Goal: Task Accomplishment & Management: Manage account settings

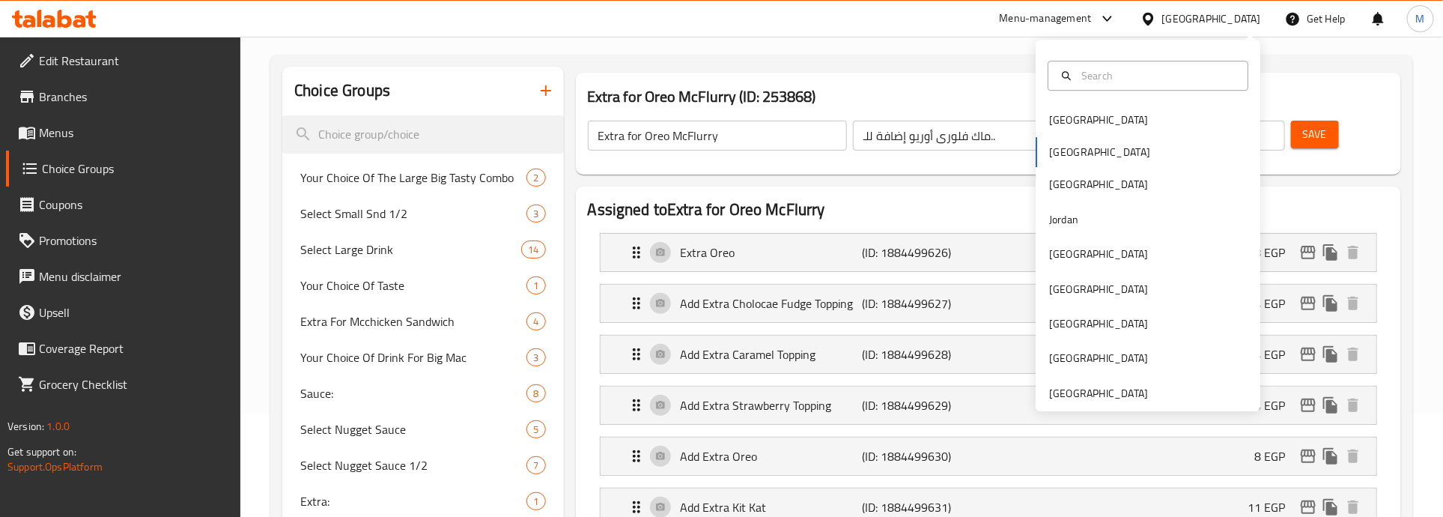
scroll to position [103, 0]
click at [1084, 387] on div "United Arab Emirates" at bounding box center [1098, 393] width 99 height 16
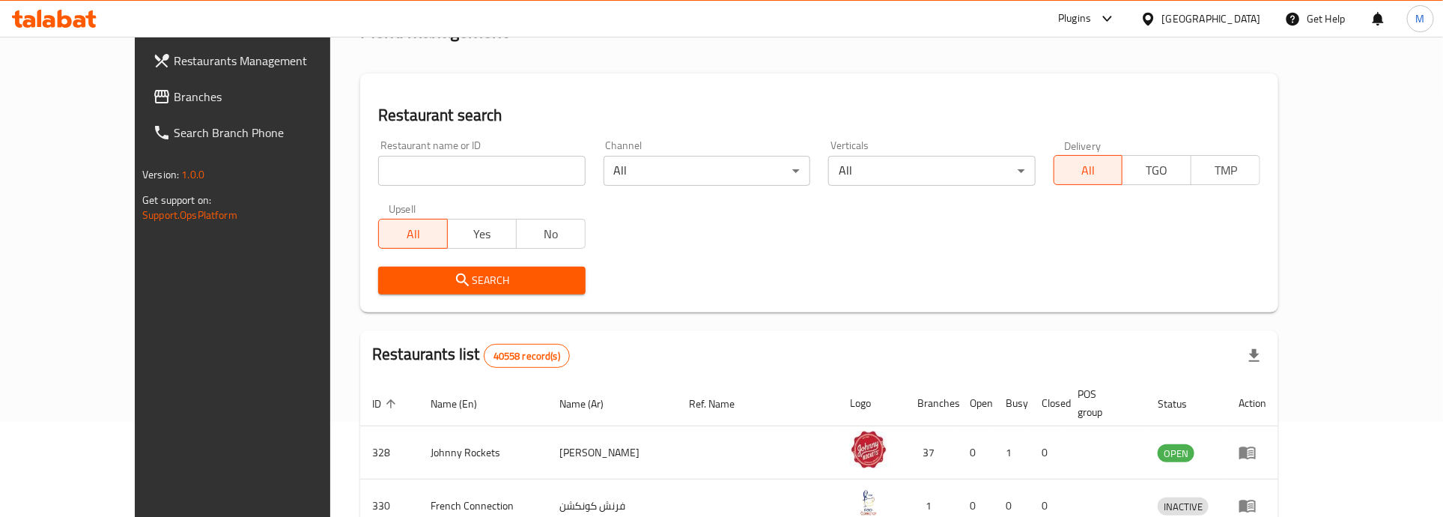
scroll to position [103, 0]
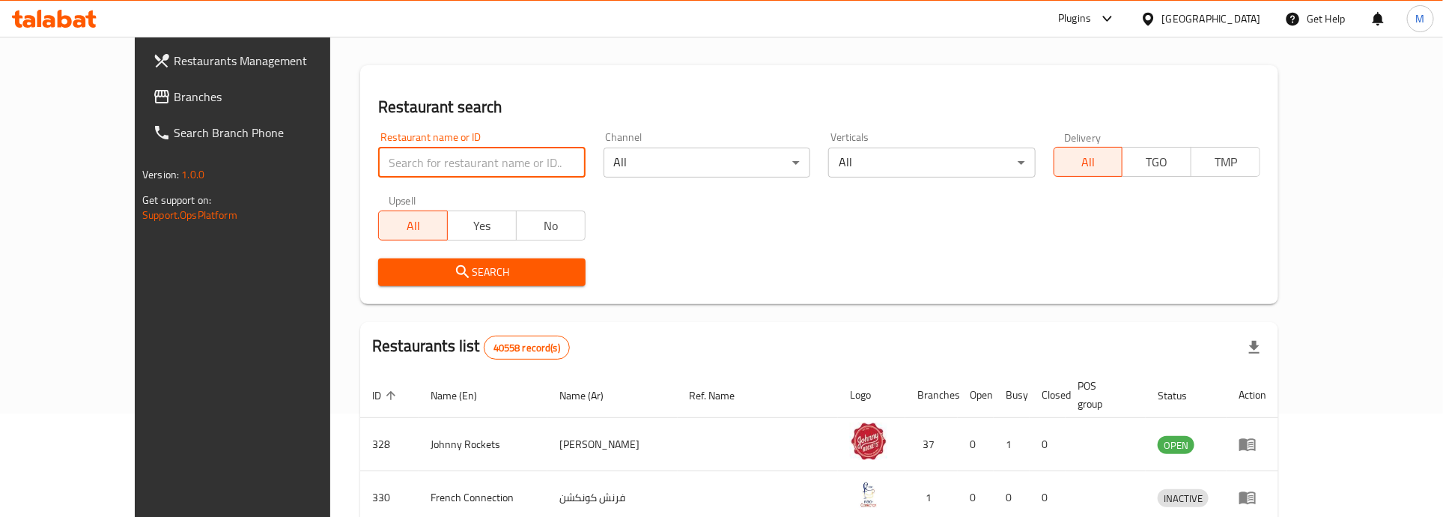
click at [378, 163] on input "search" at bounding box center [481, 163] width 207 height 30
paste input "772918"
type input "772918"
click at [390, 270] on span "Search" at bounding box center [481, 272] width 183 height 19
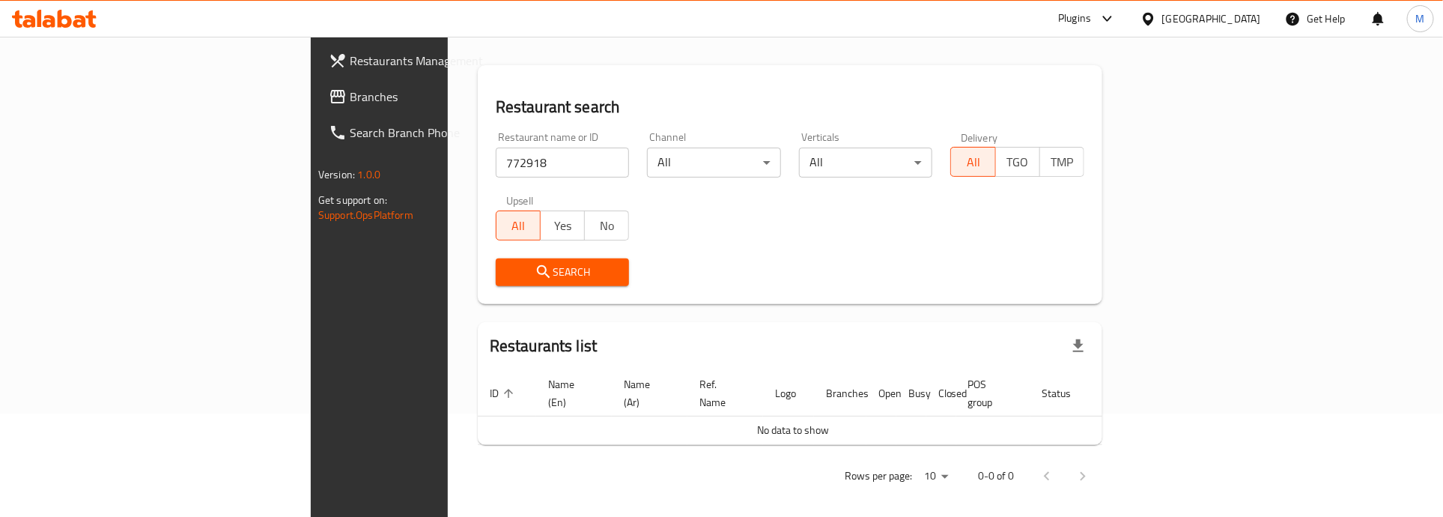
scroll to position [95, 0]
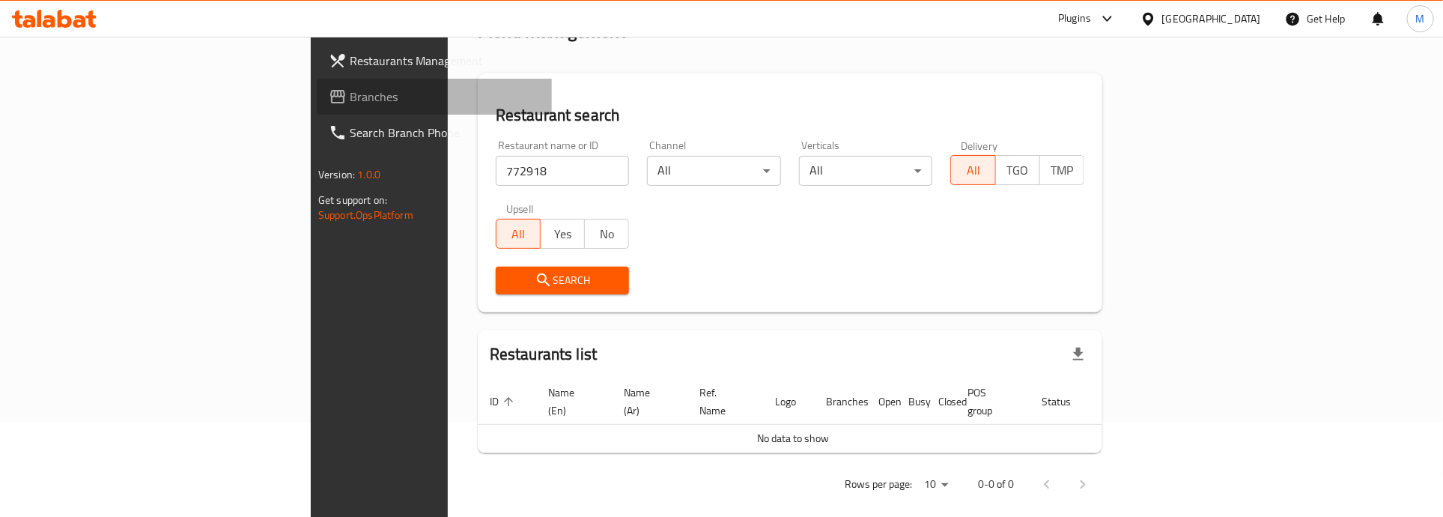
click at [350, 95] on span "Branches" at bounding box center [445, 97] width 190 height 18
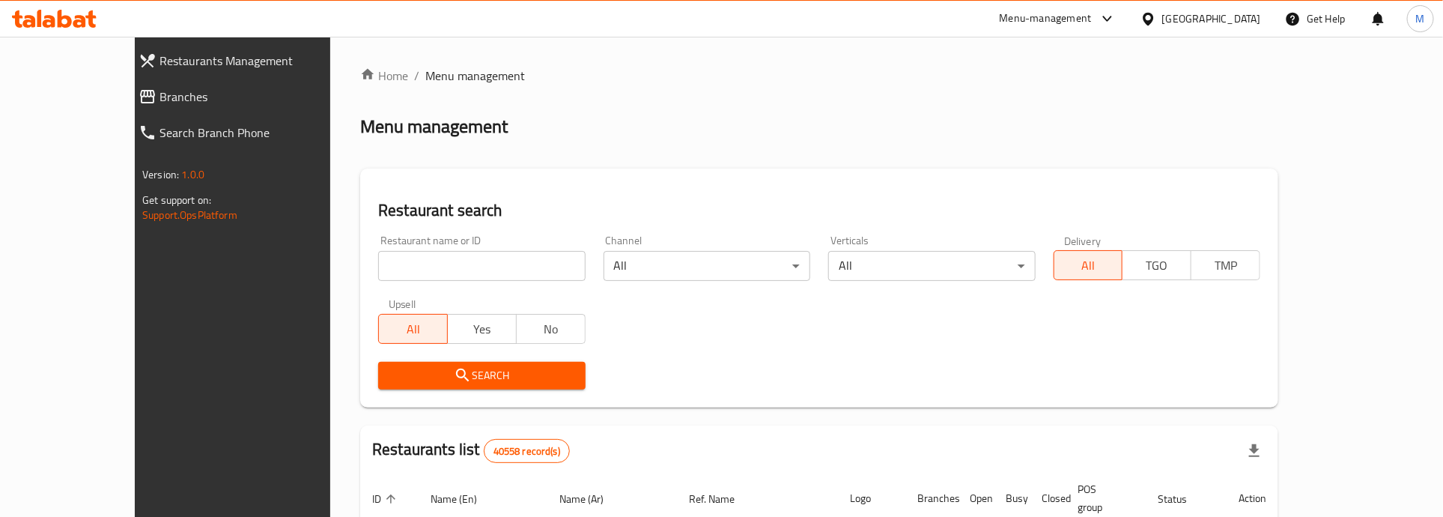
click at [378, 272] on input "search" at bounding box center [481, 266] width 207 height 30
paste input "772918"
type input "772918"
click at [390, 379] on span "Search" at bounding box center [481, 375] width 183 height 19
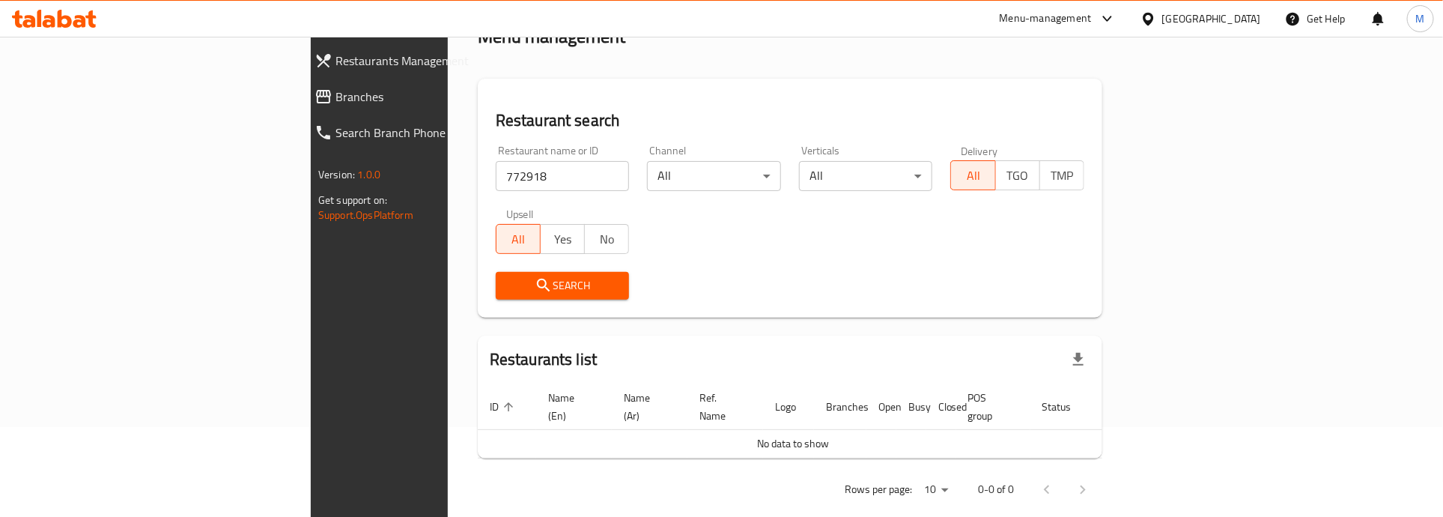
scroll to position [95, 0]
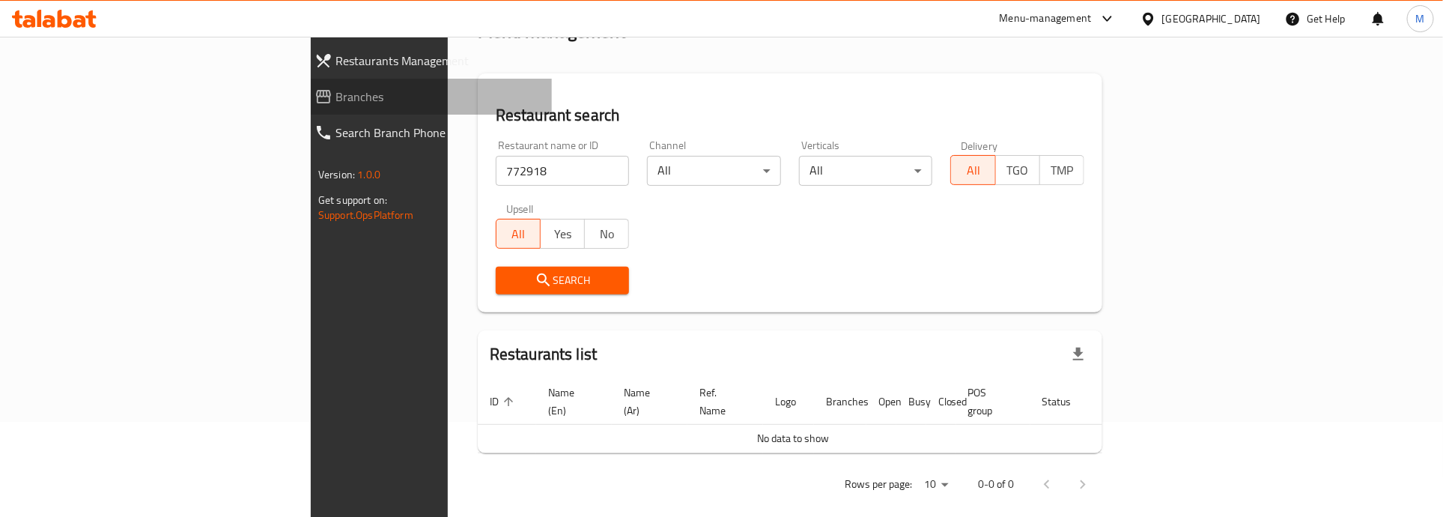
click at [336, 96] on span "Branches" at bounding box center [438, 97] width 204 height 18
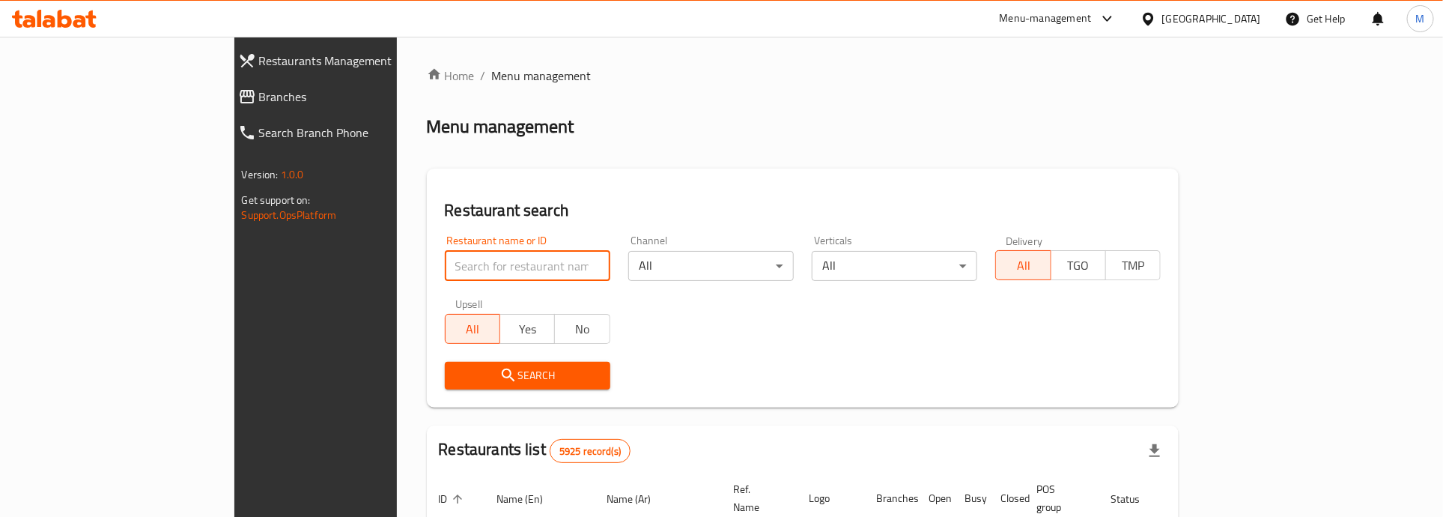
click at [445, 264] on input "search" at bounding box center [528, 266] width 166 height 30
paste input "703117"
type input "703117"
click at [457, 368] on span "Search" at bounding box center [528, 375] width 142 height 19
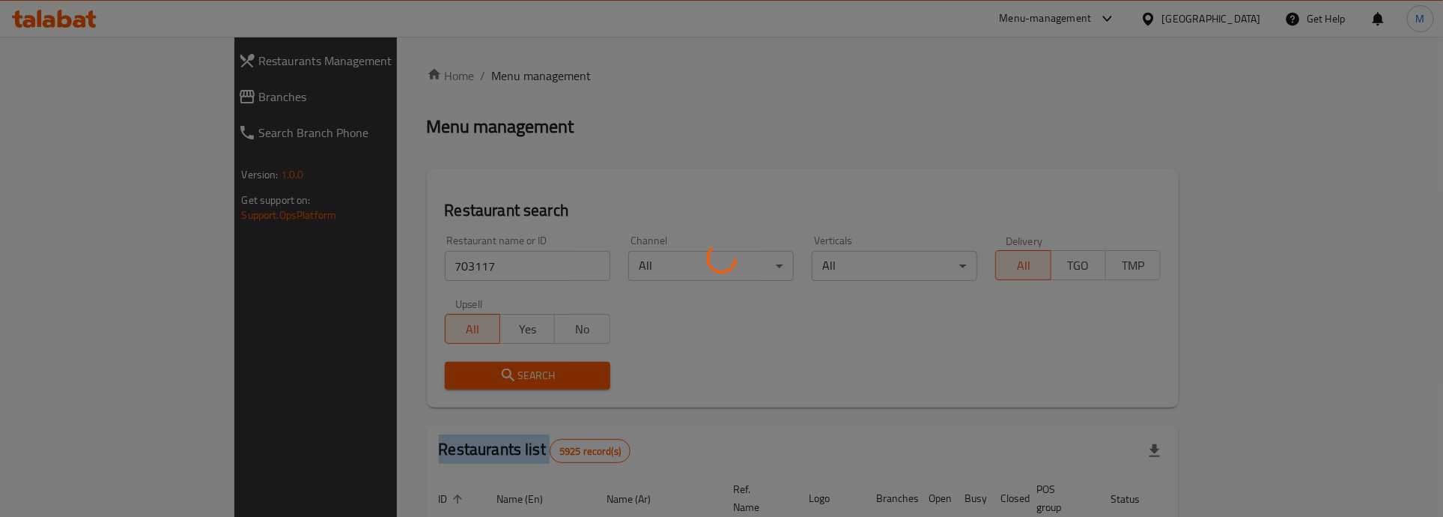
click at [380, 368] on div at bounding box center [721, 258] width 1443 height 517
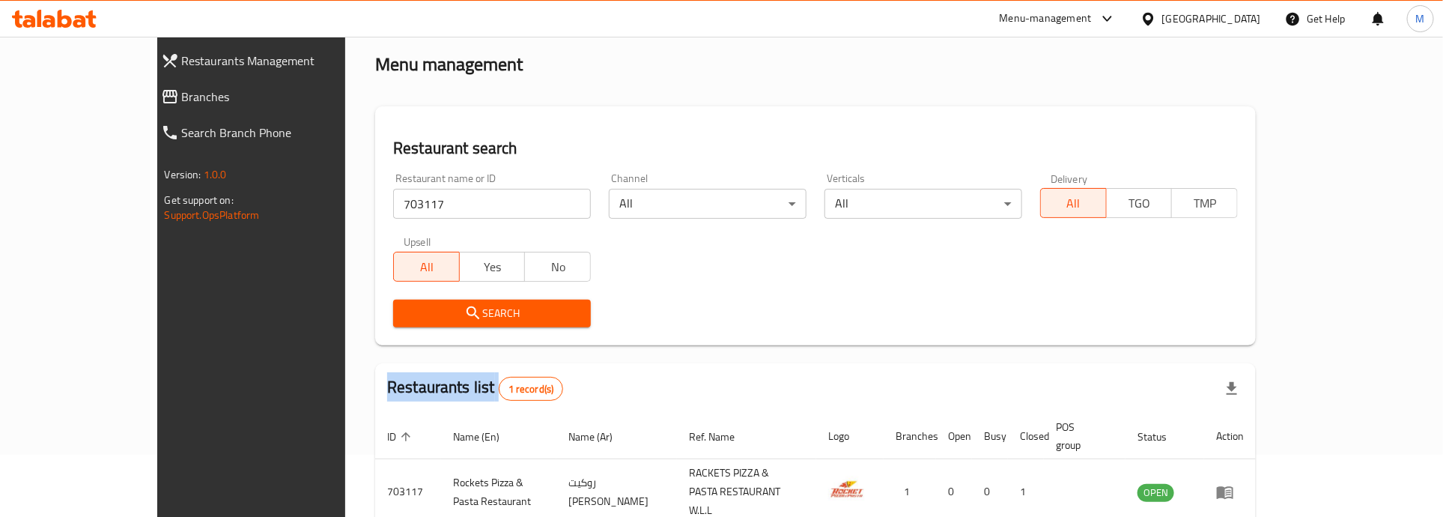
scroll to position [122, 0]
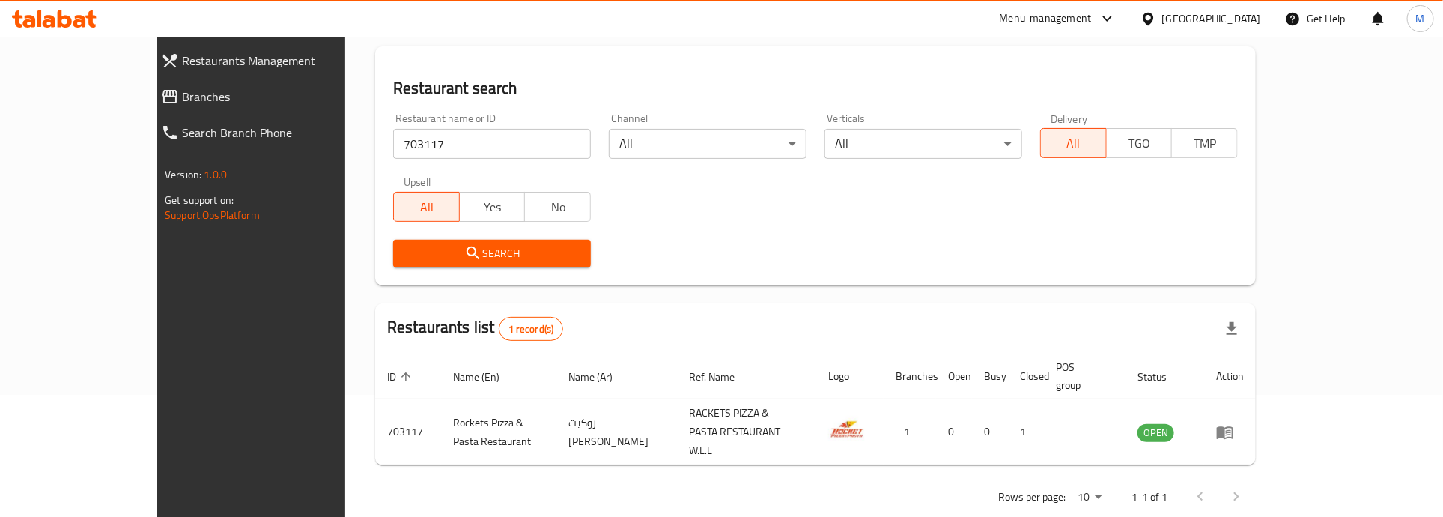
click at [710, 202] on div "Restaurant name or ID 703117 Restaurant name or ID Channel All ​ Verticals All …" at bounding box center [815, 190] width 863 height 172
click at [704, 193] on div "Restaurant name or ID 703117 Restaurant name or ID Channel All ​ Verticals All …" at bounding box center [815, 190] width 863 height 172
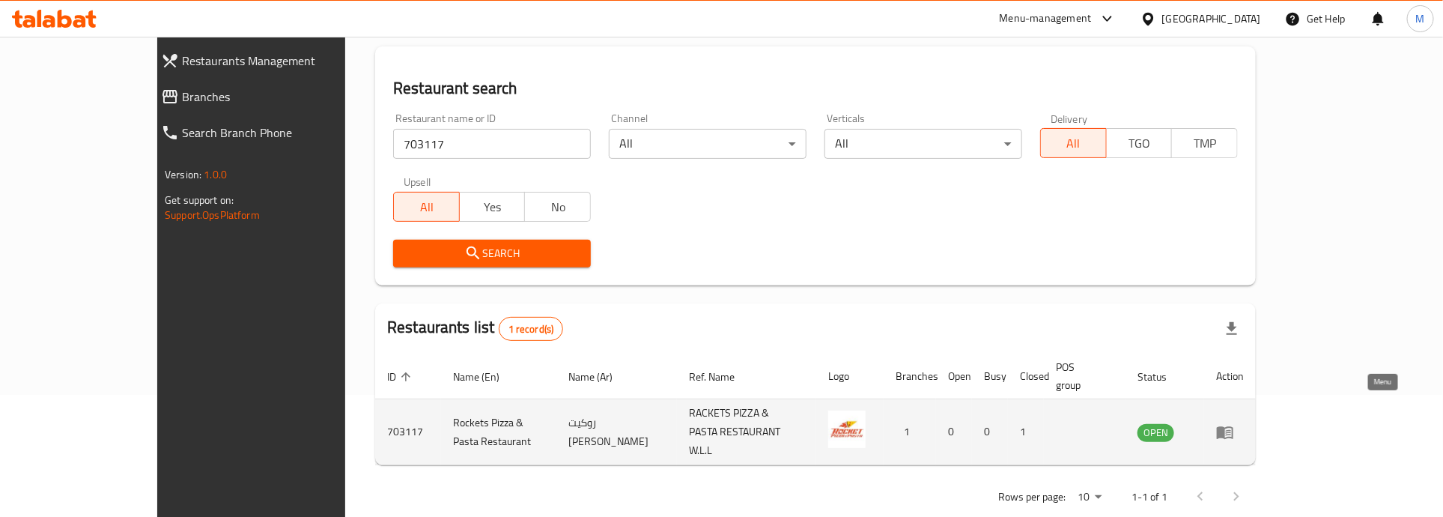
click at [1234, 426] on icon "enhanced table" at bounding box center [1225, 432] width 16 height 13
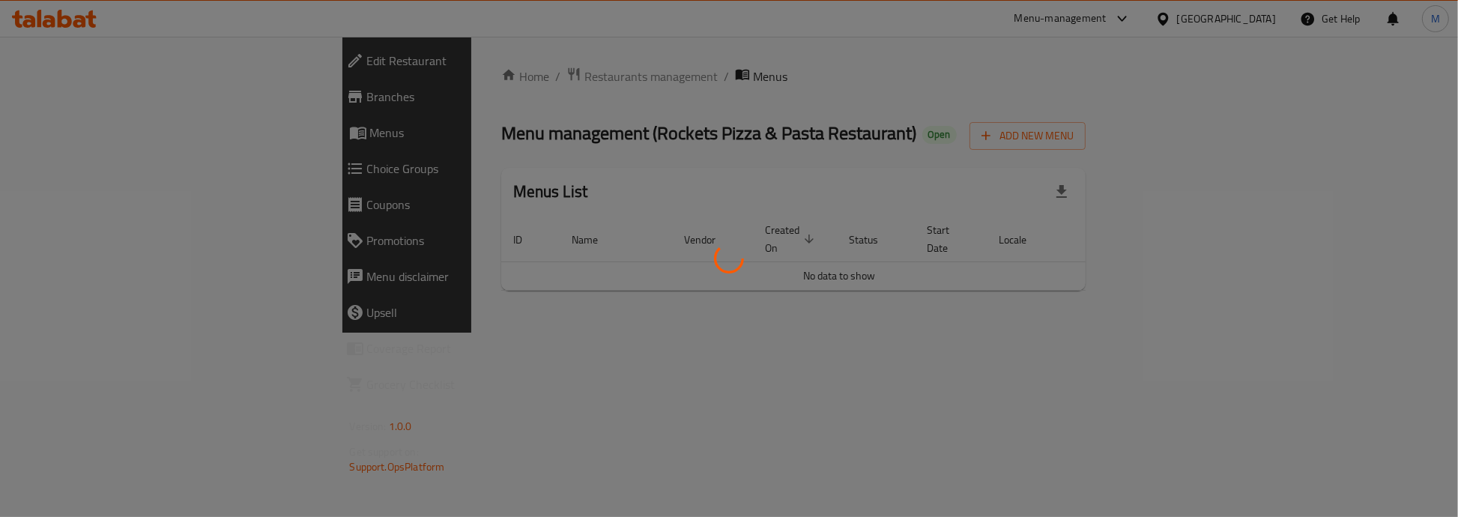
click at [46, 94] on div at bounding box center [729, 258] width 1458 height 517
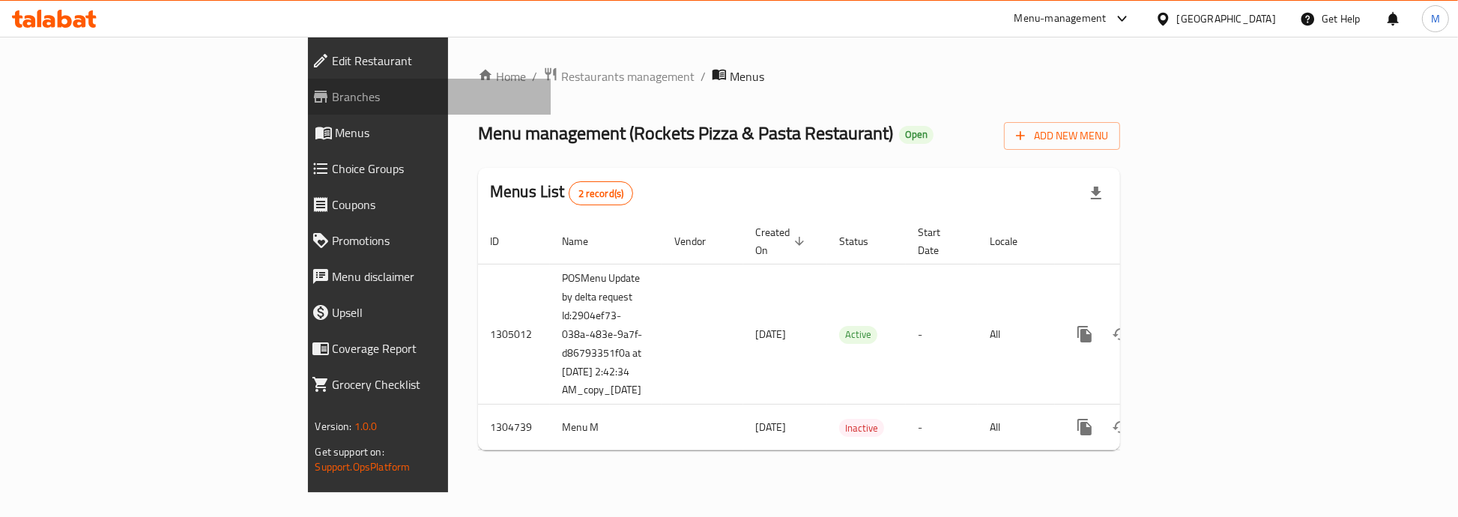
click at [333, 96] on span "Branches" at bounding box center [436, 97] width 207 height 18
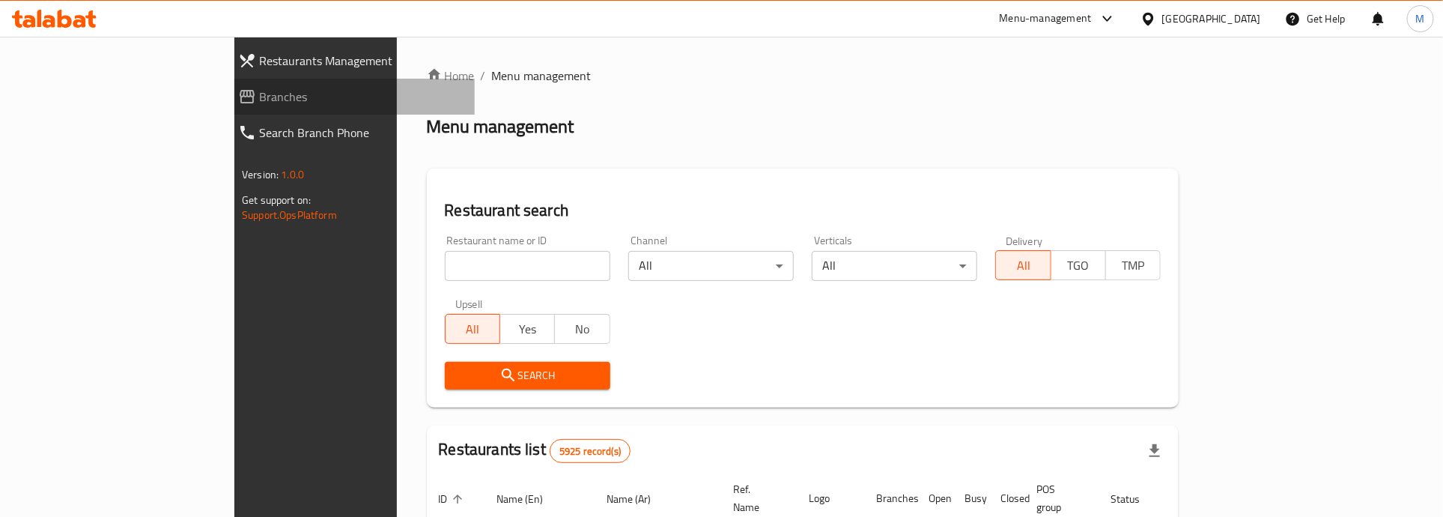
click at [226, 79] on link "Branches" at bounding box center [350, 97] width 249 height 36
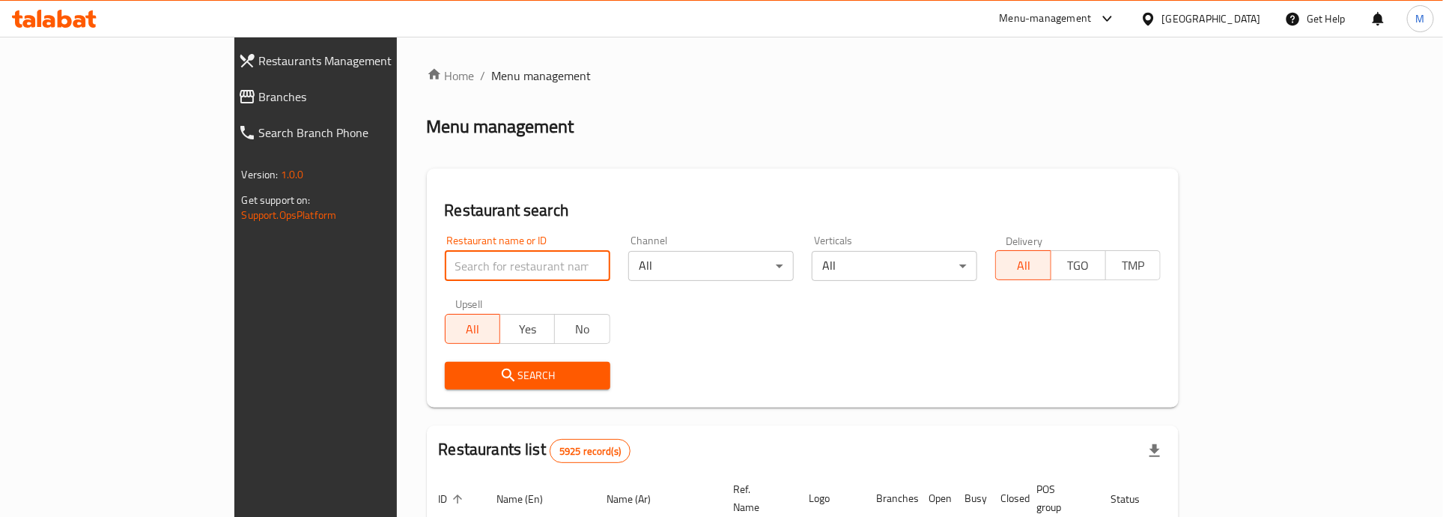
click at [445, 264] on input "search" at bounding box center [528, 266] width 166 height 30
paste input "25028"
type input "25028"
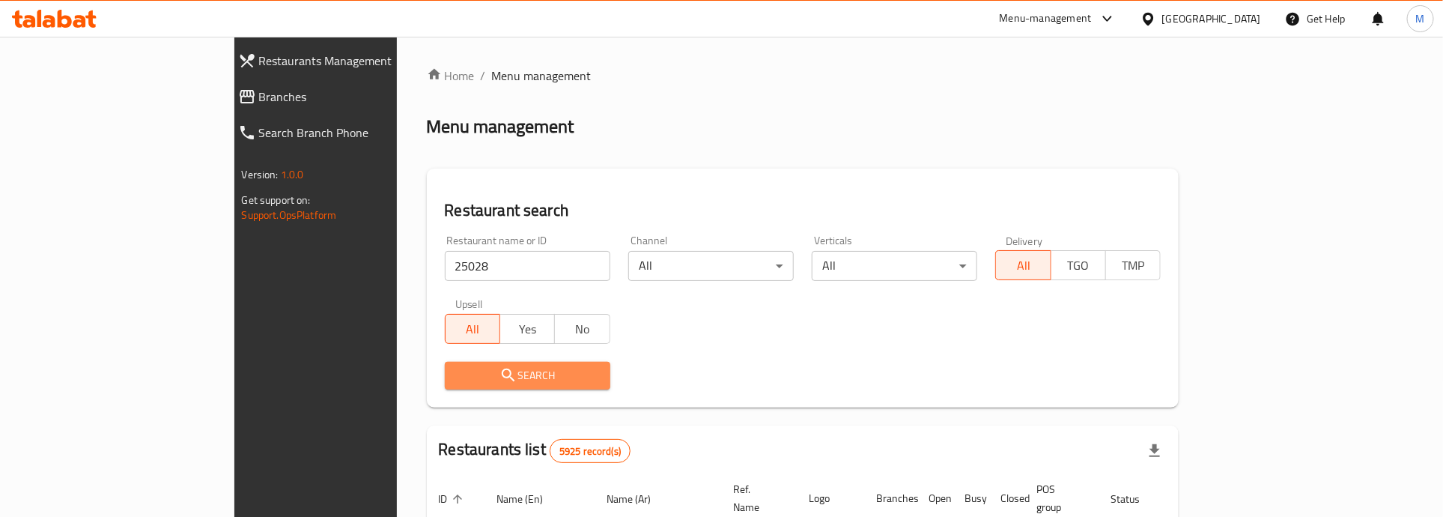
click at [457, 373] on span "Search" at bounding box center [528, 375] width 142 height 19
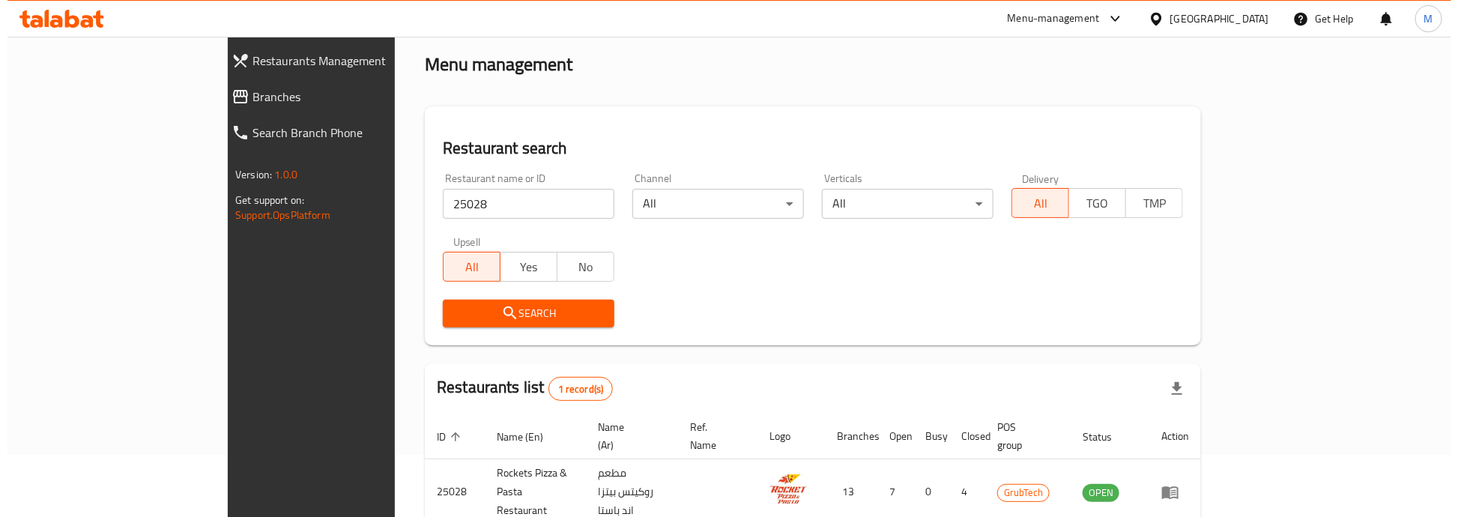
scroll to position [94, 0]
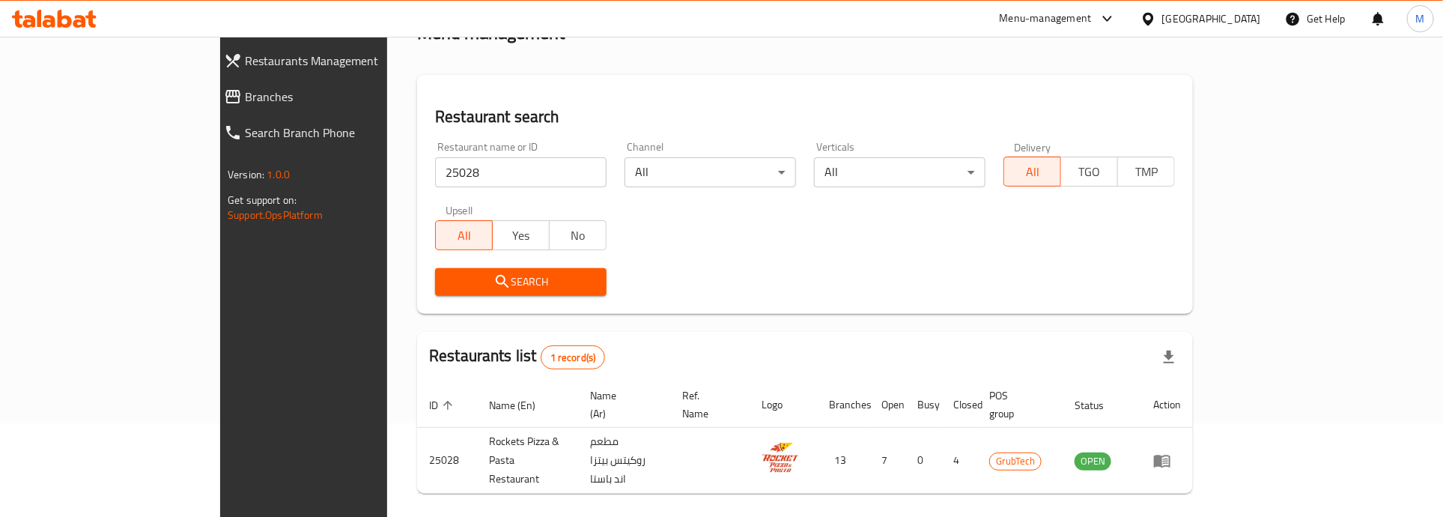
click at [768, 237] on div "Restaurant name or ID 25028 Restaurant name or ID Channel All ​ Verticals All ​…" at bounding box center [805, 219] width 758 height 172
click at [753, 234] on div "Restaurant name or ID 25028 Restaurant name or ID Channel All ​ Verticals All ​…" at bounding box center [805, 219] width 758 height 172
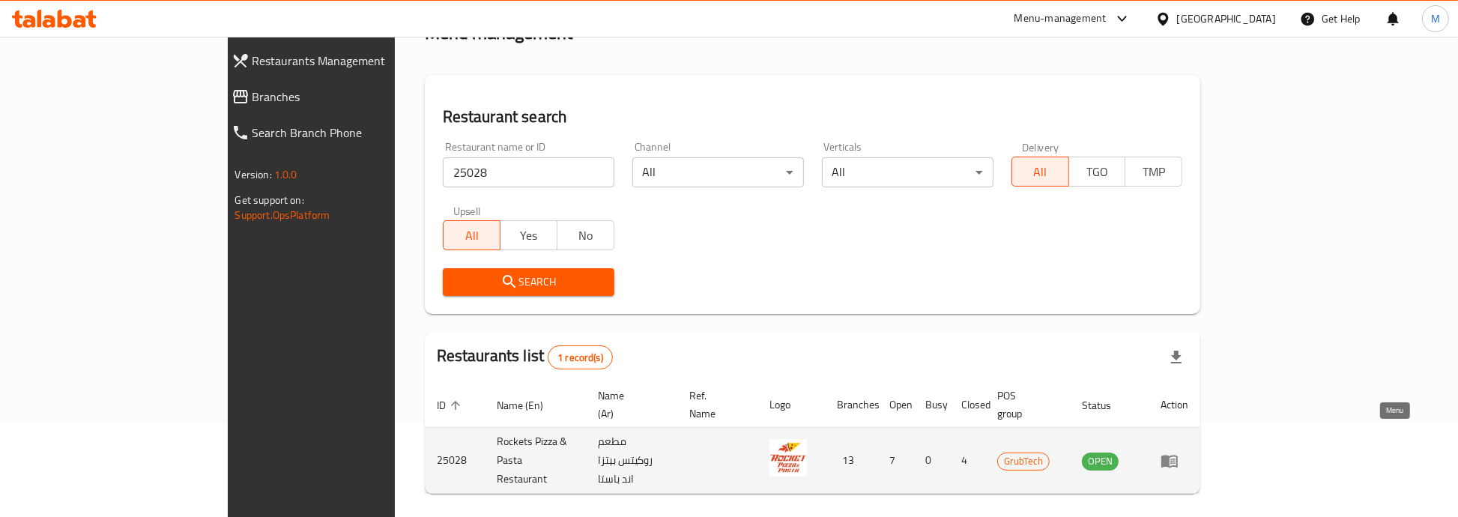
click at [1178, 452] on icon "enhanced table" at bounding box center [1169, 461] width 18 height 18
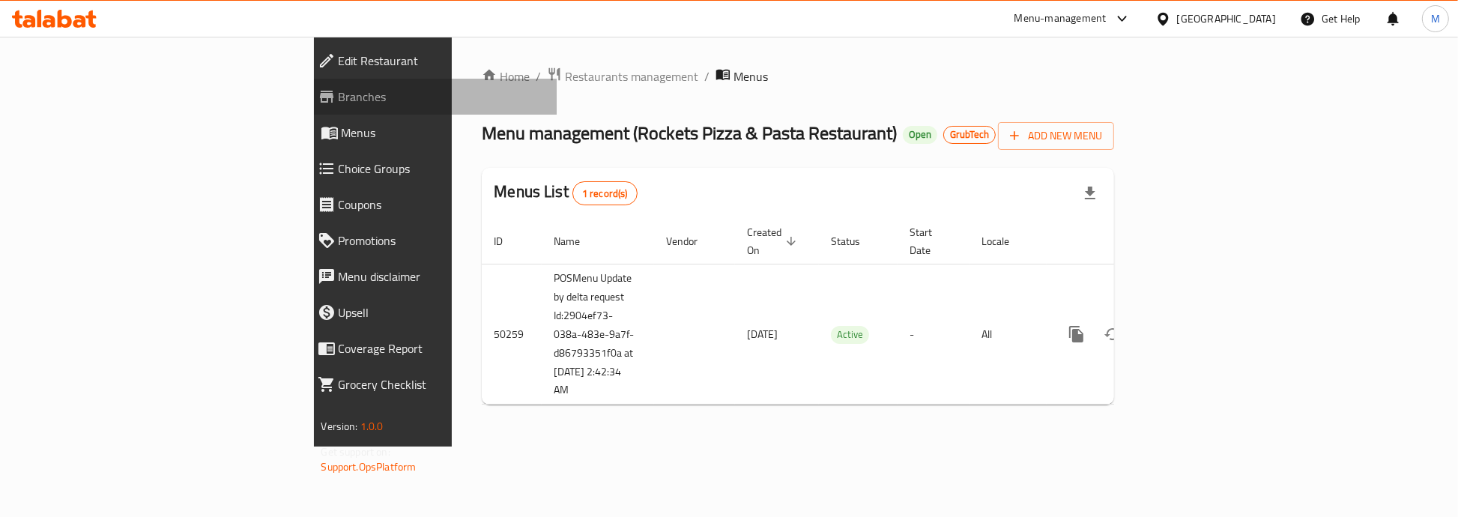
click at [339, 102] on span "Branches" at bounding box center [442, 97] width 207 height 18
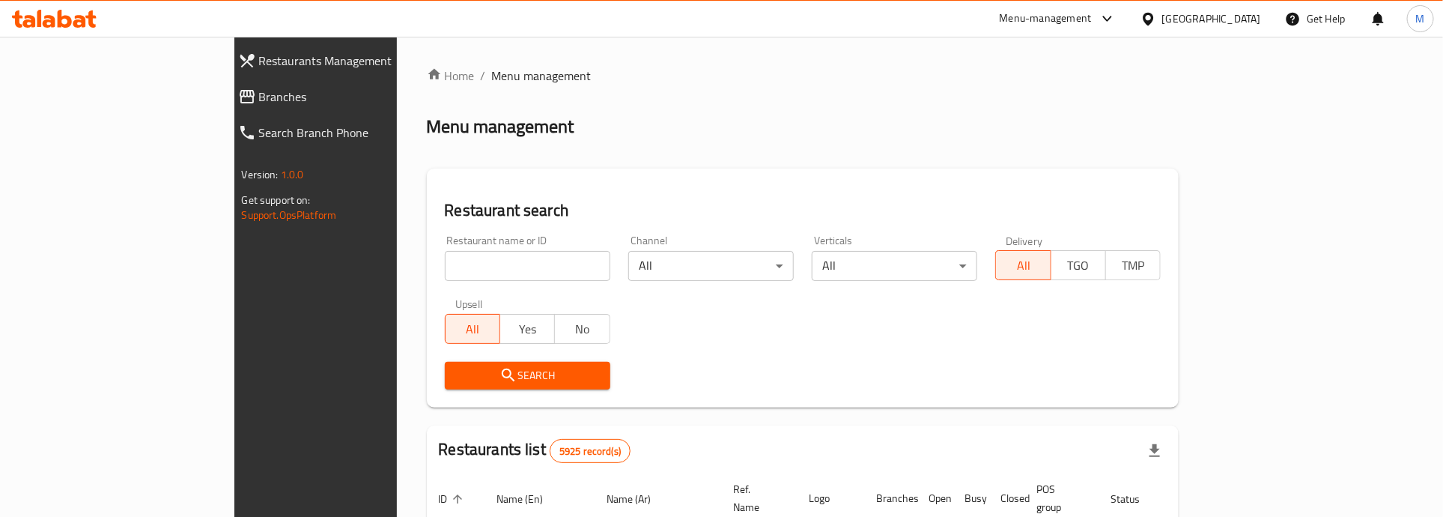
click at [259, 91] on span "Branches" at bounding box center [361, 97] width 204 height 18
click at [445, 267] on input "search" at bounding box center [528, 266] width 166 height 30
paste input "703117"
type input "703117"
click at [445, 362] on button "Search" at bounding box center [528, 376] width 166 height 28
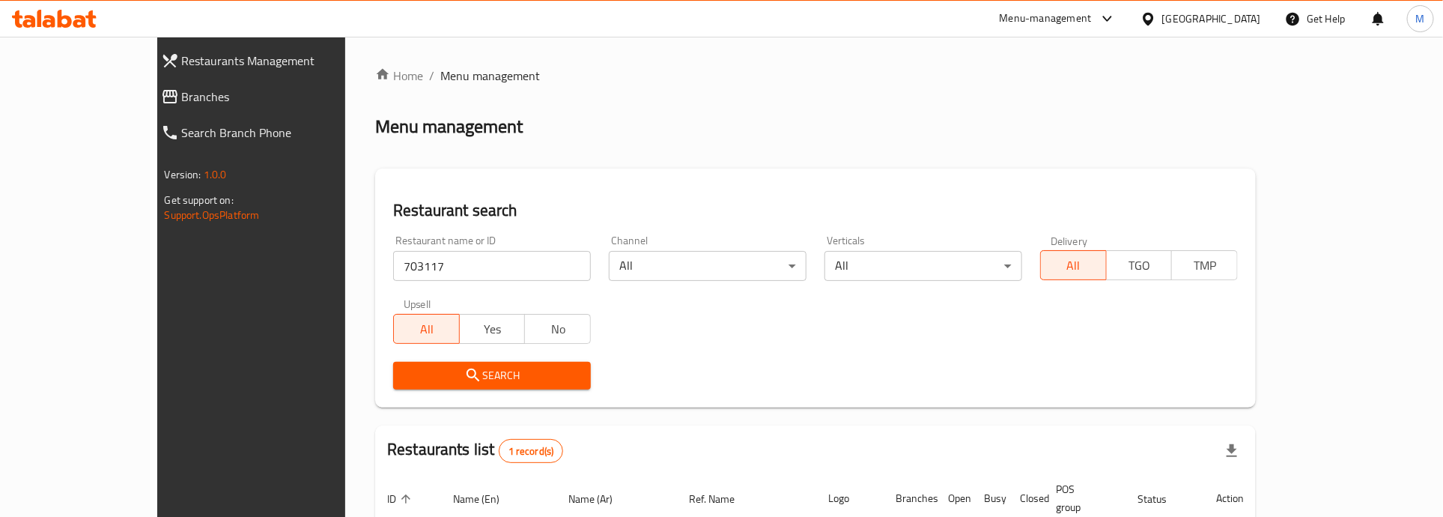
click at [575, 154] on div "Home / Menu management Menu management Restaurant search Restaurant name or ID …" at bounding box center [815, 352] width 881 height 571
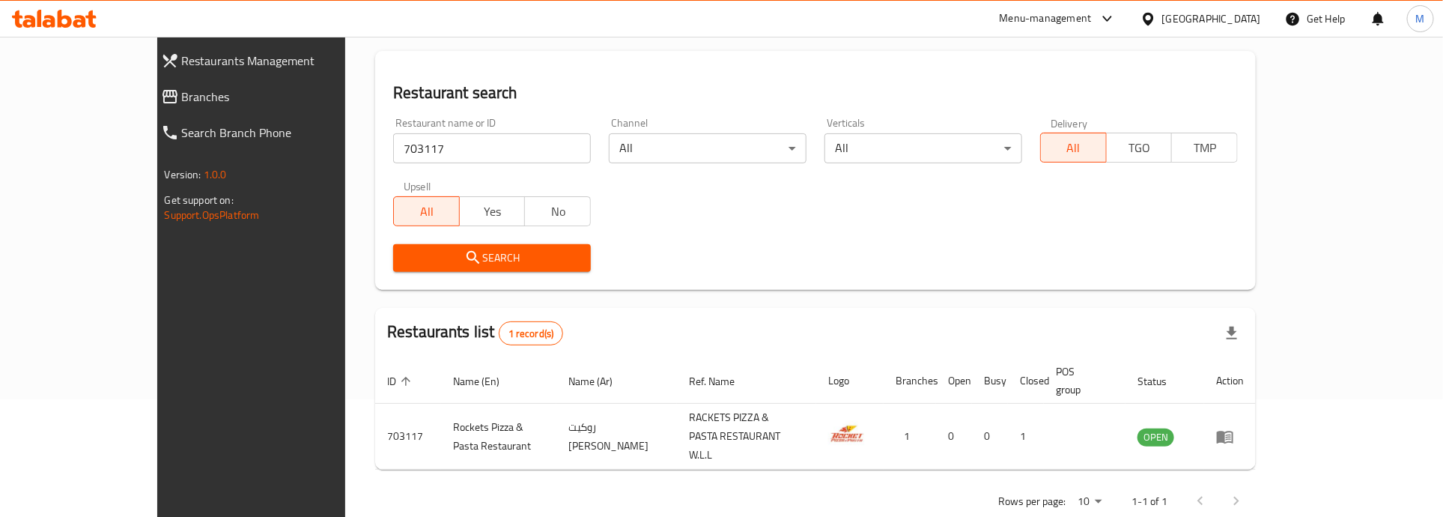
scroll to position [122, 0]
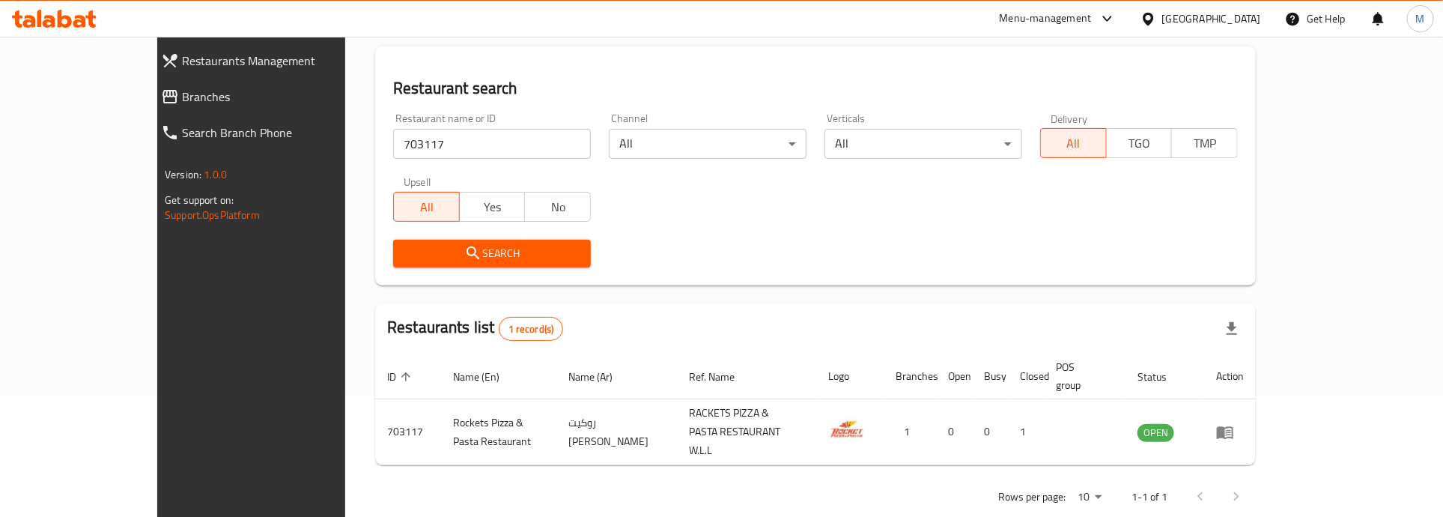
click at [592, 175] on div "Restaurant name or ID 703117 Restaurant name or ID Channel All ​ Verticals All …" at bounding box center [815, 190] width 863 height 172
click at [776, 264] on div "Search" at bounding box center [815, 254] width 863 height 46
click at [393, 133] on input "703117" at bounding box center [492, 144] width 198 height 30
click at [756, 237] on div "Search" at bounding box center [815, 254] width 863 height 46
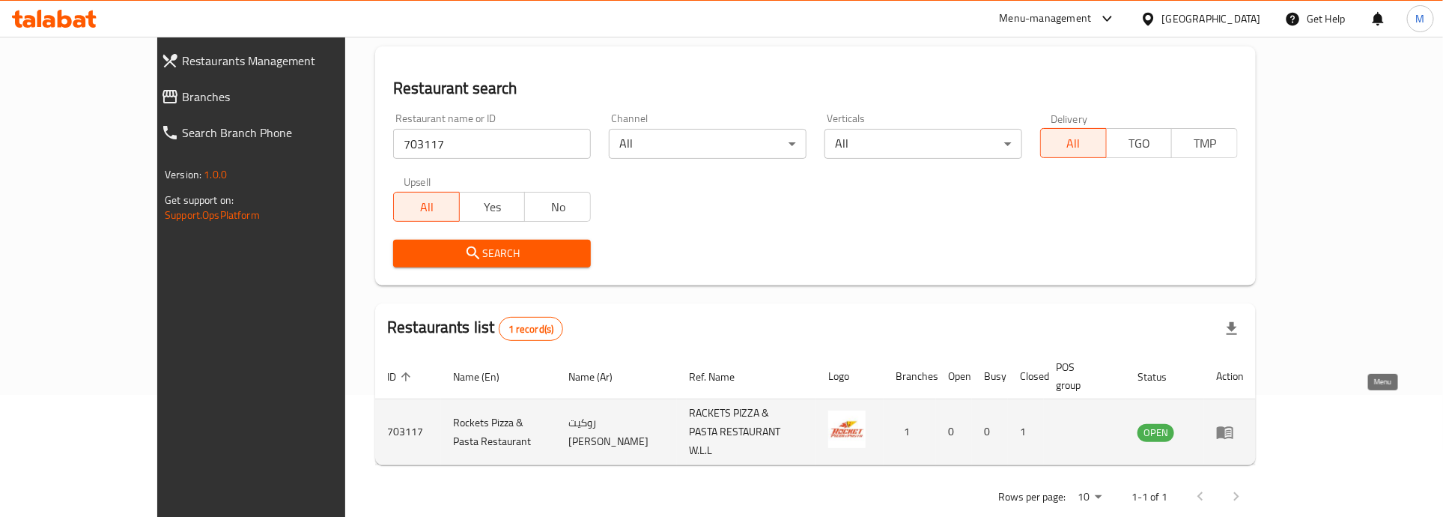
click at [1234, 423] on icon "enhanced table" at bounding box center [1225, 432] width 18 height 18
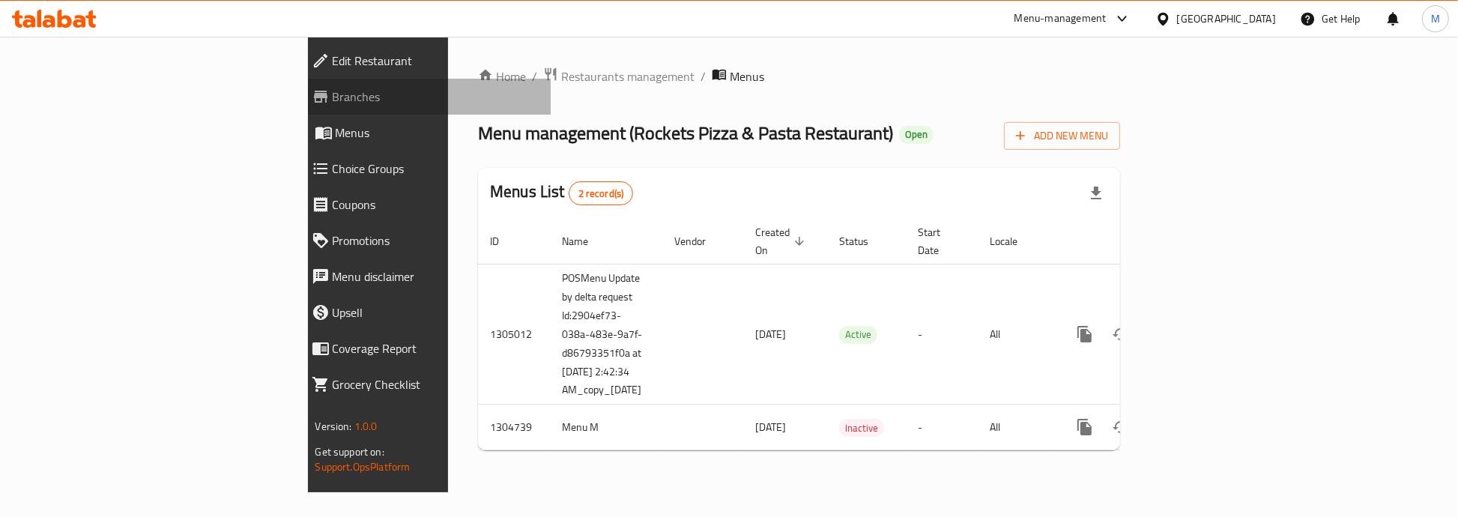
click at [333, 96] on span "Branches" at bounding box center [436, 97] width 207 height 18
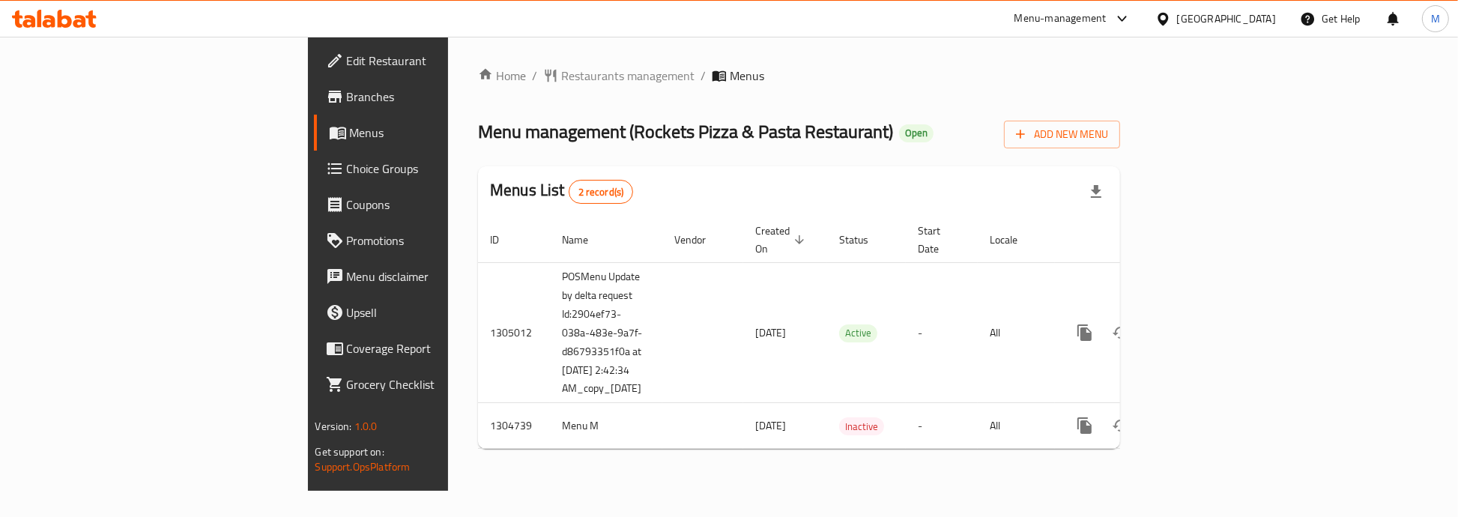
click at [347, 94] on span "Branches" at bounding box center [443, 97] width 192 height 18
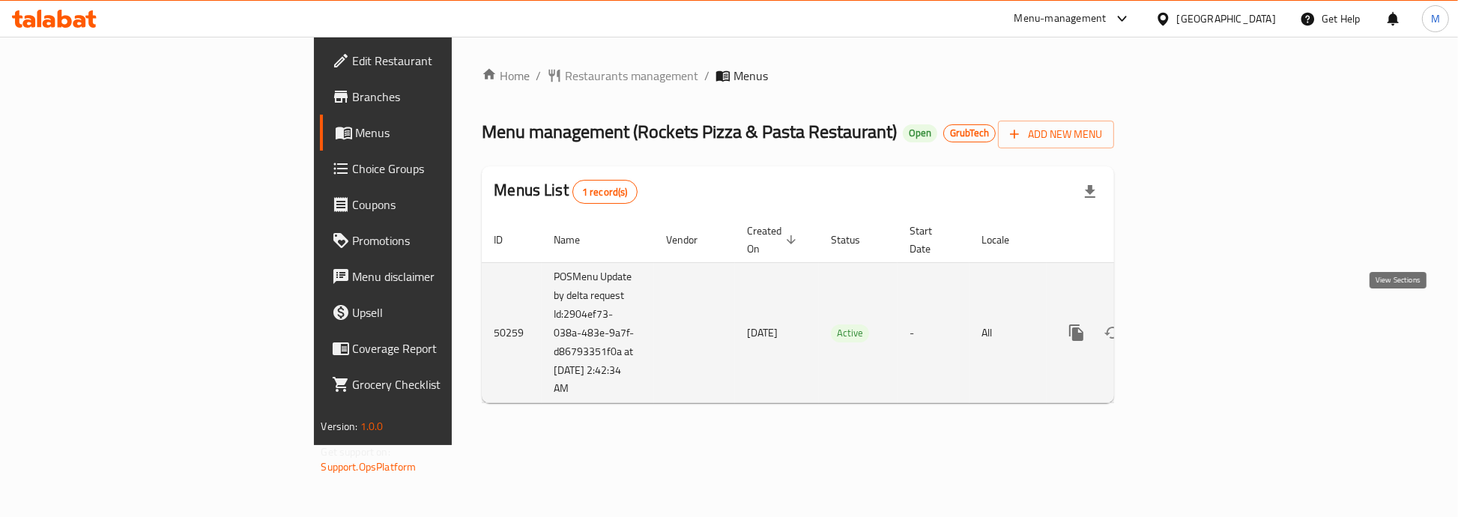
click at [1193, 324] on icon "enhanced table" at bounding box center [1184, 333] width 18 height 18
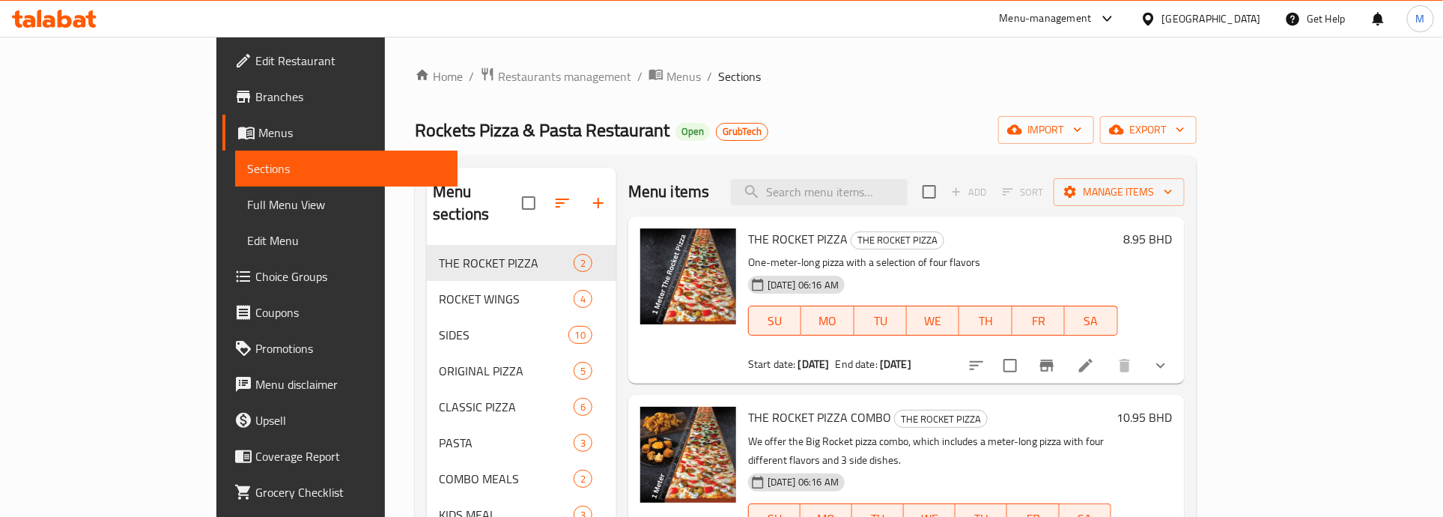
click at [255, 275] on span "Choice Groups" at bounding box center [350, 276] width 190 height 18
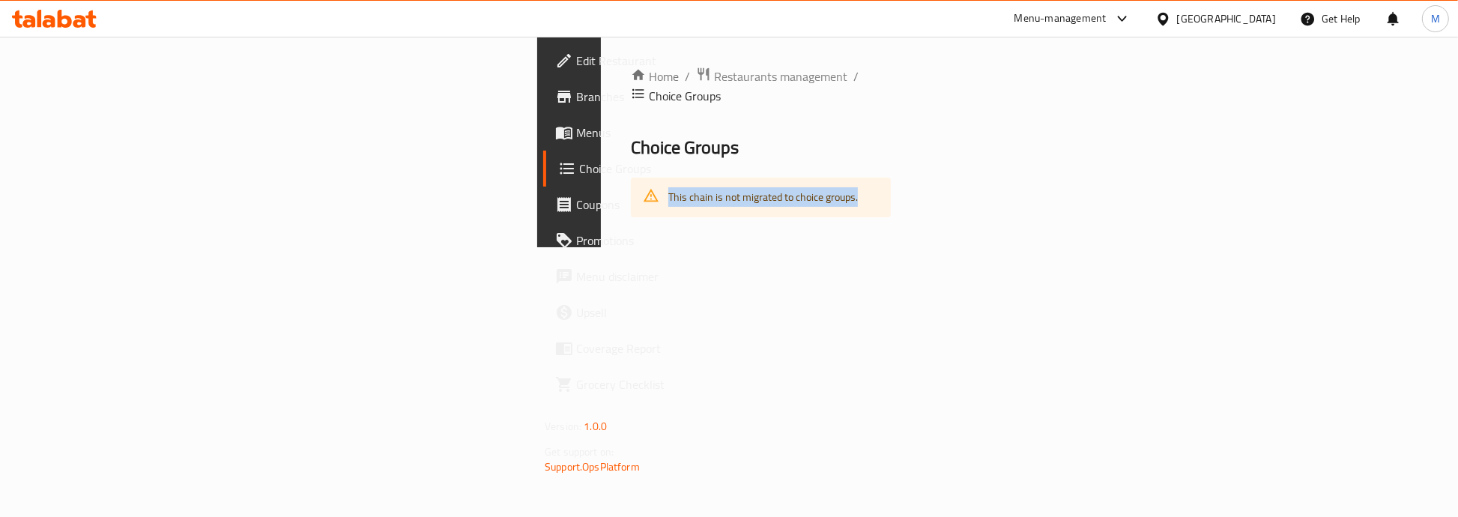
drag, startPoint x: 309, startPoint y: 178, endPoint x: 524, endPoint y: 176, distance: 215.7
click at [631, 178] on div "This chain is not migrated to choice groups." at bounding box center [761, 198] width 260 height 40
click at [576, 124] on span "Menus" at bounding box center [672, 133] width 192 height 18
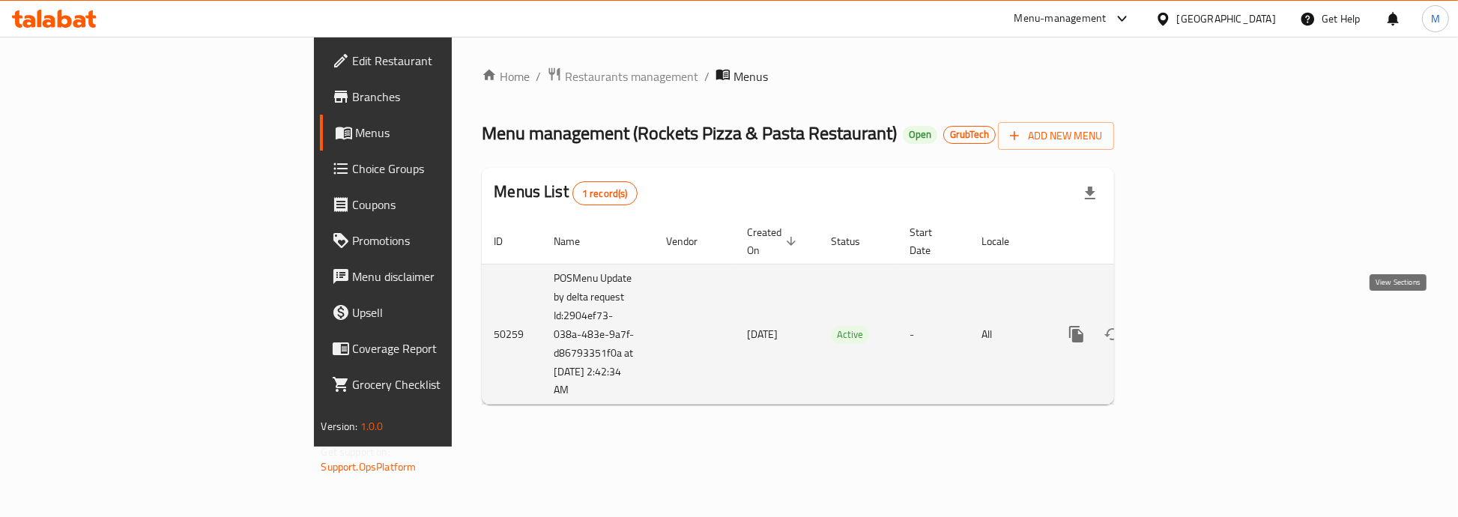
click at [1193, 325] on icon "enhanced table" at bounding box center [1184, 334] width 18 height 18
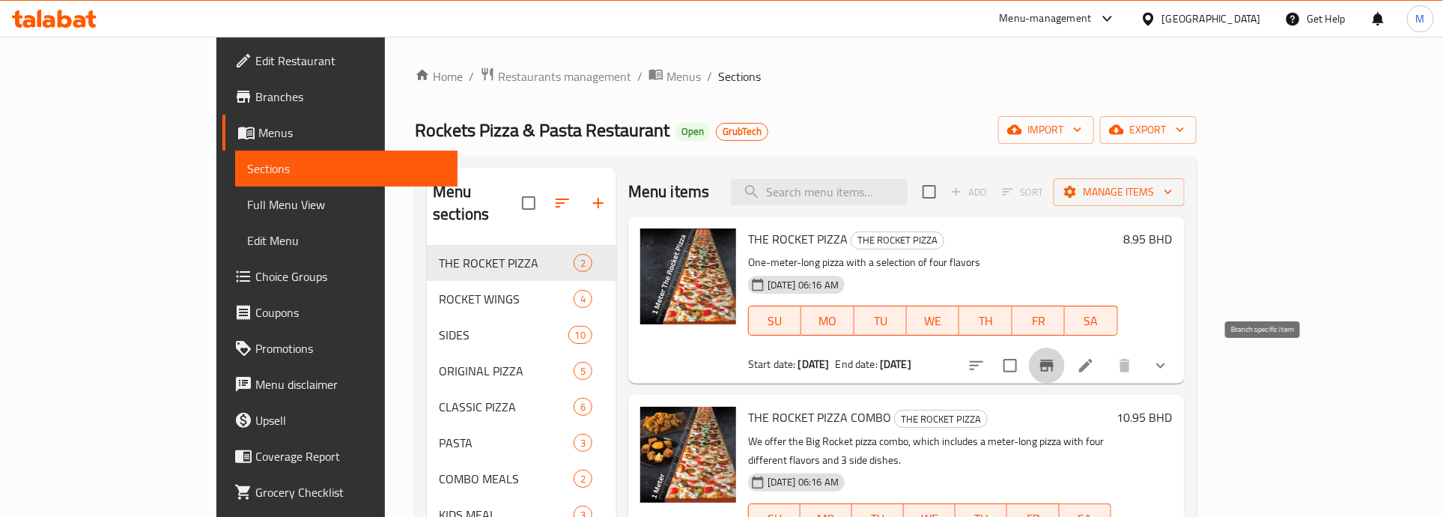
click at [1054, 365] on icon "Branch-specific-item" at bounding box center [1046, 366] width 13 height 12
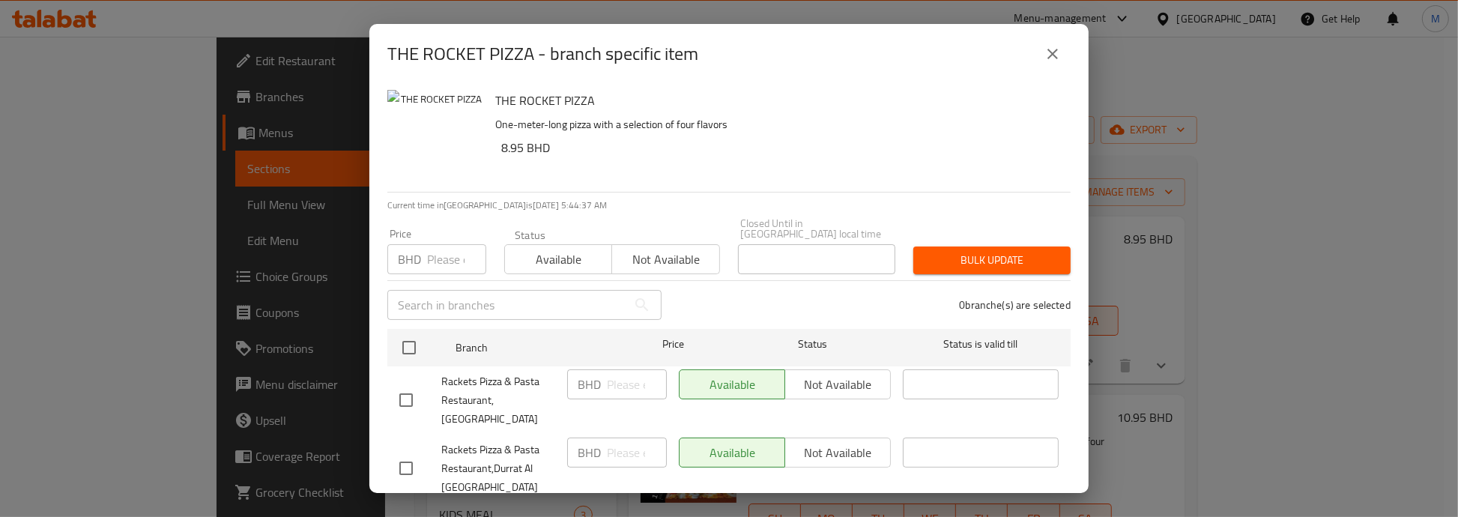
click at [714, 144] on h6 "8.95 BHD" at bounding box center [779, 147] width 557 height 21
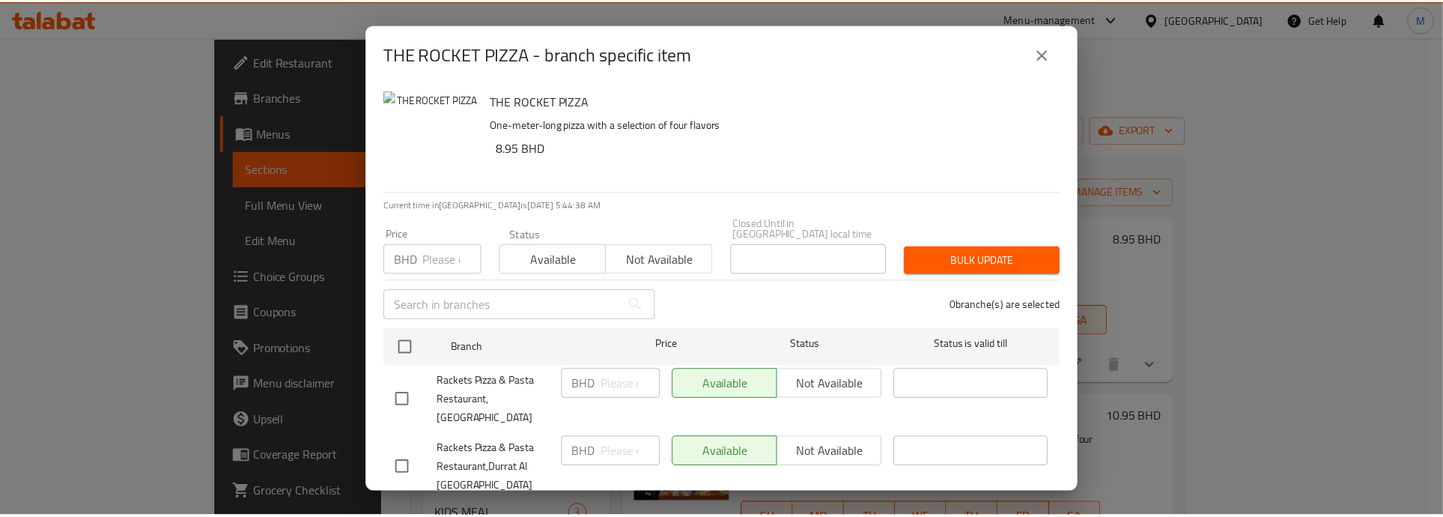
scroll to position [619, 0]
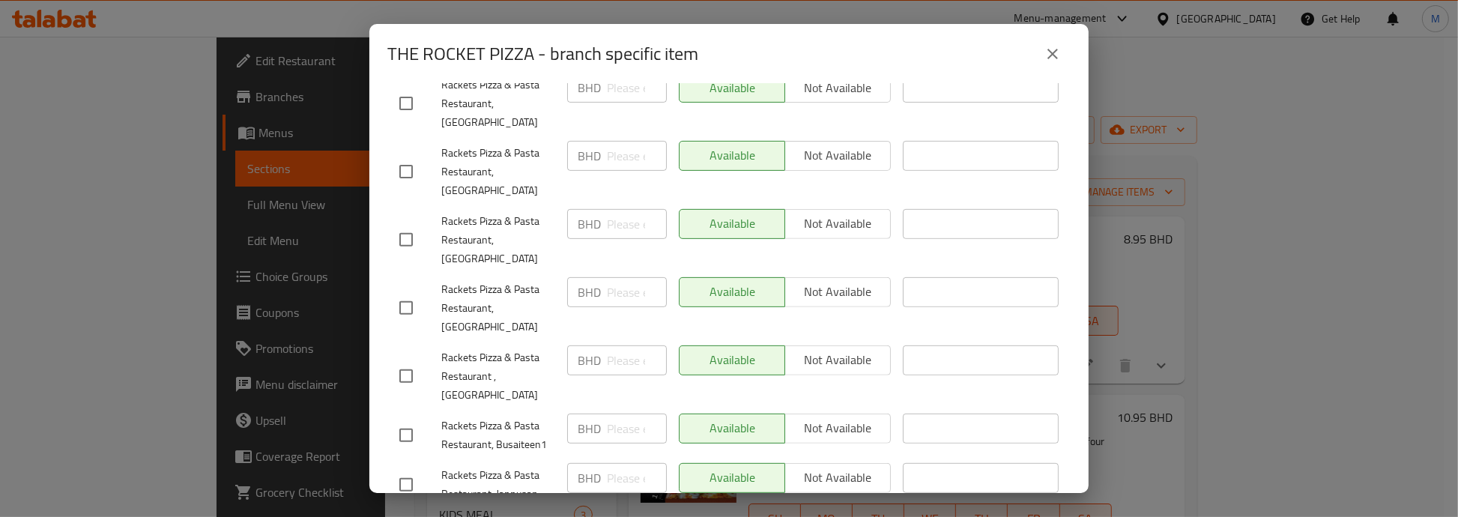
click at [1049, 45] on icon "close" at bounding box center [1052, 54] width 18 height 18
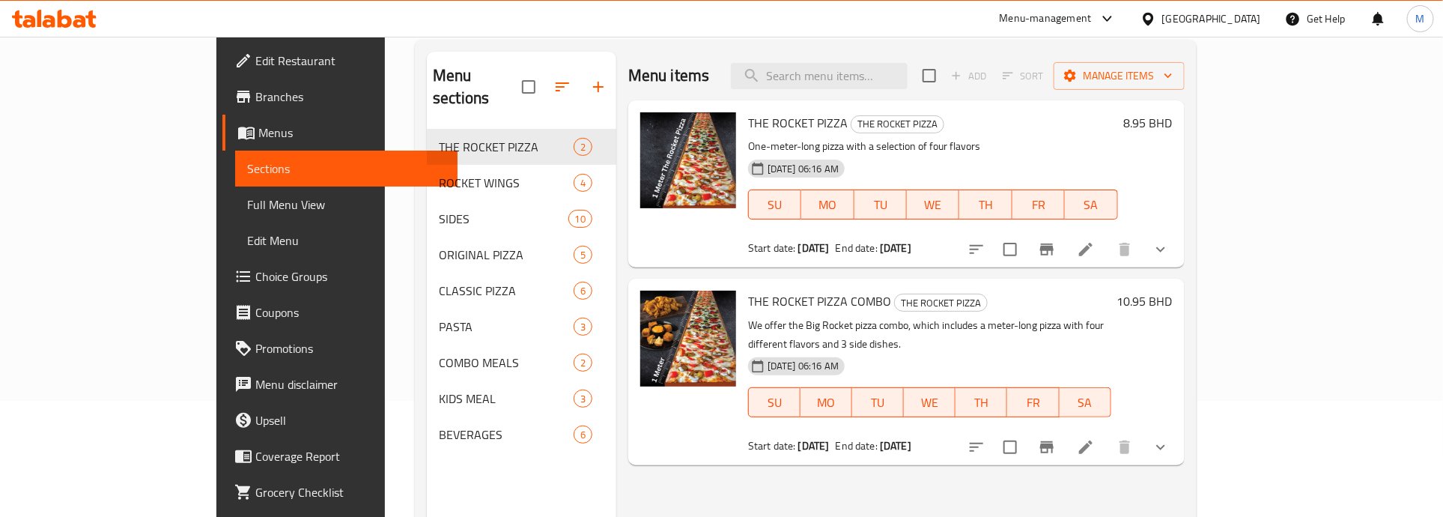
scroll to position [117, 0]
click at [1170, 248] on icon "show more" at bounding box center [1161, 249] width 18 height 18
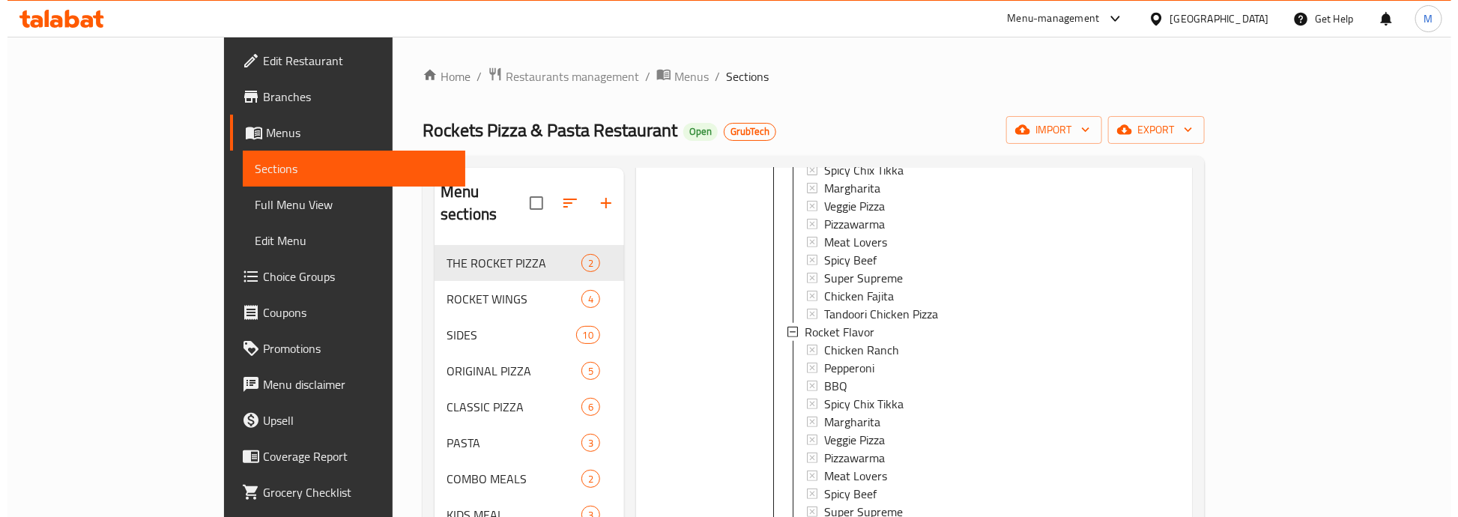
scroll to position [511, 0]
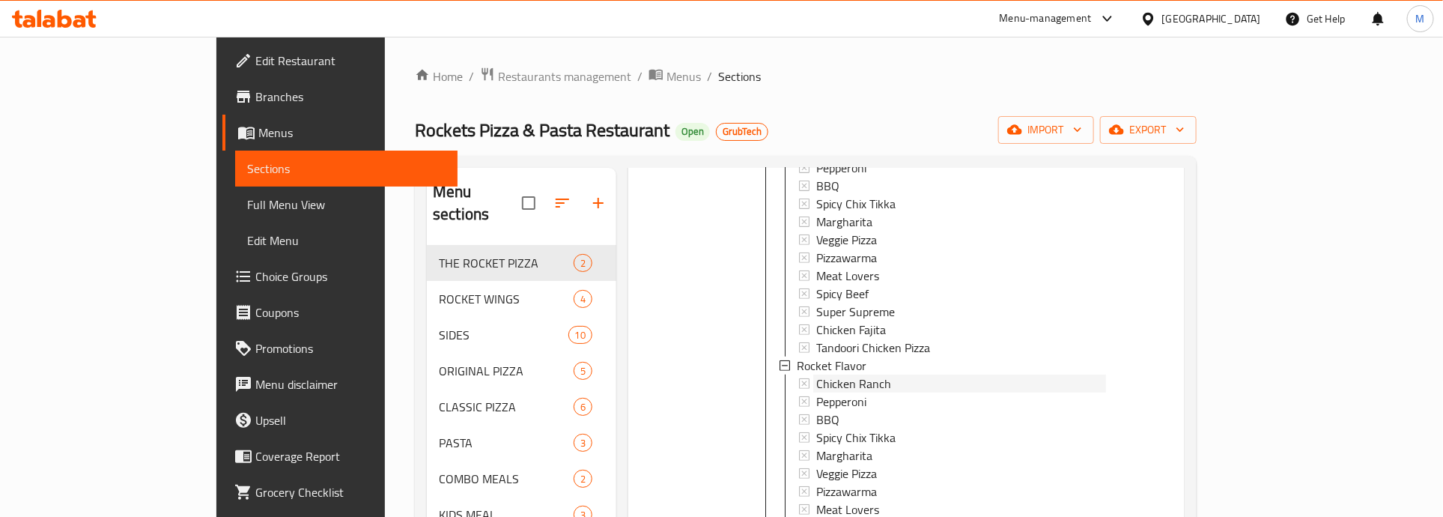
click at [829, 379] on span "Chicken Ranch" at bounding box center [853, 383] width 75 height 18
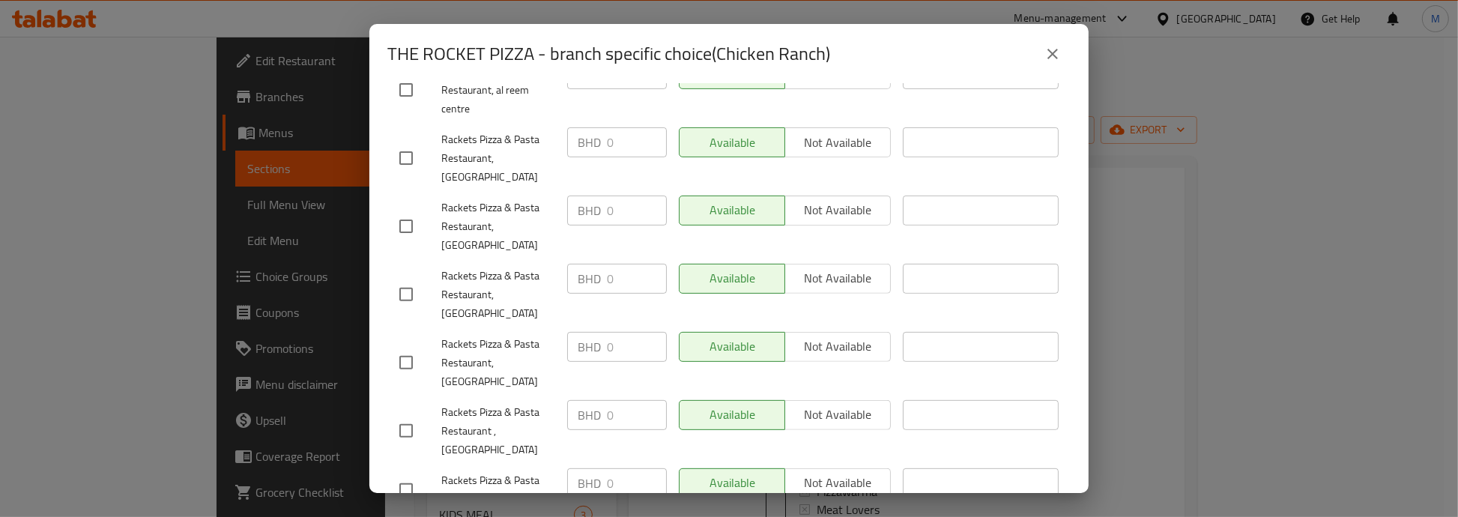
scroll to position [619, 0]
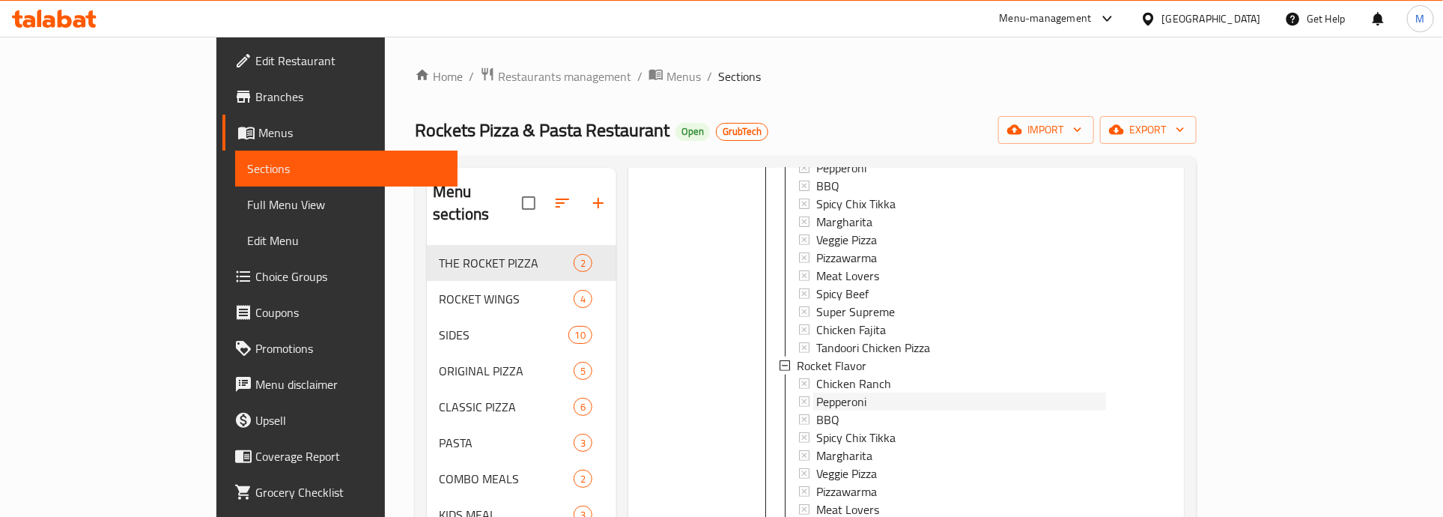
click at [816, 404] on span "Pepperoni" at bounding box center [841, 401] width 50 height 18
click at [816, 418] on span "BBQ" at bounding box center [827, 419] width 23 height 18
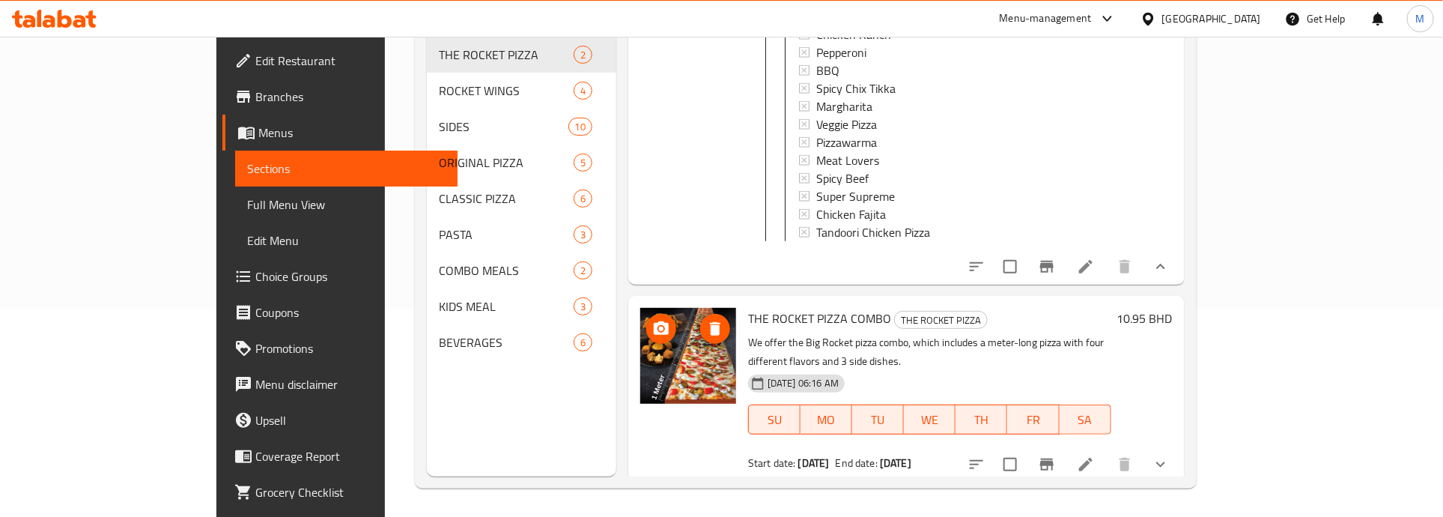
scroll to position [210, 0]
click at [1179, 459] on button "show more" at bounding box center [1161, 463] width 36 height 36
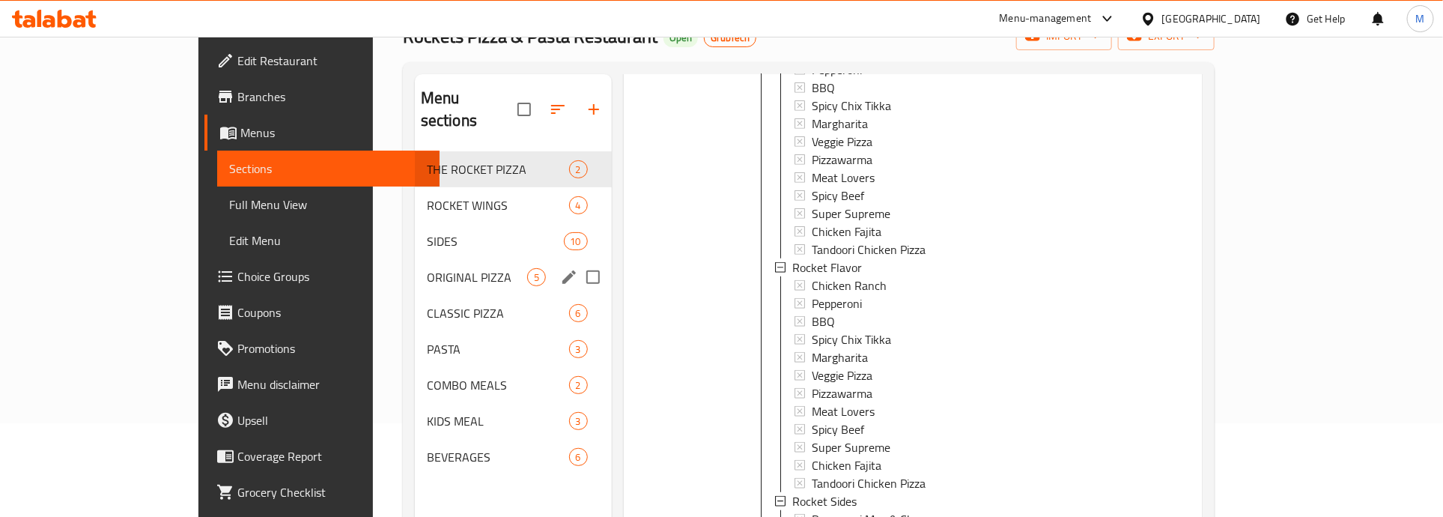
scroll to position [0, 0]
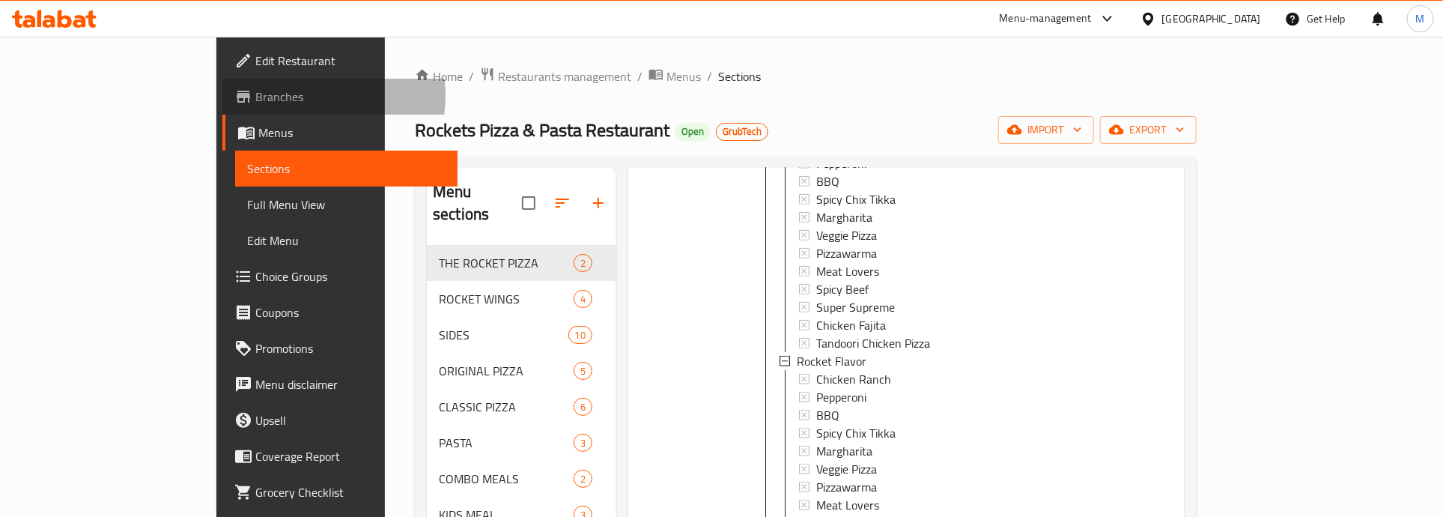
click at [255, 95] on span "Branches" at bounding box center [350, 97] width 190 height 18
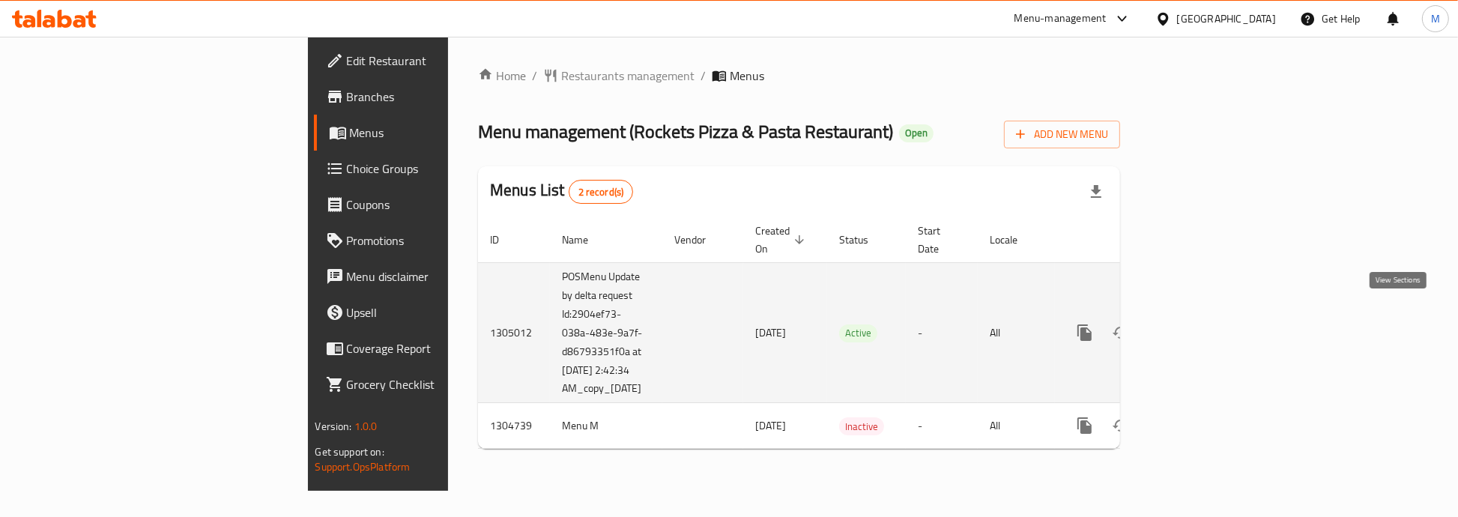
click at [1201, 324] on icon "enhanced table" at bounding box center [1192, 333] width 18 height 18
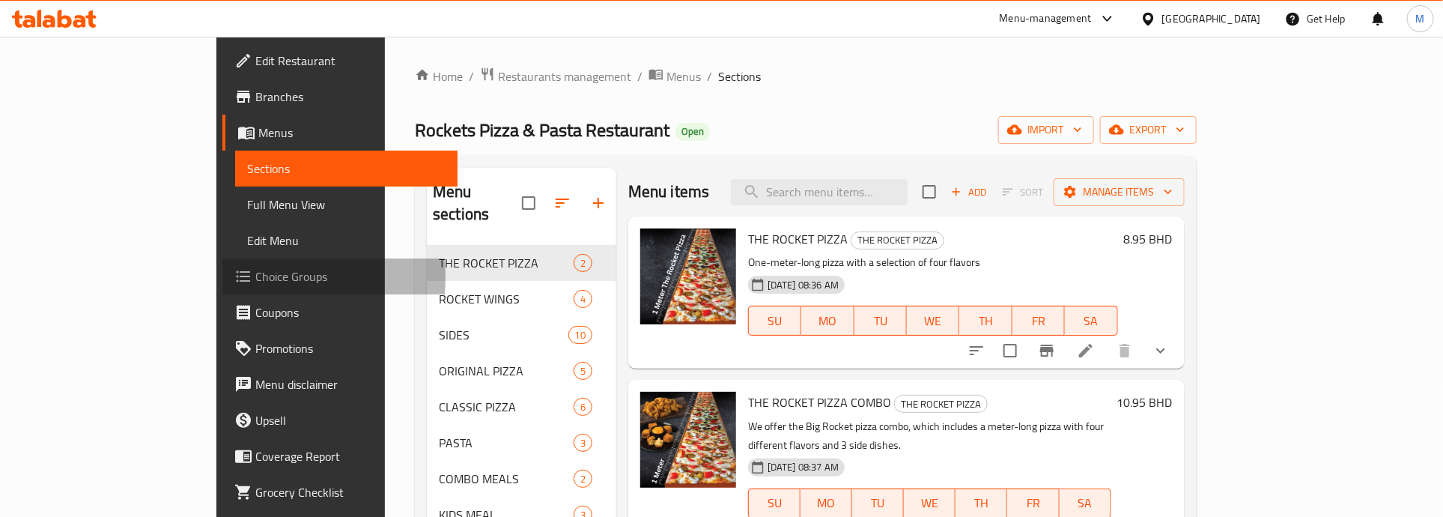
click at [255, 278] on span "Choice Groups" at bounding box center [350, 276] width 190 height 18
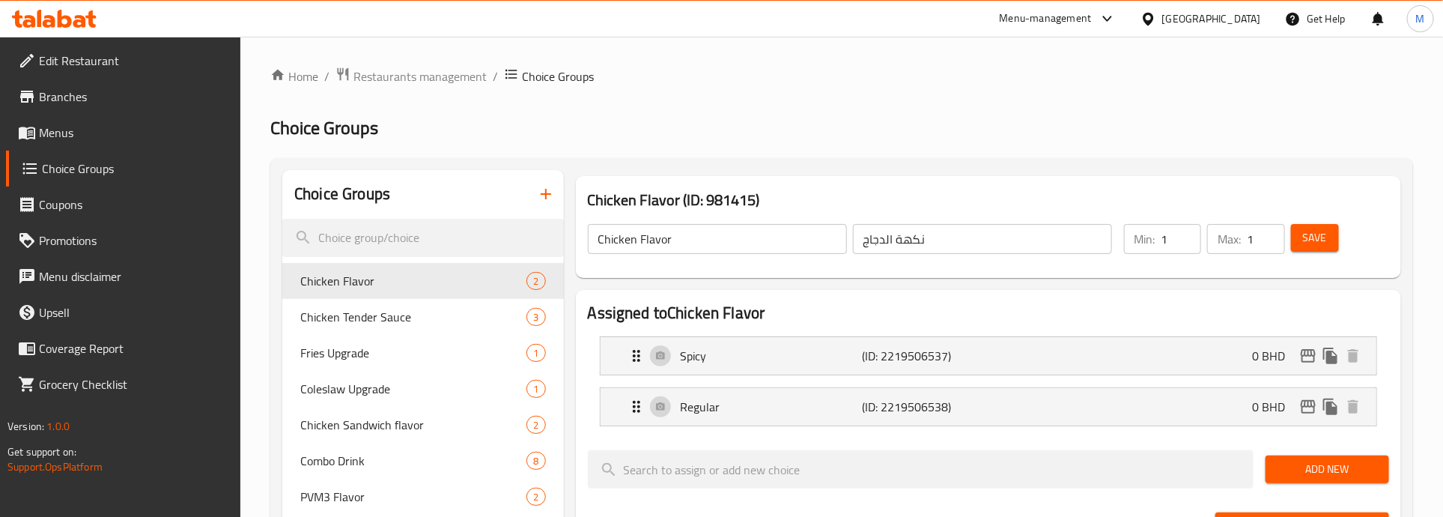
click at [457, 127] on h2 "Choice Groups" at bounding box center [841, 128] width 1143 height 24
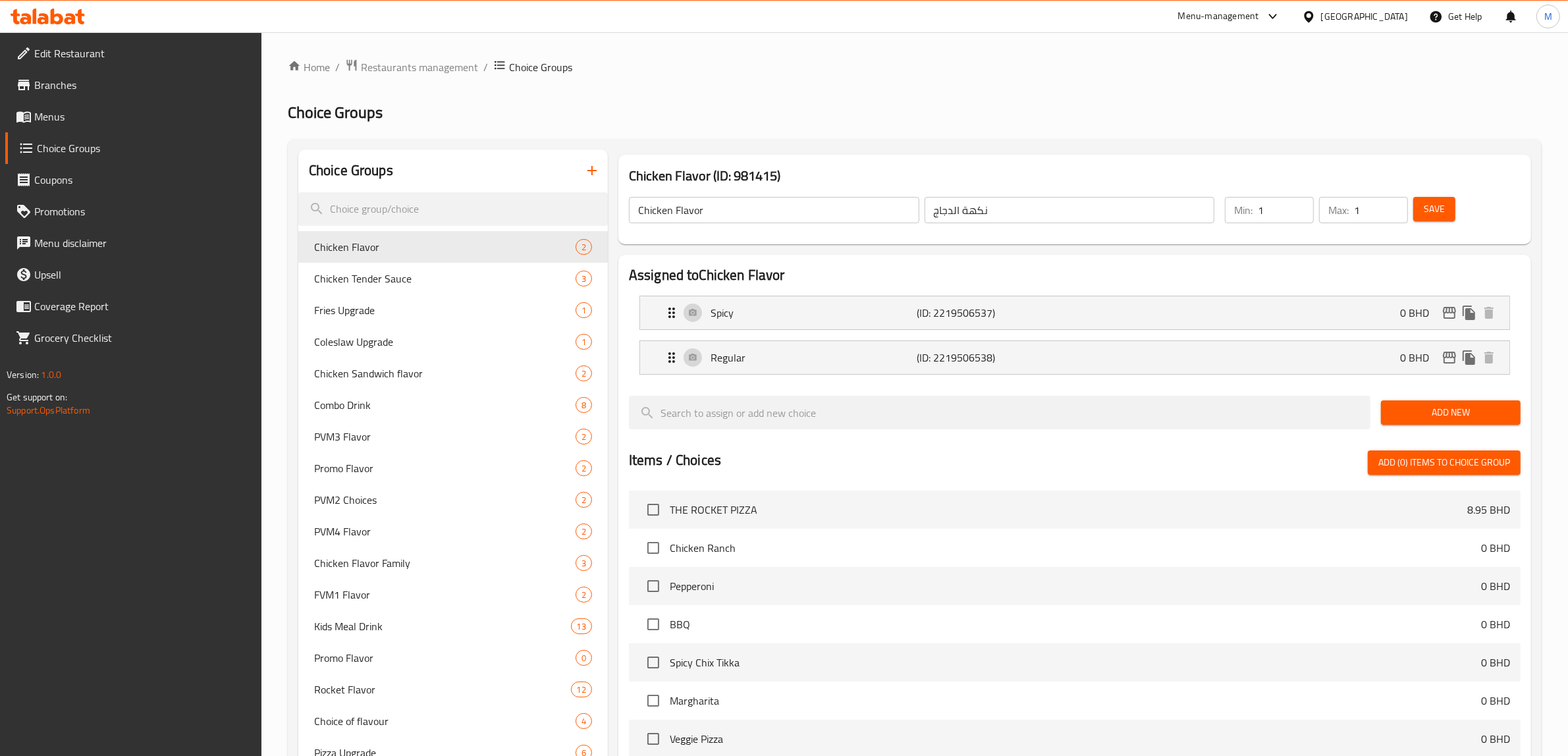
click at [68, 114] on span "Menus" at bounding box center [142, 117] width 217 height 16
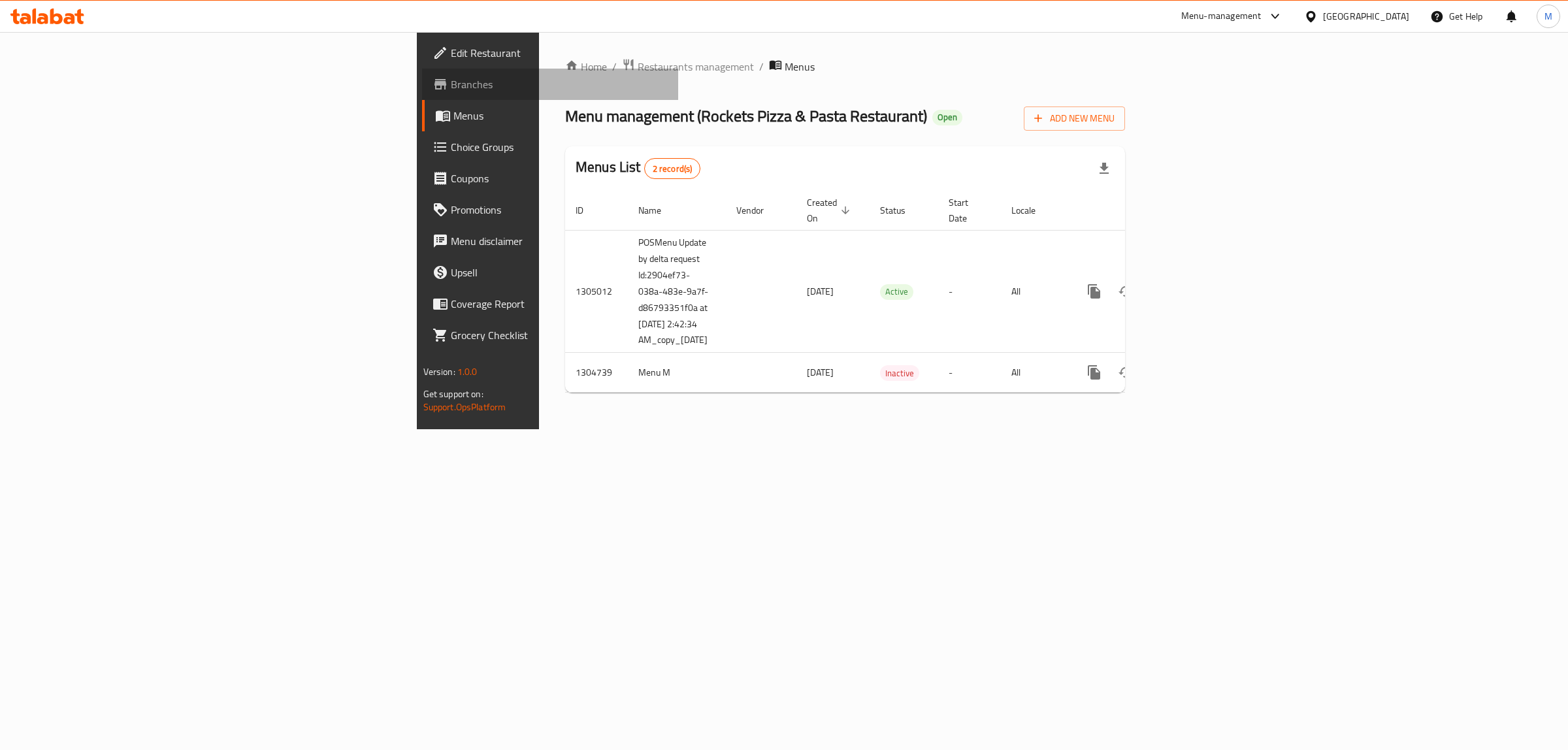
click at [451, 77] on span "Branches" at bounding box center [559, 85] width 217 height 16
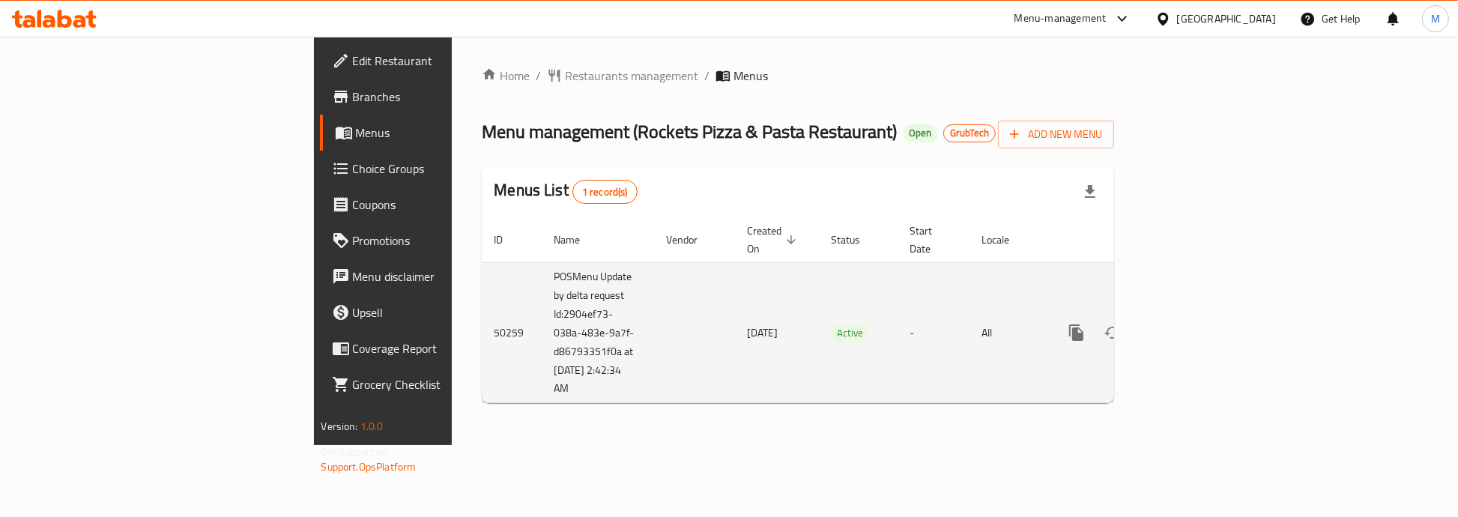
click at [1046, 273] on td "All" at bounding box center [1007, 332] width 77 height 141
click at [1193, 324] on icon "enhanced table" at bounding box center [1184, 333] width 18 height 18
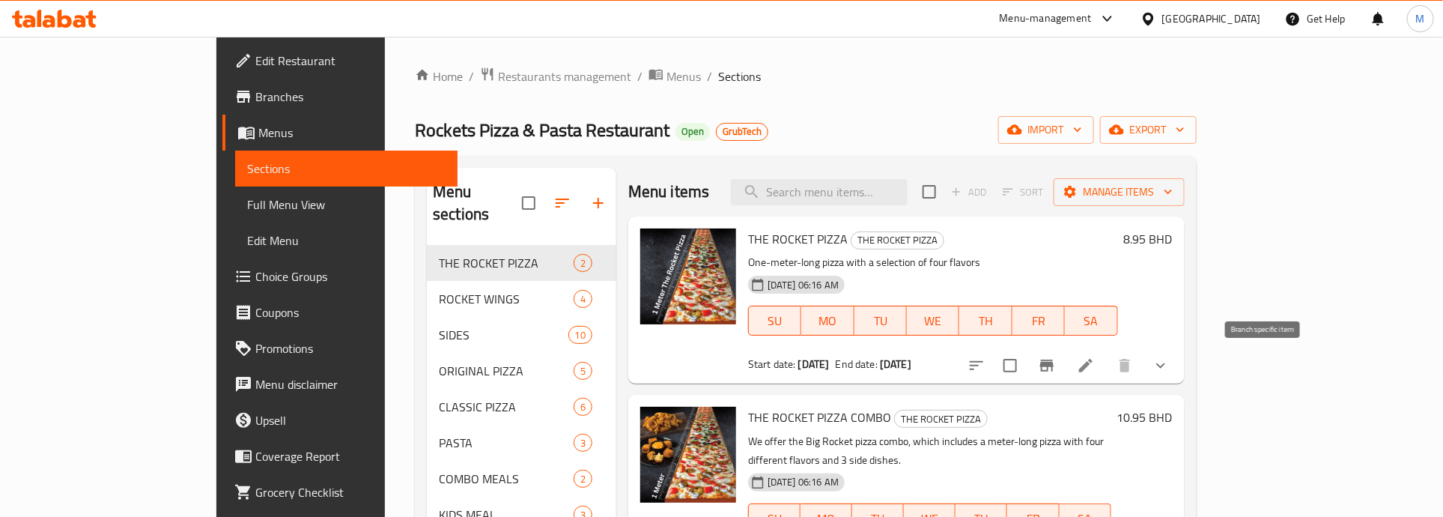
click at [1054, 368] on icon "Branch-specific-item" at bounding box center [1046, 366] width 13 height 12
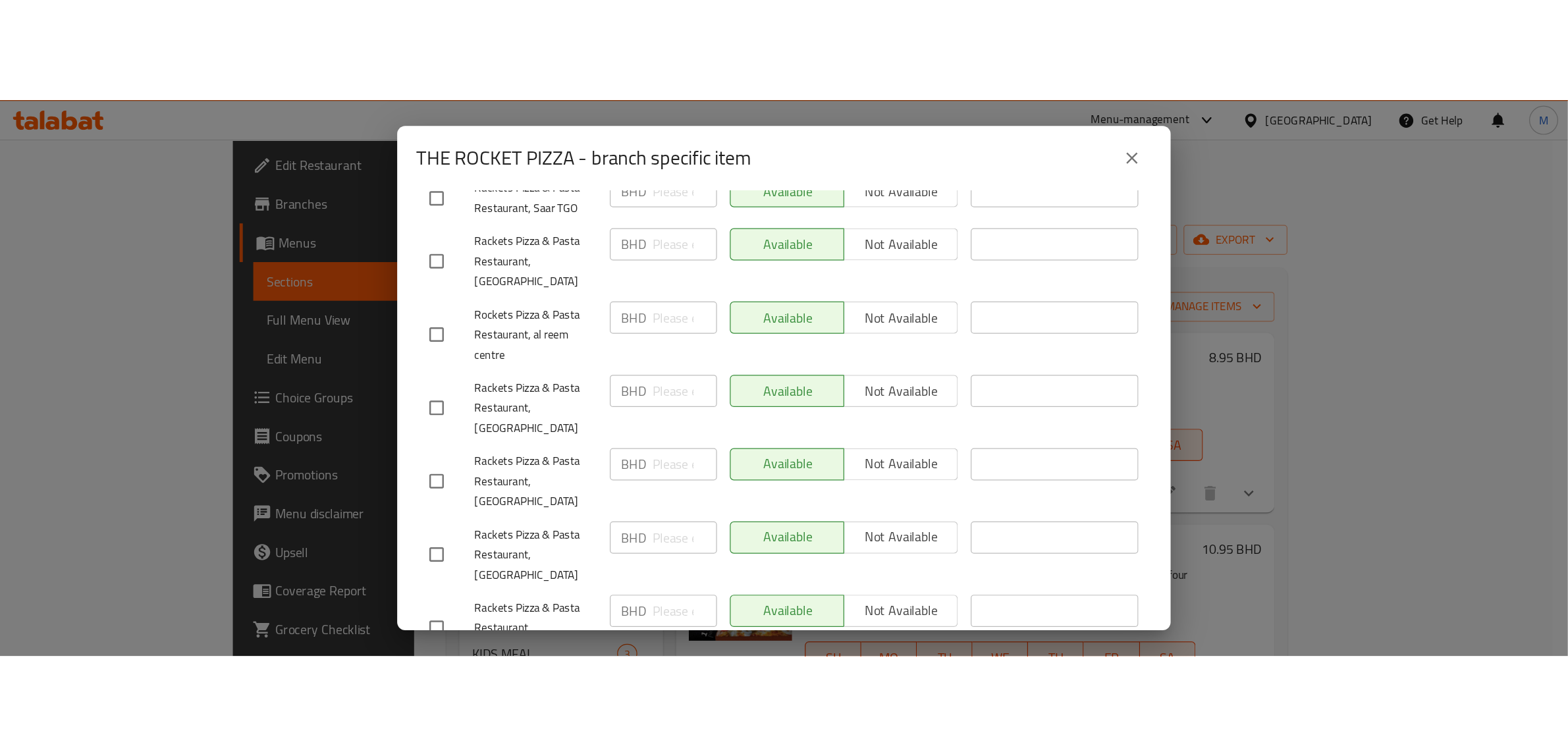
scroll to position [544, 0]
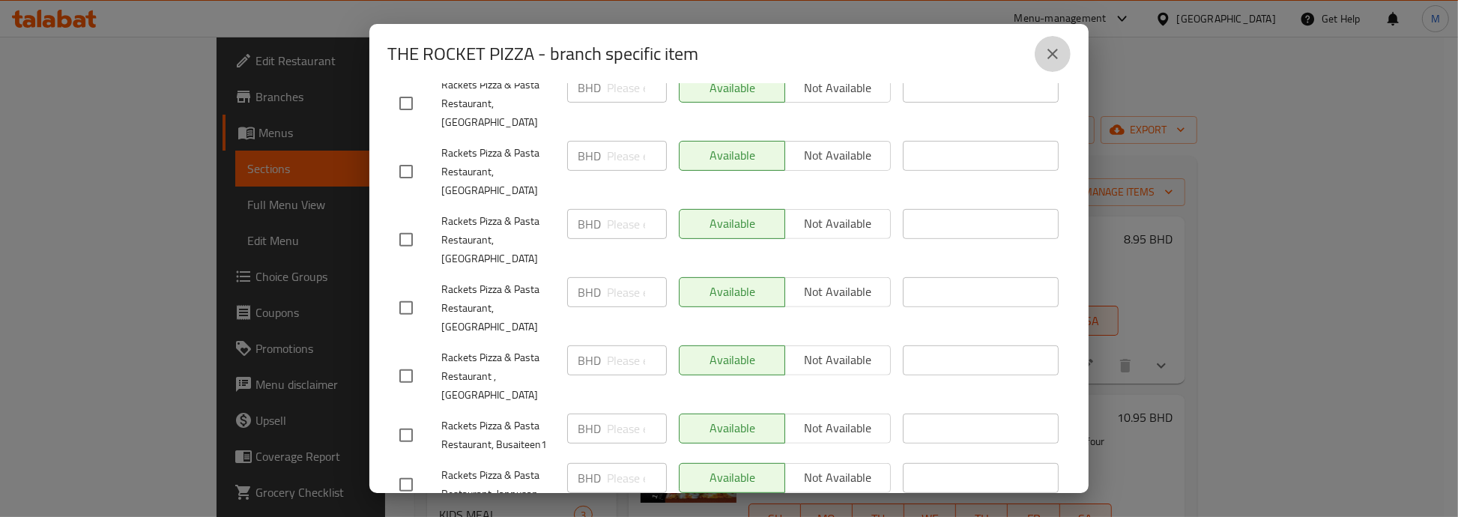
click at [1049, 53] on icon "close" at bounding box center [1052, 54] width 18 height 18
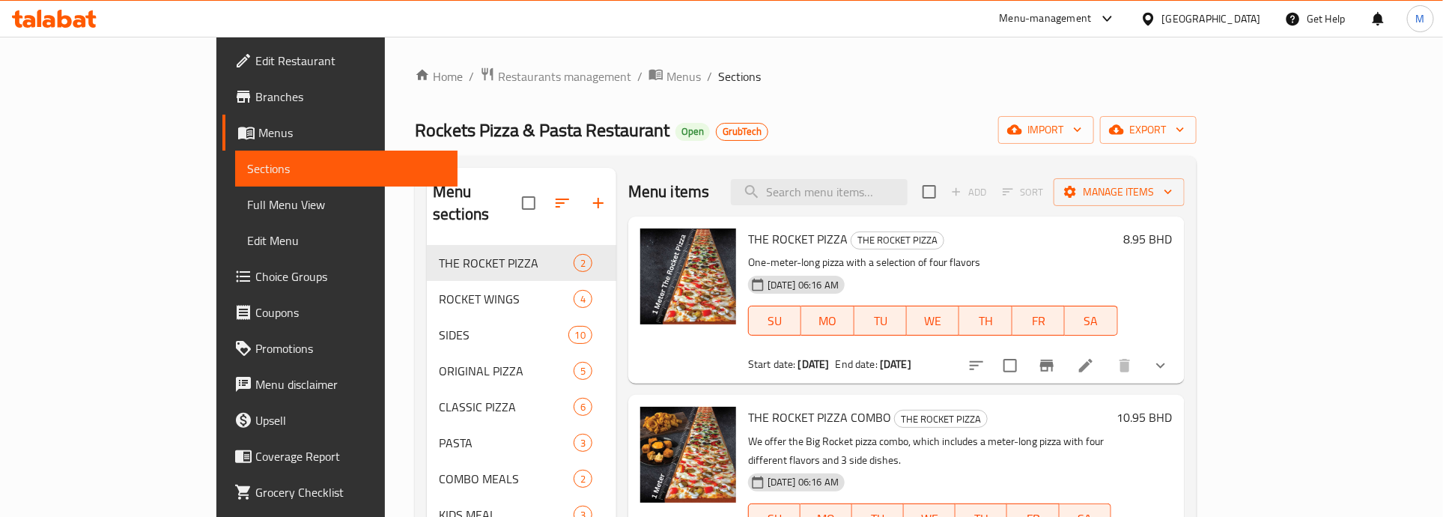
click at [791, 109] on div "Home / Restaurants management / Menus / Sections Rockets Pizza & Pasta Restaura…" at bounding box center [806, 382] width 782 height 630
click at [1185, 121] on span "export" at bounding box center [1148, 130] width 73 height 19
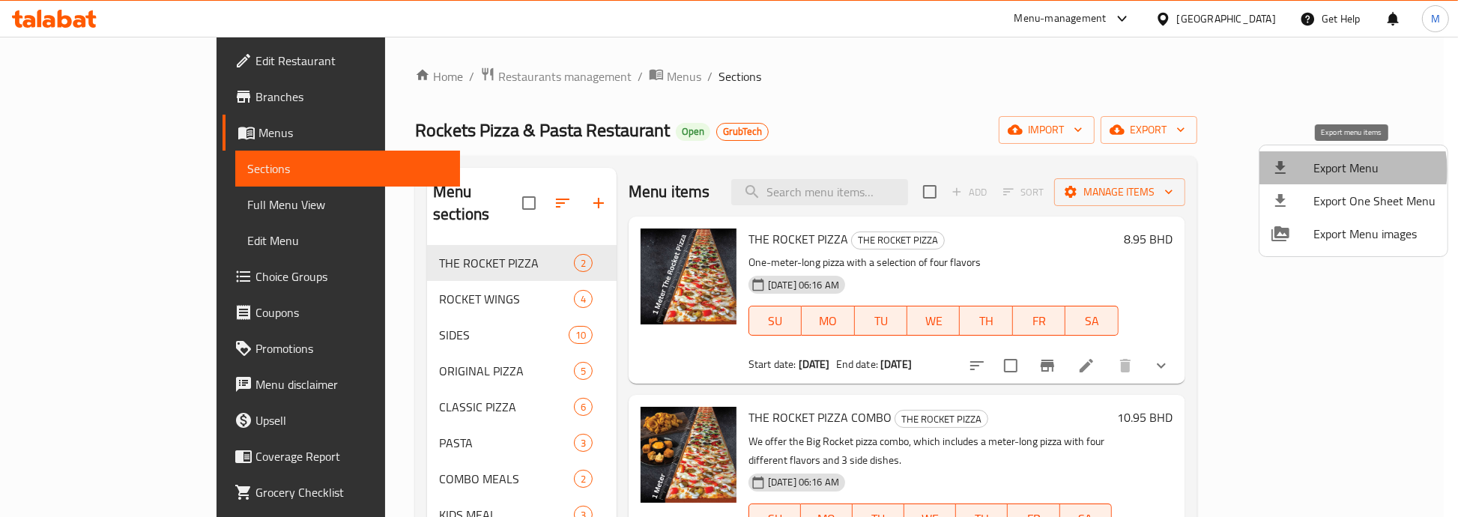
click at [1345, 170] on span "Export Menu" at bounding box center [1374, 168] width 122 height 18
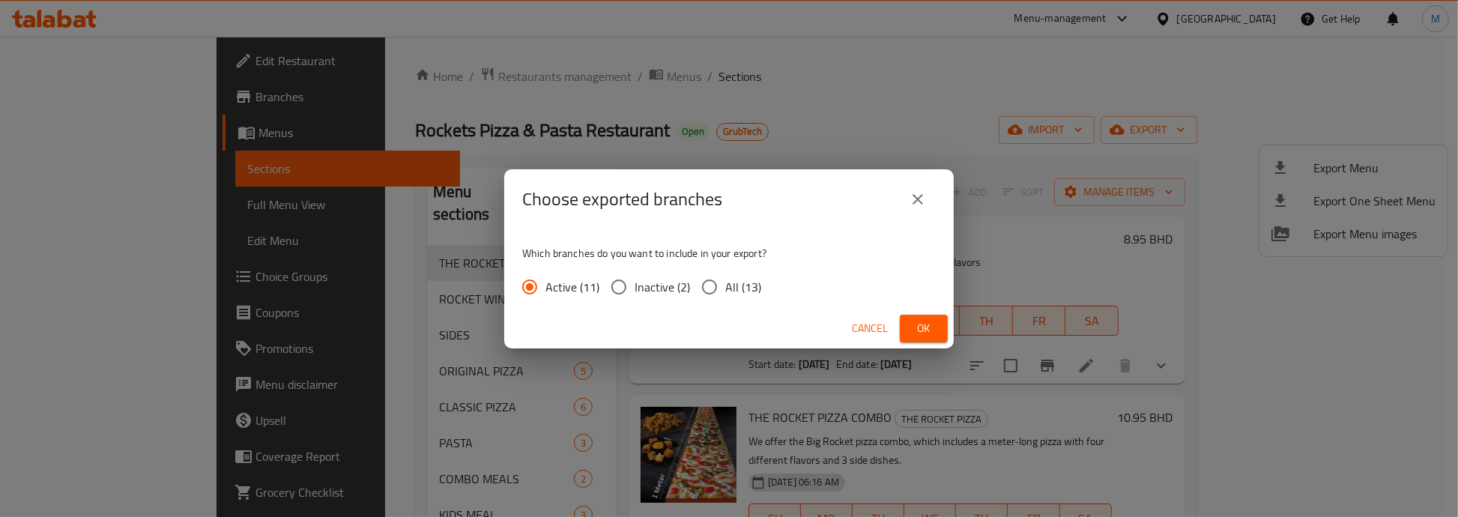
click at [745, 285] on span "All (13)" at bounding box center [743, 287] width 36 height 18
click at [725, 285] on input "All (13)" at bounding box center [709, 286] width 31 height 31
radio input "true"
click at [926, 327] on span "Ok" at bounding box center [924, 328] width 24 height 19
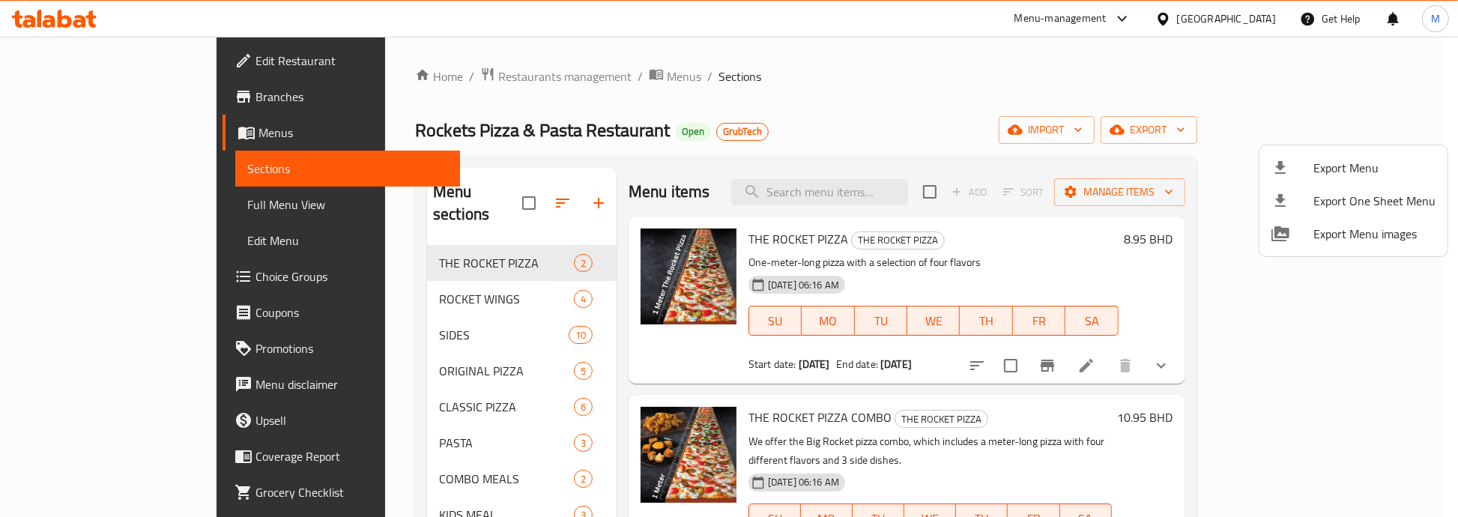
click at [777, 70] on div at bounding box center [729, 258] width 1458 height 517
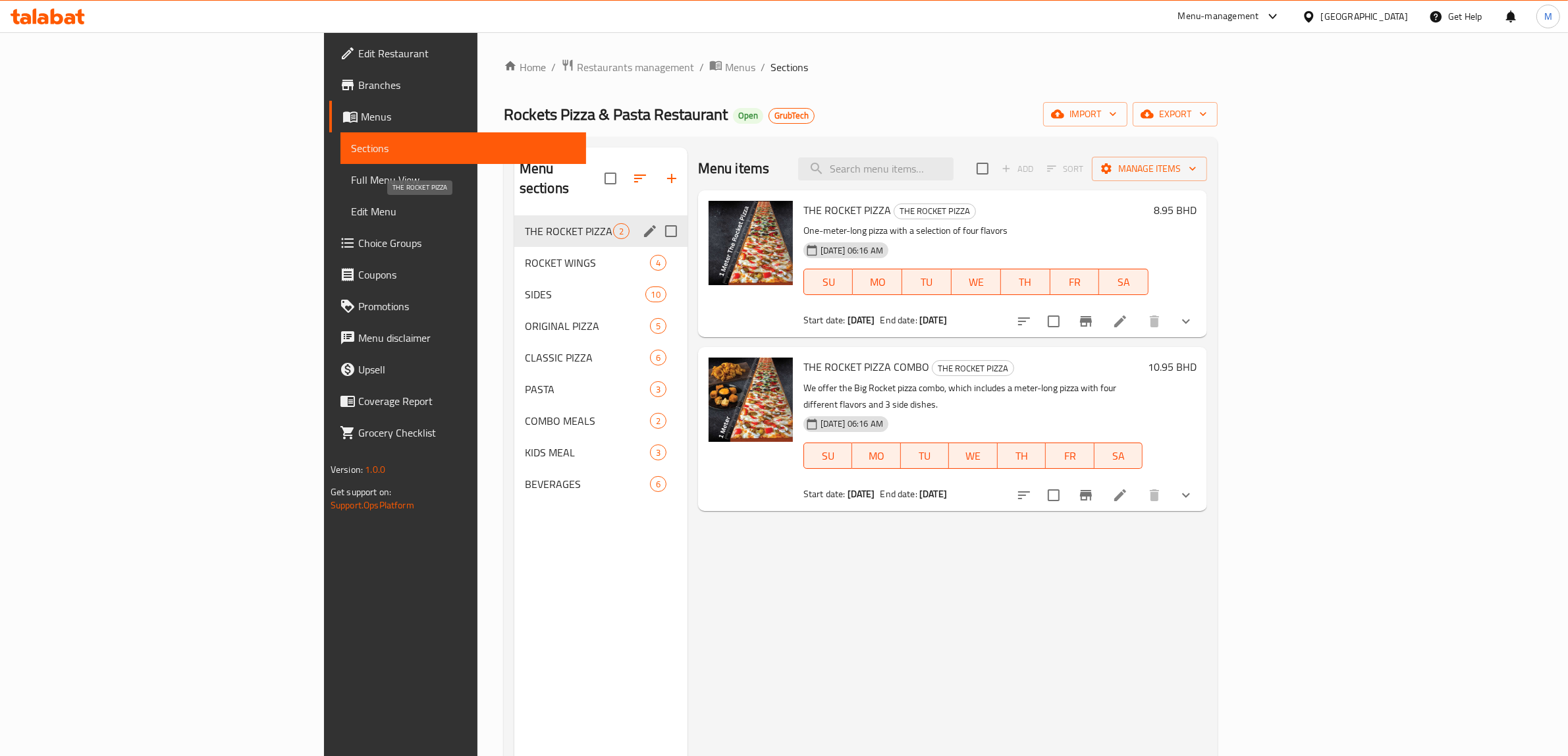
click at [525, 223] on span "THE ROCKET PIZZA" at bounding box center [569, 231] width 88 height 16
click at [525, 255] on span "ROCKET WINGS" at bounding box center [569, 263] width 88 height 16
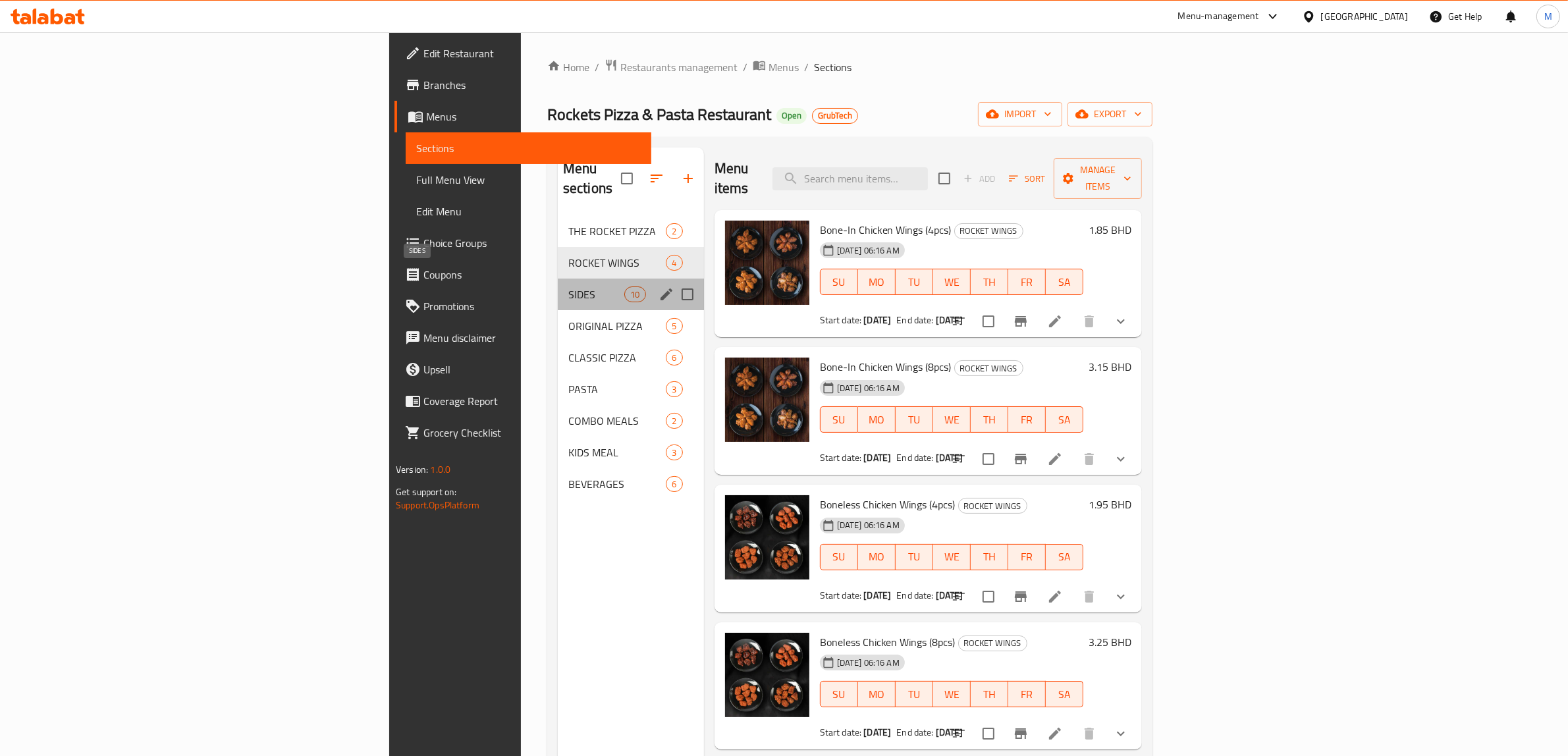
click at [568, 287] on span "SIDES" at bounding box center [596, 294] width 56 height 16
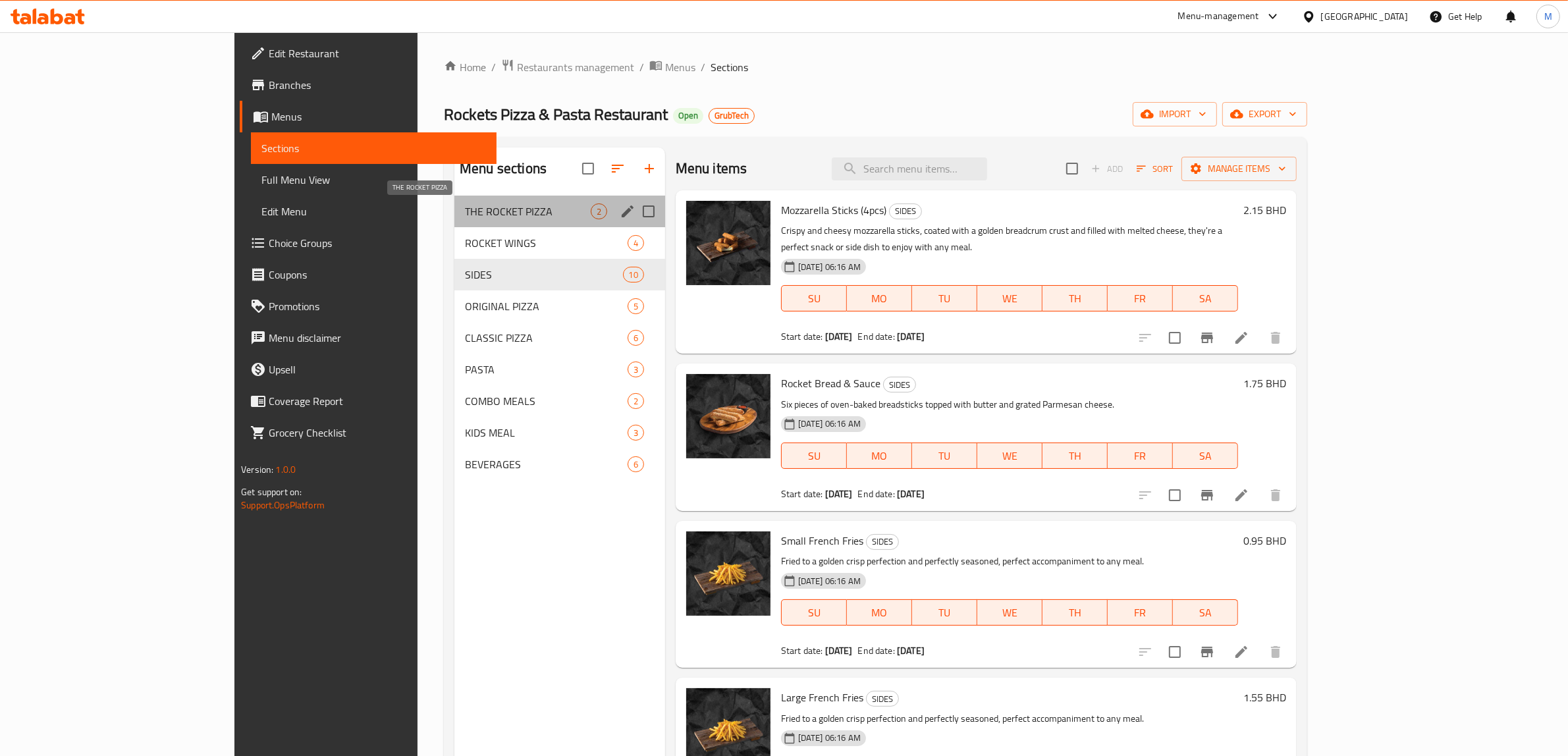
click at [469, 218] on span "THE ROCKET PIZZA" at bounding box center [528, 211] width 126 height 16
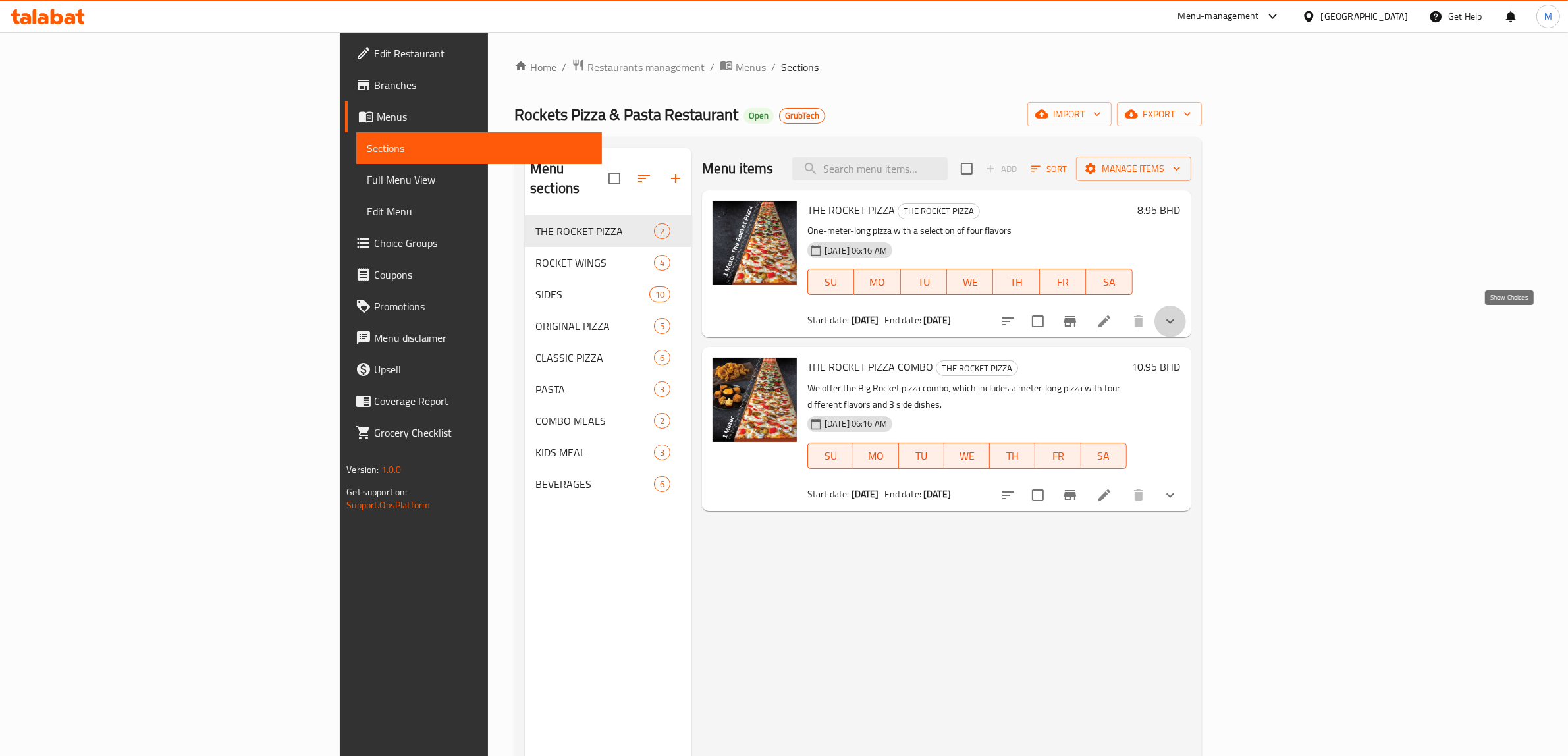
click at [1178, 322] on icon "show more" at bounding box center [1171, 322] width 16 height 16
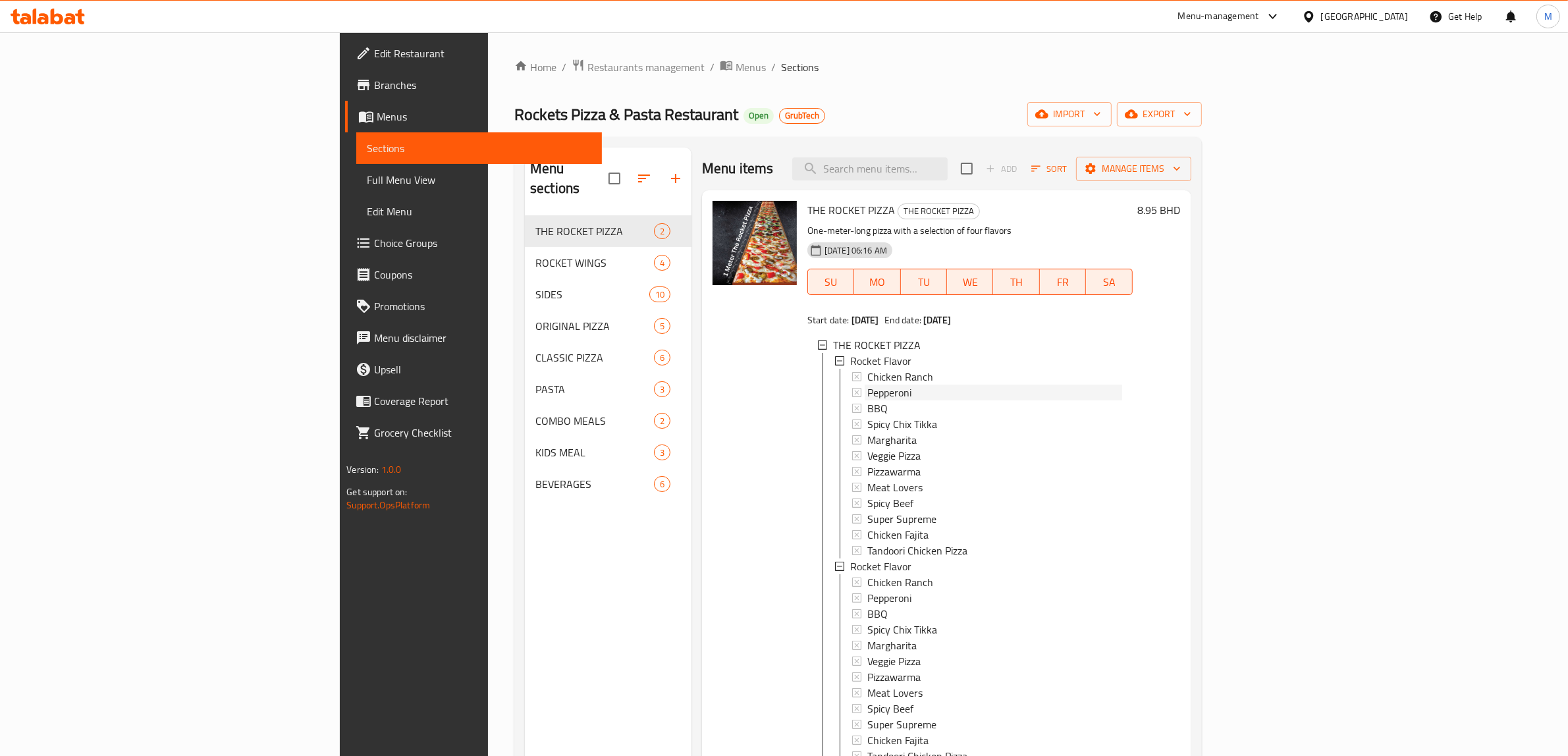
click at [852, 399] on div "Pepperoni" at bounding box center [987, 392] width 270 height 16
click at [867, 454] on span "Pepperoni" at bounding box center [889, 598] width 44 height 16
click at [867, 454] on span "Veggie Pizza" at bounding box center [893, 659] width 54 height 16
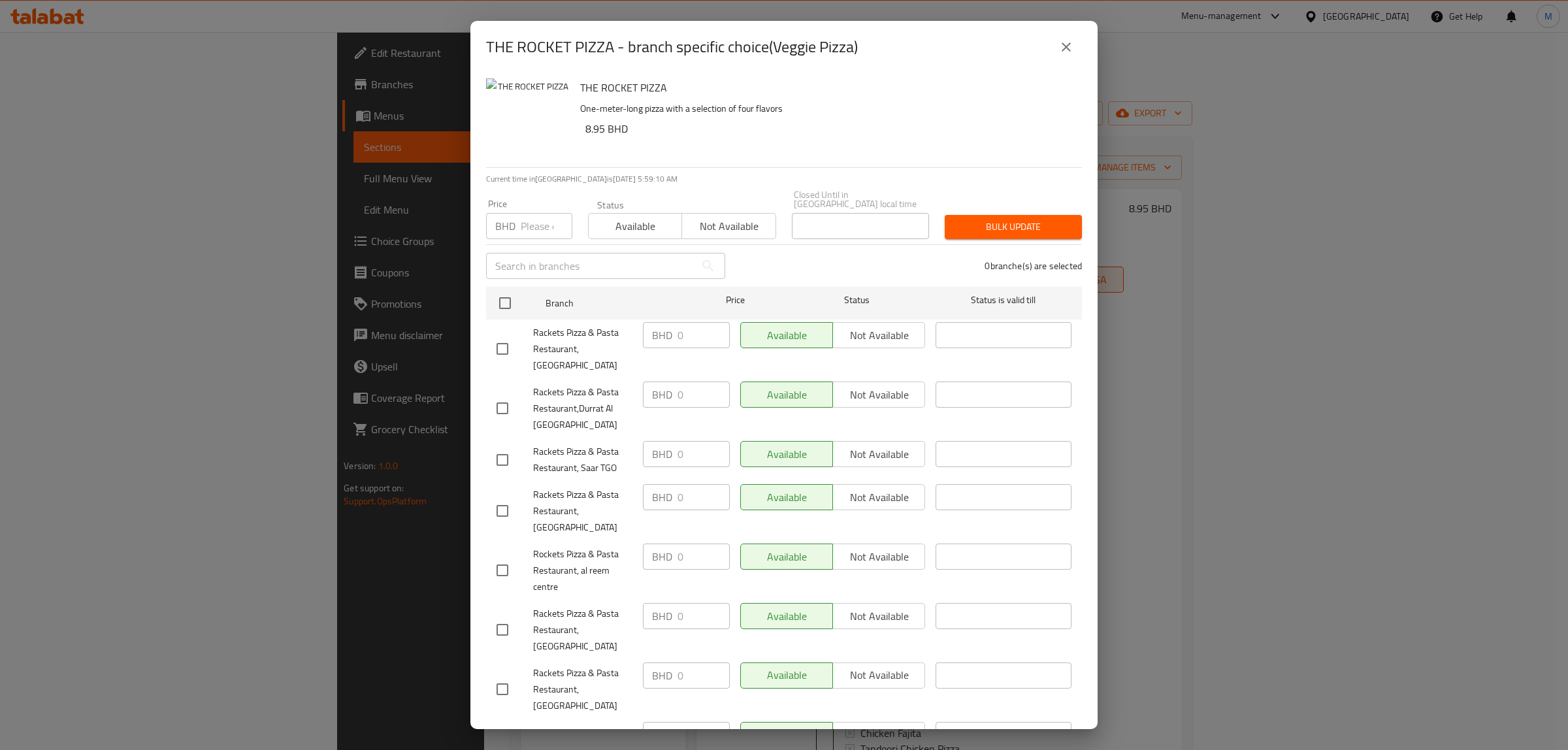
click at [1068, 48] on icon "close" at bounding box center [1066, 47] width 9 height 9
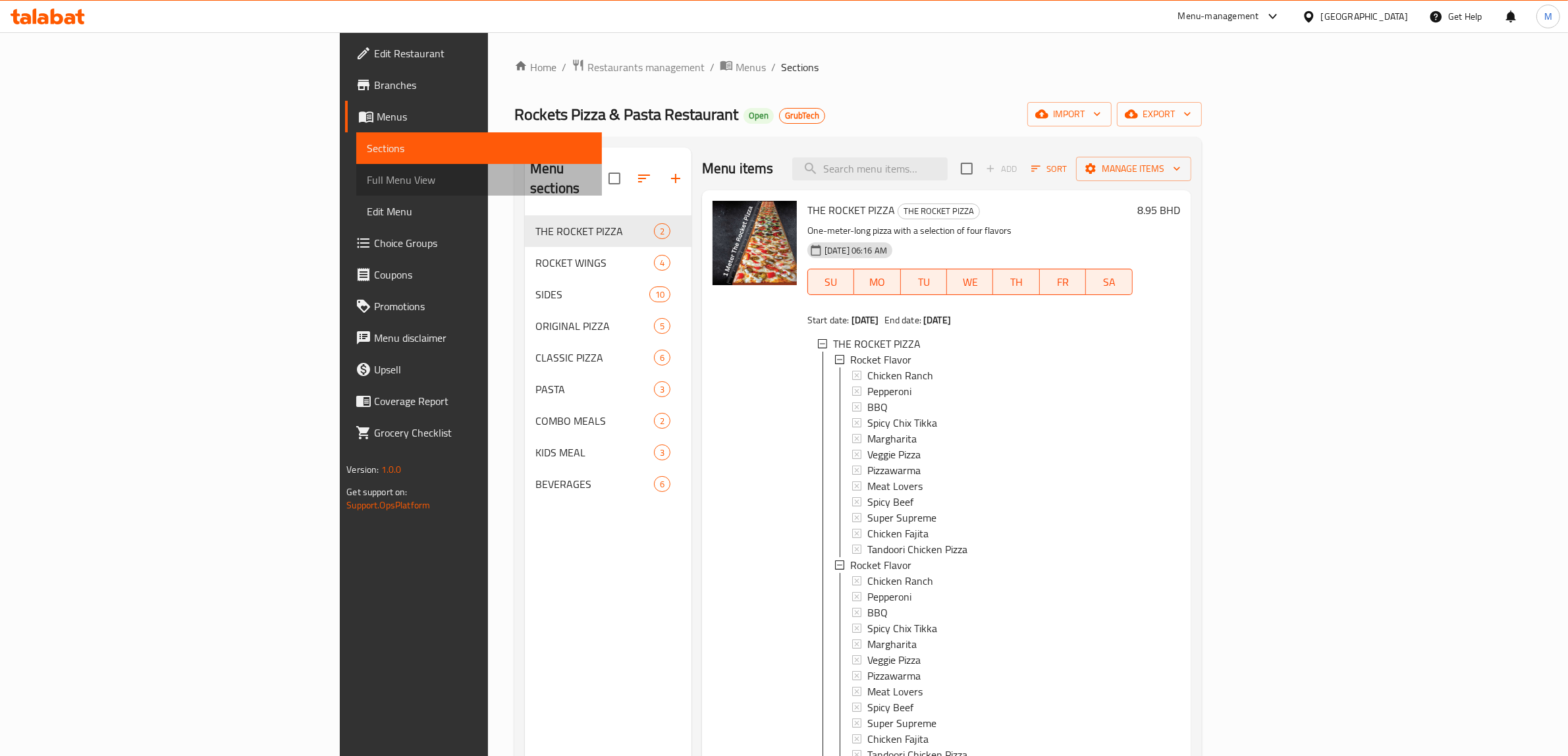
click at [367, 182] on span "Full Menu View" at bounding box center [478, 179] width 224 height 16
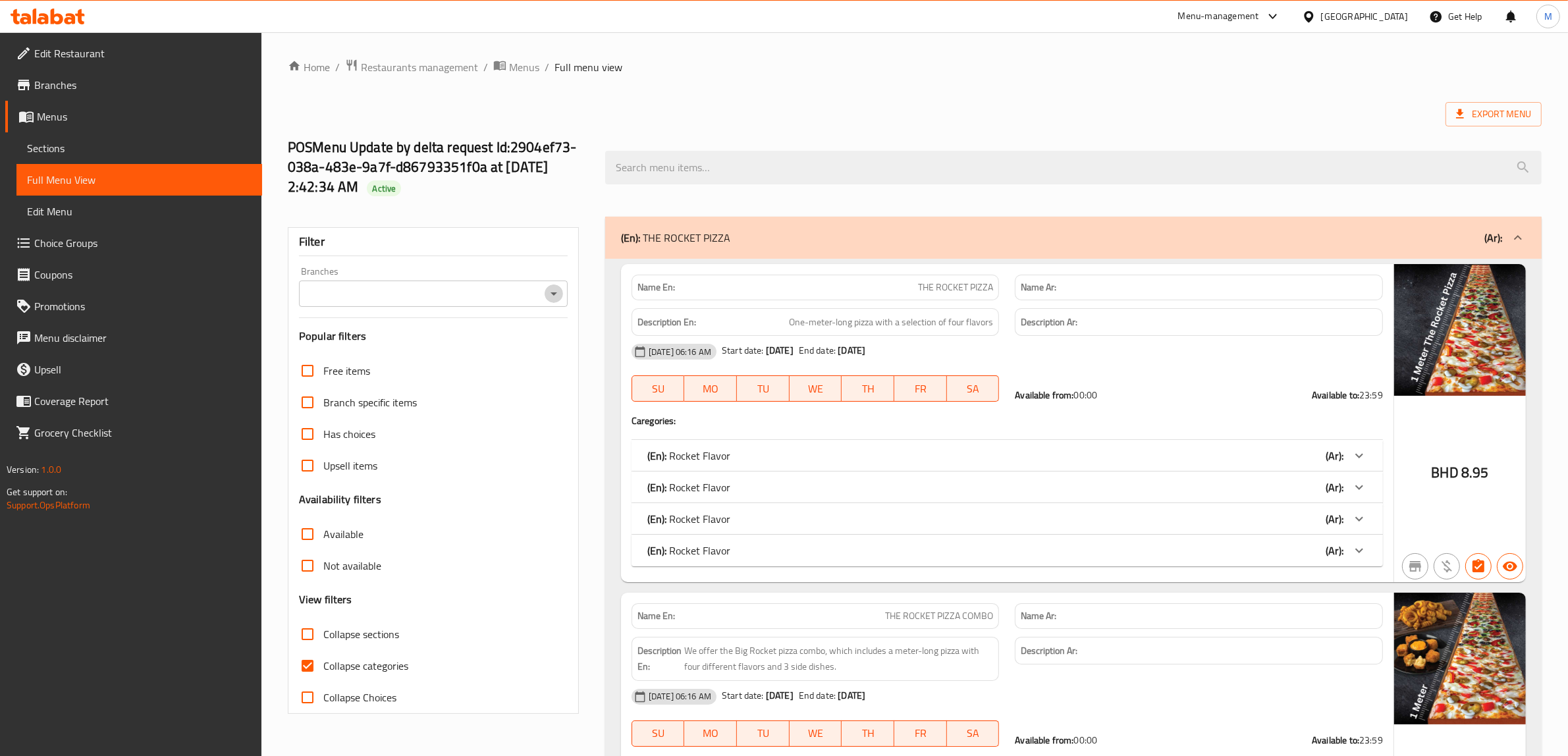
click at [547, 292] on icon "Open" at bounding box center [554, 294] width 16 height 16
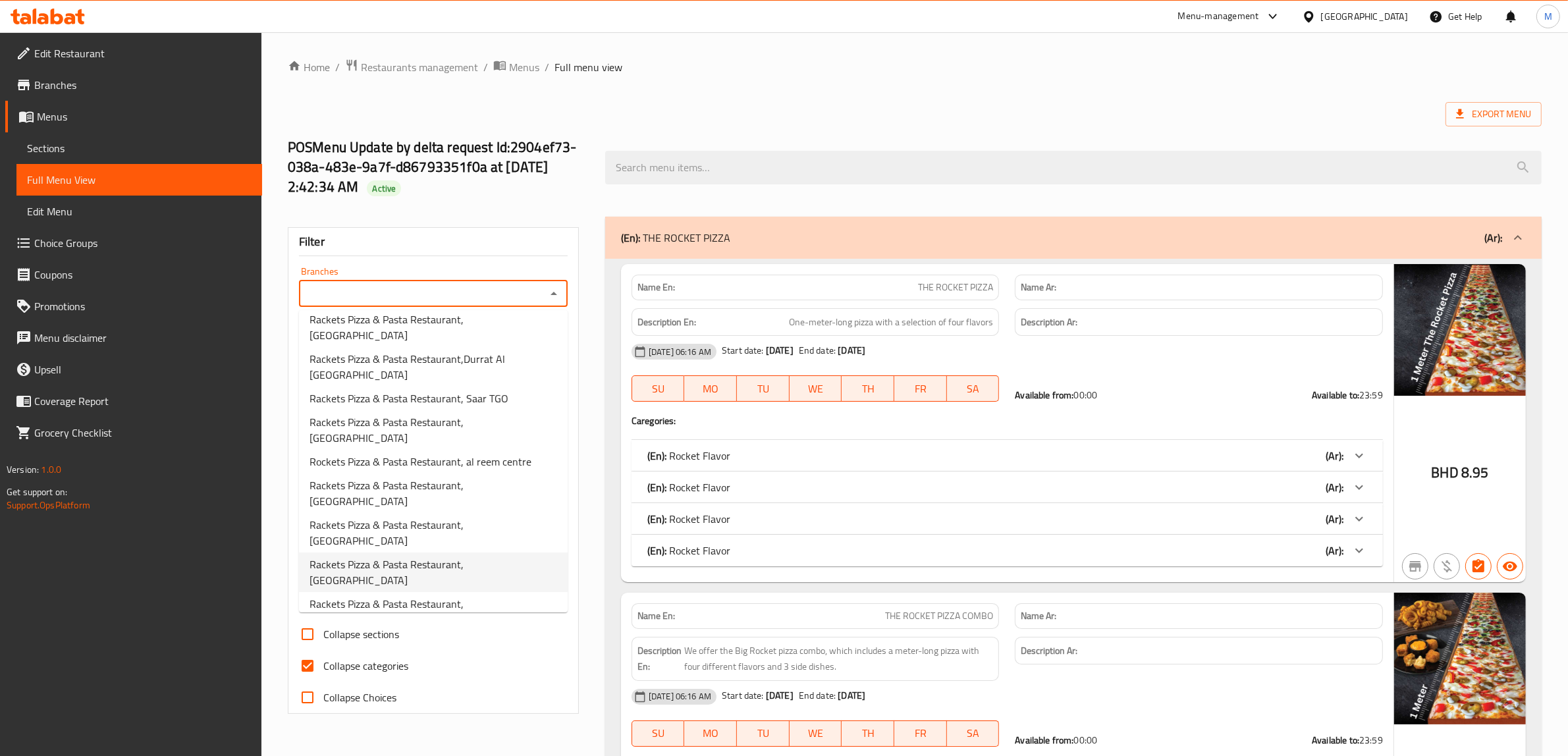
scroll to position [40, 0]
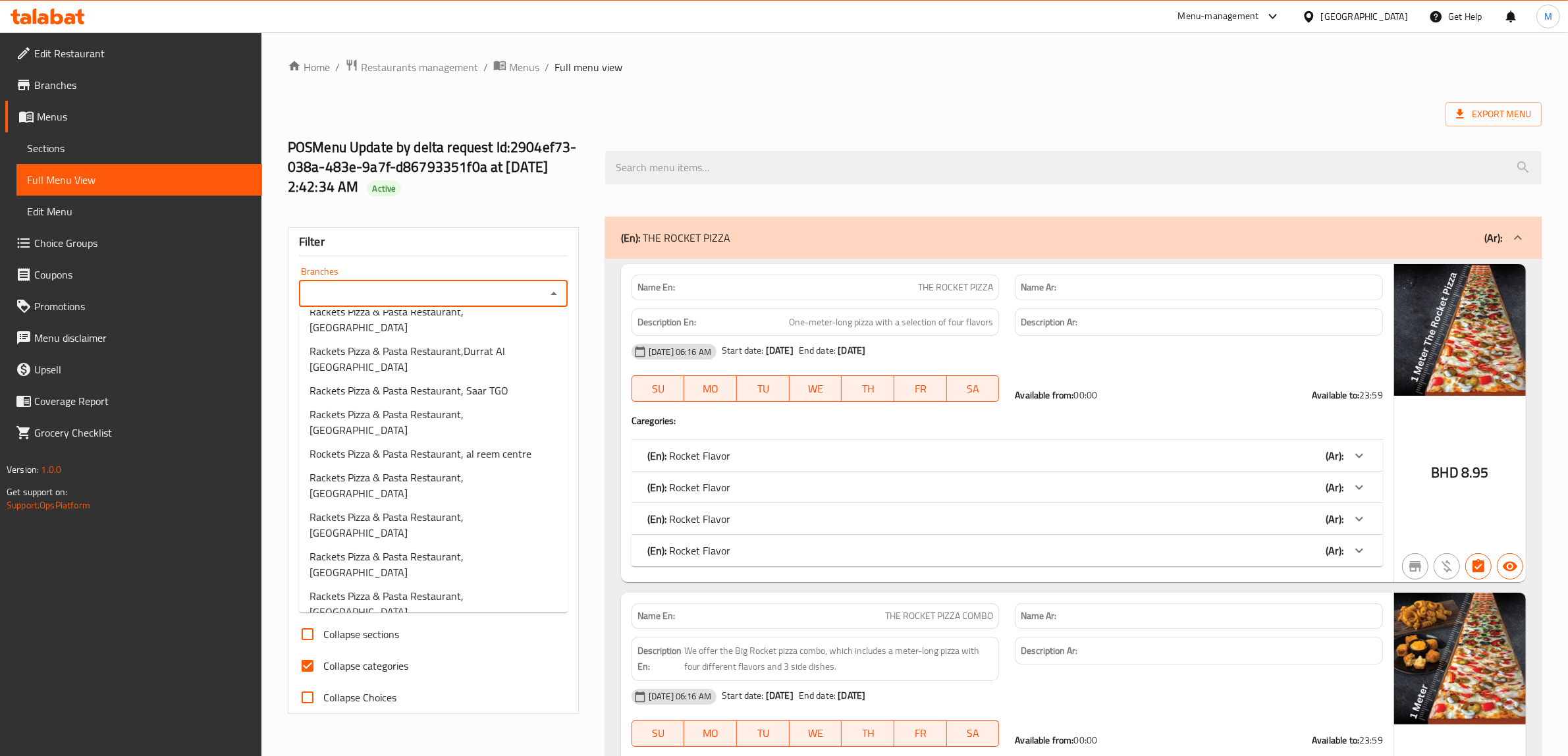
click at [492, 454] on span "Rackets Pizza and Pasta Restaurant, Sanabis" at bounding box center [434, 731] width 248 height 32
type input "Rackets Pizza and Pasta Restaurant, Sanabis"
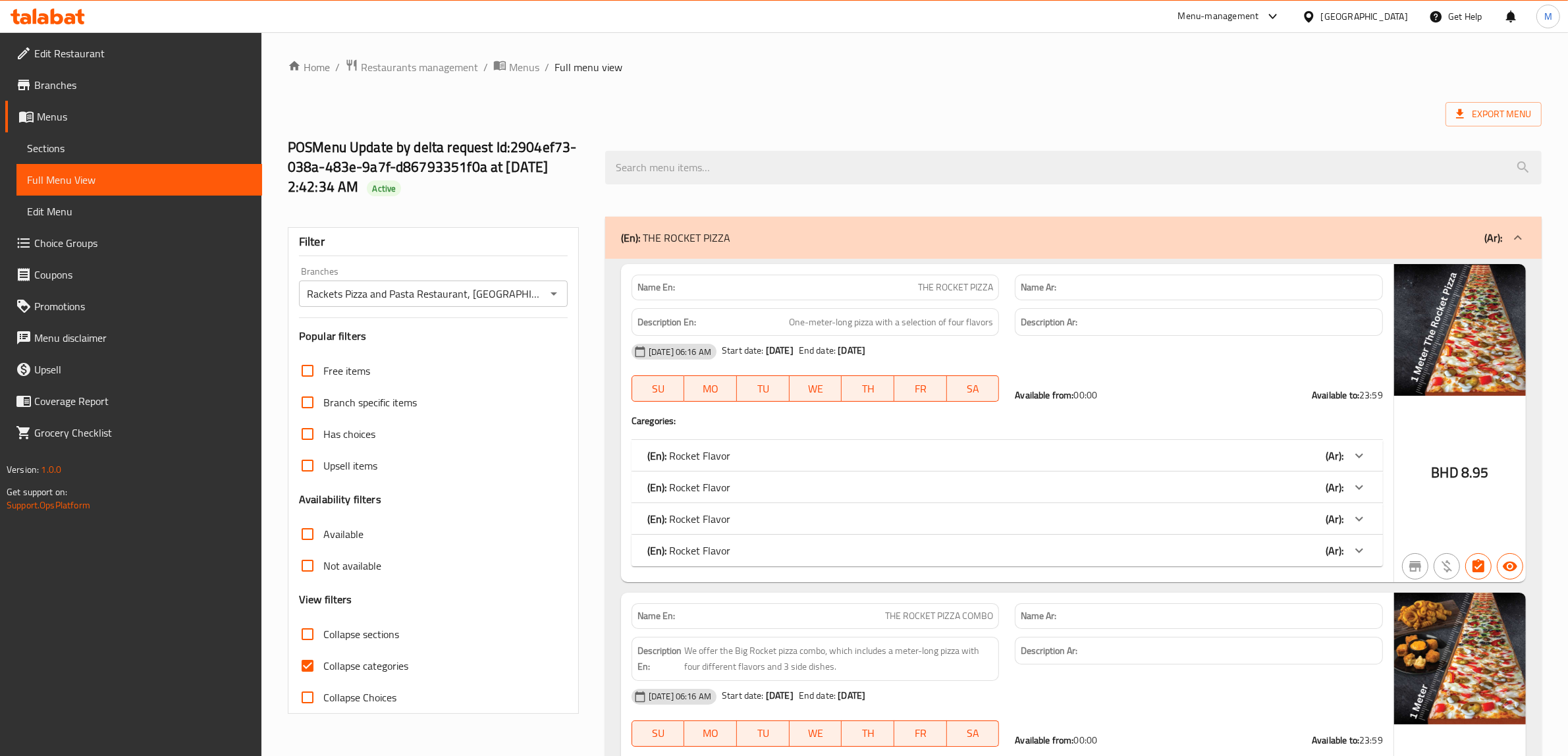
click at [554, 409] on div "Branch specific items" at bounding box center [434, 403] width 269 height 32
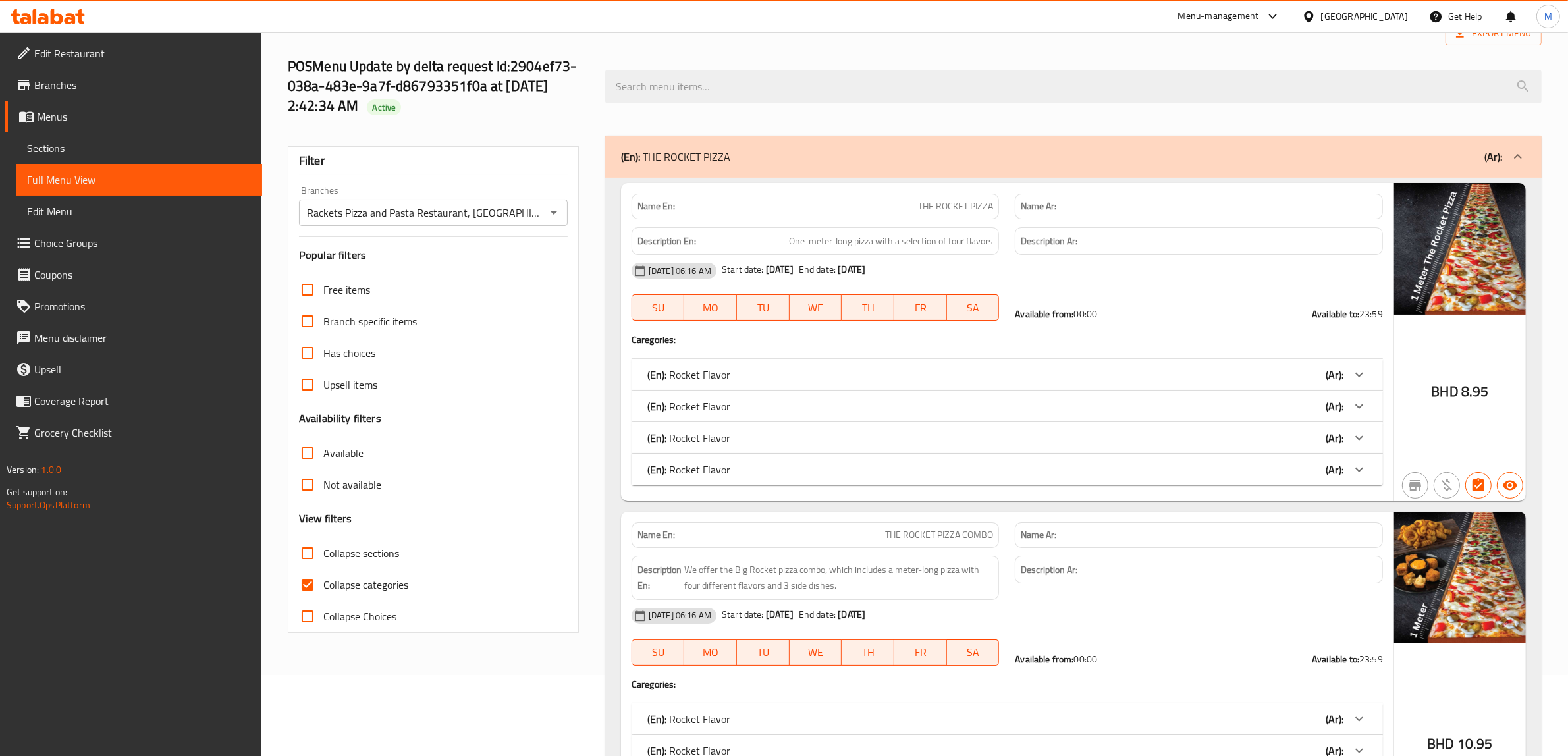
scroll to position [83, 0]
click at [1281, 373] on icon at bounding box center [1360, 374] width 16 height 16
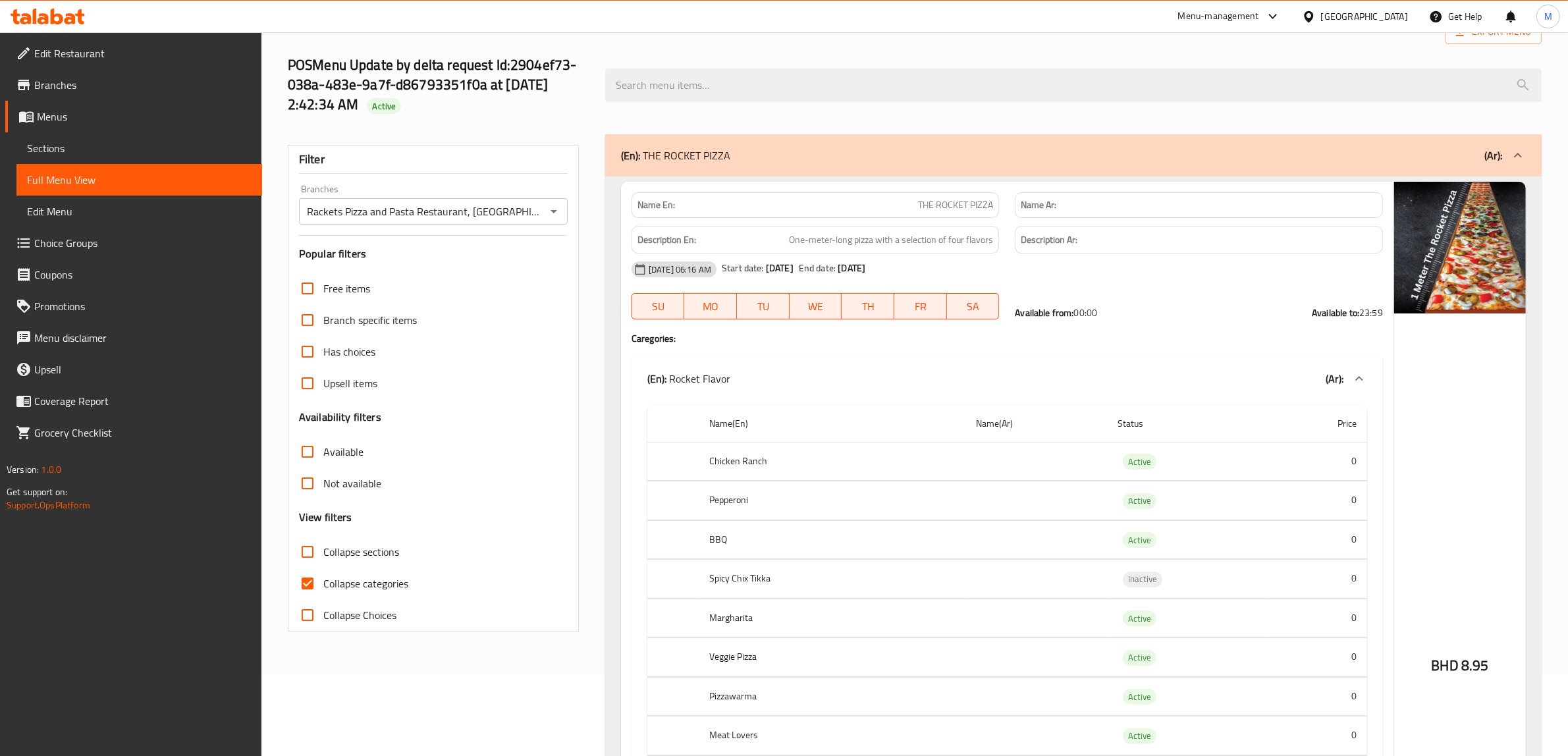
click at [307, 454] on input "Collapse categories" at bounding box center [308, 584] width 32 height 32
checkbox input "false"
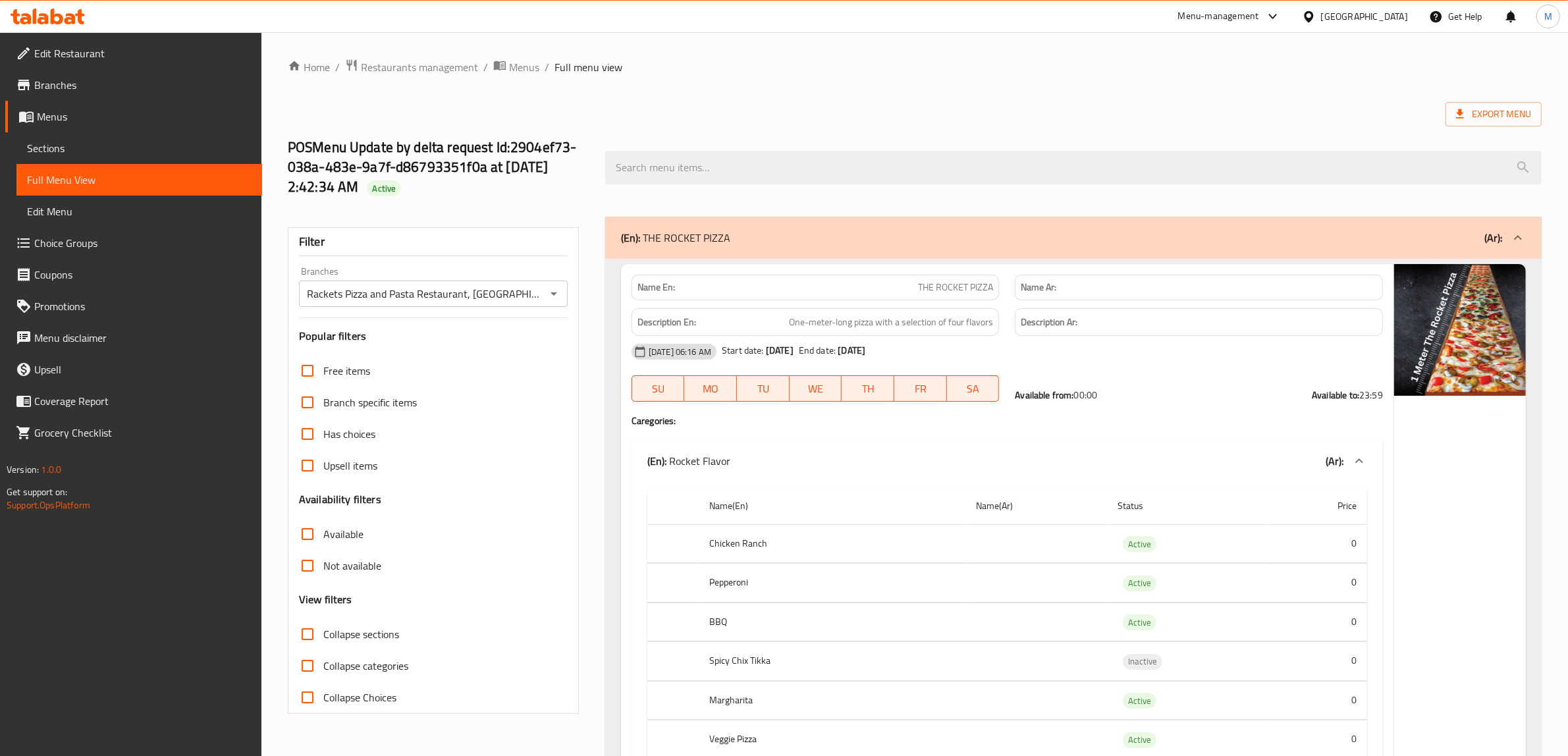
click at [975, 287] on span "THE ROCKET PIZZA" at bounding box center [955, 287] width 75 height 14
copy span "THE ROCKET PIZZA"
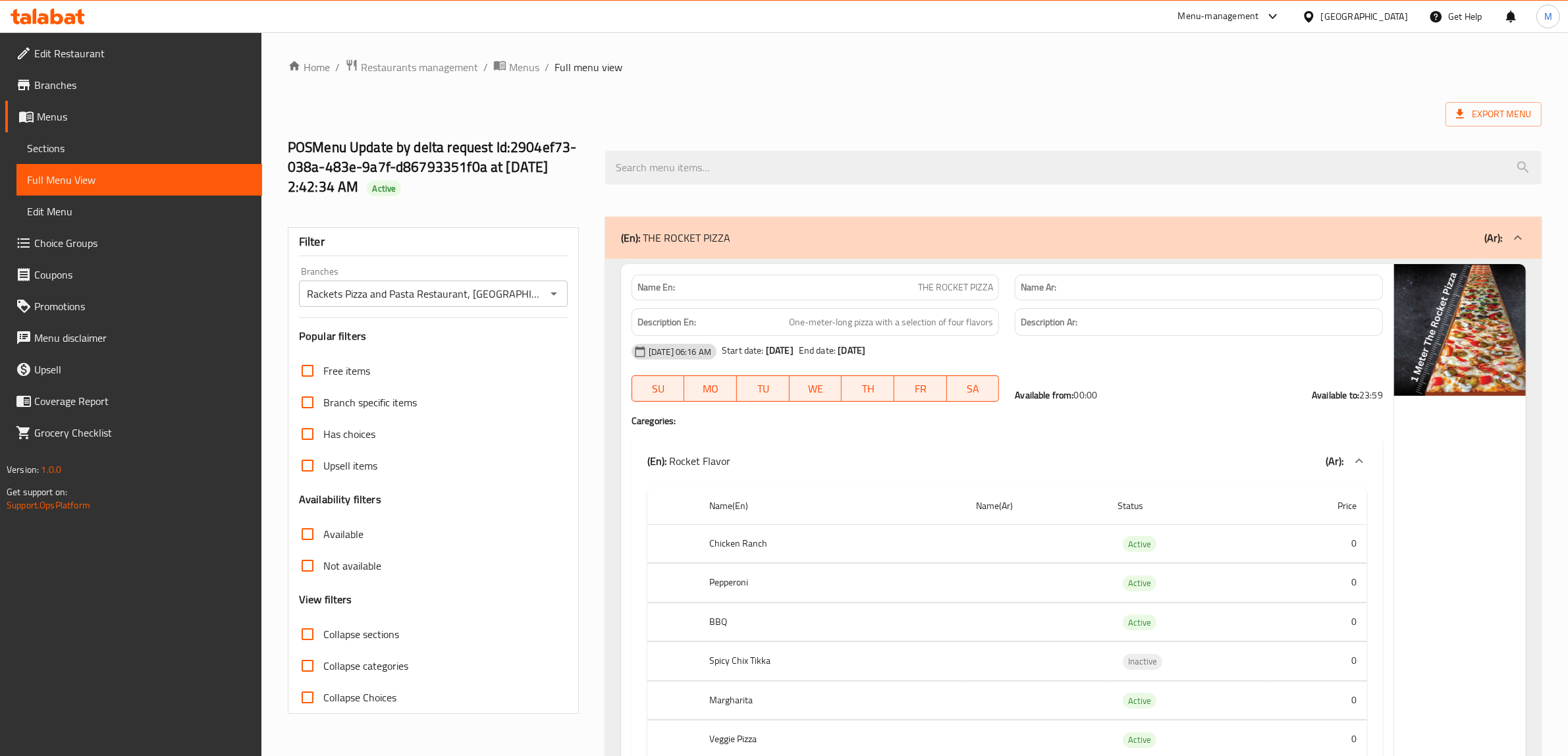
click at [937, 293] on span "THE ROCKET PIZZA" at bounding box center [955, 287] width 75 height 14
copy span "THE ROCKET PIZZA"
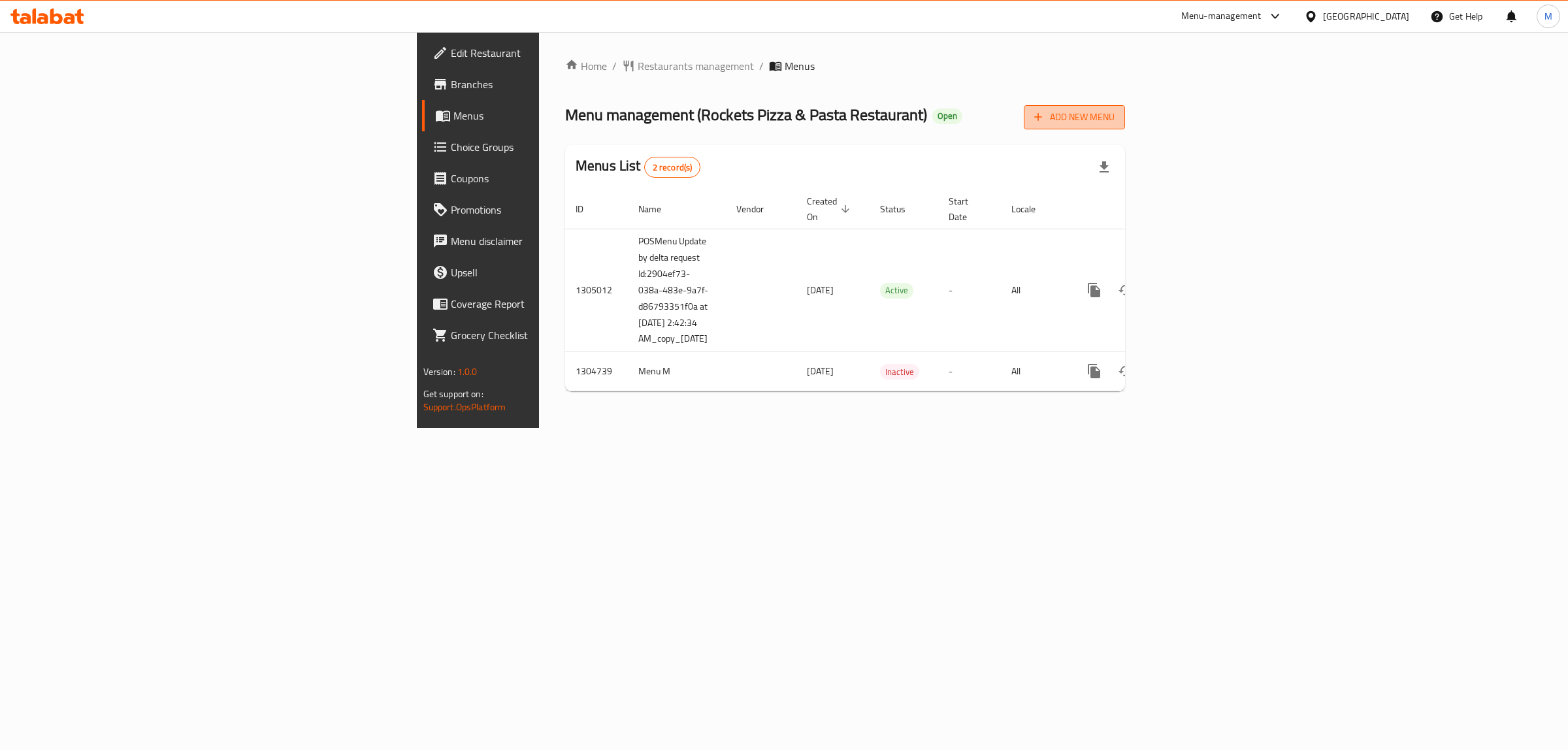
click at [1115, 116] on span "Add New Menu" at bounding box center [1074, 117] width 80 height 17
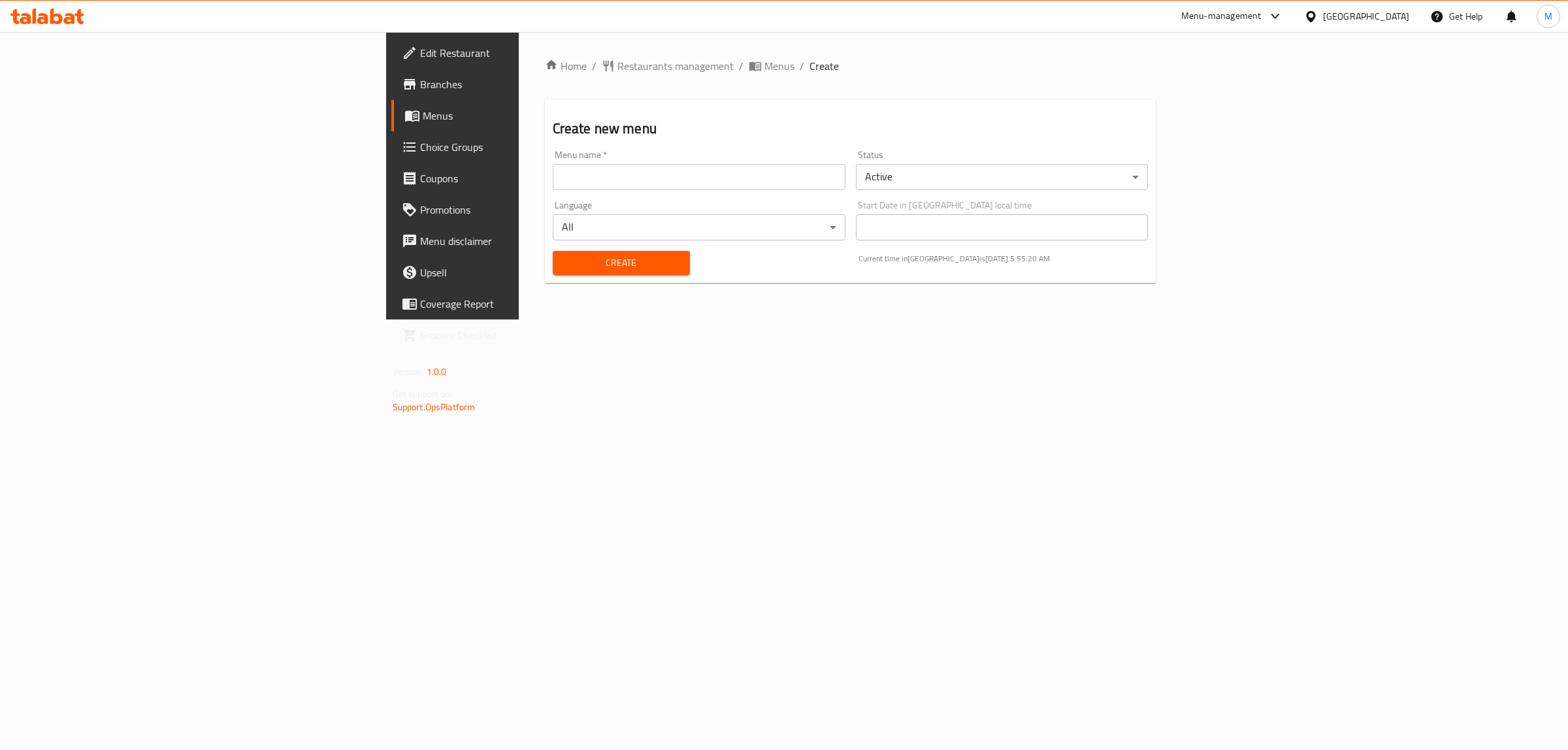
click at [1019, 170] on body "​ Menu-management Bahrain Get Help M Edit Restaurant Branches Menus Choice Grou…" at bounding box center [784, 391] width 1568 height 718
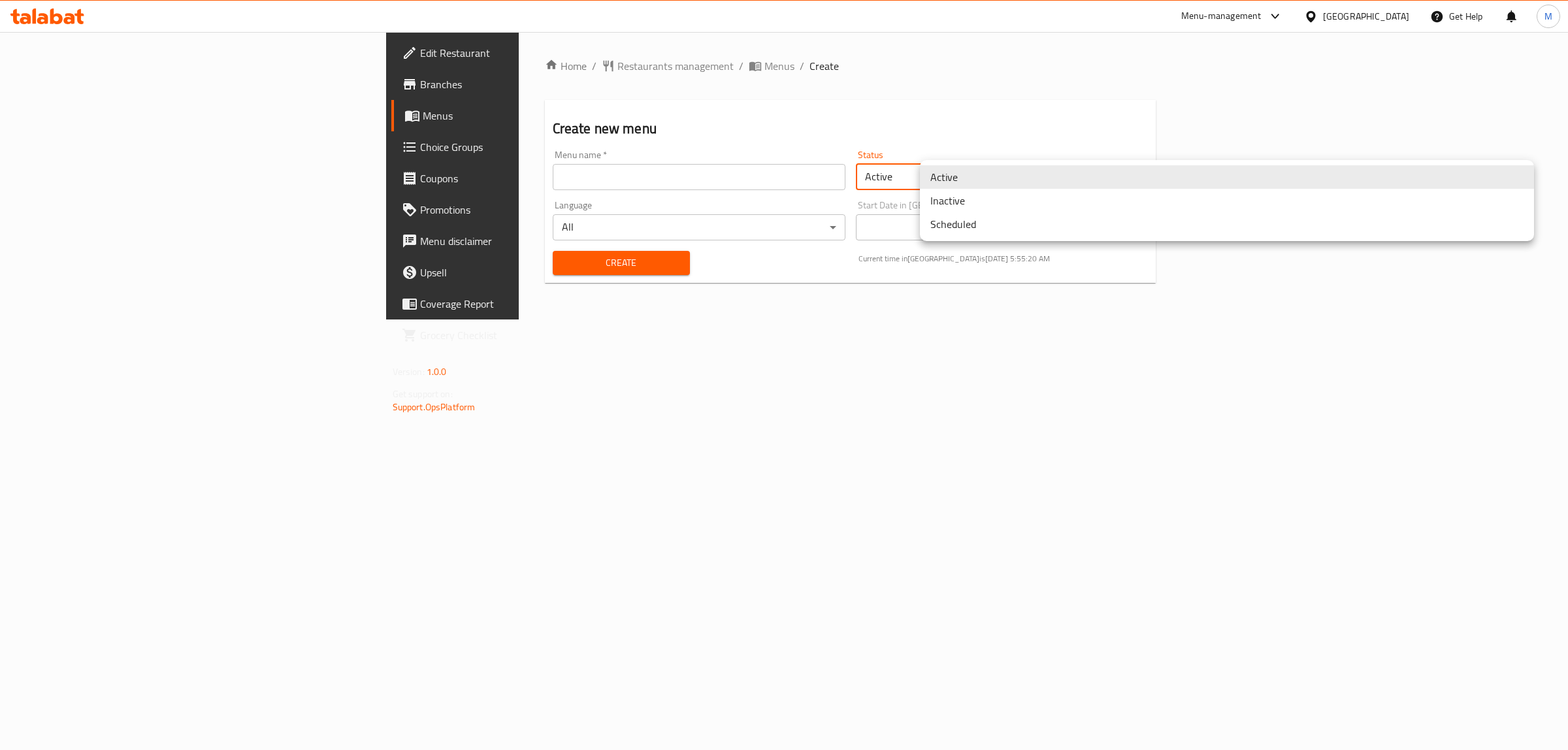
click at [971, 202] on li "Inactive" at bounding box center [1227, 200] width 614 height 24
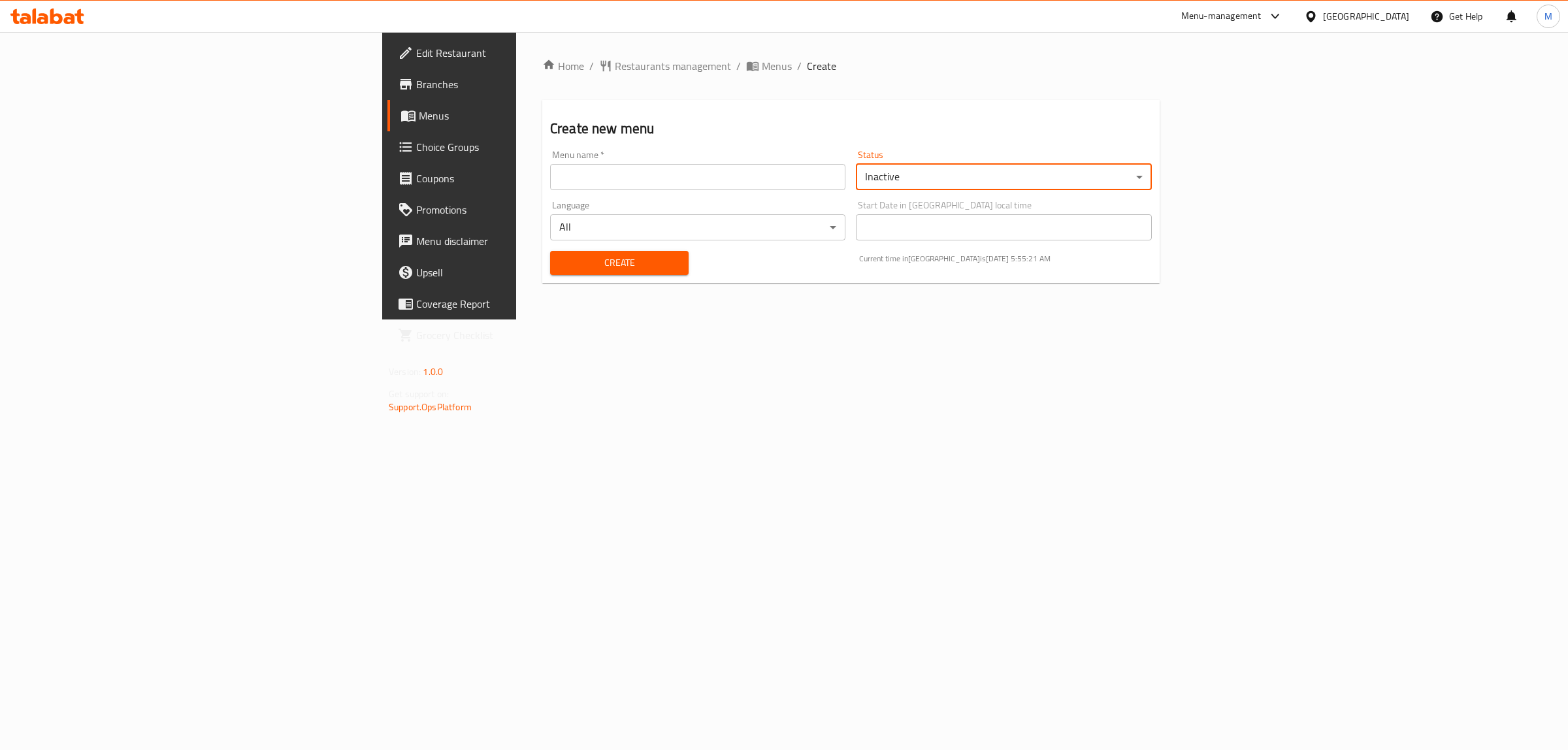
click at [550, 181] on input "text" at bounding box center [698, 177] width 296 height 26
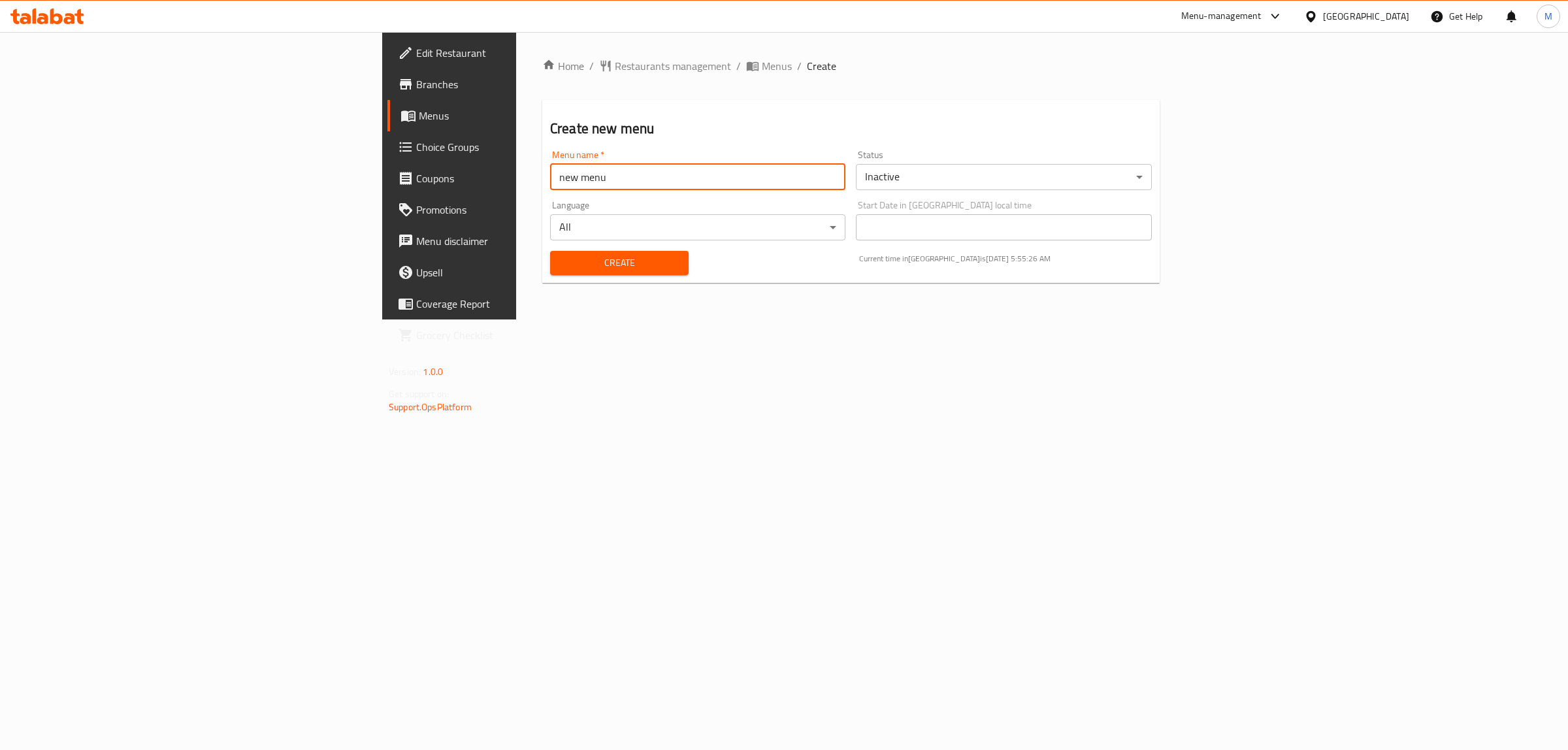
type input "new menu"
click at [818, 251] on div "Create Current time in Bahrain is 13 Aug 2025 5:55:26 AM" at bounding box center [851, 263] width 617 height 40
click at [561, 264] on span "Create" at bounding box center [619, 262] width 118 height 17
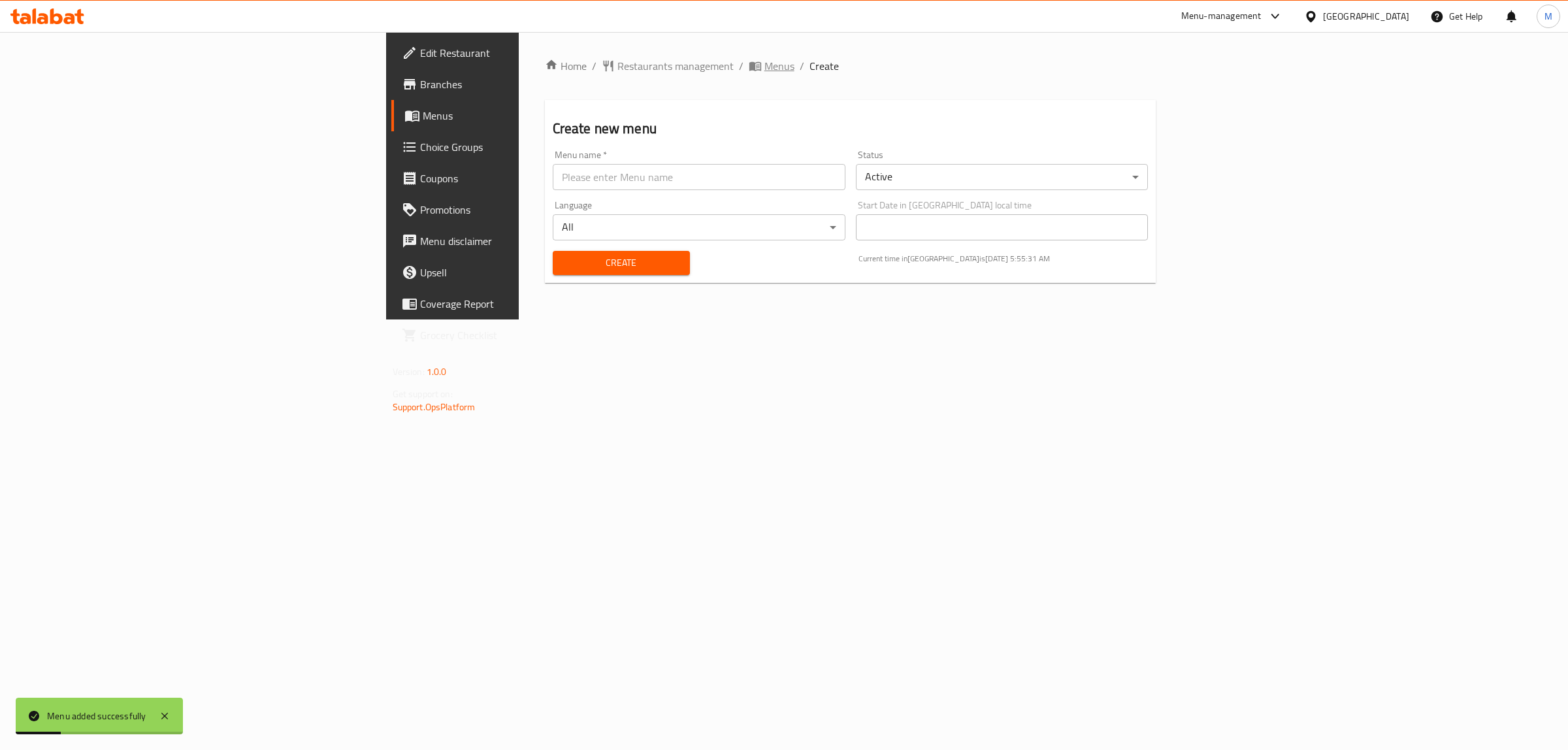
click at [764, 65] on span "Menus" at bounding box center [779, 66] width 30 height 16
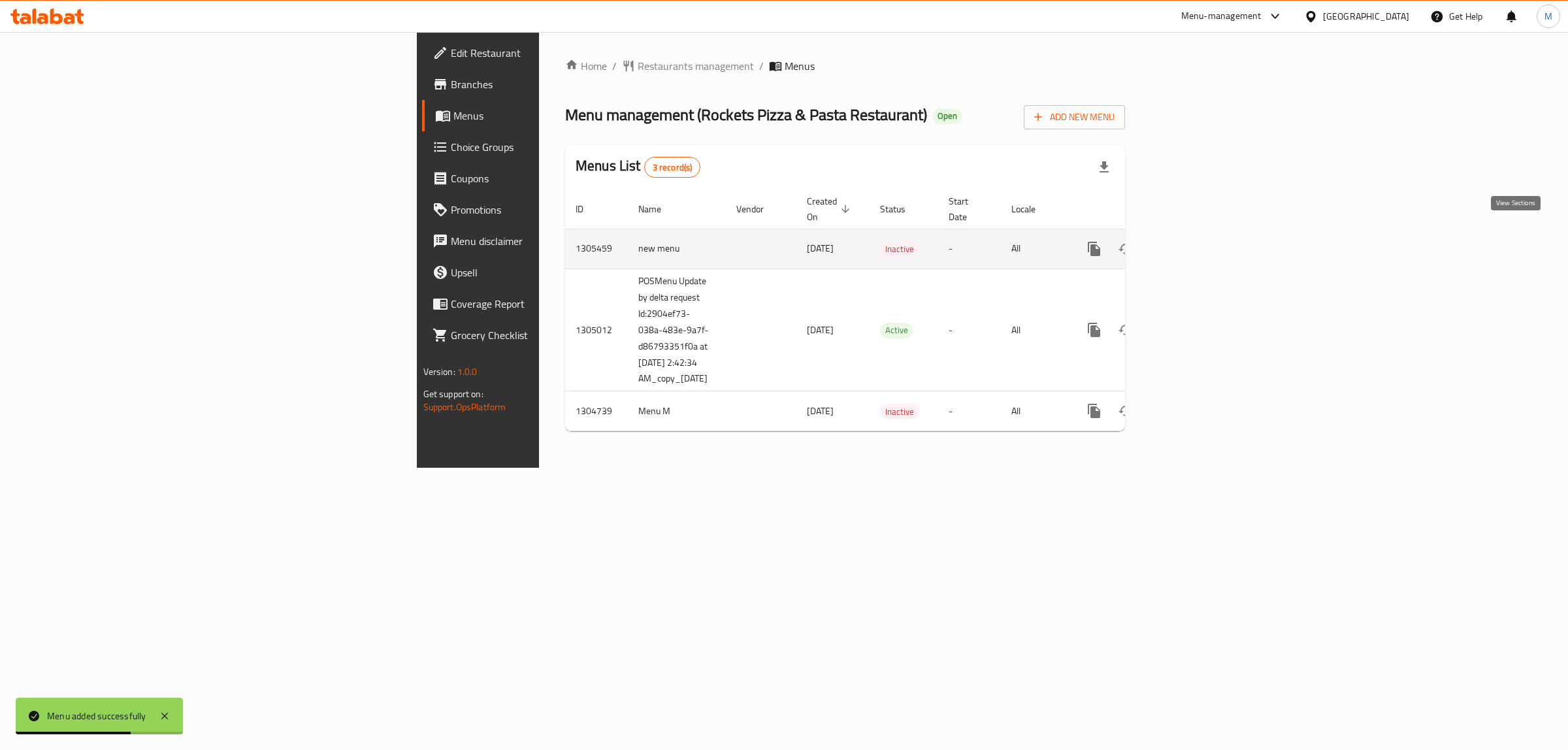
click at [1196, 241] on icon "enhanced table" at bounding box center [1188, 249] width 16 height 16
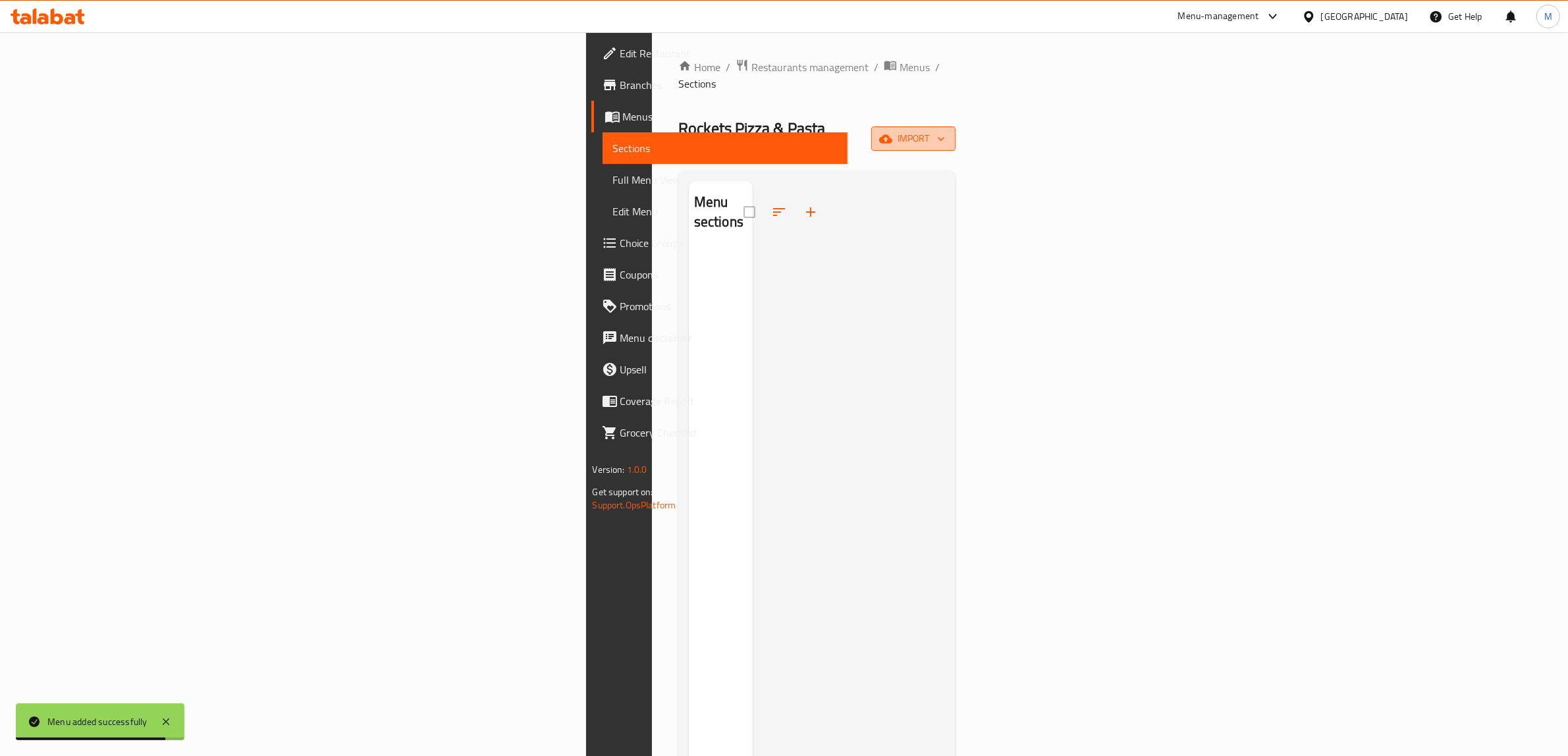
click at [945, 130] on span "import" at bounding box center [914, 138] width 63 height 17
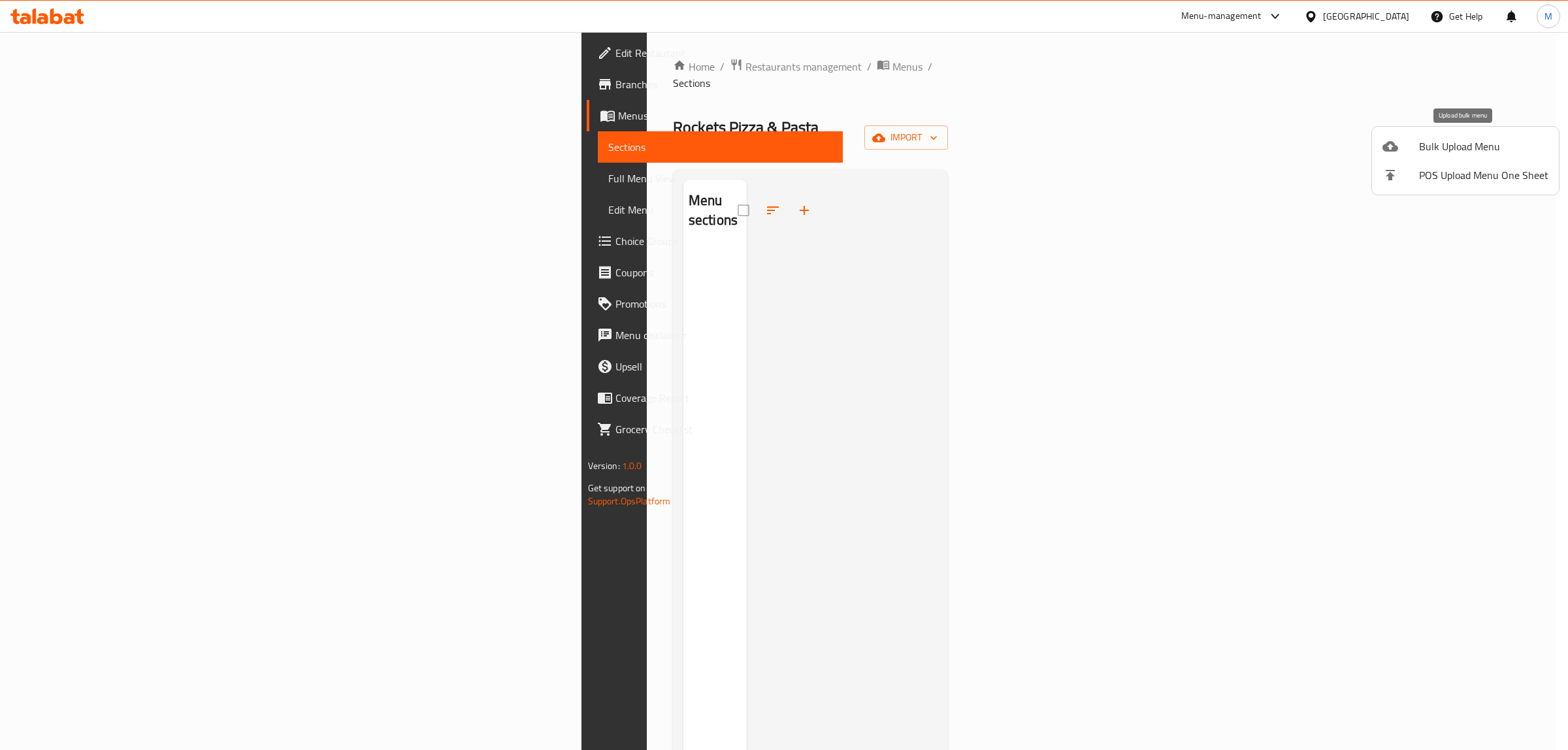
click at [1432, 147] on span "Bulk Upload Menu" at bounding box center [1483, 147] width 129 height 16
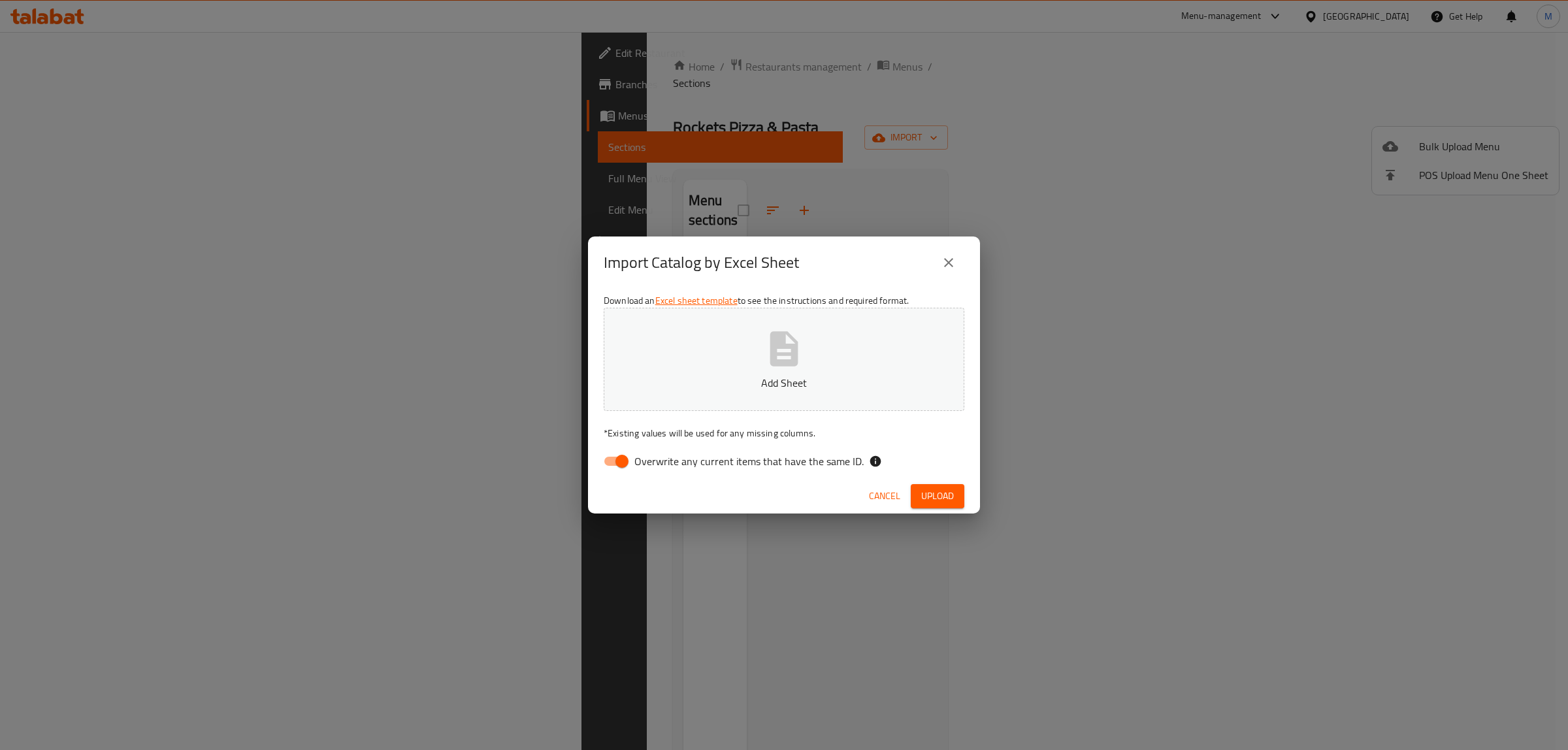
click at [782, 353] on icon "button" at bounding box center [784, 349] width 28 height 35
click at [610, 460] on input "Overwrite any current items that have the same ID." at bounding box center [621, 461] width 74 height 24
checkbox input "false"
click at [933, 496] on span "Upload" at bounding box center [937, 495] width 32 height 17
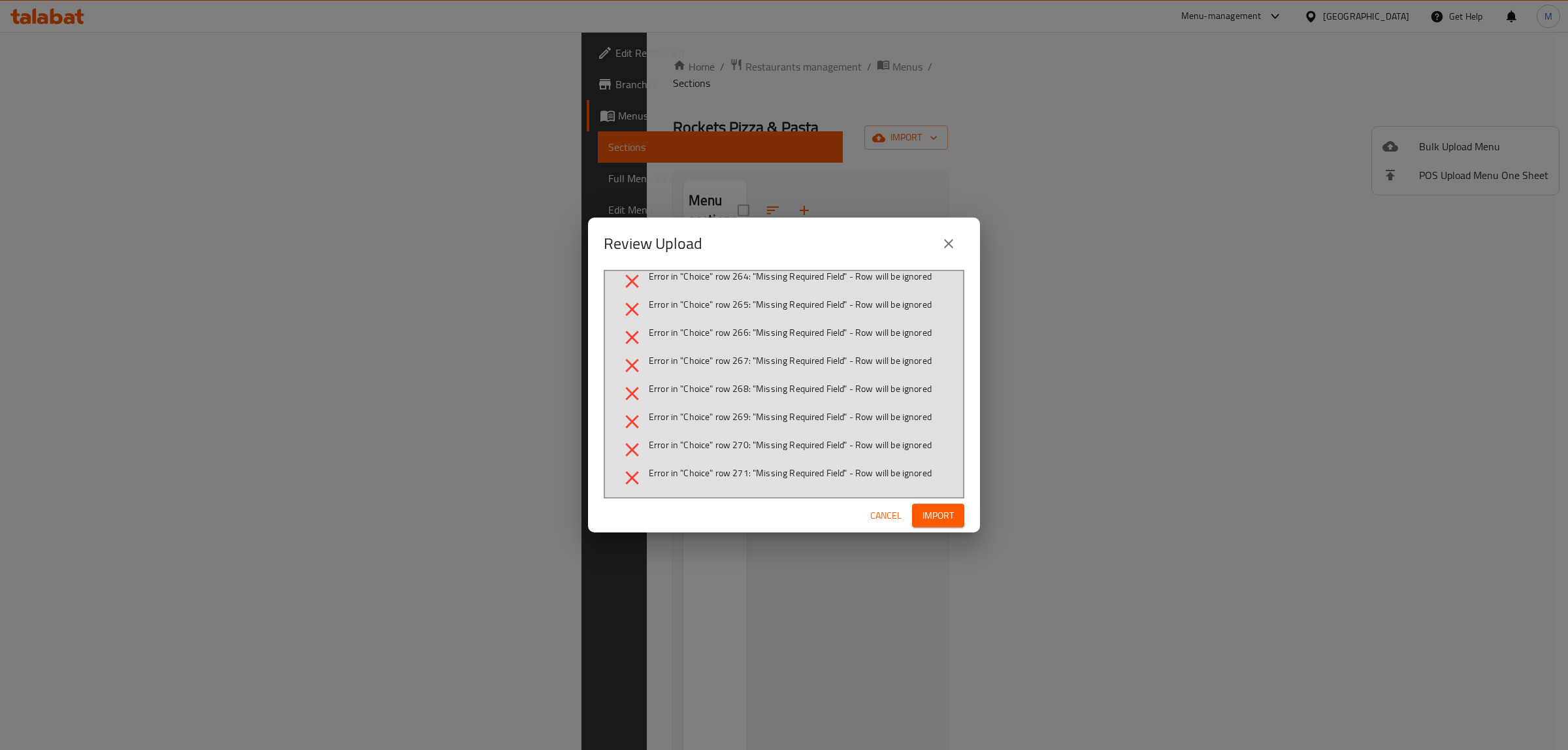
scroll to position [4320, 0]
click at [883, 516] on span "Cancel" at bounding box center [886, 515] width 31 height 17
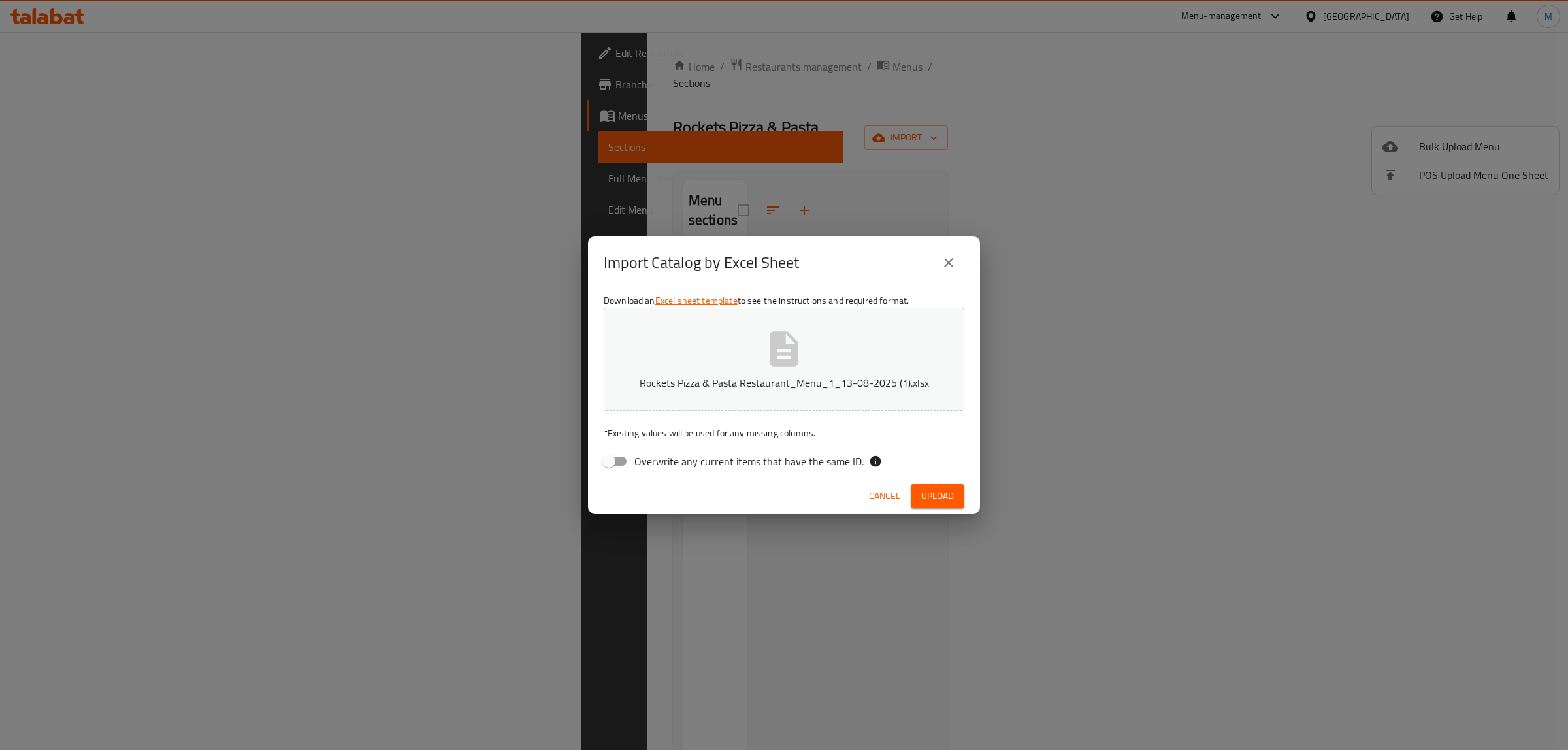
click at [785, 350] on icon "button" at bounding box center [784, 349] width 42 height 42
click at [939, 496] on span "Upload" at bounding box center [937, 495] width 32 height 17
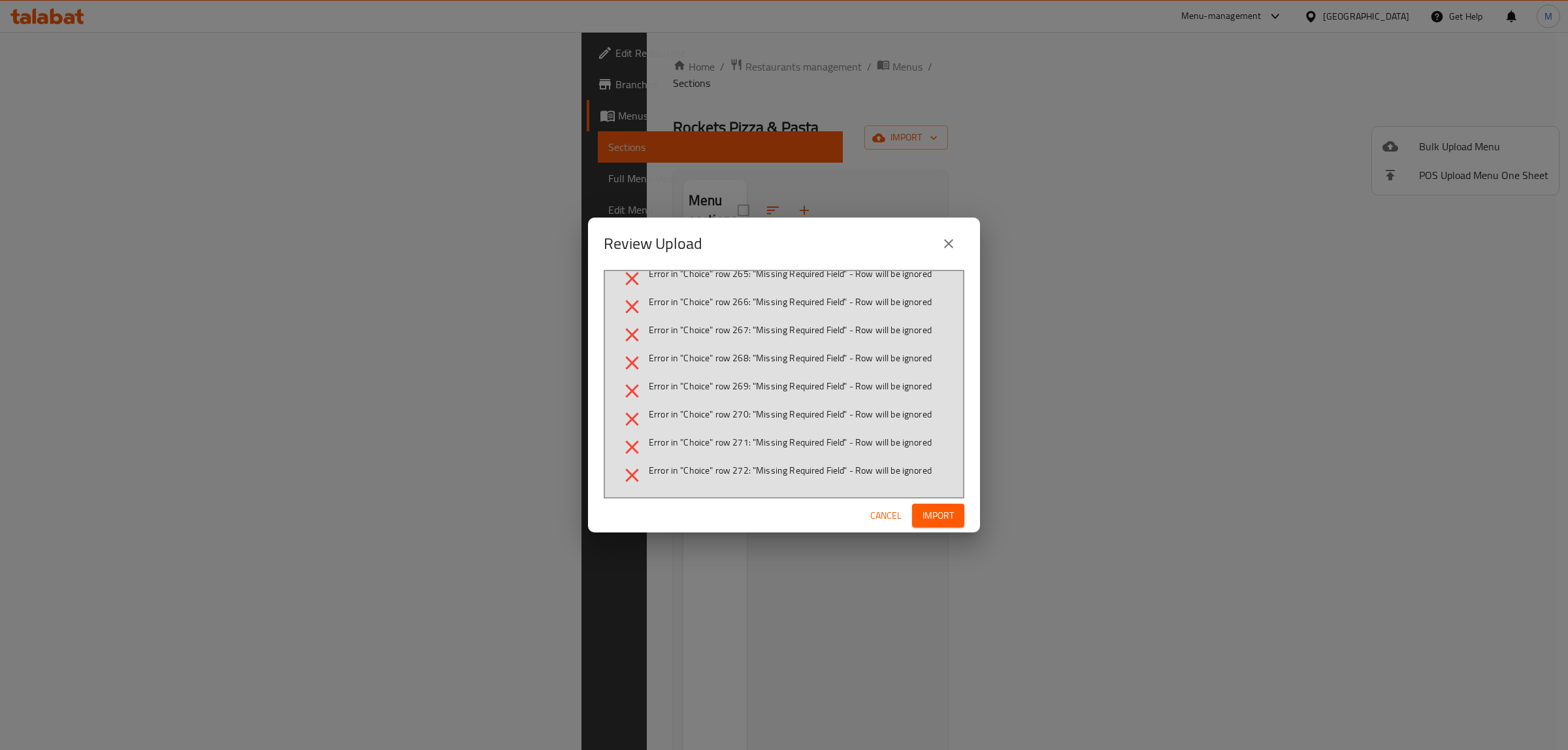
click at [882, 514] on span "Cancel" at bounding box center [886, 515] width 31 height 17
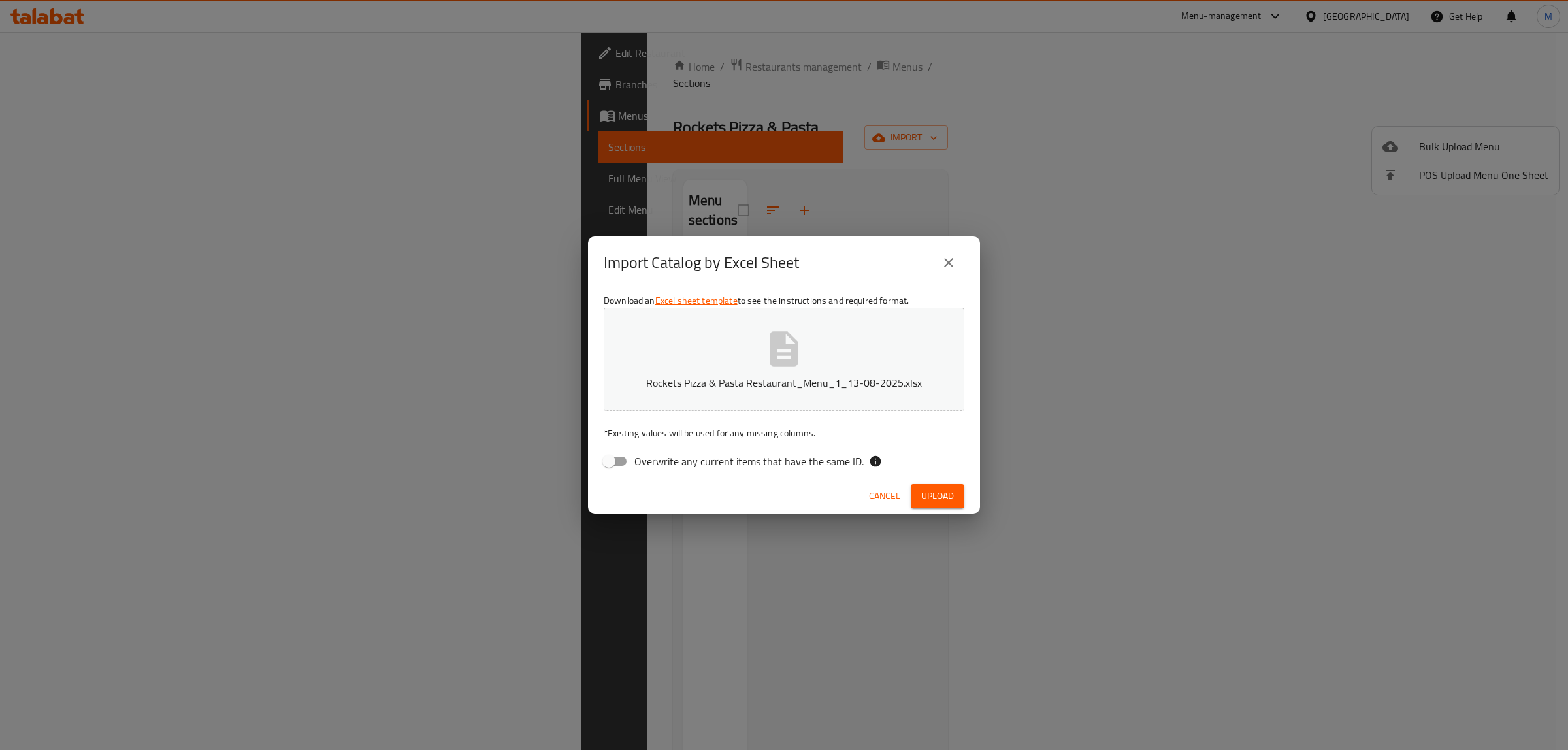
click at [774, 357] on icon "button" at bounding box center [784, 349] width 28 height 35
click at [706, 461] on span "Overwrite any current items that have the same ID." at bounding box center [748, 461] width 229 height 16
click at [646, 461] on input "Overwrite any current items that have the same ID." at bounding box center [608, 461] width 74 height 24
click at [929, 496] on span "Upload" at bounding box center [937, 495] width 32 height 17
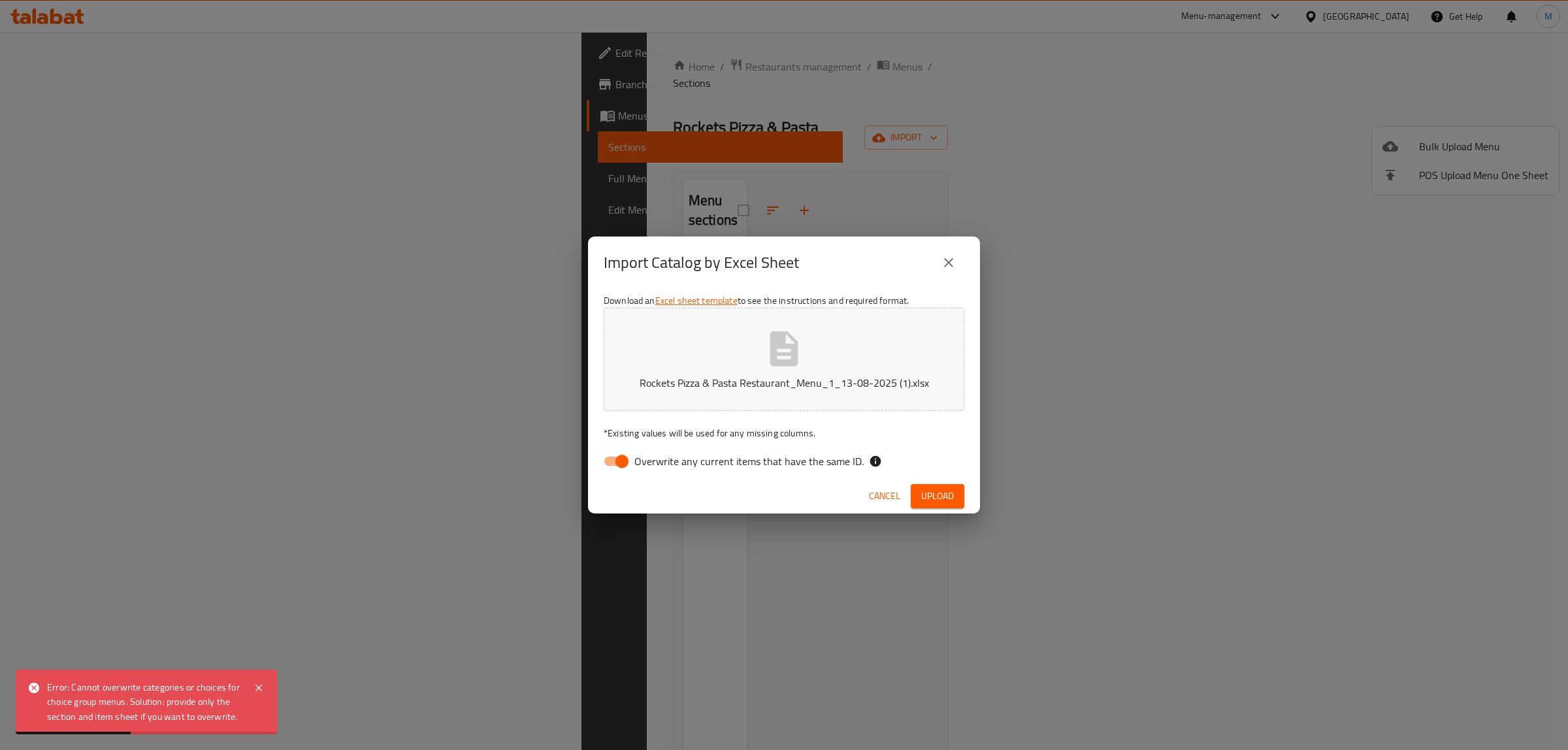
click at [611, 460] on input "Overwrite any current items that have the same ID." at bounding box center [621, 461] width 74 height 24
checkbox input "false"
click at [939, 494] on span "Upload" at bounding box center [937, 495] width 32 height 17
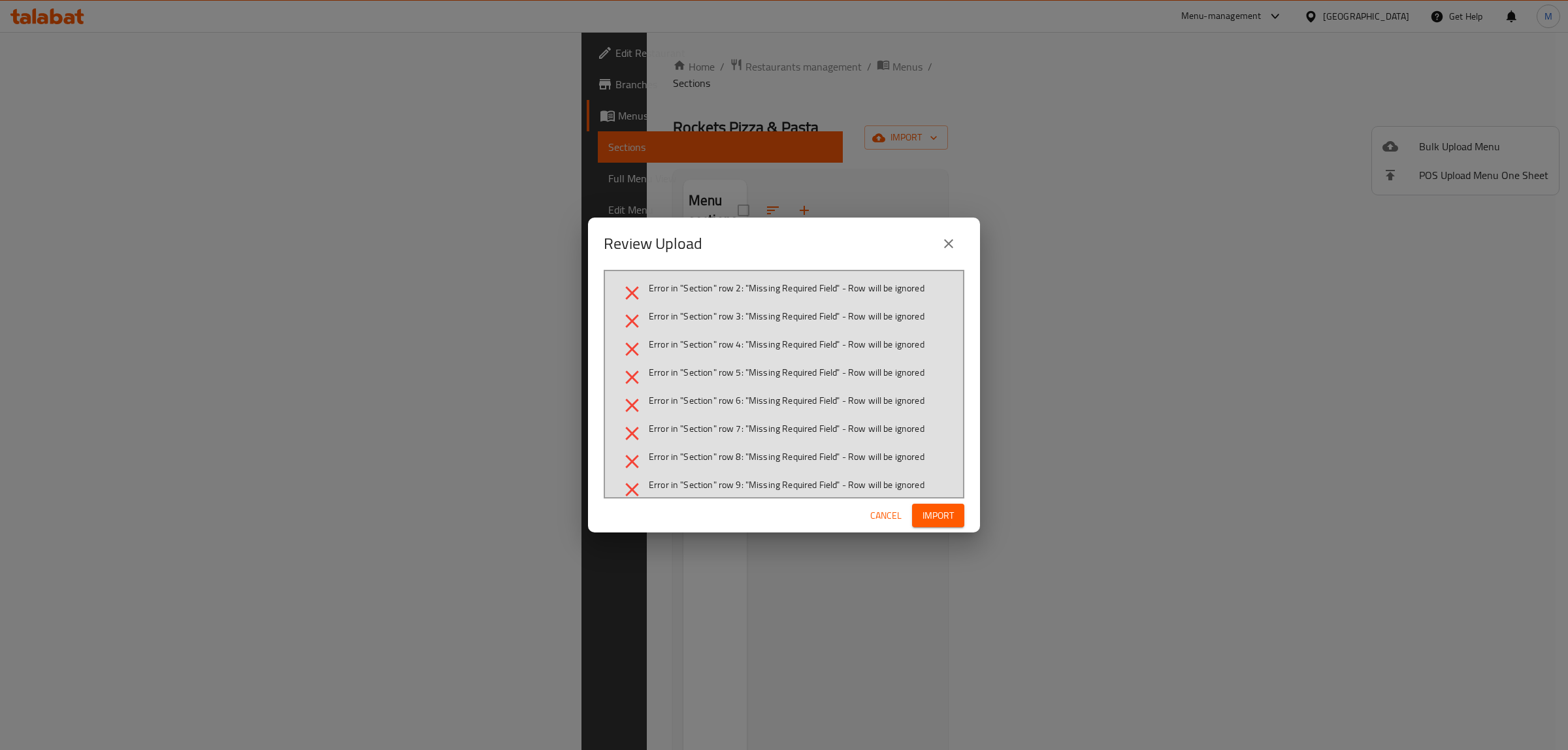
click at [941, 514] on span "Import" at bounding box center [938, 515] width 31 height 17
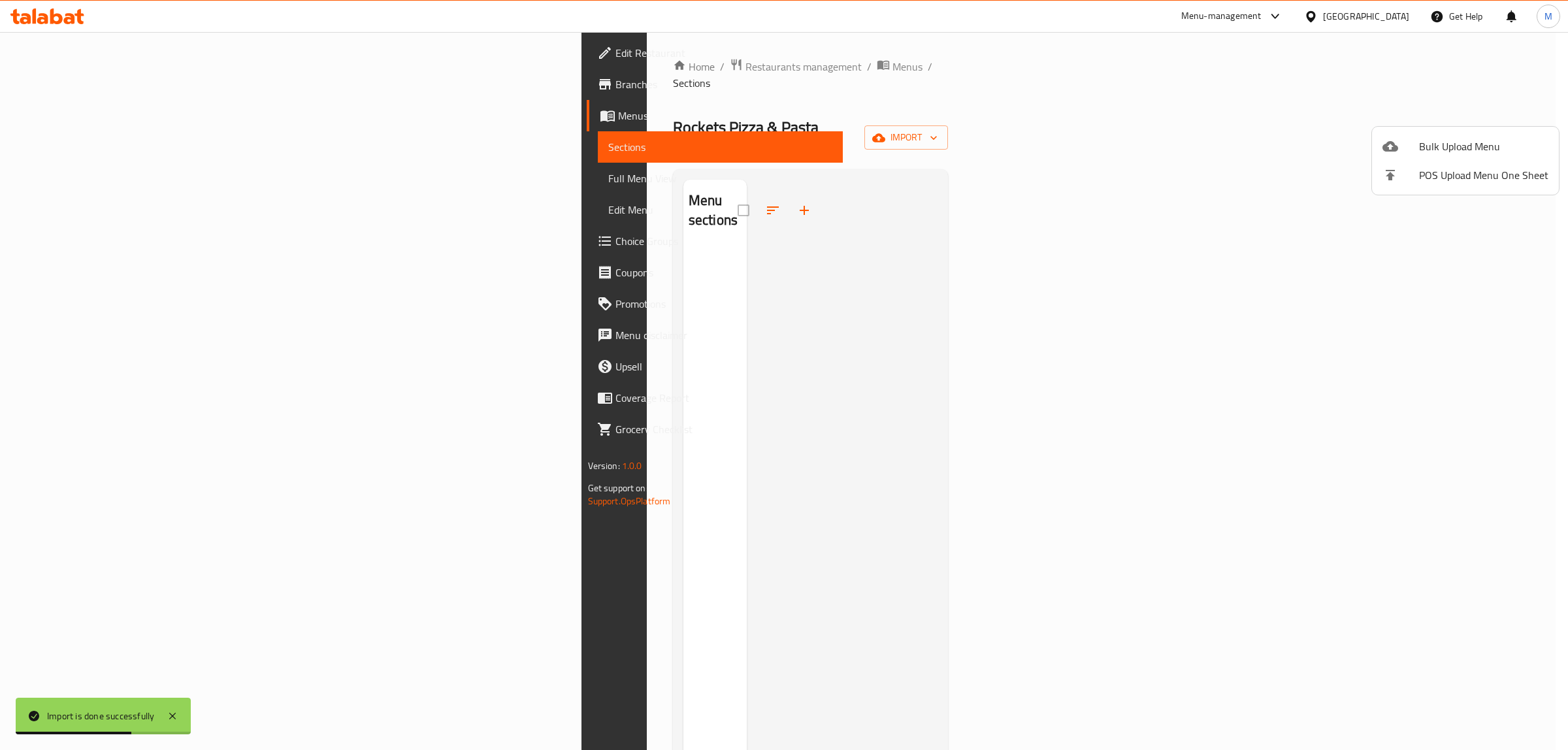
click at [678, 101] on div at bounding box center [784, 375] width 1568 height 750
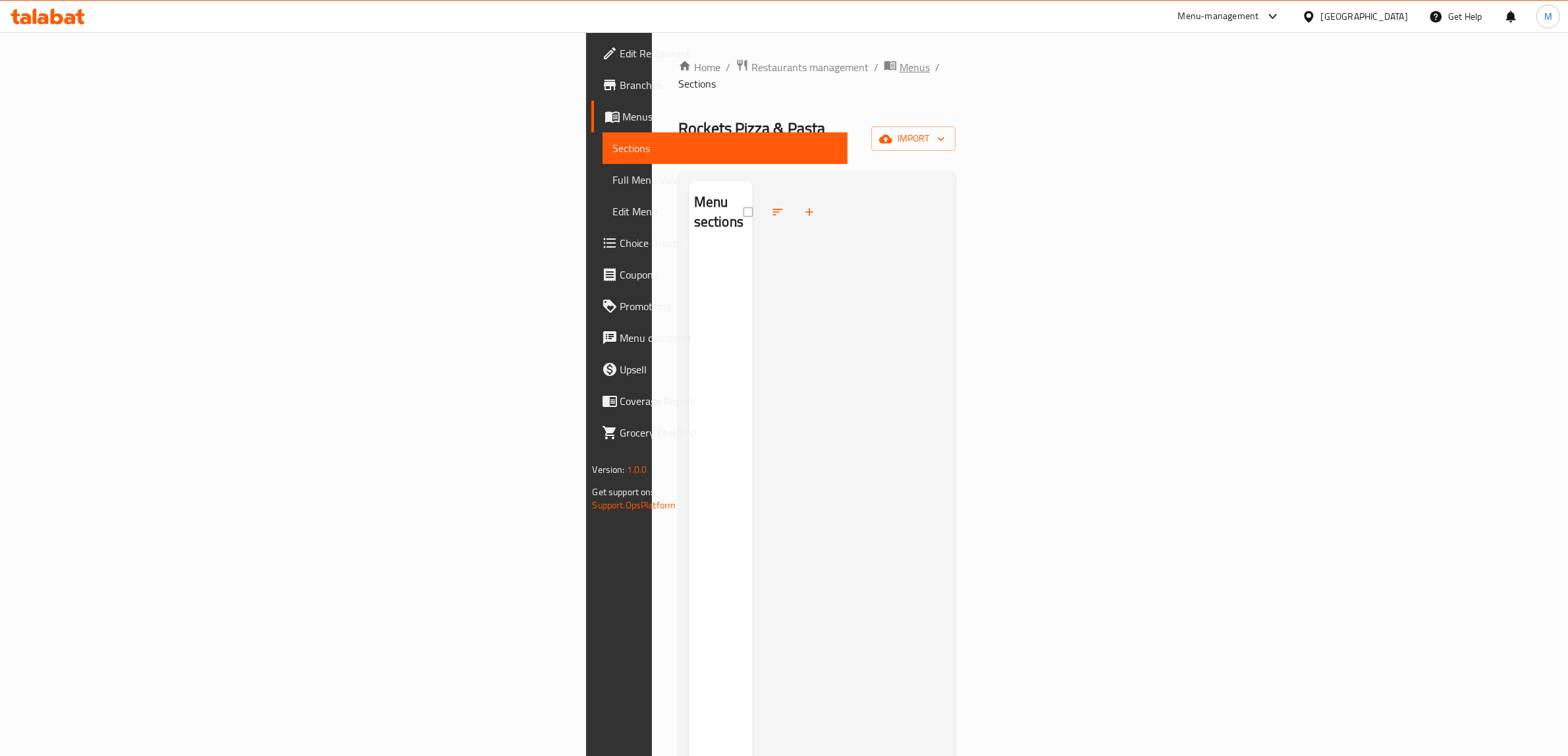
click at [900, 66] on span "Menus" at bounding box center [915, 67] width 30 height 16
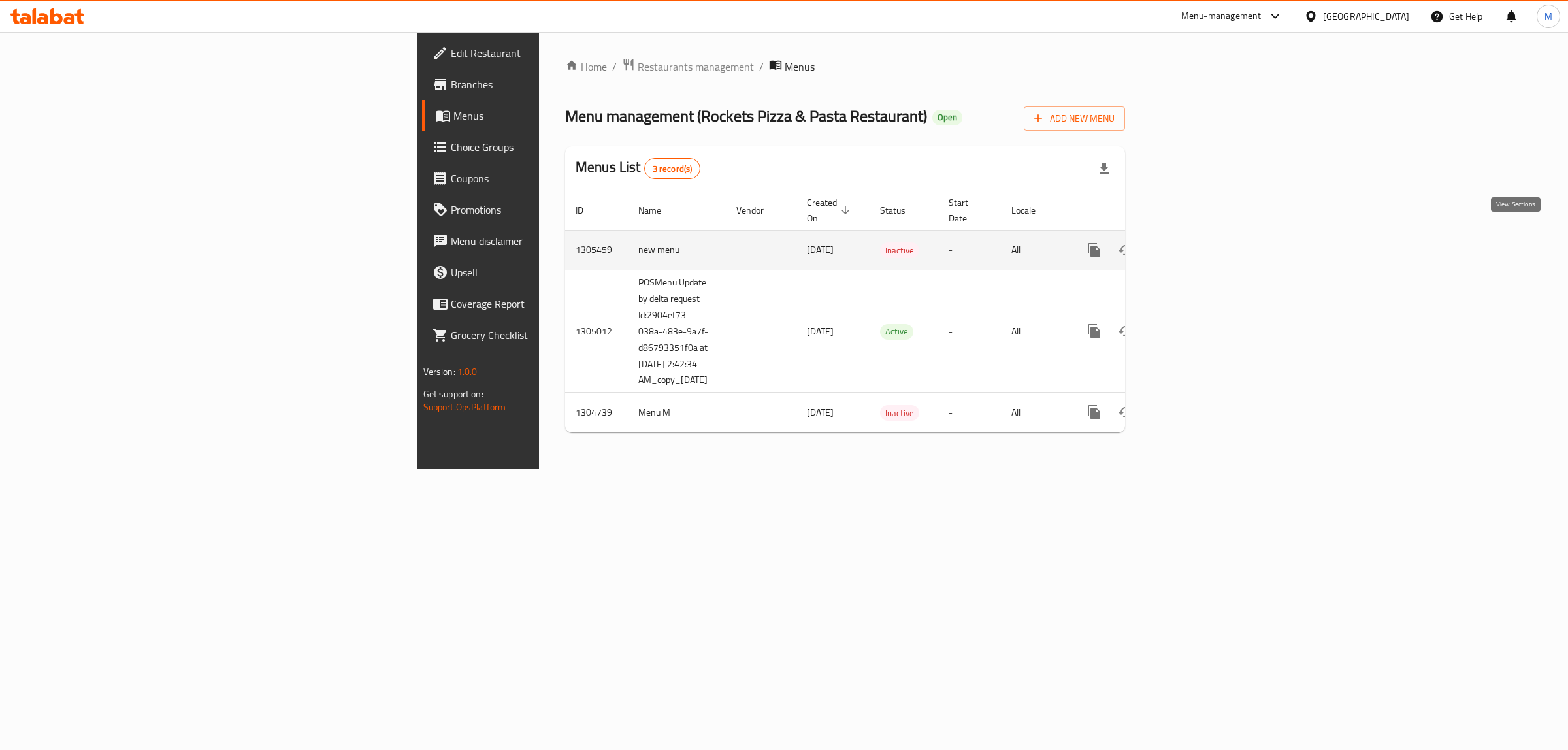
click at [1196, 242] on icon "enhanced table" at bounding box center [1188, 250] width 16 height 16
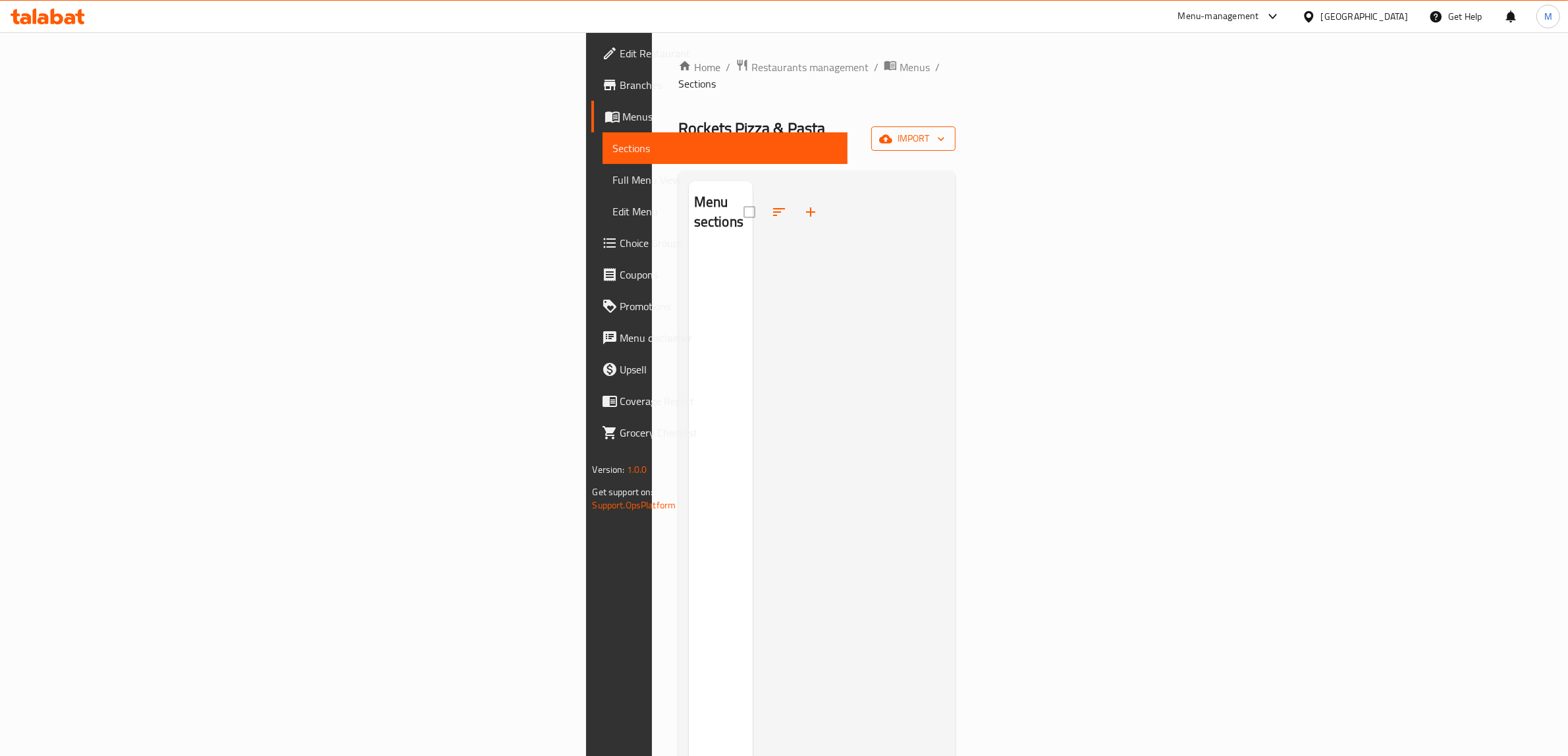
click at [945, 130] on span "import" at bounding box center [914, 138] width 63 height 17
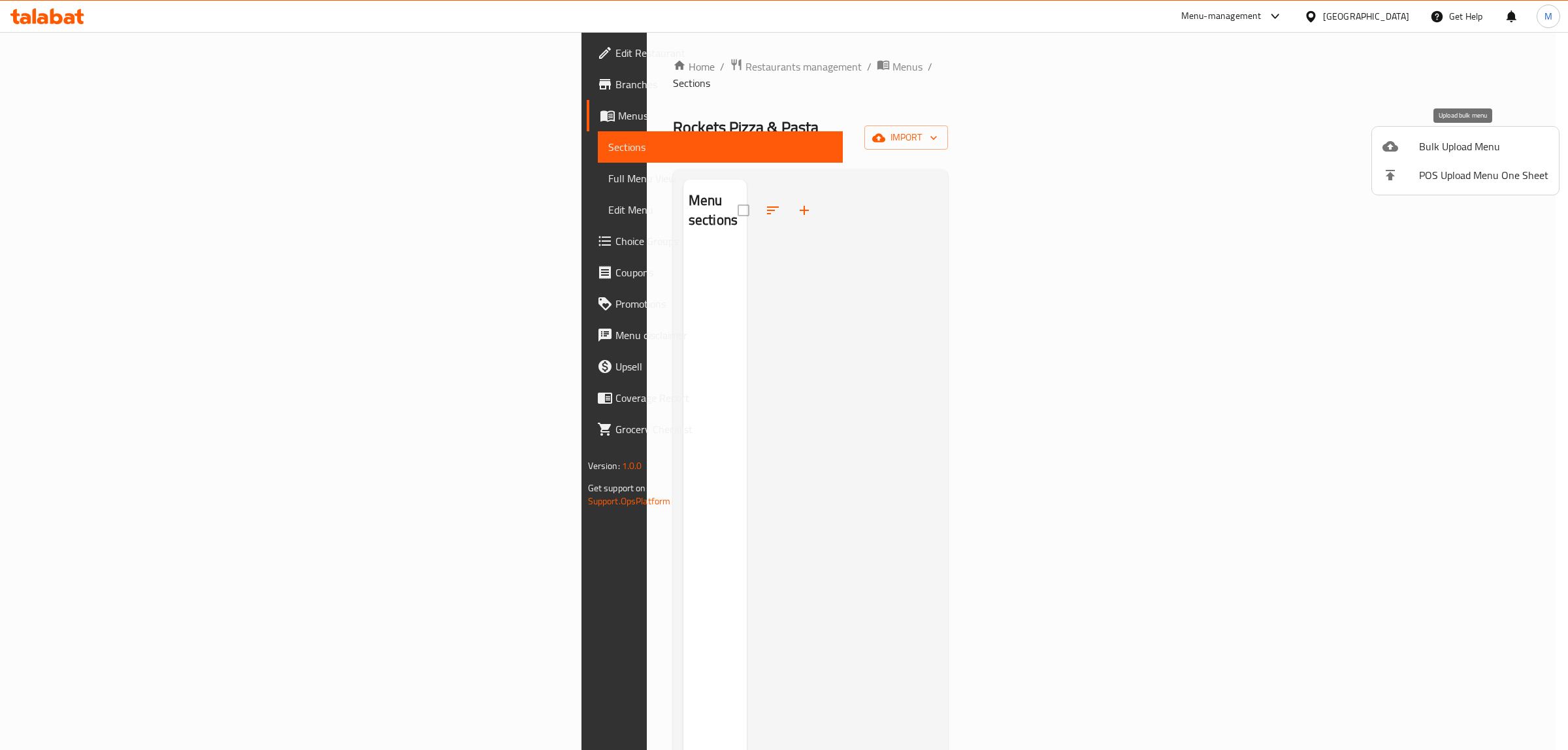
click at [1450, 147] on span "Bulk Upload Menu" at bounding box center [1483, 147] width 129 height 16
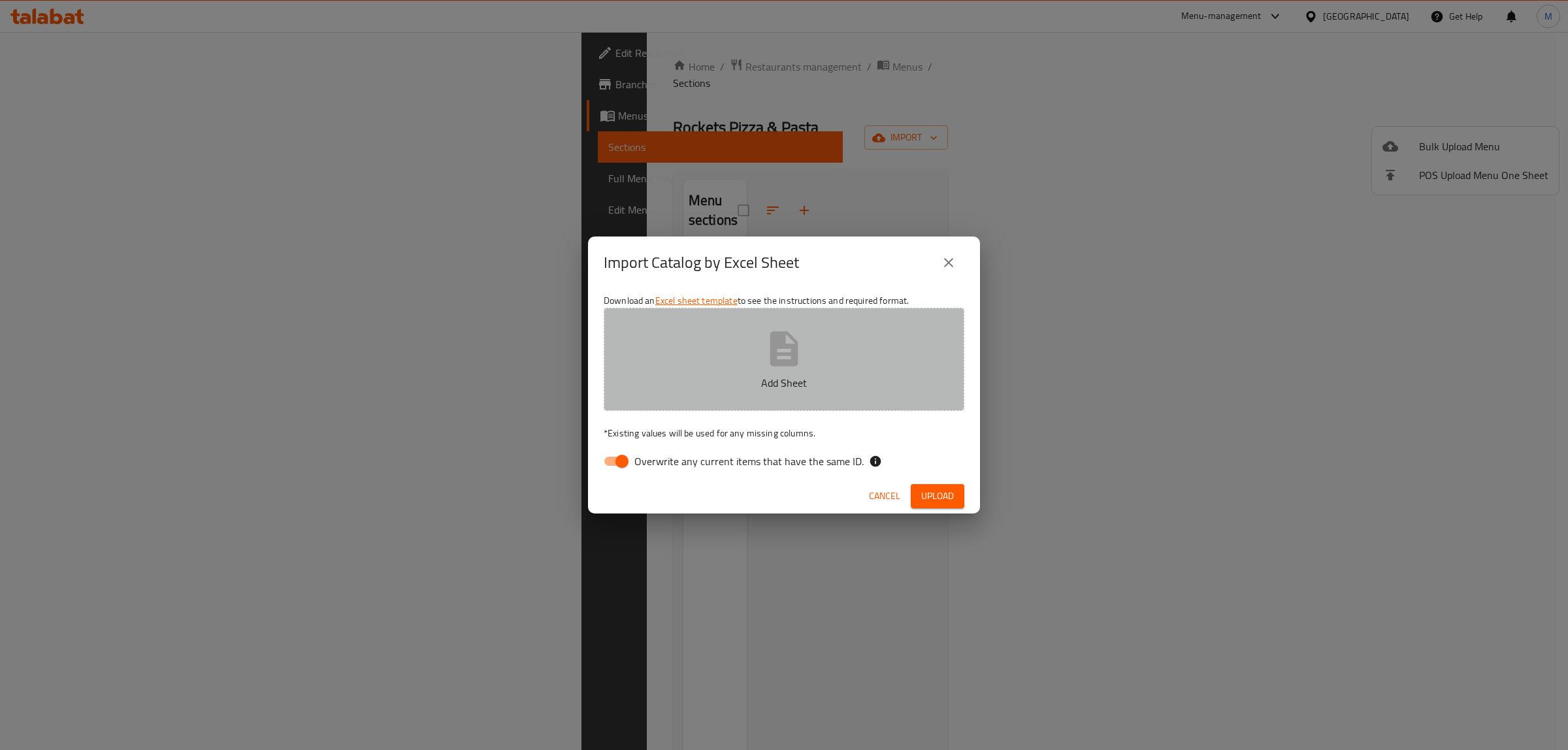
click at [798, 359] on icon "button" at bounding box center [784, 349] width 28 height 35
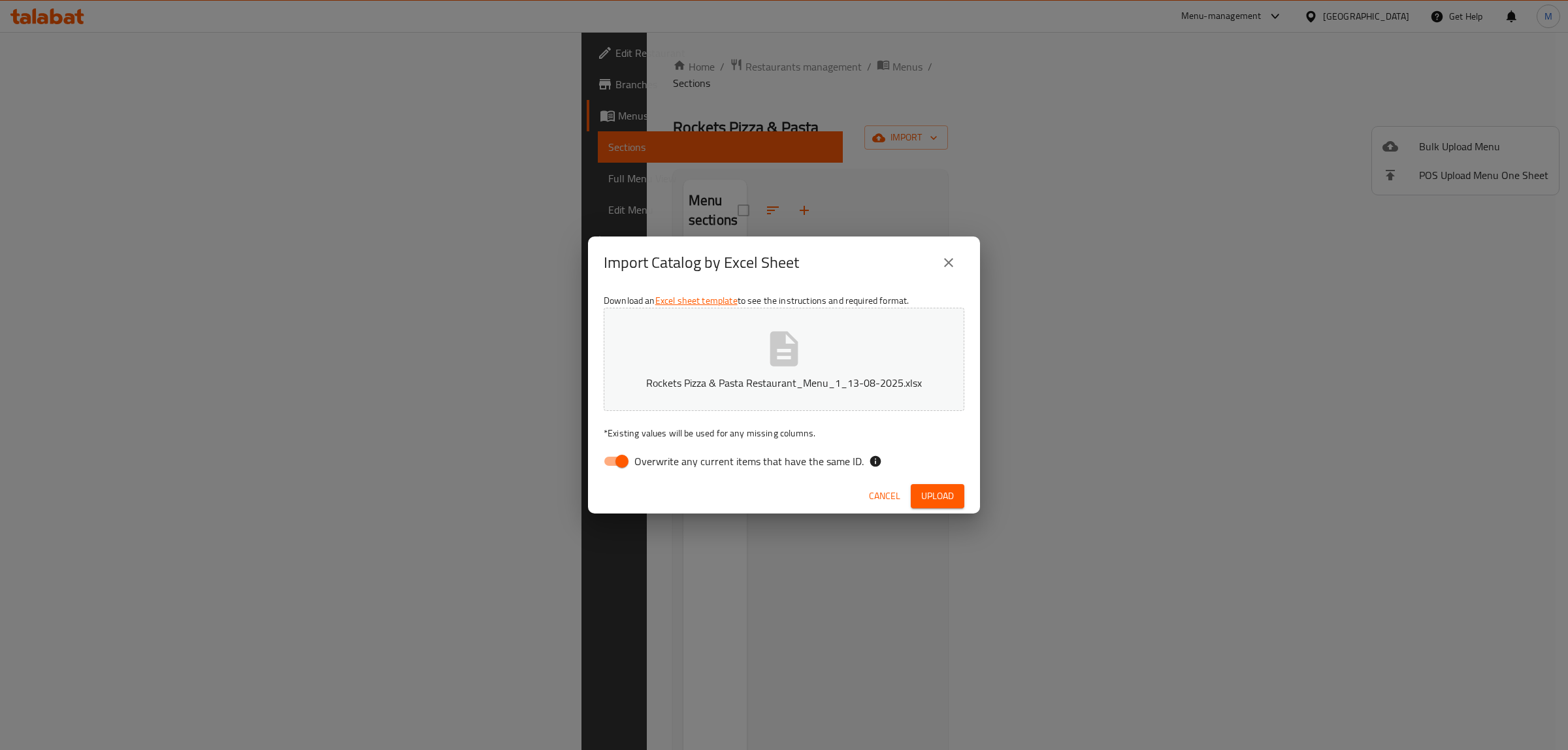
click at [936, 494] on span "Upload" at bounding box center [937, 495] width 32 height 17
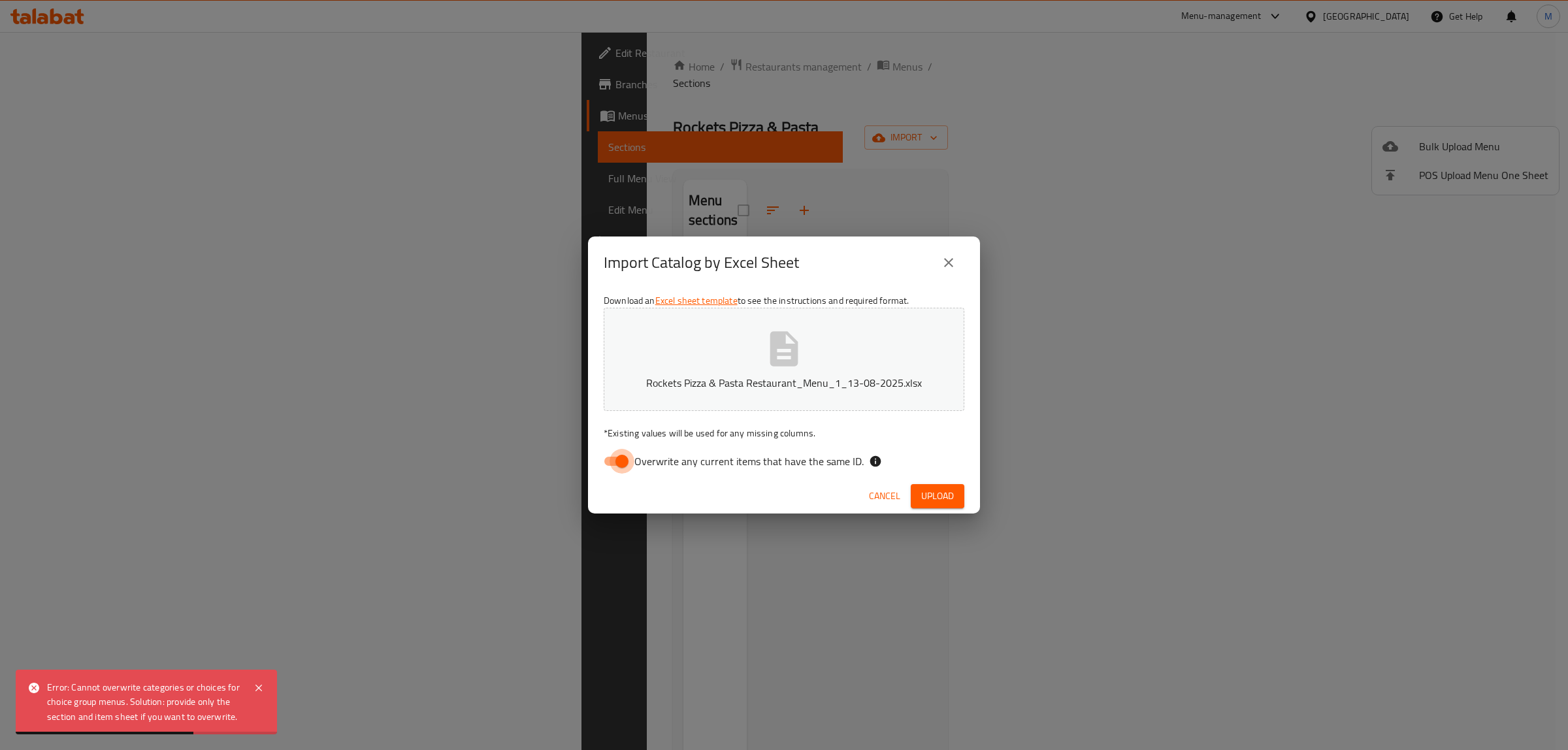
click at [612, 462] on input "Overwrite any current items that have the same ID." at bounding box center [621, 461] width 74 height 24
checkbox input "false"
click at [933, 497] on span "Upload" at bounding box center [937, 495] width 32 height 17
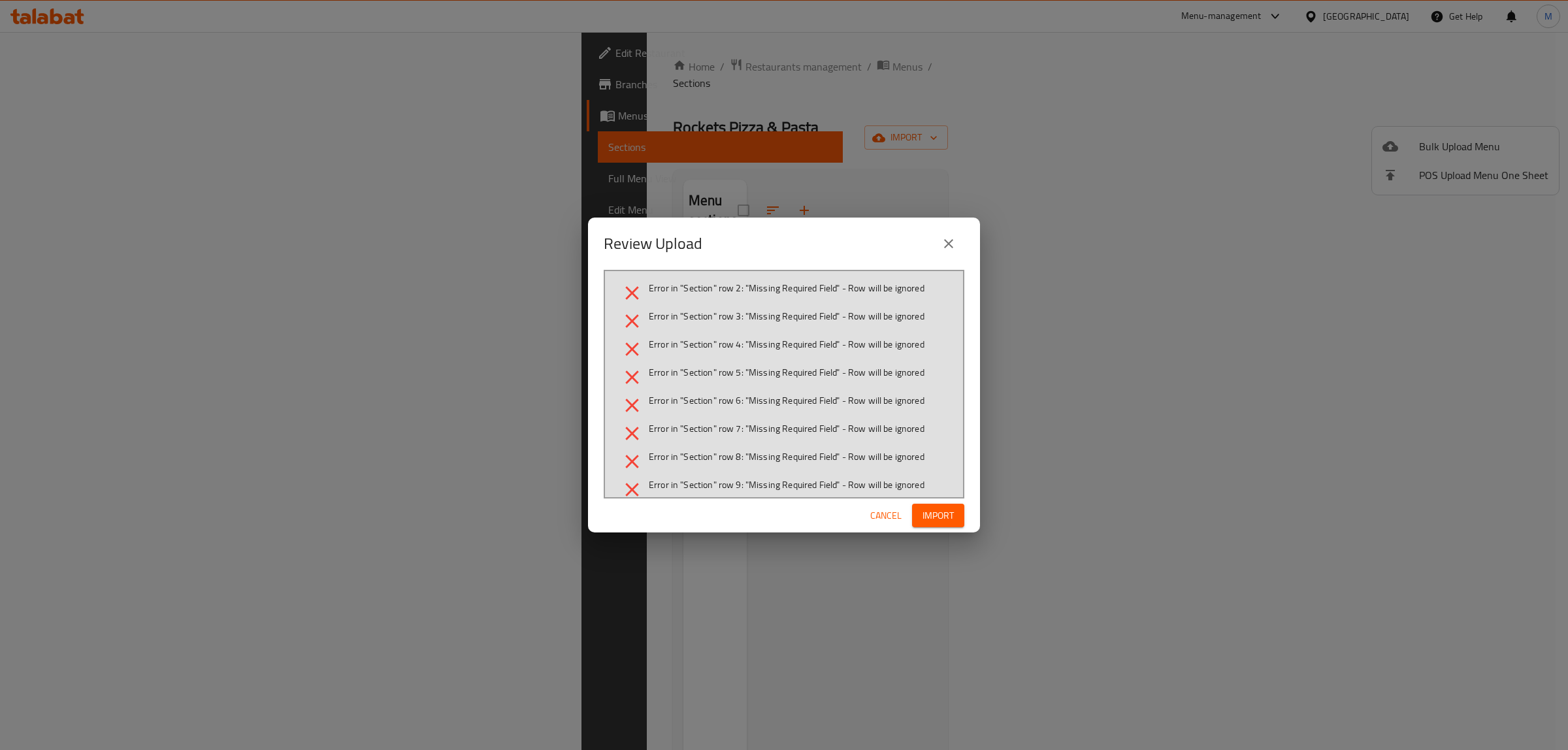
click at [929, 516] on span "Import" at bounding box center [938, 515] width 31 height 17
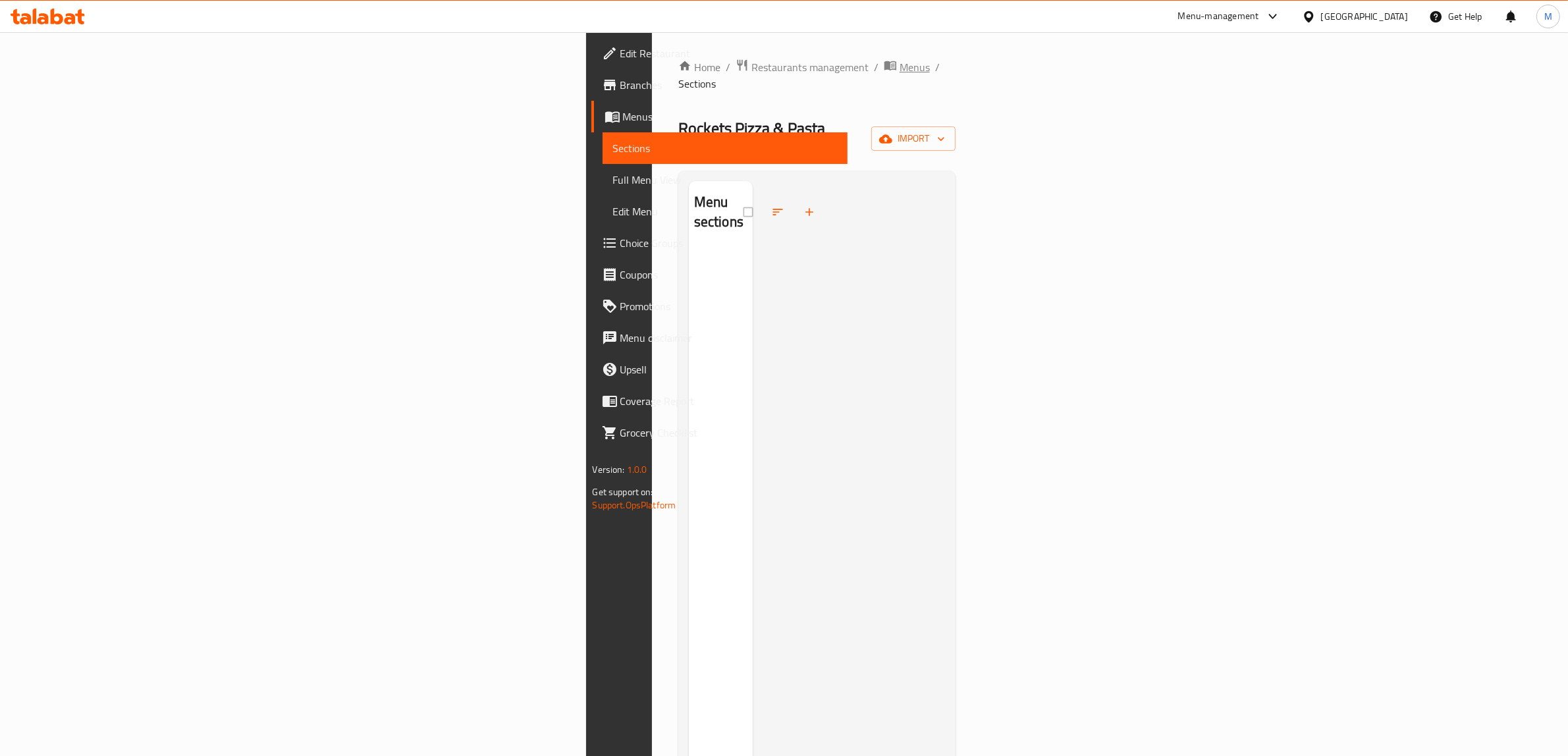
click at [900, 62] on span "Menus" at bounding box center [915, 67] width 30 height 16
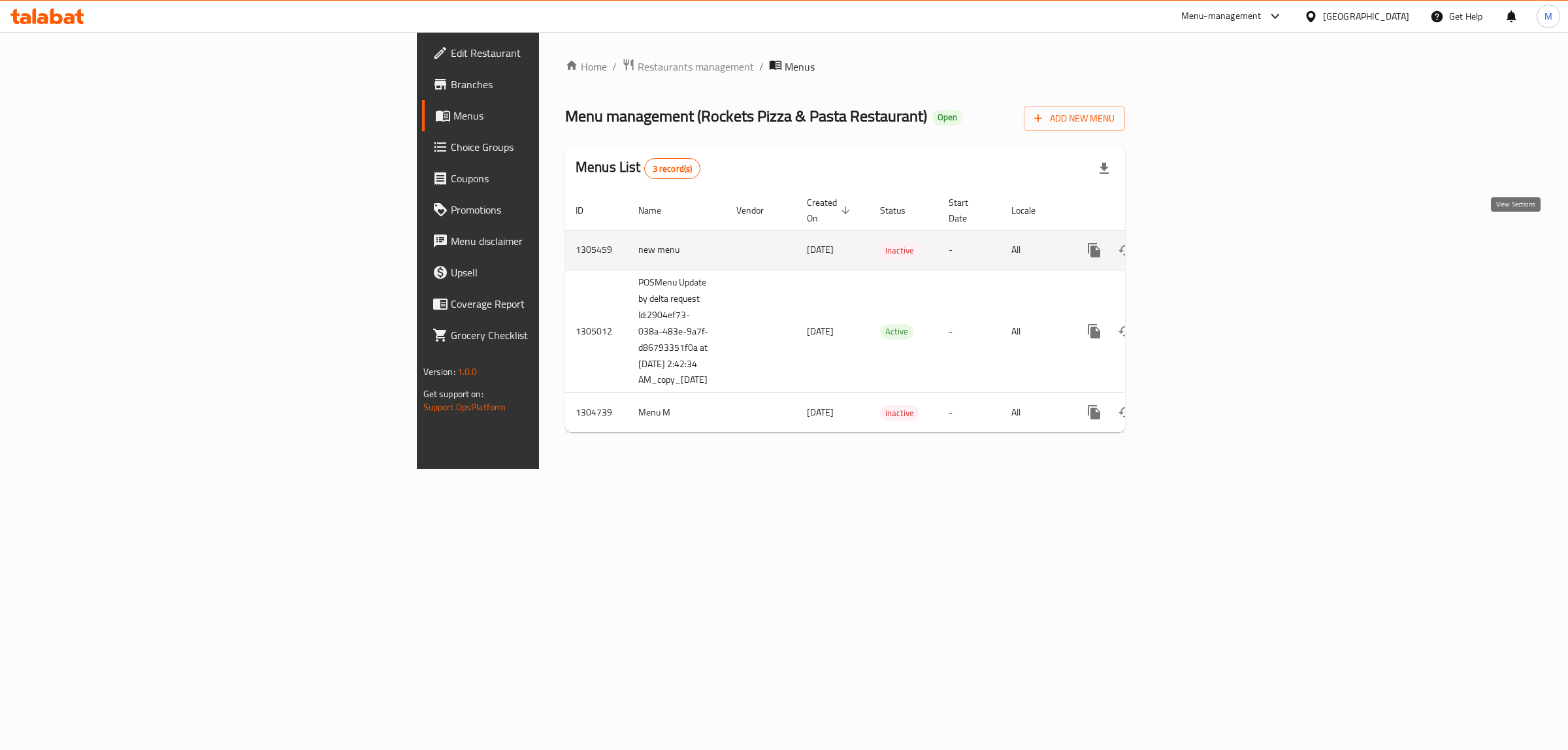
click at [1196, 242] on icon "enhanced table" at bounding box center [1188, 250] width 16 height 16
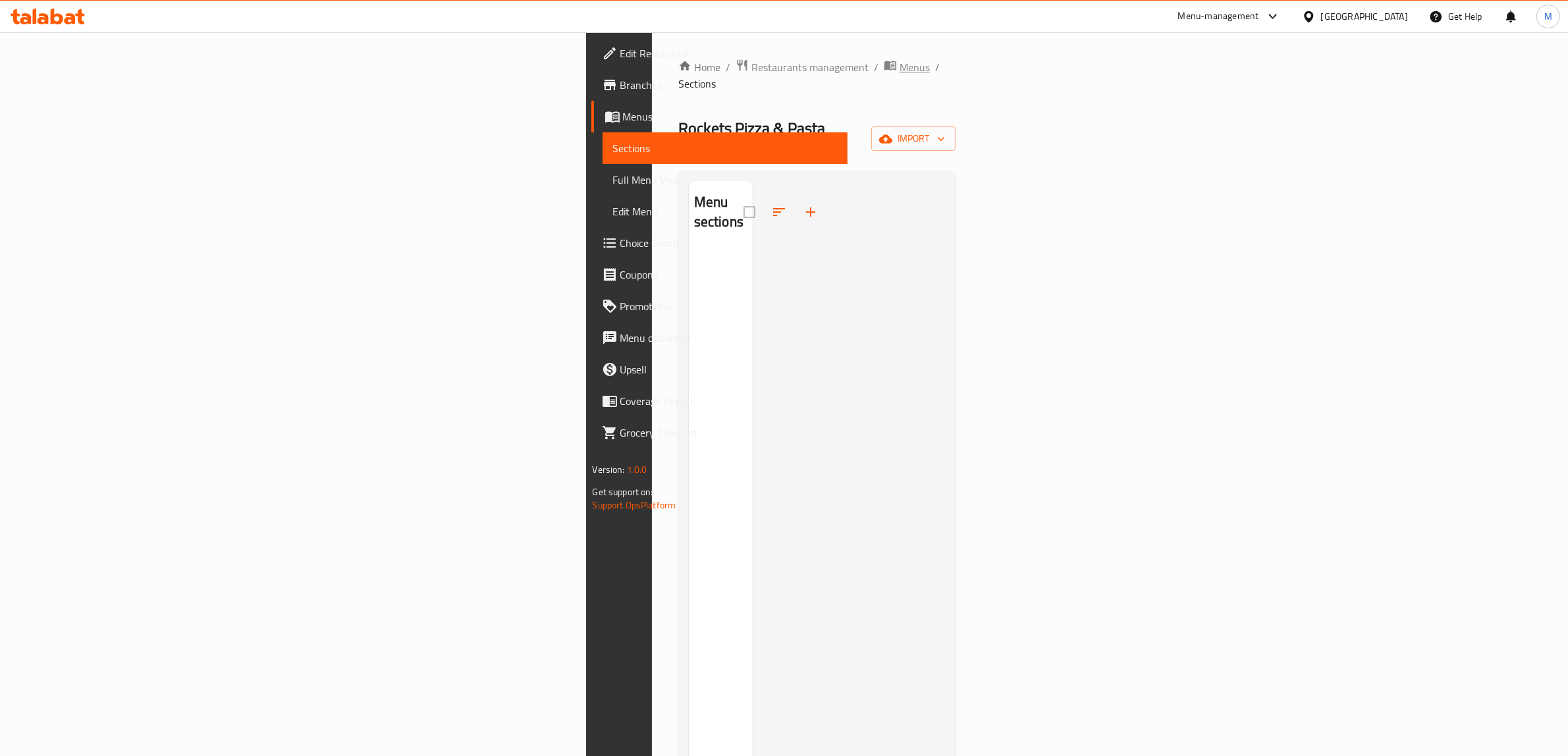
click at [884, 63] on icon "breadcrumb" at bounding box center [890, 65] width 13 height 13
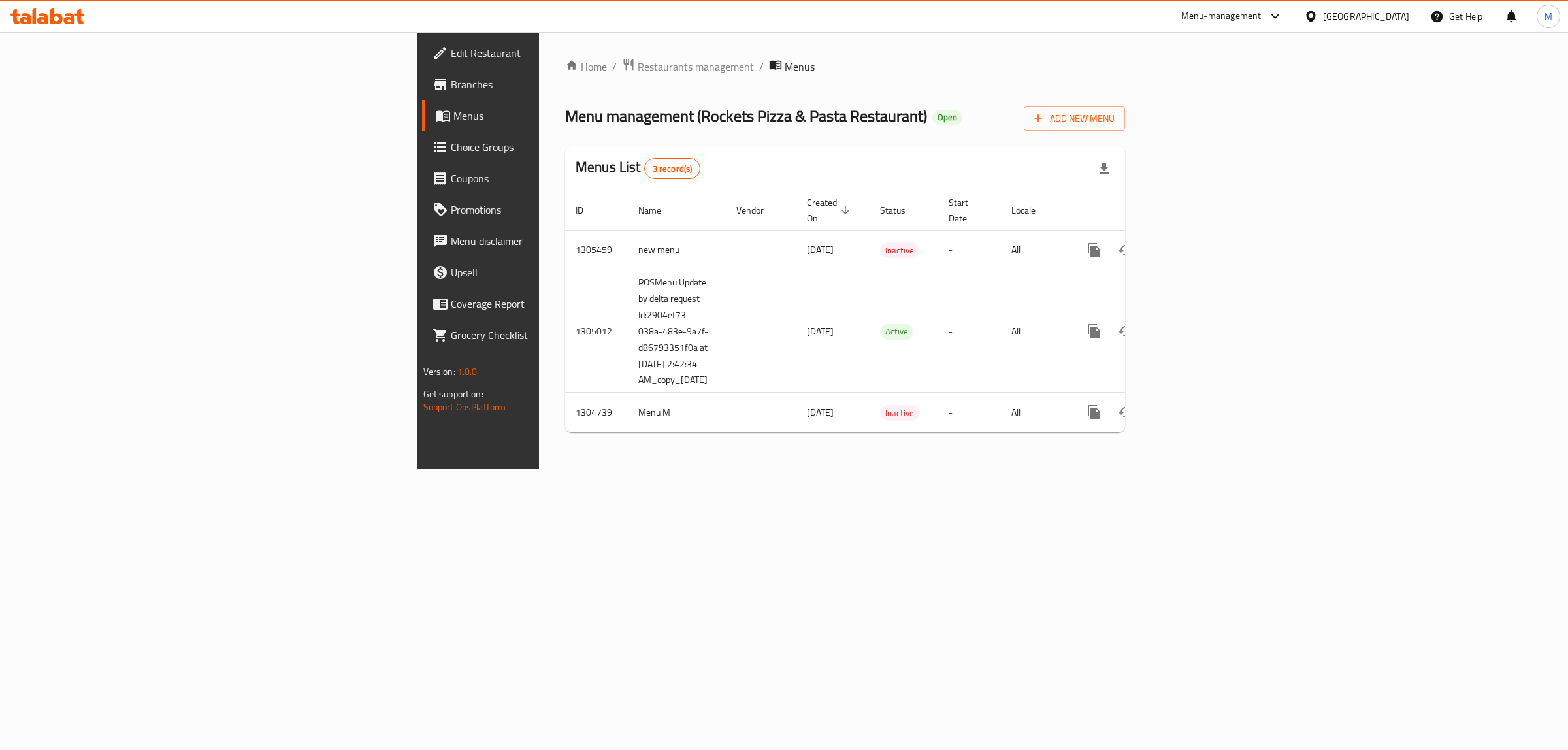
click at [868, 148] on div "Menus List 3 record(s)" at bounding box center [845, 168] width 560 height 44
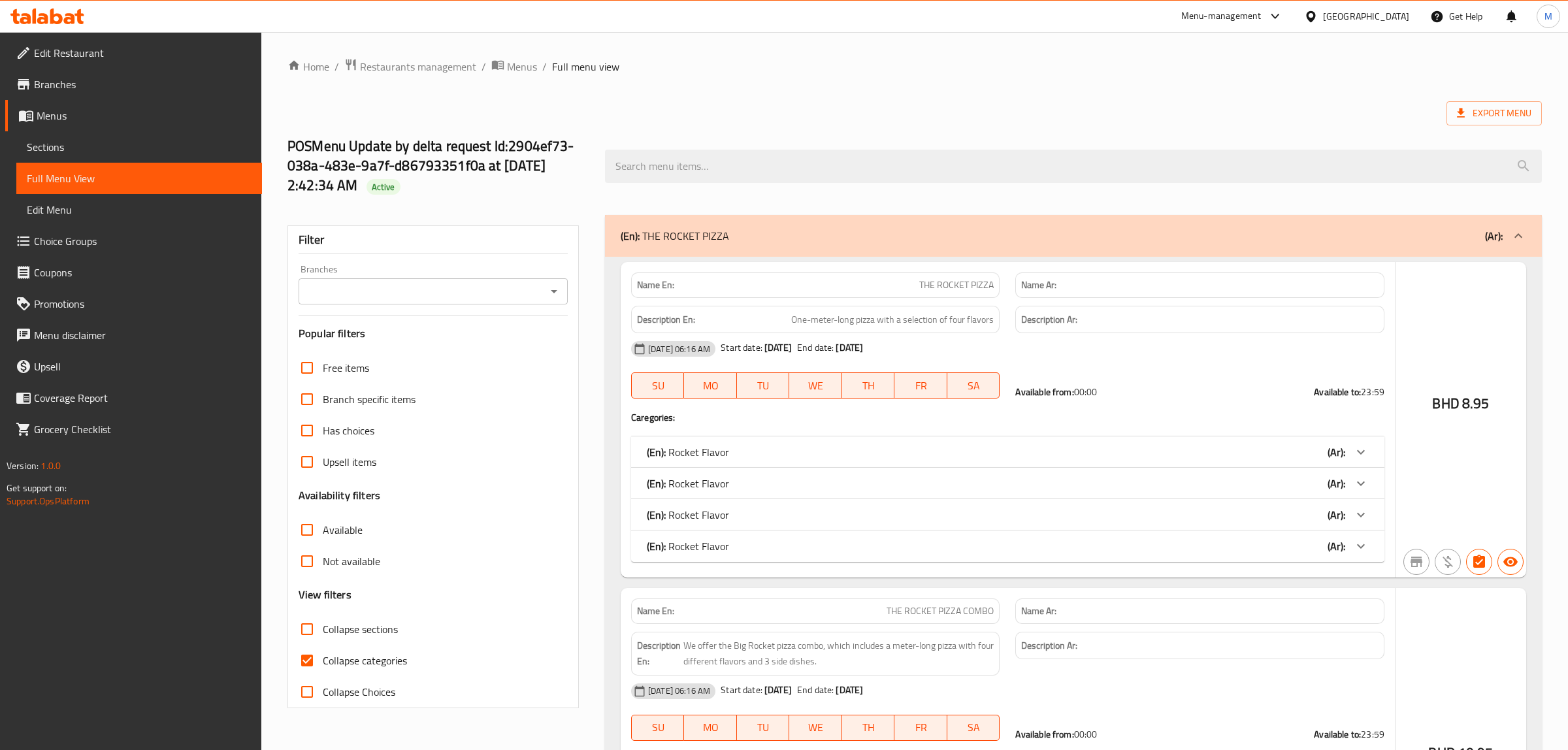
click at [61, 83] on div at bounding box center [784, 375] width 1568 height 750
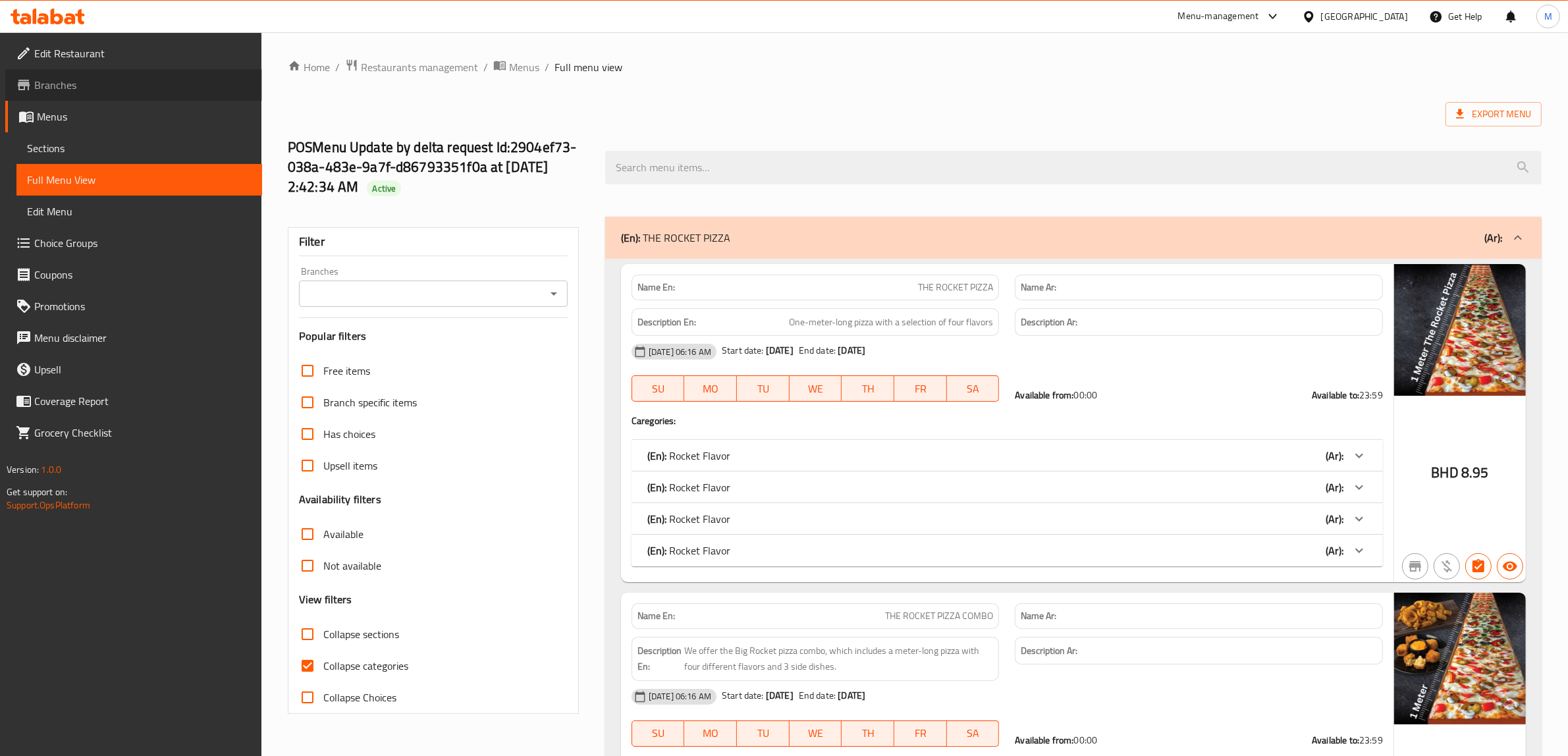
click at [62, 84] on span "Branches" at bounding box center [142, 85] width 217 height 16
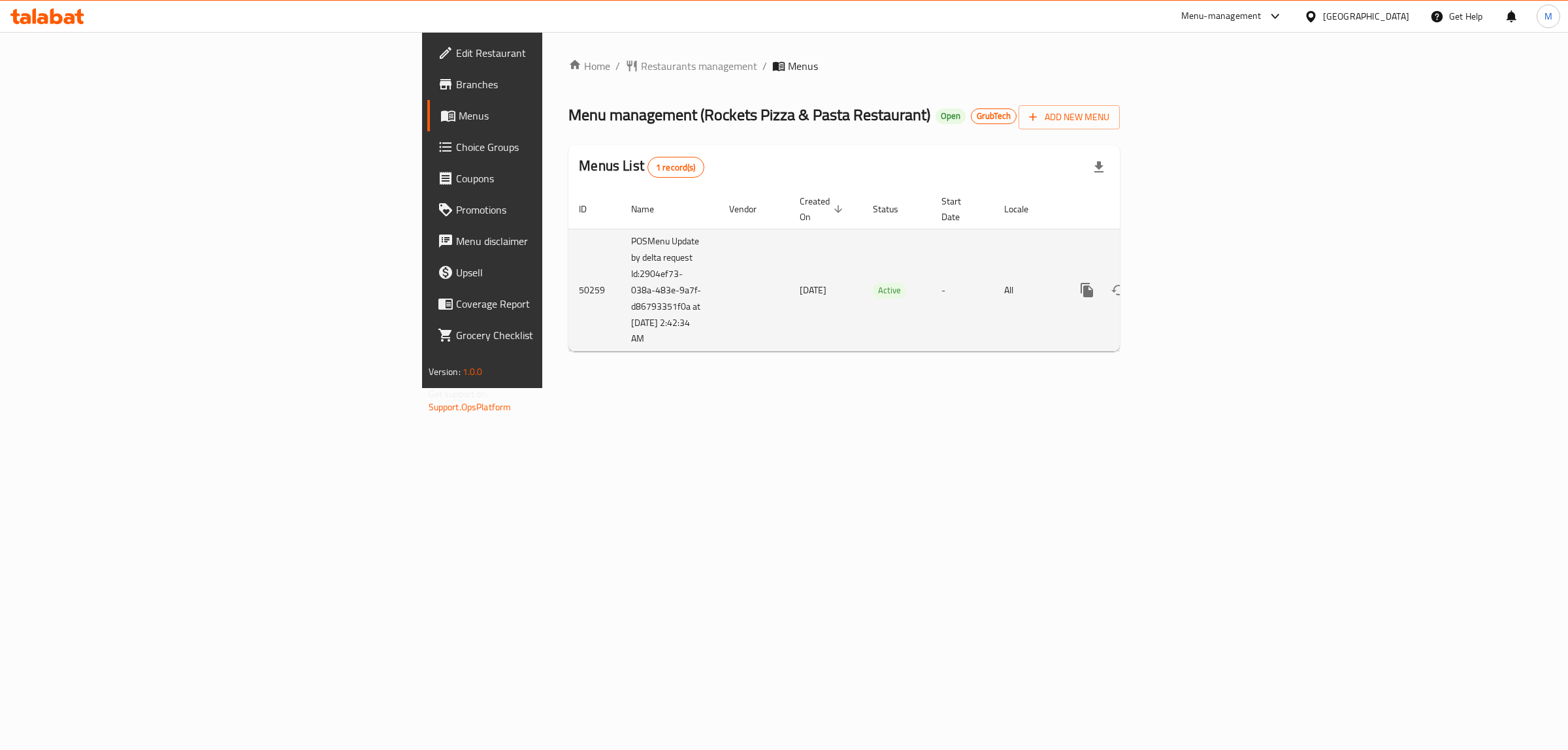
click at [1189, 283] on icon "enhanced table" at bounding box center [1181, 290] width 16 height 16
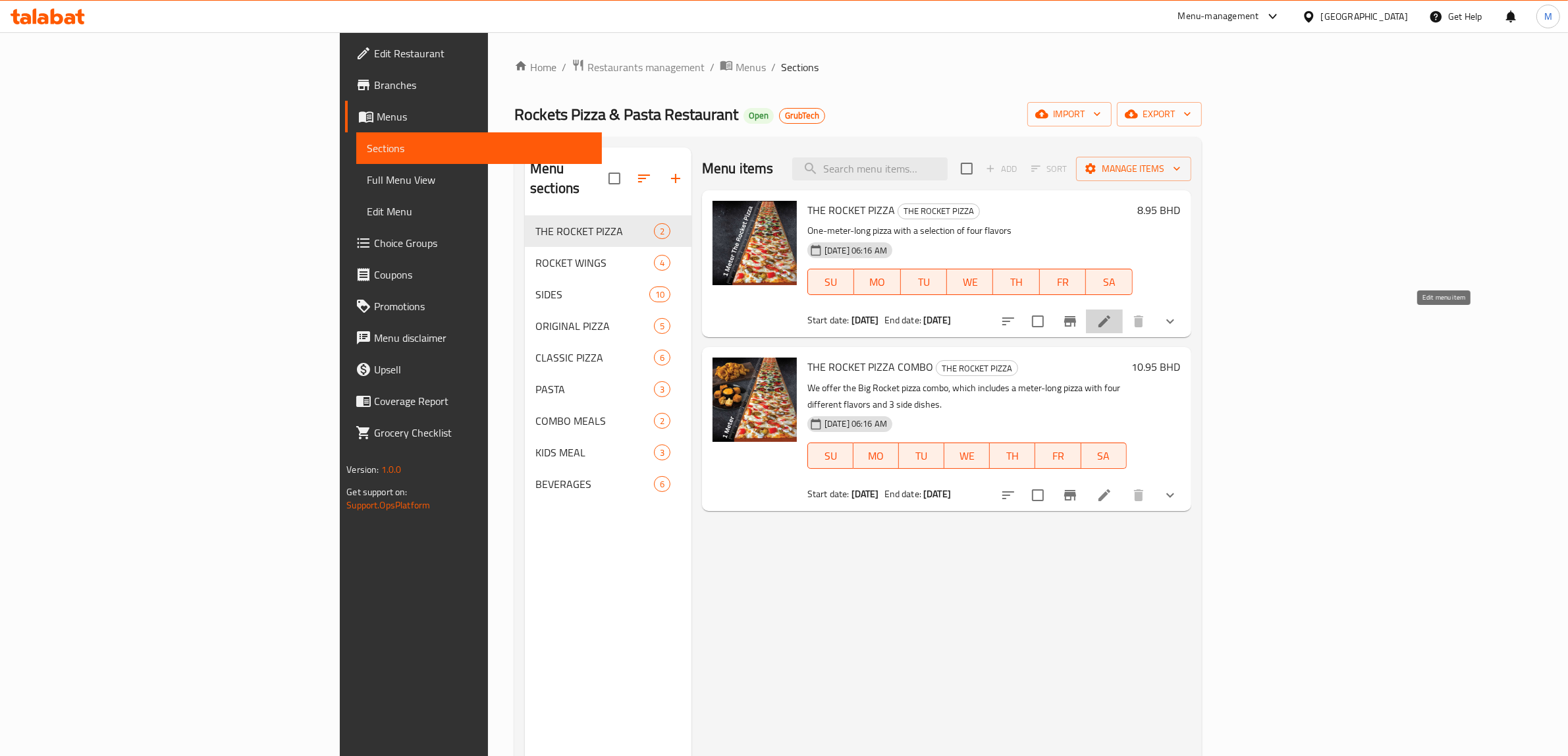
click at [1112, 316] on icon at bounding box center [1105, 322] width 16 height 16
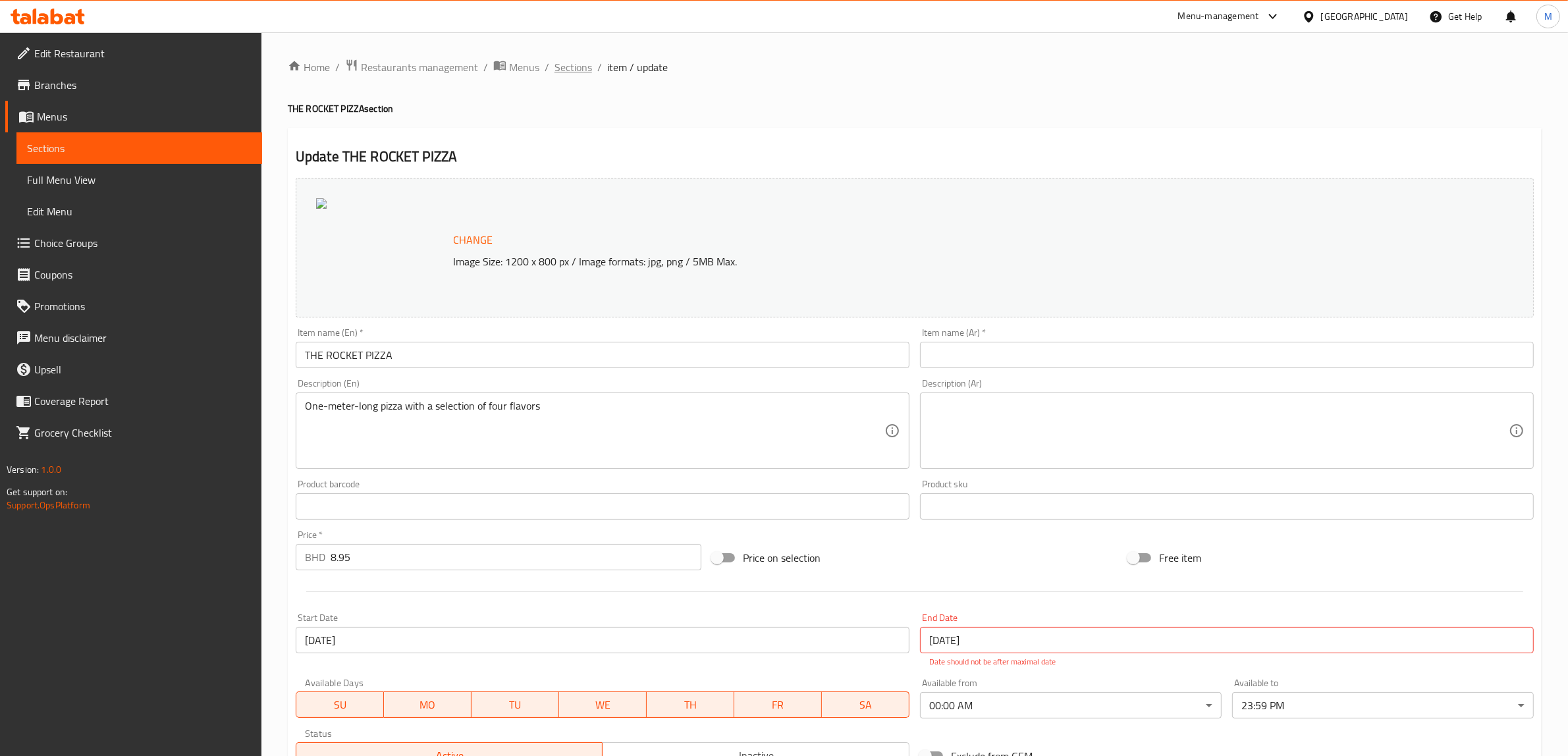
click at [577, 75] on span "Sections" at bounding box center [573, 67] width 38 height 16
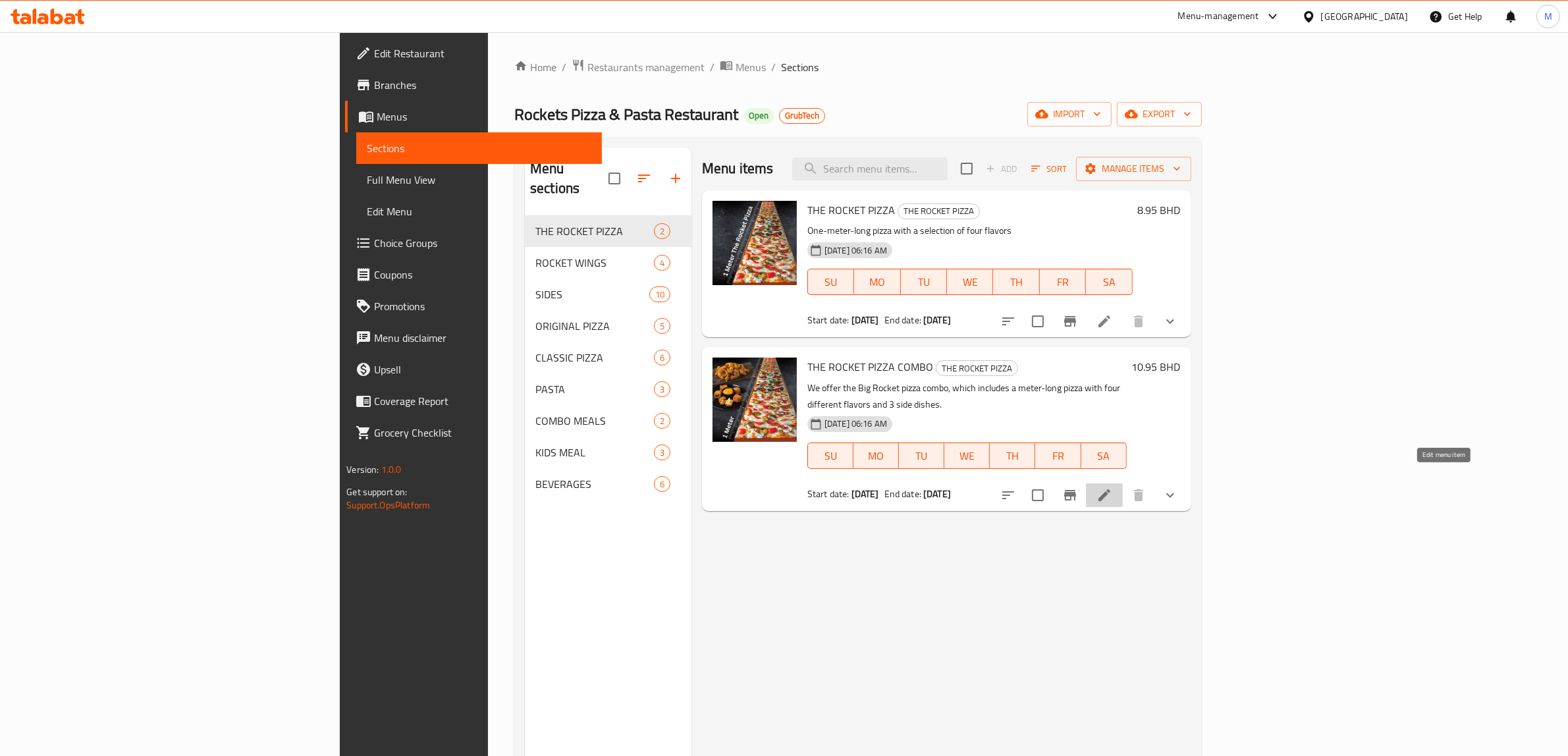
click at [1112, 487] on icon at bounding box center [1105, 495] width 16 height 16
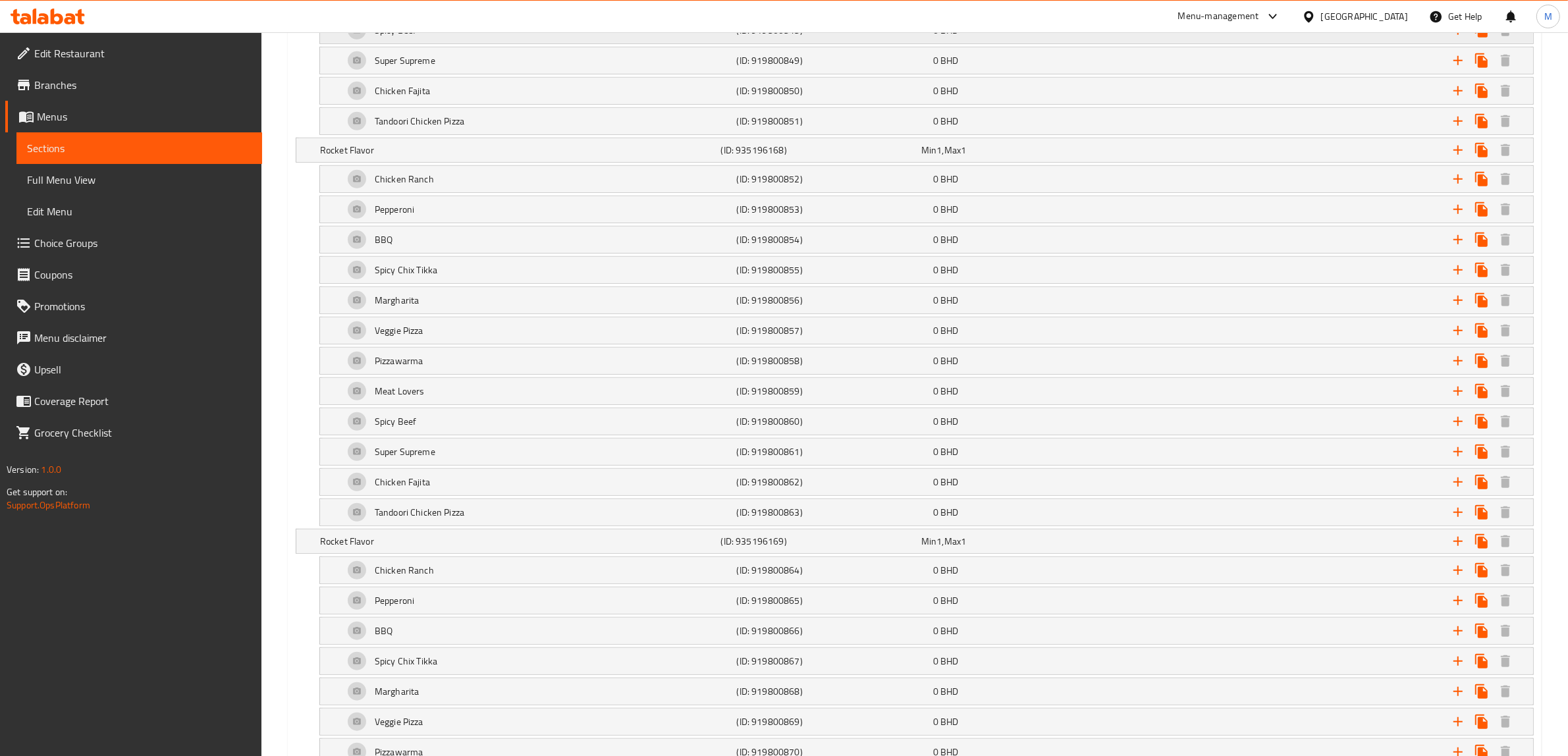
scroll to position [1082, 0]
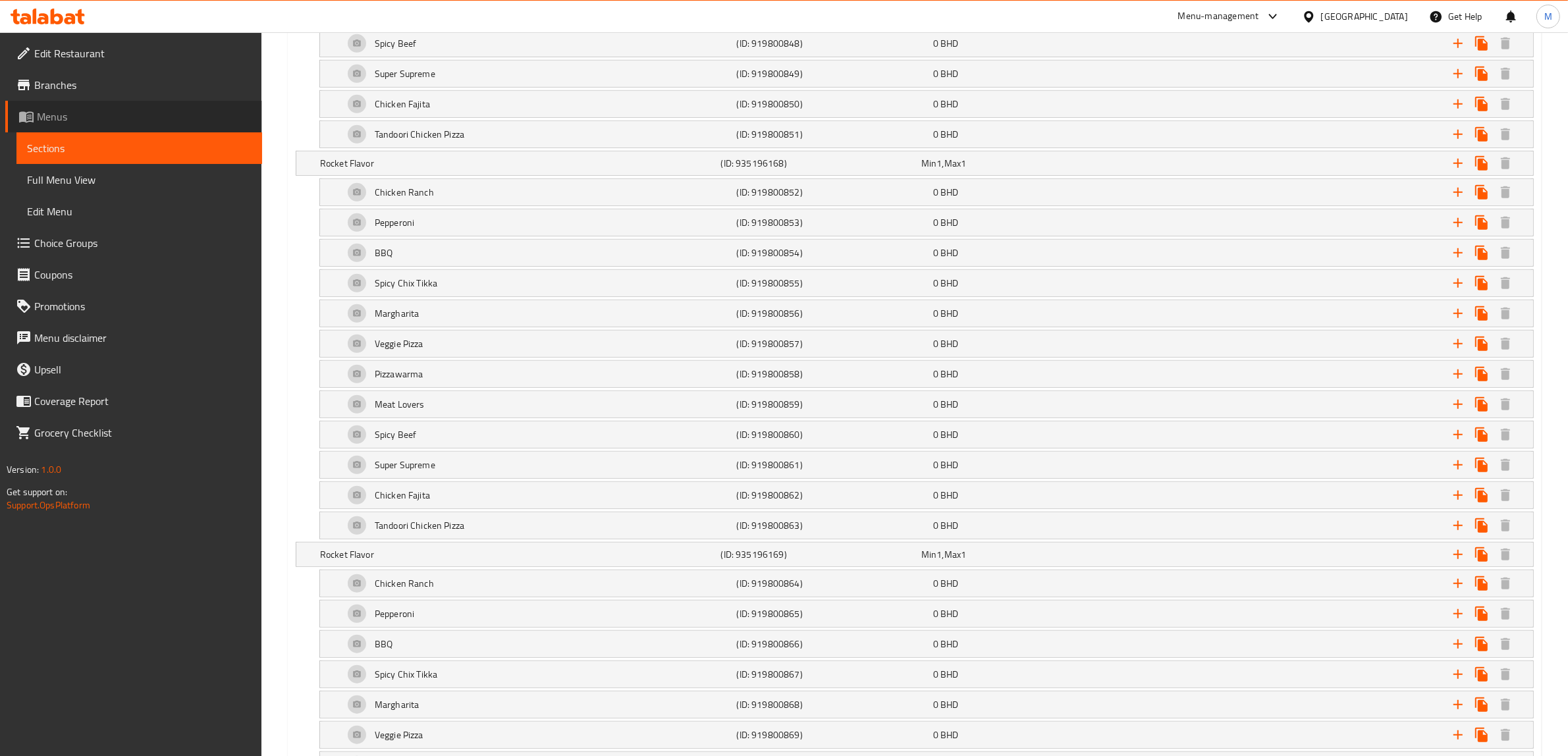
click at [60, 113] on span "Menus" at bounding box center [144, 117] width 215 height 16
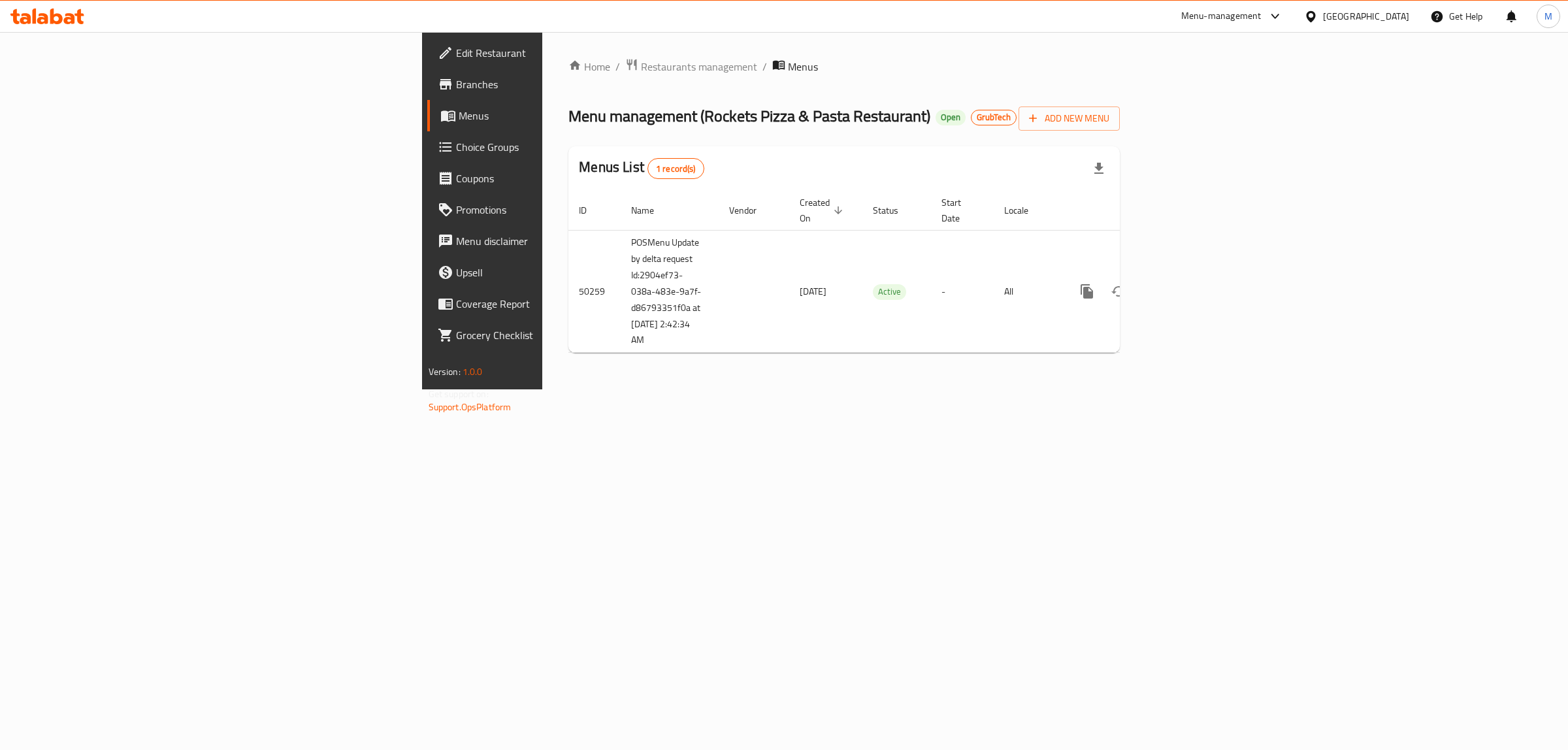
click at [578, 389] on div "Home / Restaurants management / Menus Menu management ( Rockets Pizza & Pasta R…" at bounding box center [844, 211] width 603 height 358
click at [542, 389] on div "Home / Restaurants management / Menus Menu management ( Rockets Pizza & Pasta R…" at bounding box center [844, 211] width 603 height 358
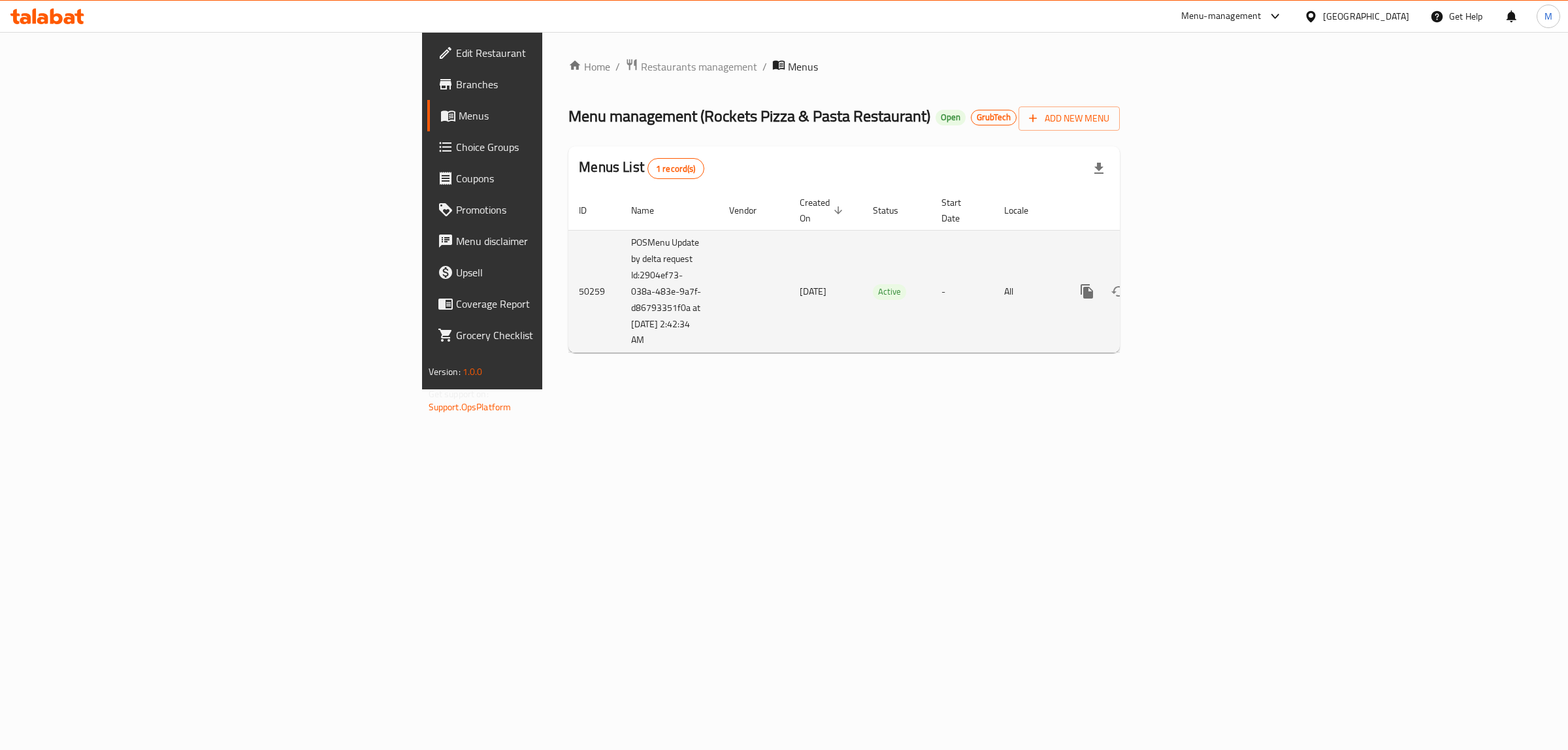
click at [621, 230] on td "POSMenu Update by delta request Id:2904ef73-038a-483e-9a7f-d86793351f0a at [DAT…" at bounding box center [670, 291] width 98 height 123
copy td "POSMenu Update by delta request Id:2904ef73-038a-483e-9a7f-d86793351f0a at [DAT…"
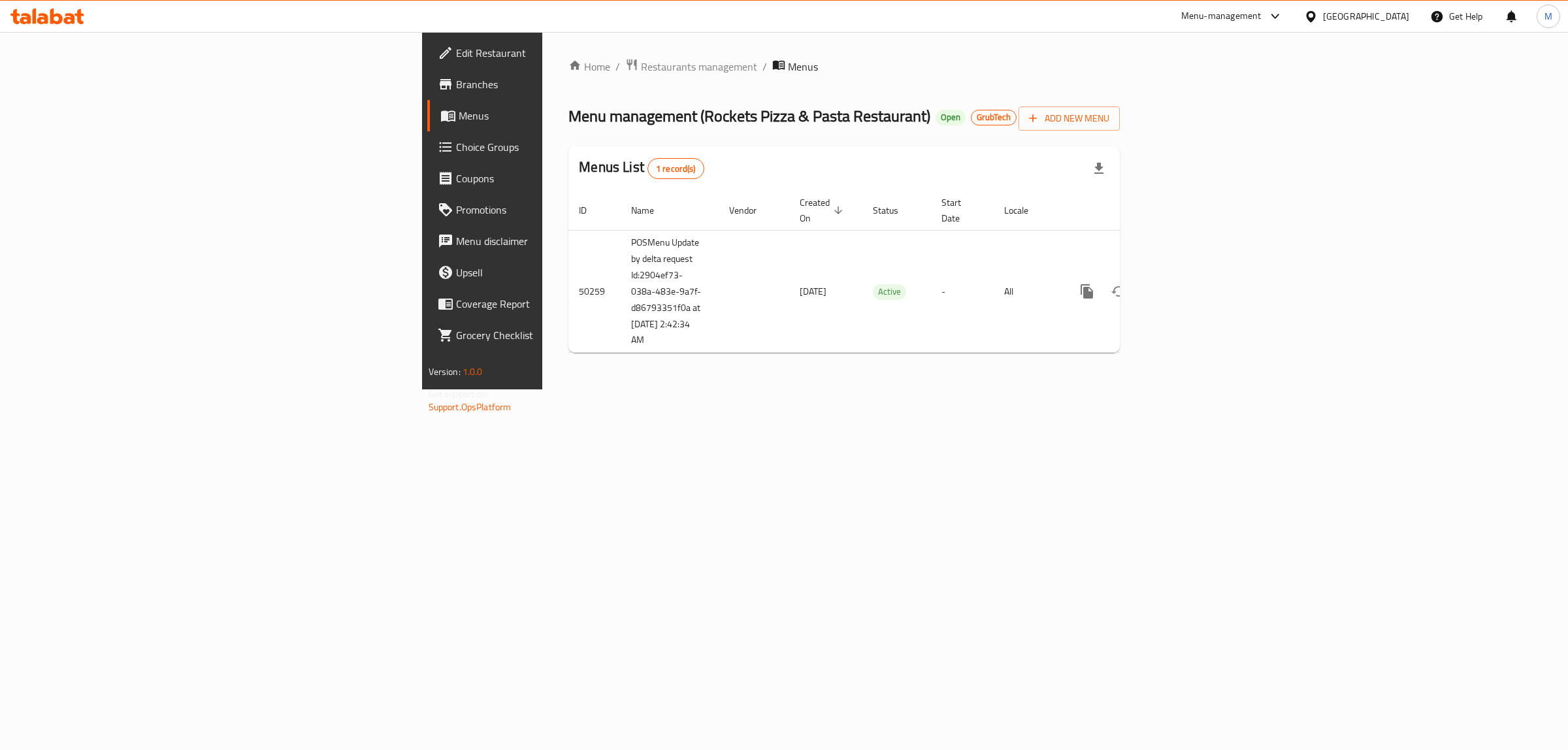
click at [683, 389] on div "Home / Restaurants management / Menus Menu management ( Rockets Pizza & Pasta R…" at bounding box center [844, 211] width 603 height 358
click at [610, 155] on div "Menus List 1 record(s)" at bounding box center [844, 168] width 551 height 44
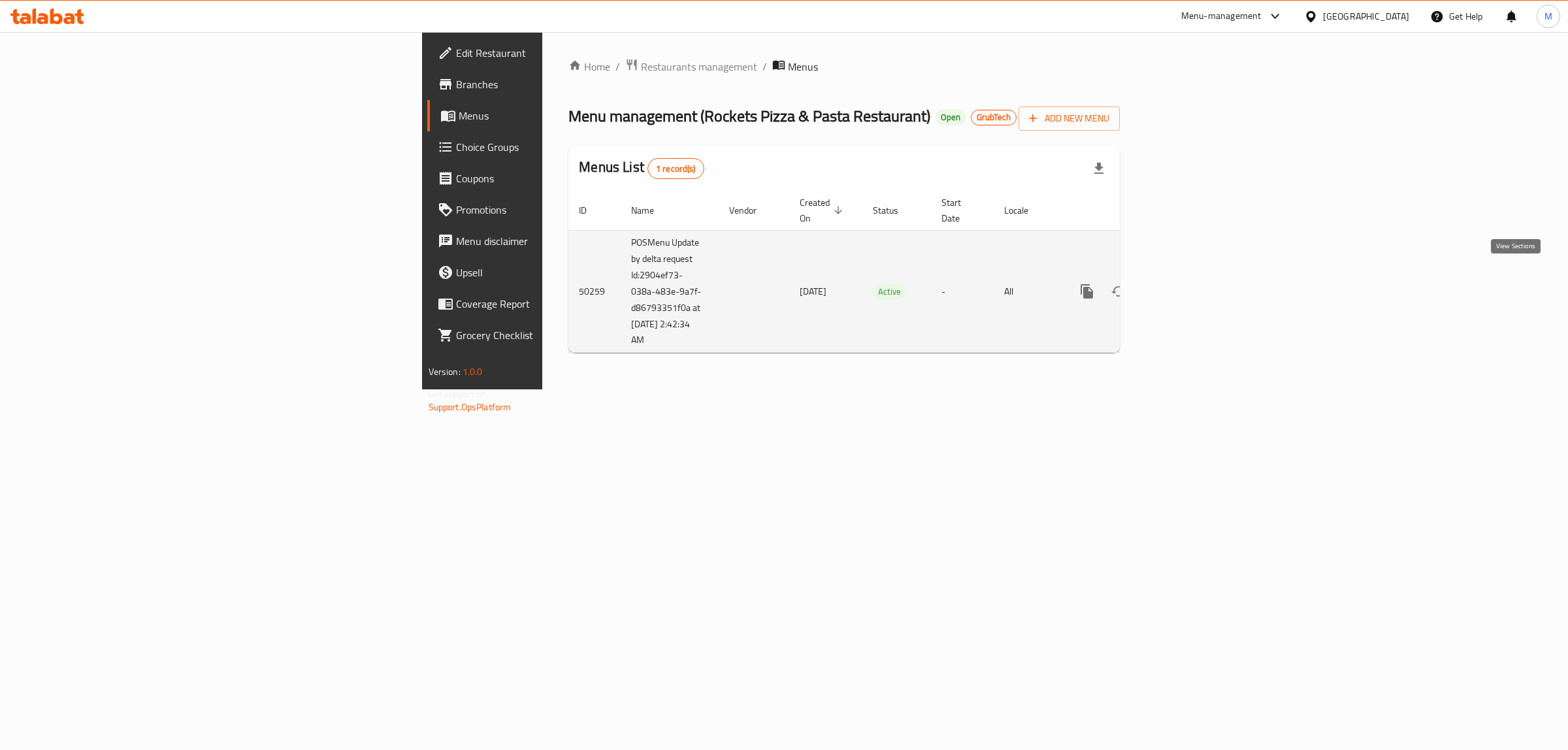
click at [1187, 285] on icon "enhanced table" at bounding box center [1180, 290] width 11 height 11
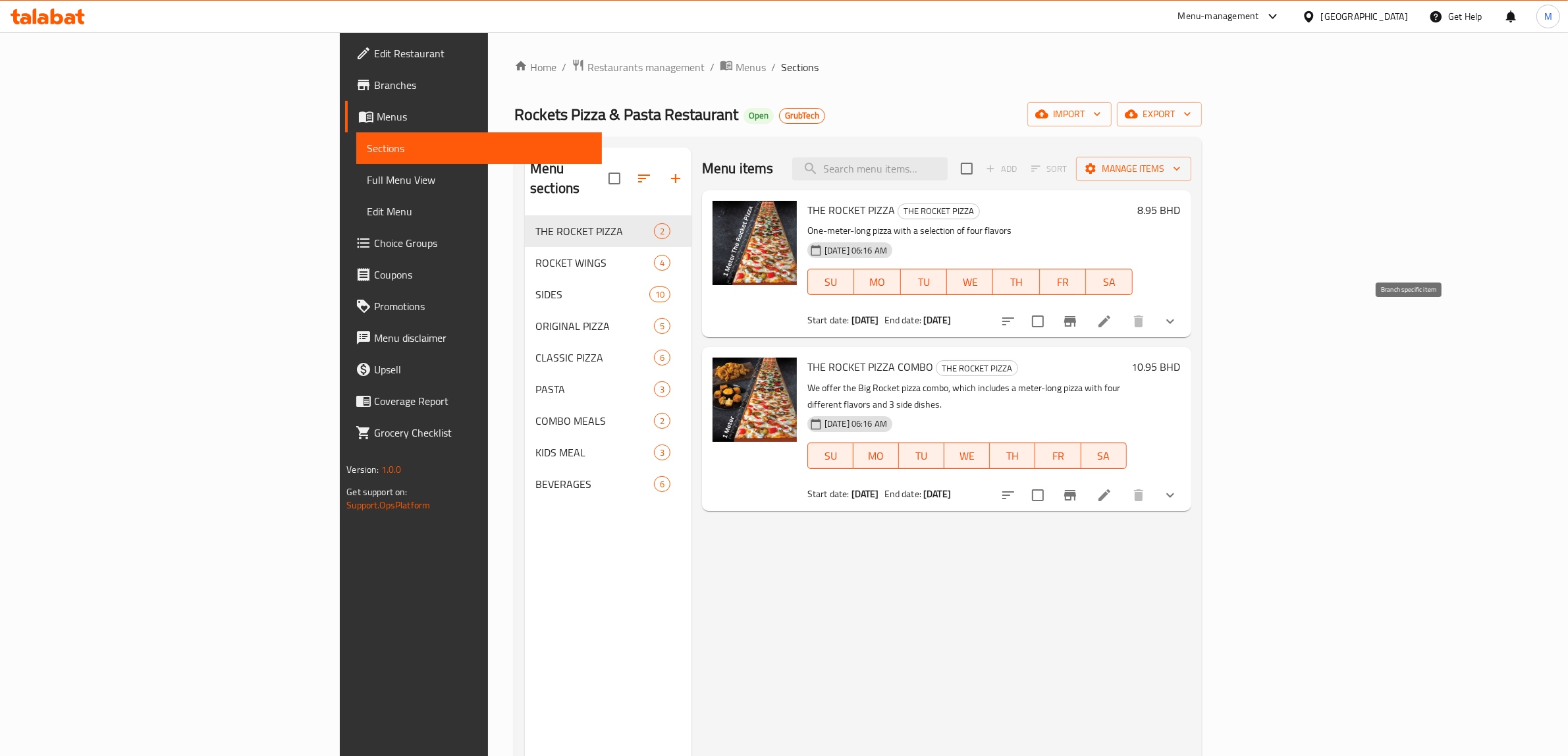
click at [1086, 323] on button "Branch-specific-item" at bounding box center [1070, 322] width 32 height 32
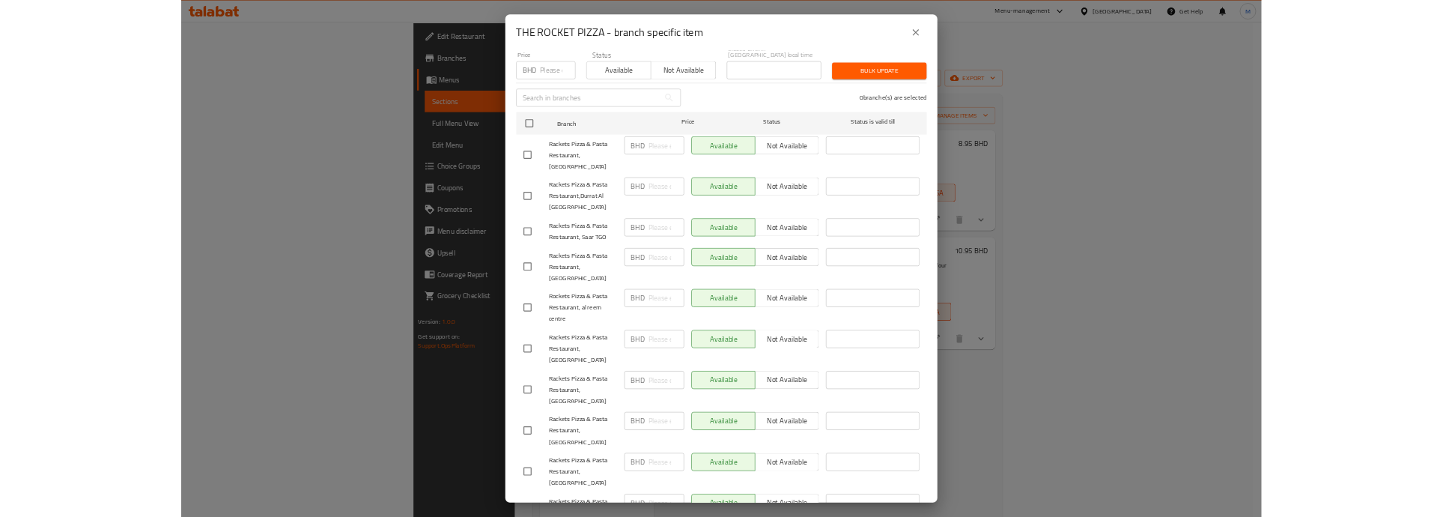
scroll to position [275, 0]
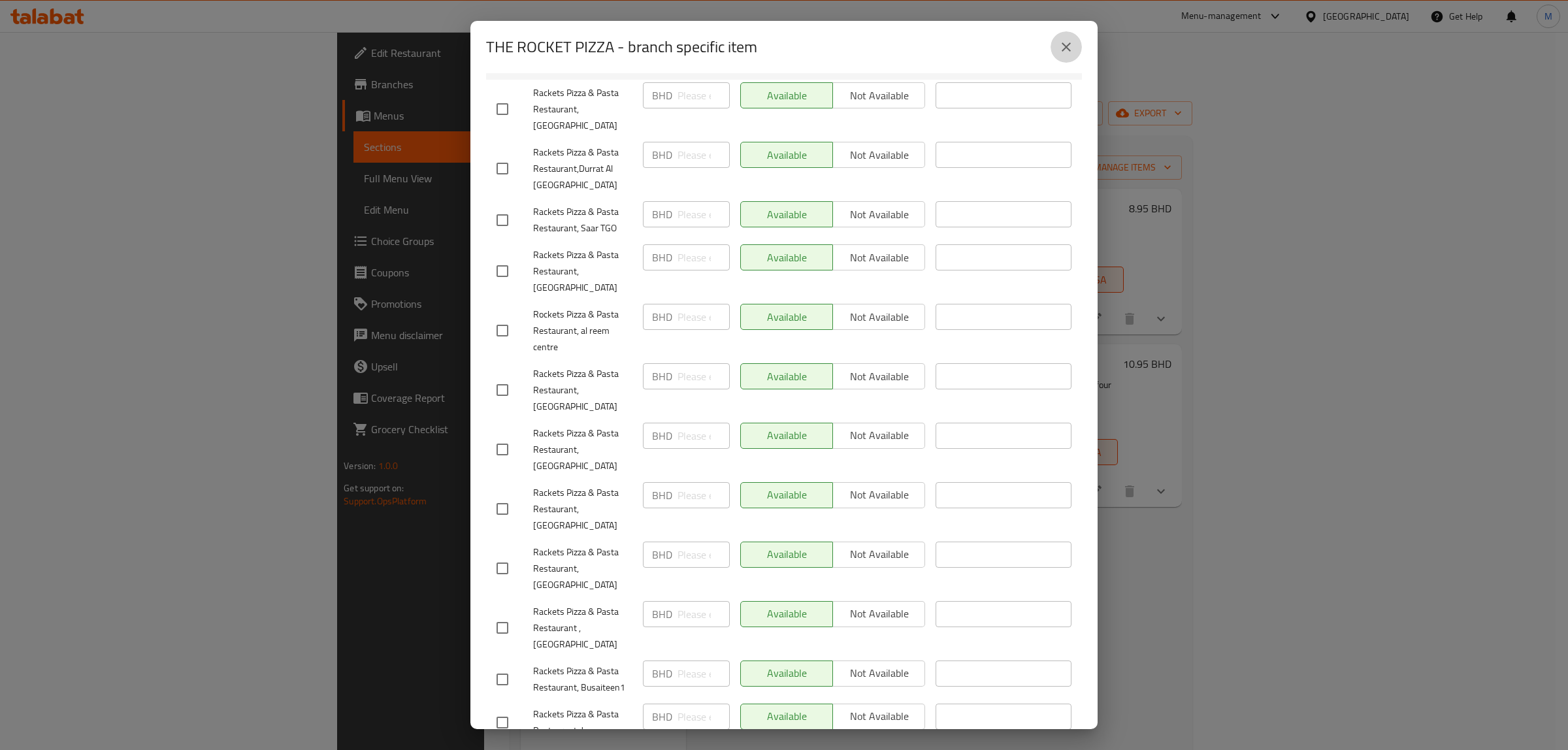
click at [1058, 45] on icon "close" at bounding box center [1066, 47] width 16 height 16
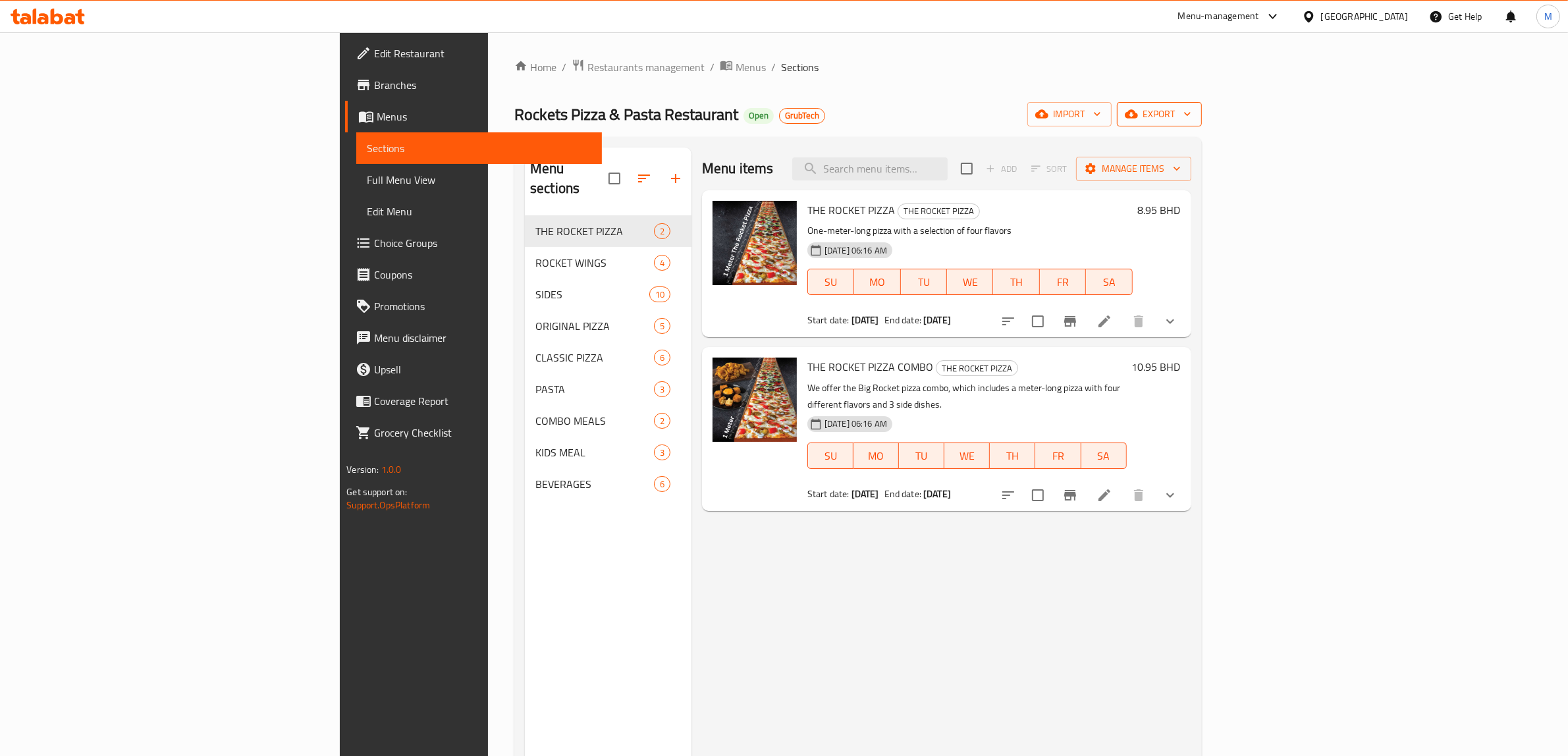
click at [1192, 113] on span "export" at bounding box center [1159, 114] width 64 height 17
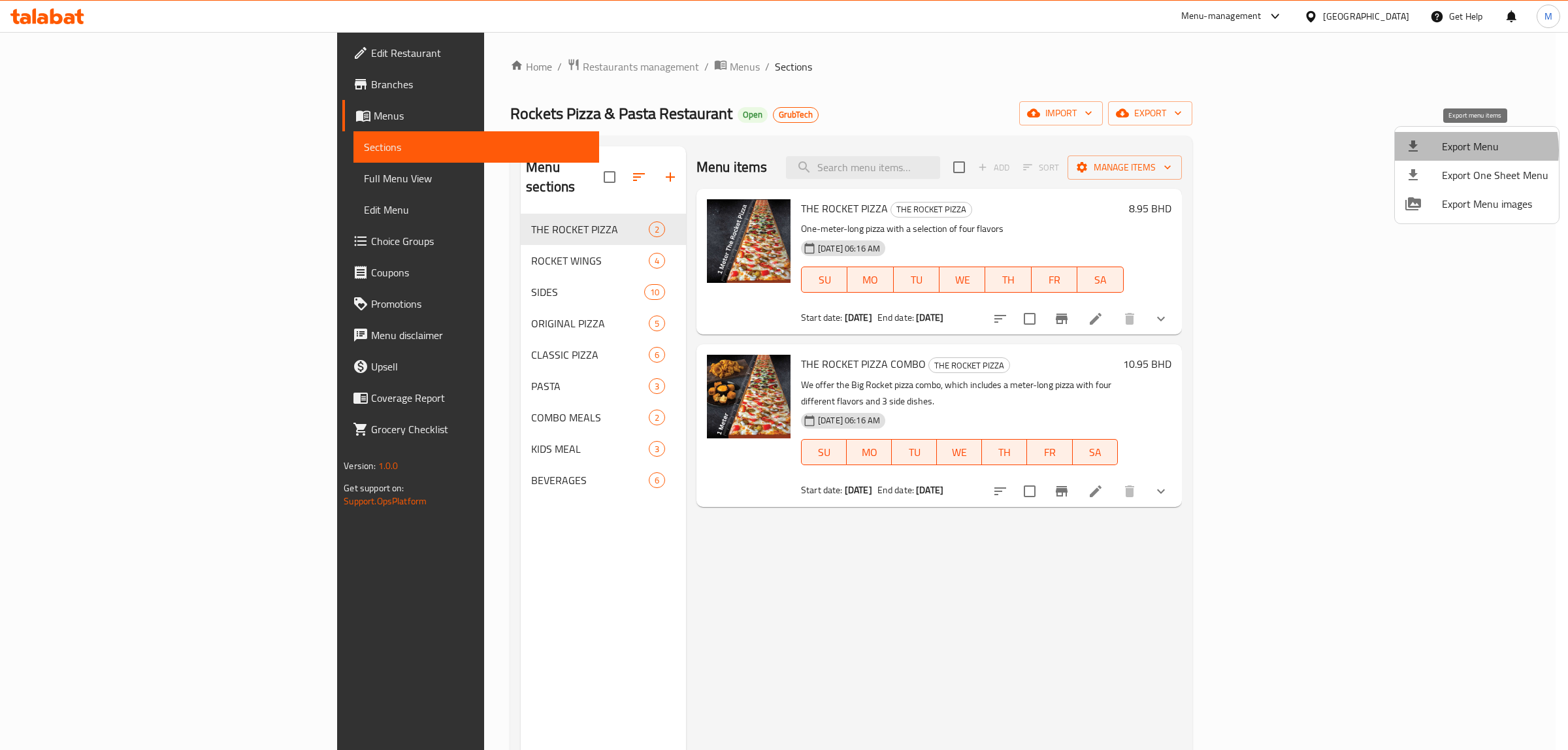
click at [1455, 150] on span "Export Menu" at bounding box center [1495, 147] width 106 height 16
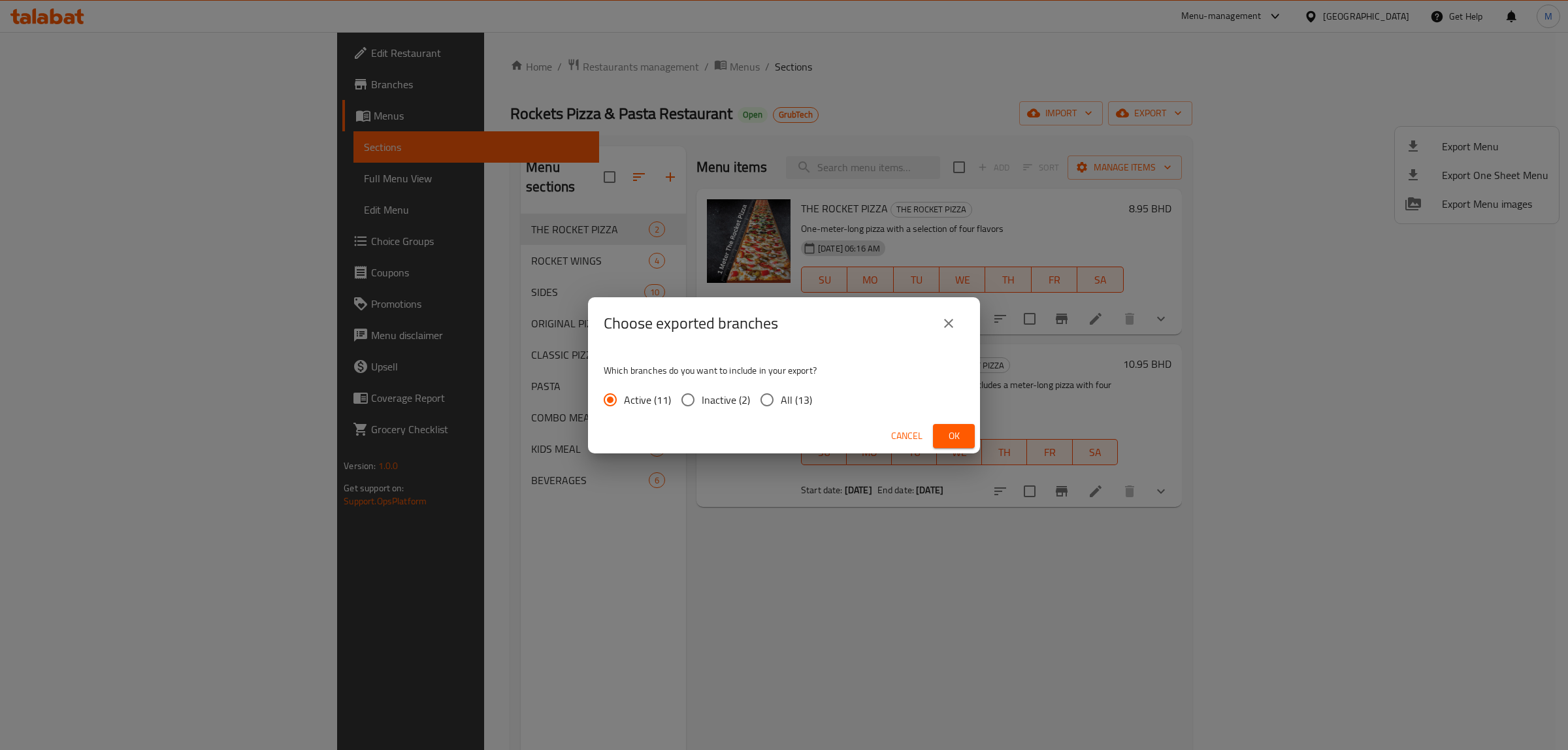
click at [808, 402] on span "All (13)" at bounding box center [796, 399] width 31 height 16
click at [781, 402] on input "All (13)" at bounding box center [767, 399] width 27 height 27
radio input "true"
click at [949, 436] on span "Ok" at bounding box center [954, 436] width 21 height 17
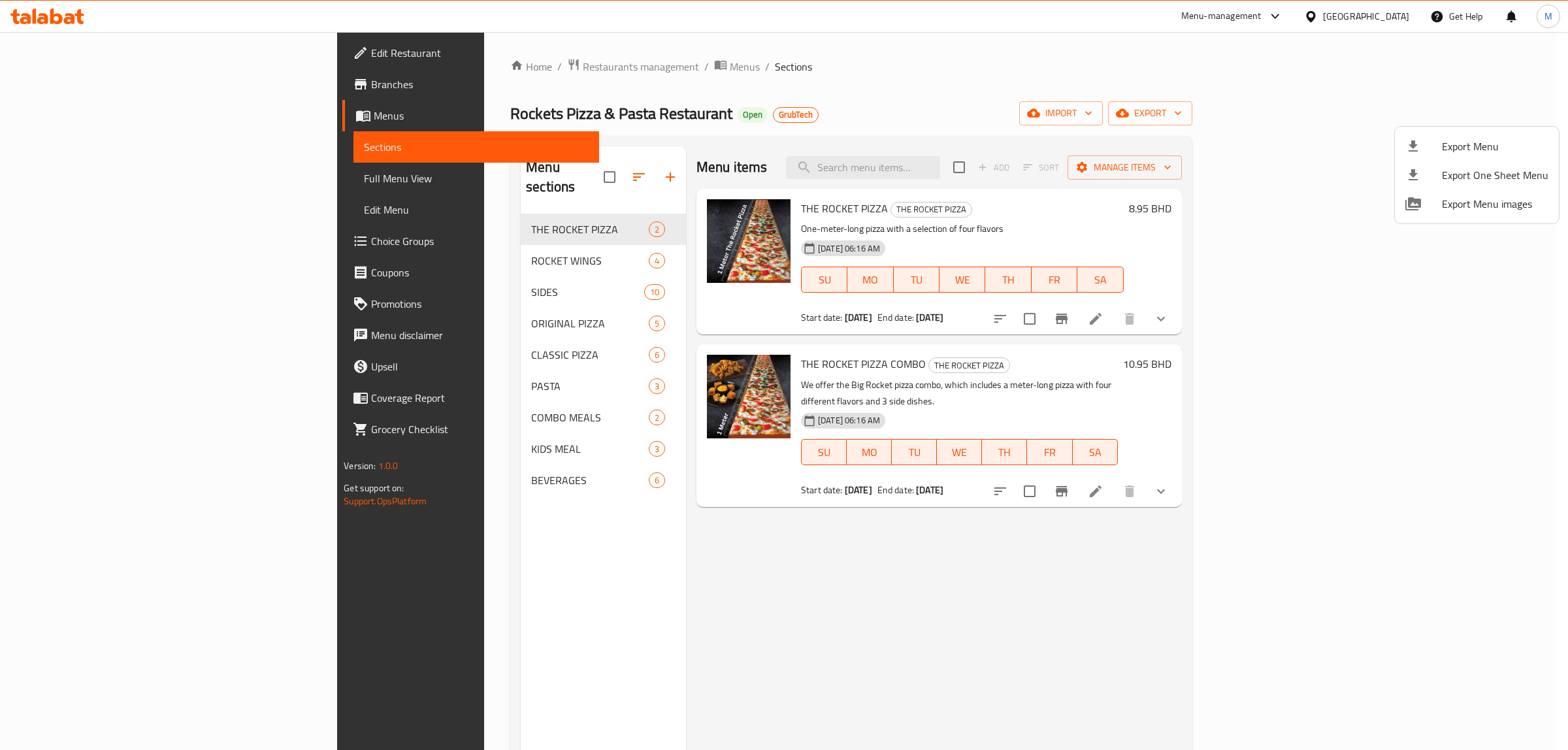
click at [1149, 65] on div at bounding box center [784, 375] width 1568 height 750
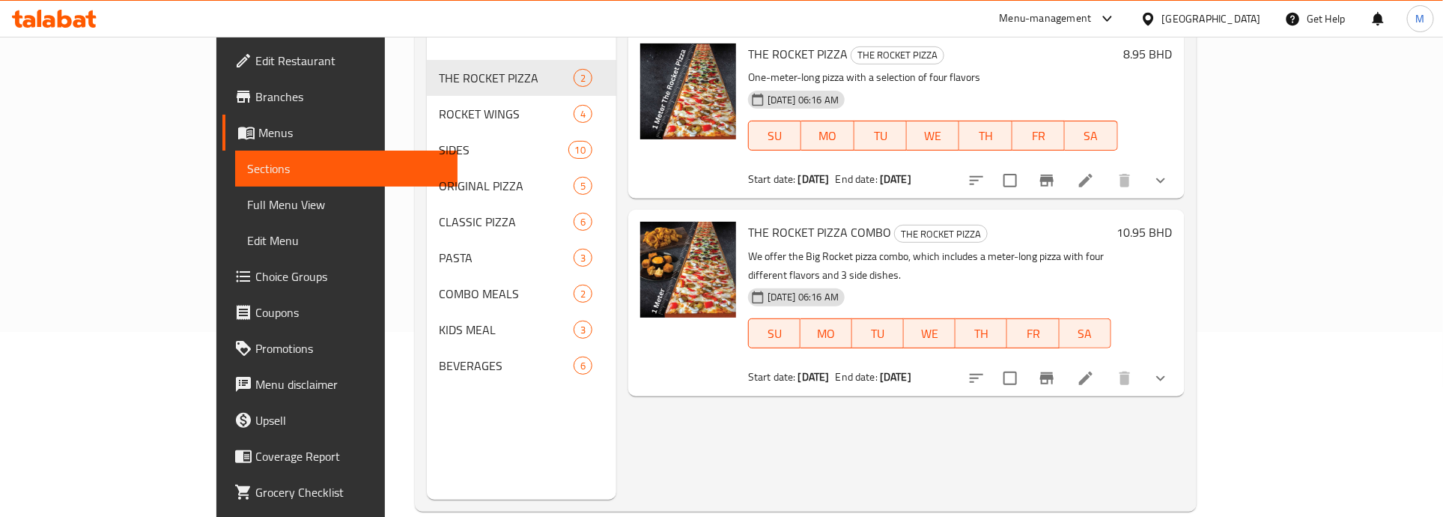
scroll to position [187, 0]
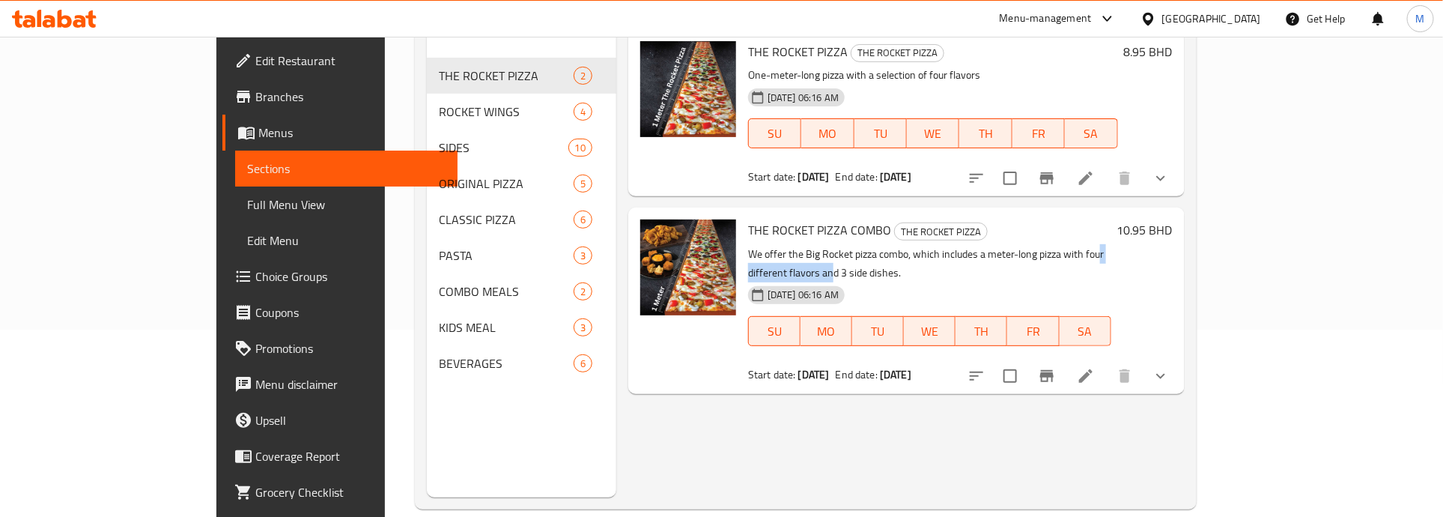
drag, startPoint x: 1046, startPoint y: 256, endPoint x: 1259, endPoint y: 246, distance: 213.0
click at [1111, 248] on p "We offer the Big Rocket pizza combo, which includes a meter-long pizza with fou…" at bounding box center [929, 263] width 363 height 37
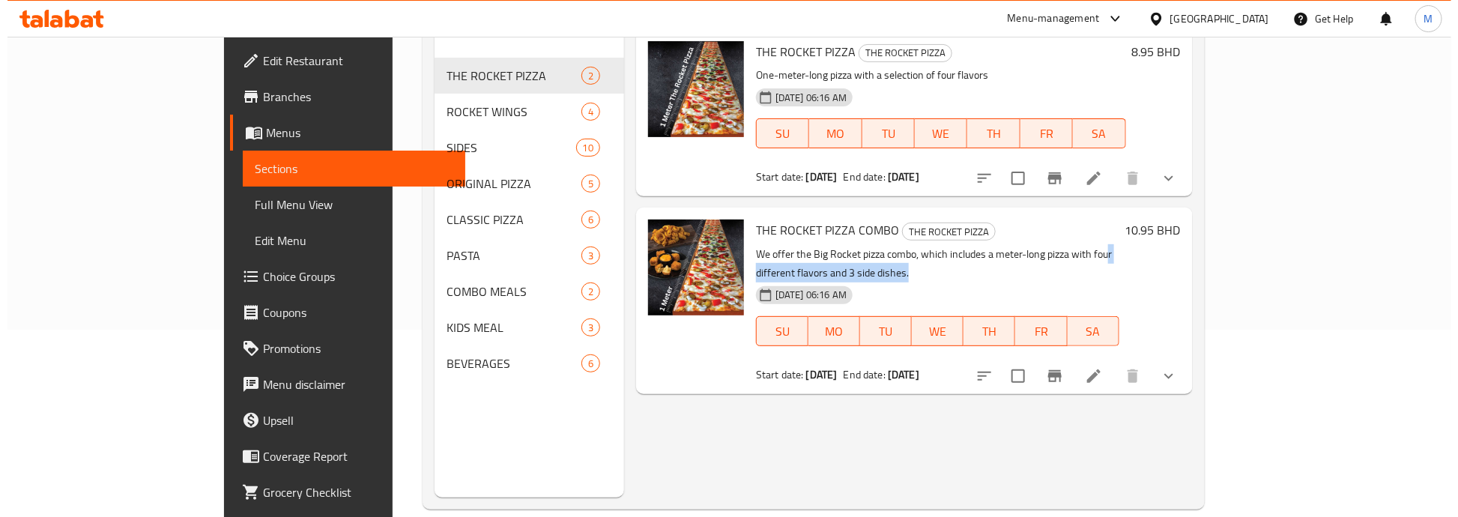
scroll to position [0, 0]
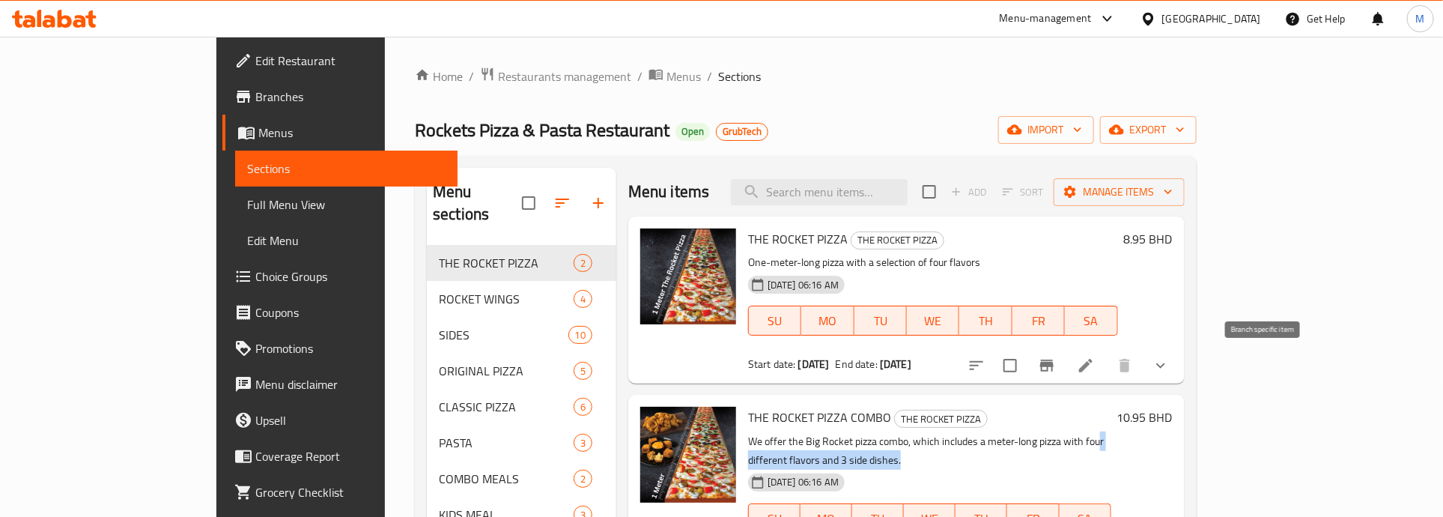
click at [1056, 368] on icon "Branch-specific-item" at bounding box center [1047, 366] width 18 height 18
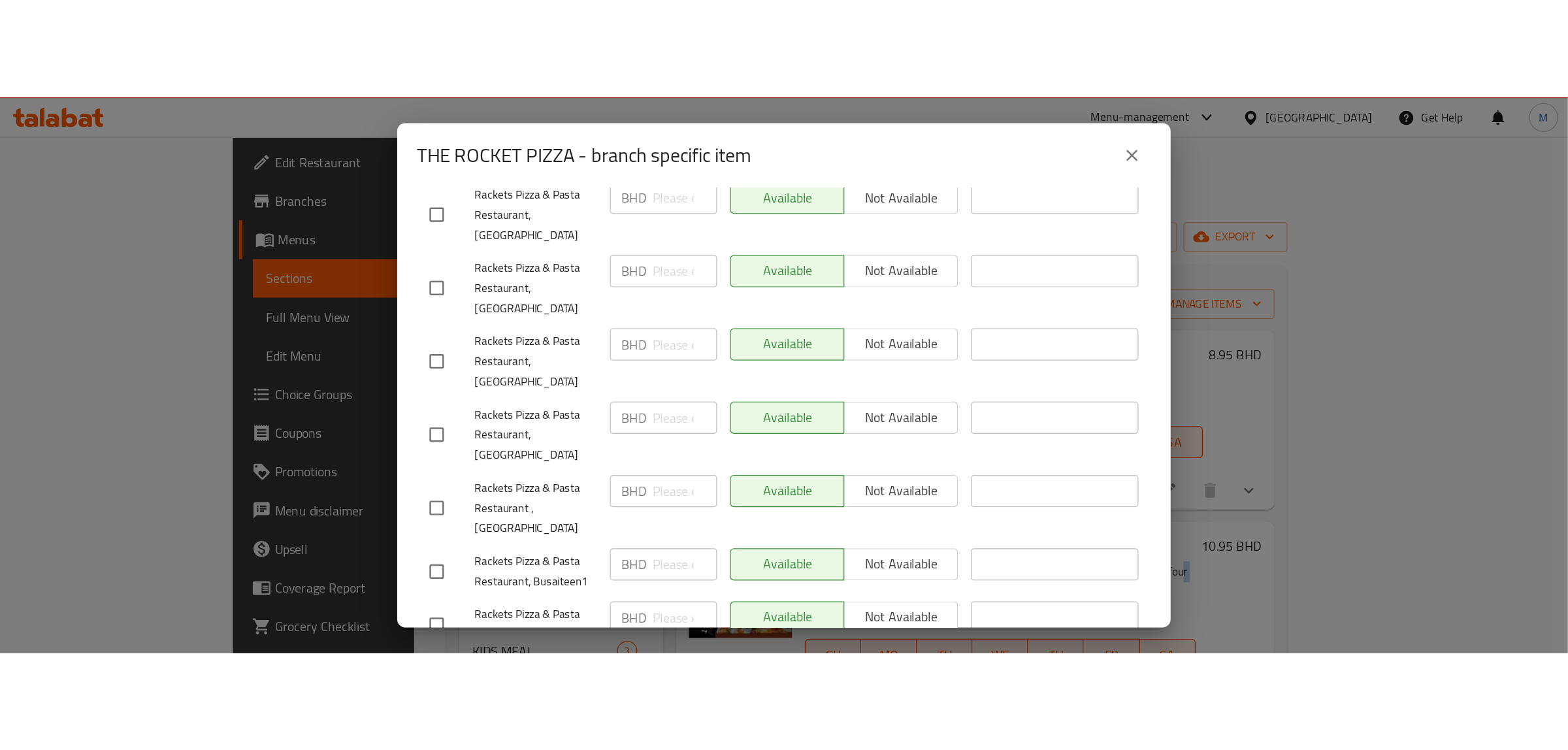
scroll to position [540, 0]
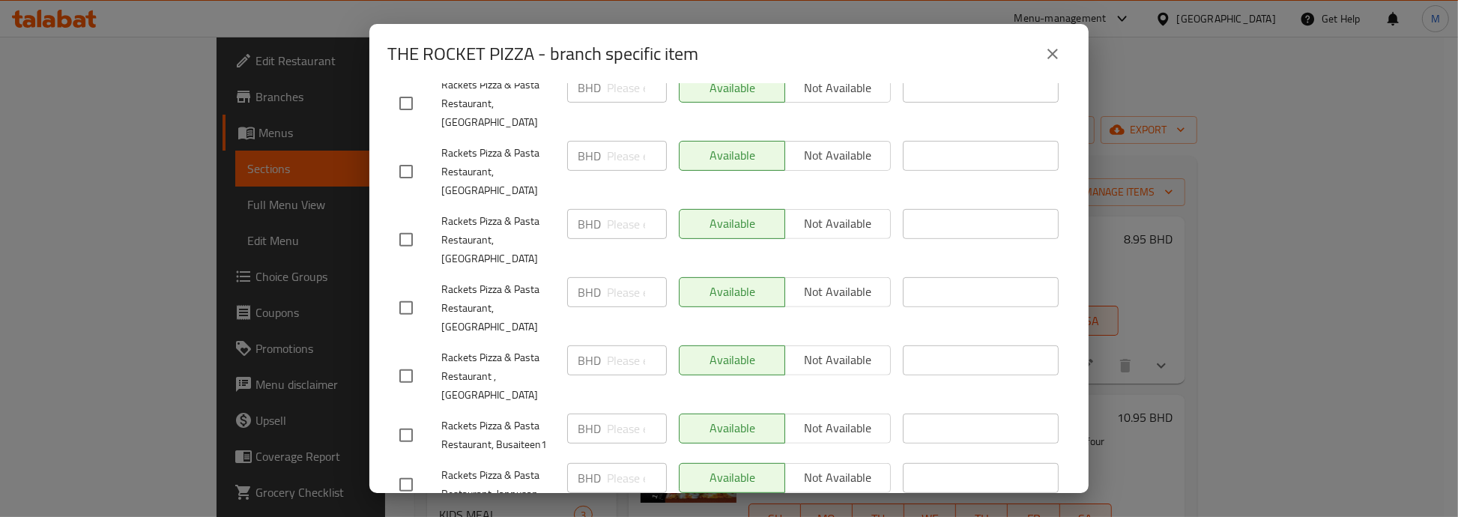
click at [249, 337] on div "THE ROCKET PIZZA - branch specific item THE ROCKET PIZZA One-meter-long pizza w…" at bounding box center [729, 258] width 1458 height 517
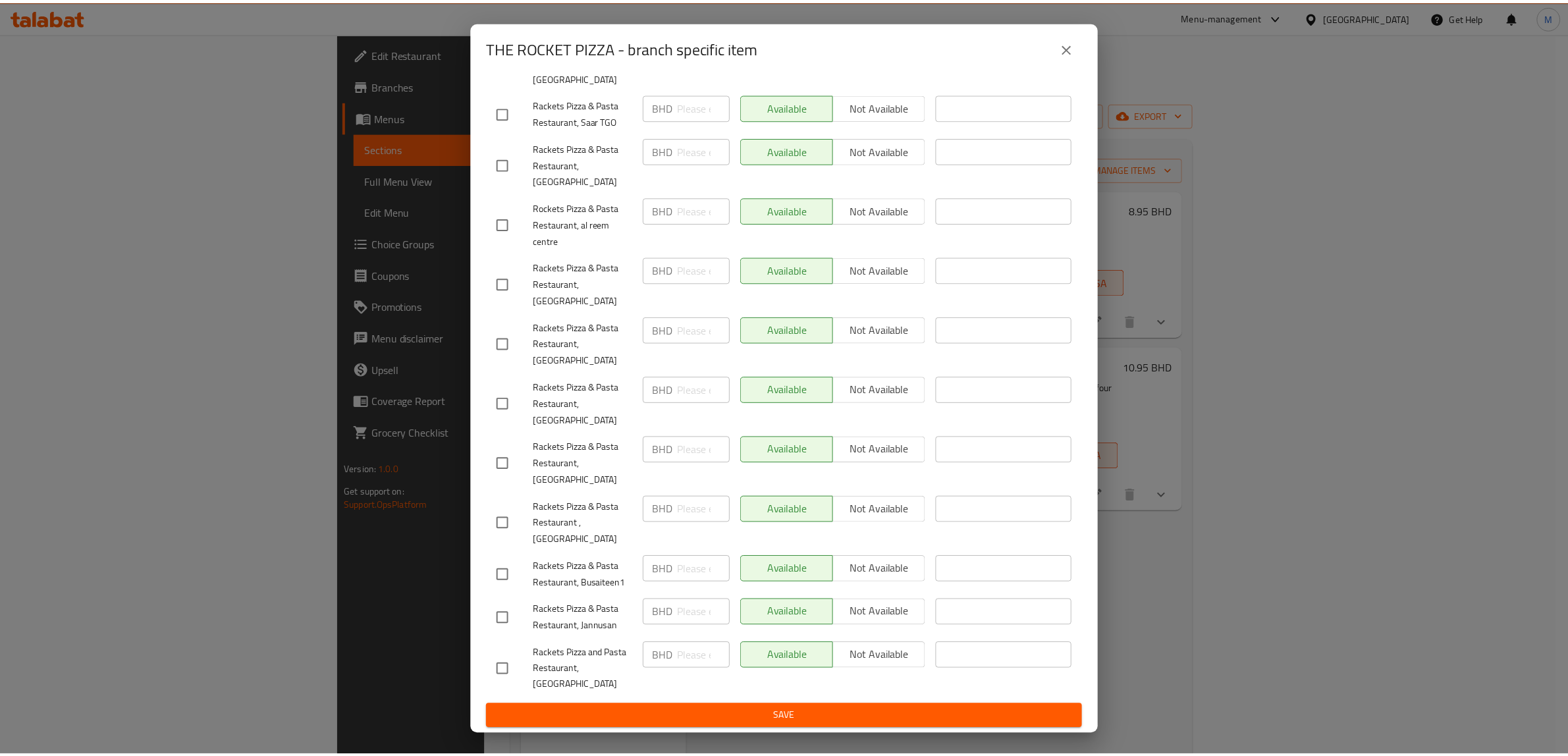
scroll to position [242, 0]
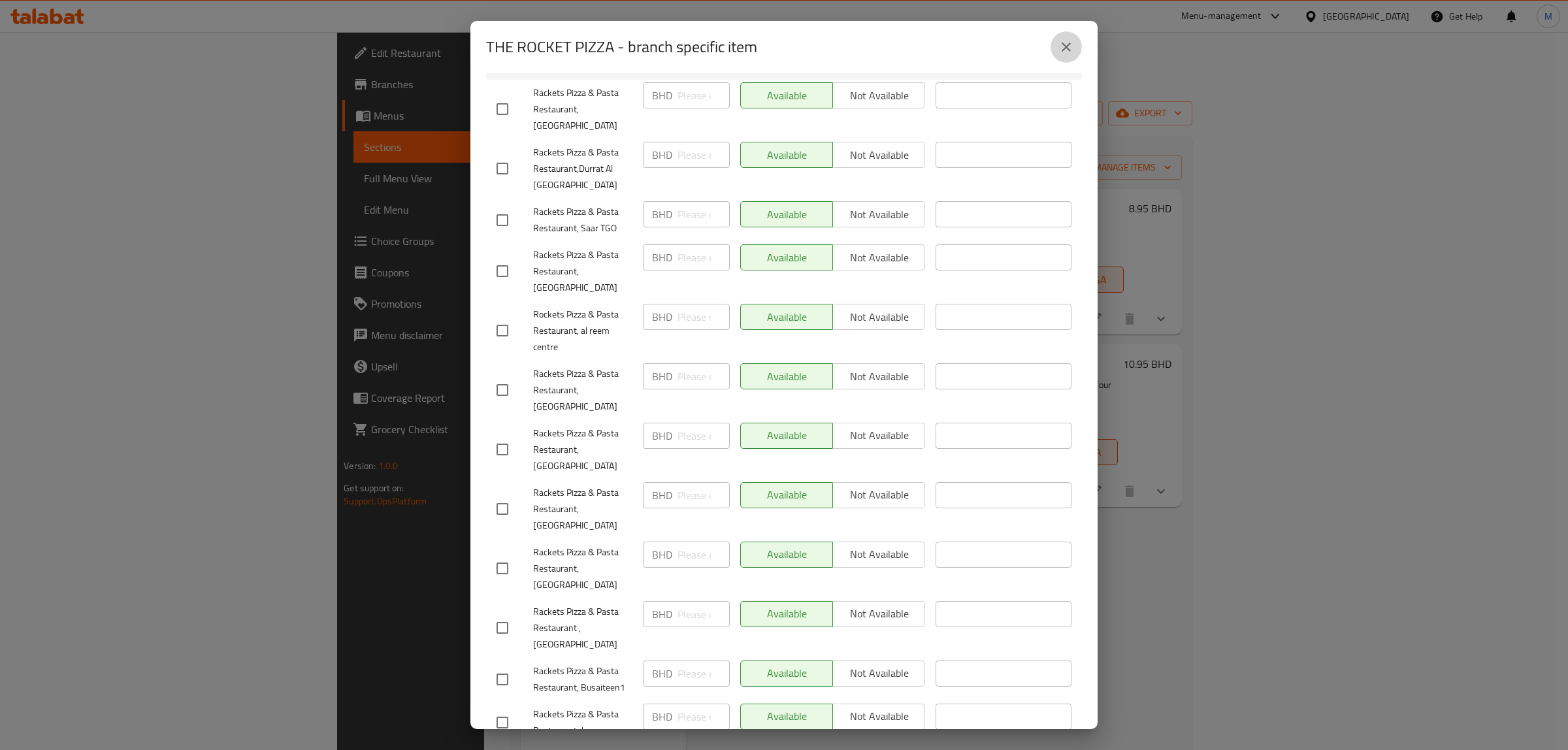
click at [1068, 40] on icon "close" at bounding box center [1066, 47] width 16 height 16
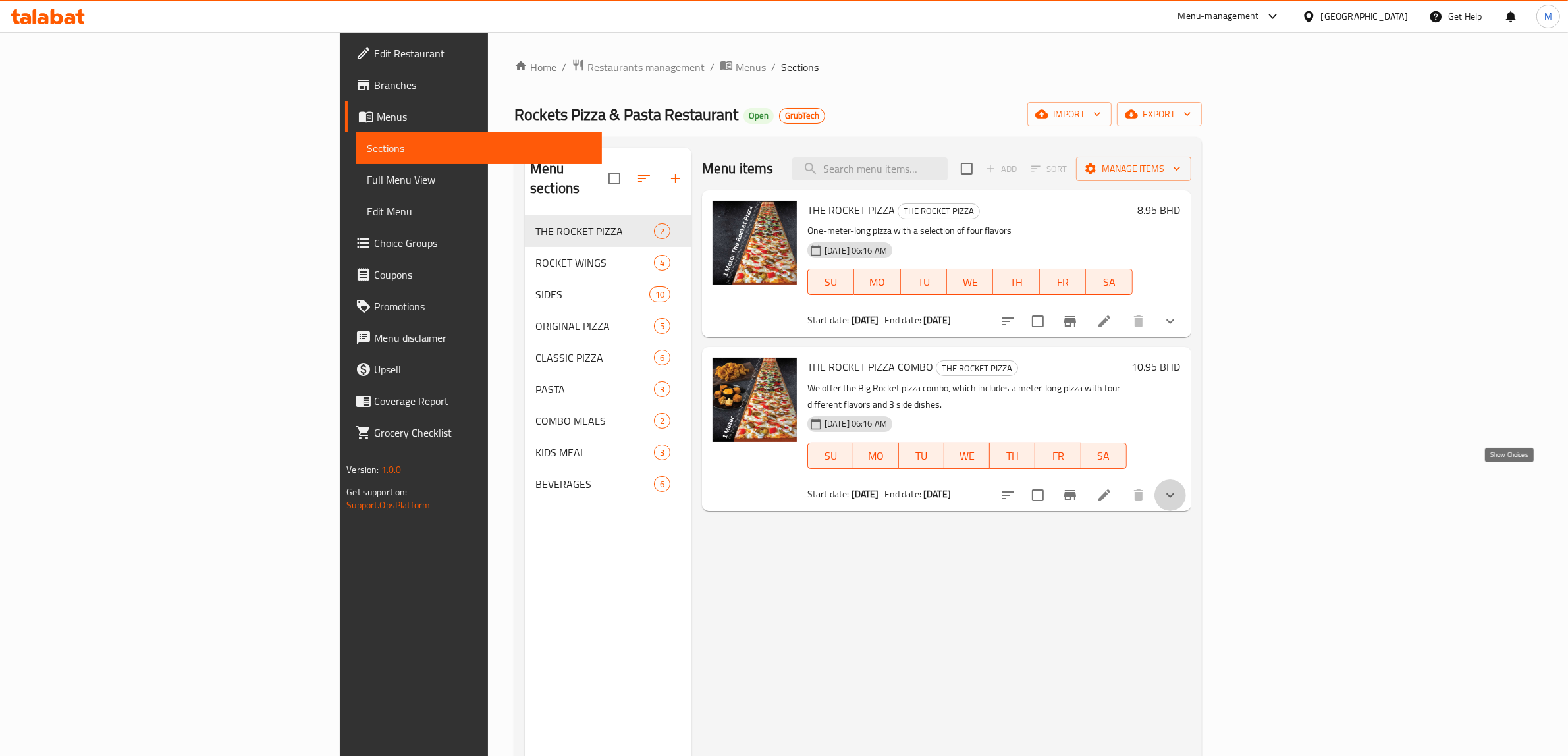
click at [1178, 487] on icon "show more" at bounding box center [1171, 495] width 16 height 16
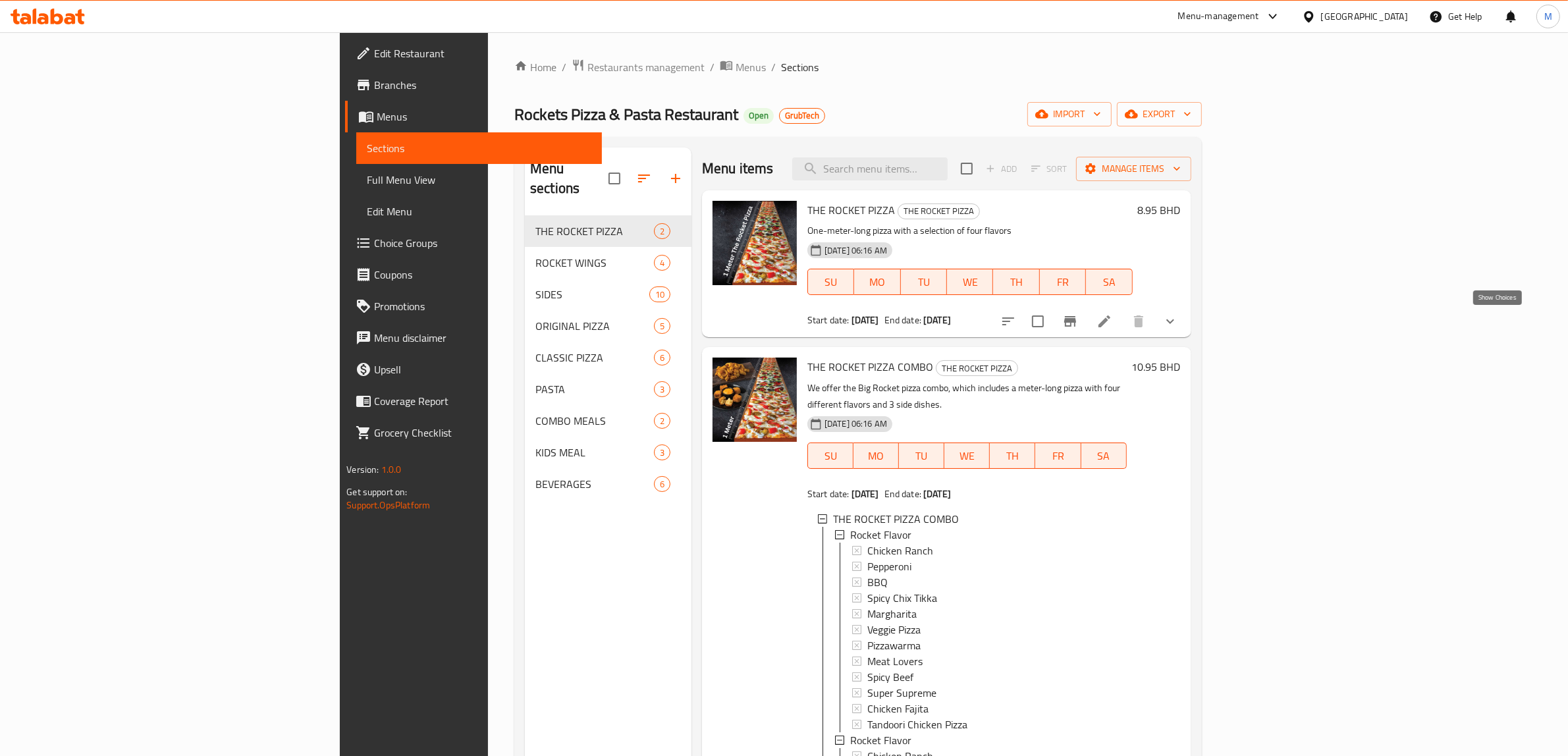
click at [1174, 323] on icon "show more" at bounding box center [1170, 321] width 8 height 4
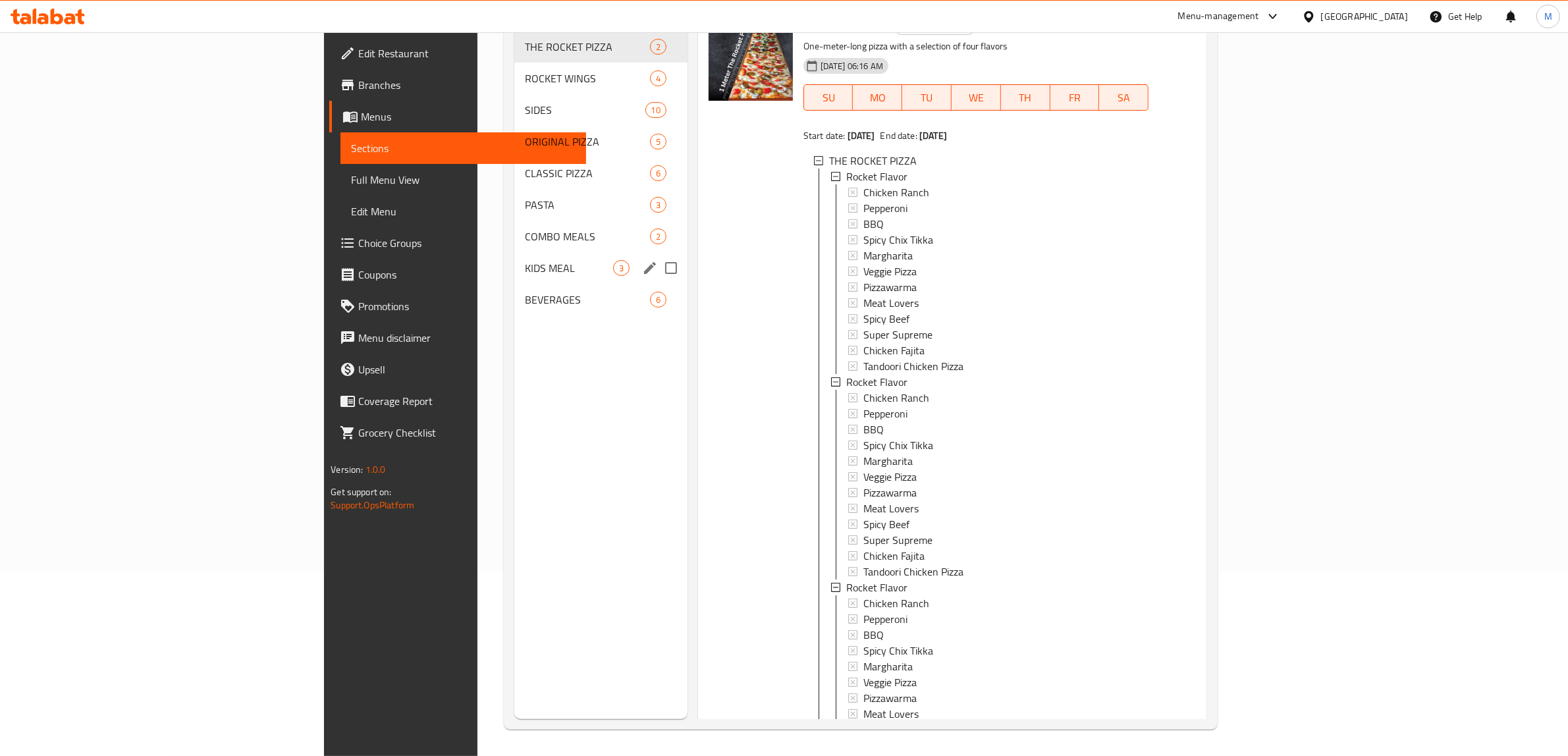
scroll to position [0, 0]
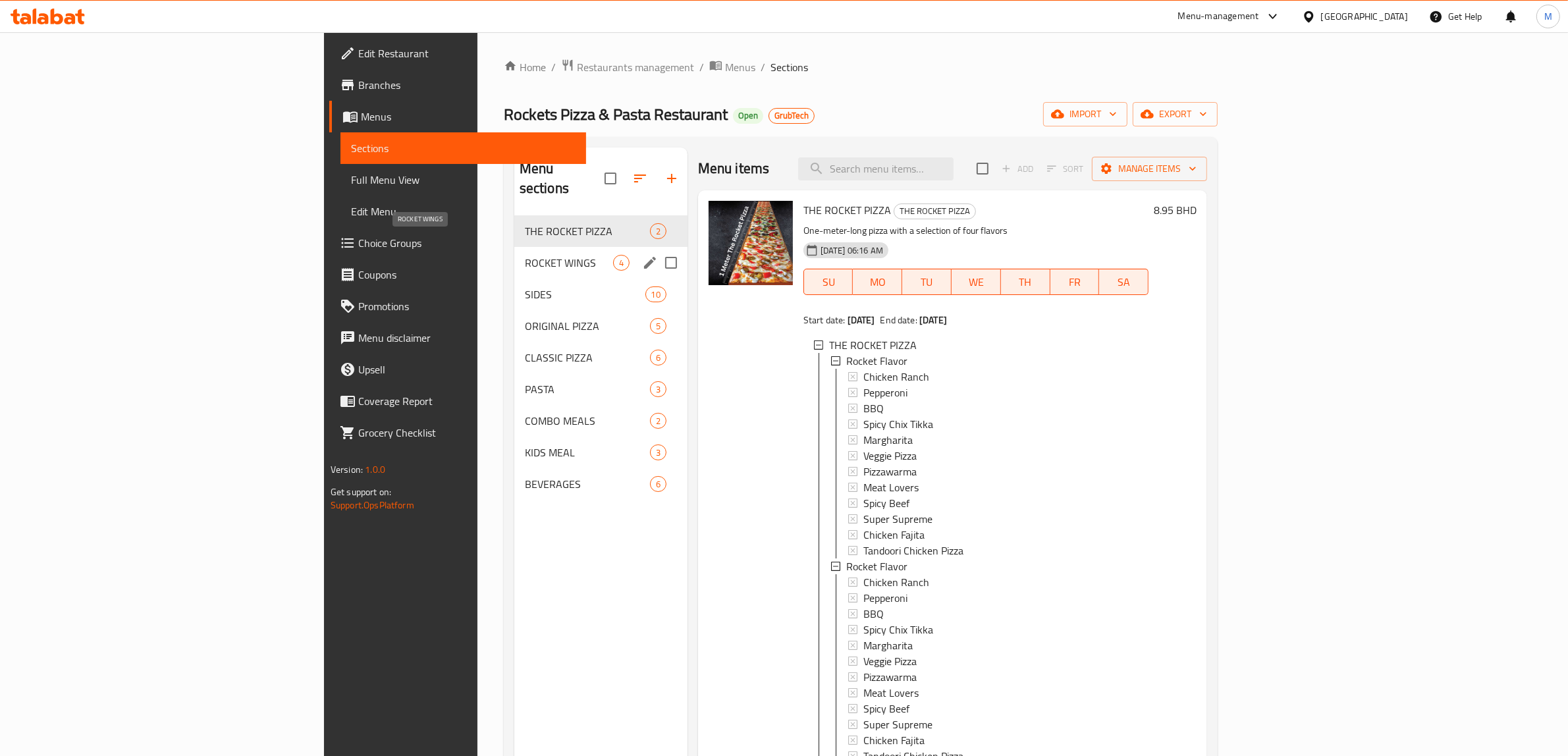
click at [525, 255] on span "ROCKET WINGS" at bounding box center [569, 263] width 88 height 16
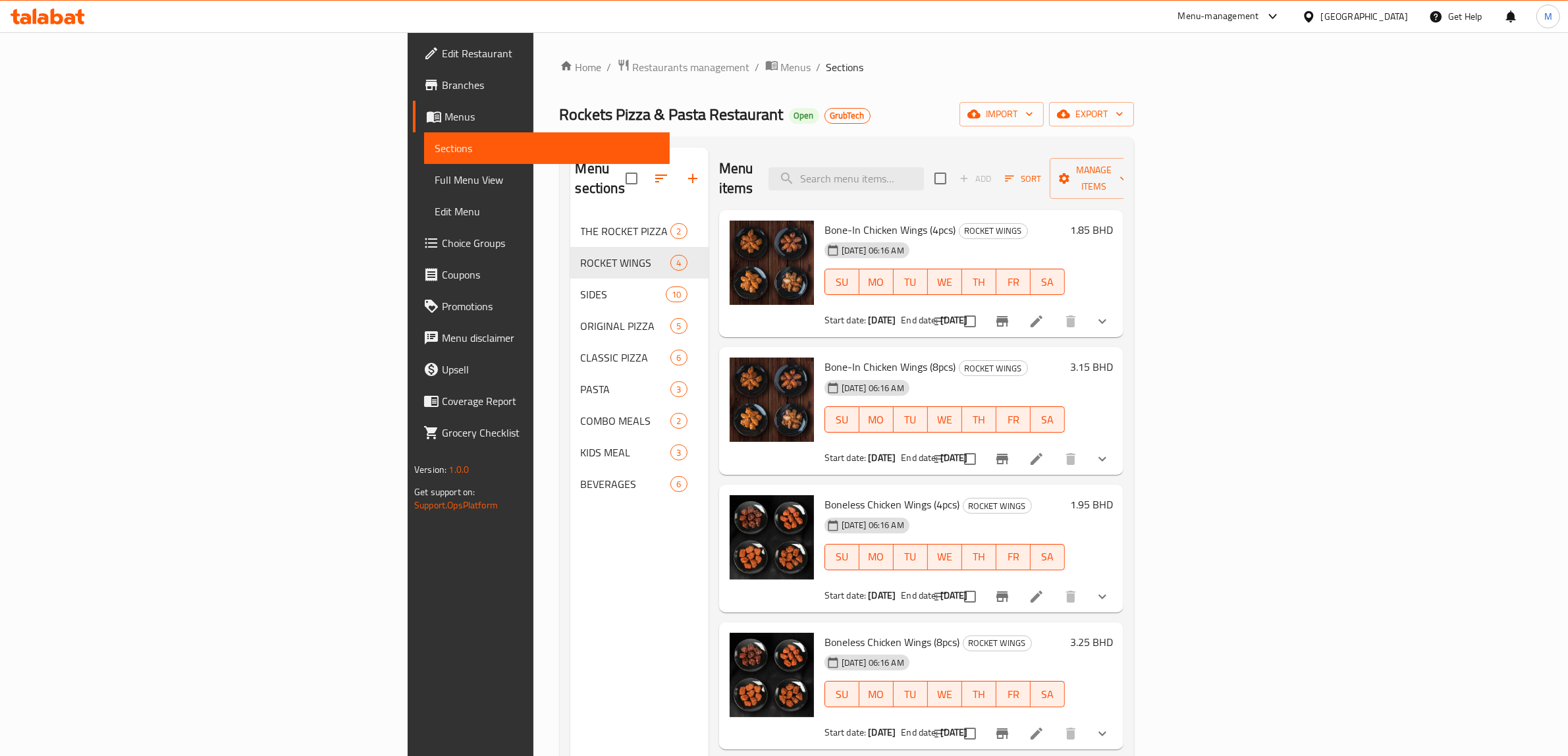
scroll to position [83, 0]
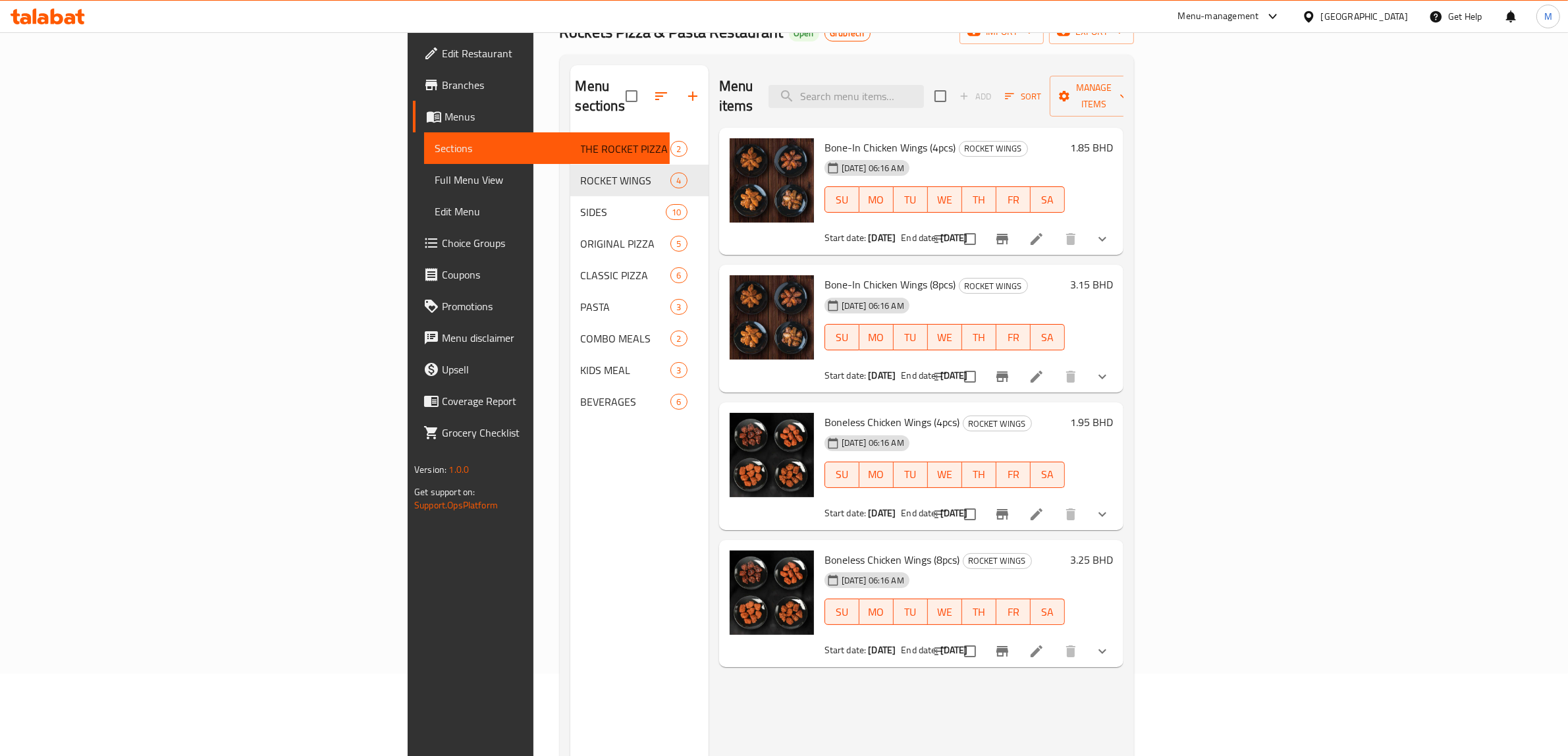
click at [1111, 231] on icon "show more" at bounding box center [1103, 239] width 16 height 16
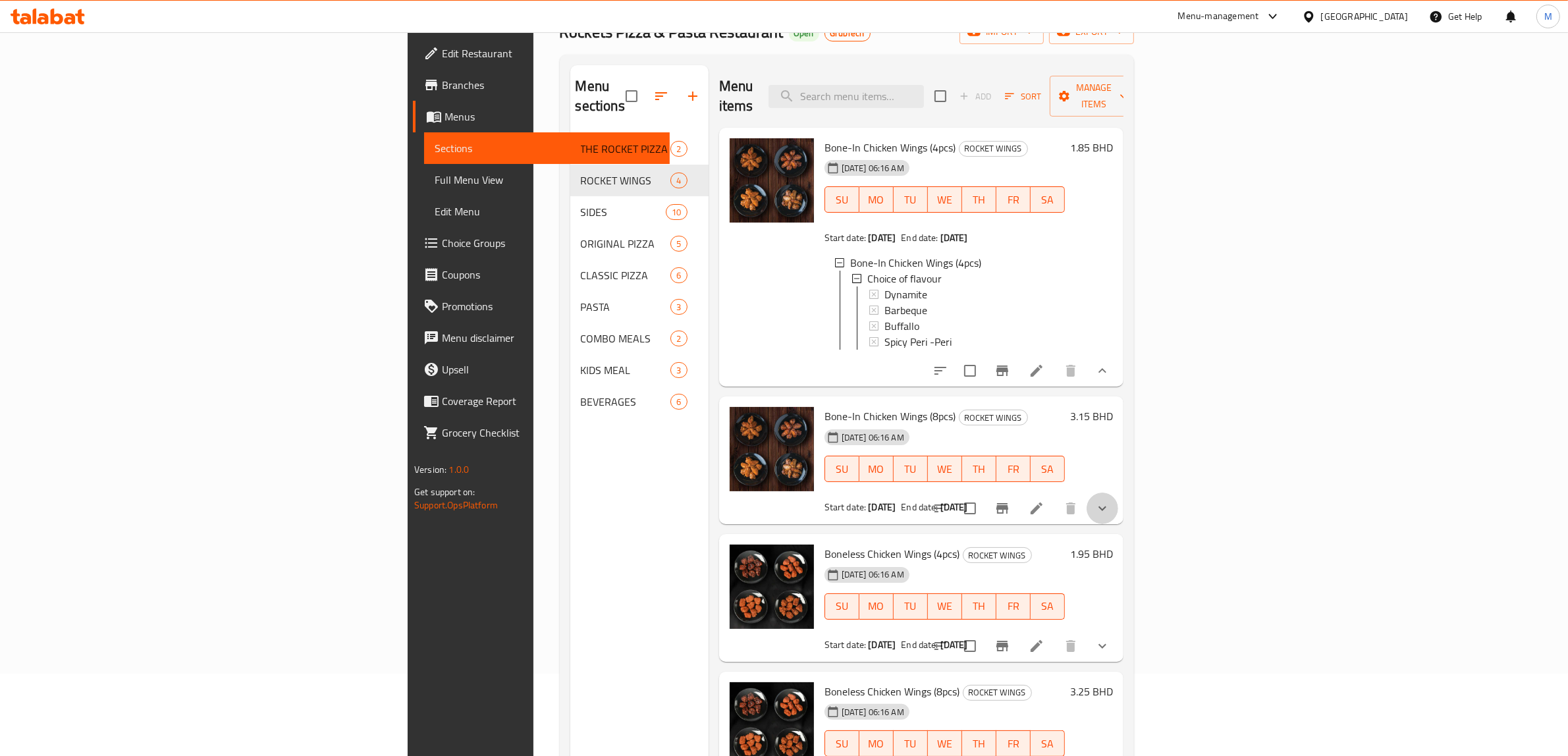
click at [1119, 492] on button "show more" at bounding box center [1103, 508] width 32 height 32
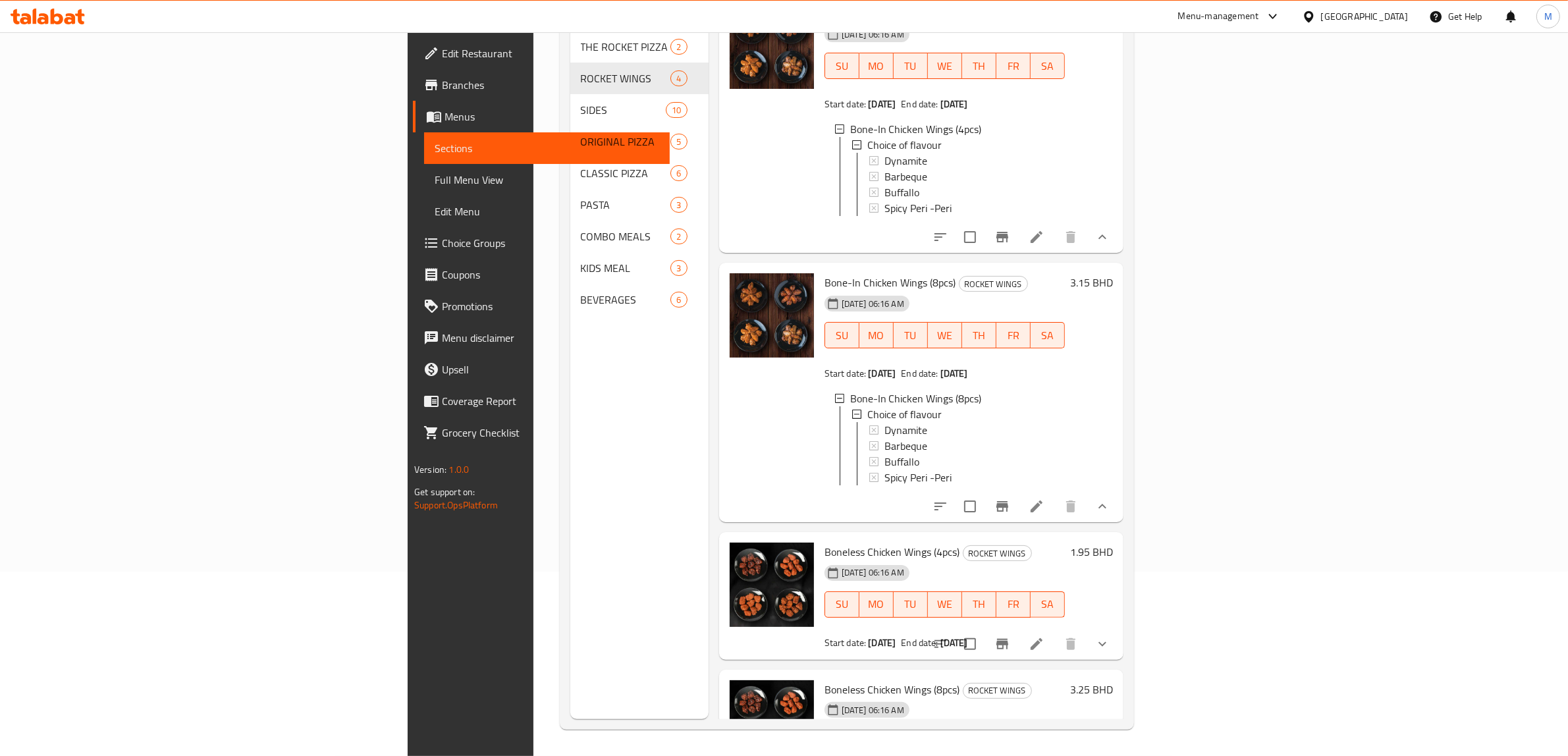
scroll to position [31, 0]
click at [1111, 508] on icon "show more" at bounding box center [1103, 507] width 16 height 16
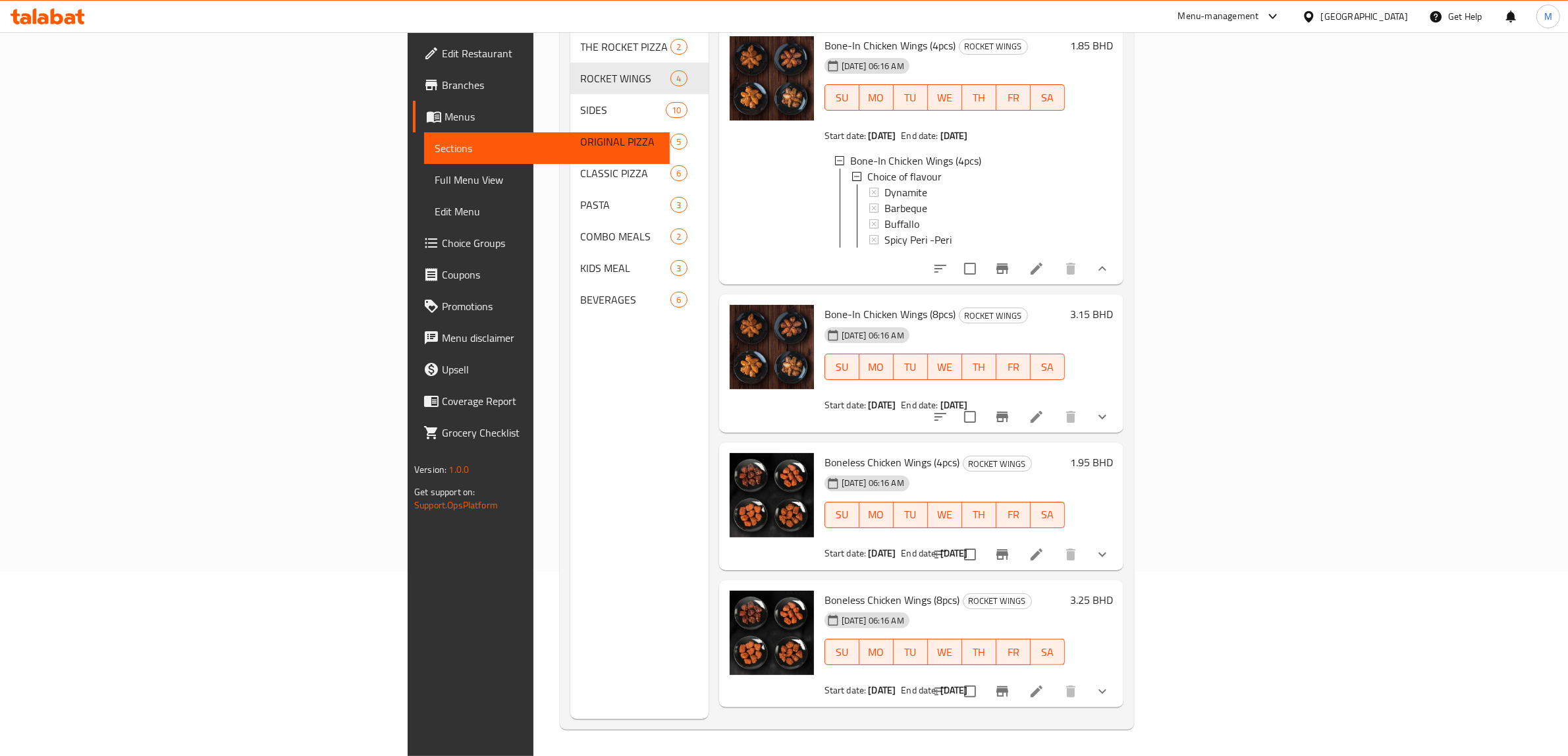
scroll to position [0, 0]
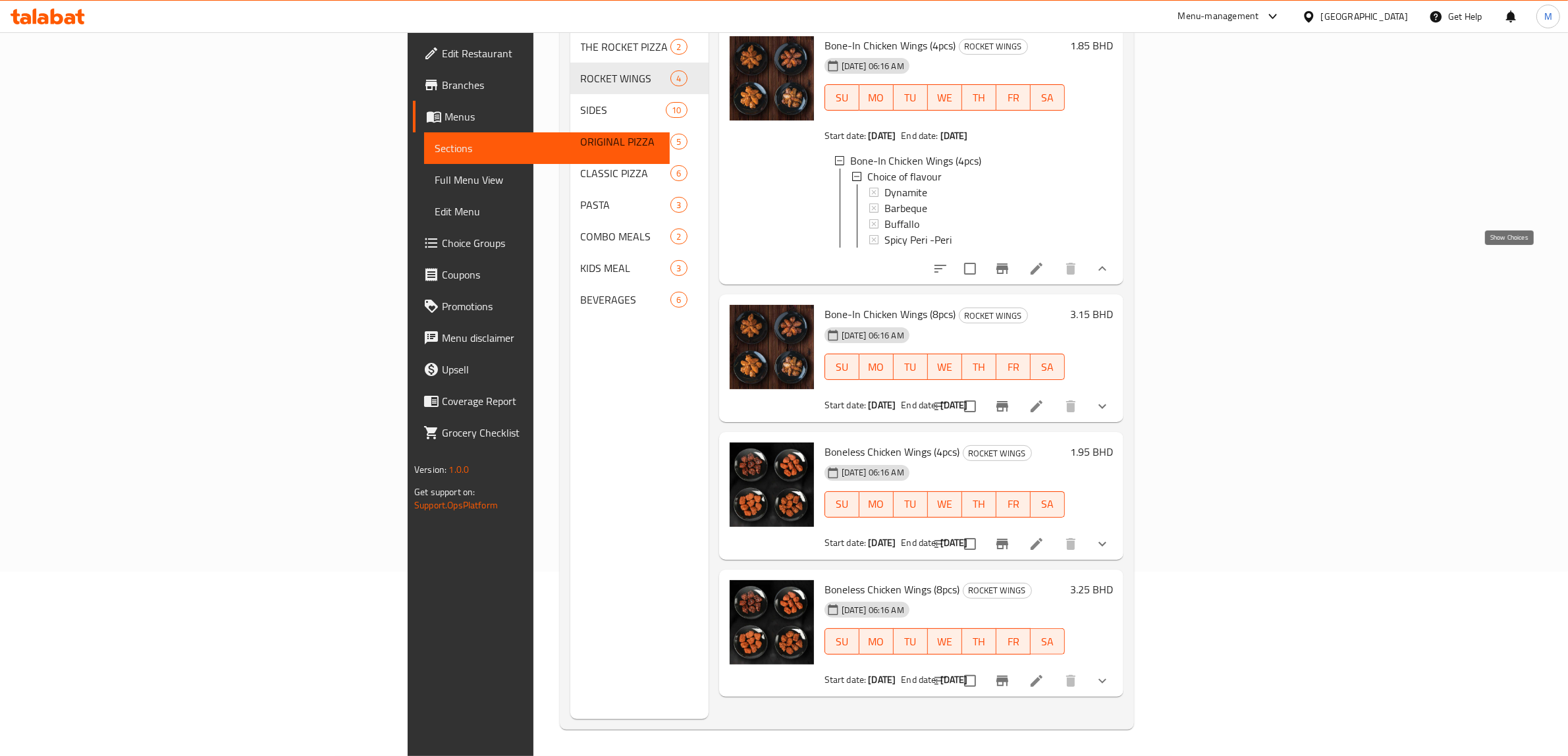
click at [1111, 261] on icon "show more" at bounding box center [1103, 269] width 16 height 16
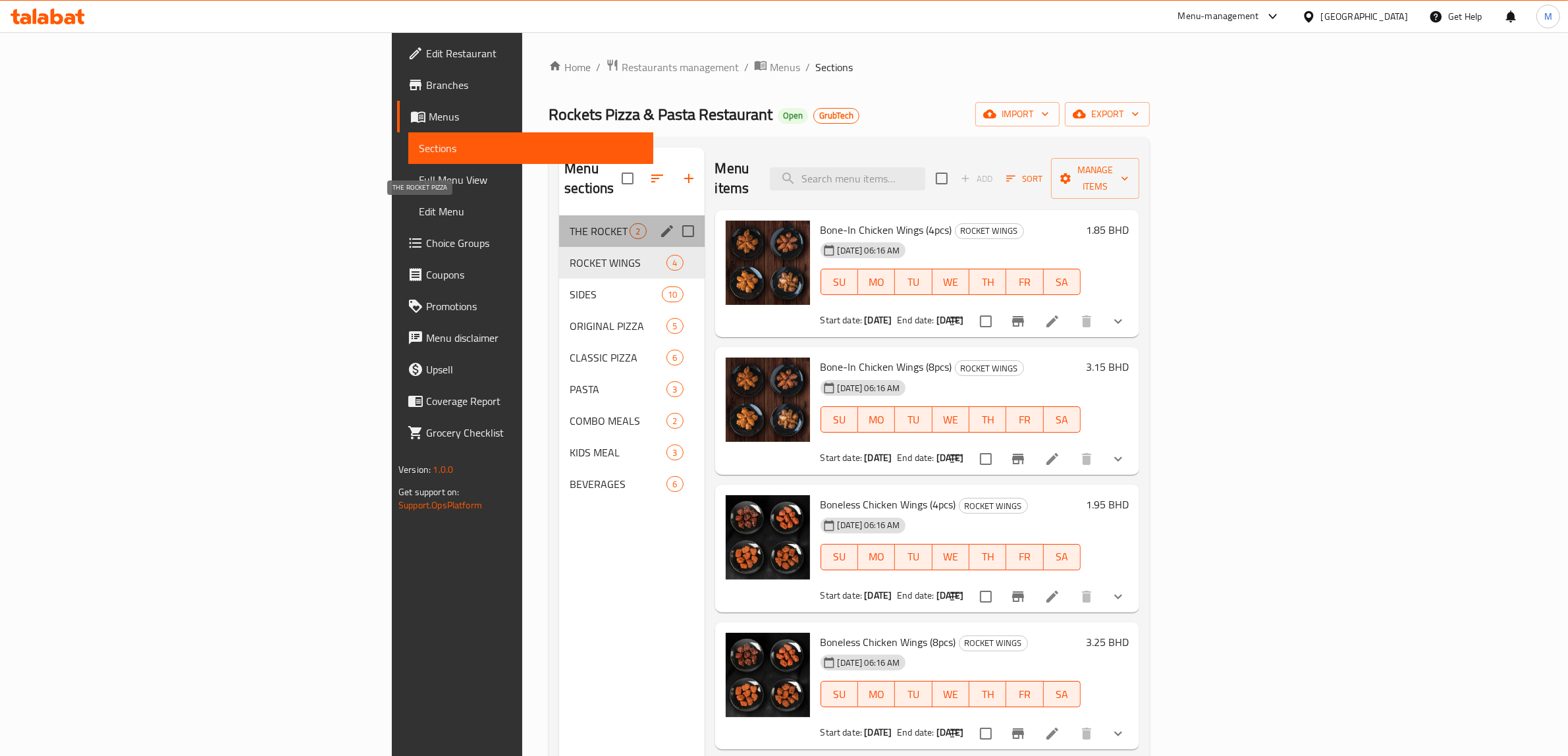
click at [570, 223] on span "THE ROCKET PIZZA" at bounding box center [600, 231] width 60 height 16
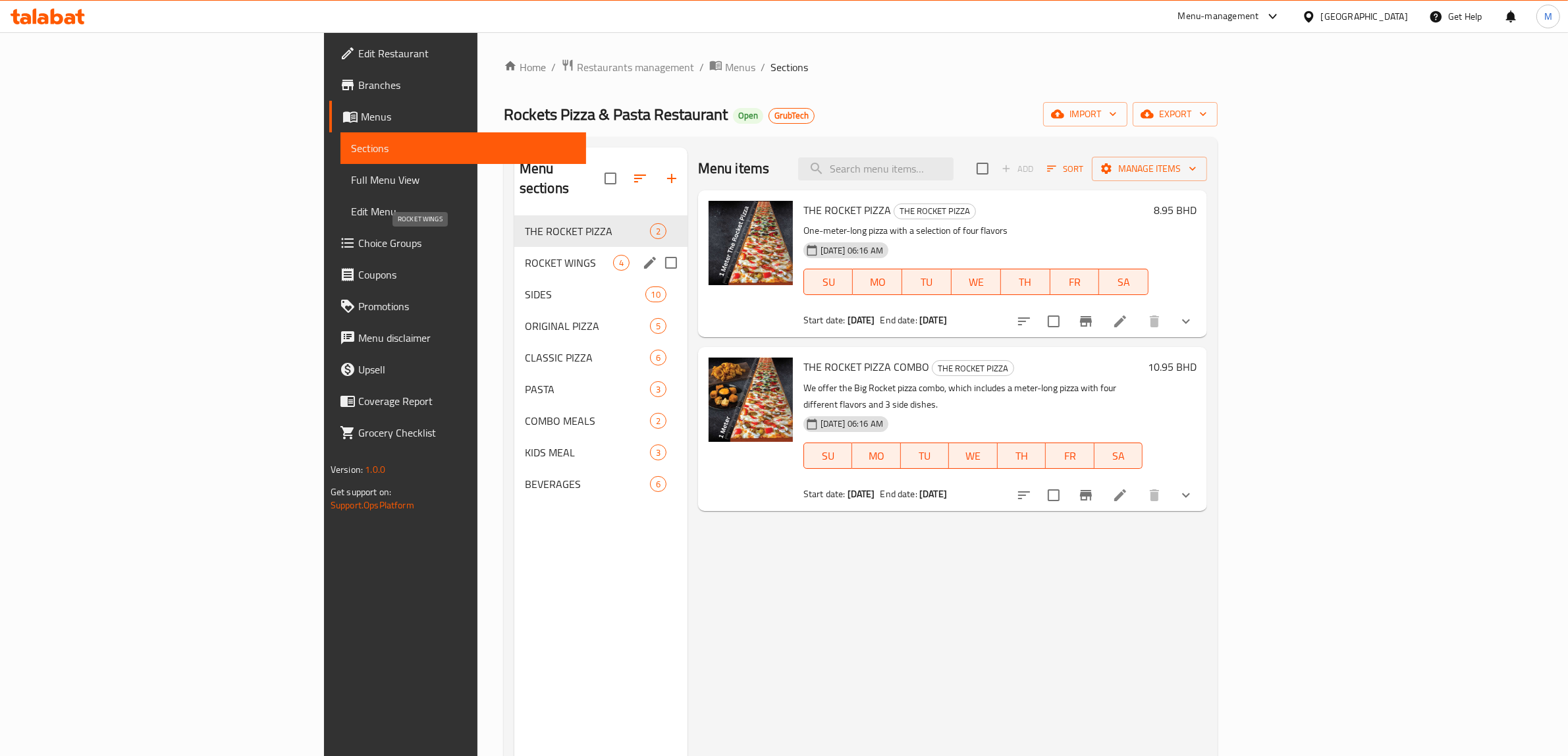
click at [525, 255] on span "ROCKET WINGS" at bounding box center [569, 263] width 88 height 16
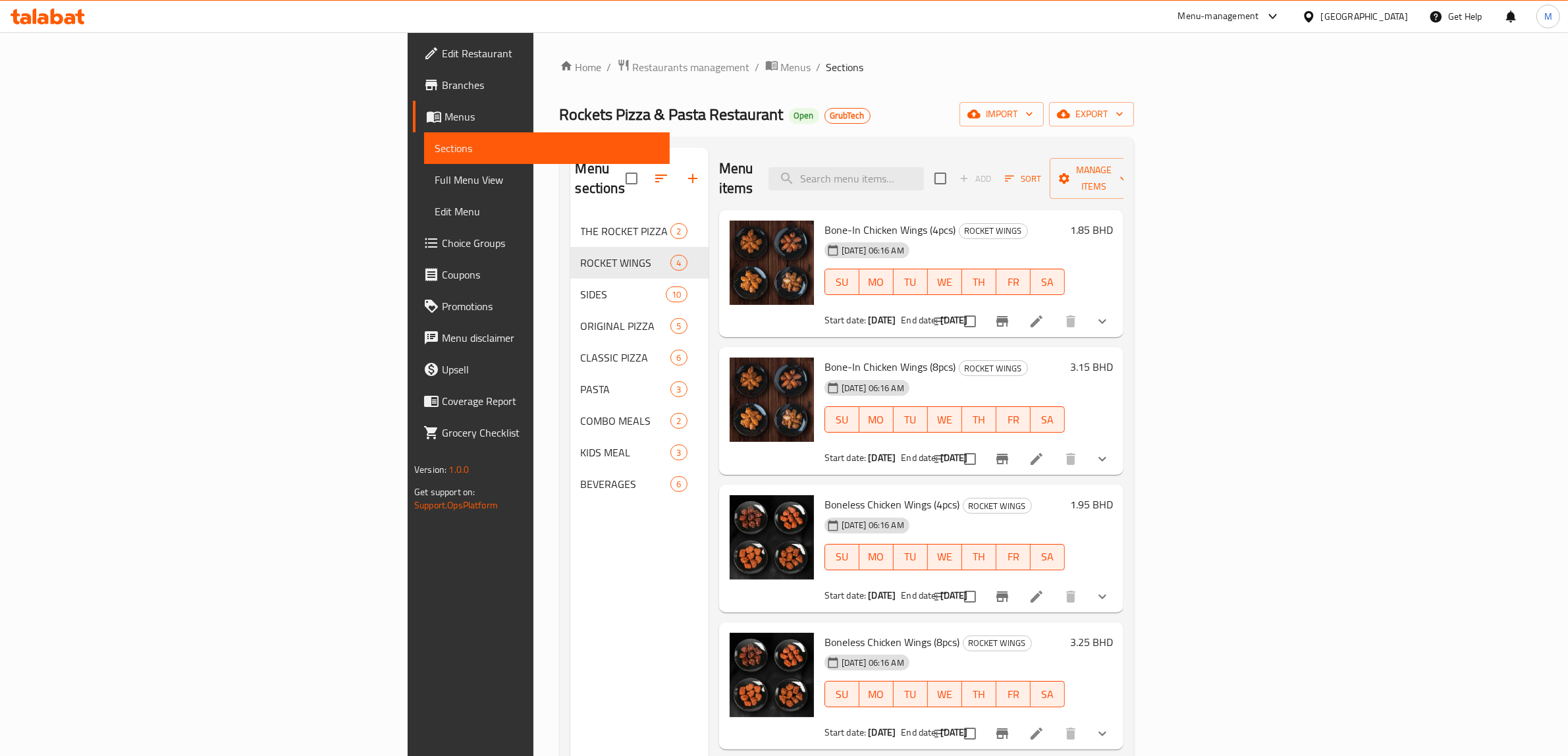
scroll to position [185, 0]
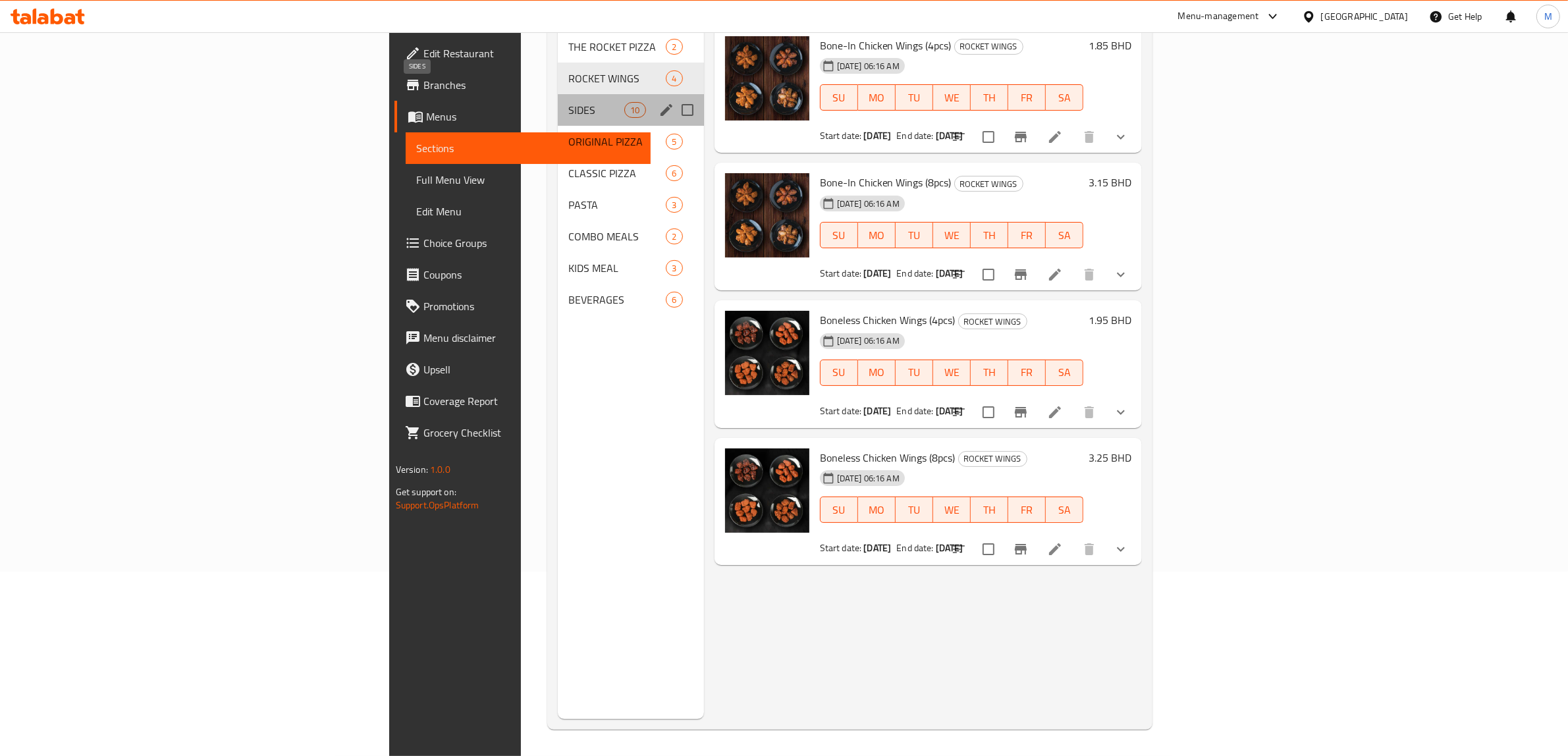
click at [568, 102] on span "SIDES" at bounding box center [596, 110] width 56 height 16
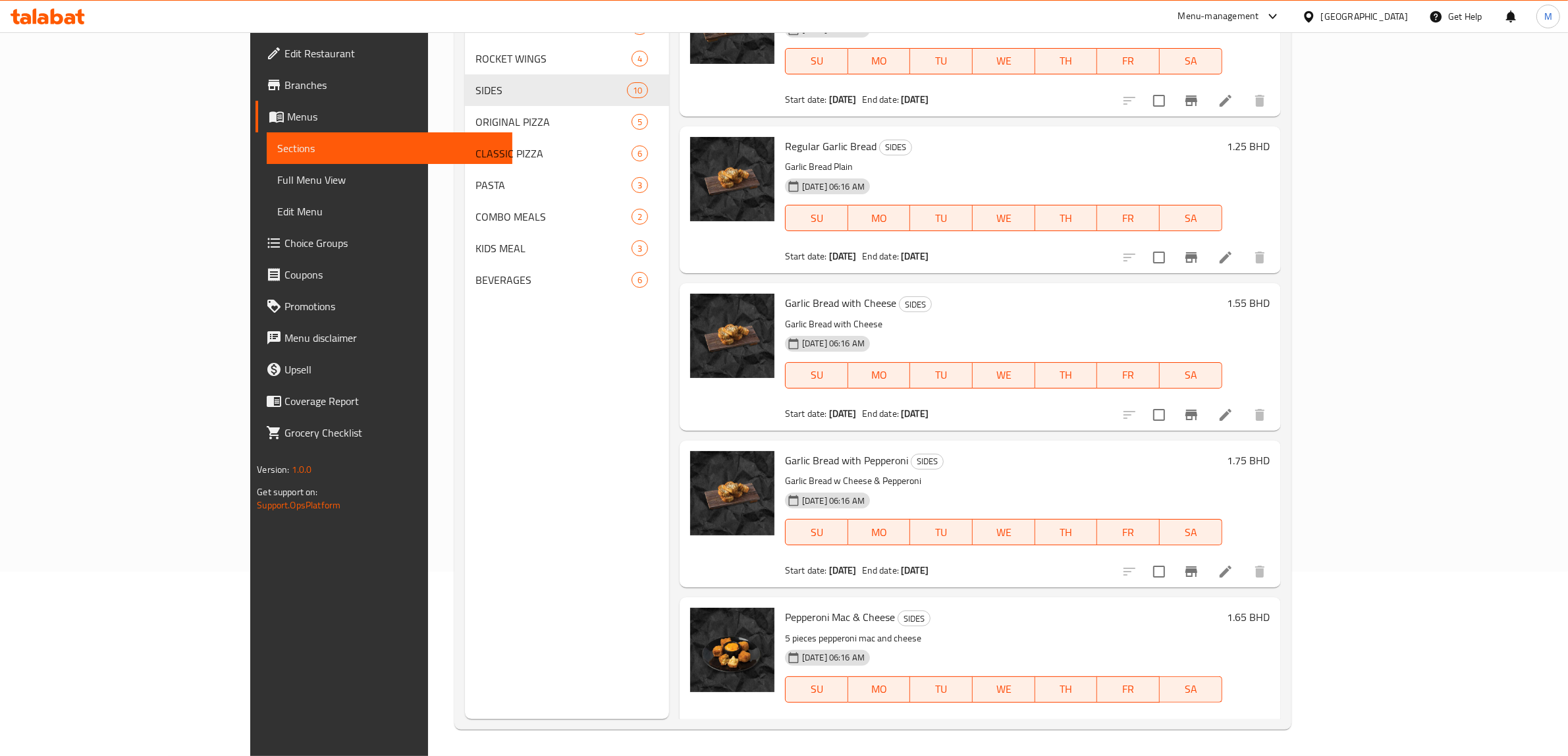
scroll to position [846, 0]
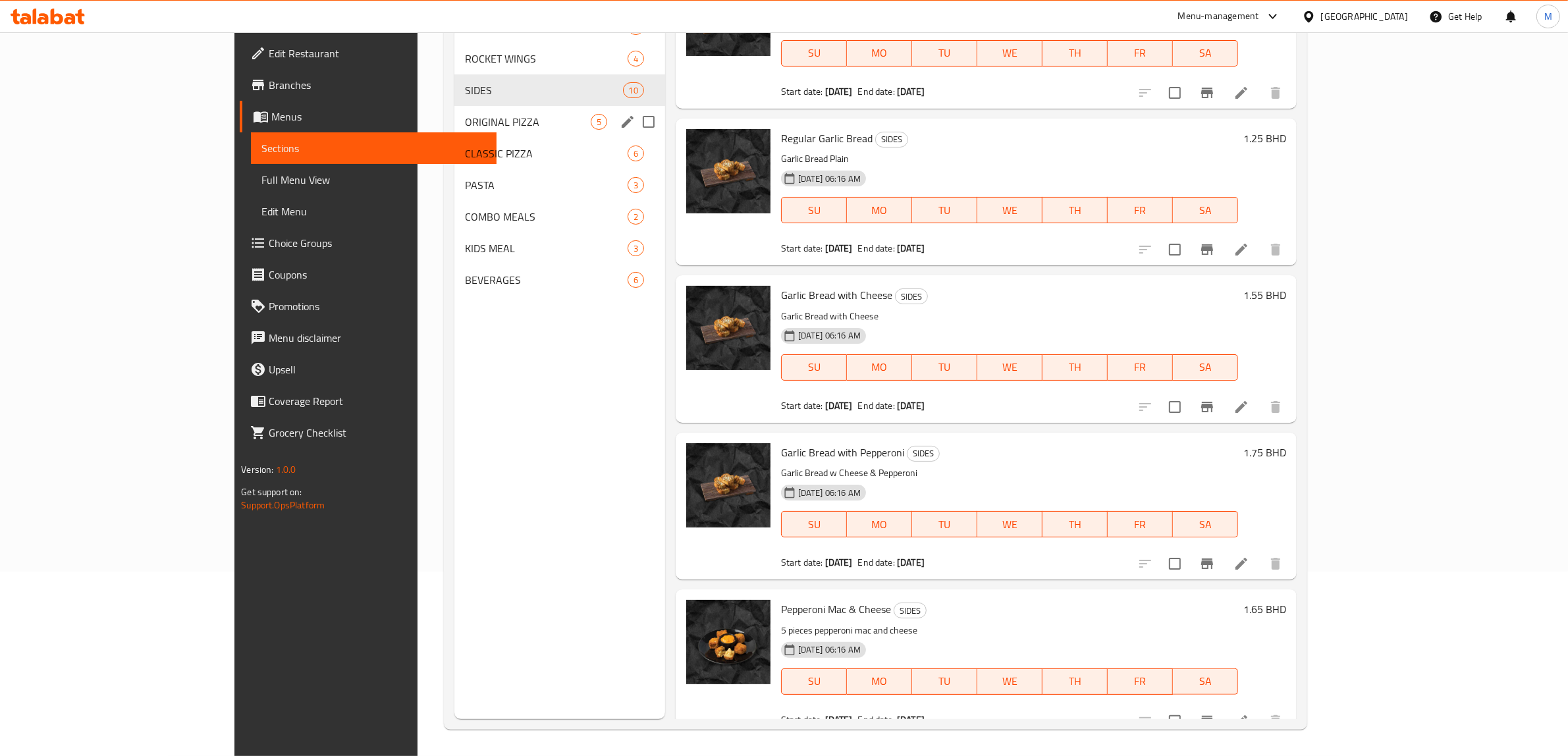
click at [465, 123] on span "ORIGINAL PIZZA" at bounding box center [528, 122] width 126 height 16
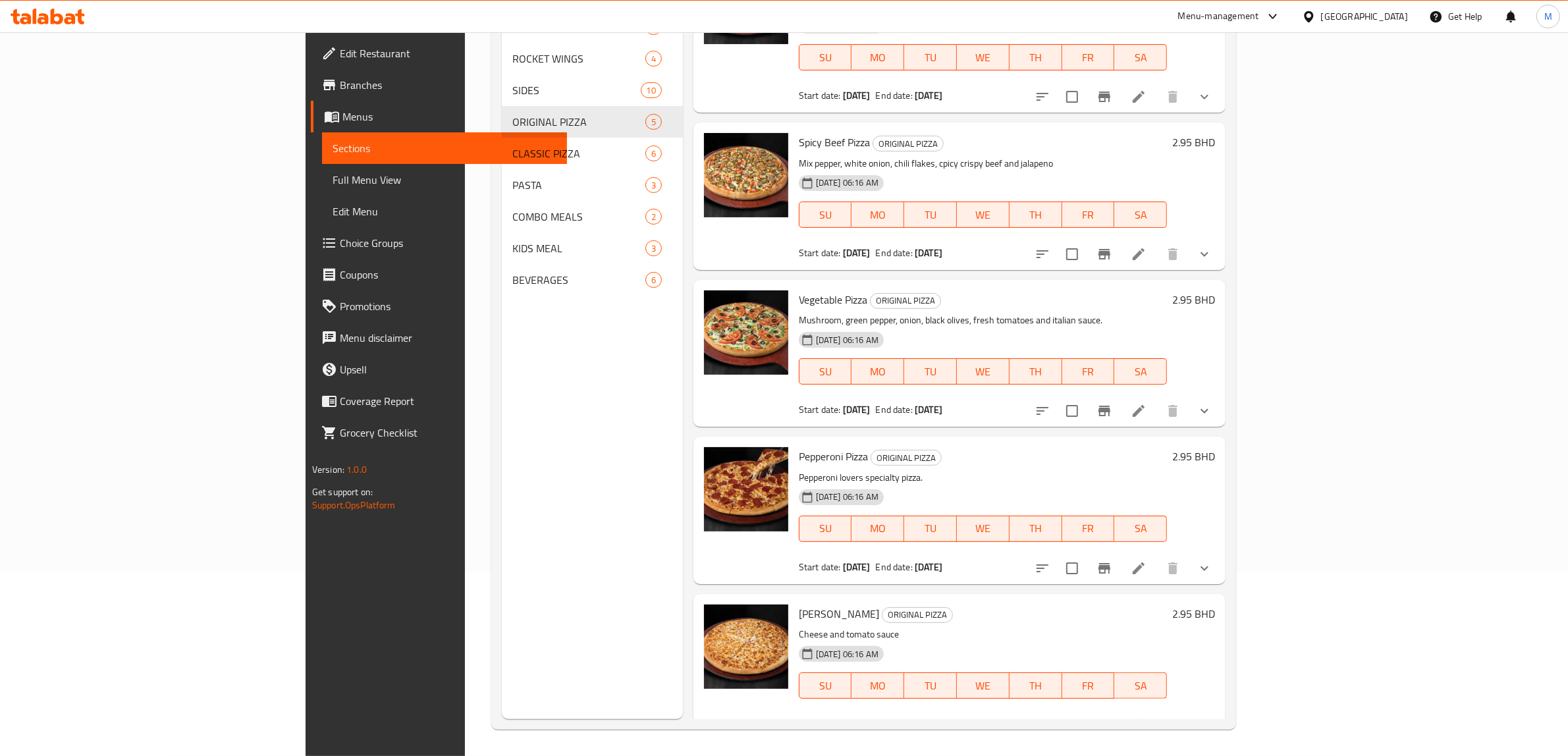
scroll to position [61, 0]
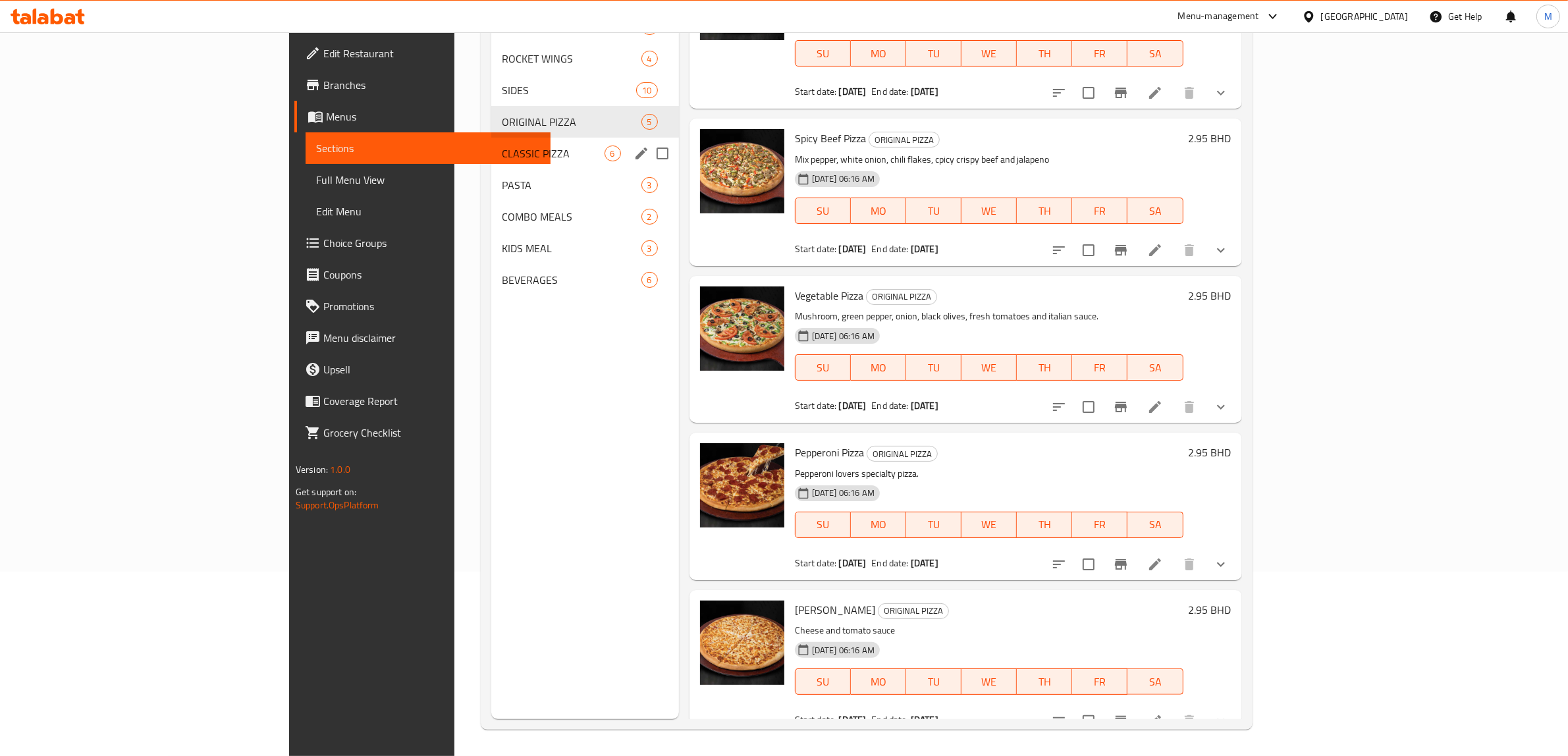
click at [502, 153] on span "CLASSIC PIZZA" at bounding box center [553, 154] width 103 height 16
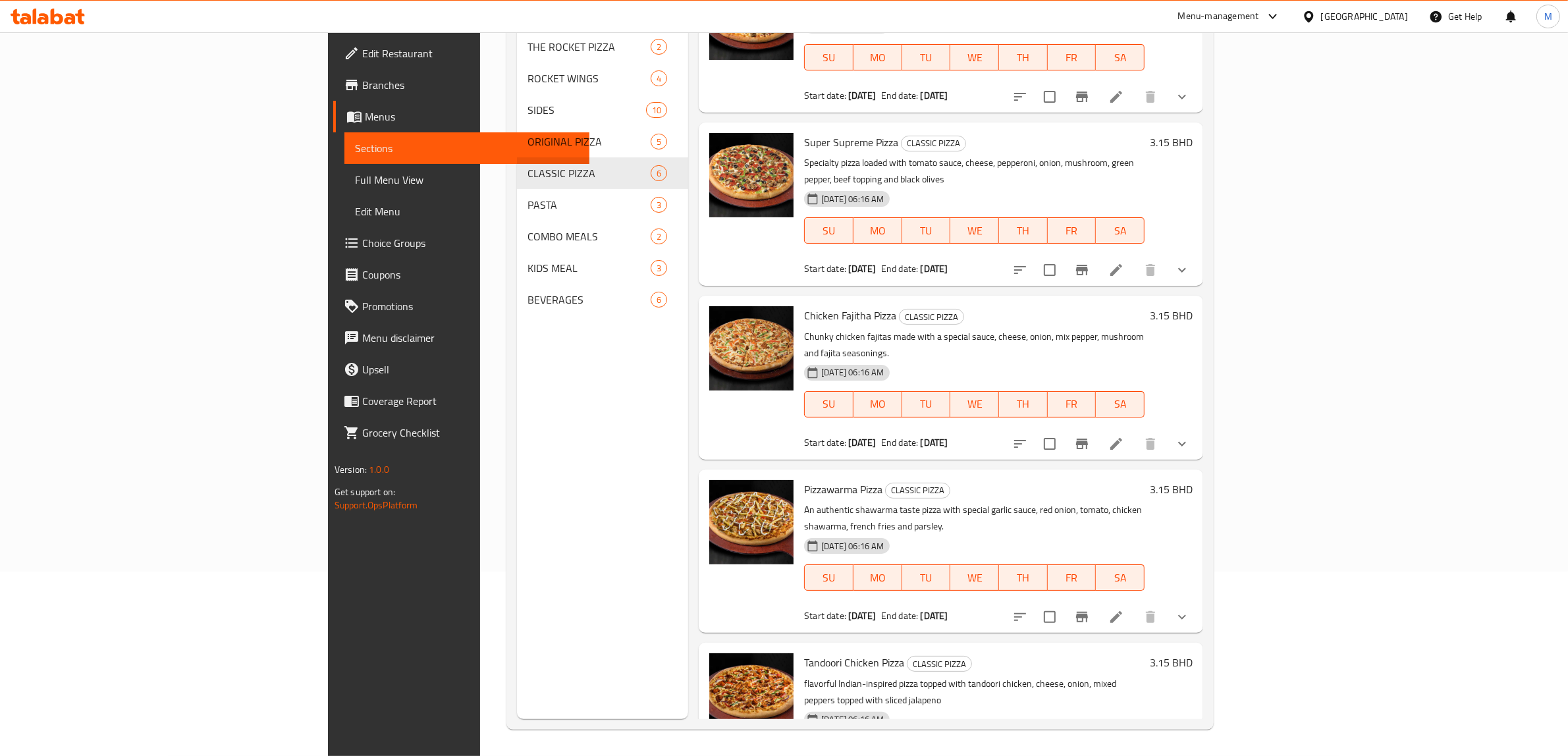
scroll to position [218, 0]
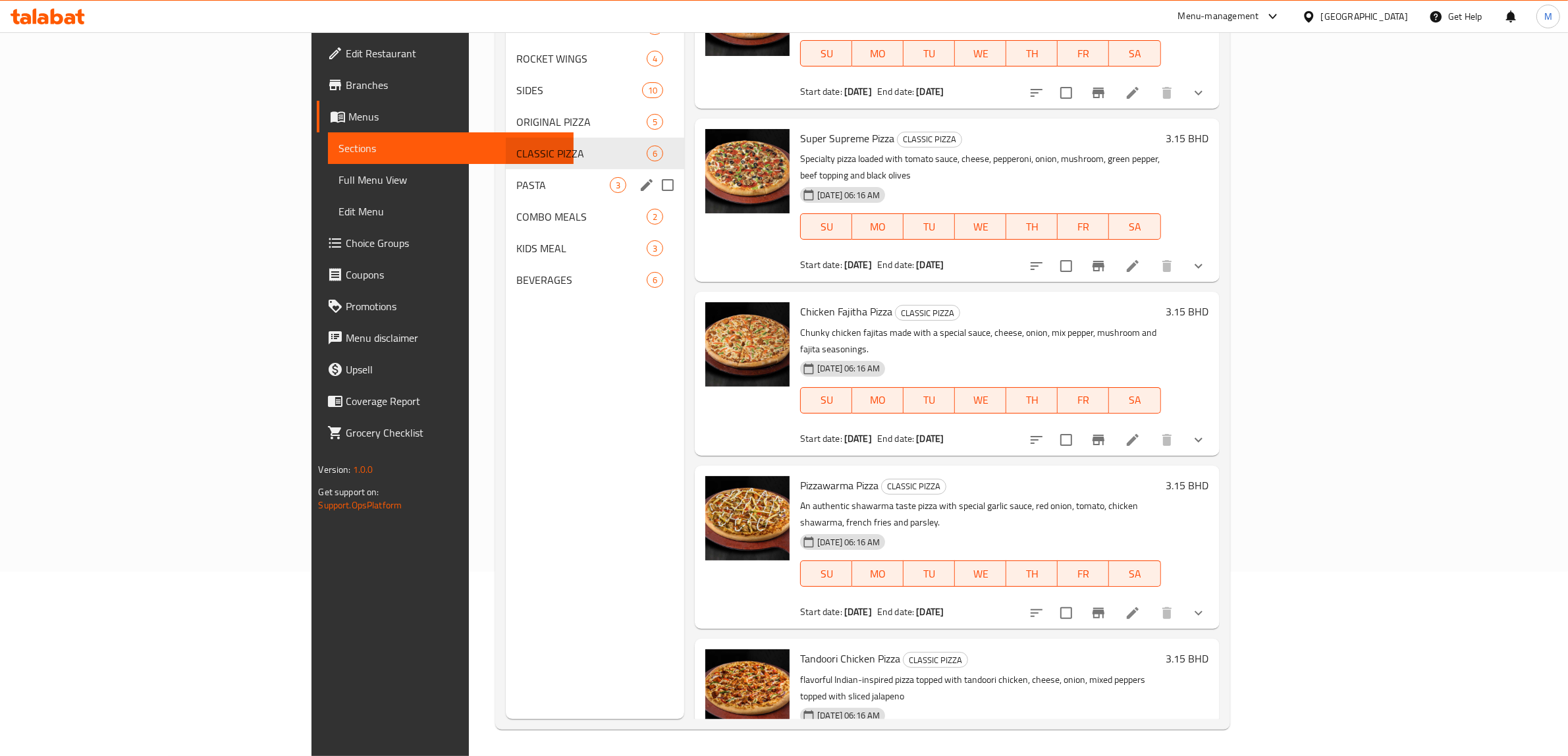
click at [516, 186] on span "PASTA" at bounding box center [563, 185] width 93 height 16
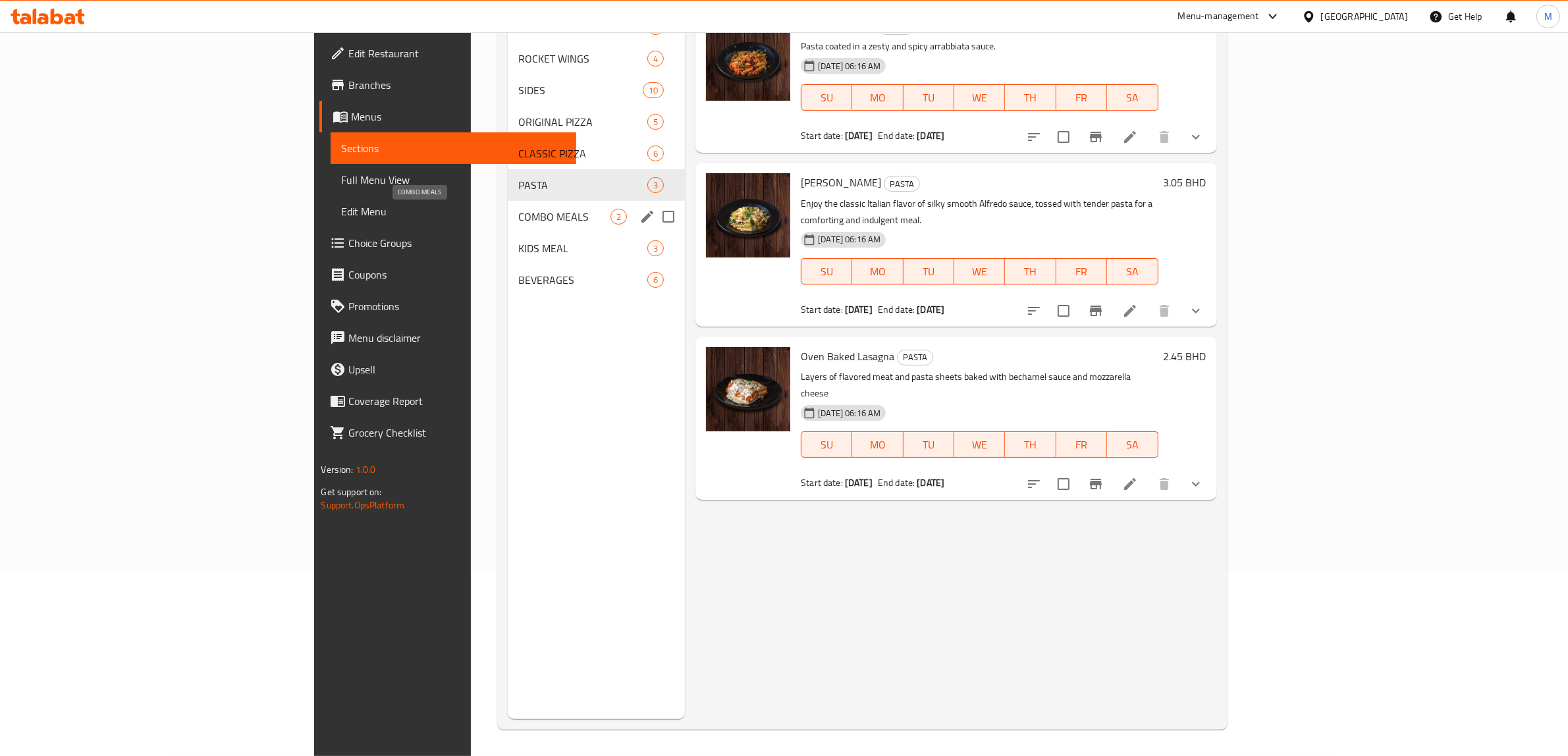
click at [518, 208] on span "COMBO MEALS" at bounding box center [564, 216] width 92 height 16
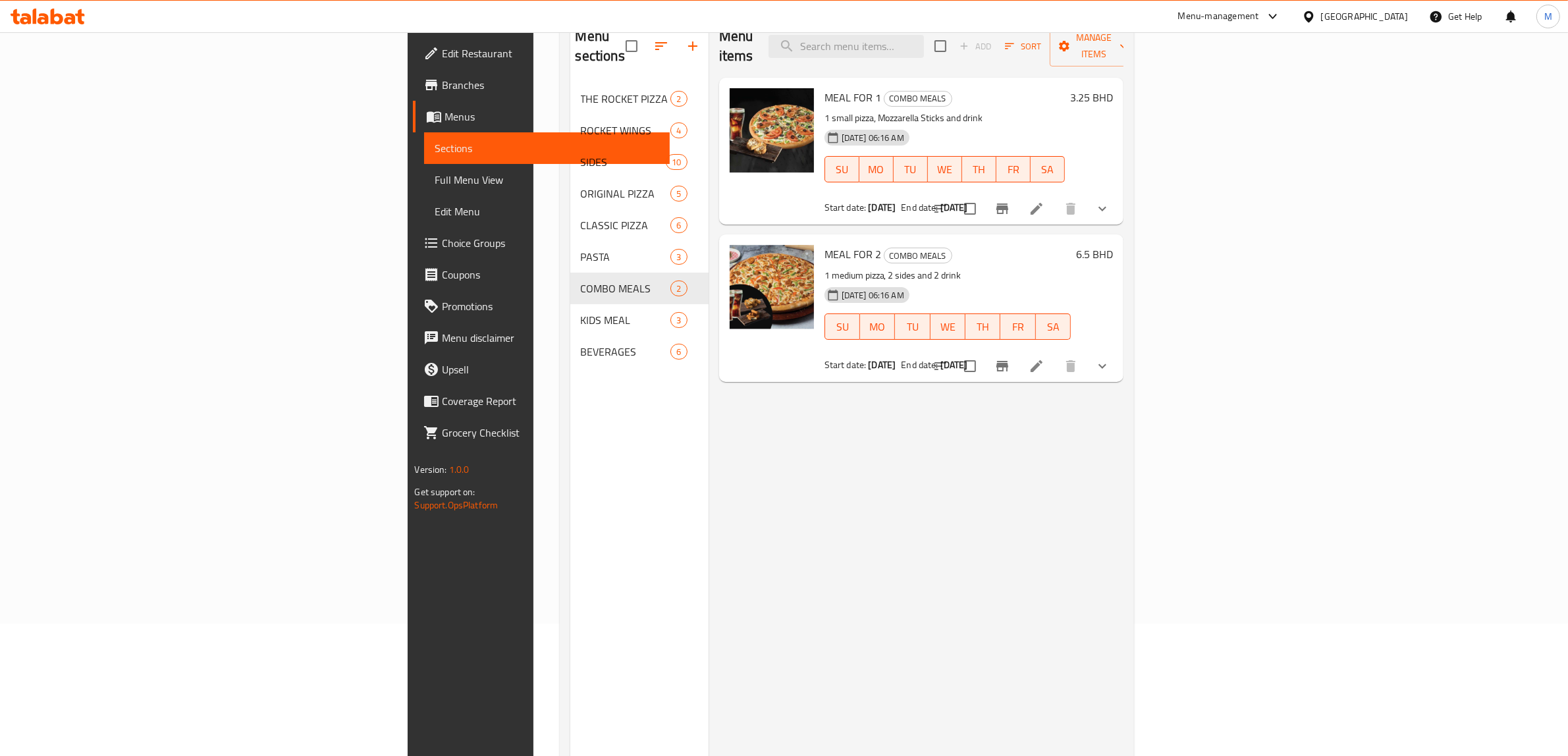
scroll to position [103, 0]
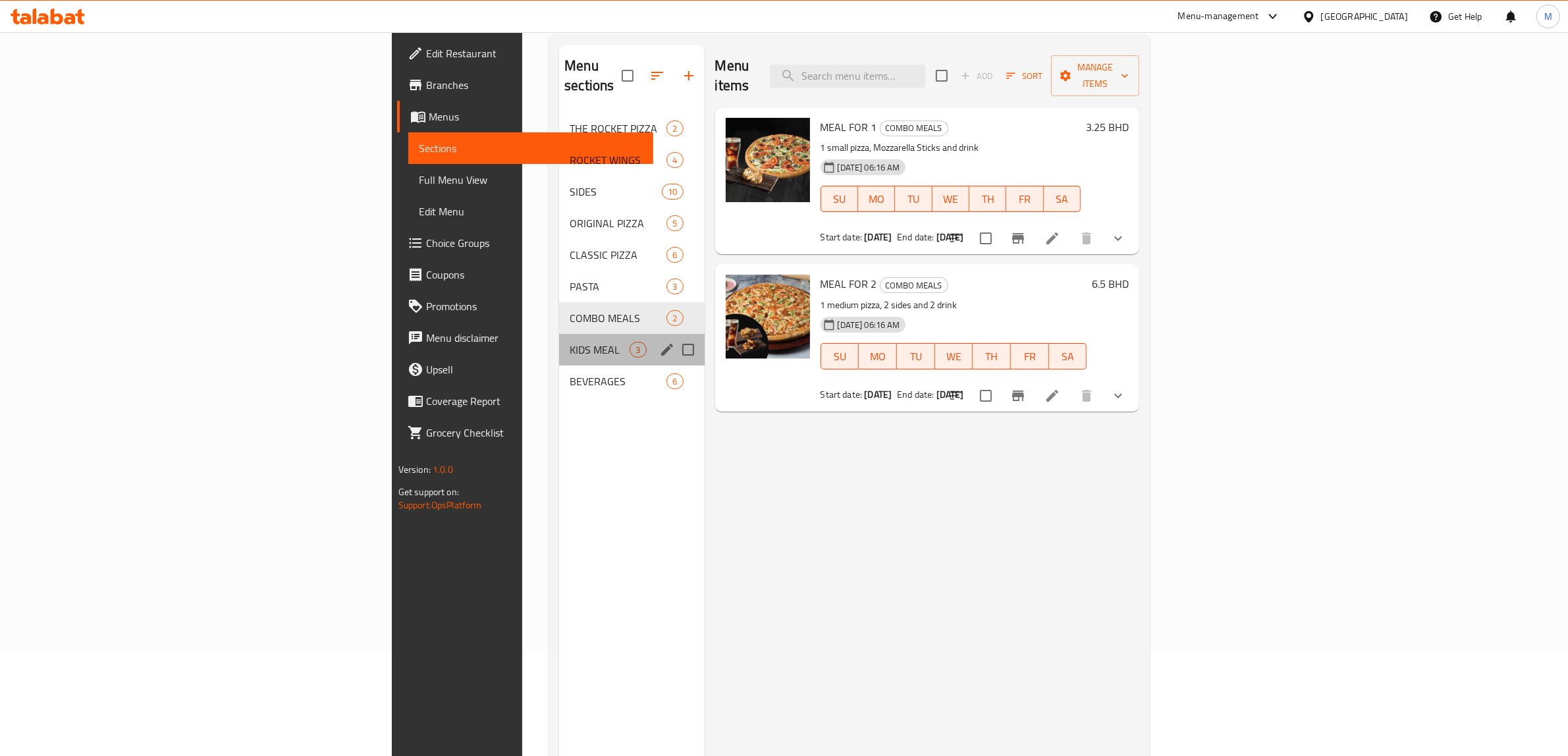
click at [559, 338] on div "KIDS MEAL 3" at bounding box center [631, 350] width 145 height 32
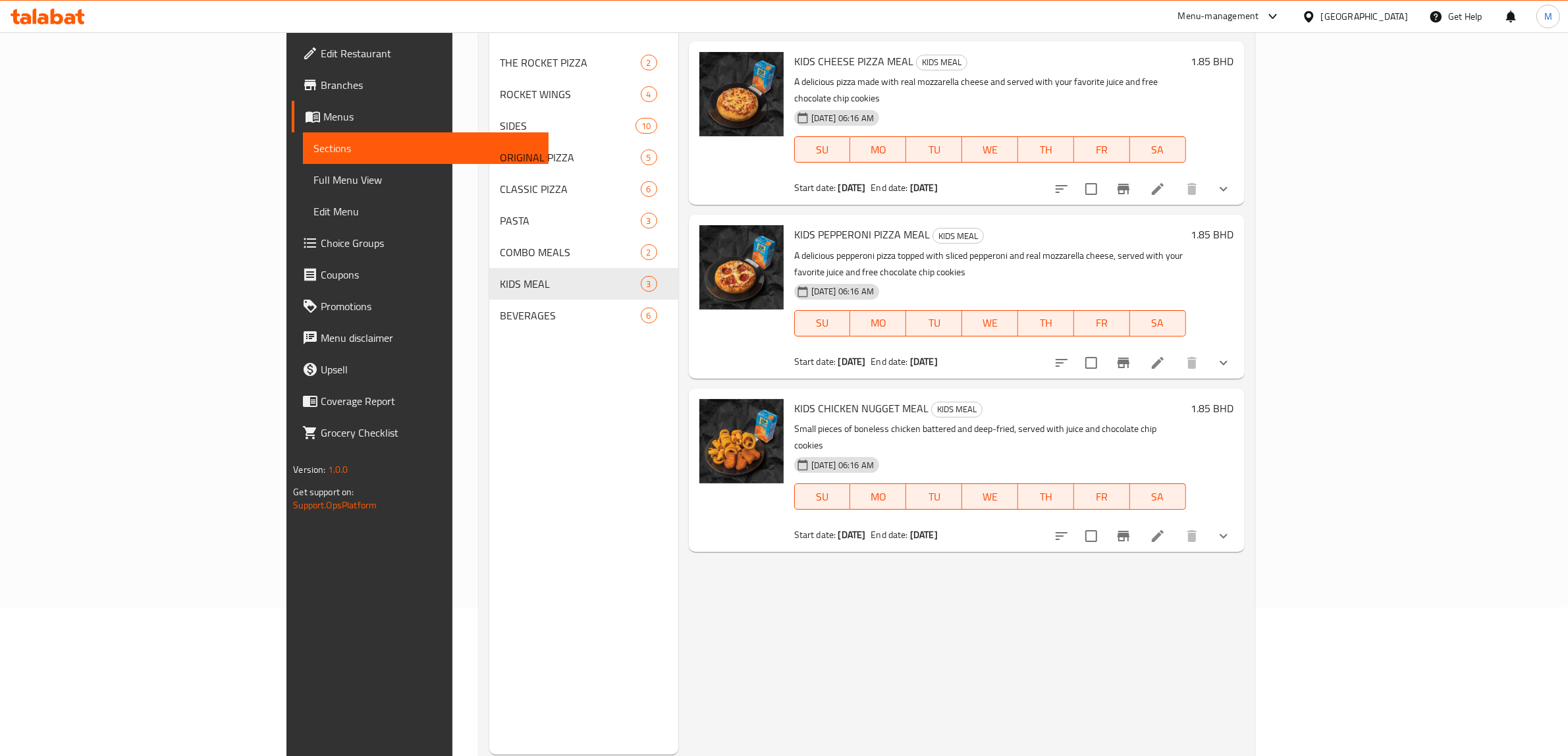
scroll to position [185, 0]
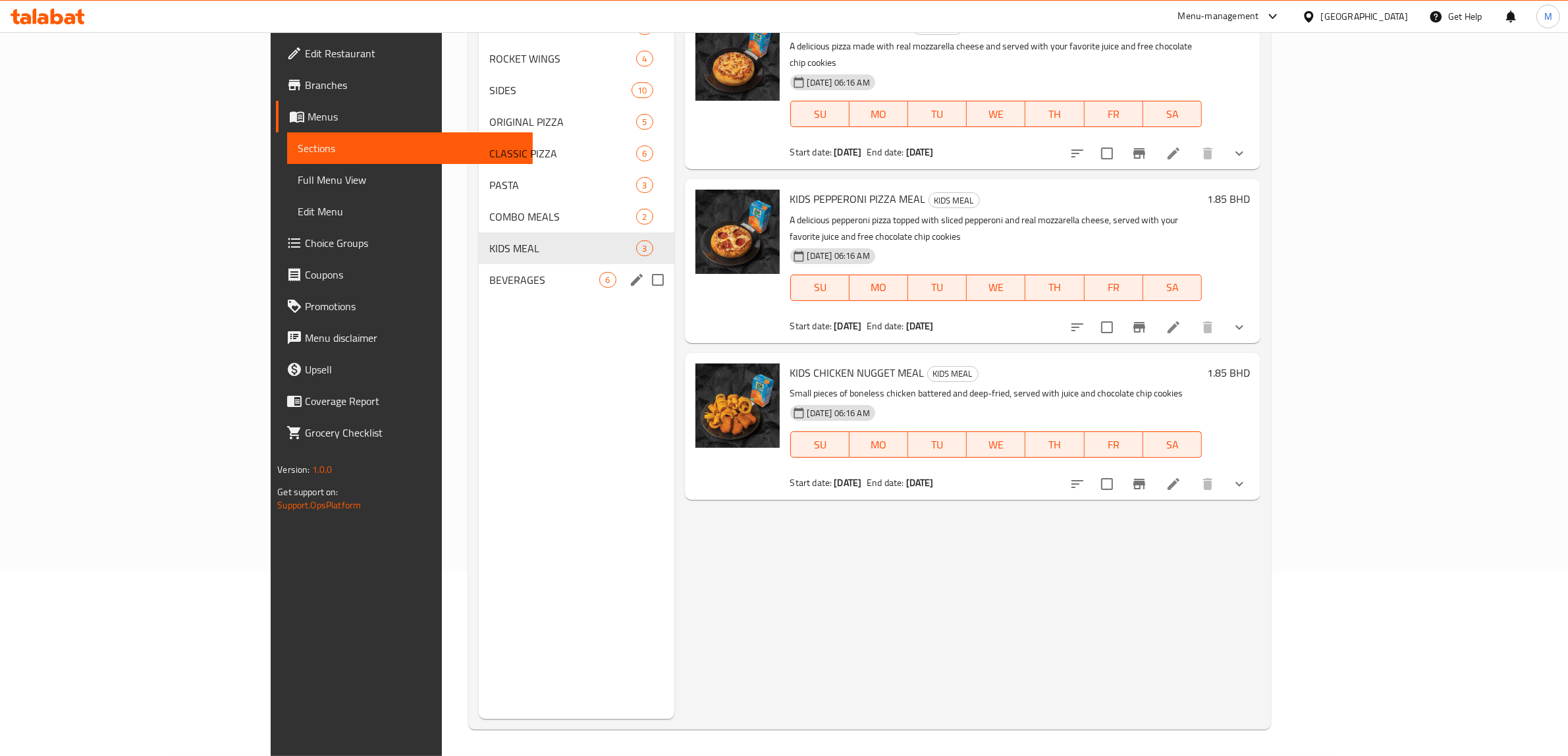
click at [479, 269] on div "BEVERAGES 6" at bounding box center [577, 280] width 195 height 32
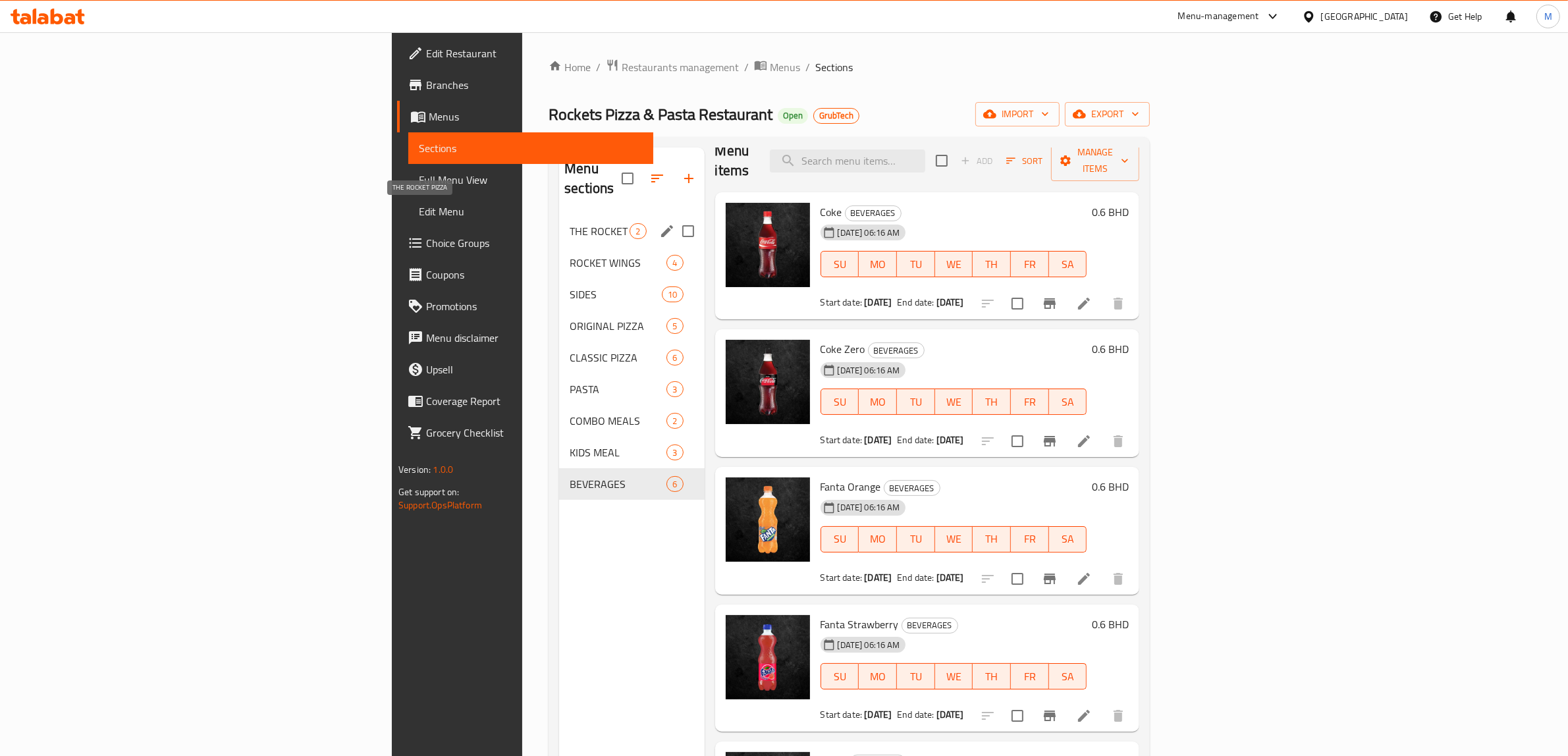
click at [570, 223] on span "THE ROCKET PIZZA" at bounding box center [600, 231] width 60 height 16
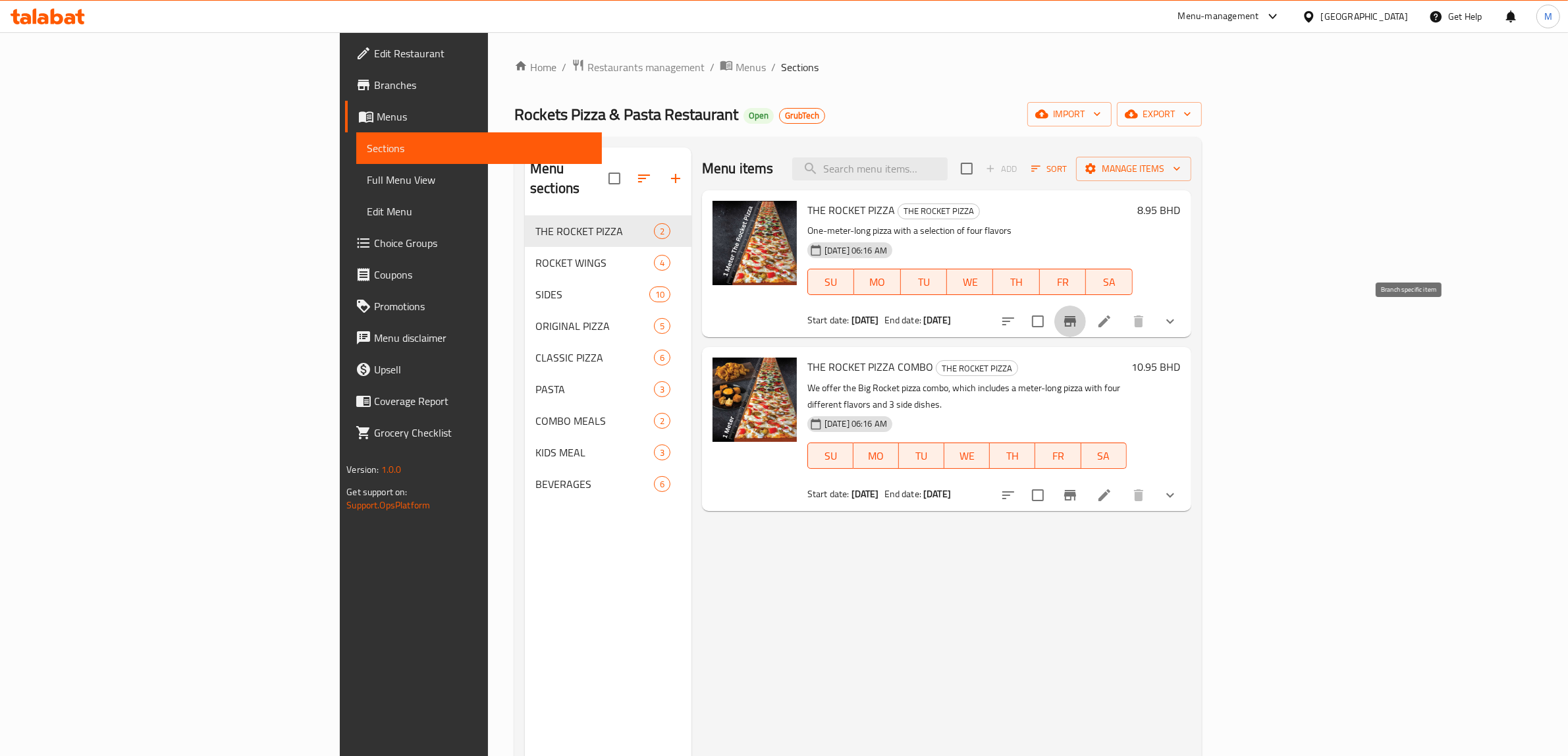
click at [1076, 322] on icon "Branch-specific-item" at bounding box center [1069, 322] width 11 height 11
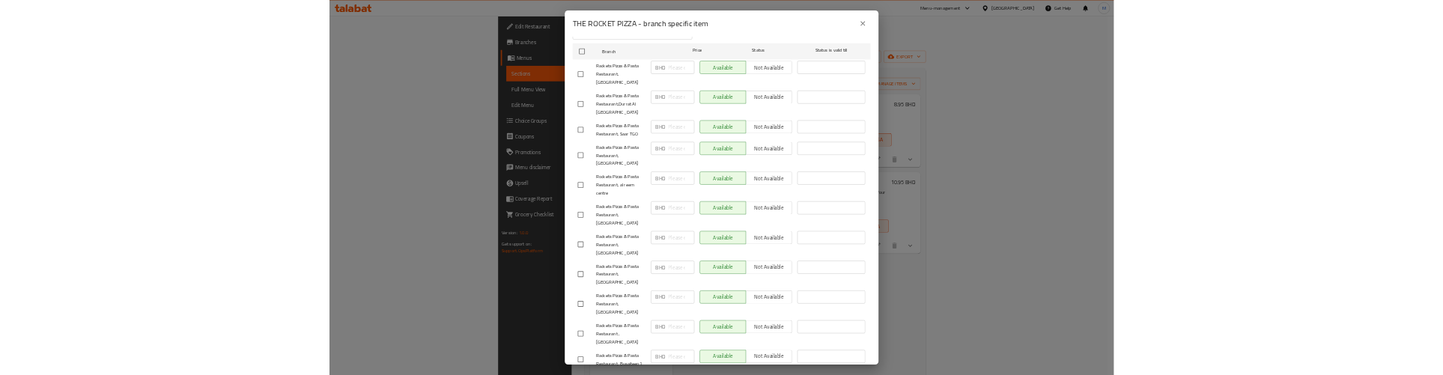
scroll to position [275, 0]
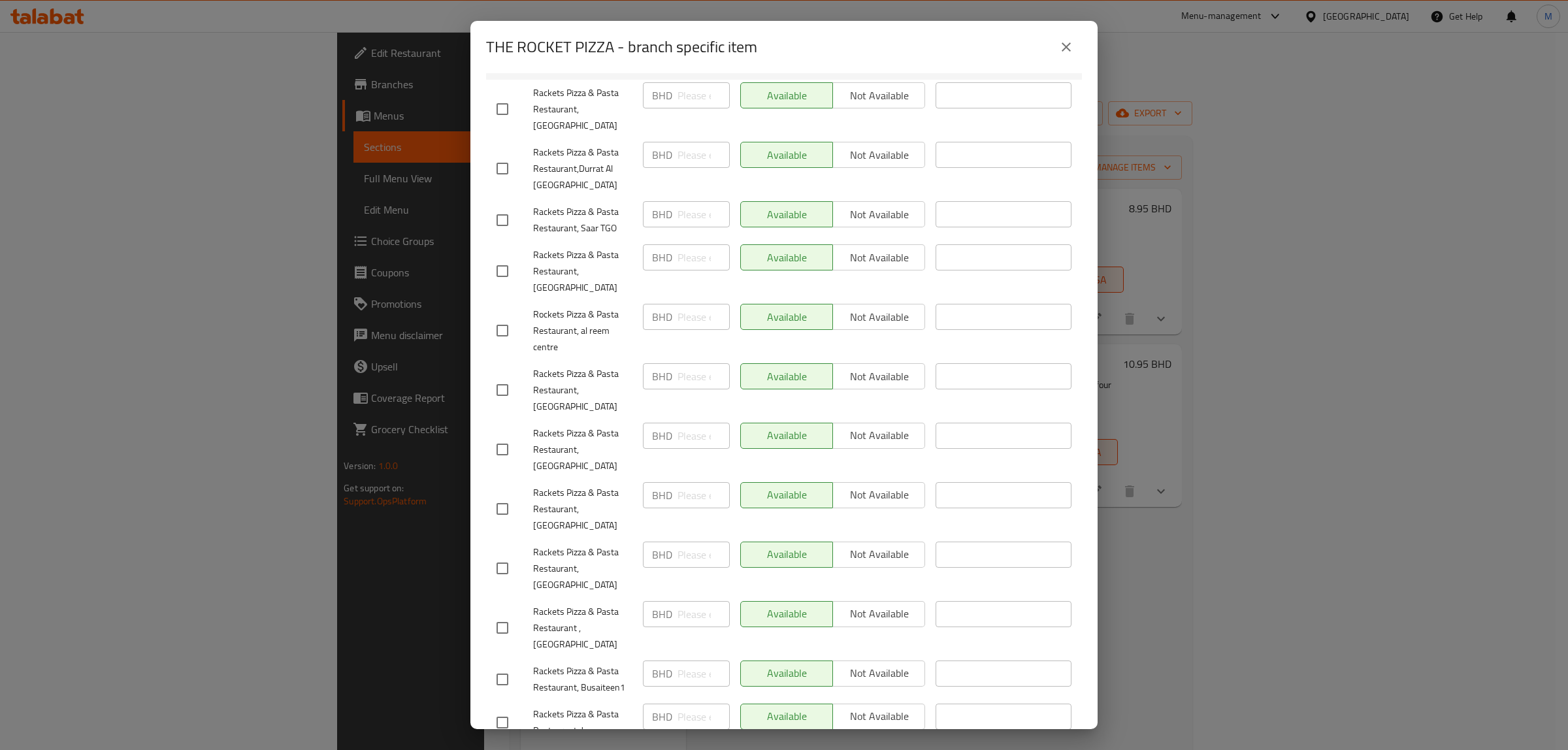
click at [1059, 45] on icon "close" at bounding box center [1066, 47] width 16 height 16
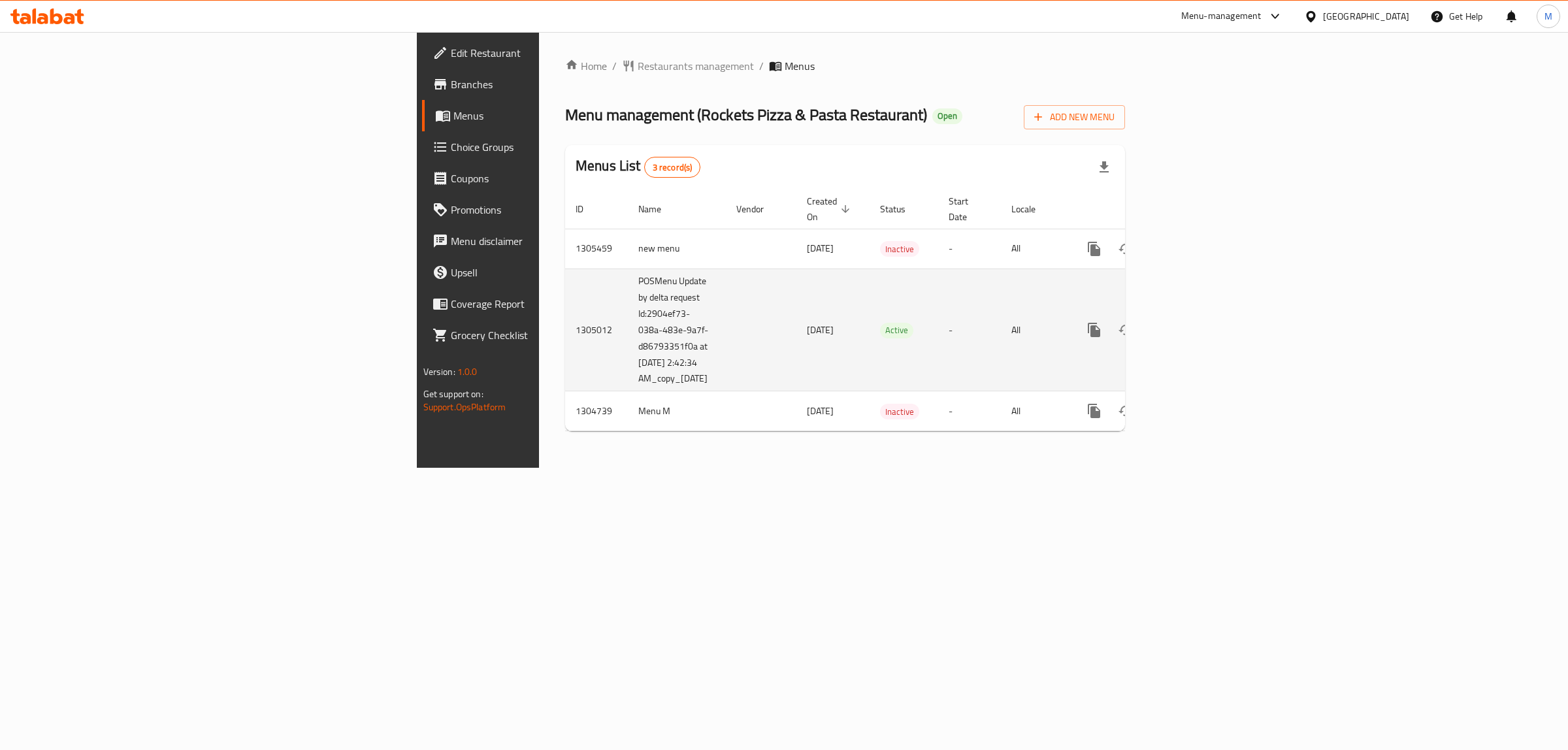
click at [628, 370] on td "POSMenu Update by delta request Id:2904ef73-038a-483e-9a7f-d86793351f0a at [DAT…" at bounding box center [677, 330] width 98 height 123
click at [628, 365] on td "POSMenu Update by delta request Id:2904ef73-038a-483e-9a7f-d86793351f0a at [DAT…" at bounding box center [677, 330] width 98 height 123
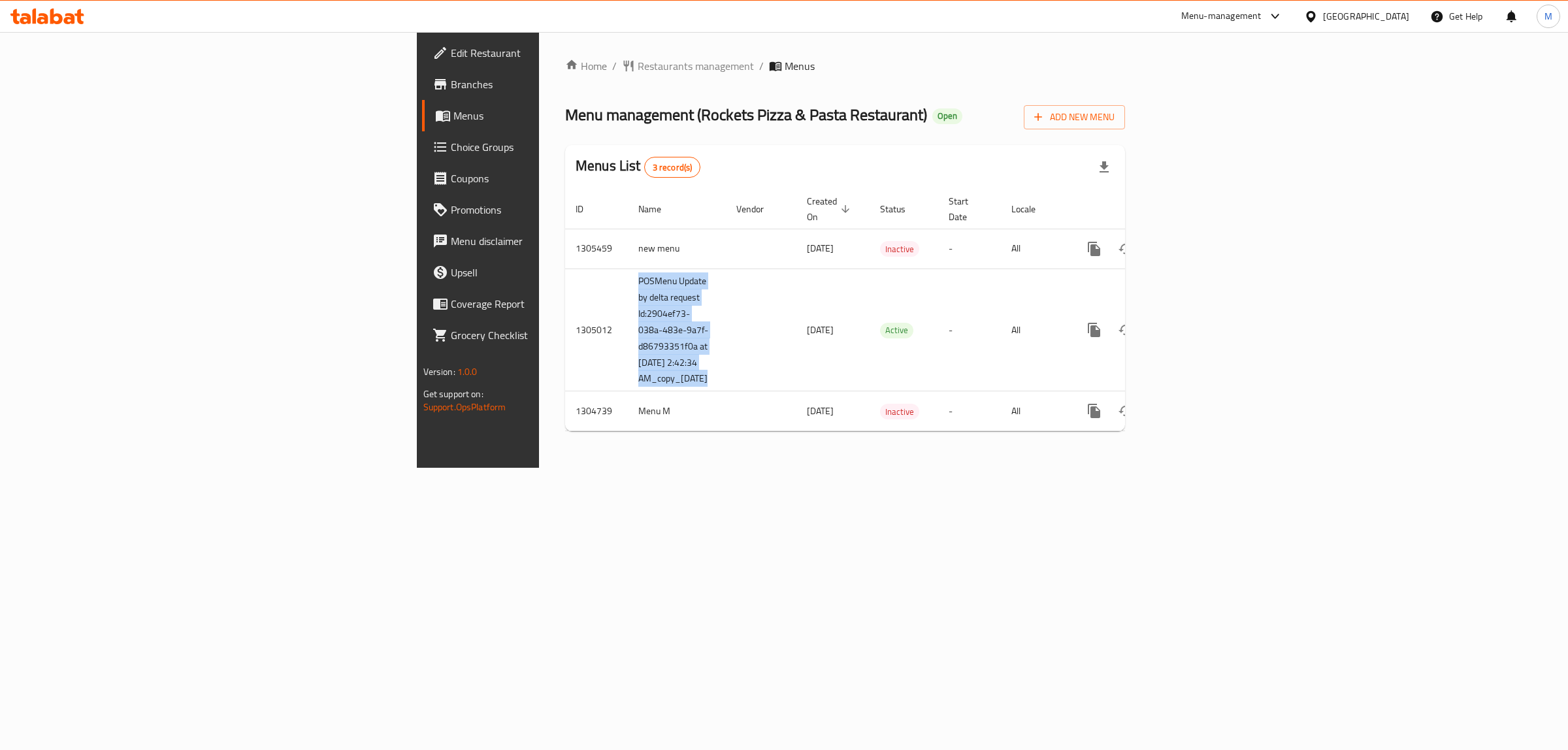
copy td "POSMenu Update by delta request Id:2904ef73-038a-483e-9a7f-d86793351f0a at [DAT…"
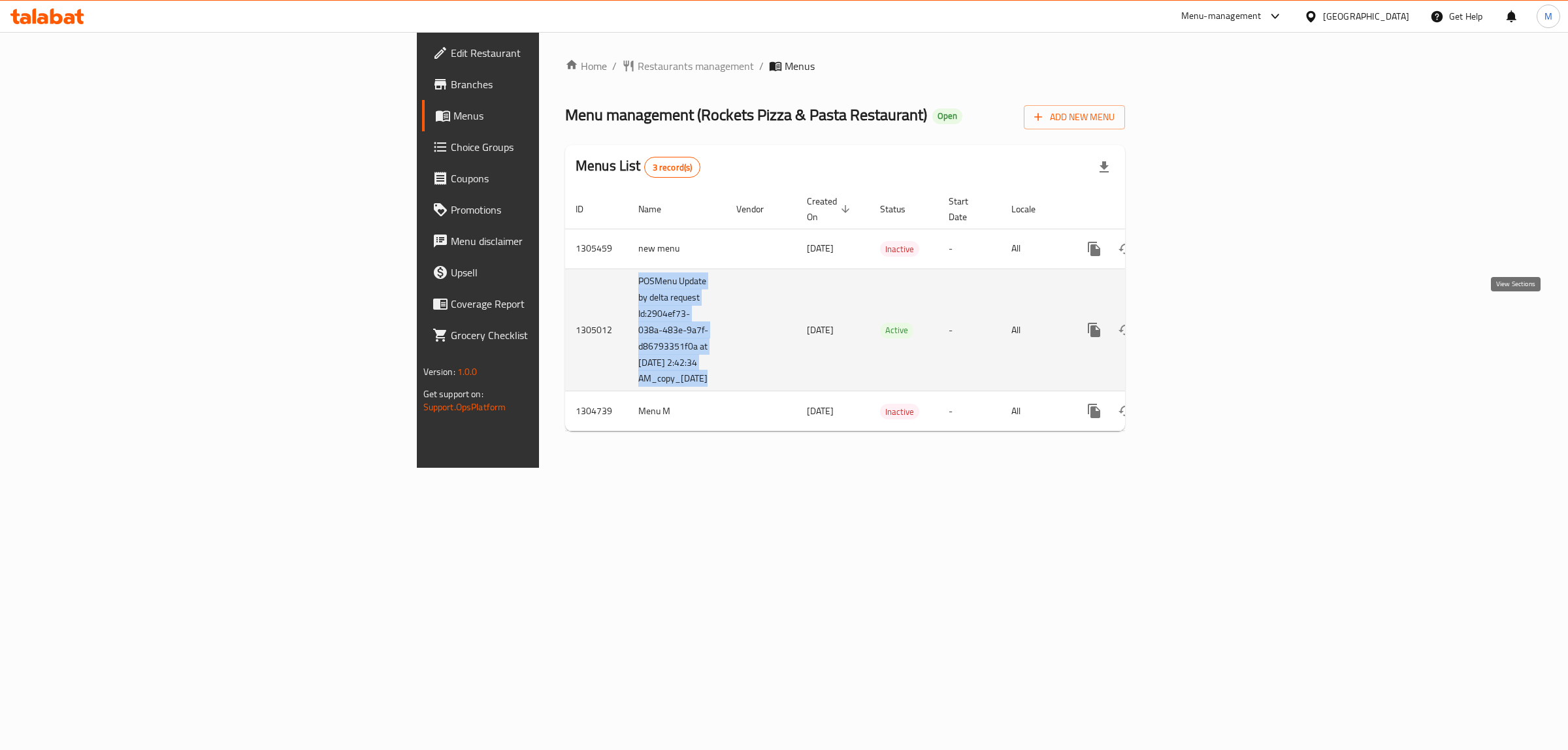
click at [1196, 322] on icon "enhanced table" at bounding box center [1188, 330] width 16 height 16
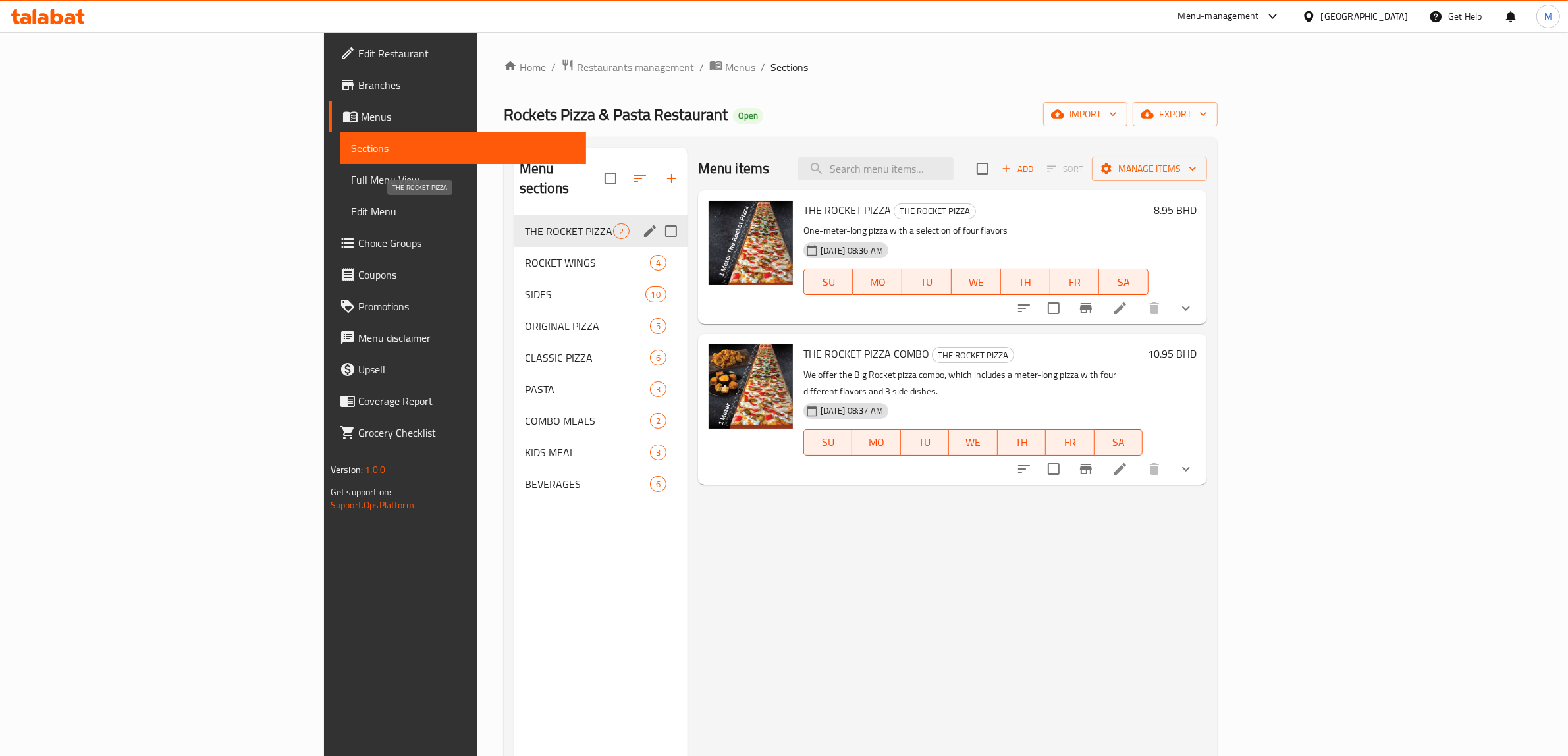
click at [525, 223] on span "THE ROCKET PIZZA" at bounding box center [569, 231] width 88 height 16
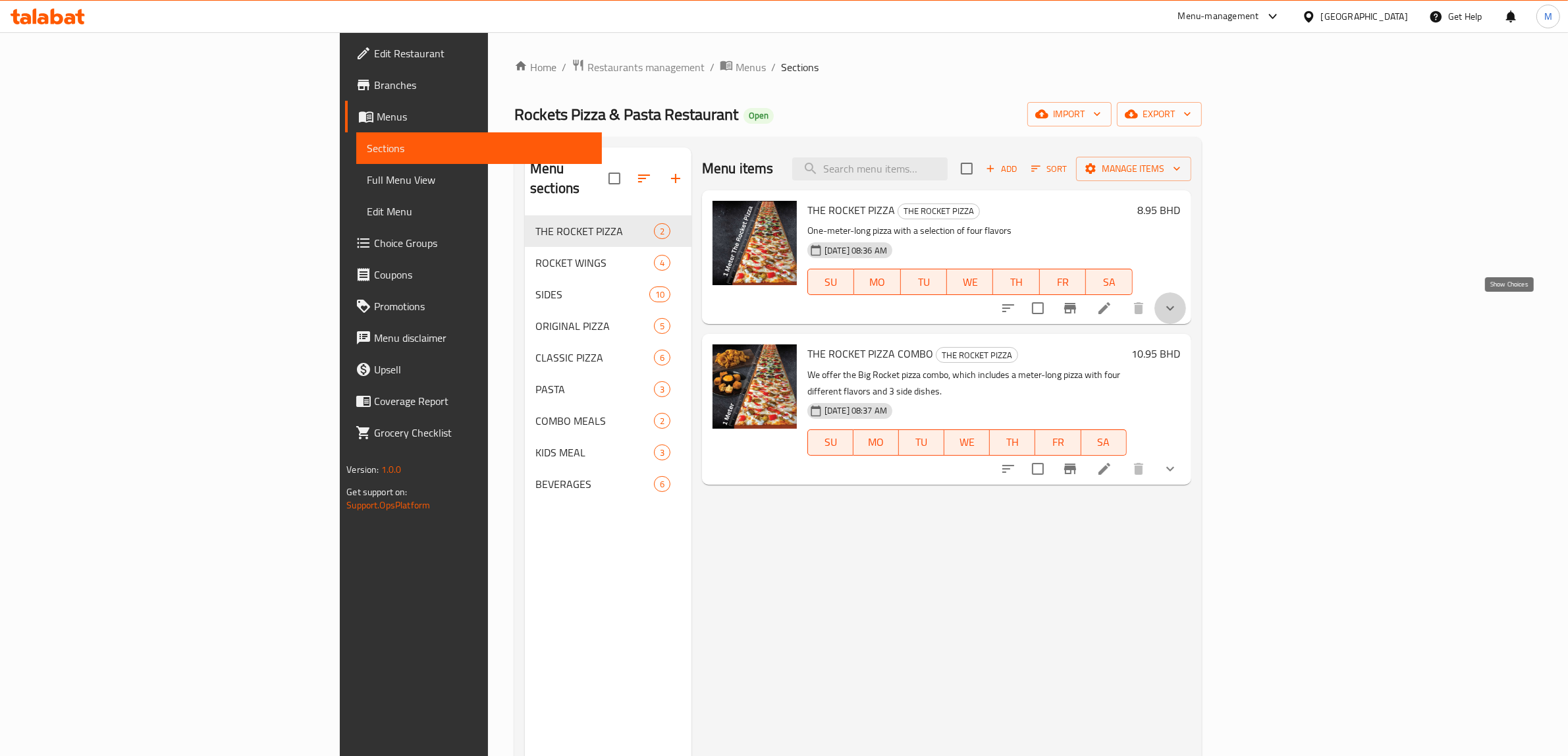
click at [1174, 309] on icon "show more" at bounding box center [1170, 308] width 8 height 4
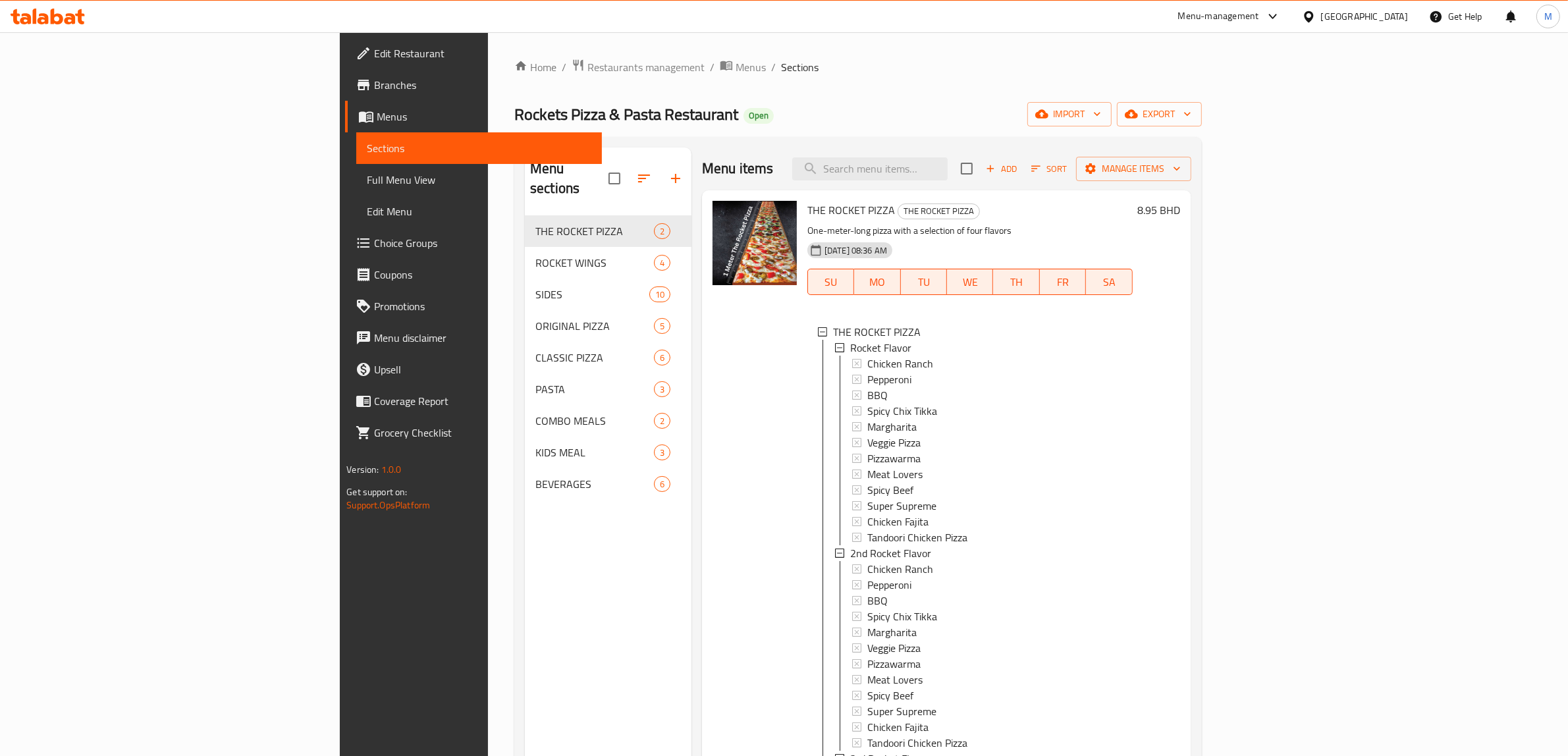
click at [707, 392] on div at bounding box center [755, 694] width 95 height 998
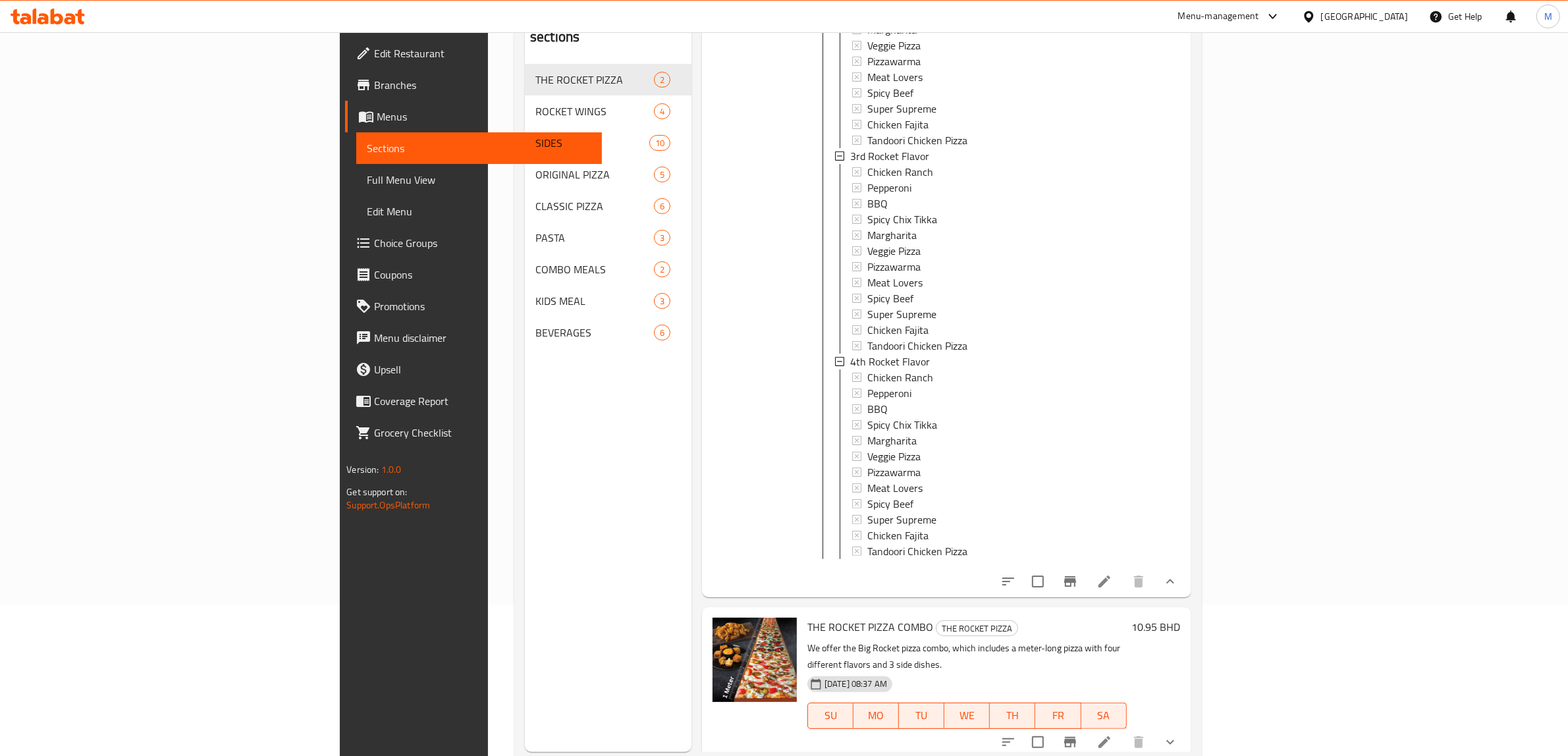
scroll to position [185, 0]
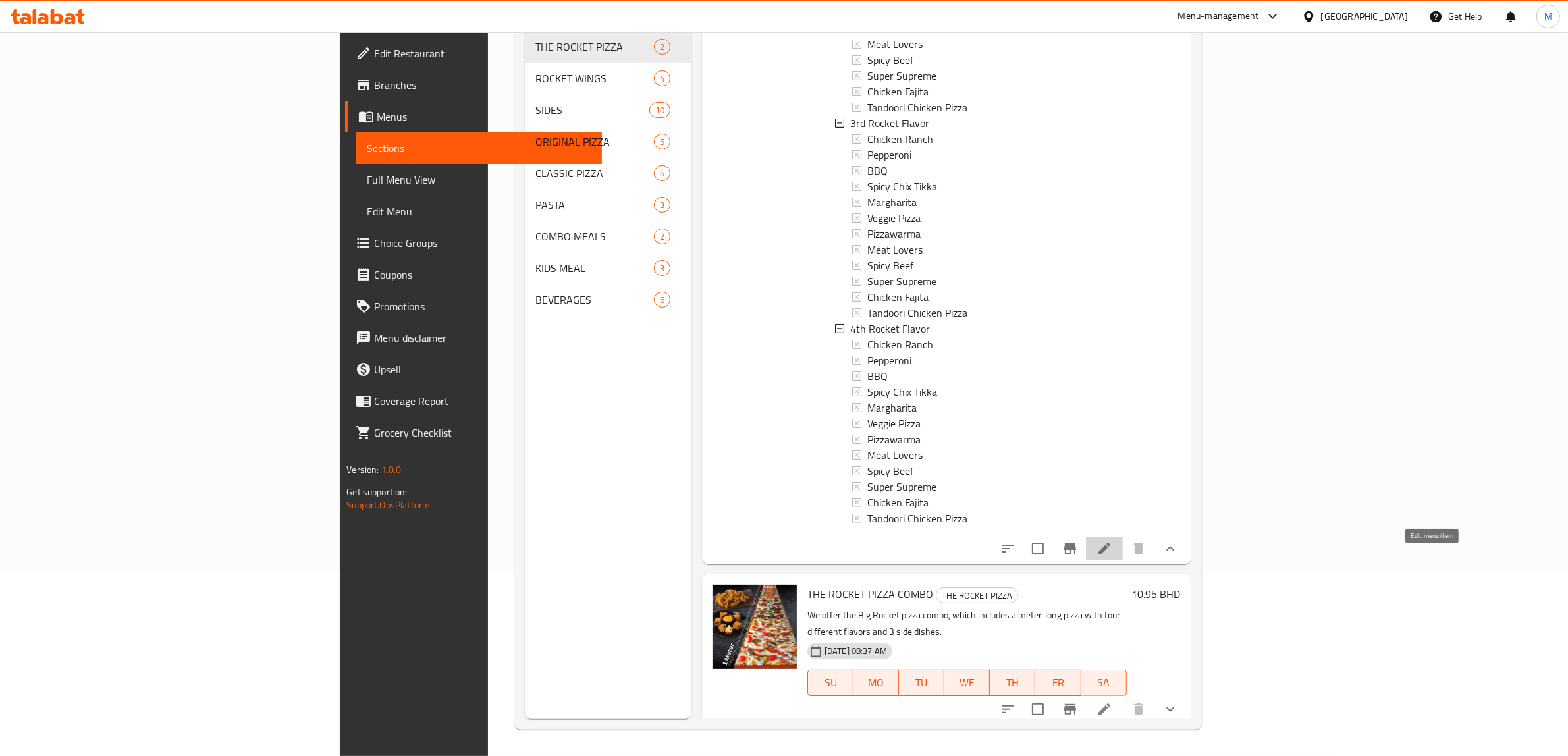
click at [1112, 556] on icon at bounding box center [1105, 549] width 16 height 16
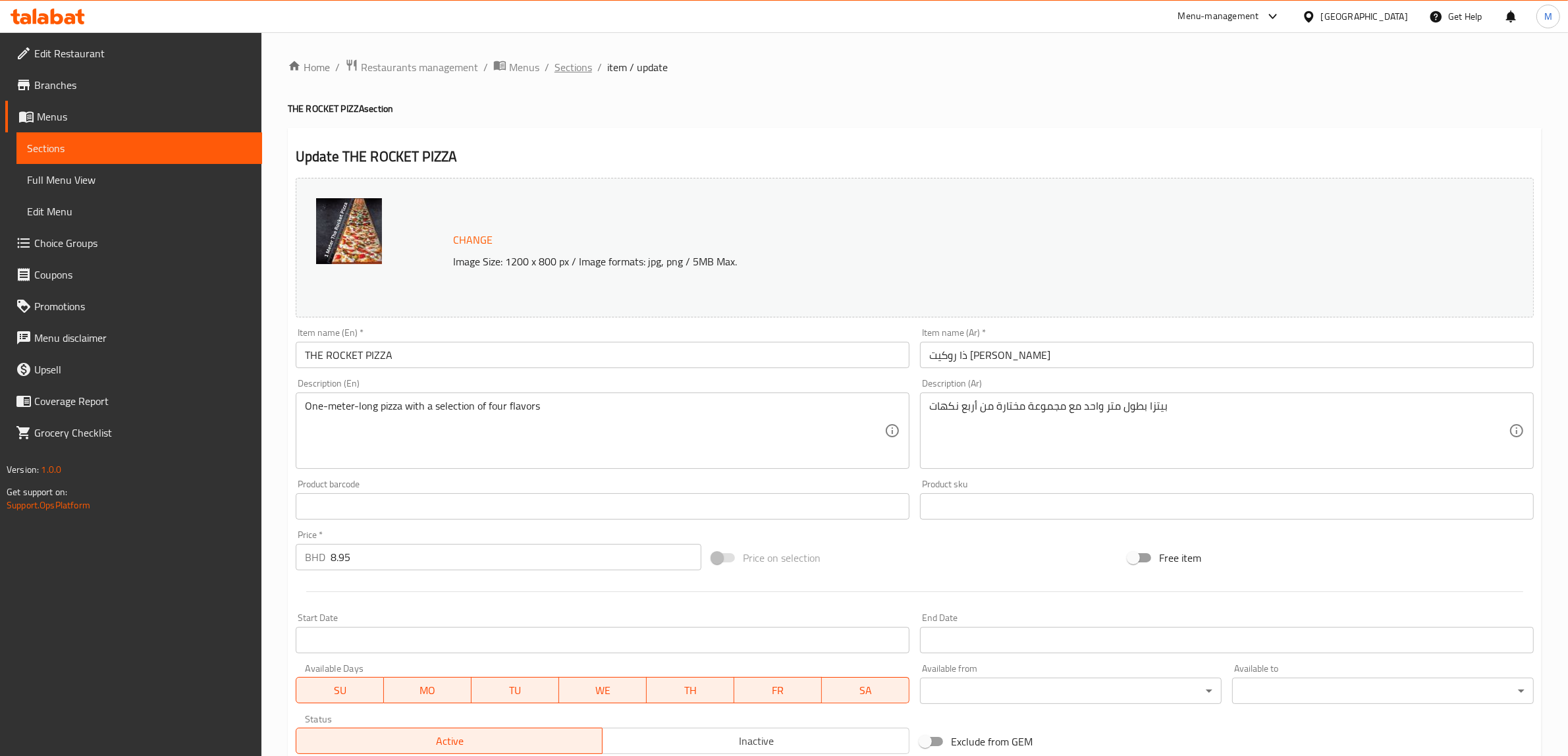
click at [572, 66] on span "Sections" at bounding box center [573, 67] width 38 height 16
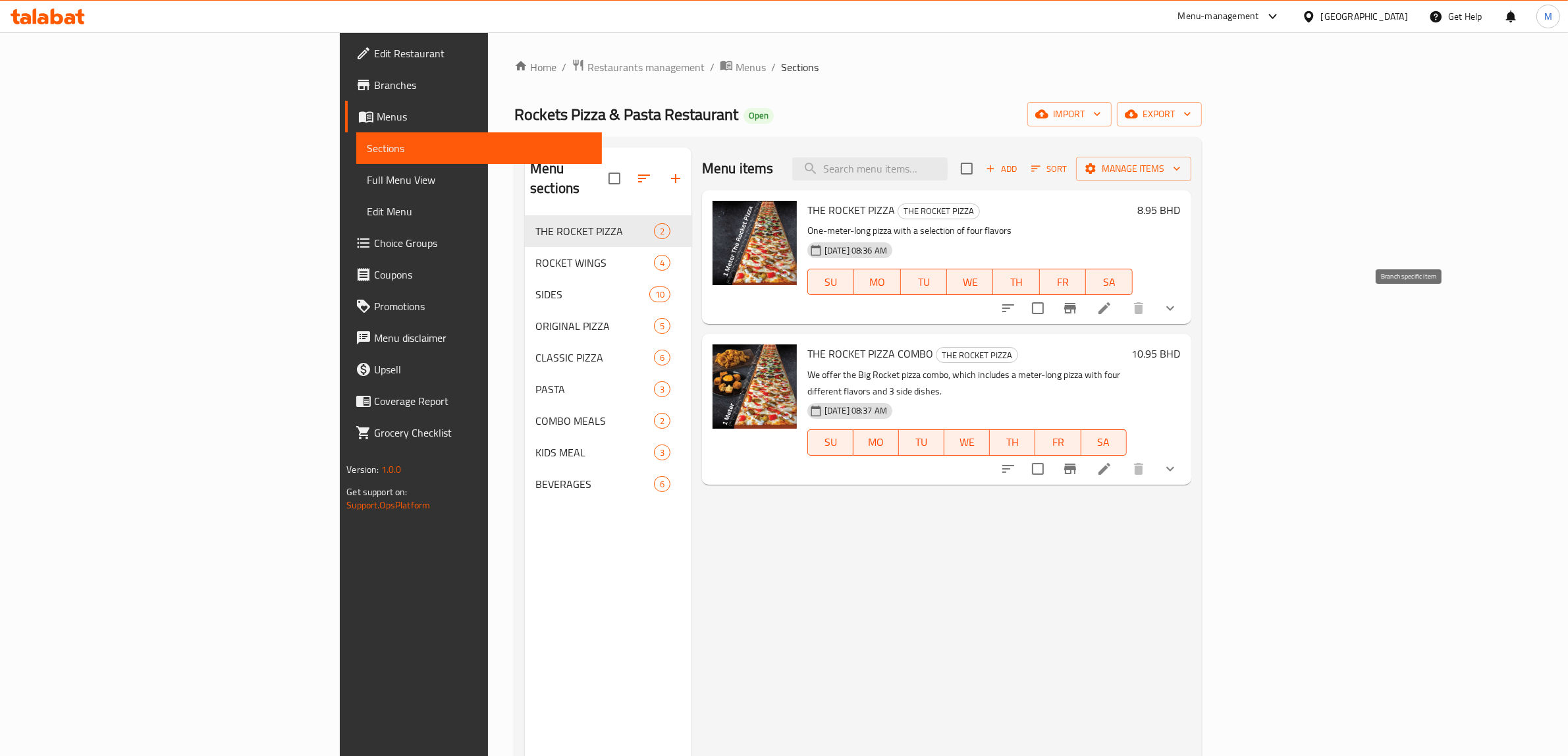
click at [1076, 309] on icon "Branch-specific-item" at bounding box center [1069, 309] width 11 height 11
click at [1123, 309] on li at bounding box center [1105, 308] width 37 height 24
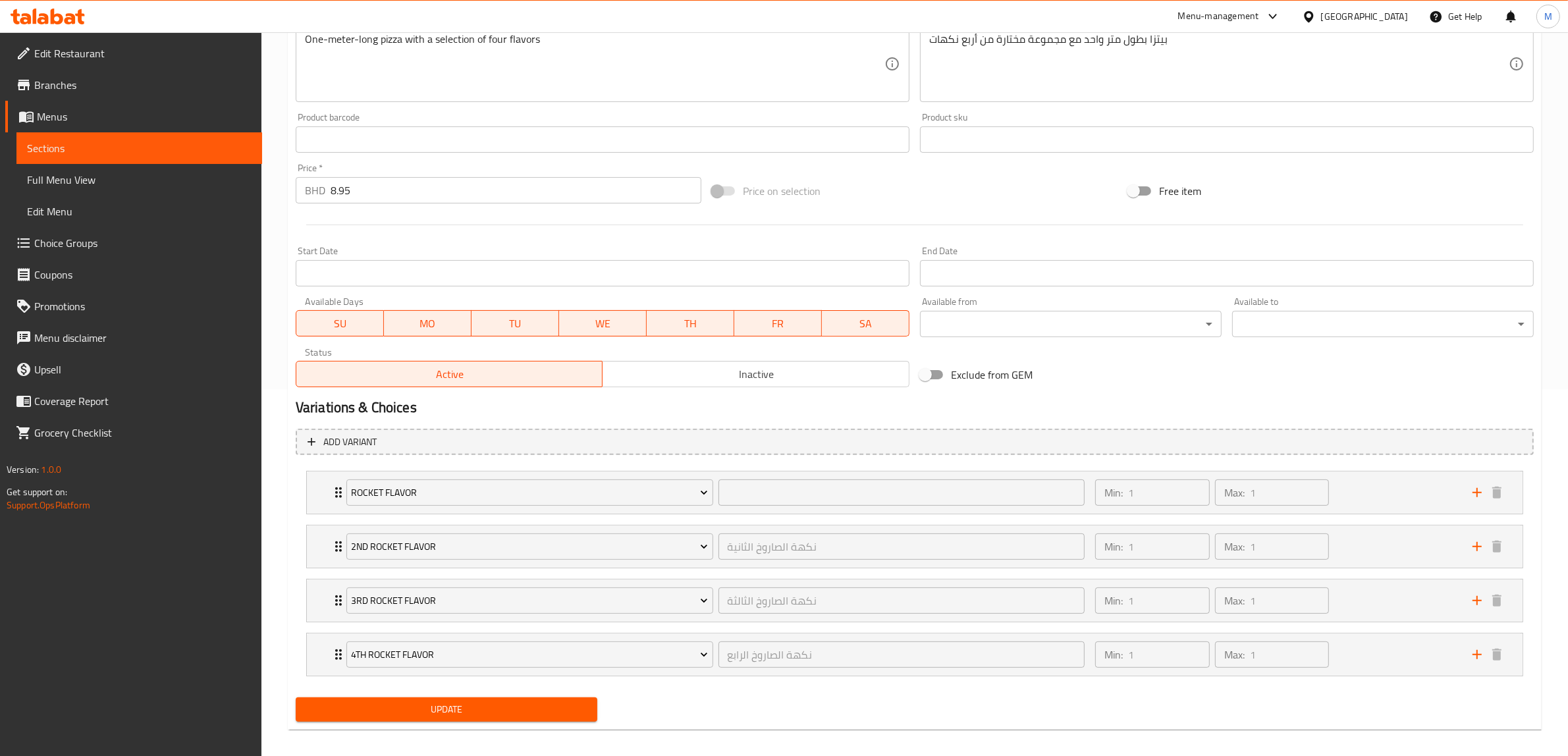
scroll to position [379, 0]
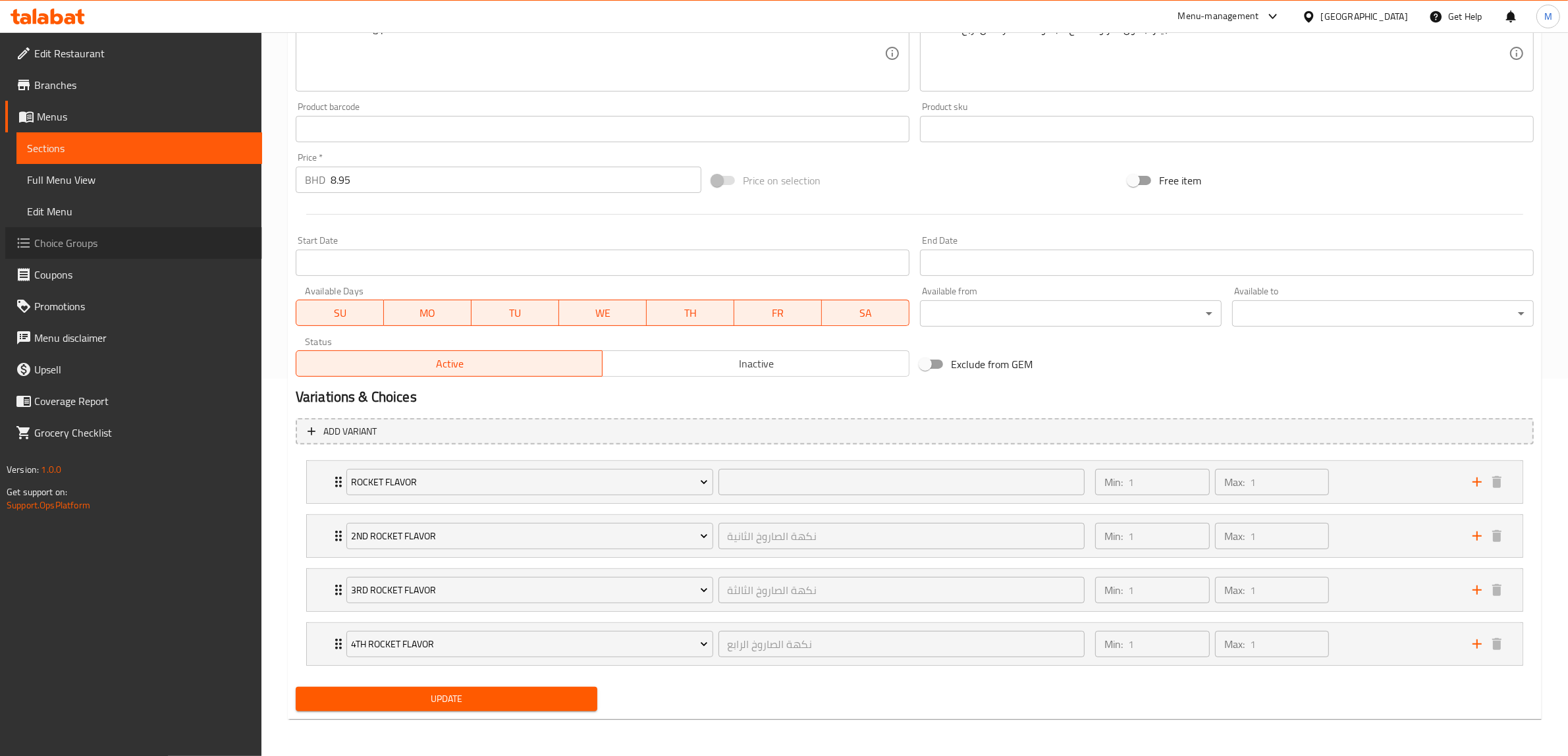
click at [53, 245] on span "Choice Groups" at bounding box center [142, 243] width 217 height 16
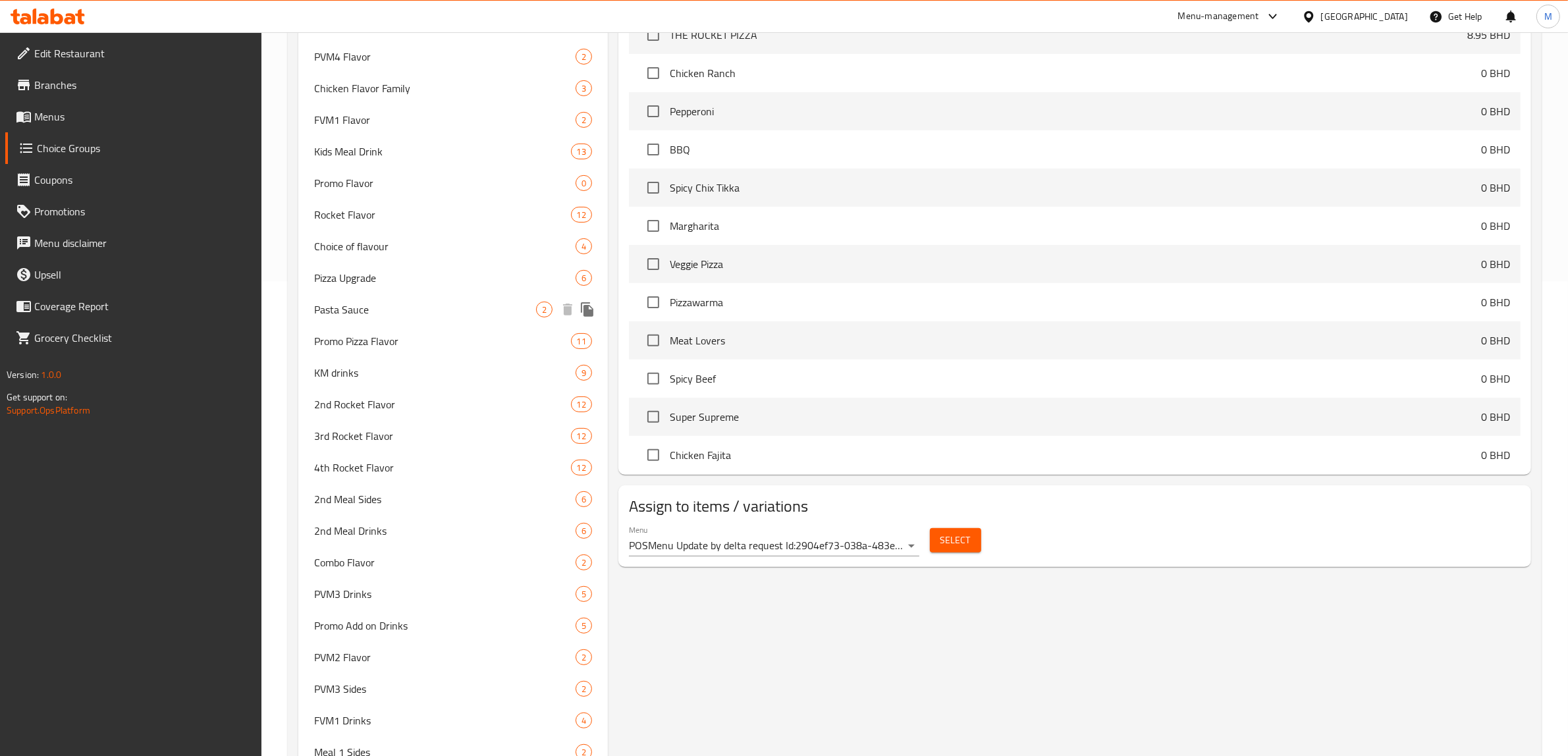
scroll to position [494, 0]
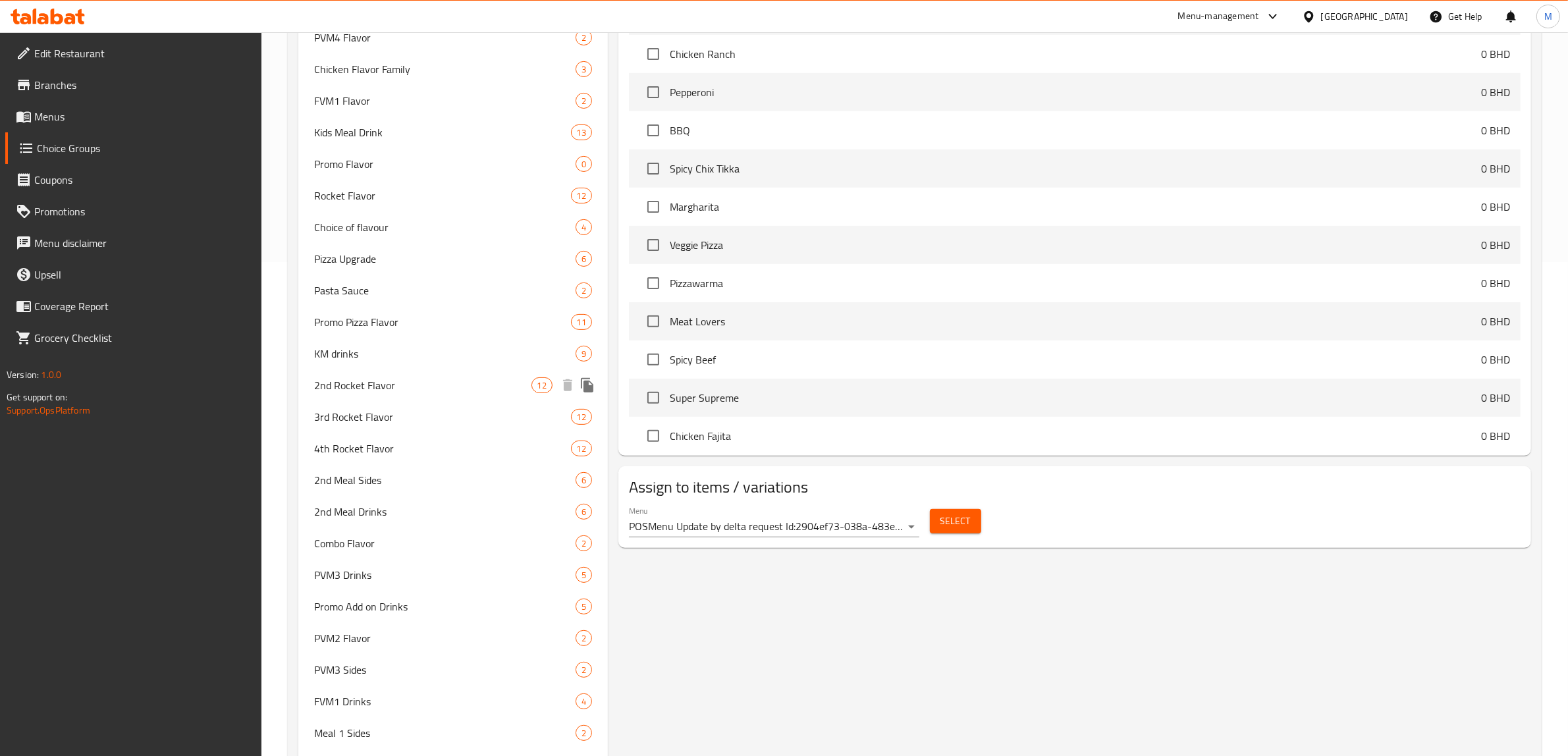
click at [377, 382] on span "2nd Rocket Flavor" at bounding box center [422, 385] width 217 height 16
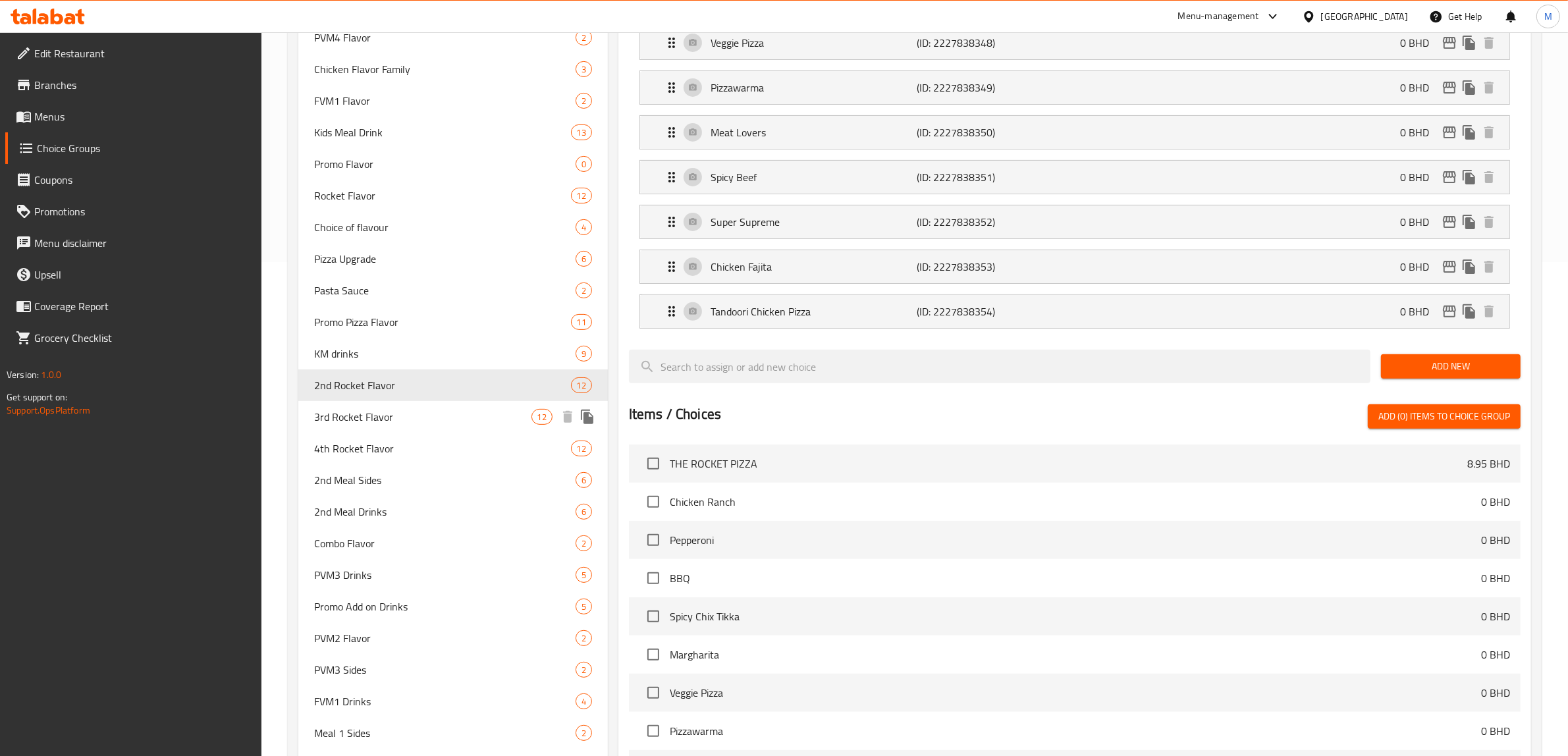
type input "2nd Rocket Flavor"
type input "نكهة الصاروخ الثانية"
click at [379, 411] on span "3rd Rocket Flavor" at bounding box center [422, 417] width 217 height 16
type input "3rd Rocket Flavor"
type input "نكهة الصاروخ الثالثة"
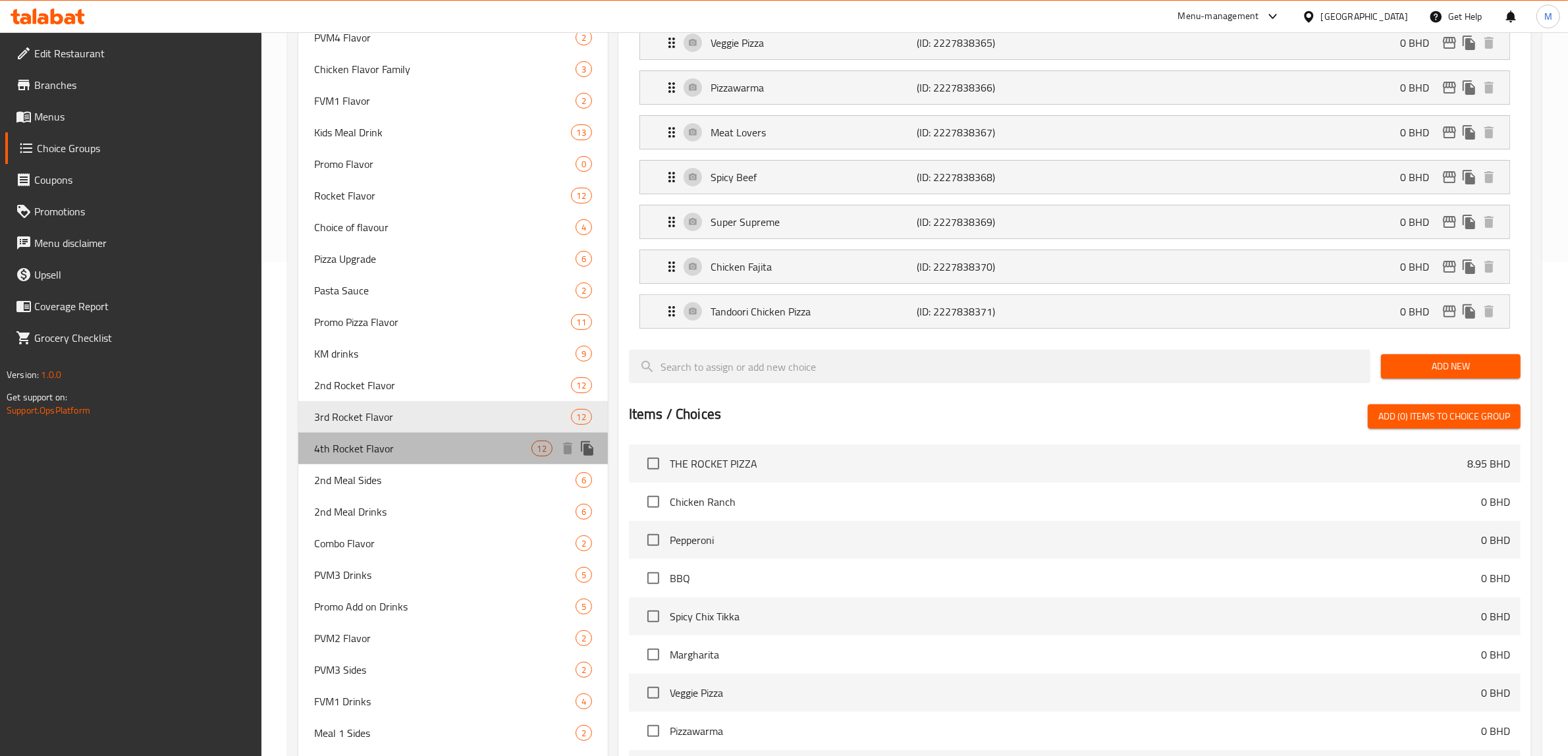
click at [373, 452] on span "4th Rocket Flavor" at bounding box center [422, 448] width 217 height 16
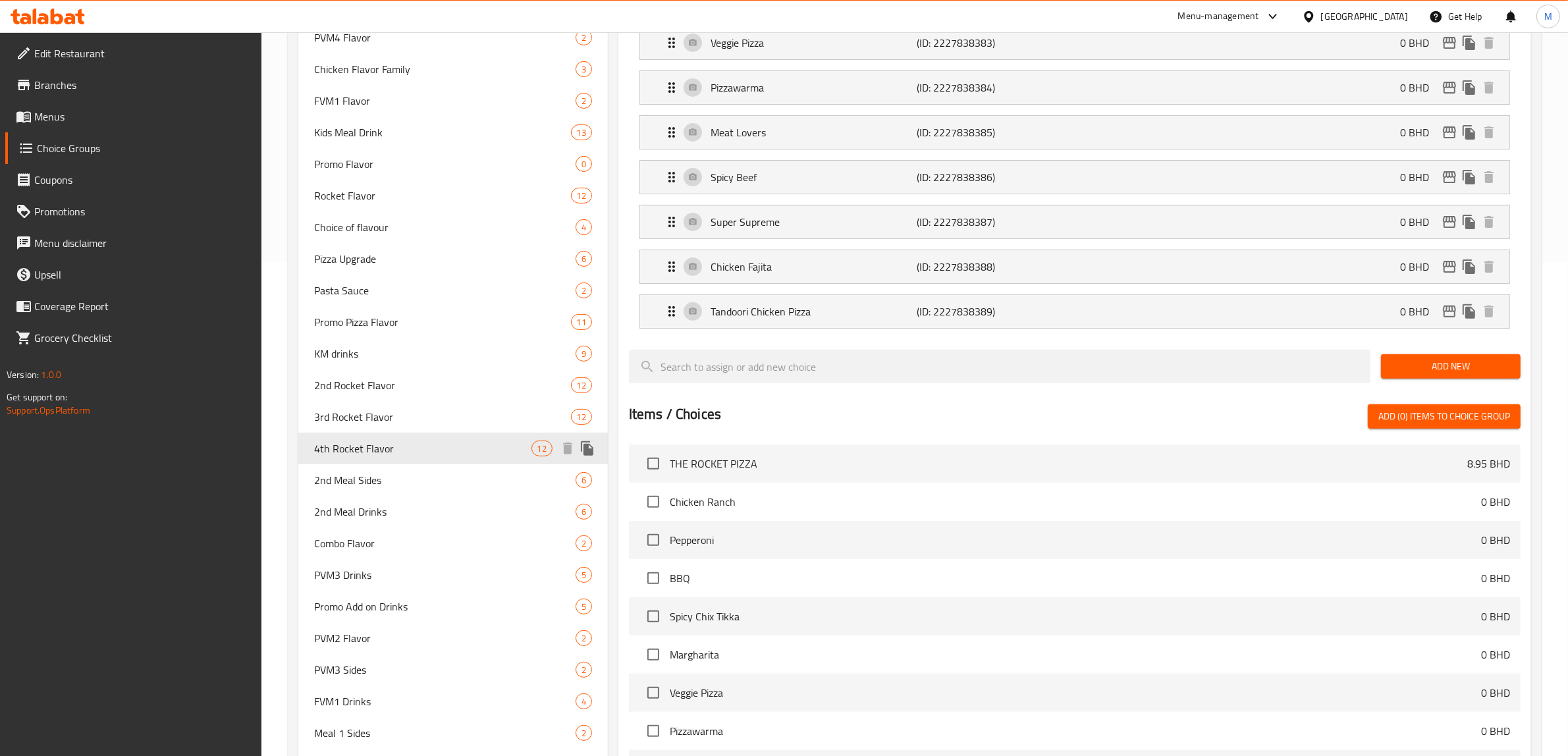
type input "4th Rocket Flavor"
type input "نكهة الصاروخ الرابع"
click at [383, 190] on span "Rocket Flavor" at bounding box center [422, 195] width 217 height 16
type input "Rocket Flavor"
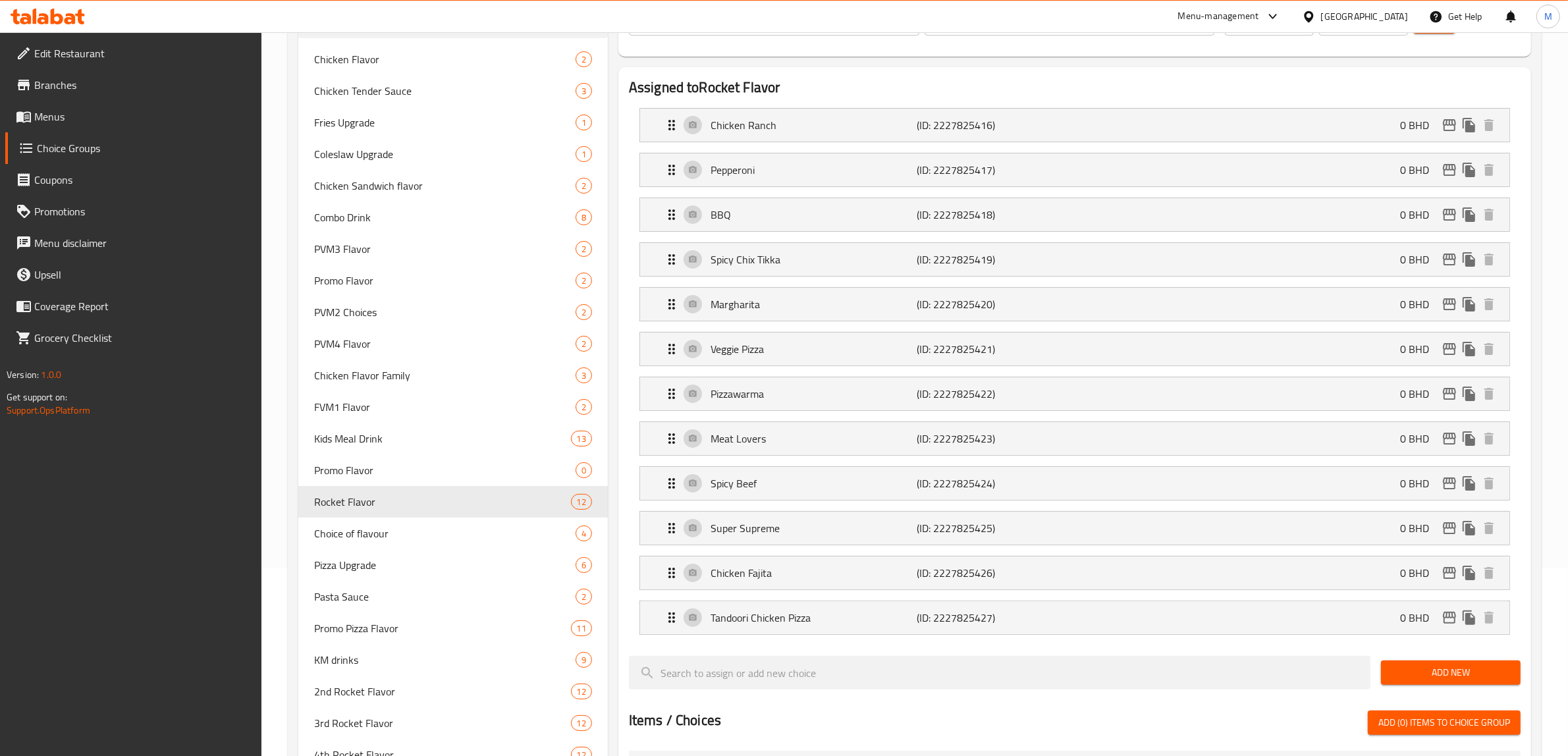
scroll to position [0, 0]
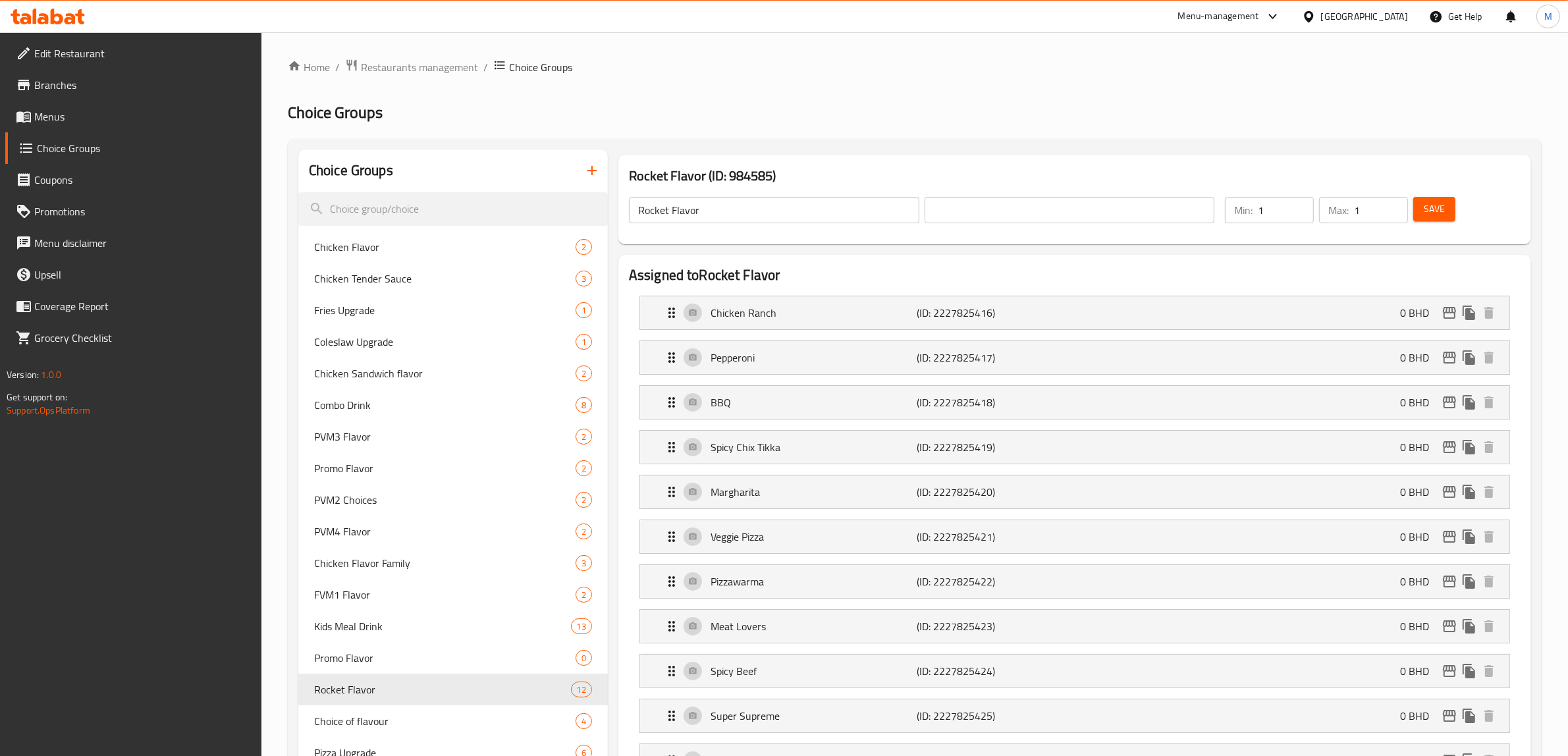
click at [640, 209] on input "Rocket Flavor" at bounding box center [774, 210] width 290 height 26
type input "1st Rocket Flavor"
click at [1010, 207] on input "text" at bounding box center [1070, 210] width 290 height 26
type input "روكيت فليفر الاول"
click at [1424, 206] on span "Save" at bounding box center [1434, 208] width 21 height 17
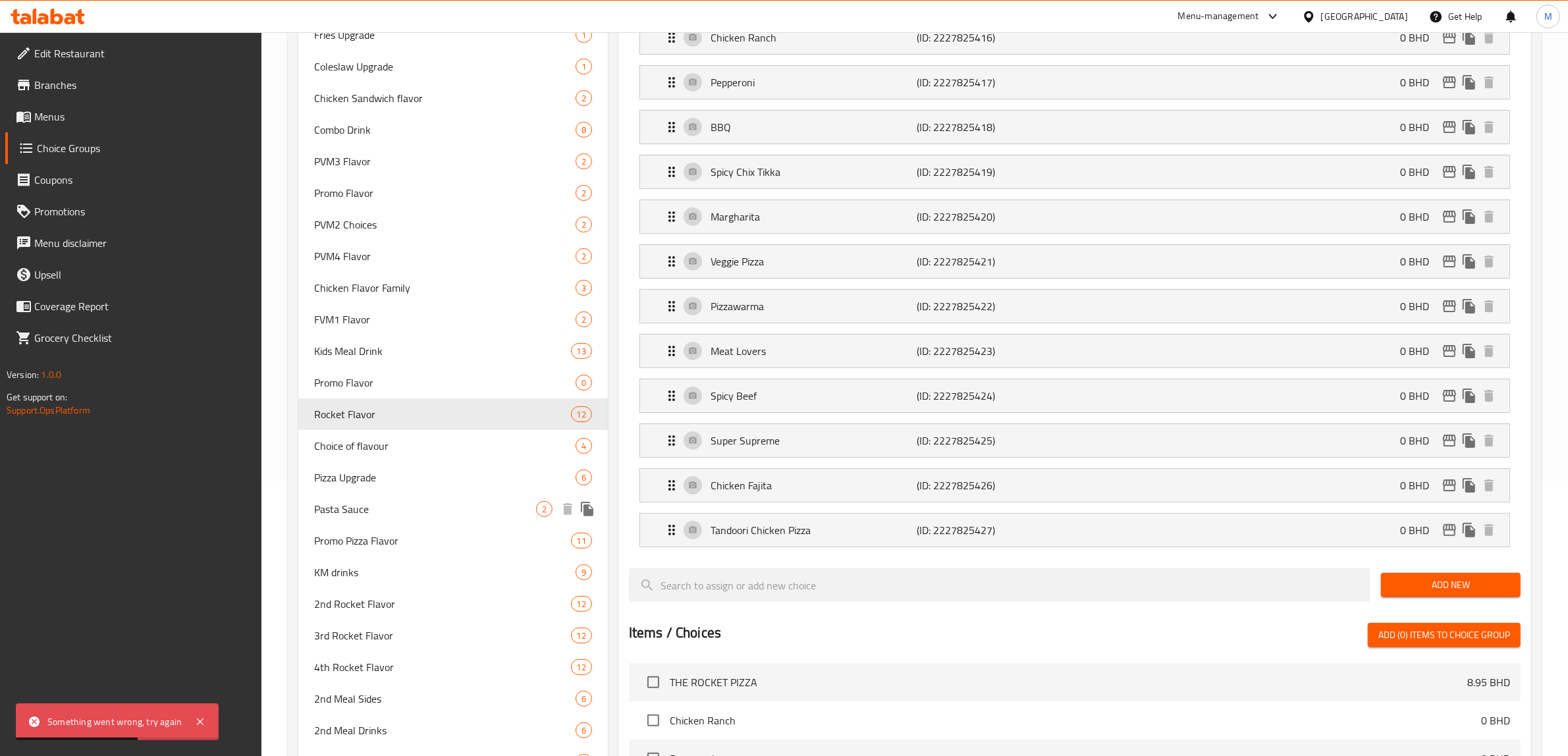
scroll to position [329, 0]
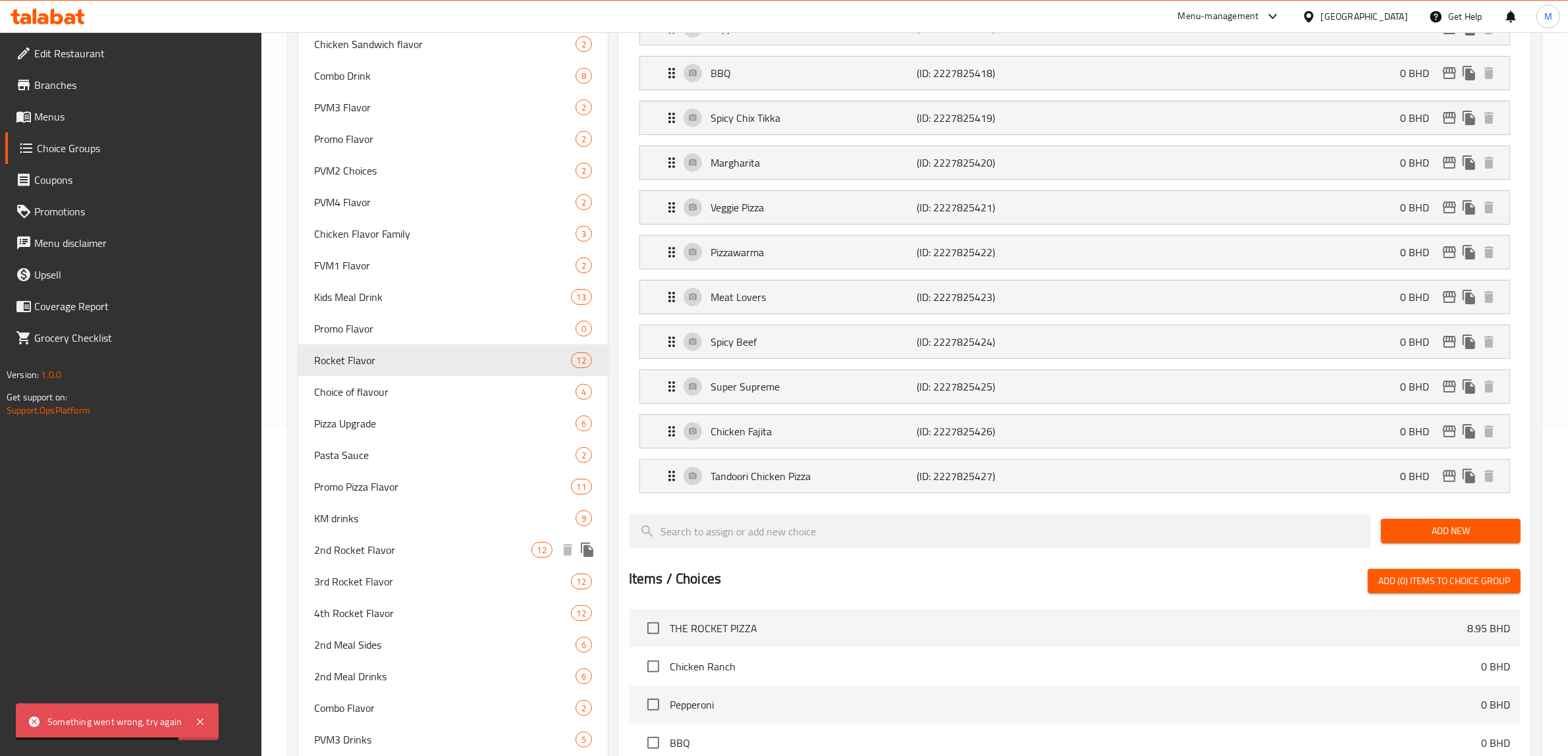
click at [374, 551] on span "2nd Rocket Flavor" at bounding box center [422, 549] width 217 height 16
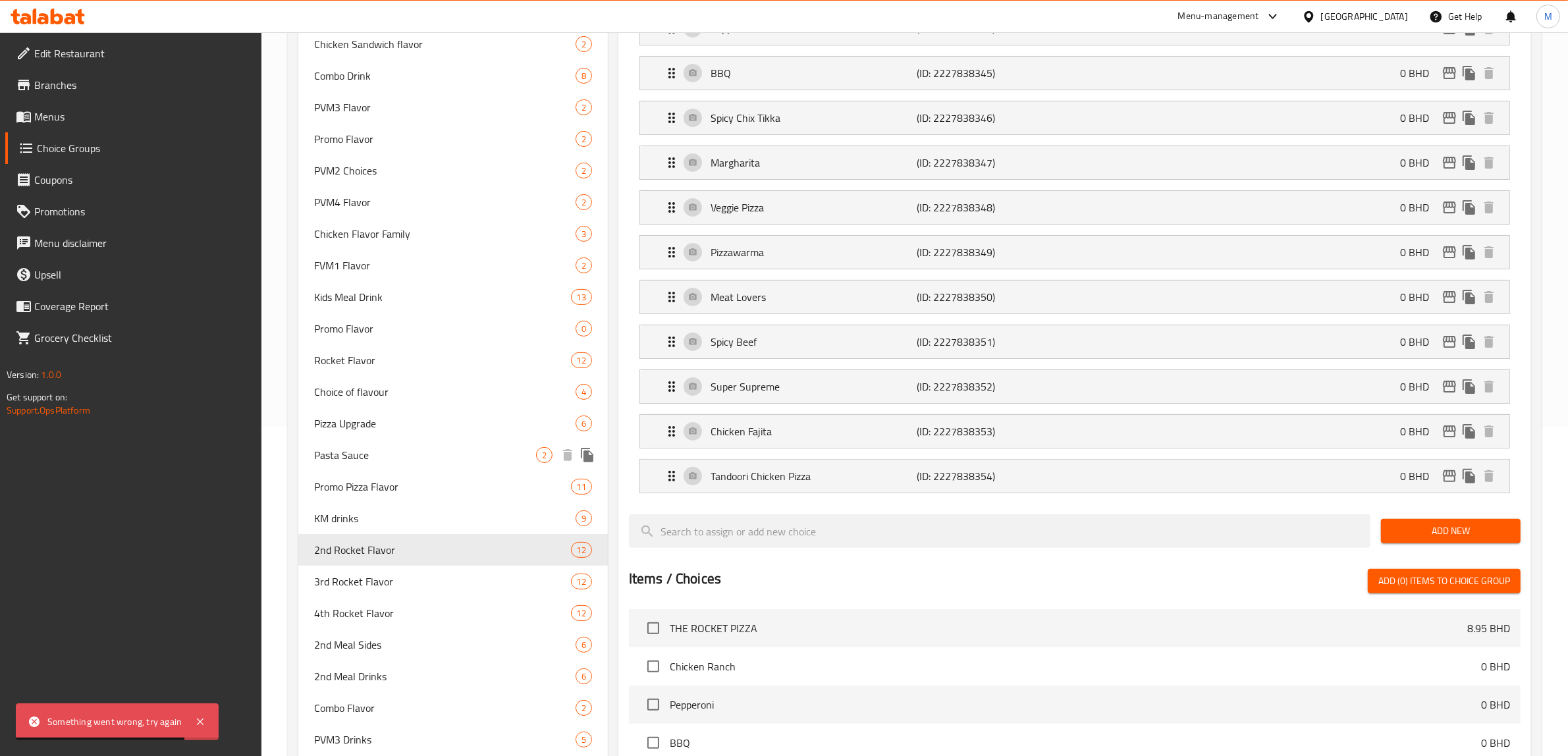
type input "2nd Rocket Flavor"
type input "نكهة الصاروخ الثانية"
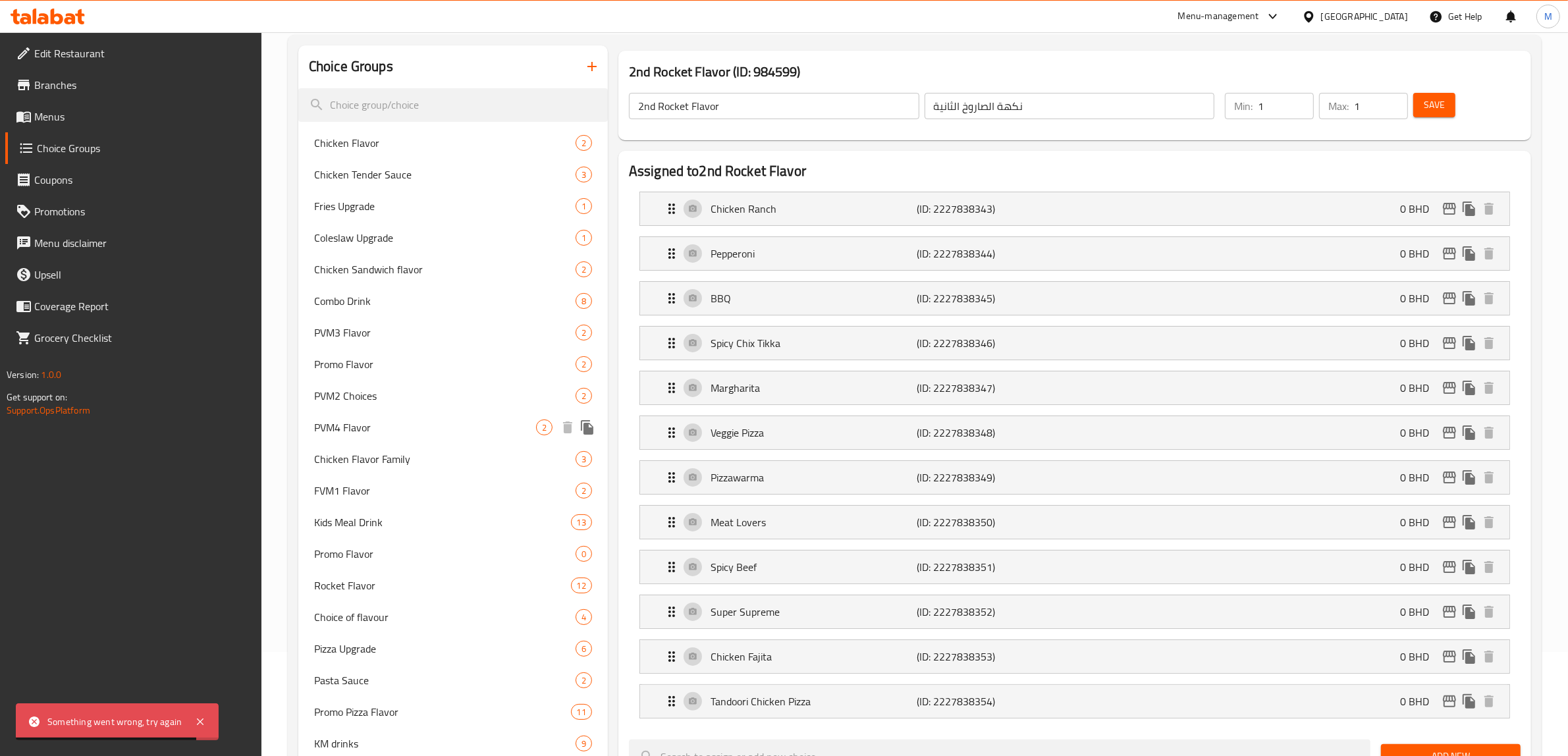
scroll to position [0, 0]
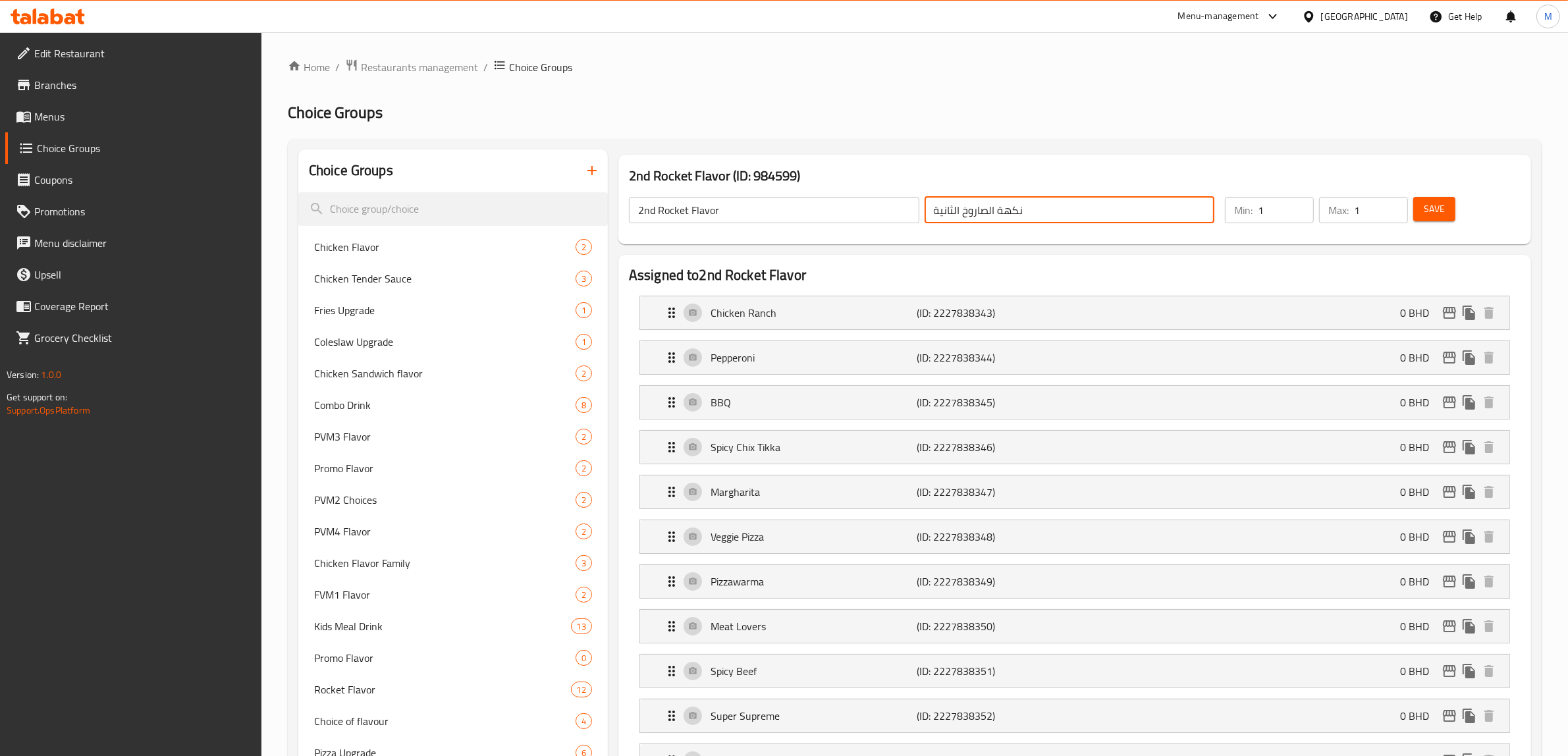
click at [966, 215] on input "نكهة الصاروخ الثانية" at bounding box center [1070, 210] width 290 height 26
click at [498, 681] on span "Rocket Flavor" at bounding box center [422, 689] width 217 height 16
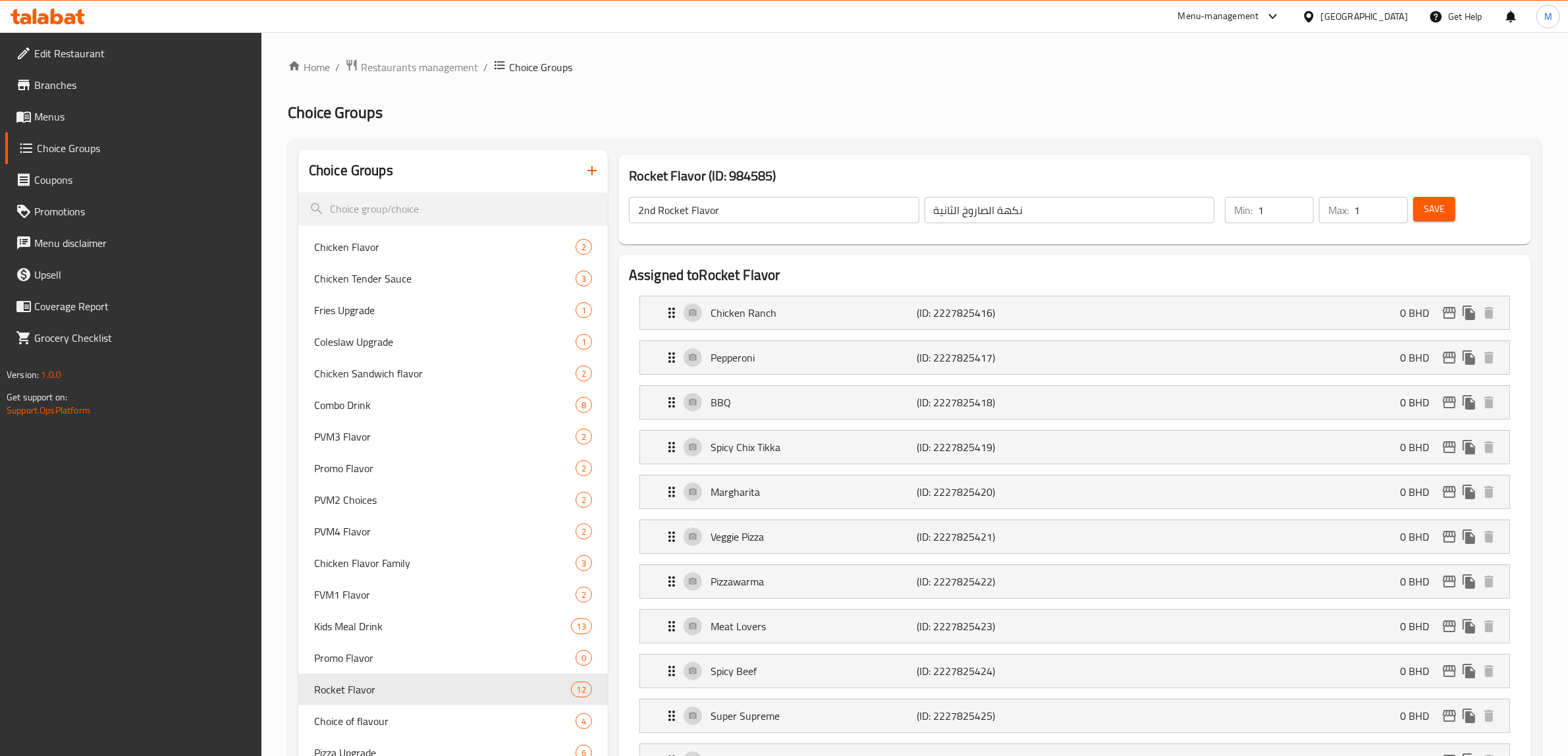
type input "Rocket Flavor"
click at [987, 219] on input "text" at bounding box center [1070, 210] width 290 height 26
paste input "نكهة الصاروخ الثانية"
click at [954, 313] on p "(ID: 2227825416)" at bounding box center [986, 313] width 138 height 16
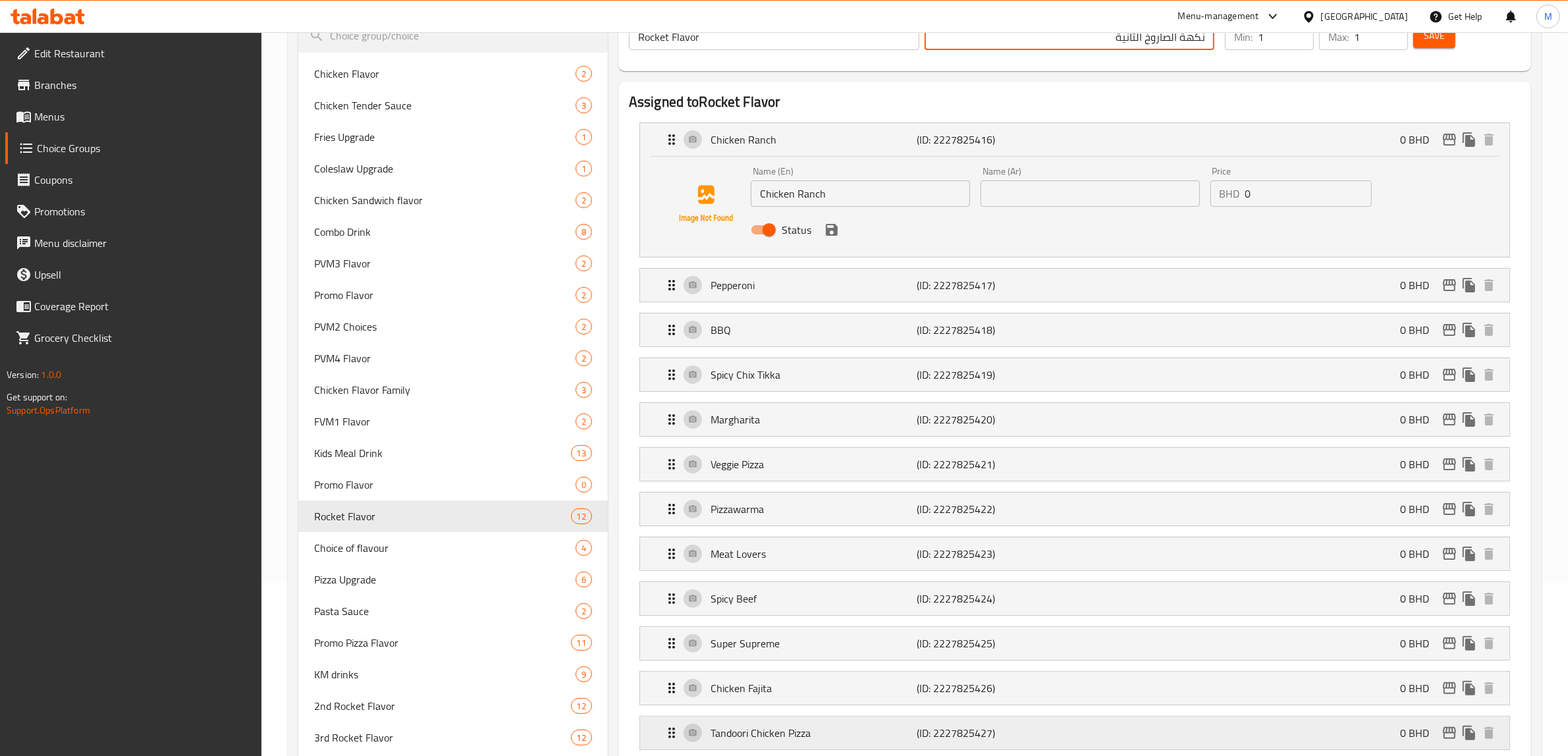
scroll to position [411, 0]
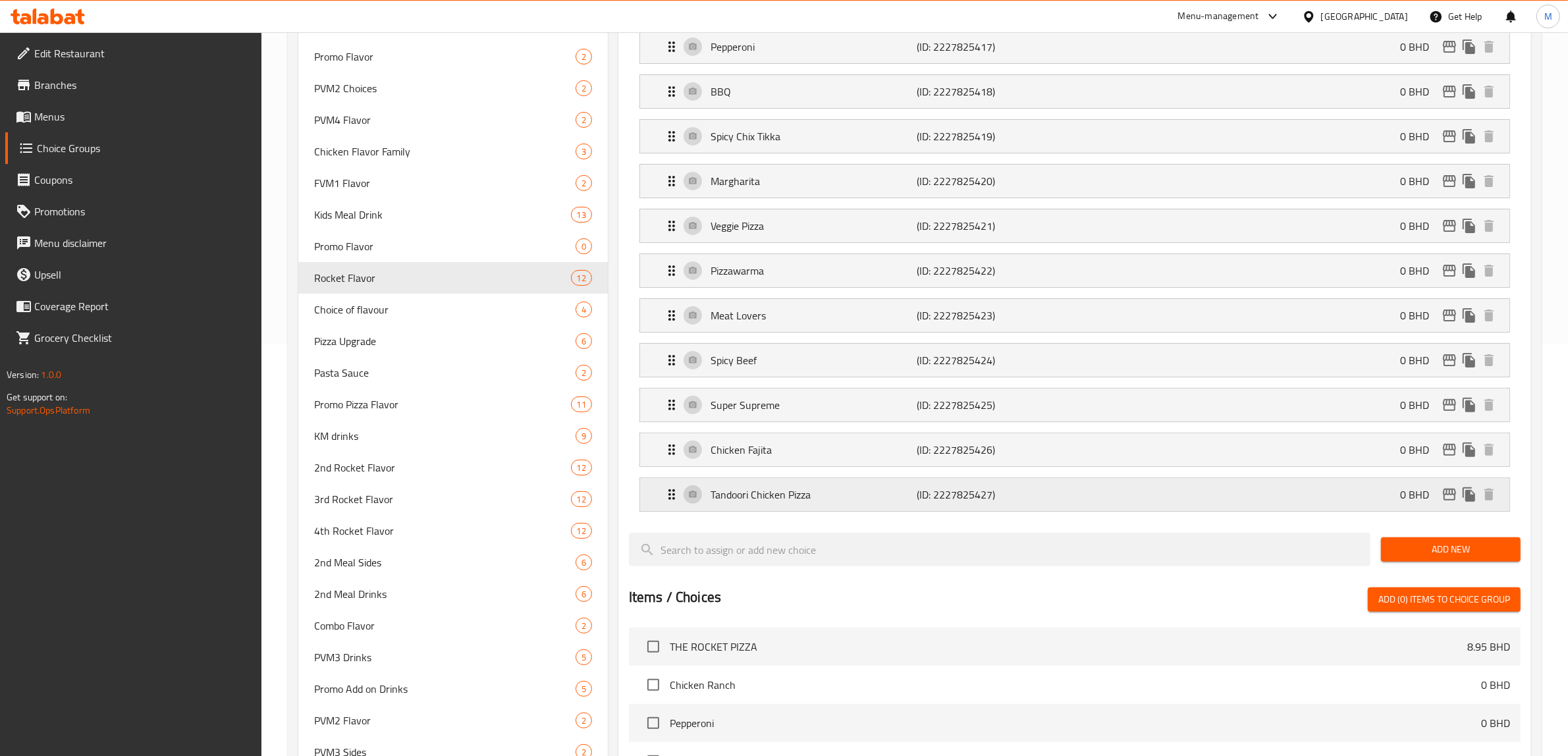
click at [835, 492] on p "Tandoori Chicken Pizza" at bounding box center [813, 494] width 207 height 16
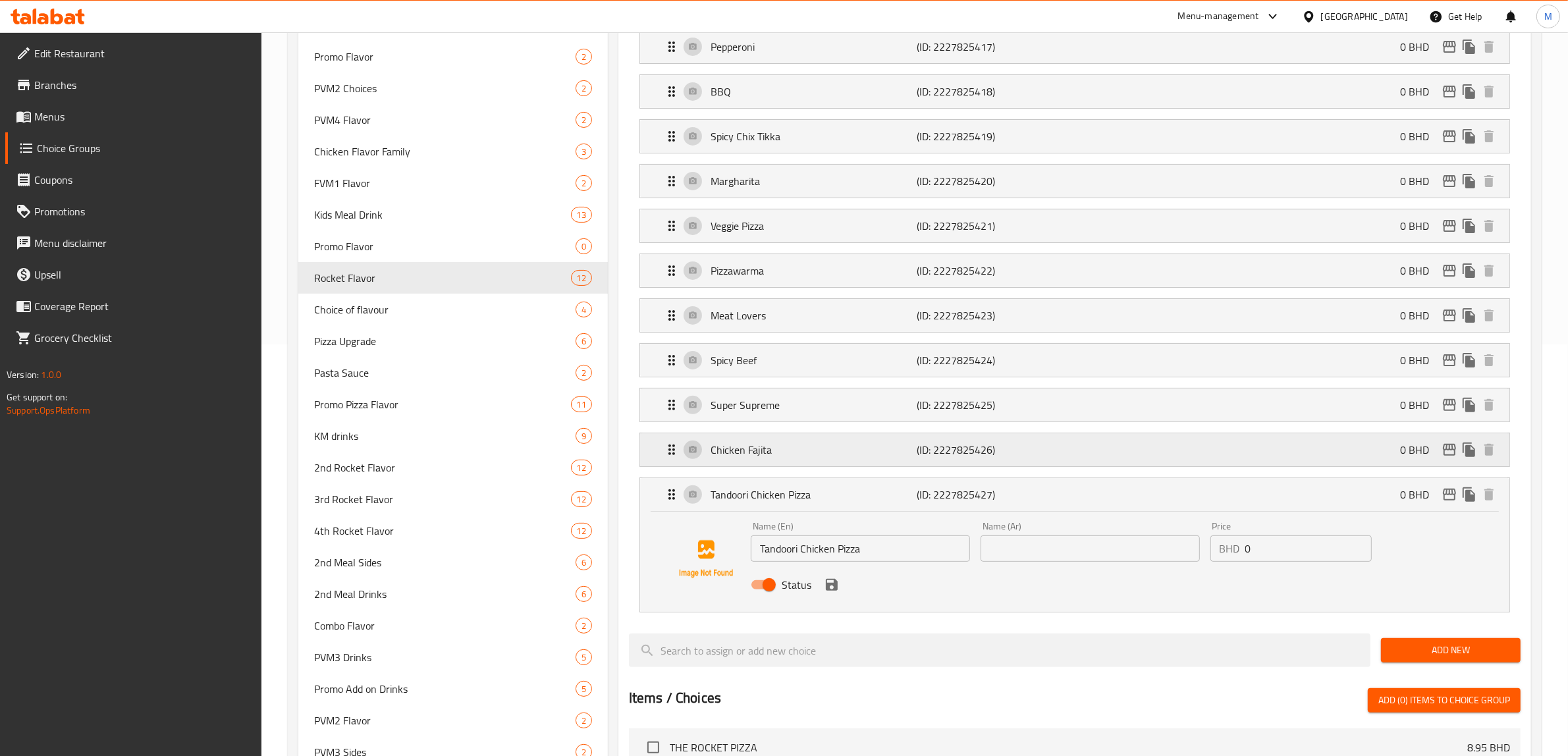
click at [834, 452] on p "Chicken Fajita" at bounding box center [813, 450] width 207 height 16
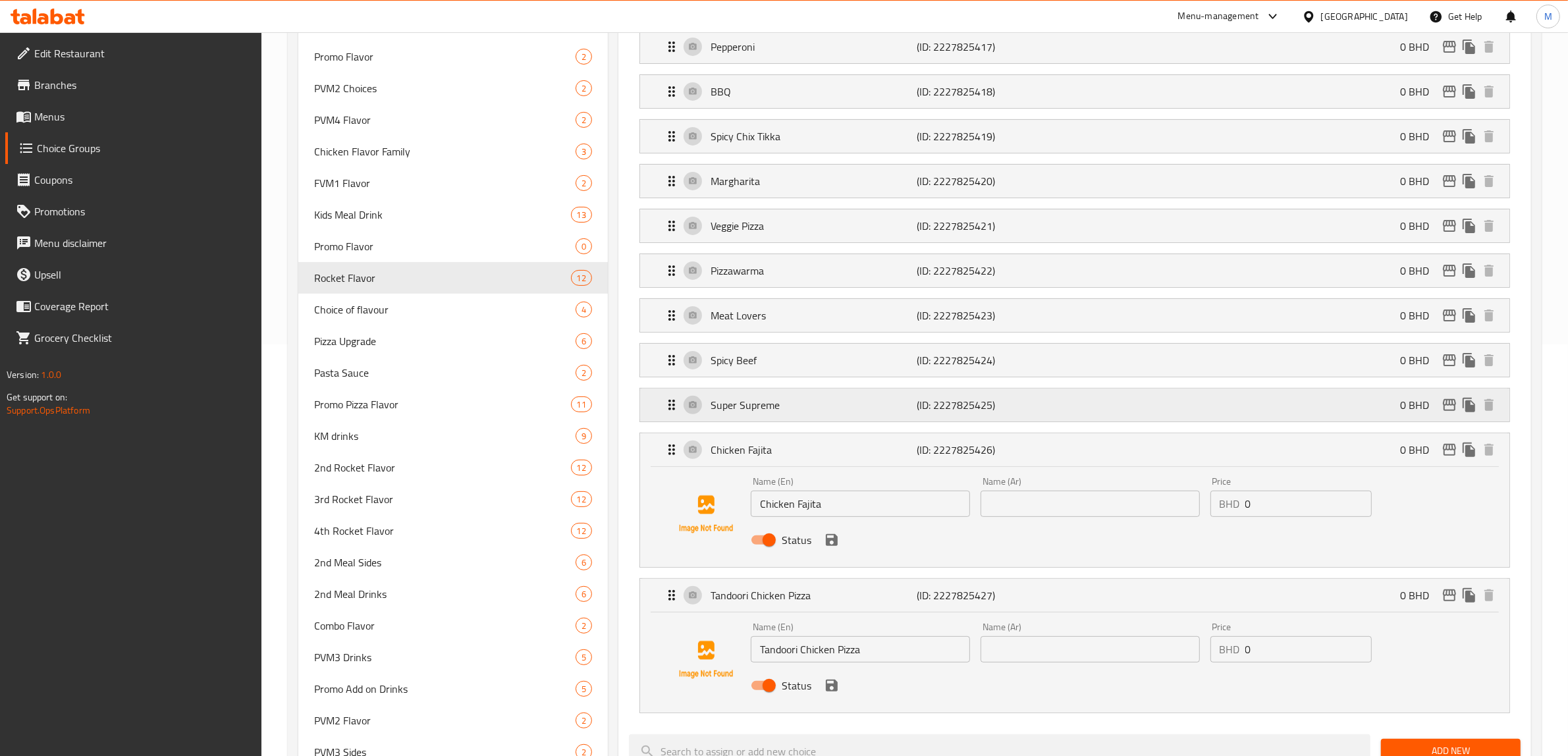
click at [833, 405] on p "Super Supreme" at bounding box center [813, 405] width 207 height 16
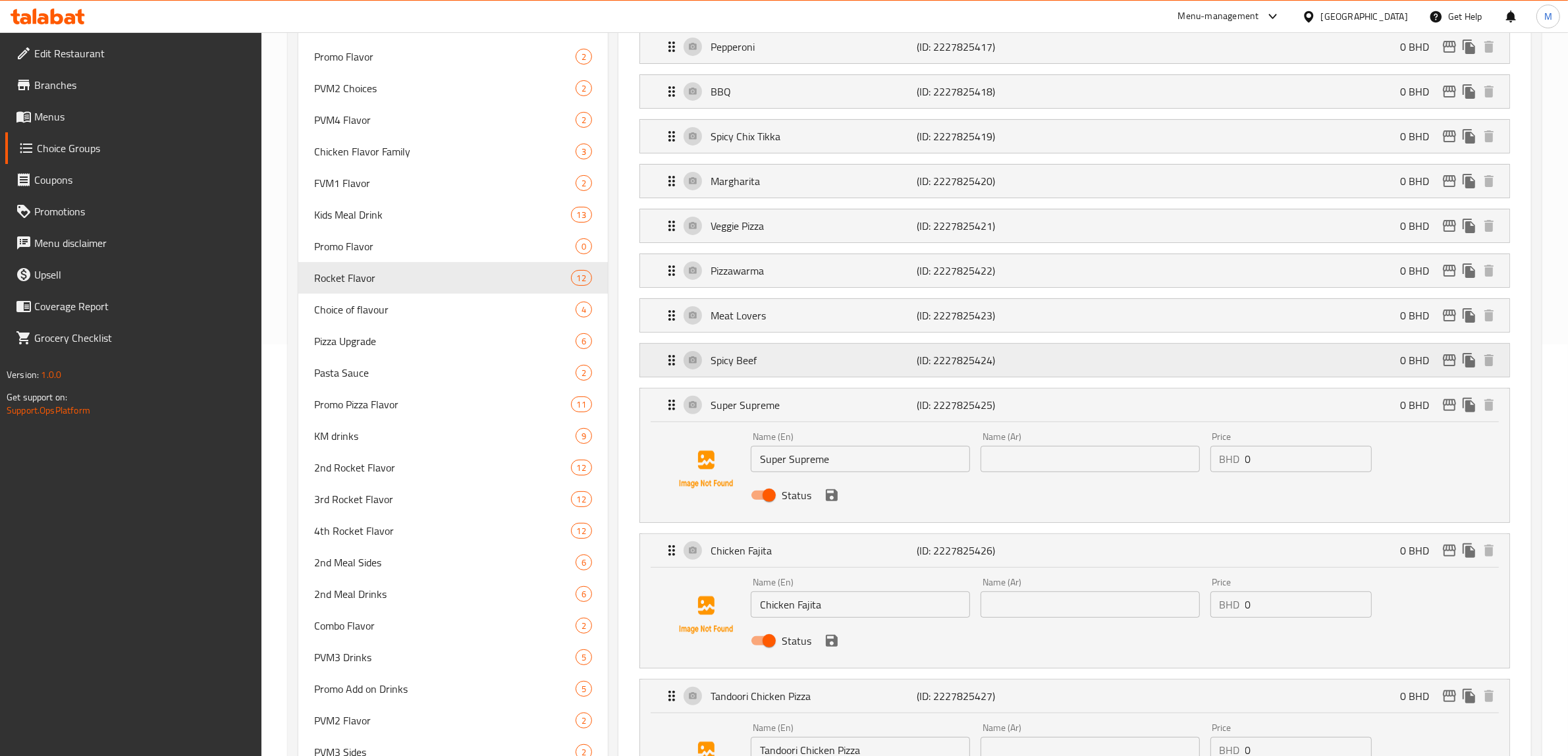
drag, startPoint x: 825, startPoint y: 355, endPoint x: 822, endPoint y: 305, distance: 50.1
click at [825, 353] on div "Spicy Beef (ID: 2227825424) 0 BHD" at bounding box center [1079, 360] width 830 height 33
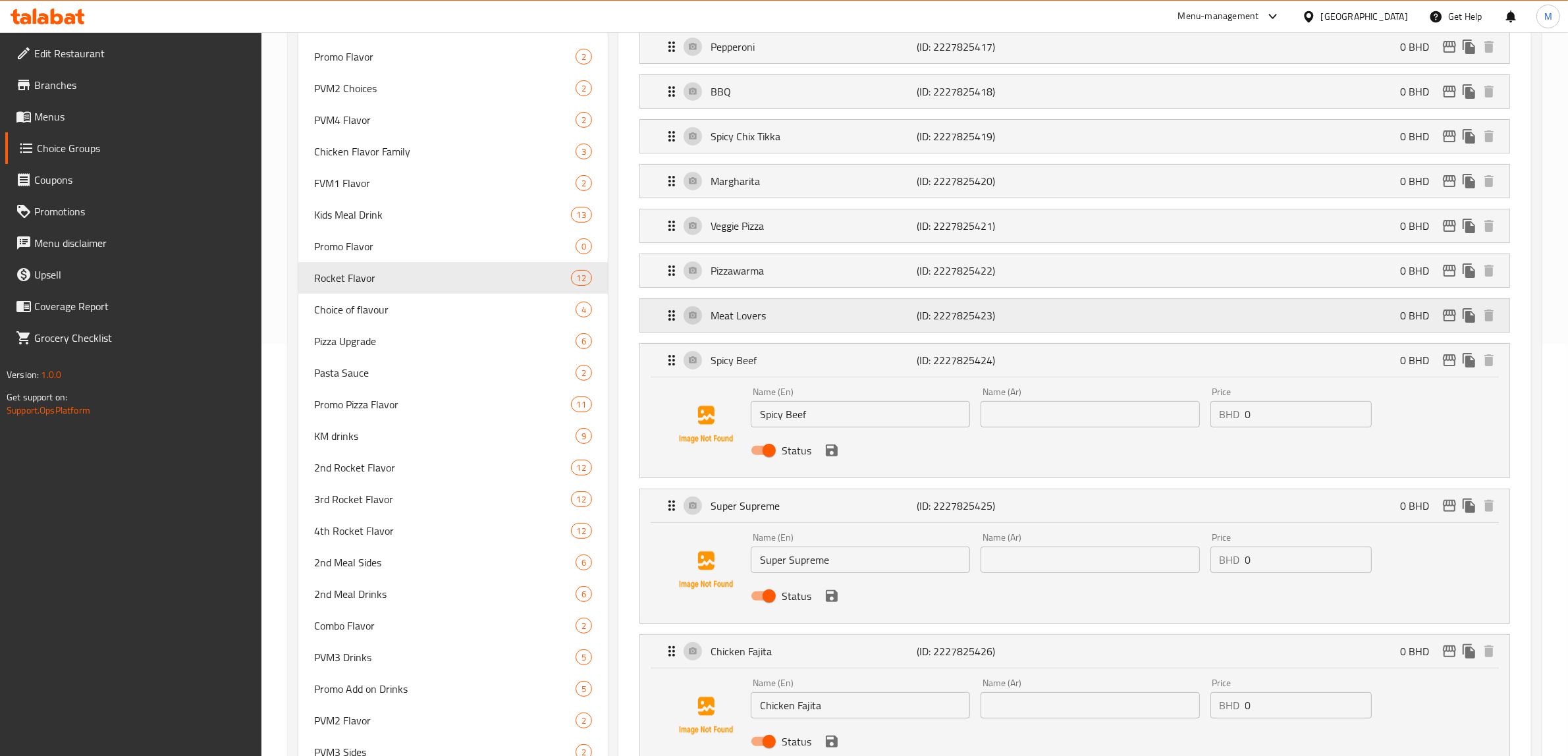
click at [822, 305] on div "Meat Lovers (ID: 2227825423) 0 BHD" at bounding box center [1079, 315] width 830 height 33
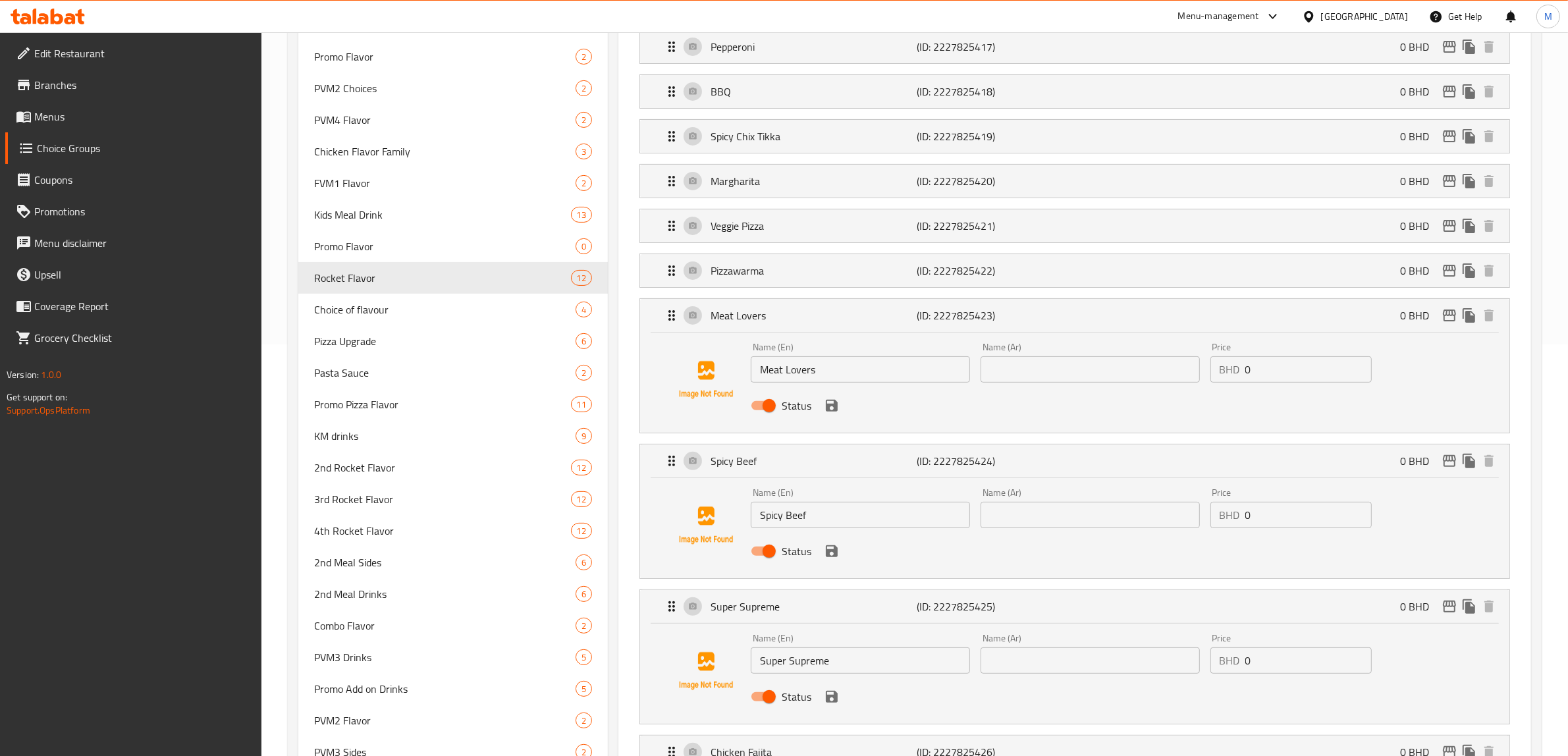
drag, startPoint x: 819, startPoint y: 258, endPoint x: 818, endPoint y: 248, distance: 10.0
click at [819, 255] on div "Pizzawarma (ID: 2227825422) 0 BHD Name (En) Pizzawarma Name (En) Name (Ar) Name…" at bounding box center [1075, 270] width 871 height 34
drag, startPoint x: 813, startPoint y: 218, endPoint x: 812, endPoint y: 182, distance: 36.0
click at [813, 214] on nav "Chicken Ranch (ID: 2227825416) 0 BHD Name (En) Chicken Ranch Name (En) Name (Ar…" at bounding box center [1075, 449] width 892 height 1152
click at [812, 182] on p "Margharita" at bounding box center [813, 181] width 207 height 16
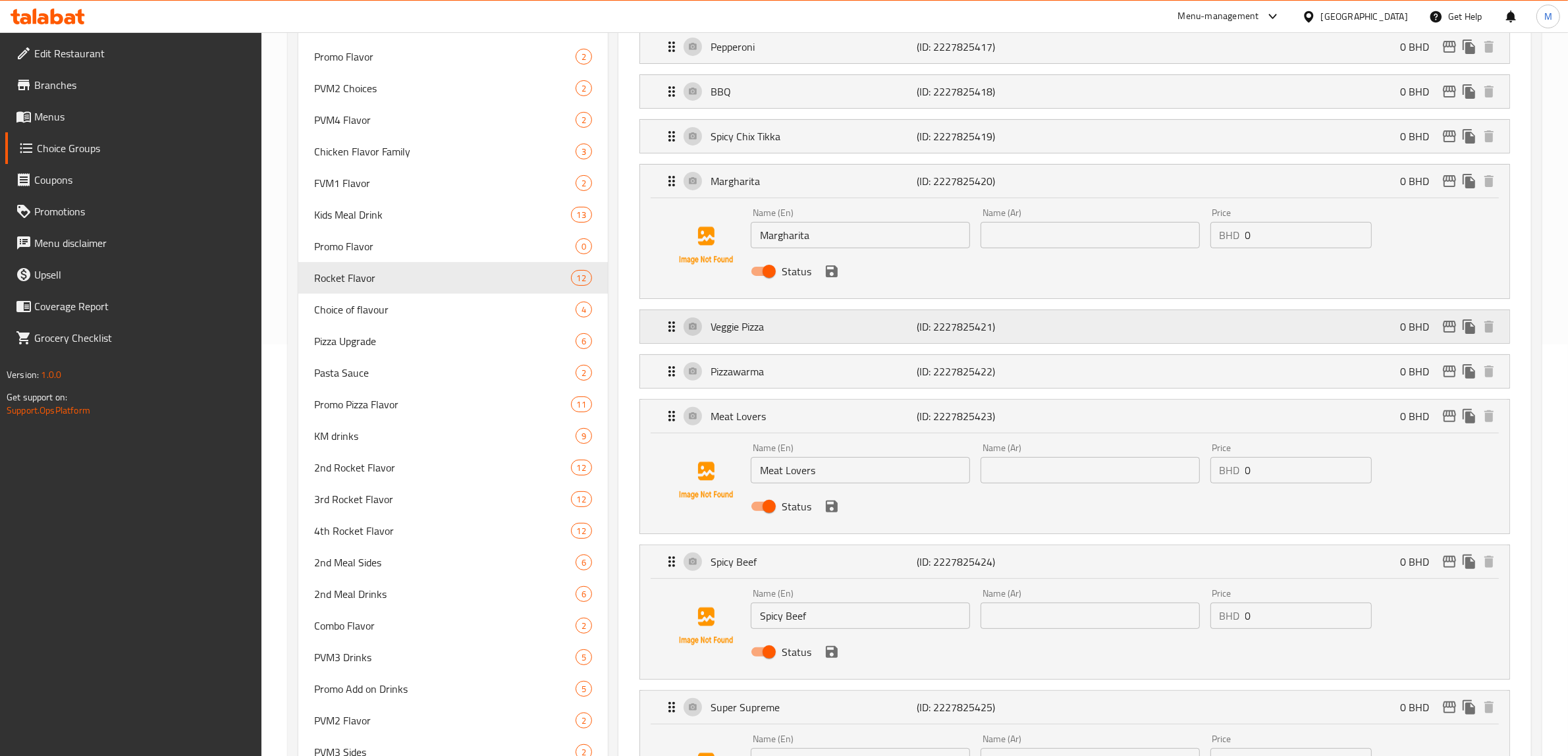
click at [822, 332] on p "Veggie Pizza" at bounding box center [813, 327] width 207 height 16
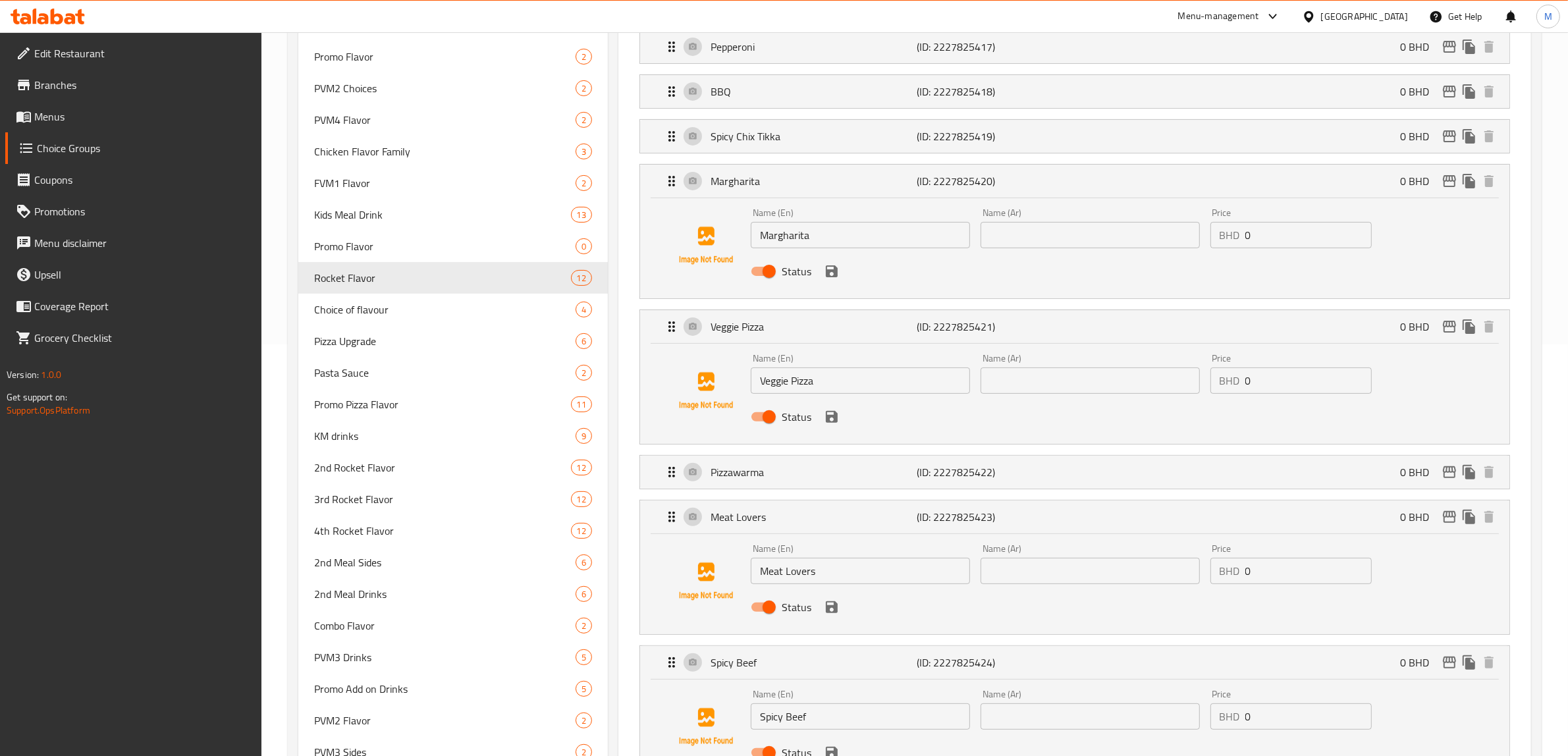
drag, startPoint x: 806, startPoint y: 479, endPoint x: 825, endPoint y: 399, distance: 82.2
click at [806, 479] on p "Pizzawarma" at bounding box center [813, 472] width 207 height 16
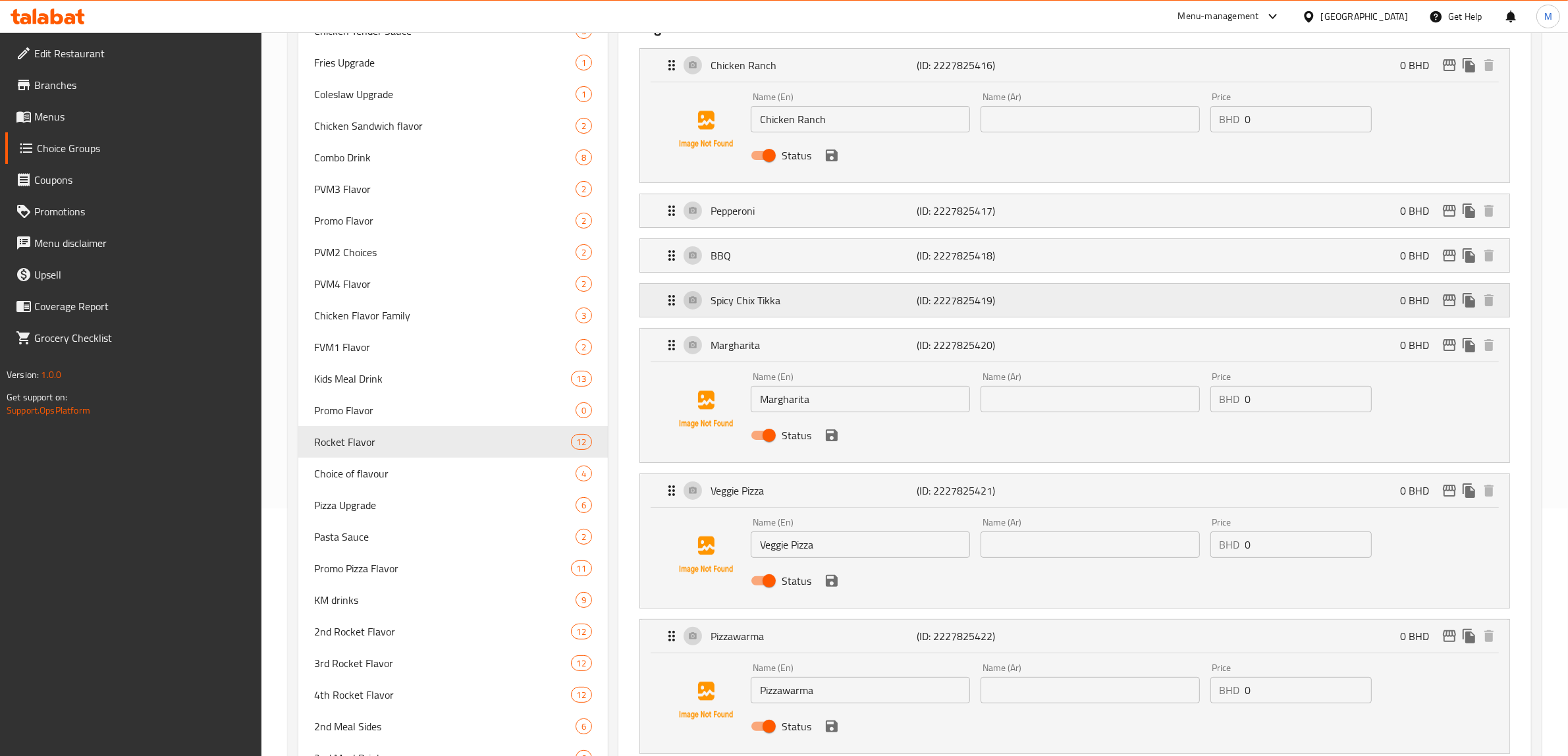
scroll to position [247, 0]
click at [801, 301] on p "Spicy Chix Tikka" at bounding box center [813, 301] width 207 height 16
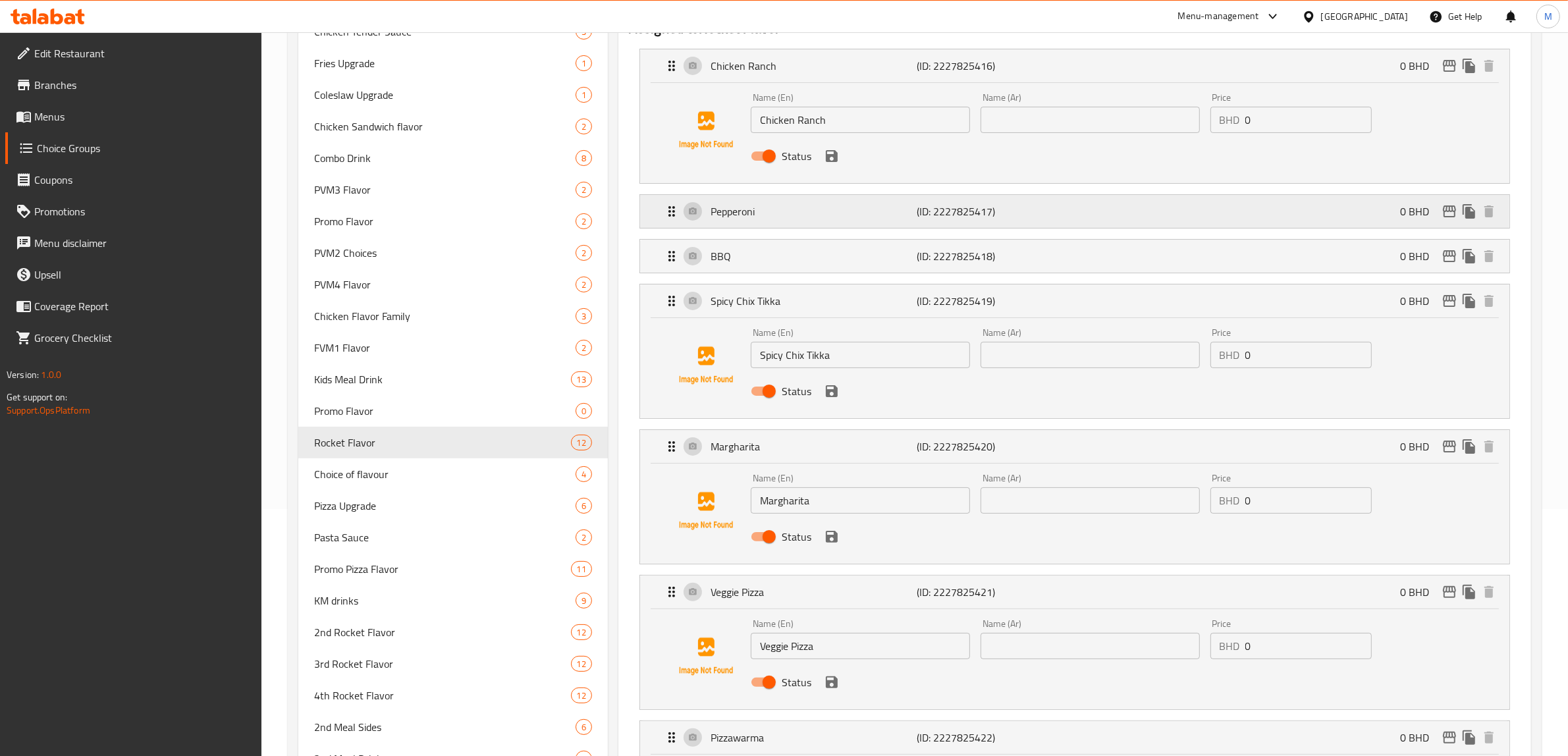
drag, startPoint x: 801, startPoint y: 257, endPoint x: 800, endPoint y: 213, distance: 44.0
click at [800, 254] on p "BBQ" at bounding box center [813, 256] width 207 height 16
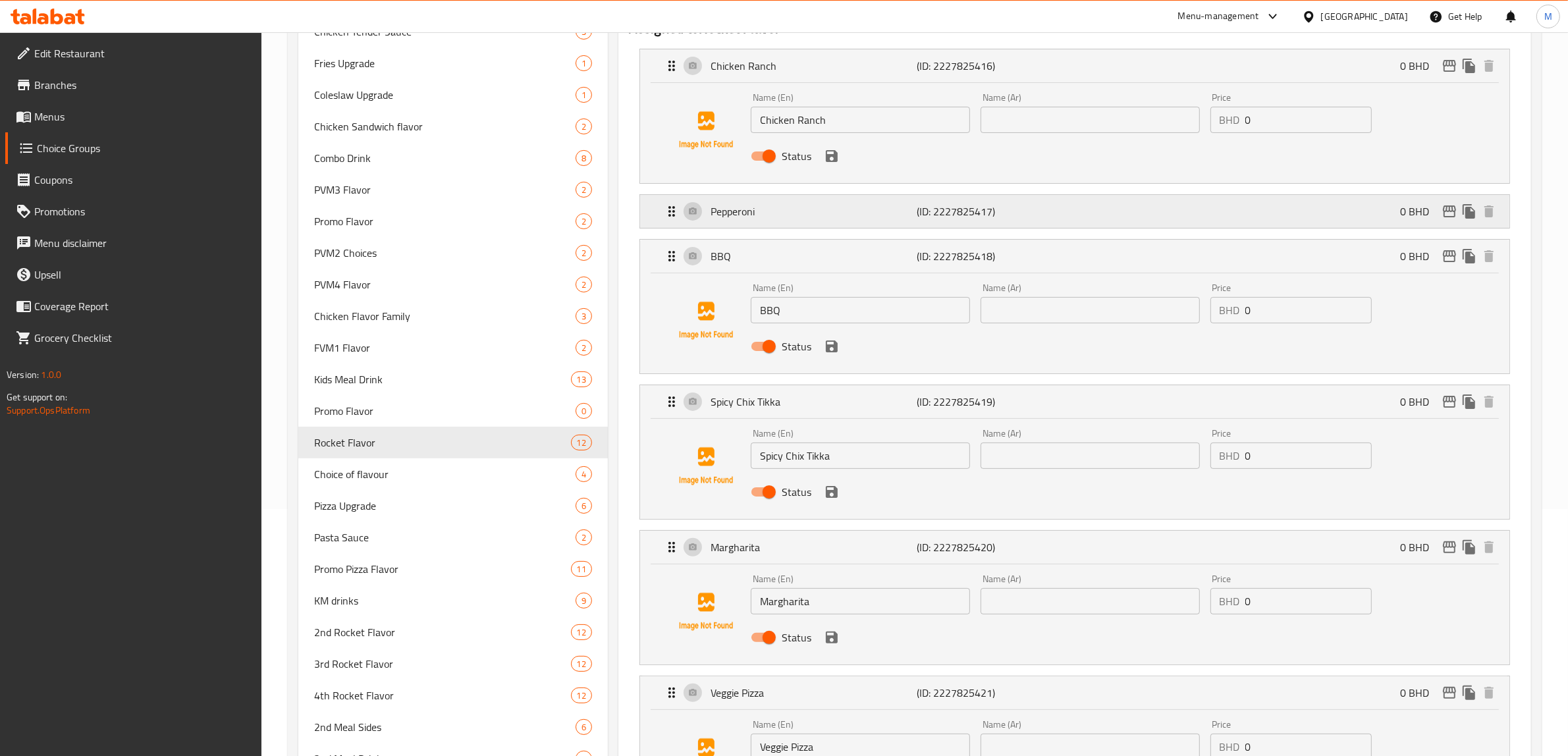
click at [800, 213] on p "Pepperoni" at bounding box center [813, 211] width 207 height 16
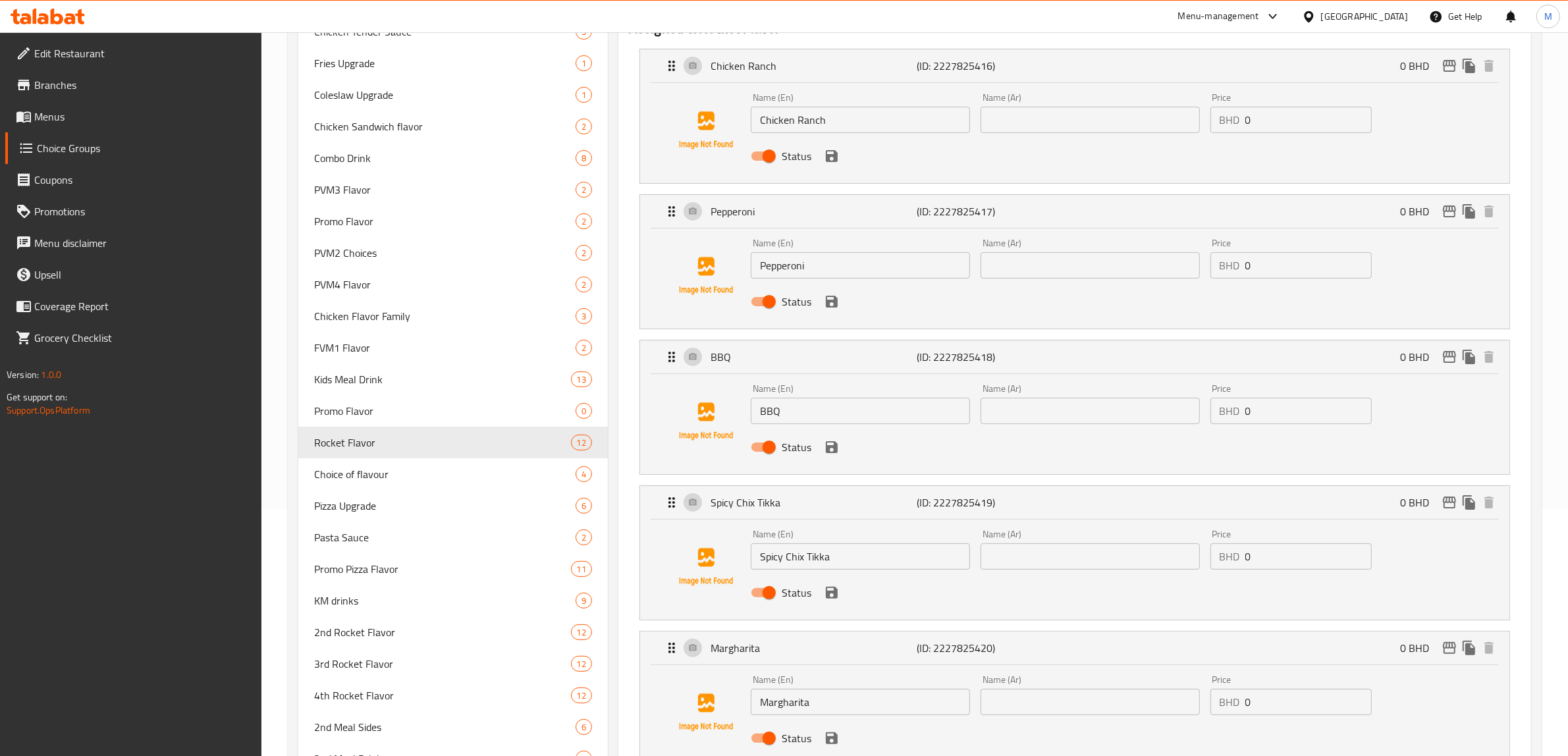
type input "نكهة الصاروخ الثانية"
click at [1127, 120] on input "text" at bounding box center [1090, 120] width 219 height 26
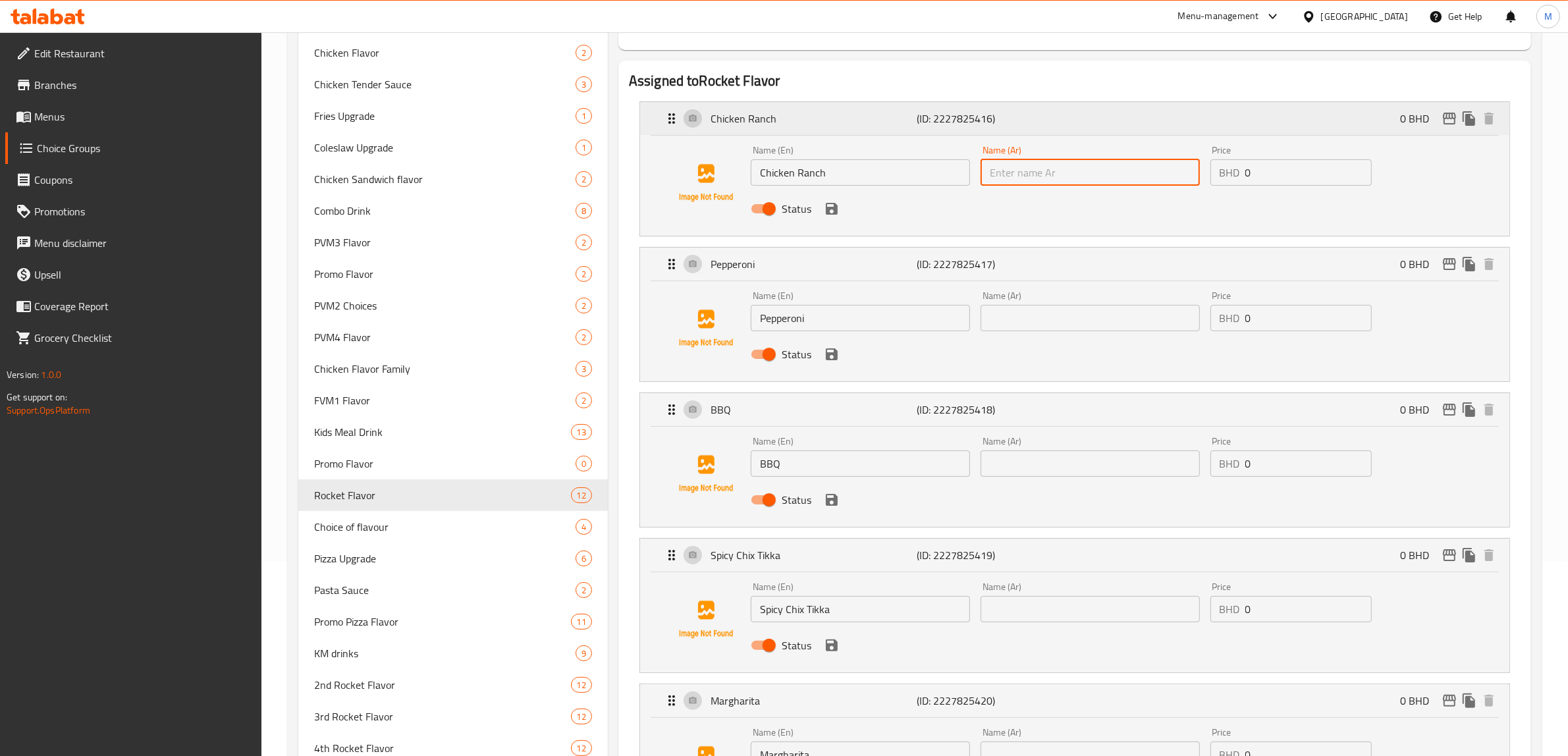
scroll to position [164, 0]
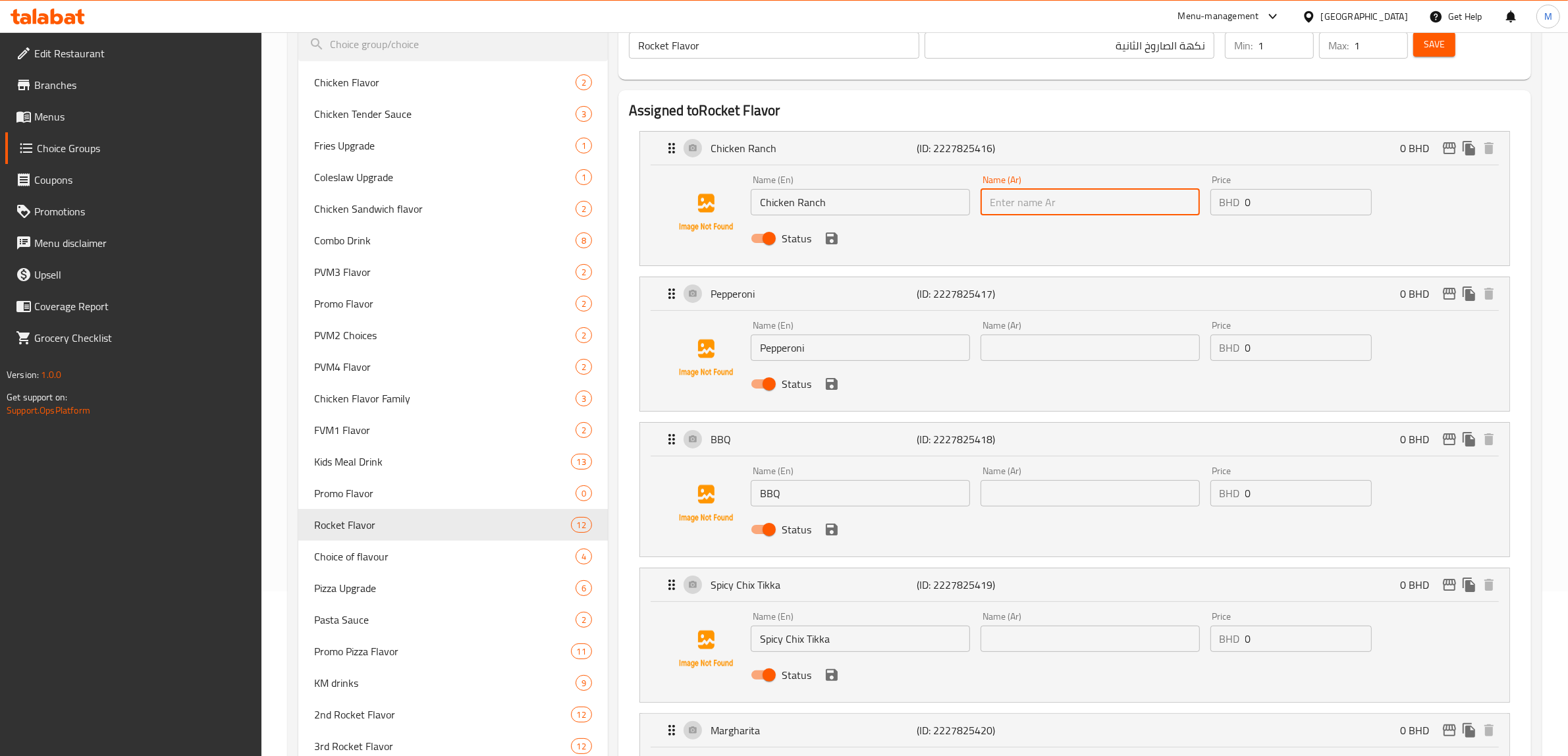
click at [1096, 207] on input "text" at bounding box center [1090, 202] width 219 height 26
type input "دجاج رانش"
click at [1059, 353] on input "text" at bounding box center [1090, 347] width 219 height 26
click at [1054, 507] on div "Name (Ar) Name (Ar)" at bounding box center [1090, 486] width 230 height 51
type input "بيبروني"
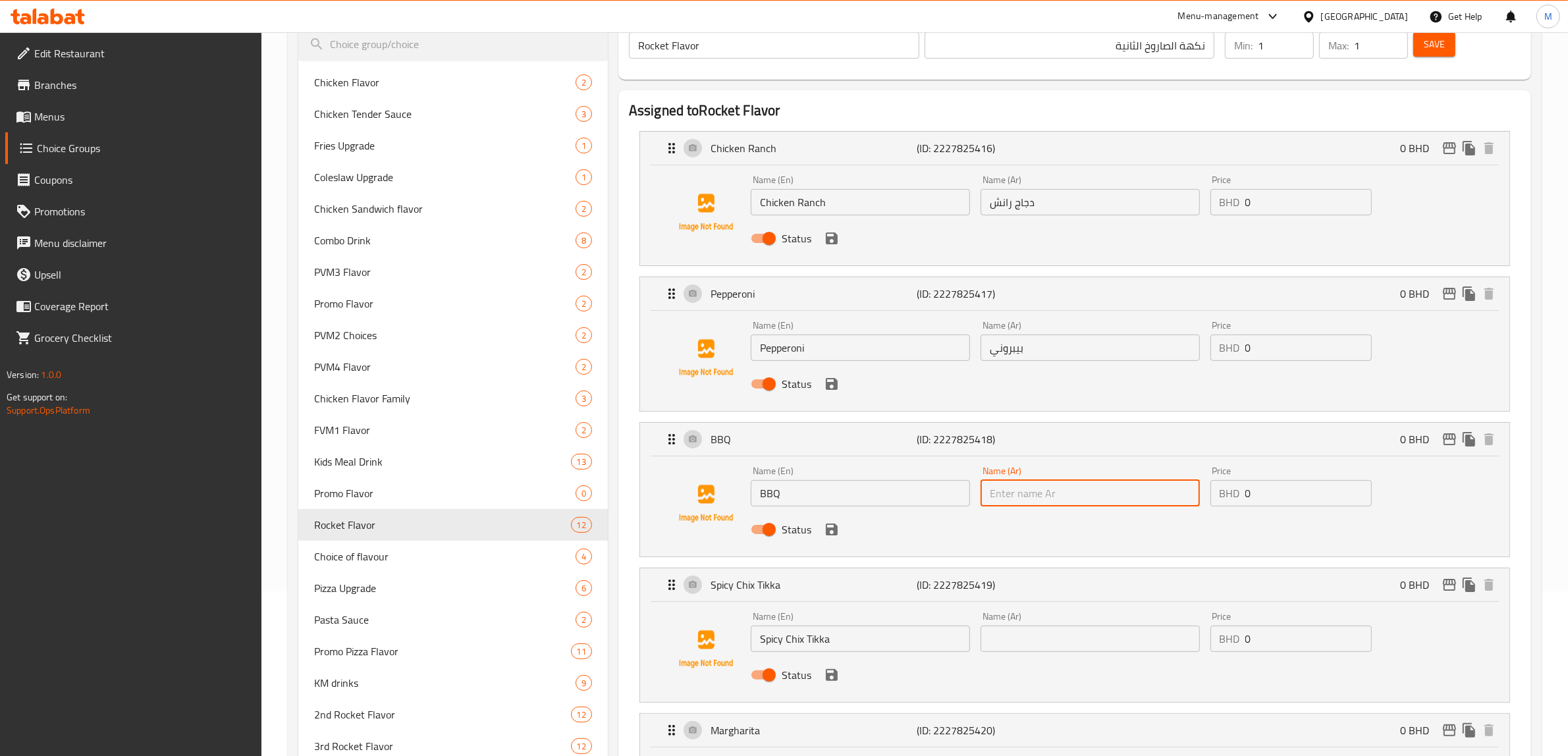
click at [1054, 494] on input "text" at bounding box center [1090, 493] width 219 height 26
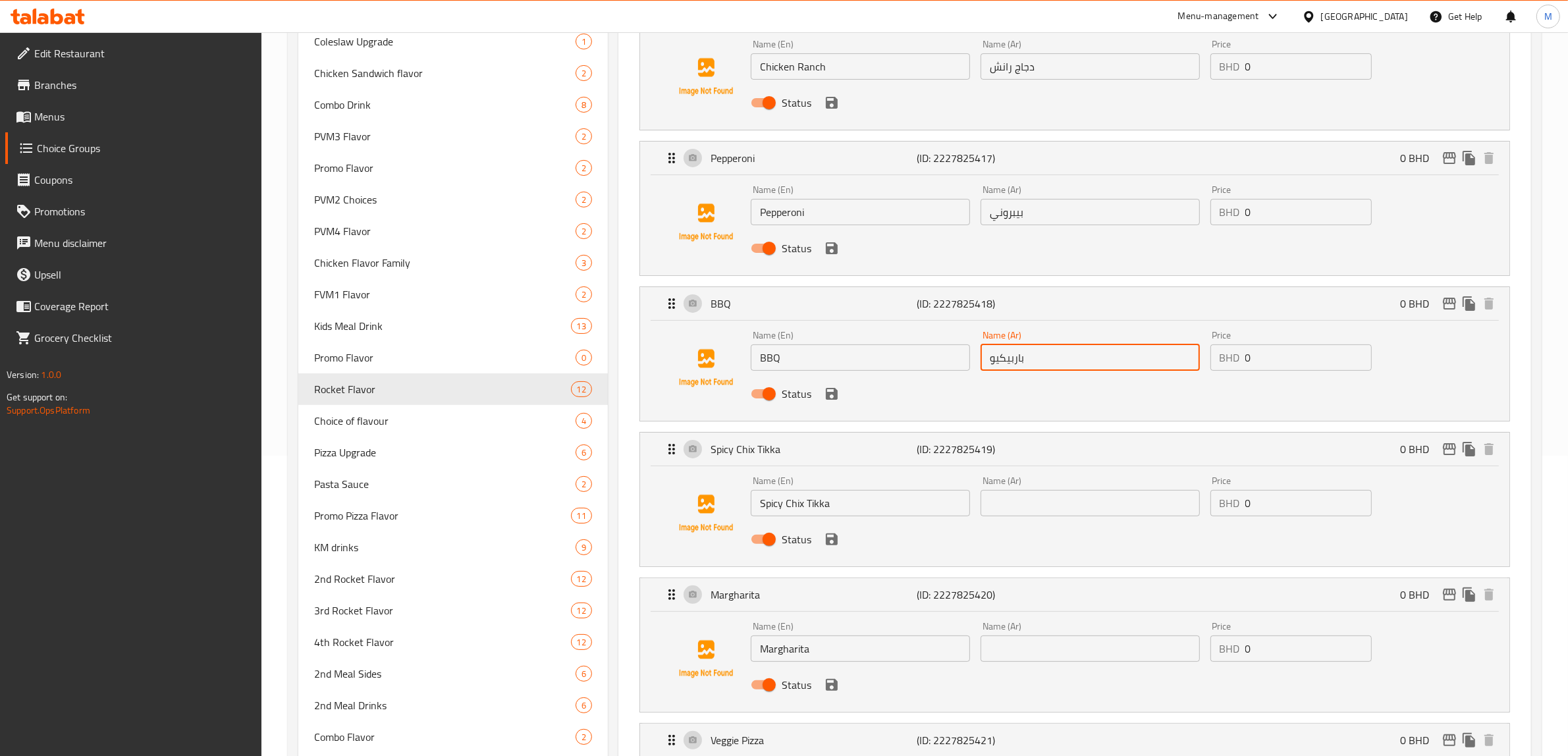
scroll to position [329, 0]
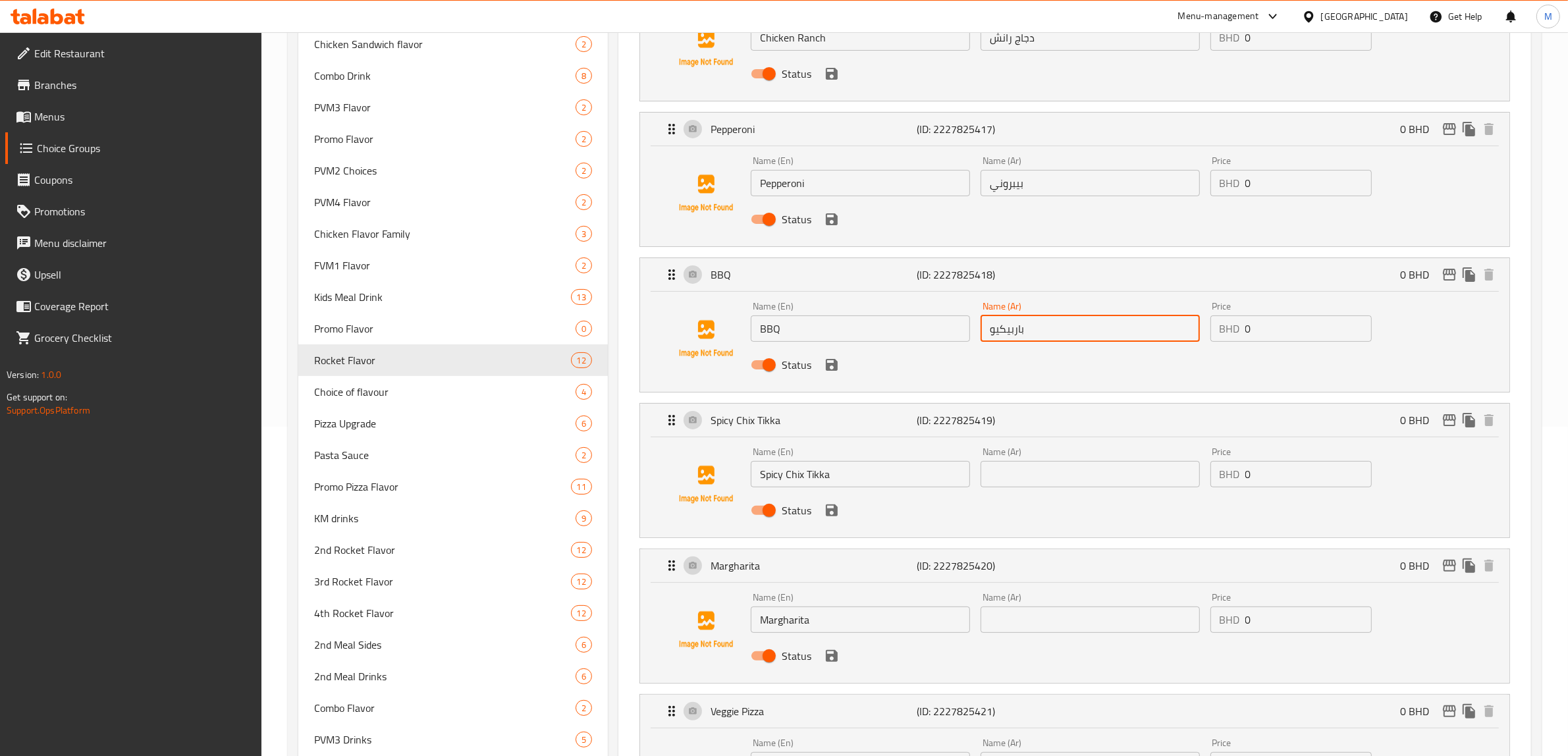
type input "باربيكيو"
click at [1041, 475] on input "text" at bounding box center [1090, 474] width 219 height 26
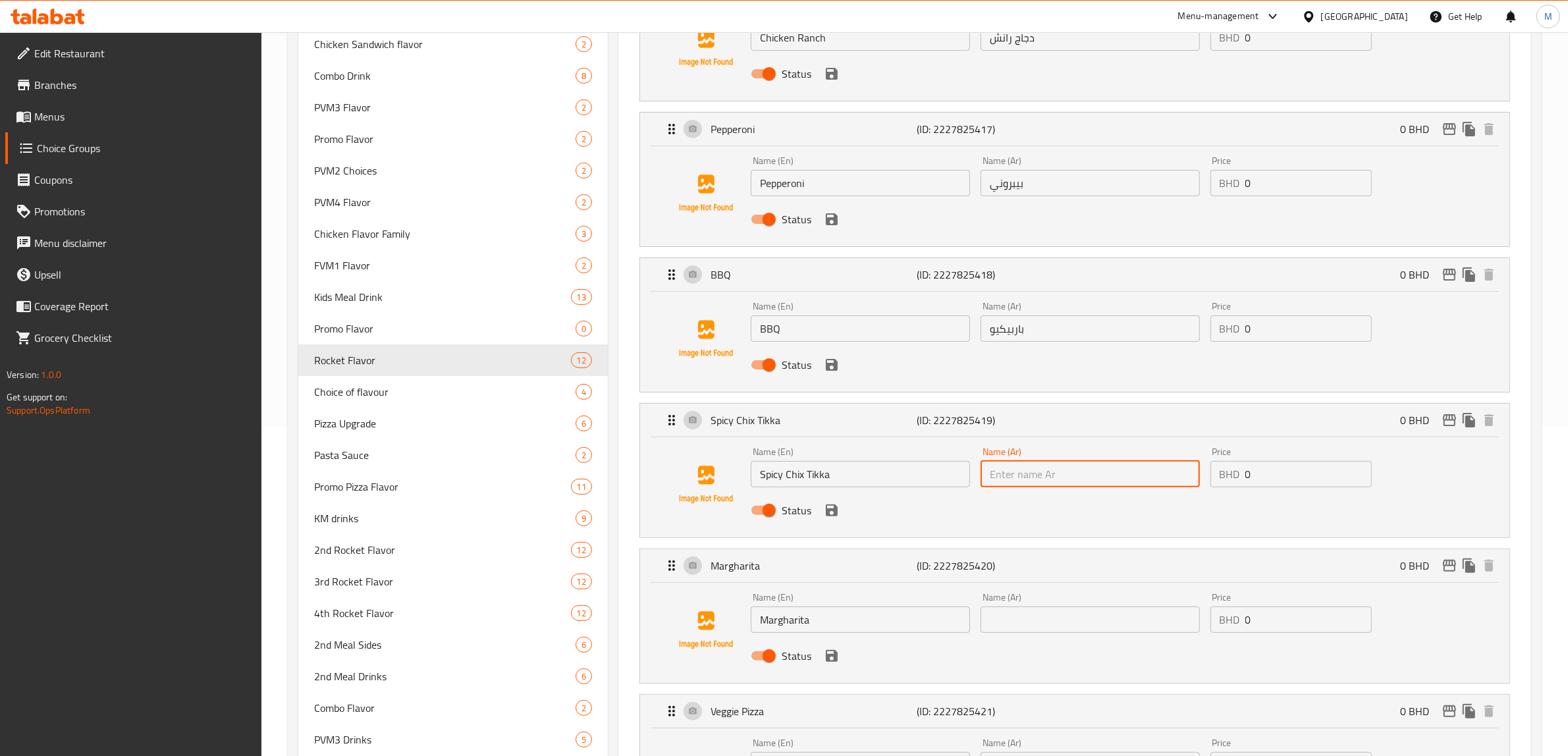
click at [827, 482] on input "Spicy Chix Tikka" at bounding box center [860, 474] width 219 height 26
click at [1036, 484] on input "text" at bounding box center [1090, 474] width 219 height 26
paste input "تشيكس تيكا حار"
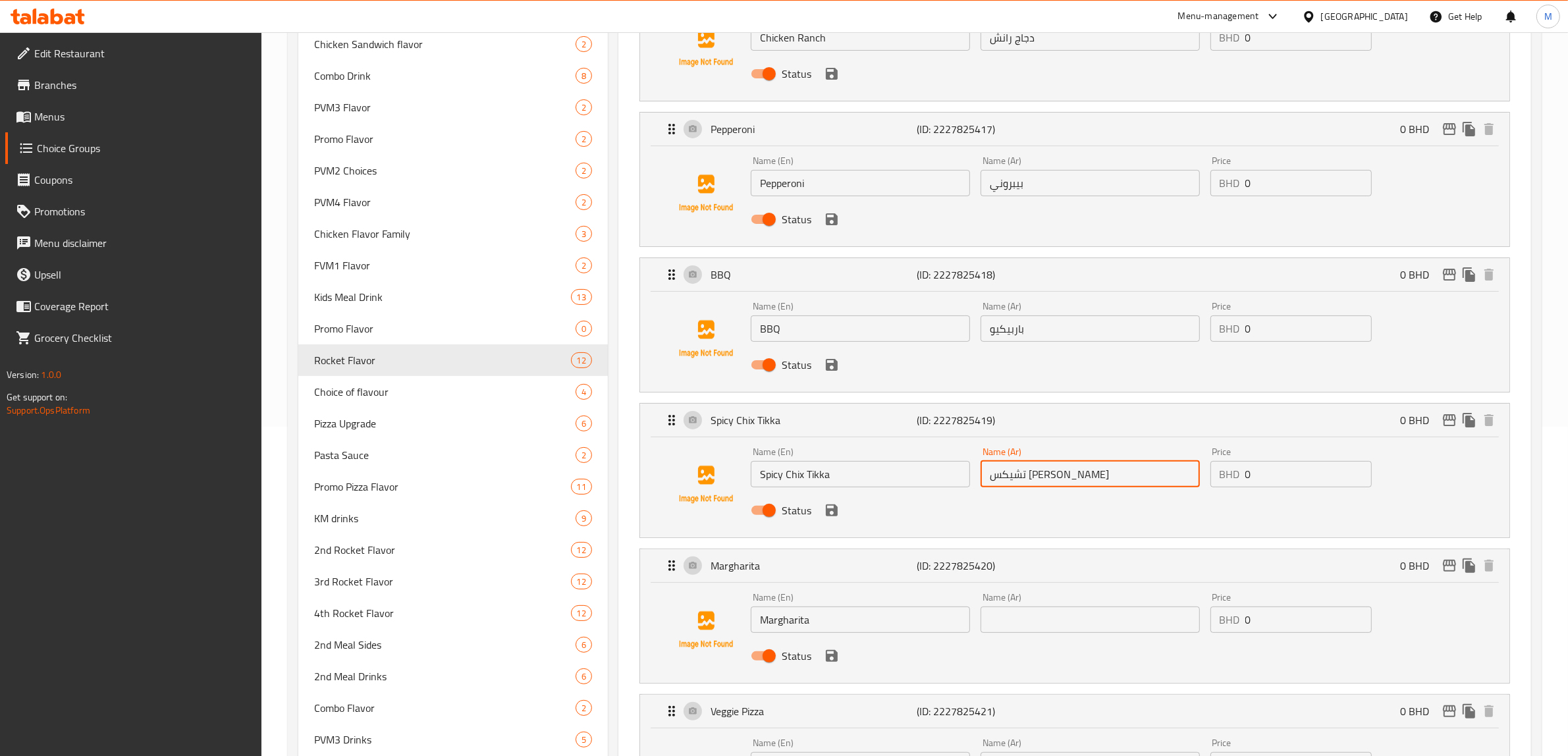
click at [925, 449] on div "Name (En) Spicy Chix Tikka Name (En)" at bounding box center [860, 468] width 219 height 40
click at [955, 517] on div "Status" at bounding box center [1090, 510] width 689 height 35
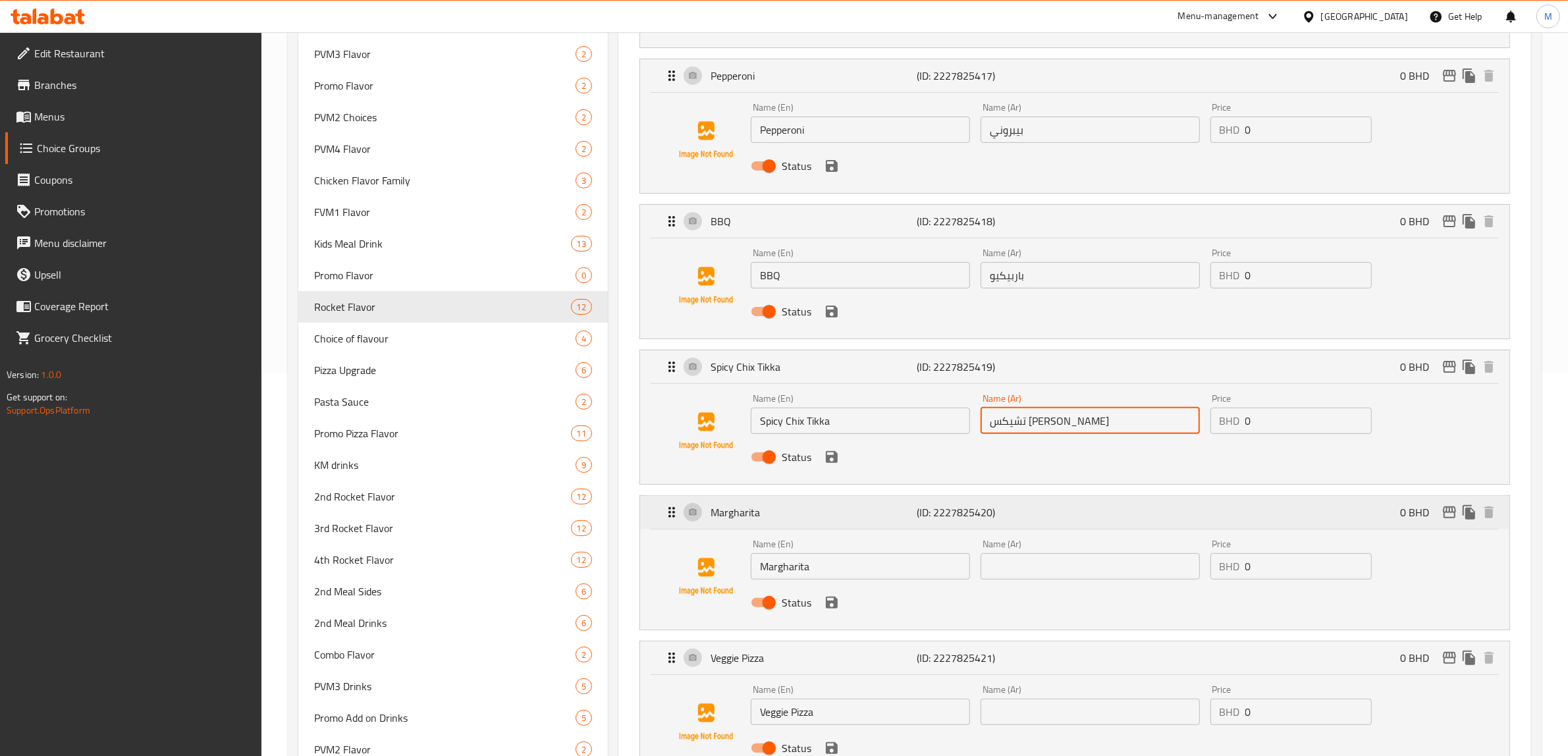
scroll to position [411, 0]
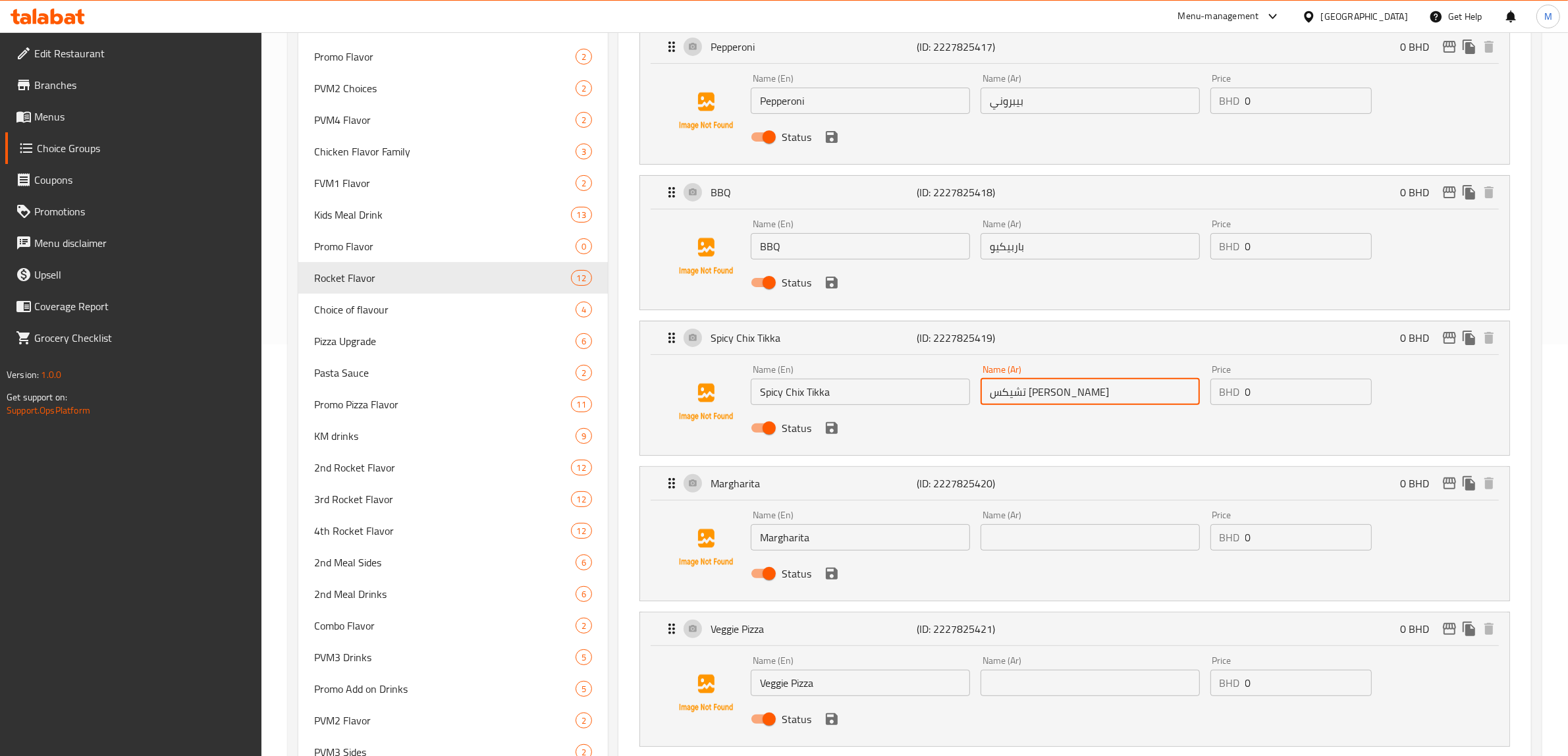
type input "تشيكس تيكا حار"
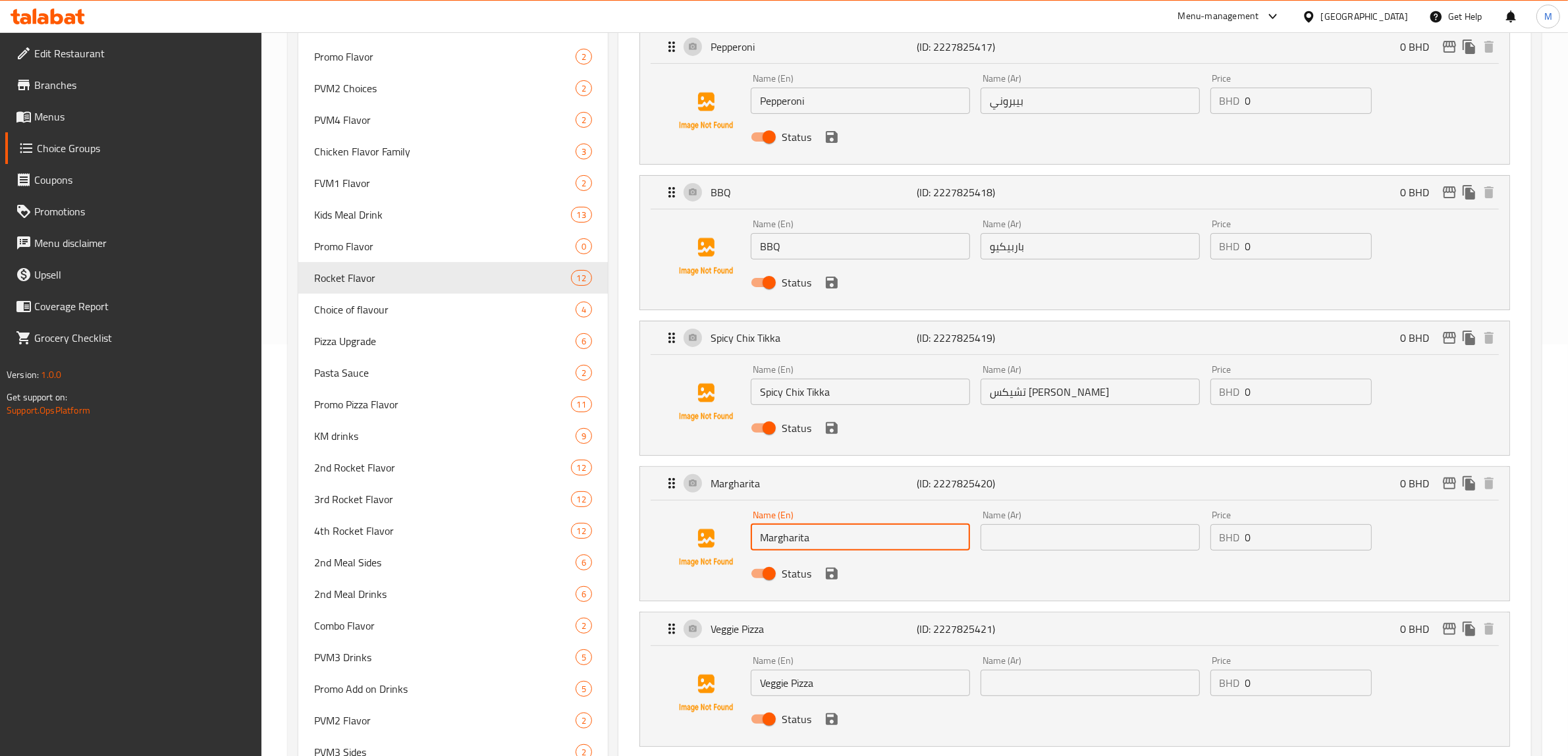
click at [784, 539] on input "Margharita" at bounding box center [860, 537] width 219 height 26
click at [1104, 539] on input "text" at bounding box center [1090, 537] width 219 height 26
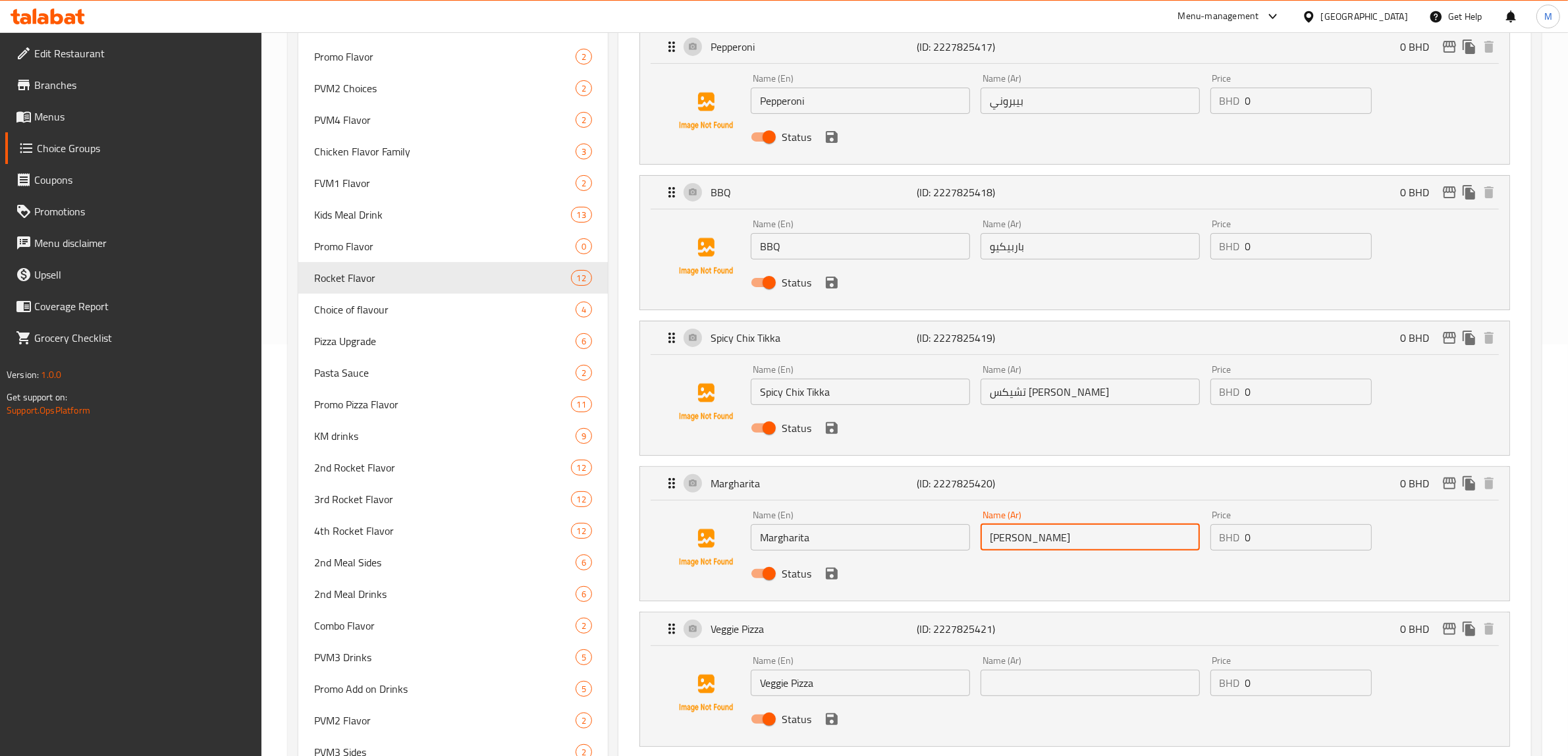
type input "مارجريتا"
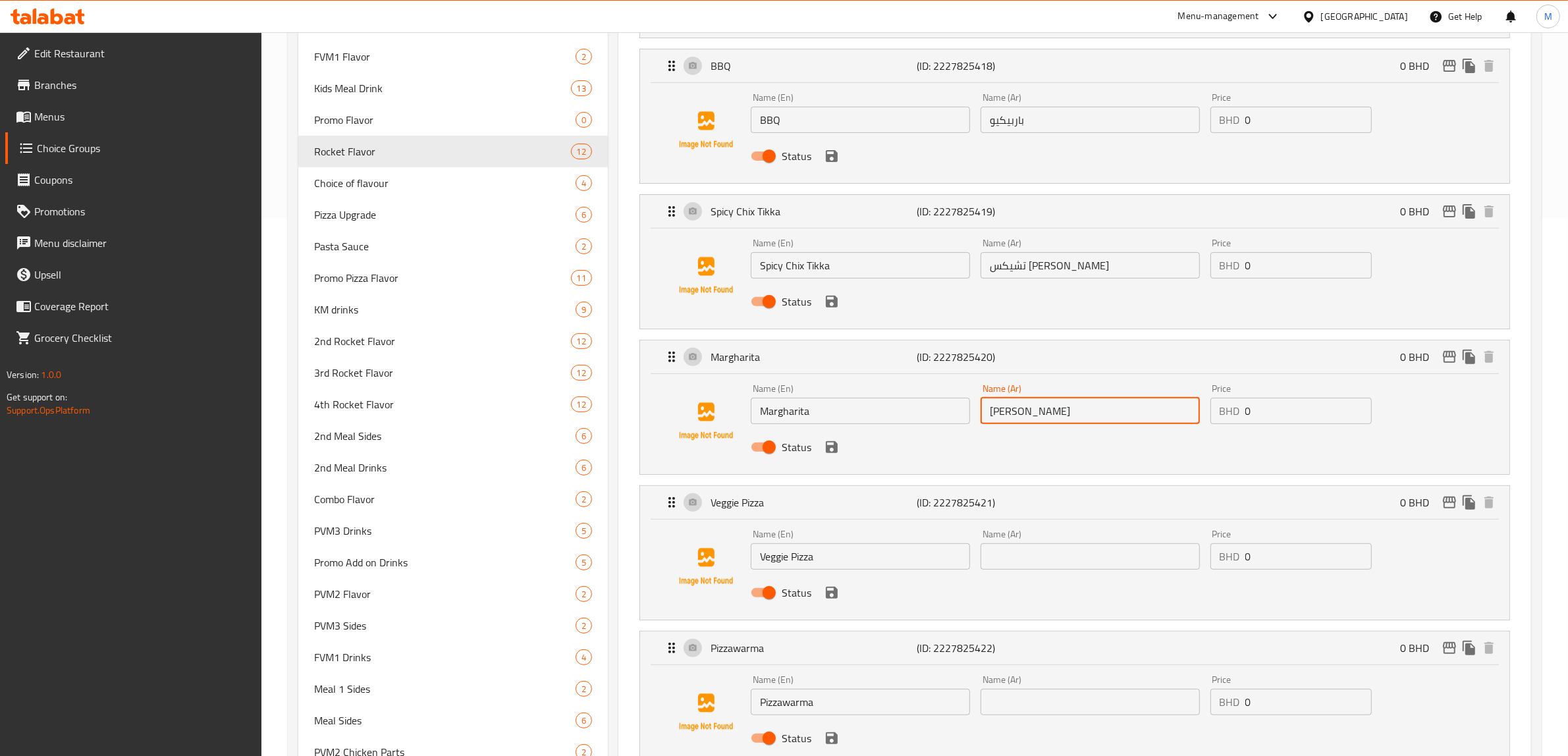
scroll to position [576, 0]
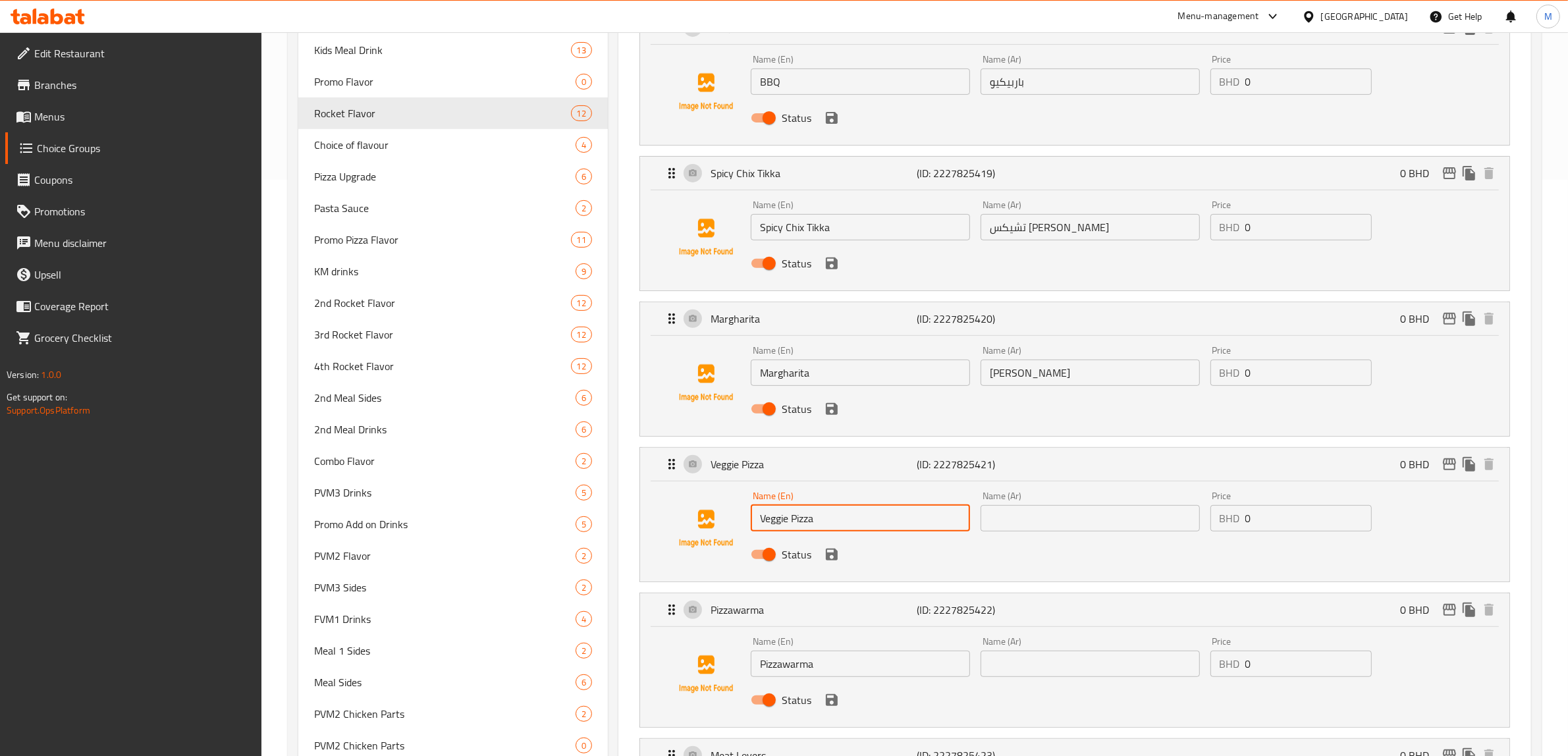
click at [794, 518] on input "Veggie Pizza" at bounding box center [860, 518] width 219 height 26
click at [1059, 527] on input "text" at bounding box center [1090, 518] width 219 height 26
paste input "بيتزا نباتية"
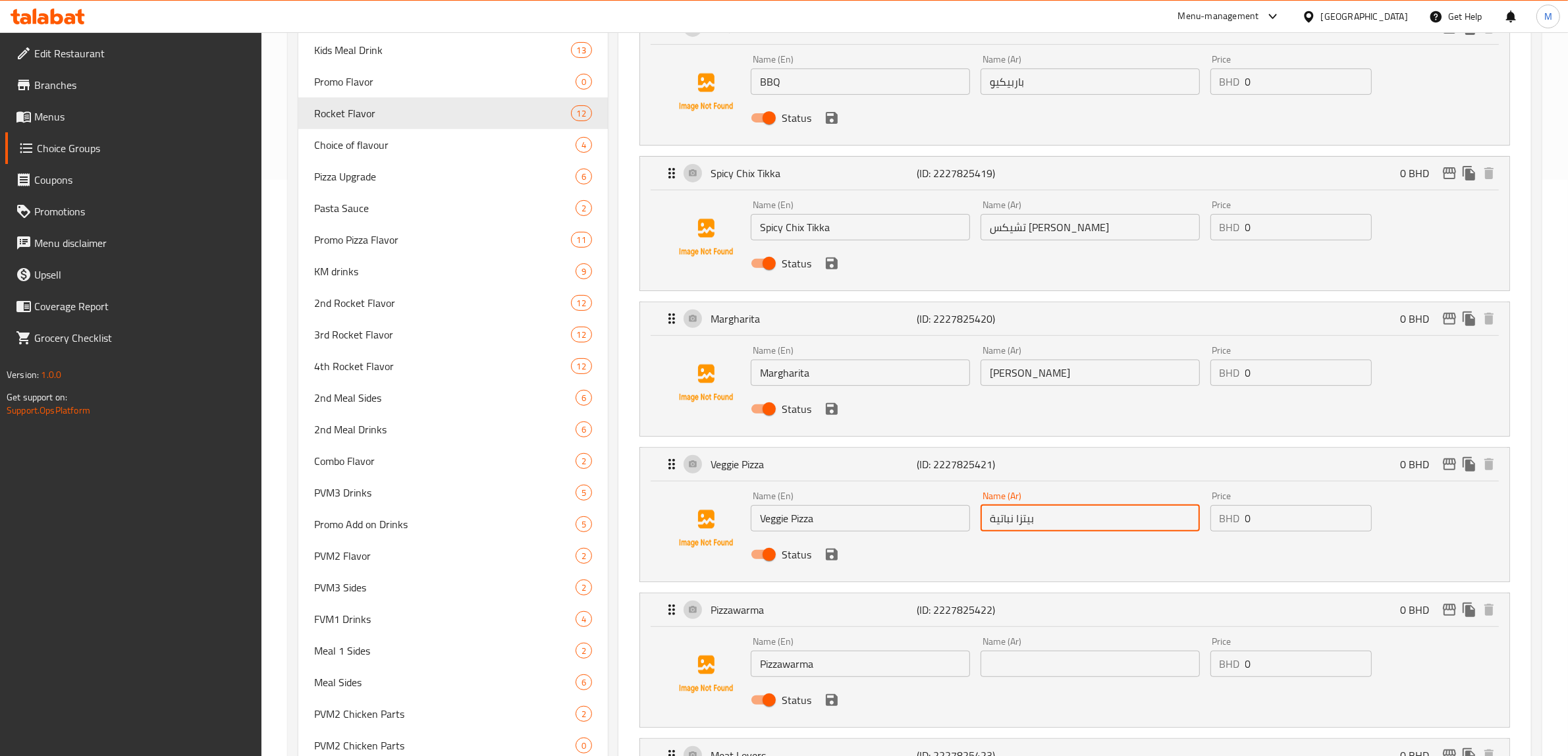
click at [911, 568] on div "Status" at bounding box center [1090, 554] width 689 height 35
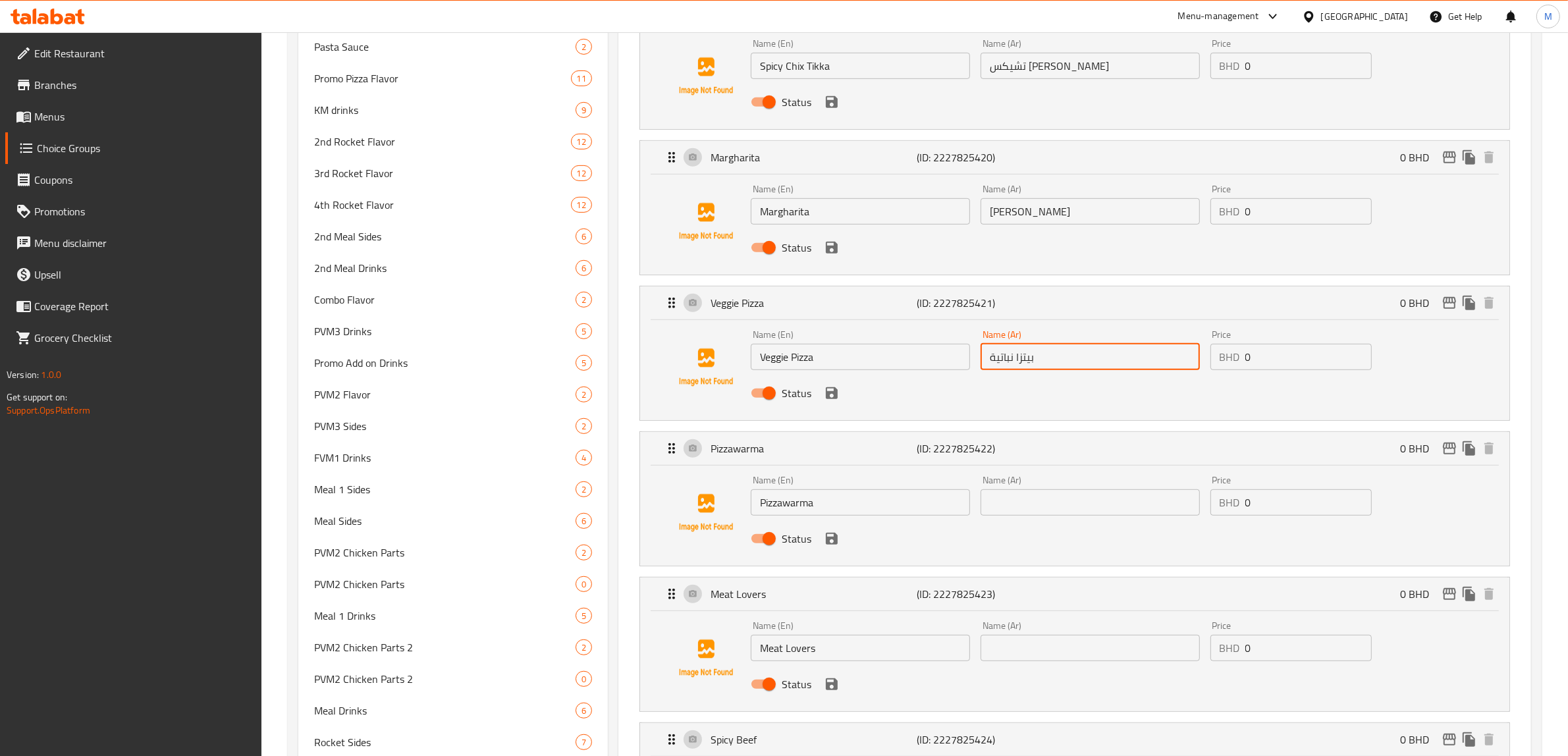
scroll to position [741, 0]
type input "بيتزا نباتية"
click at [796, 507] on input "Pizzawarma" at bounding box center [860, 499] width 219 height 26
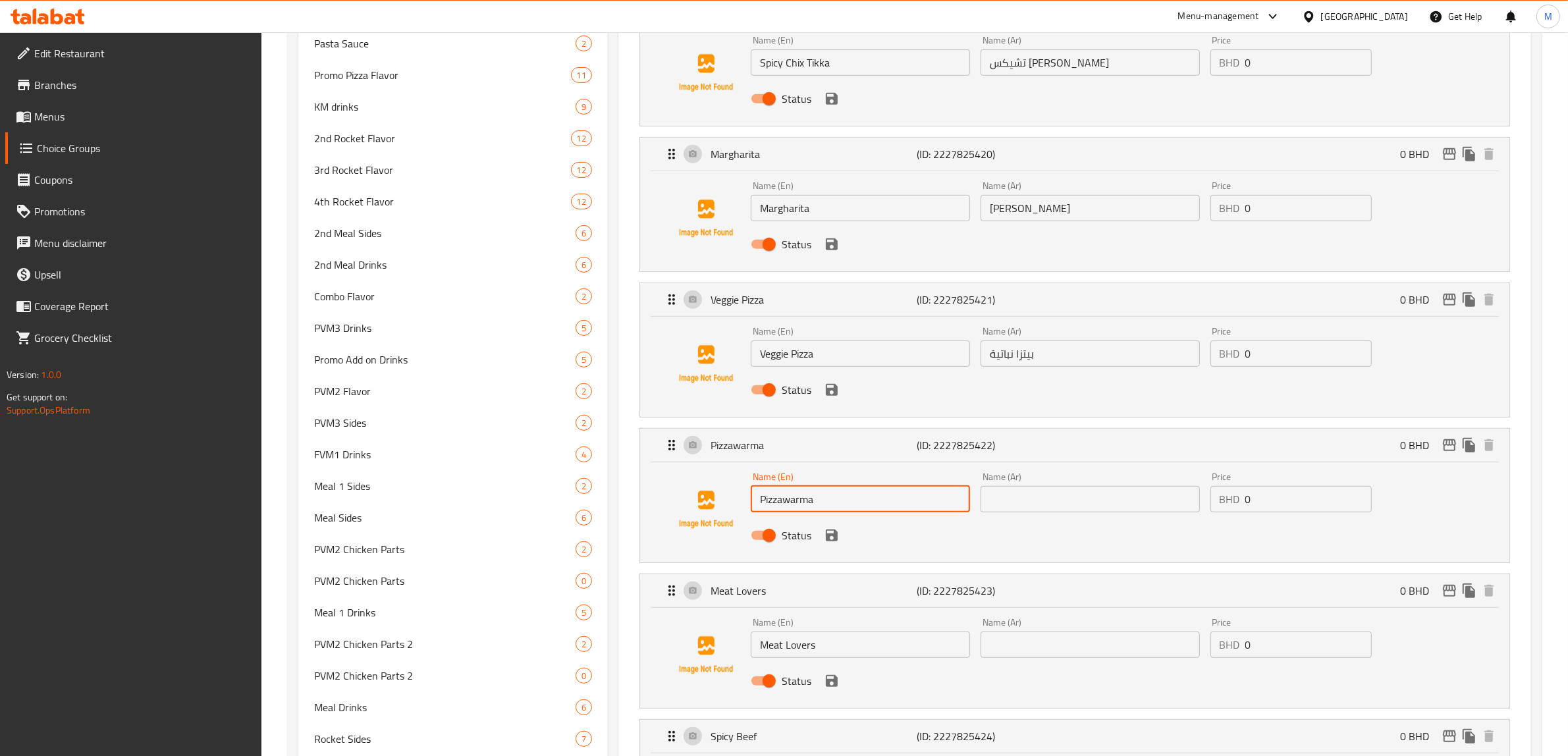
click at [796, 507] on input "Pizzawarma" at bounding box center [860, 499] width 219 height 26
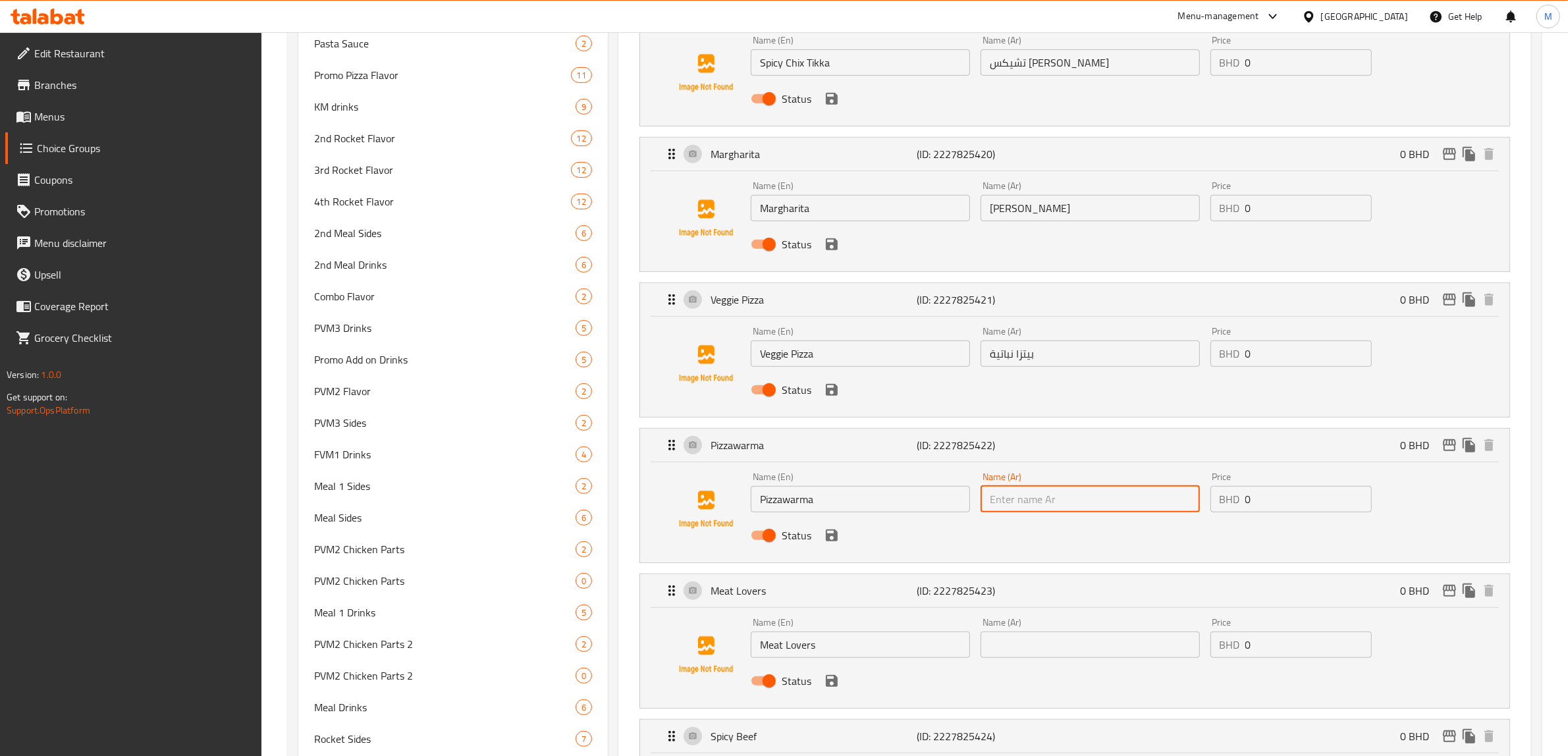
click at [1025, 505] on input "text" at bounding box center [1090, 499] width 219 height 26
paste input "بيتزا وارما"
click at [959, 539] on div "Status" at bounding box center [1090, 535] width 689 height 35
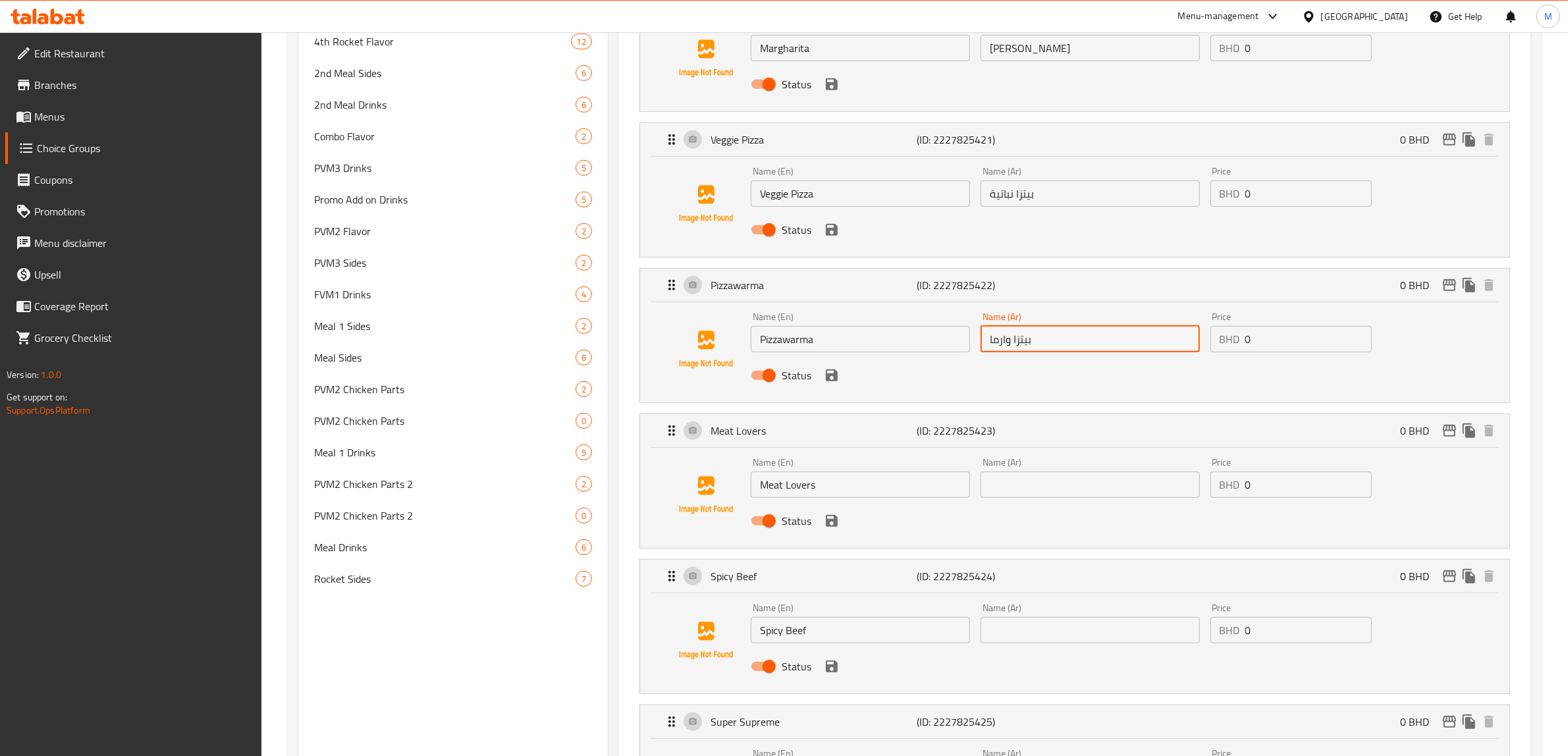
scroll to position [905, 0]
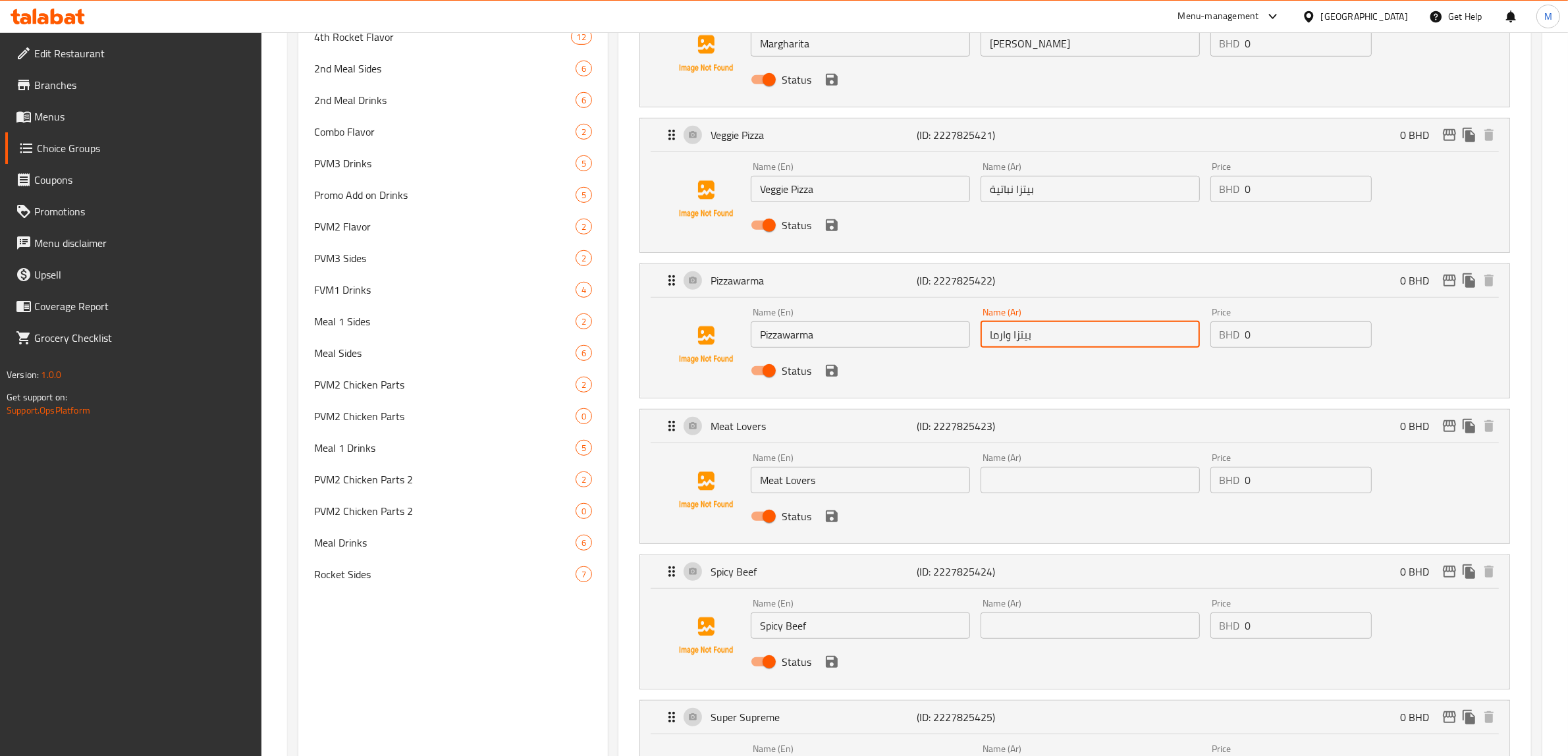
type input "بيتزا وارما"
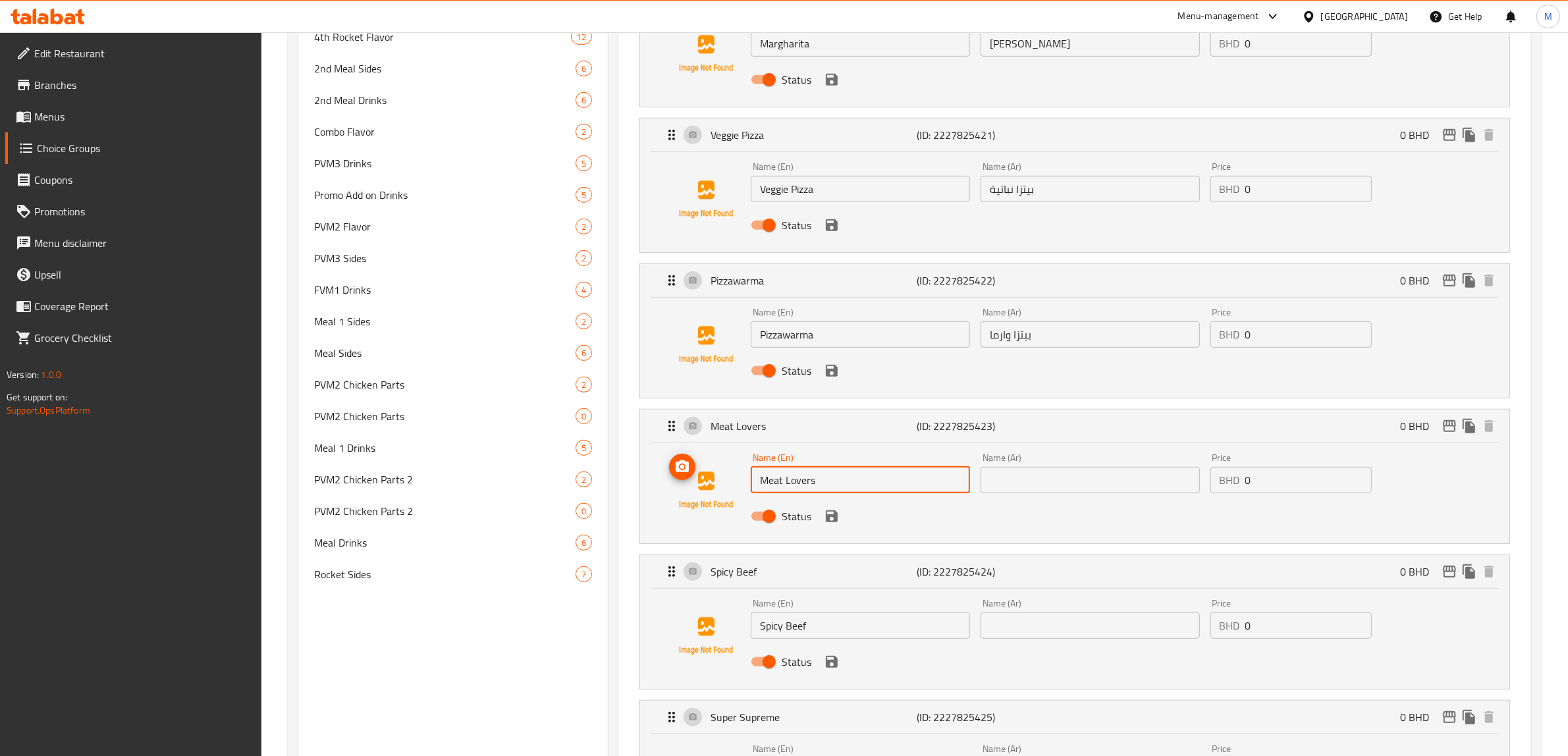
drag, startPoint x: 823, startPoint y: 472, endPoint x: 736, endPoint y: 478, distance: 87.2
click at [736, 478] on div "Name (En) Meat Lovers Name (En) Name (Ar) Name (Ar) Price BHD 0 Price Status" at bounding box center [1075, 491] width 828 height 90
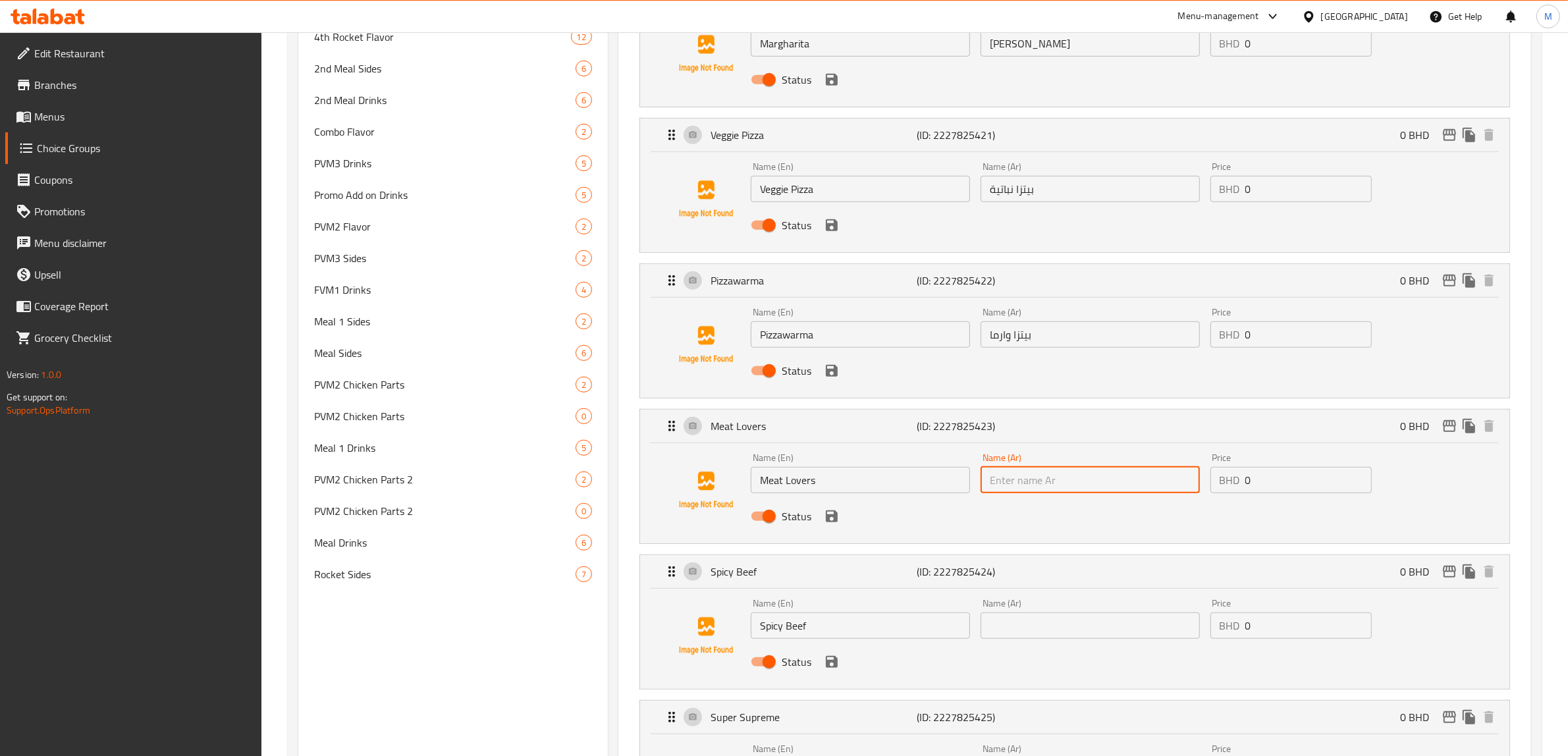
click at [1036, 471] on input "text" at bounding box center [1090, 480] width 219 height 26
paste input "عشاق اللحوم"
click at [923, 519] on div "Status" at bounding box center [1090, 516] width 689 height 35
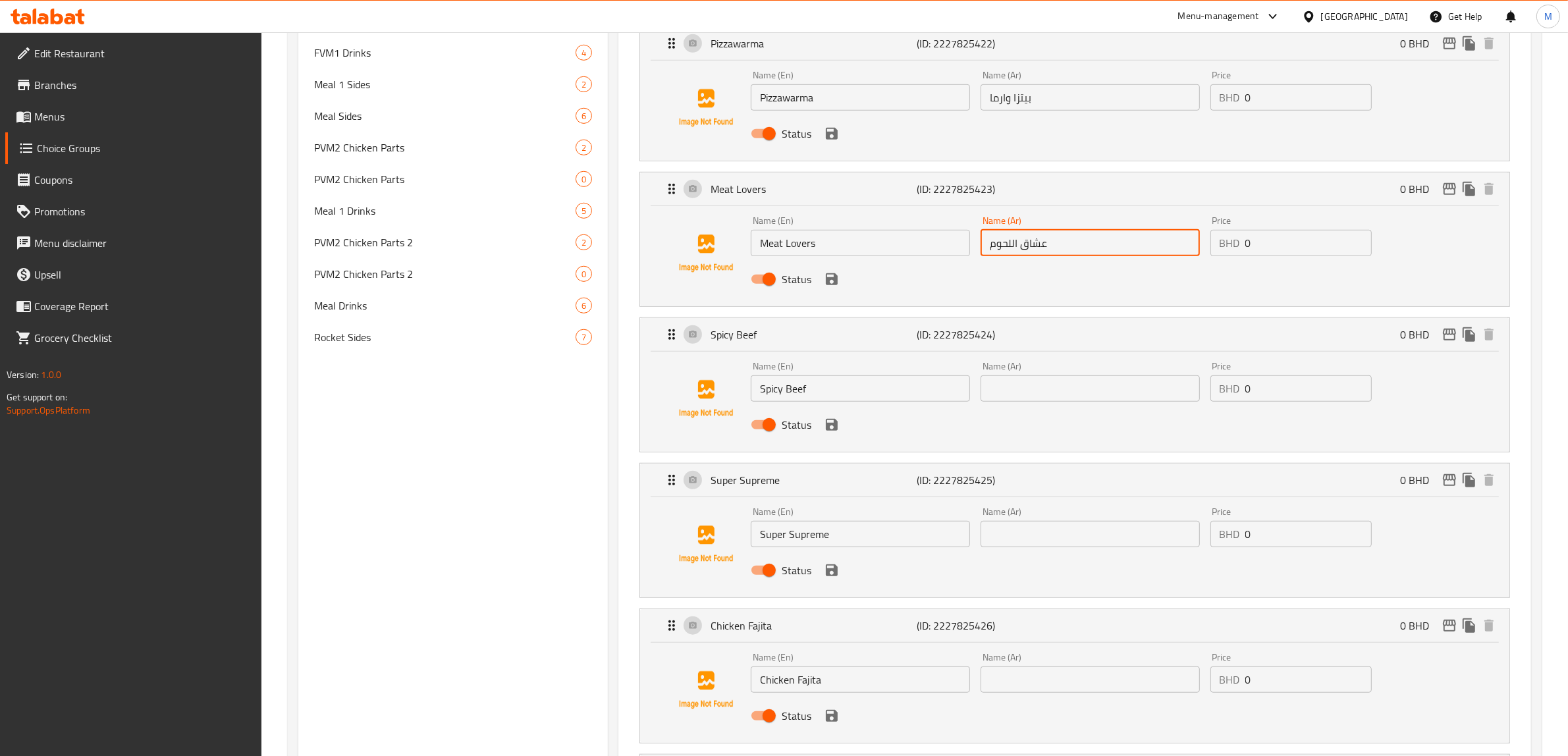
scroll to position [1152, 0]
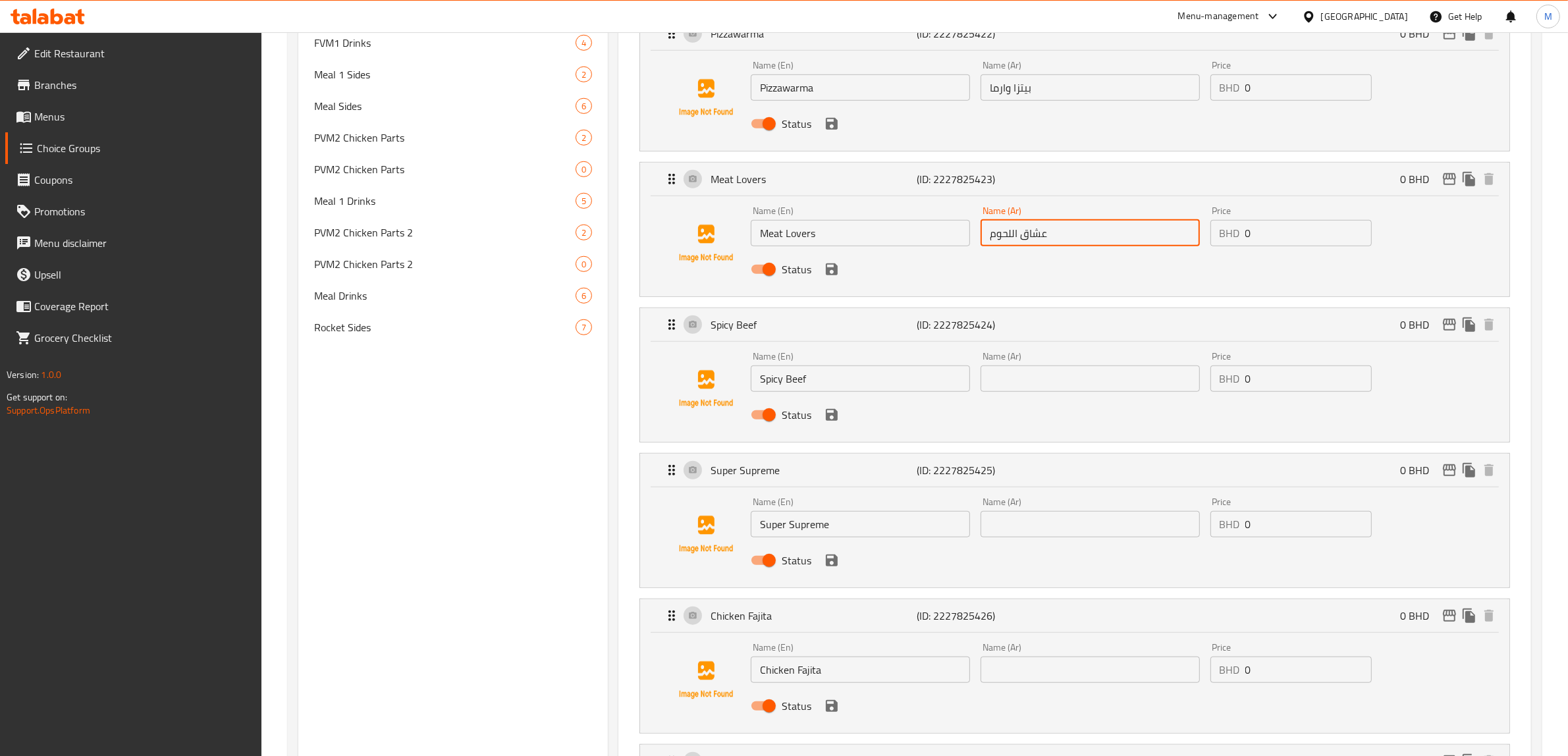
type input "عشاق اللحوم"
click at [789, 376] on input "Spicy Beef" at bounding box center [860, 379] width 219 height 26
click at [1043, 386] on input "text" at bounding box center [1090, 379] width 219 height 26
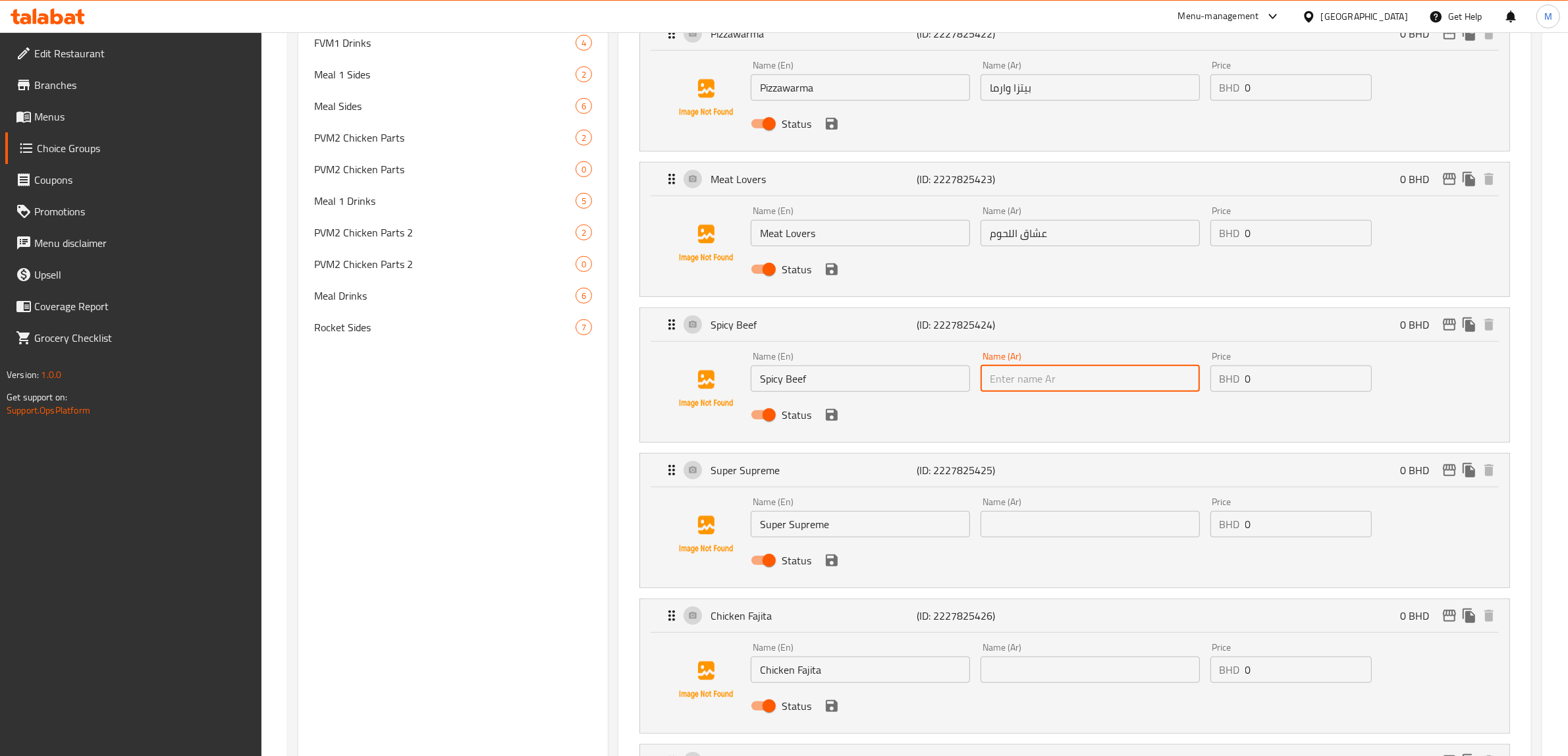
paste input "لحم بقري حار"
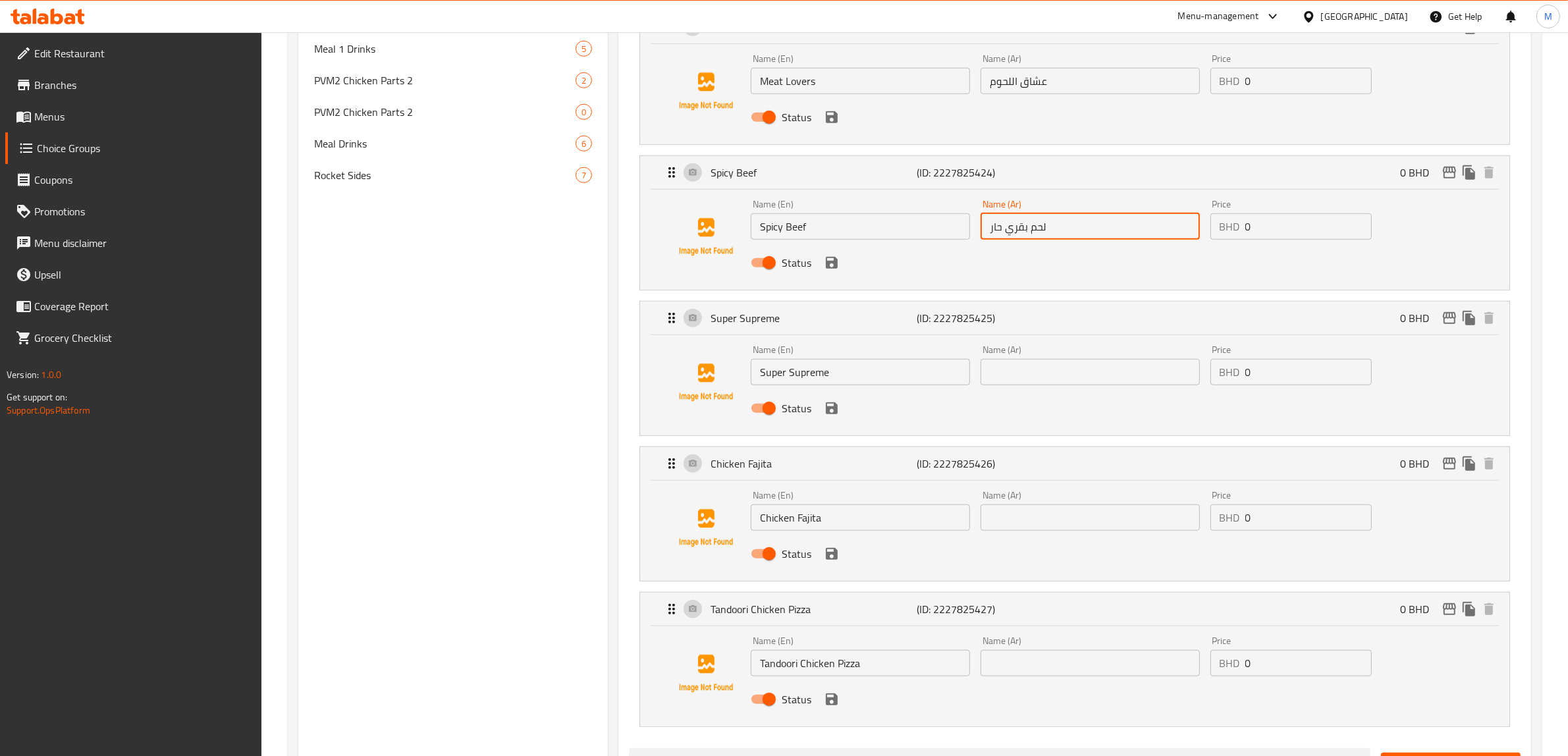
scroll to position [1317, 0]
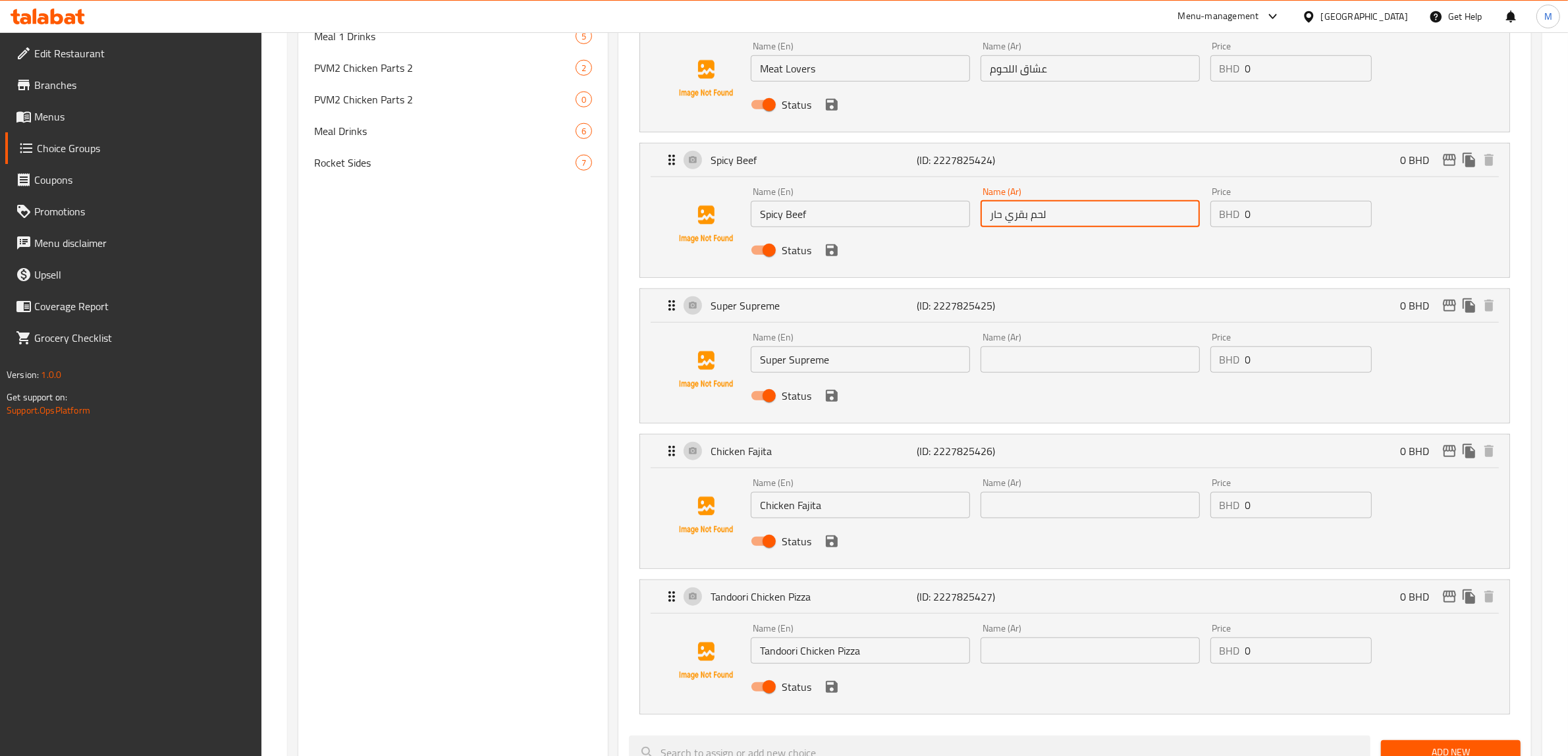
type input "لحم بقري حار"
drag, startPoint x: 858, startPoint y: 363, endPoint x: 753, endPoint y: 363, distance: 105.0
click at [753, 363] on input "Super Supreme" at bounding box center [860, 360] width 219 height 26
click at [1062, 366] on input "text" at bounding box center [1090, 360] width 219 height 26
paste input "سوبر سوبريم"
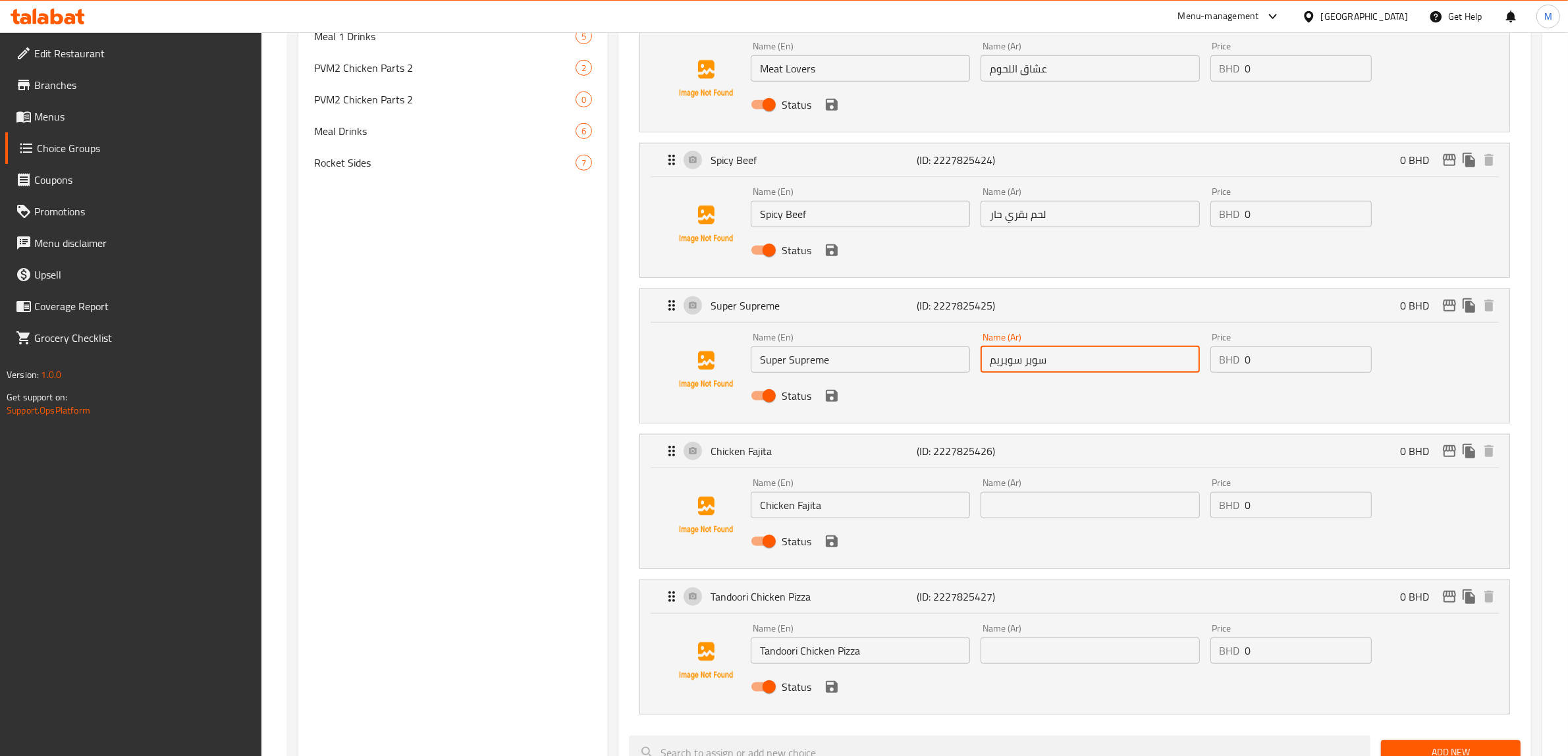
type input "سوبر سوبريم"
click at [808, 511] on input "Chicken Fajita" at bounding box center [860, 505] width 219 height 26
click at [1039, 515] on input "text" at bounding box center [1090, 505] width 219 height 26
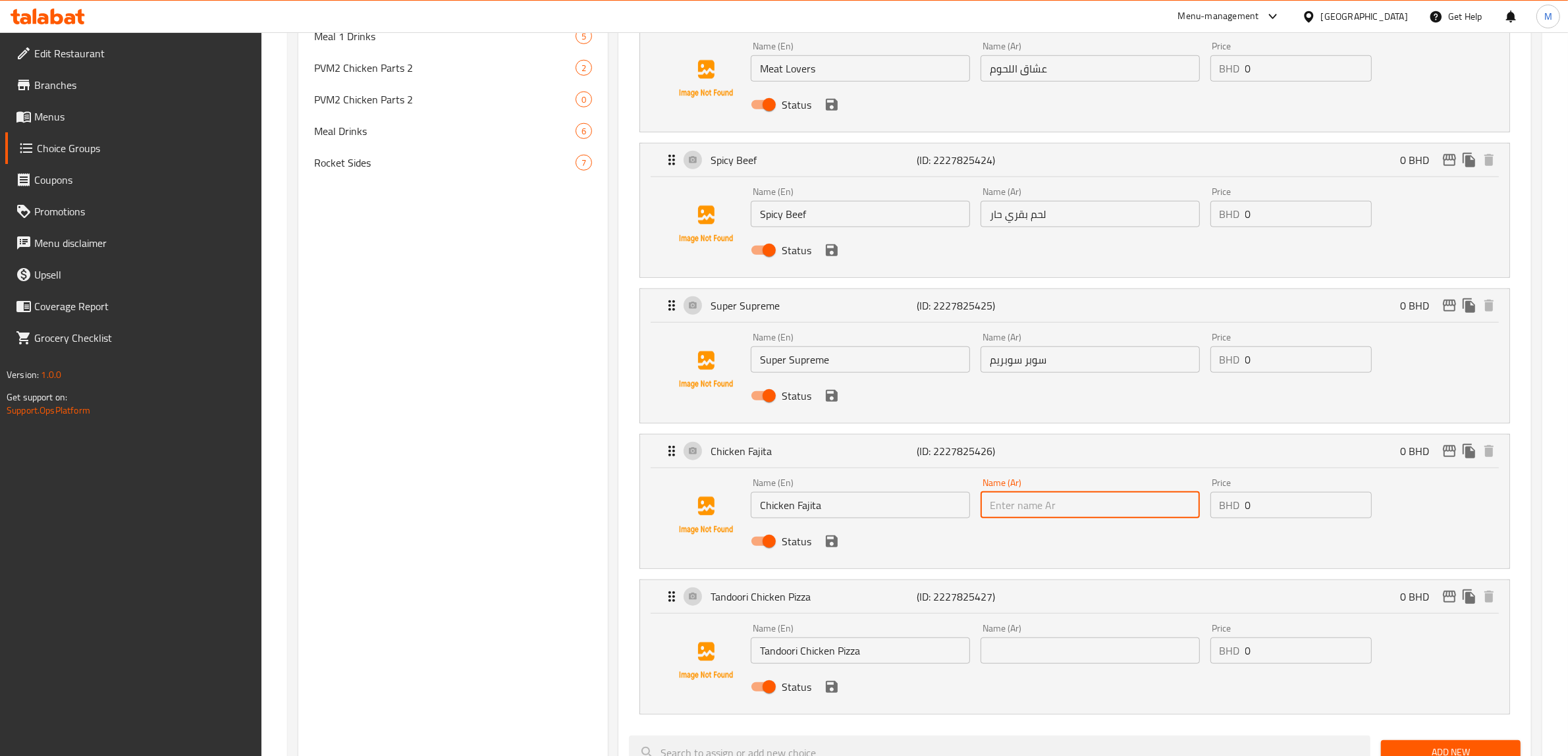
paste input "فاهيتا الدجاج"
click at [942, 555] on div "Status" at bounding box center [1090, 541] width 689 height 35
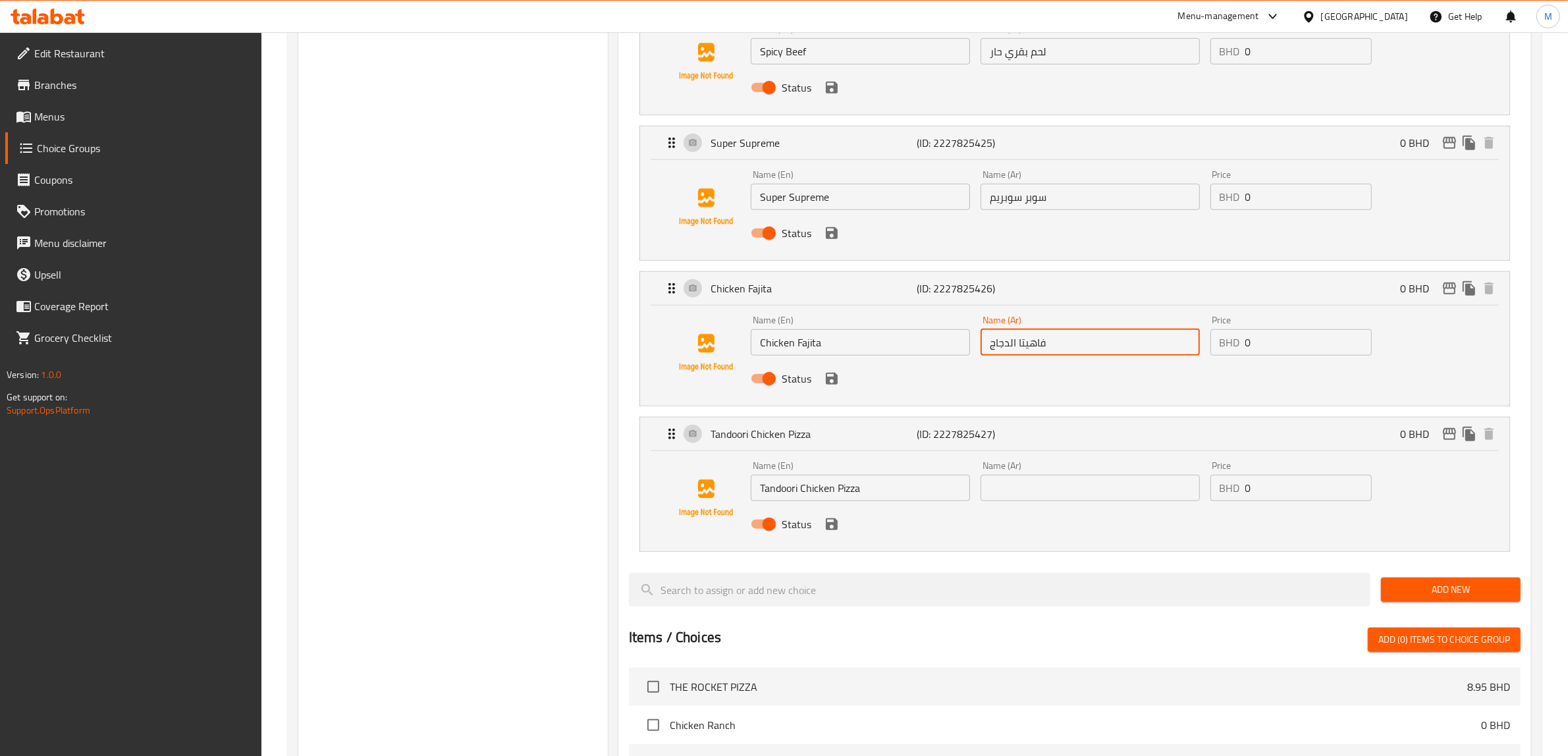
scroll to position [1481, 0]
type input "فاهيتا الدجاج"
click at [855, 484] on input "Tandoori Chicken Pizza" at bounding box center [860, 486] width 219 height 26
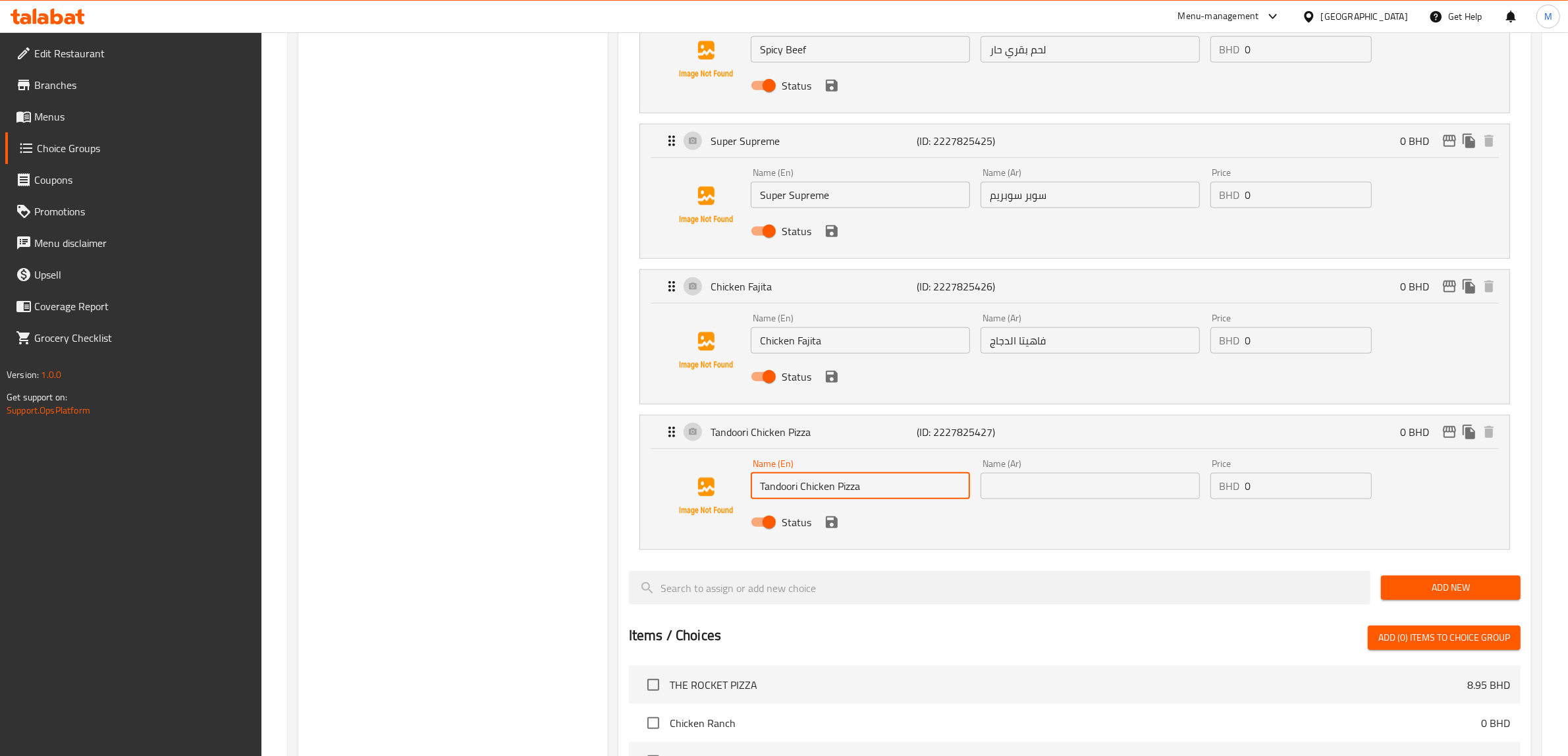
click at [855, 484] on input "Tandoori Chicken Pizza" at bounding box center [860, 486] width 219 height 26
click at [1051, 491] on input "text" at bounding box center [1090, 486] width 219 height 26
paste input "بيتزا دجاج تندوري"
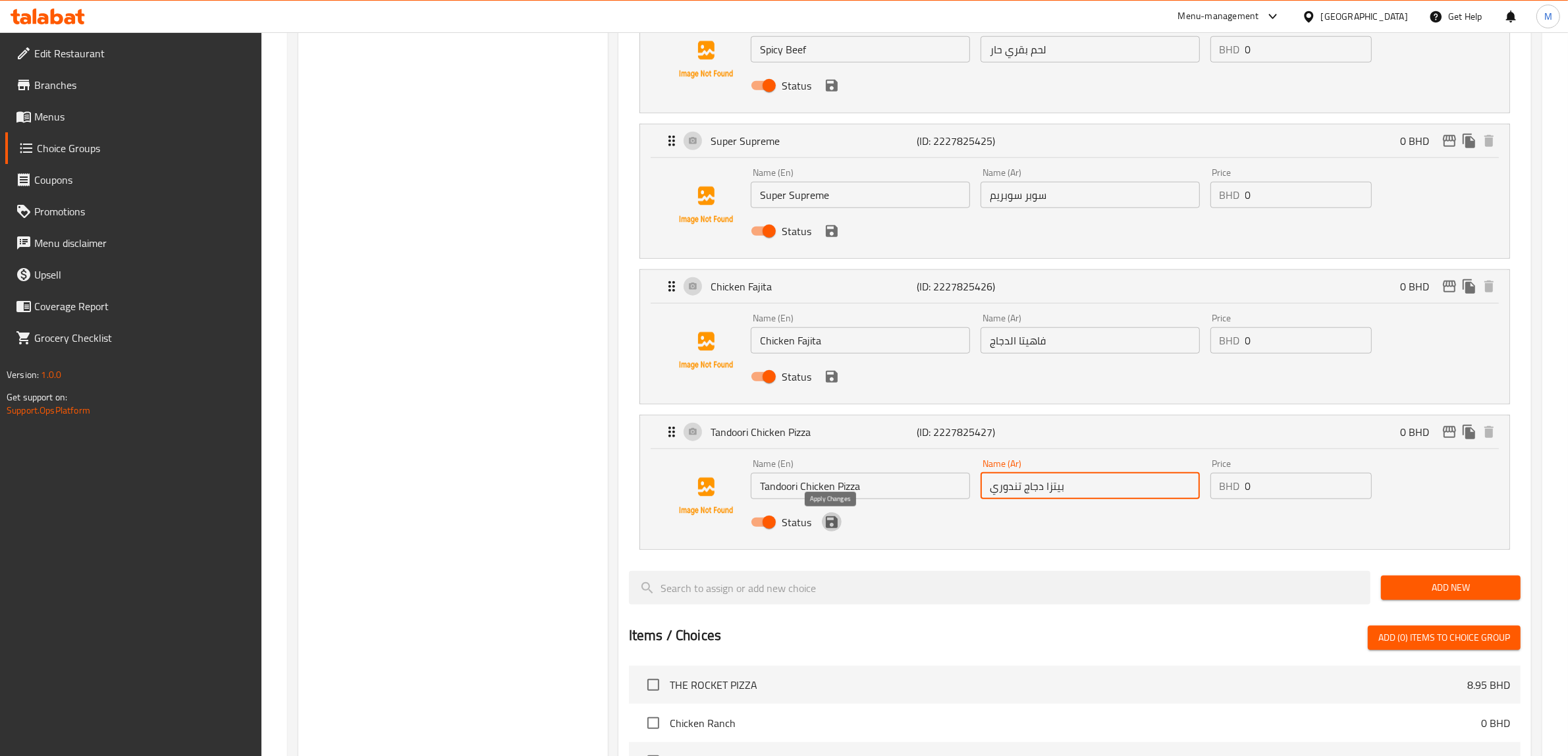
click at [831, 526] on icon "save" at bounding box center [831, 521] width 11 height 11
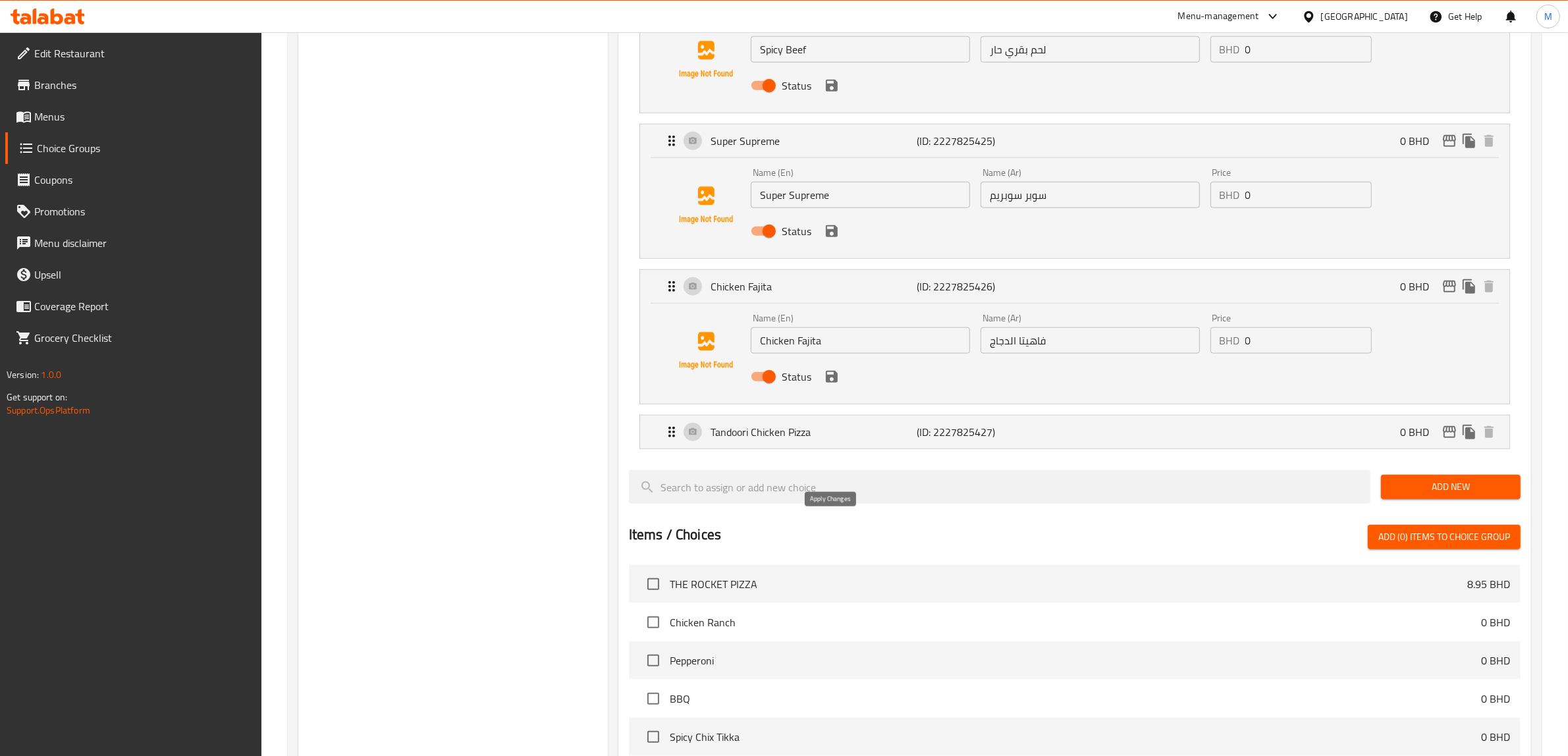
type input "بيتزا دجاج تندوري"
click at [828, 377] on icon "save" at bounding box center [831, 376] width 11 height 11
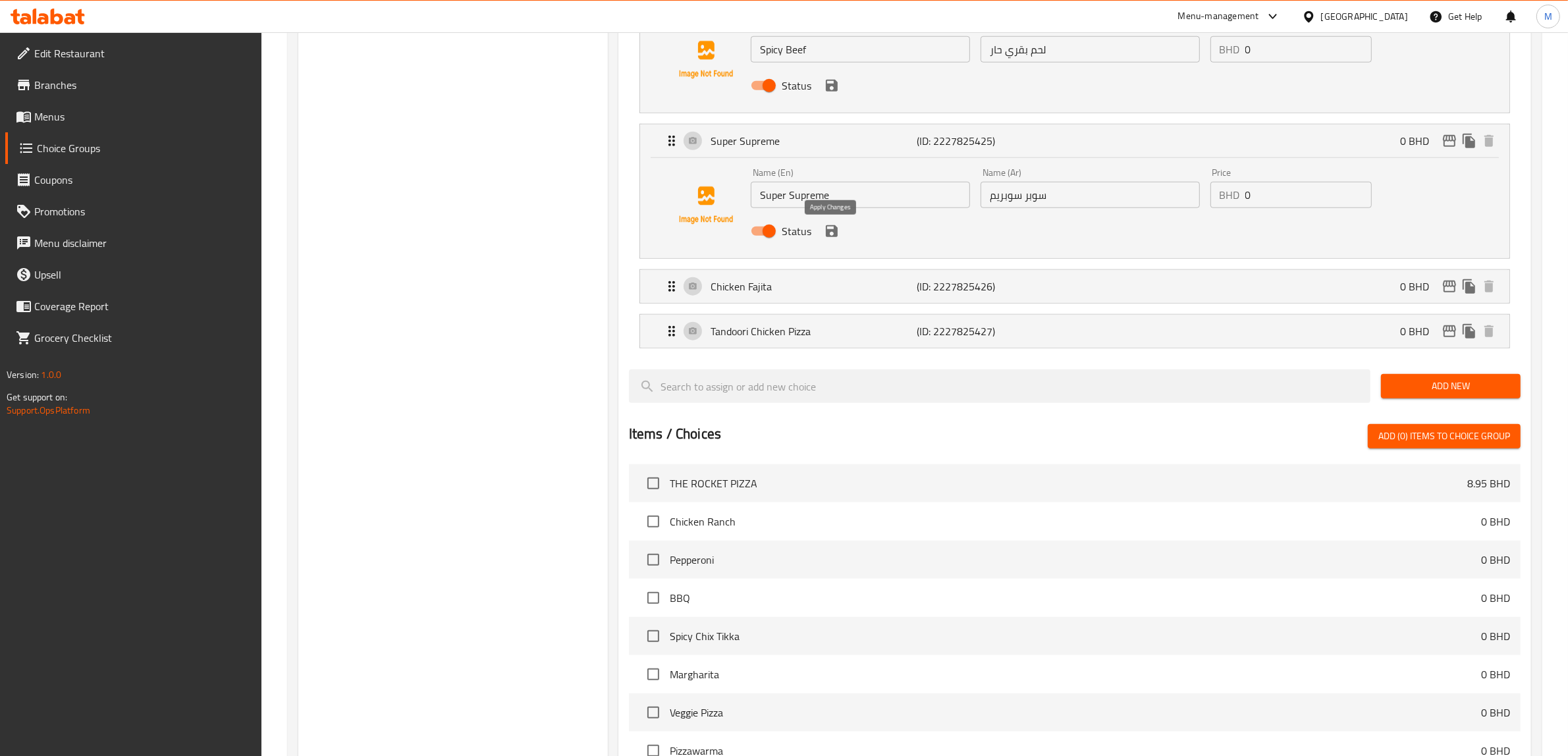
click at [834, 232] on icon "save" at bounding box center [831, 230] width 11 height 11
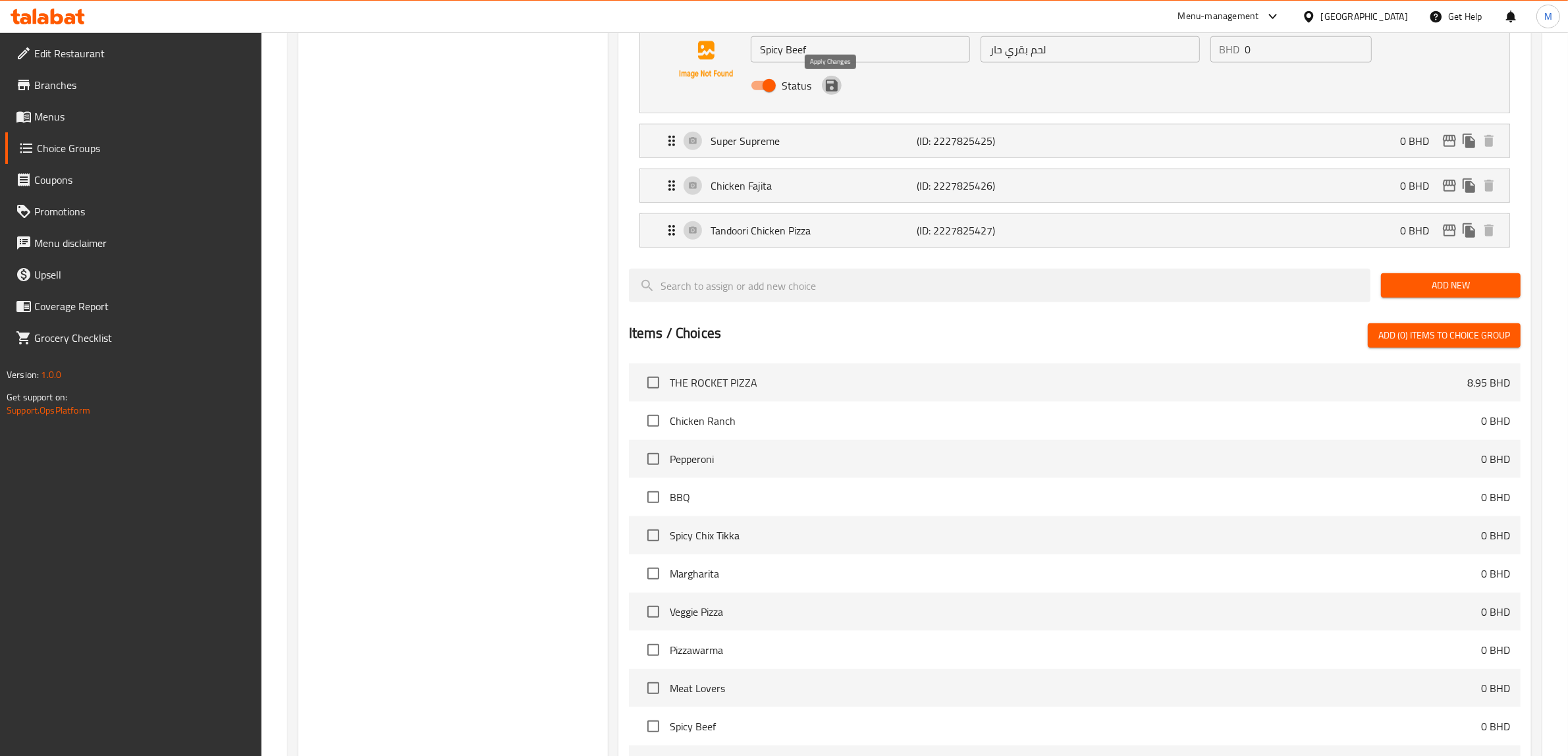
click at [832, 91] on icon "save" at bounding box center [831, 85] width 11 height 11
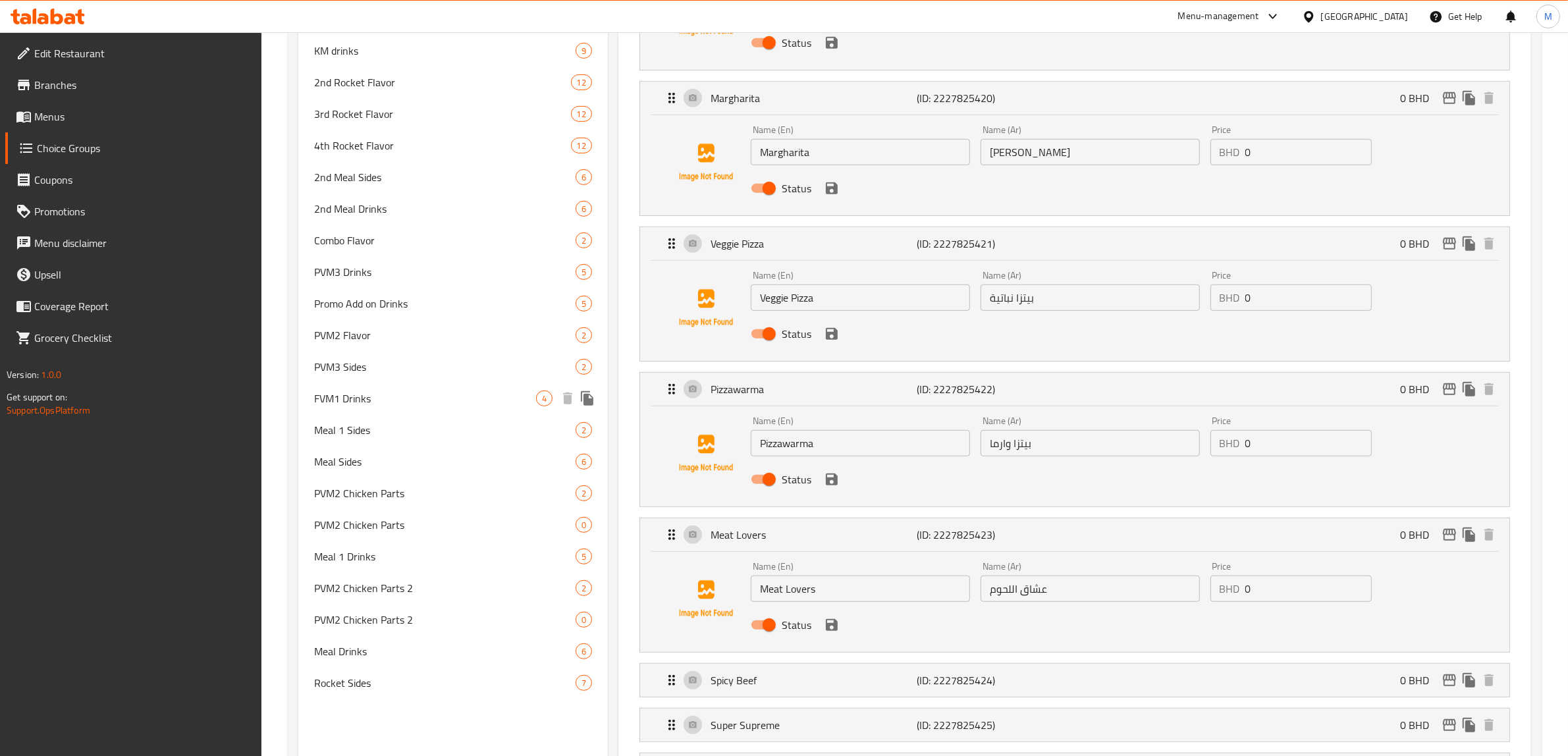
scroll to position [741, 0]
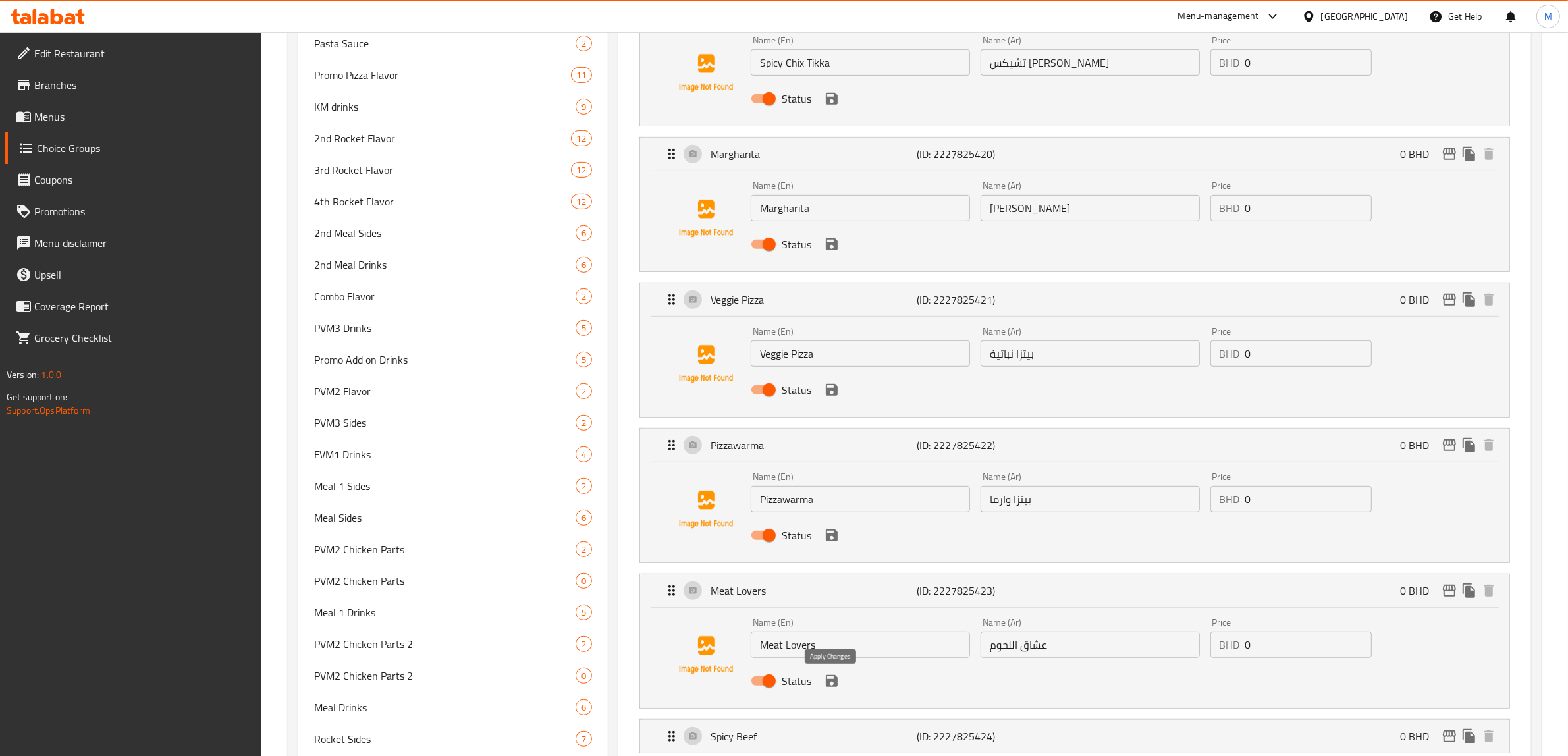
click at [830, 683] on icon "save" at bounding box center [832, 680] width 16 height 16
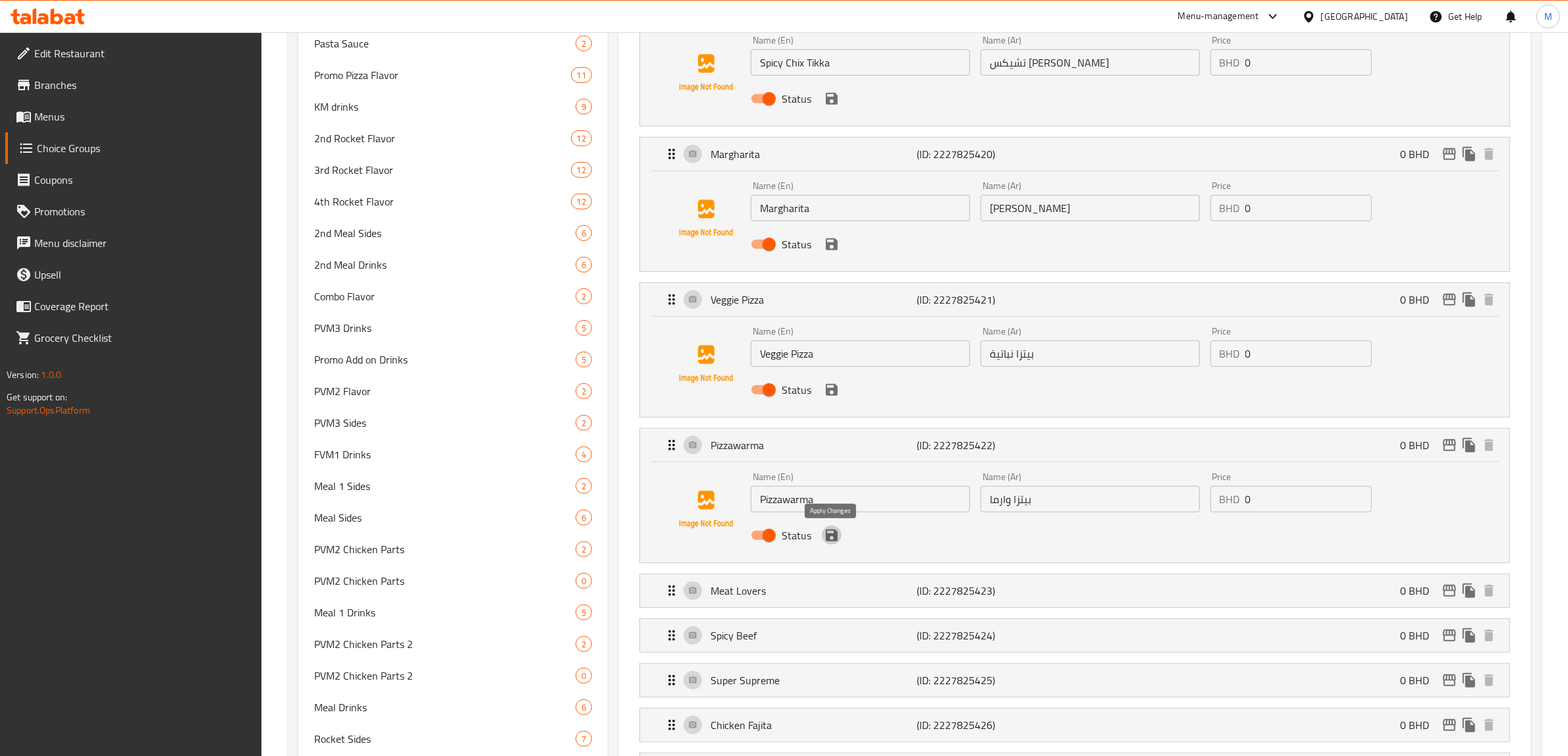
click at [831, 542] on icon "save" at bounding box center [832, 535] width 16 height 16
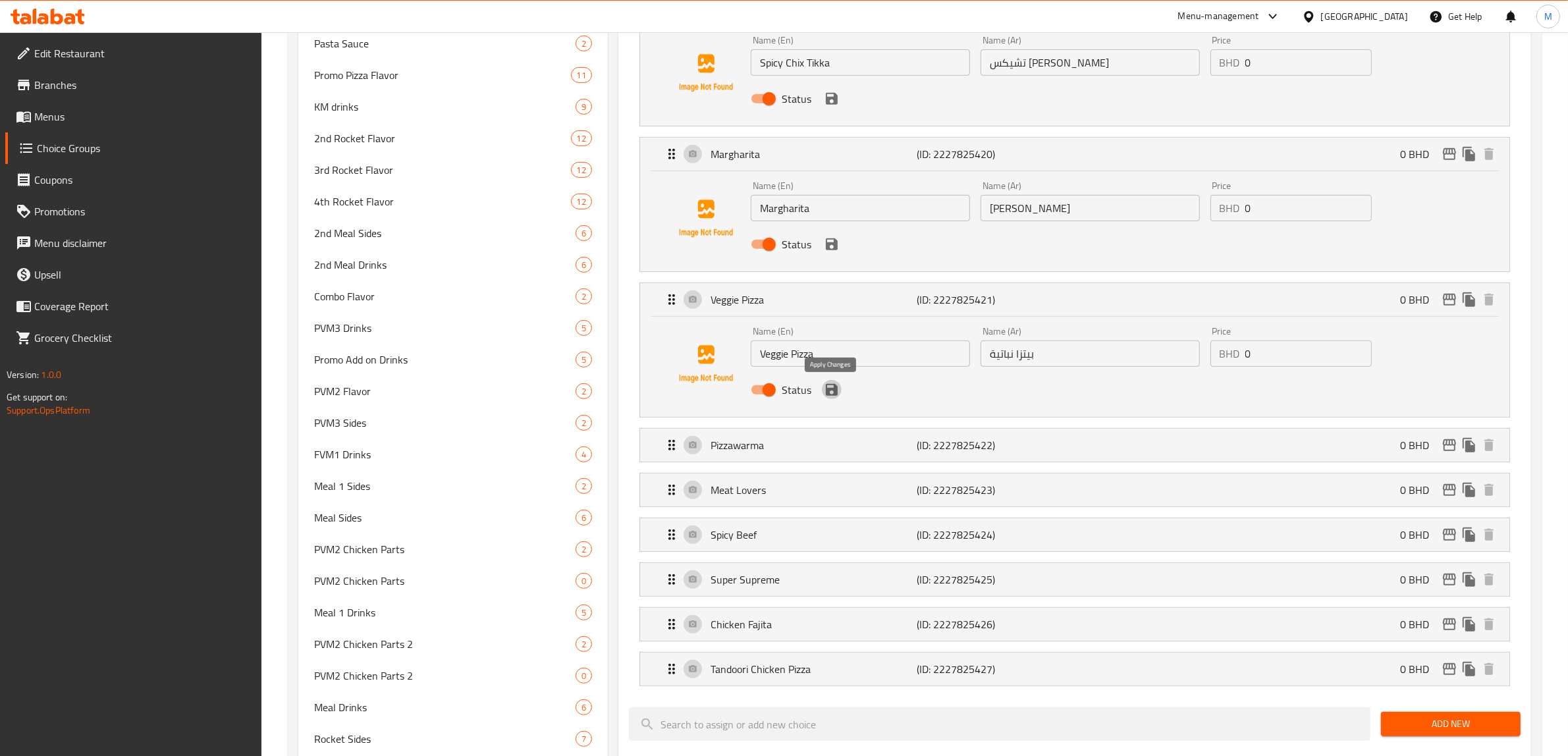
click at [834, 387] on icon "save" at bounding box center [831, 389] width 11 height 11
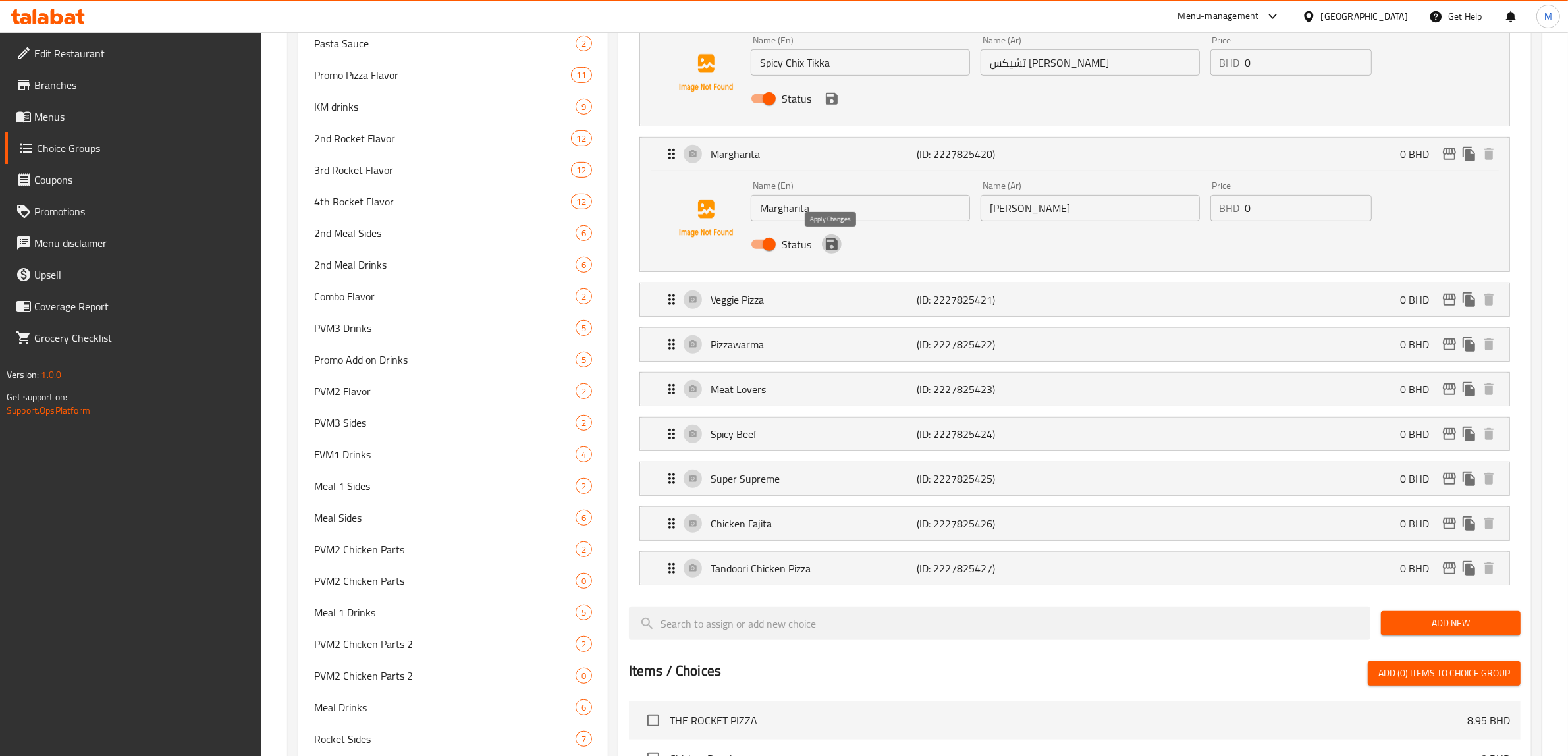
click at [837, 251] on icon "save" at bounding box center [832, 244] width 16 height 16
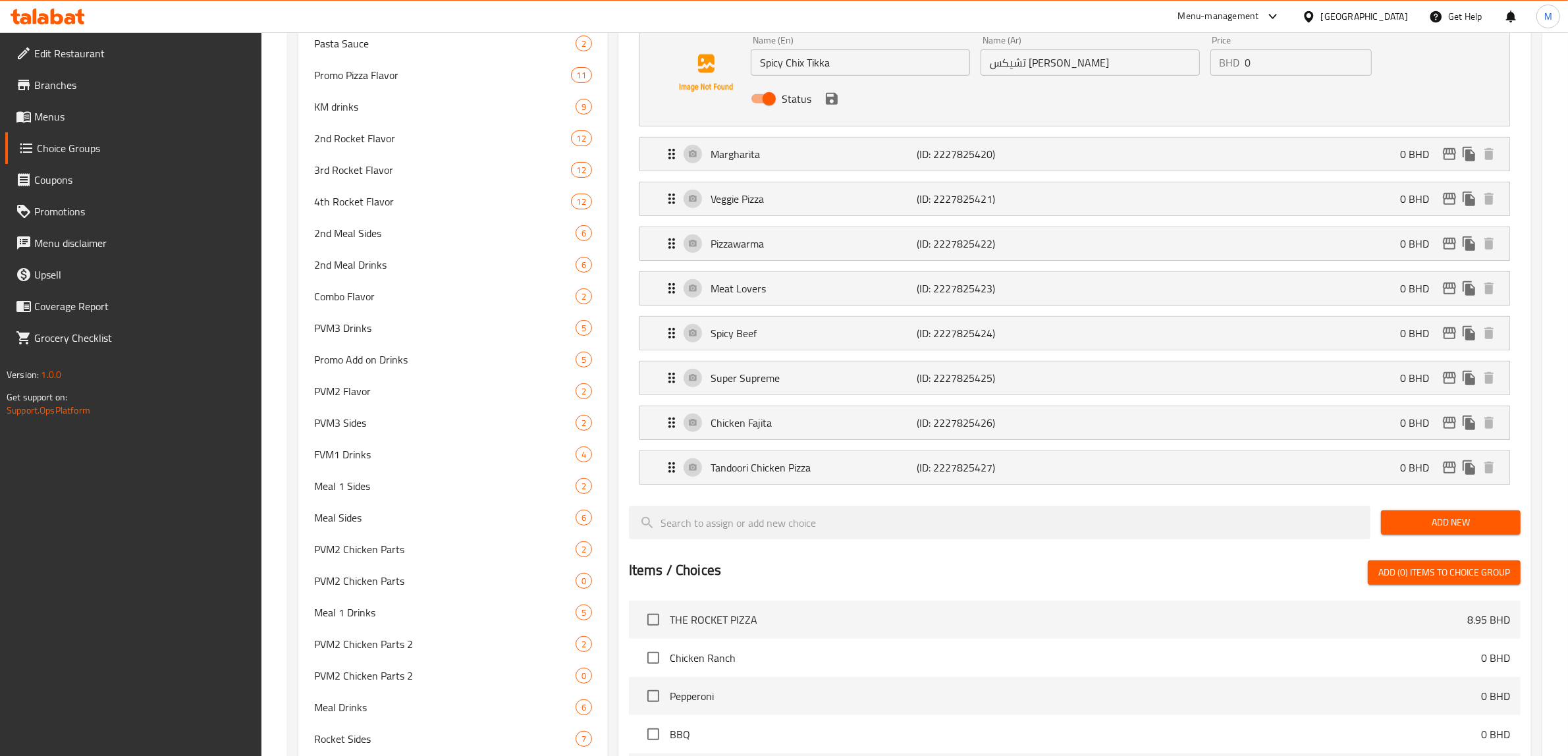
click at [835, 110] on div "Status" at bounding box center [1090, 98] width 689 height 35
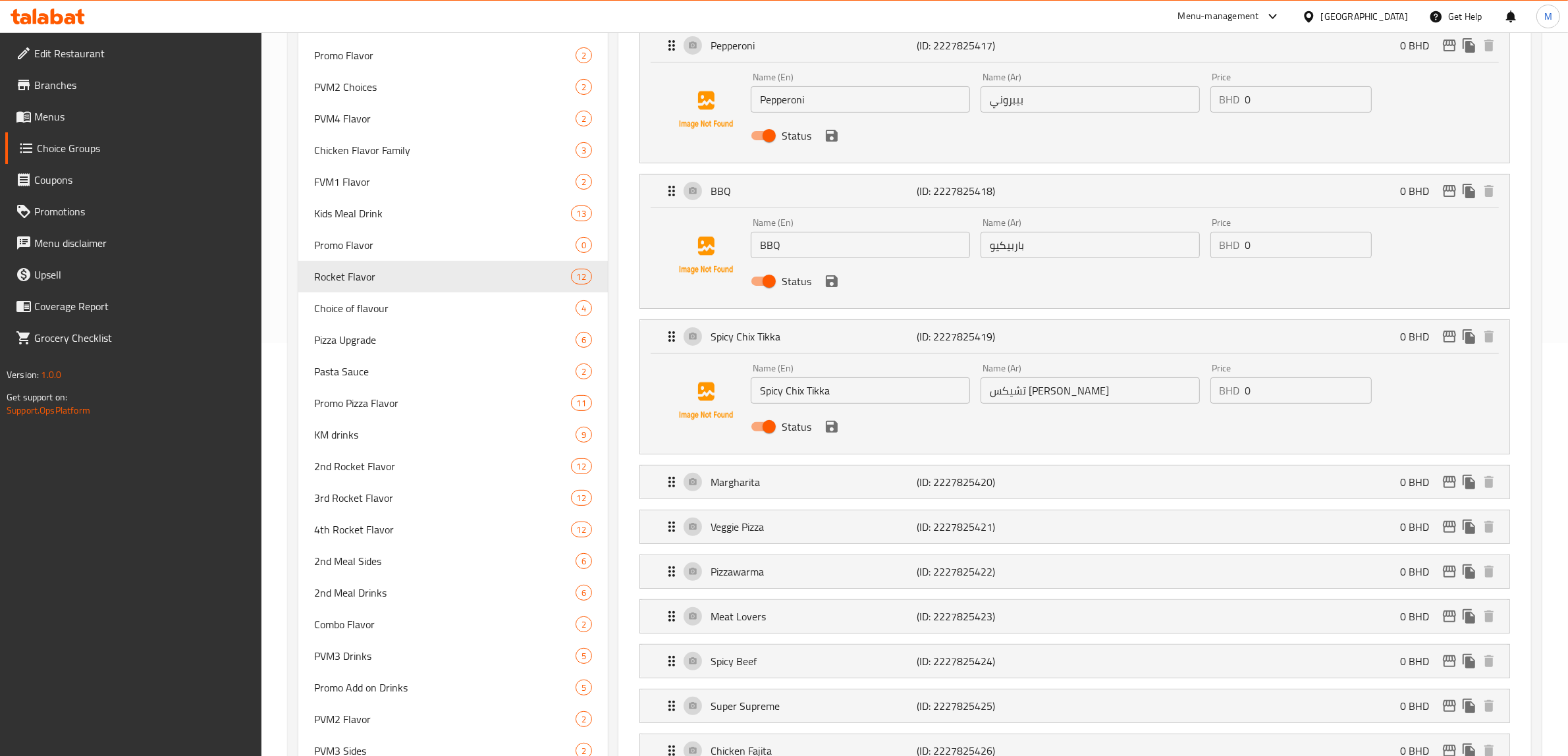
scroll to position [411, 0]
click at [827, 429] on icon "save" at bounding box center [831, 427] width 11 height 11
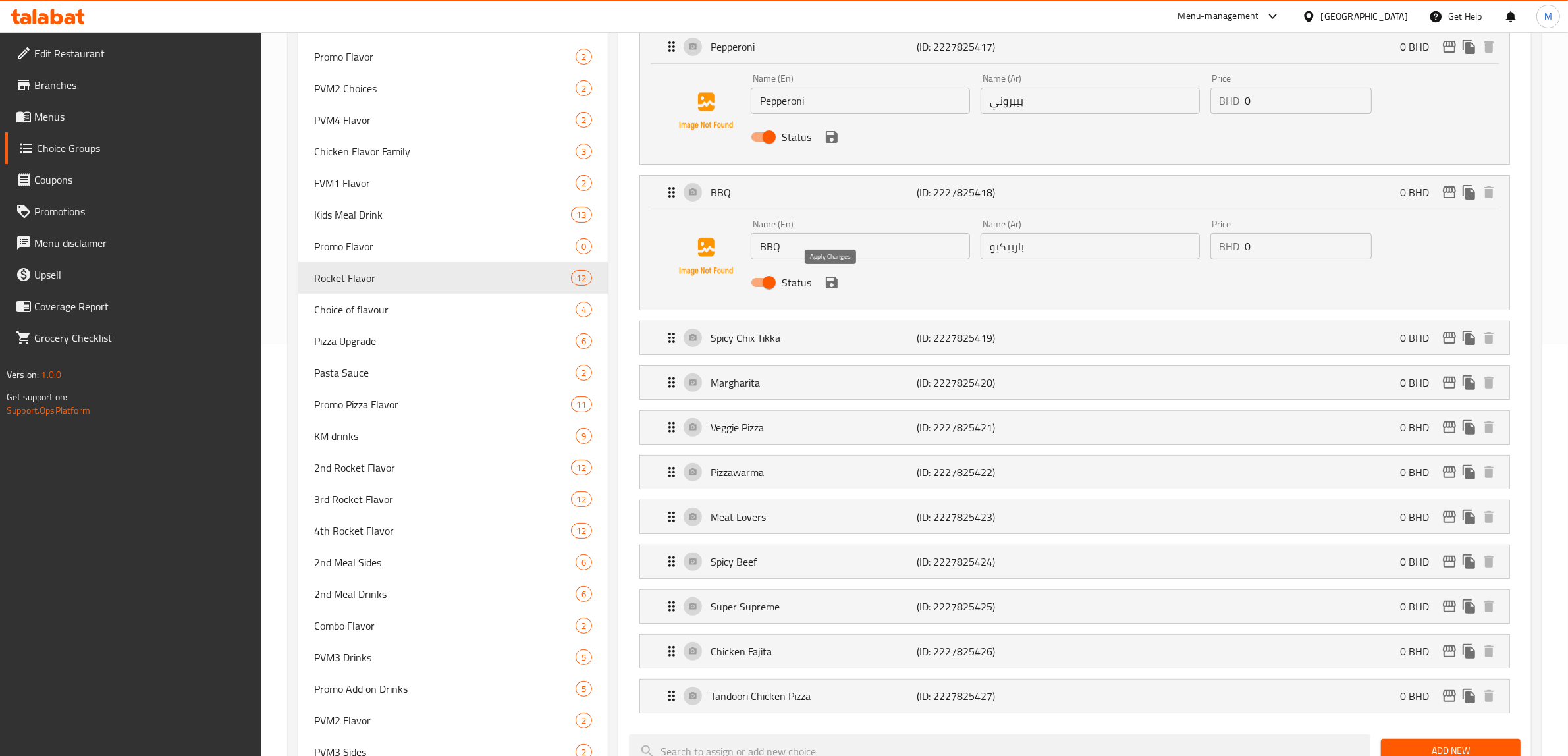
click at [835, 285] on icon "save" at bounding box center [831, 282] width 11 height 11
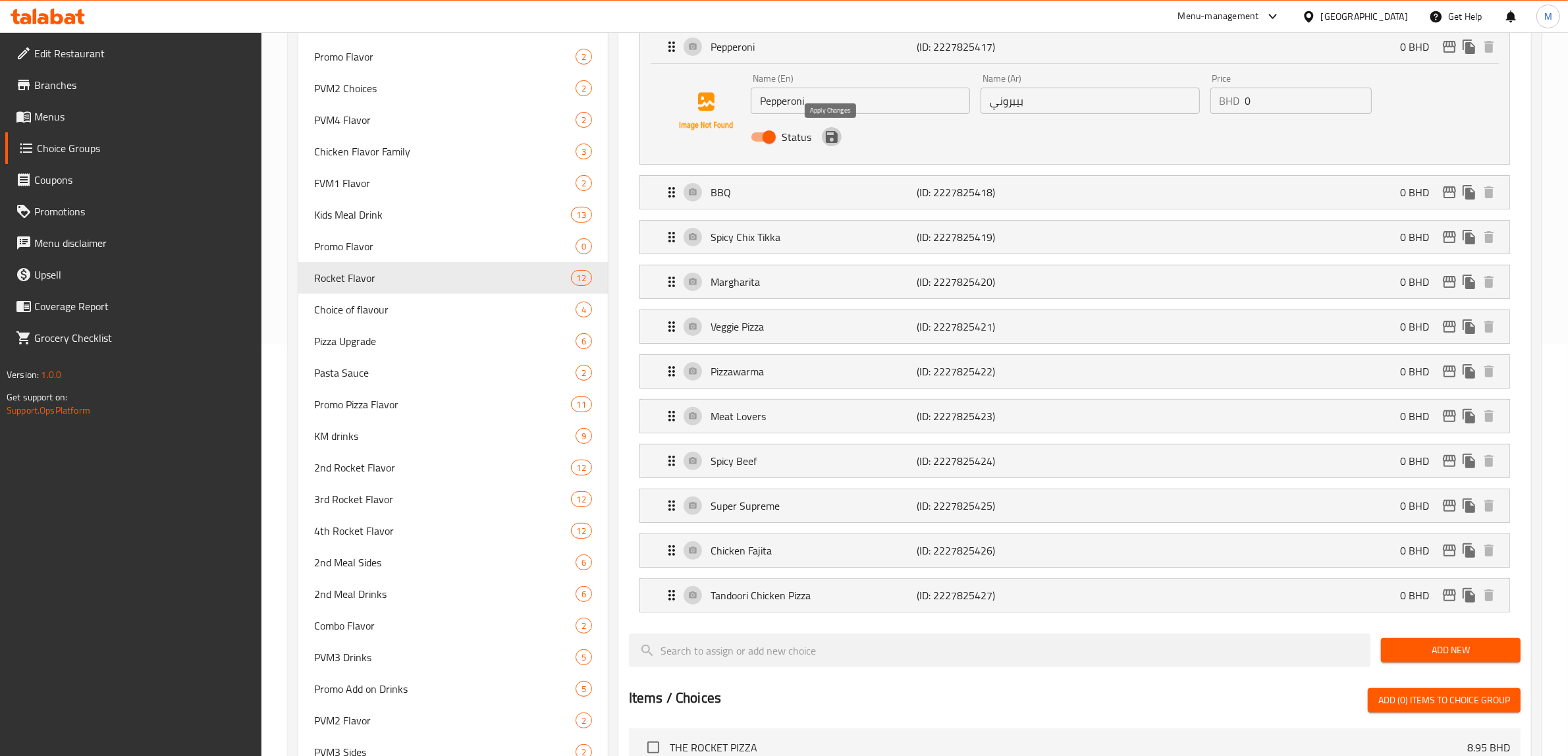
click at [831, 136] on icon "save" at bounding box center [831, 136] width 11 height 11
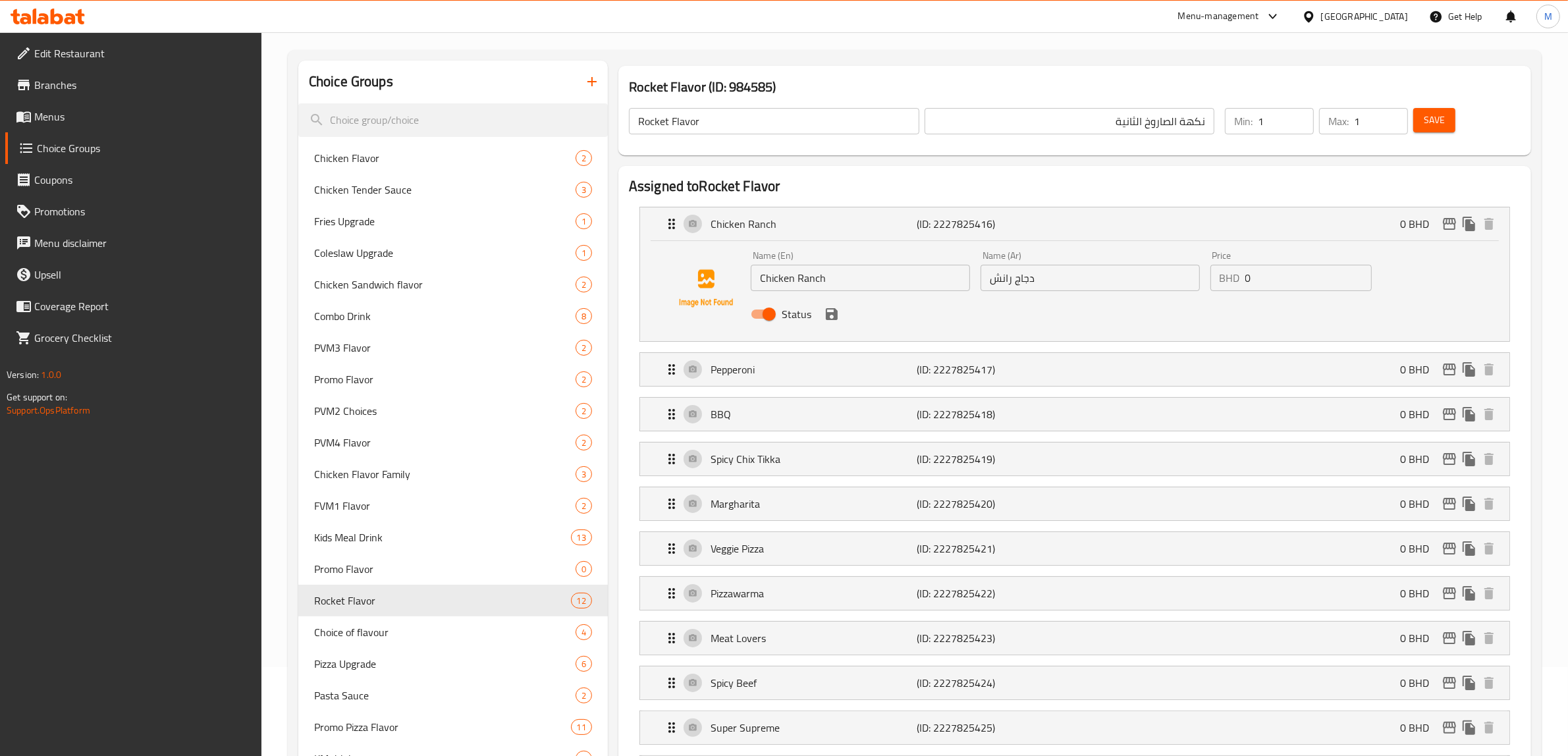
scroll to position [83, 0]
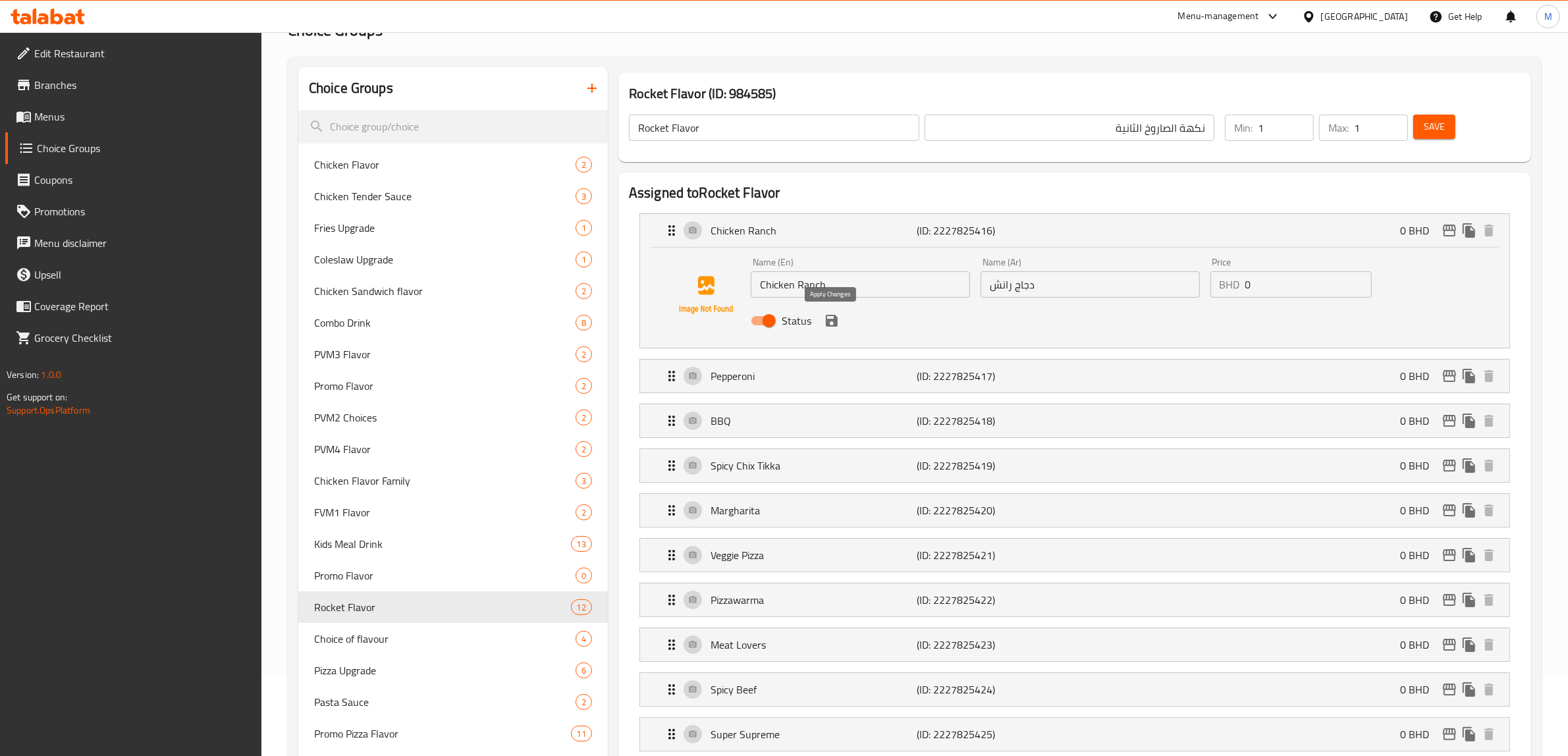
click at [830, 320] on icon "save" at bounding box center [831, 320] width 11 height 11
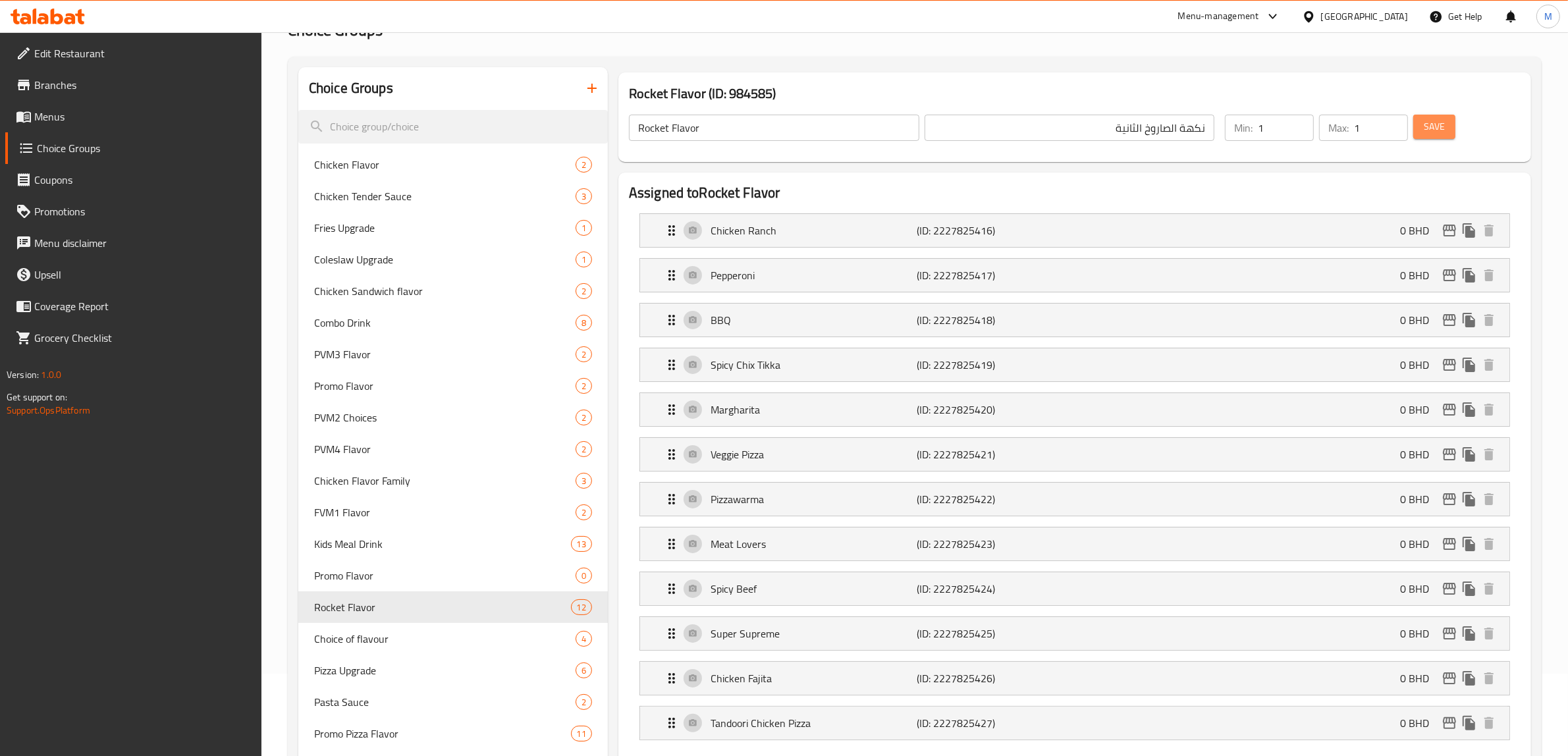
click at [1434, 127] on span "Save" at bounding box center [1434, 127] width 21 height 17
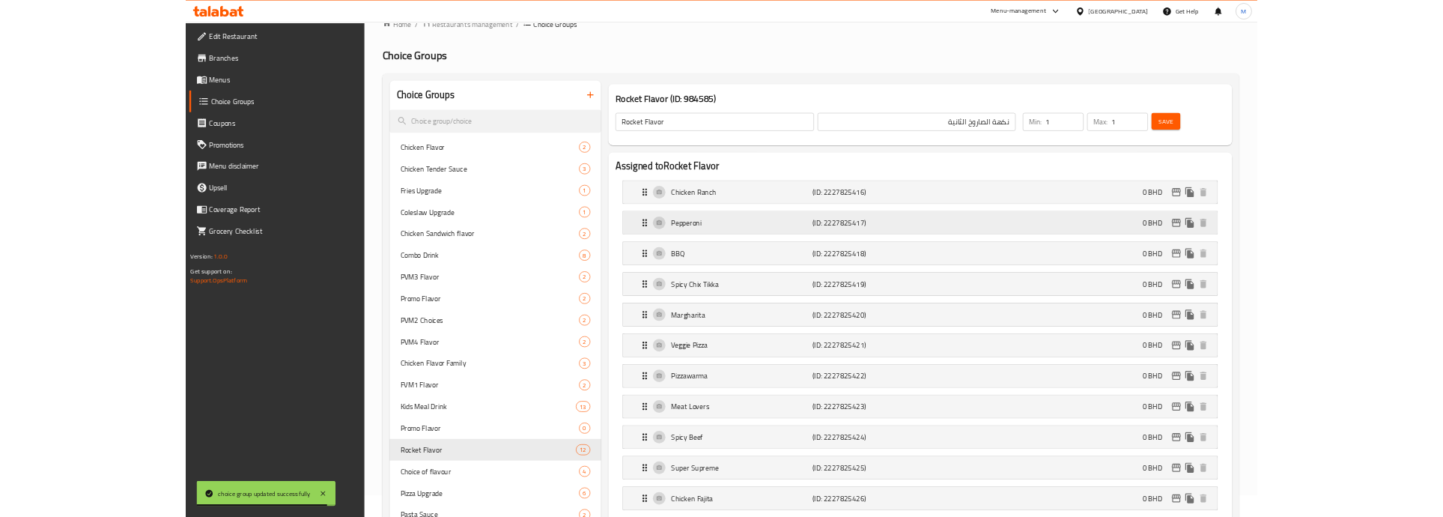
scroll to position [0, 0]
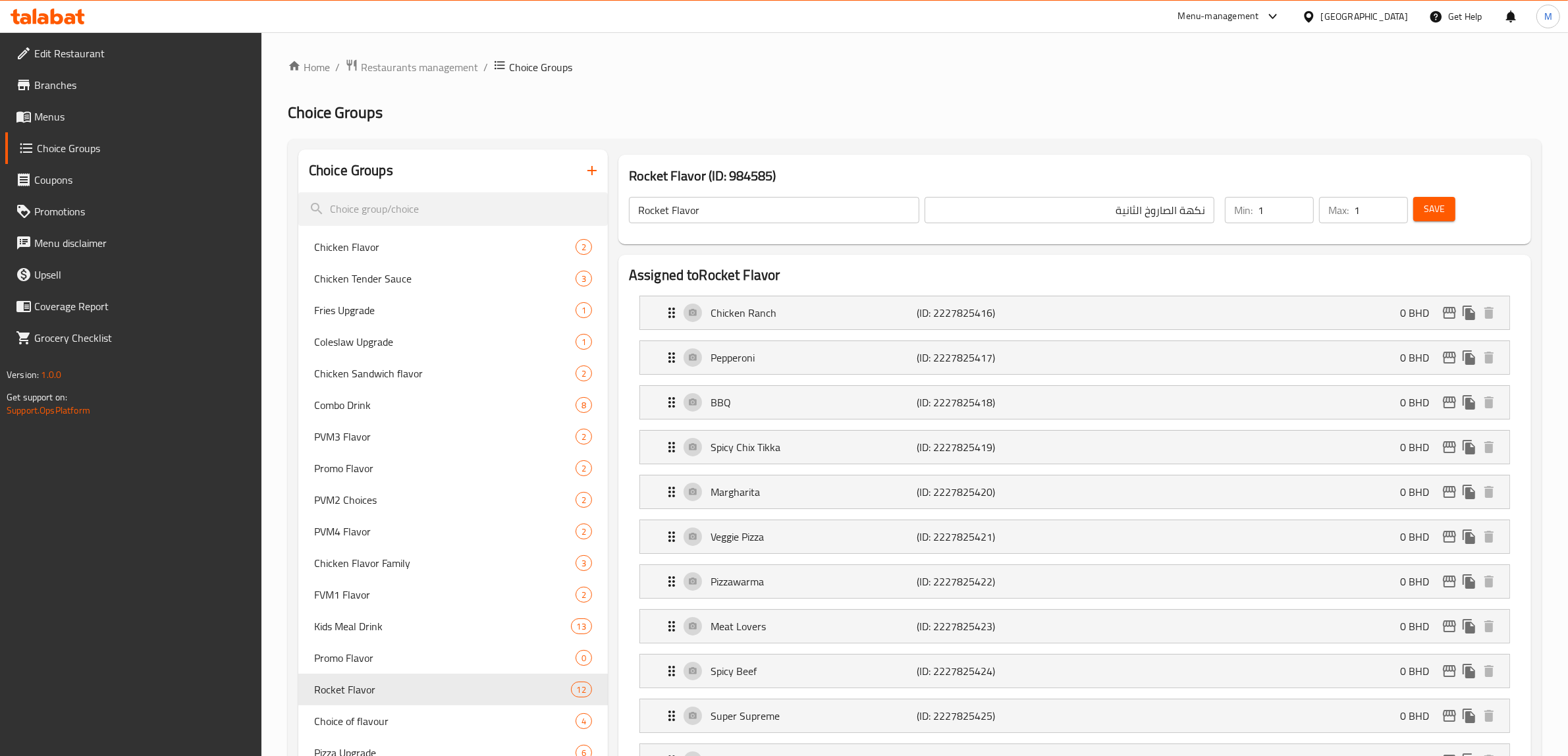
click at [1129, 208] on input "نكهة الصاروخ الثانية" at bounding box center [1070, 210] width 290 height 26
type input "نكهة الصاروخ الاولي"
click at [641, 208] on input "Rocket Flavor" at bounding box center [774, 210] width 290 height 26
click at [1440, 206] on span "Save" at bounding box center [1434, 208] width 21 height 17
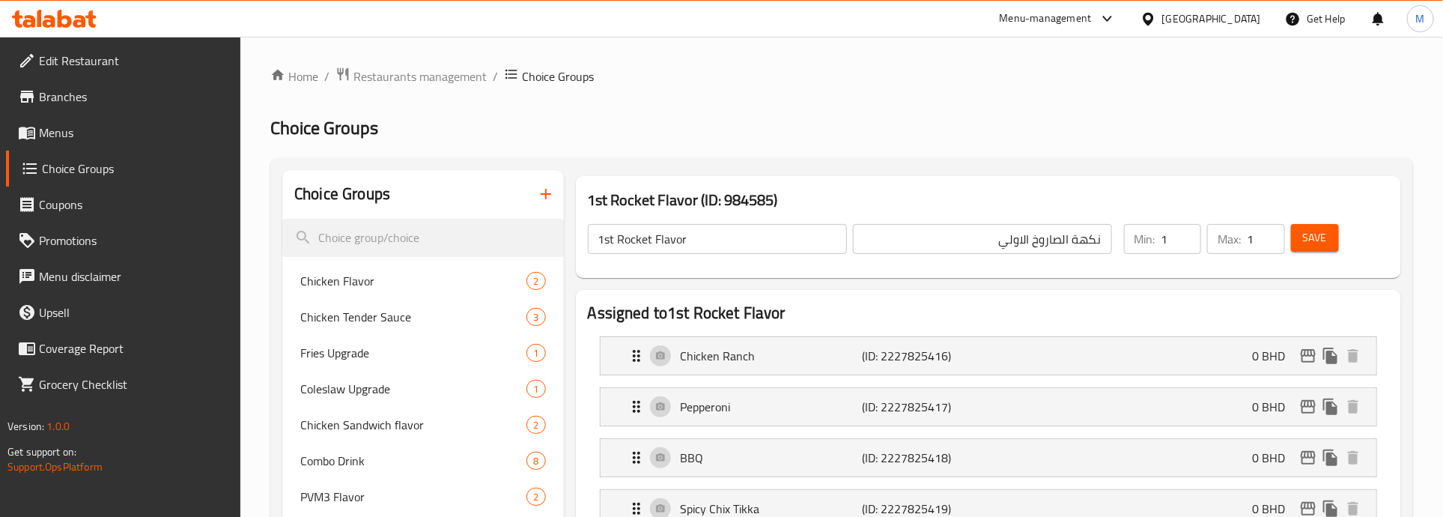
click at [626, 128] on h2 "Choice Groups" at bounding box center [841, 128] width 1143 height 24
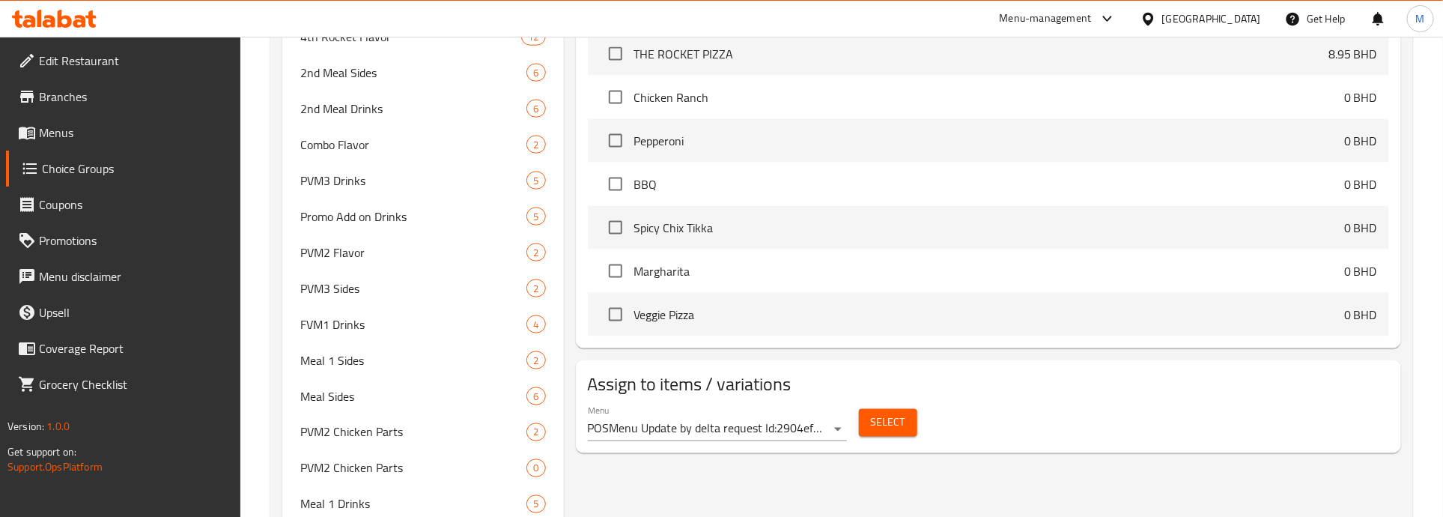
scroll to position [1230, 0]
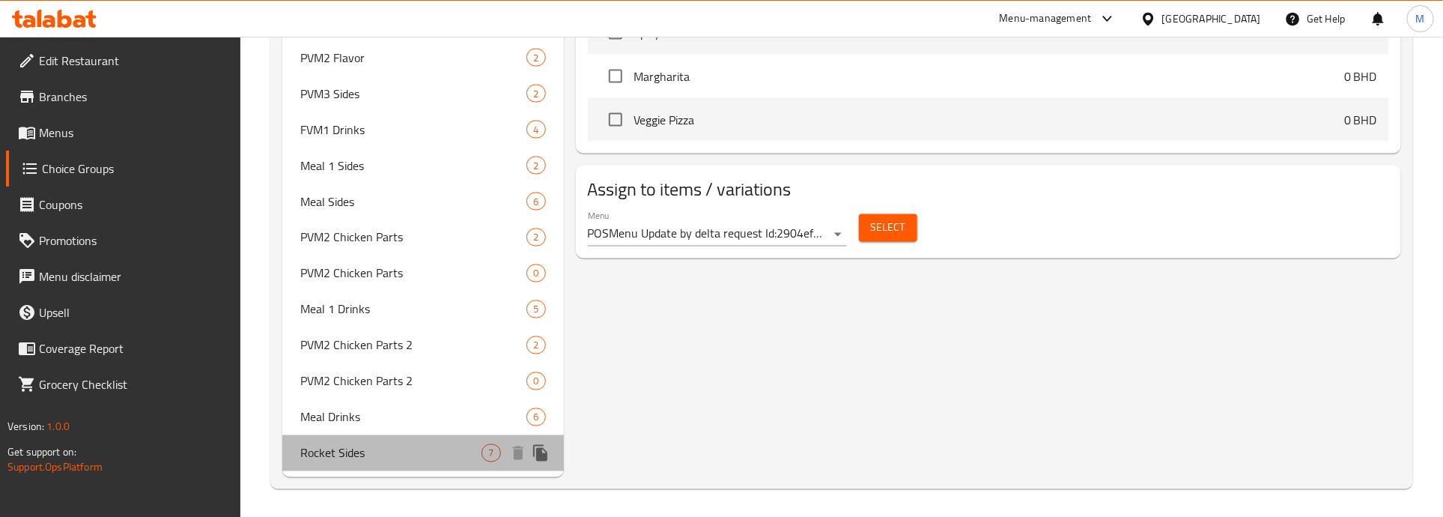
click at [350, 457] on span "Rocket Sides" at bounding box center [390, 453] width 181 height 18
type input "Rocket Sides"
type input "3"
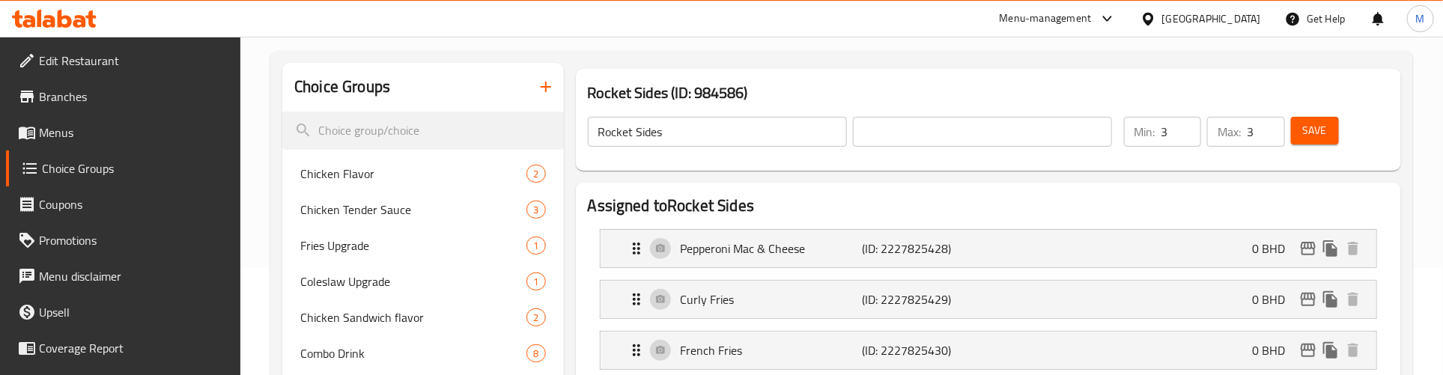
scroll to position [106, 0]
click at [911, 255] on p "(ID: 2227825428)" at bounding box center [922, 249] width 121 height 18
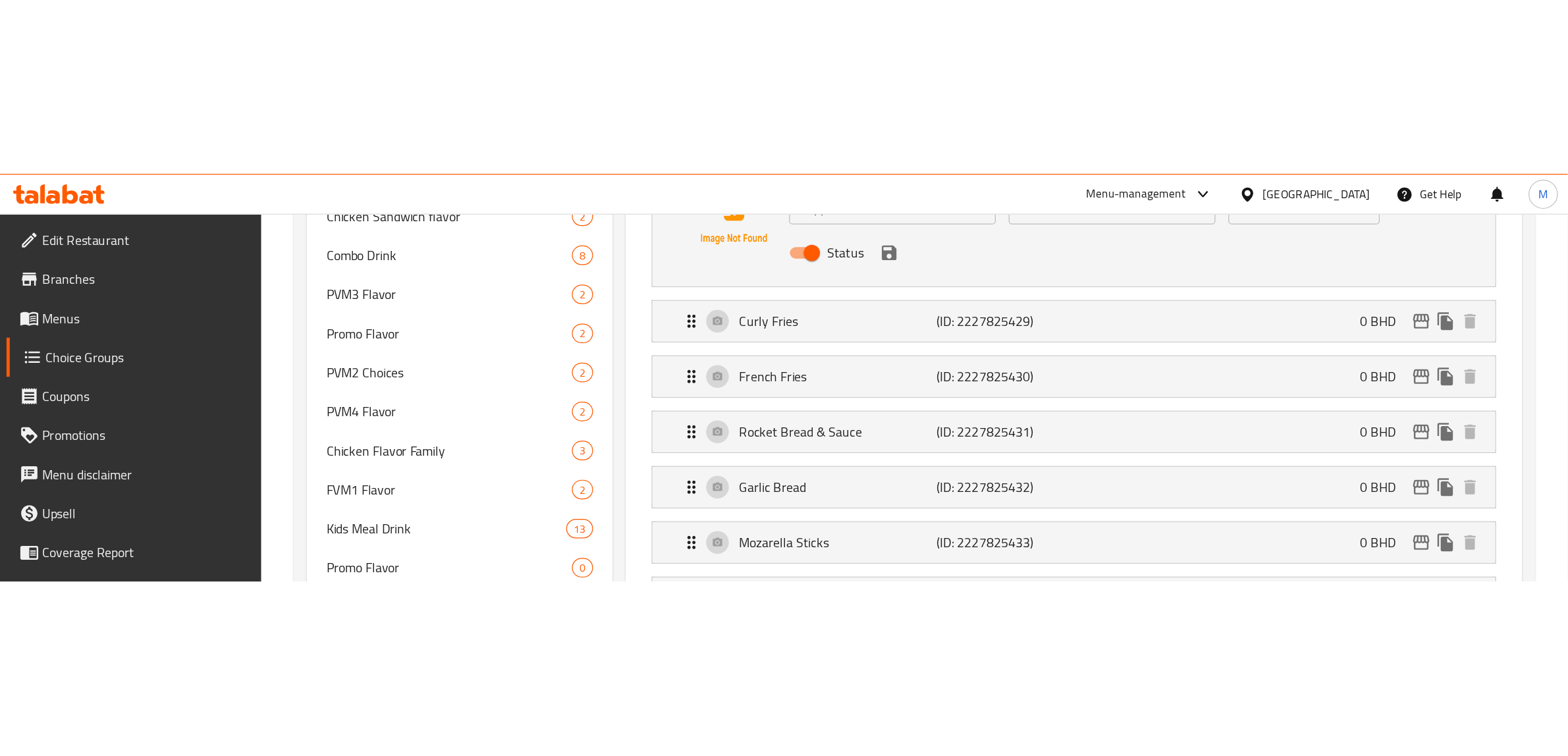
scroll to position [340, 0]
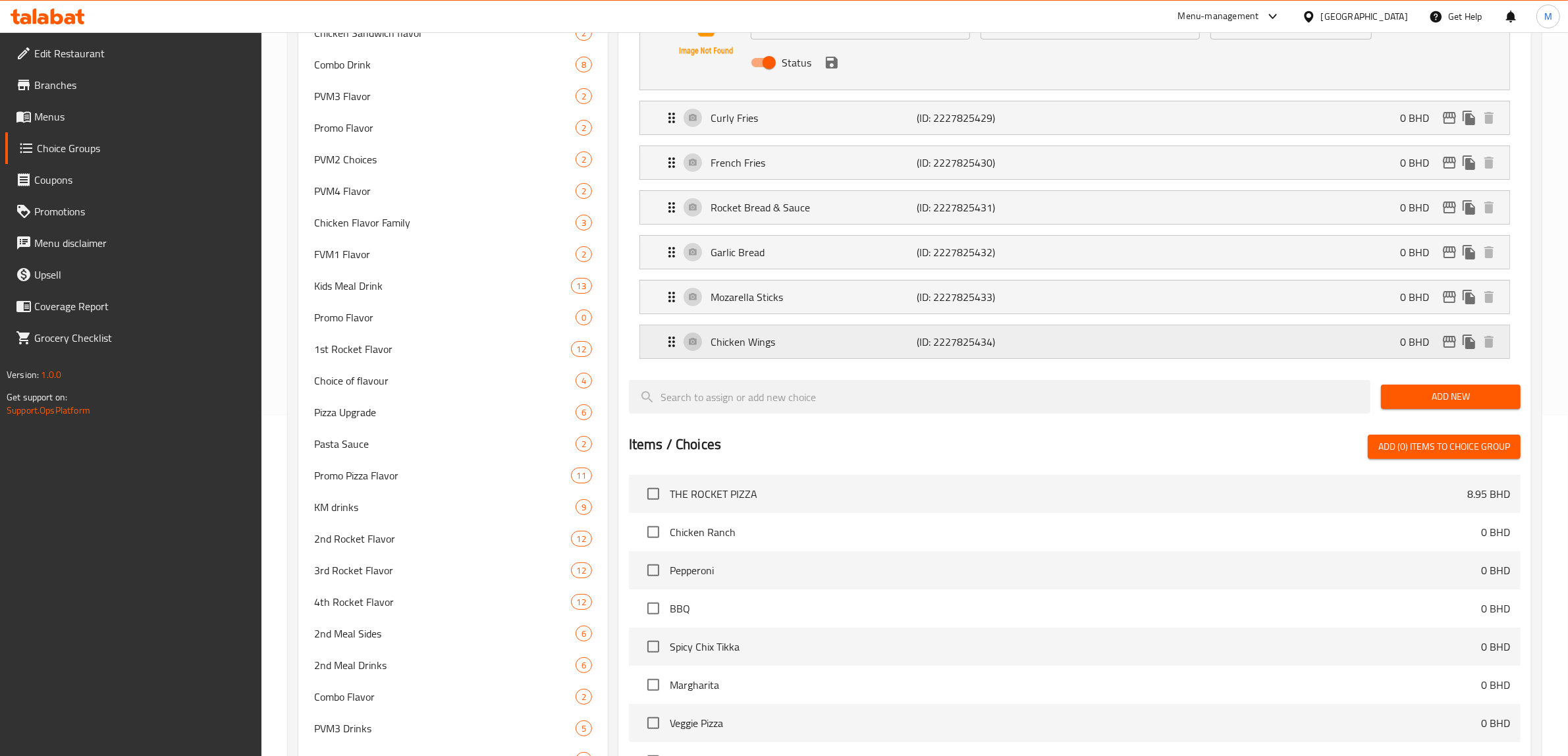
click at [755, 344] on p "Chicken Wings" at bounding box center [813, 342] width 207 height 16
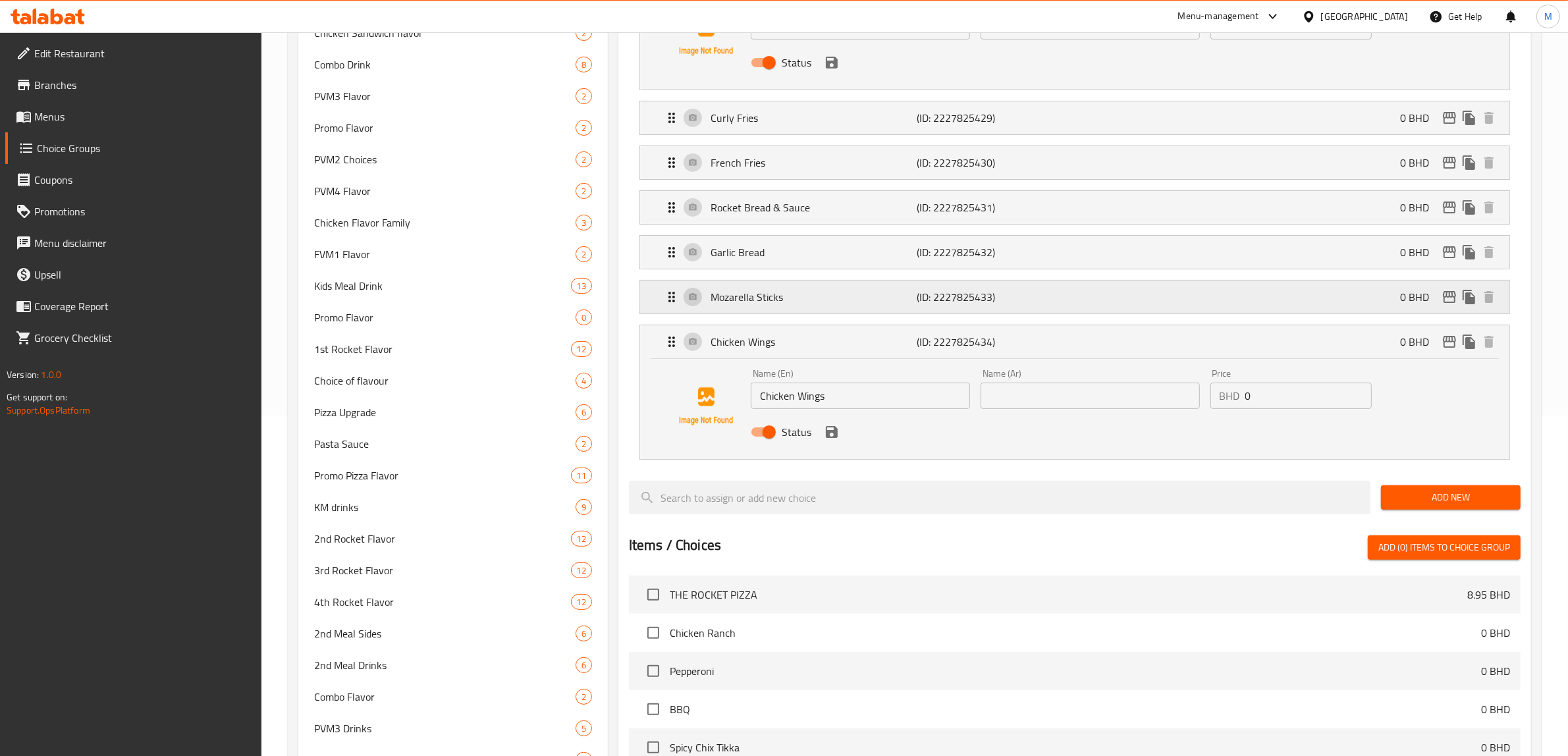
click at [765, 292] on p "Mozarella Sticks" at bounding box center [813, 297] width 207 height 16
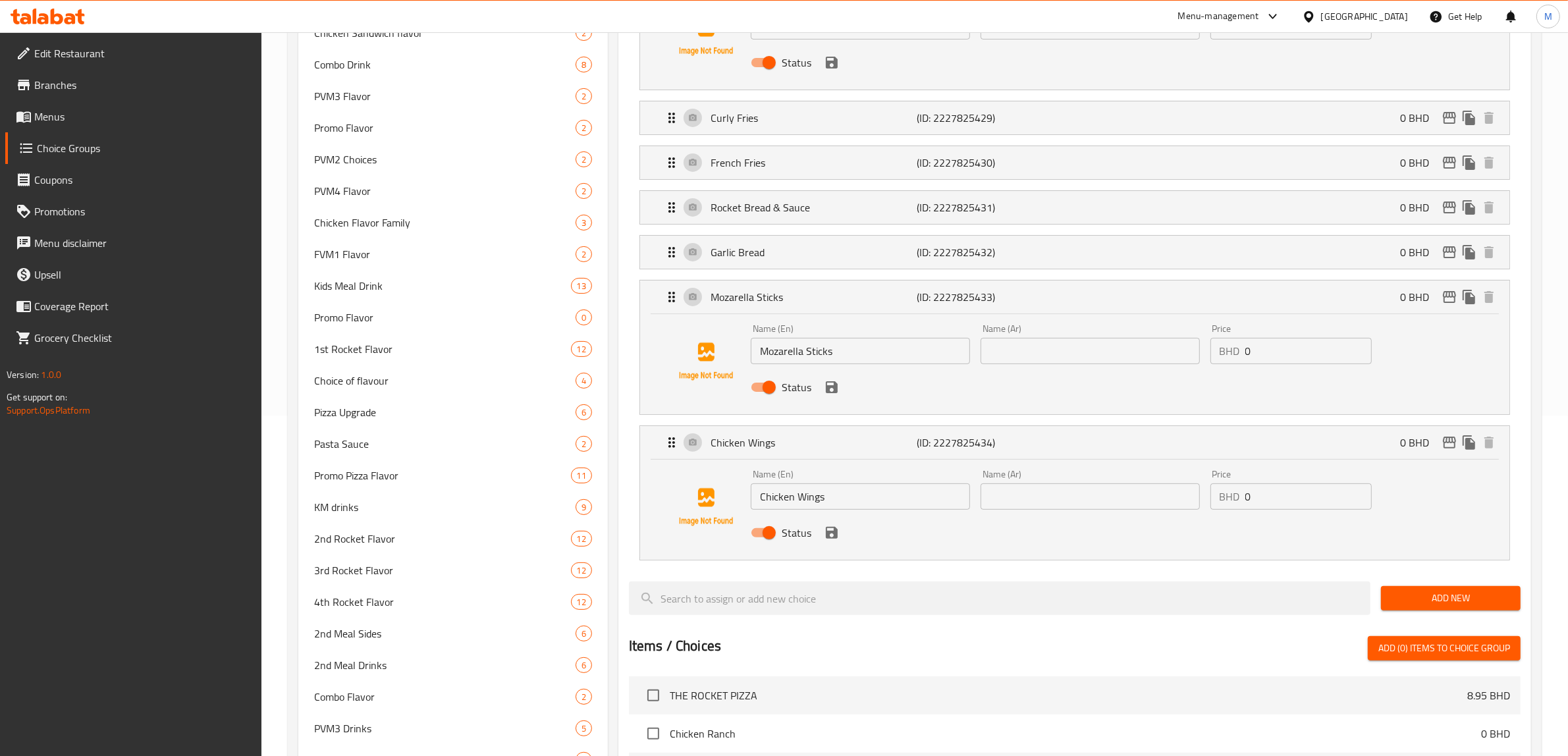
drag, startPoint x: 757, startPoint y: 254, endPoint x: 757, endPoint y: 235, distance: 19.0
click at [757, 251] on p "Garlic Bread" at bounding box center [813, 252] width 207 height 16
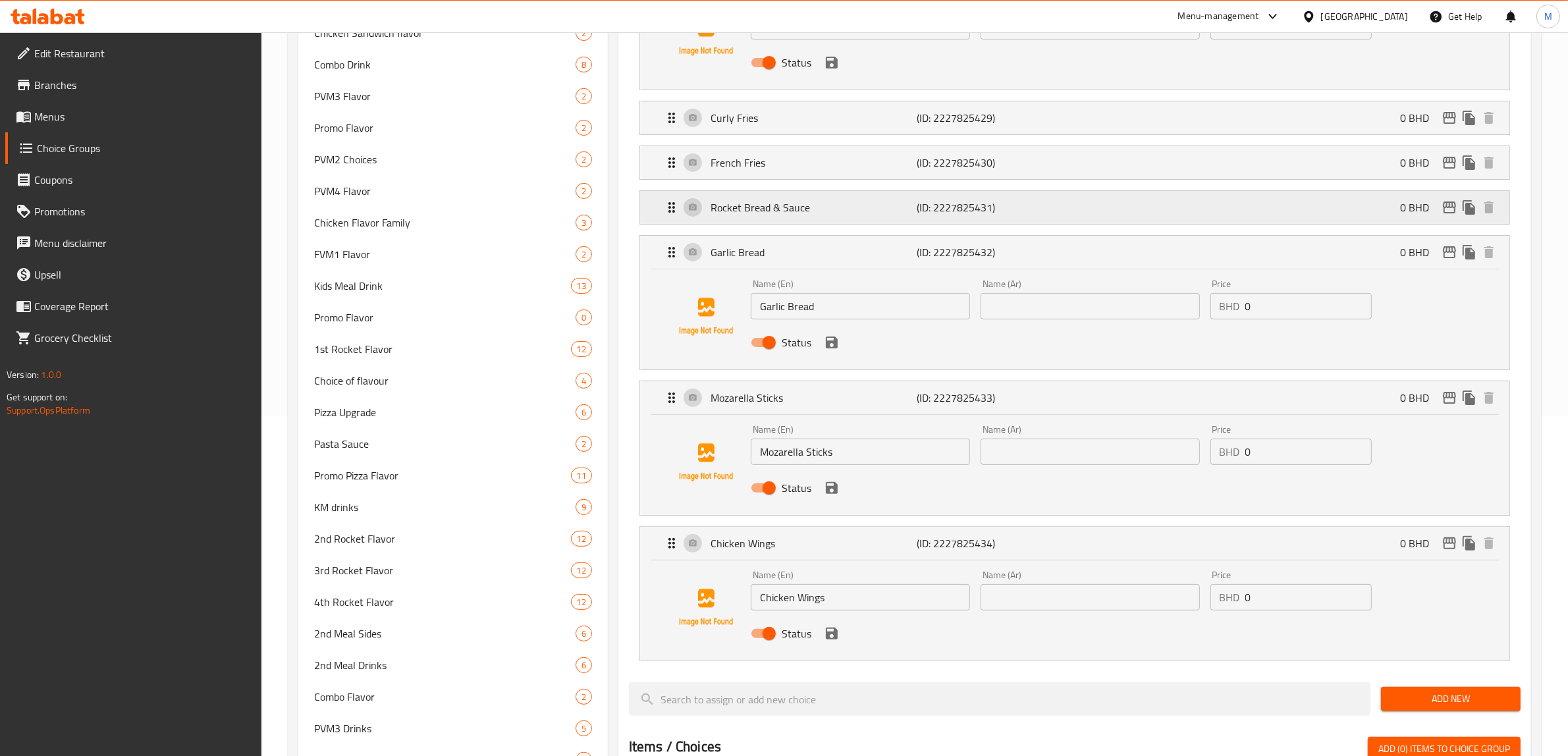
click at [757, 206] on p "Rocket Bread & Sauce" at bounding box center [813, 207] width 207 height 16
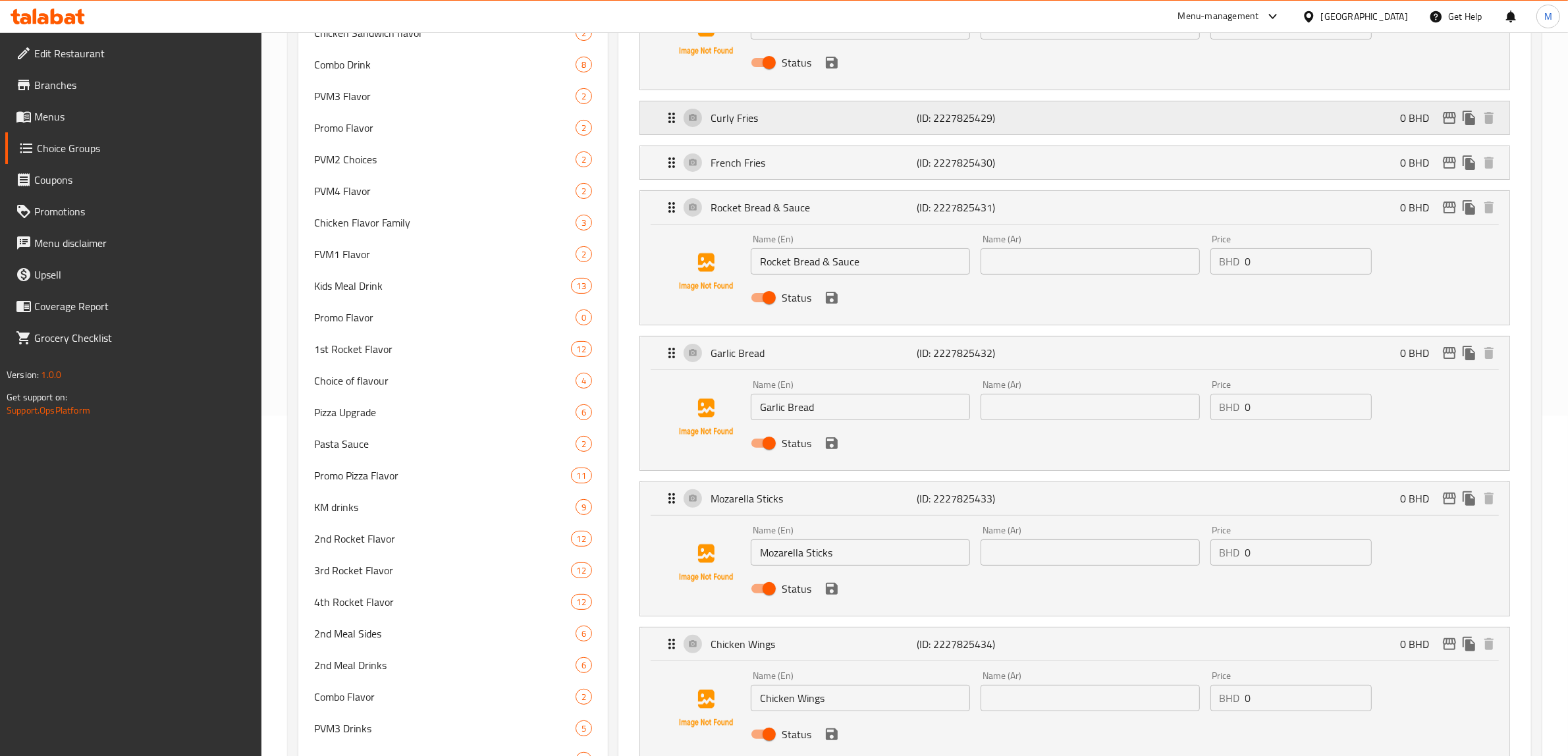
drag, startPoint x: 758, startPoint y: 169, endPoint x: 758, endPoint y: 124, distance: 45.0
click at [758, 163] on nav "Pepperoni Mac & Cheese (ID: 2227825428) 0 BHD Name (En) Pepperoni Mac & Cheese …" at bounding box center [1075, 358] width 892 height 827
click at [758, 124] on p "Curly Fries" at bounding box center [813, 118] width 207 height 16
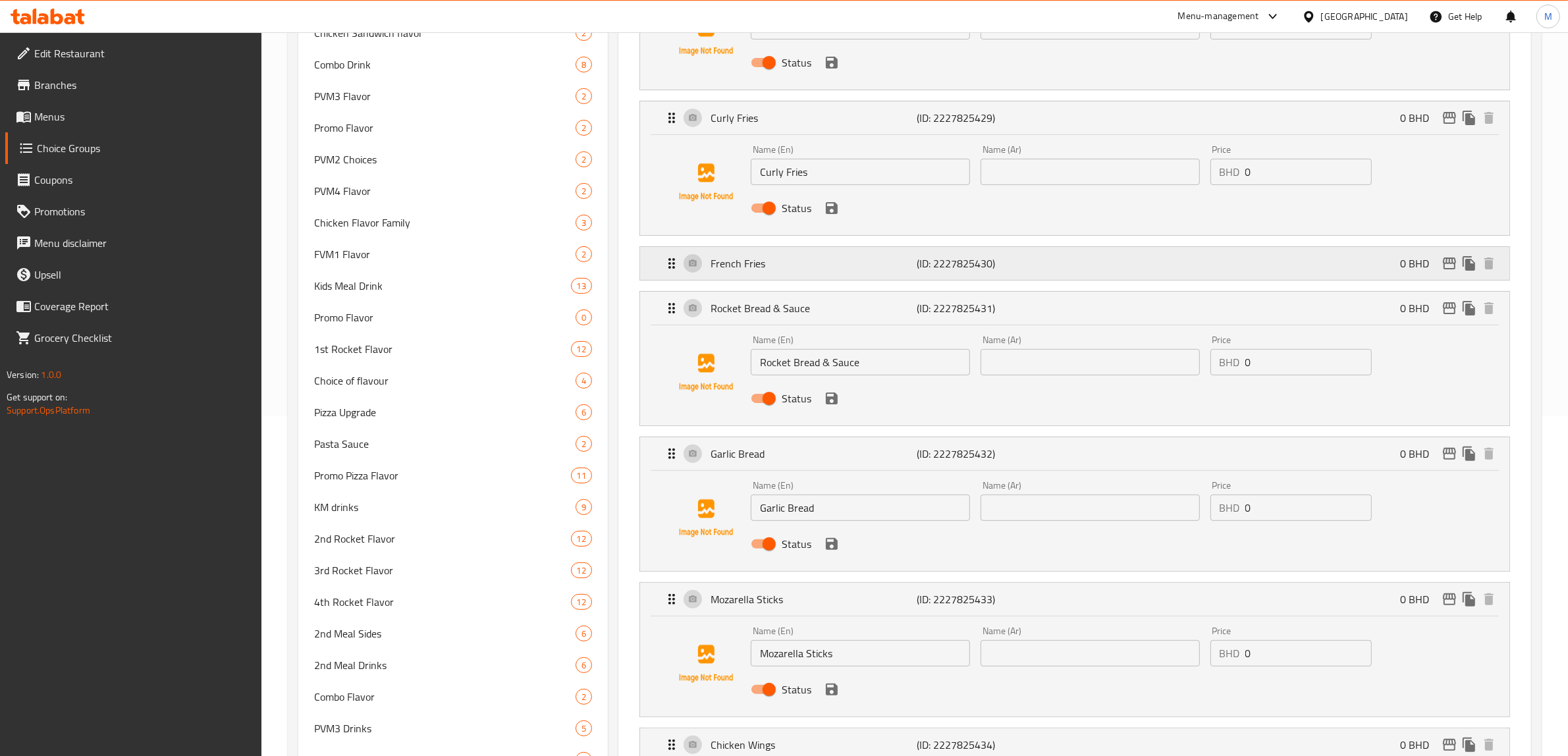
click at [808, 249] on div "French Fries (ID: 2227825430) 0 BHD" at bounding box center [1079, 263] width 830 height 33
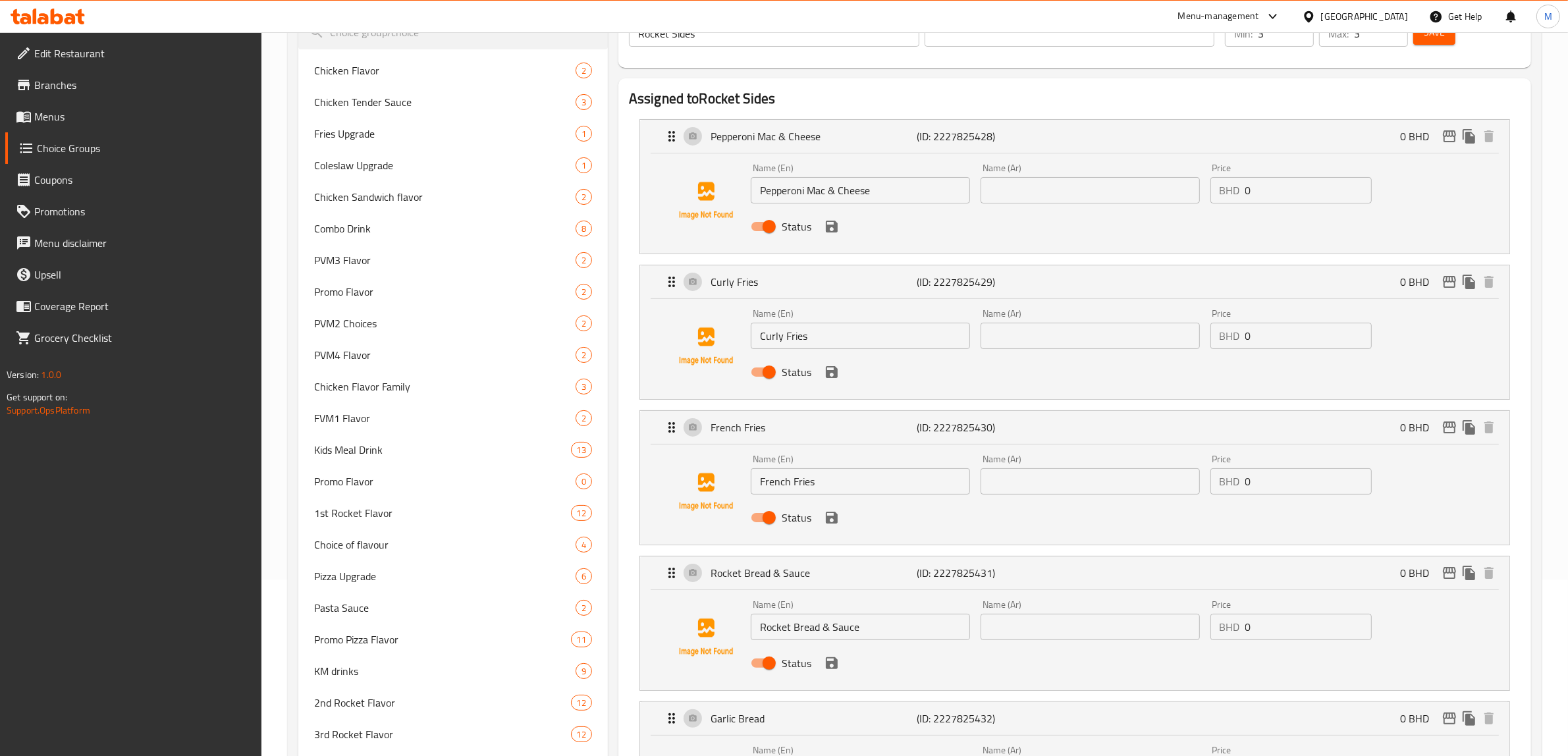
scroll to position [11, 0]
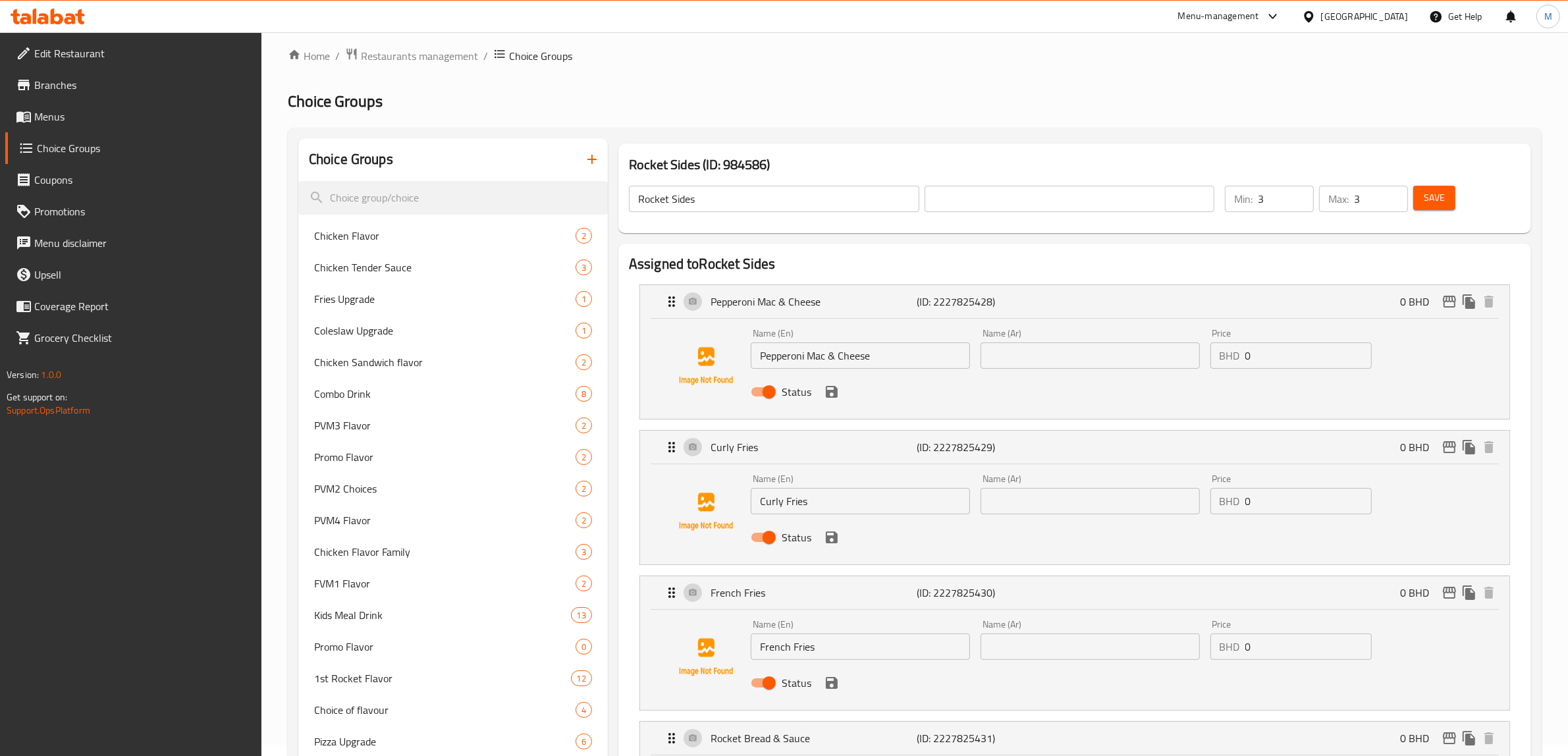
click at [828, 362] on input "Pepperoni Mac & Cheese" at bounding box center [860, 355] width 219 height 26
click at [1023, 350] on input "text" at bounding box center [1090, 355] width 219 height 26
paste input "بيبروني ماك اند تشيز"
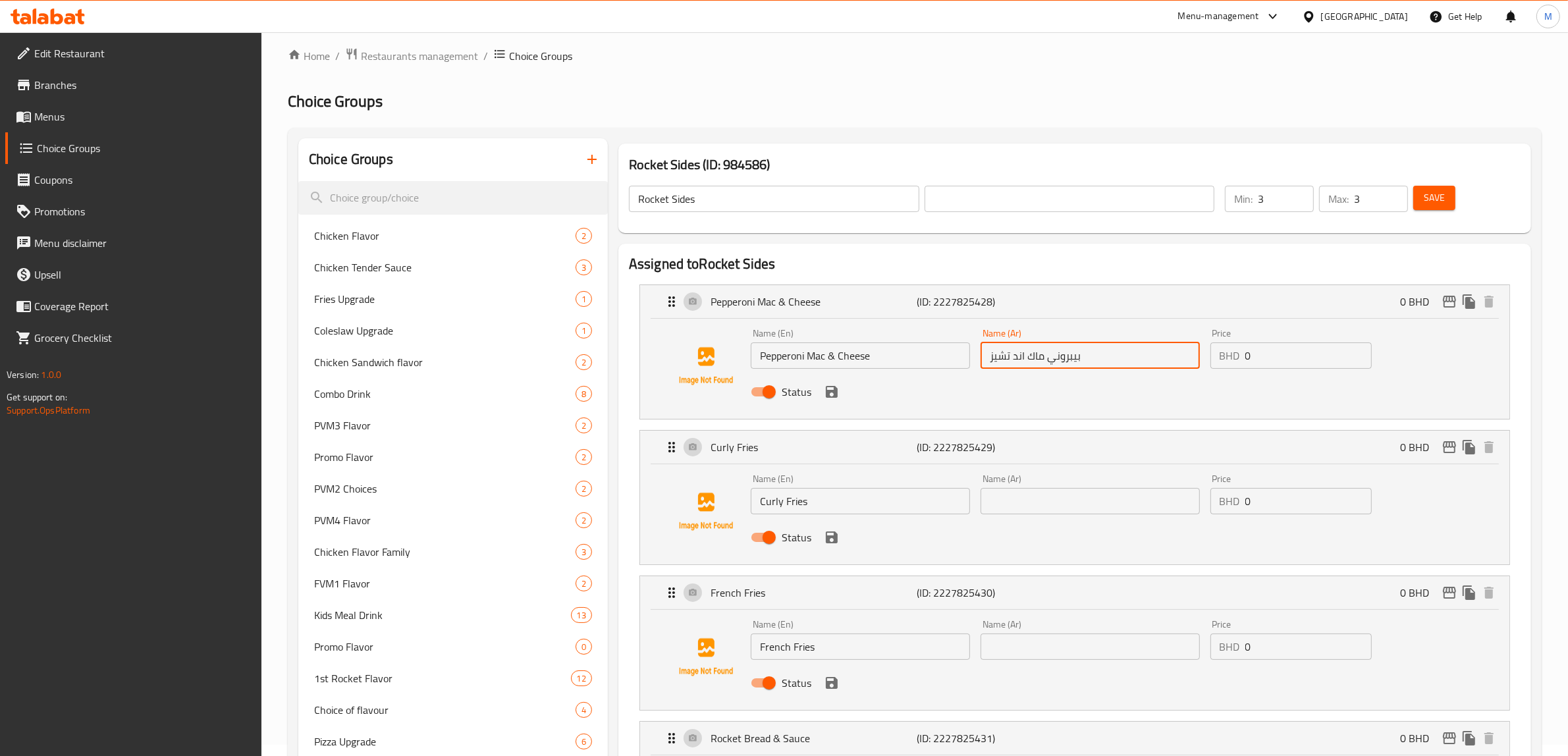
type input "بيبروني ماك اند تشيز"
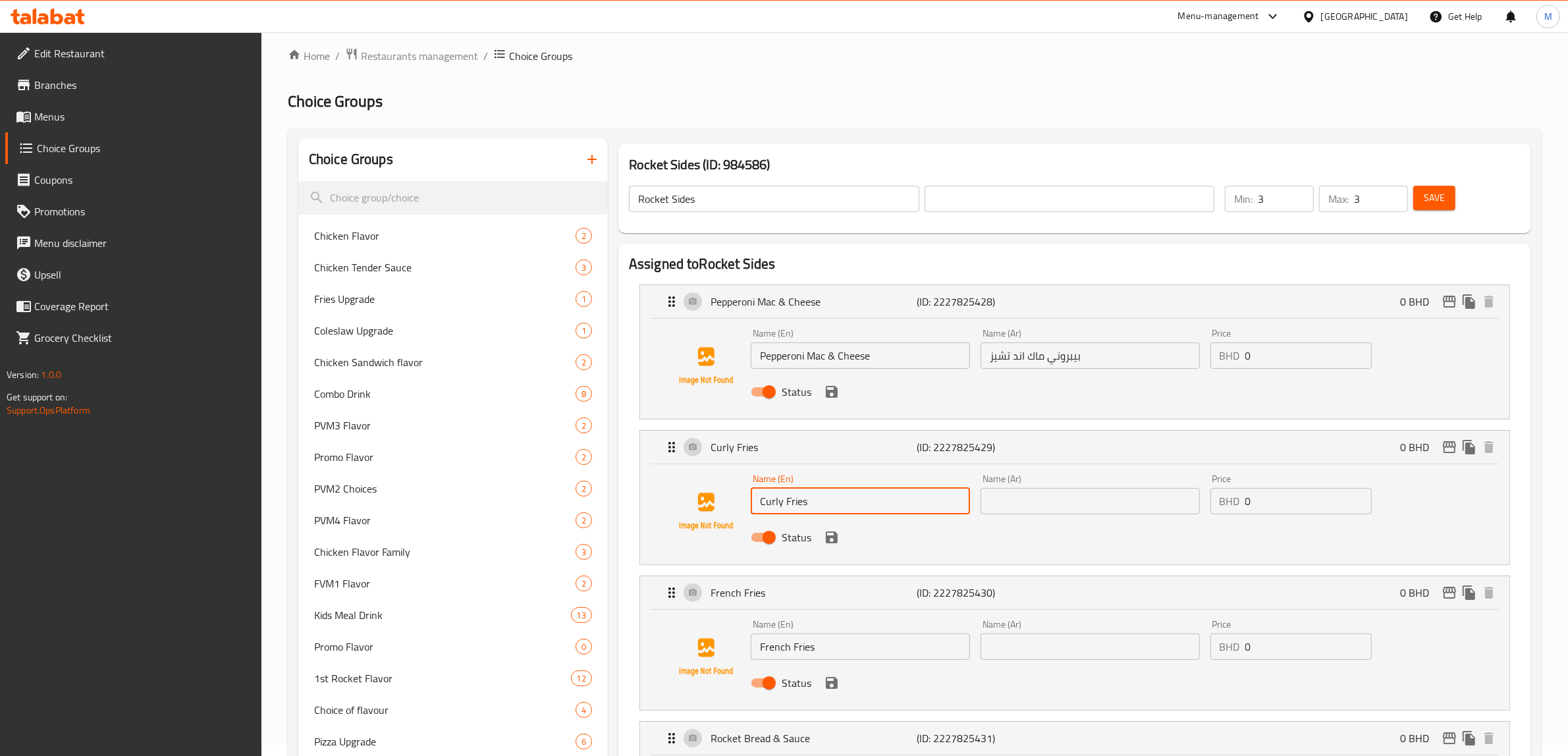
click at [797, 505] on input "Curly Fries" at bounding box center [860, 501] width 219 height 26
click at [1046, 513] on input "text" at bounding box center [1090, 501] width 219 height 26
paste input "بطاطس مجعدة"
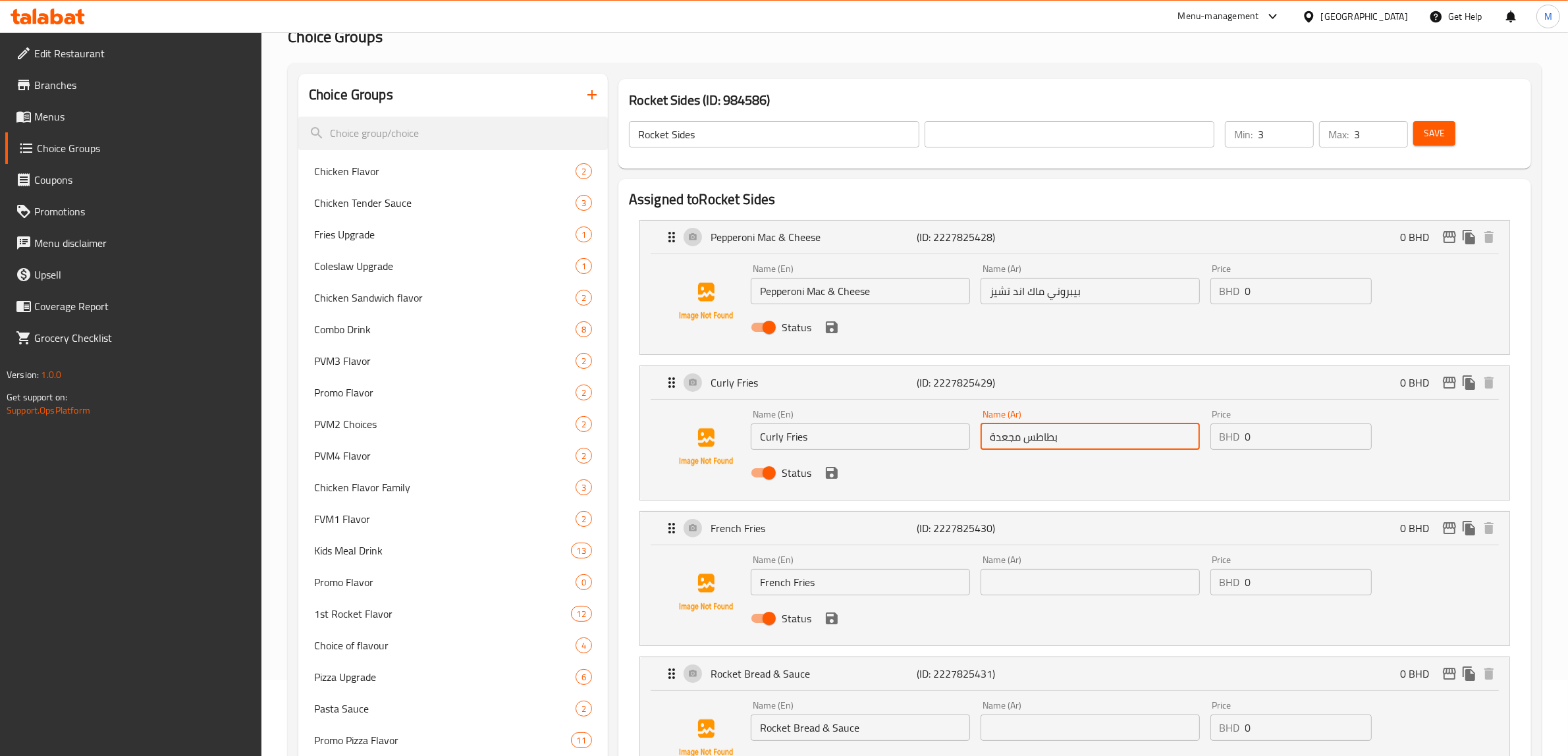
scroll to position [258, 0]
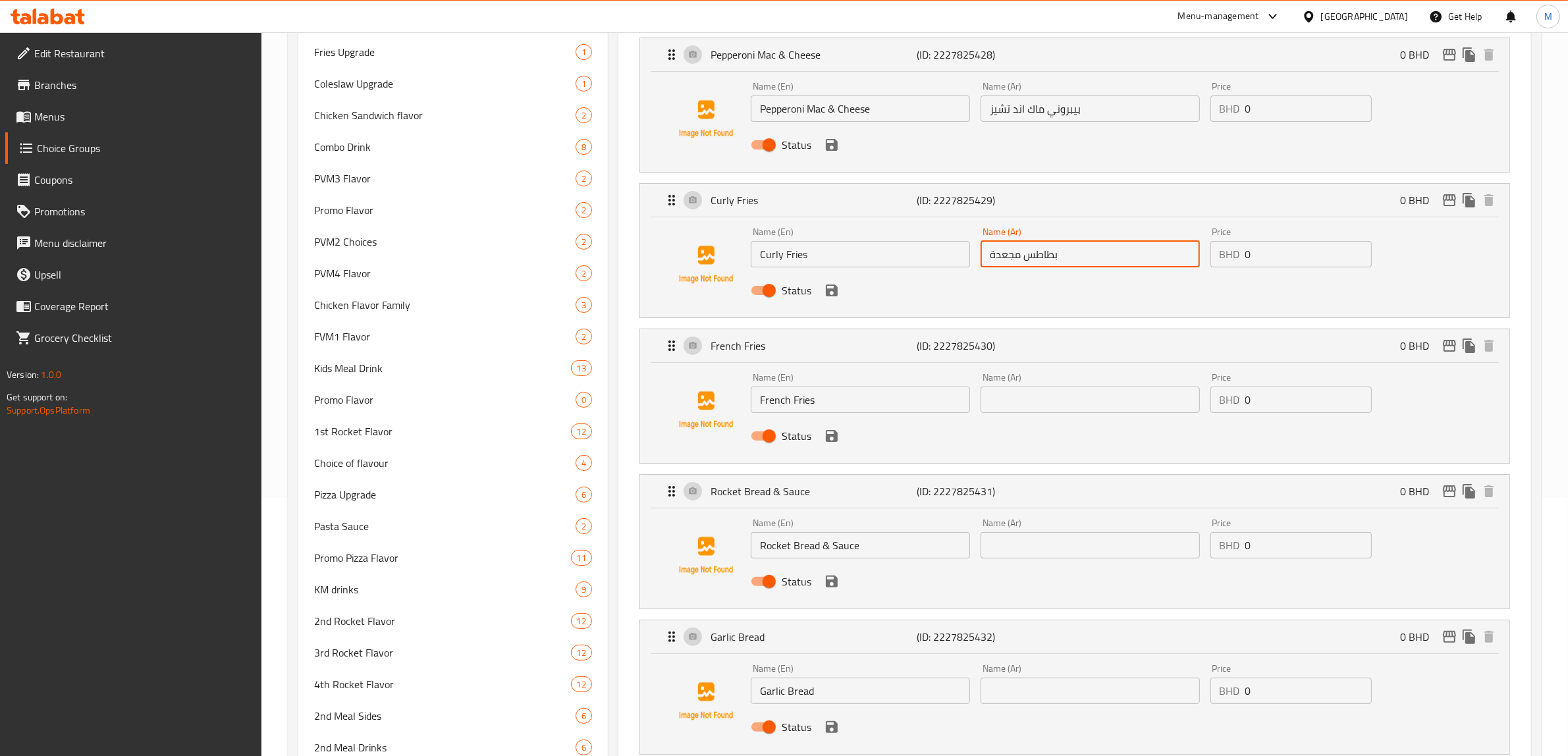
type input "بطاطس مجعدة"
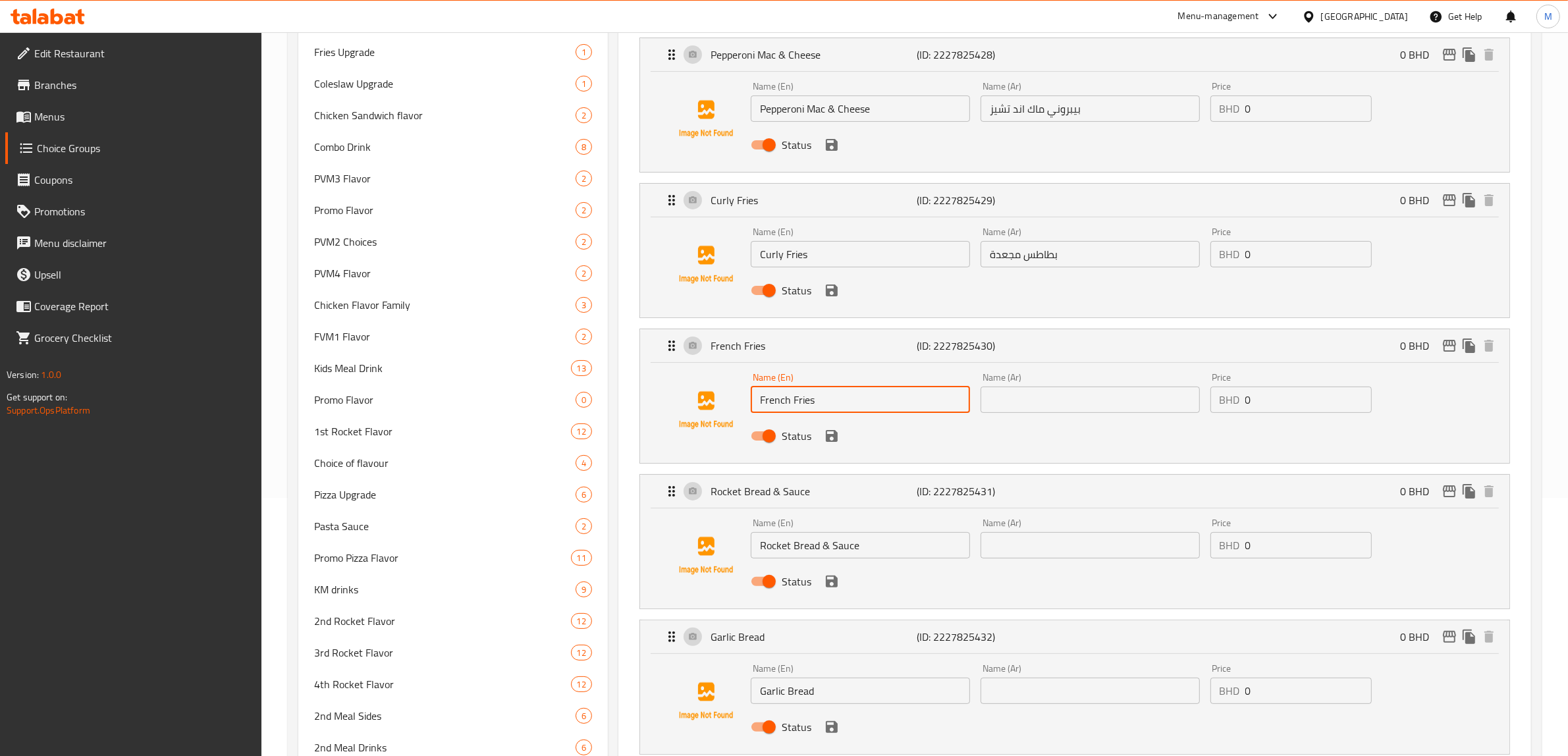
click at [801, 405] on input "French Fries" at bounding box center [860, 400] width 219 height 26
click at [1035, 411] on input "text" at bounding box center [1090, 400] width 219 height 26
paste input "بطاطس مقلية"
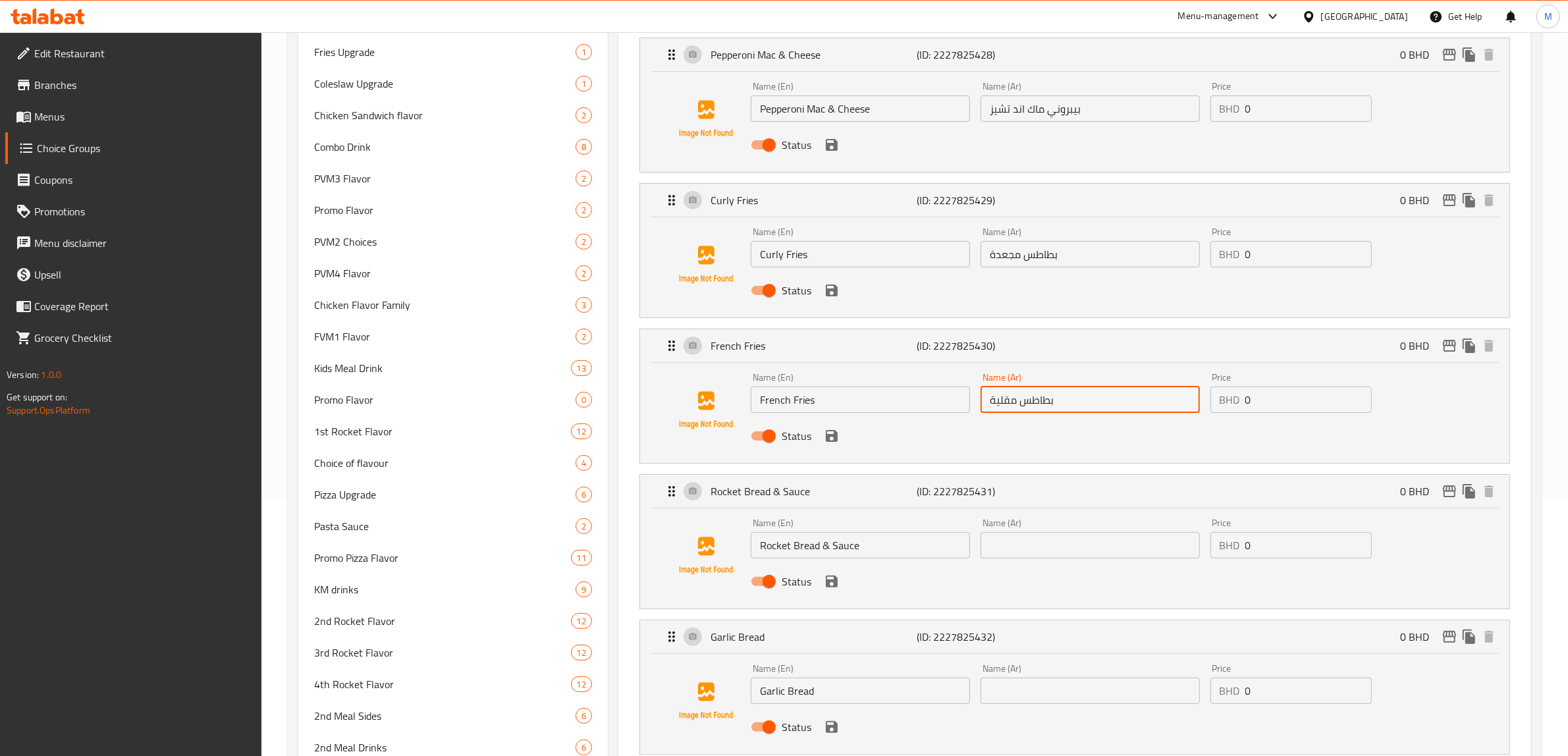
type input "بطاطس مقلية"
click at [805, 551] on input "Rocket Bread & Sauce" at bounding box center [860, 545] width 219 height 26
click at [1035, 547] on input "text" at bounding box center [1090, 545] width 219 height 26
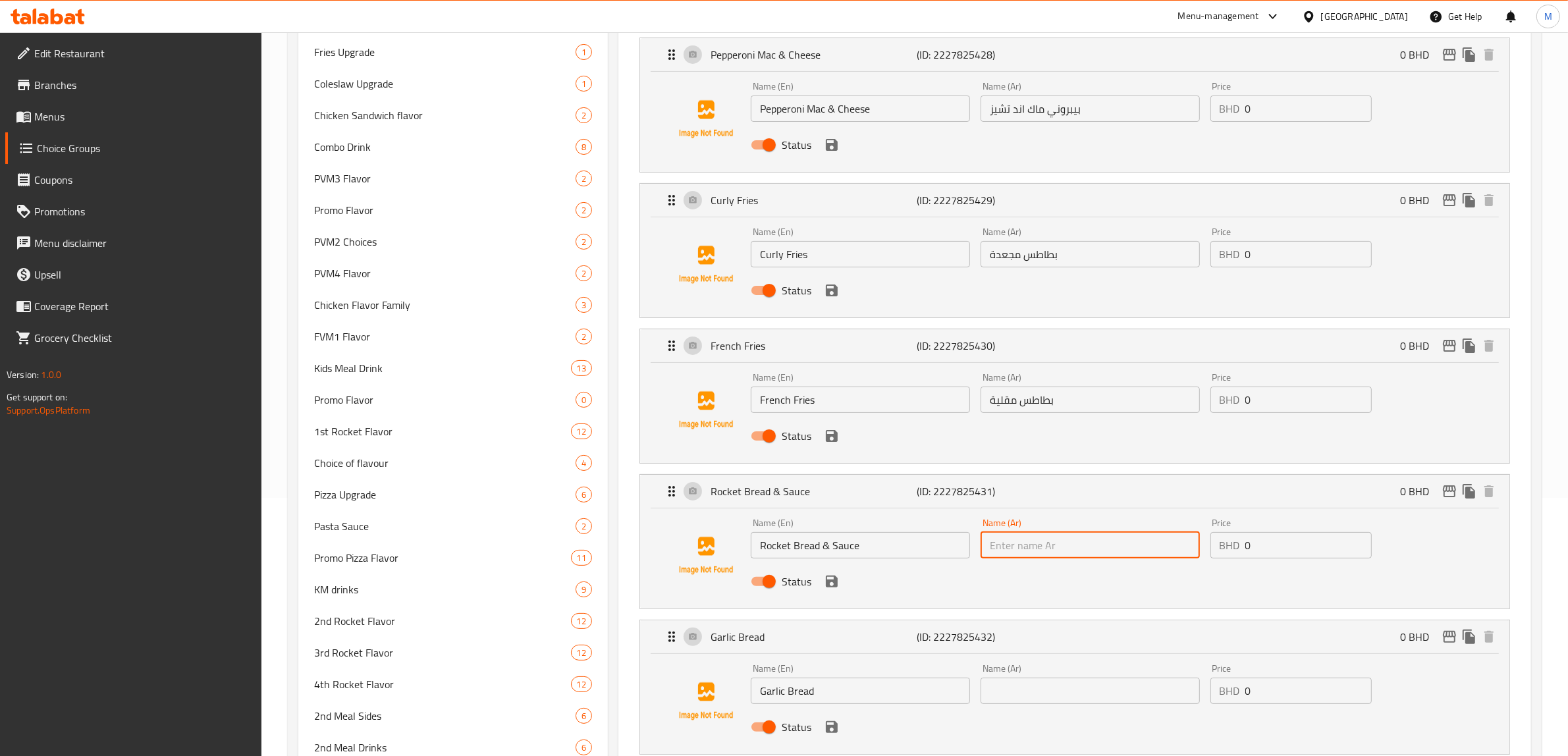
paste input "خبز الصاروخ والصلصة"
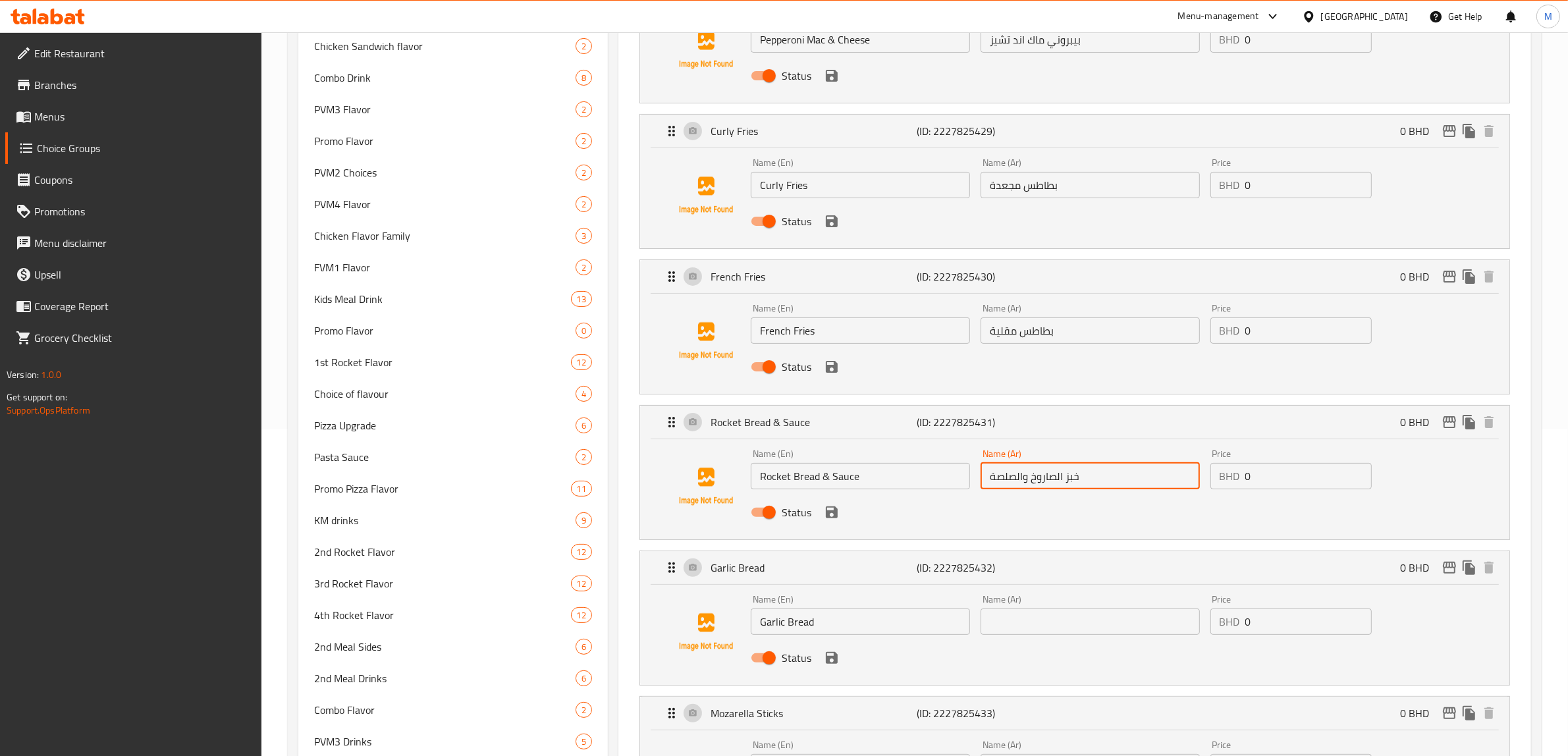
scroll to position [423, 0]
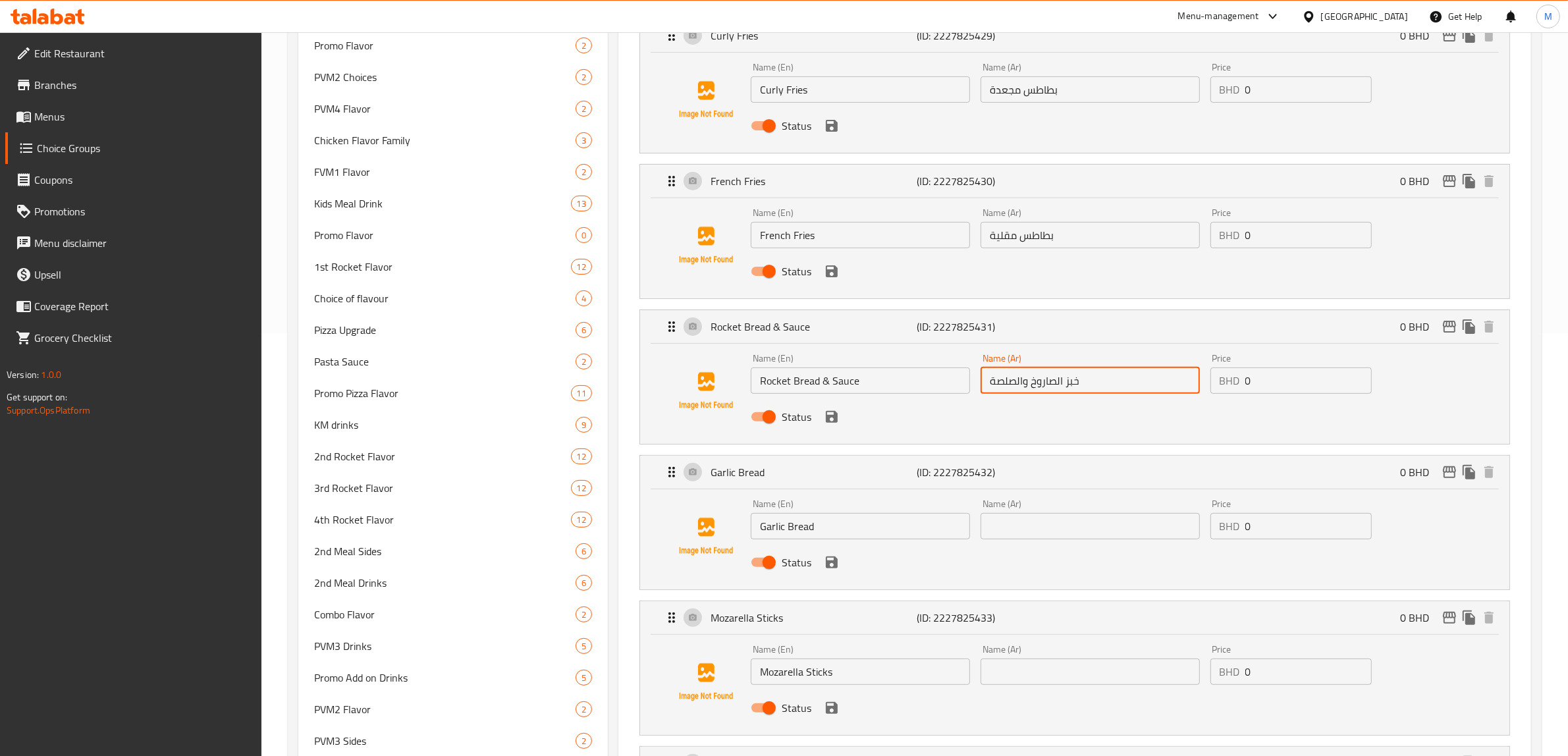
type input "خبز الصاروخ والصلصة"
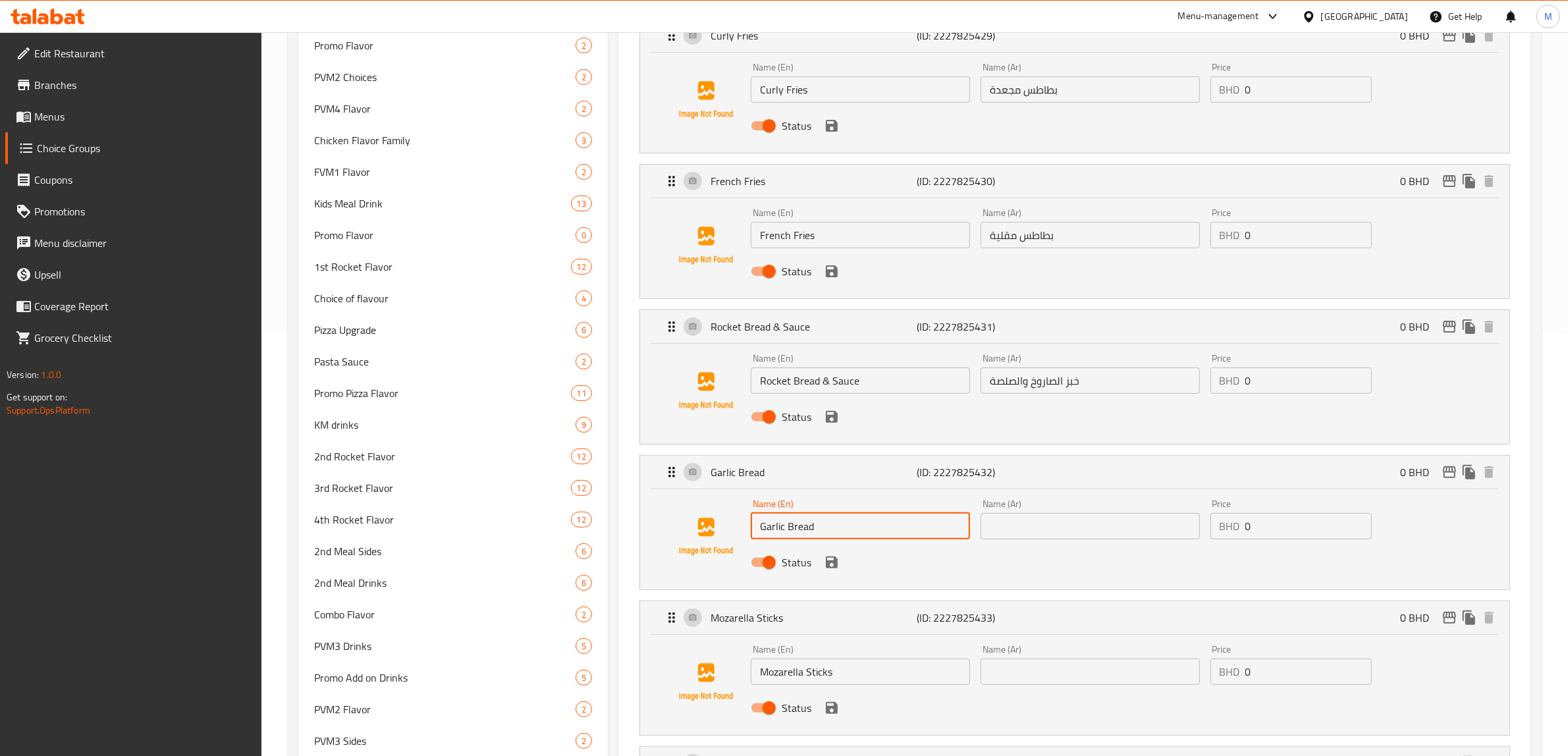
click at [814, 526] on input "Garlic Bread" at bounding box center [860, 526] width 219 height 26
click at [1051, 527] on input "text" at bounding box center [1090, 526] width 219 height 26
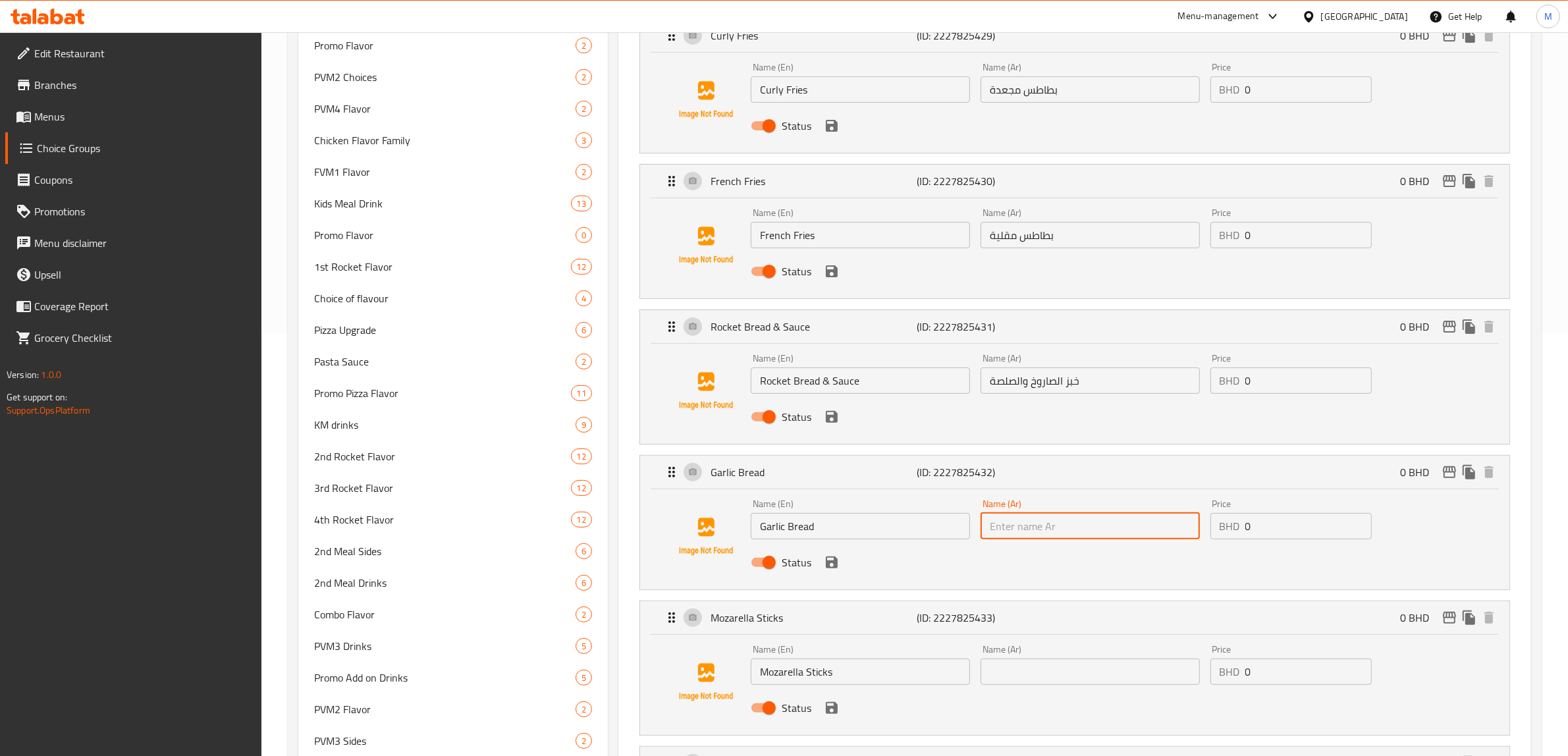
paste input "خبز بالثوم"
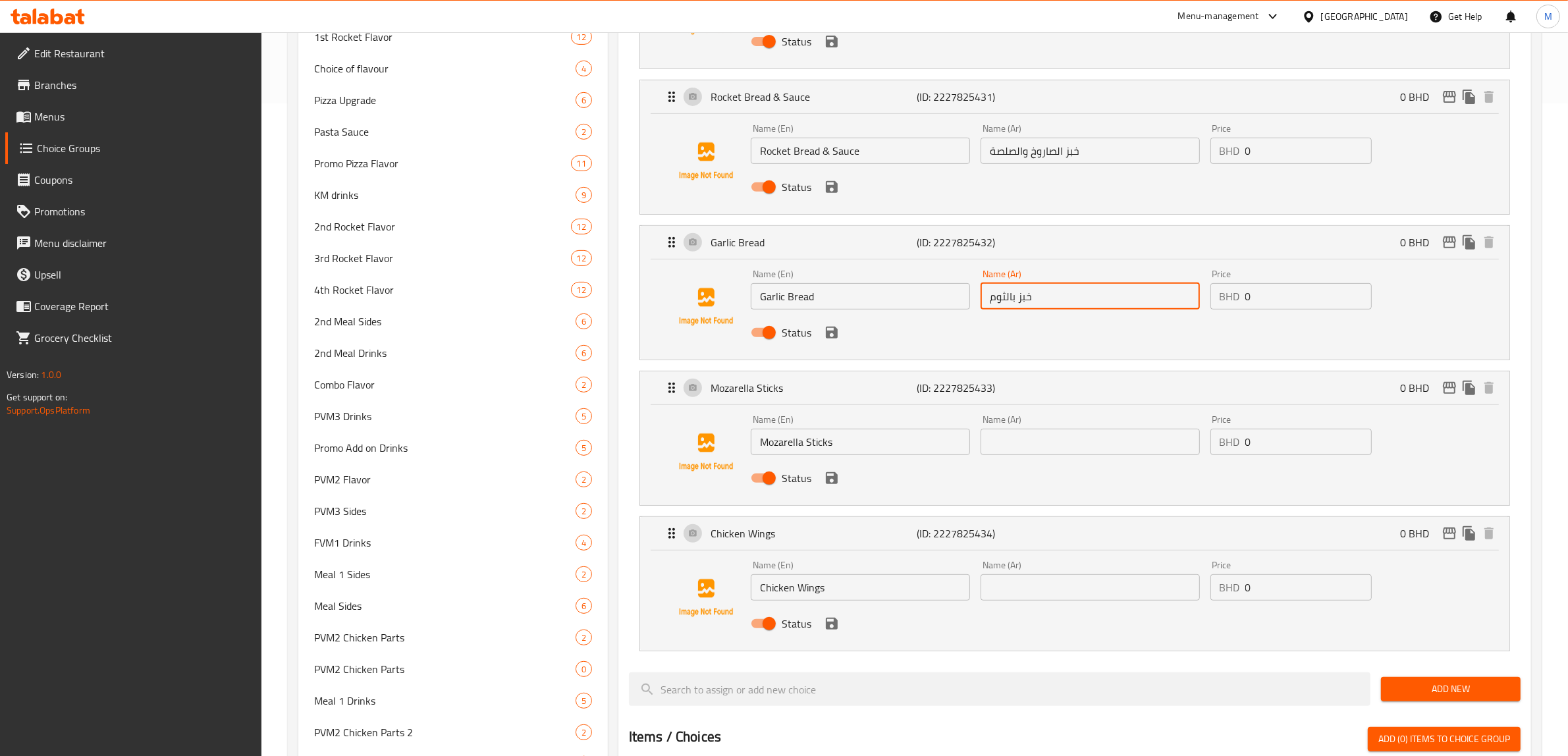
scroll to position [752, 0]
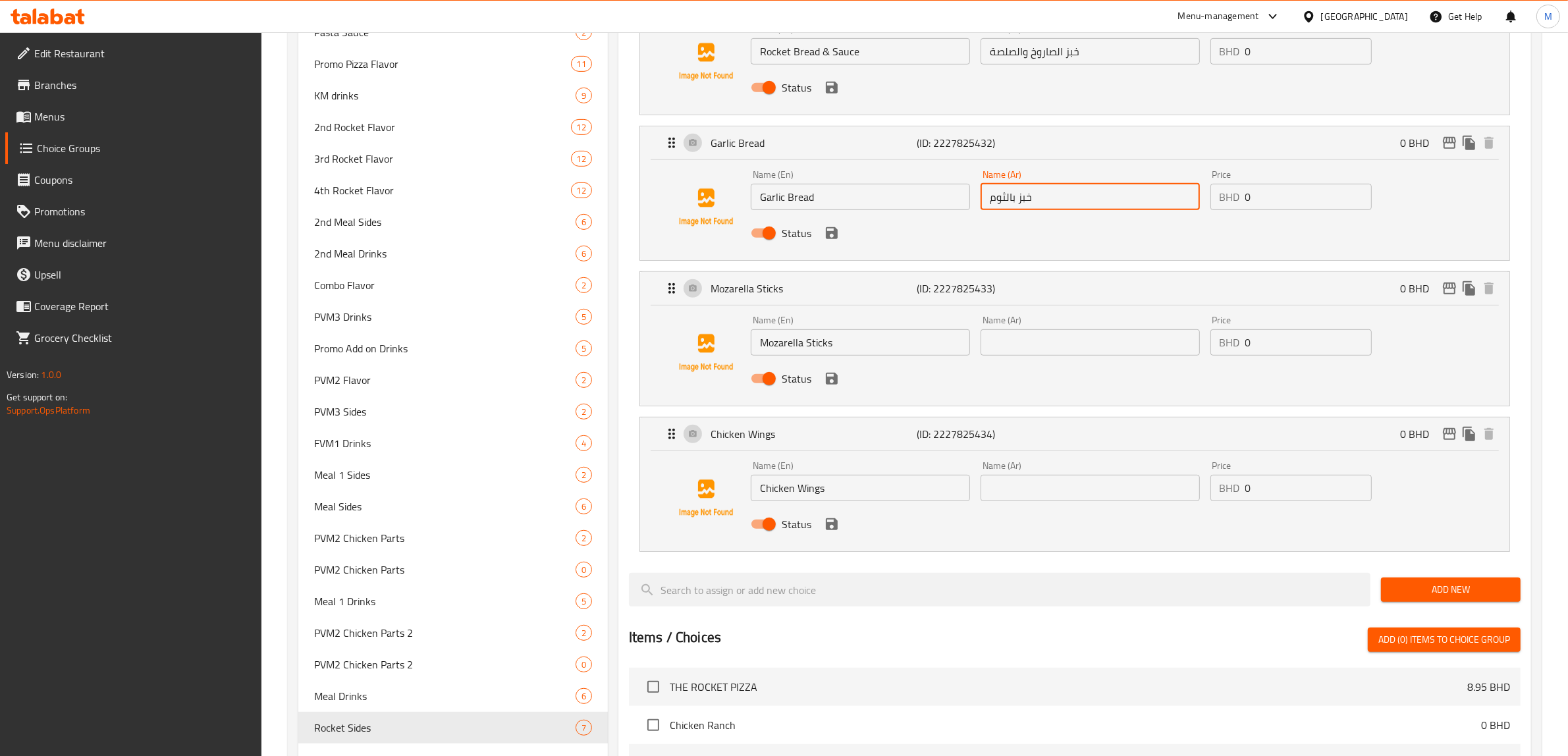
type input "خبز بالثوم"
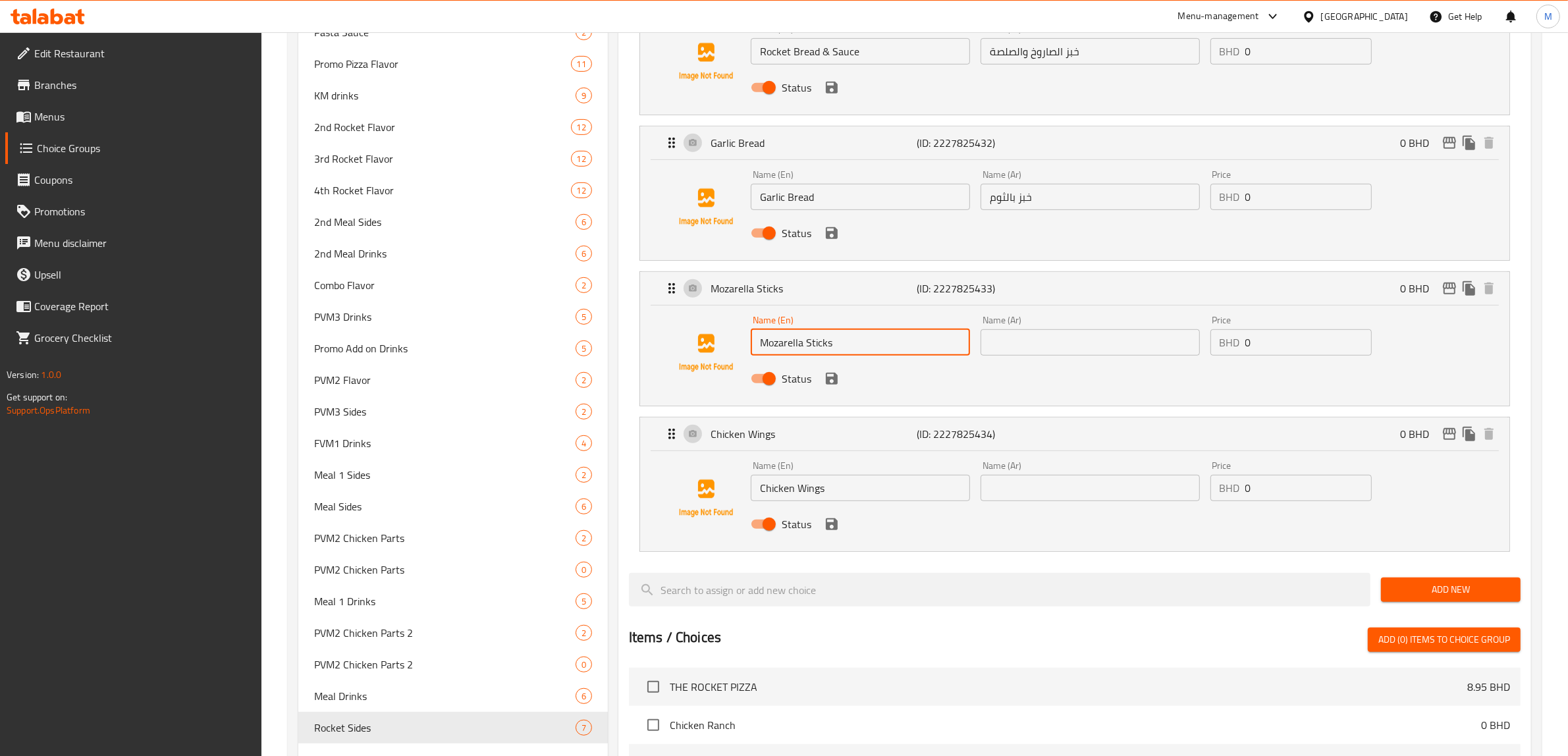
click at [815, 344] on input "Mozarella Sticks" at bounding box center [860, 342] width 219 height 26
click at [806, 344] on input "Mozarella Sticks" at bounding box center [860, 342] width 219 height 26
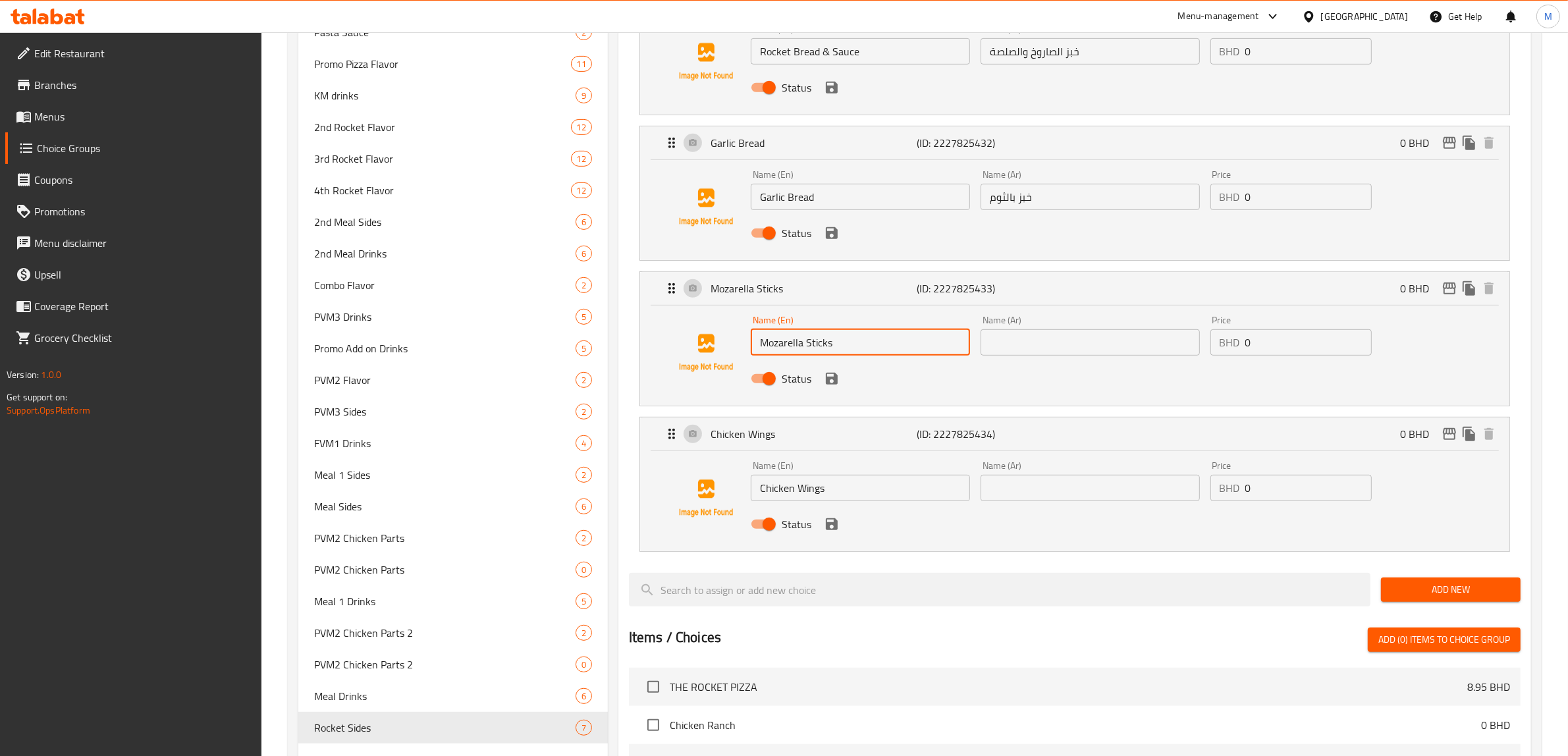
click at [806, 344] on input "Mozarella Sticks" at bounding box center [860, 342] width 219 height 26
paste input "z"
click at [1054, 359] on div "Name (Ar) Name (Ar)" at bounding box center [1090, 336] width 230 height 51
paste input "أصابع الموزاريلا"
type input "Mozzarella Sticks"
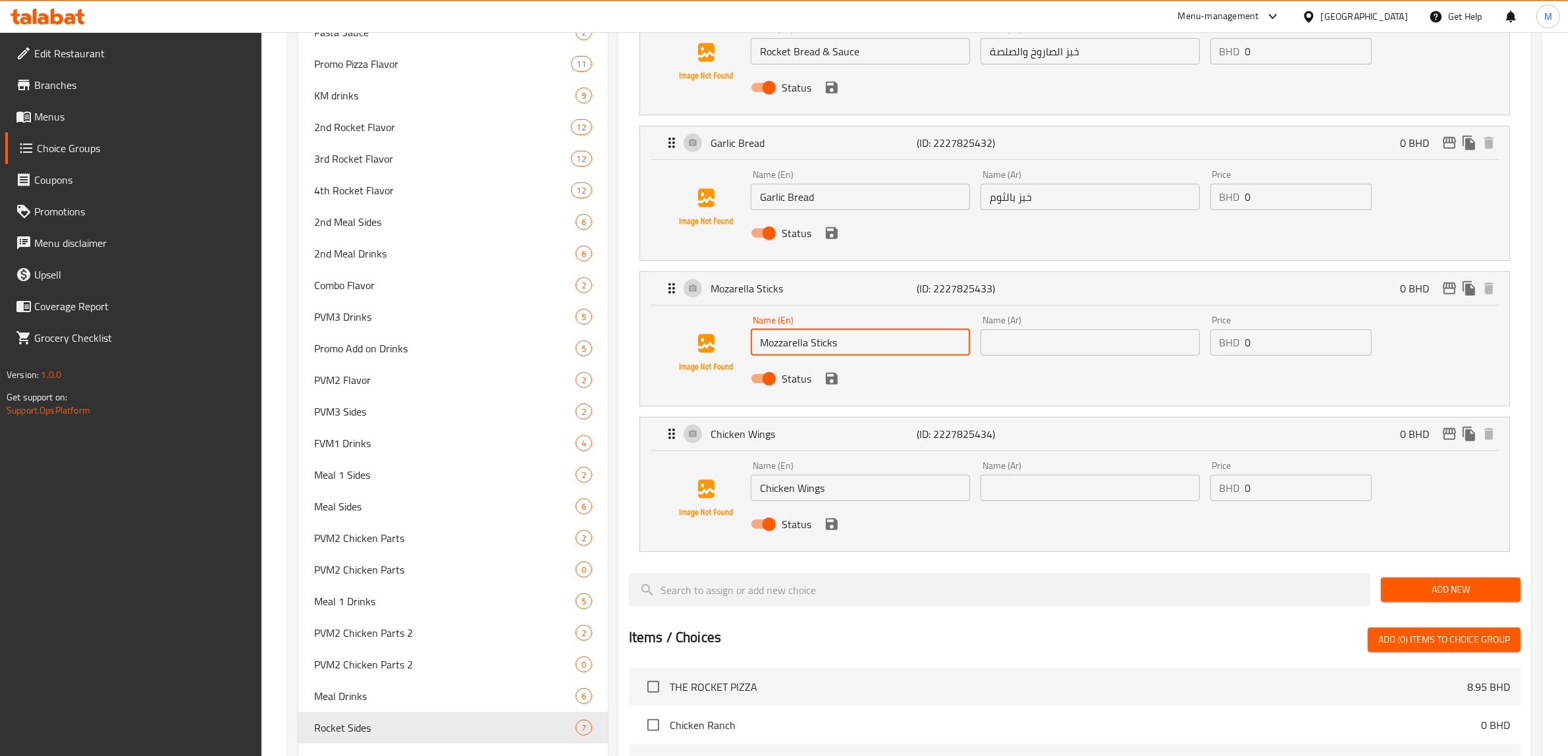
click at [1061, 339] on input "text" at bounding box center [1090, 342] width 219 height 26
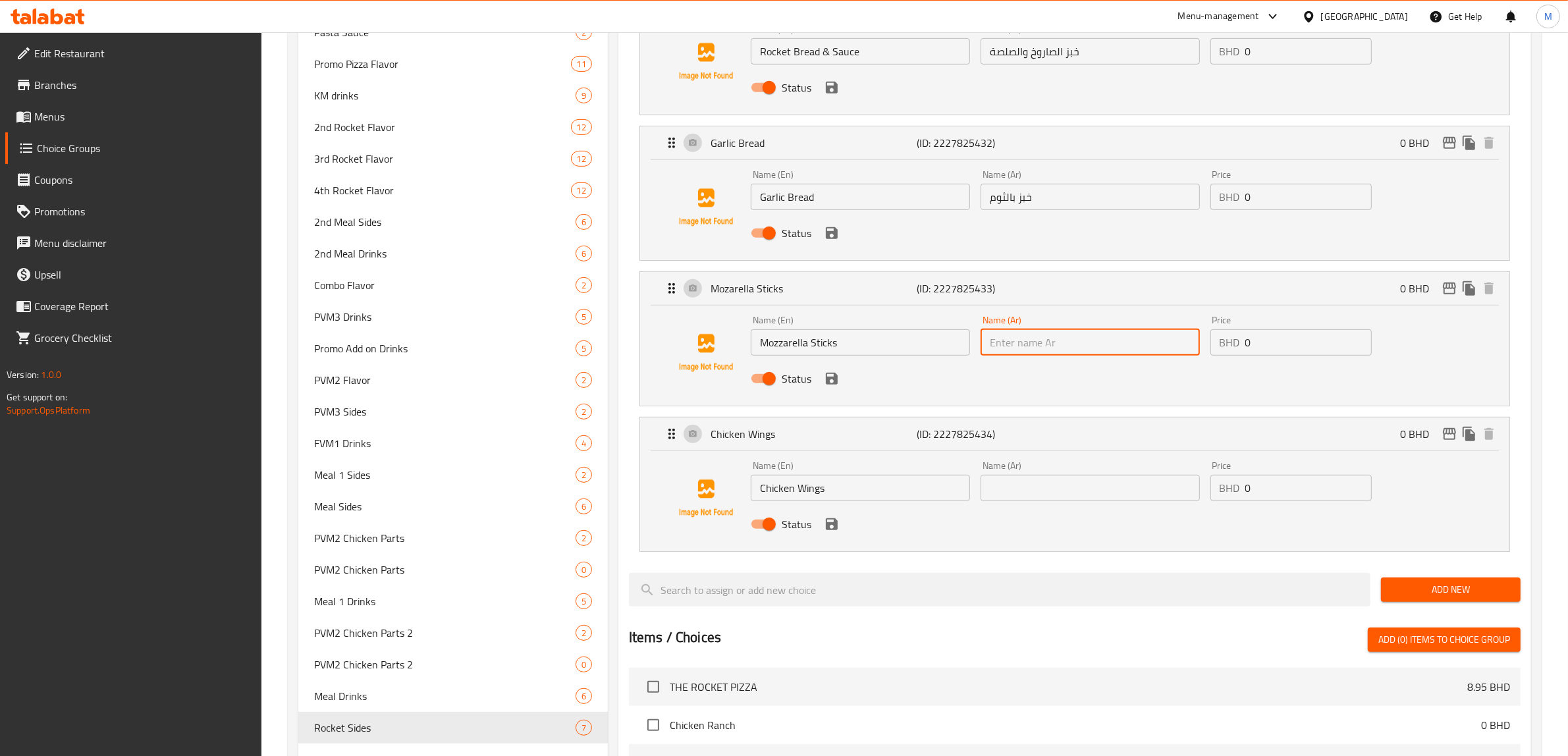
paste input "أصابع الموزاريلا"
click at [1014, 344] on input "أصابع الموزاريلا" at bounding box center [1090, 342] width 219 height 26
type input "أصابع الموتزاريلا"
click at [805, 492] on input "Chicken Wings" at bounding box center [860, 488] width 219 height 26
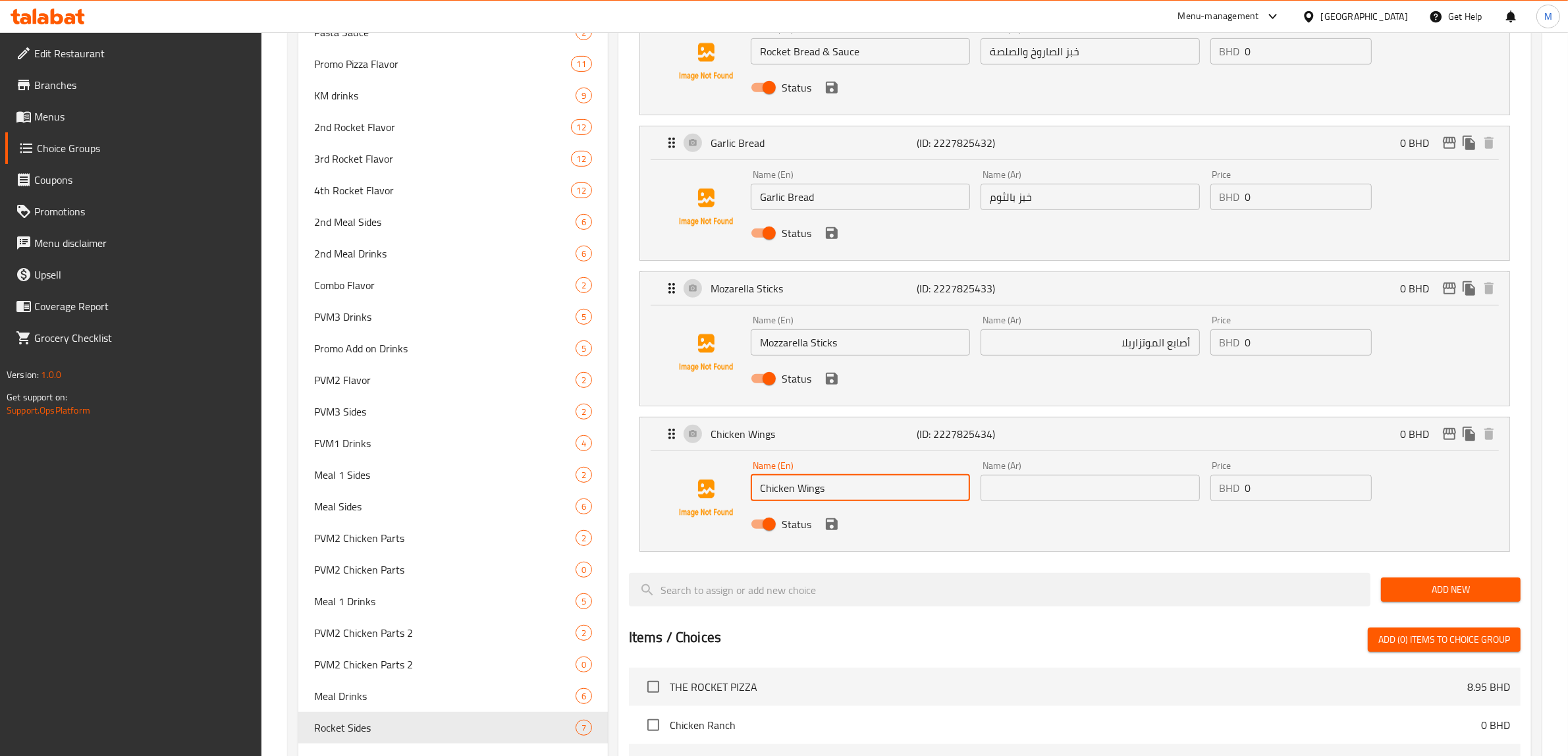
click at [805, 492] on input "Chicken Wings" at bounding box center [860, 488] width 219 height 26
click at [1039, 507] on div "Status" at bounding box center [1090, 524] width 689 height 35
click at [1040, 494] on input "text" at bounding box center [1090, 488] width 219 height 26
paste input "أجنحة الدجاج"
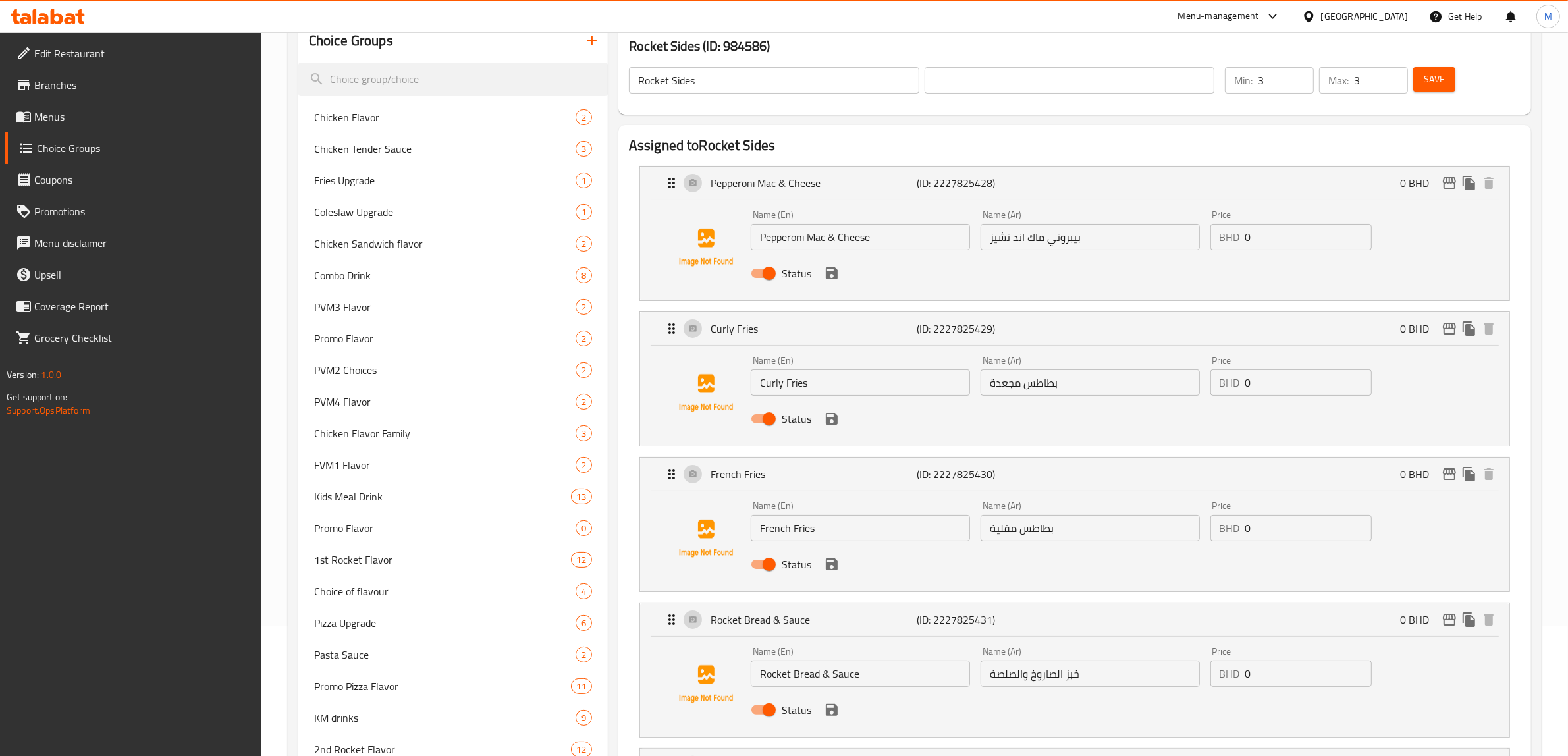
scroll to position [83, 0]
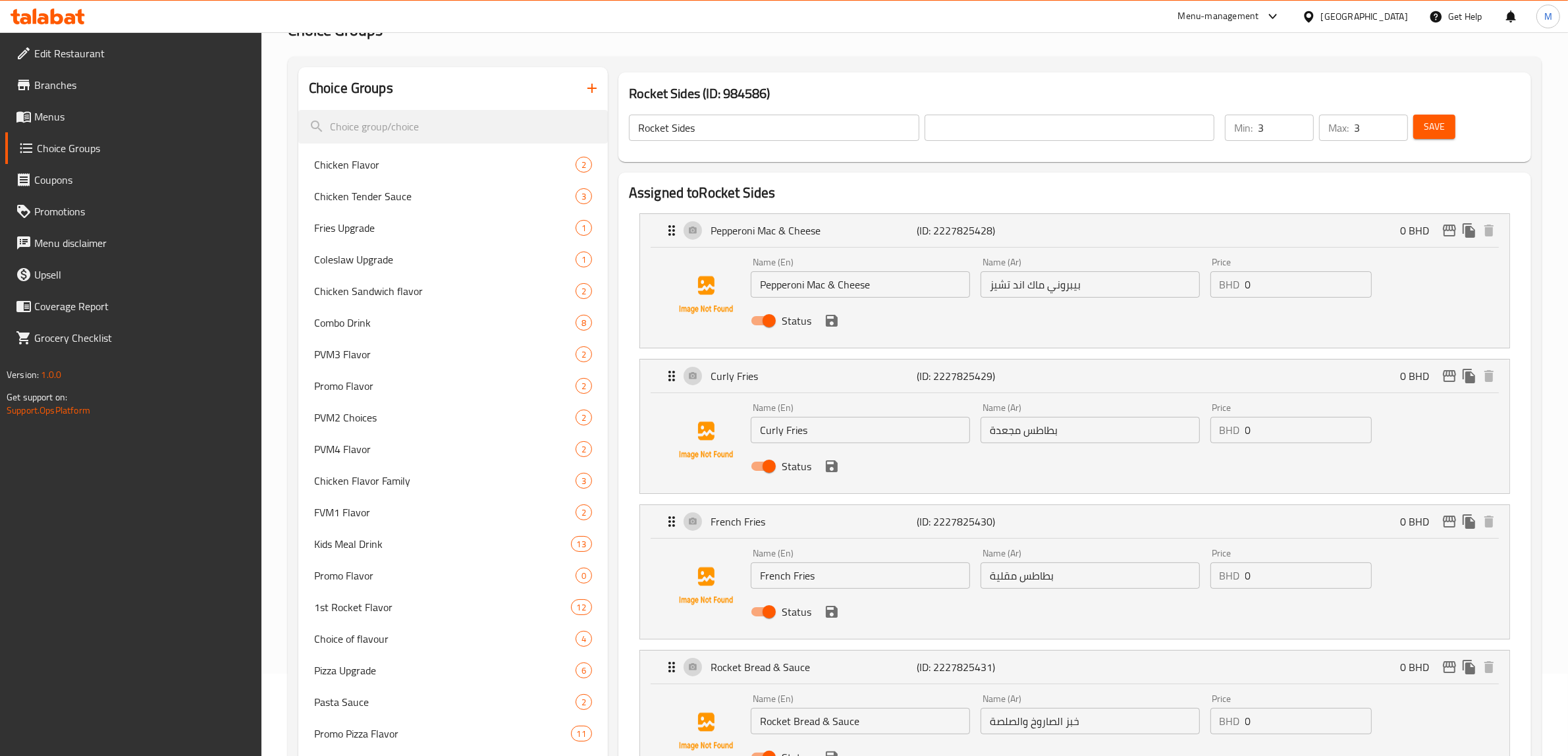
type input "أجنحة الدجاج"
drag, startPoint x: 699, startPoint y: 128, endPoint x: 626, endPoint y: 128, distance: 73.0
click at [626, 128] on div "Rocket Sides ​" at bounding box center [774, 127] width 295 height 32
click at [1117, 127] on input "text" at bounding box center [1070, 127] width 290 height 26
click at [1204, 126] on input "الاصناف الجانبية" at bounding box center [1070, 127] width 290 height 26
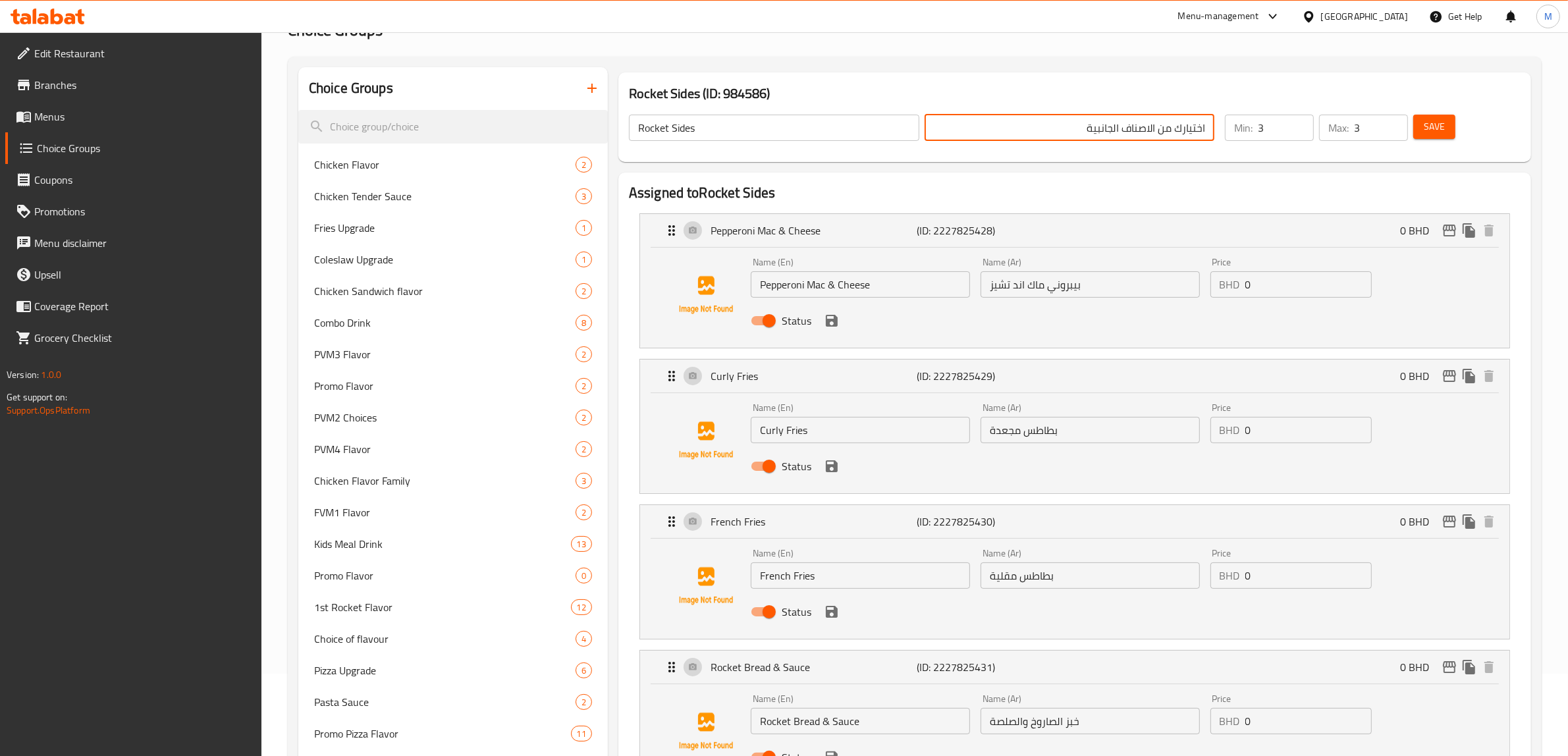
type input "اختيارك من الاصناف الجانبية"
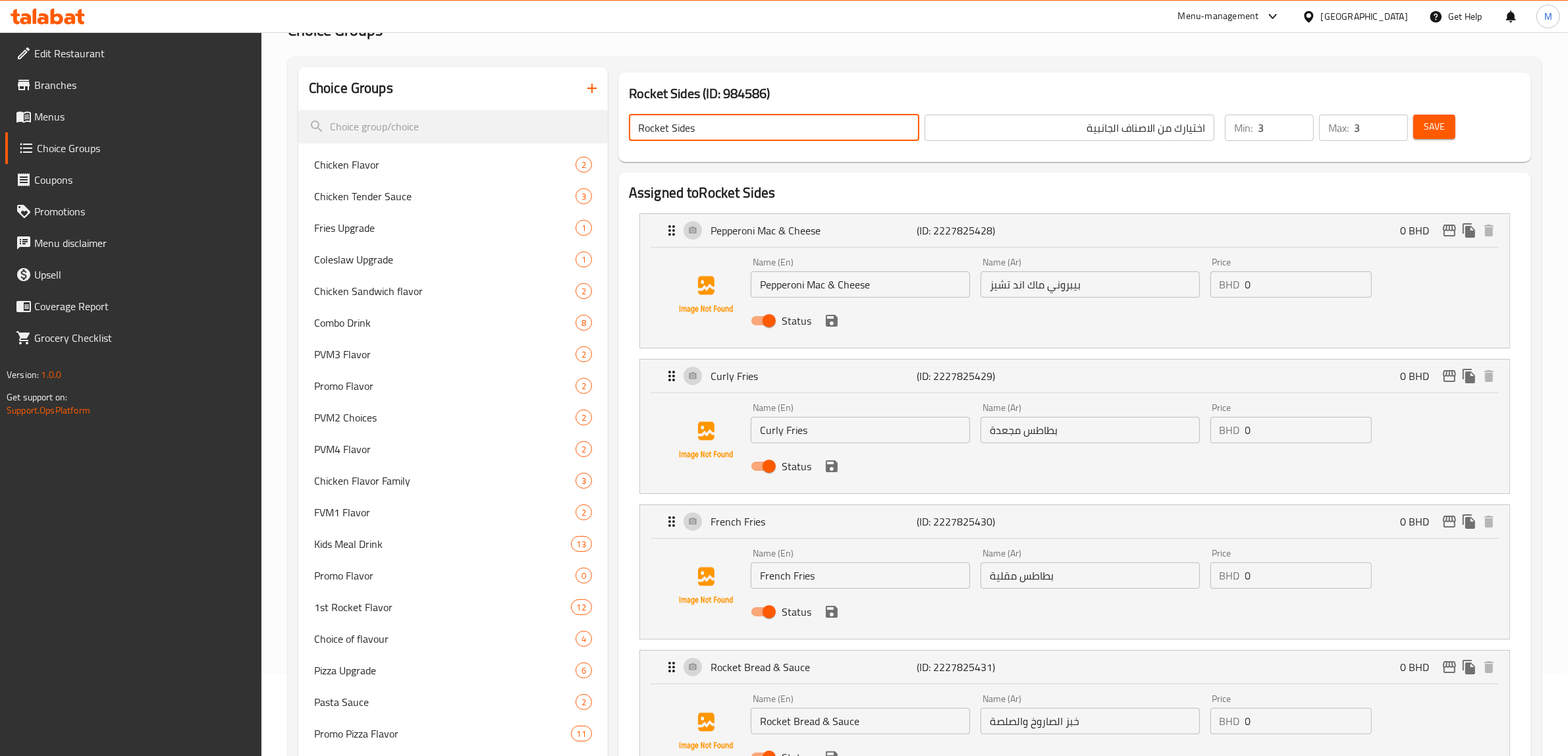
drag, startPoint x: 712, startPoint y: 133, endPoint x: 632, endPoint y: 135, distance: 80.0
click at [632, 135] on input "Rocket Sides" at bounding box center [774, 127] width 290 height 26
type input "Your Choice Of Side Items"
click at [1434, 130] on span "Save" at bounding box center [1434, 127] width 21 height 17
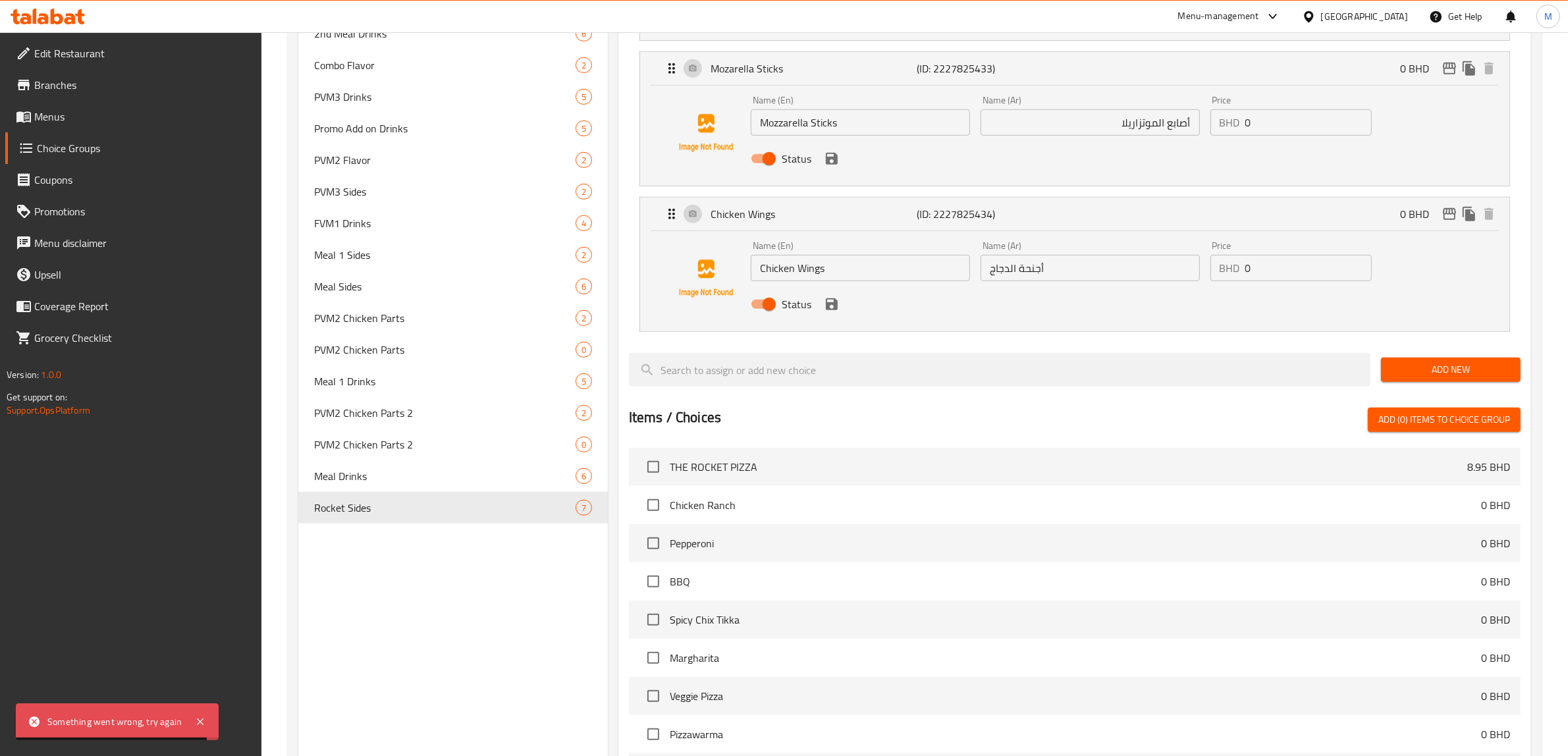
scroll to position [741, 0]
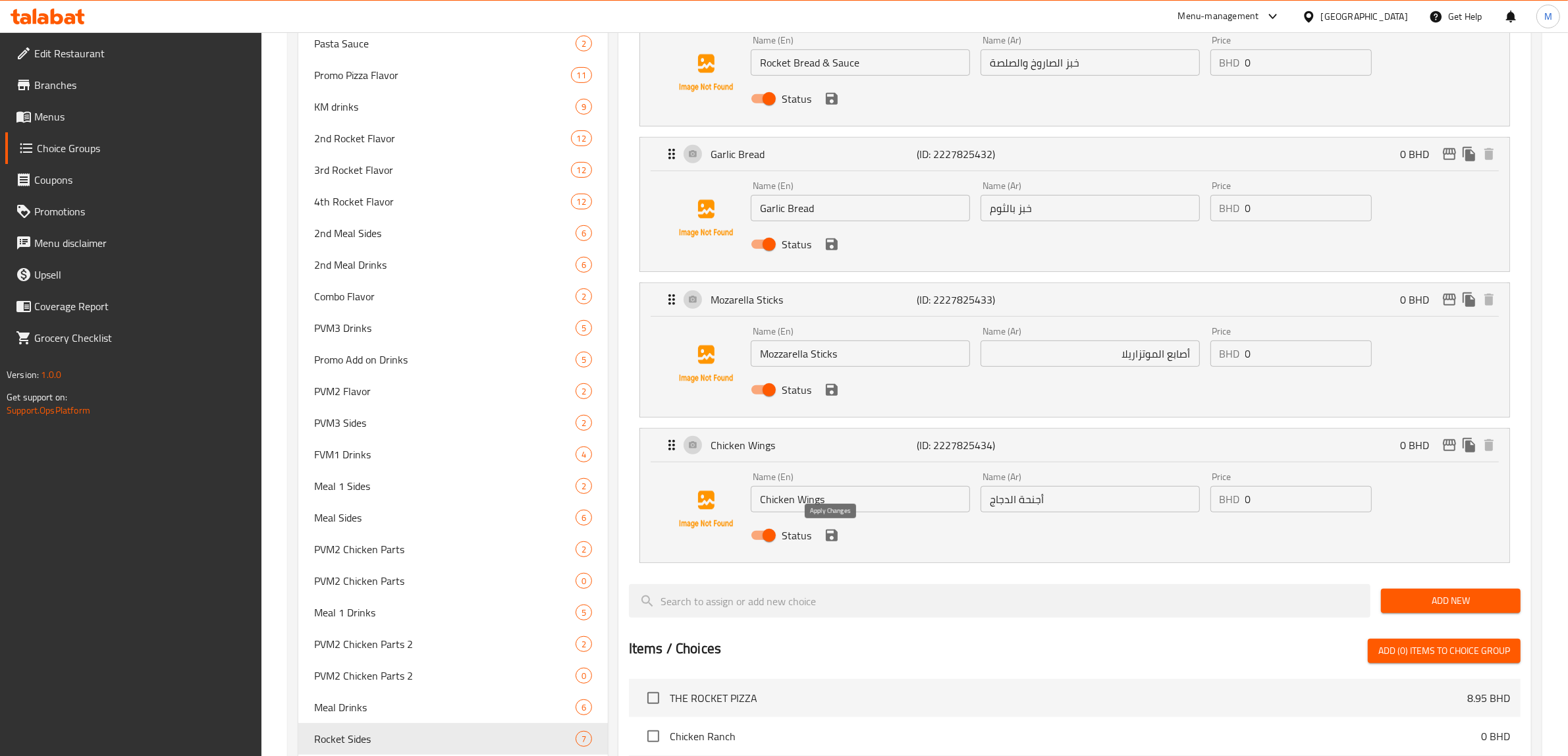
click at [833, 540] on icon "save" at bounding box center [831, 534] width 11 height 11
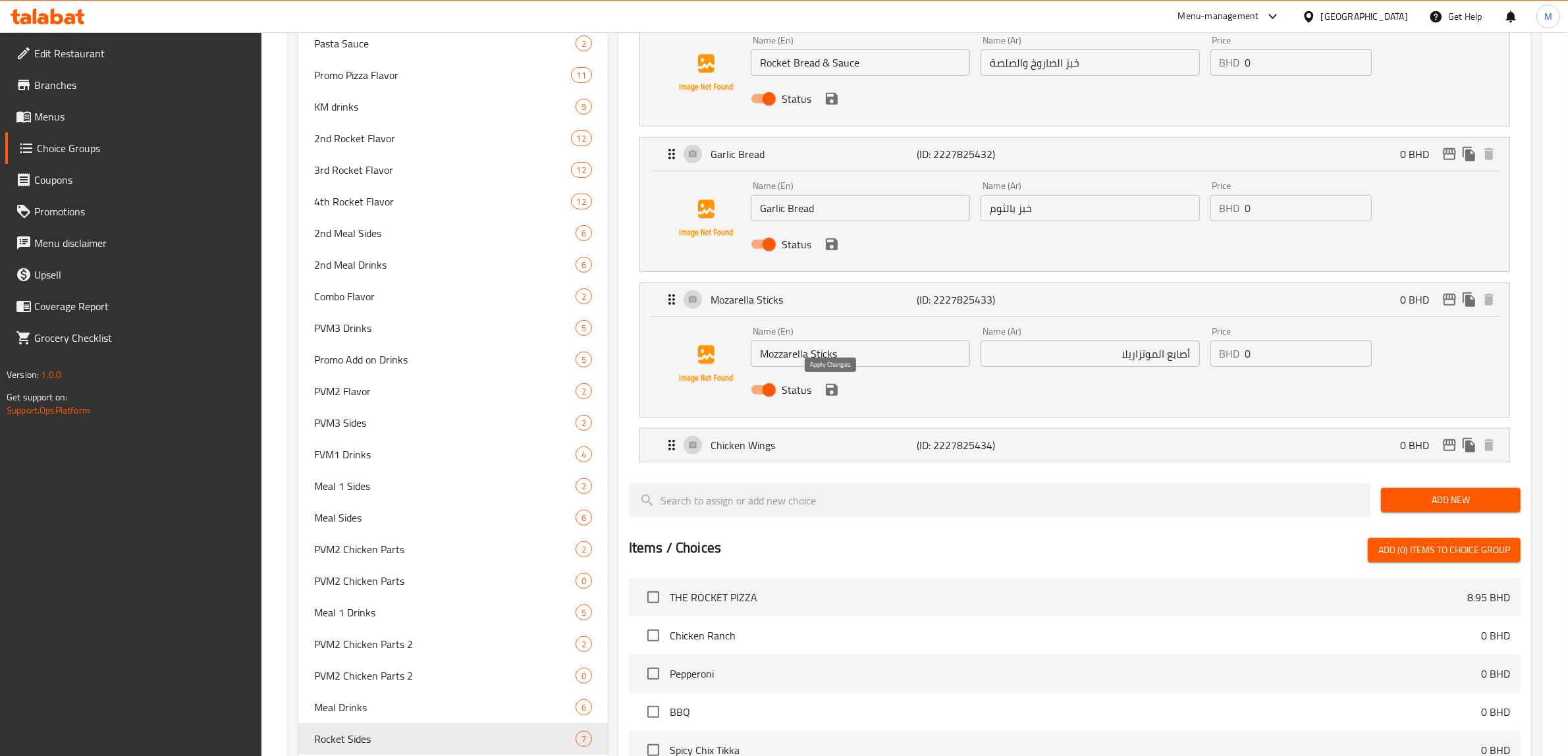
click at [835, 394] on icon "save" at bounding box center [831, 389] width 11 height 11
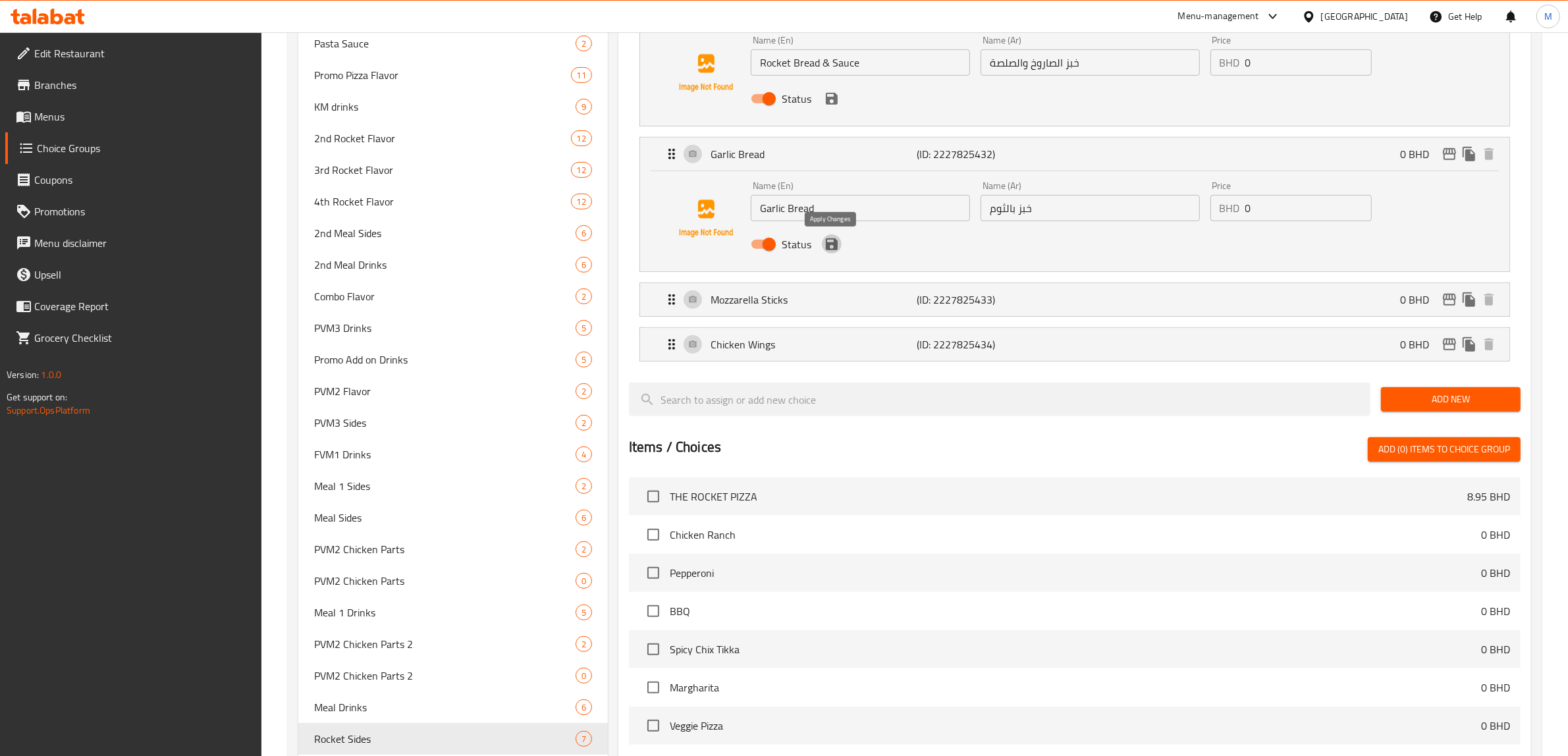
click at [833, 243] on icon "save" at bounding box center [831, 244] width 11 height 11
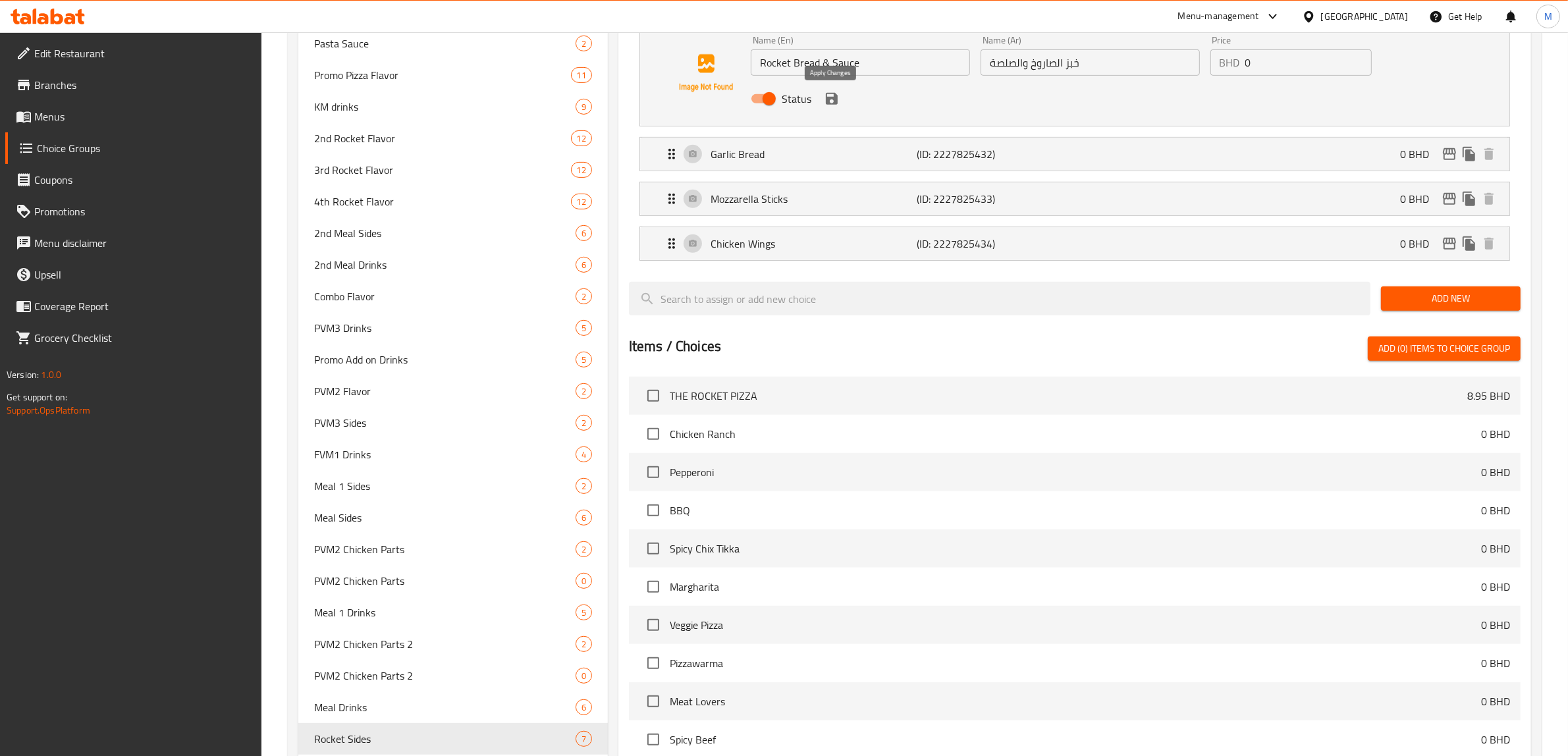
click at [831, 104] on icon "save" at bounding box center [831, 98] width 11 height 11
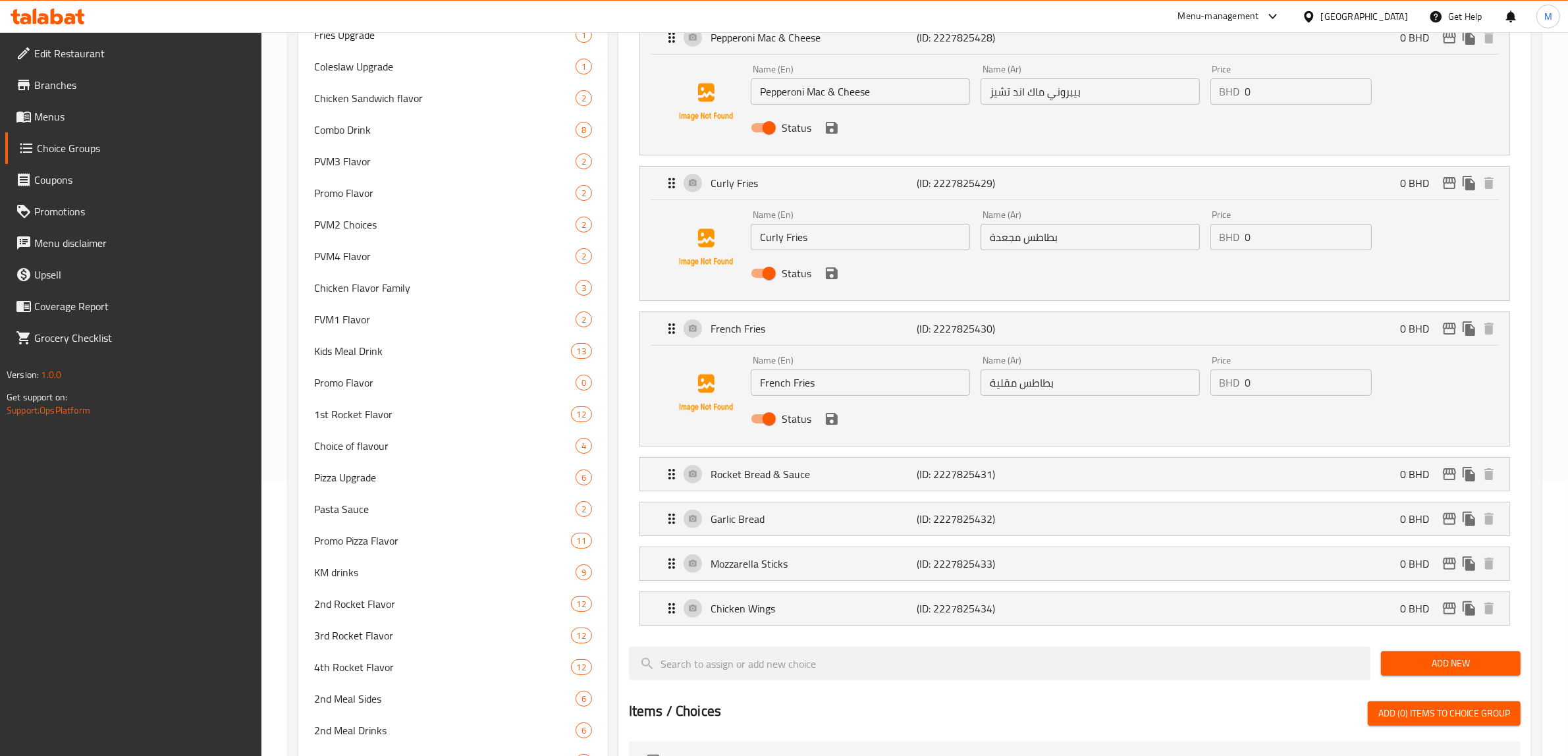
scroll to position [247, 0]
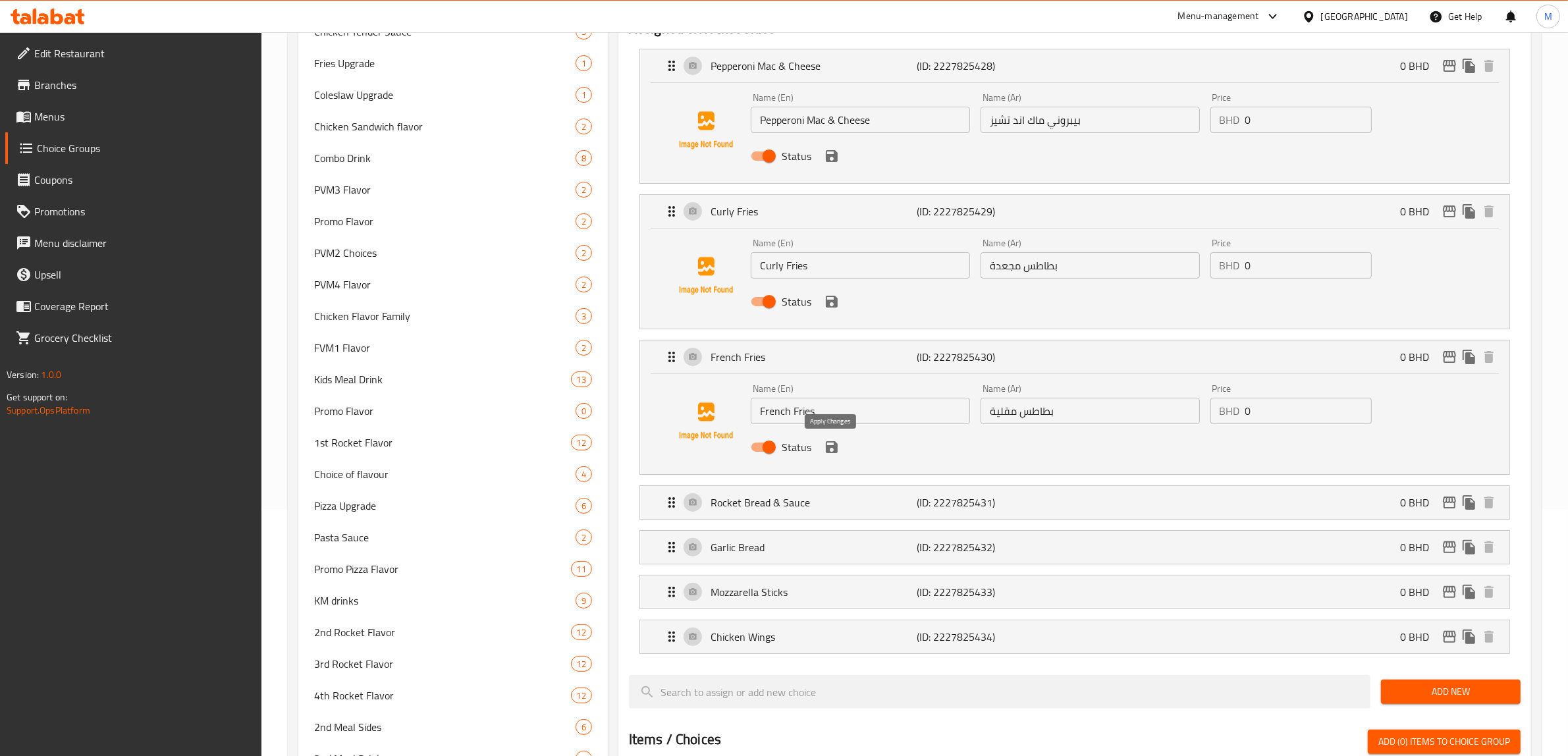
click at [835, 445] on icon "save" at bounding box center [831, 447] width 11 height 11
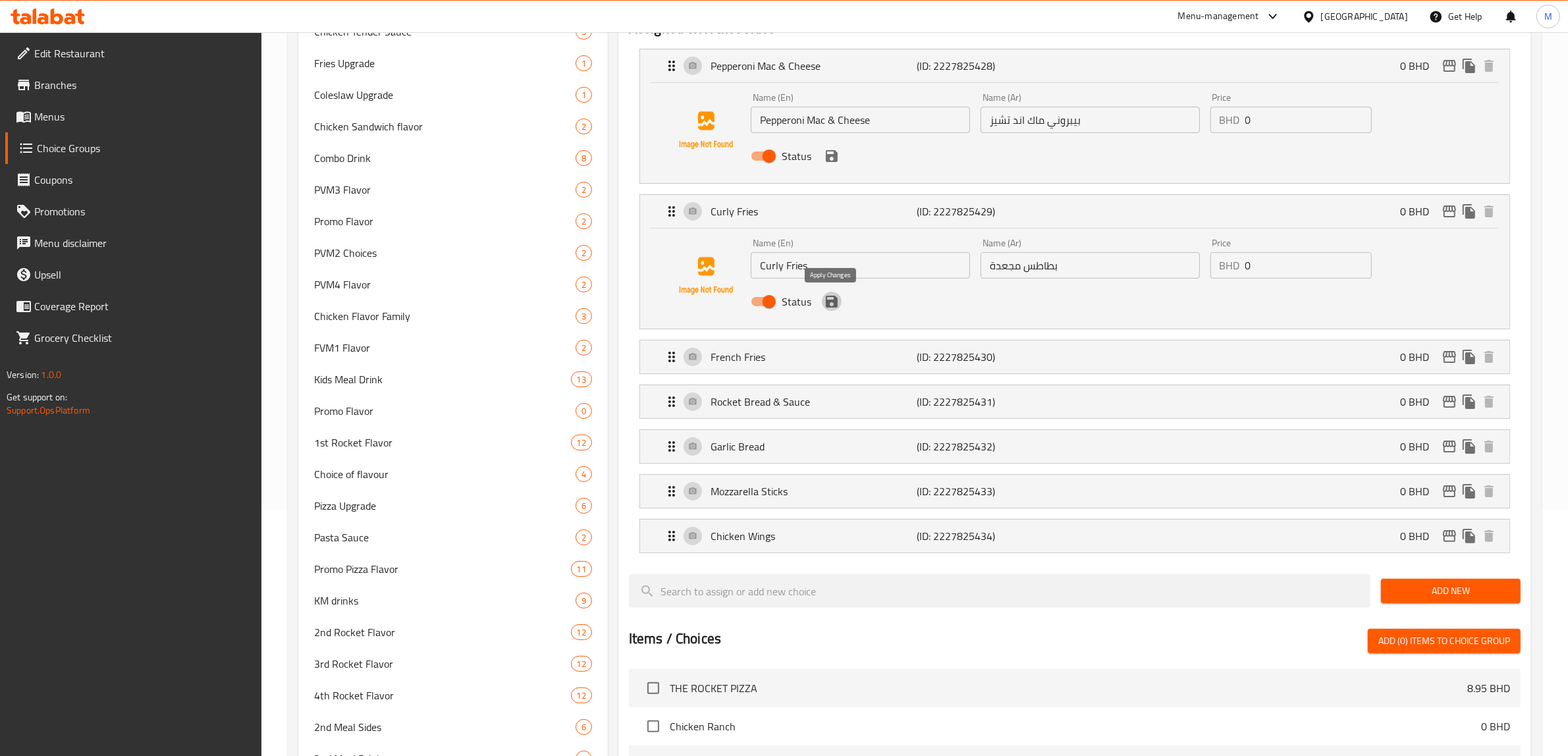
click at [835, 303] on icon "save" at bounding box center [831, 301] width 11 height 11
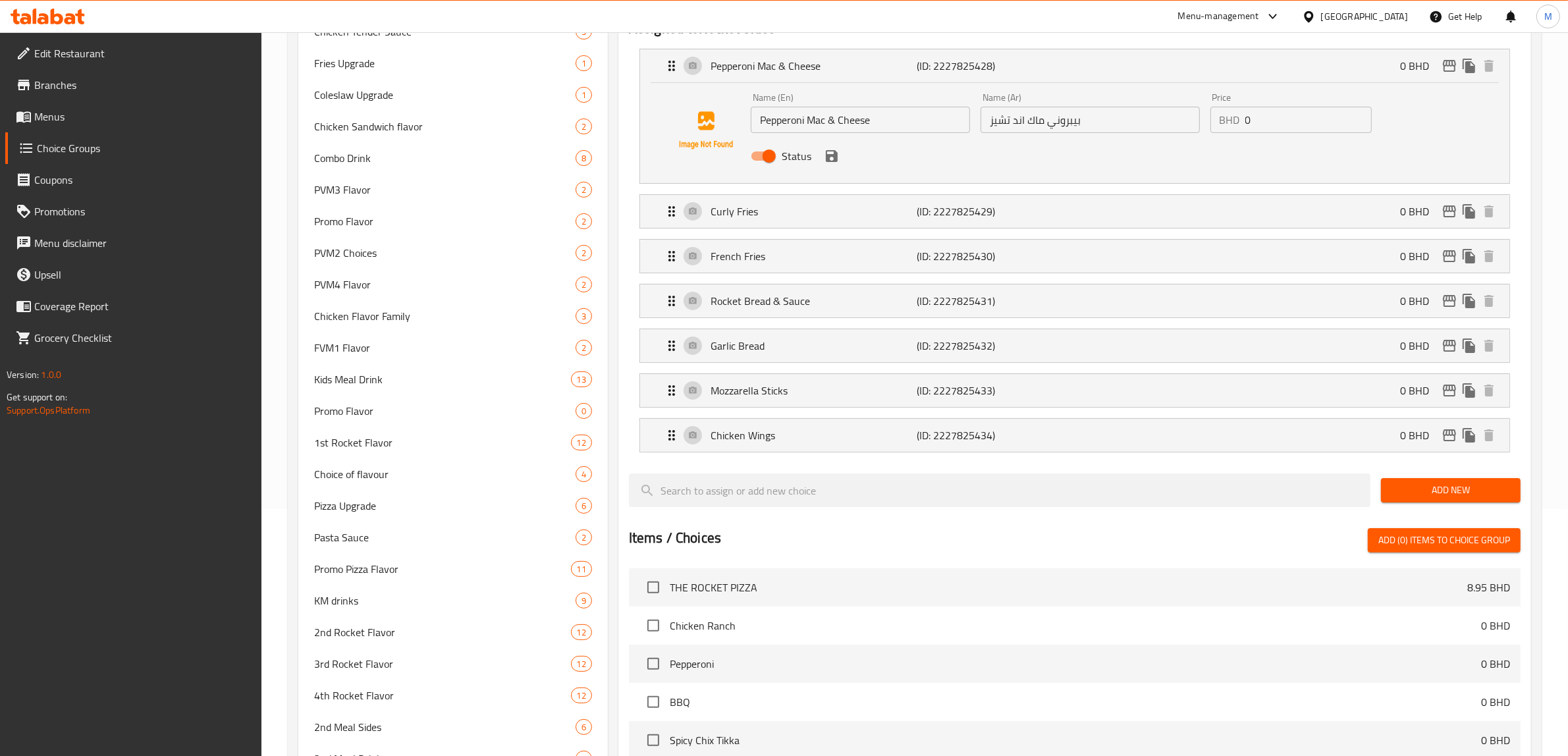
click at [841, 160] on div "Status" at bounding box center [1090, 156] width 689 height 35
click at [830, 156] on icon "save" at bounding box center [831, 156] width 11 height 11
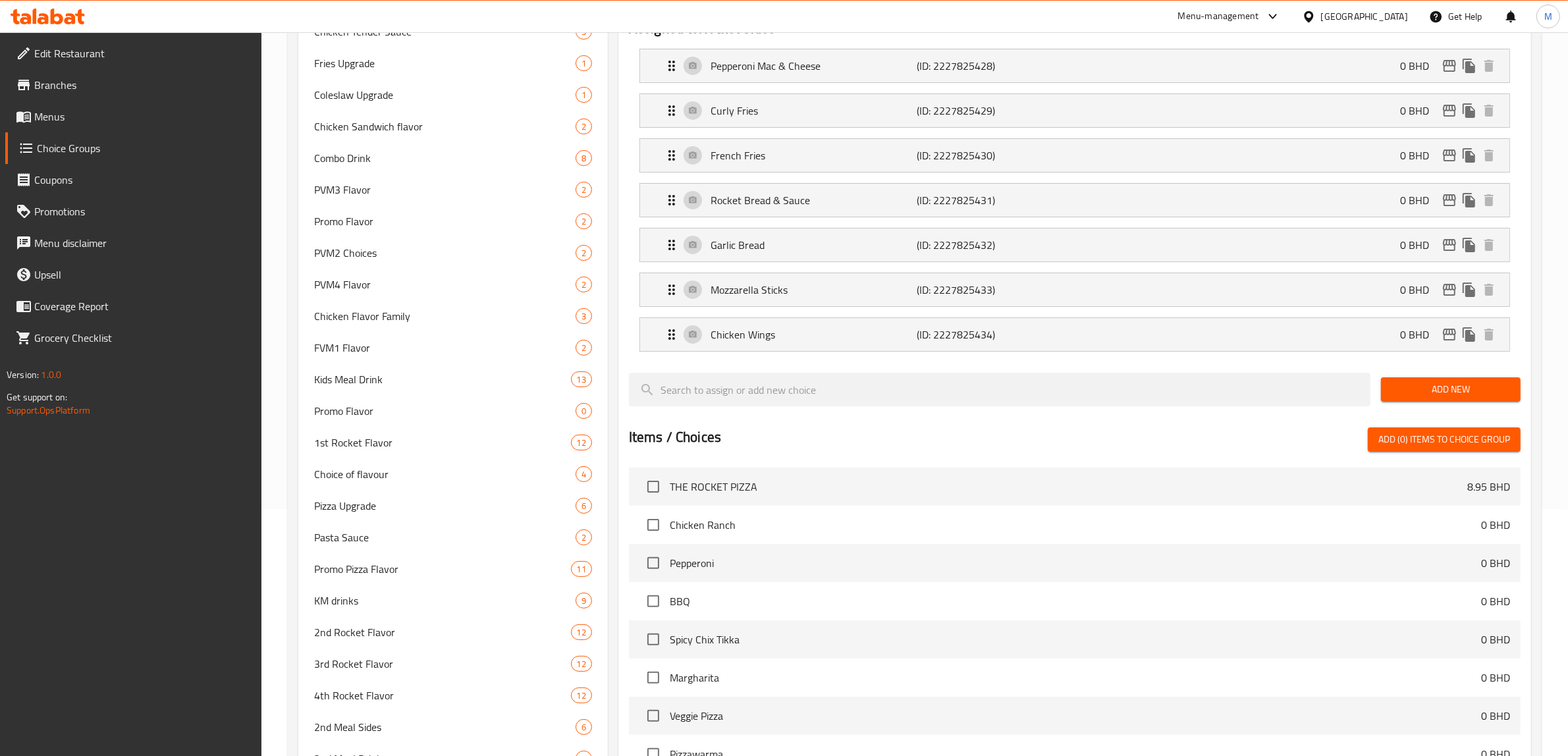
scroll to position [0, 0]
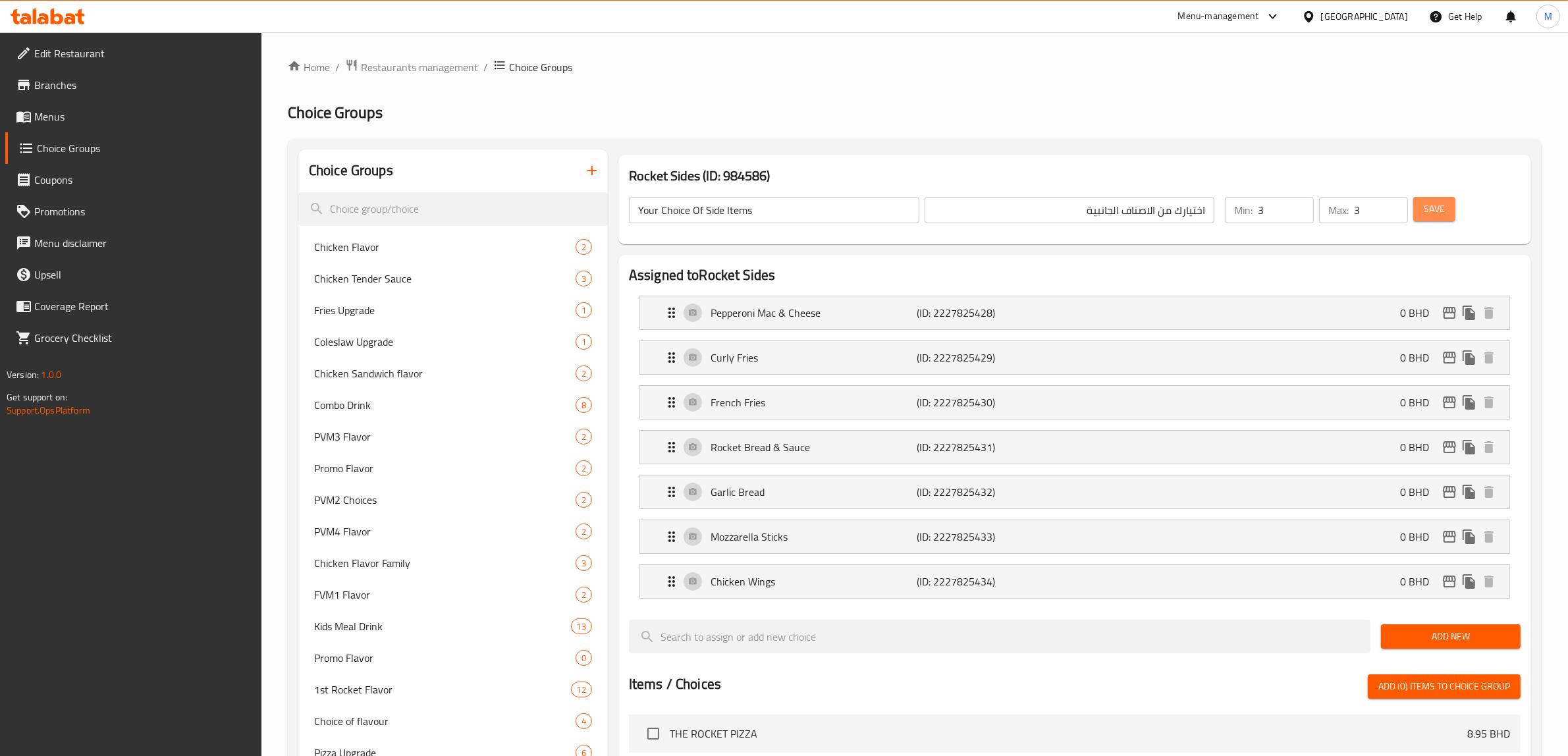
click at [1421, 211] on button "Save" at bounding box center [1434, 209] width 42 height 25
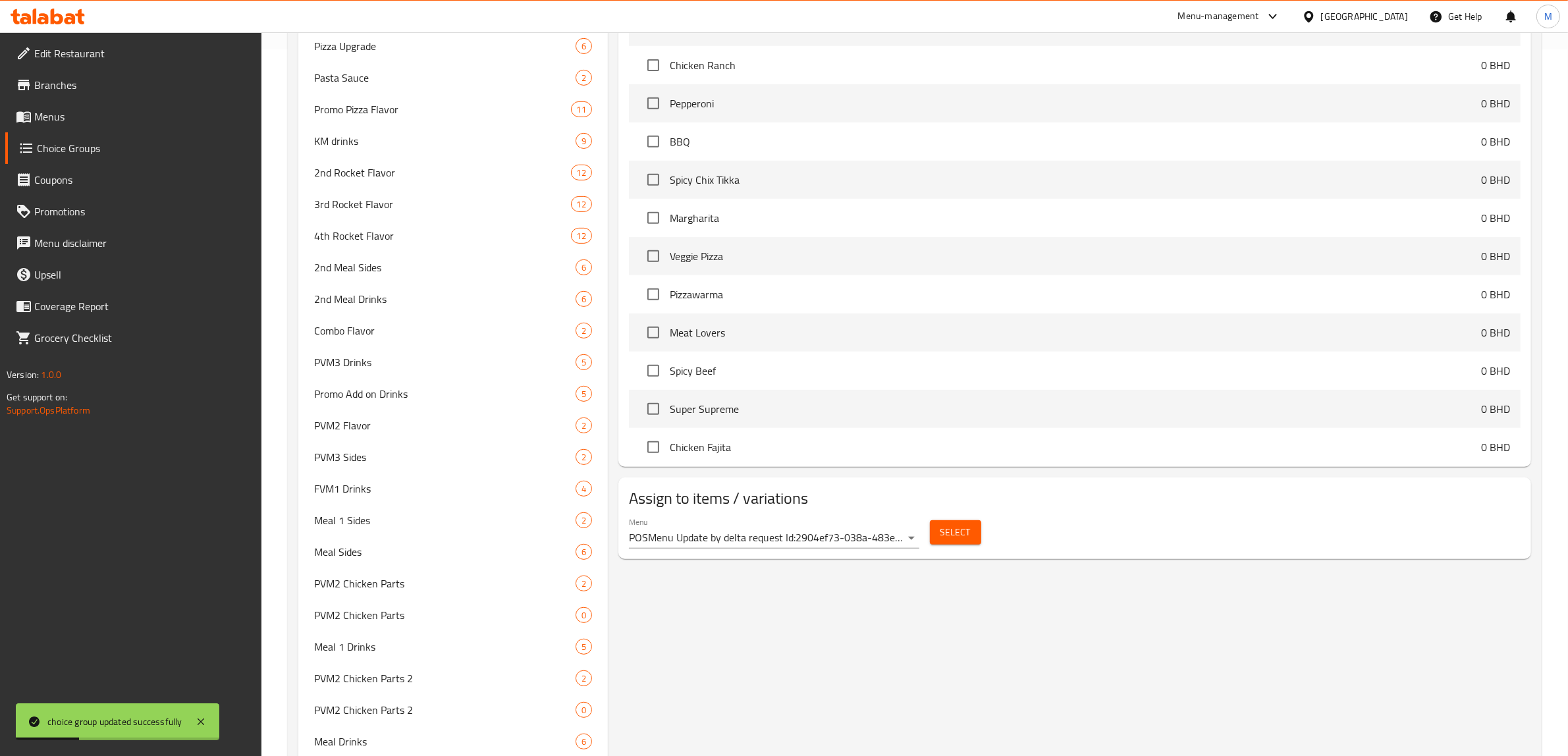
scroll to position [779, 0]
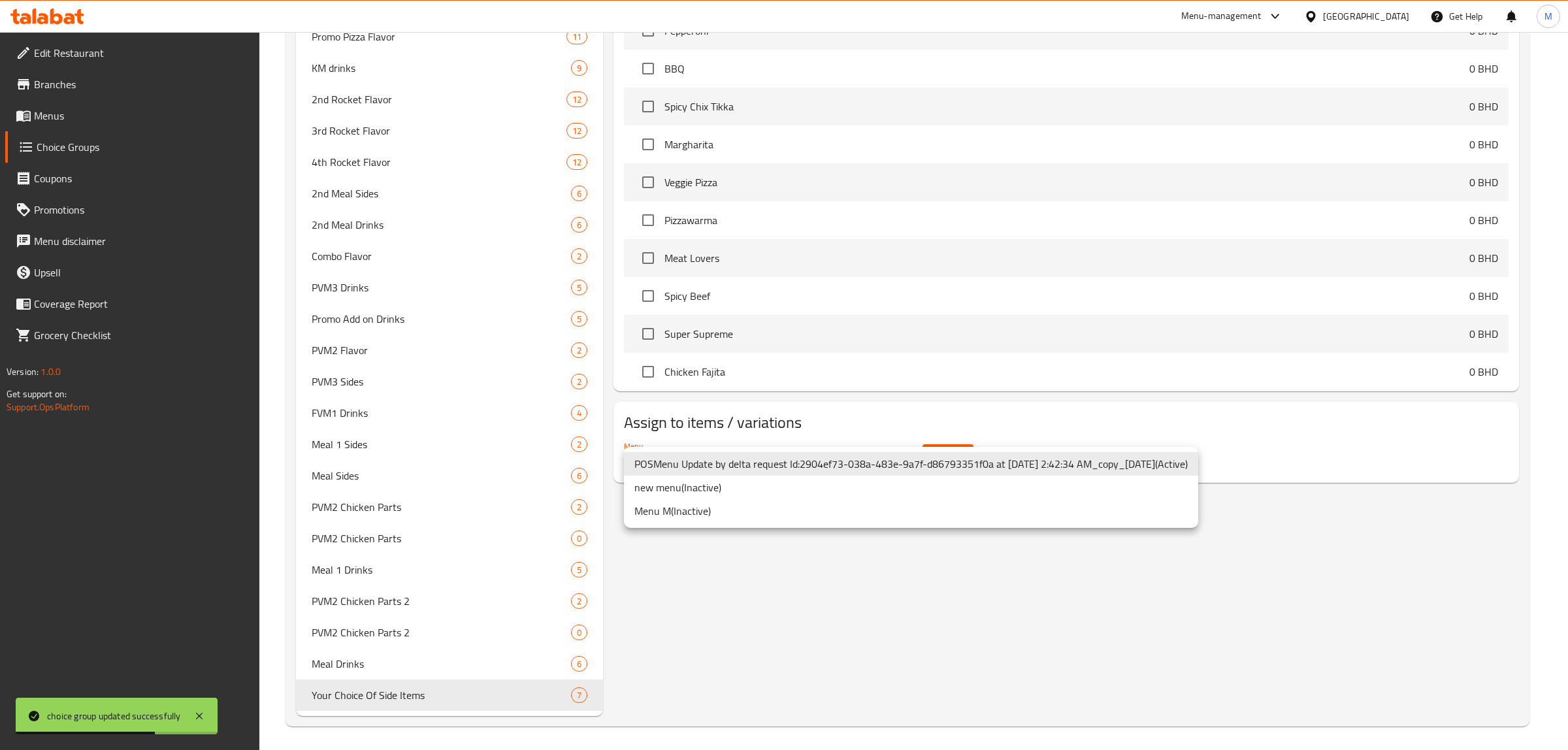
click at [894, 562] on div at bounding box center [784, 375] width 1568 height 750
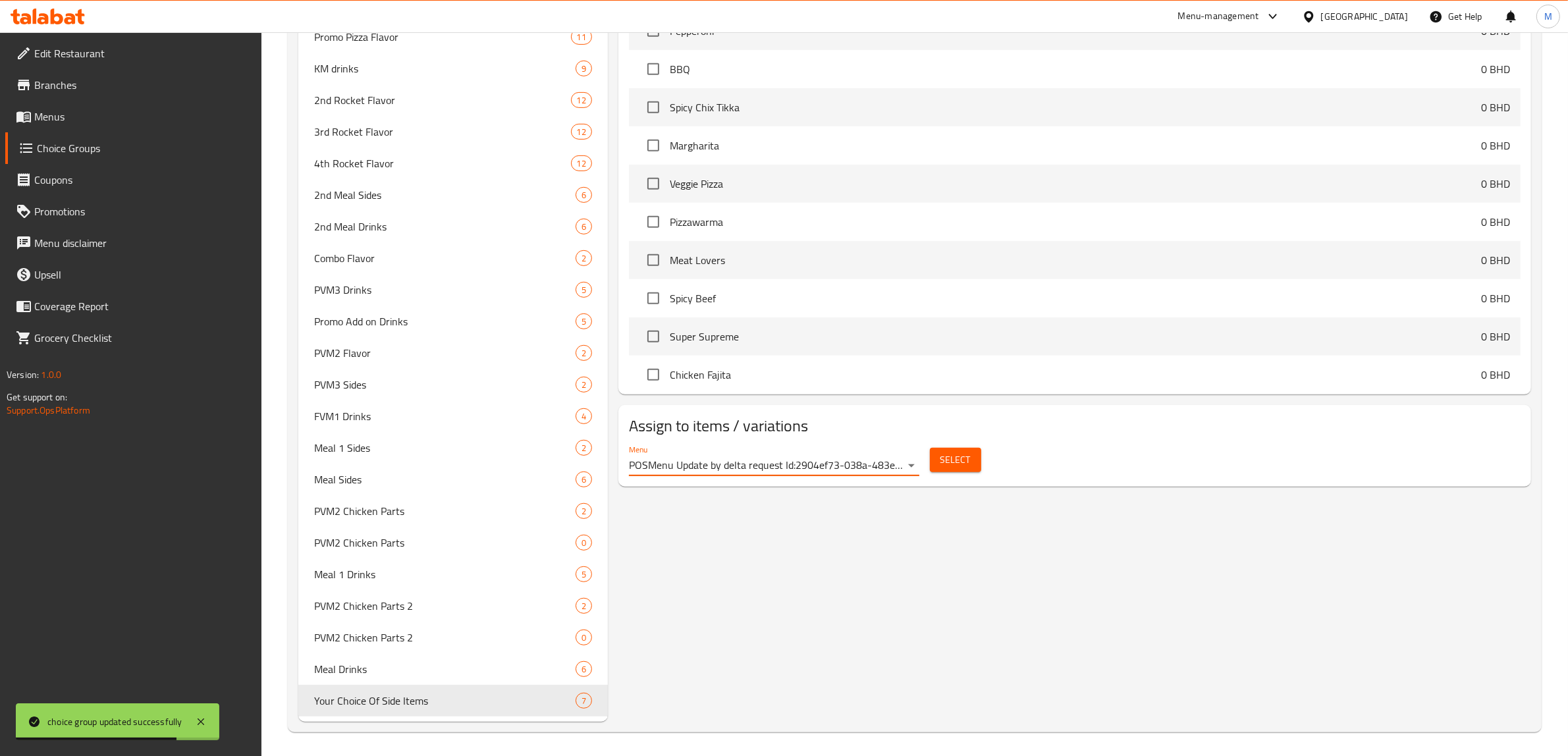
click at [954, 468] on span "Select" at bounding box center [956, 460] width 30 height 17
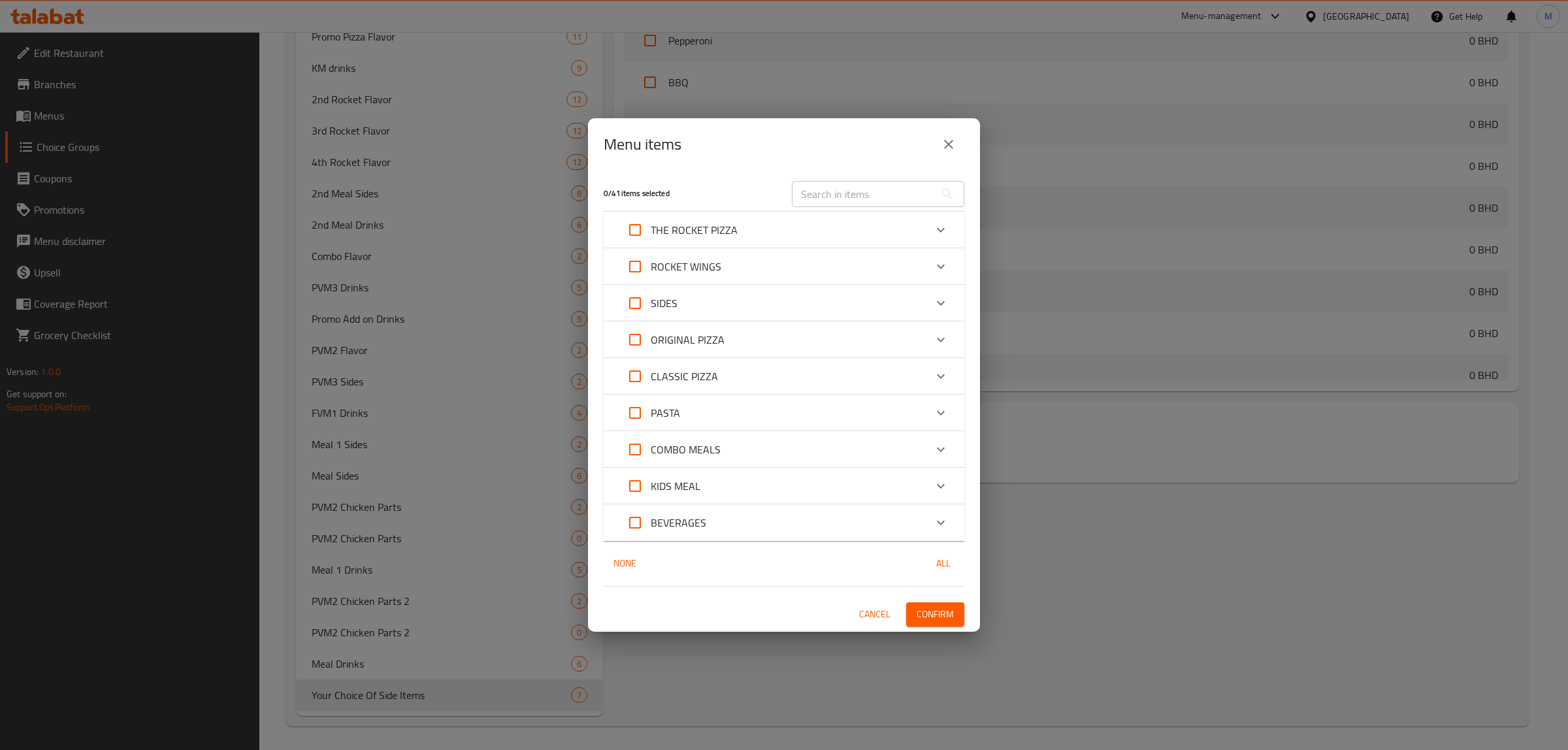
click at [938, 229] on icon "Expand" at bounding box center [940, 229] width 8 height 4
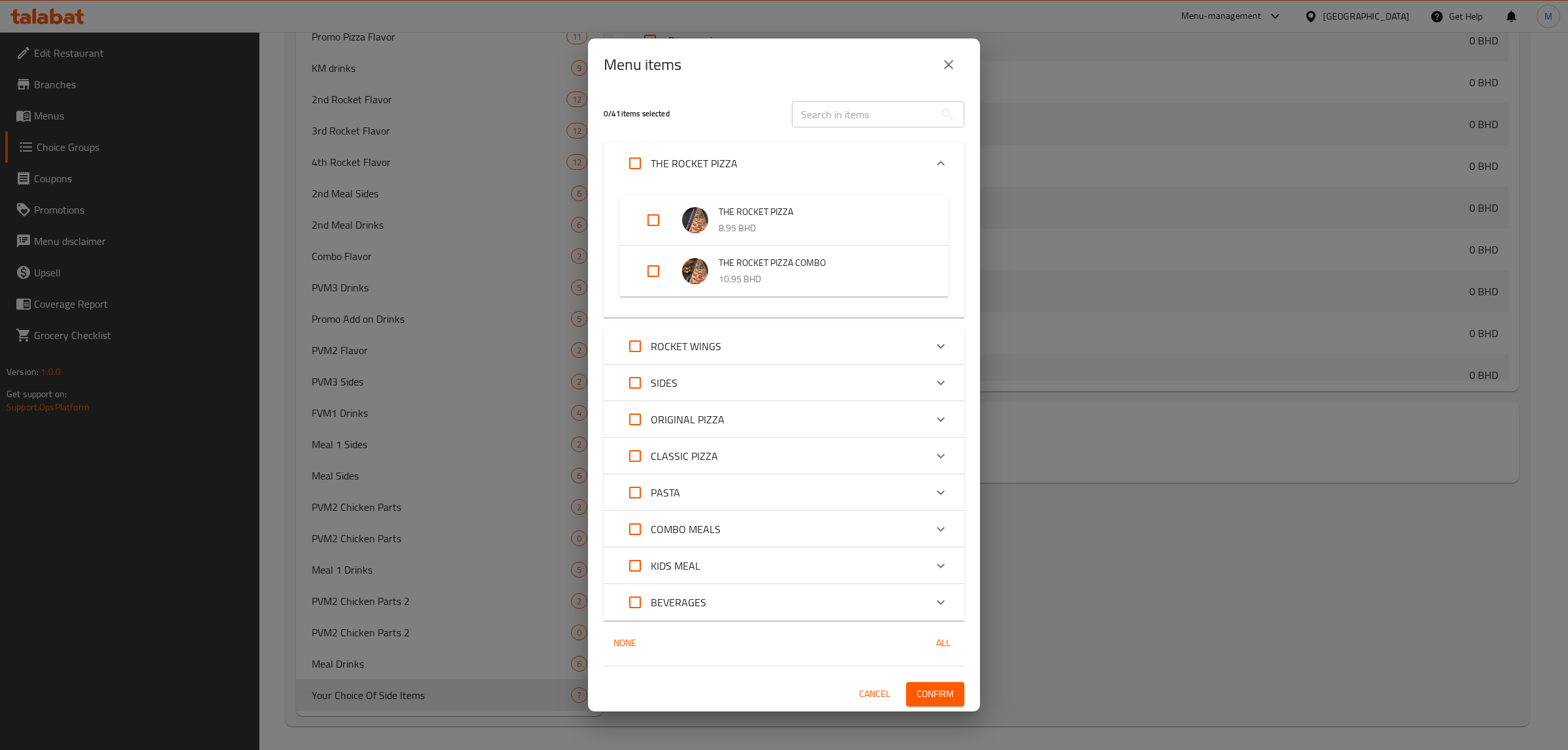
click at [650, 268] on input "Expand" at bounding box center [653, 271] width 31 height 31
checkbox input "true"
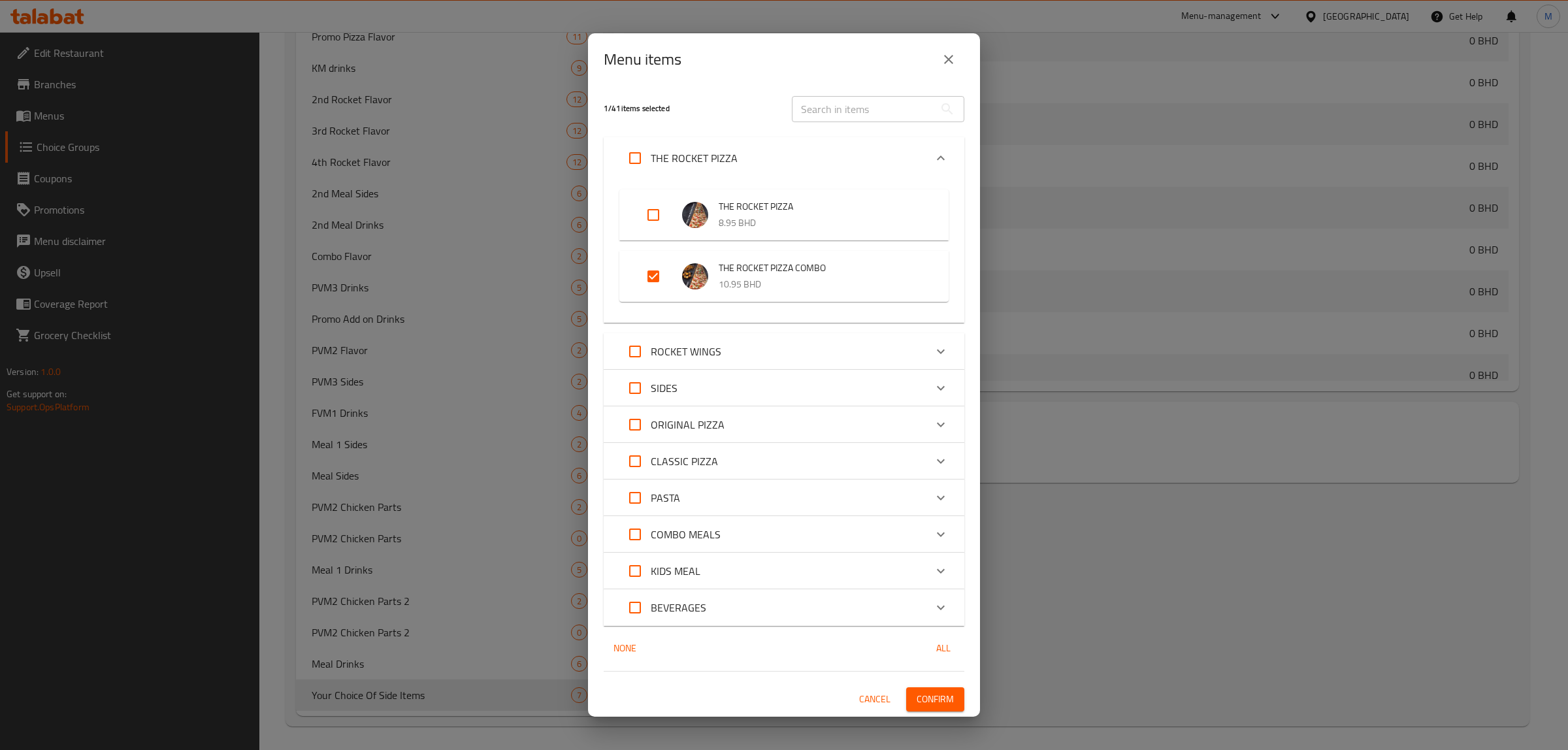
click at [930, 693] on span "Confirm" at bounding box center [935, 699] width 37 height 17
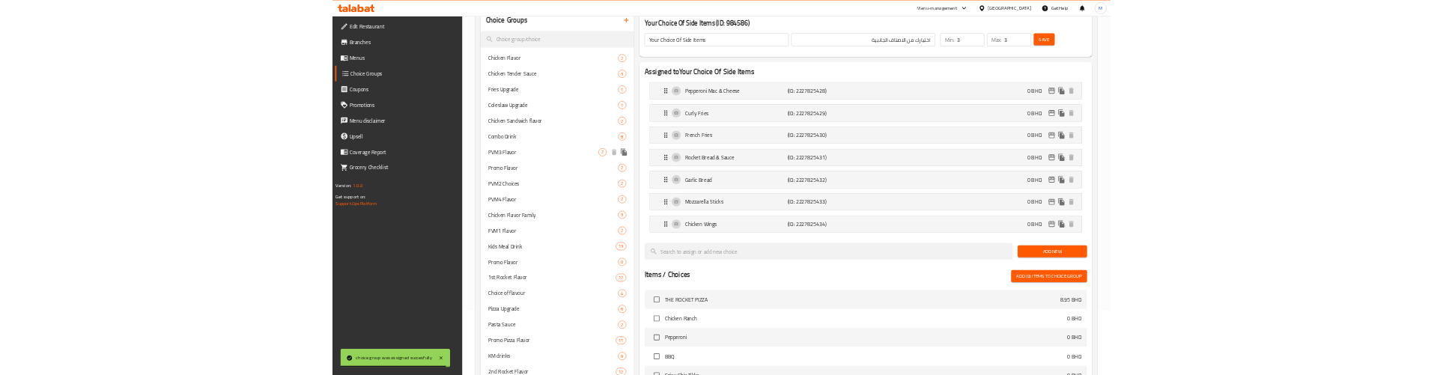
scroll to position [0, 0]
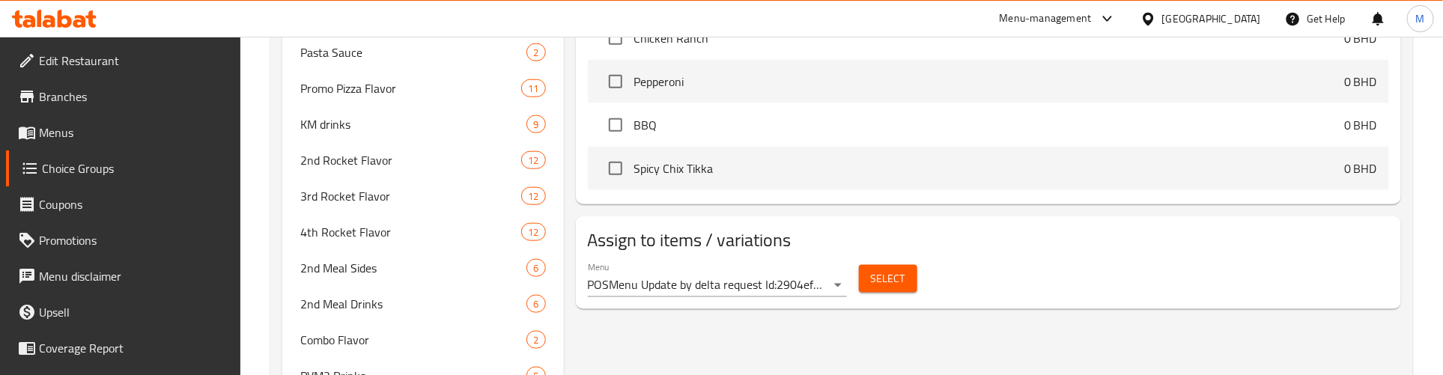
scroll to position [810, 0]
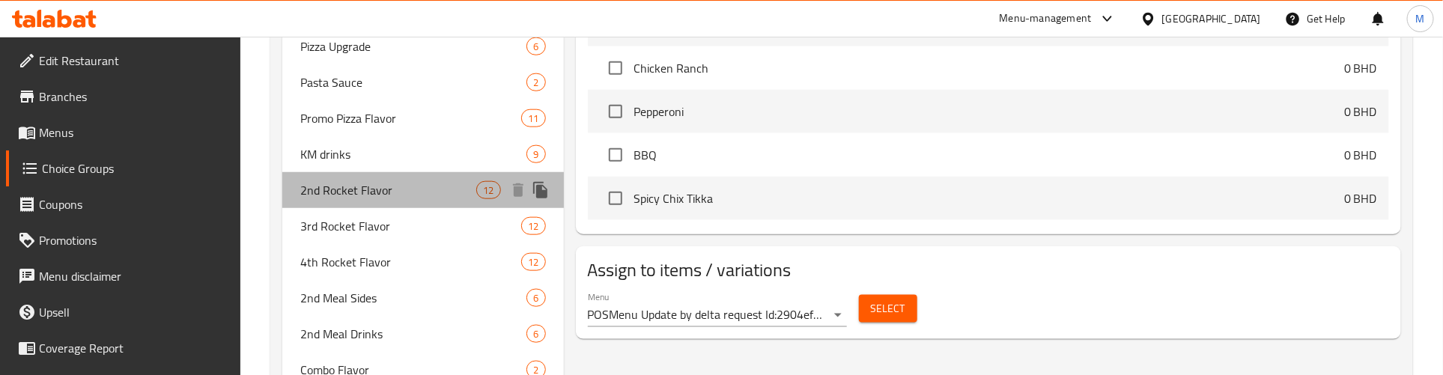
click at [375, 188] on span "2nd Rocket Flavor" at bounding box center [388, 190] width 176 height 18
type input "2nd Rocket Flavor"
type input "نكهة الصاروخ الثانية"
type input "1"
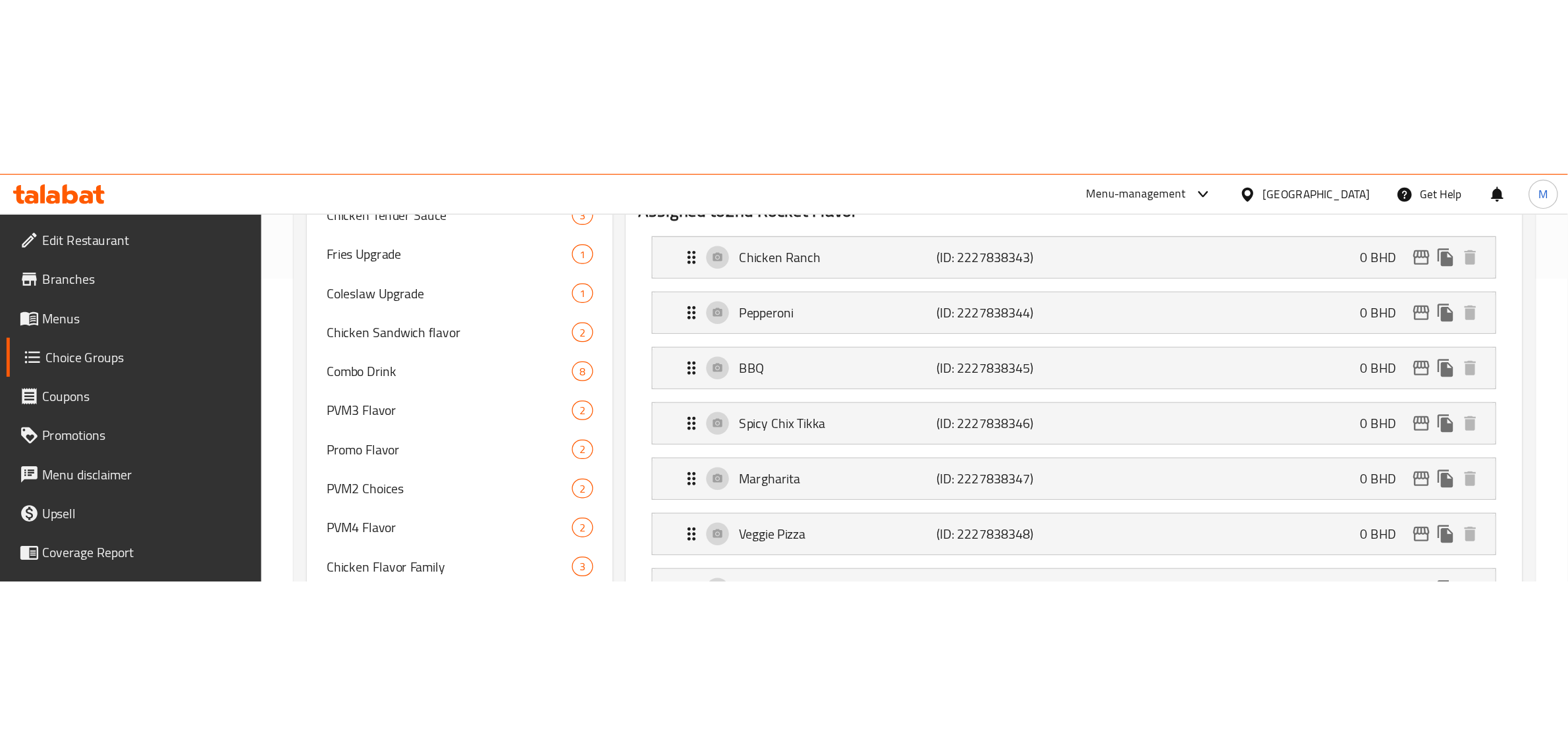
scroll to position [218, 0]
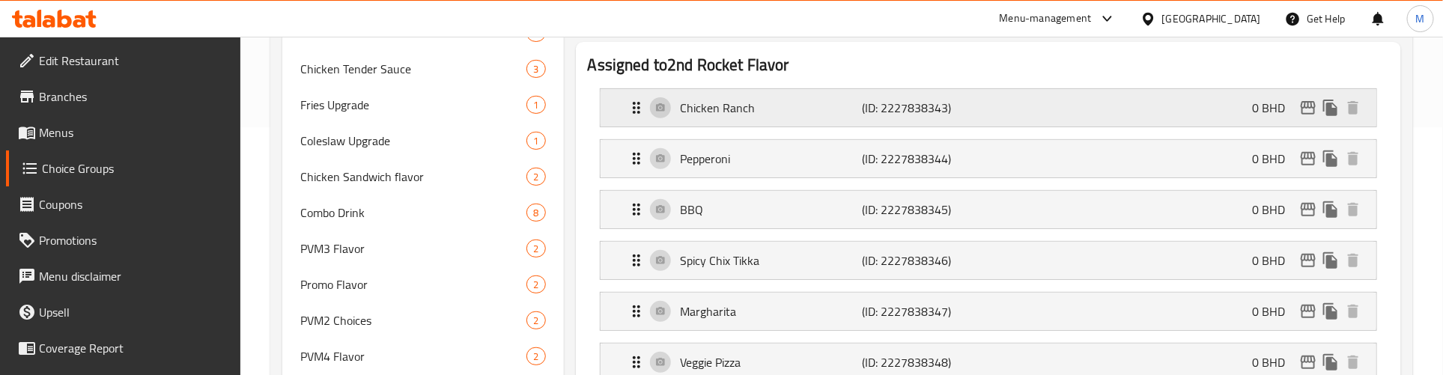
click at [801, 115] on p "Chicken Ranch" at bounding box center [772, 108] width 182 height 18
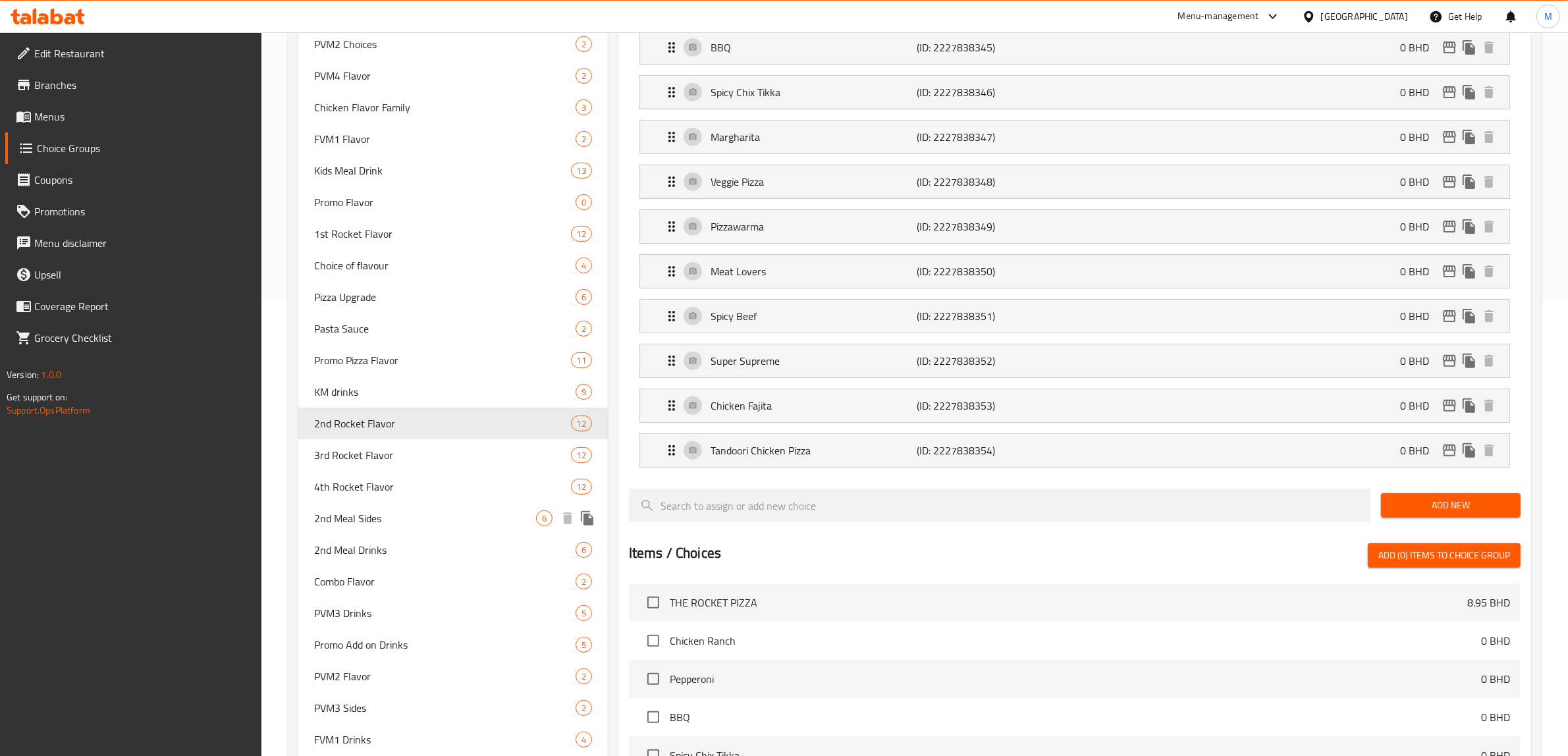
scroll to position [494, 0]
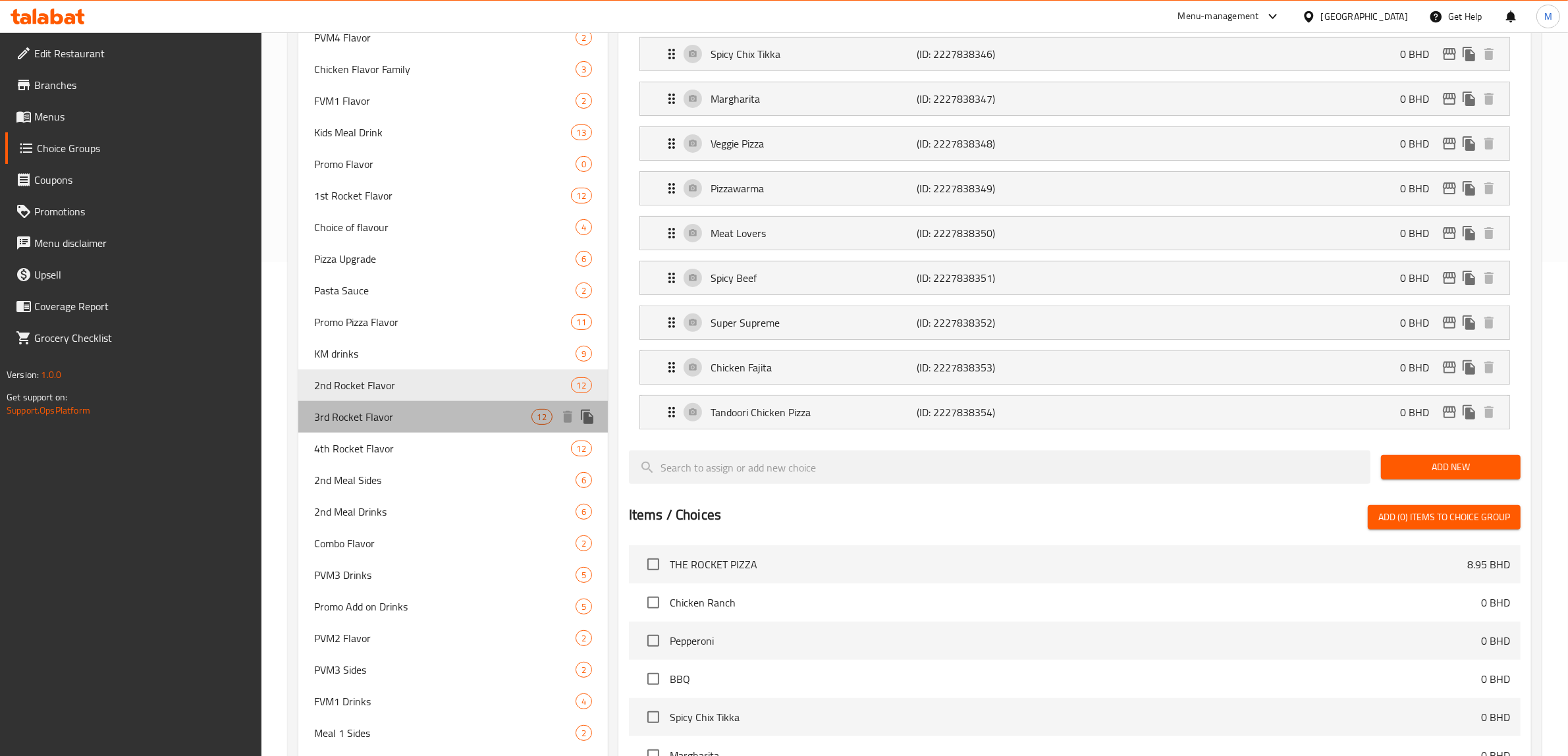
click at [368, 410] on span "3rd Rocket Flavor" at bounding box center [422, 417] width 217 height 16
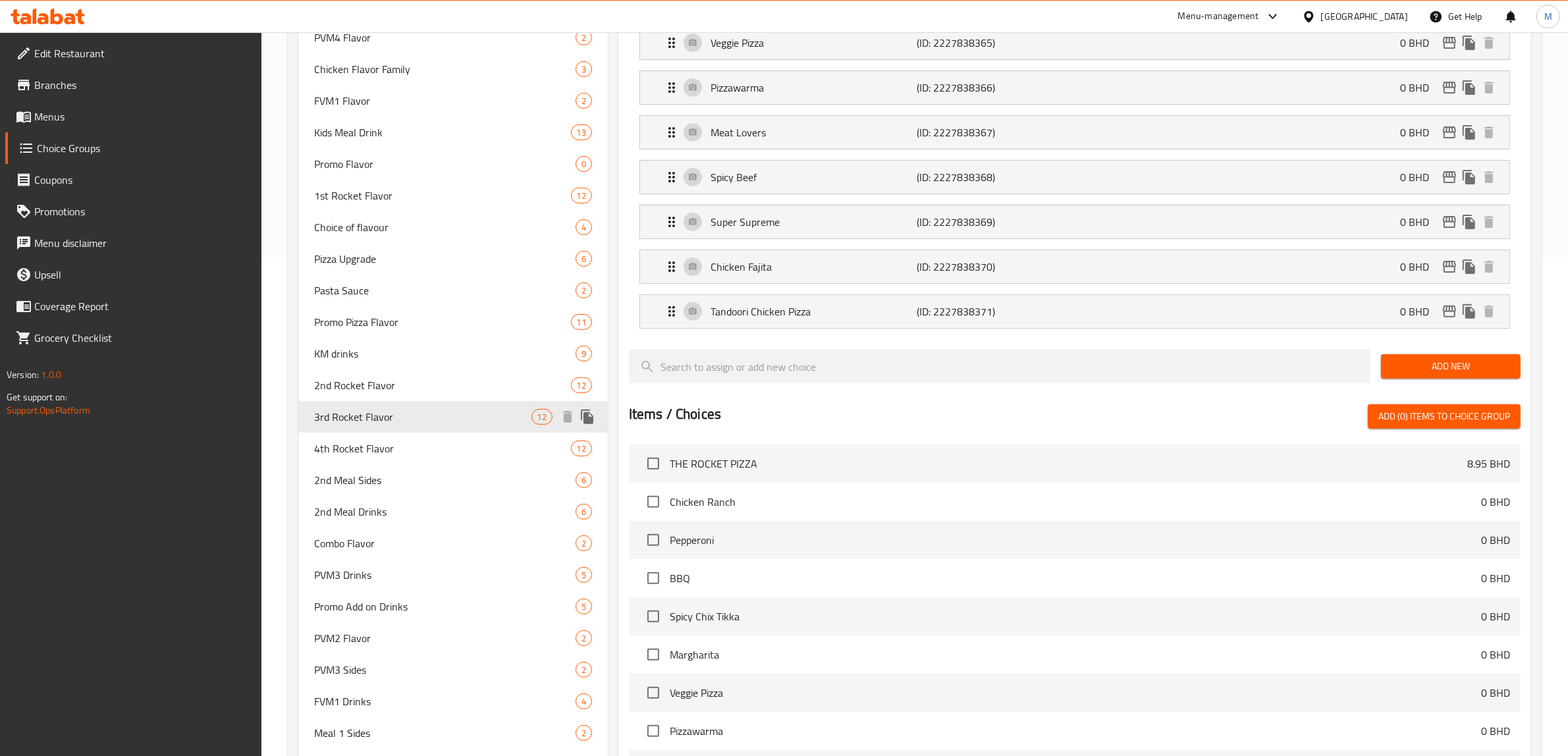
type input "3rd Rocket Flavor"
type input "نكهة الصاروخ الثالثة"
drag, startPoint x: 993, startPoint y: 321, endPoint x: 995, endPoint y: 285, distance: 36.1
click at [993, 319] on p "(ID: 2227838371)" at bounding box center [986, 311] width 138 height 16
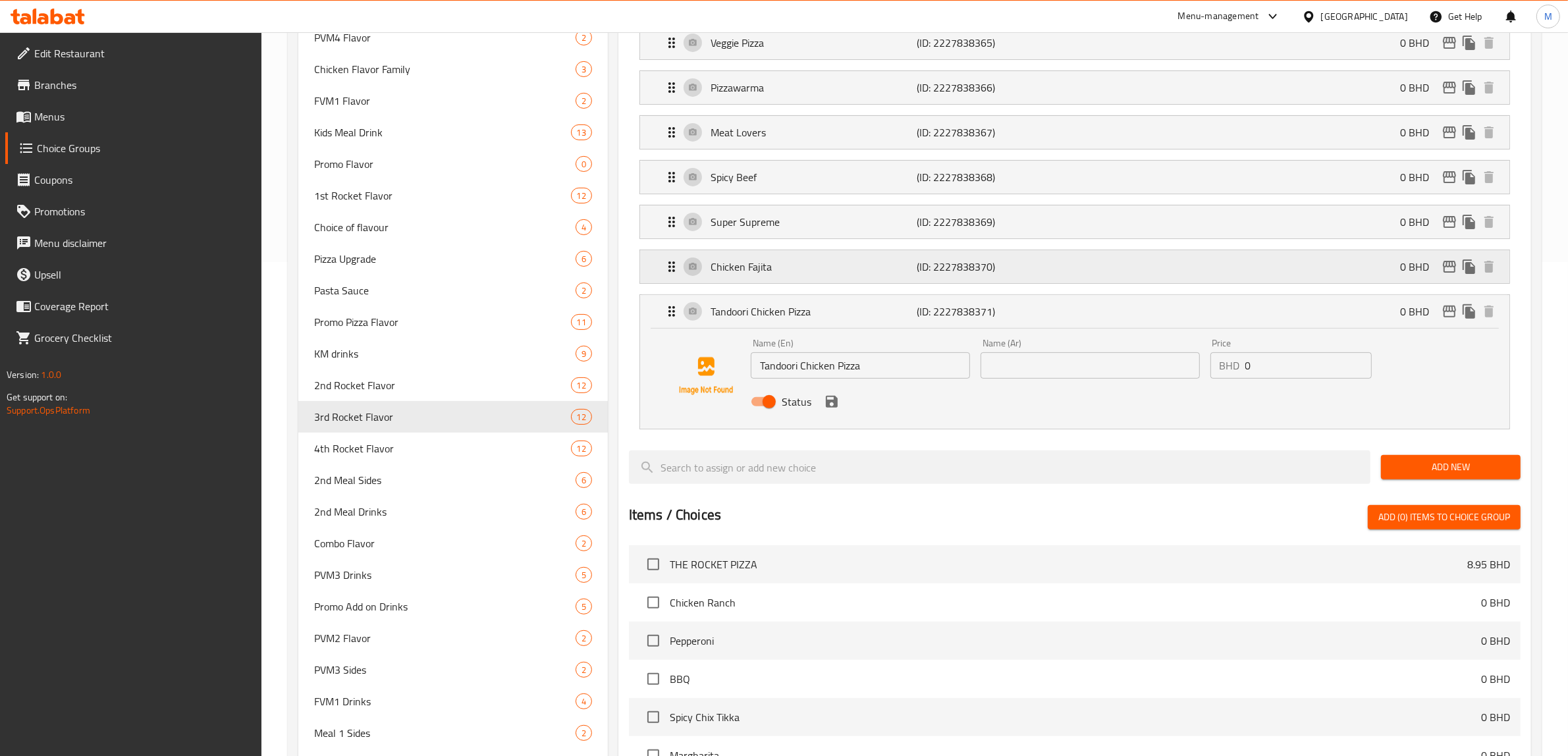
click at [985, 270] on p "(ID: 2227838370)" at bounding box center [986, 266] width 138 height 16
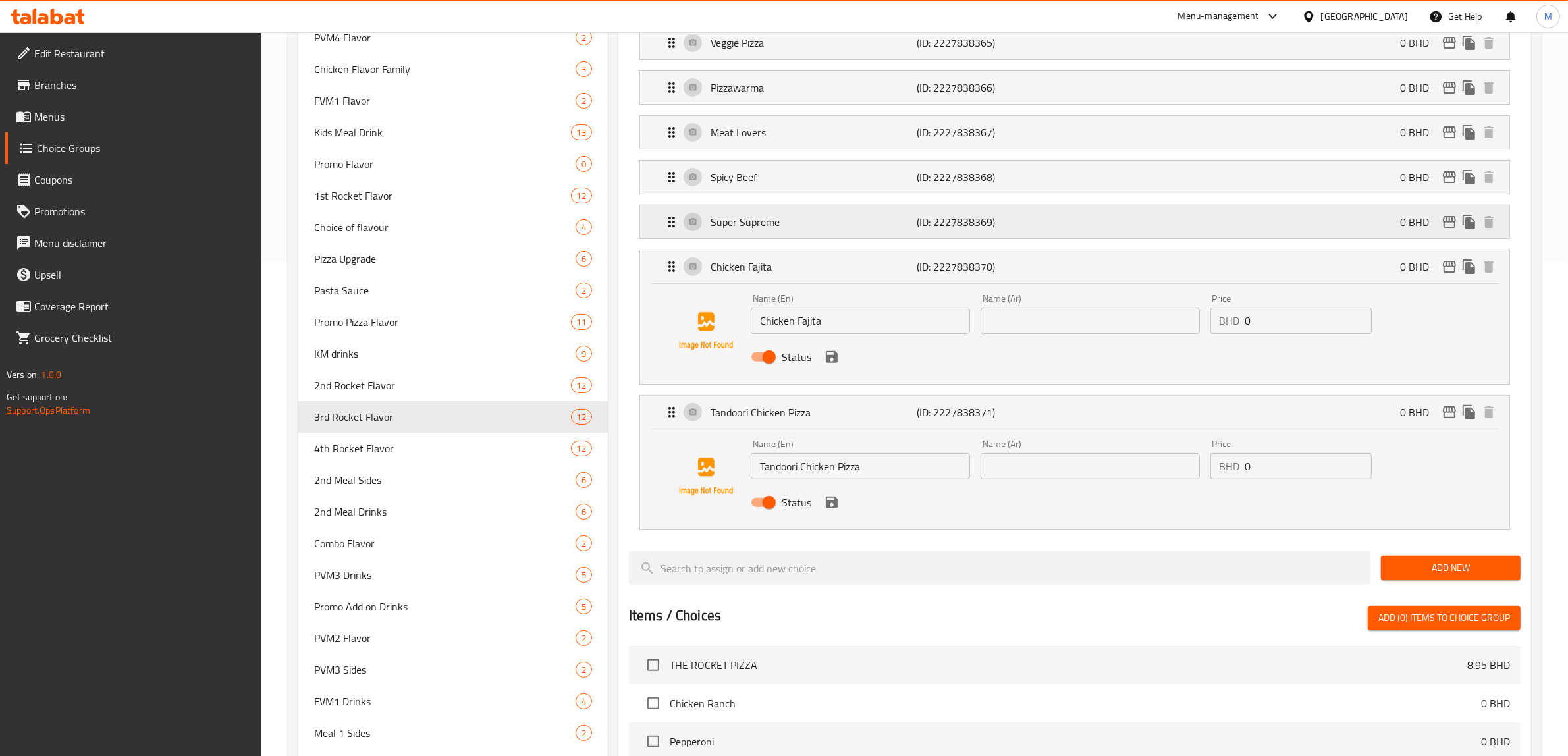
drag, startPoint x: 987, startPoint y: 218, endPoint x: 983, endPoint y: 212, distance: 7.2
click at [986, 216] on p "(ID: 2227838369)" at bounding box center [986, 222] width 138 height 16
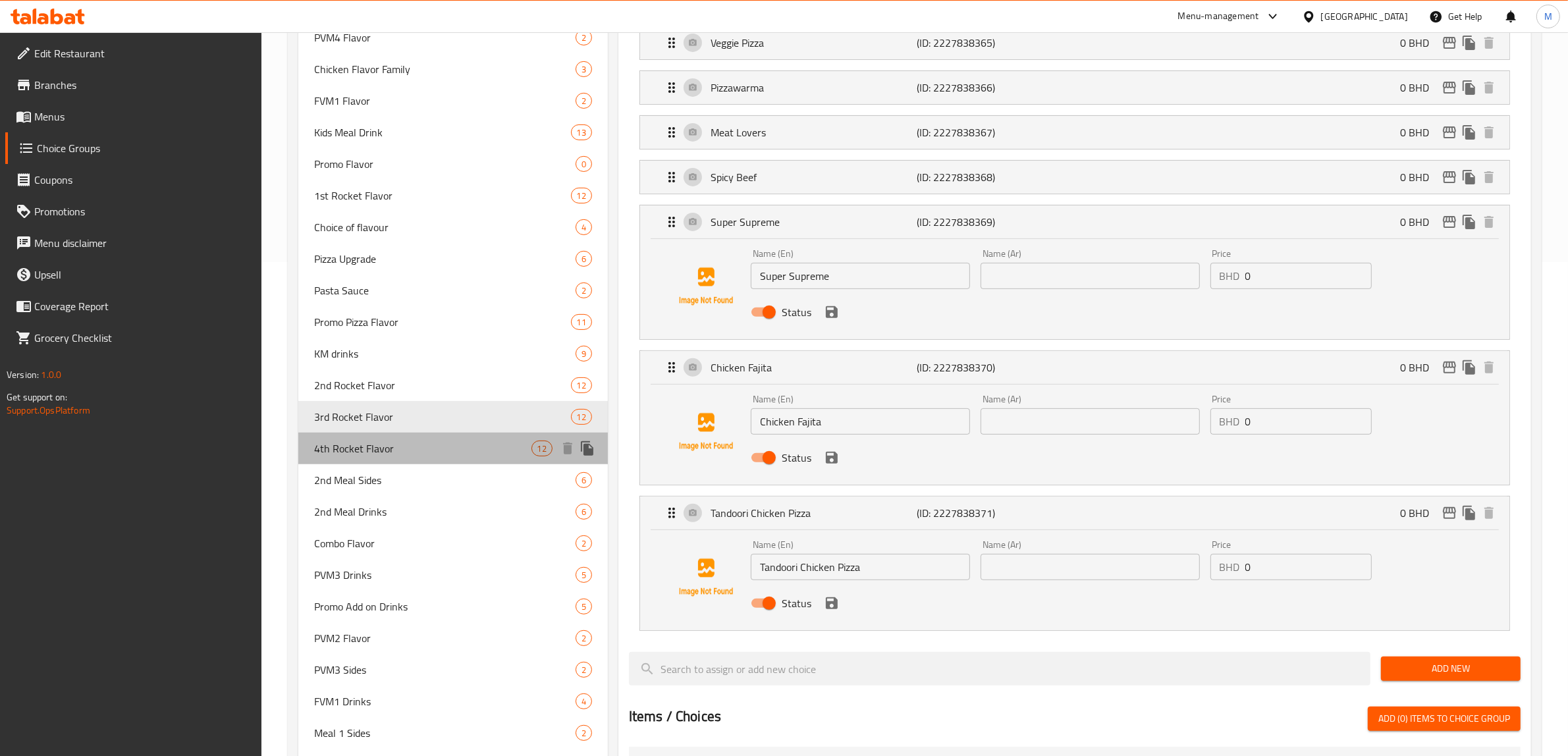
click at [381, 446] on span "4th Rocket Flavor" at bounding box center [422, 448] width 217 height 16
type input "4th Rocket Flavor"
type input "نكهة الصاروخ الرابع"
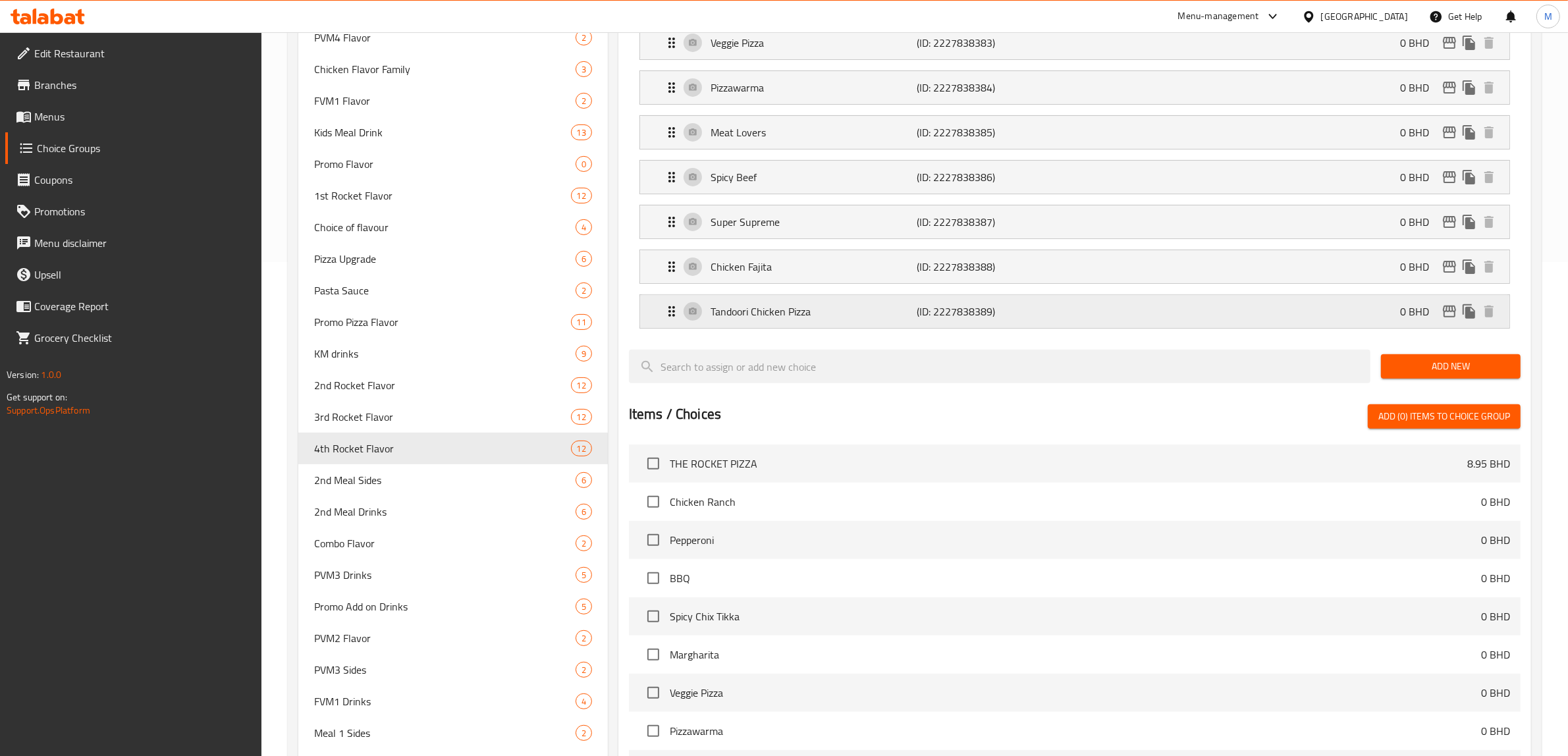
click at [887, 307] on p "Tandoori Chicken Pizza" at bounding box center [813, 311] width 207 height 16
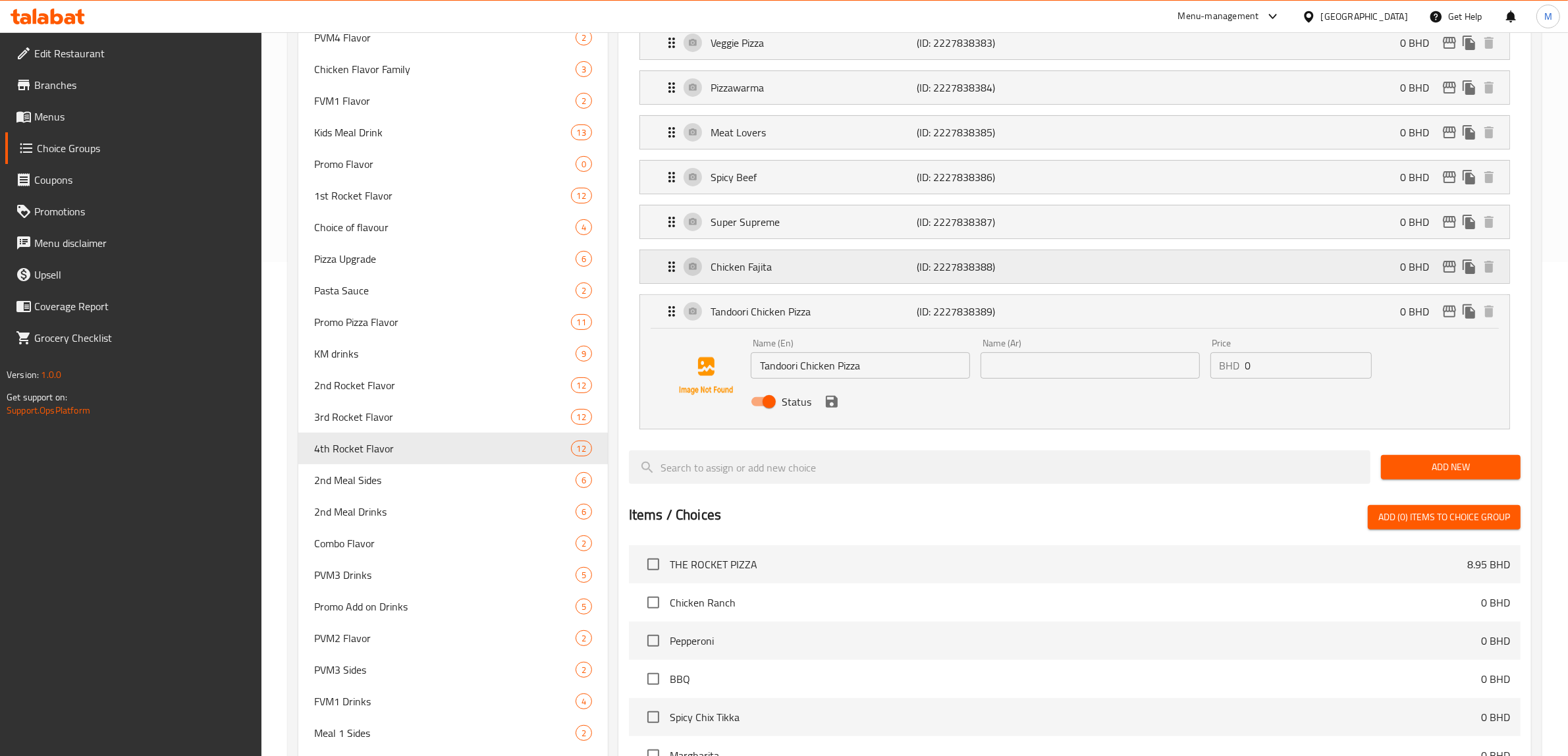
click at [894, 264] on p "Chicken Fajita" at bounding box center [813, 266] width 207 height 16
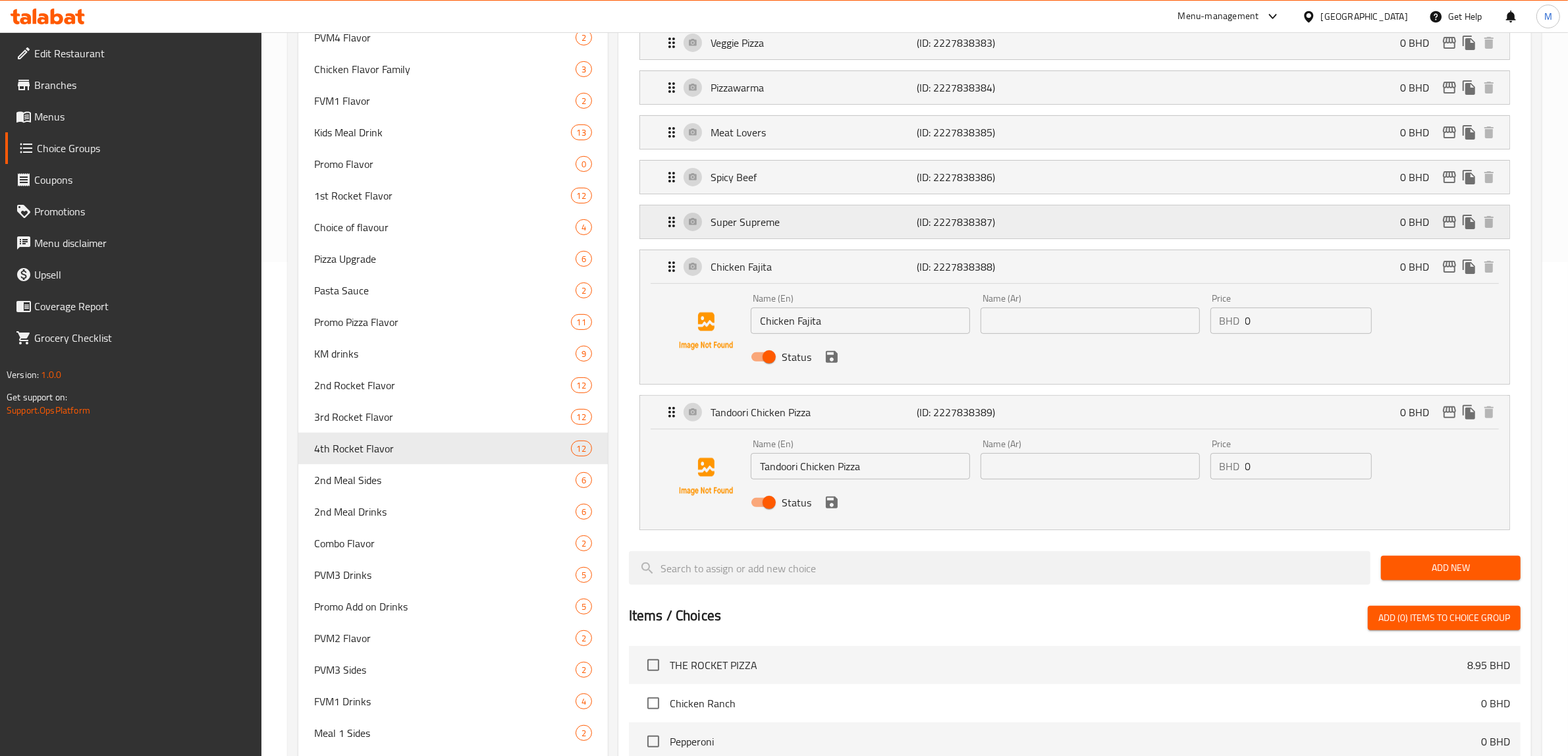
click at [883, 228] on p "Super Supreme" at bounding box center [813, 222] width 207 height 16
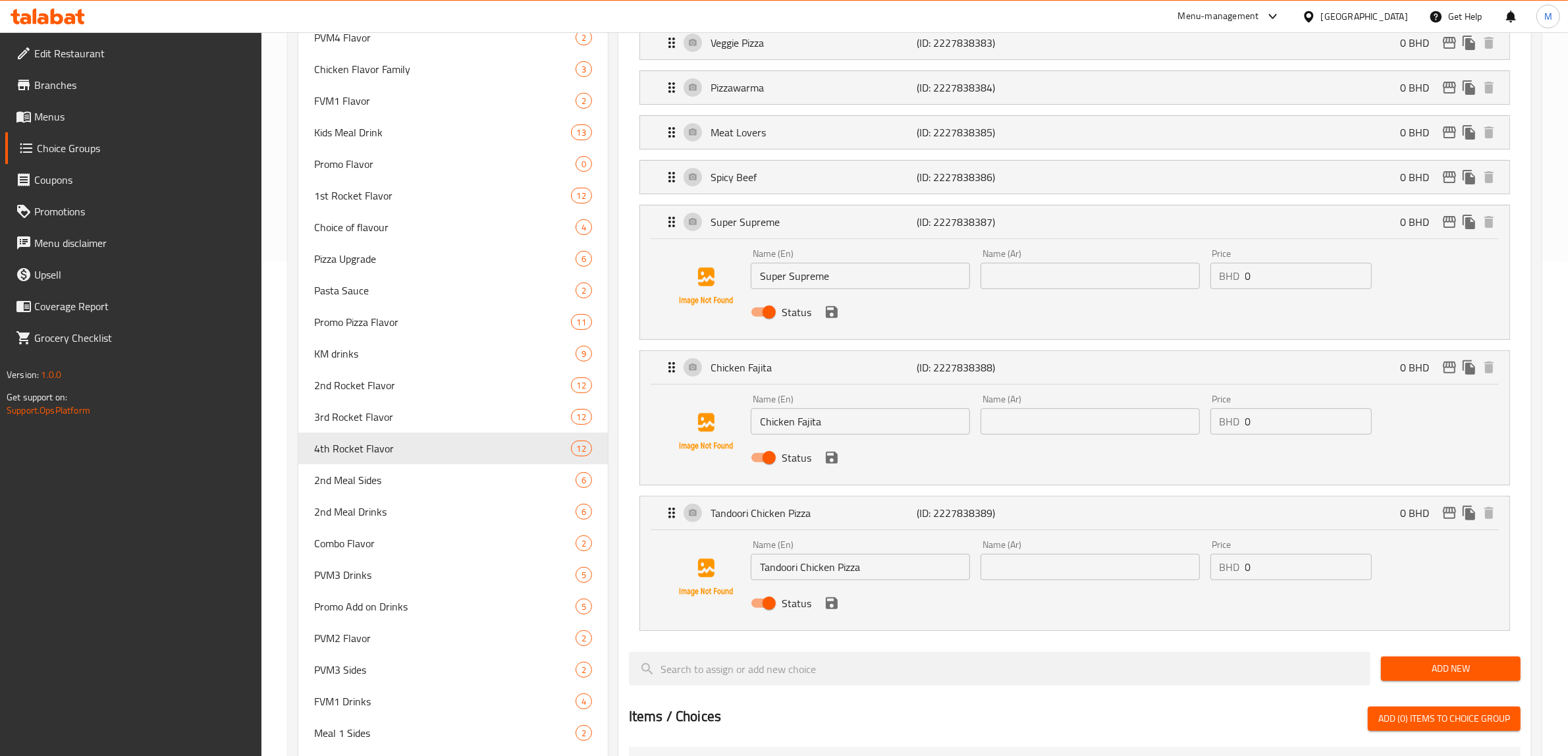
drag, startPoint x: 875, startPoint y: 192, endPoint x: 861, endPoint y: 136, distance: 57.7
click at [870, 185] on nav "Chicken Ranch (ID: 2227838378) 0 BHD Name (En) Chicken Ranch Name (En) Name (Ar…" at bounding box center [1075, 216] width 892 height 850
click at [862, 140] on nav "Chicken Ranch (ID: 2227838378) 0 BHD Name (En) Chicken Ranch Name (En) Name (Ar…" at bounding box center [1075, 216] width 892 height 850
click at [854, 161] on li "Spicy Beef (ID: 2227838386) 0 BHD Name (En) Spicy Beef Name (En) Name (Ar) Name…" at bounding box center [1075, 178] width 892 height 45
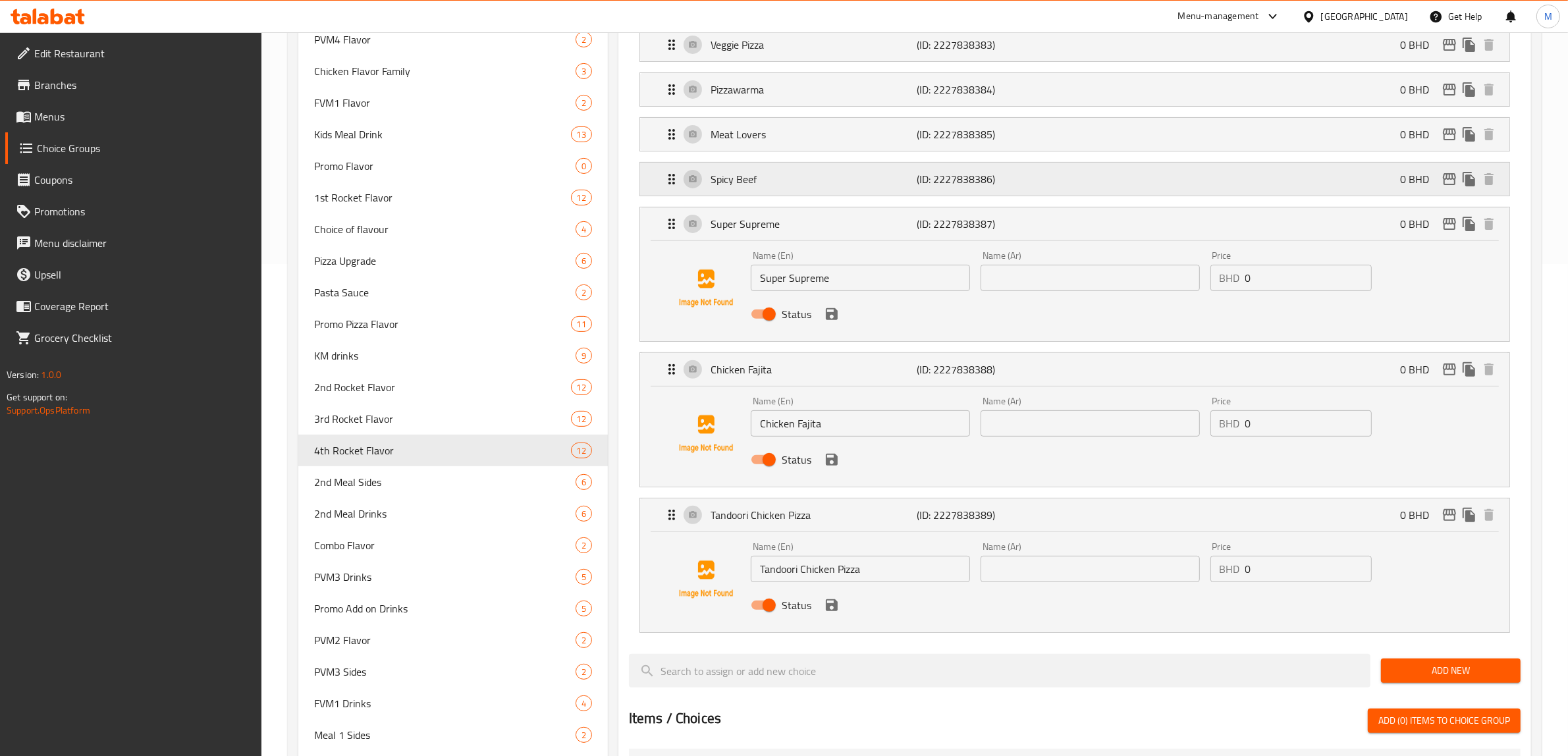
click at [857, 178] on p "Spicy Beef" at bounding box center [813, 179] width 207 height 16
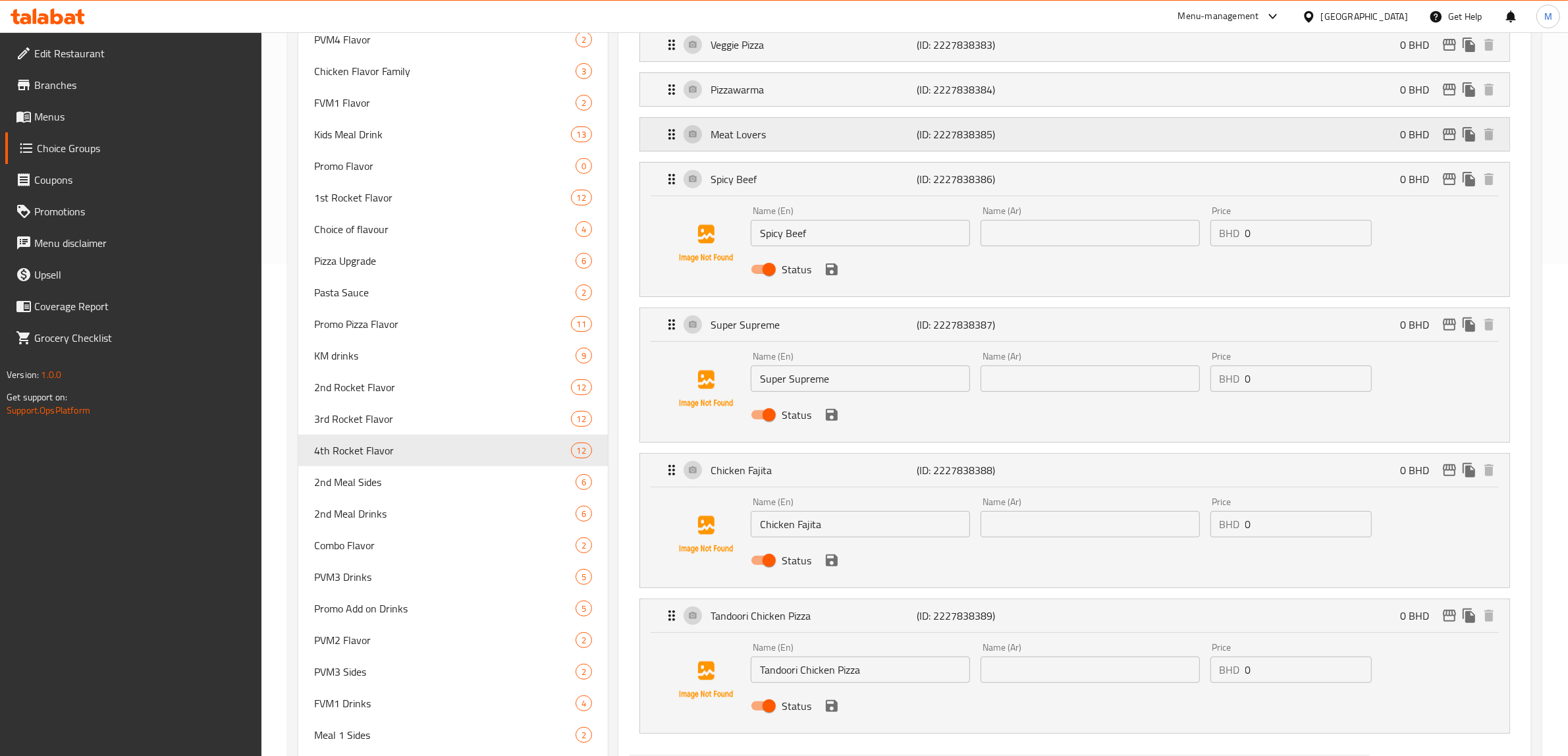
click at [864, 122] on div "Meat Lovers (ID: 2227838385) 0 BHD" at bounding box center [1079, 134] width 830 height 33
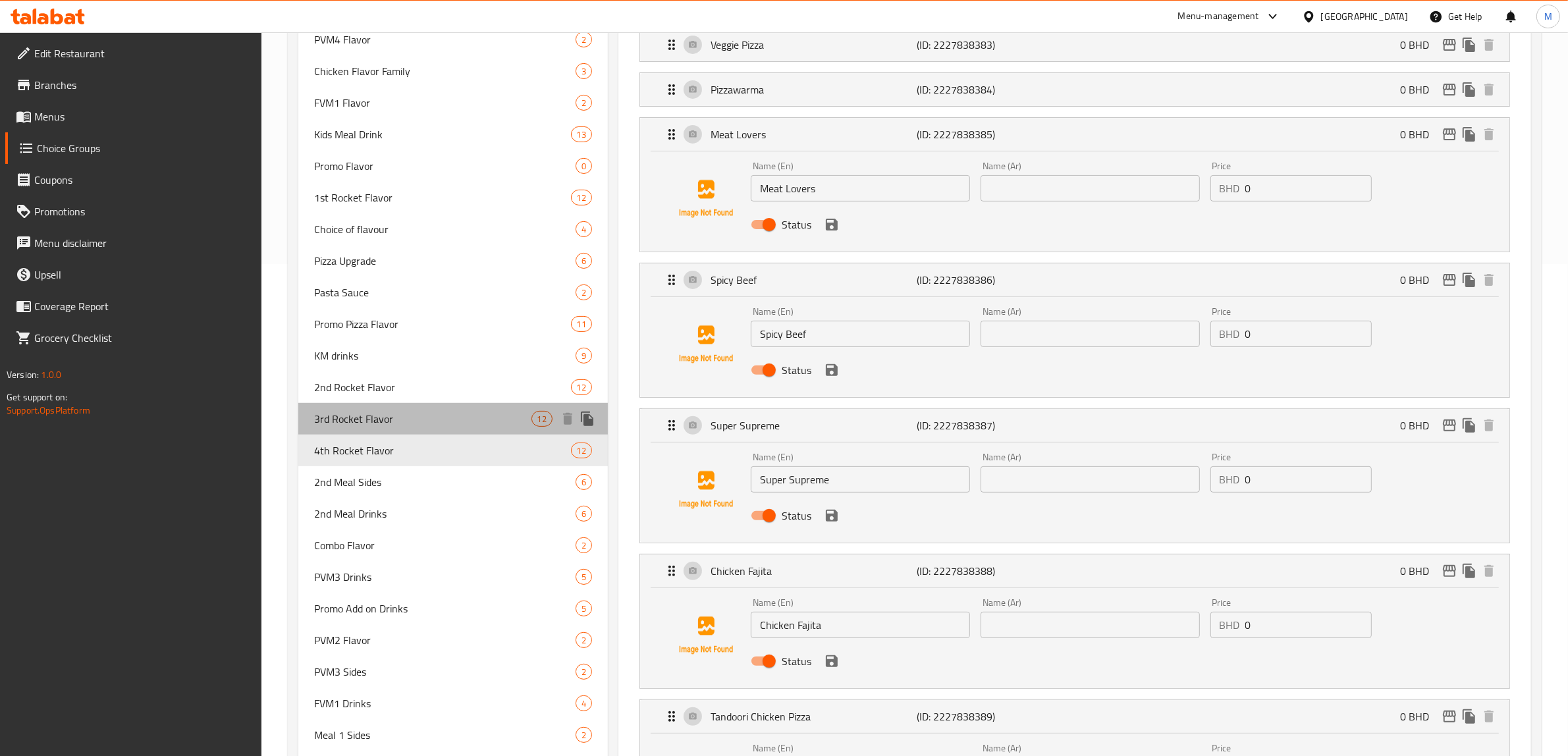
click at [379, 417] on span "3rd Rocket Flavor" at bounding box center [422, 418] width 217 height 16
type input "3rd Rocket Flavor"
type input "نكهة الصاروخ الثالثة"
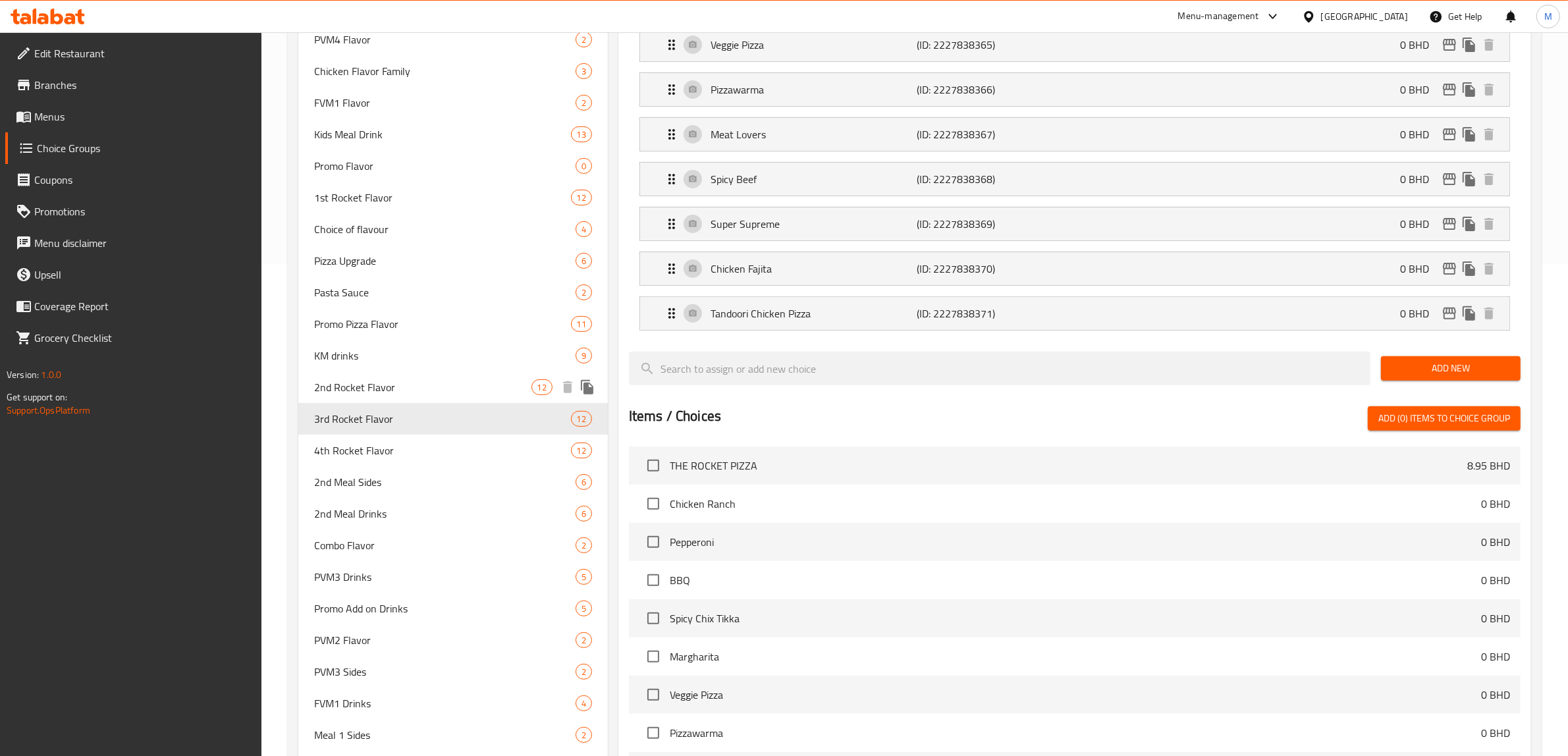
click at [372, 387] on span "2nd Rocket Flavor" at bounding box center [422, 387] width 217 height 16
type input "2nd Rocket Flavor"
type input "نكهة الصاروخ الثانية"
click at [369, 416] on span "3rd Rocket Flavor" at bounding box center [422, 418] width 217 height 16
type input "3rd Rocket Flavor"
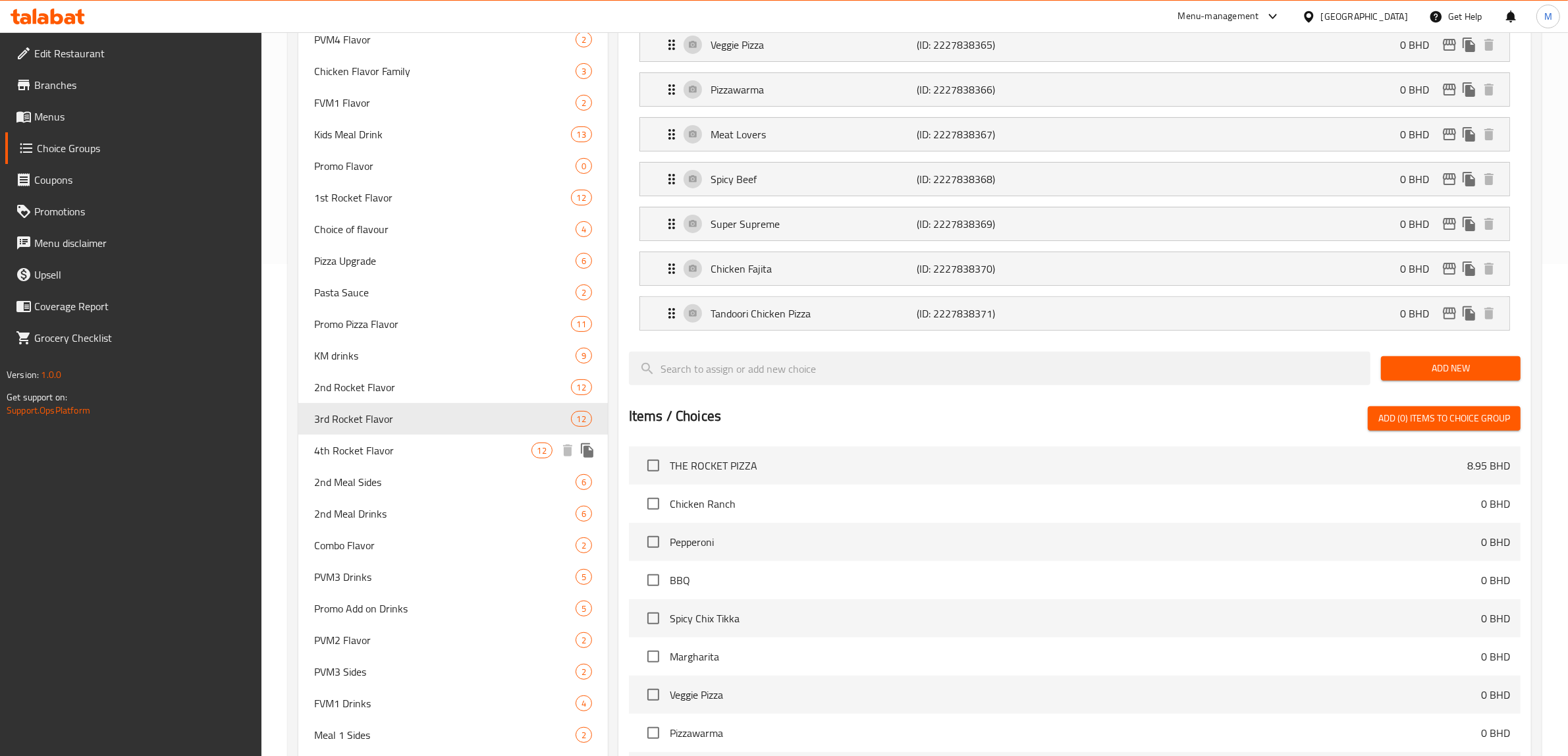
type input "نكهة الصاروخ الثالثة"
click at [361, 445] on span "4th Rocket Flavor" at bounding box center [422, 450] width 217 height 16
type input "4th Rocket Flavor"
type input "نكهة الصاروخ الرابع"
click at [372, 200] on span "1st Rocket Flavor" at bounding box center [422, 198] width 217 height 16
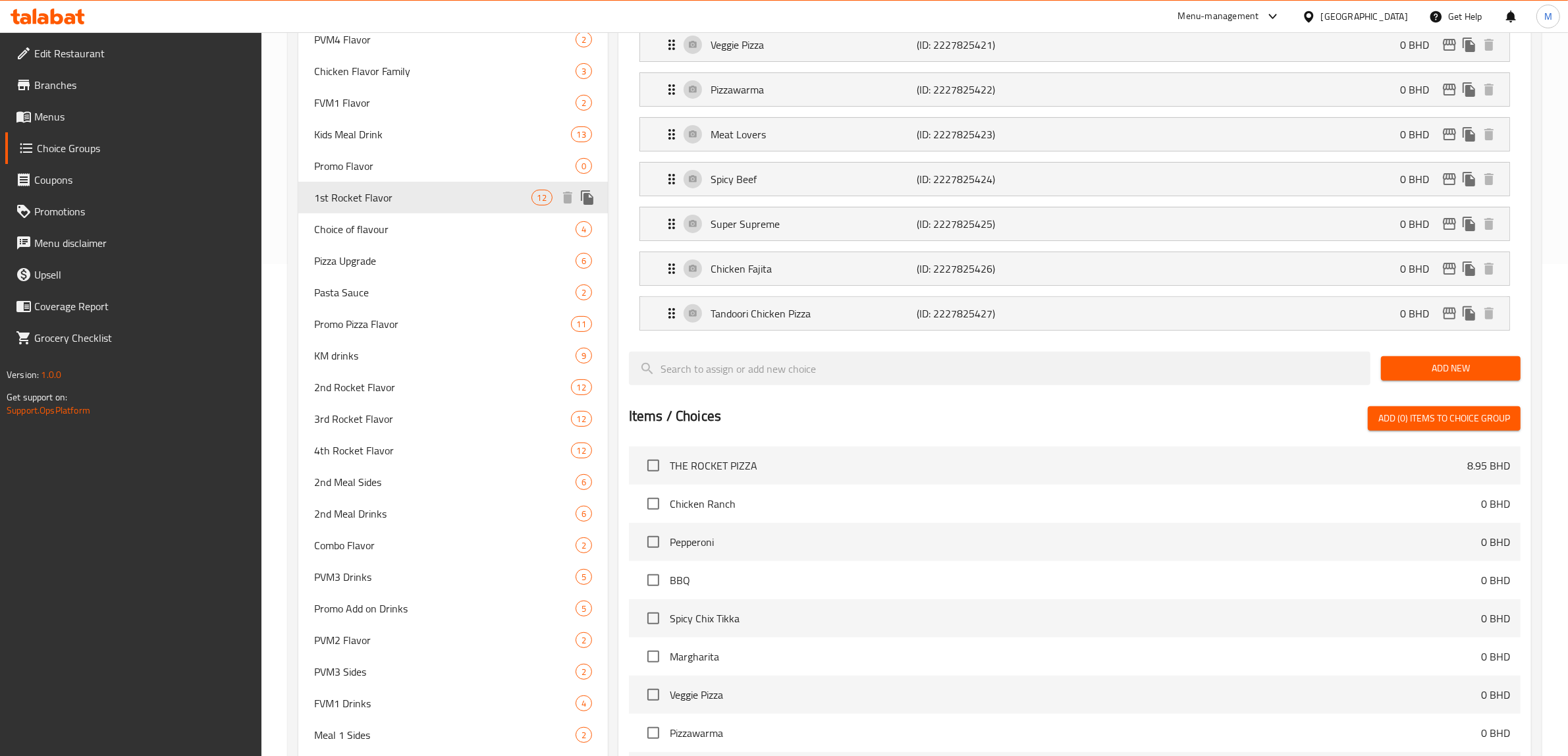
type input "1st Rocket Flavor"
type input "نكهة الصاروخ الاولي"
click at [349, 379] on span "2nd Rocket Flavor" at bounding box center [422, 387] width 217 height 16
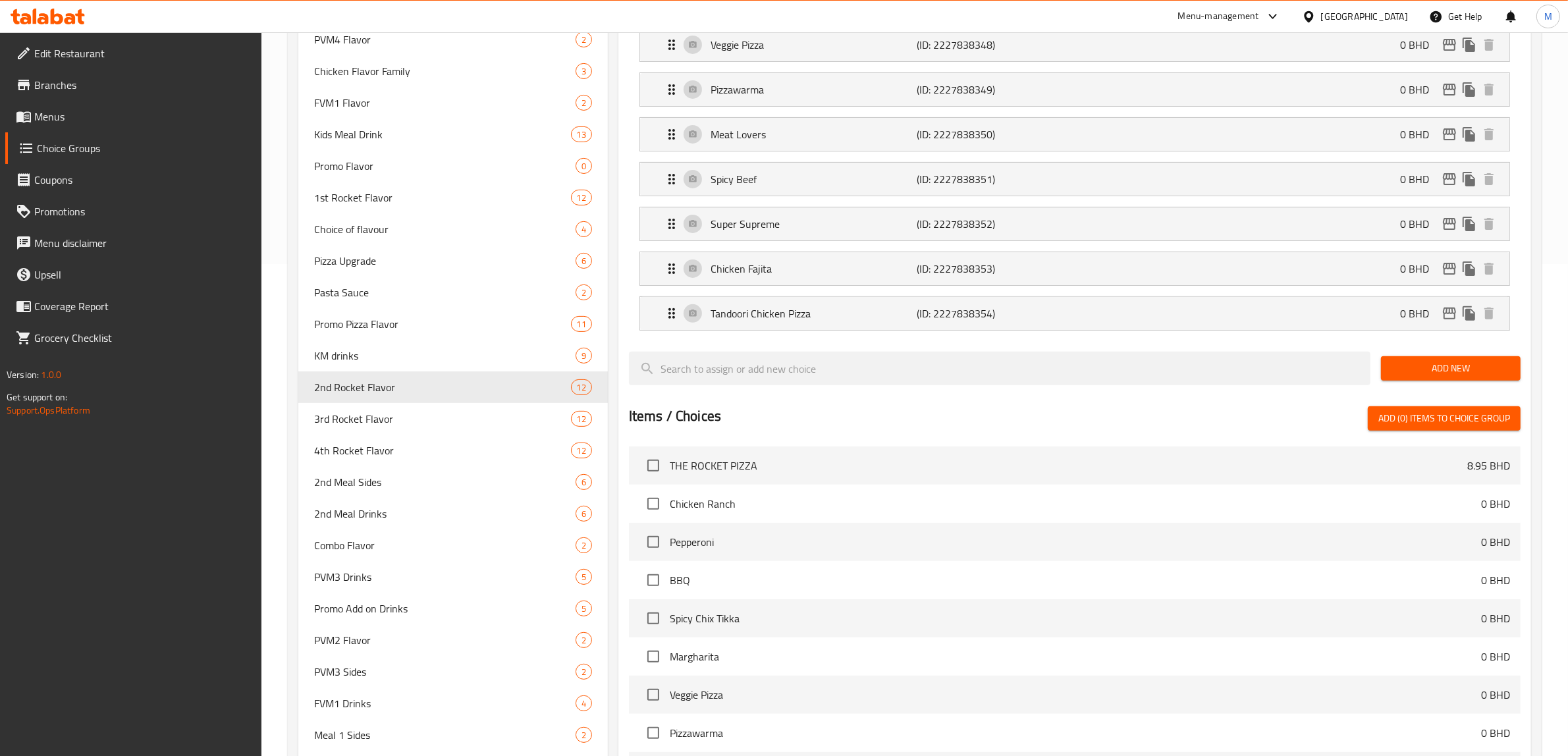
type input "2nd Rocket Flavor"
type input "نكهة الصاروخ الثانية"
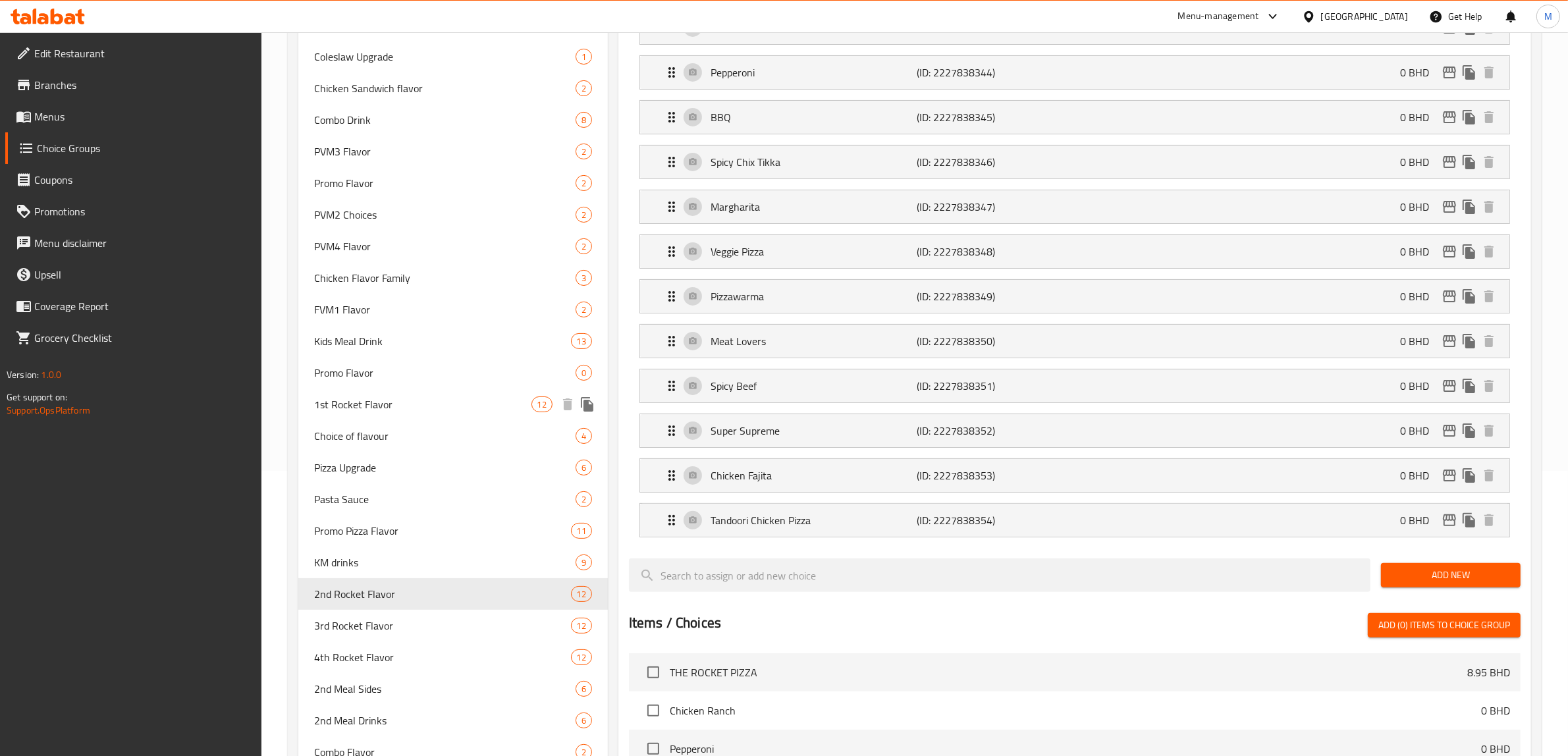
scroll to position [329, 0]
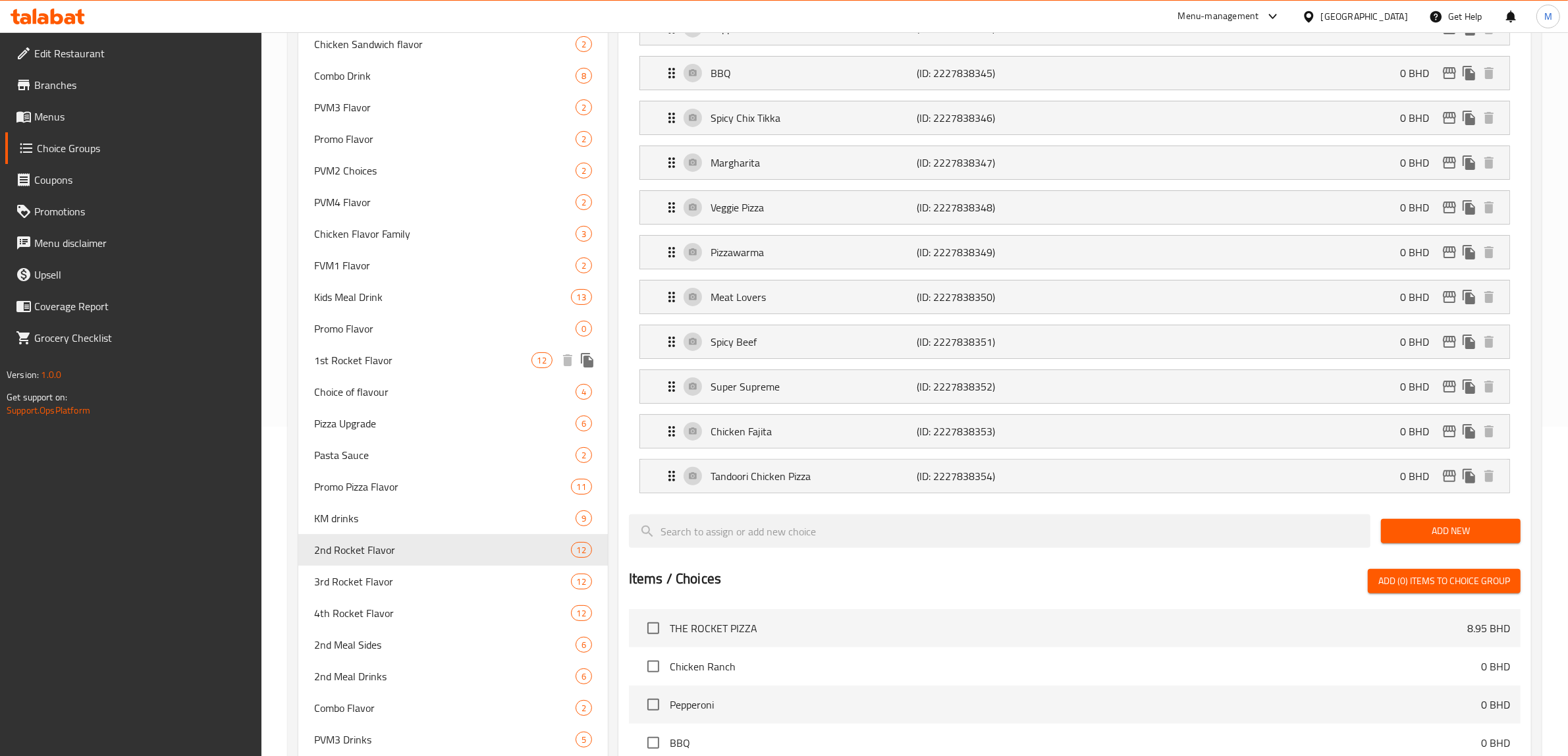
click at [383, 356] on span "1st Rocket Flavor" at bounding box center [422, 360] width 217 height 16
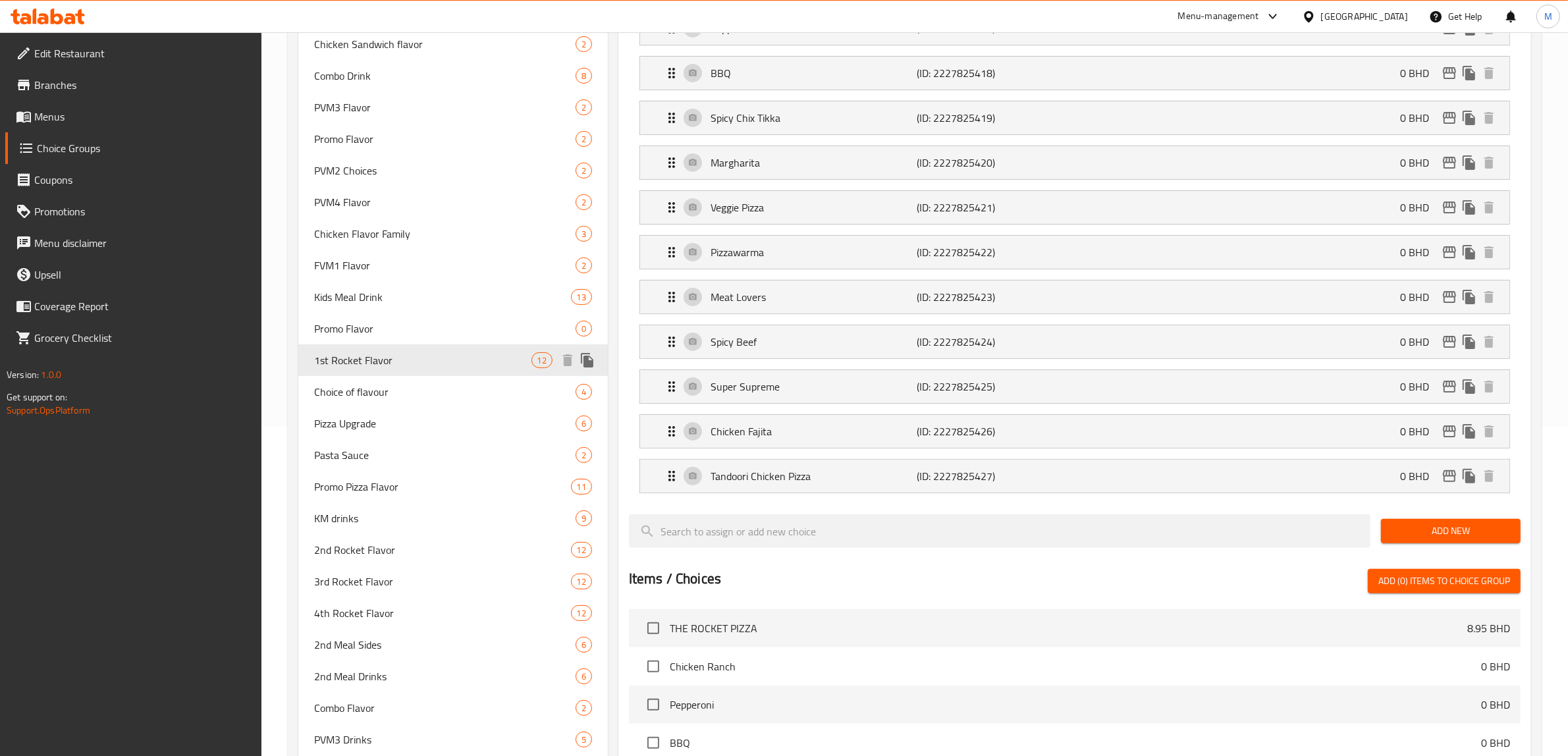
type input "1st Rocket Flavor"
type input "نكهة الصاروخ الاولي"
click at [485, 350] on div "1st Rocket Flavor 12" at bounding box center [453, 360] width 310 height 32
click at [859, 479] on p "Tandoori Chicken Pizza" at bounding box center [813, 476] width 207 height 16
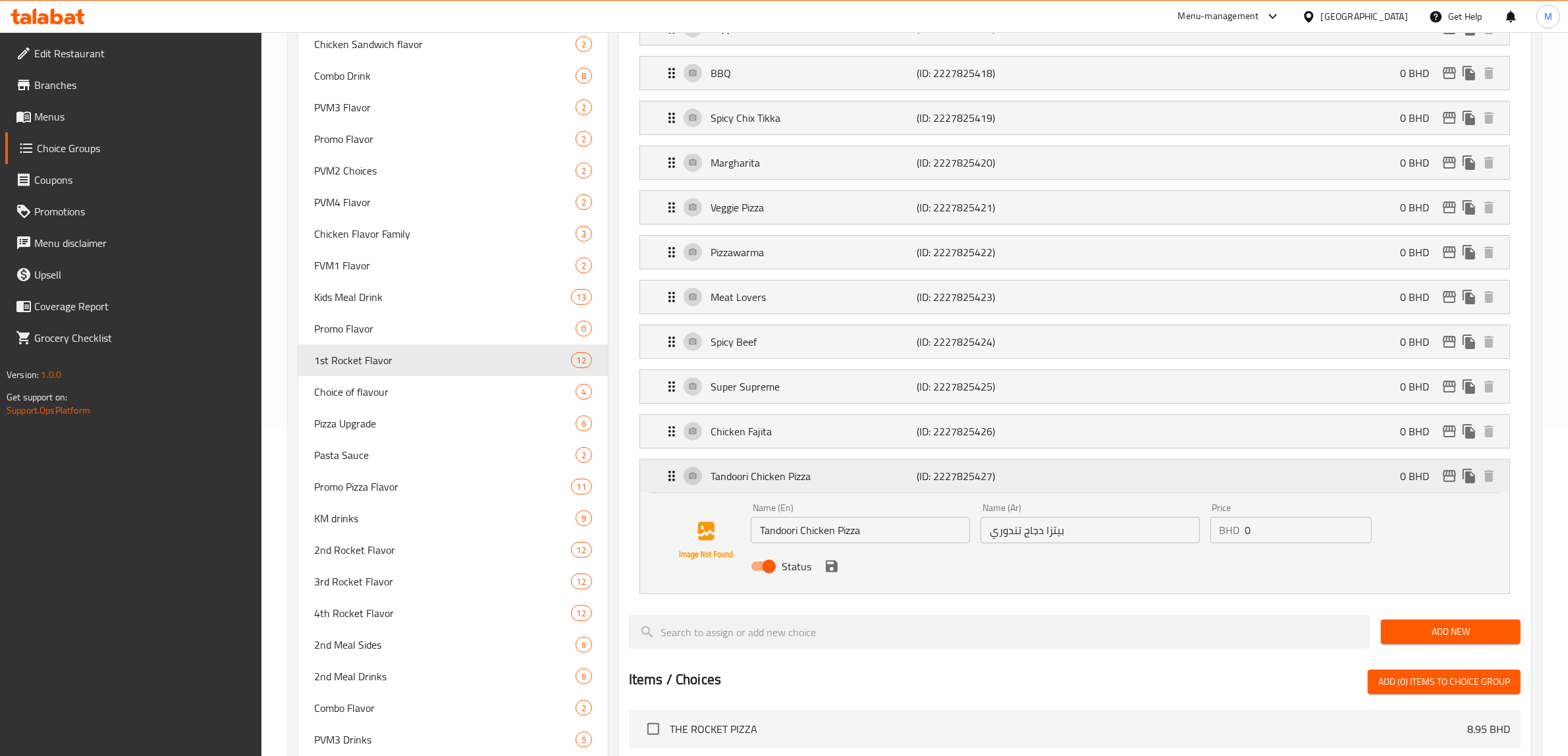
click at [843, 479] on p "Tandoori Chicken Pizza" at bounding box center [813, 476] width 207 height 16
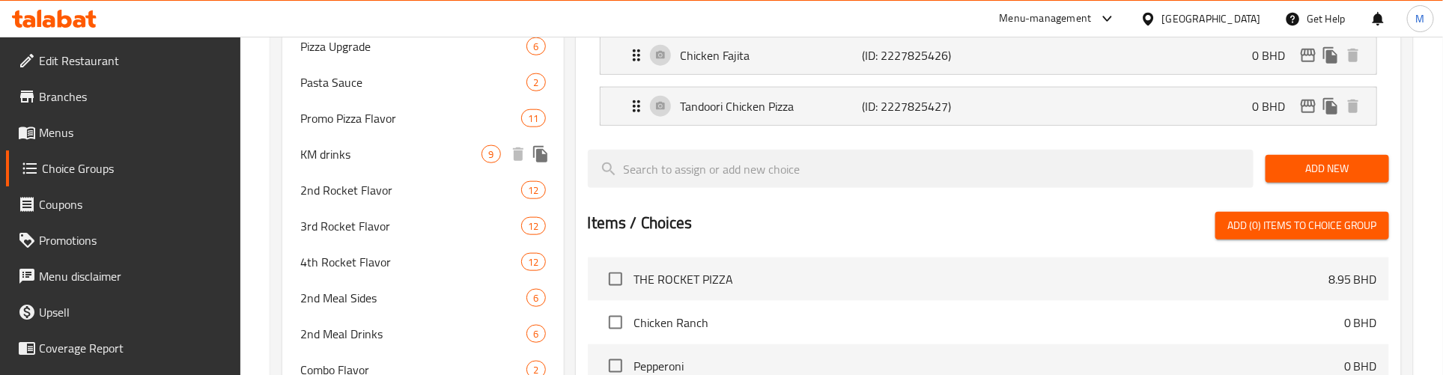
scroll to position [843, 0]
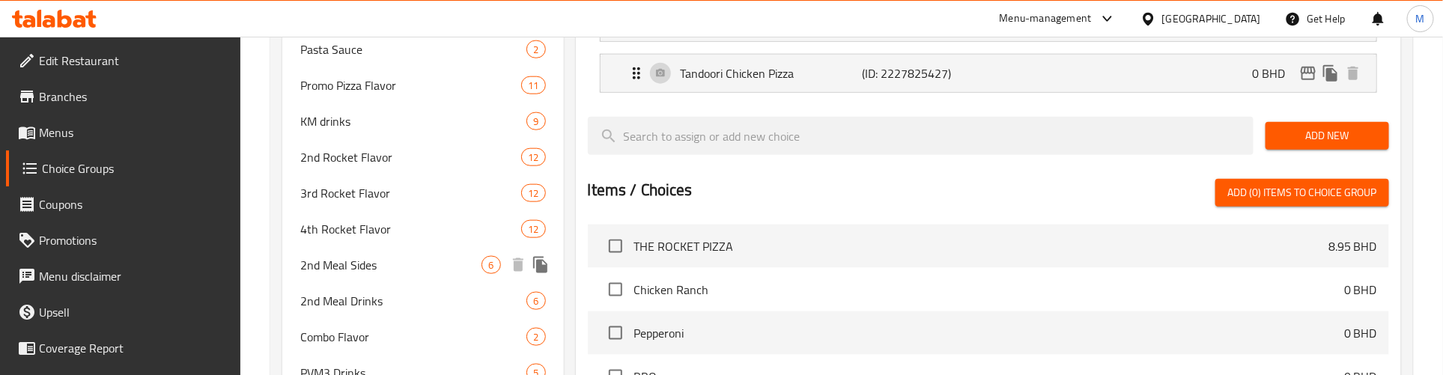
click at [373, 259] on span "2nd Meal Sides" at bounding box center [390, 265] width 181 height 18
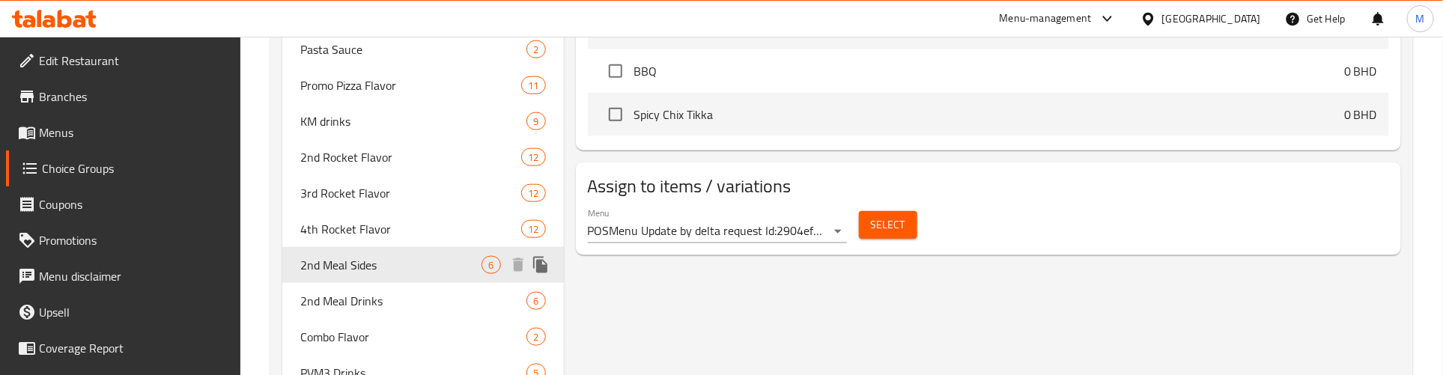
type input "2nd Meal Sides"
type input "الأطباق الجانبية للوجبة الثانية"
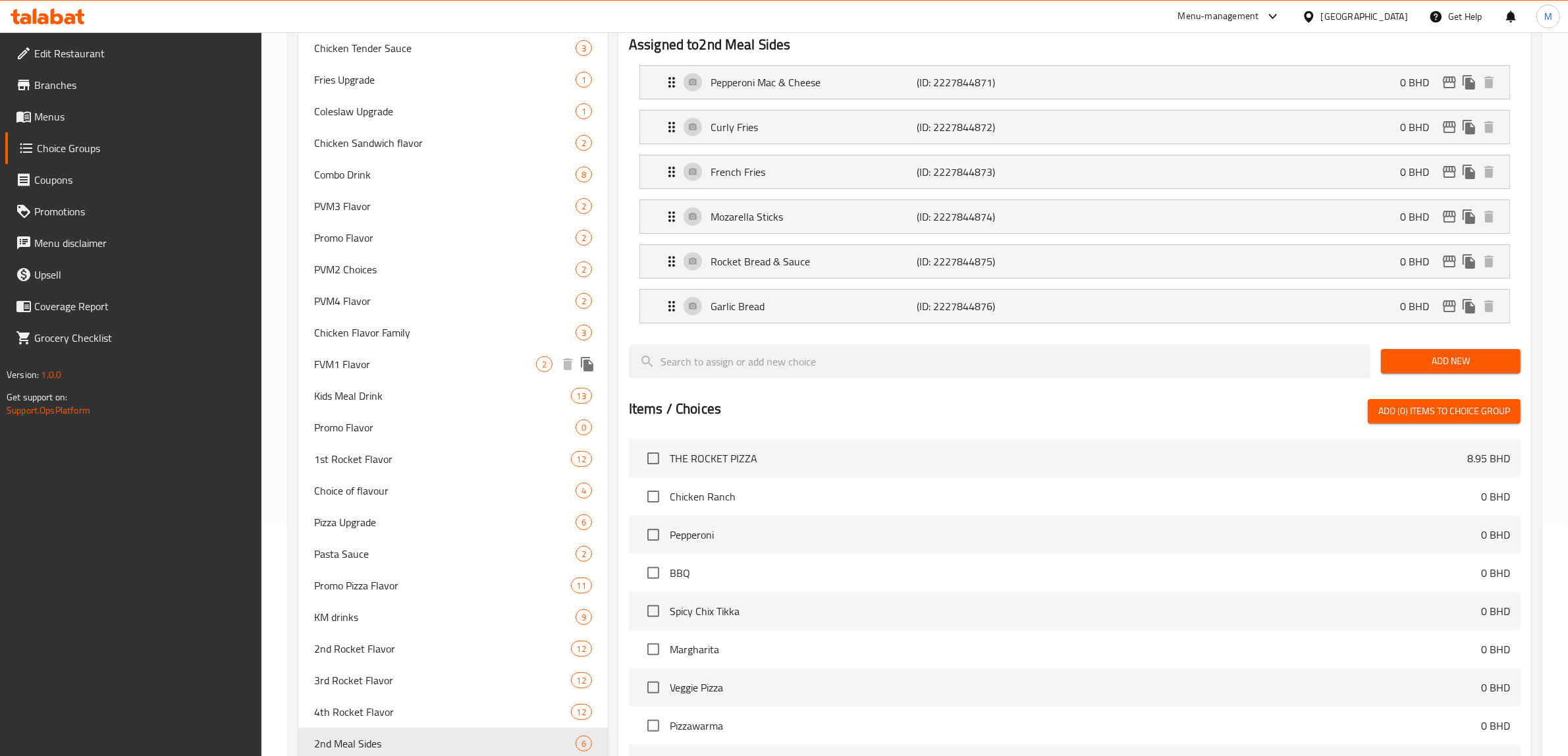
scroll to position [411, 0]
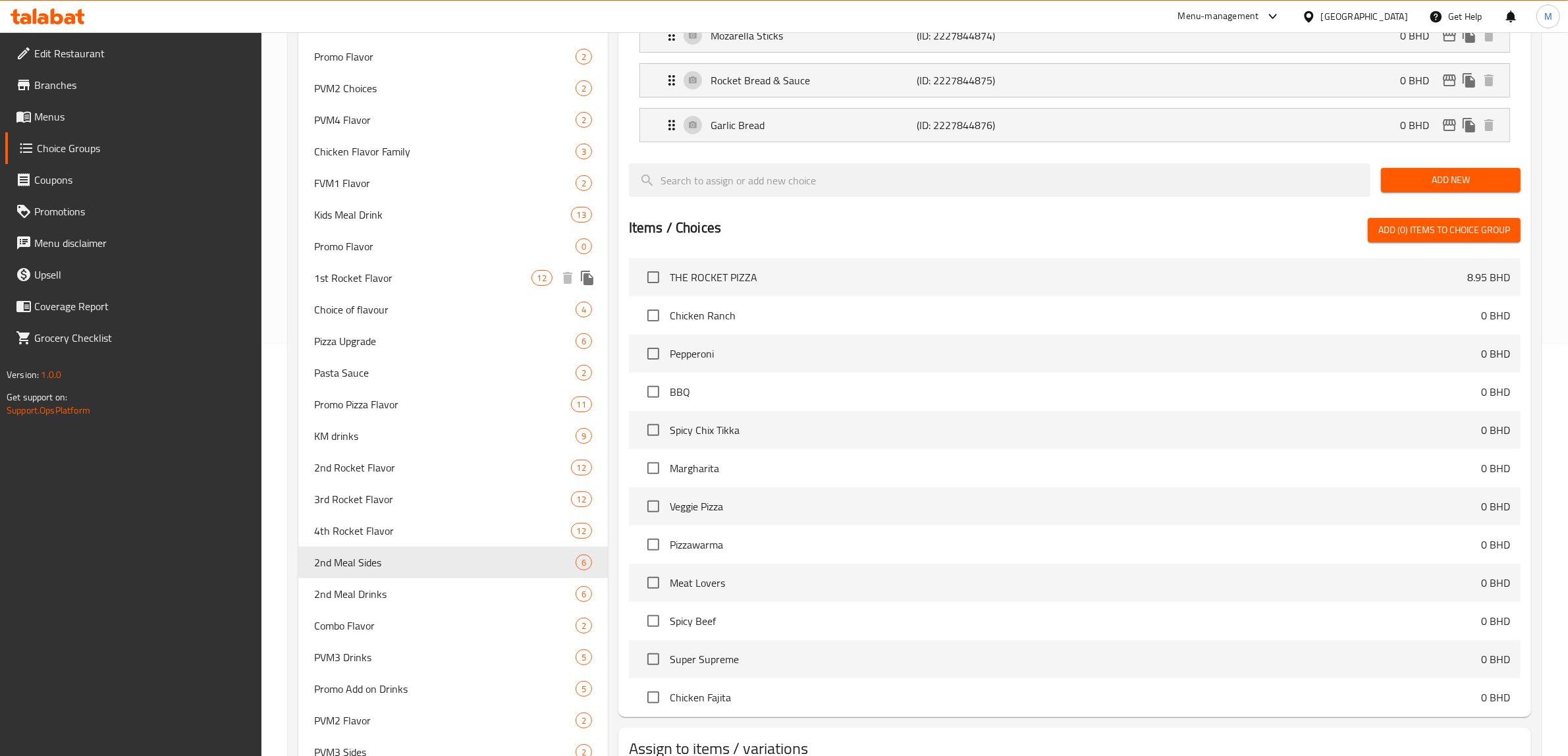
click at [390, 277] on span "1st Rocket Flavor" at bounding box center [422, 278] width 217 height 16
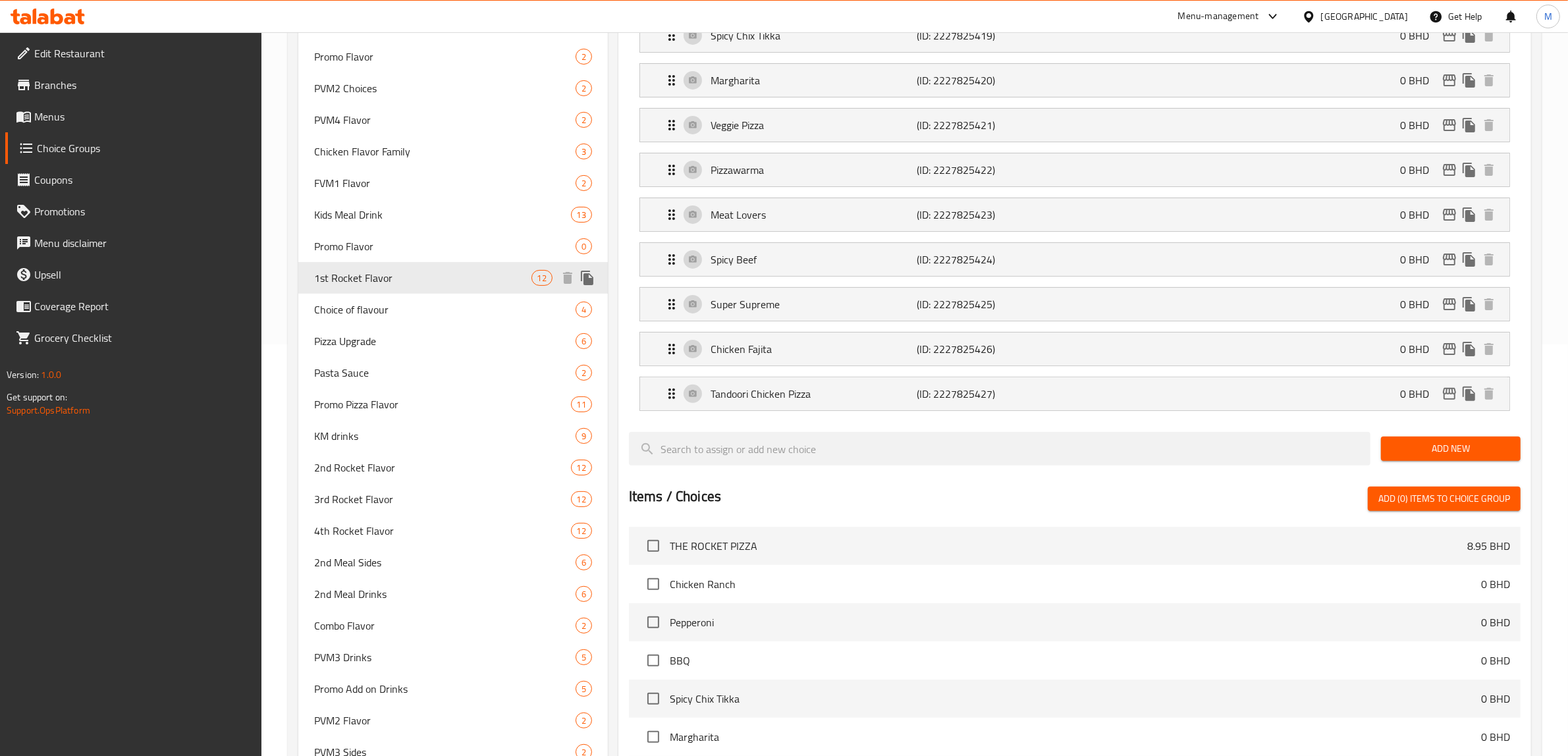
type input "1st Rocket Flavor"
type input "نكهة الصاروخ الاولي"
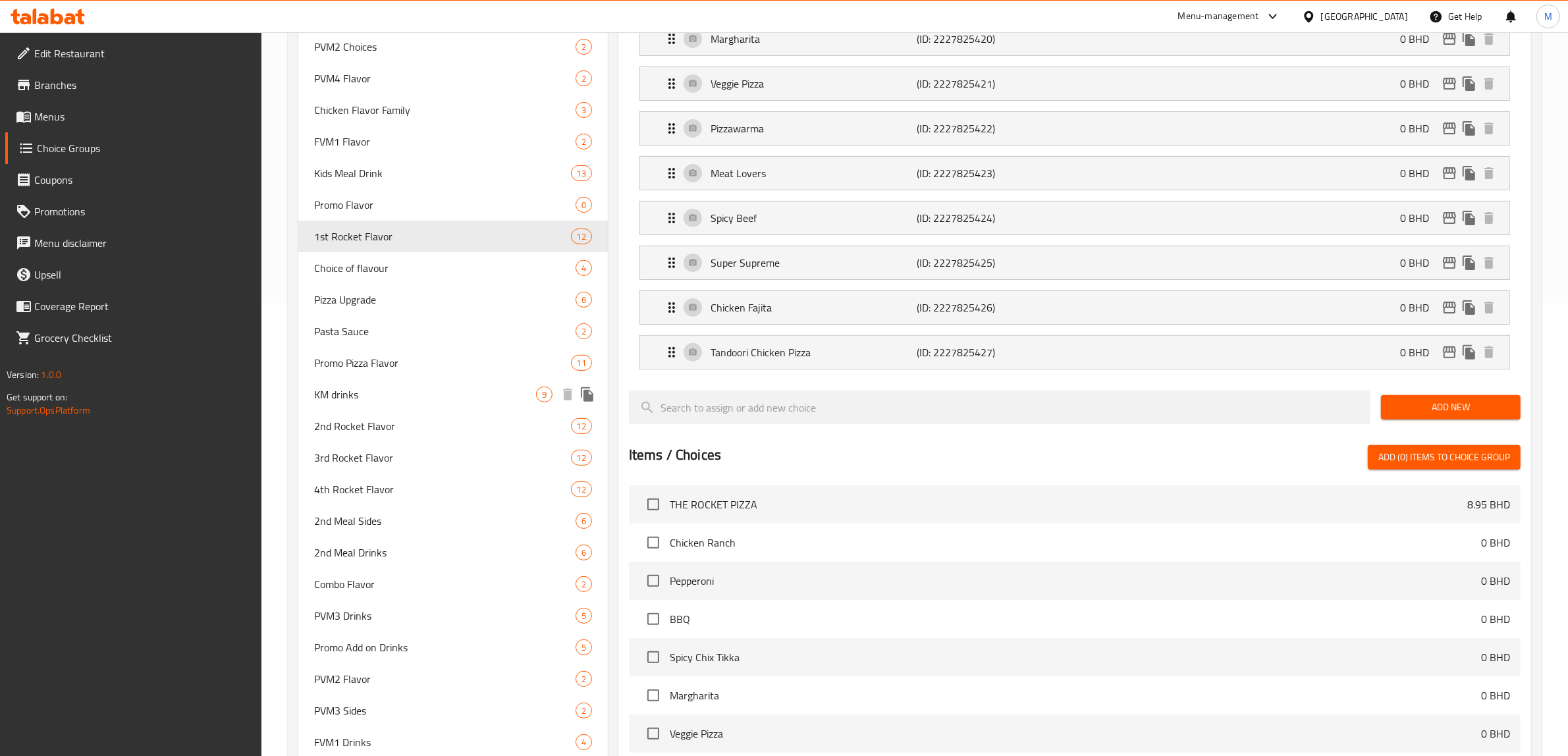
scroll to position [494, 0]
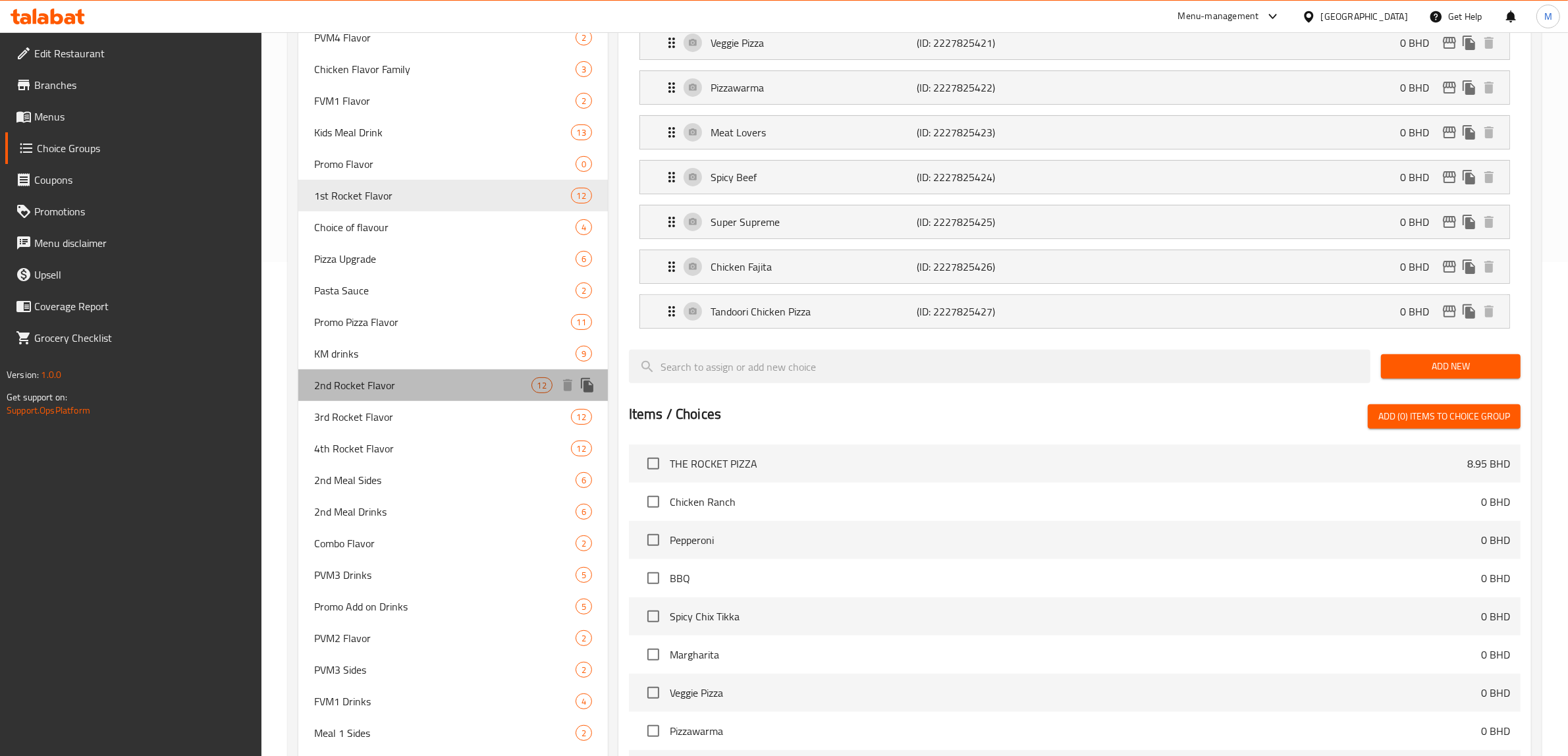
click at [372, 385] on span "2nd Rocket Flavor" at bounding box center [422, 385] width 217 height 16
type input "2nd Rocket Flavor"
type input "نكهة الصاروخ الثانية"
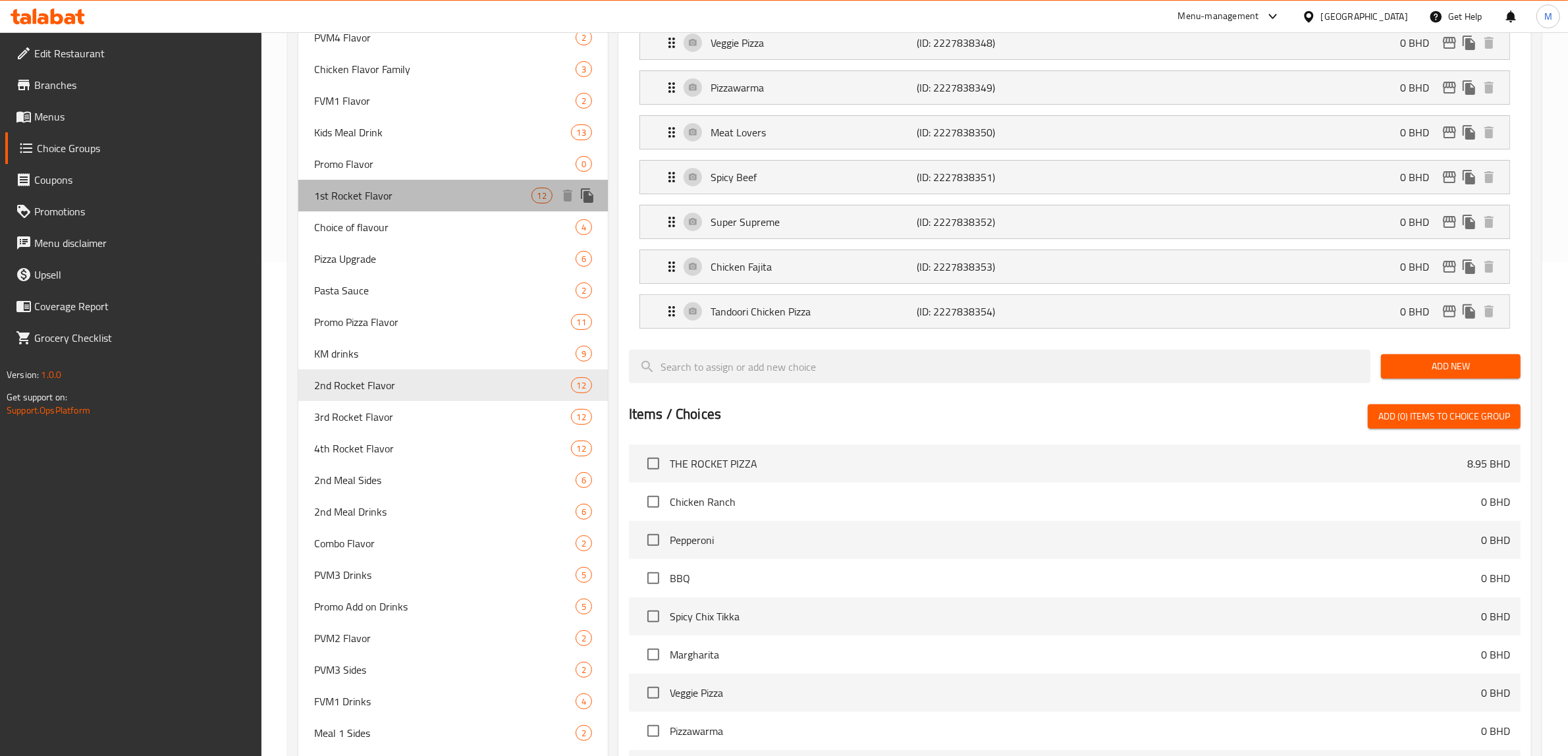
click at [347, 198] on span "1st Rocket Flavor" at bounding box center [422, 195] width 217 height 16
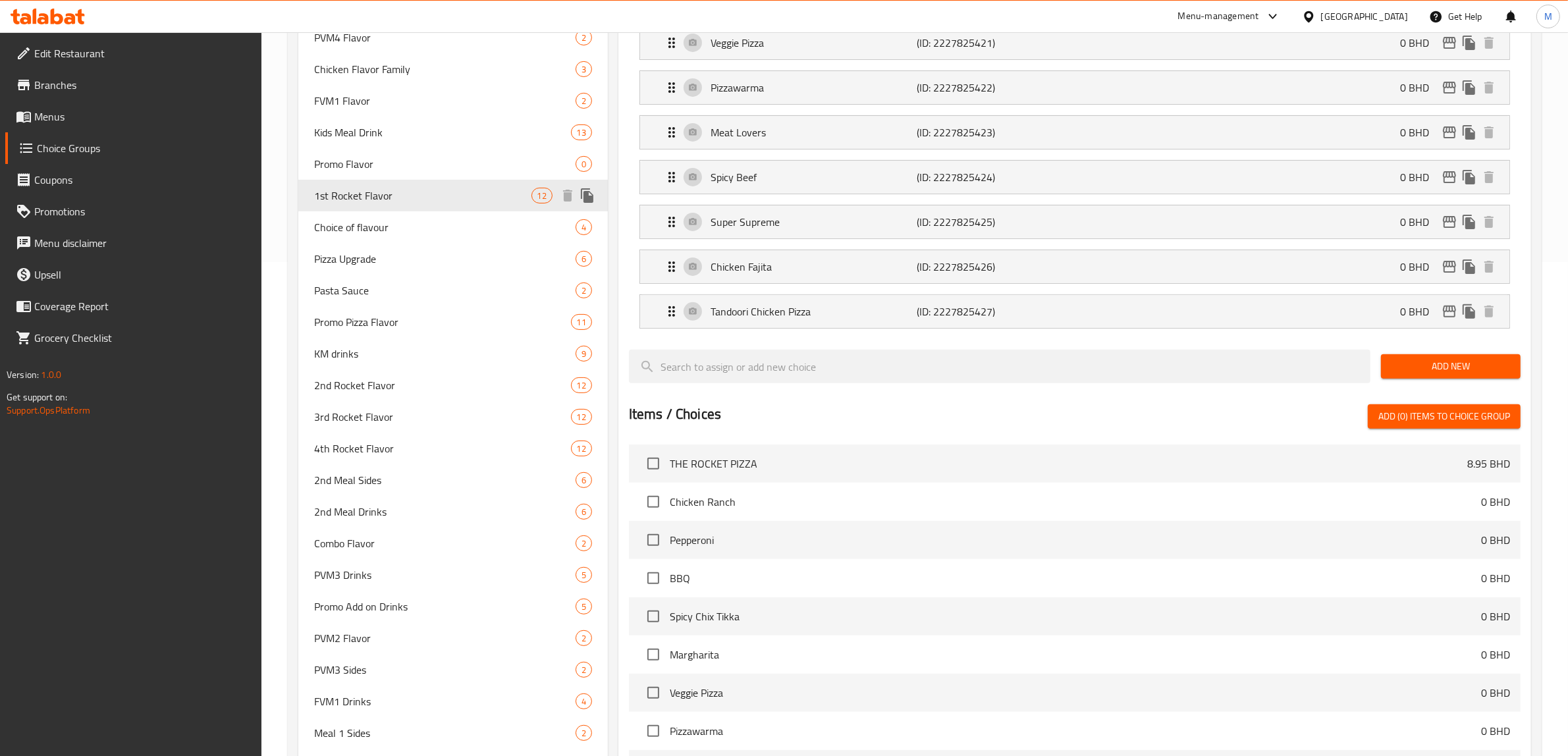
type input "1st Rocket Flavor"
type input "نكهة الصاروخ الاولي"
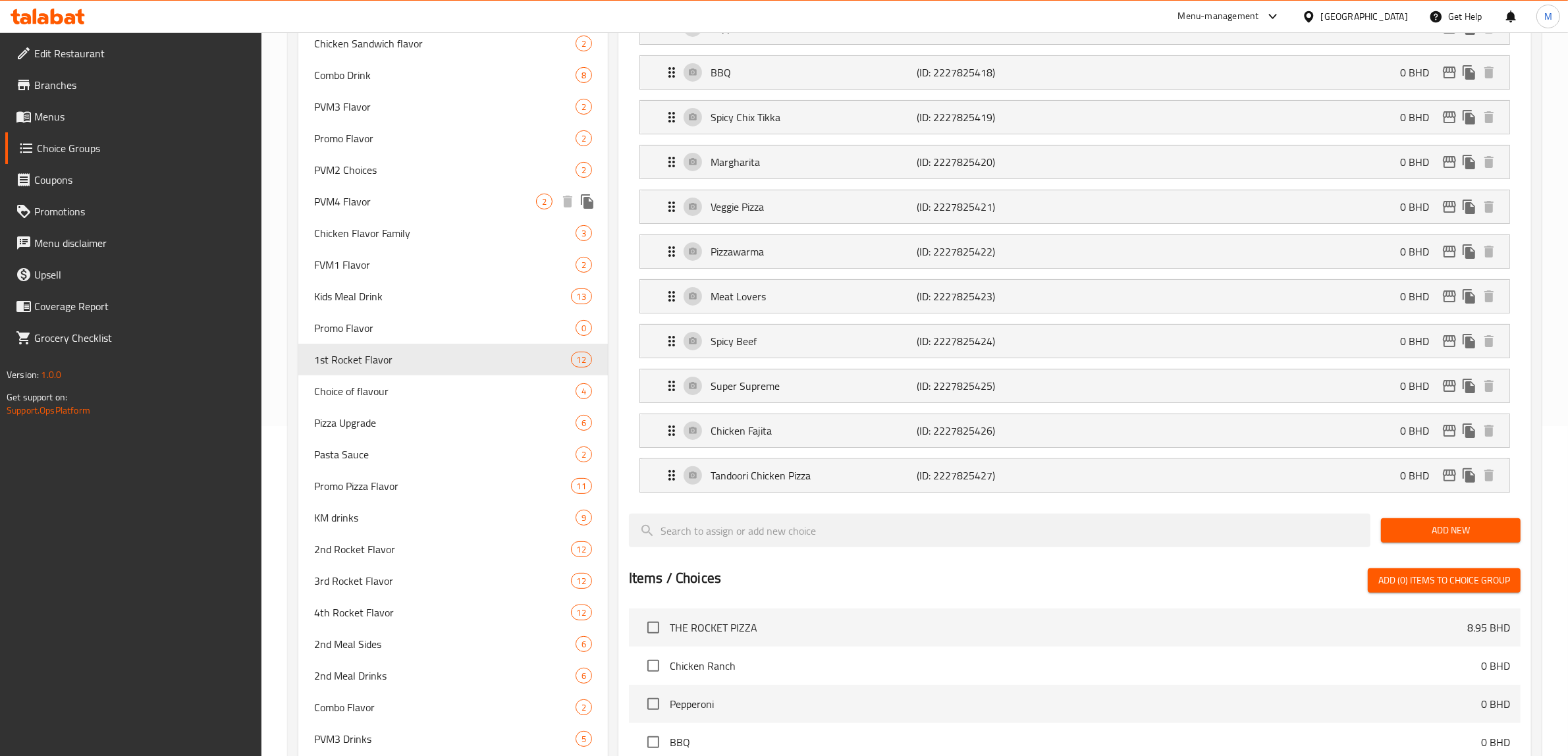
scroll to position [247, 0]
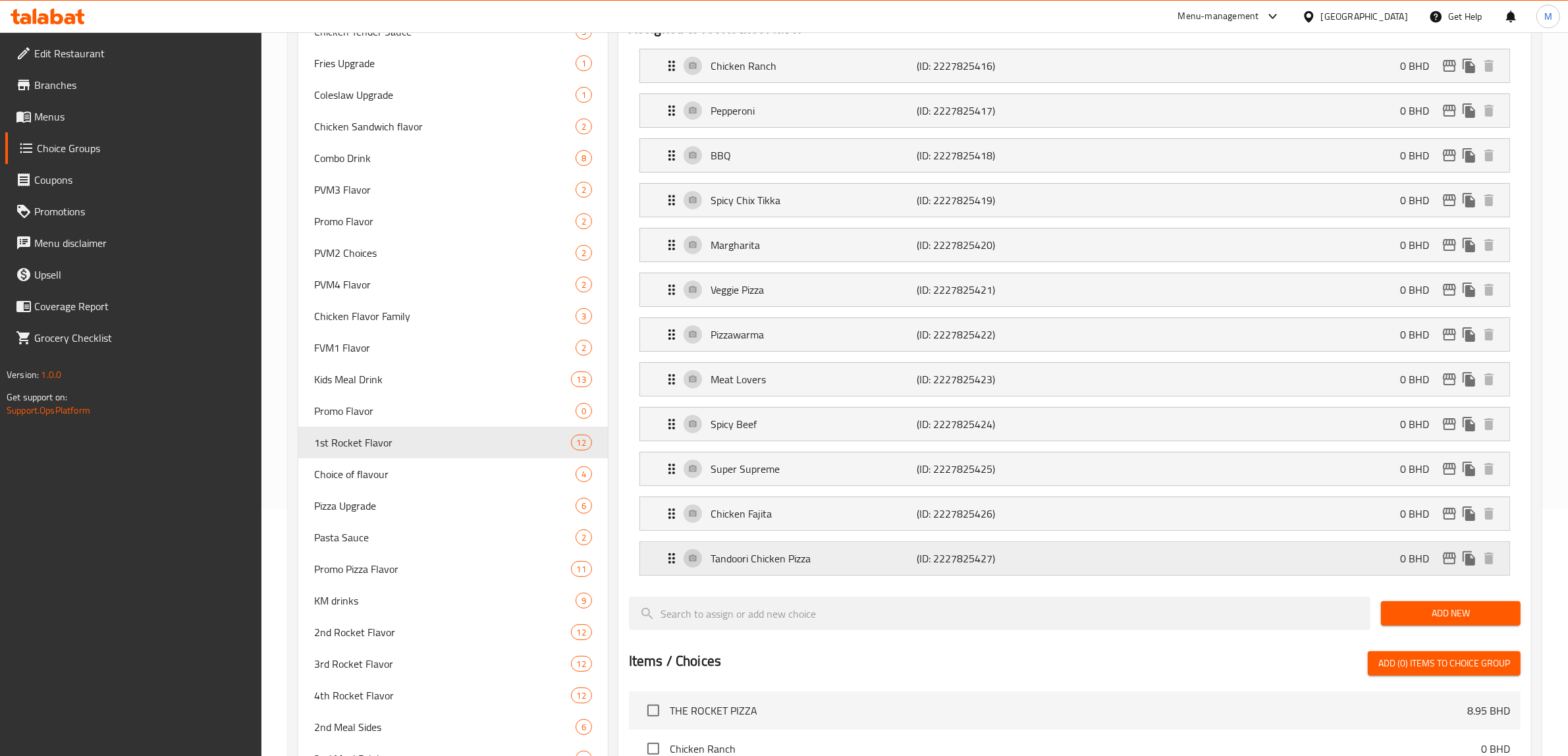
click at [718, 549] on div "Tandoori Chicken Pizza (ID: 2227825427) 0 BHD" at bounding box center [1079, 557] width 830 height 33
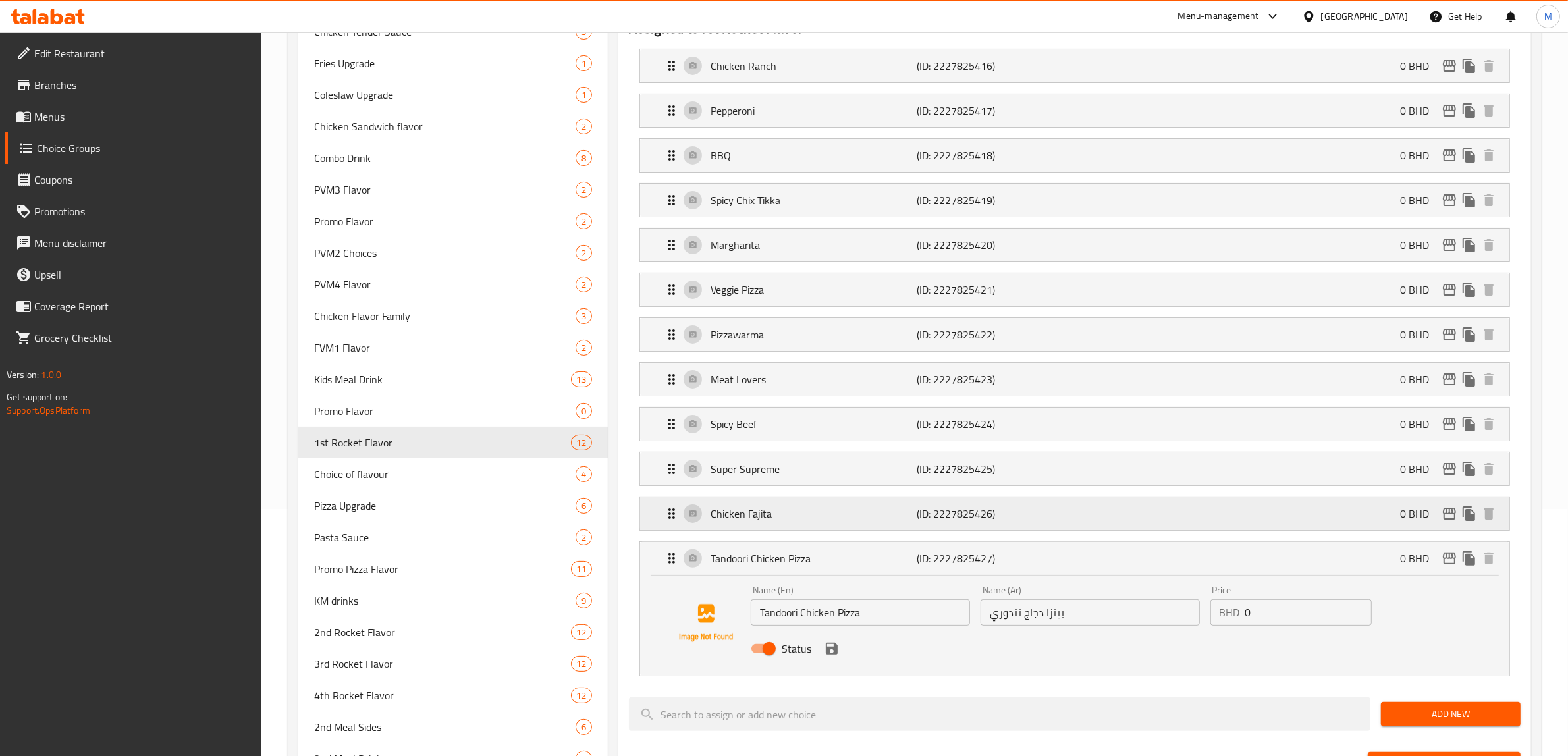
click at [726, 514] on p "Chicken Fajita" at bounding box center [813, 513] width 207 height 16
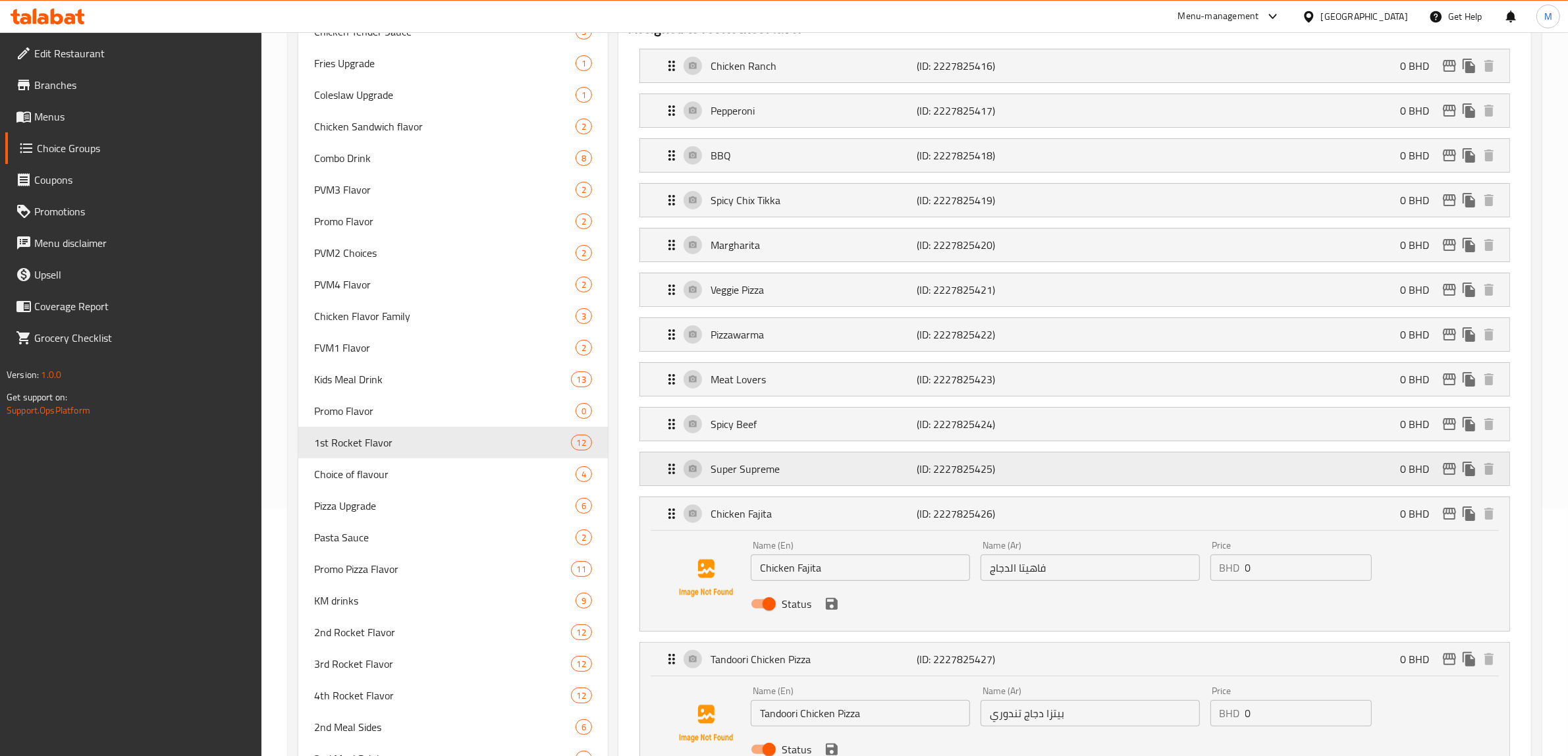
click at [731, 466] on p "Super Supreme" at bounding box center [813, 469] width 207 height 16
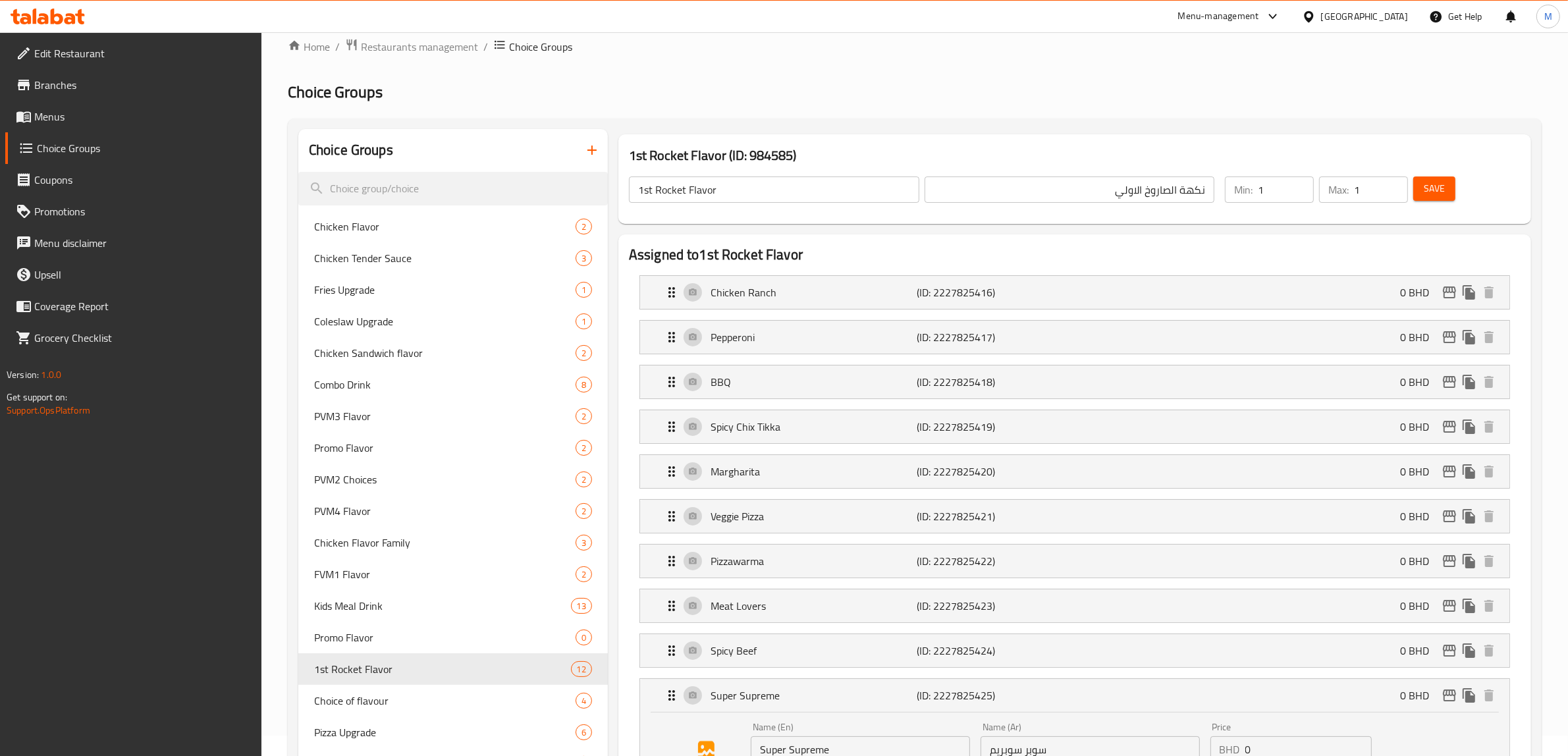
scroll to position [0, 0]
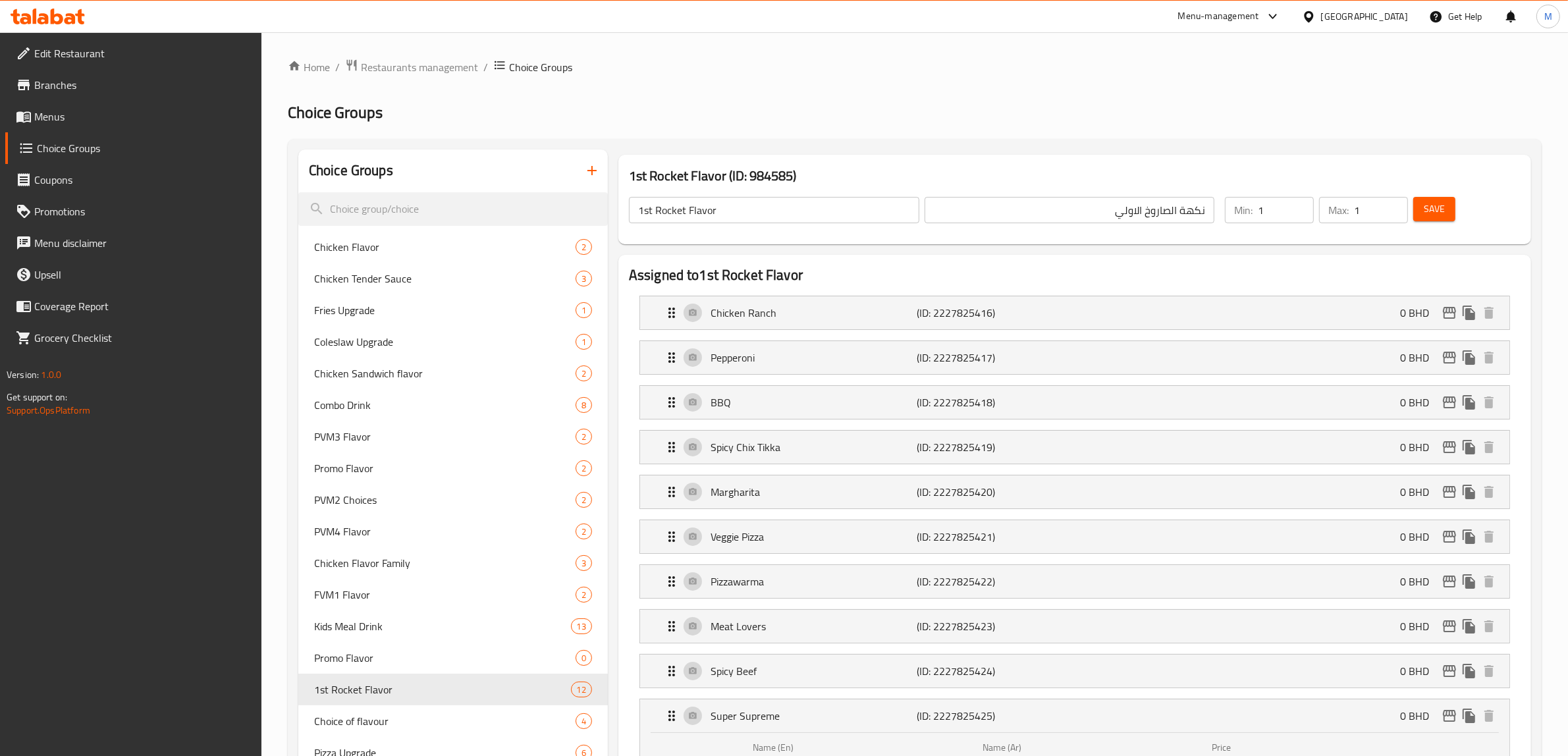
click at [673, 218] on input "1st Rocket Flavor" at bounding box center [774, 210] width 290 height 26
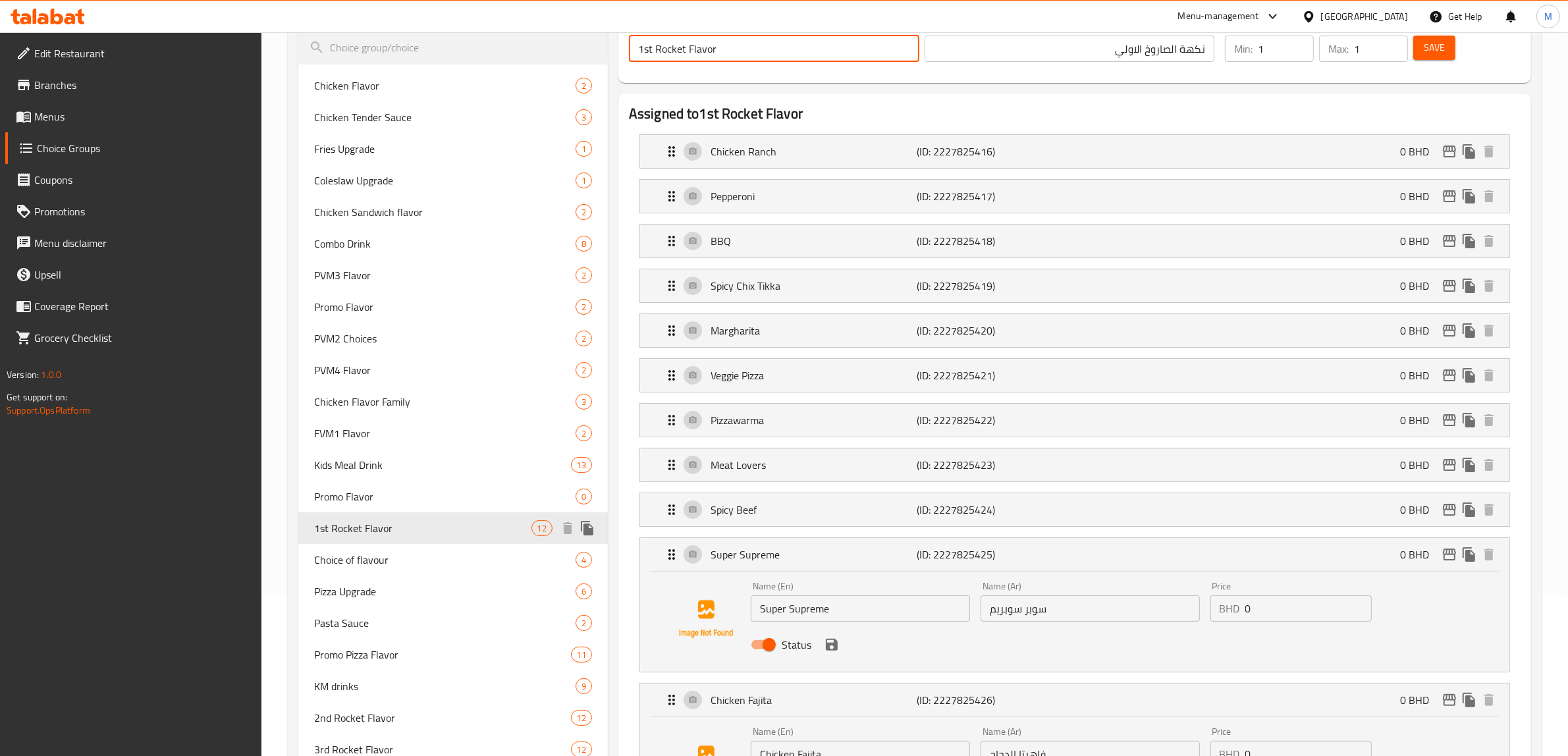
scroll to position [164, 0]
click at [588, 520] on icon "duplicate" at bounding box center [587, 525] width 12 height 14
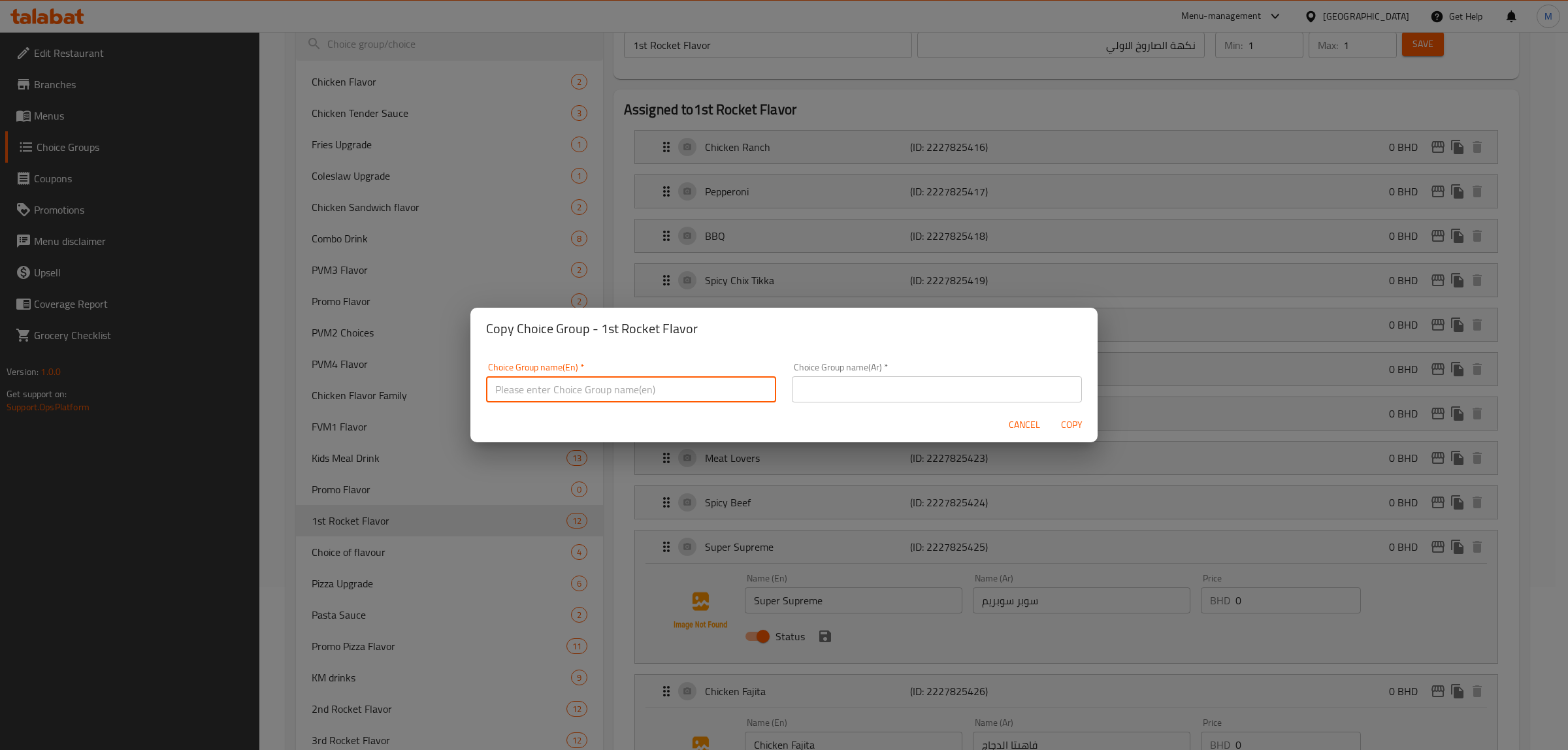
click at [563, 384] on input "text" at bounding box center [631, 389] width 290 height 26
paste input "1st Rocket Flavor"
drag, startPoint x: 507, startPoint y: 389, endPoint x: 493, endPoint y: 392, distance: 14.3
click at [493, 392] on input "1st Rocket Flavor" at bounding box center [631, 389] width 290 height 26
click at [500, 389] on input "1st Rocket Flavor" at bounding box center [631, 389] width 290 height 26
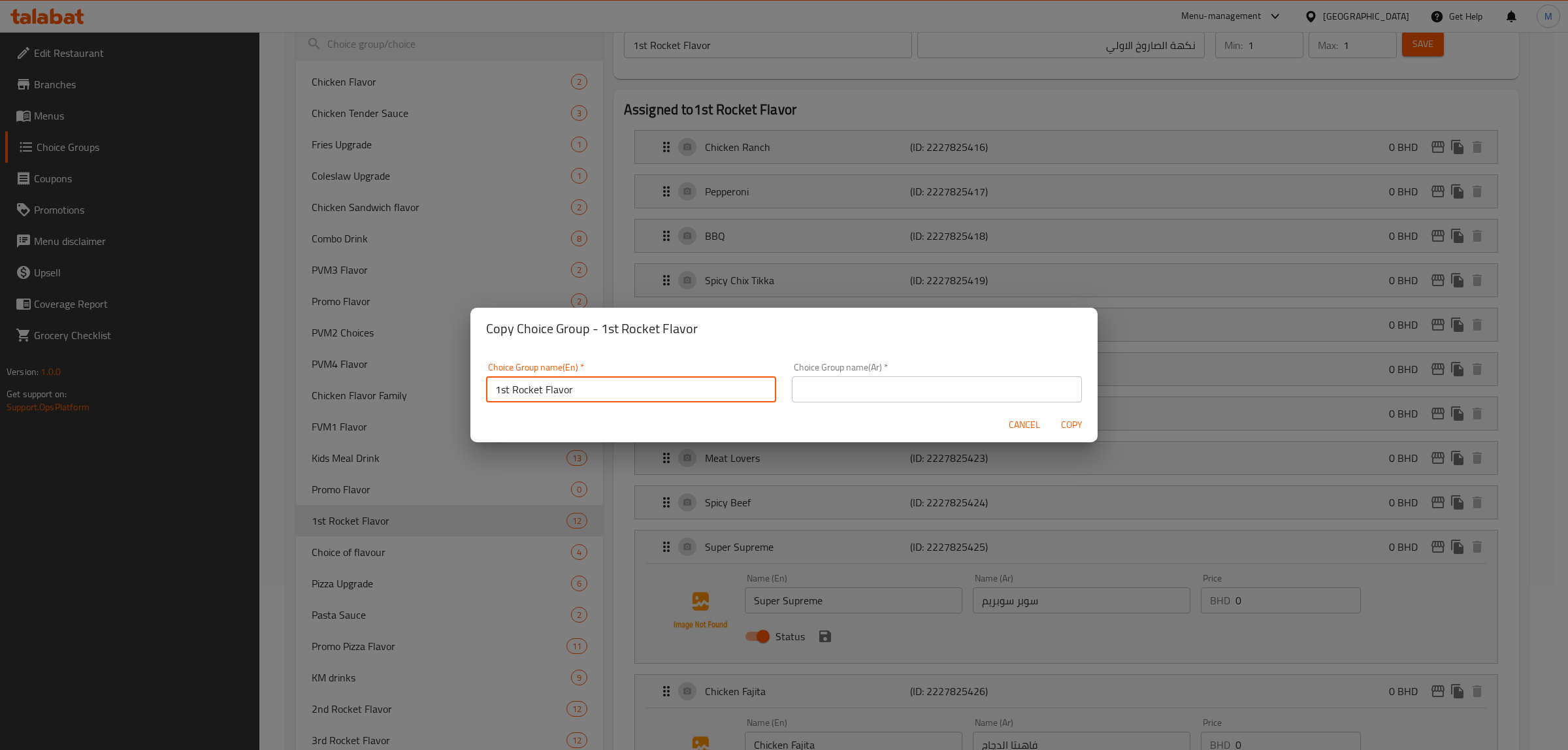
click at [500, 389] on input "1st Rocket Flavor" at bounding box center [631, 389] width 290 height 26
click at [608, 387] on input "2nd Rocket Flavor" at bounding box center [631, 389] width 290 height 26
click at [542, 389] on input "2nd Rocket Flavor:" at bounding box center [631, 389] width 290 height 26
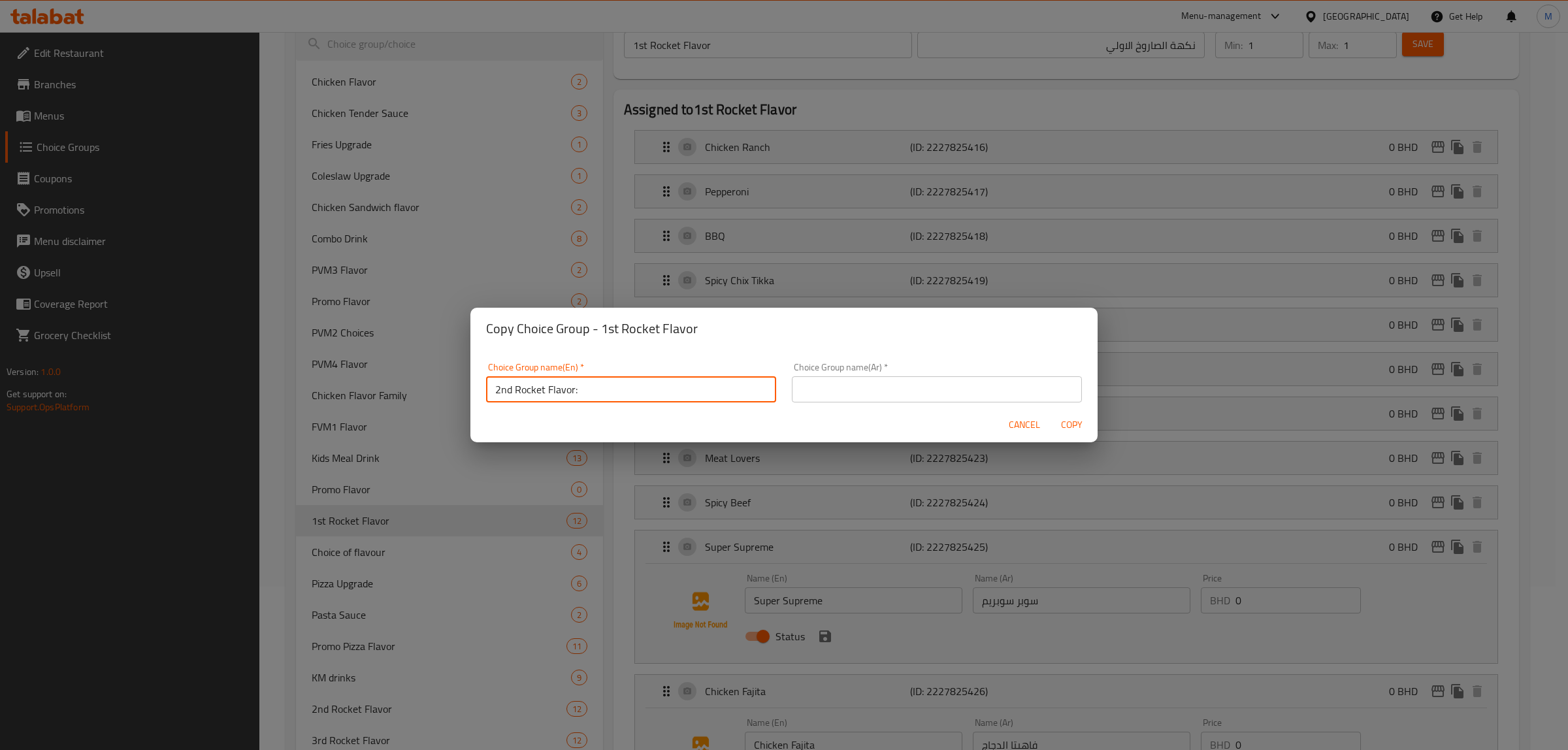
type input "2nd Rocket Flavor:"
click at [896, 391] on input "text" at bounding box center [937, 389] width 290 height 26
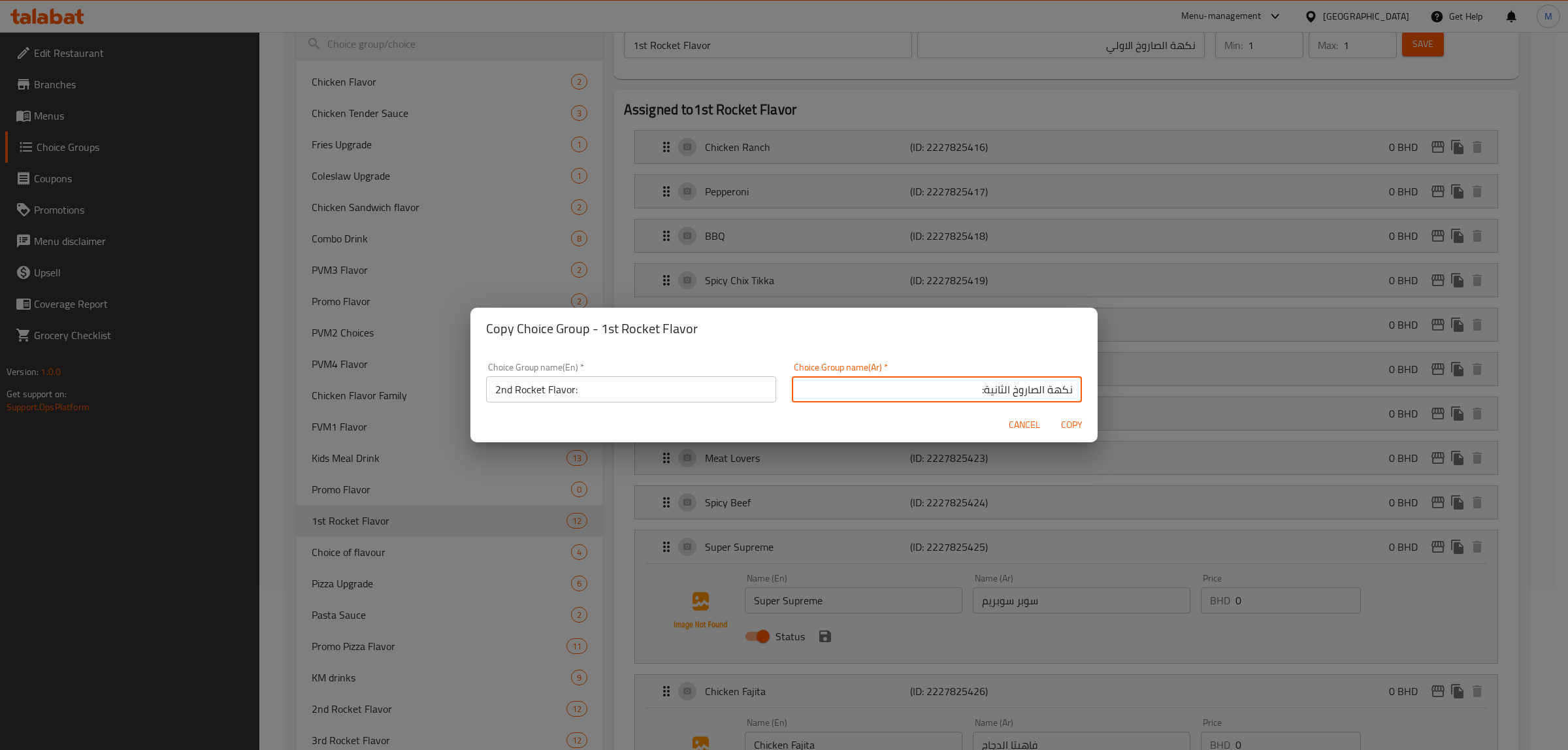
type input "نكهة الصاروخ الثانية:"
click at [605, 387] on input "2nd Rocket Flavor:" at bounding box center [631, 389] width 290 height 26
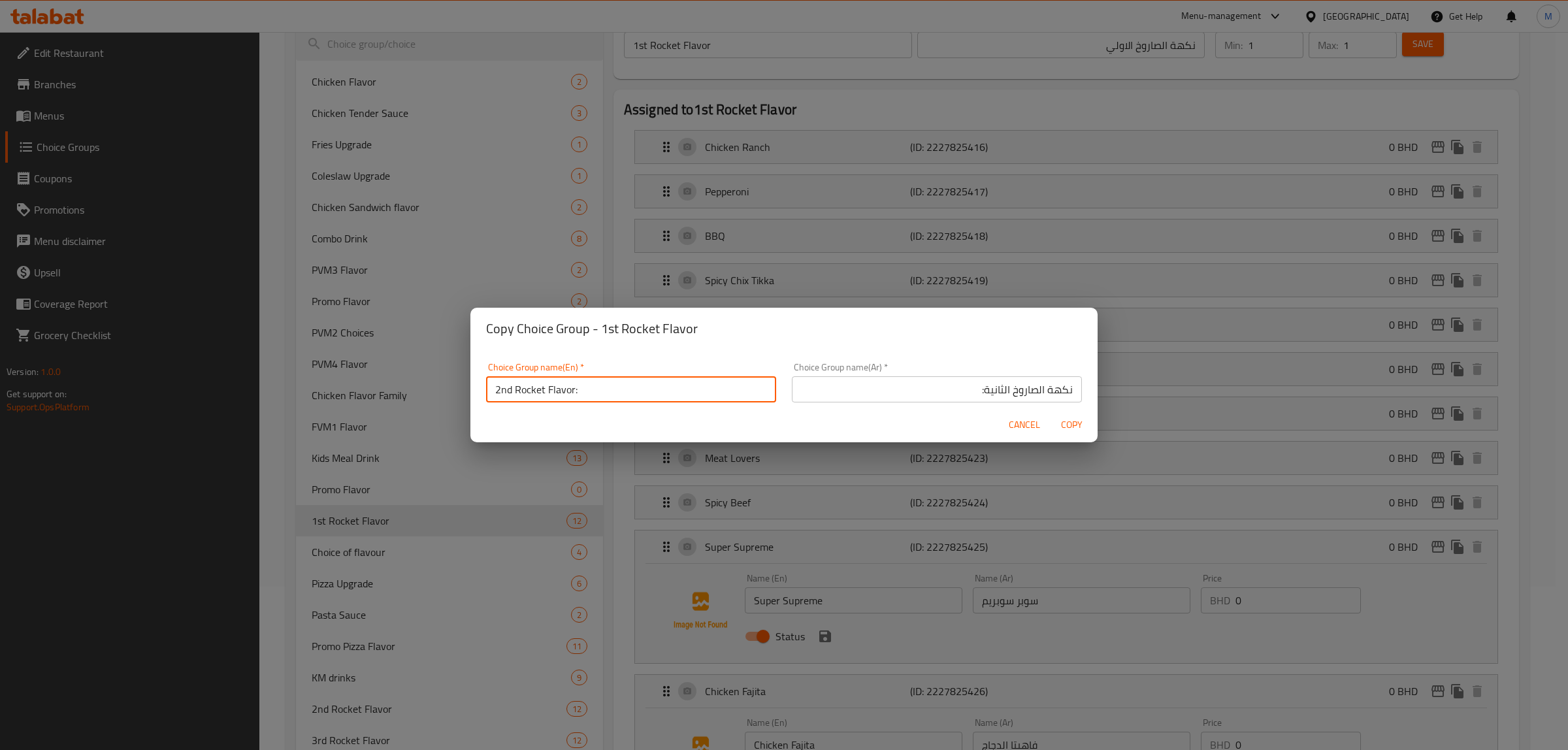
click at [1074, 423] on span "Copy" at bounding box center [1071, 425] width 31 height 17
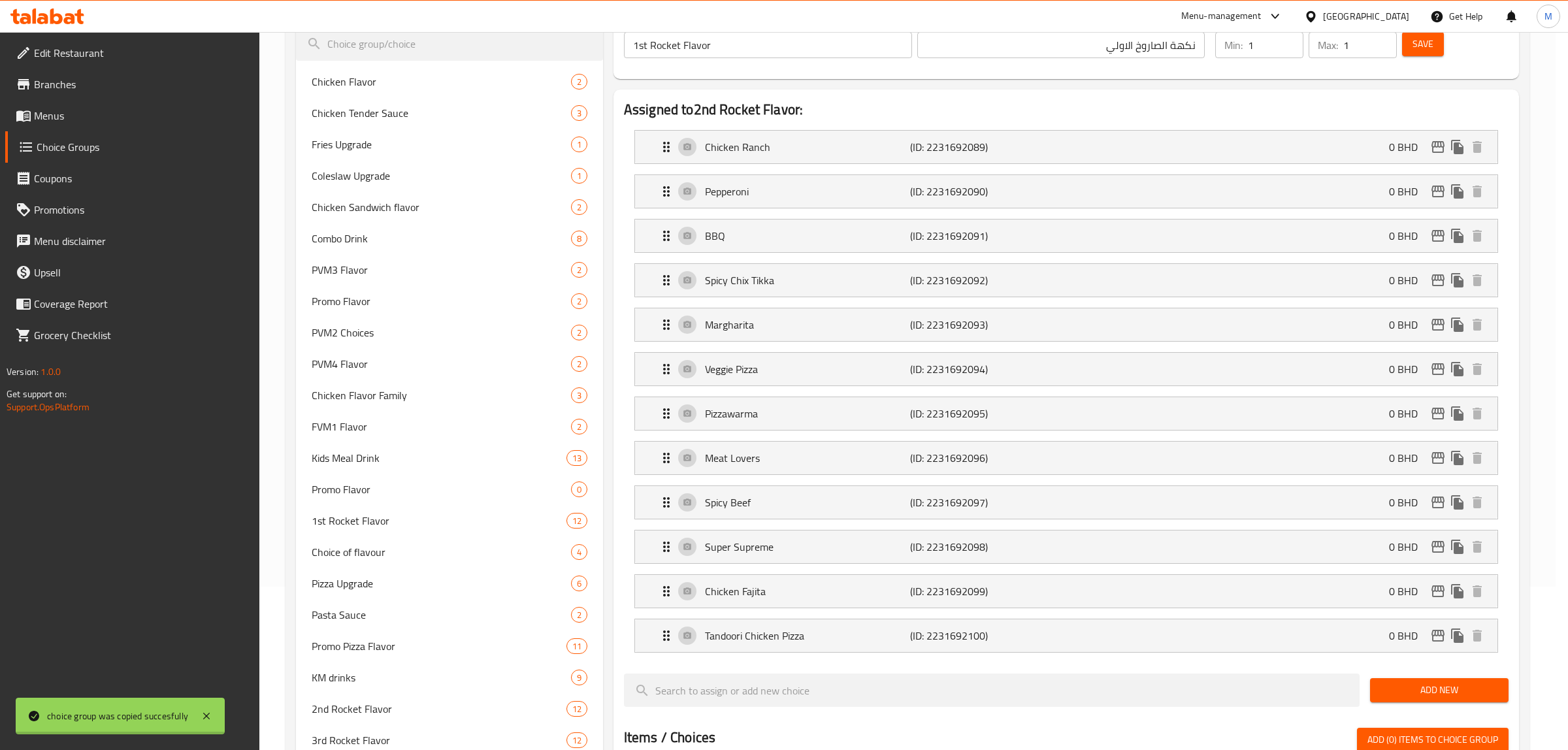
type input "2nd Rocket Flavor:"
type input "نكهة الصاروخ الثانية:"
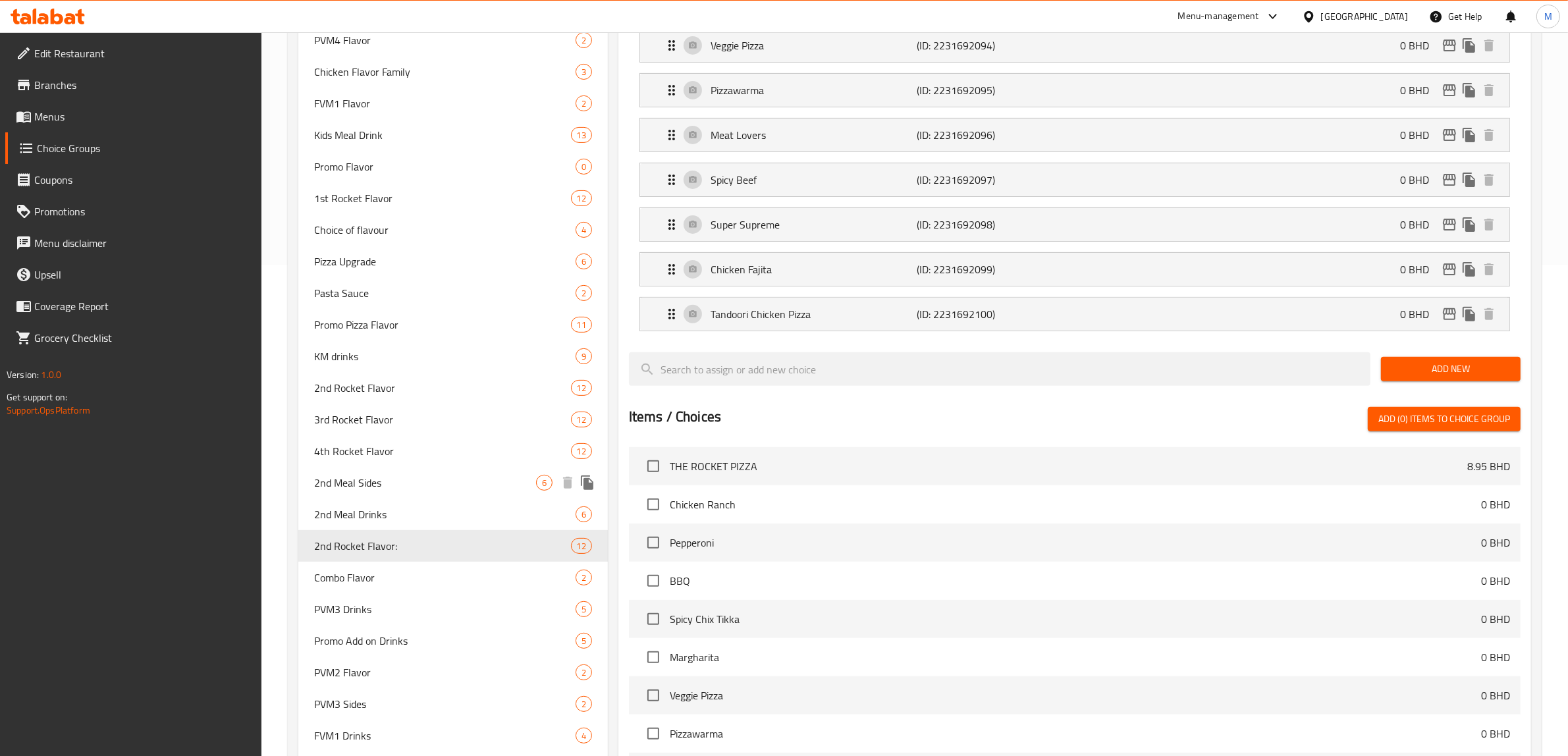
scroll to position [494, 0]
click at [397, 187] on span "1st Rocket Flavor" at bounding box center [422, 195] width 217 height 16
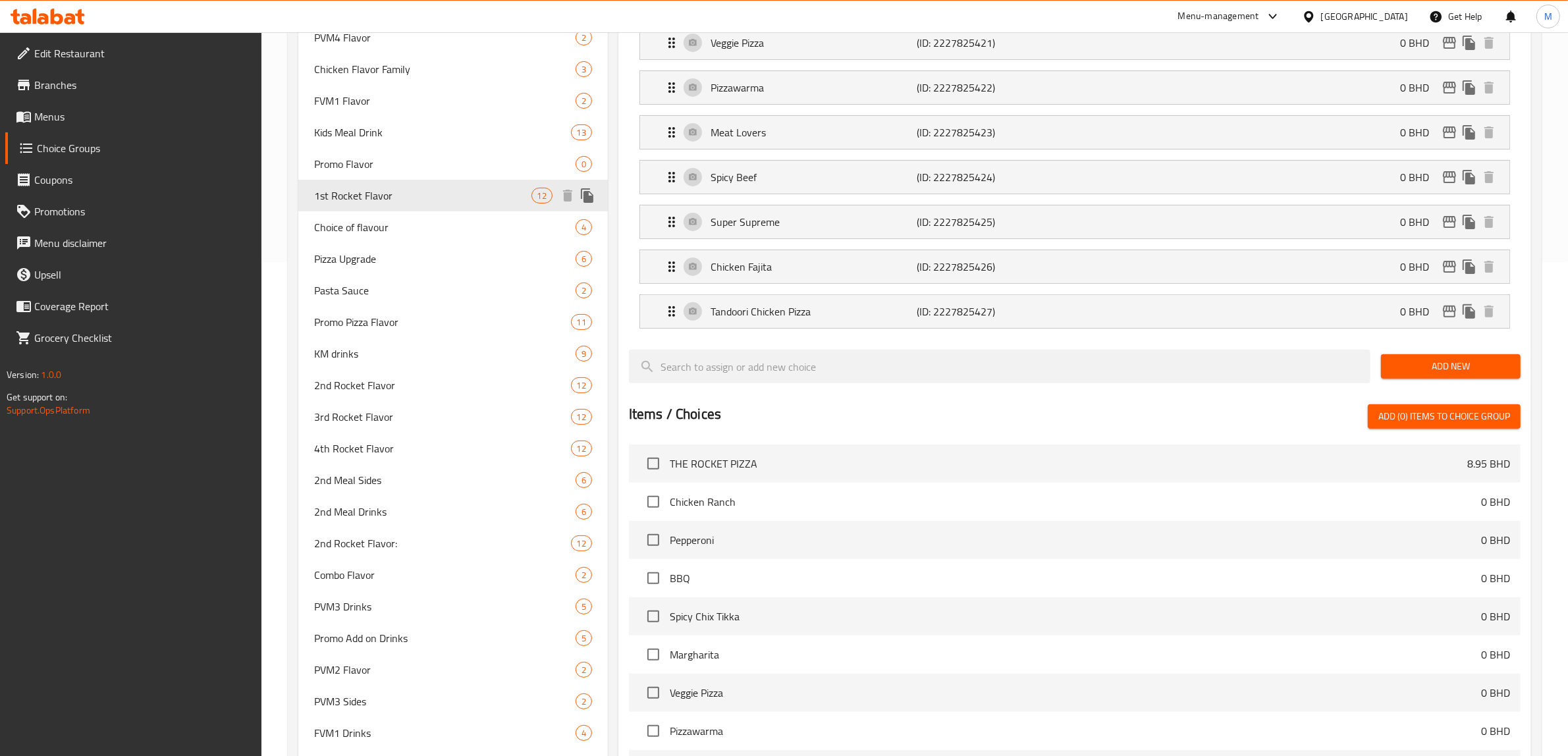
type input "1st Rocket Flavor"
type input "نكهة الصاروخ الاولي"
click at [584, 188] on icon "duplicate" at bounding box center [587, 195] width 12 height 14
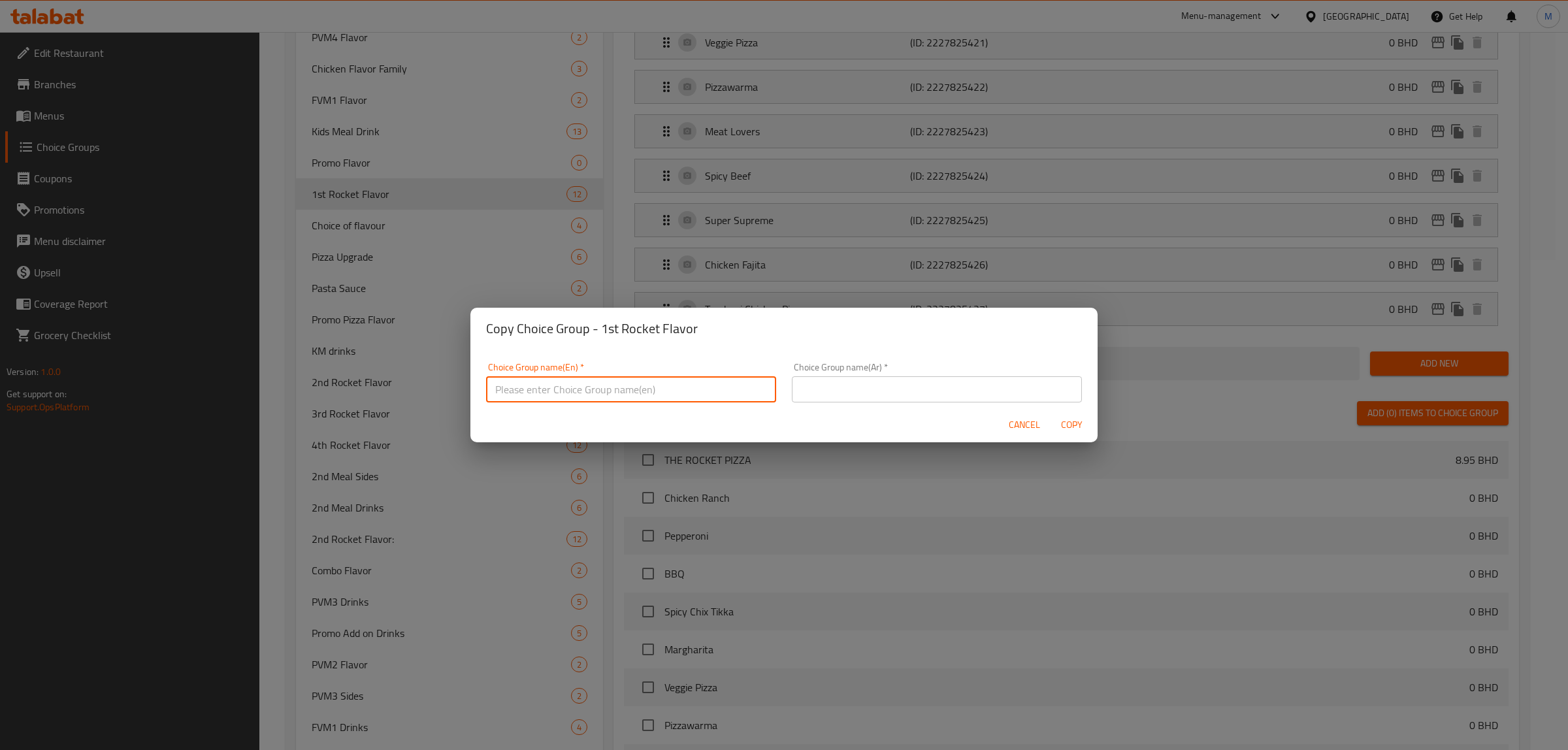
click at [583, 384] on input "text" at bounding box center [631, 389] width 290 height 26
paste input "2nd Rocket Flavor:"
drag, startPoint x: 513, startPoint y: 389, endPoint x: 488, endPoint y: 389, distance: 25.0
click at [488, 389] on input "2nd Rocket Flavor:" at bounding box center [631, 389] width 290 height 26
click at [553, 397] on input "3rd Rocket Flavor:" at bounding box center [631, 389] width 290 height 26
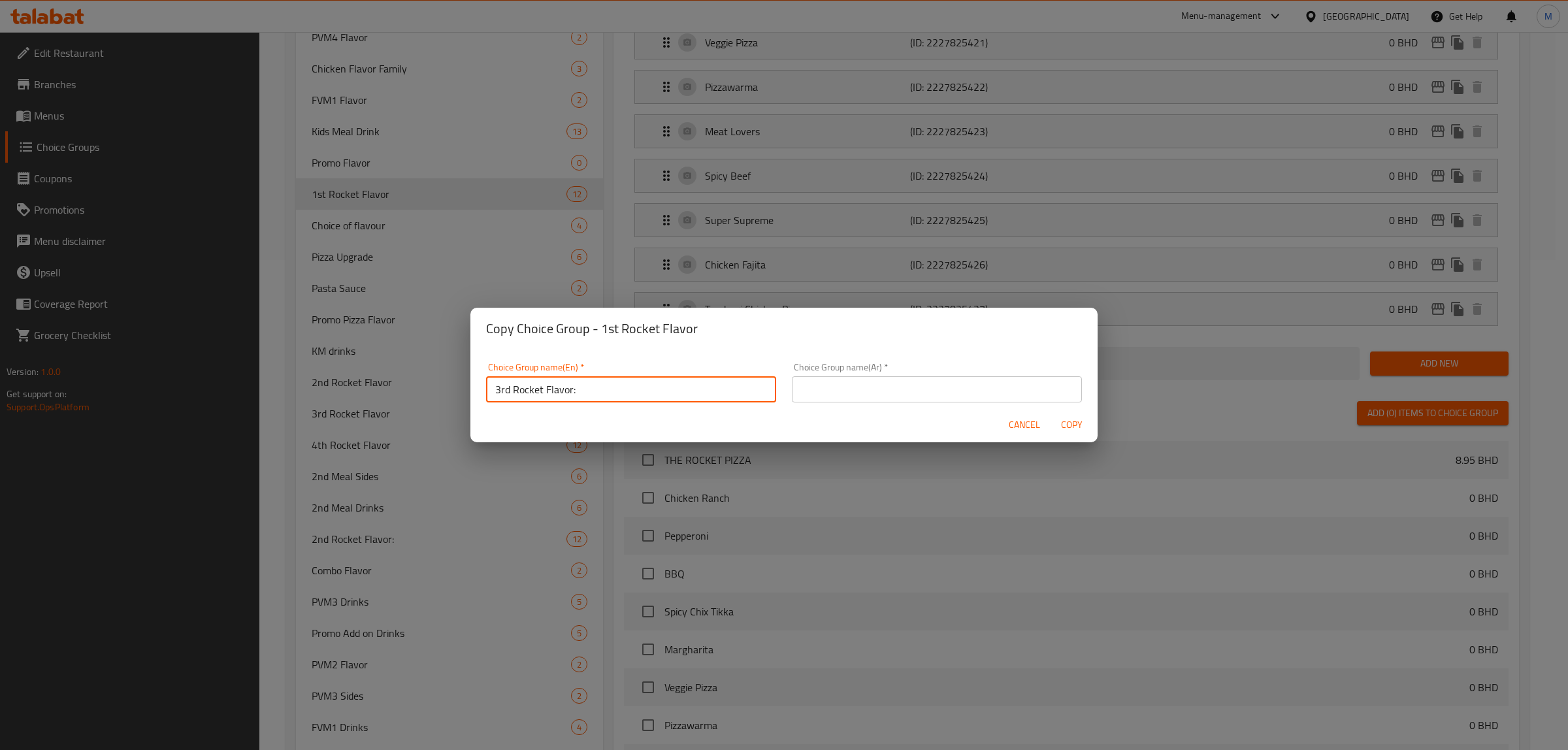
click at [553, 397] on input "3rd Rocket Flavor:" at bounding box center [631, 389] width 290 height 26
type input "3rd Rocket Flavor:"
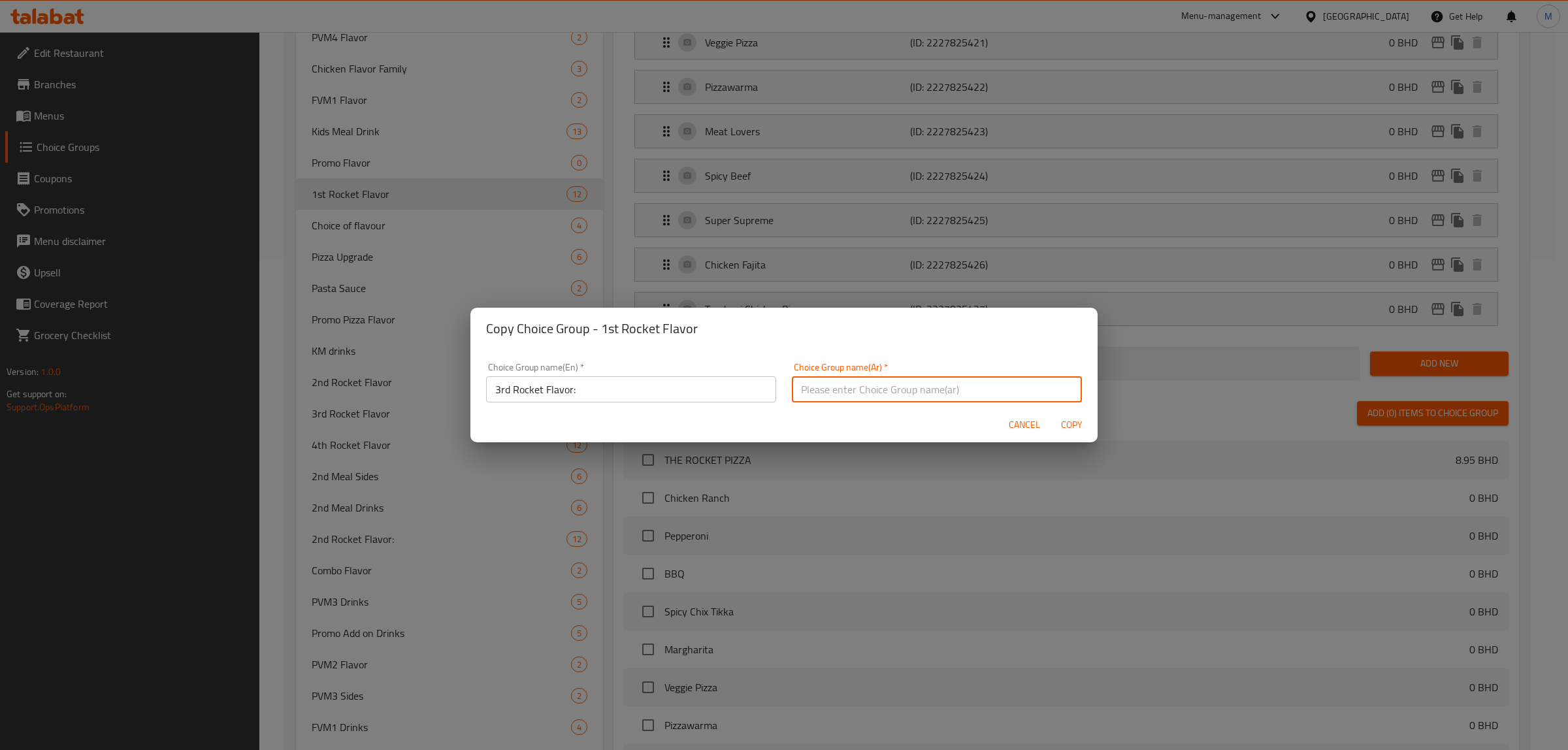
click at [910, 391] on input "text" at bounding box center [937, 389] width 290 height 26
type input "نكهة الصاروخ الثالث:"
click at [1068, 426] on span "Copy" at bounding box center [1071, 425] width 31 height 17
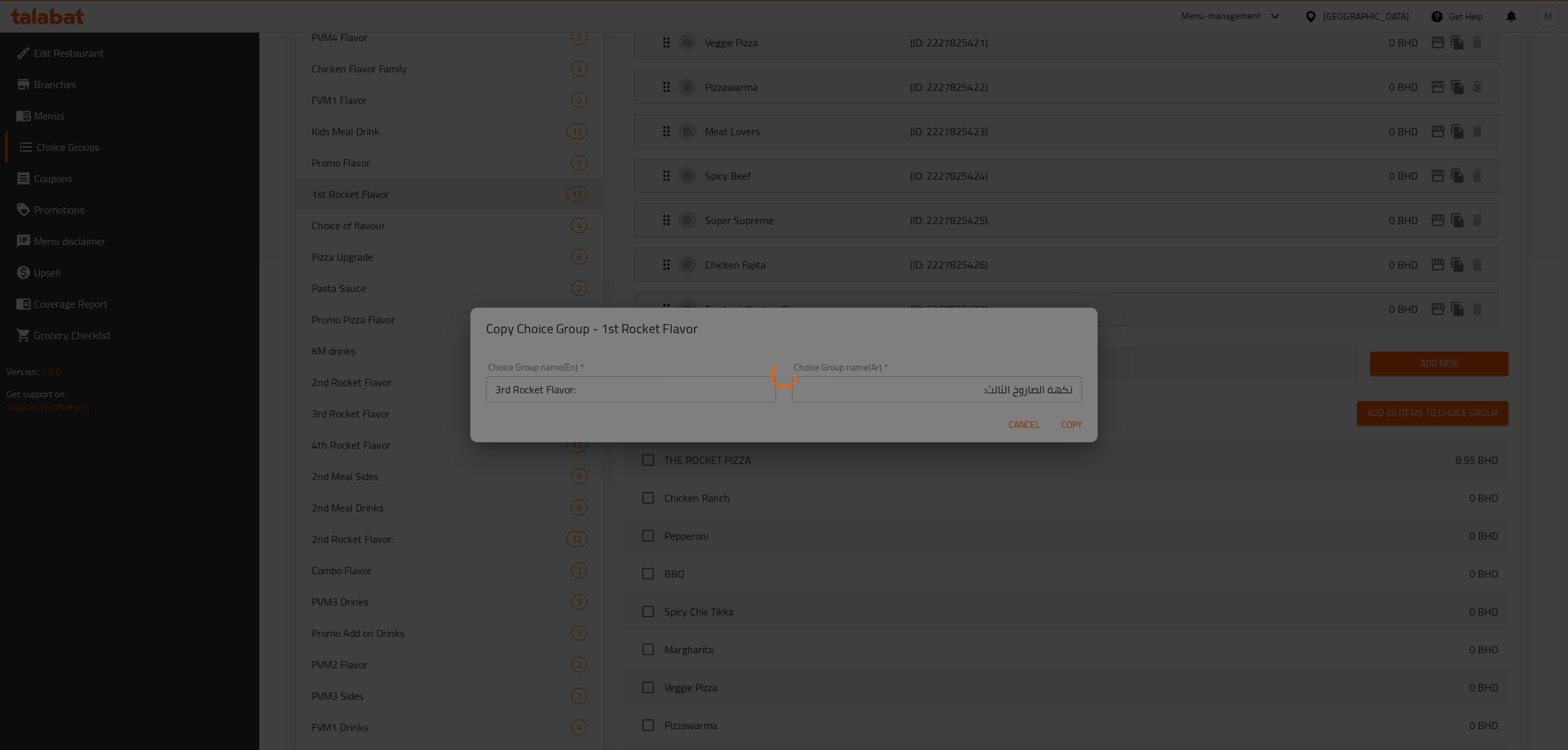
type input "3rd Rocket Flavor:"
type input "نكهة الصاروخ الثالث:"
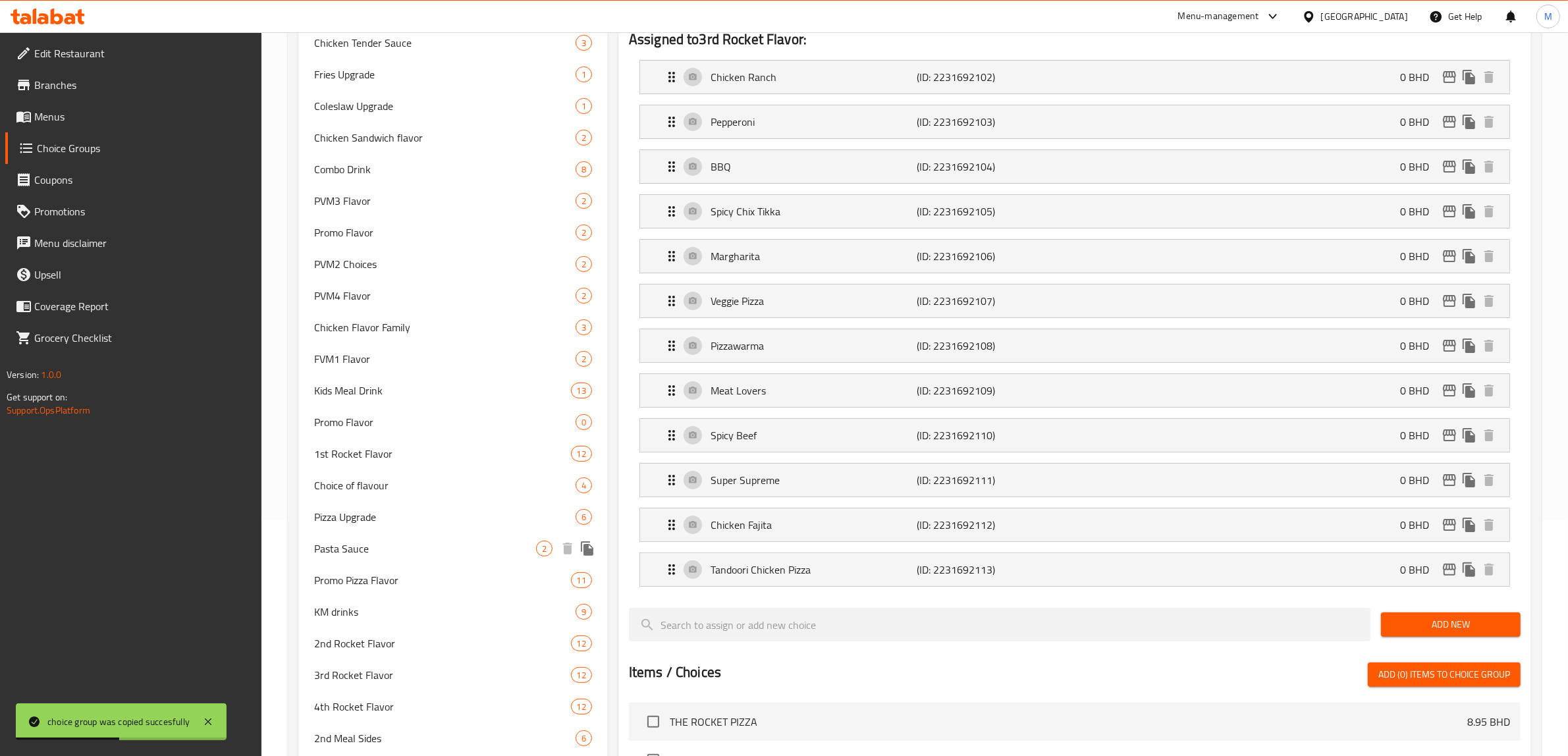
scroll to position [247, 0]
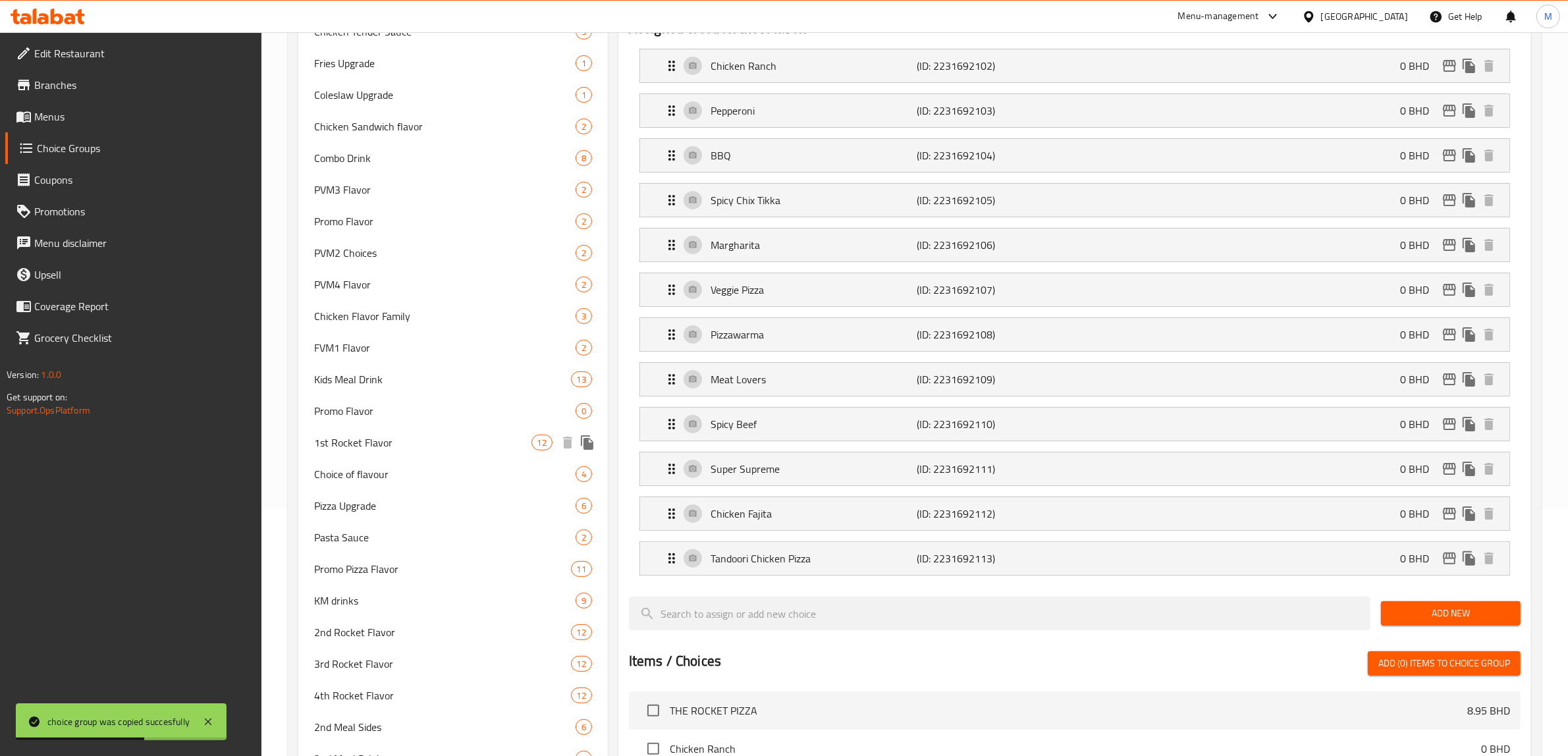
click at [366, 440] on span "1st Rocket Flavor" at bounding box center [422, 442] width 217 height 16
type input "1st Rocket Flavor"
type input "نكهة الصاروخ الاولي"
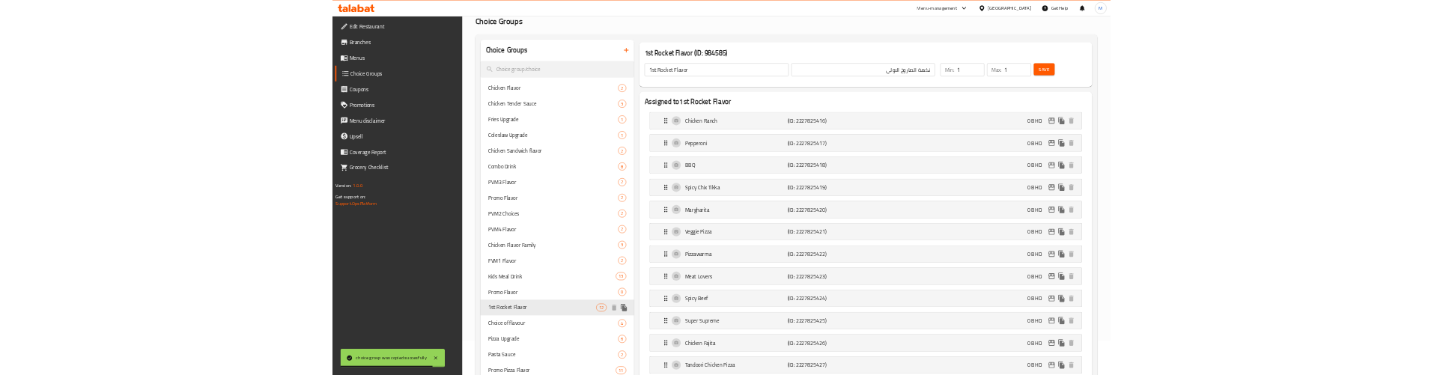
scroll to position [187, 0]
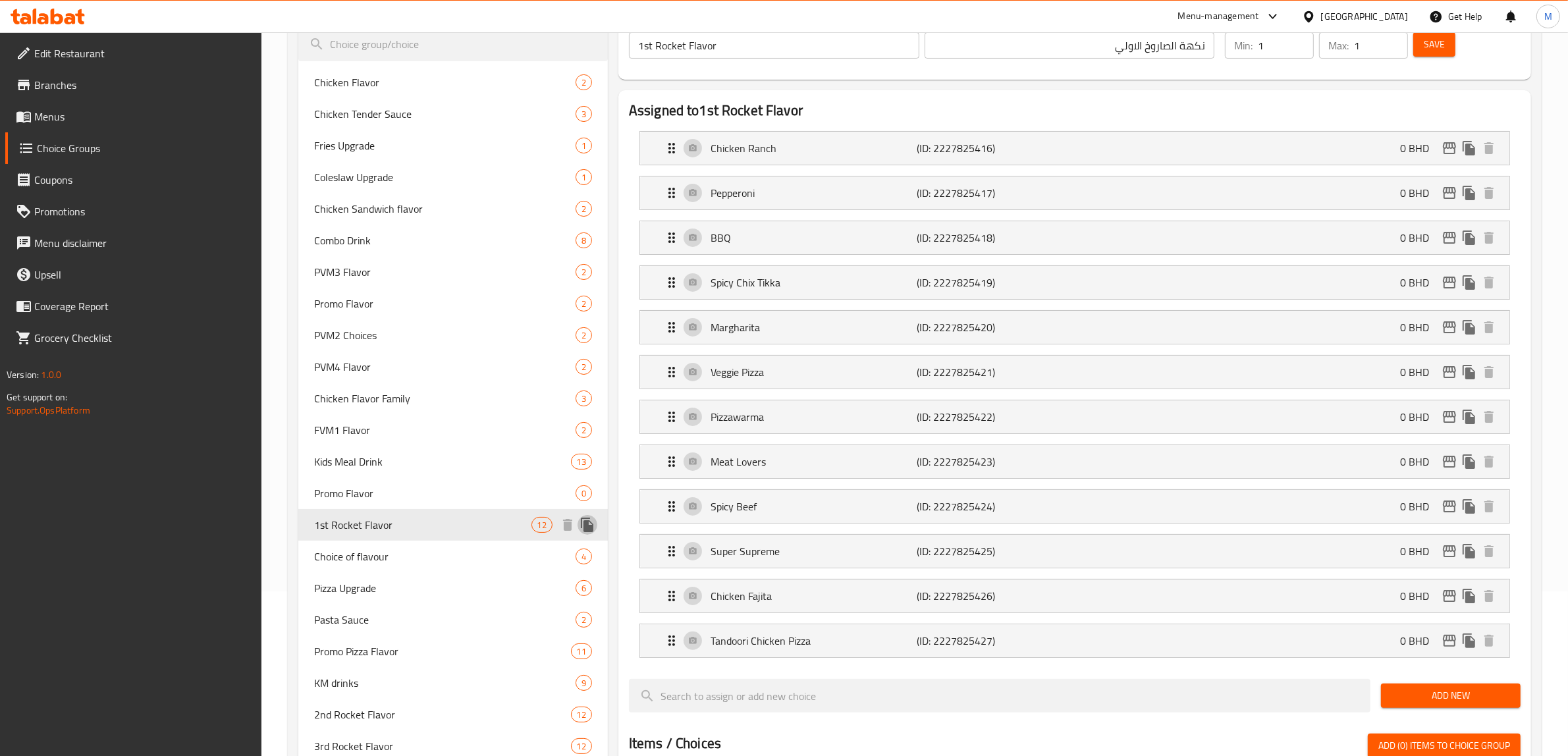
click at [584, 523] on icon "duplicate" at bounding box center [587, 525] width 12 height 14
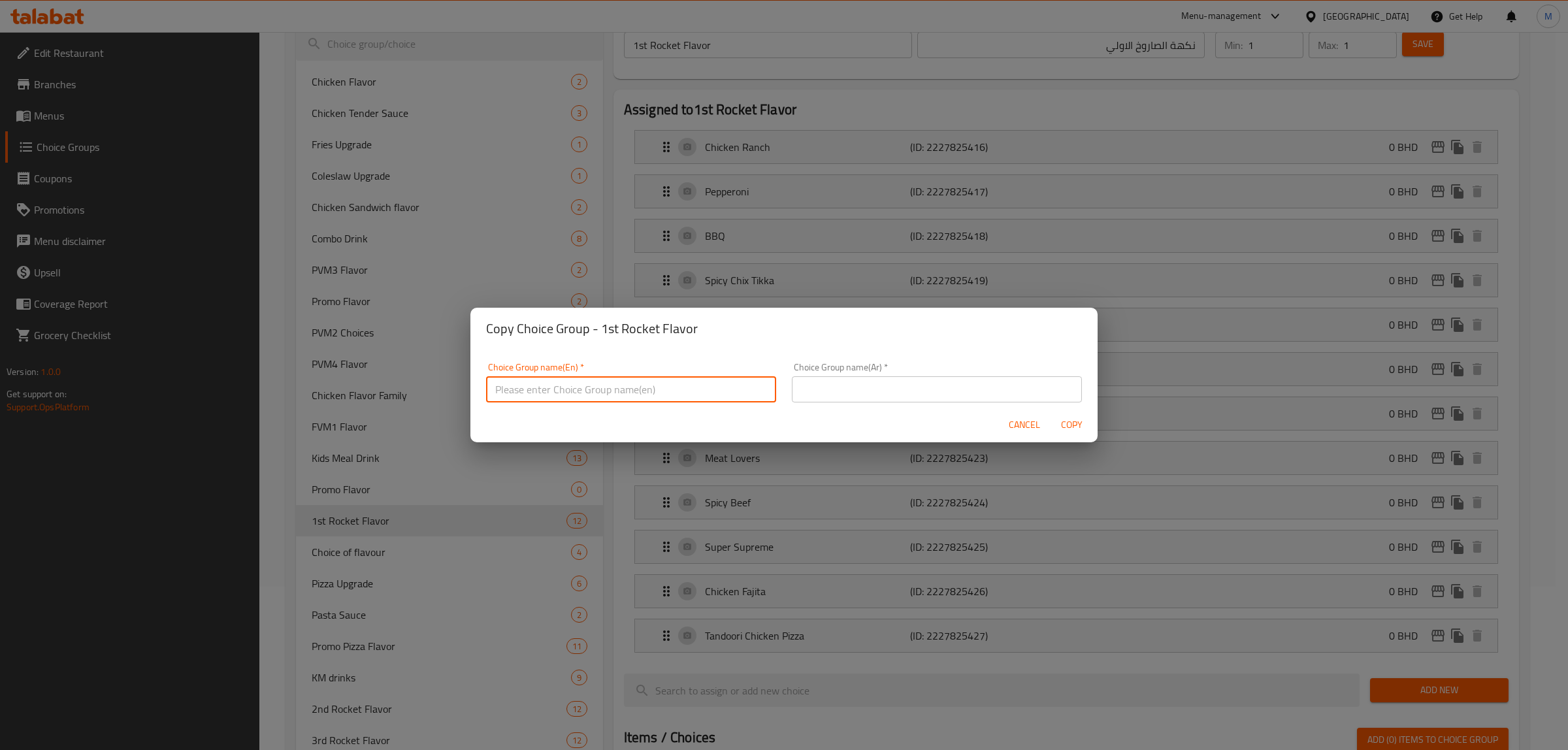
click at [595, 384] on input "text" at bounding box center [631, 389] width 290 height 26
paste input "2nd Rocket Flavor:"
drag, startPoint x: 511, startPoint y: 386, endPoint x: 487, endPoint y: 386, distance: 24.0
click at [487, 386] on input "2nd Rocket Flavor:" at bounding box center [631, 389] width 290 height 26
type input "4th Rocket Flavor:"
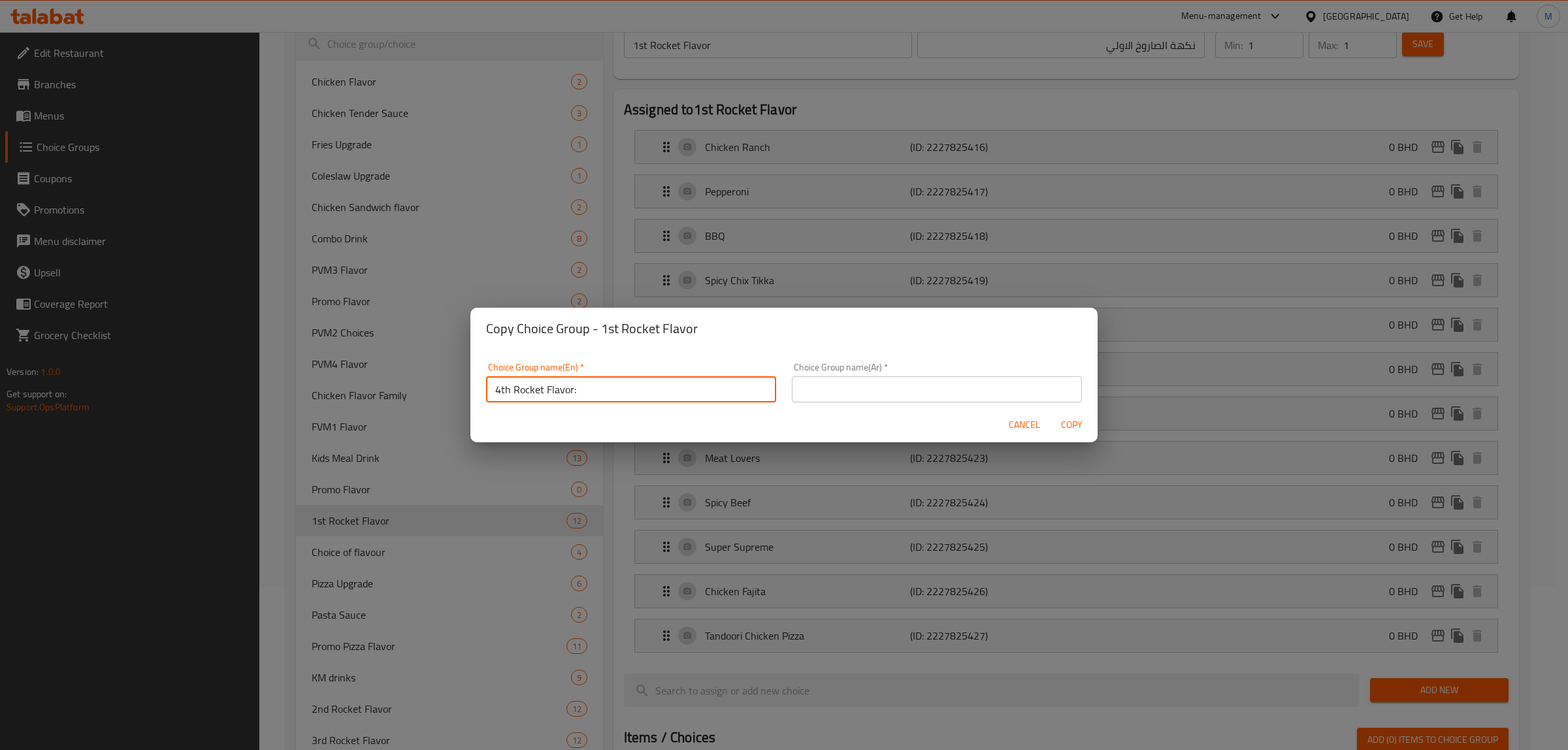
click at [856, 393] on input "text" at bounding box center [937, 389] width 290 height 26
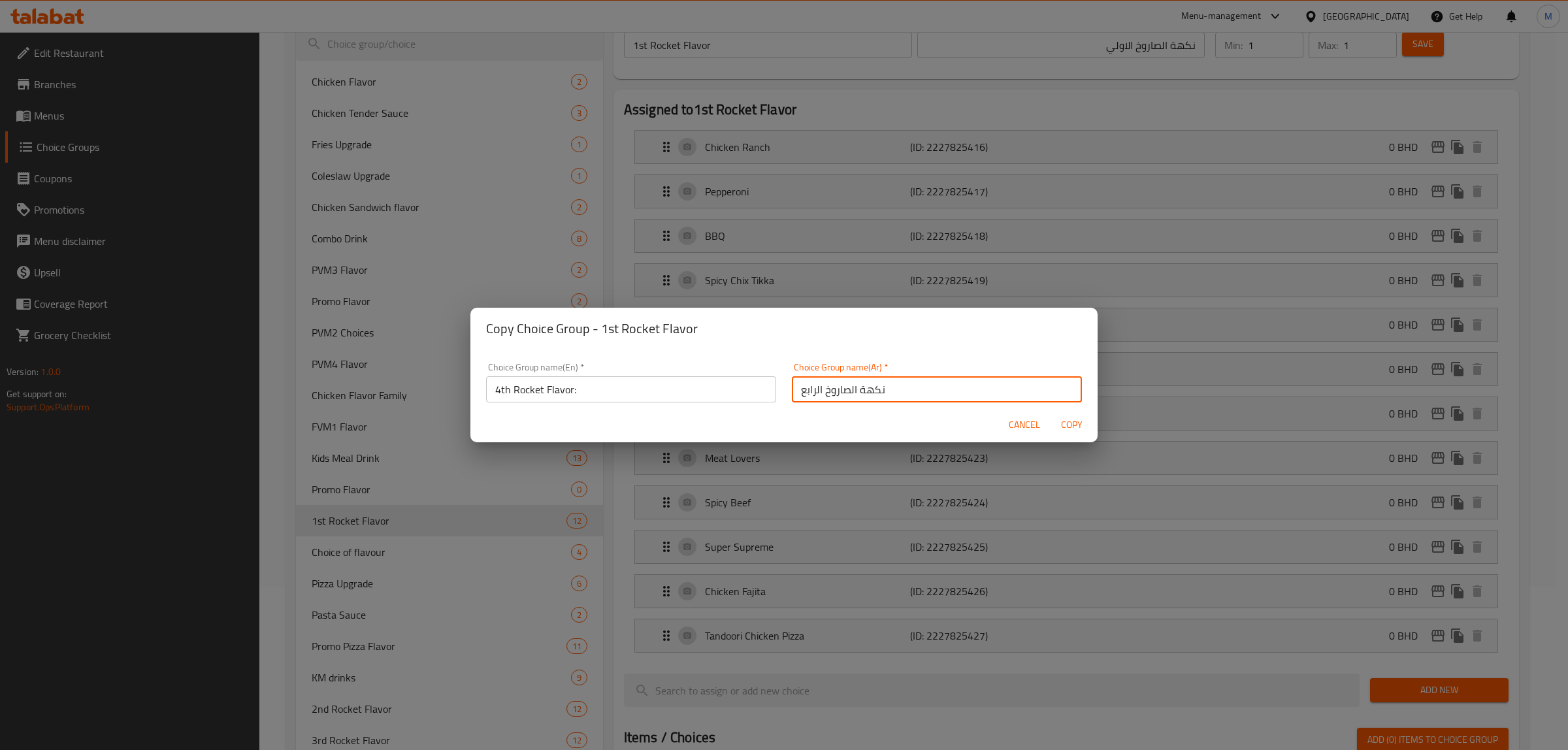
type input "نكهة الصاروخ الرابع"
click at [1079, 425] on span "Copy" at bounding box center [1071, 425] width 31 height 17
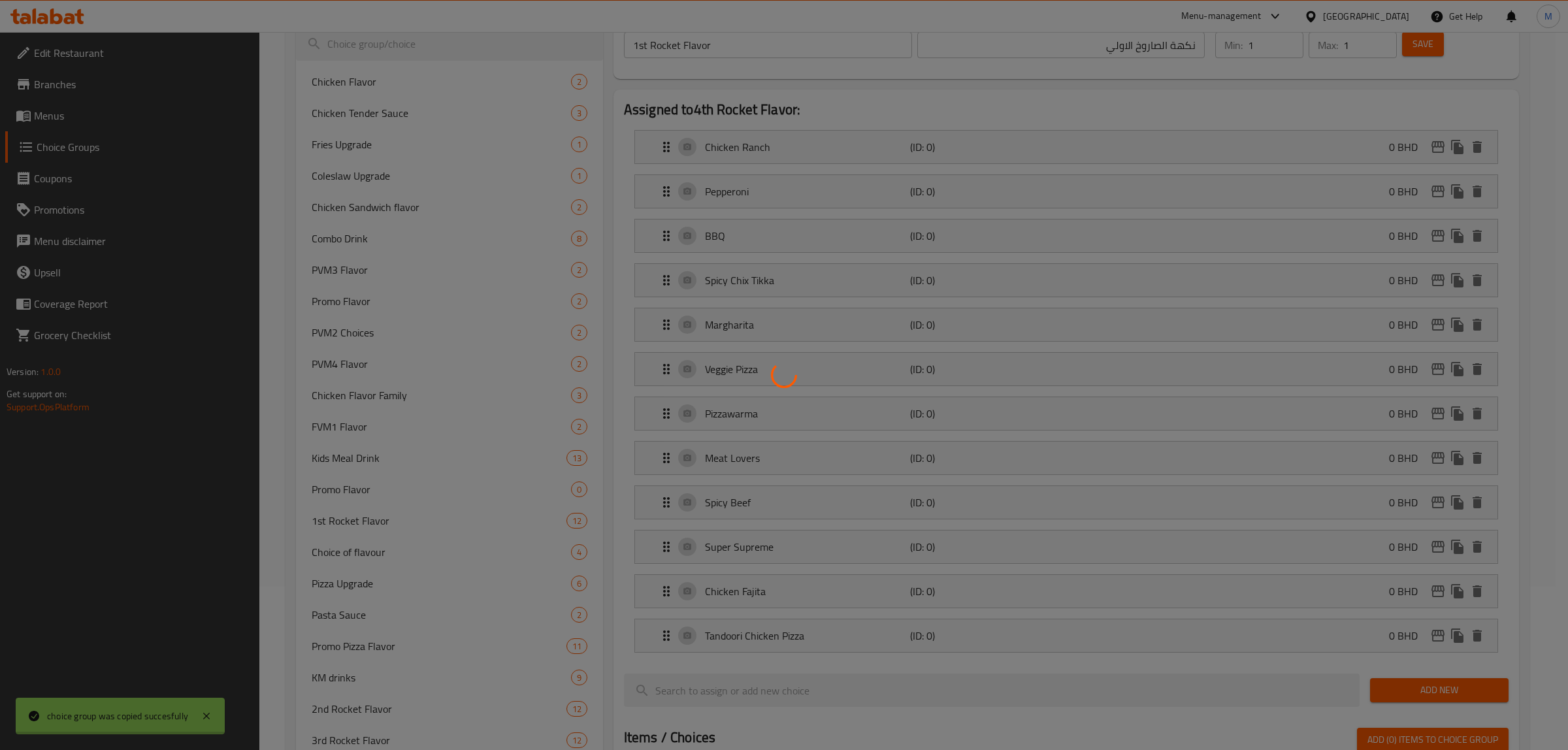
type input "4th Rocket Flavor:"
type input "نكهة الصاروخ الرابع"
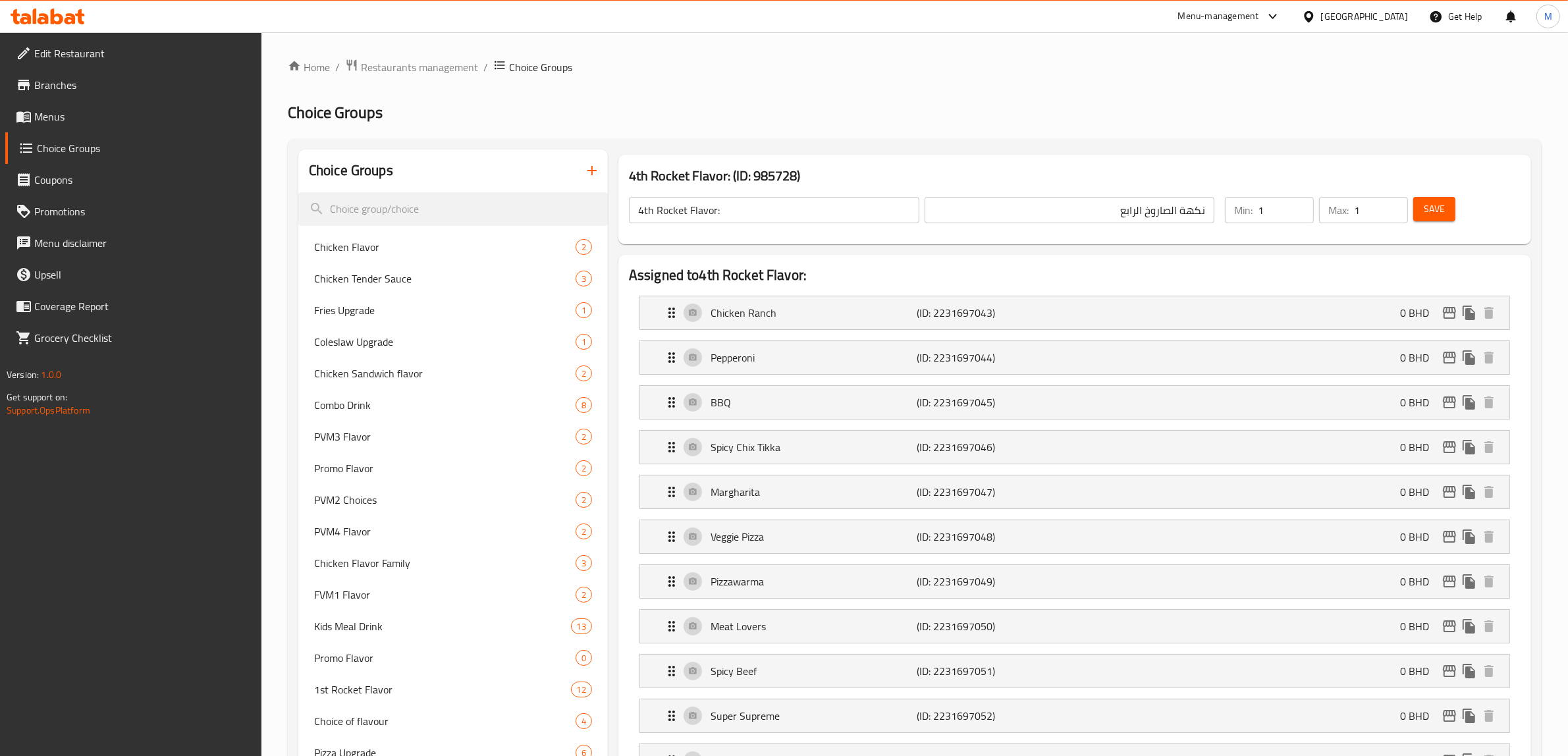
scroll to position [469, 0]
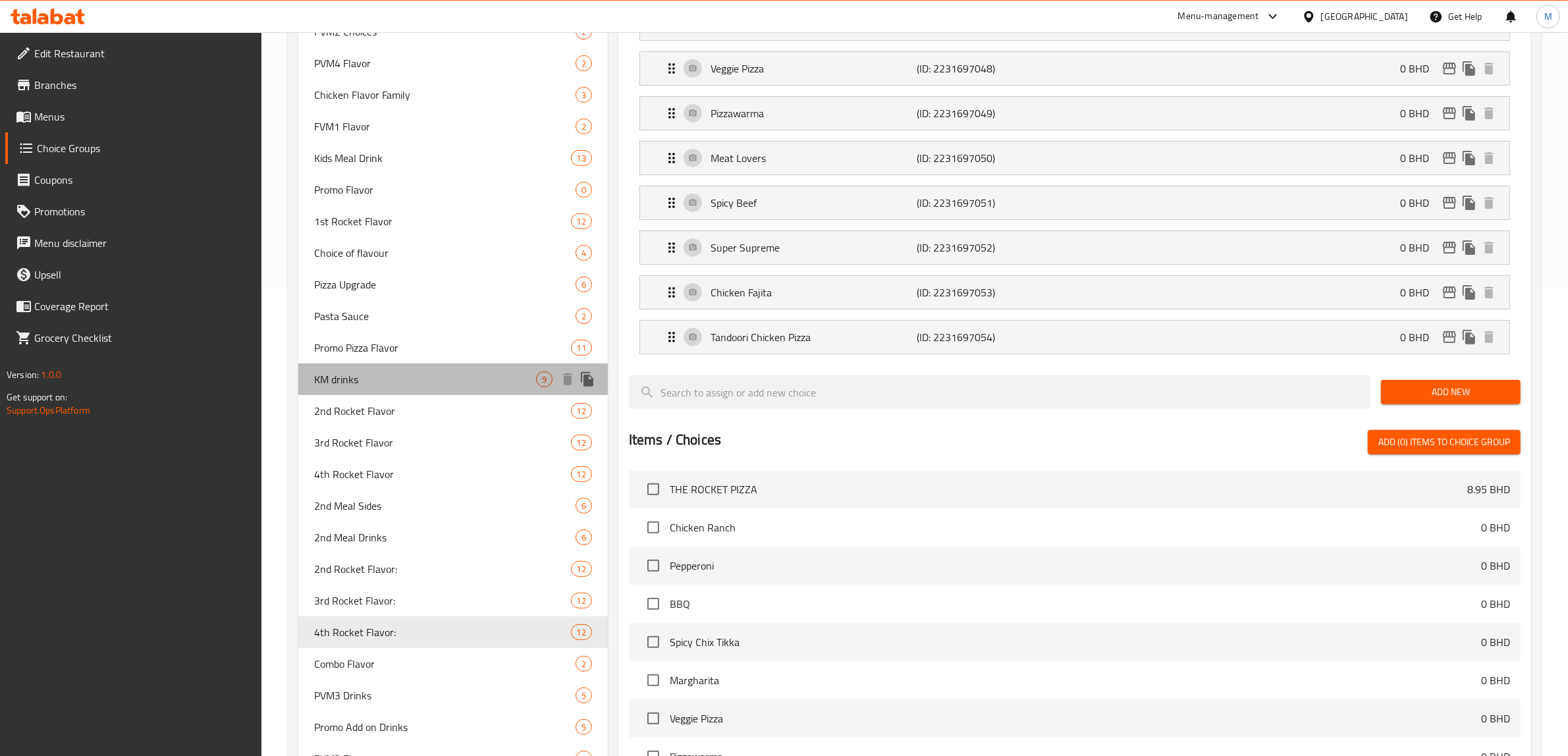
click at [416, 376] on span "KM drinks" at bounding box center [425, 379] width 222 height 16
type input "KM drinks"
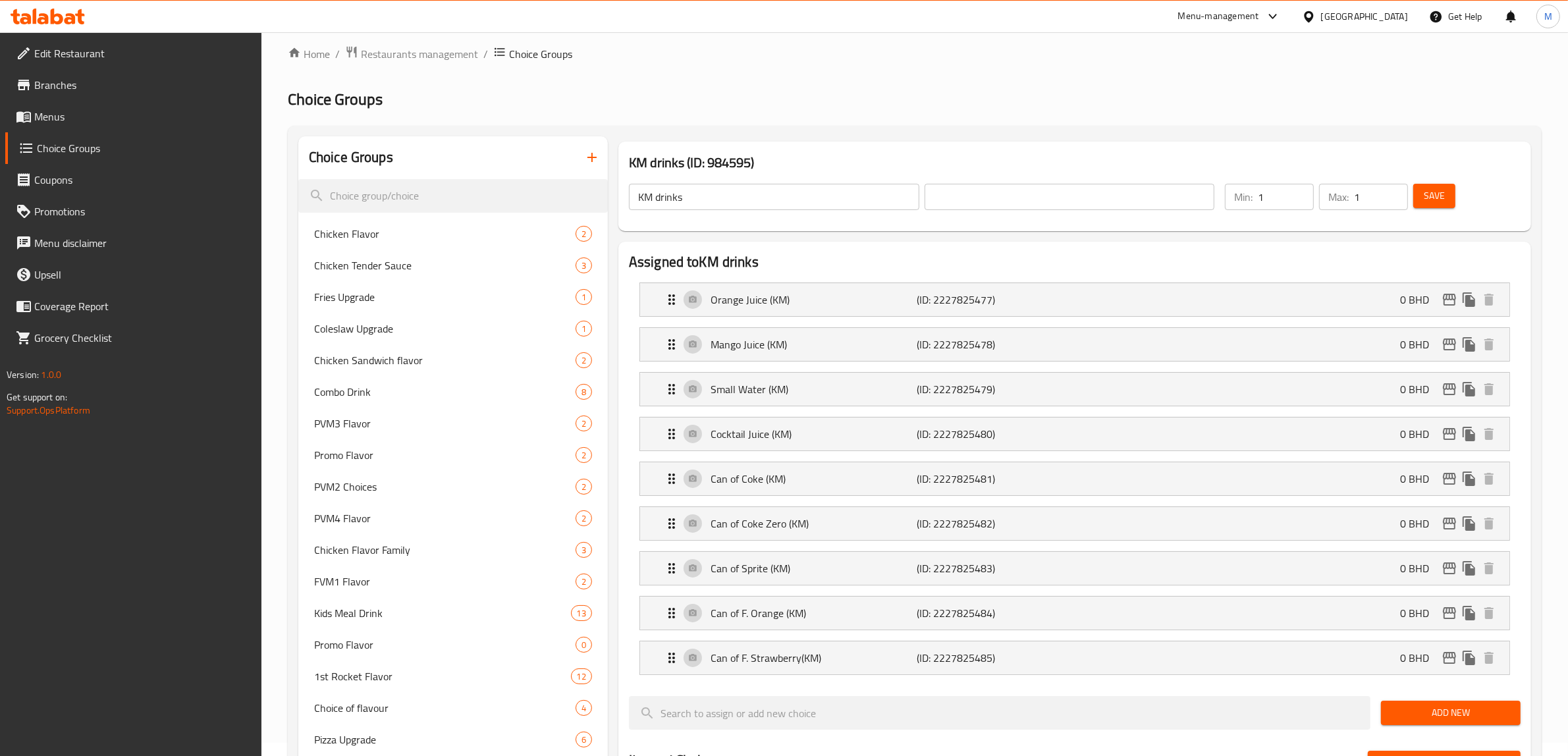
scroll to position [0, 0]
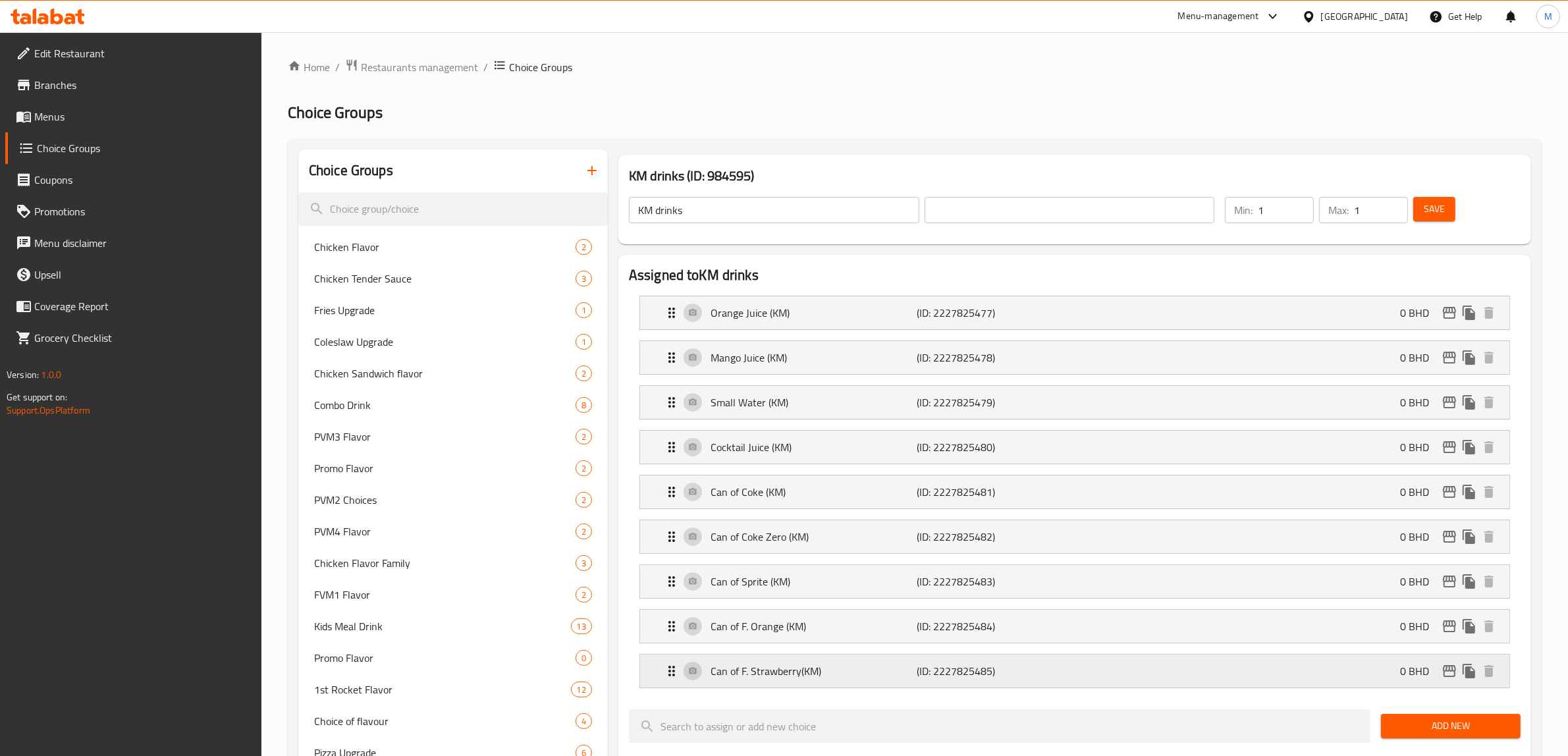
click at [804, 675] on p "Can of F. Strawberry(KM)" at bounding box center [813, 671] width 207 height 16
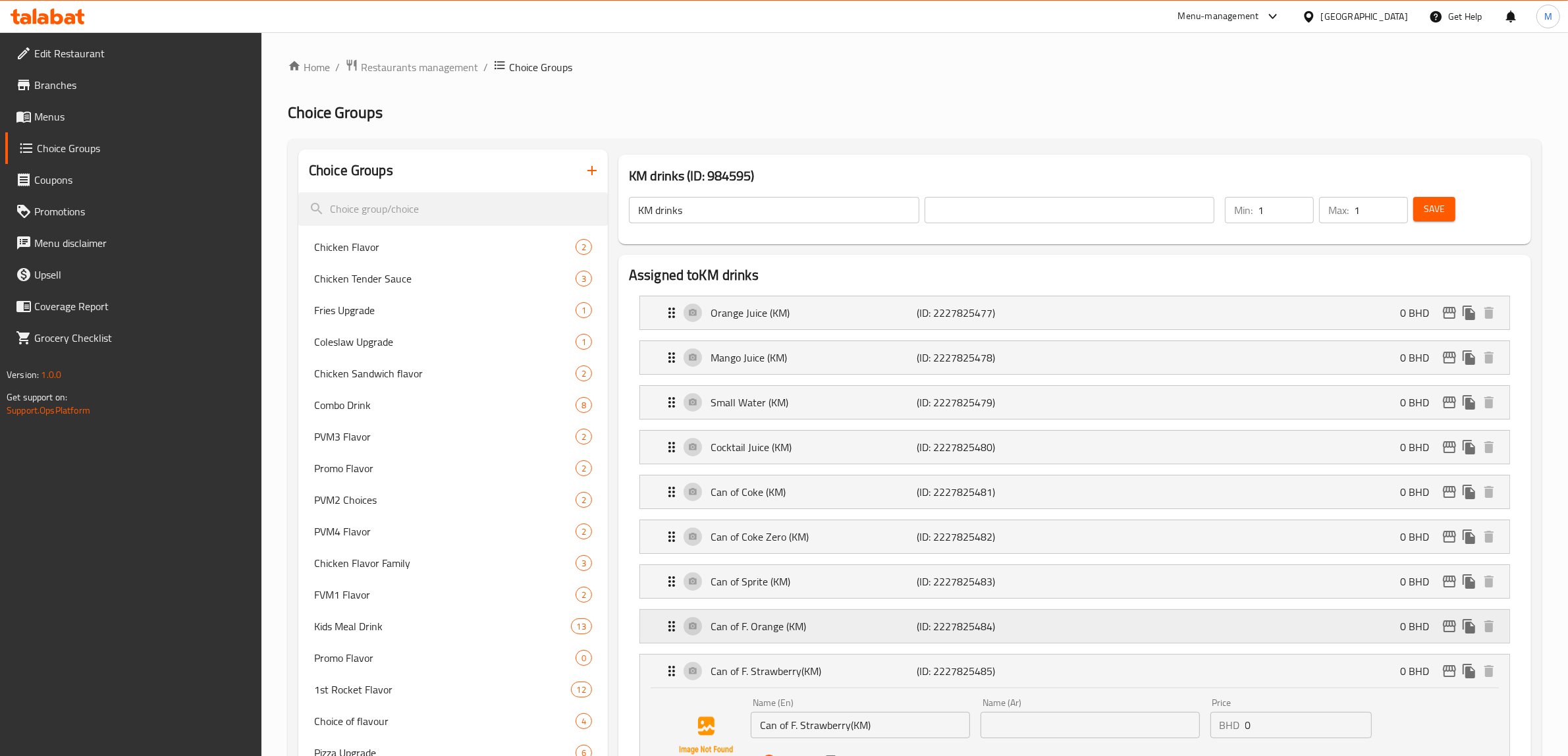
click at [787, 624] on p "Can of F. Orange (KM)" at bounding box center [813, 626] width 207 height 16
drag, startPoint x: 794, startPoint y: 578, endPoint x: 794, endPoint y: 523, distance: 55.0
click at [794, 577] on p "Can of Sprite (KM)" at bounding box center [813, 581] width 207 height 16
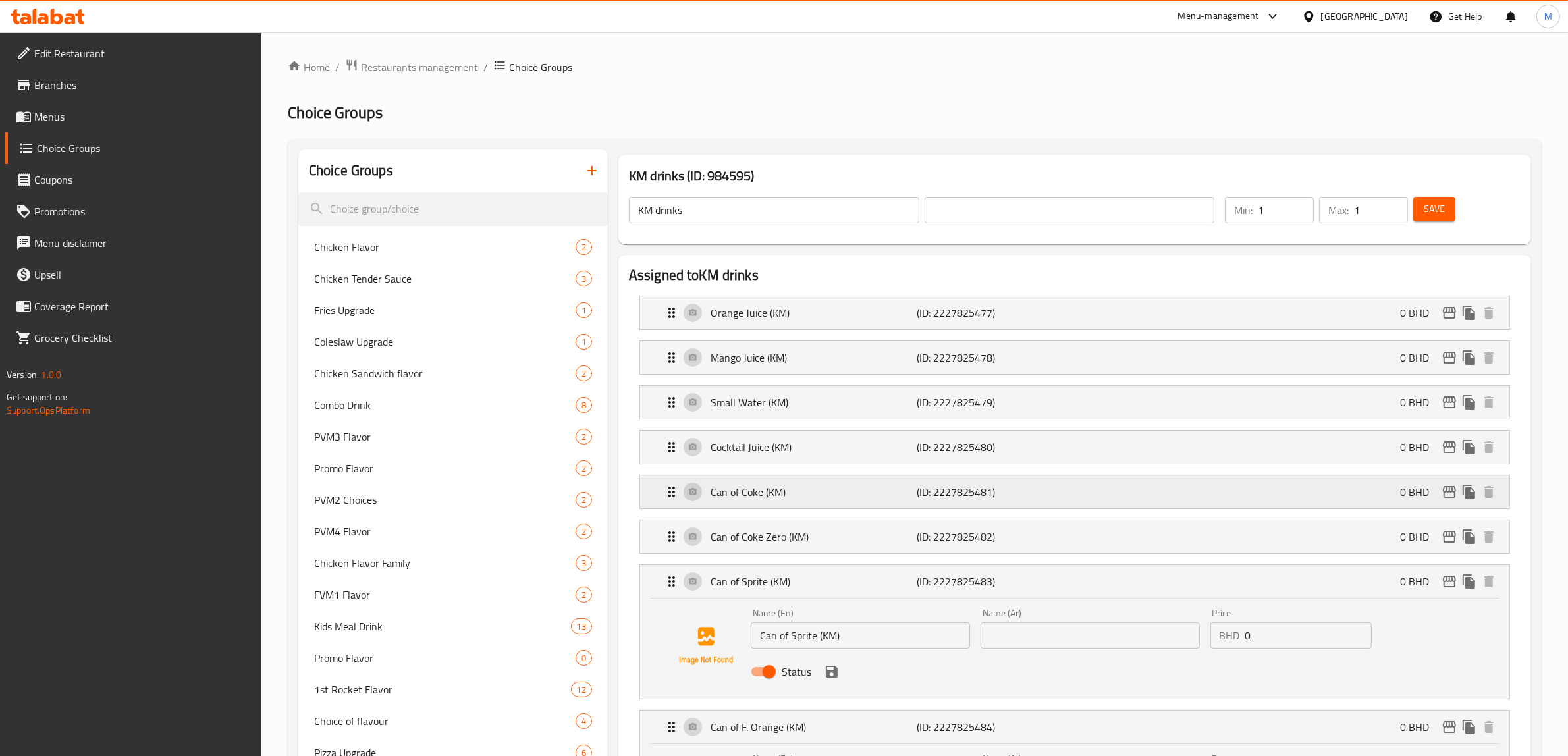
drag, startPoint x: 794, startPoint y: 523, endPoint x: 794, endPoint y: 505, distance: 18.0
click at [794, 522] on div "Can of Coke Zero (KM) (ID: 2227825482) 0 BHD" at bounding box center [1079, 536] width 830 height 33
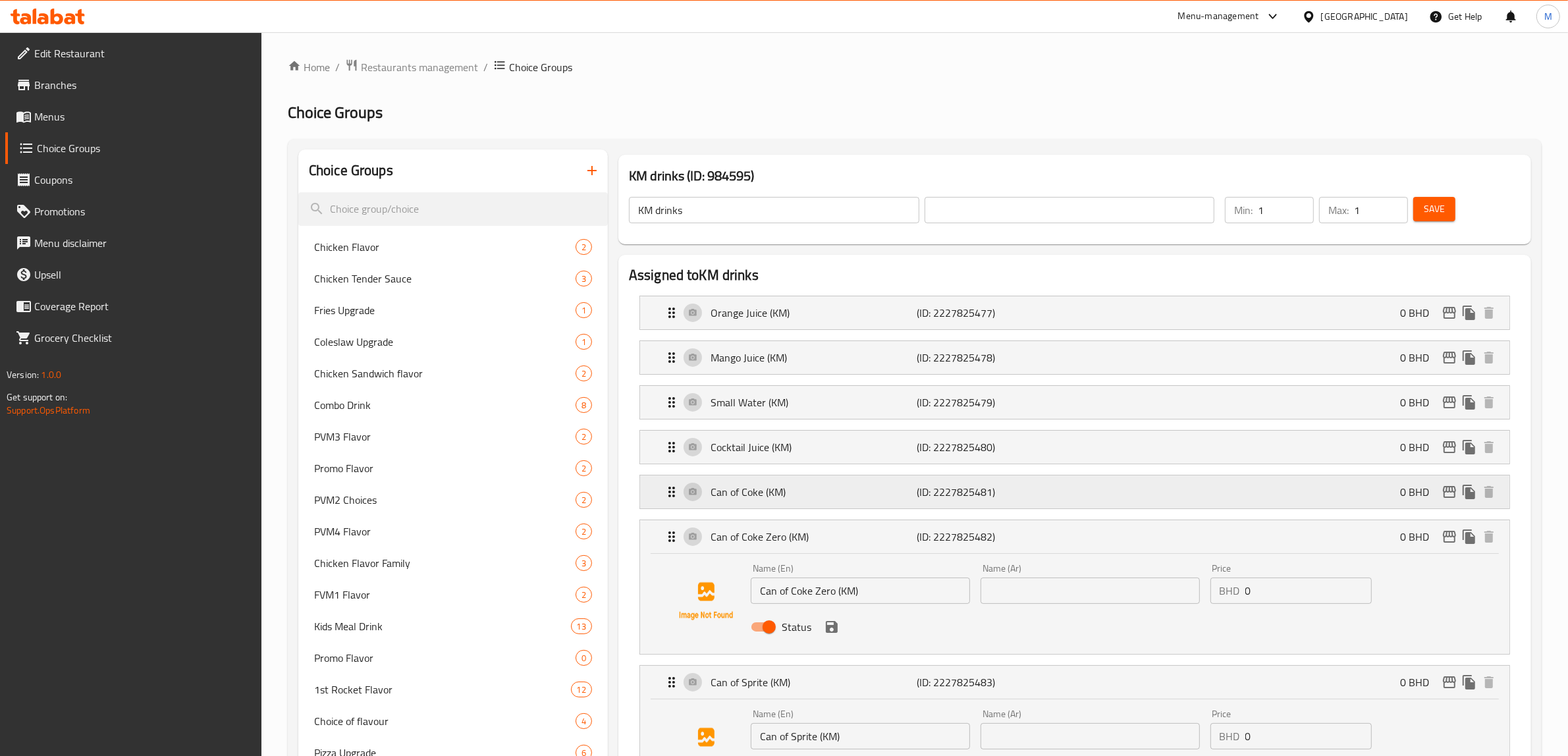
click at [794, 487] on p "Can of Coke (KM)" at bounding box center [813, 491] width 207 height 16
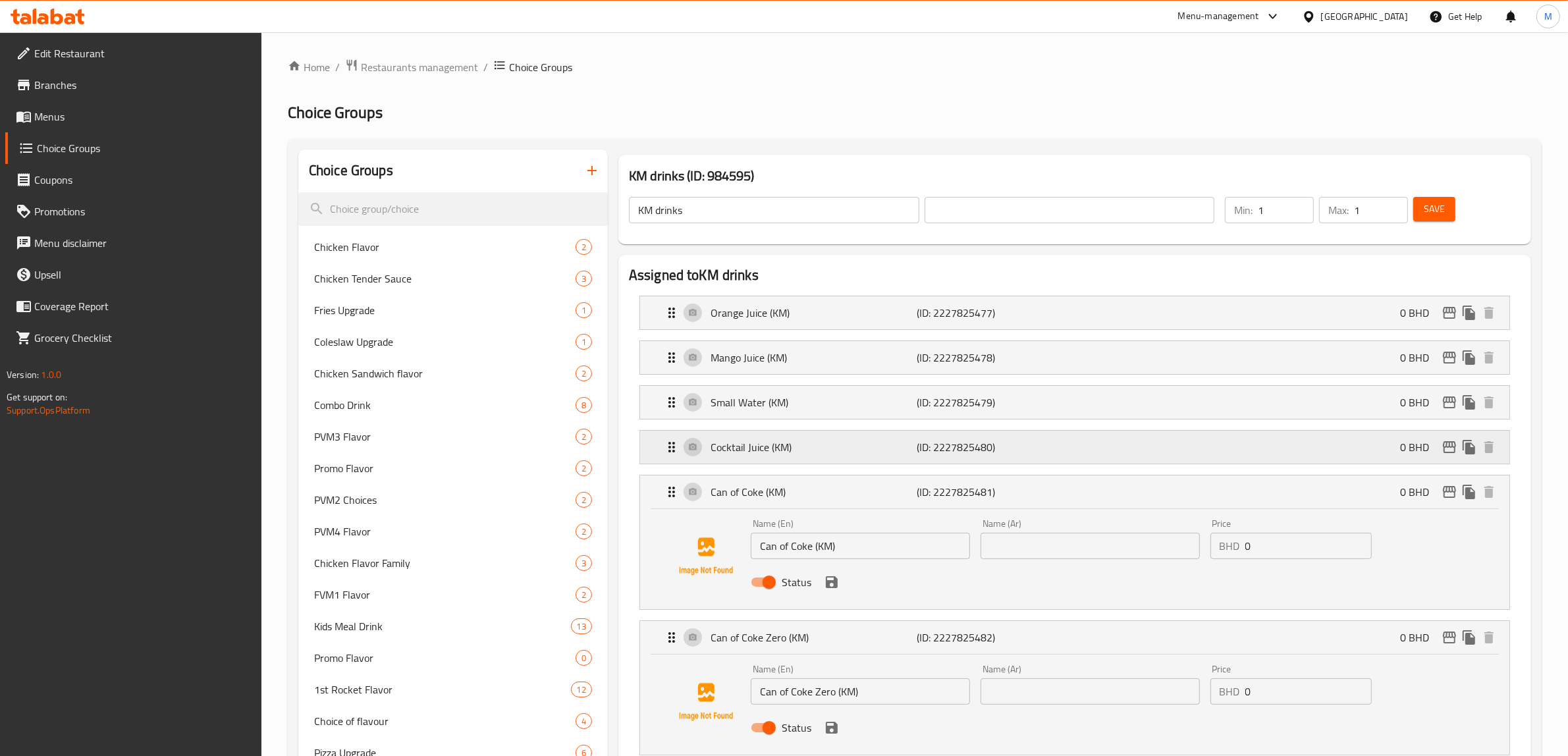
click at [791, 448] on p "Cocktail Juice (KM)" at bounding box center [813, 447] width 207 height 16
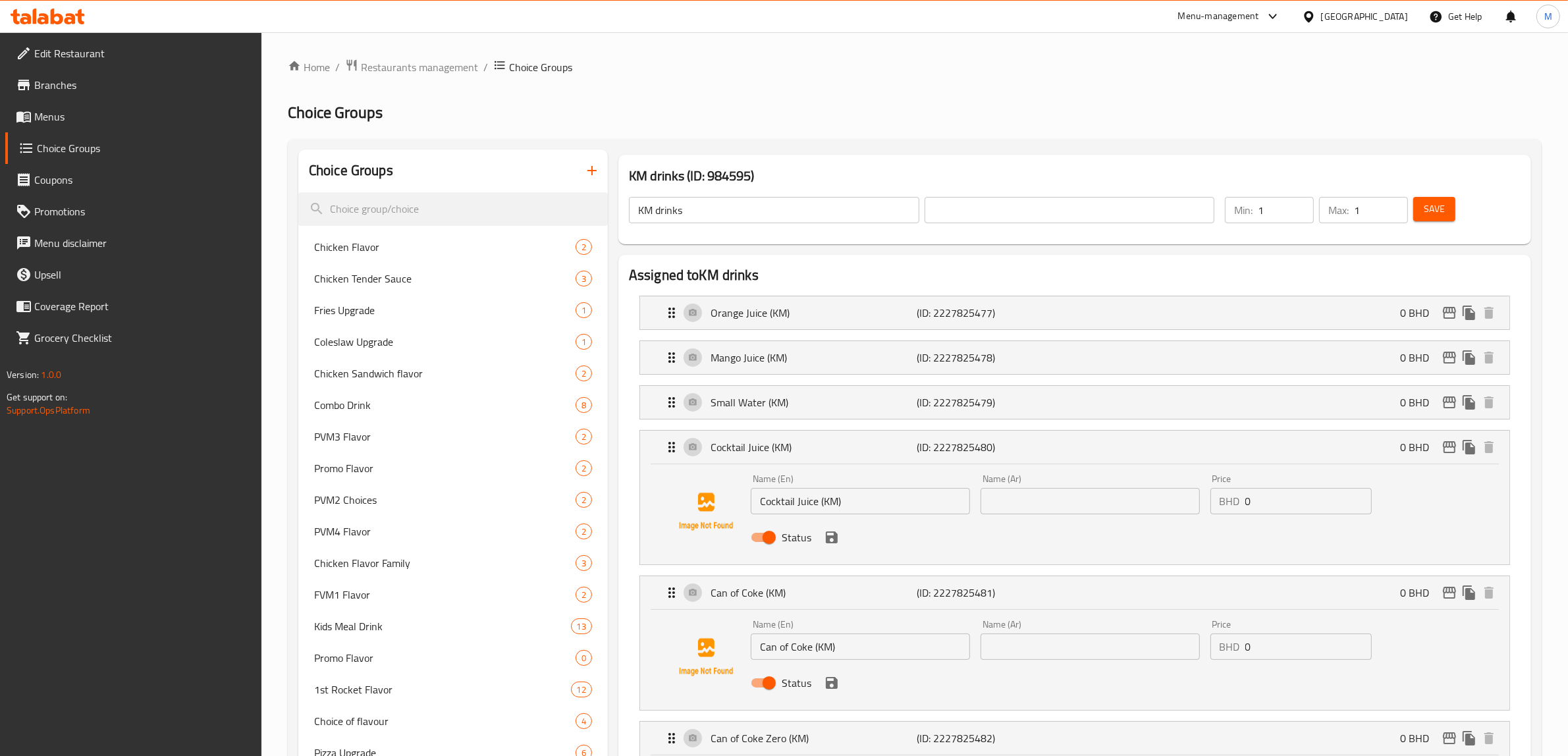
drag, startPoint x: 791, startPoint y: 396, endPoint x: 789, endPoint y: 295, distance: 101.0
click at [789, 295] on div "Orange Juice (KM) (ID: 2227825477) 0 BHD Name (En) Orange Juice (KM) Name (En) …" at bounding box center [1075, 312] width 871 height 34
drag, startPoint x: 795, startPoint y: 403, endPoint x: 794, endPoint y: 317, distance: 86.0
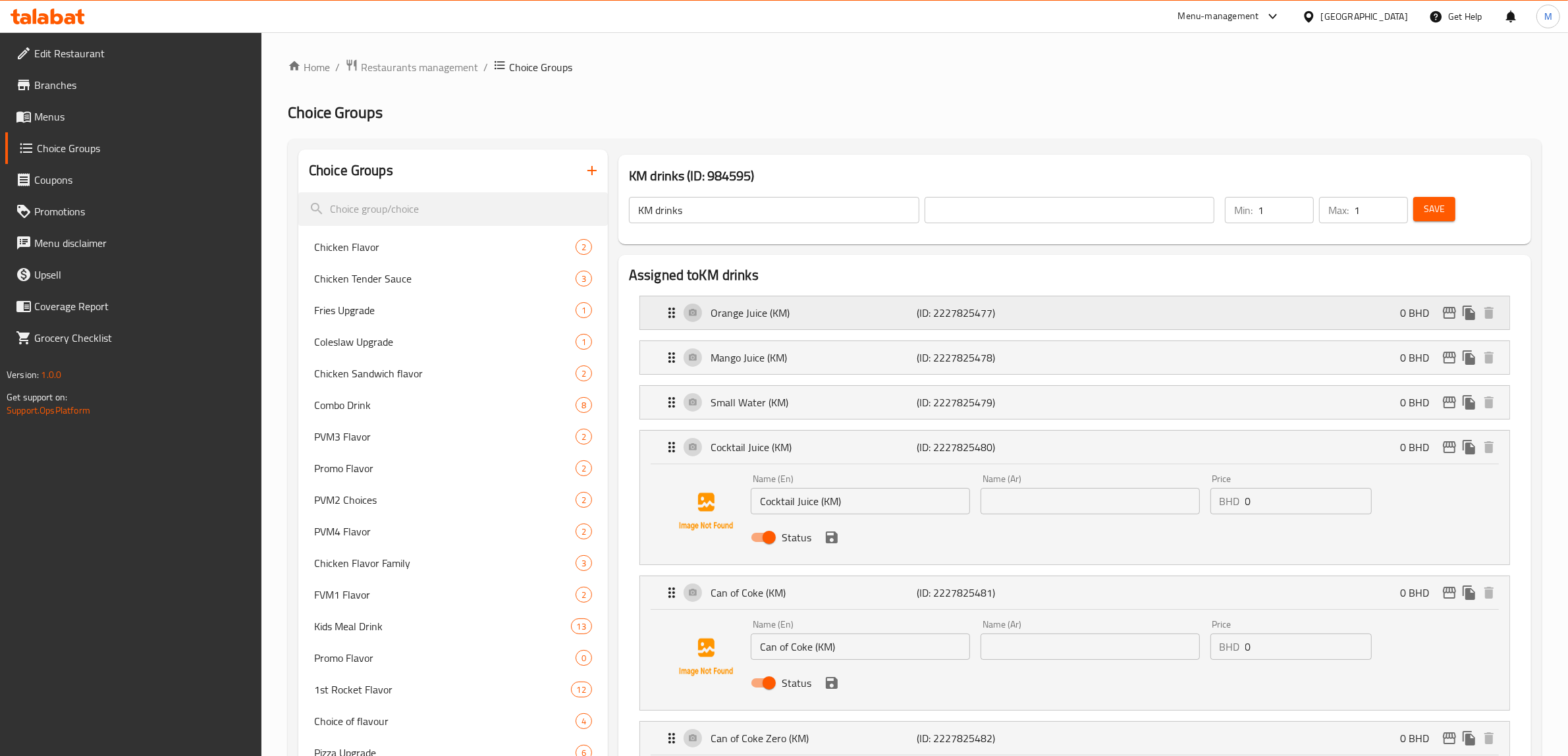
click at [794, 316] on p "Orange Juice (KM)" at bounding box center [813, 313] width 207 height 16
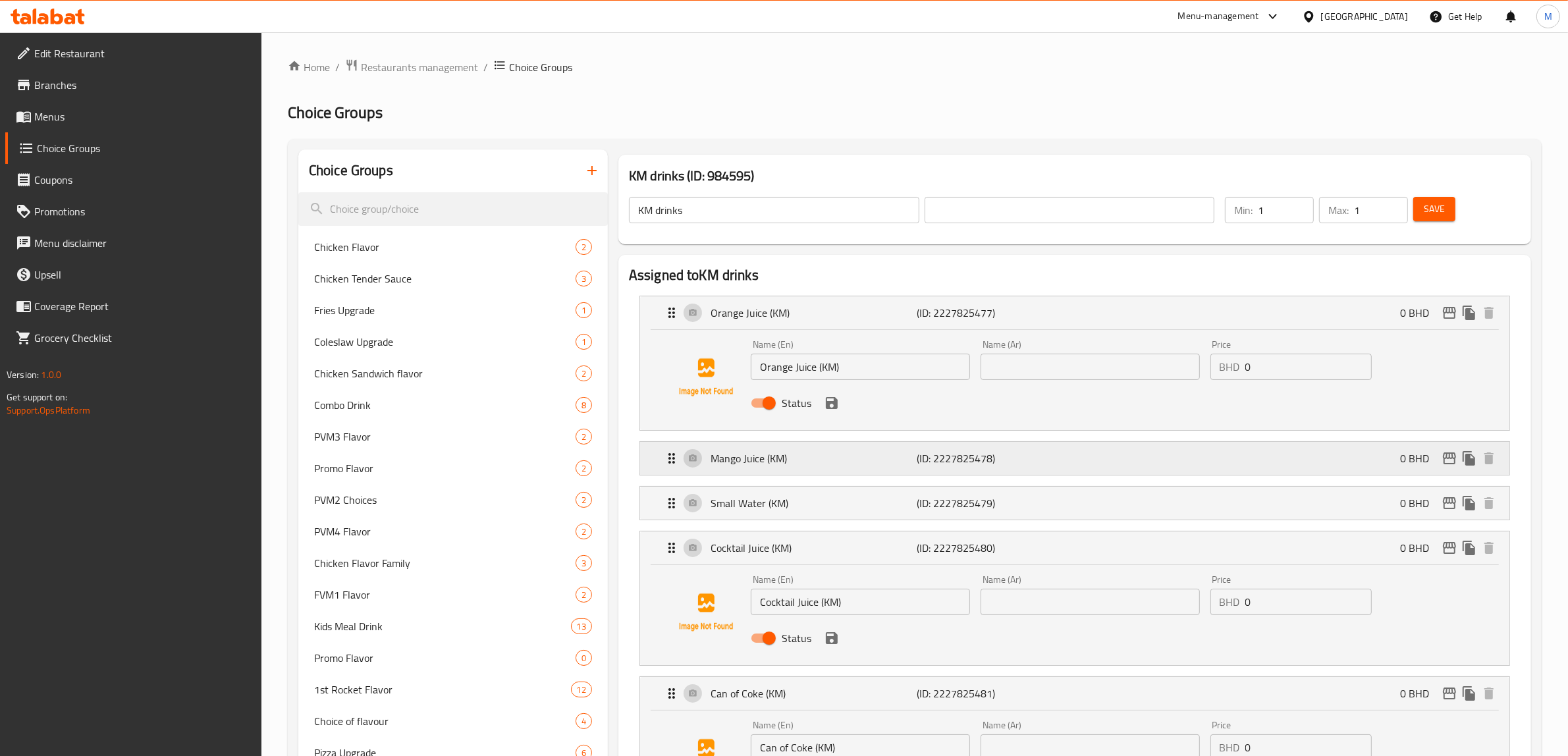
drag, startPoint x: 789, startPoint y: 458, endPoint x: 789, endPoint y: 505, distance: 47.0
click at [789, 460] on p "Mango Juice (KM)" at bounding box center [813, 458] width 207 height 16
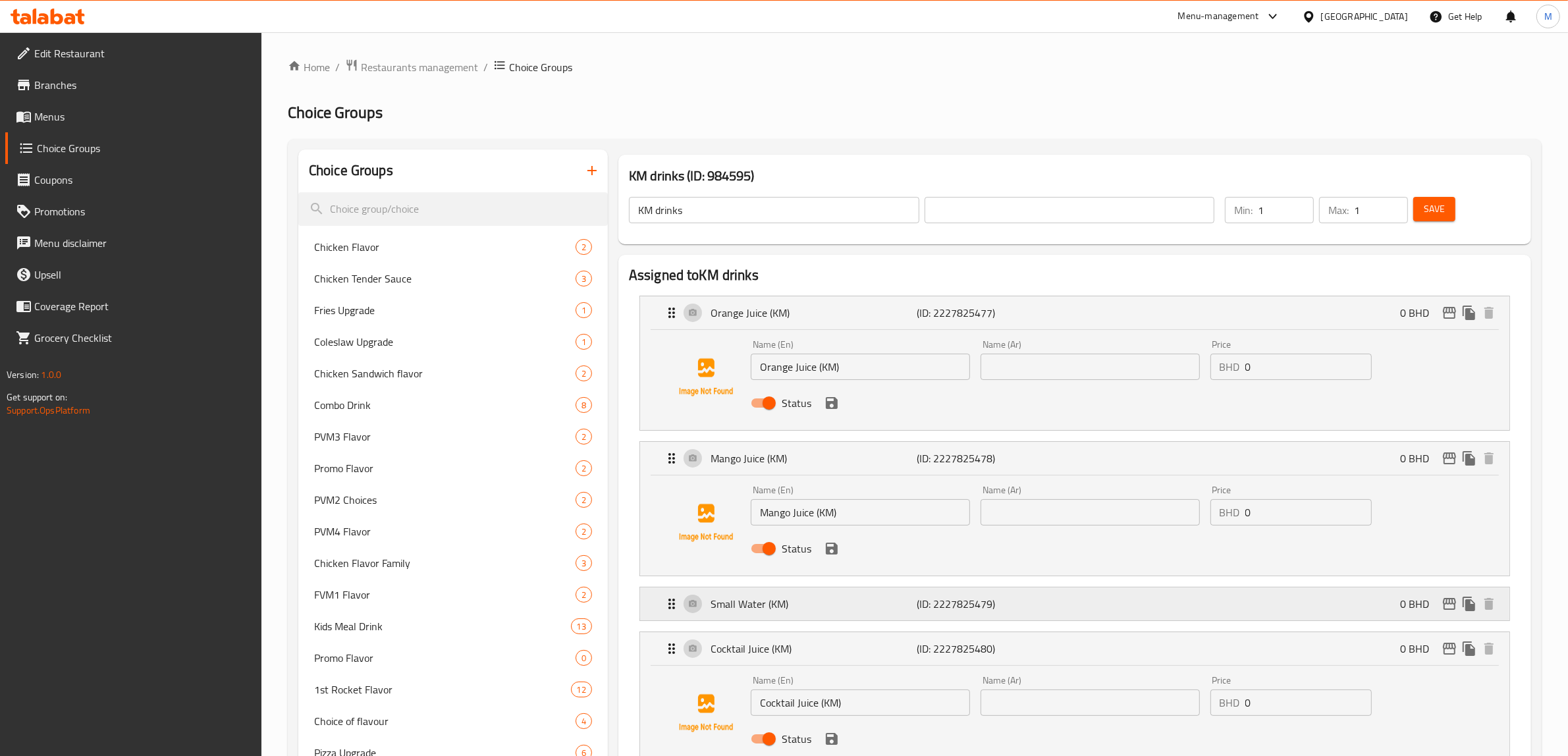
click at [776, 614] on div "Small Water (KM) (ID: 2227825479) 0 BHD" at bounding box center [1079, 603] width 830 height 33
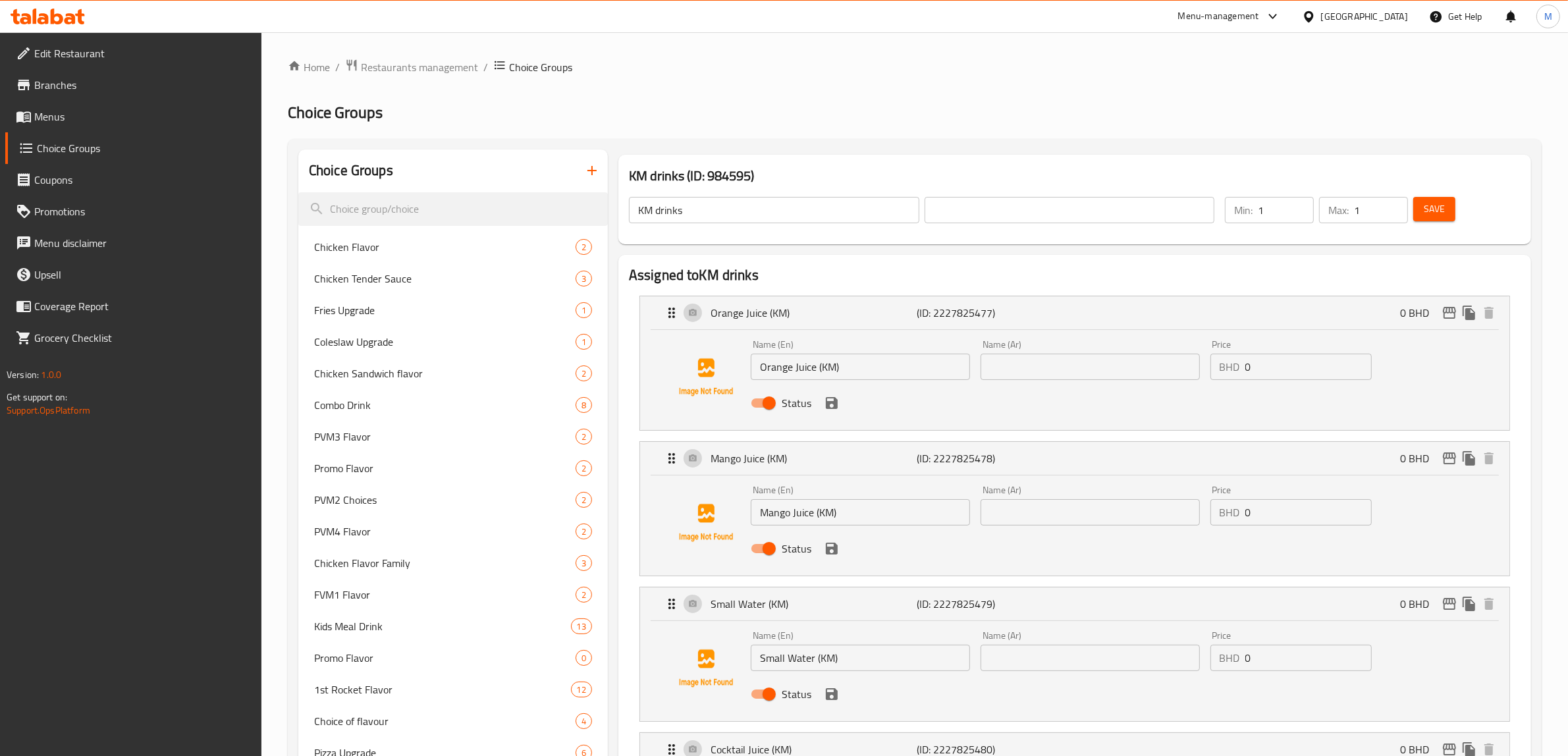
click at [647, 208] on input "KM drinks" at bounding box center [774, 210] width 290 height 26
type input "Kids Meals drinks"
click at [1017, 208] on input "text" at bounding box center [1070, 210] width 290 height 26
type input "مشروبات وجبات الاطفال"
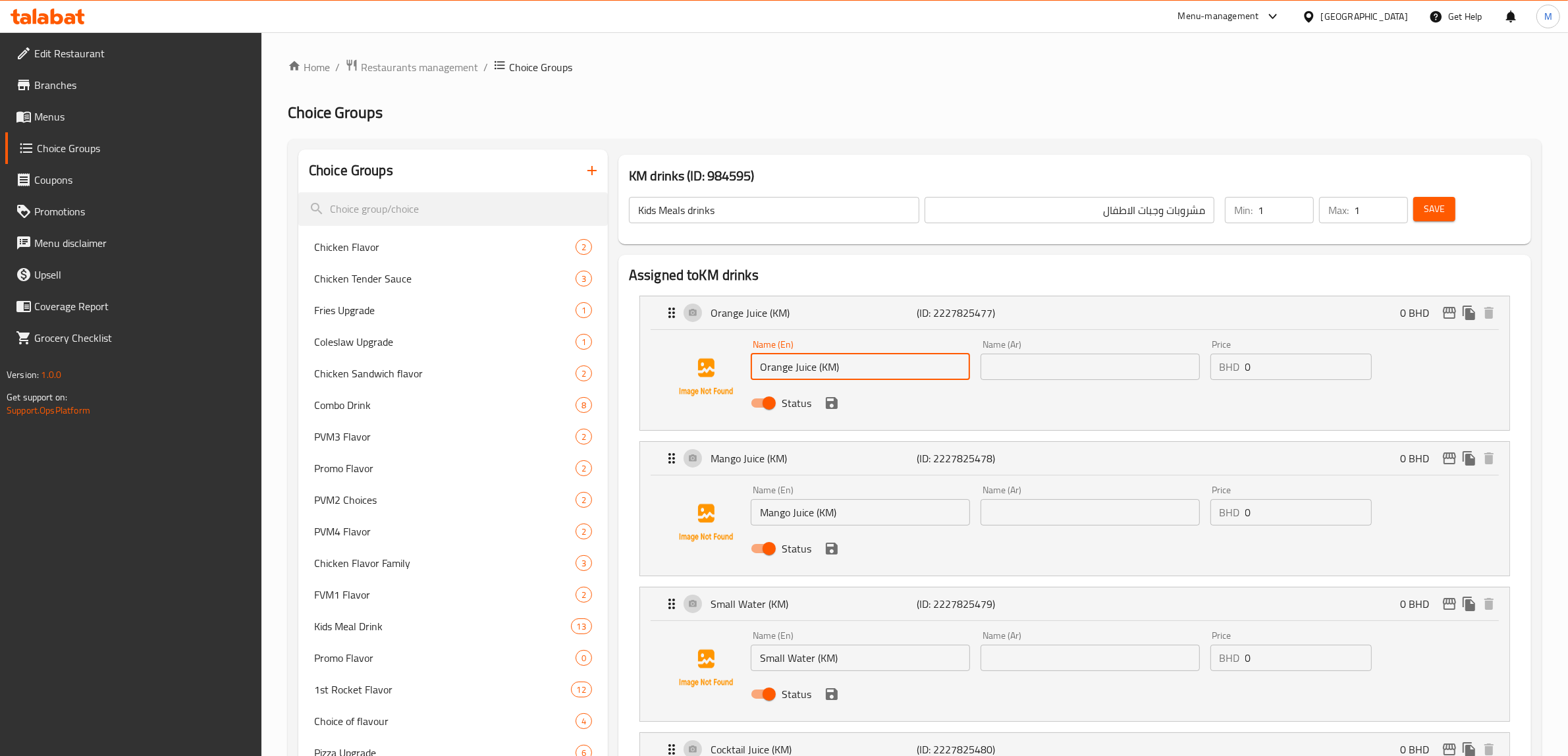
drag, startPoint x: 843, startPoint y: 374, endPoint x: 815, endPoint y: 367, distance: 28.9
click at [815, 367] on input "Orange Juice (KM)" at bounding box center [860, 367] width 219 height 26
click at [797, 366] on input "Orange Juice" at bounding box center [860, 367] width 219 height 26
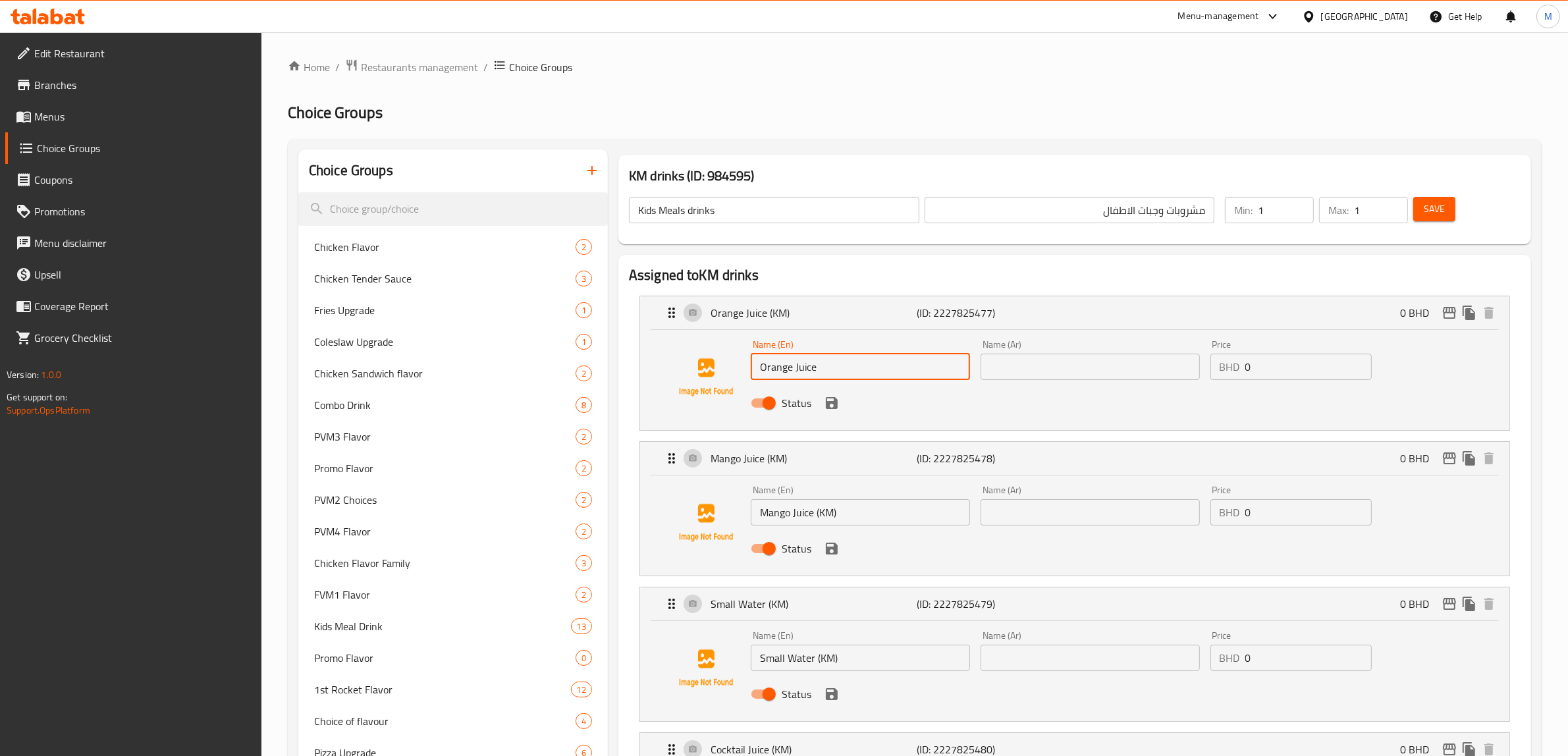
type input "Orange Juice"
click at [1055, 373] on input "text" at bounding box center [1090, 367] width 219 height 26
paste input "عصير البرتقال"
click at [924, 403] on div "Status" at bounding box center [1090, 403] width 689 height 35
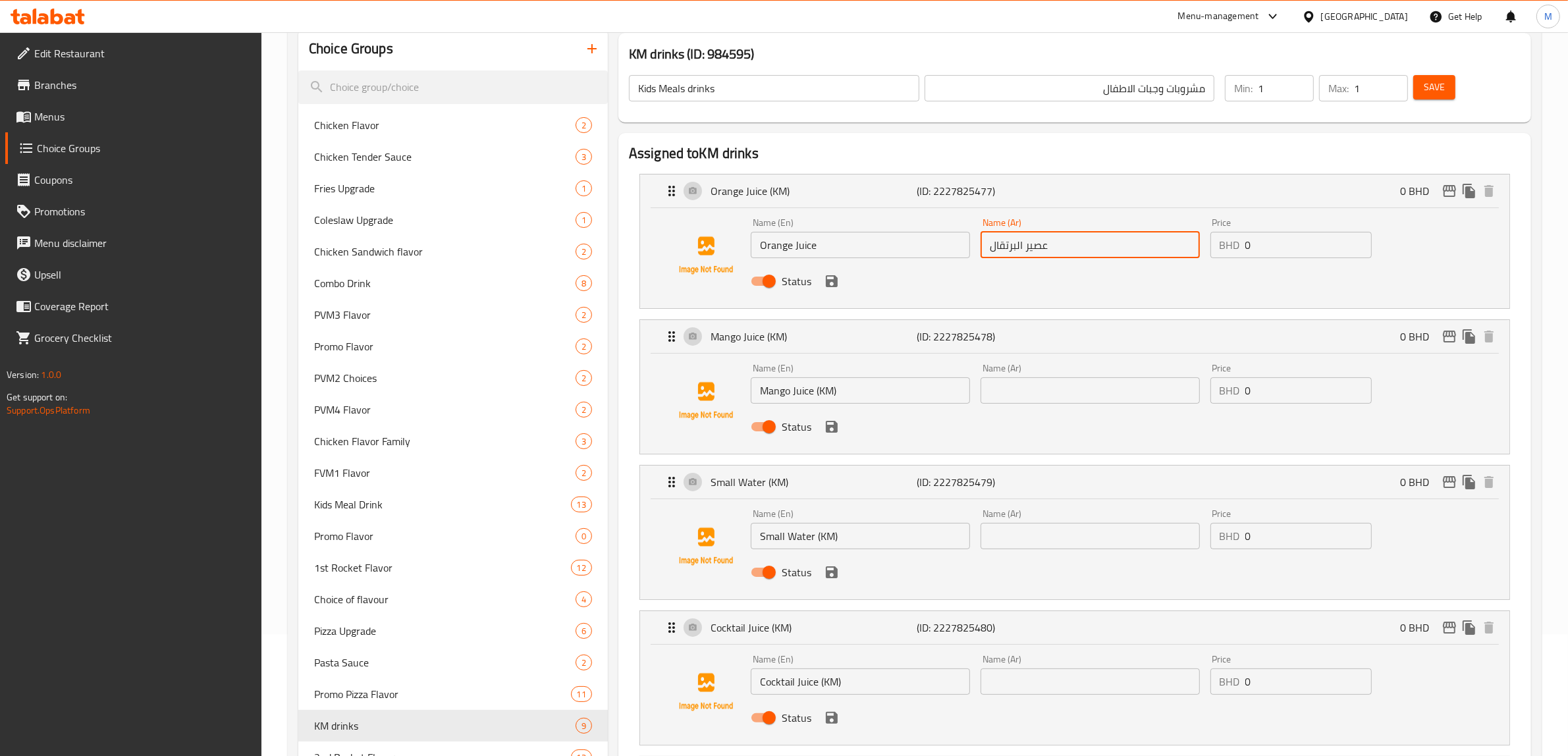
scroll to position [164, 0]
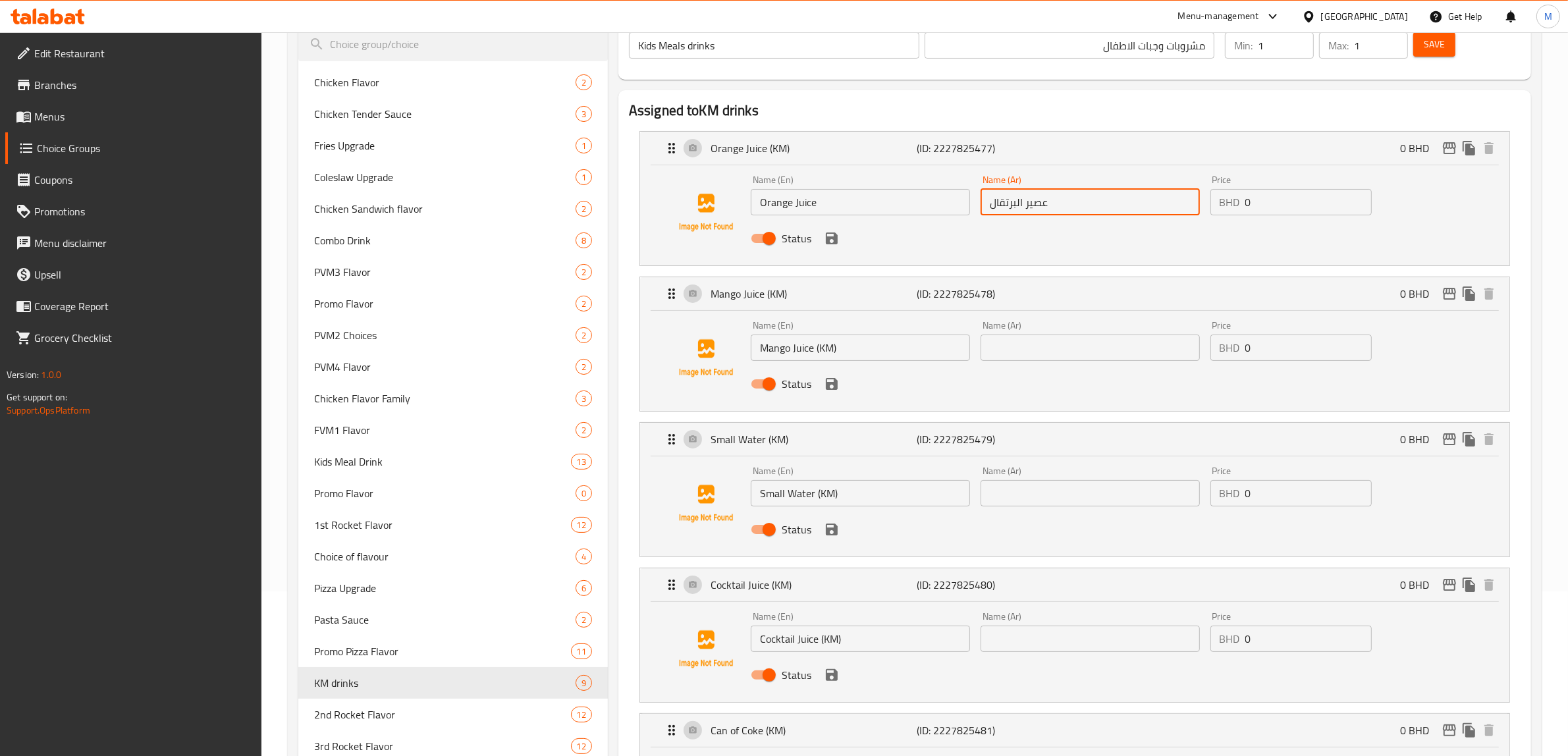
type input "عصير البرتقال"
click at [812, 350] on input "Mango Juice (KM)" at bounding box center [860, 347] width 219 height 26
click at [1042, 353] on input "text" at bounding box center [1090, 347] width 219 height 26
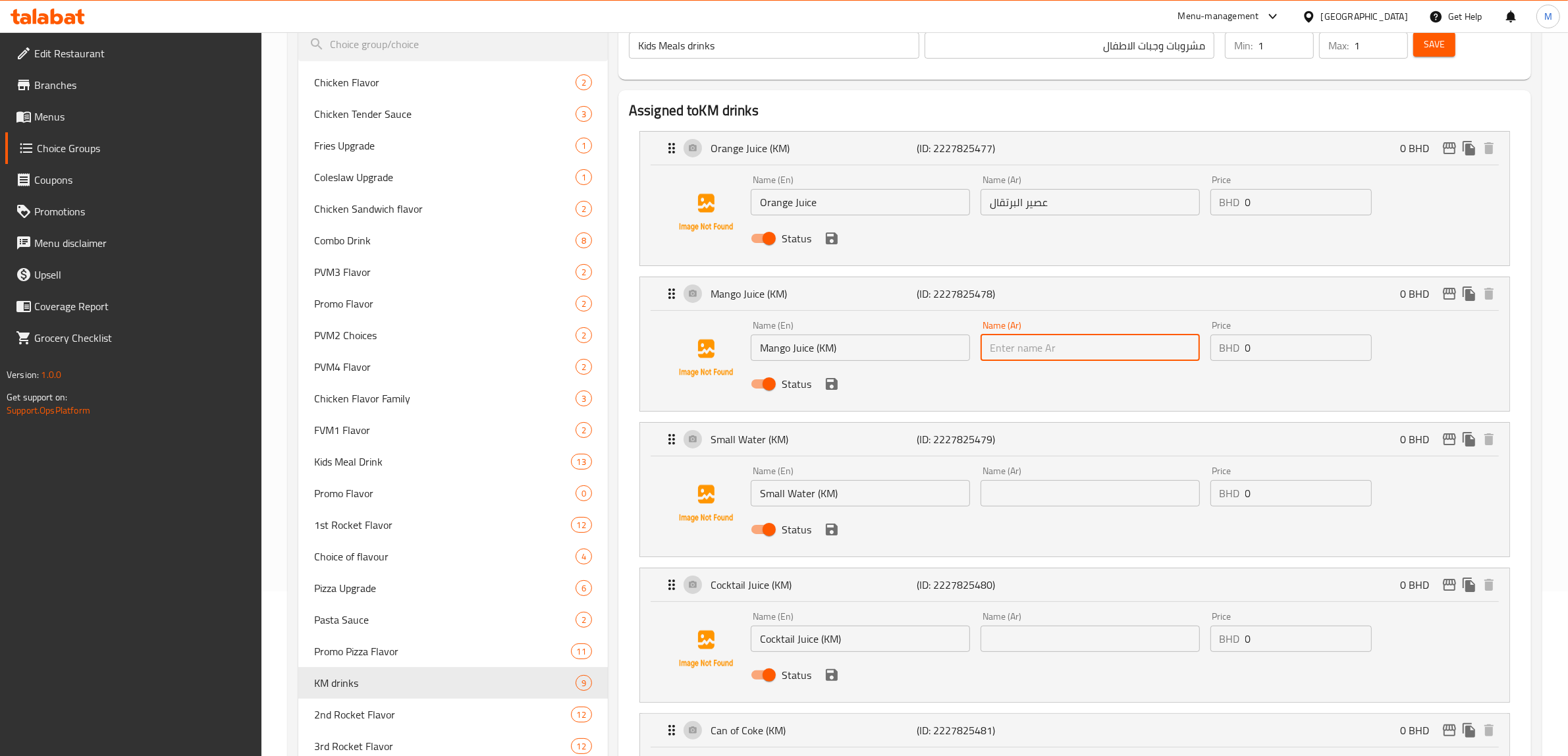
paste input "عصير المانجو"
type input "عصير المانجو"
drag, startPoint x: 844, startPoint y: 347, endPoint x: 812, endPoint y: 350, distance: 32.1
click at [812, 350] on input "Mango Juice (KM)" at bounding box center [860, 347] width 219 height 26
type input "Mango Juice"
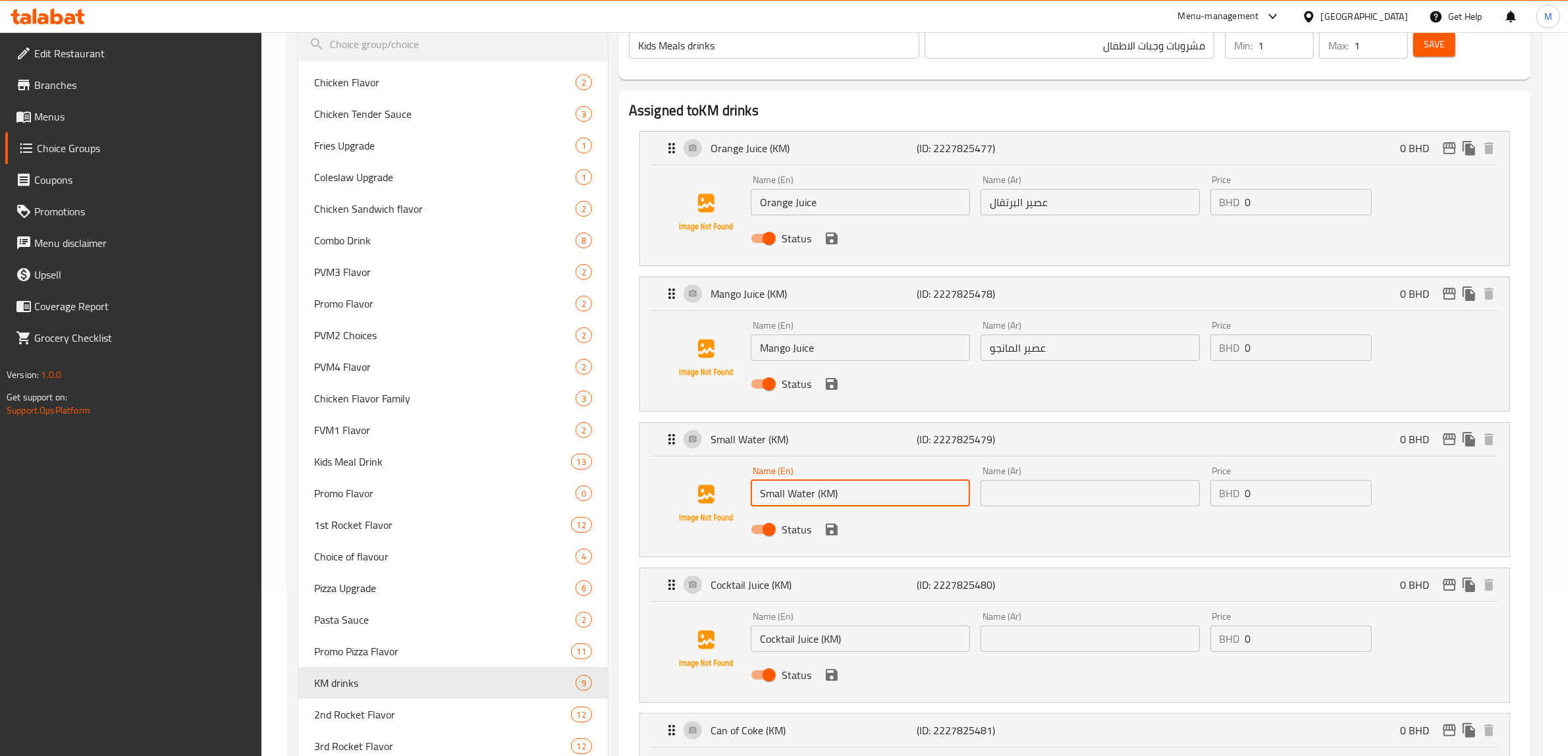
drag, startPoint x: 831, startPoint y: 496, endPoint x: 814, endPoint y: 498, distance: 17.1
click at [814, 498] on input "Small Water (KM)" at bounding box center [860, 493] width 219 height 26
click at [797, 497] on input "Small Water" at bounding box center [860, 493] width 219 height 26
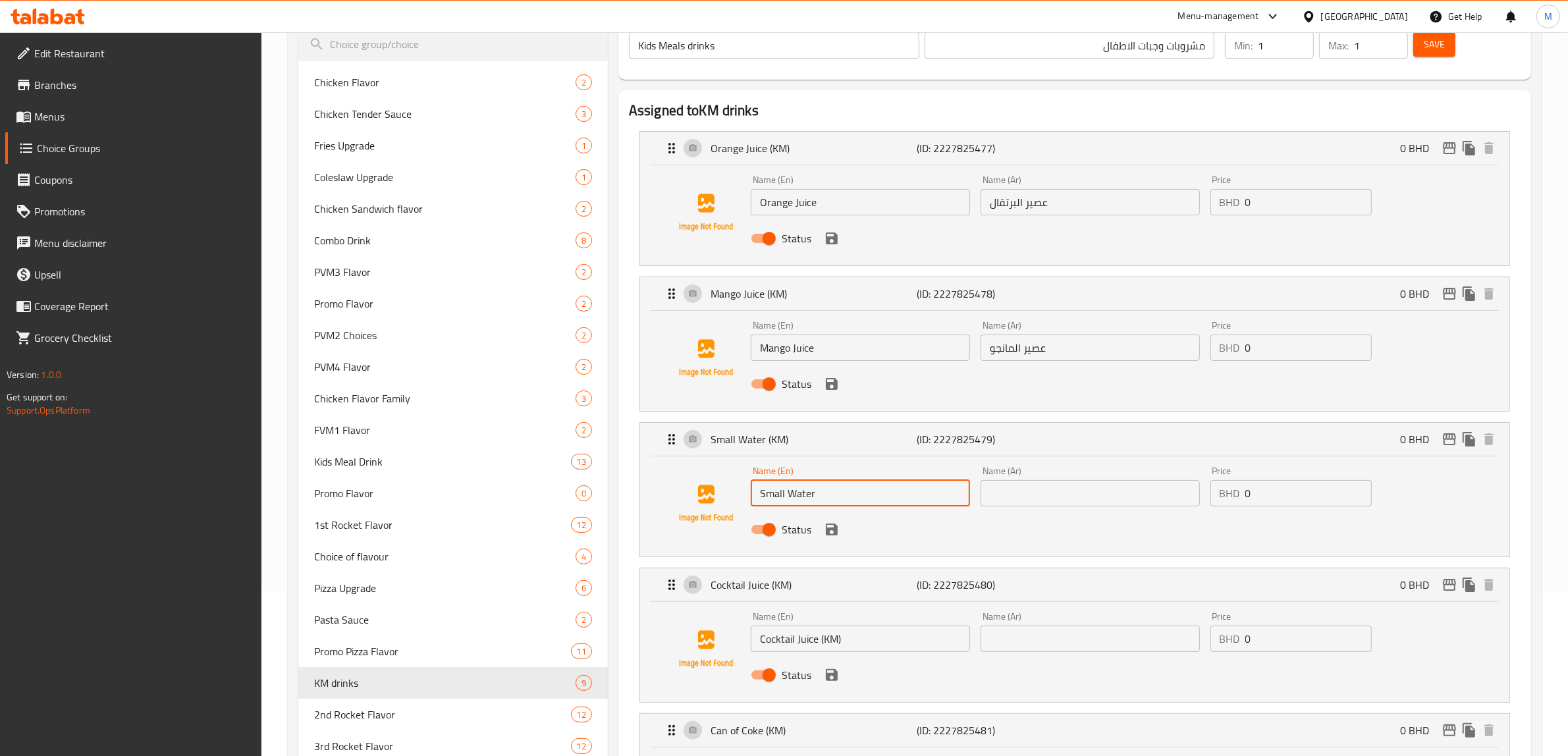
type input "Small Water"
click at [1042, 507] on div "Name (Ar) Name (Ar)" at bounding box center [1090, 486] width 230 height 51
click at [1041, 495] on input "text" at bounding box center [1090, 493] width 219 height 26
paste input "المياه الصغيرة"
click at [962, 521] on div "Status" at bounding box center [1090, 529] width 689 height 35
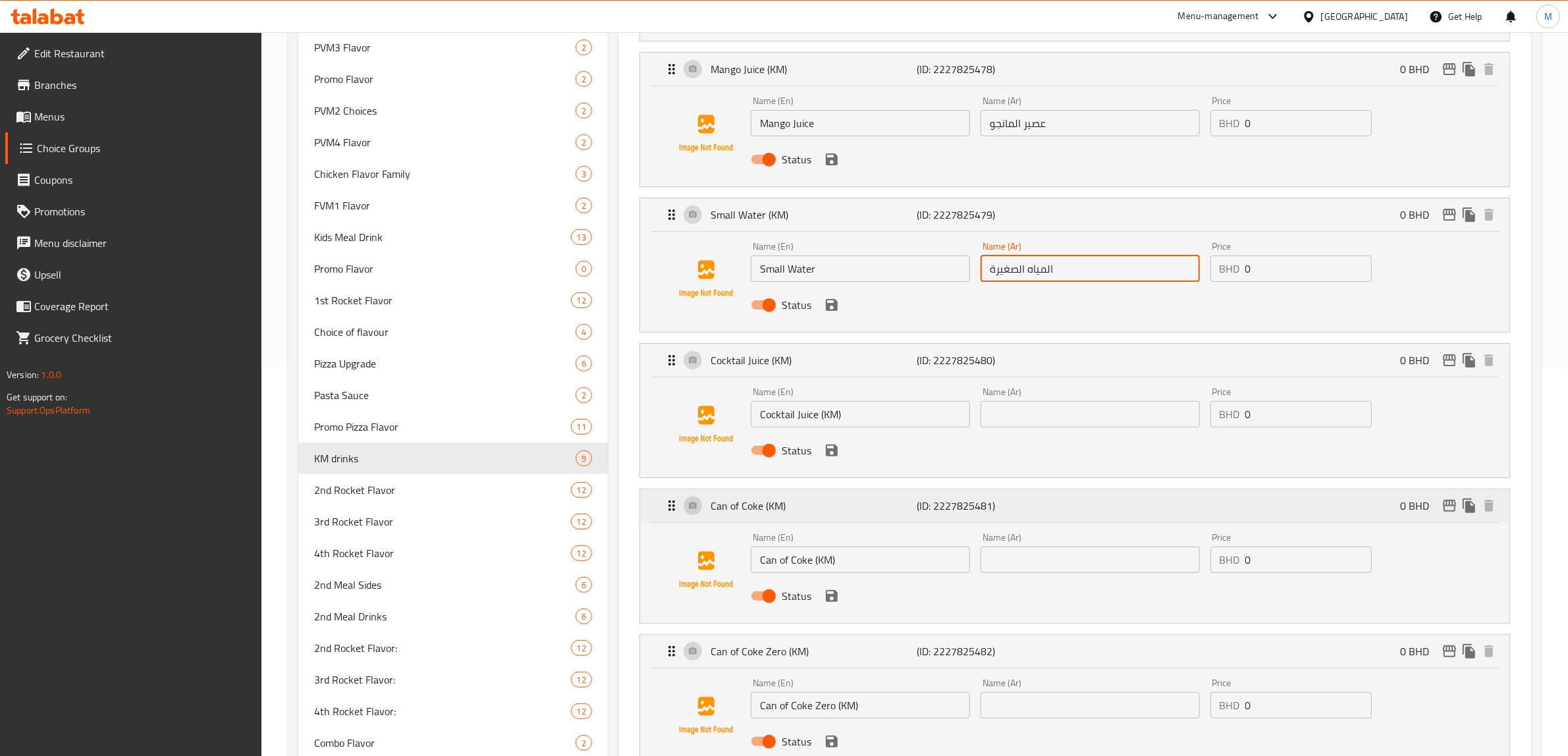
scroll to position [411, 0]
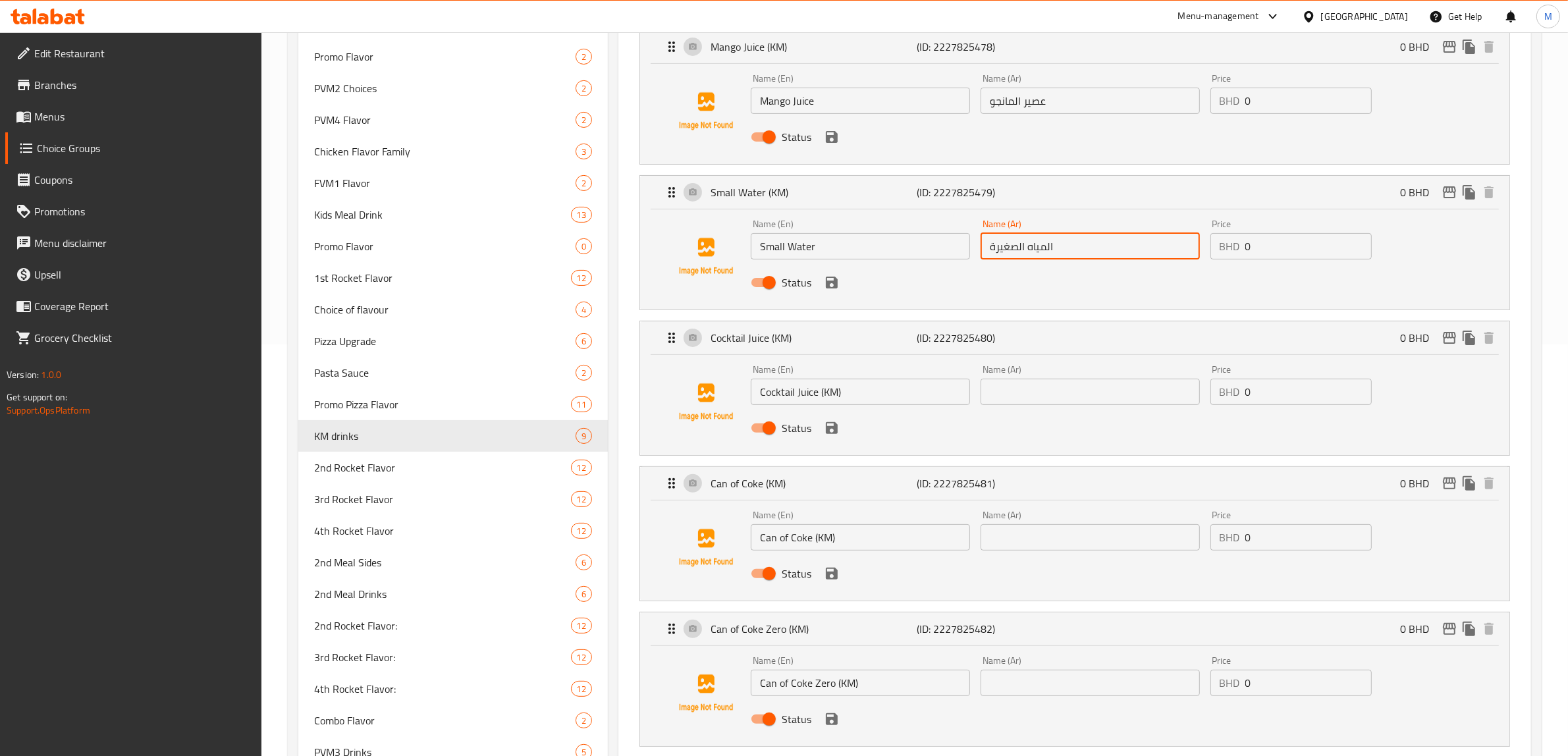
type input "المياه الصغيرة"
drag, startPoint x: 848, startPoint y: 390, endPoint x: 820, endPoint y: 392, distance: 28.1
click at [820, 392] on input "Cocktail Juice (KM)" at bounding box center [860, 392] width 219 height 26
click at [806, 389] on input "Cocktail Juice" at bounding box center [860, 392] width 219 height 26
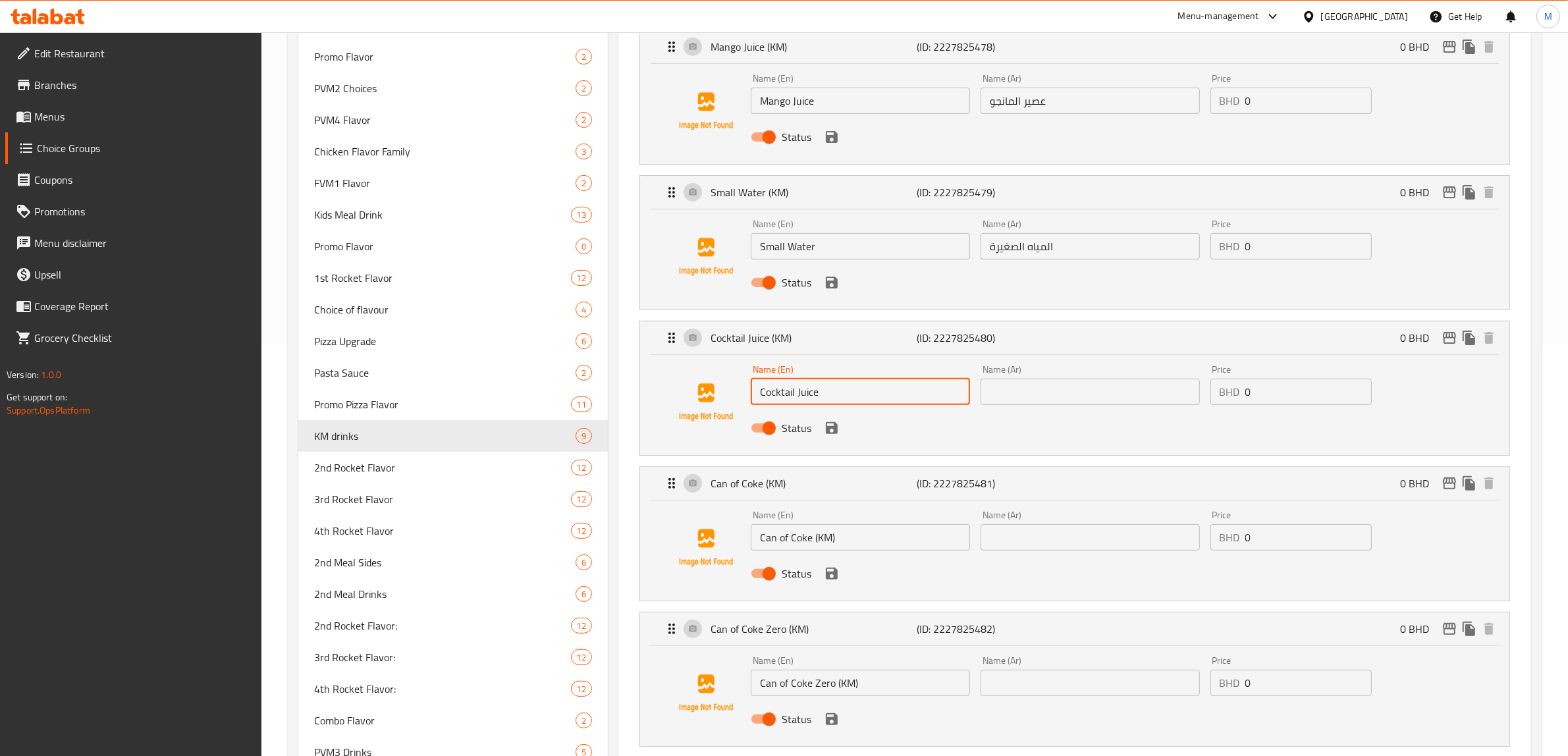
click at [806, 389] on input "Cocktail Juice" at bounding box center [860, 392] width 219 height 26
type input "Cocktail Juice"
click at [1069, 402] on input "text" at bounding box center [1090, 392] width 219 height 26
paste input "عصير كوكتيل"
click at [966, 452] on div "Name (En) Cocktail Juice Name (En) Name (Ar) عصير كوكتيل Name (Ar) Price BHD 0 …" at bounding box center [1075, 405] width 870 height 100
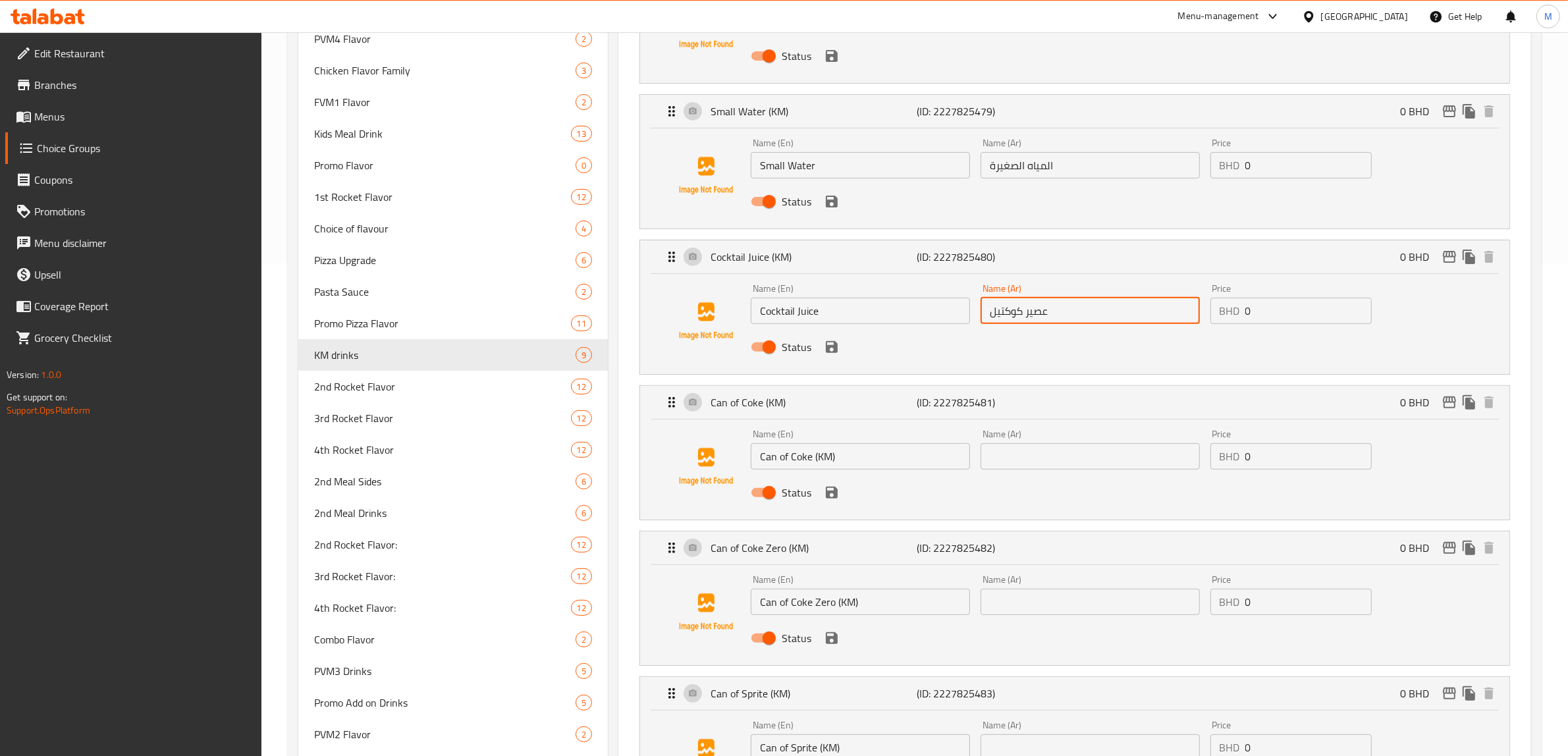
scroll to position [494, 0]
type input "عصير كوكتيل"
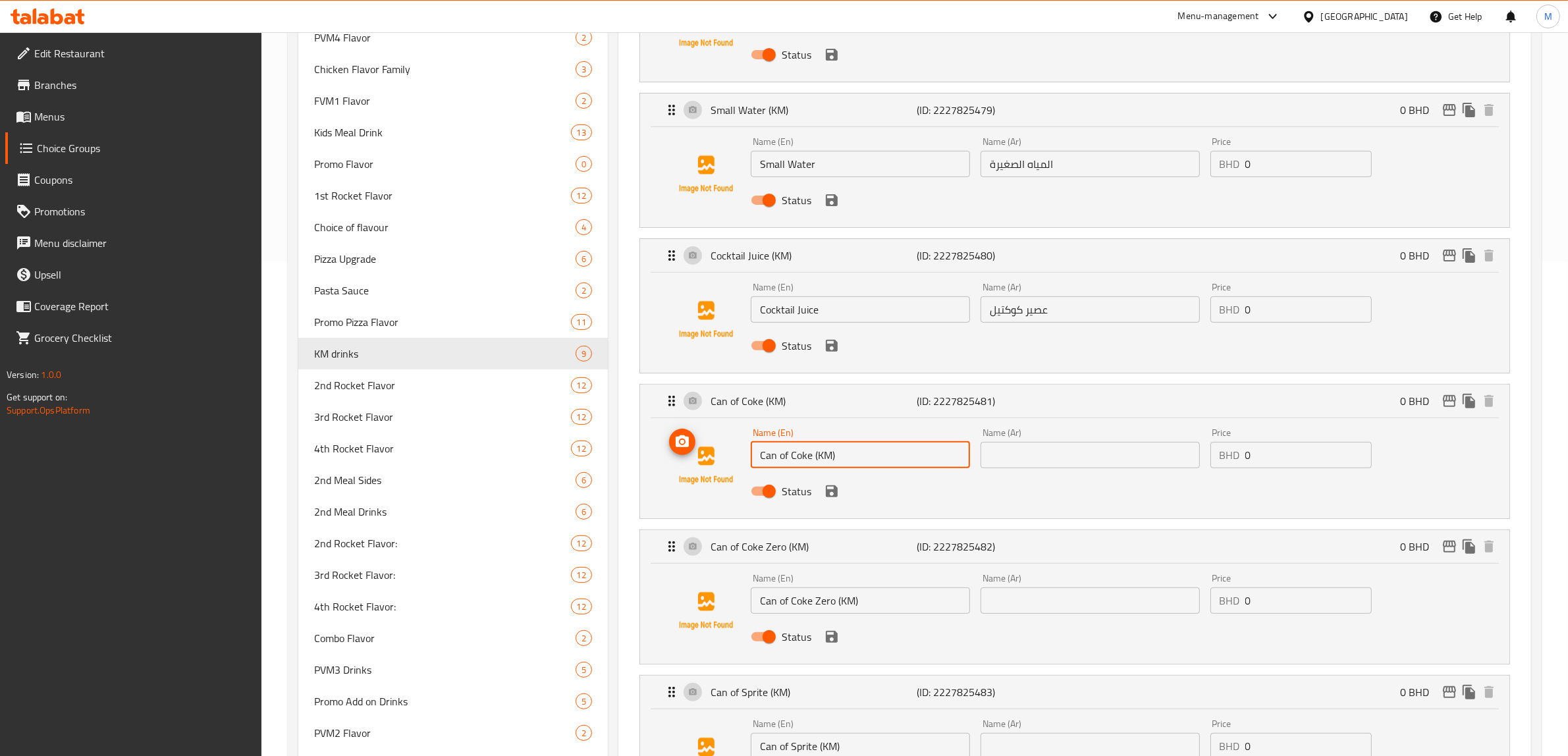
drag, startPoint x: 848, startPoint y: 460, endPoint x: 741, endPoint y: 456, distance: 107.1
click at [741, 456] on div "Name (En) Can of Coke (KM) Name (En) Name (Ar) Name (Ar) Price BHD 0 Price Stat…" at bounding box center [1075, 466] width 828 height 90
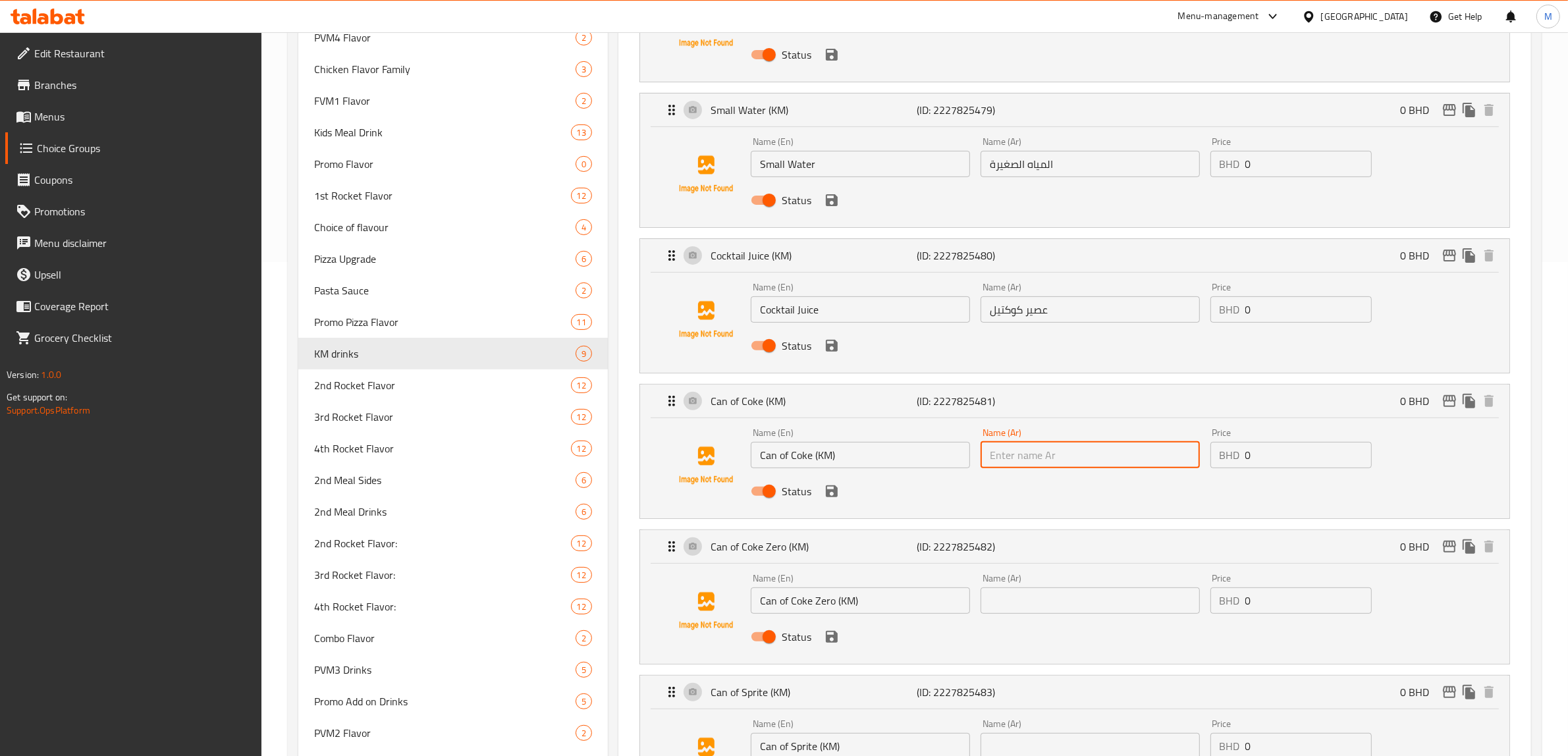
click at [1101, 461] on input "text" at bounding box center [1090, 455] width 219 height 26
paste input "علبة كوكاكولا"
type input "علبة كوكاكولا"
drag, startPoint x: 837, startPoint y: 452, endPoint x: 814, endPoint y: 455, distance: 23.2
click at [814, 455] on input "Can of Coke (KM)" at bounding box center [860, 455] width 219 height 26
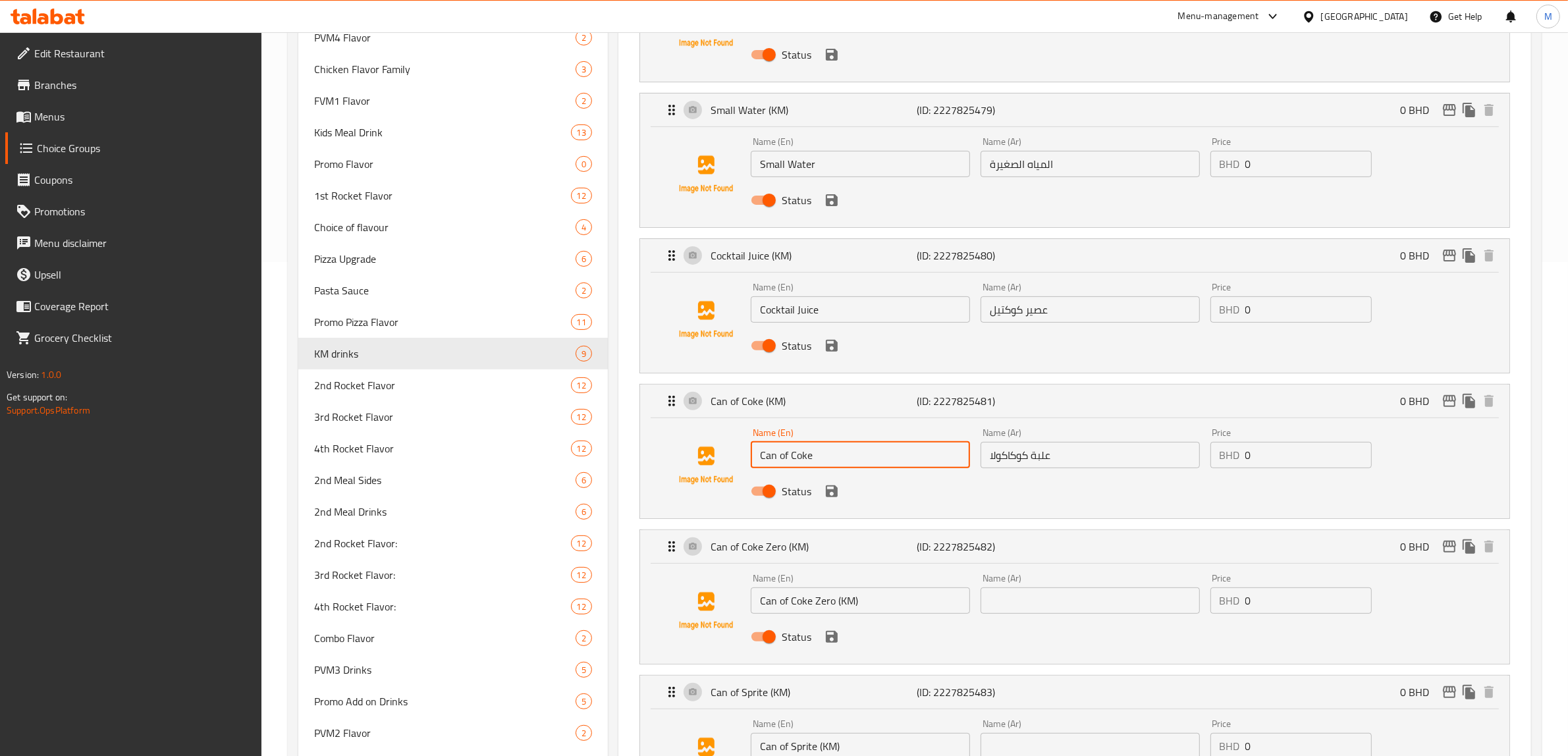
type input "Can of Coke"
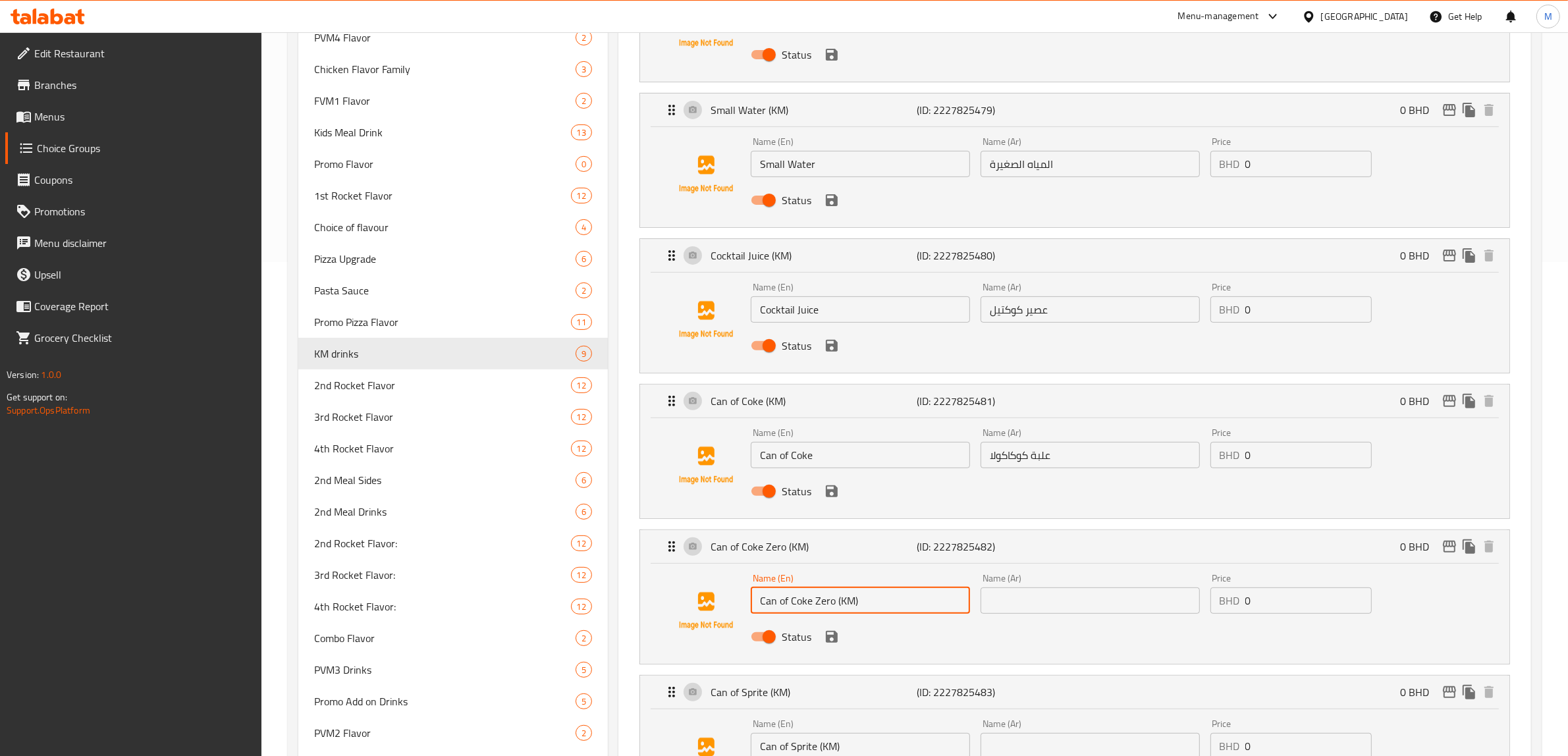
drag, startPoint x: 838, startPoint y: 604, endPoint x: 830, endPoint y: 601, distance: 8.5
click at [828, 601] on input "Can of Coke Zero (KM)" at bounding box center [860, 600] width 219 height 26
drag, startPoint x: 857, startPoint y: 600, endPoint x: 835, endPoint y: 603, distance: 22.2
click at [835, 603] on input "Can of Coke Zero (KM)" at bounding box center [860, 600] width 219 height 26
click at [833, 603] on input "Can of Coke Zero" at bounding box center [860, 600] width 219 height 26
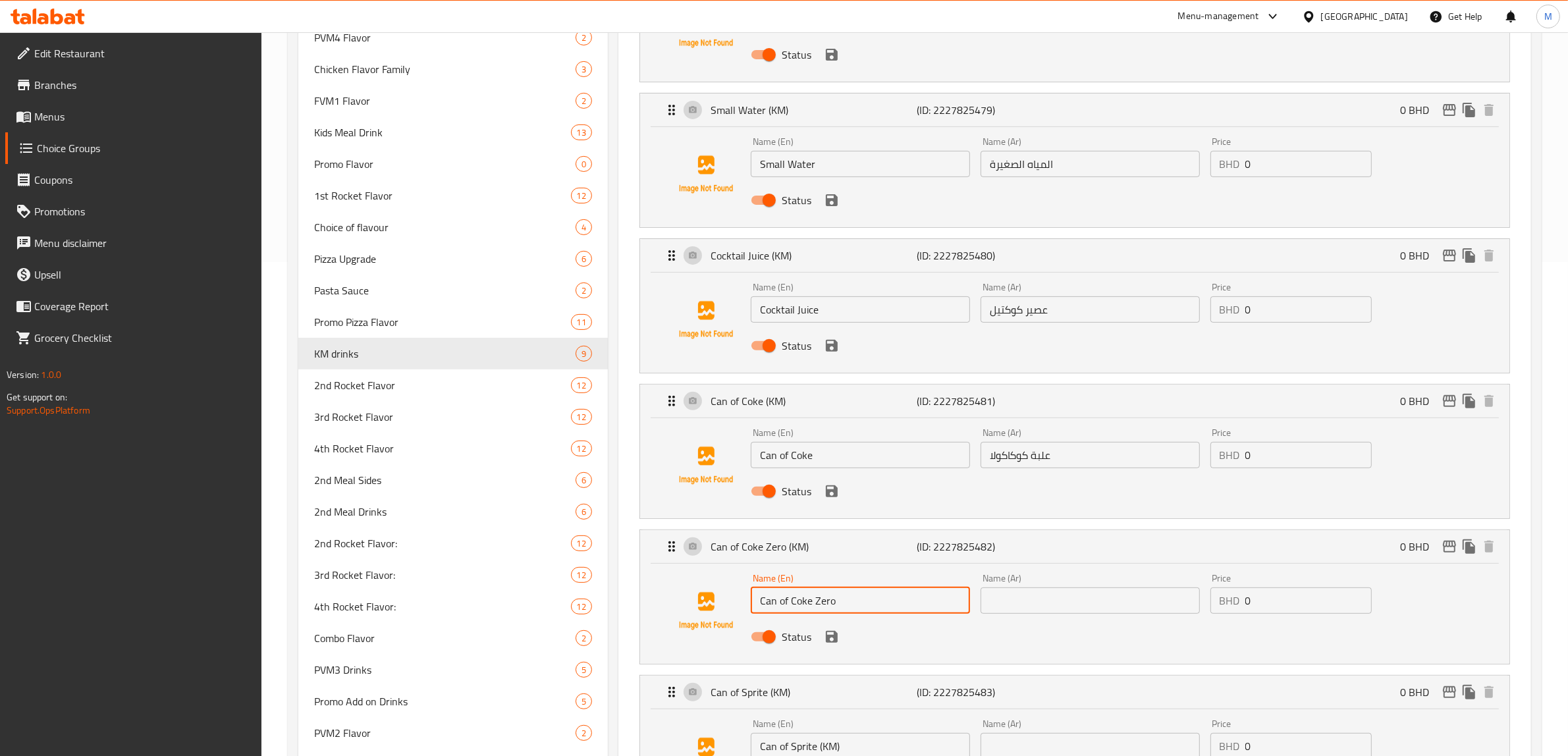
click at [833, 603] on input "Can of Coke Zero" at bounding box center [860, 600] width 219 height 26
type input "Can of Coke Zero"
click at [1022, 607] on input "text" at bounding box center [1090, 600] width 219 height 26
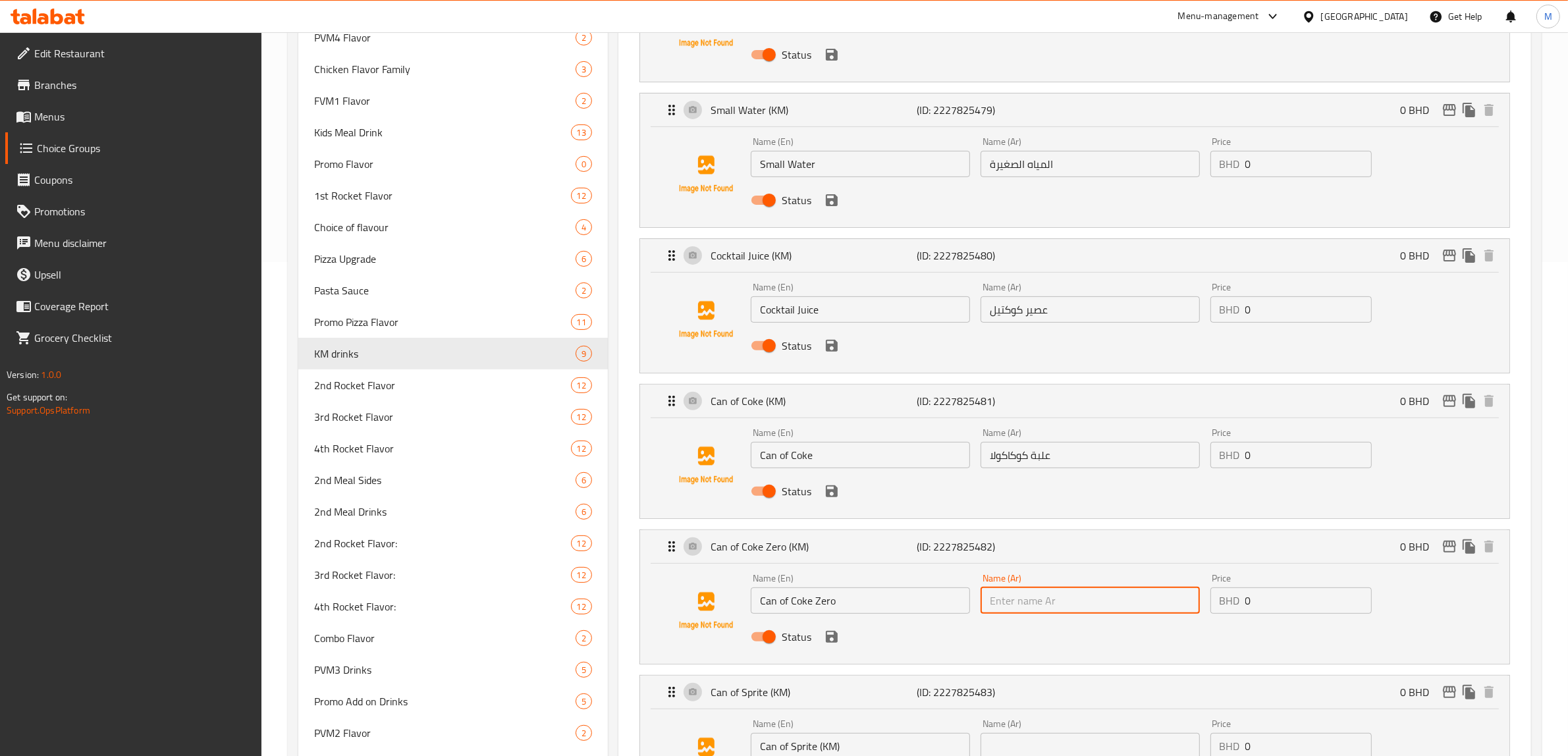
paste input "علبة كوكاكولا زيرو"
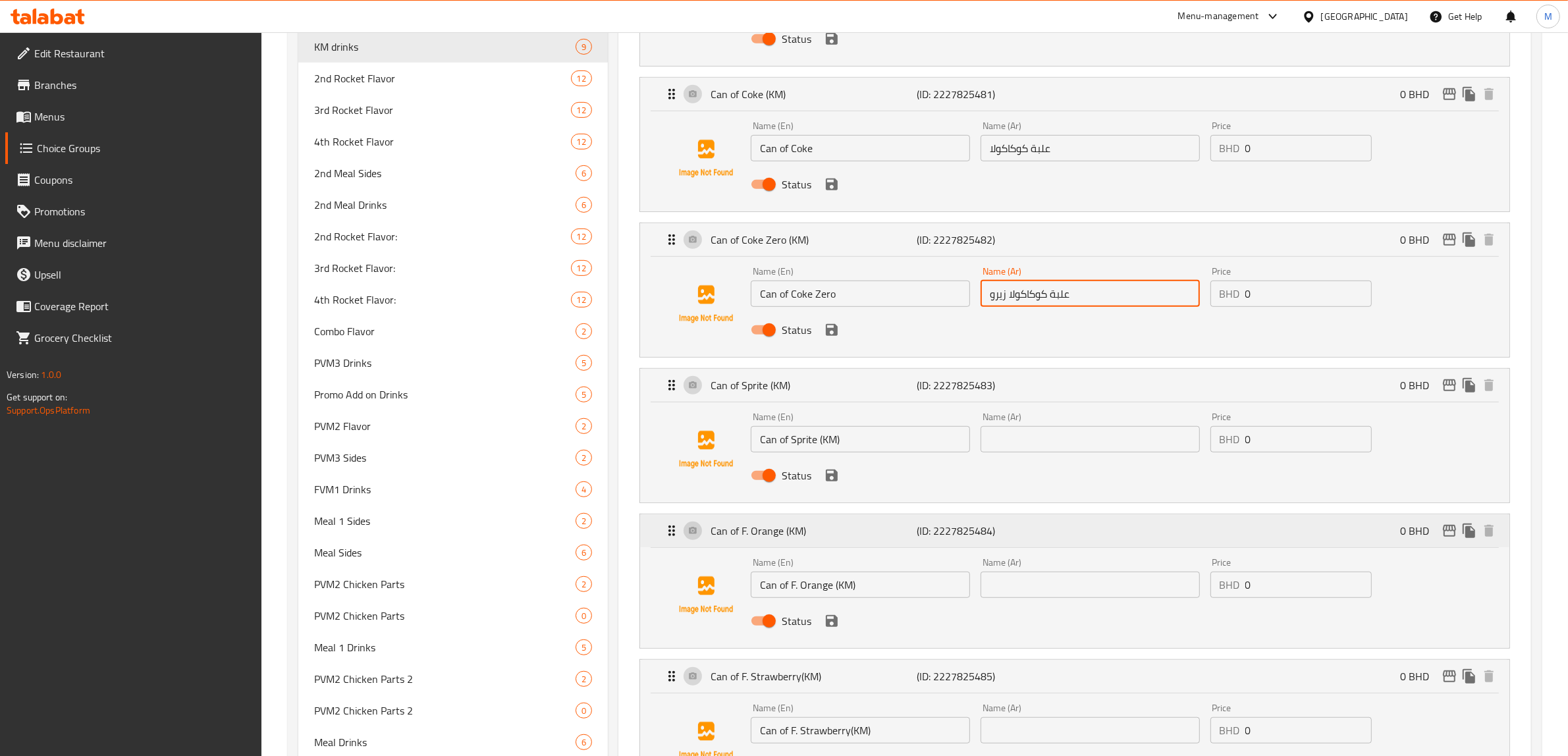
scroll to position [823, 0]
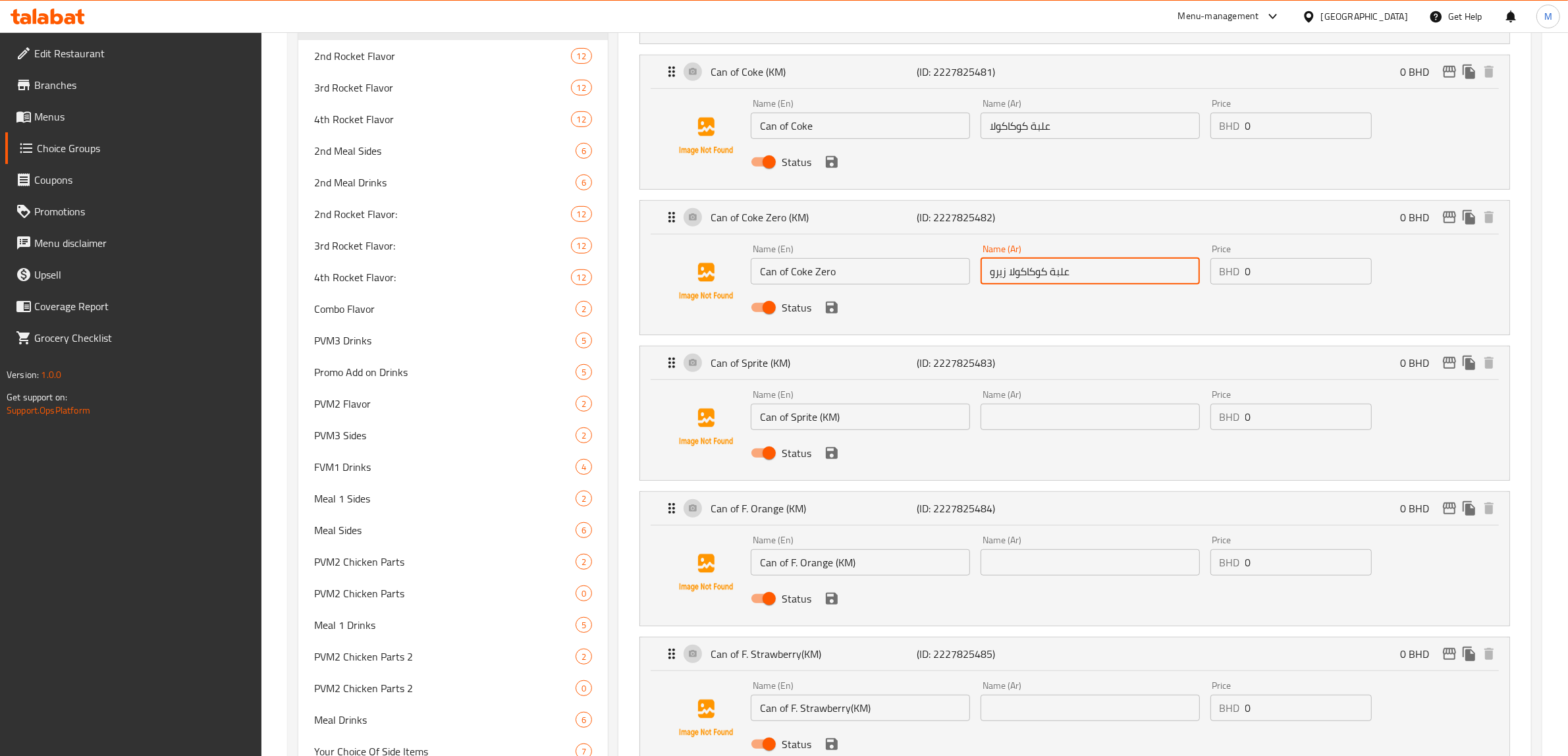
type input "علبة كوكاكولا زيرو"
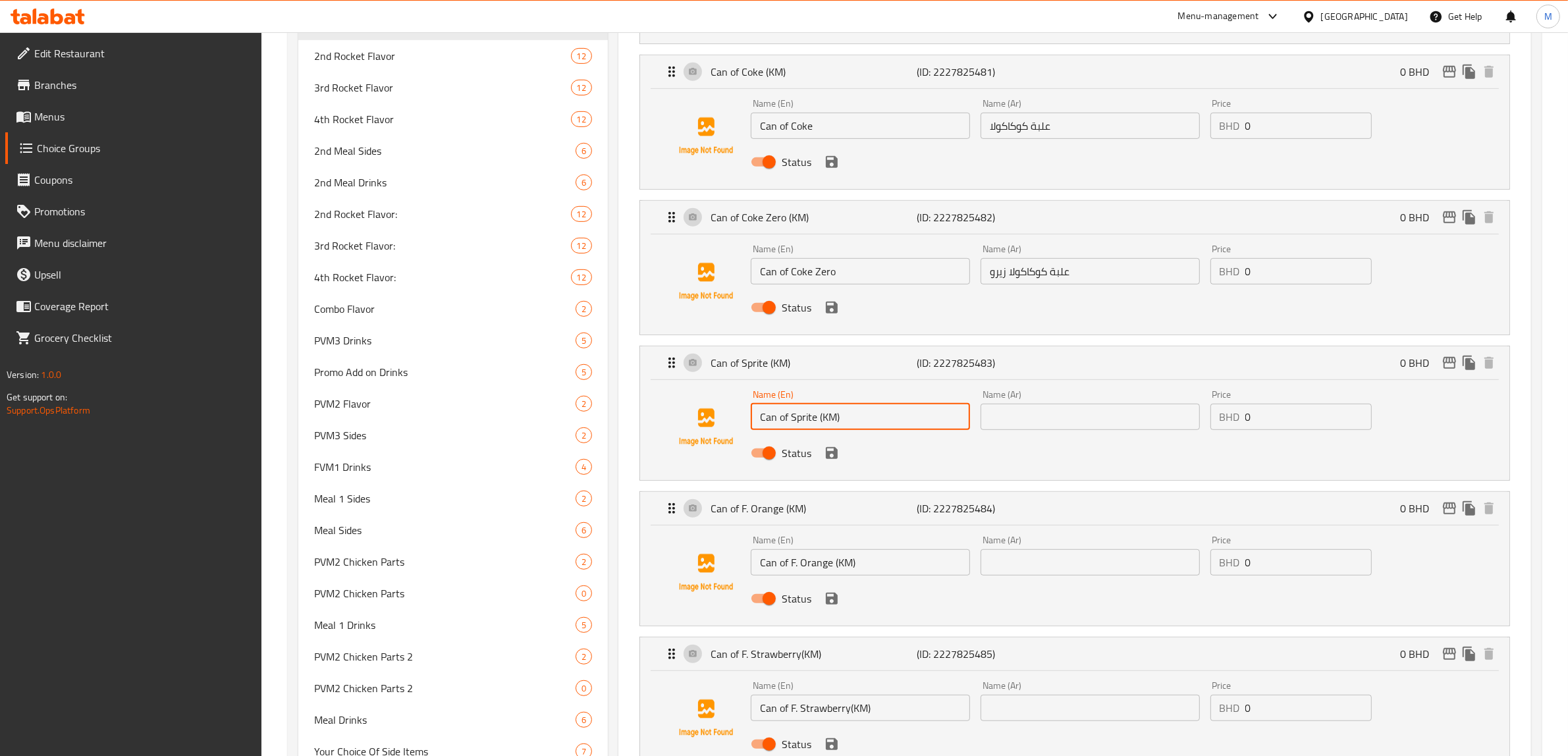
click at [831, 418] on input "Can of Sprite (KM)" at bounding box center [860, 417] width 219 height 26
click at [799, 413] on input "Can of Sprite" at bounding box center [860, 417] width 219 height 26
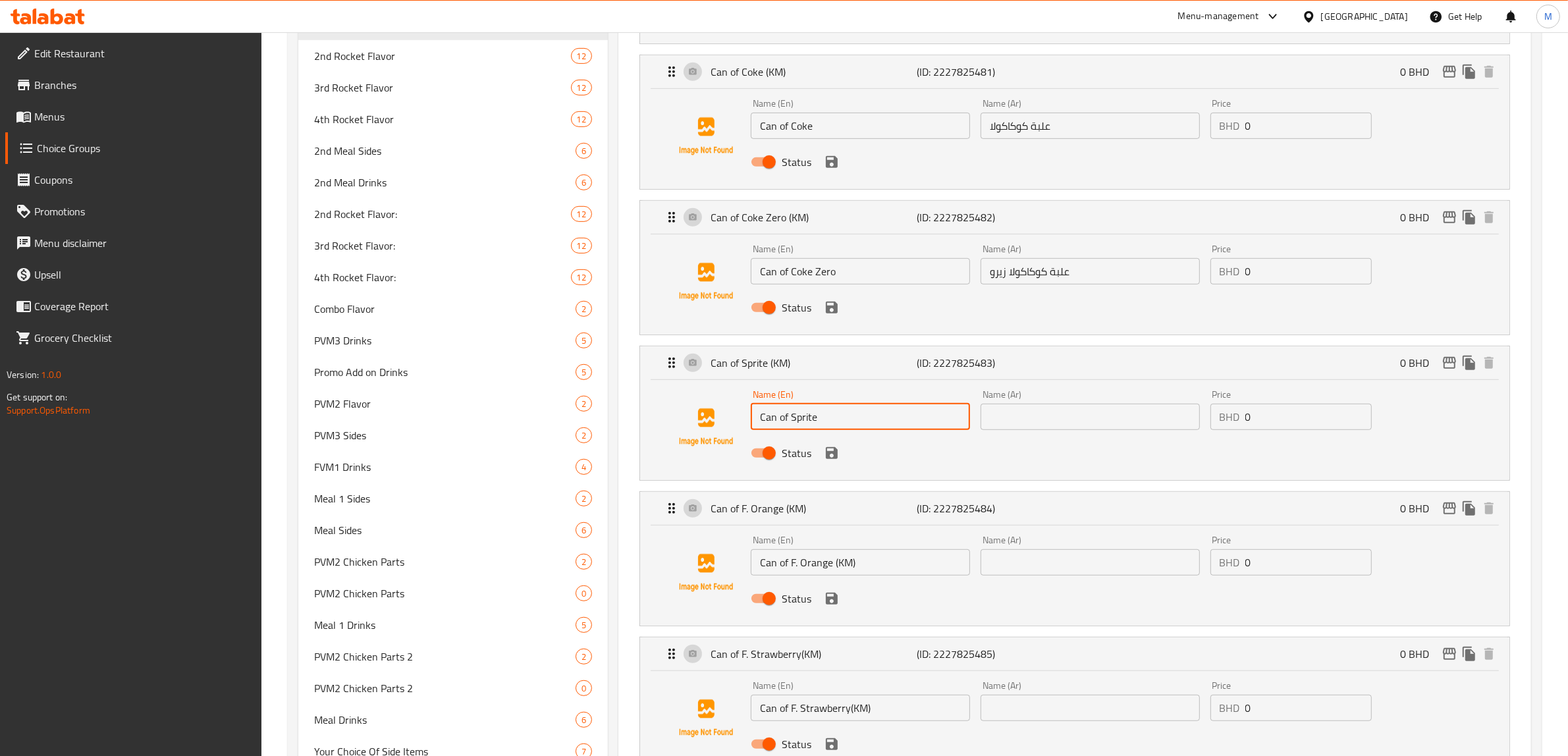
type input "Can of Sprite"
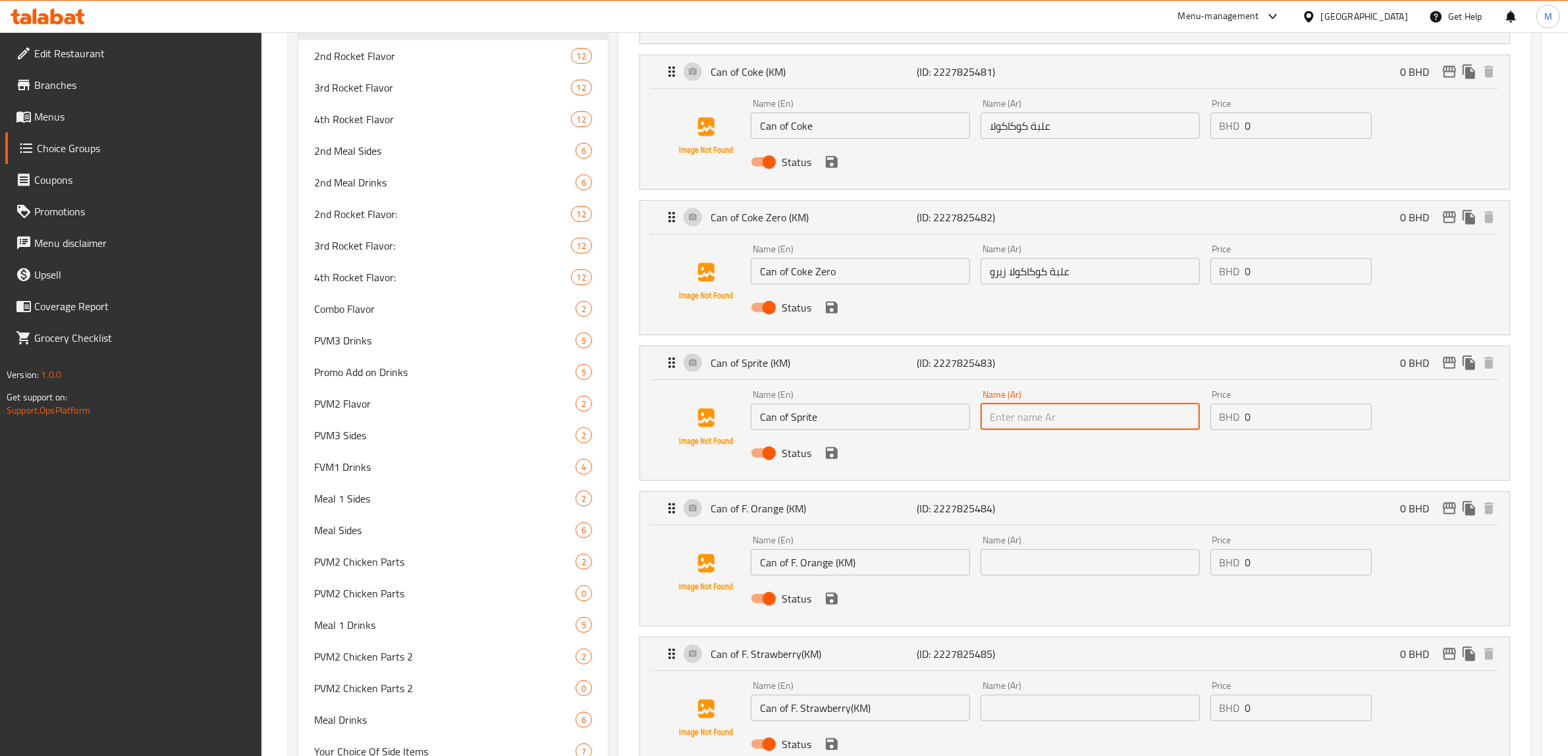
click at [1109, 430] on input "text" at bounding box center [1090, 417] width 219 height 26
paste input "علبة سبرايت"
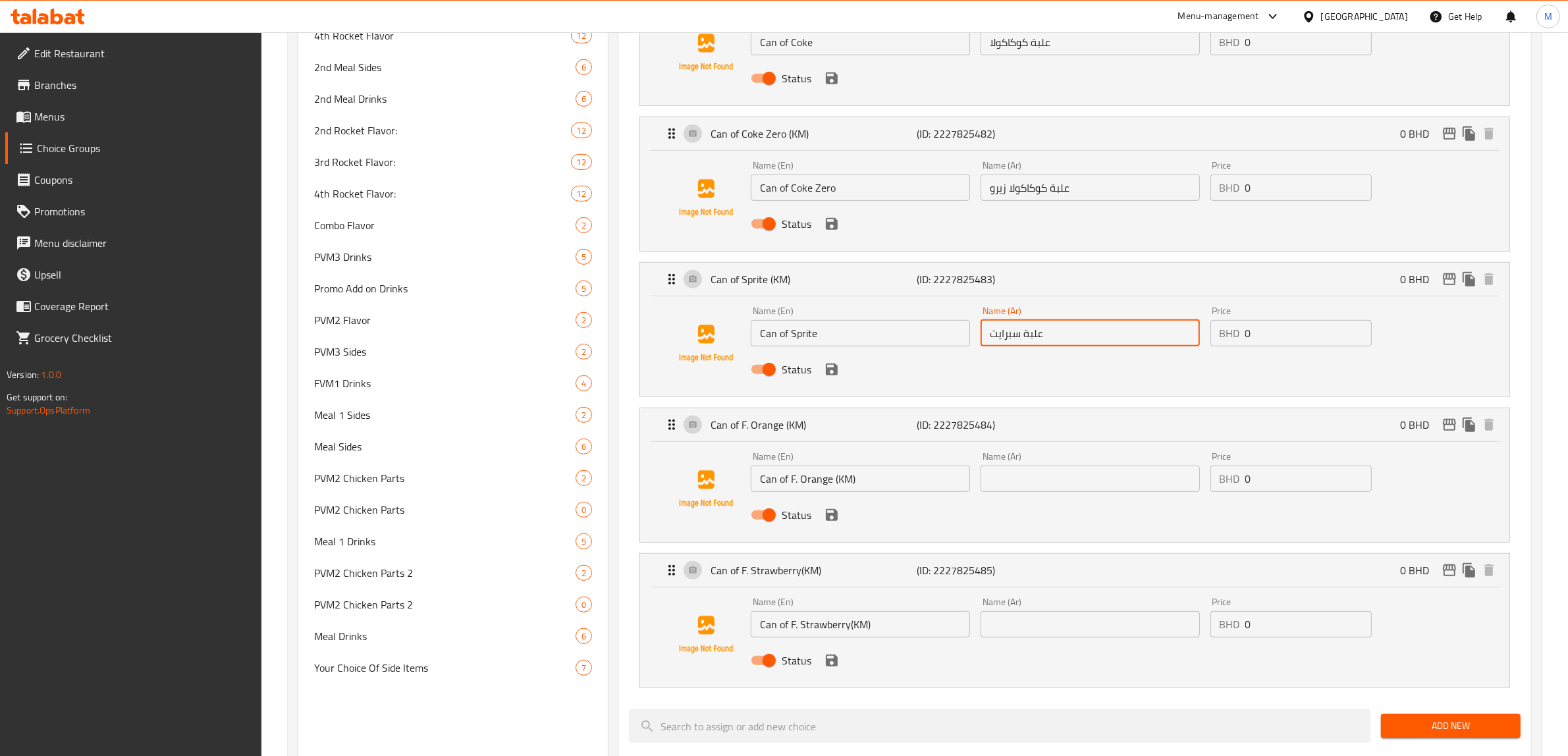
scroll to position [987, 0]
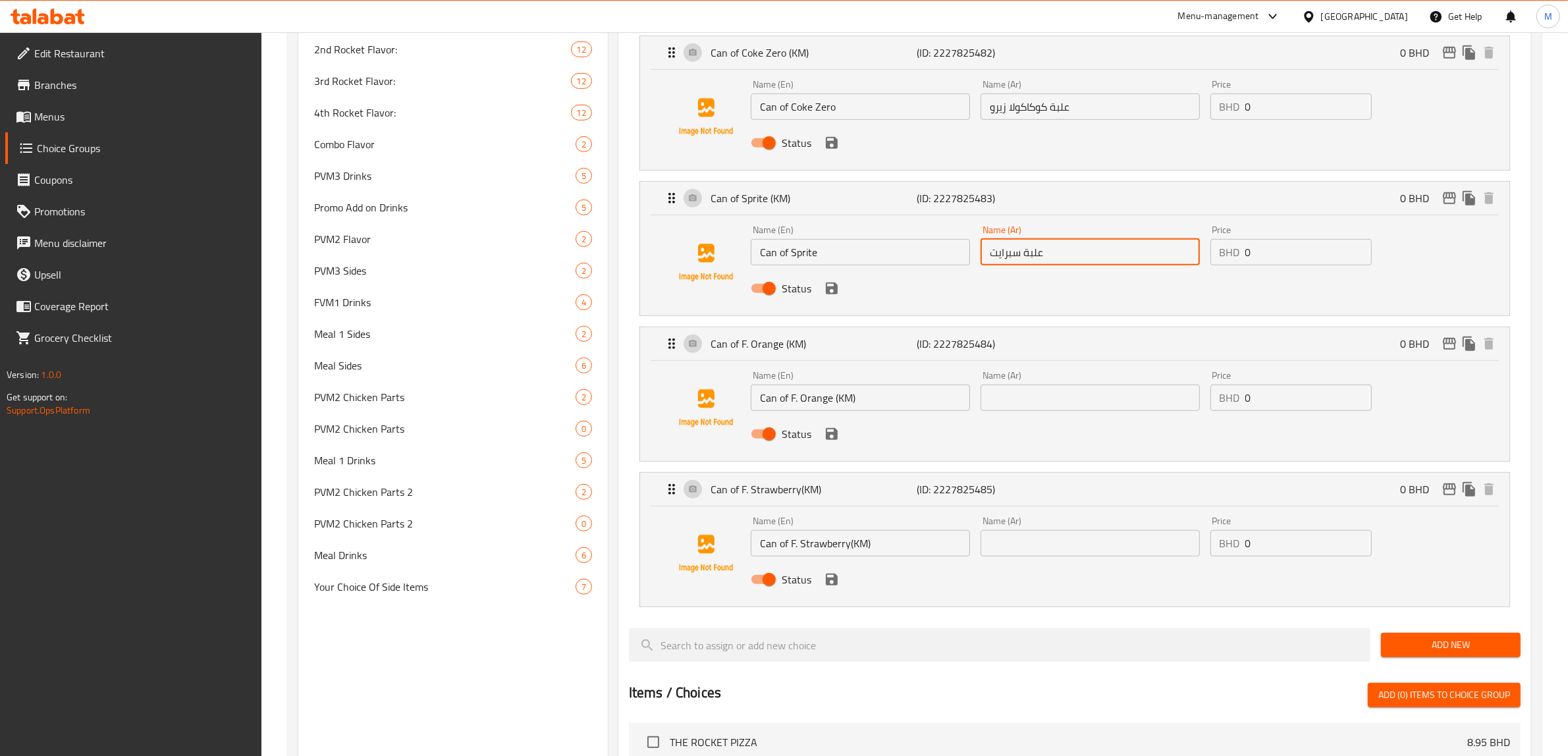
type input "علبة سبرايت"
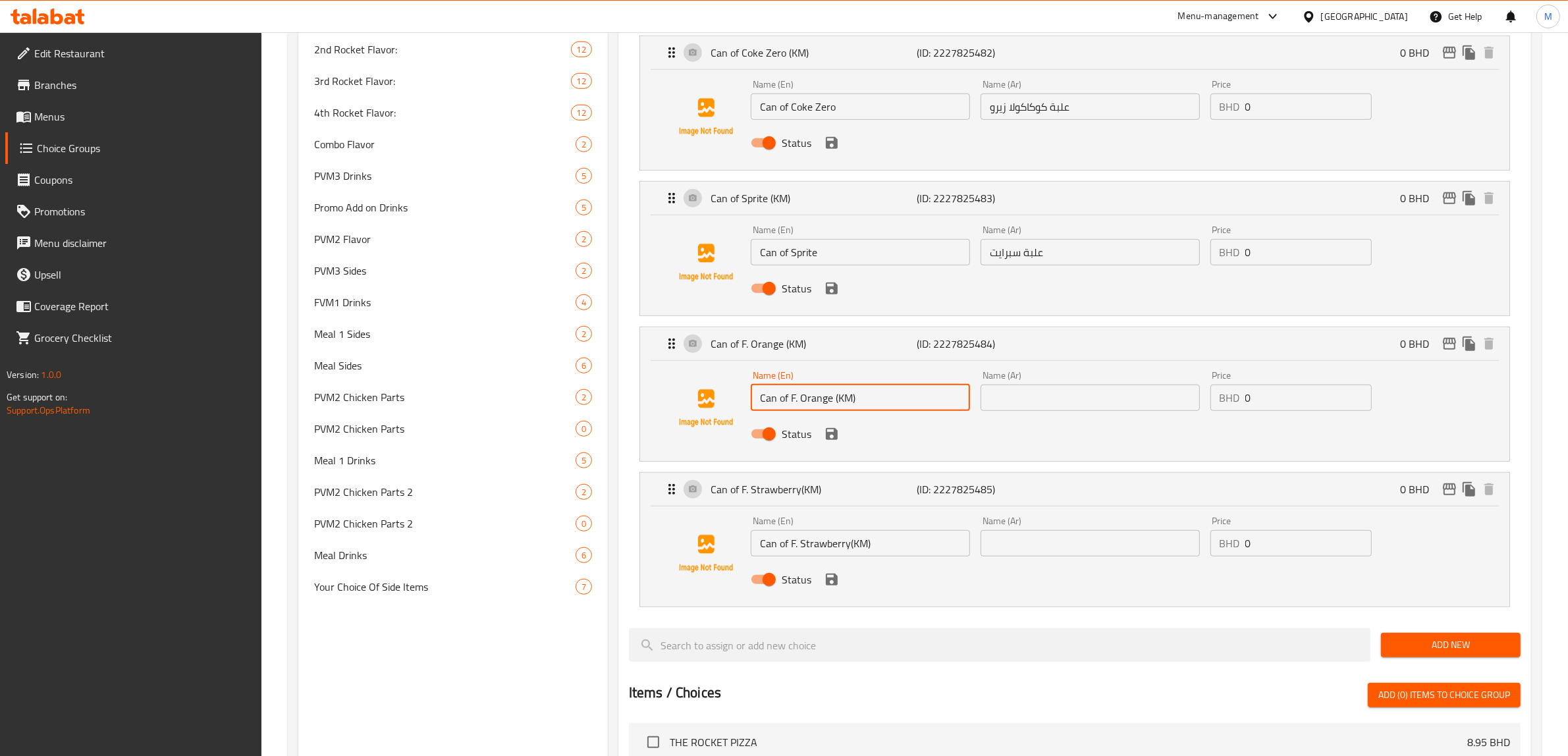
click at [796, 400] on input "Can of F. Orange (KM)" at bounding box center [860, 397] width 219 height 26
drag, startPoint x: 799, startPoint y: 402, endPoint x: 791, endPoint y: 402, distance: 8.0
click at [791, 402] on input "Can of F. Orange (KM)" at bounding box center [860, 397] width 219 height 26
drag, startPoint x: 883, startPoint y: 408, endPoint x: 854, endPoint y: 399, distance: 30.4
click at [854, 399] on input "Can of Fanta Orange (KM)" at bounding box center [860, 397] width 219 height 26
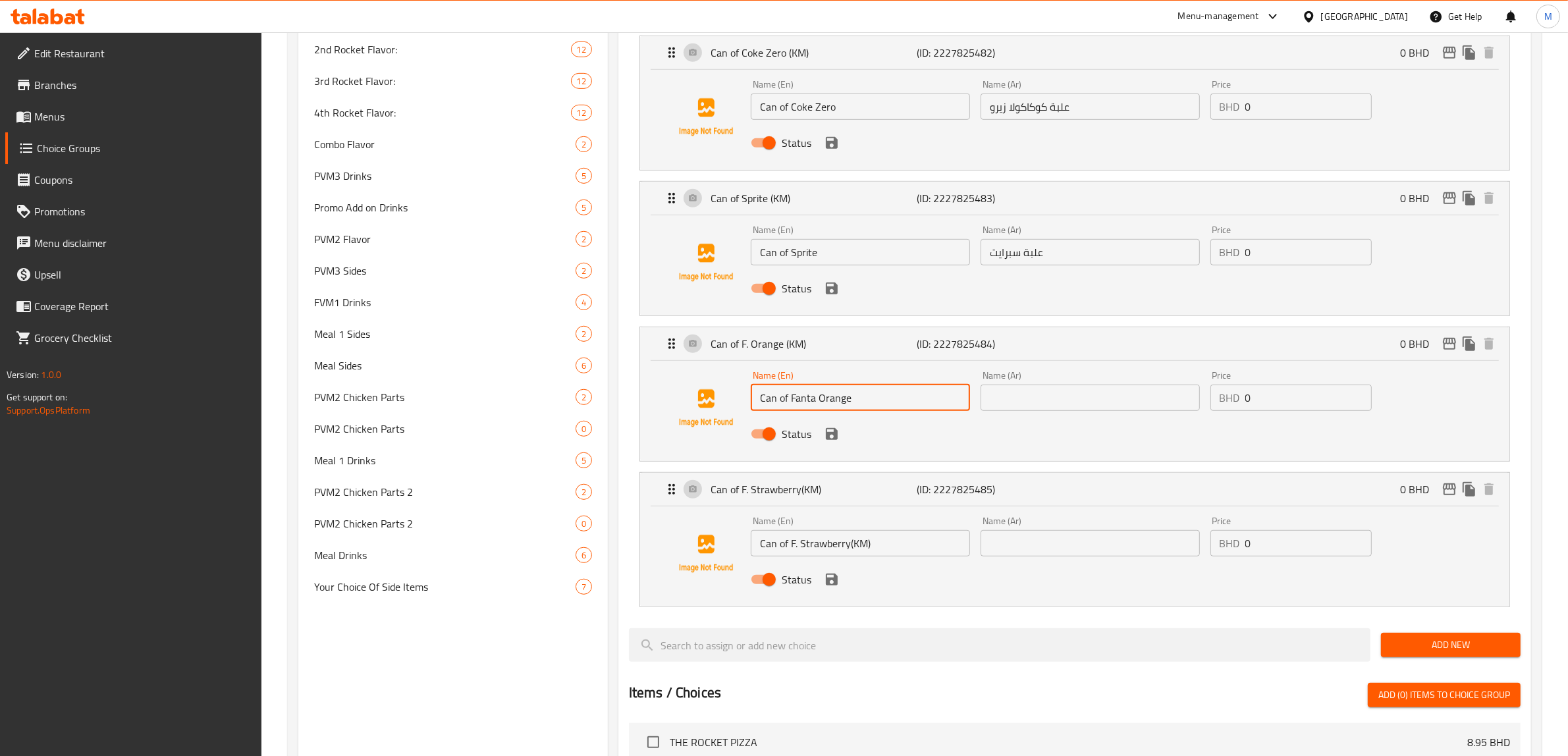
click at [832, 405] on input "Can of Fanta Orange" at bounding box center [860, 397] width 219 height 26
type input "Can of Fanta Orange"
click at [1006, 399] on input "text" at bounding box center [1090, 397] width 219 height 26
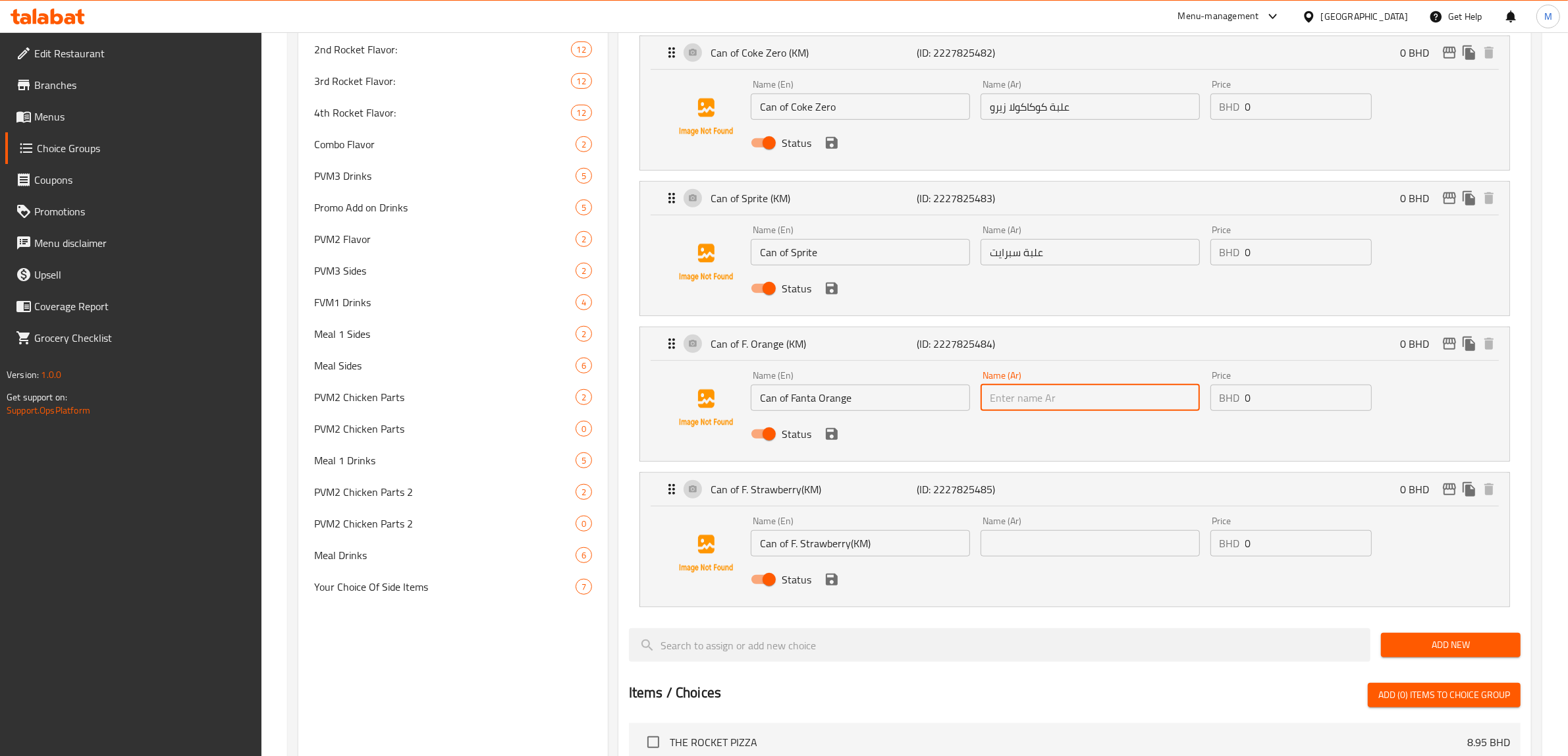
paste input "علبة فانتا برتقال"
click at [908, 432] on div "Status" at bounding box center [1090, 433] width 689 height 35
type input "علبة فانتا برتقال"
drag, startPoint x: 799, startPoint y: 545, endPoint x: 791, endPoint y: 547, distance: 8.2
click at [791, 547] on input "Can of F. Strawberry(KM)" at bounding box center [860, 543] width 219 height 26
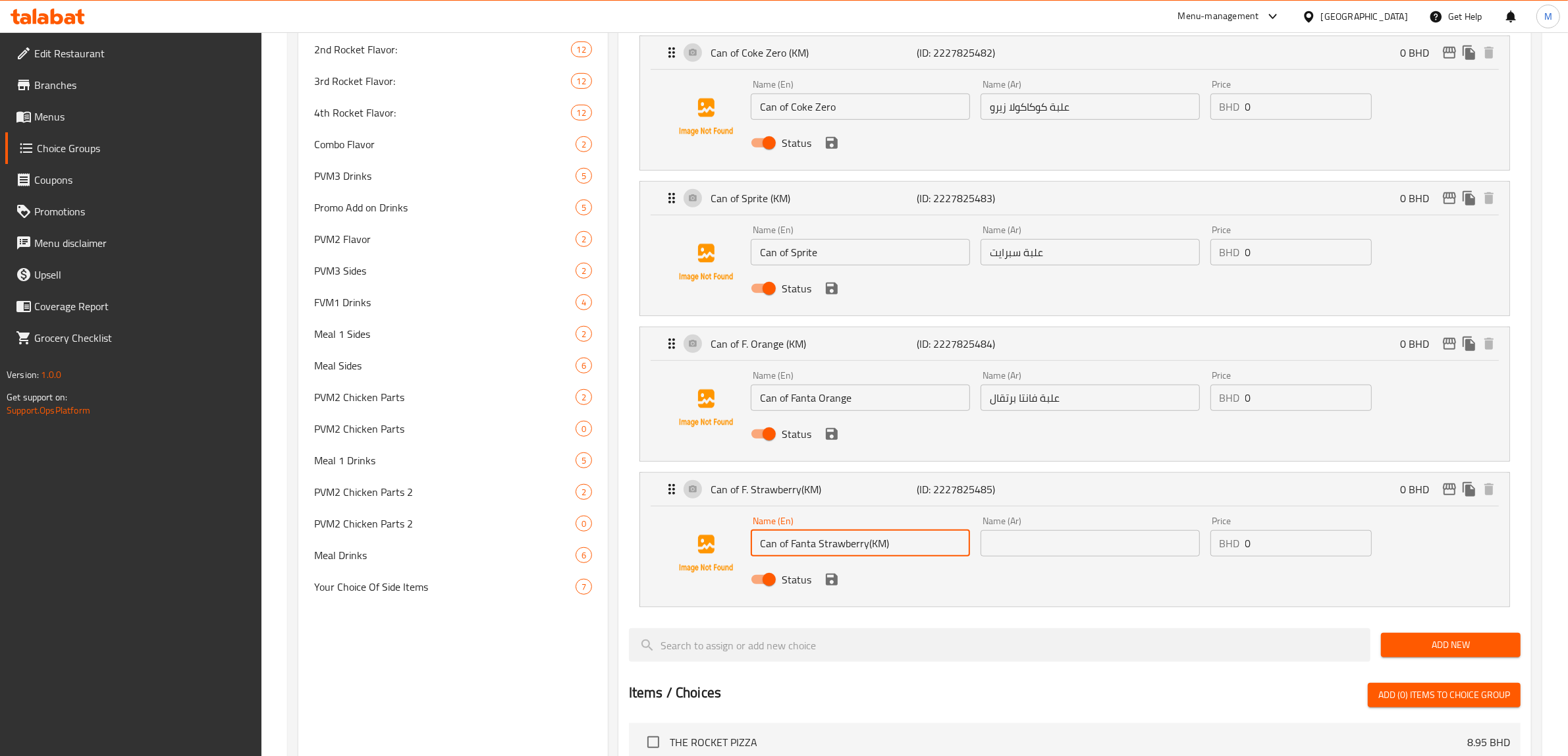
drag, startPoint x: 899, startPoint y: 551, endPoint x: 867, endPoint y: 551, distance: 32.0
click at [867, 551] on input "Can of Fanta Strawberry(KM)" at bounding box center [860, 543] width 219 height 26
click at [860, 552] on input "Can of Fanta Strawberry" at bounding box center [860, 543] width 219 height 26
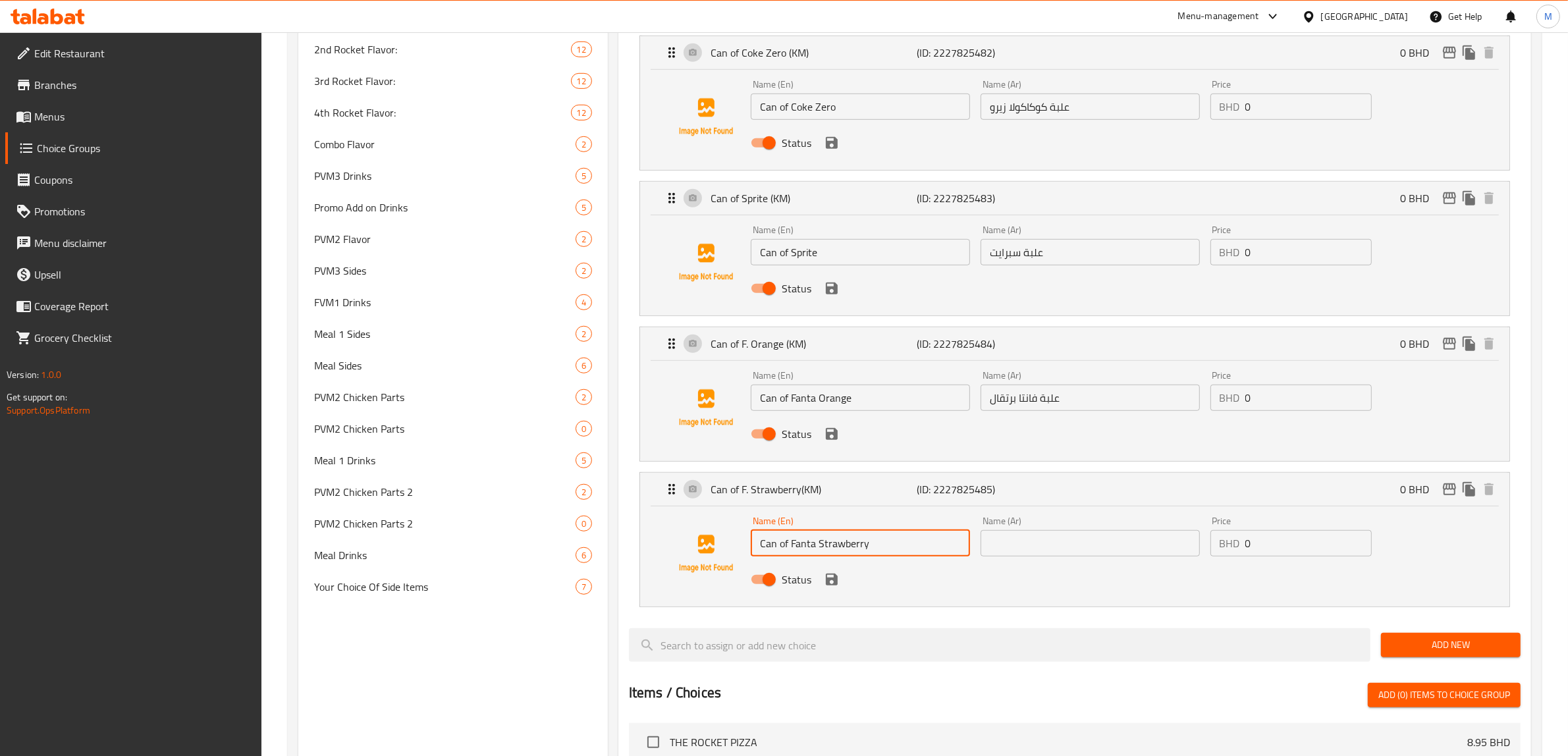
type input "Can of Fanta Strawberry"
click at [1032, 556] on input "text" at bounding box center [1090, 543] width 219 height 26
paste input "علبة فانتا فراولة"
click at [993, 587] on div "Status" at bounding box center [1090, 579] width 689 height 35
click at [833, 584] on icon "save" at bounding box center [831, 578] width 11 height 11
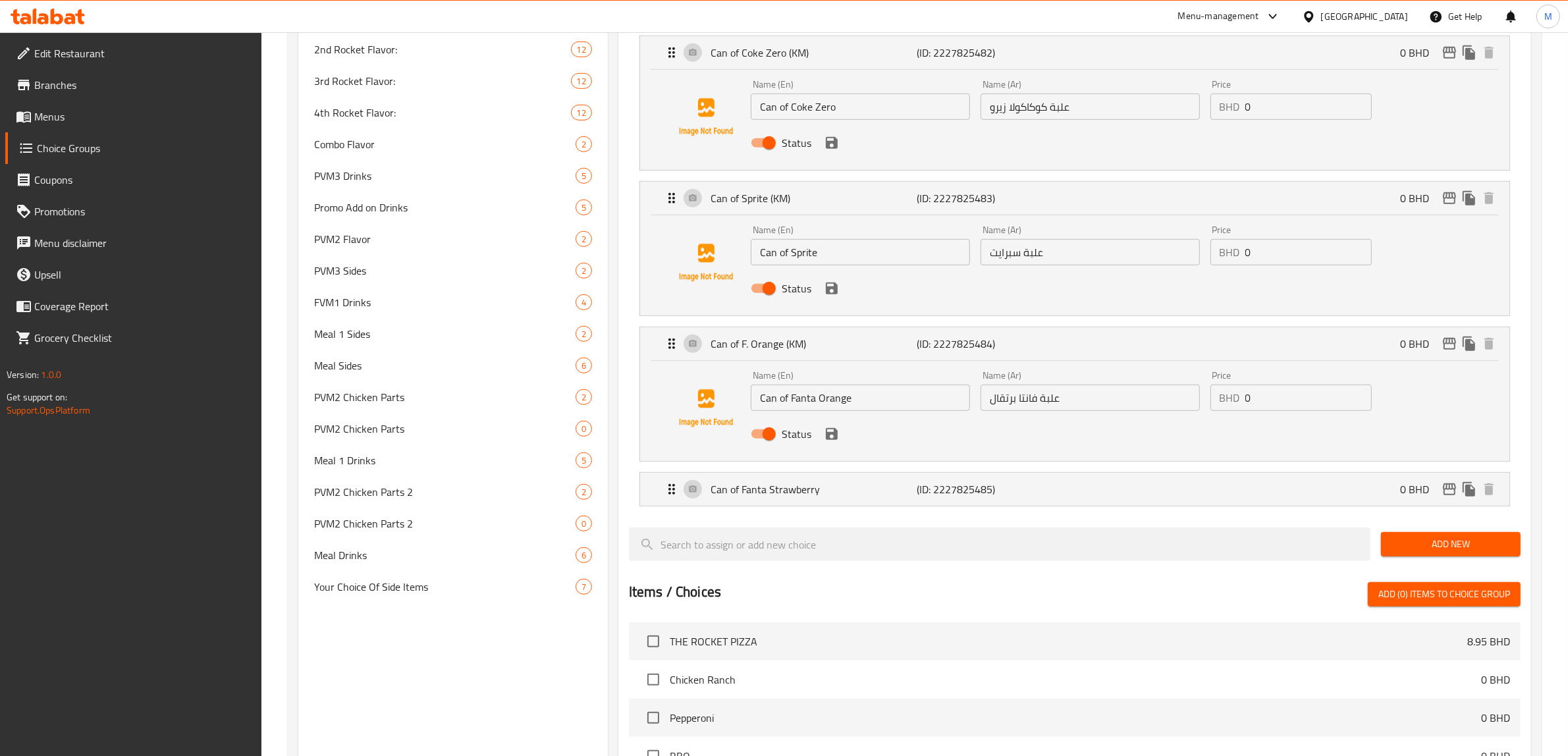
type input "علبة فانتا فراولة"
click at [830, 433] on icon "save" at bounding box center [832, 434] width 16 height 16
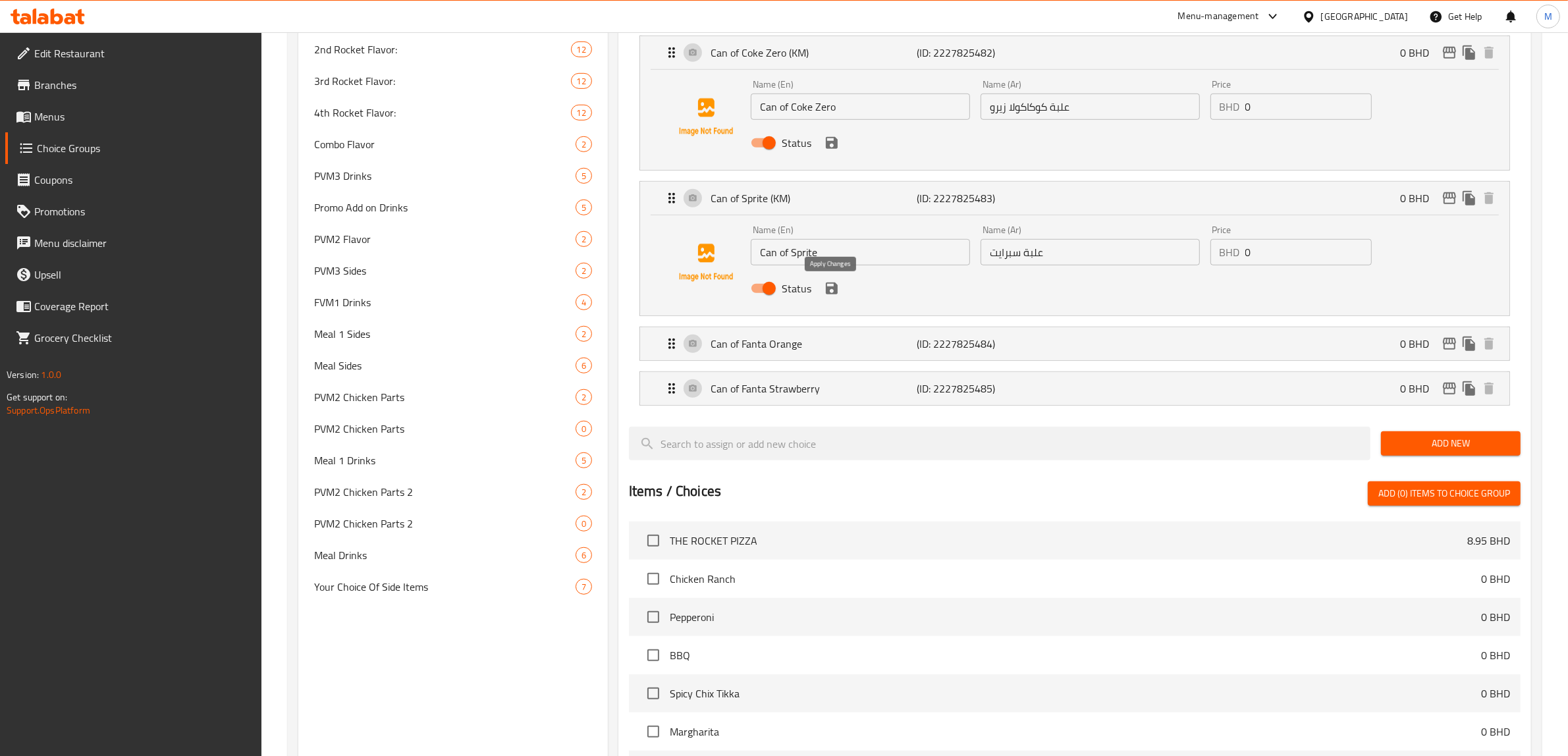
click at [830, 285] on icon "save" at bounding box center [831, 287] width 11 height 11
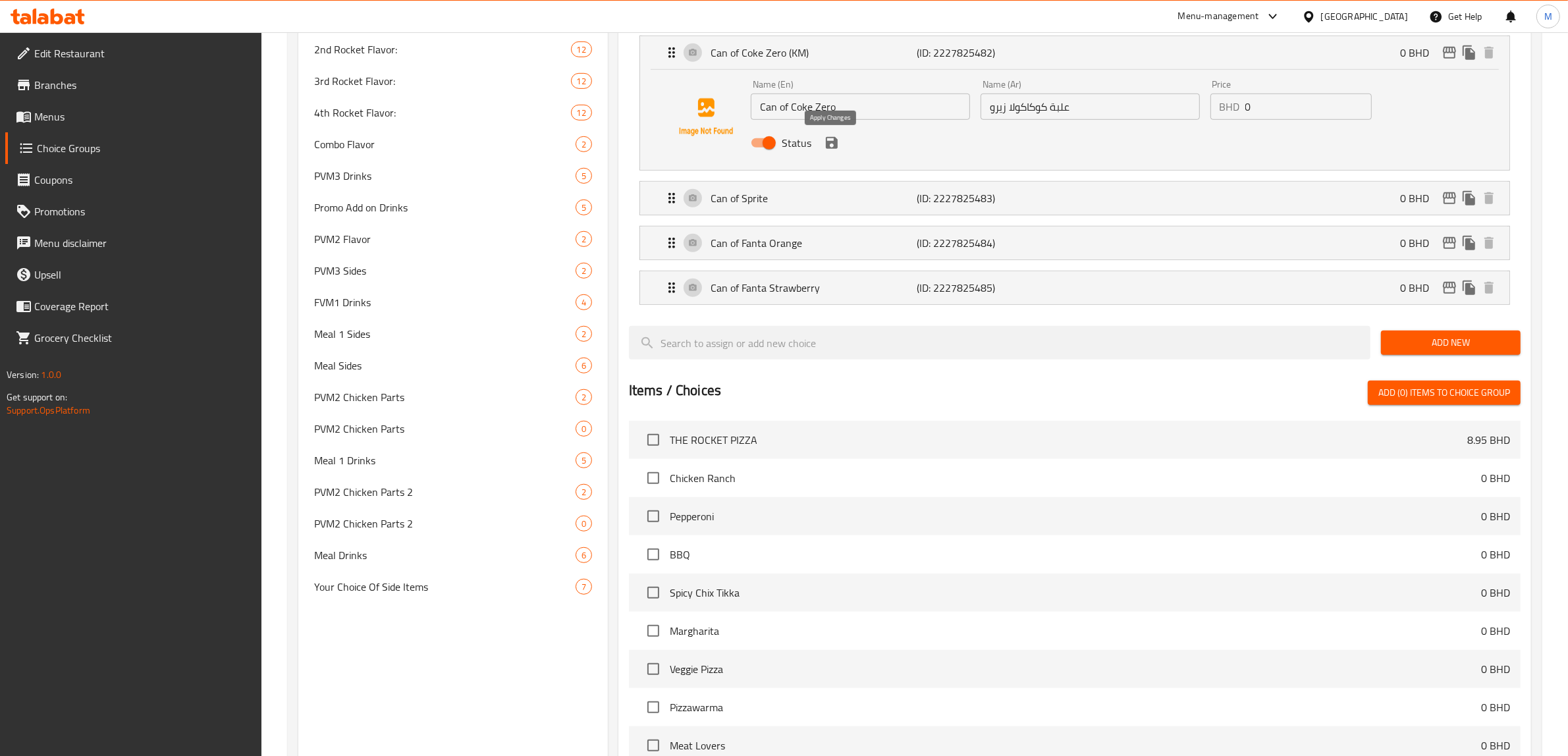
click at [837, 145] on icon "save" at bounding box center [832, 143] width 16 height 16
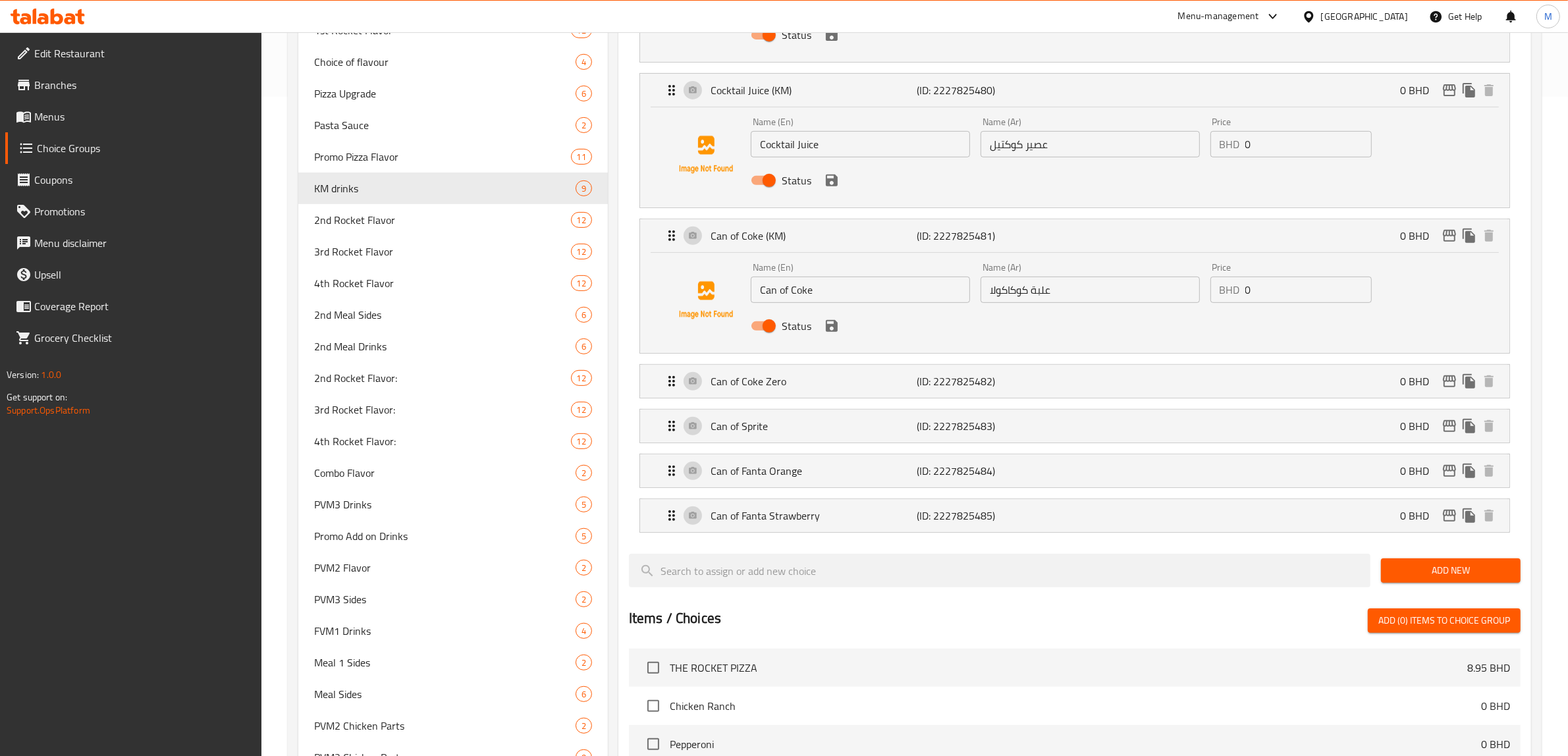
scroll to position [658, 0]
click at [834, 334] on icon "save" at bounding box center [832, 327] width 16 height 16
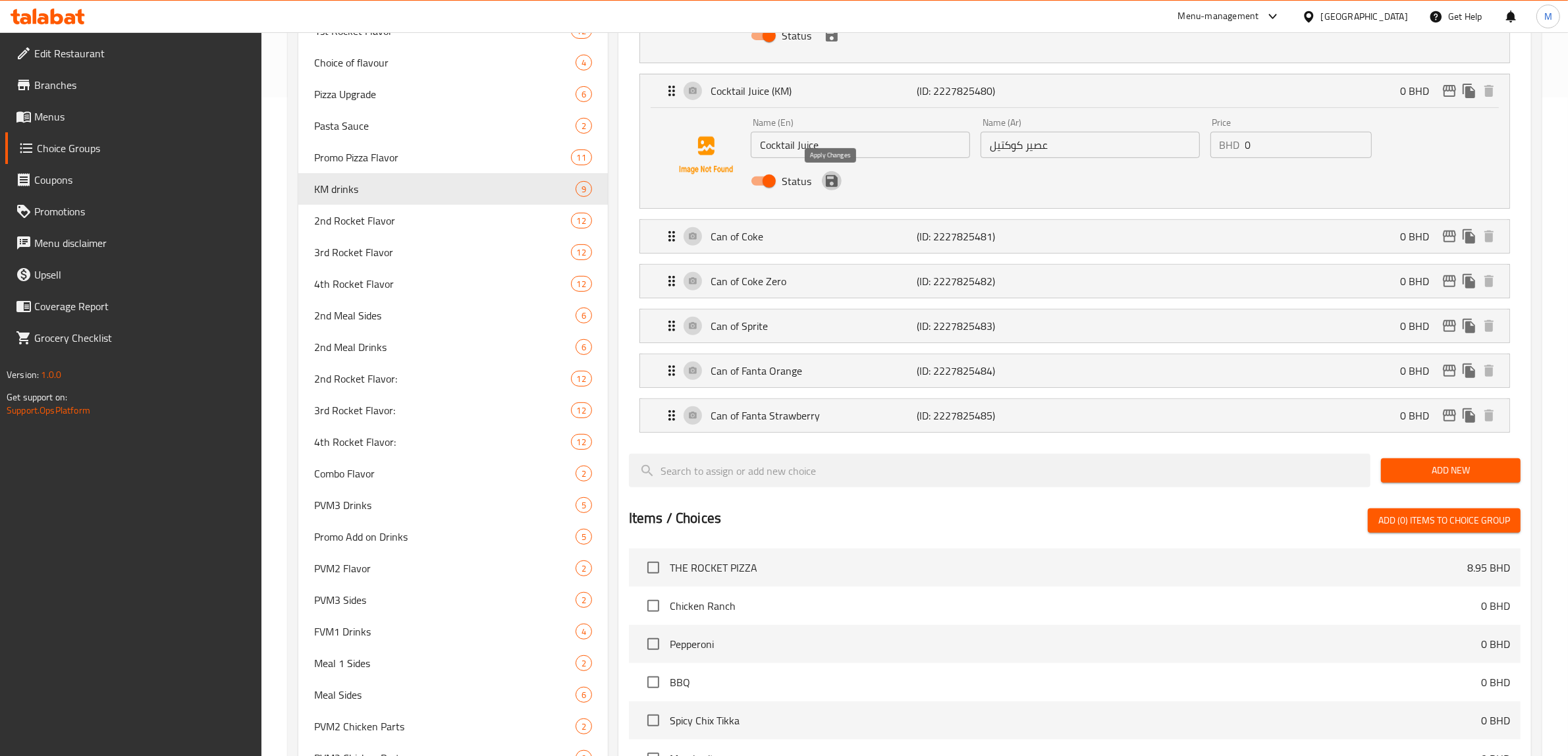
click at [832, 183] on icon "save" at bounding box center [832, 181] width 16 height 16
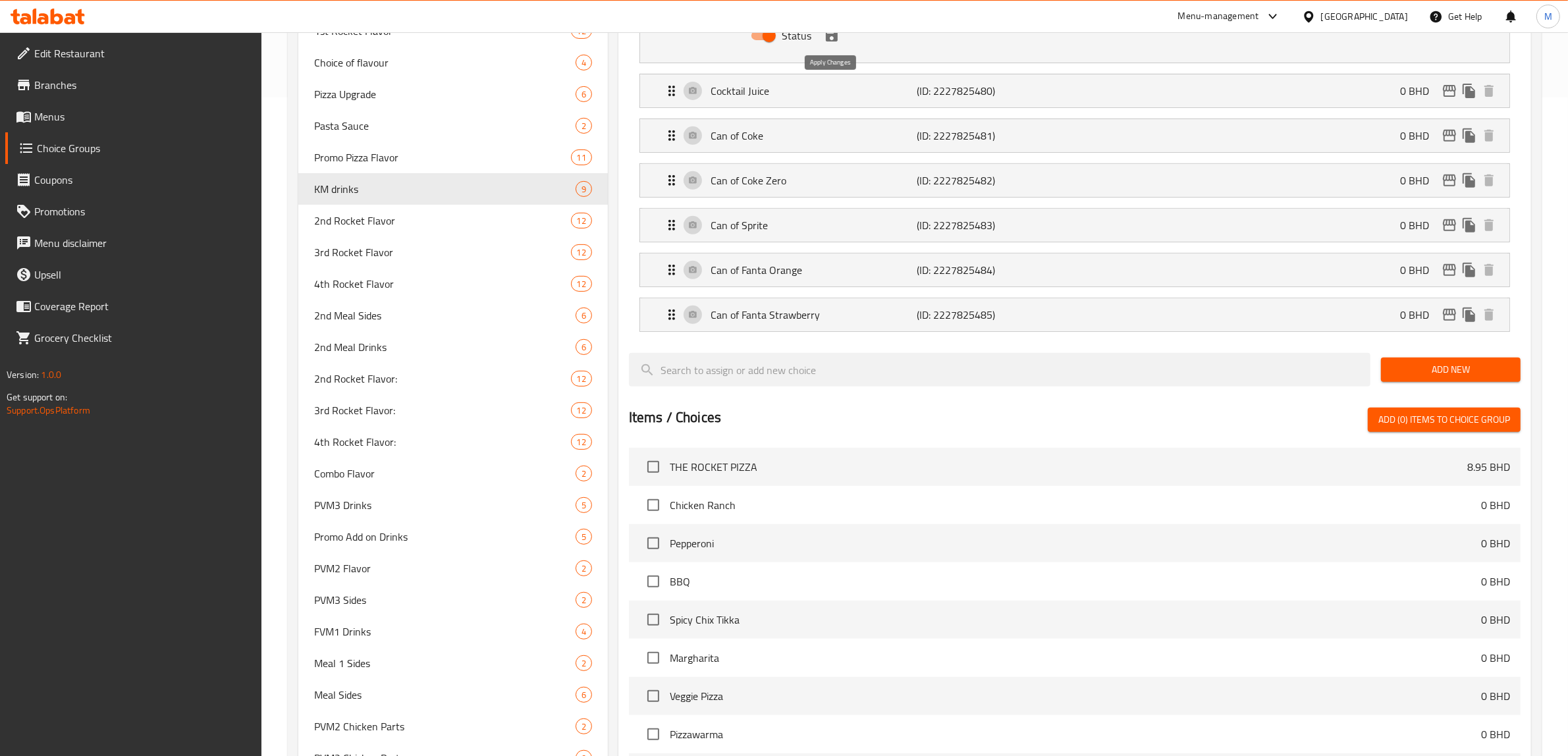
click at [834, 40] on icon "save" at bounding box center [831, 35] width 11 height 11
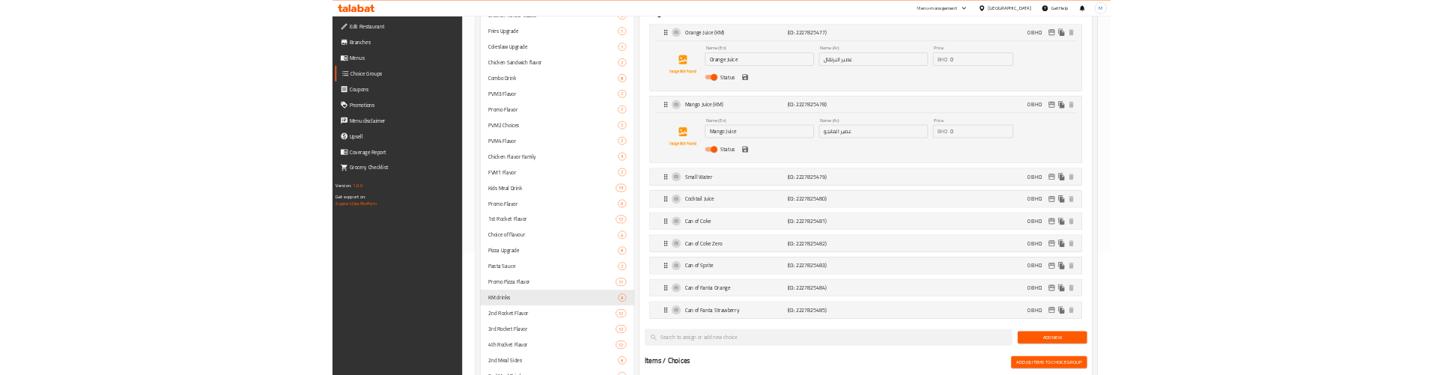
scroll to position [94, 0]
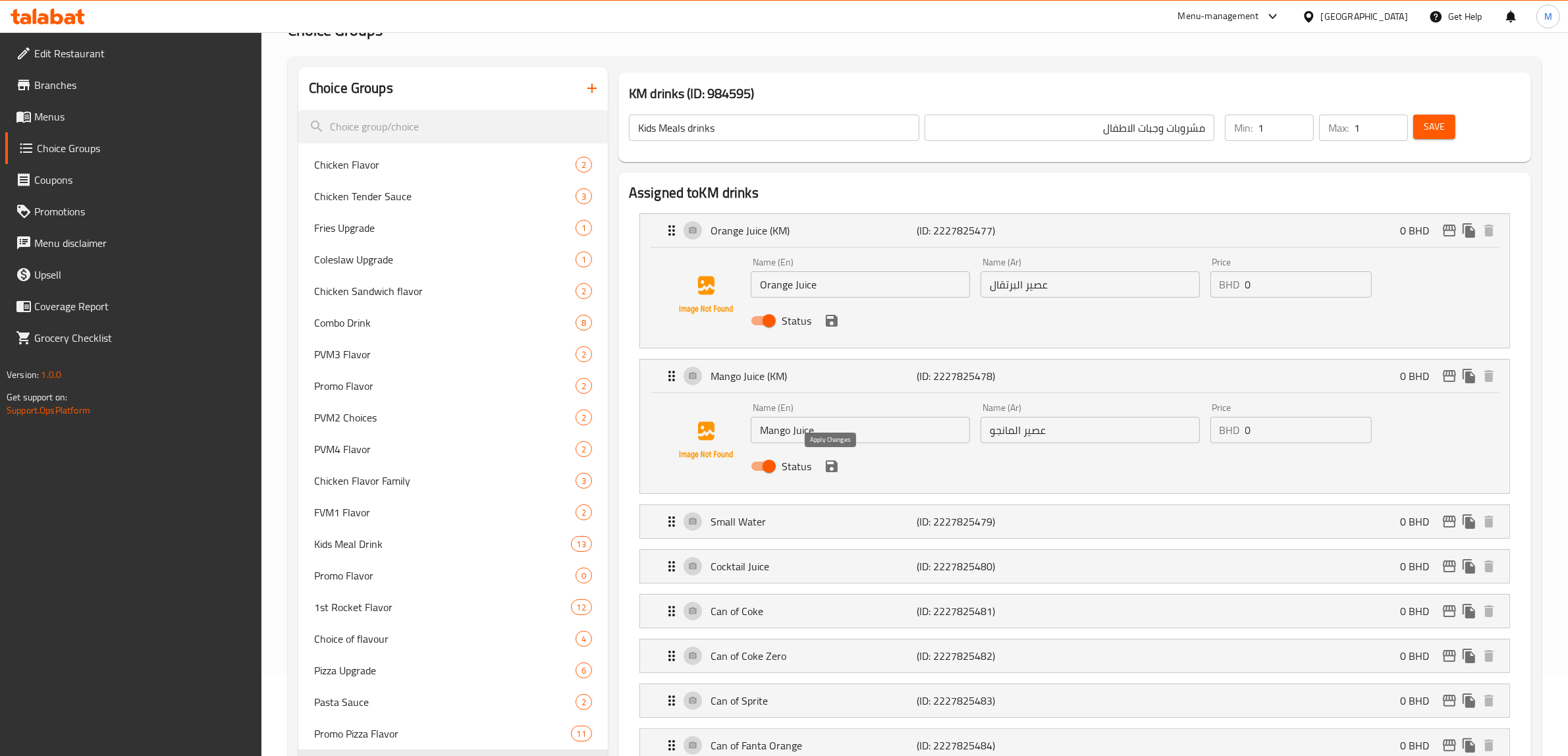
click at [828, 469] on icon "save" at bounding box center [831, 466] width 11 height 11
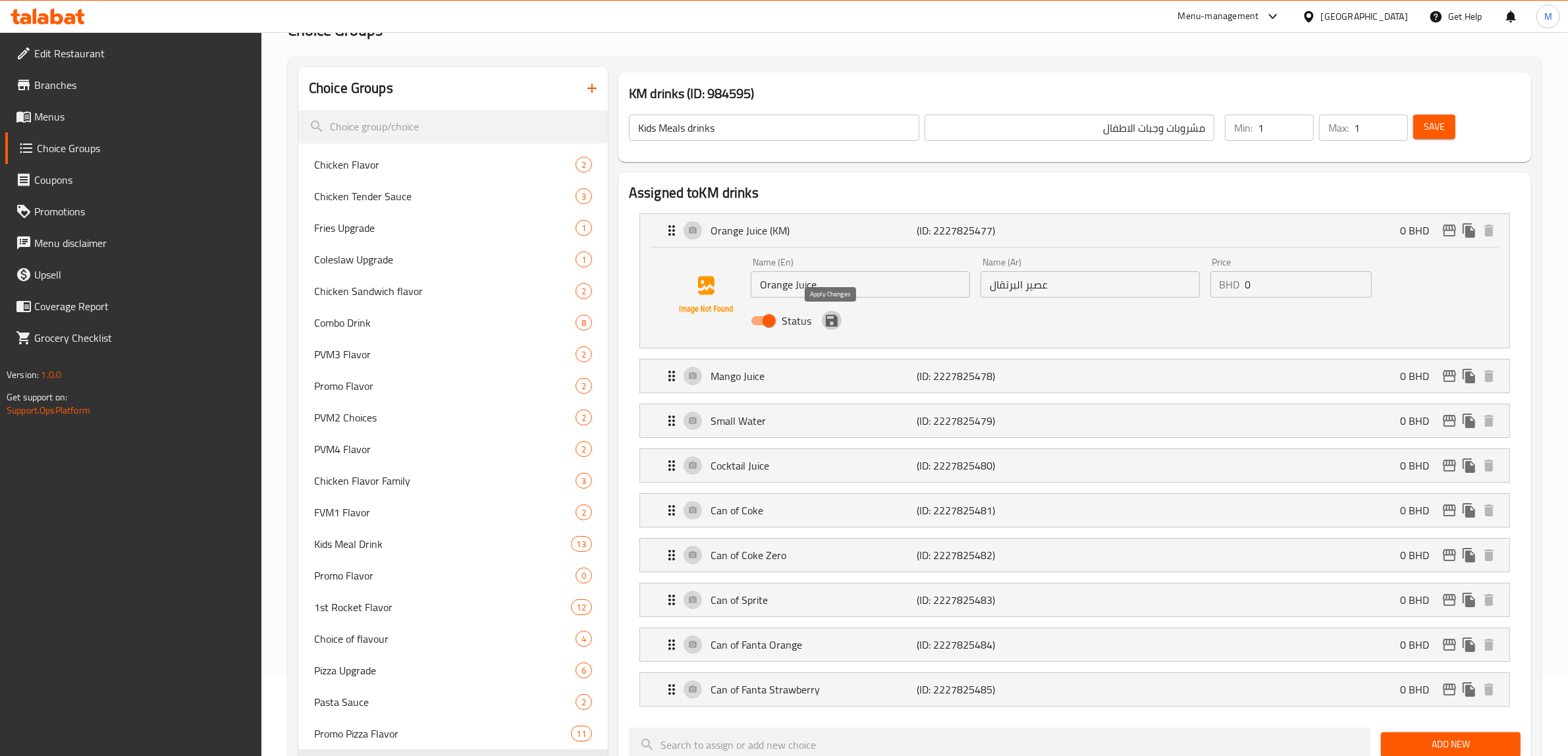
click at [832, 315] on icon "save" at bounding box center [831, 320] width 11 height 11
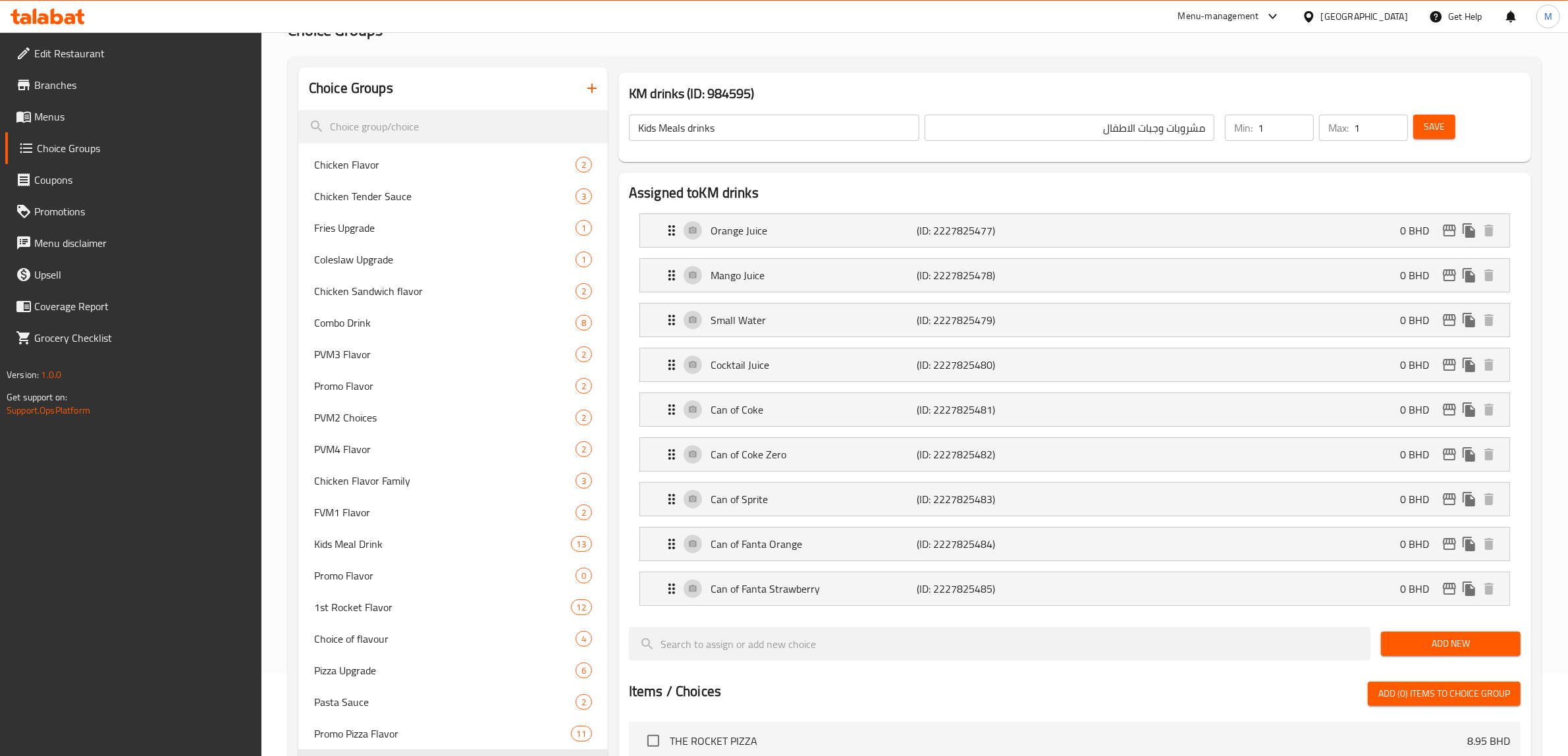
click at [1433, 122] on span "Save" at bounding box center [1434, 127] width 21 height 17
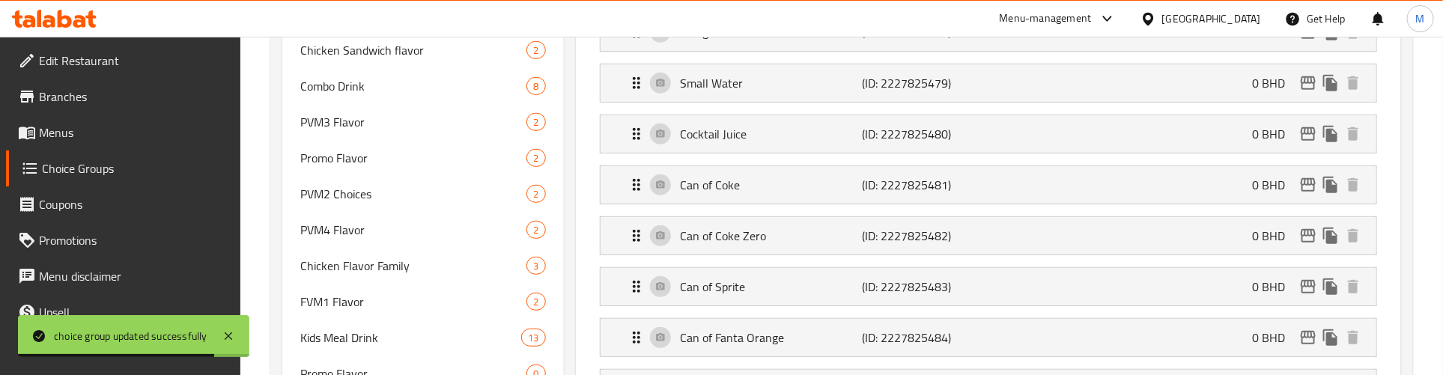
scroll to position [187, 0]
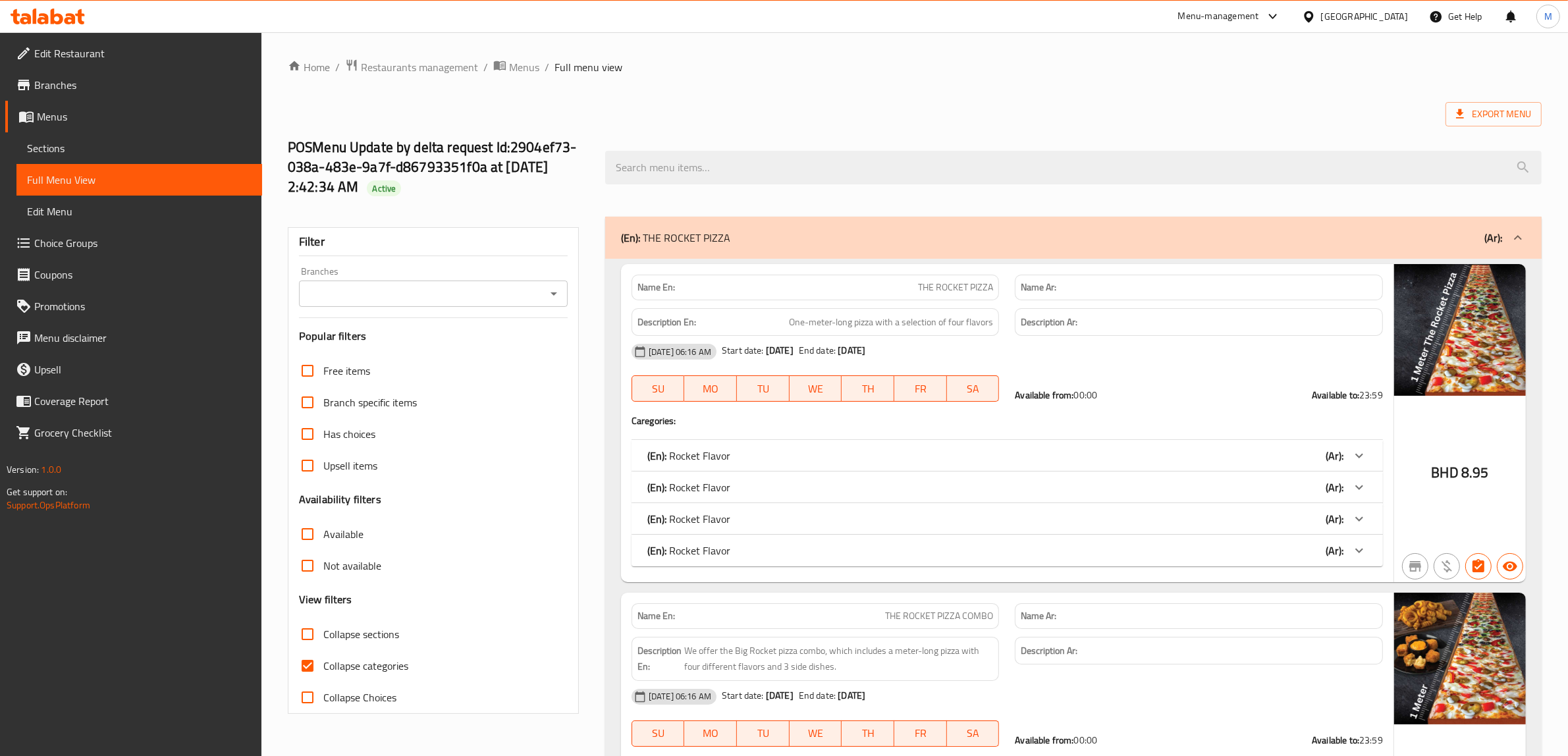
click at [551, 298] on icon "Open" at bounding box center [554, 294] width 16 height 16
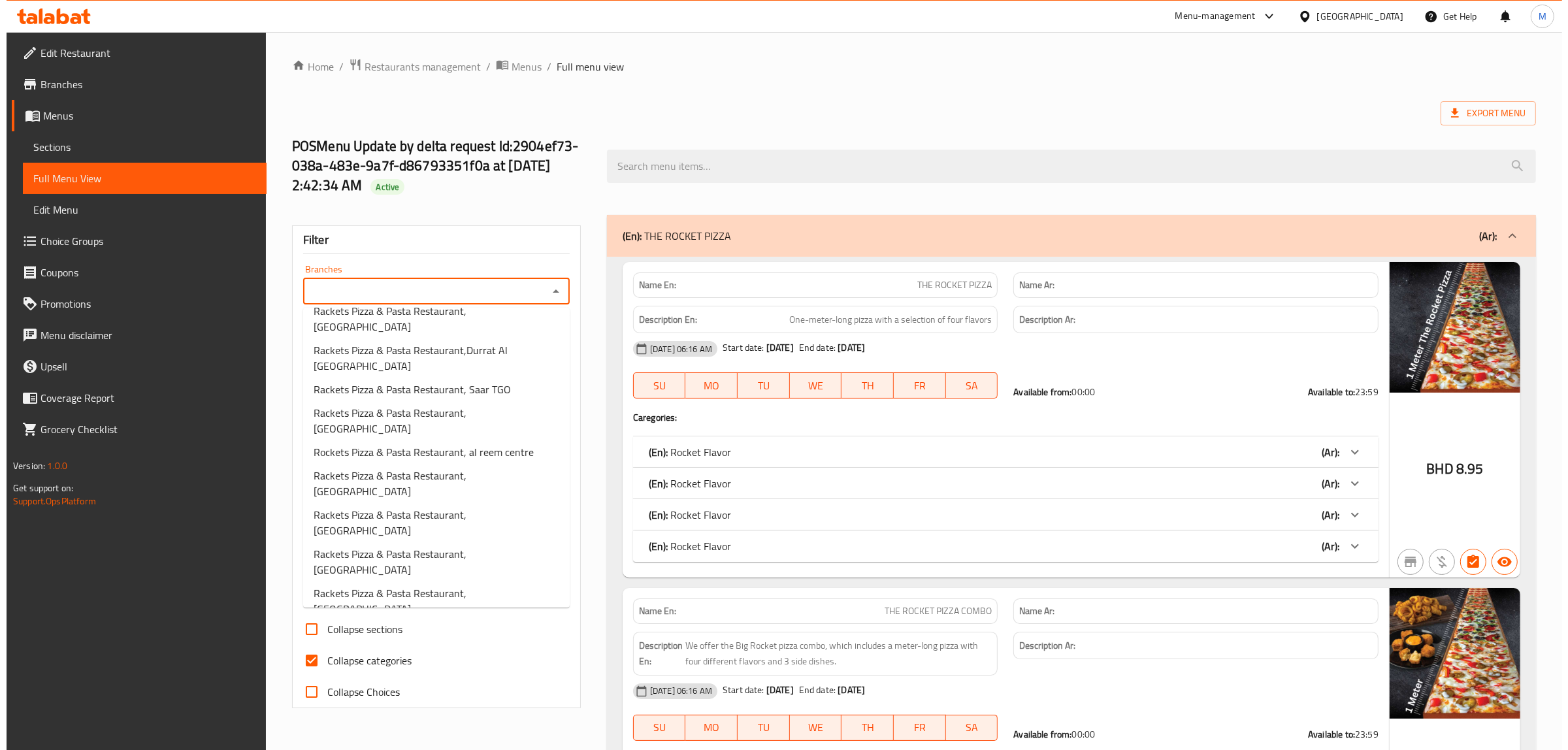
scroll to position [39, 0]
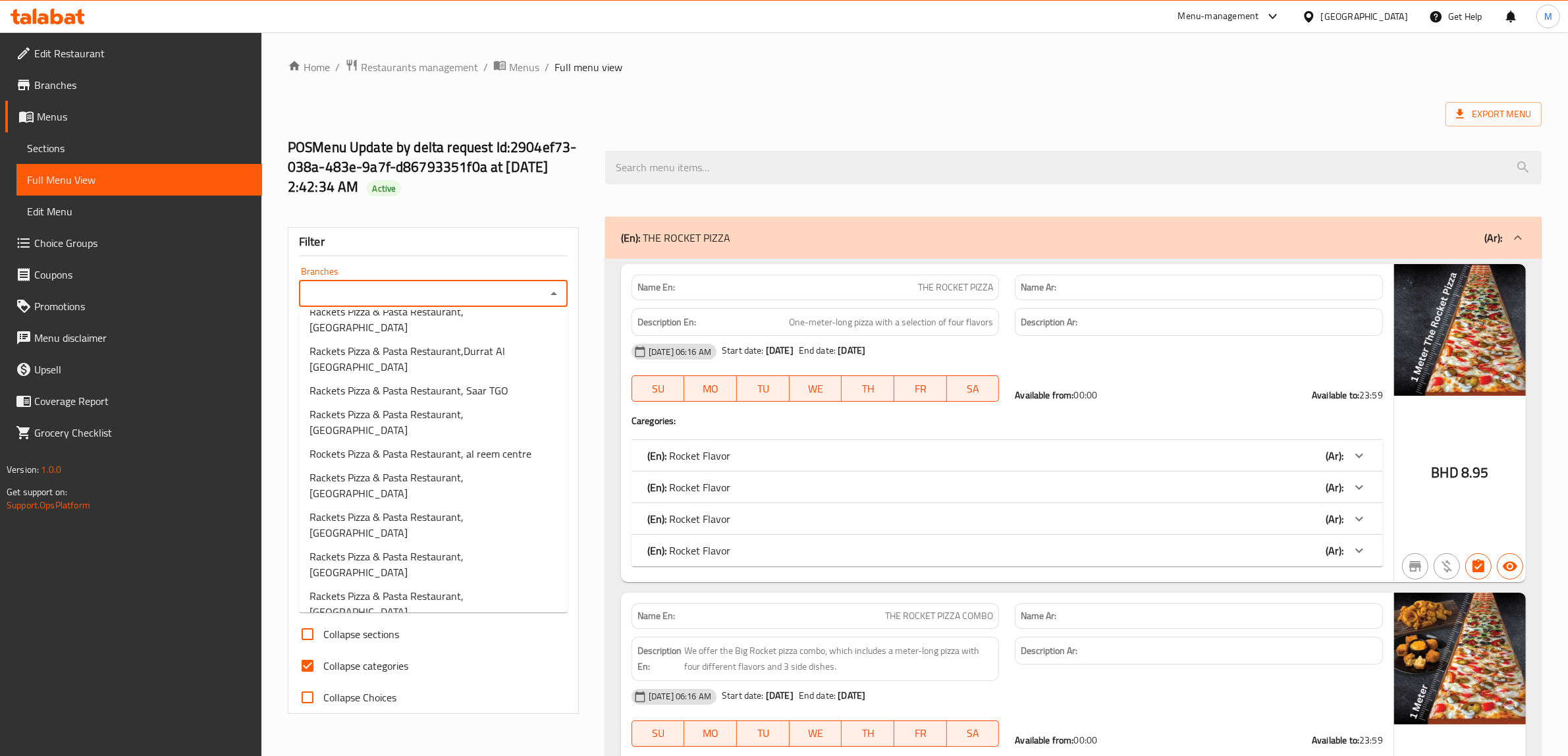
click at [488, 715] on span "Rackets Pizza and Pasta Restaurant, [GEOGRAPHIC_DATA]" at bounding box center [434, 731] width 248 height 32
type input "Rackets Pizza and Pasta Restaurant, [GEOGRAPHIC_DATA]"
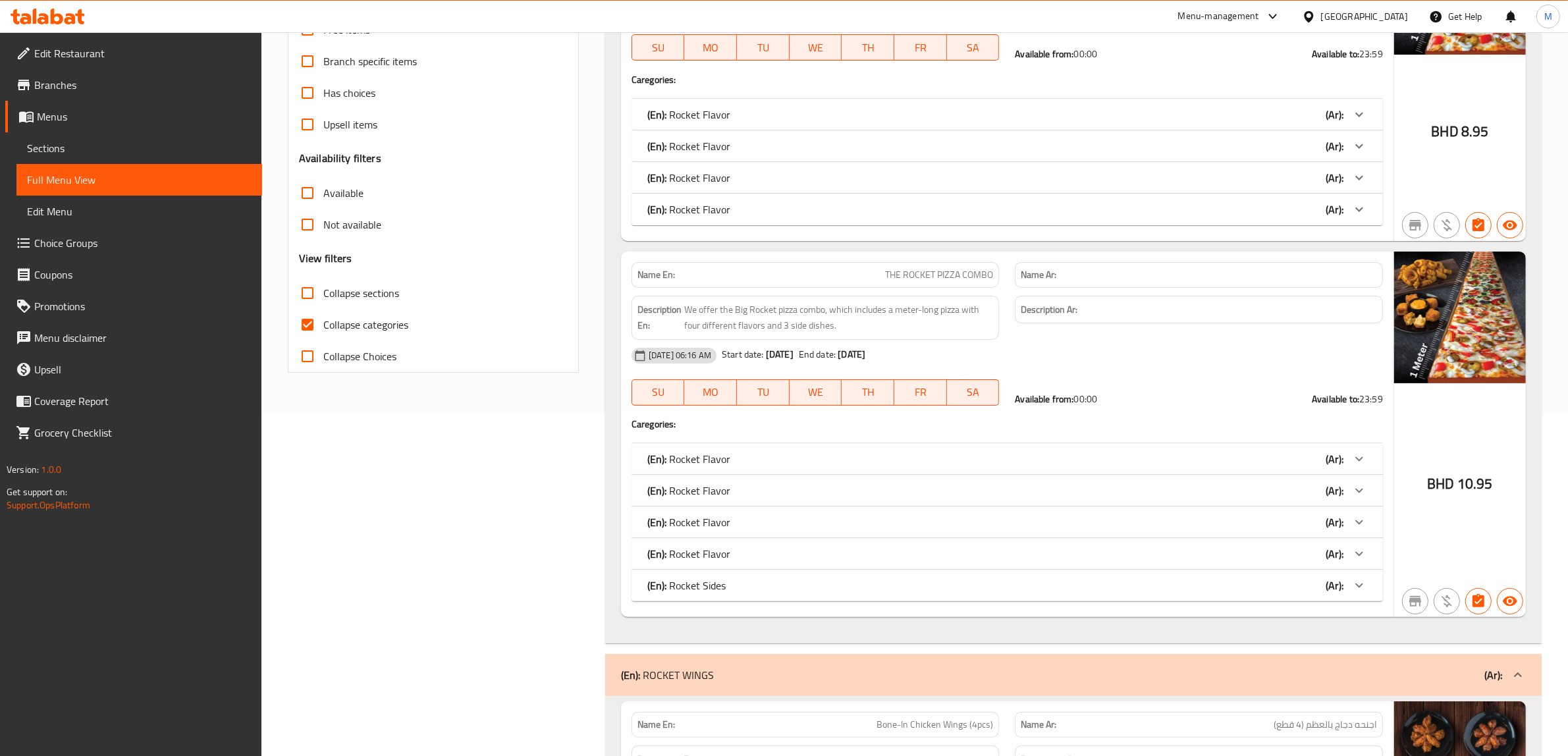
scroll to position [0, 0]
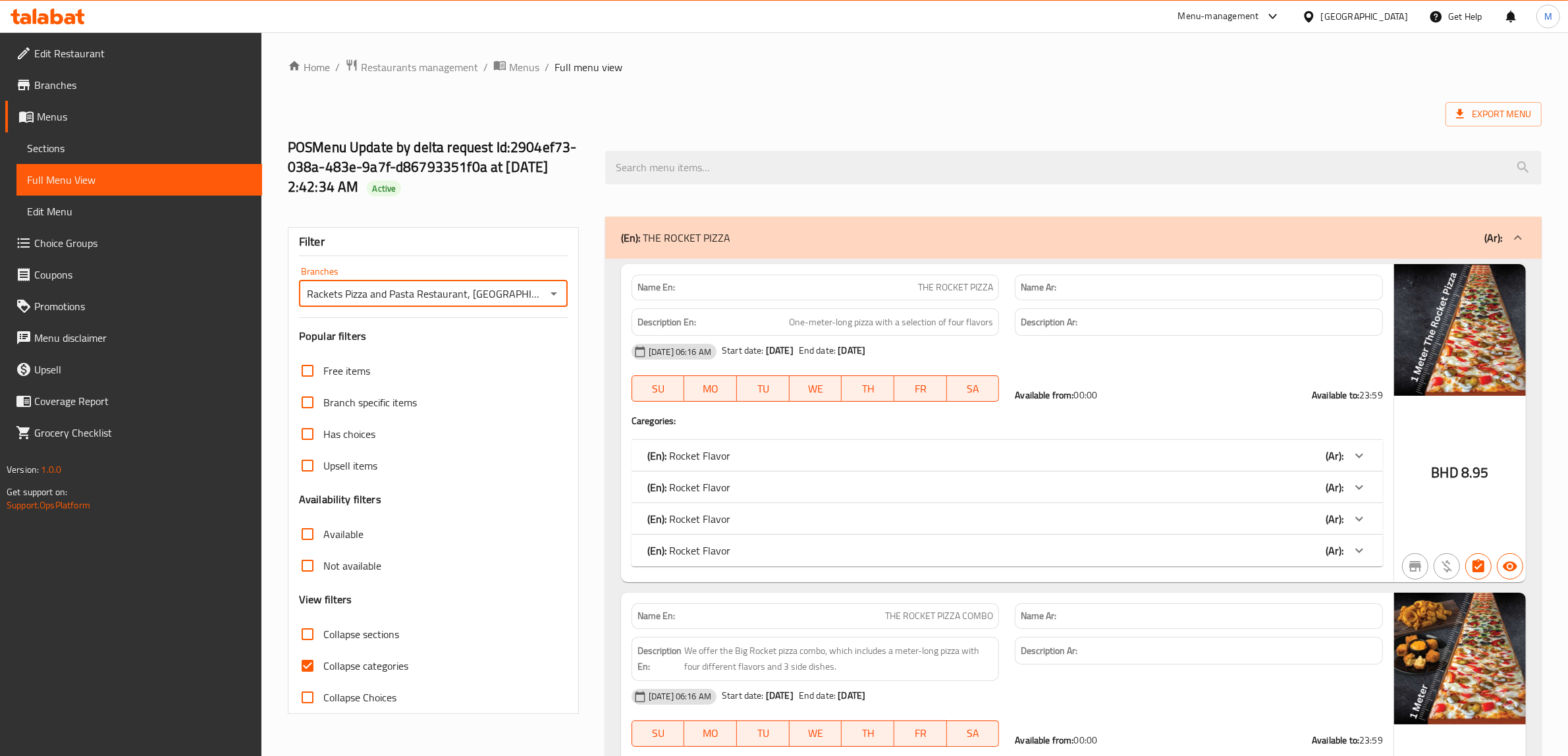
click at [649, 116] on div "Export Menu" at bounding box center [915, 114] width 1254 height 25
click at [587, 193] on h2 "POSMenu Update by delta request Id:2904ef73-038a-483e-9a7f-d86793351f0a at 8/9/…" at bounding box center [438, 167] width 302 height 59
click at [505, 193] on h2 "POSMenu Update by delta request Id:2904ef73-038a-483e-9a7f-d86793351f0a at 8/9/…" at bounding box center [438, 167] width 302 height 59
click at [315, 664] on input "Collapse categories" at bounding box center [308, 665] width 32 height 32
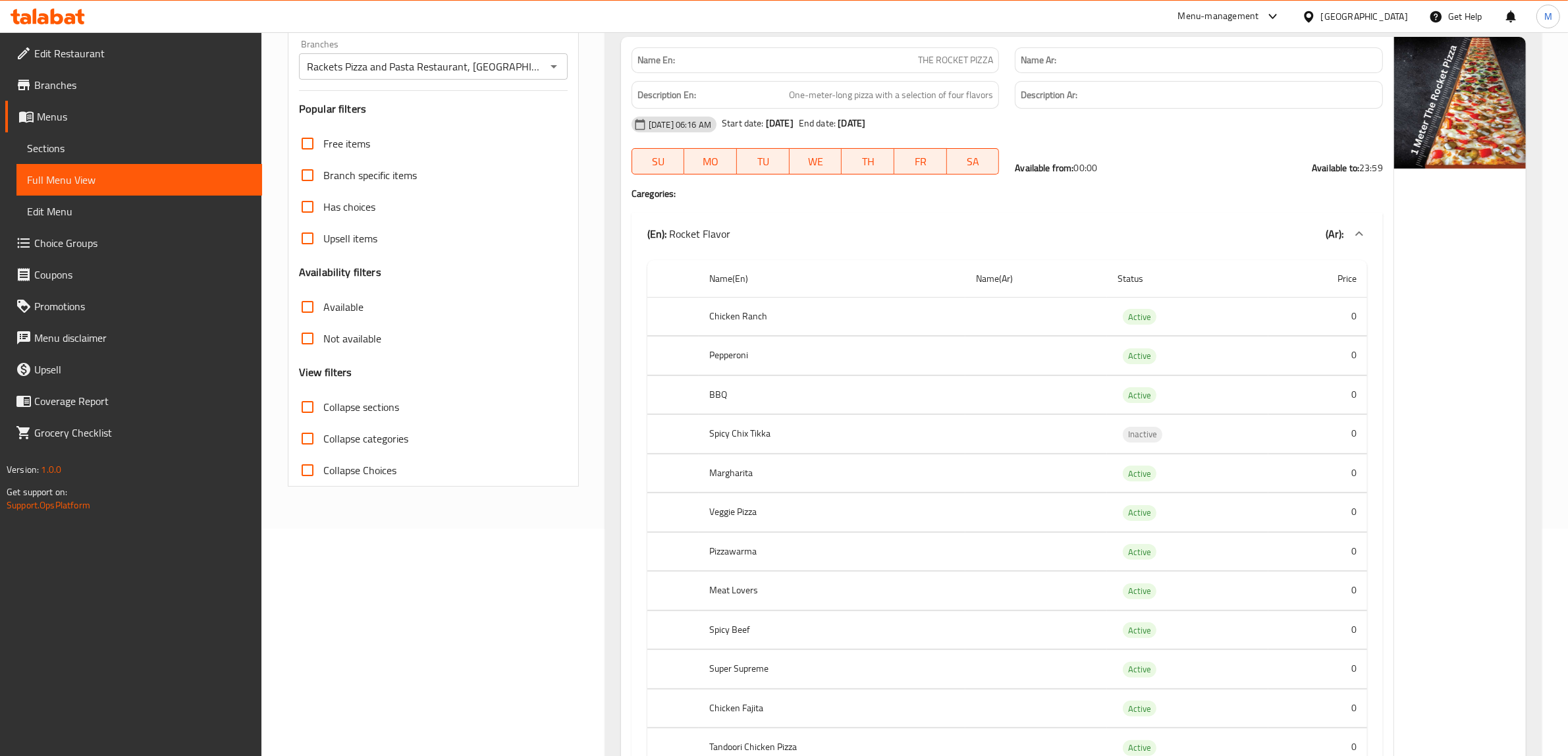
scroll to position [247, 0]
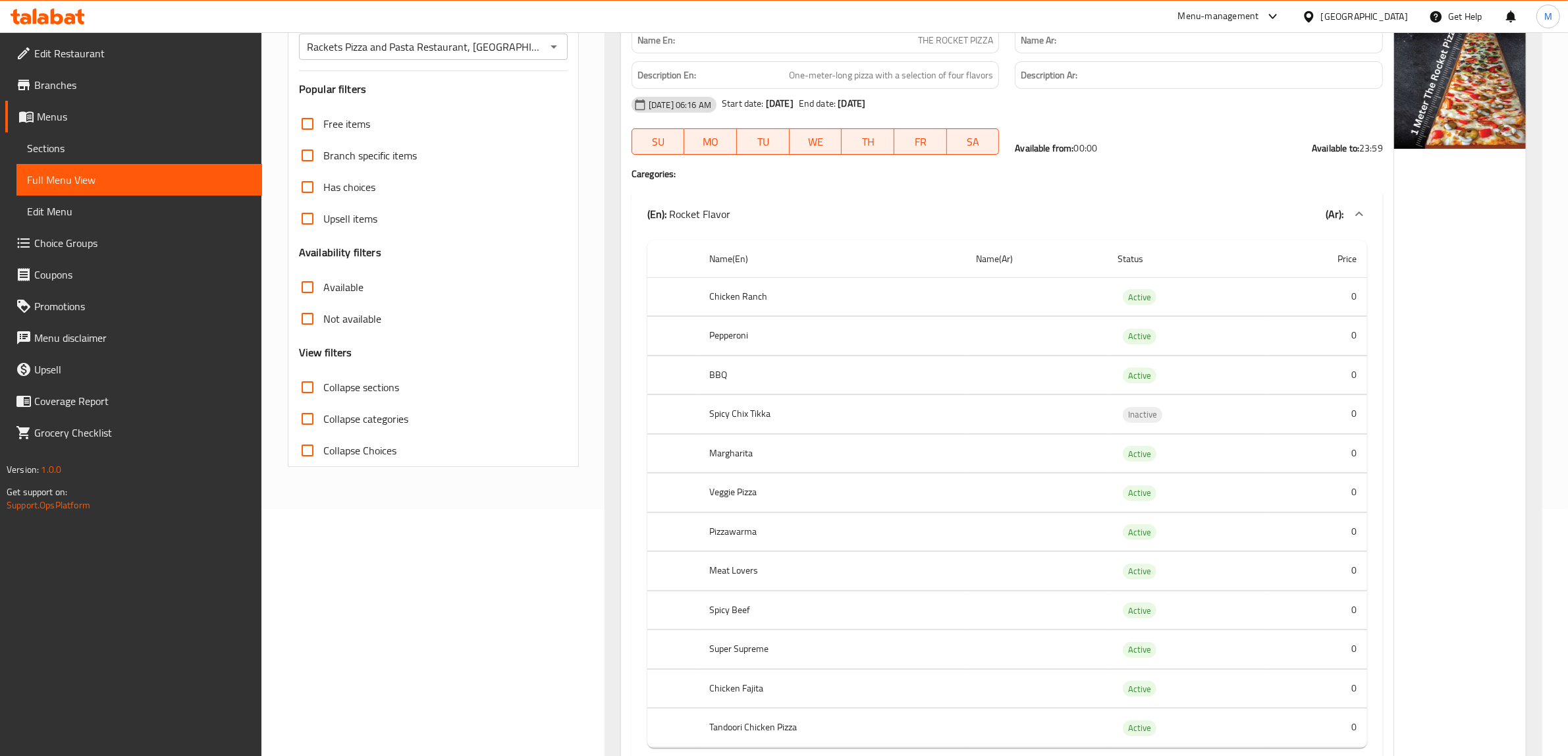
click at [308, 416] on input "Collapse categories" at bounding box center [308, 418] width 32 height 32
checkbox input "true"
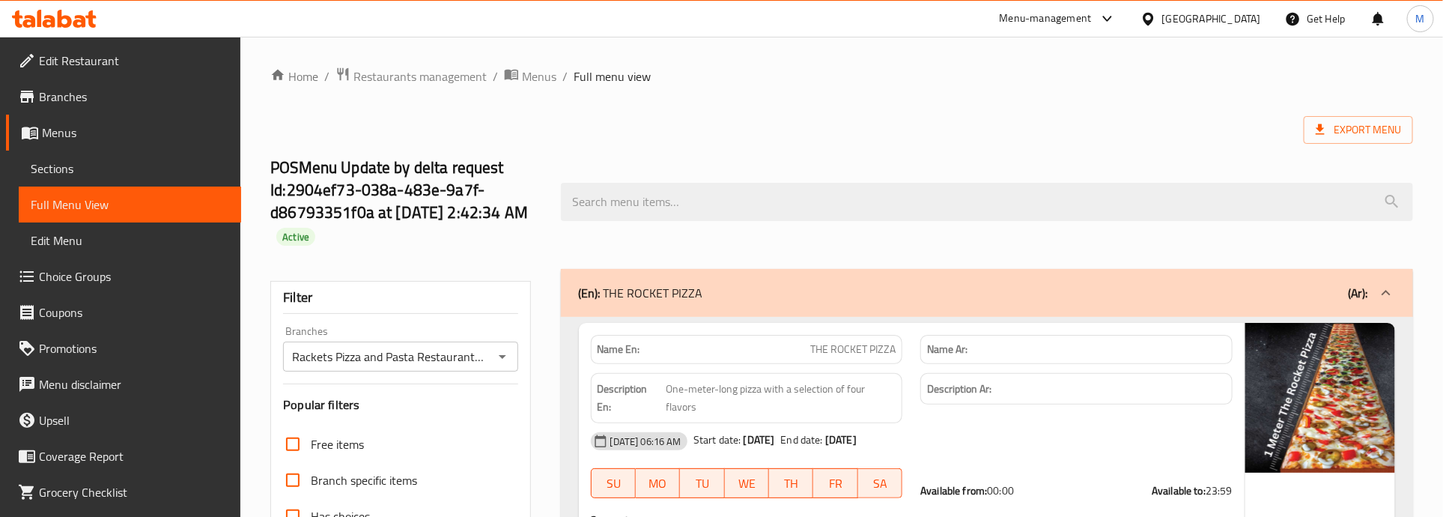
scroll to position [94, 0]
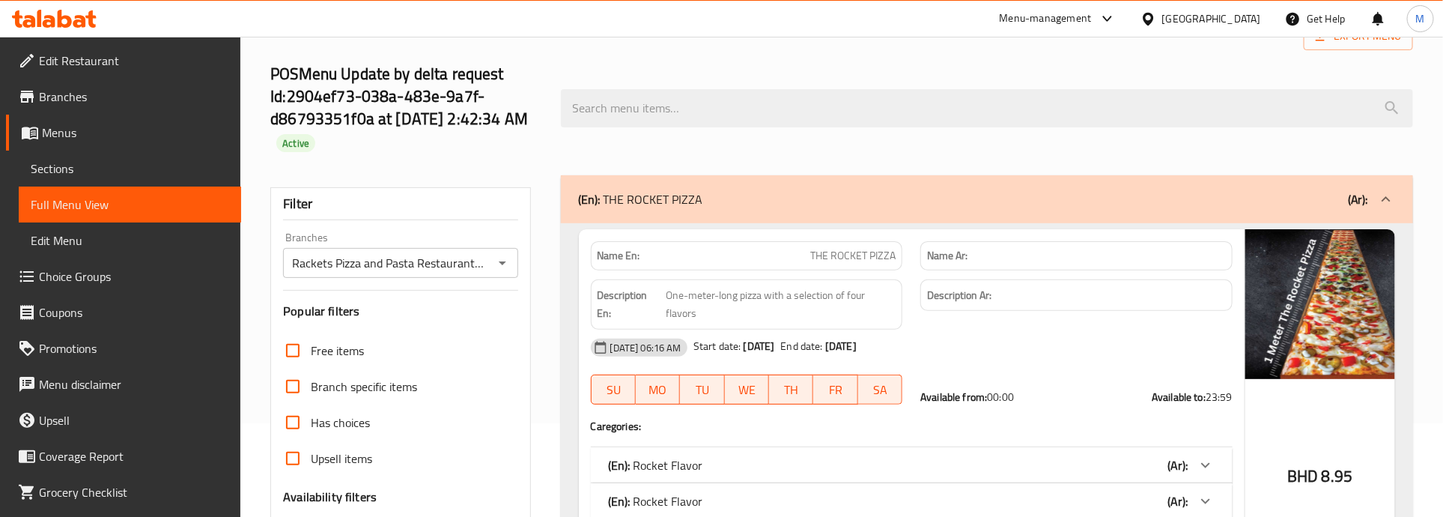
click at [506, 261] on icon "Open" at bounding box center [503, 263] width 18 height 18
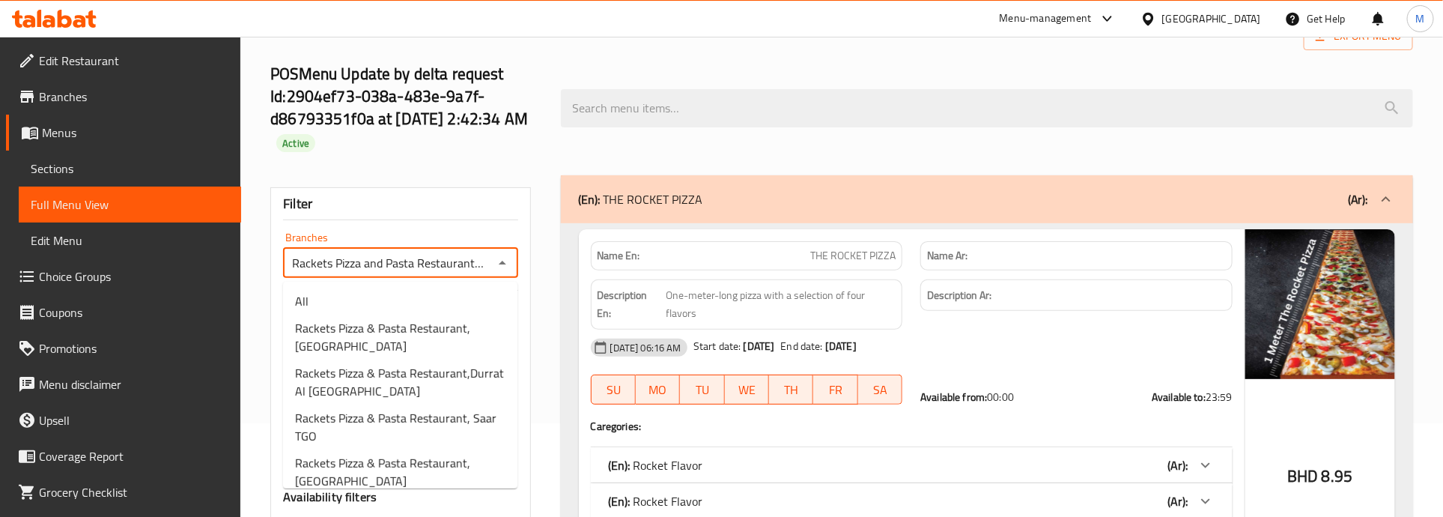
scroll to position [395, 0]
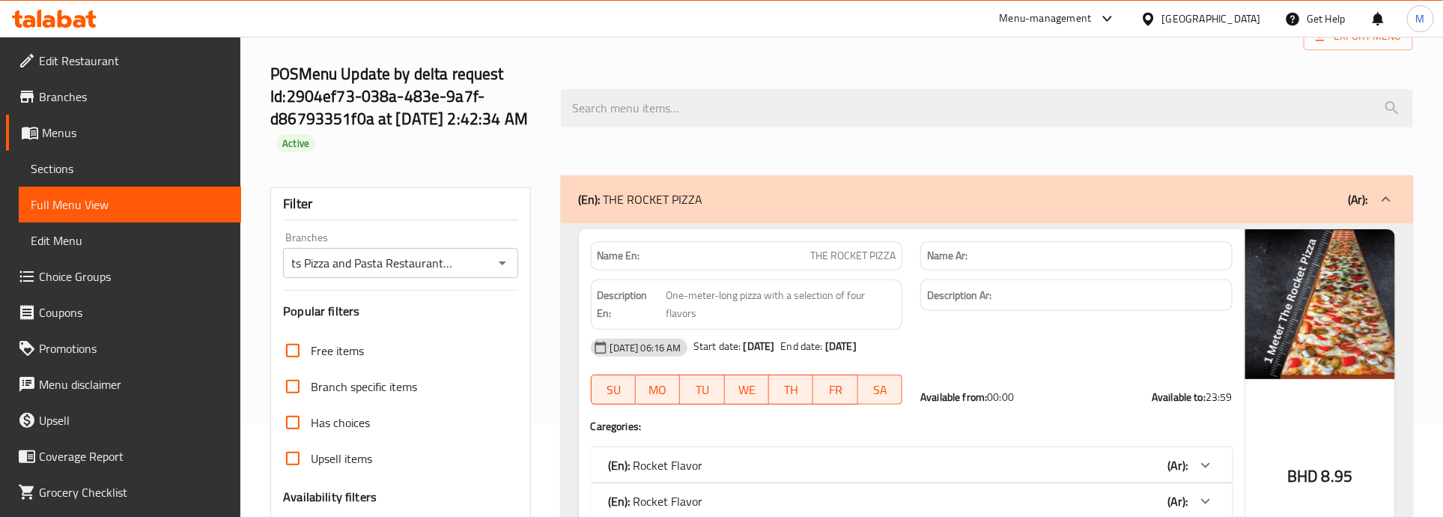
drag, startPoint x: 1326, startPoint y: 473, endPoint x: 1362, endPoint y: 476, distance: 36.0
click at [1354, 476] on div "BHD 8.95" at bounding box center [1321, 419] width 150 height 380
copy span "8.95"
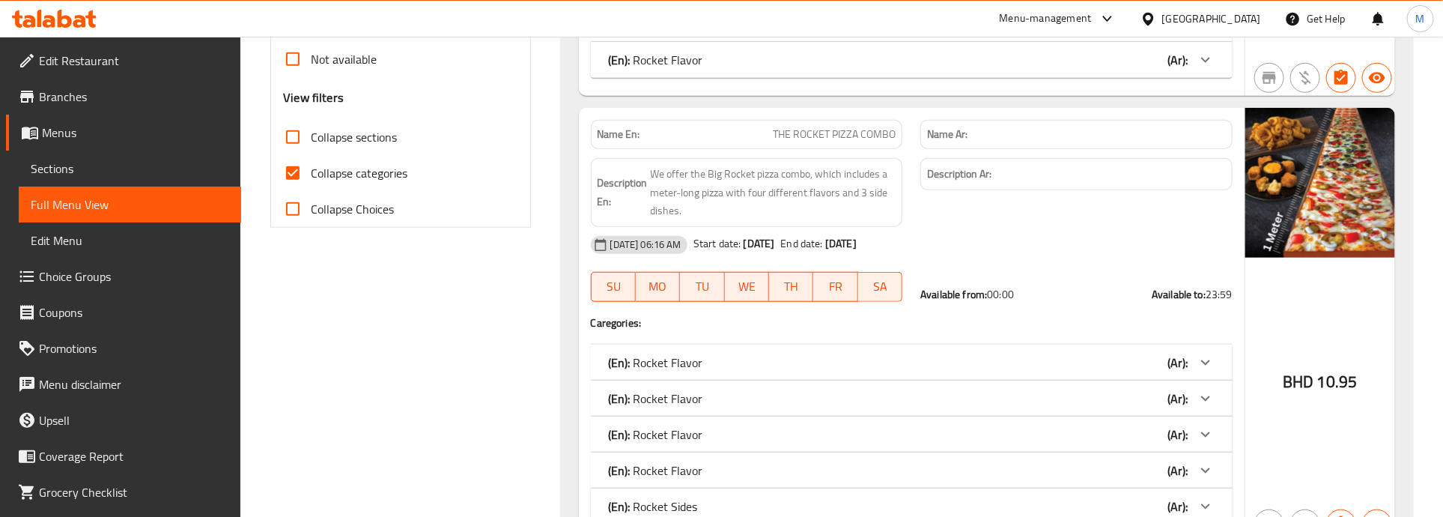
scroll to position [655, 0]
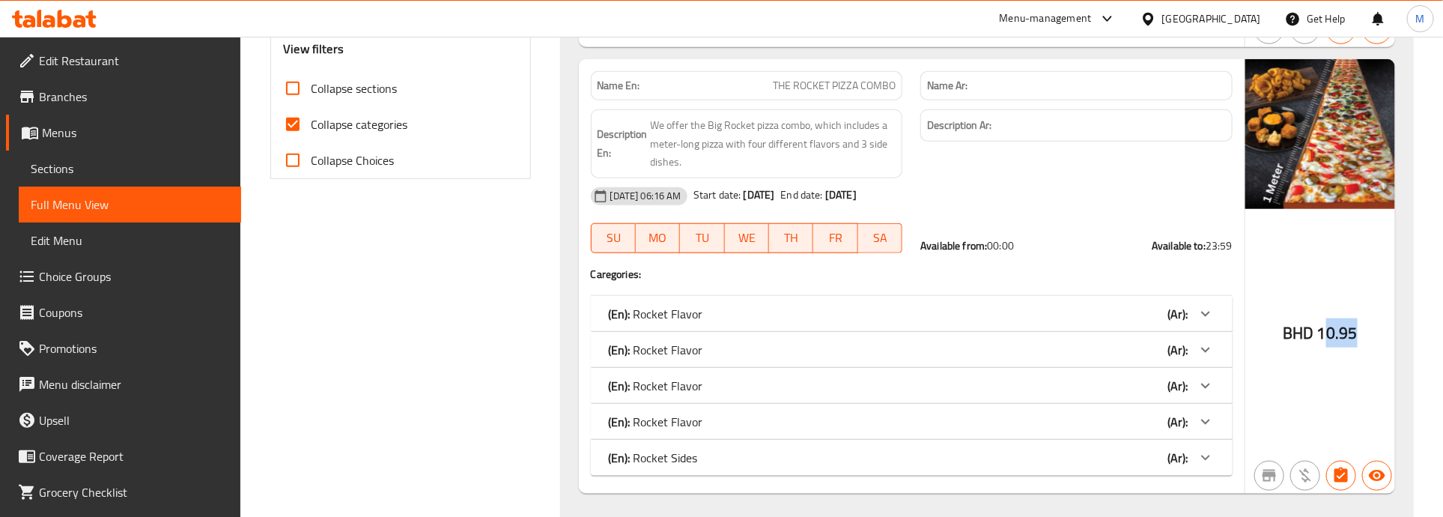
drag, startPoint x: 1323, startPoint y: 330, endPoint x: 1372, endPoint y: 331, distance: 49.5
click at [1372, 331] on div "BHD 10.95" at bounding box center [1321, 276] width 150 height 434
drag, startPoint x: 1320, startPoint y: 330, endPoint x: 1371, endPoint y: 330, distance: 50.9
click at [1371, 330] on div "BHD 10.95" at bounding box center [1321, 276] width 150 height 434
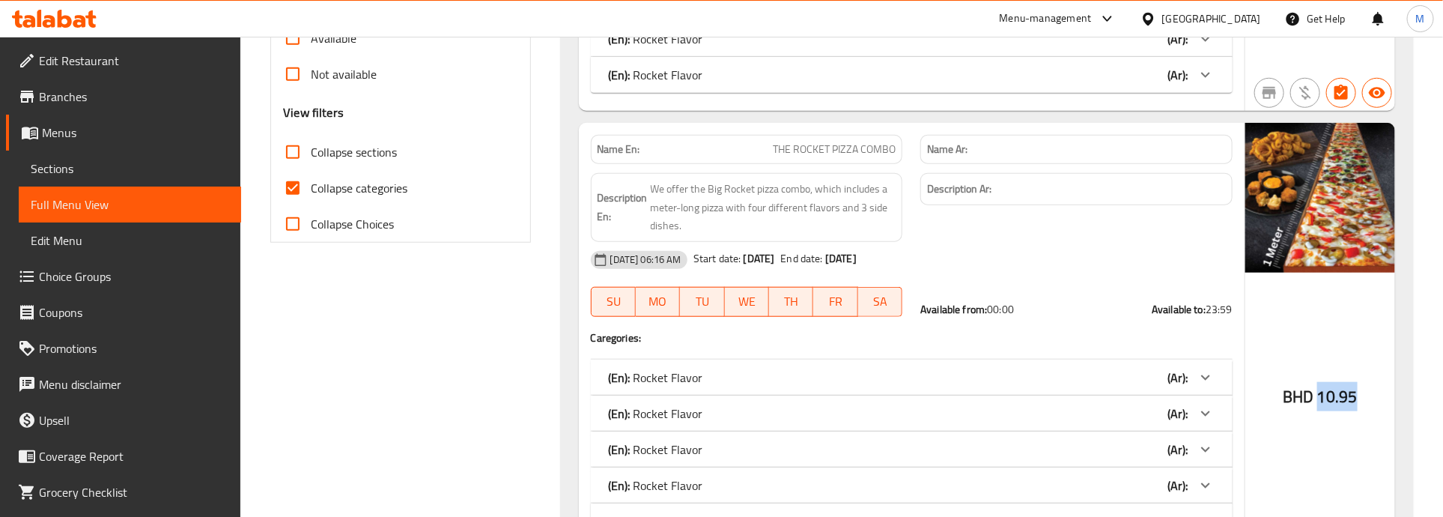
copy span "10.95"
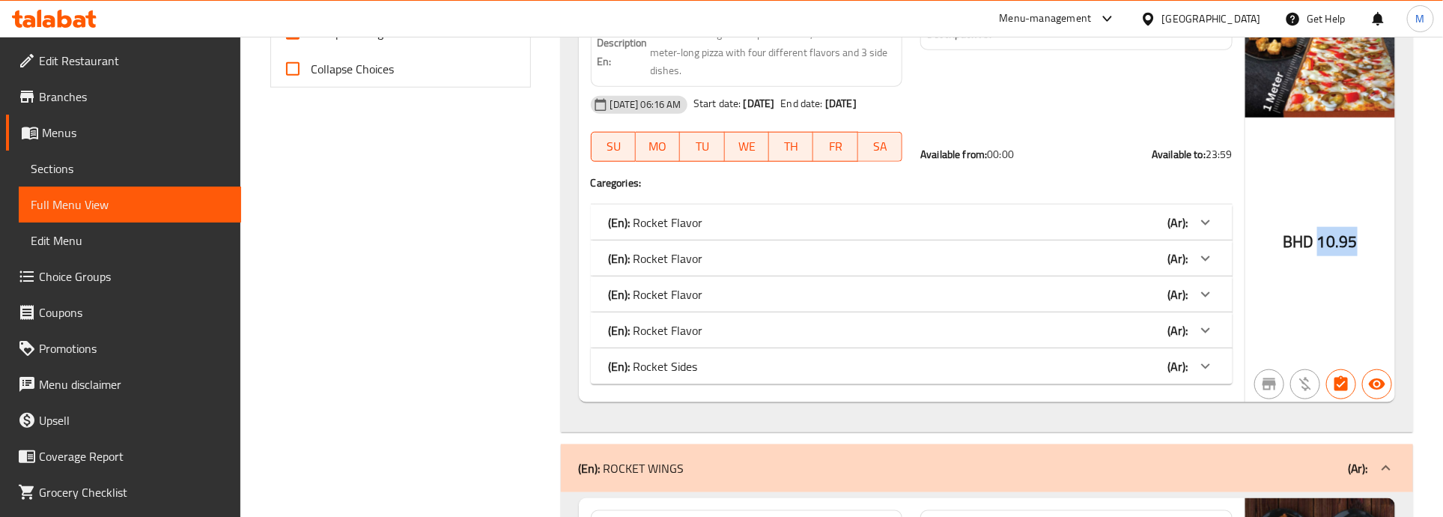
scroll to position [749, 0]
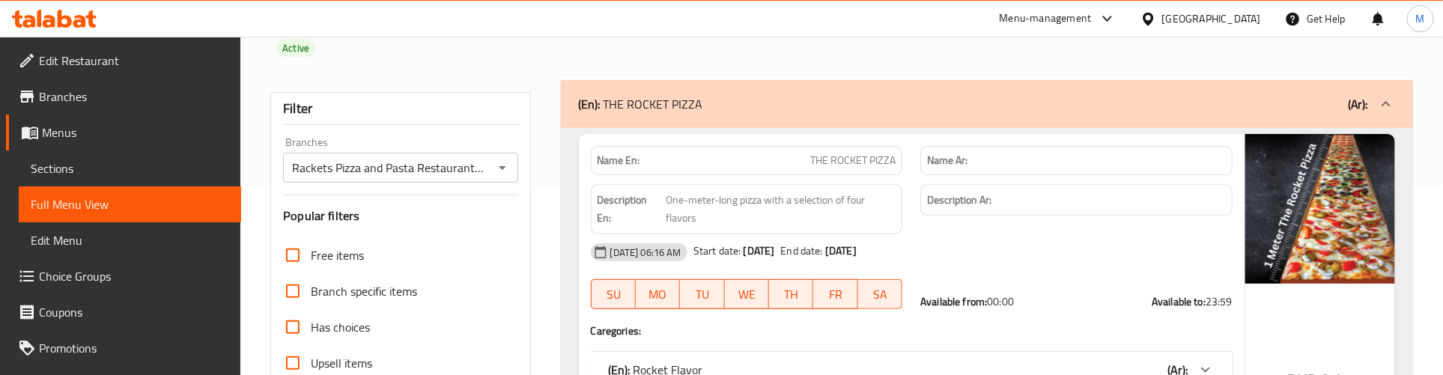
scroll to position [374, 0]
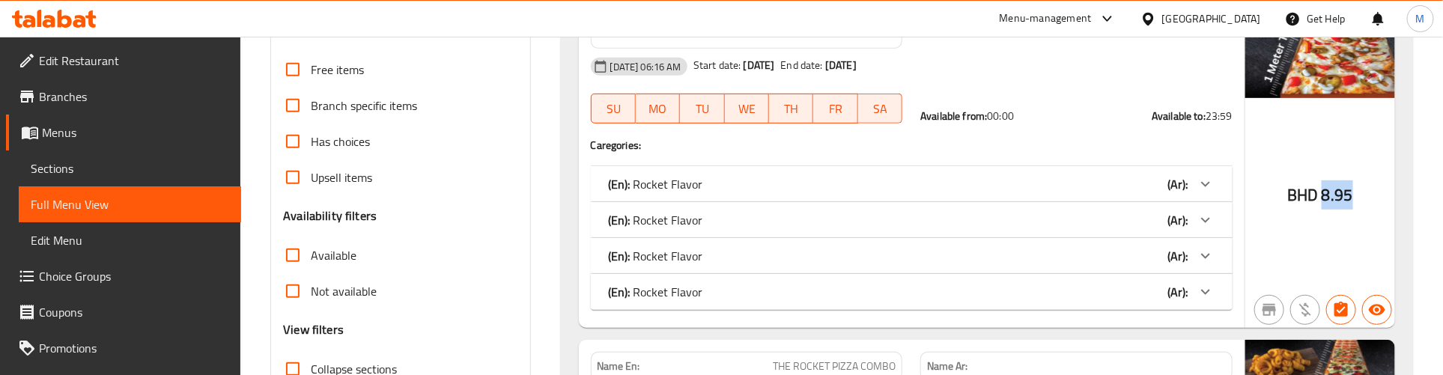
drag, startPoint x: 1353, startPoint y: 192, endPoint x: 1326, endPoint y: 193, distance: 26.3
click at [1326, 193] on div "BHD 8.95" at bounding box center [1321, 138] width 150 height 380
copy span "8.95"
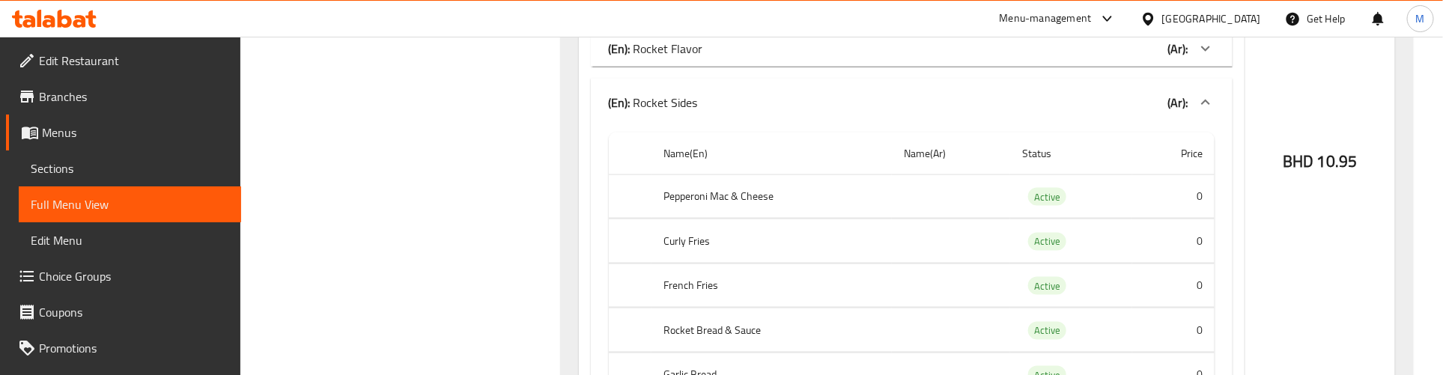
scroll to position [1030, 0]
drag, startPoint x: 1320, startPoint y: 160, endPoint x: 1364, endPoint y: 160, distance: 43.4
click at [1364, 160] on div "BHD 10.95" at bounding box center [1321, 103] width 150 height 837
copy span "10.95"
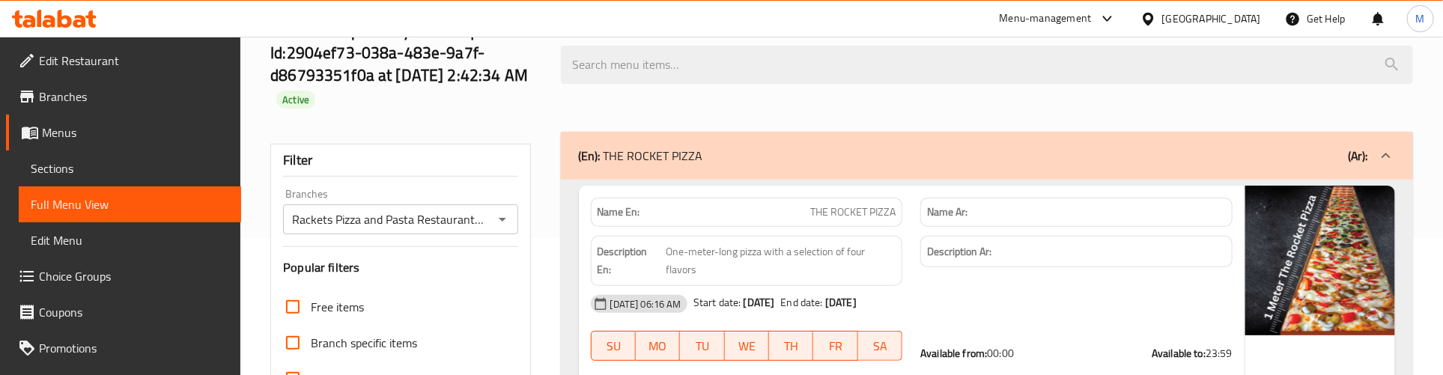
scroll to position [468, 0]
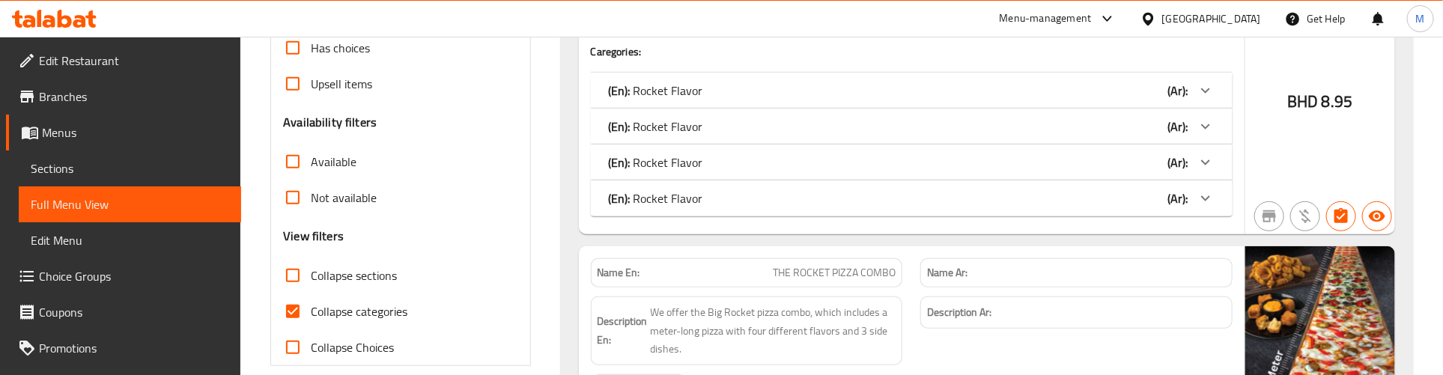
click at [1207, 100] on icon at bounding box center [1206, 91] width 18 height 18
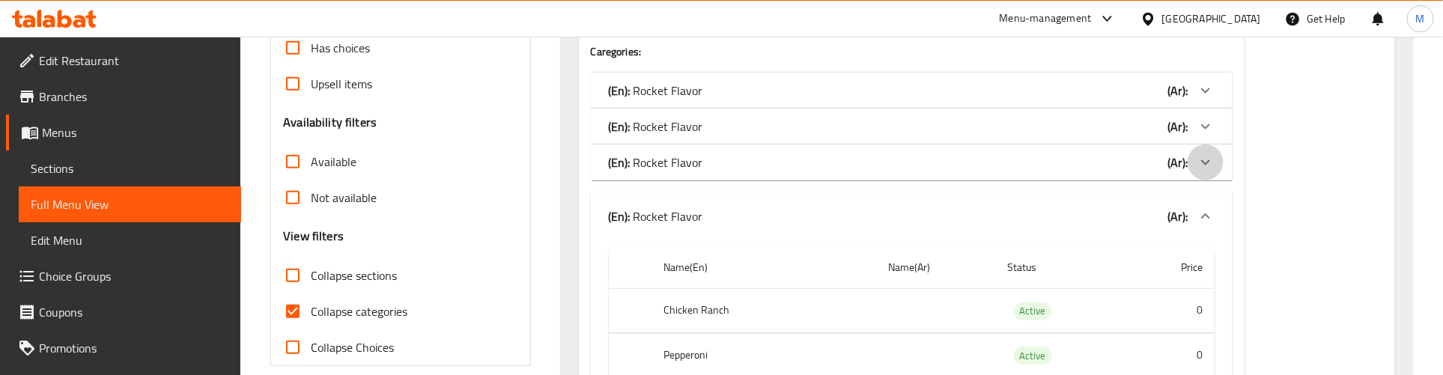
click at [1206, 94] on icon at bounding box center [1205, 90] width 9 height 5
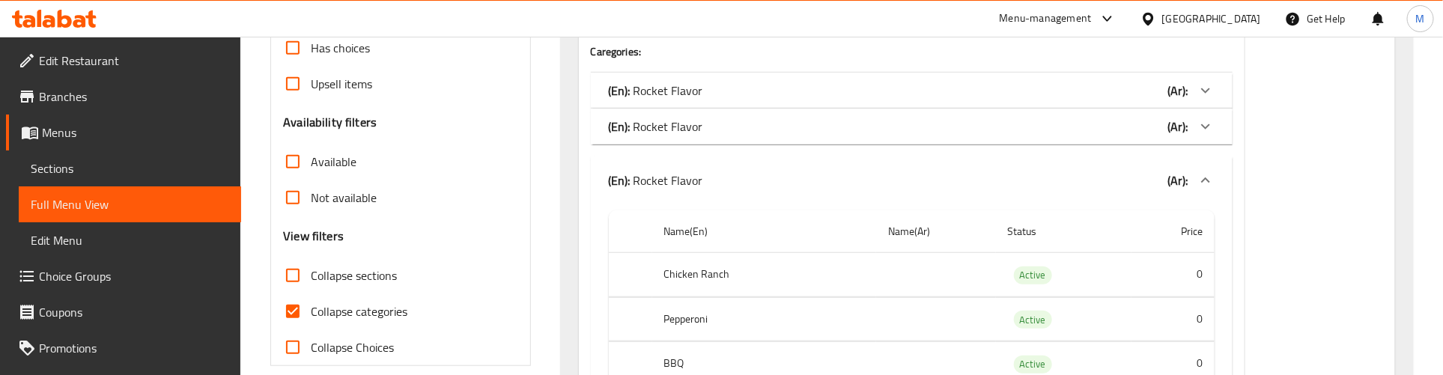
click at [1203, 100] on icon at bounding box center [1206, 91] width 18 height 18
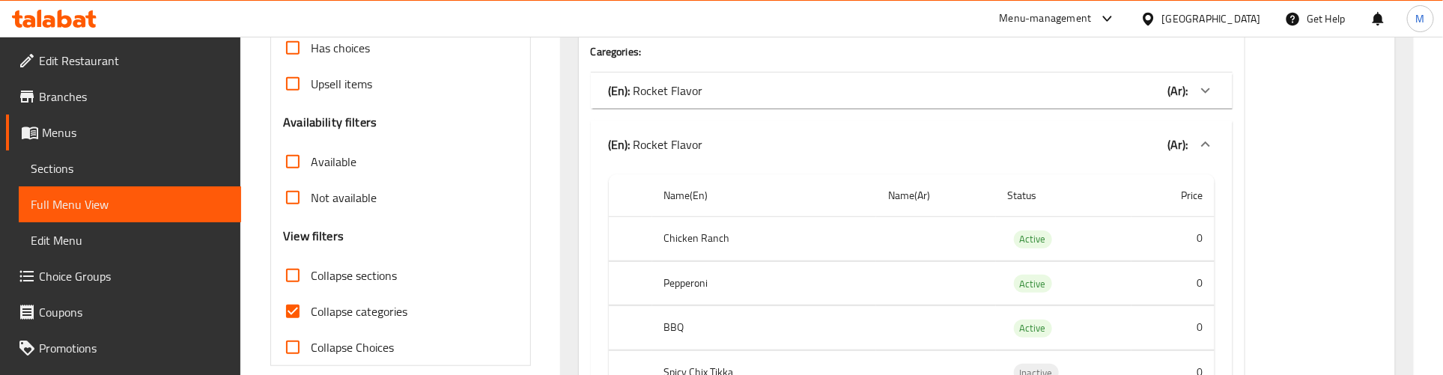
click at [1201, 91] on icon at bounding box center [1206, 91] width 18 height 18
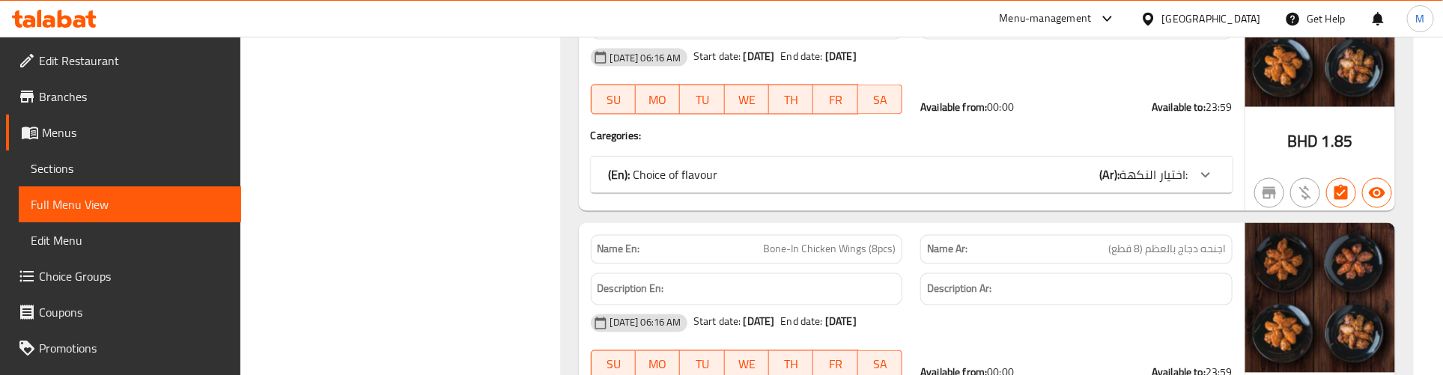
scroll to position [4213, 0]
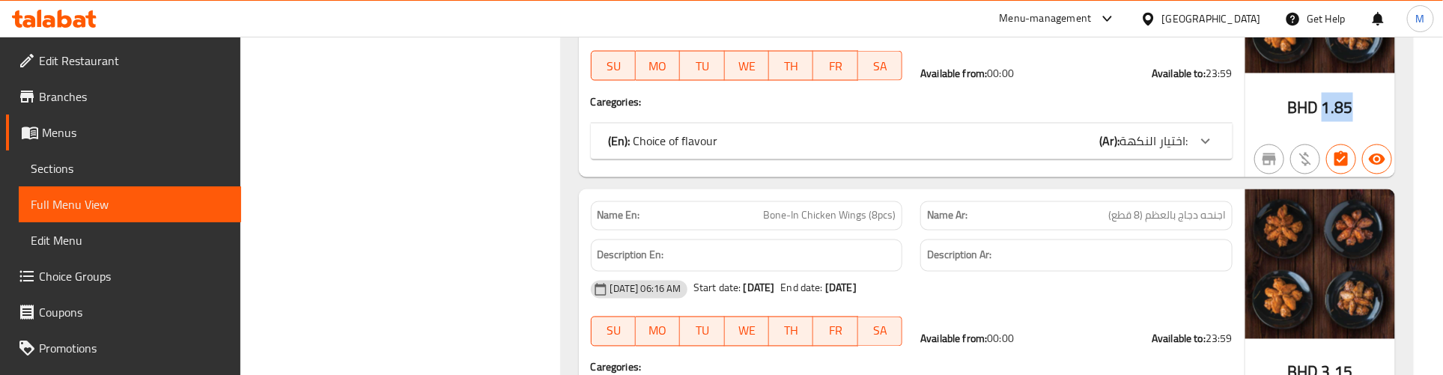
drag, startPoint x: 1349, startPoint y: 150, endPoint x: 1320, endPoint y: 151, distance: 28.5
copy span "1.85"
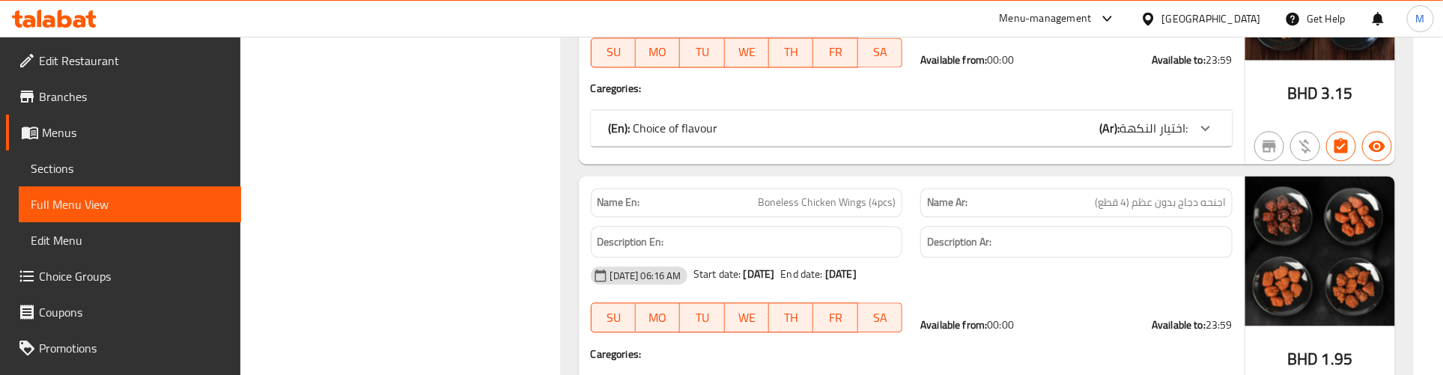
scroll to position [4494, 0]
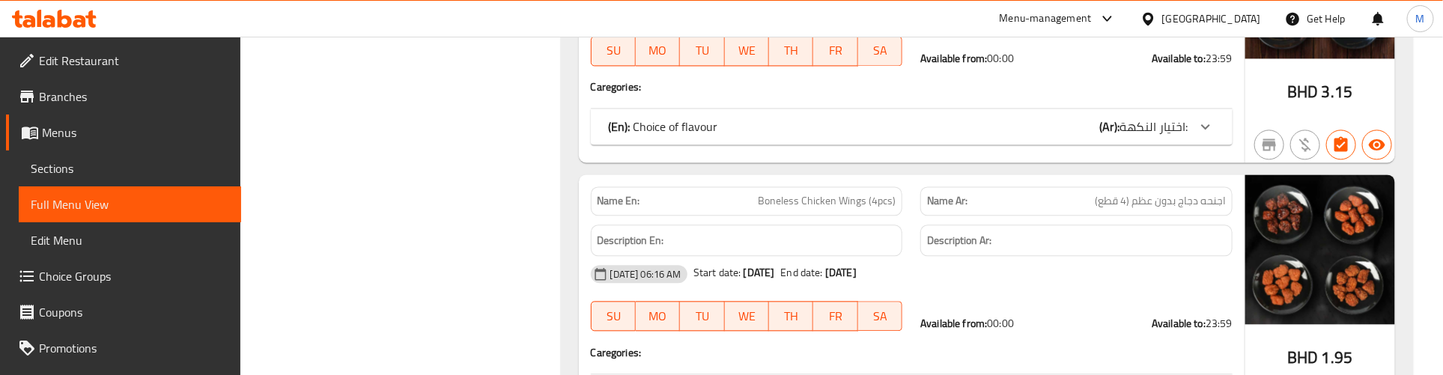
drag, startPoint x: 1323, startPoint y: 135, endPoint x: 1356, endPoint y: 136, distance: 33.0
copy span "3.15"
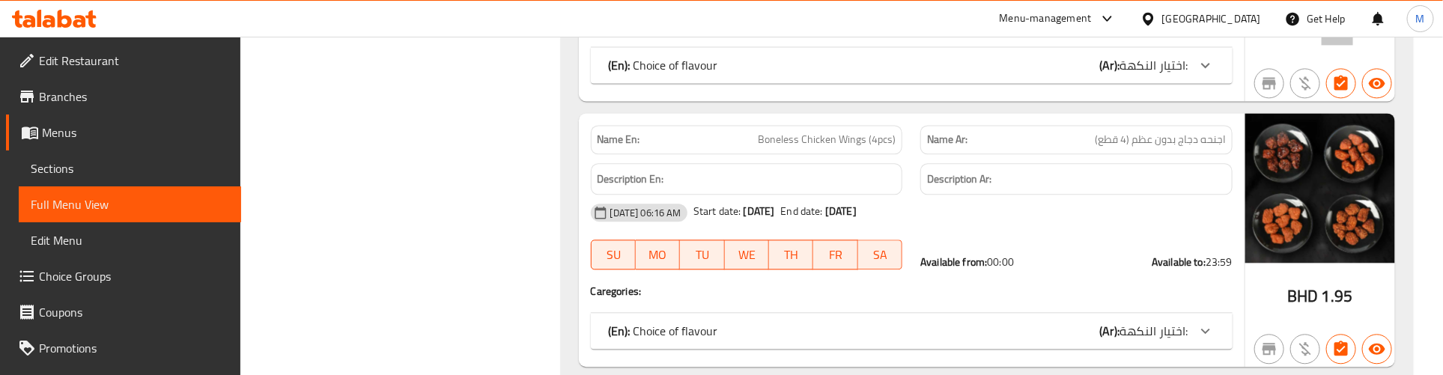
scroll to position [4587, 0]
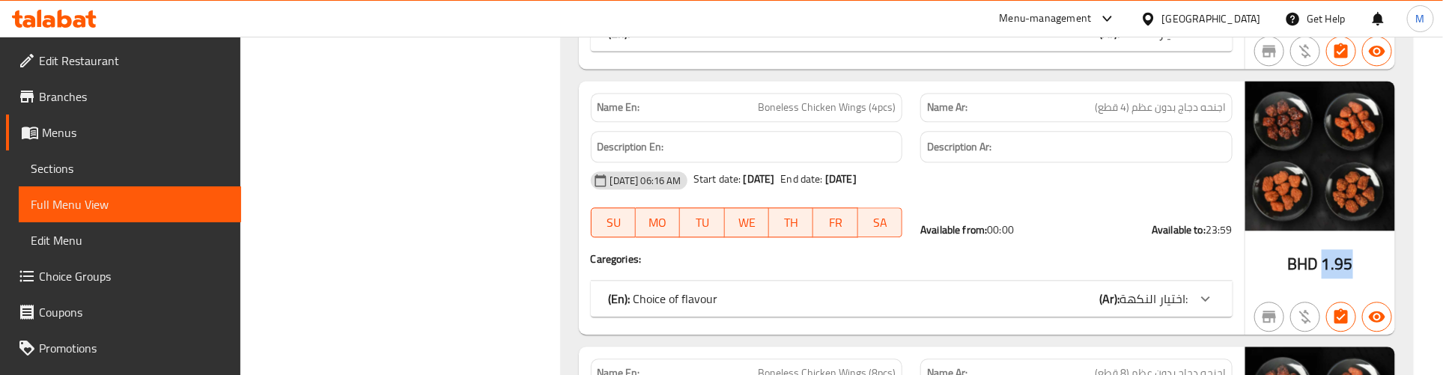
drag, startPoint x: 1324, startPoint y: 308, endPoint x: 1356, endPoint y: 305, distance: 32.3
click at [1356, 305] on div "BHD 1.95" at bounding box center [1321, 208] width 150 height 254
copy span "1.95"
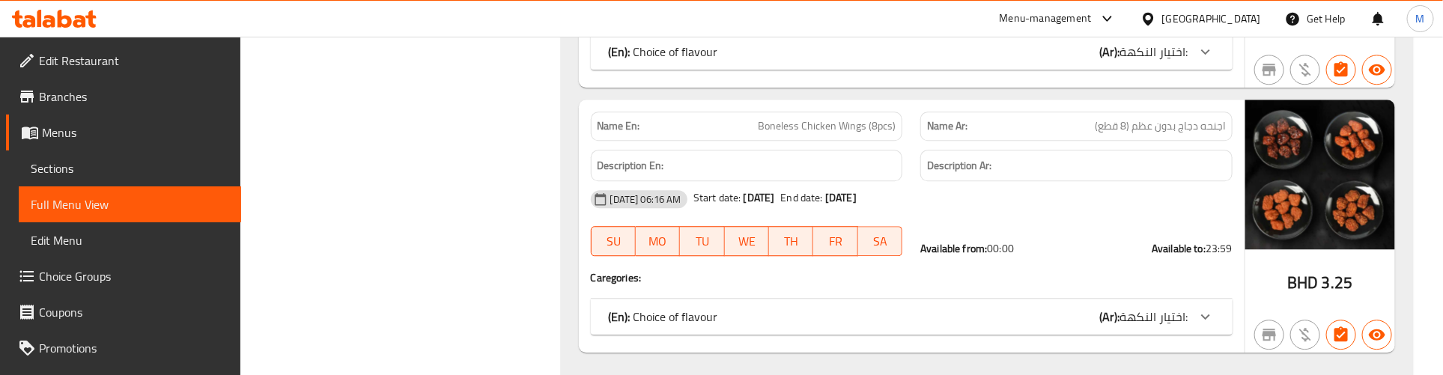
scroll to position [4868, 0]
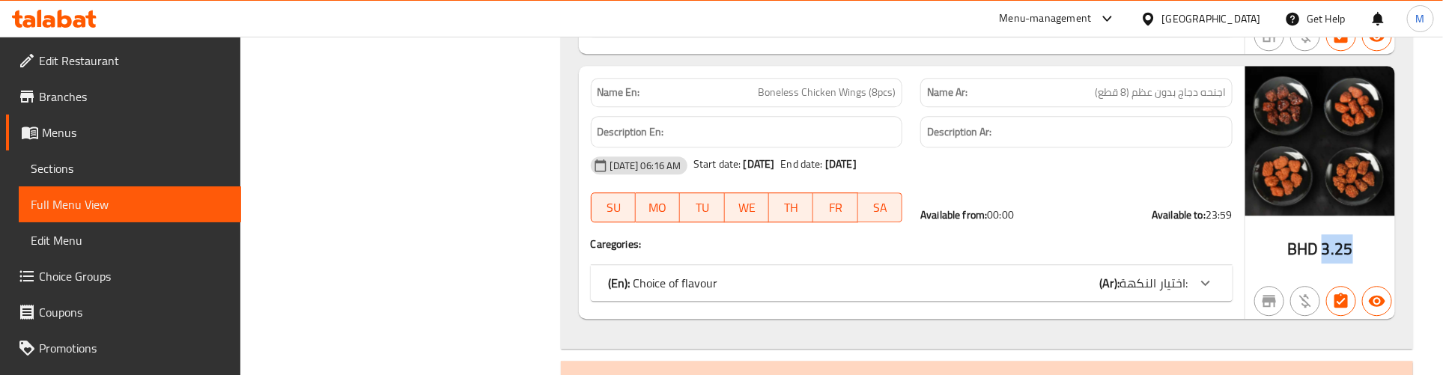
drag, startPoint x: 1326, startPoint y: 291, endPoint x: 1357, endPoint y: 293, distance: 31.5
click at [1357, 293] on div "BHD 3.25" at bounding box center [1321, 193] width 150 height 254
copy span "3.25"
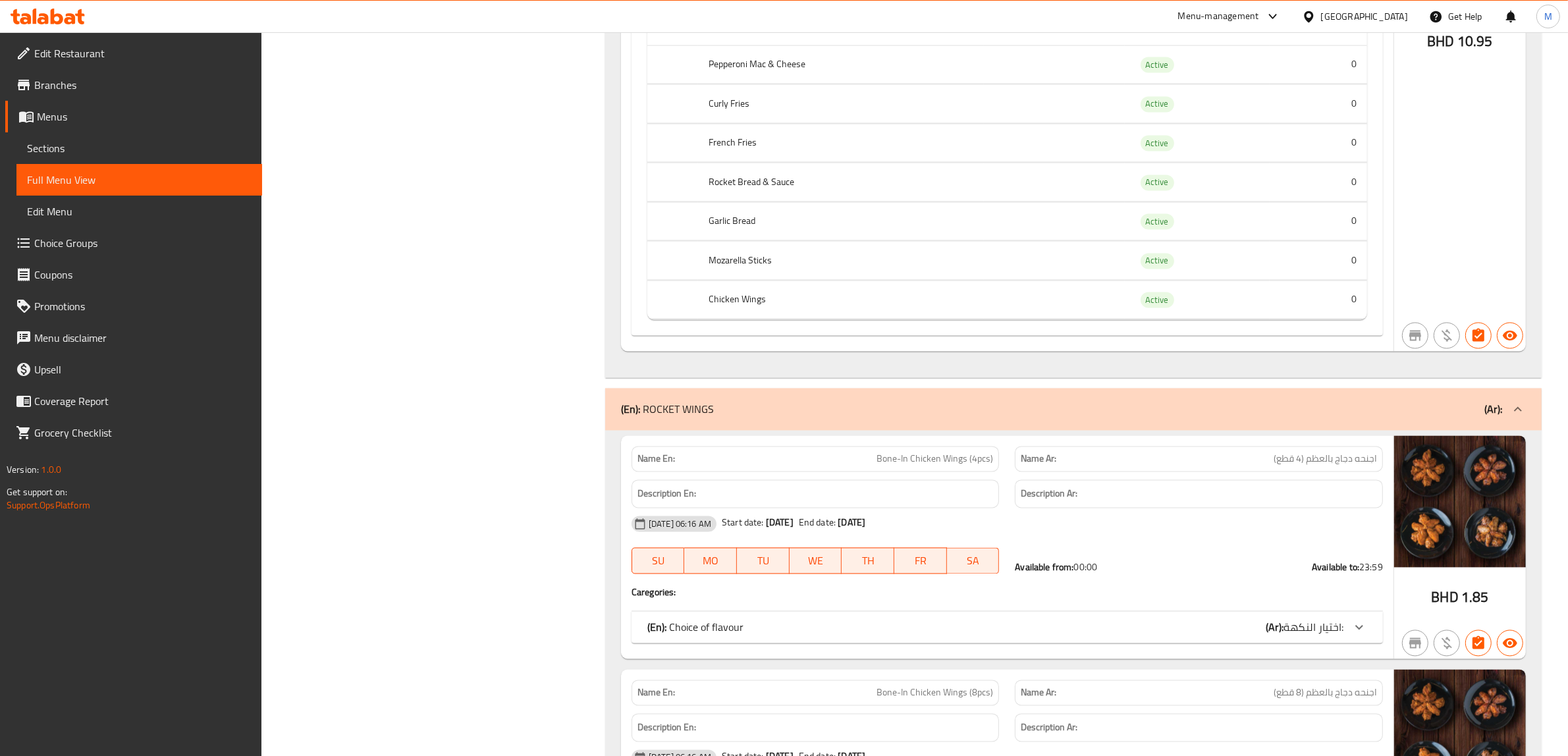
scroll to position [3209, 0]
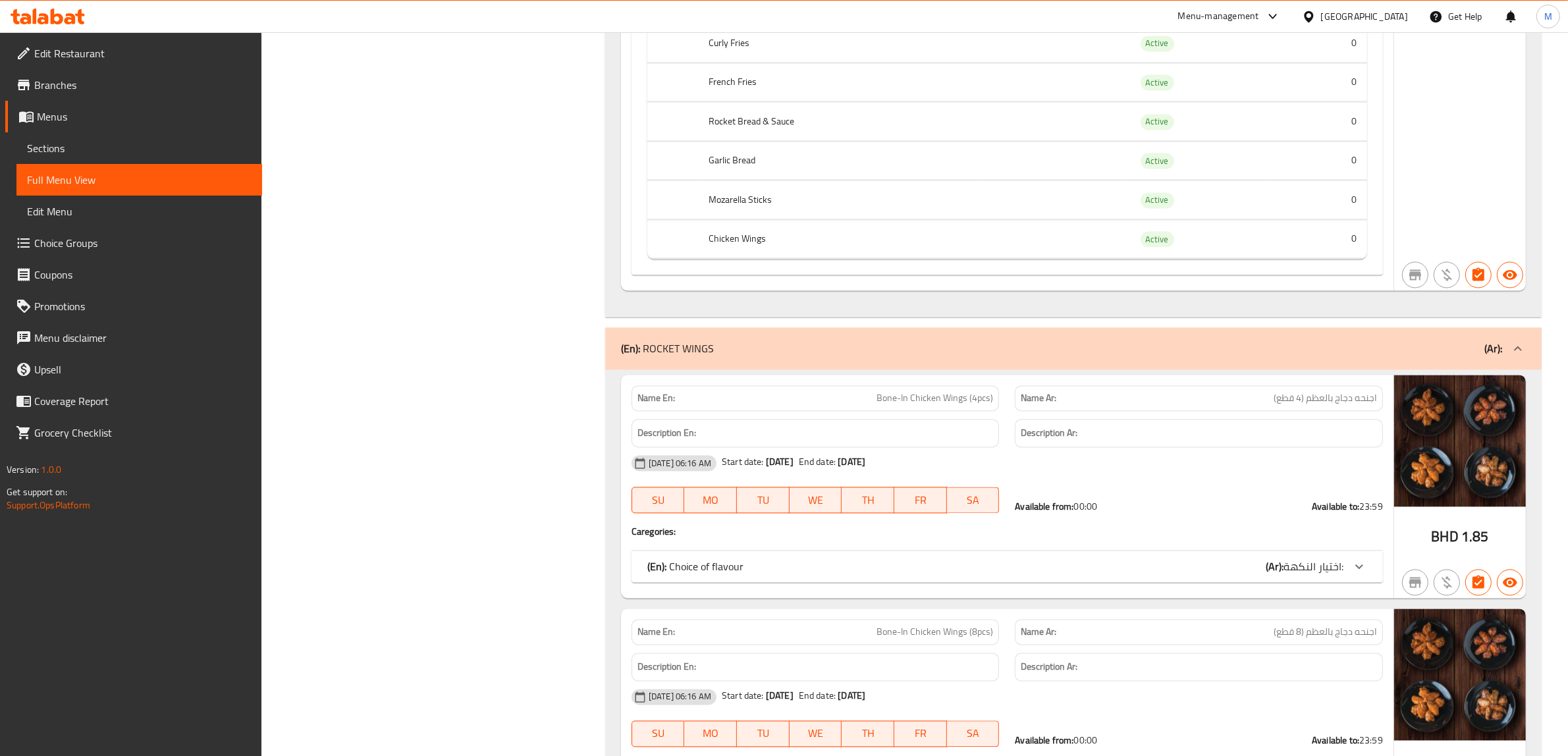
click at [1362, 515] on span "23:59" at bounding box center [1371, 505] width 24 height 17
copy div "Available to: 23:59"
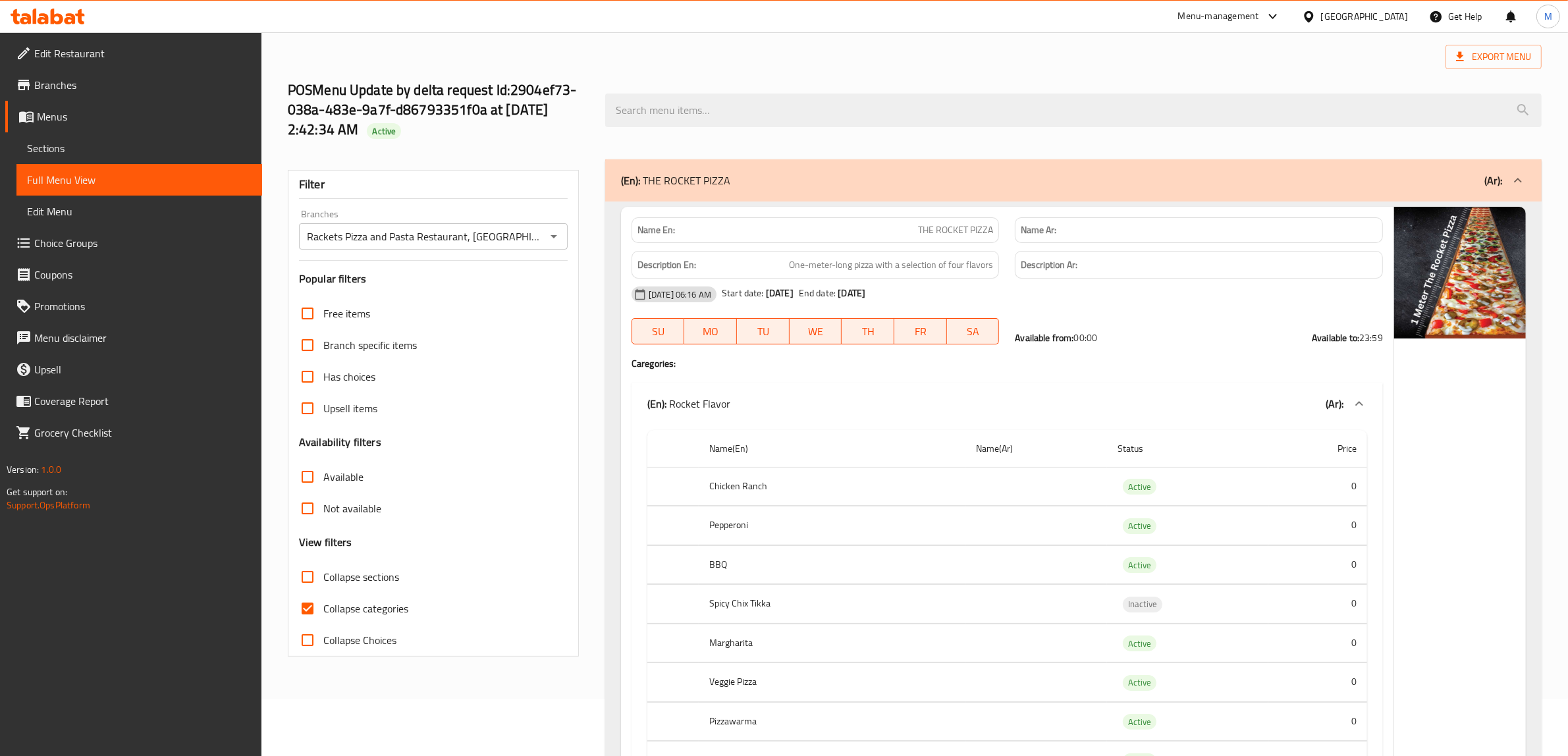
scroll to position [0, 0]
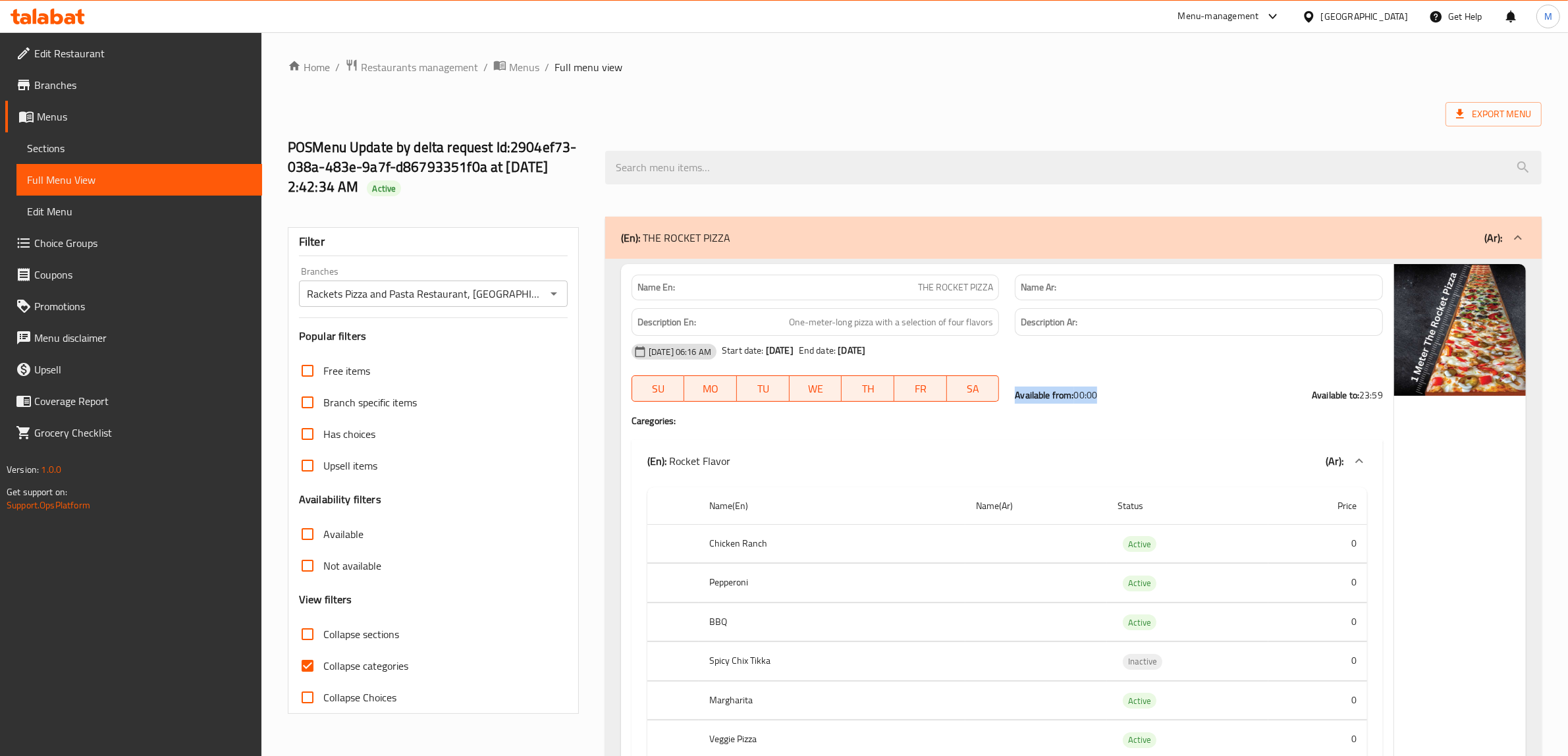
drag, startPoint x: 1114, startPoint y: 400, endPoint x: 1016, endPoint y: 399, distance: 98.0
click at [1016, 399] on div "Available from: 00:00 Available to: 23:59" at bounding box center [1199, 395] width 368 height 13
copy div "Available from: 00:00"
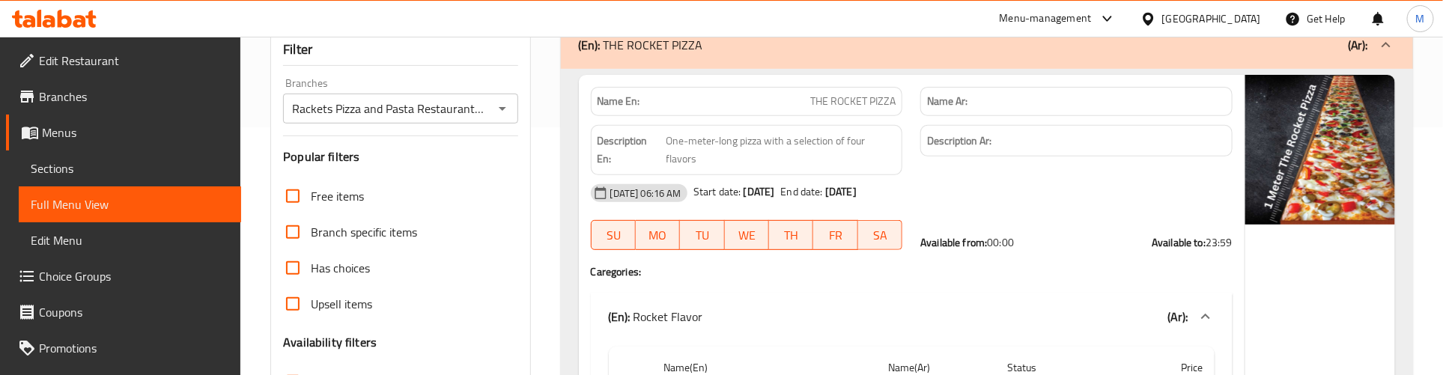
scroll to position [281, 0]
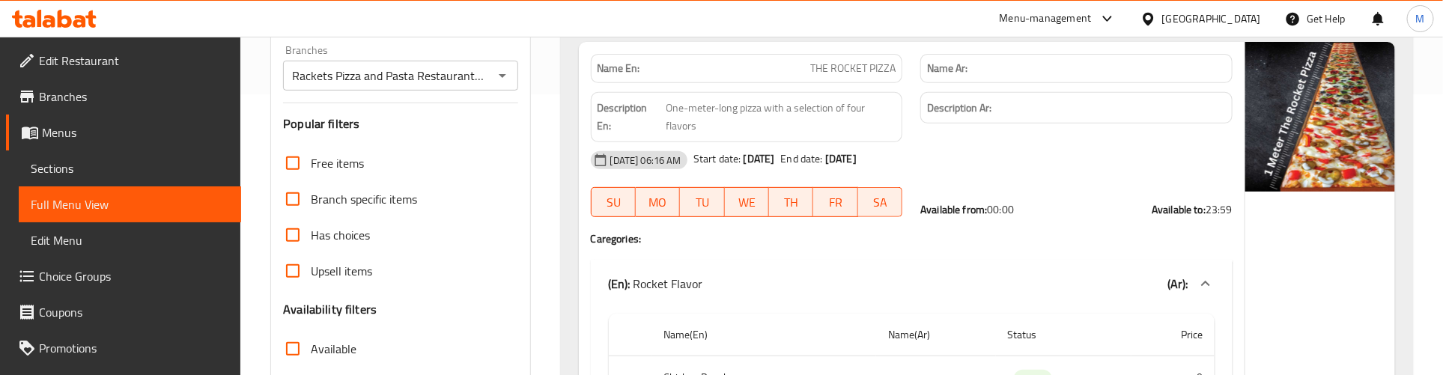
click at [1210, 286] on icon at bounding box center [1205, 283] width 9 height 5
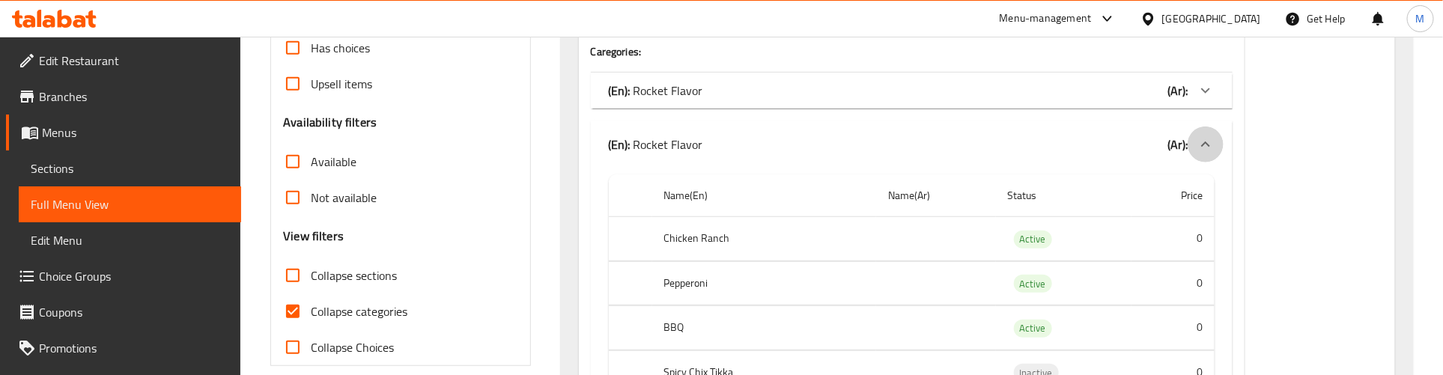
click at [1202, 143] on icon at bounding box center [1206, 145] width 18 height 18
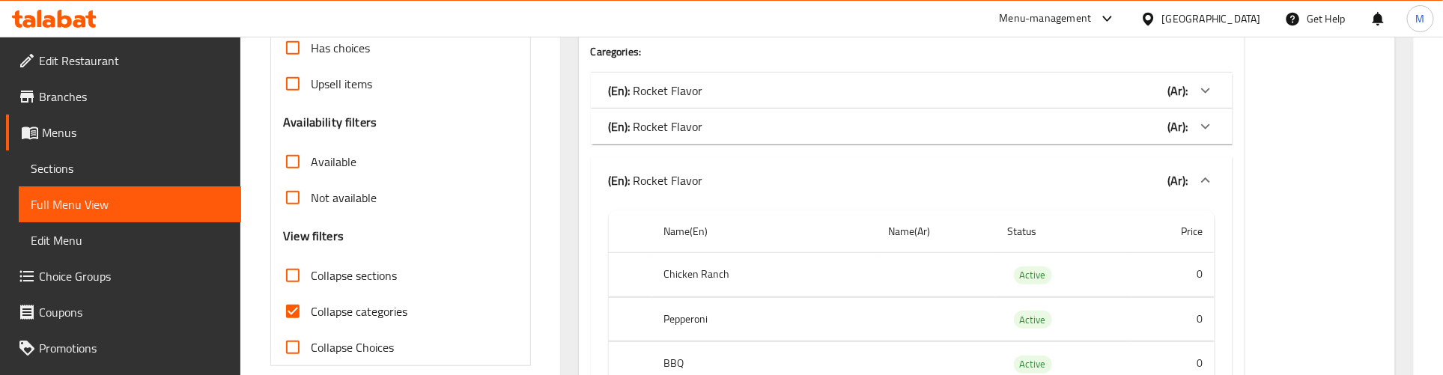
click at [1204, 177] on icon at bounding box center [1206, 181] width 18 height 18
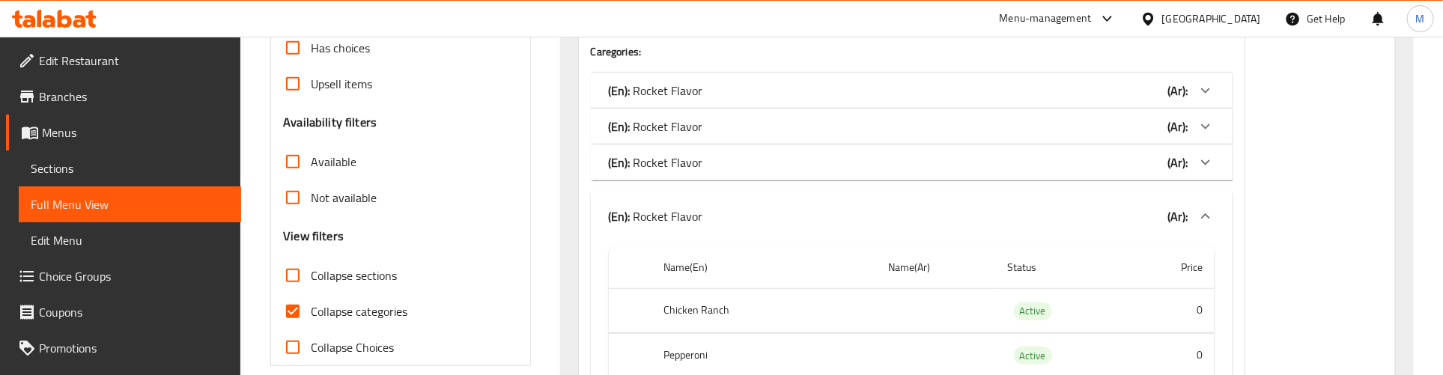
click at [1207, 217] on icon at bounding box center [1205, 215] width 9 height 5
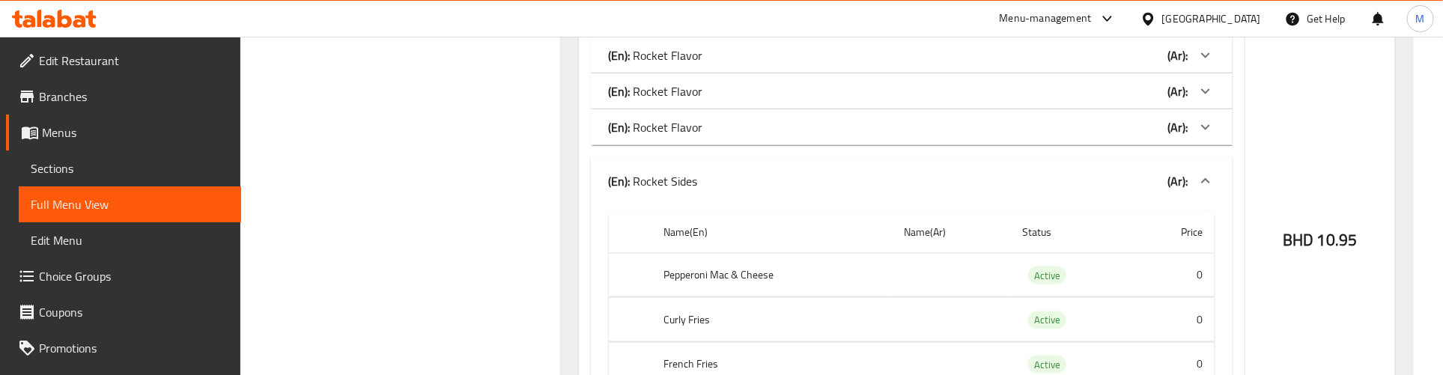
scroll to position [936, 0]
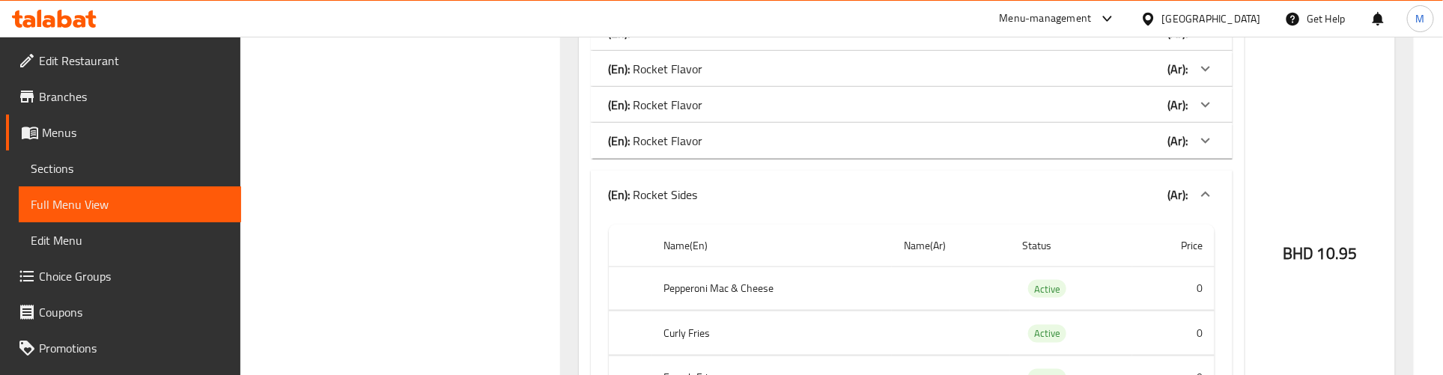
click at [1203, 195] on icon at bounding box center [1206, 195] width 18 height 18
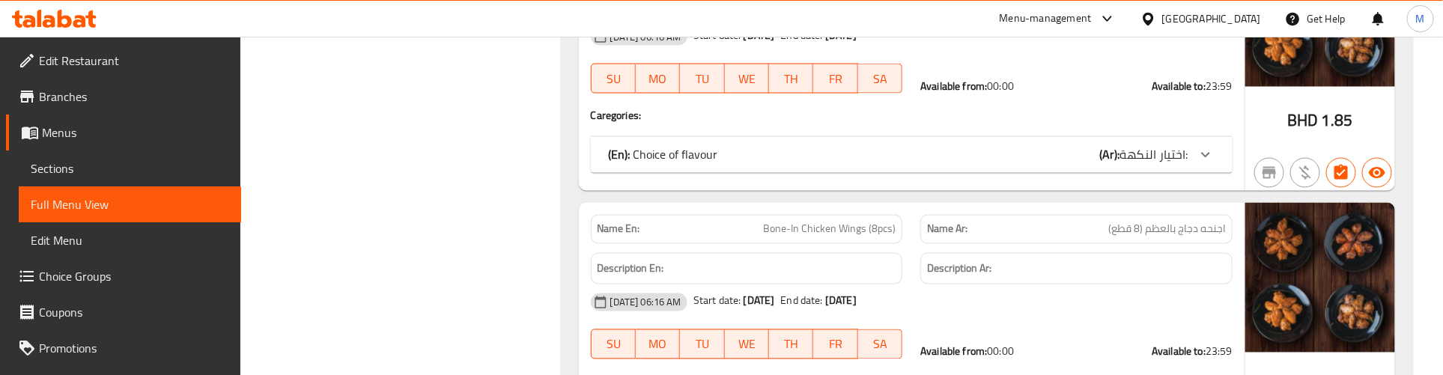
scroll to position [1311, 0]
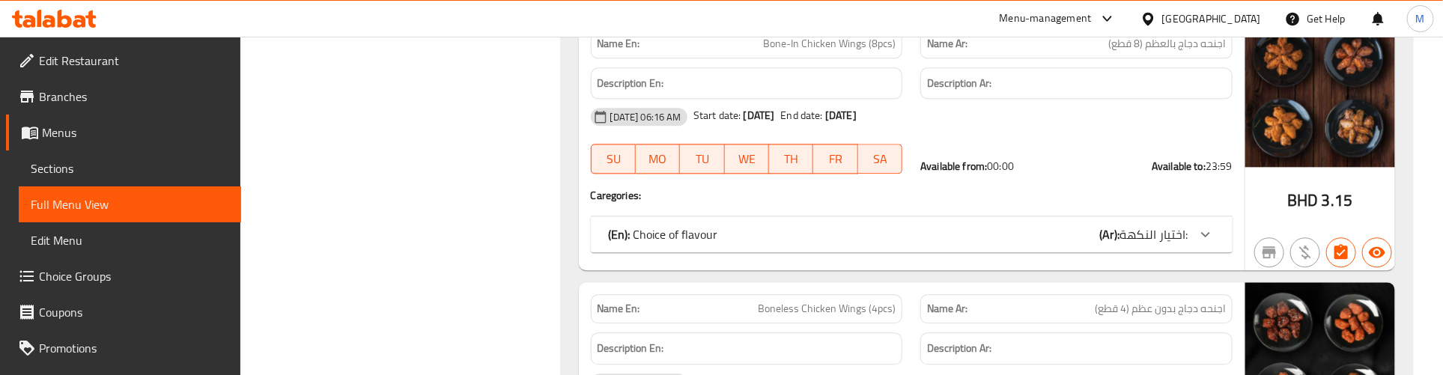
scroll to position [1779, 0]
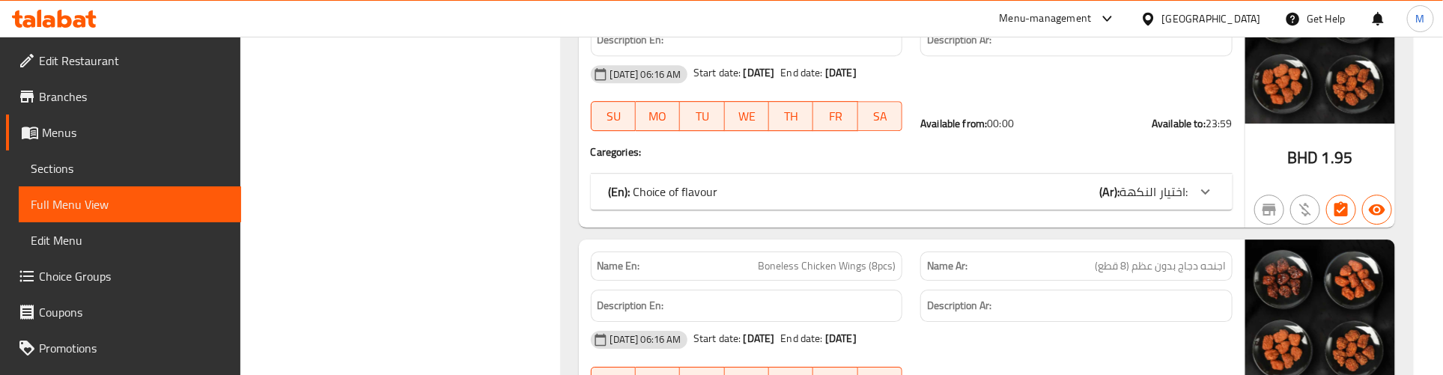
scroll to position [2341, 0]
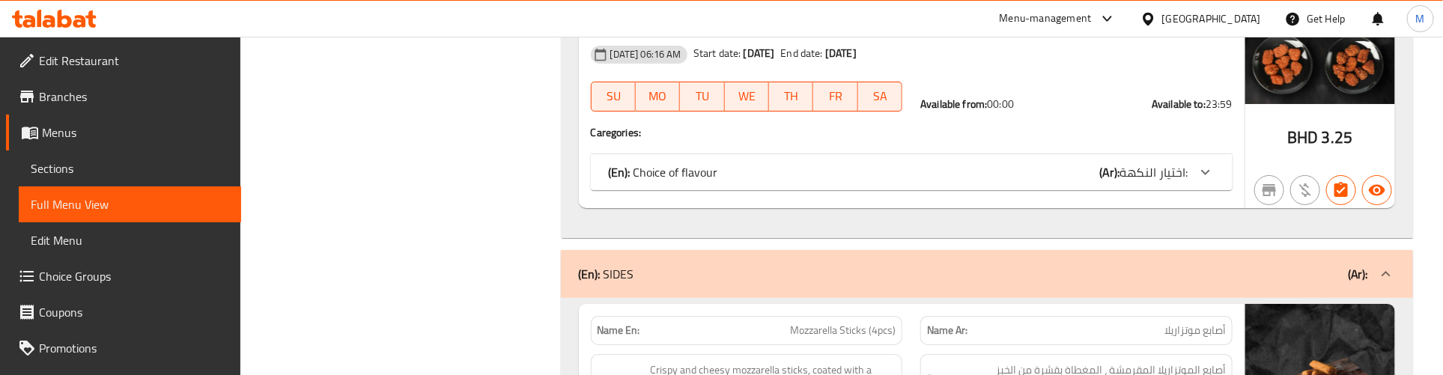
scroll to position [2902, 0]
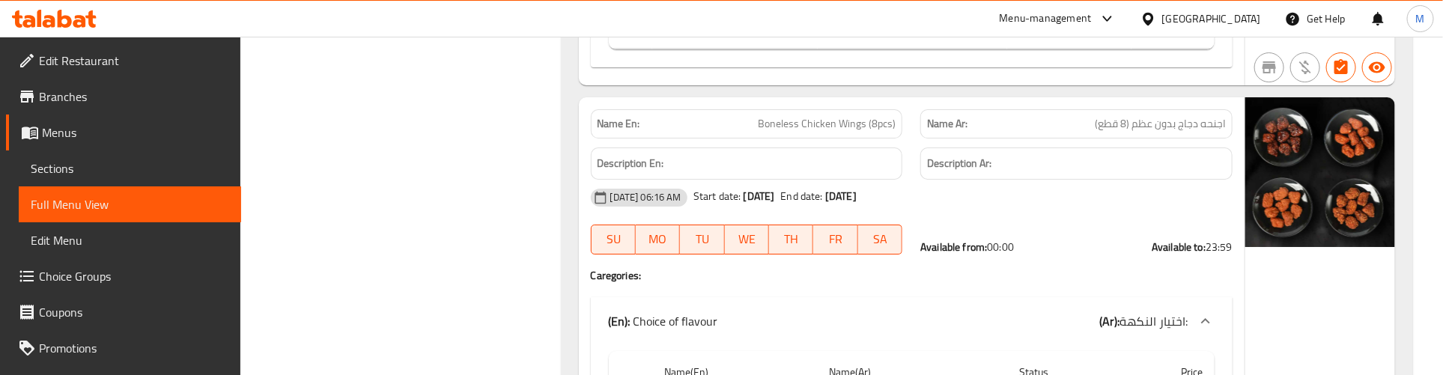
scroll to position [2809, 0]
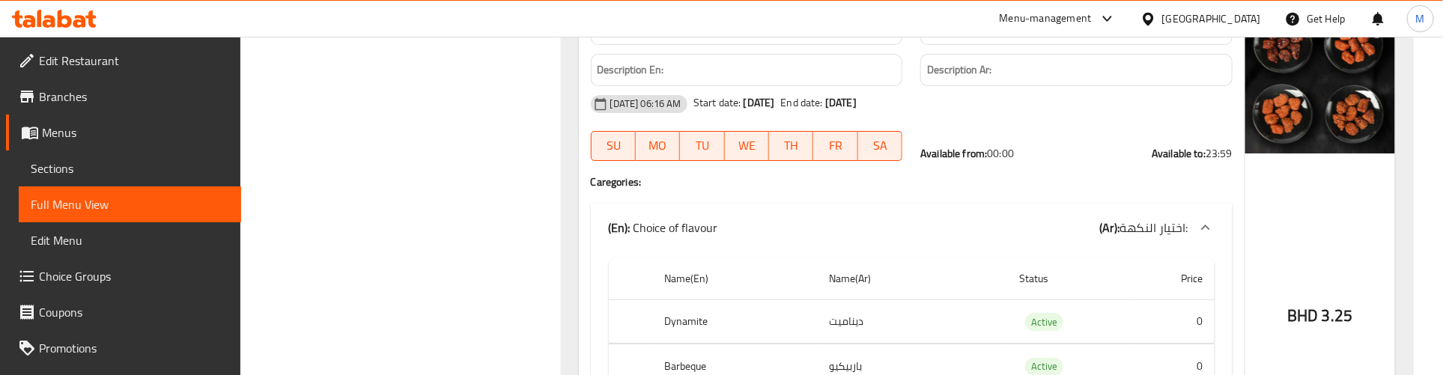
click at [747, 210] on div "Name En: Boneless Chicken Wings (8pcs) Name Ar: اجنحه دجاج بدون عظم (8 قطع) Des…" at bounding box center [912, 259] width 666 height 511
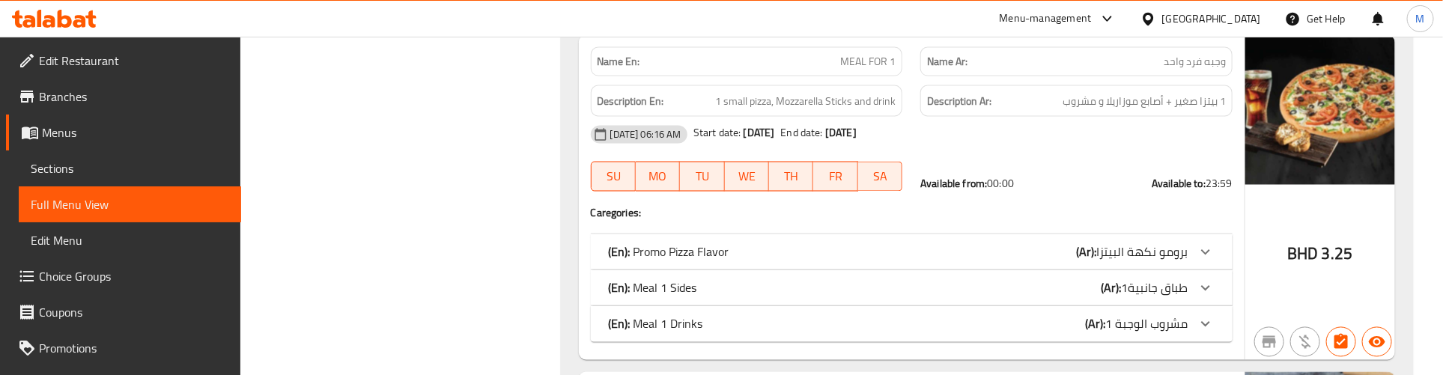
scroll to position [9940, 0]
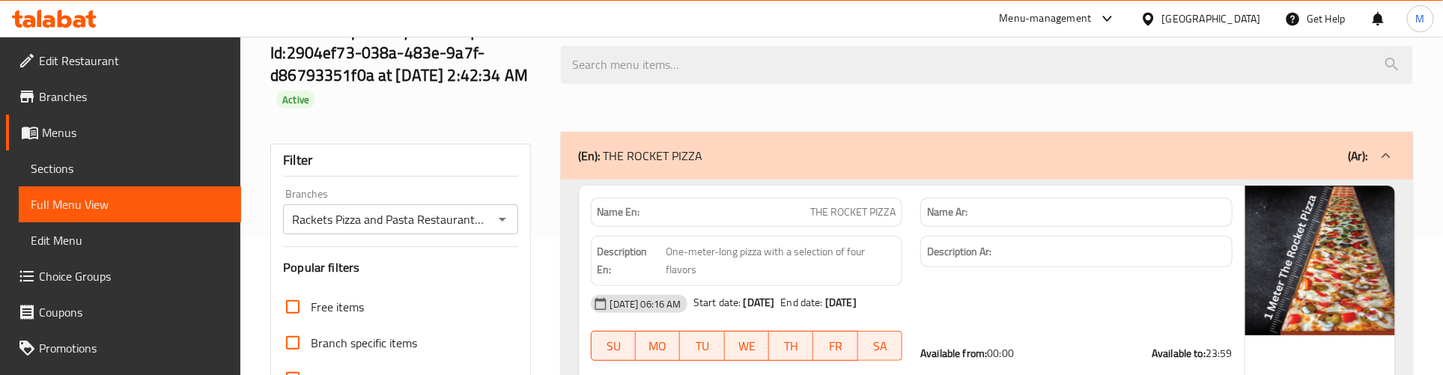
scroll to position [94, 0]
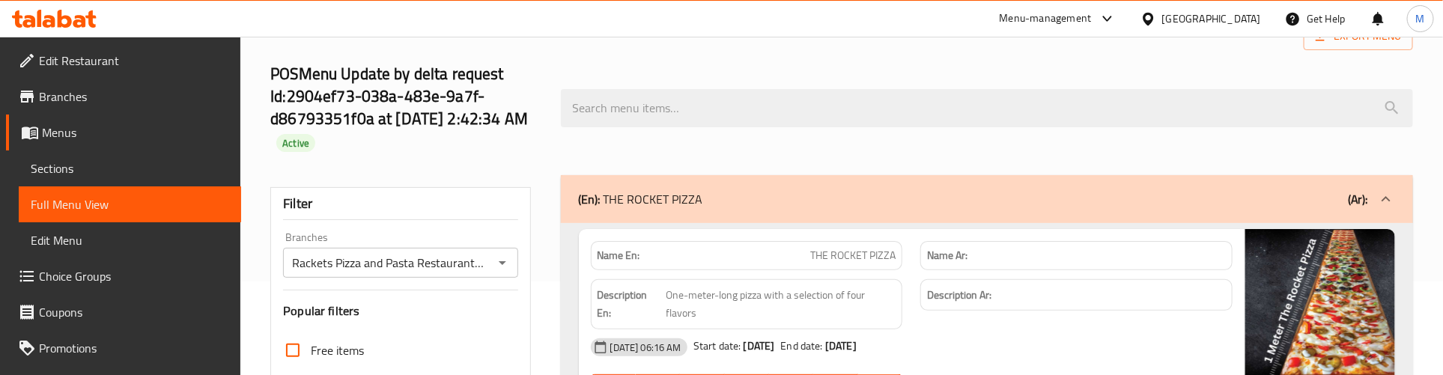
click at [1387, 195] on icon at bounding box center [1386, 199] width 18 height 18
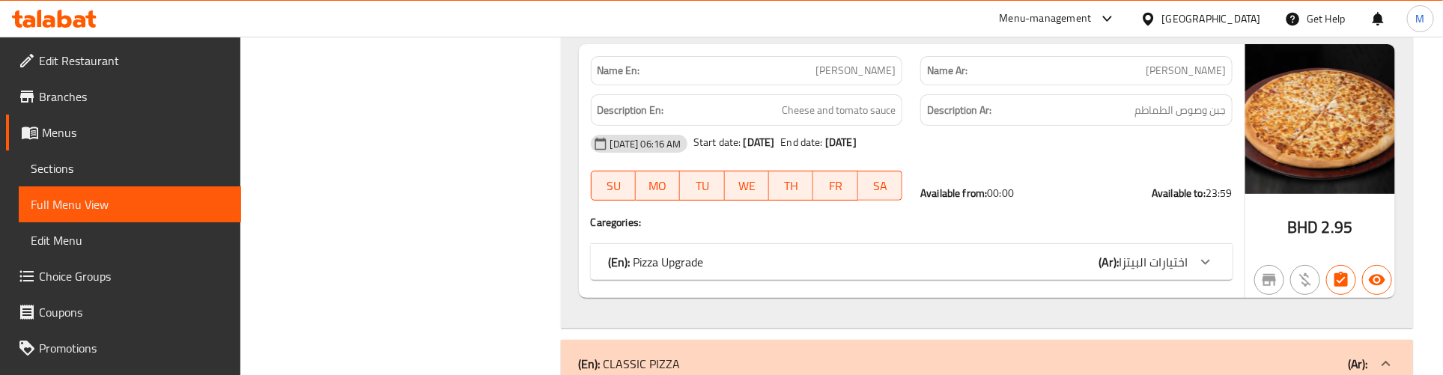
scroll to position [5992, 0]
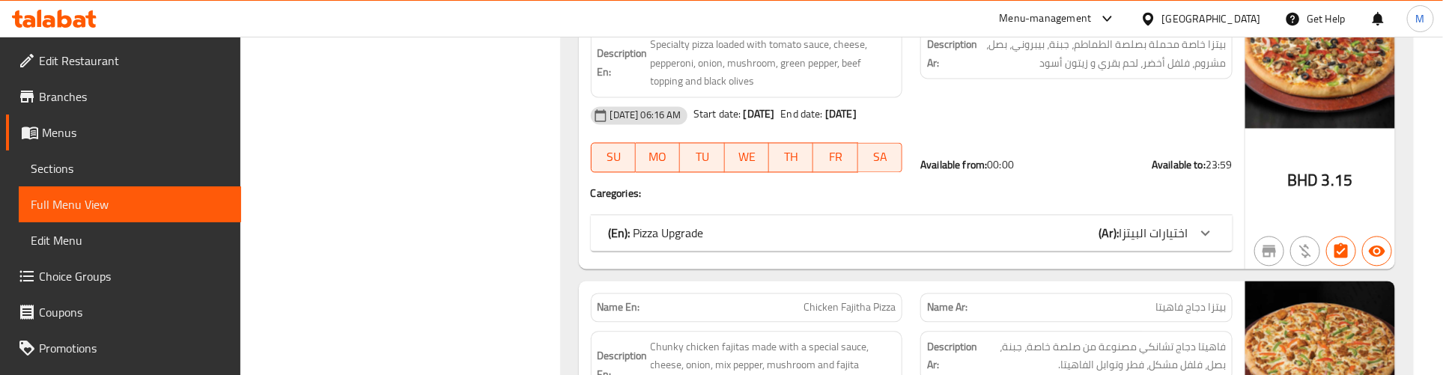
scroll to position [7303, 0]
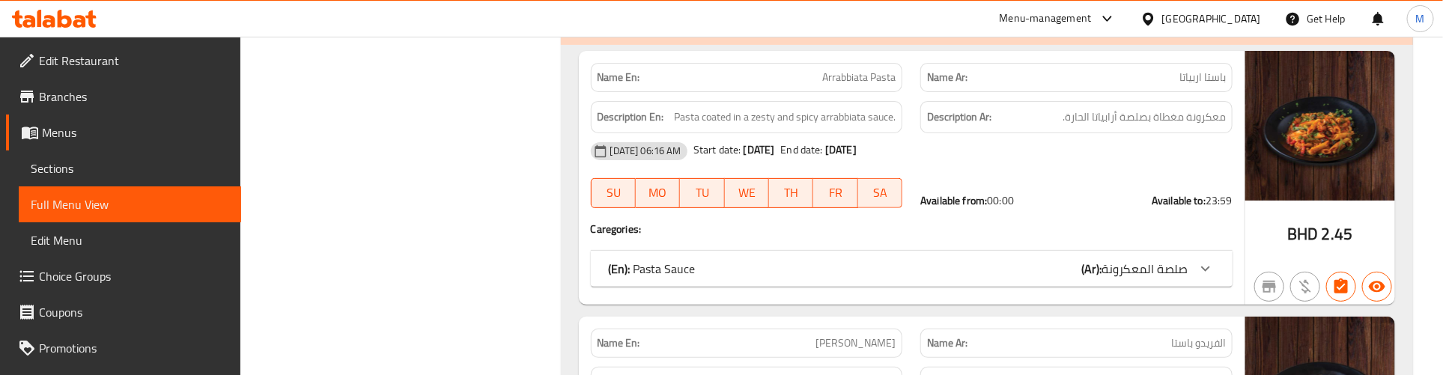
scroll to position [8894, 0]
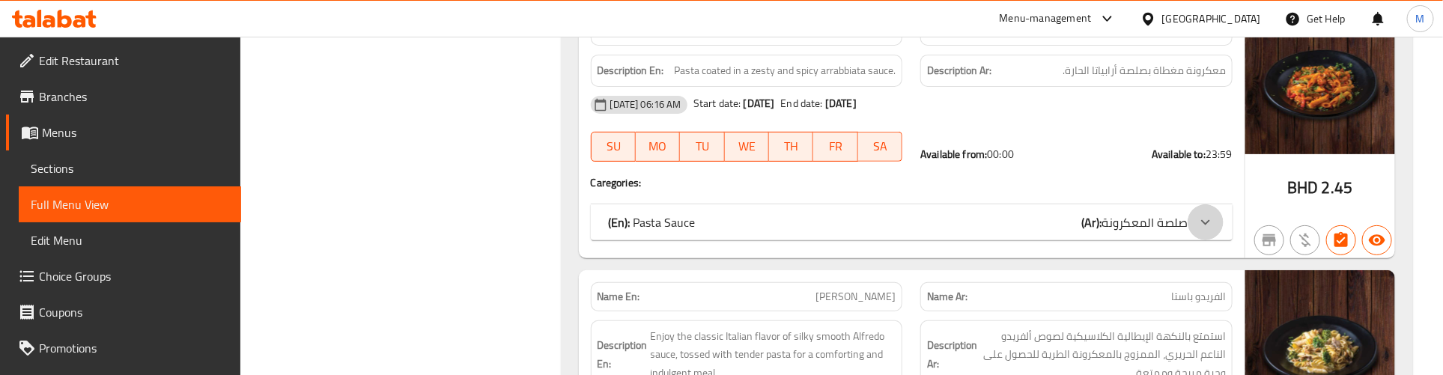
drag, startPoint x: 1208, startPoint y: 240, endPoint x: 1207, endPoint y: 256, distance: 15.7
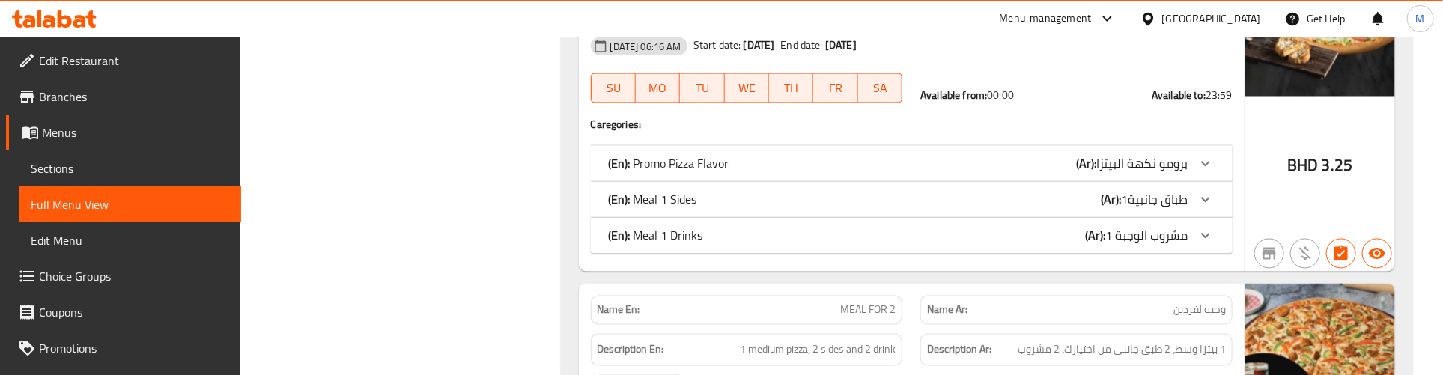
scroll to position [10018, 0]
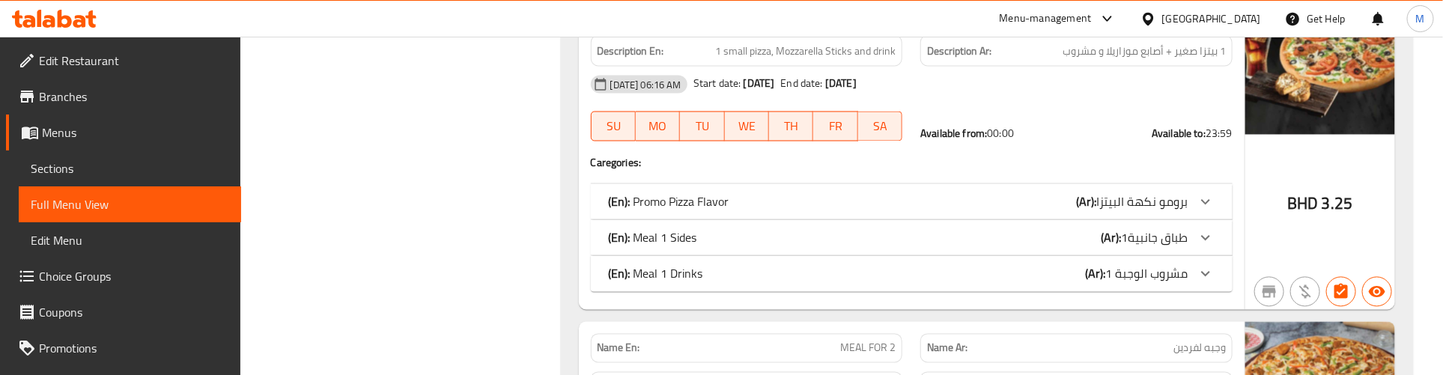
drag, startPoint x: 1211, startPoint y: 308, endPoint x: 1207, endPoint y: 275, distance: 33.2
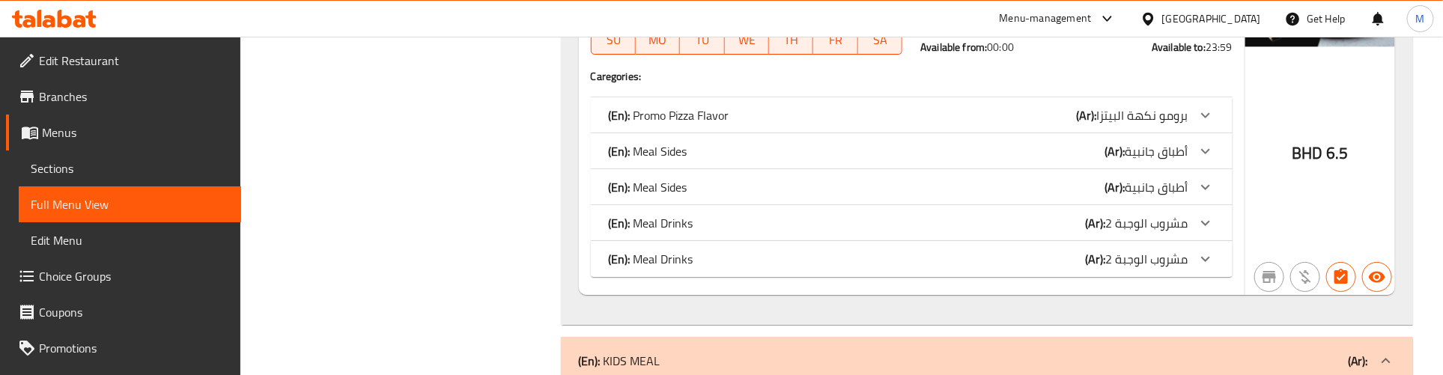
scroll to position [11516, 0]
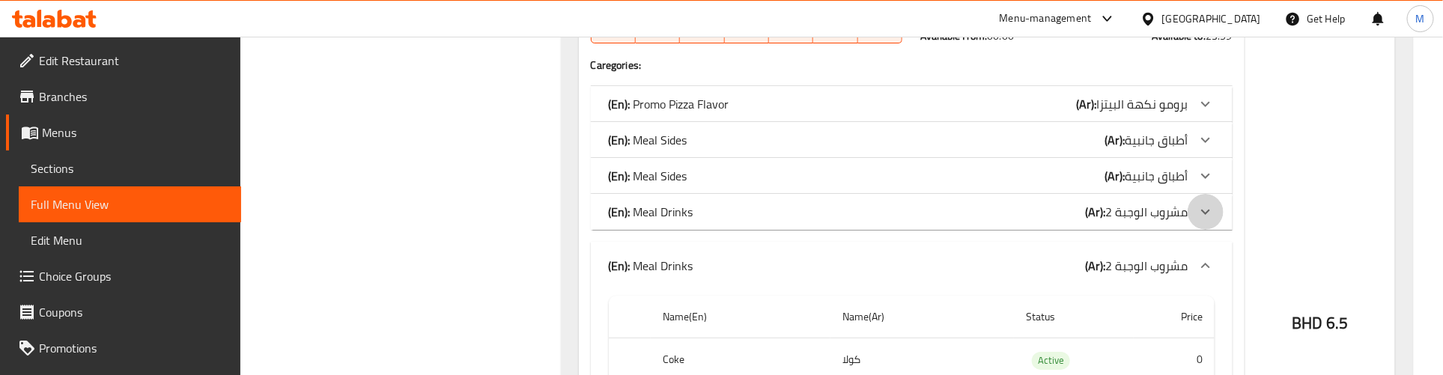
drag, startPoint x: 1199, startPoint y: 253, endPoint x: 1208, endPoint y: 230, distance: 24.9
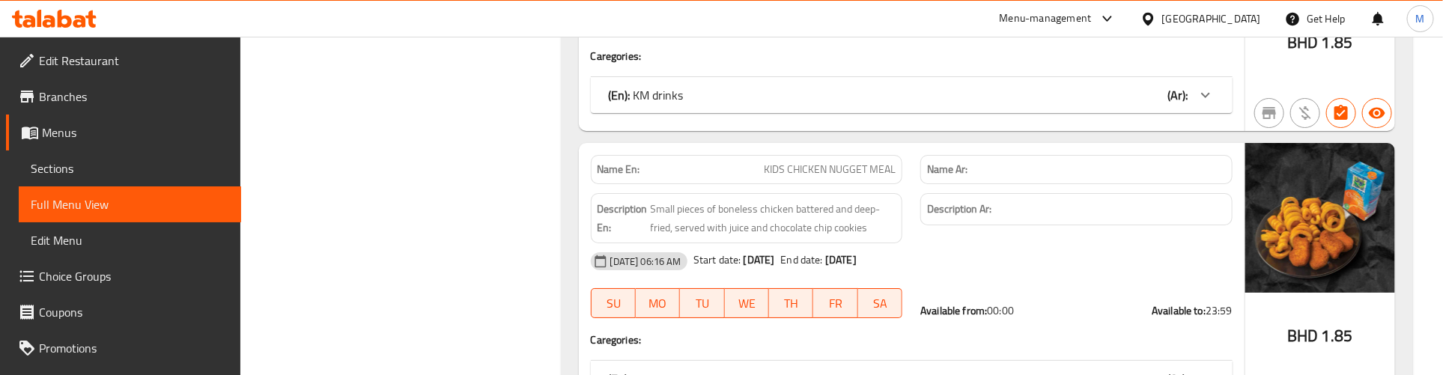
scroll to position [14324, 0]
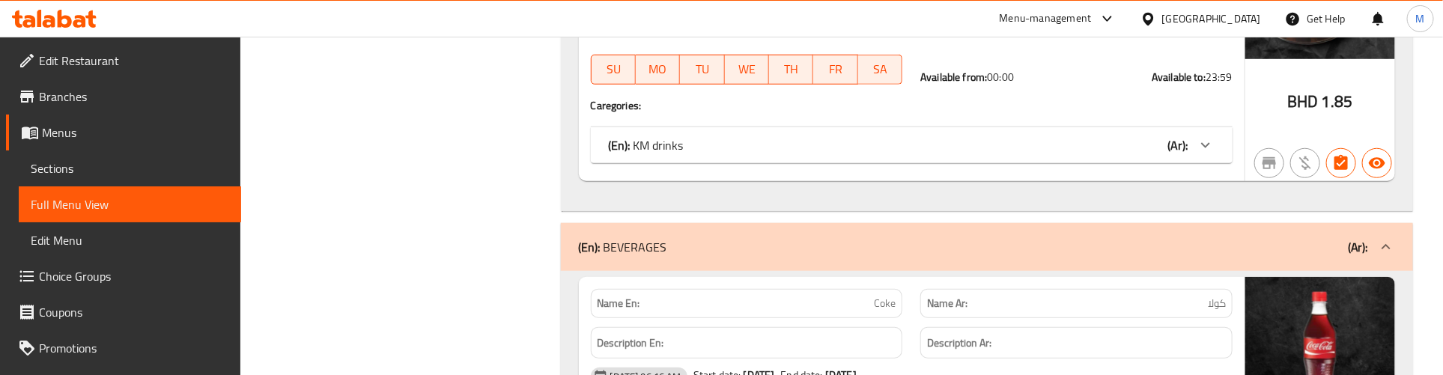
scroll to position [15073, 0]
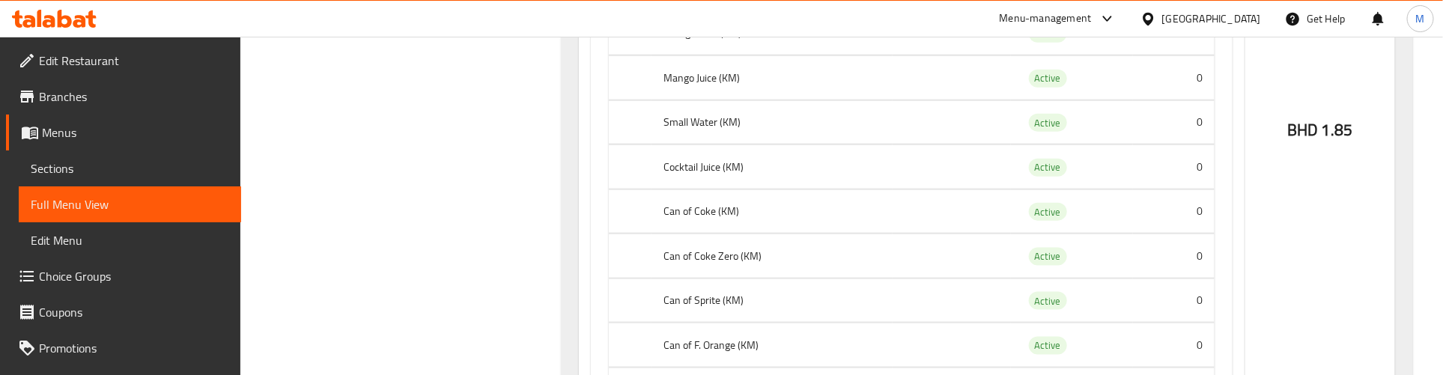
scroll to position [15167, 0]
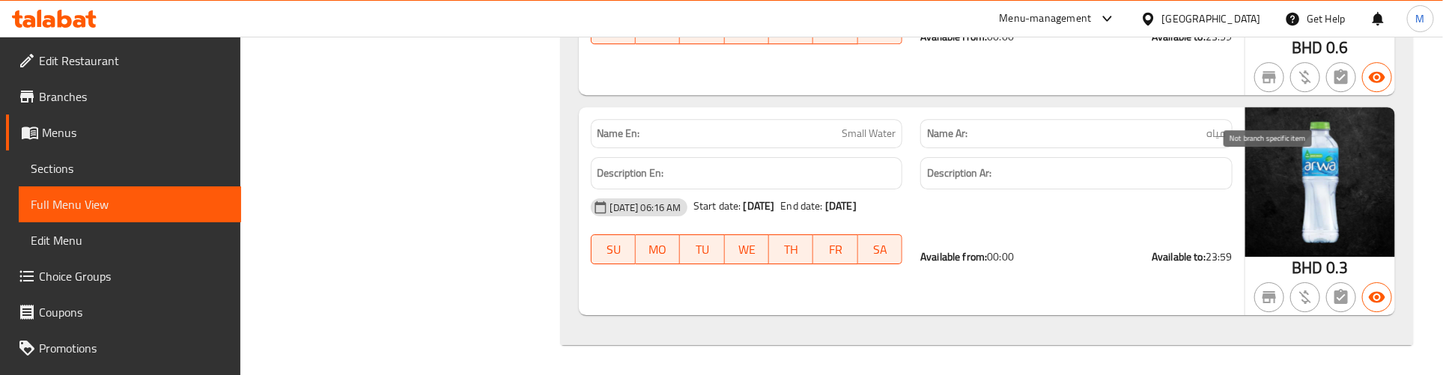
scroll to position [16916, 0]
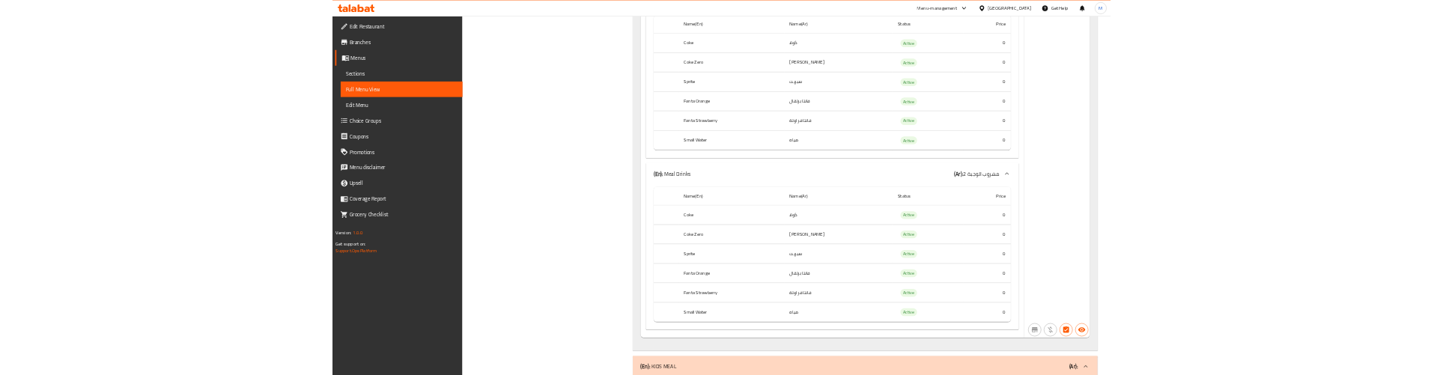
scroll to position [12984, 0]
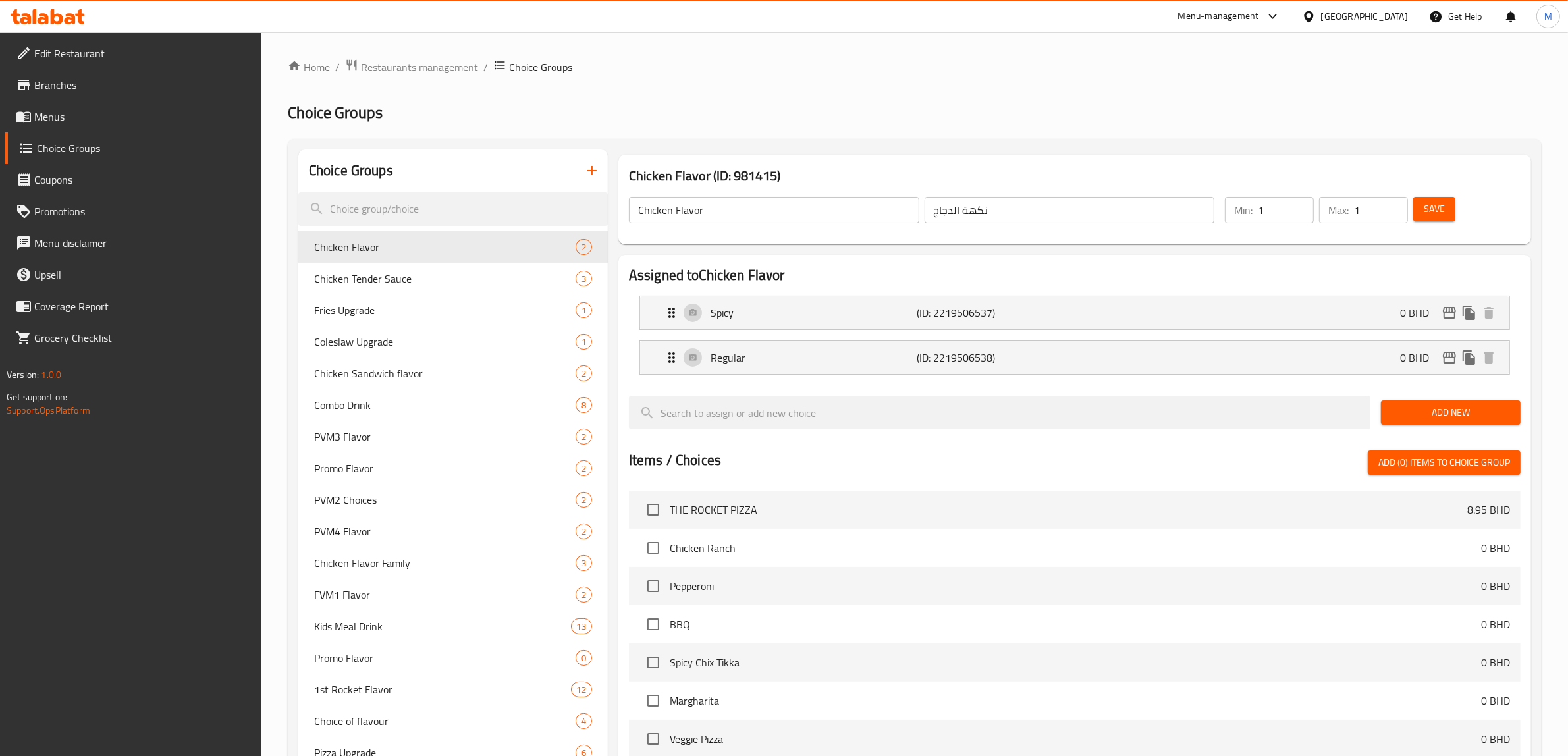
click at [51, 109] on span "Menus" at bounding box center [142, 117] width 217 height 16
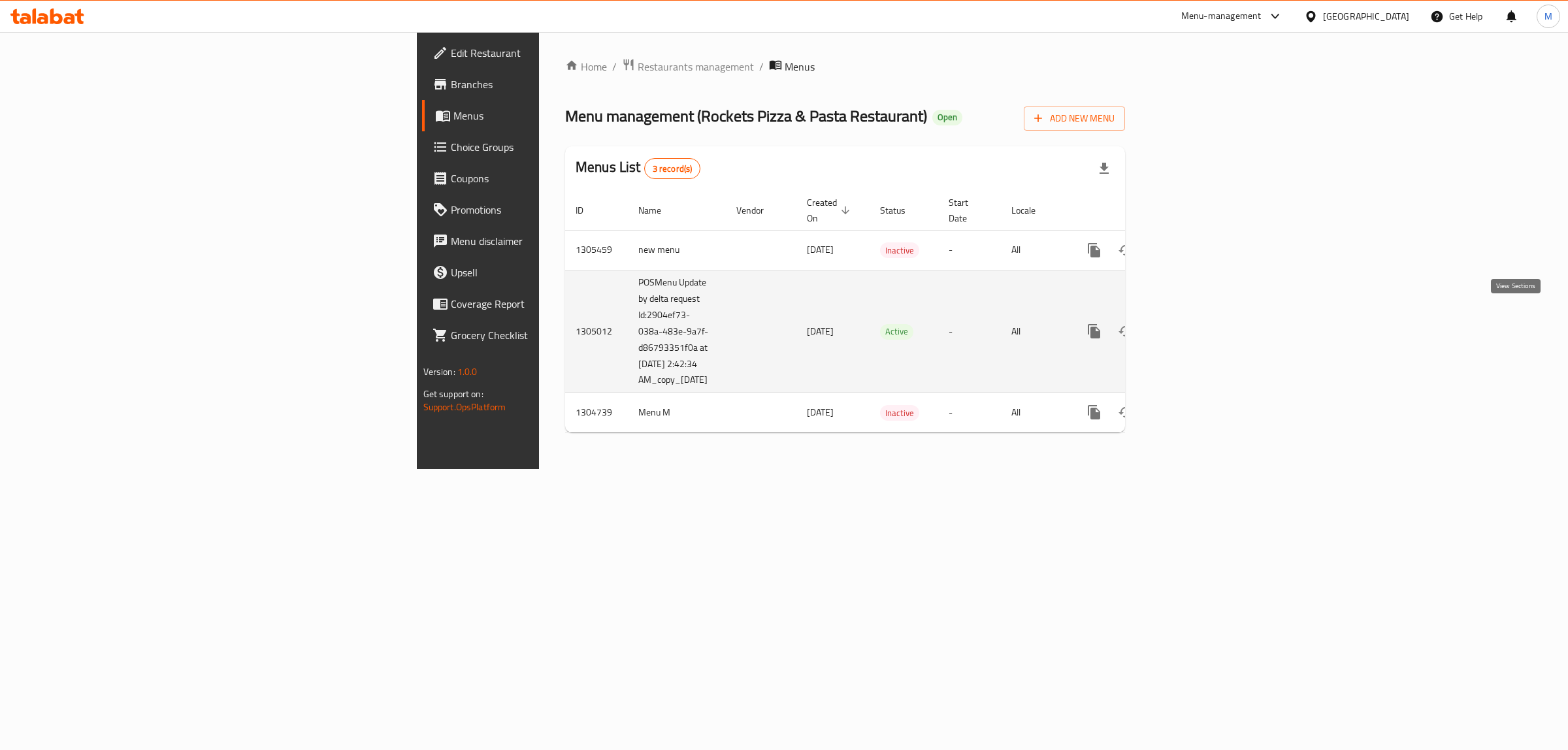
click at [1196, 324] on icon "enhanced table" at bounding box center [1188, 331] width 16 height 16
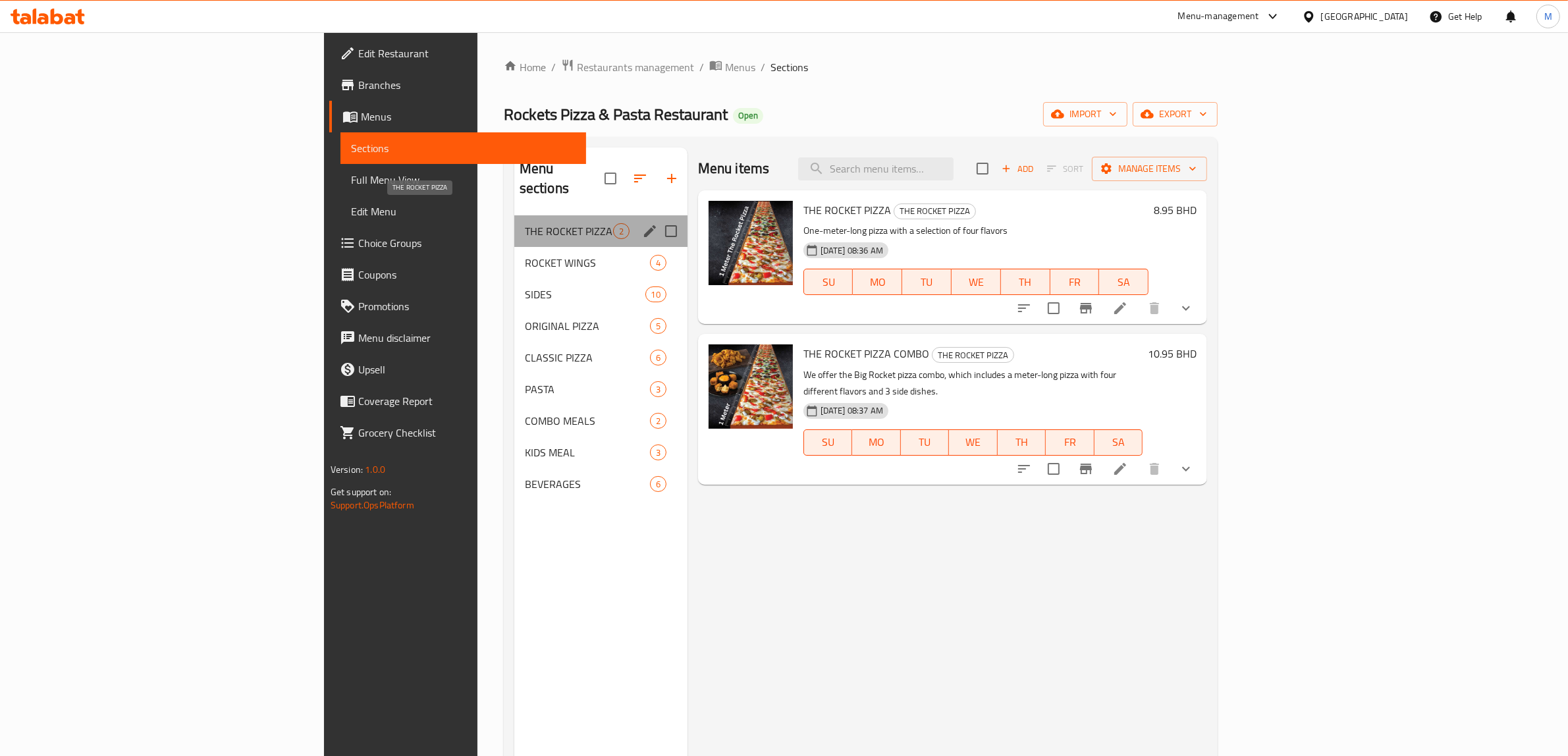
click at [525, 223] on span "THE ROCKET PIZZA" at bounding box center [569, 231] width 88 height 16
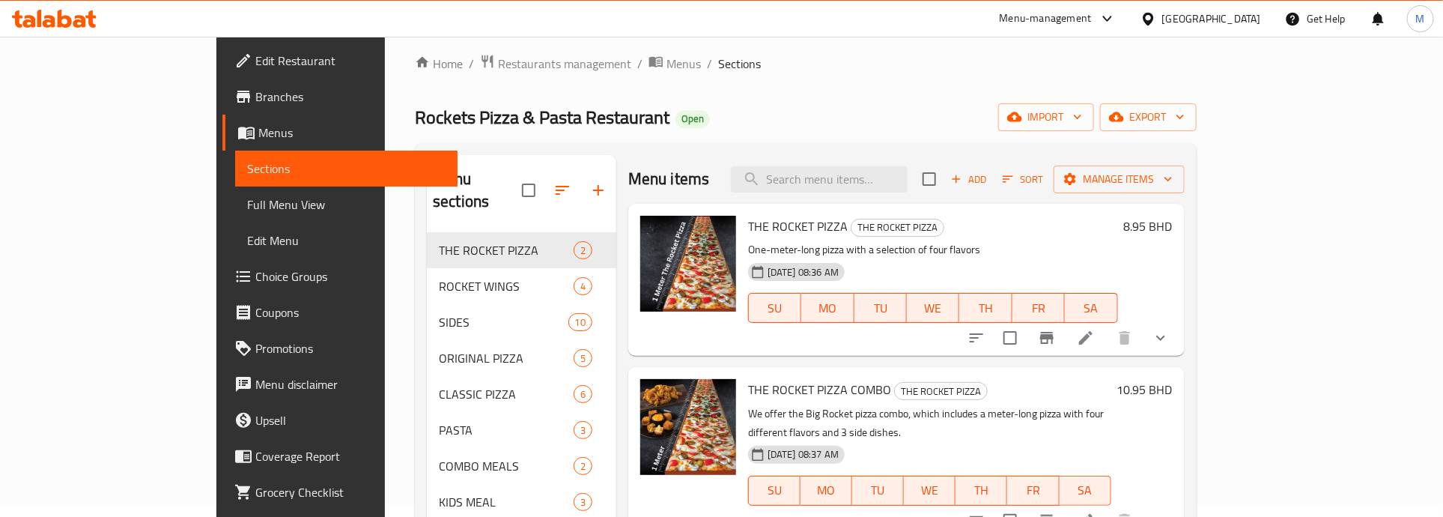
scroll to position [187, 0]
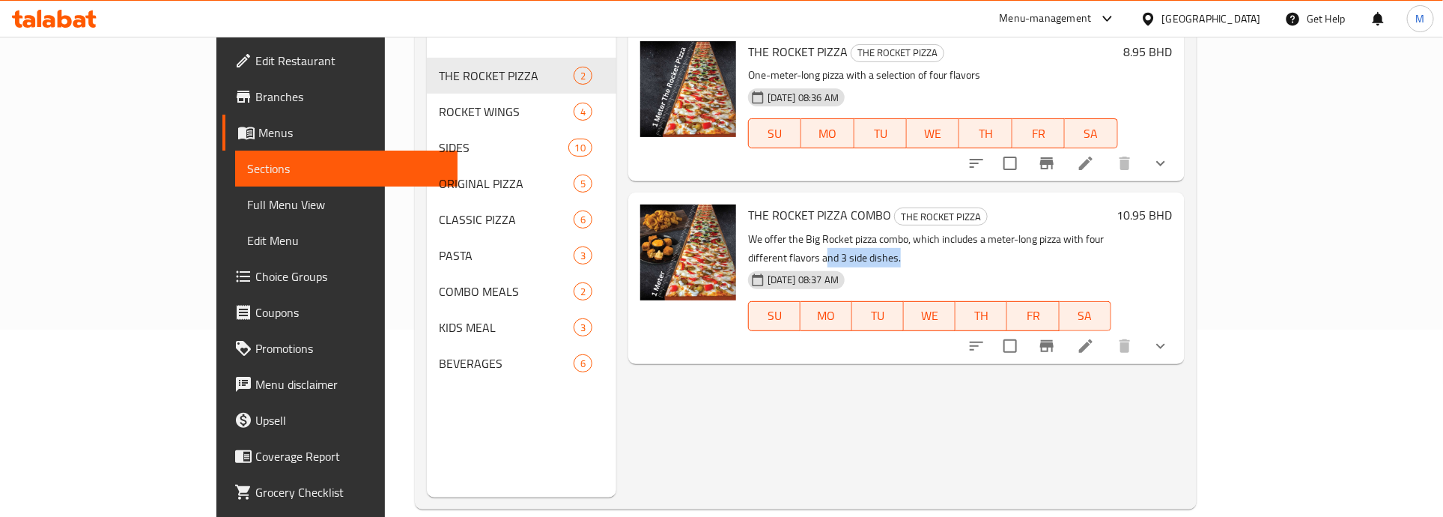
drag, startPoint x: 1132, startPoint y: 238, endPoint x: 1193, endPoint y: 201, distance: 71.9
click at [1111, 238] on p "We offer the Big Rocket pizza combo, which includes a meter-long pizza with fou…" at bounding box center [929, 248] width 363 height 37
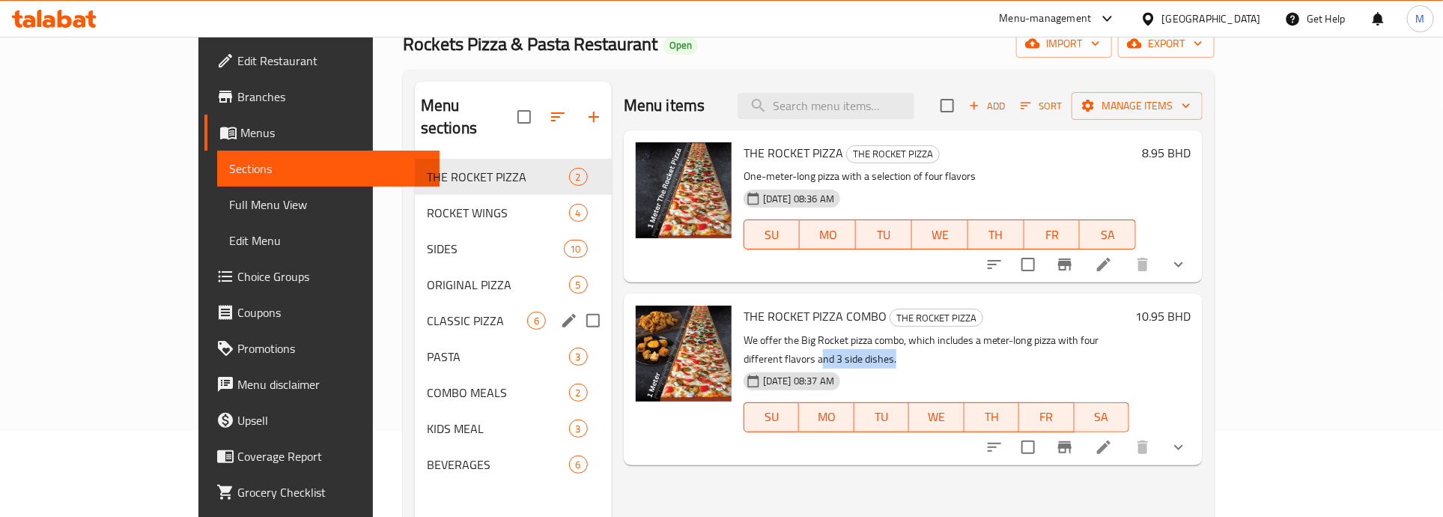
scroll to position [0, 0]
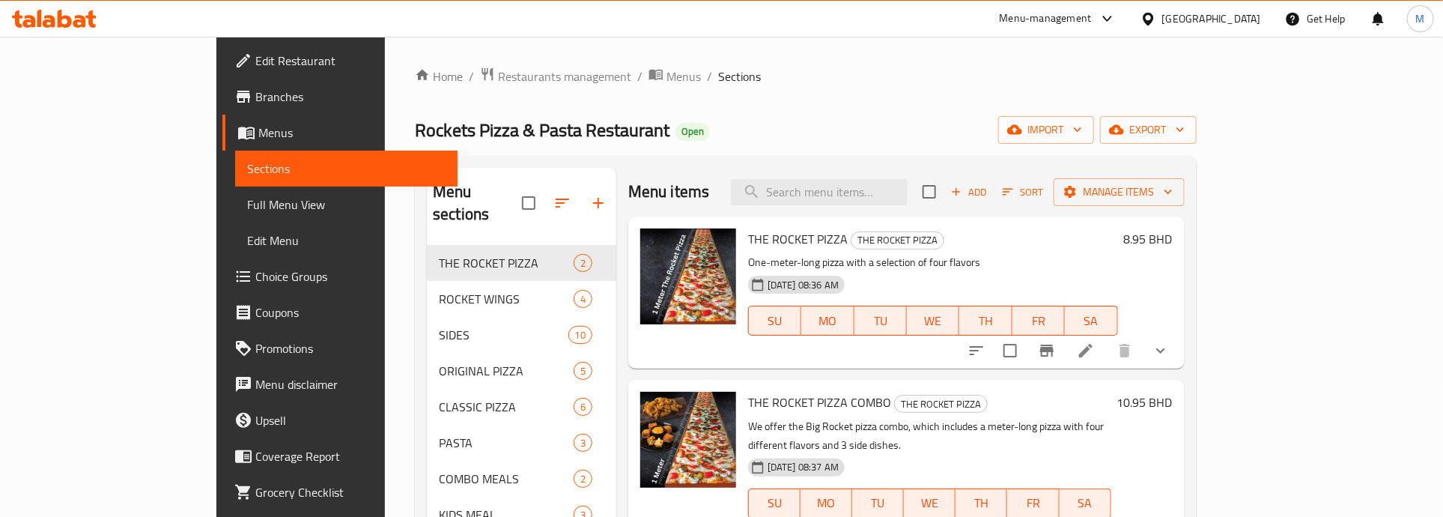
click at [1173, 238] on h6 "8.95 BHD" at bounding box center [1148, 238] width 49 height 21
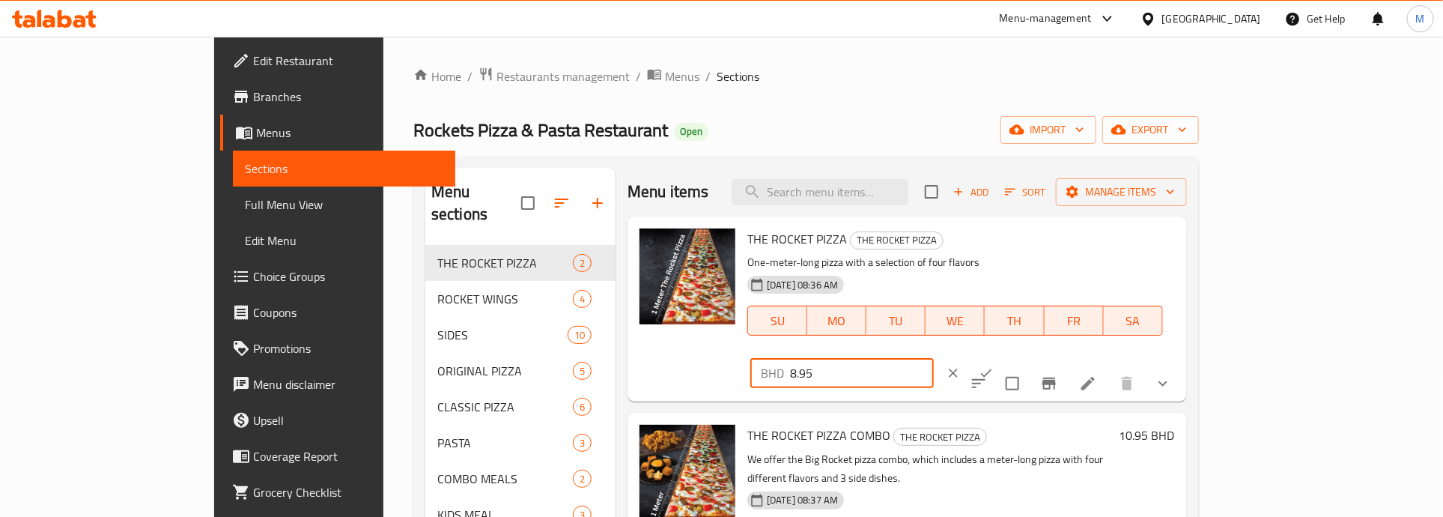
drag, startPoint x: 1231, startPoint y: 242, endPoint x: 1174, endPoint y: 242, distance: 56.9
click at [934, 358] on div "BHD 8.95 ​" at bounding box center [841, 373] width 183 height 30
click at [994, 366] on icon "ok" at bounding box center [986, 373] width 15 height 15
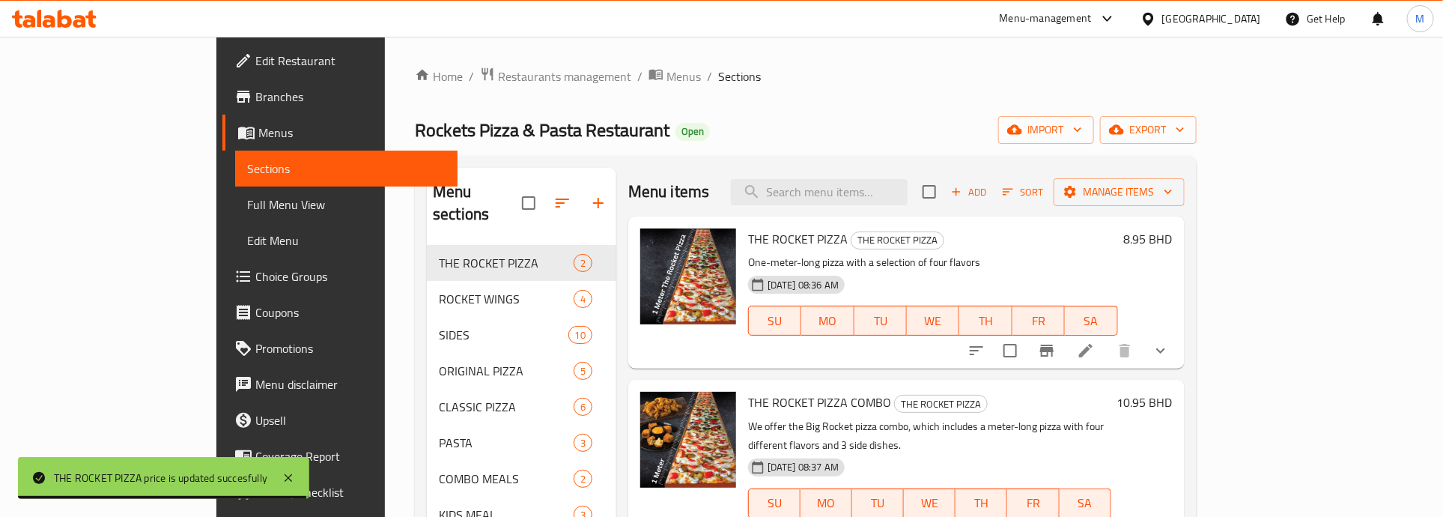
click at [1087, 255] on p "One-meter-long pizza with a selection of four flavors" at bounding box center [933, 262] width 370 height 19
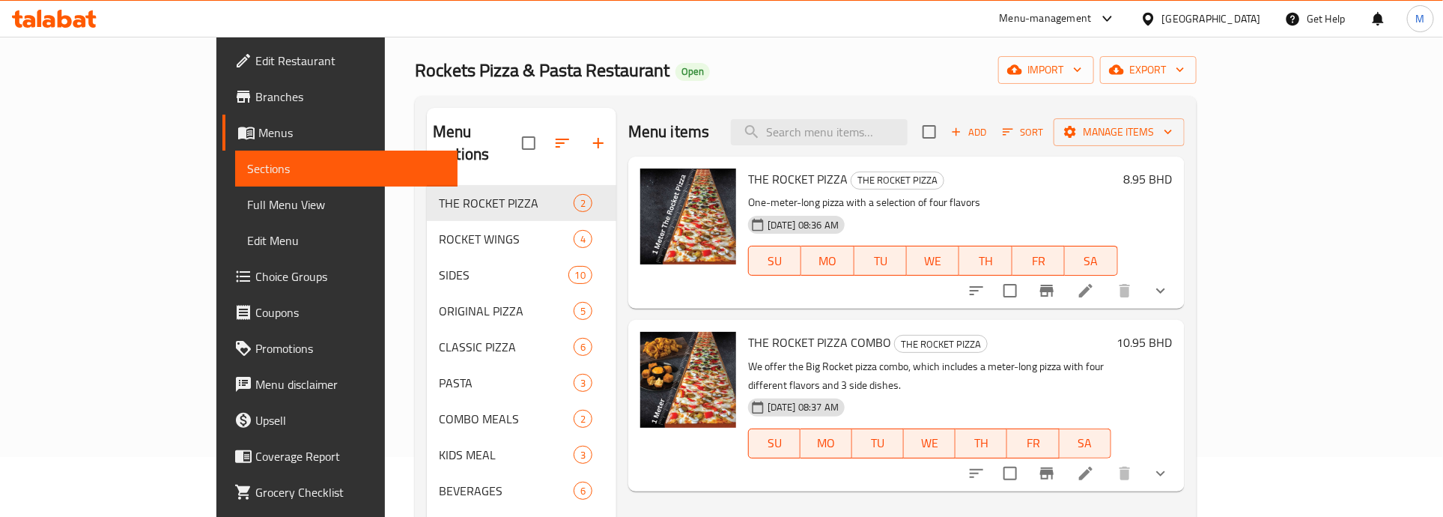
scroll to position [94, 0]
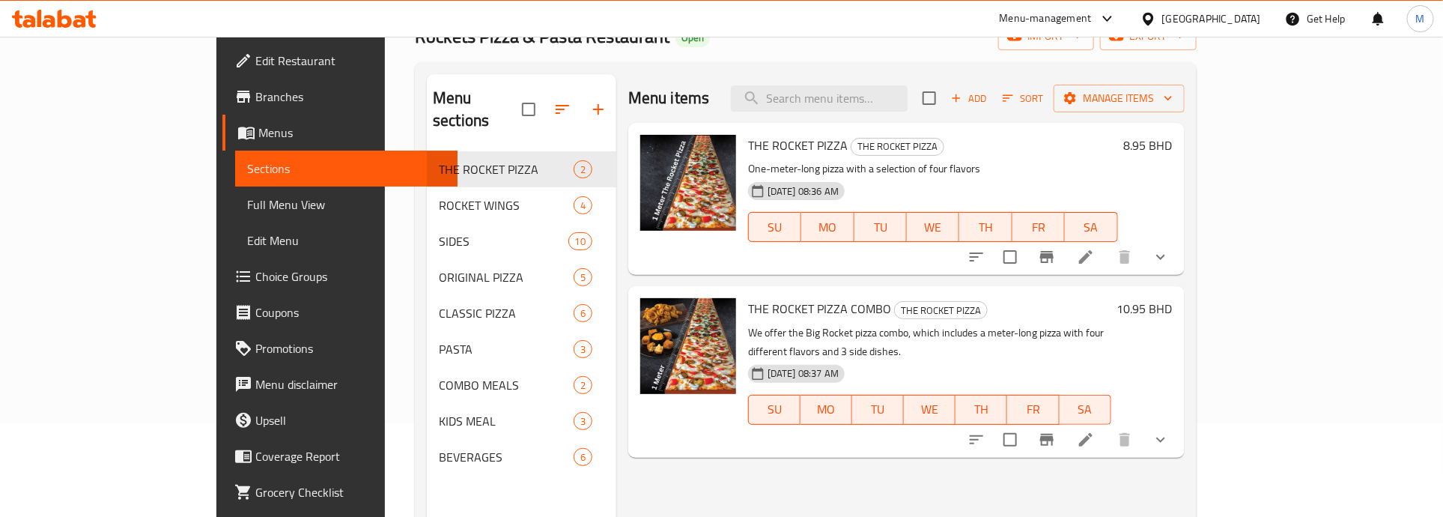
click at [1173, 308] on h6 "10.95 BHD" at bounding box center [1144, 308] width 55 height 21
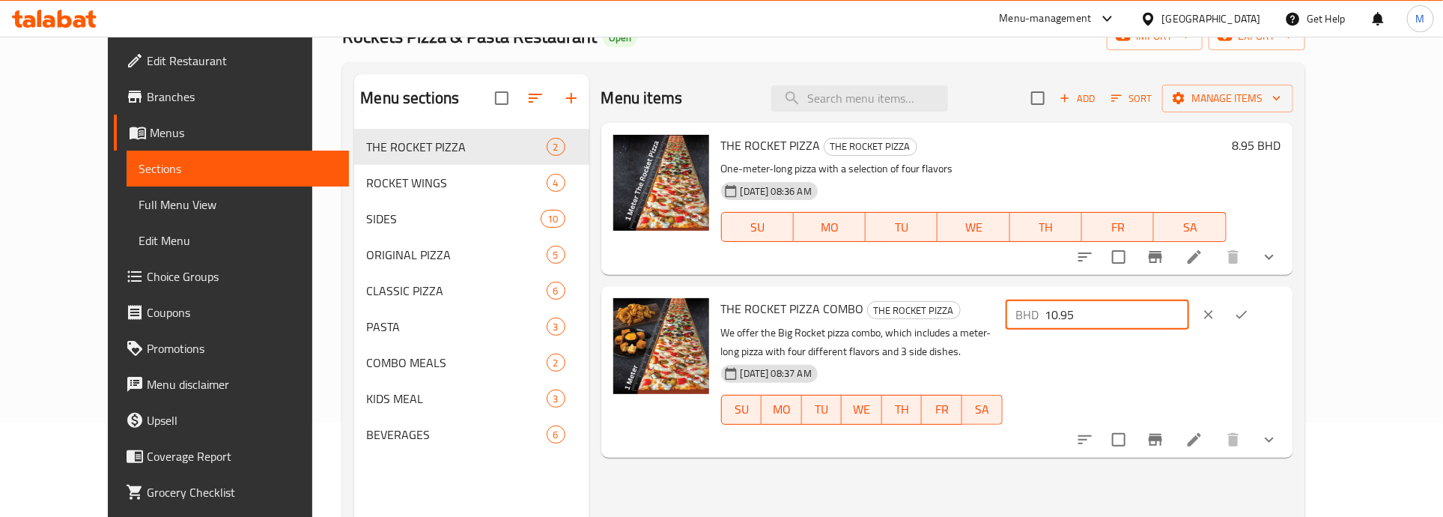
drag, startPoint x: 1238, startPoint y: 309, endPoint x: 1162, endPoint y: 309, distance: 75.6
click at [1165, 309] on div "BHD 10.95 ​" at bounding box center [1097, 315] width 183 height 30
click at [1258, 311] on button "ok" at bounding box center [1241, 314] width 33 height 33
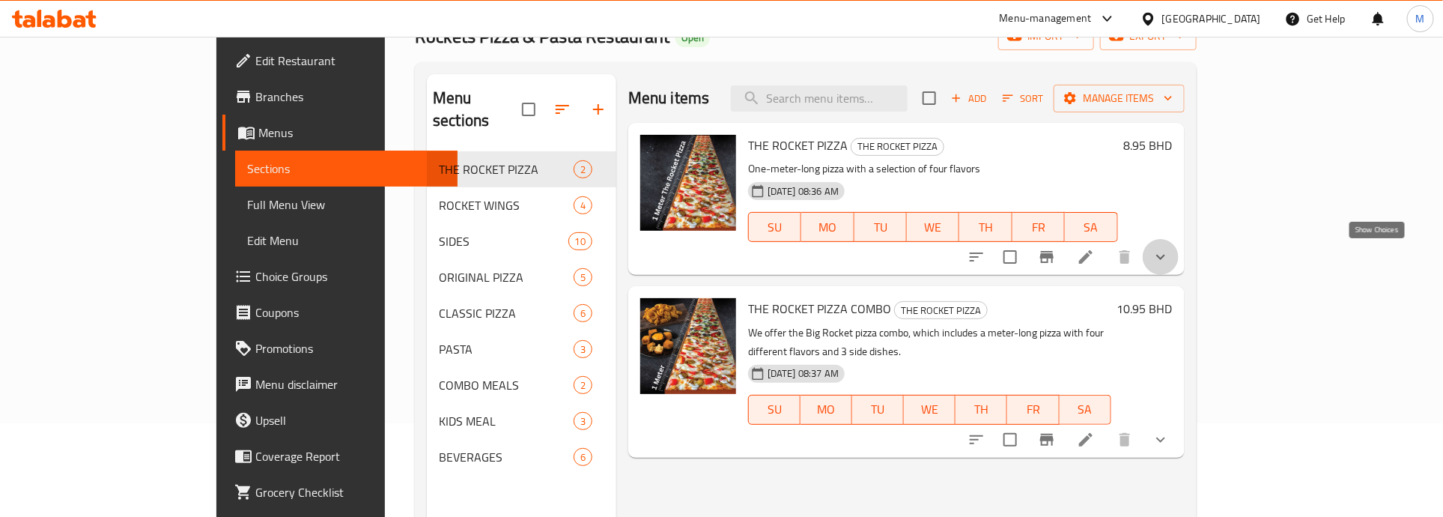
click at [1170, 259] on icon "show more" at bounding box center [1161, 257] width 18 height 18
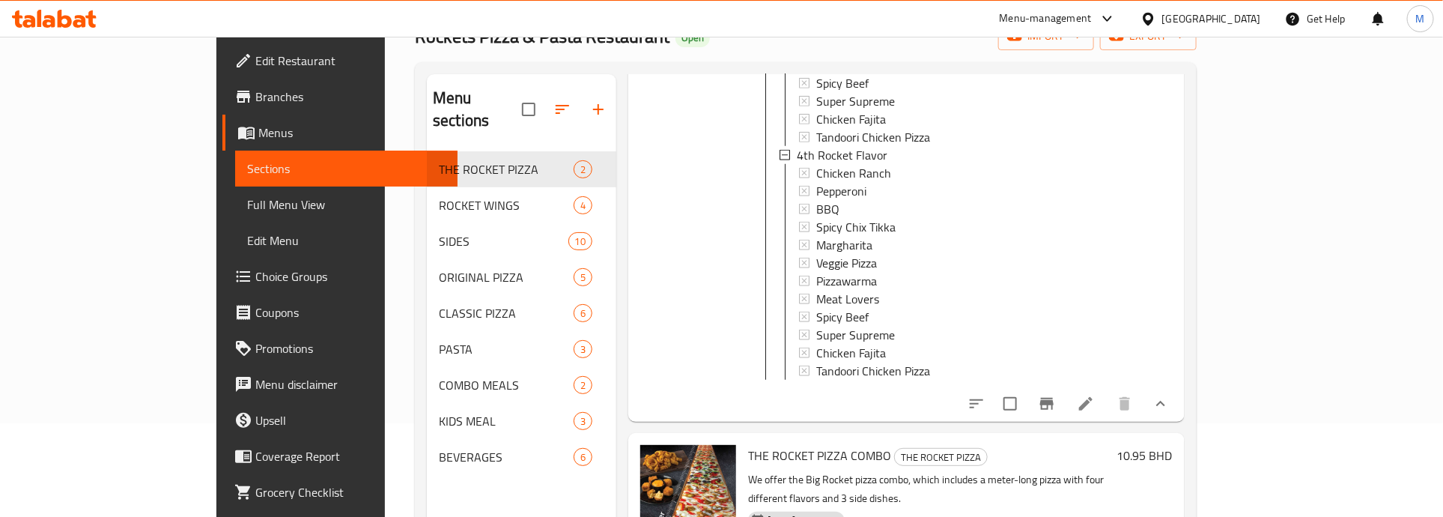
scroll to position [855, 0]
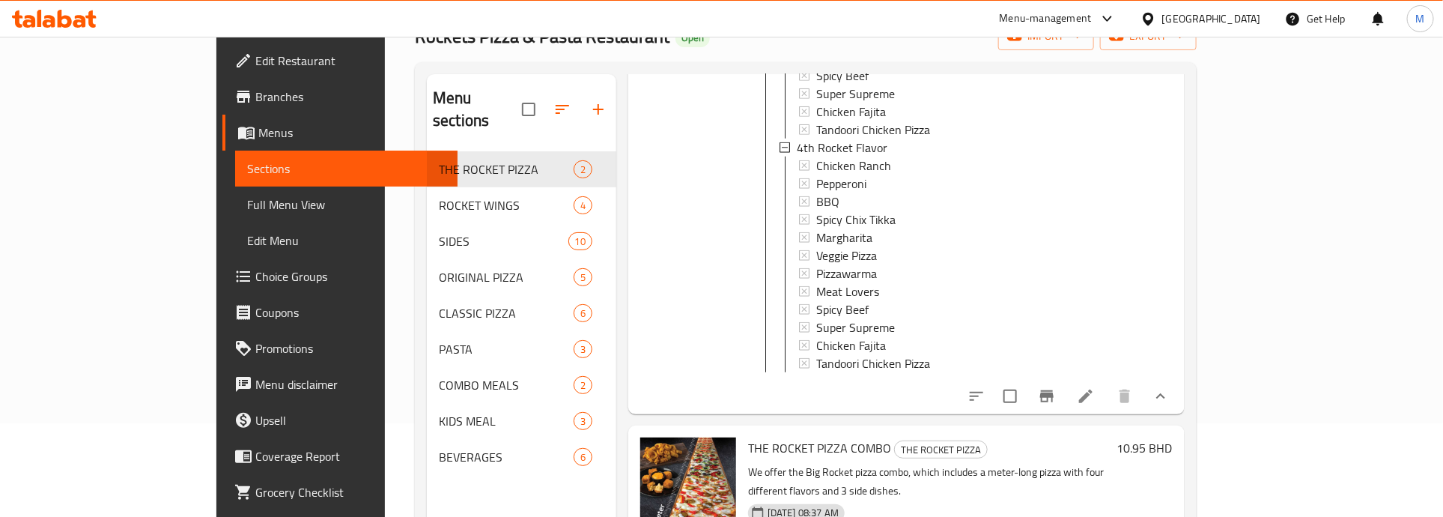
click at [1093, 403] on icon at bounding box center [1085, 395] width 13 height 13
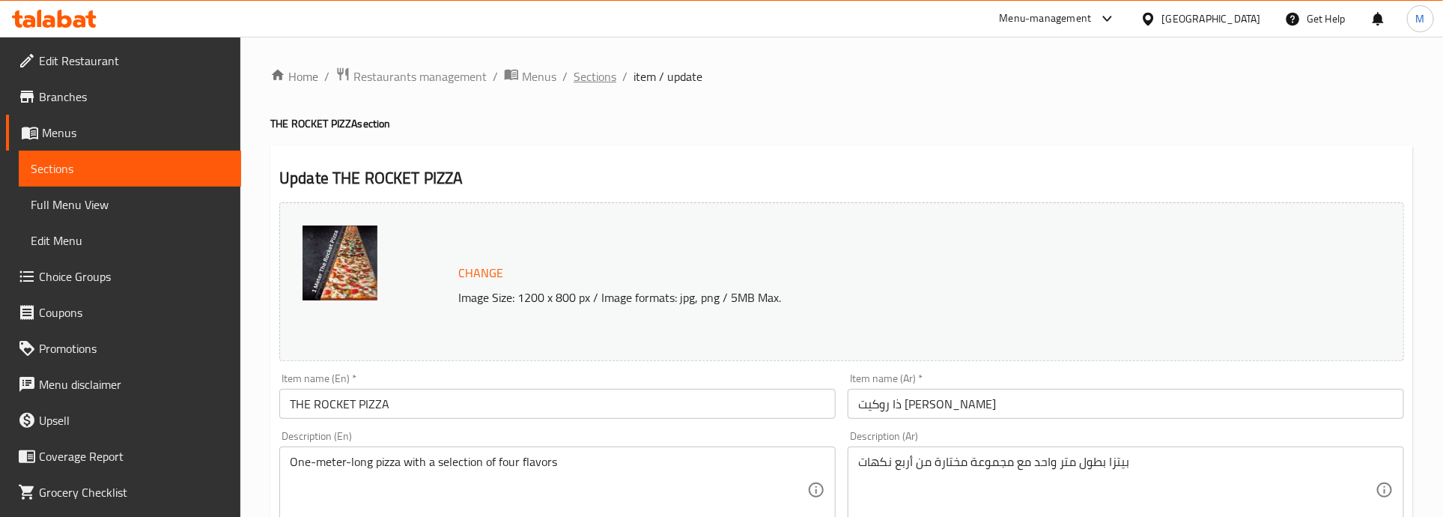
click at [586, 72] on span "Sections" at bounding box center [595, 76] width 43 height 18
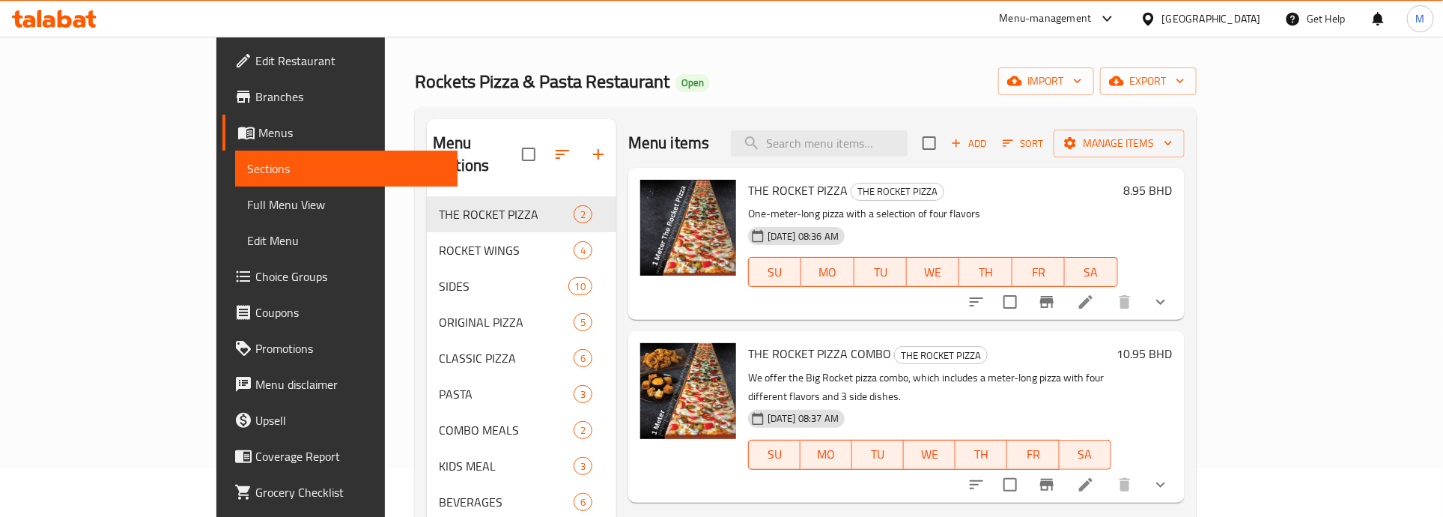
scroll to position [94, 0]
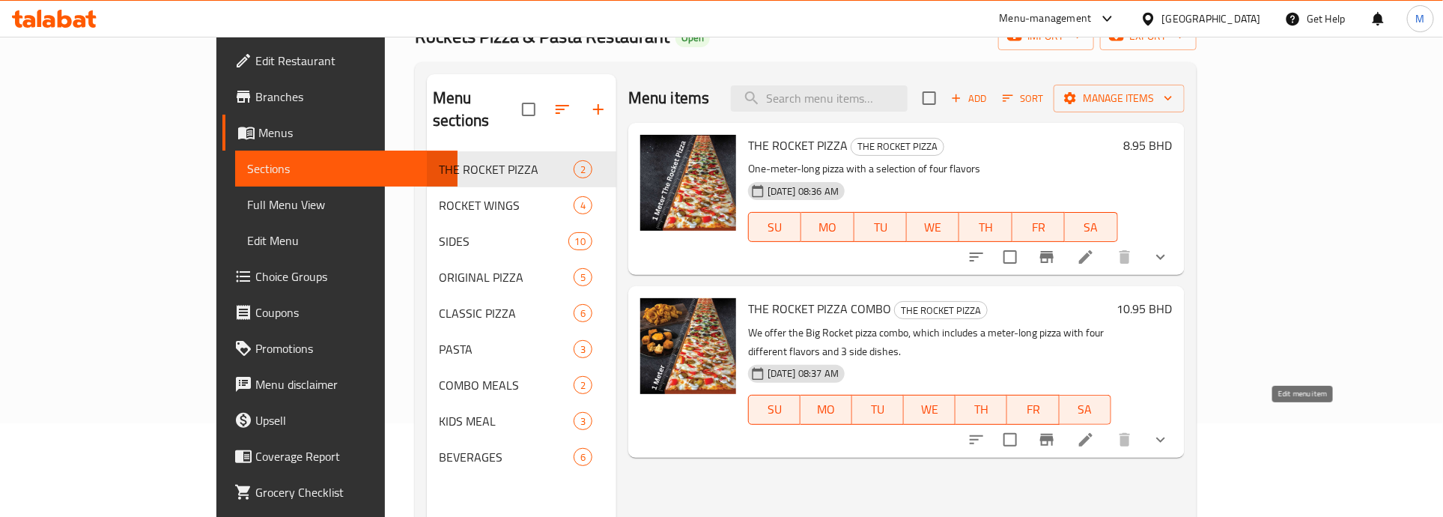
click at [1095, 431] on icon at bounding box center [1086, 440] width 18 height 18
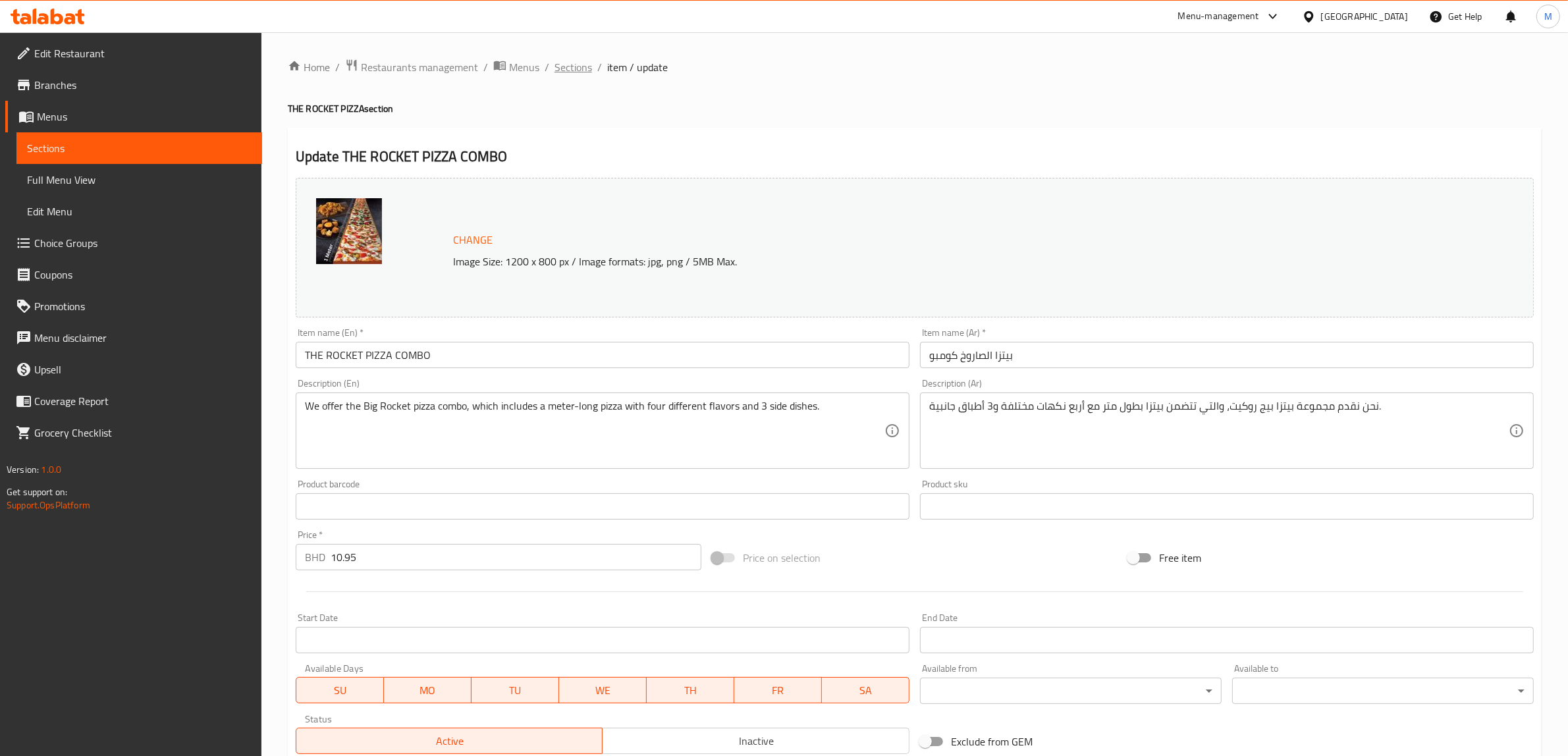
click at [578, 68] on span "Sections" at bounding box center [573, 67] width 38 height 16
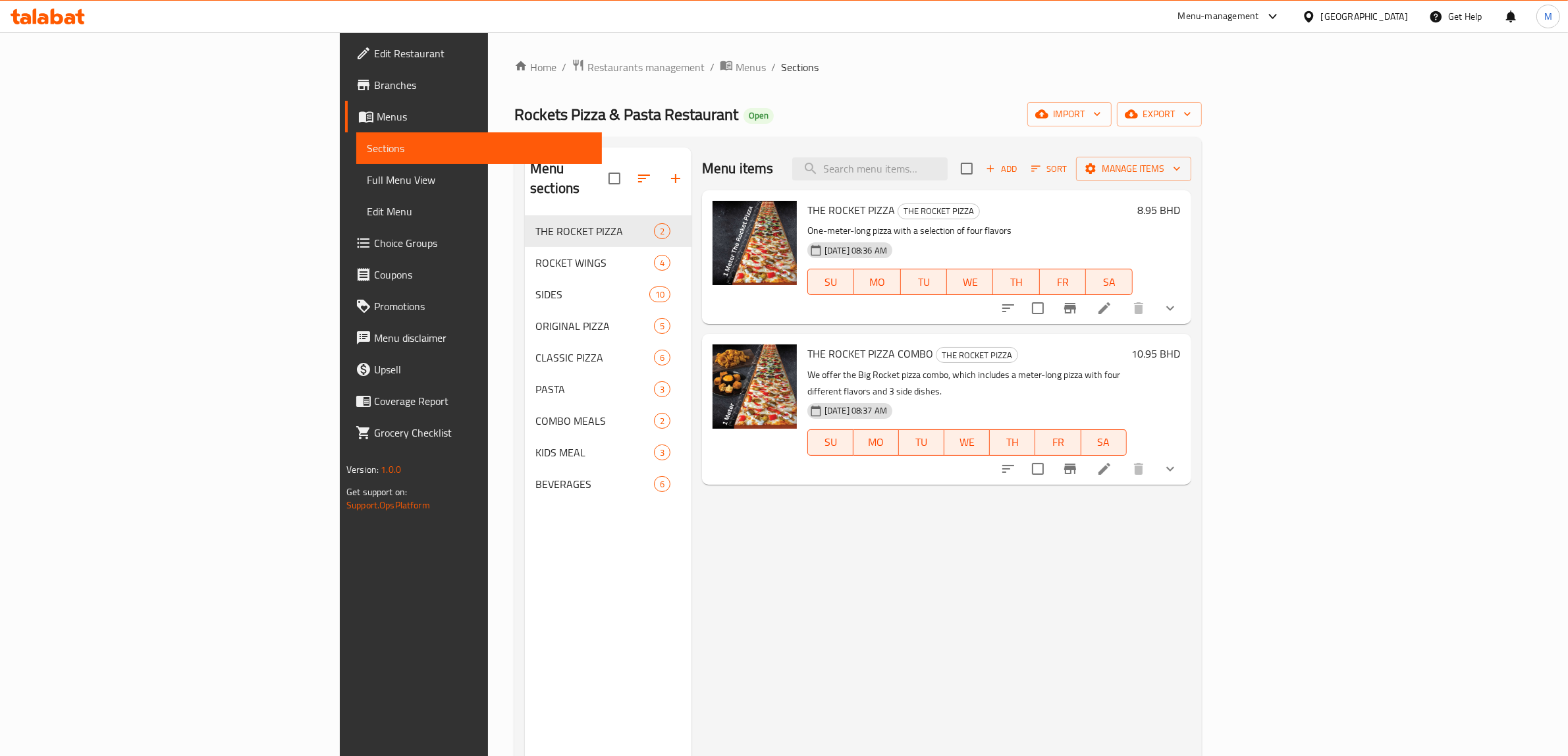
click at [857, 126] on div "Rockets Pizza & Pasta Restaurant Open import export" at bounding box center [858, 114] width 688 height 25
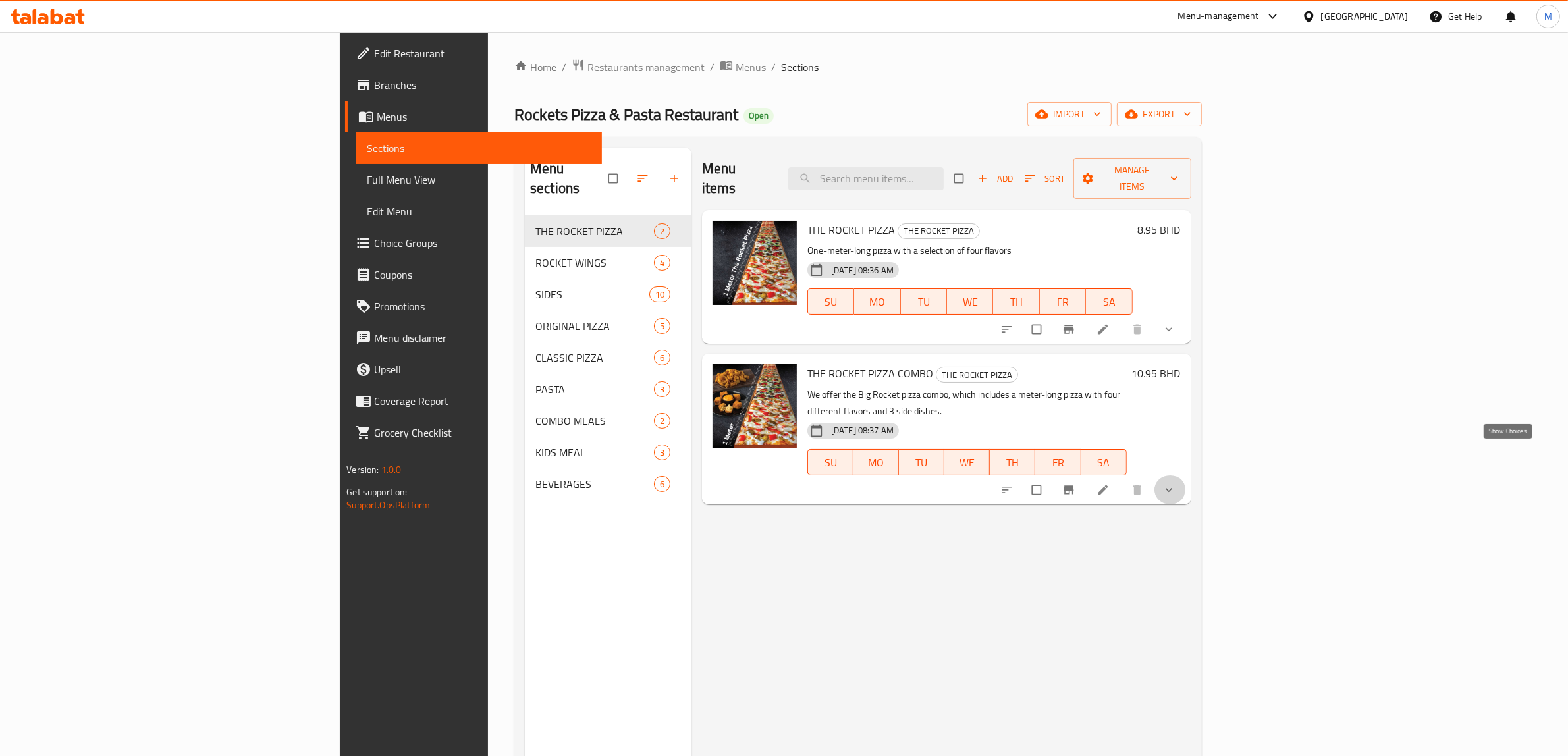
click at [1176, 483] on icon "show more" at bounding box center [1169, 490] width 13 height 13
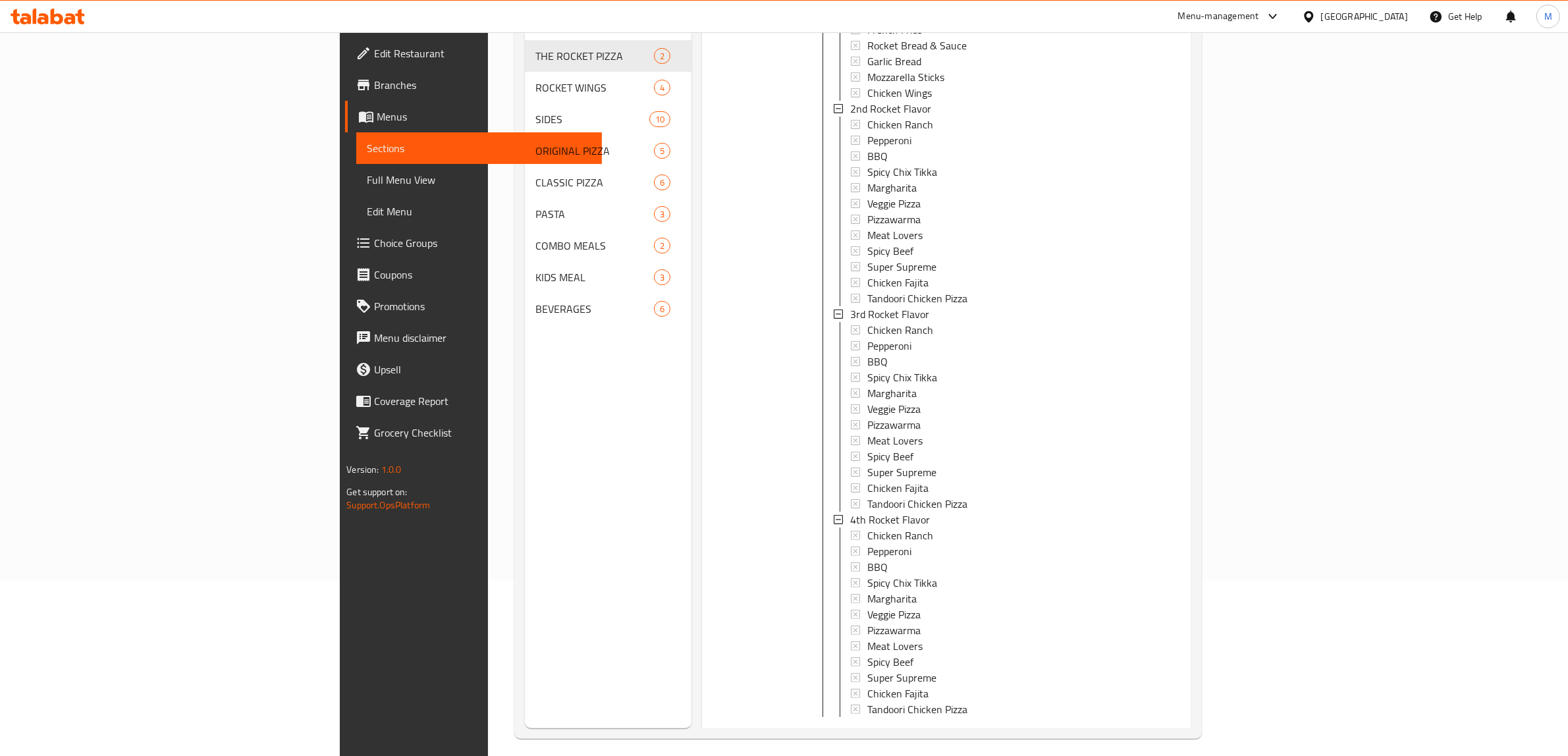
scroll to position [185, 0]
click at [1110, 723] on icon at bounding box center [1103, 730] width 13 height 13
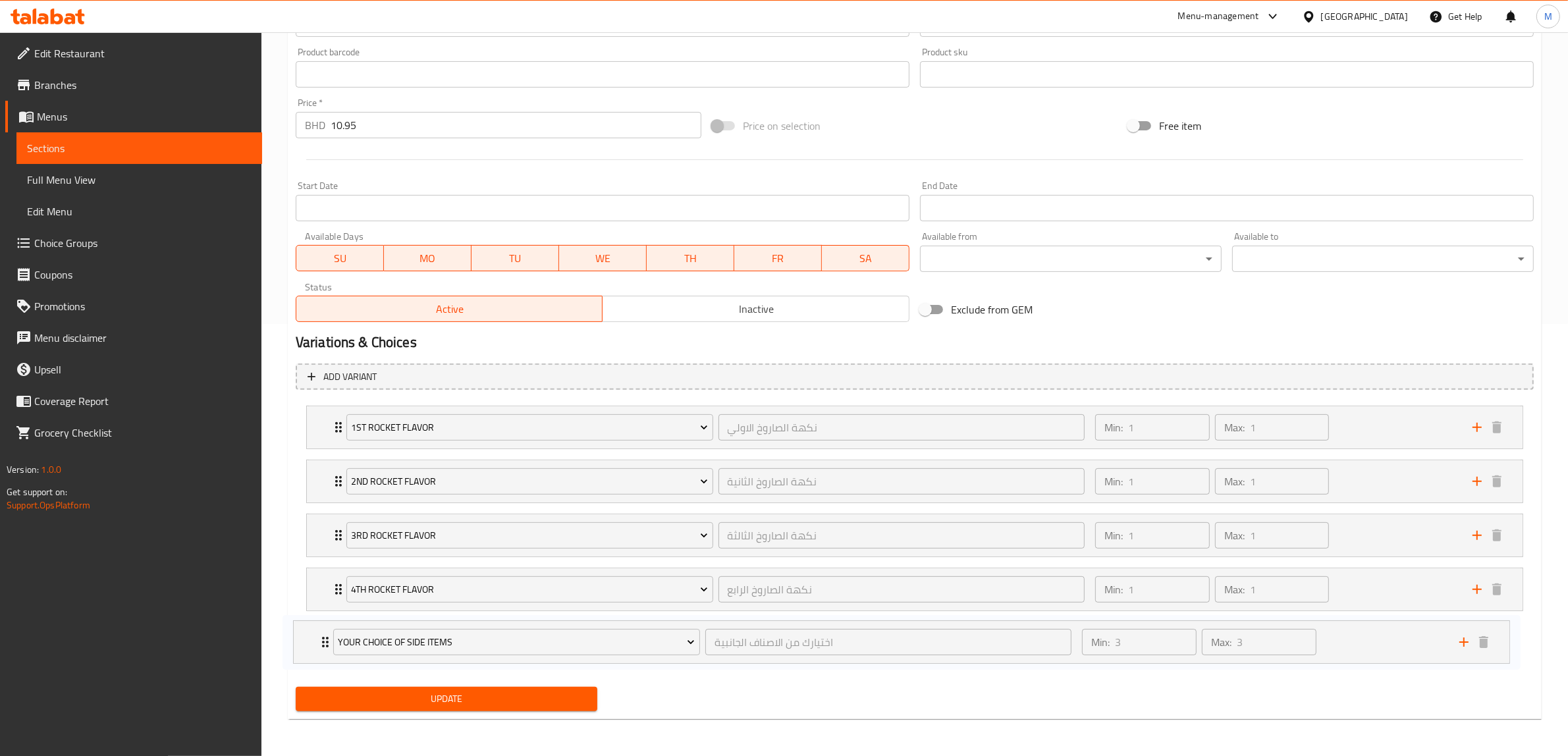
scroll to position [433, 0]
drag, startPoint x: 333, startPoint y: 484, endPoint x: 328, endPoint y: 646, distance: 162.1
click at [326, 651] on div "1st Rocket Flavor نكهة الصاروخ الاولي ​ Min: 1 ​ Max: 1 ​ Chicken Ranch (ID: 22…" at bounding box center [915, 535] width 1238 height 271
click at [415, 706] on span "Update" at bounding box center [446, 699] width 281 height 17
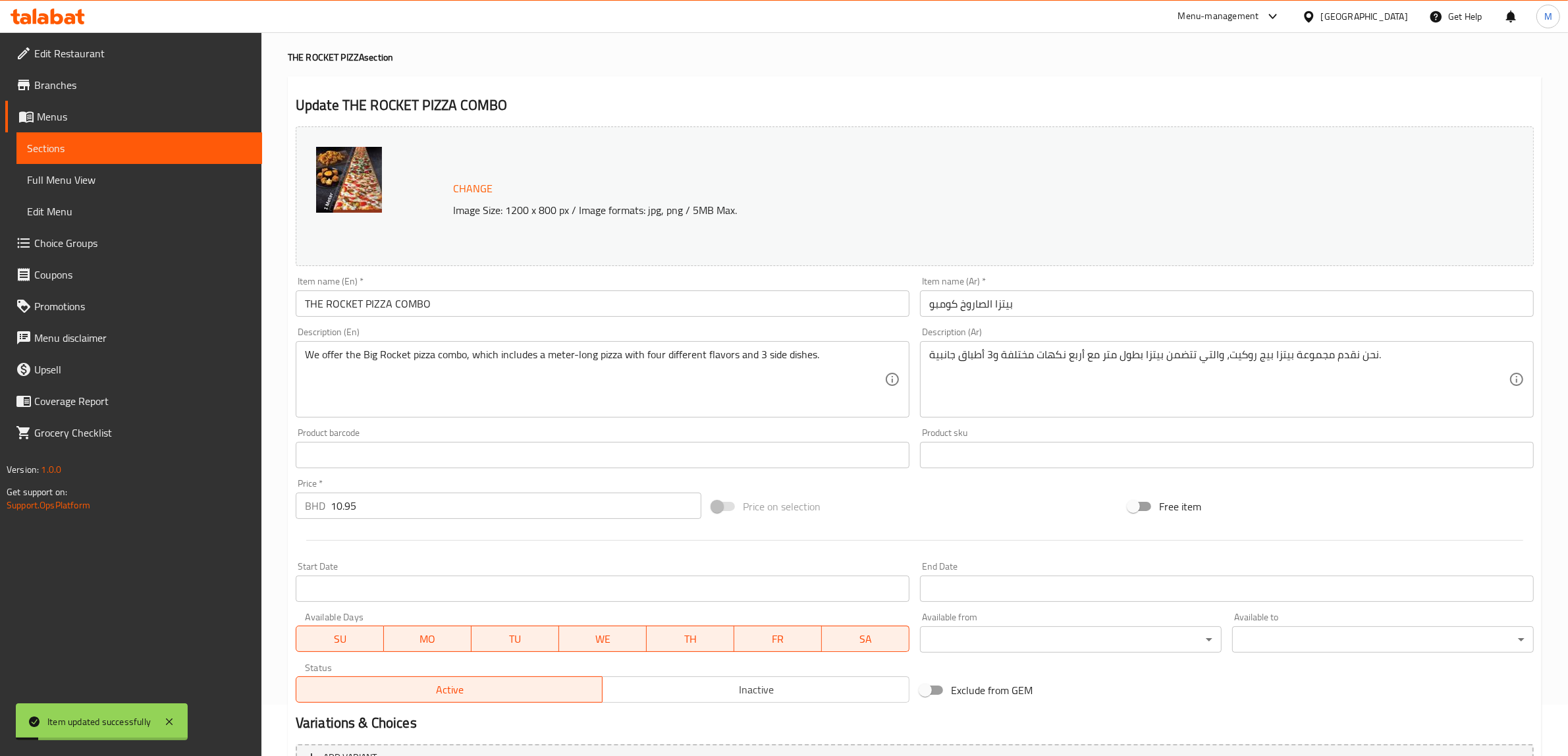
scroll to position [0, 0]
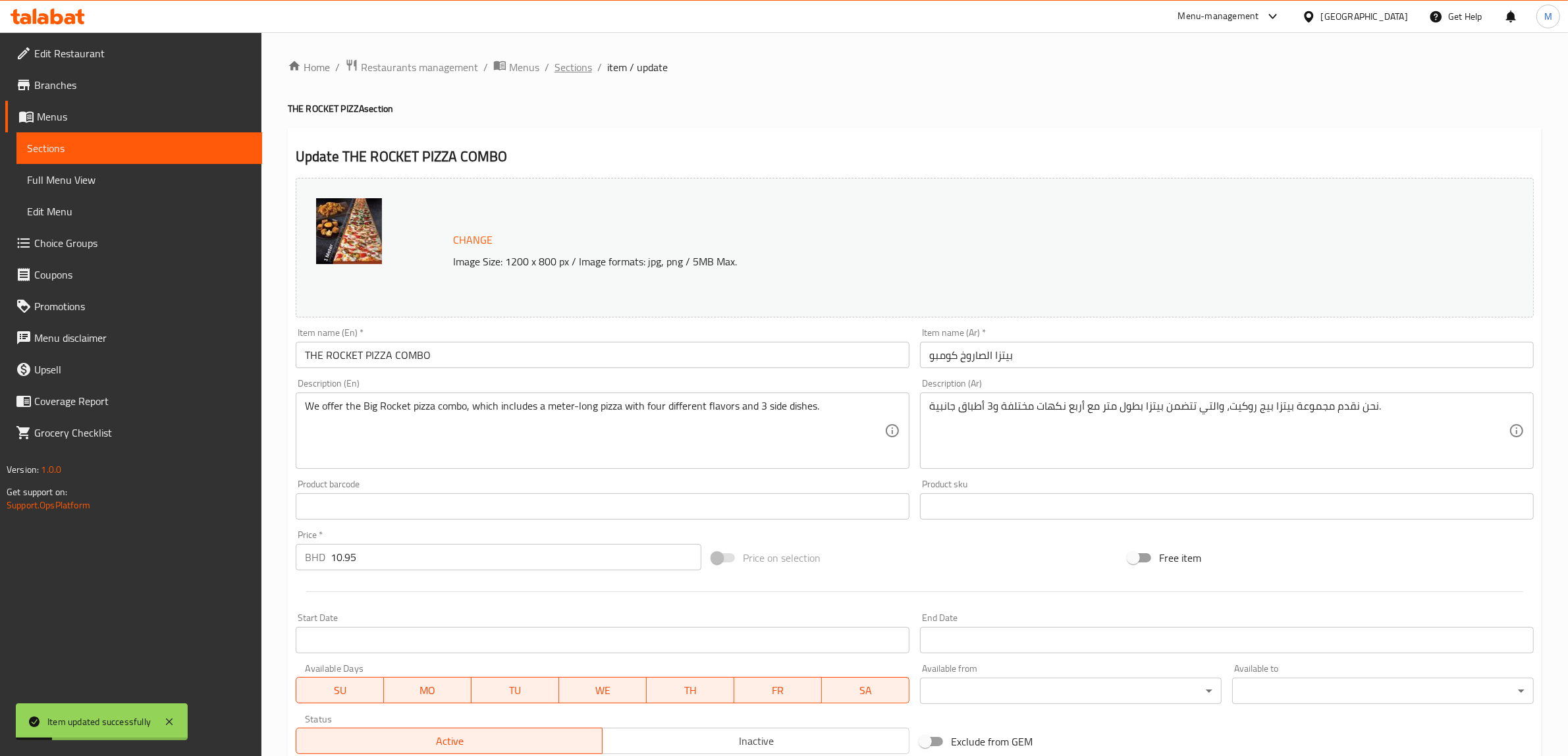
click at [577, 59] on span "Sections" at bounding box center [573, 67] width 38 height 16
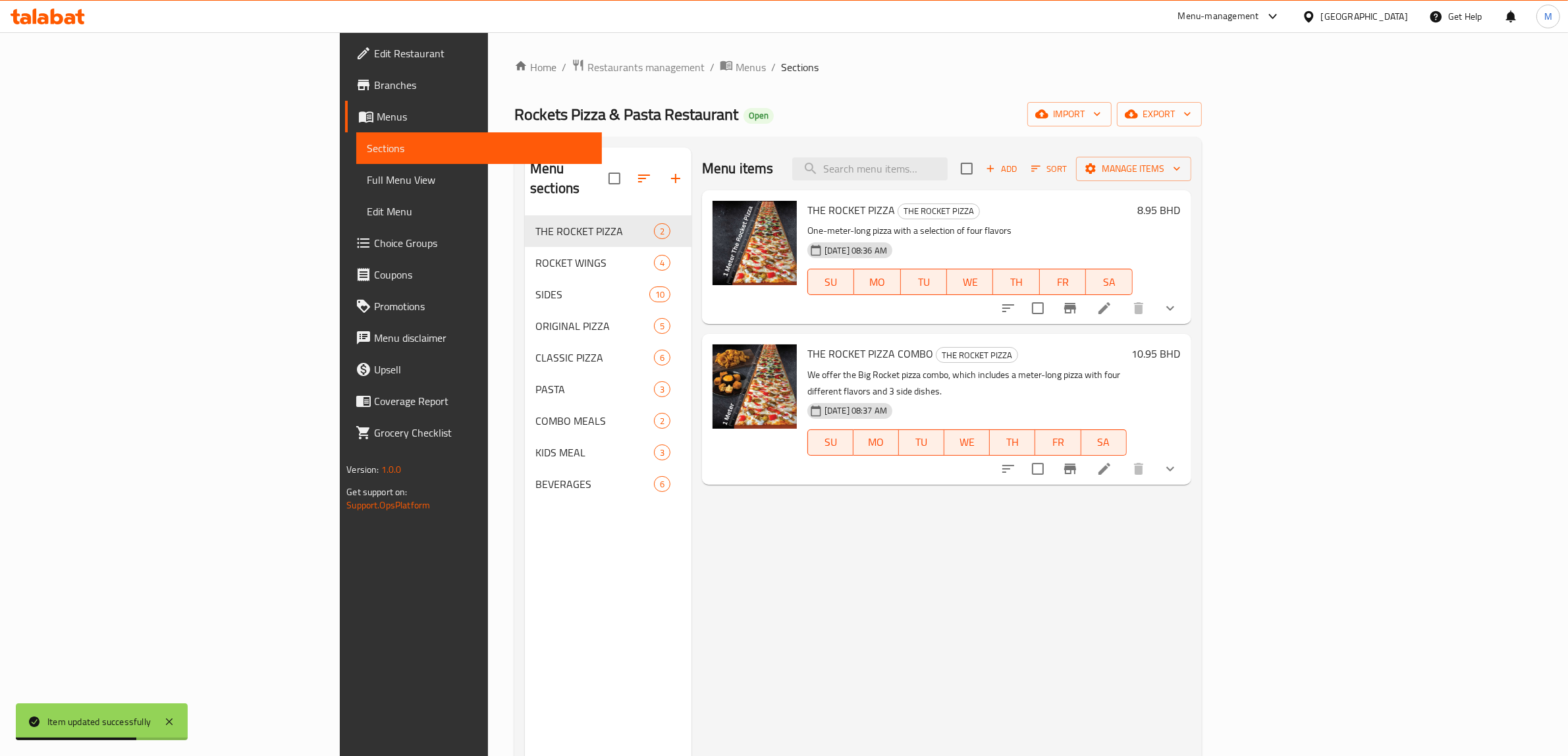
click at [756, 100] on div "Home / Restaurants management / Menus / Sections Rockets Pizza & Pasta Restaura…" at bounding box center [858, 486] width 688 height 855
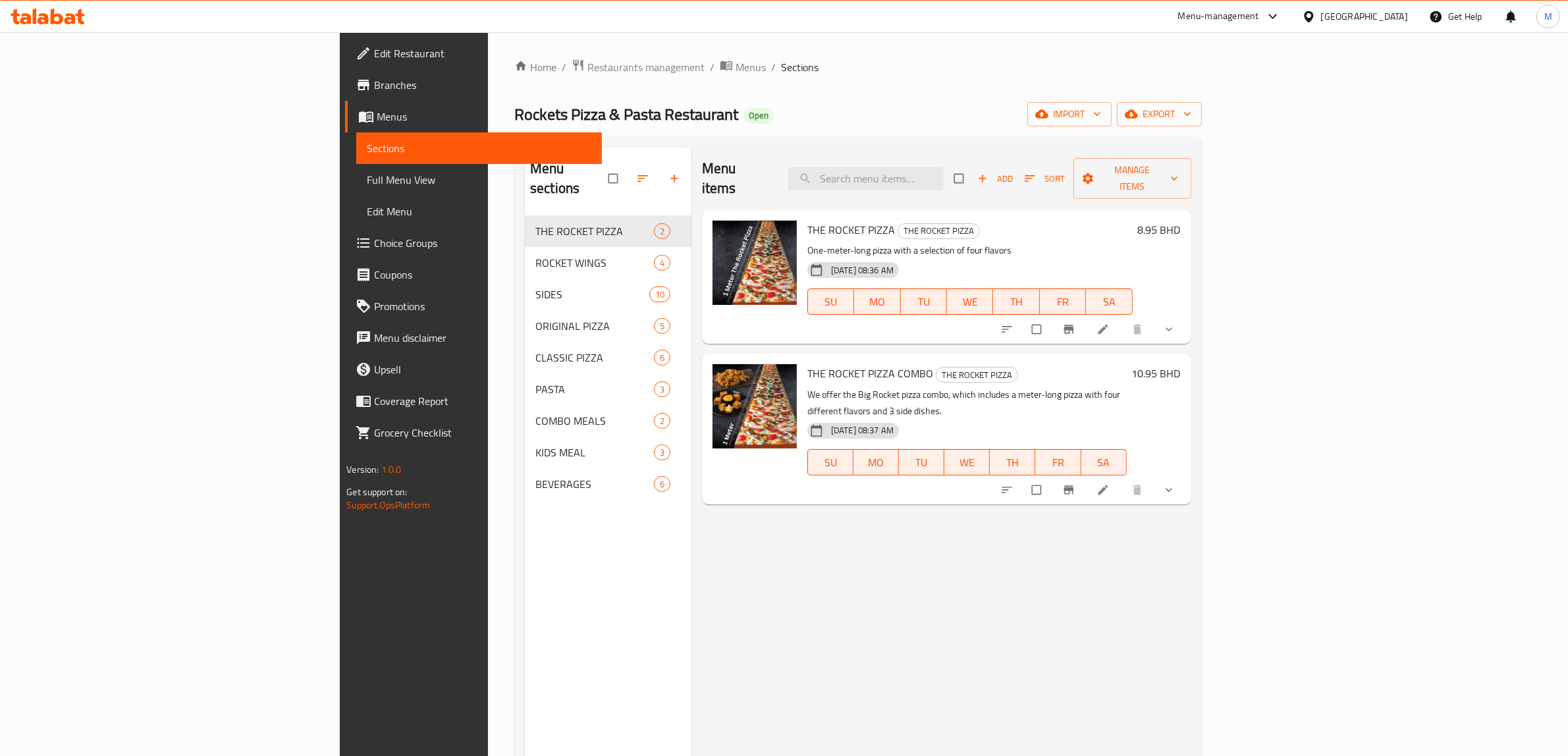
click at [760, 128] on div "Home / Restaurants management / Menus / Sections Rockets Pizza & Pasta Restaura…" at bounding box center [858, 486] width 688 height 855
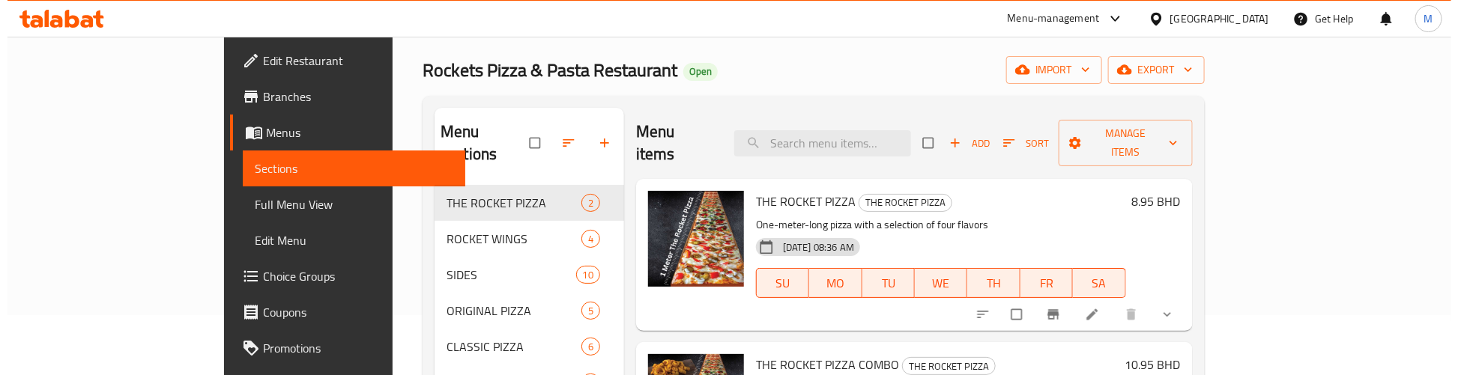
scroll to position [94, 0]
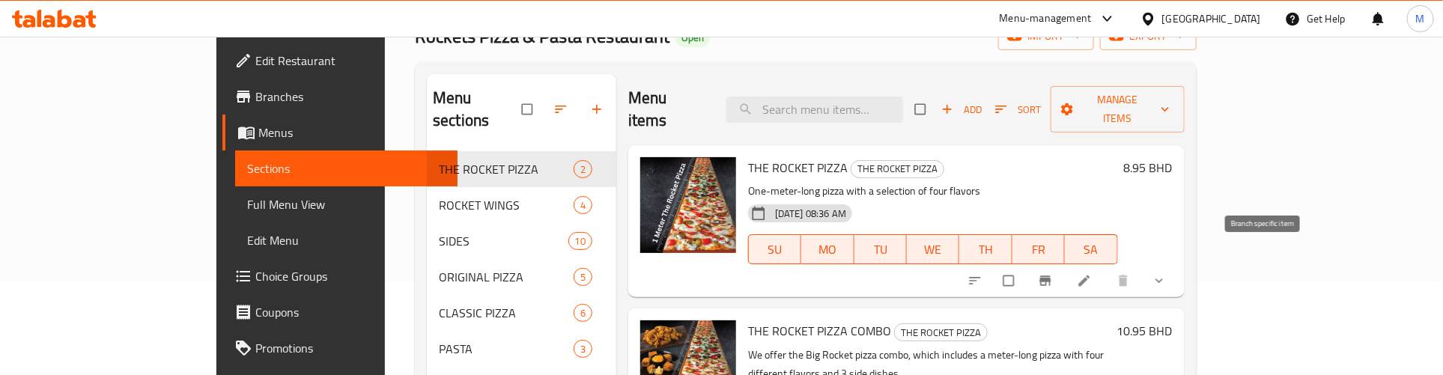
click at [1051, 276] on icon "Branch-specific-item" at bounding box center [1045, 281] width 11 height 10
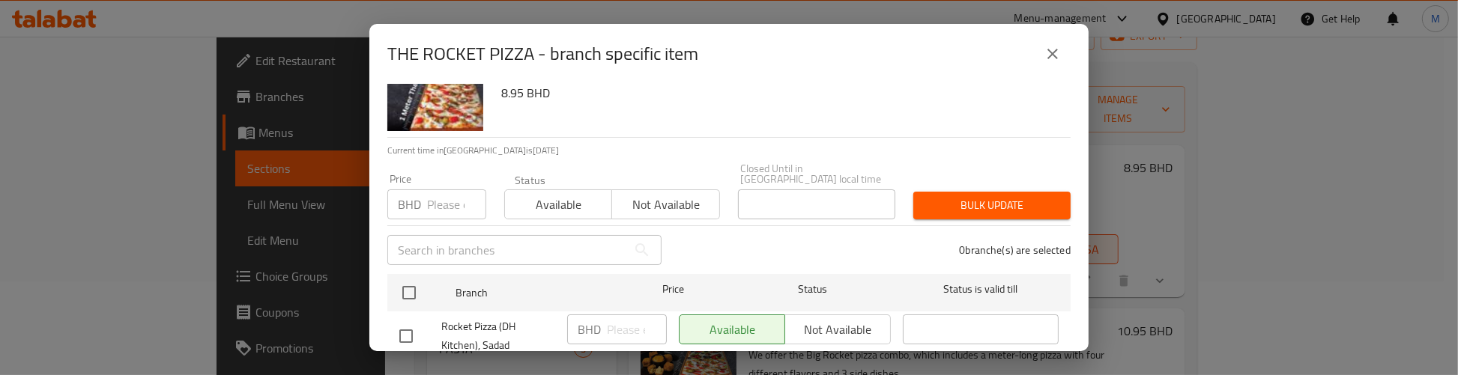
scroll to position [92, 0]
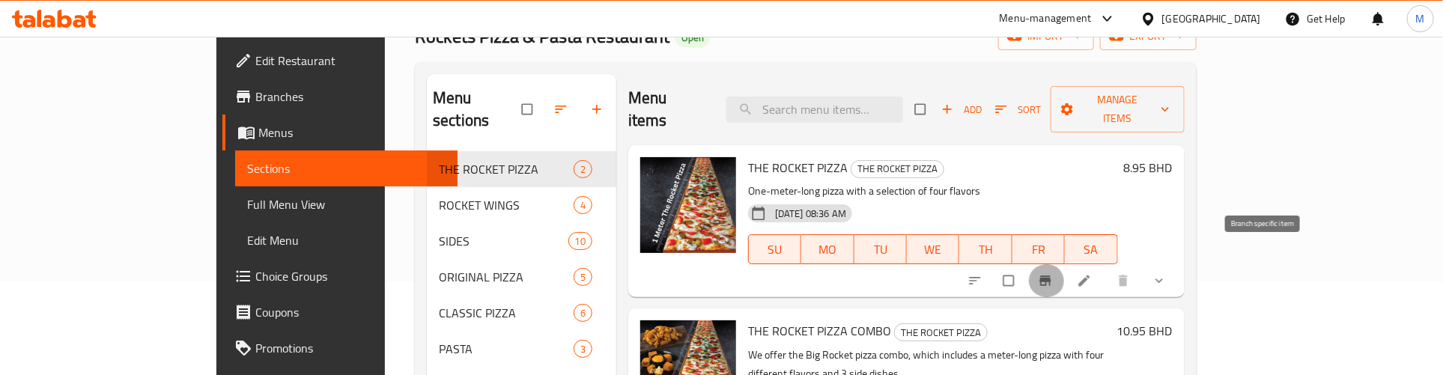
click at [1051, 276] on icon "Branch-specific-item" at bounding box center [1045, 281] width 11 height 10
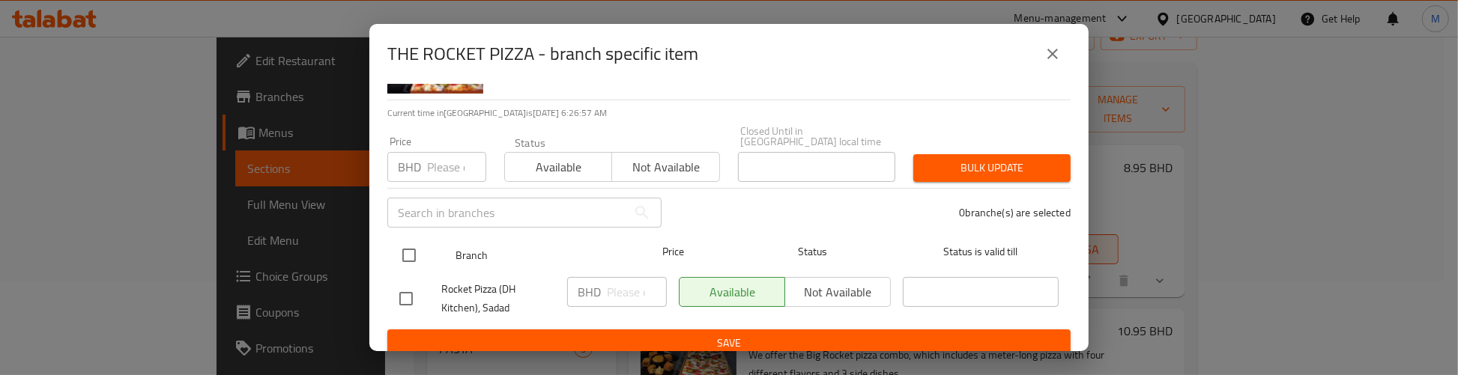
click at [412, 240] on input "checkbox" at bounding box center [408, 255] width 31 height 31
checkbox input "true"
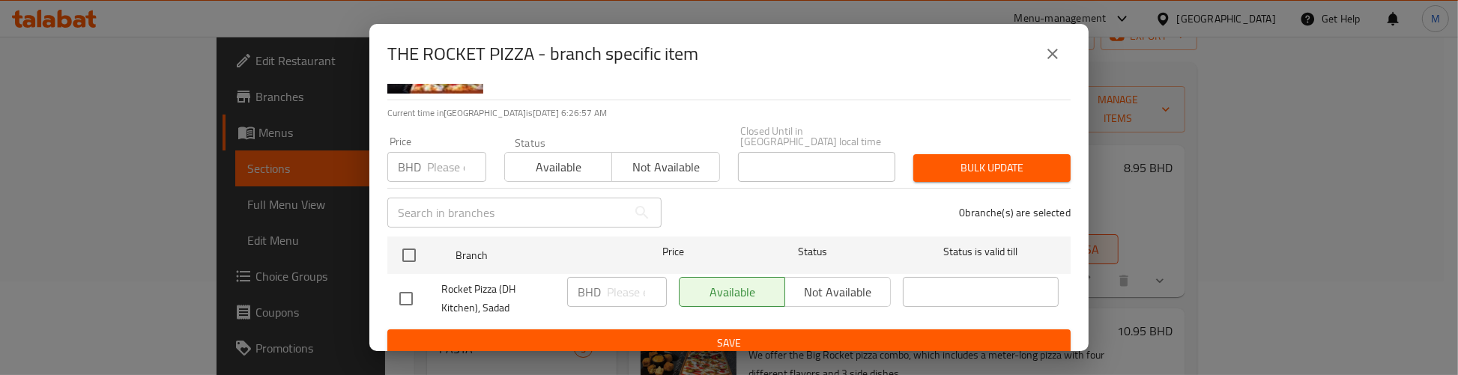
checkbox input "true"
click at [425, 159] on div "BHD Price" at bounding box center [436, 167] width 99 height 30
paste input "8.95"
type input "8.95"
click at [925, 159] on span "Bulk update" at bounding box center [991, 168] width 133 height 19
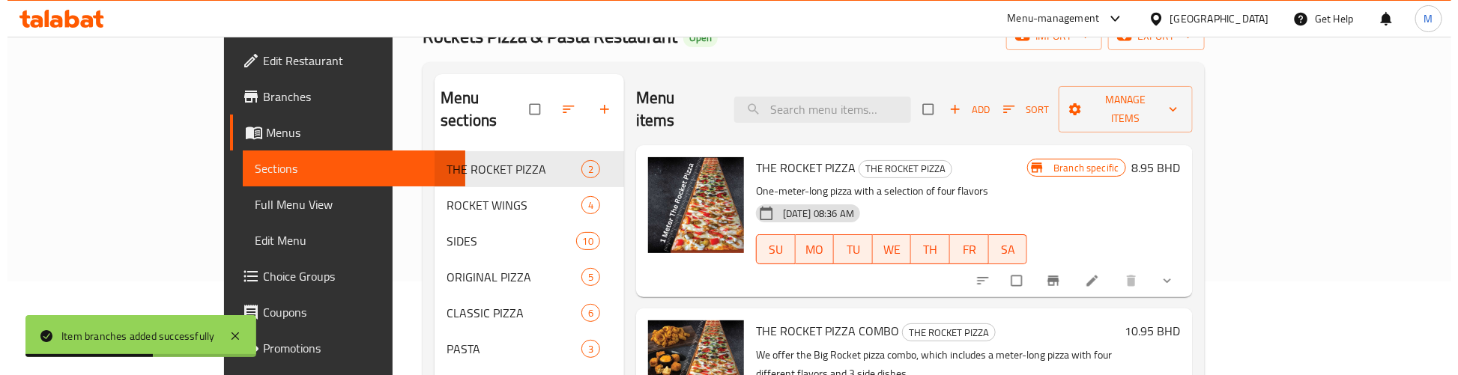
scroll to position [187, 0]
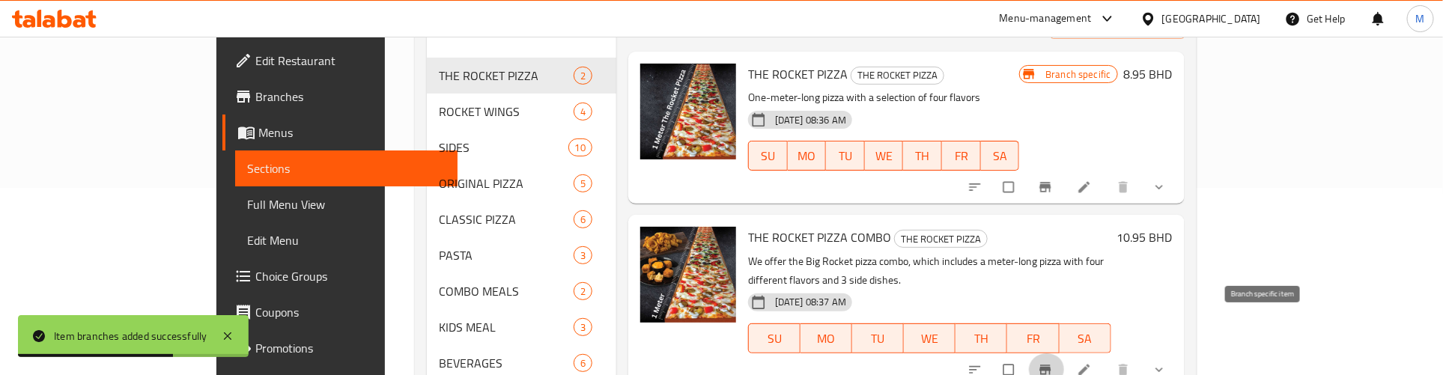
click at [1053, 363] on icon "Branch-specific-item" at bounding box center [1045, 370] width 15 height 15
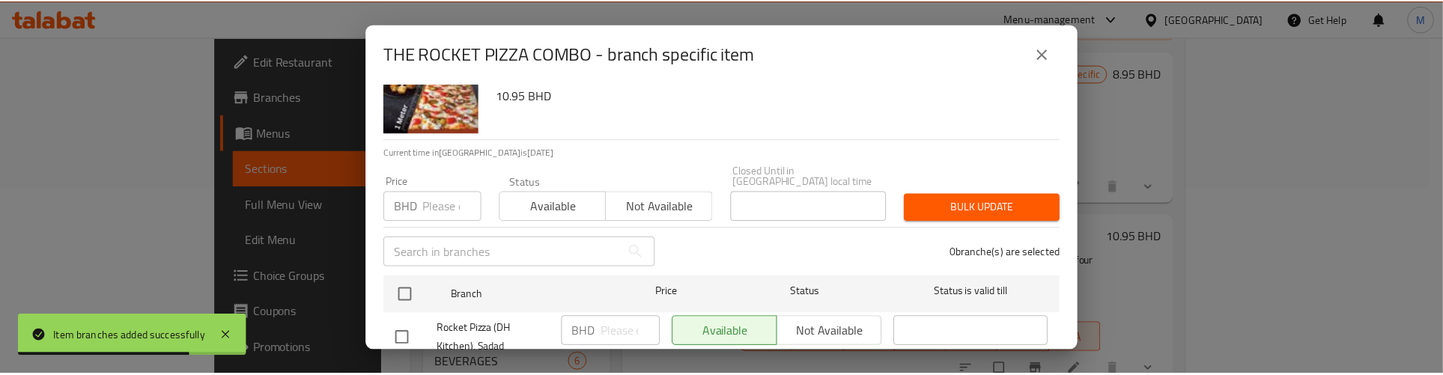
scroll to position [92, 0]
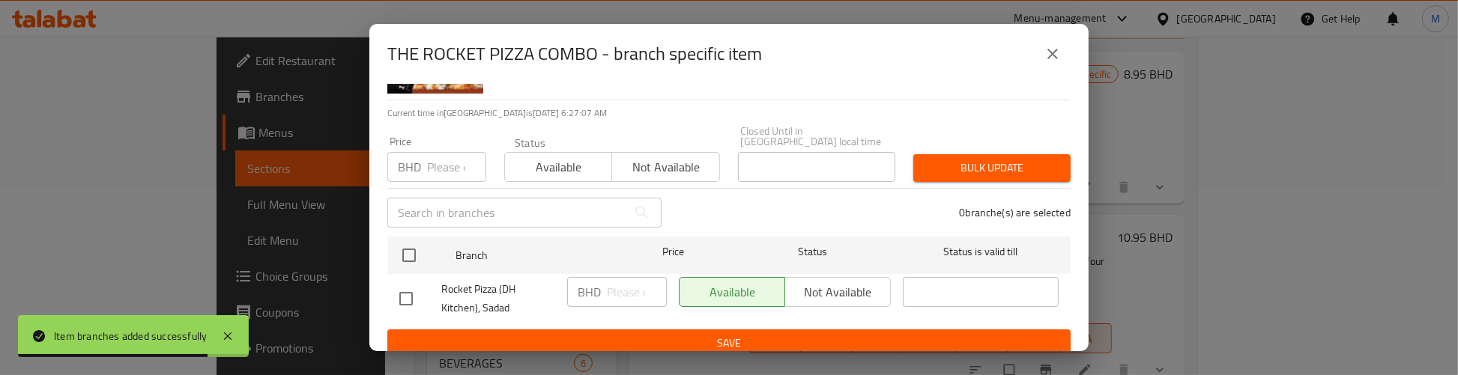
drag, startPoint x: 409, startPoint y: 243, endPoint x: 424, endPoint y: 206, distance: 40.3
click at [409, 240] on input "checkbox" at bounding box center [408, 255] width 31 height 31
checkbox input "true"
click at [431, 152] on input "number" at bounding box center [456, 167] width 59 height 30
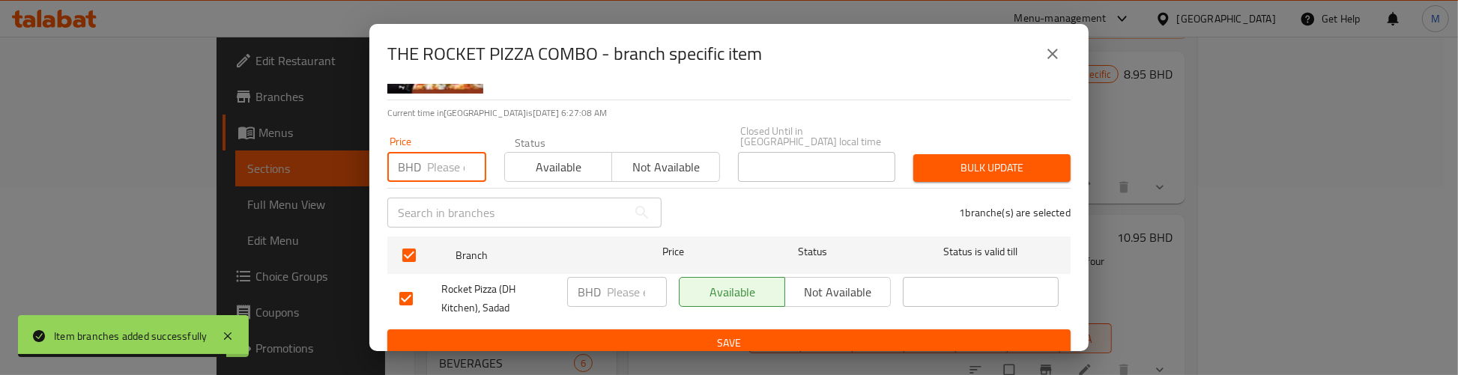
paste input "10.95"
type input "10.95"
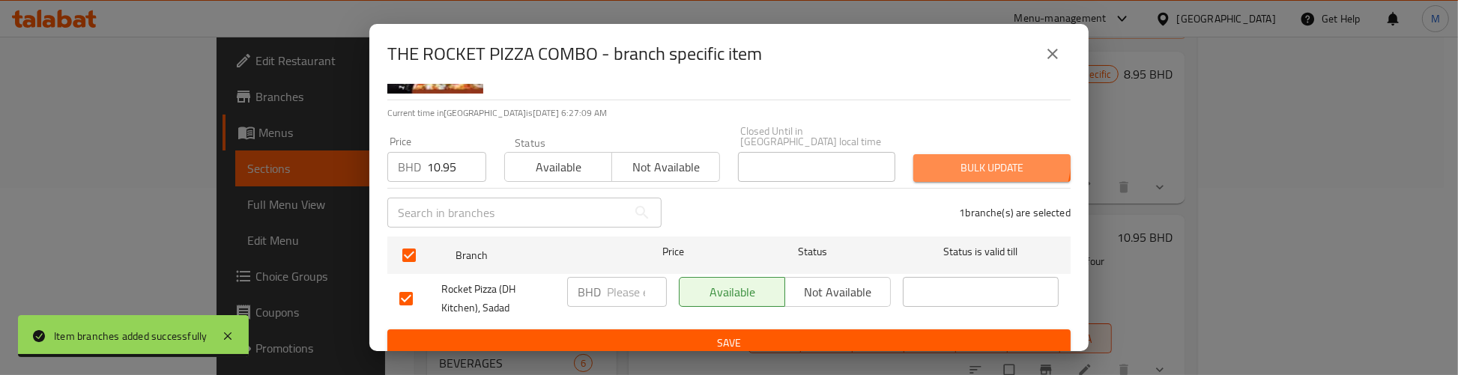
click at [951, 154] on button "Bulk update" at bounding box center [991, 168] width 157 height 28
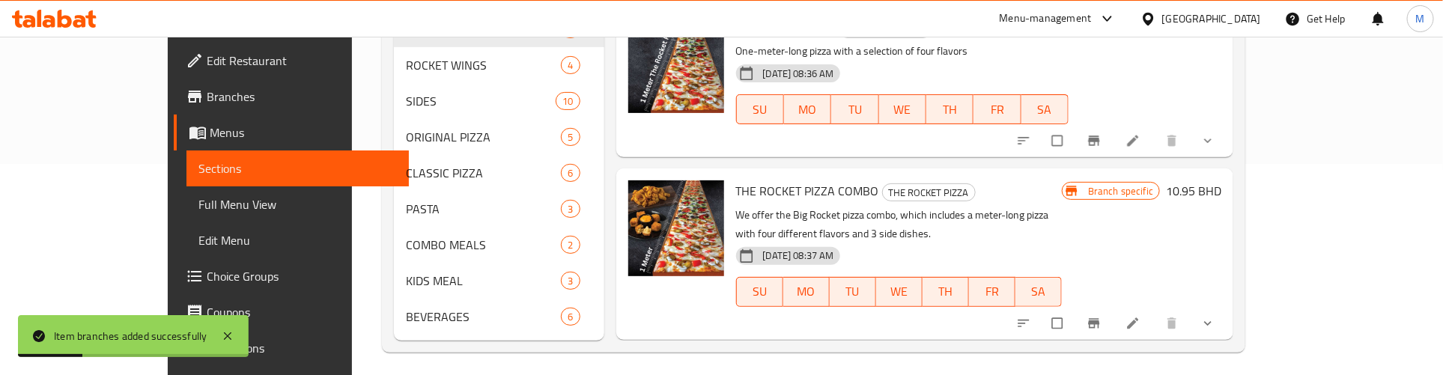
scroll to position [219, 0]
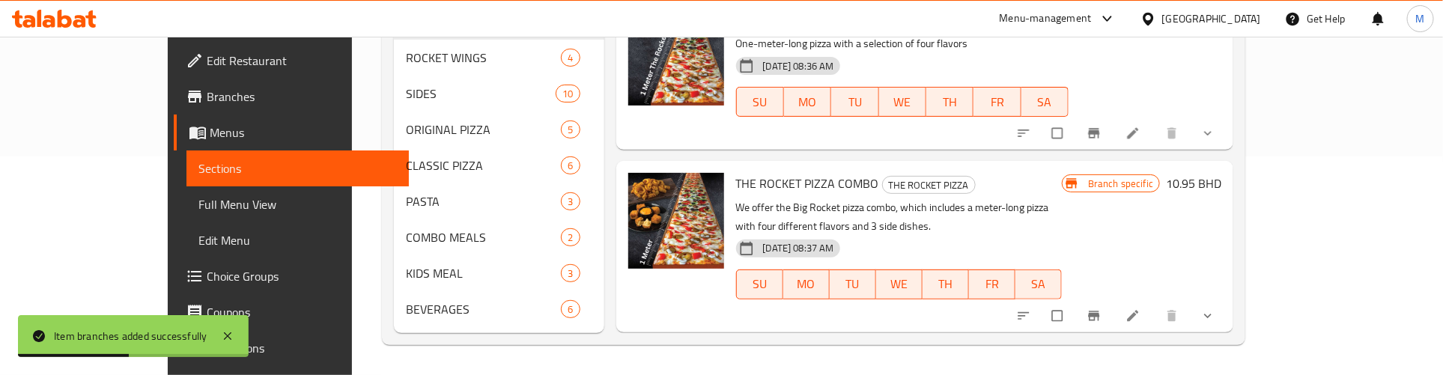
click at [1216, 309] on icon "show more" at bounding box center [1208, 316] width 15 height 15
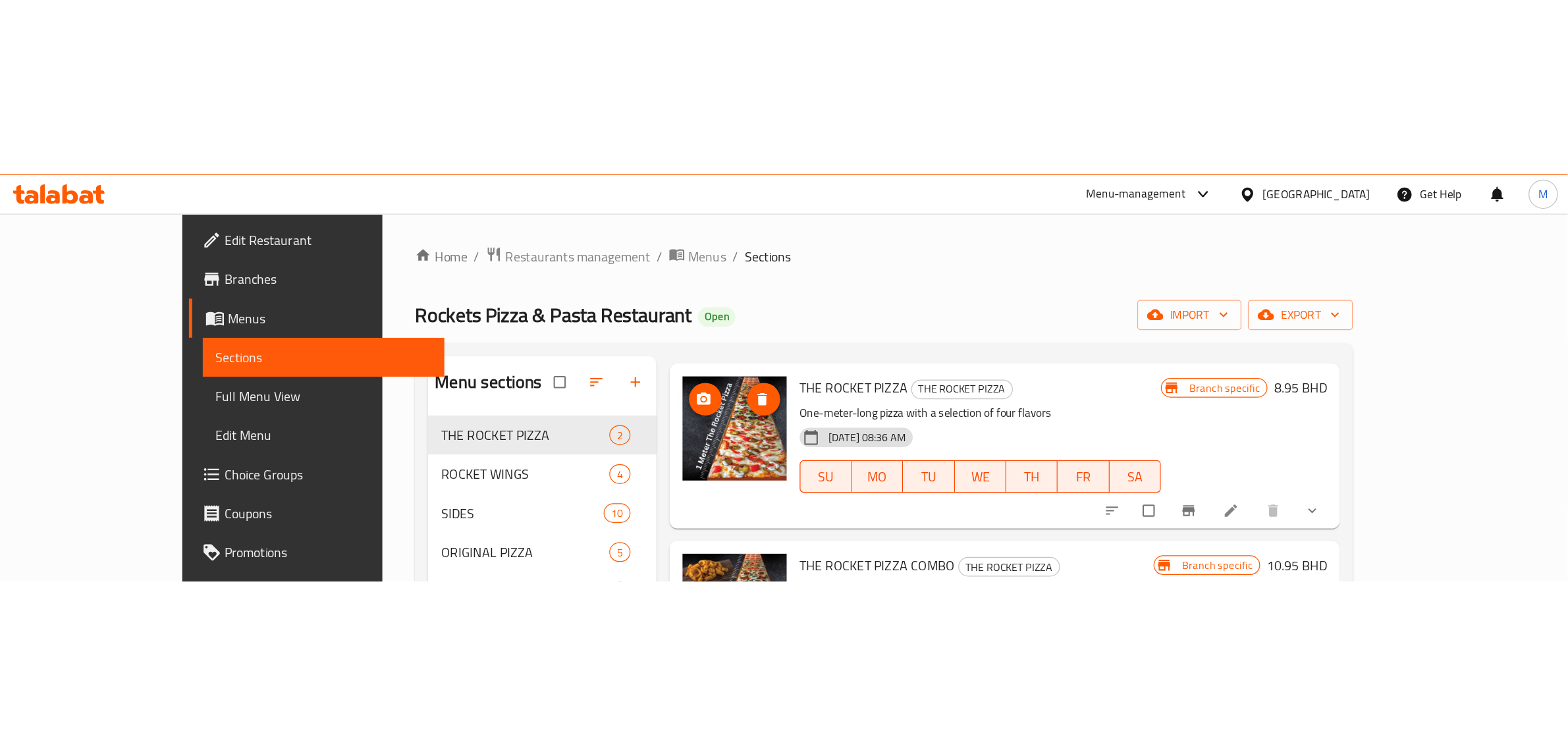
scroll to position [0, 0]
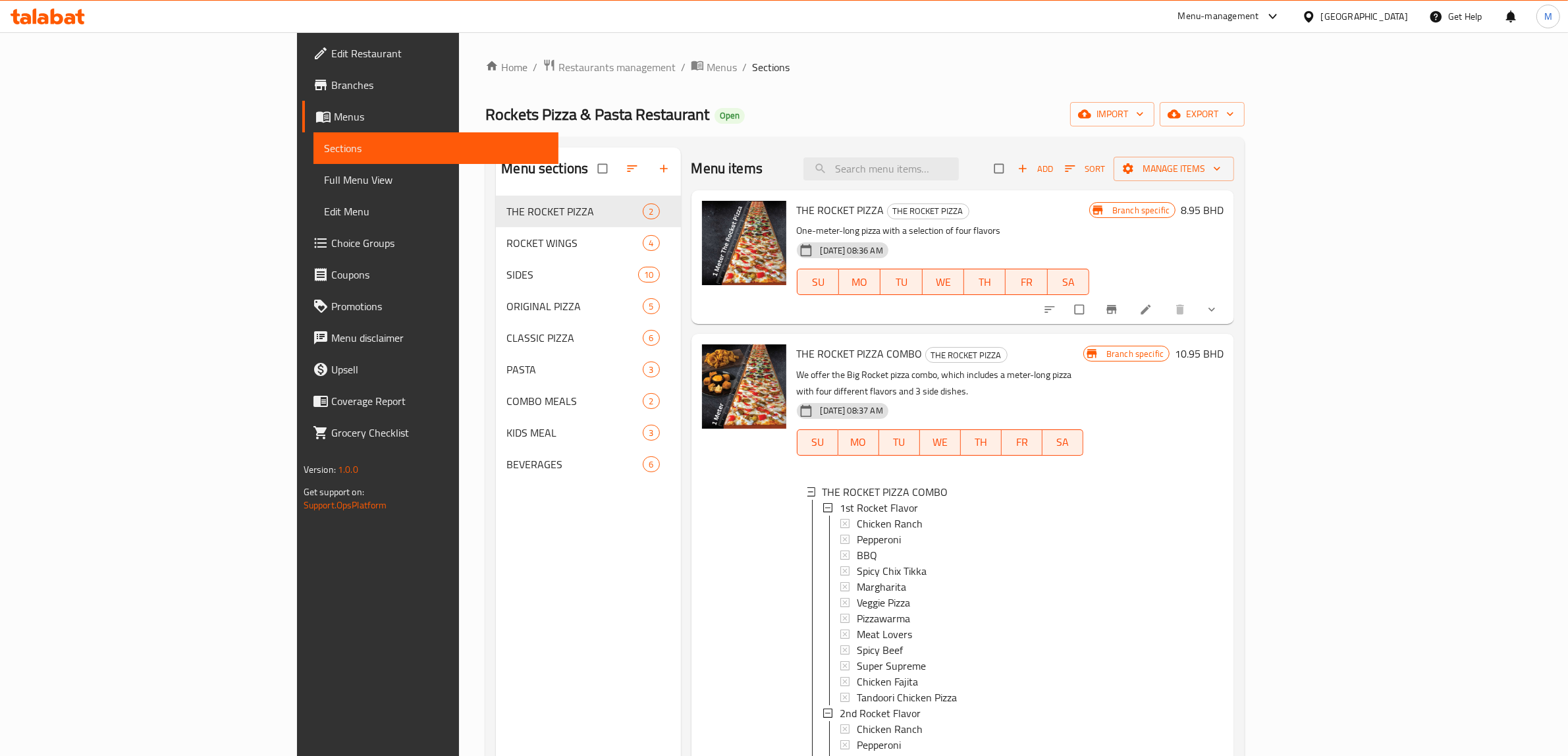
click at [1081, 234] on p "One-meter-long pizza with a selection of four flavors" at bounding box center [943, 230] width 293 height 17
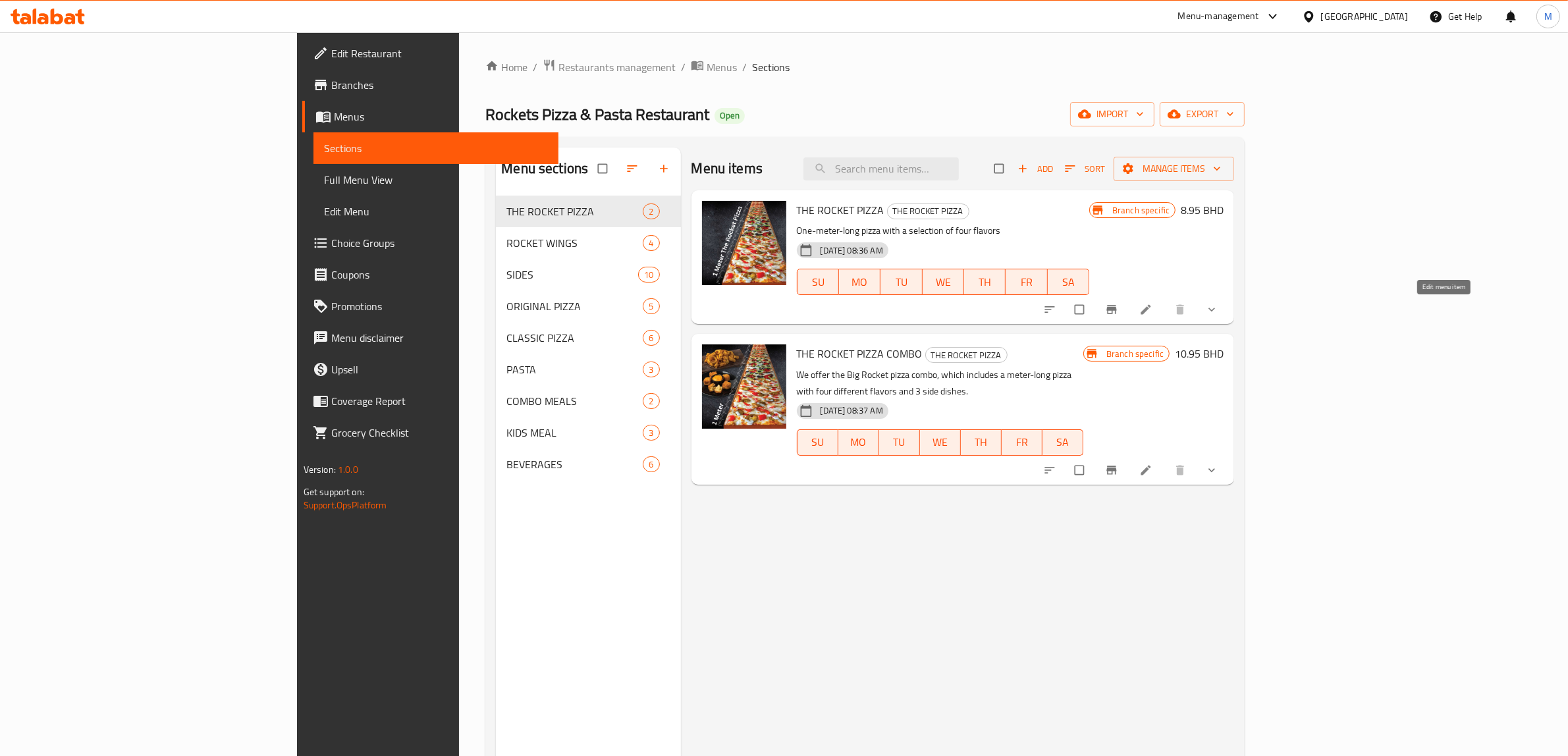
click at [1151, 308] on icon at bounding box center [1146, 309] width 10 height 10
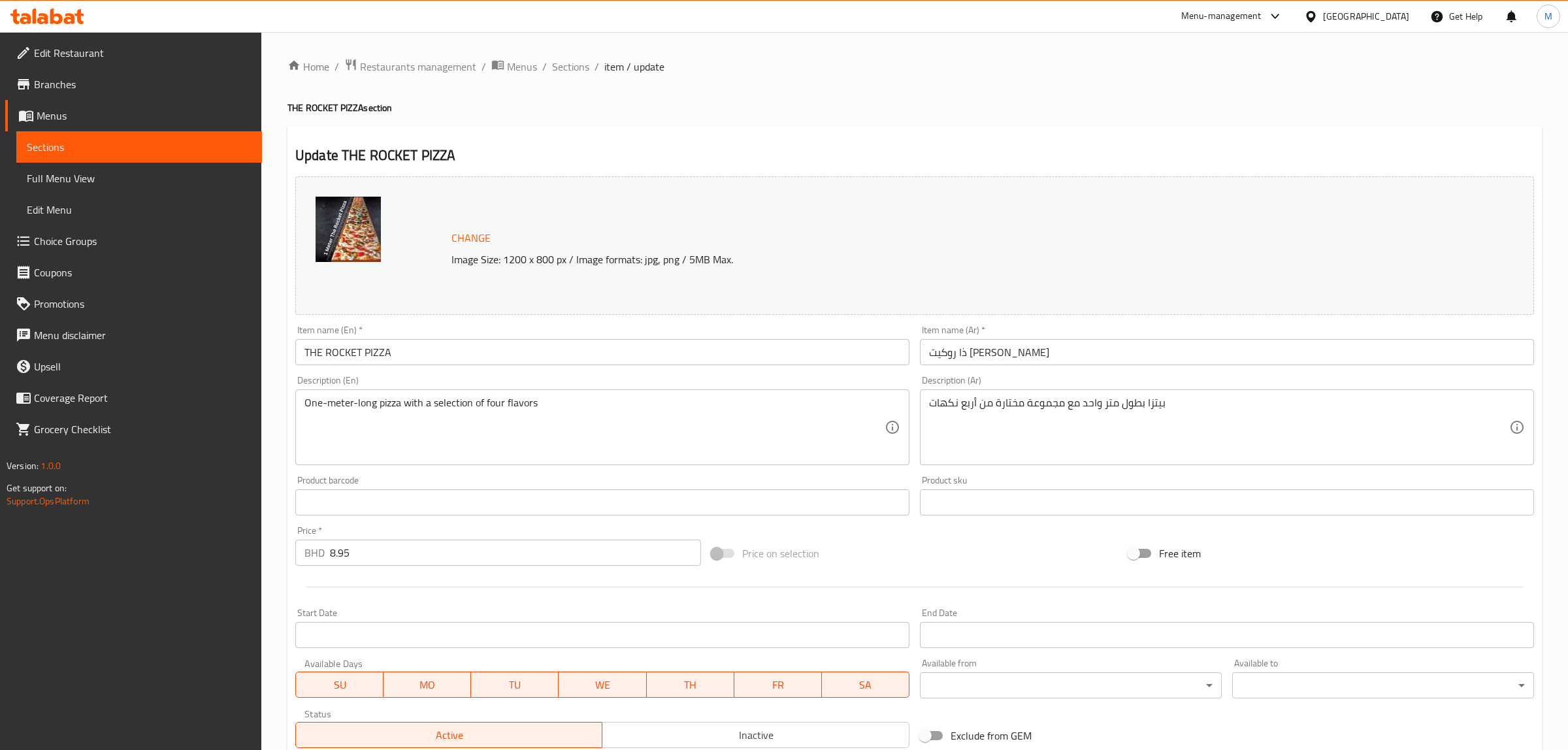
scroll to position [376, 0]
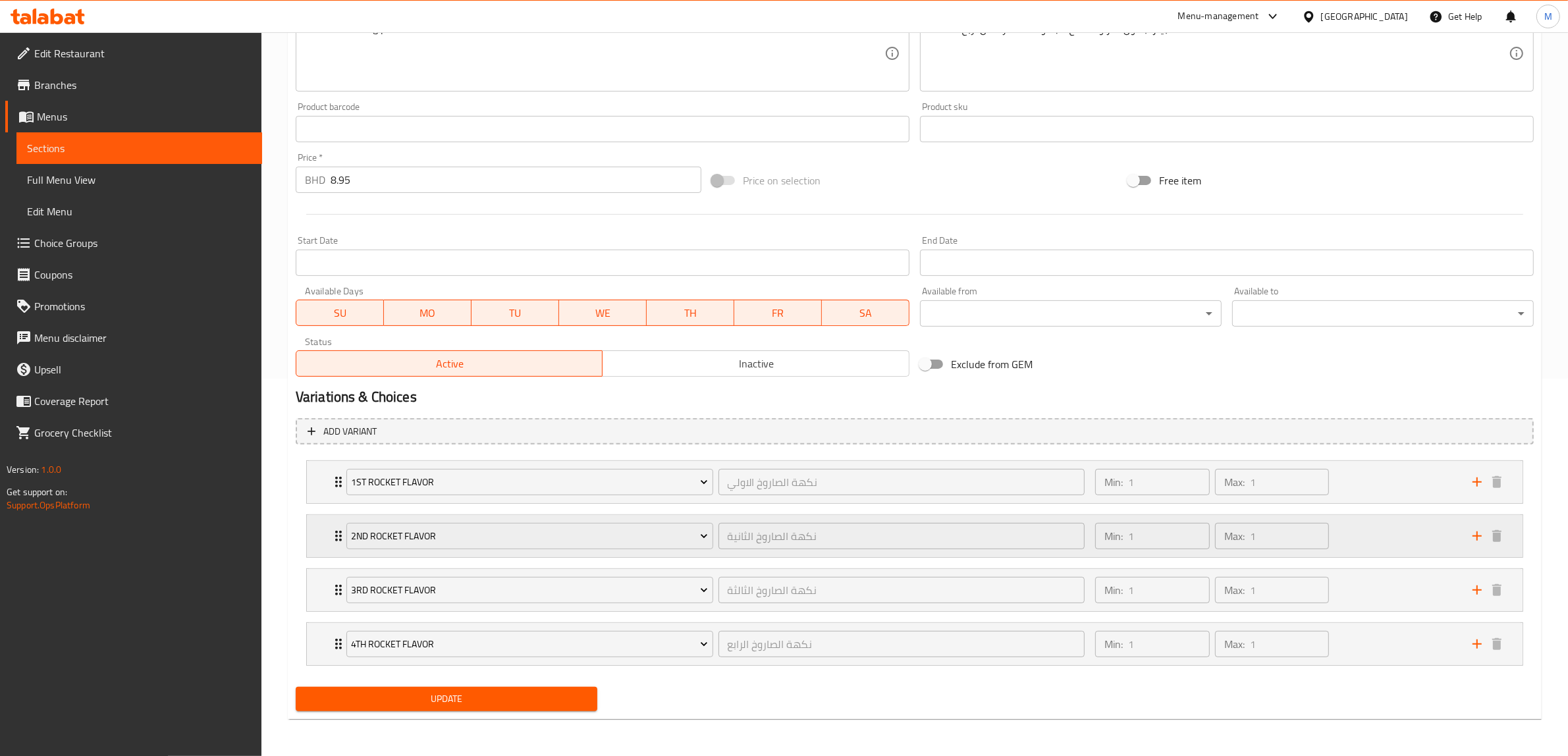
click at [332, 531] on icon "Expand" at bounding box center [339, 536] width 16 height 16
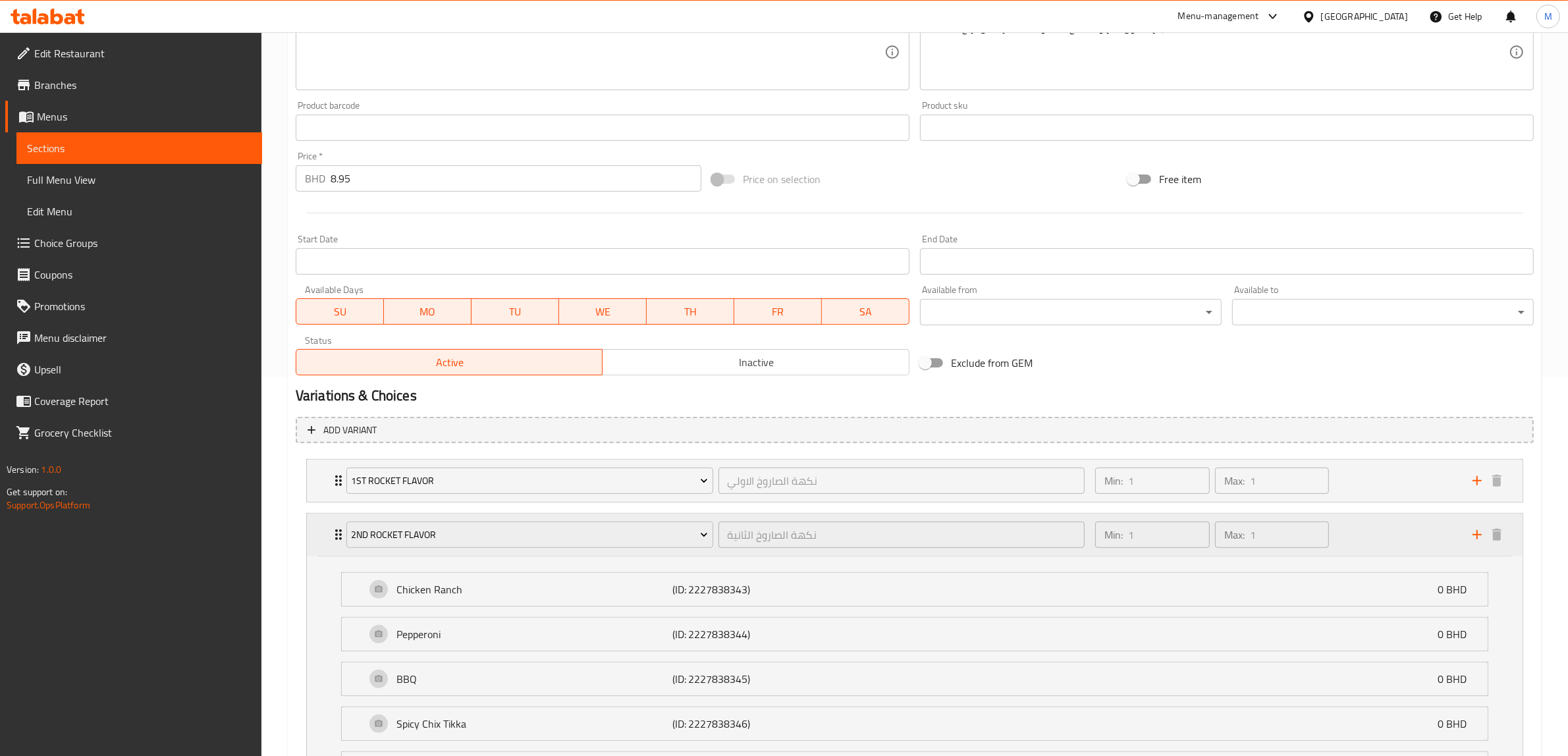
click at [332, 531] on icon "Expand" at bounding box center [339, 534] width 16 height 16
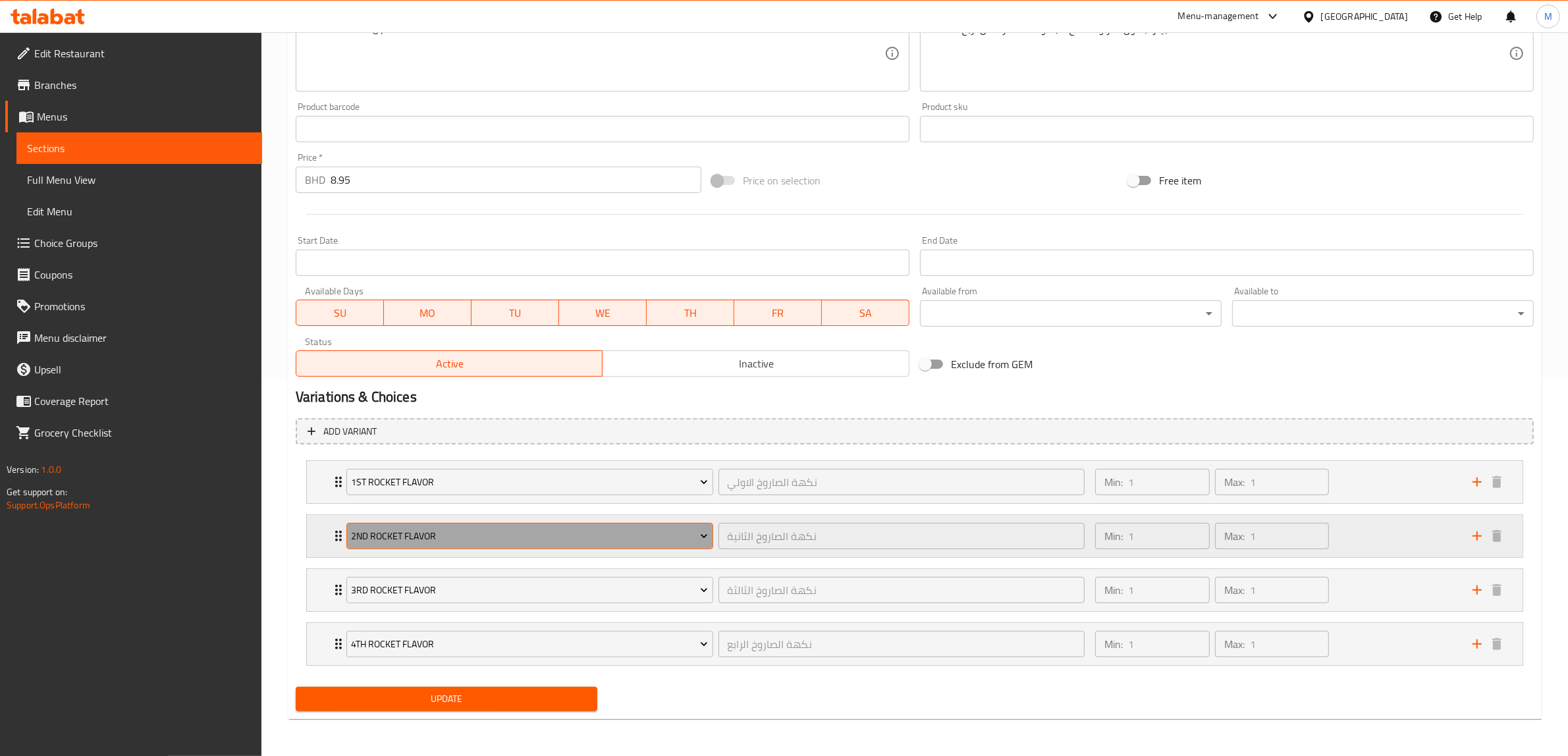
click at [550, 534] on span "2nd Rocket Flavor" at bounding box center [529, 536] width 357 height 17
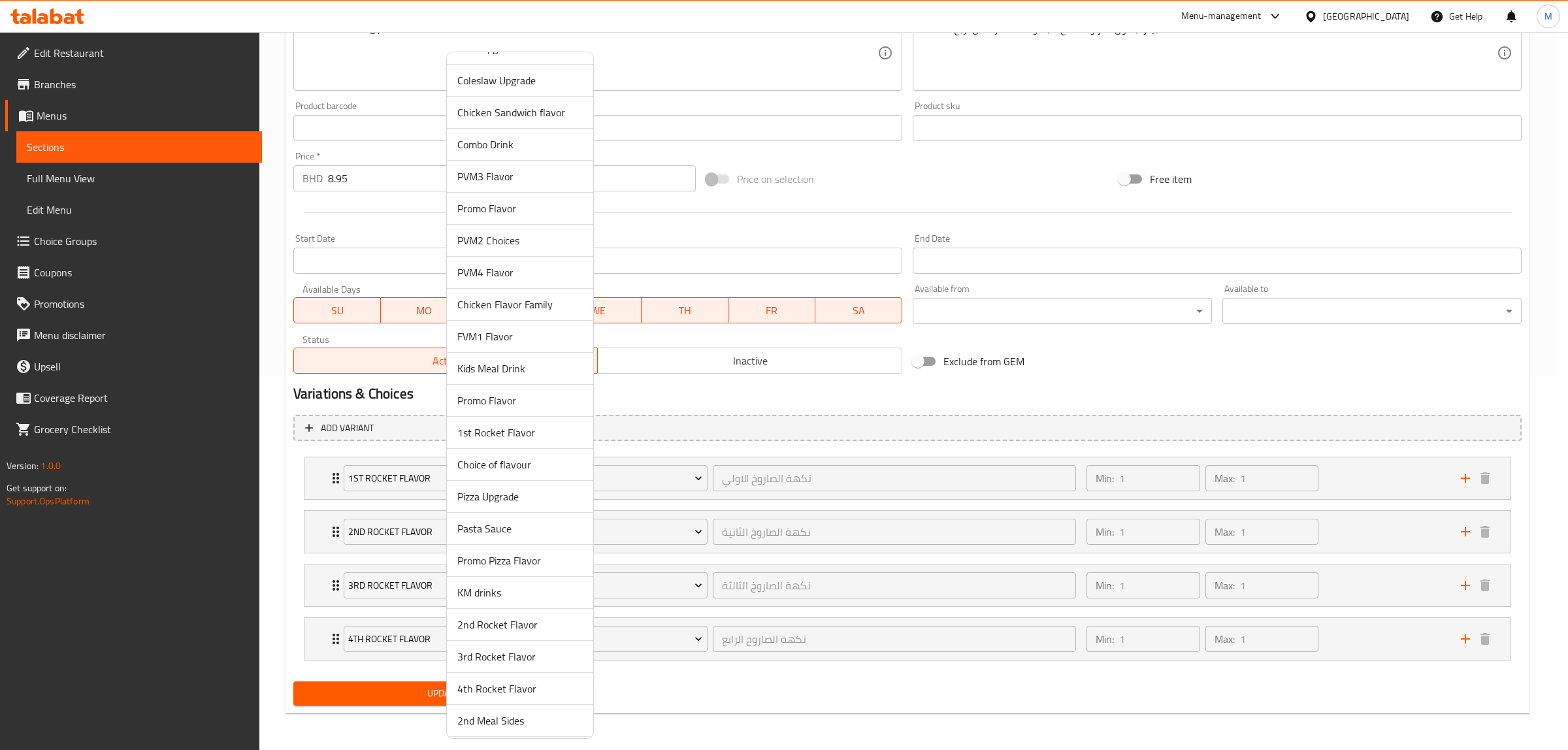
scroll to position [326, 0]
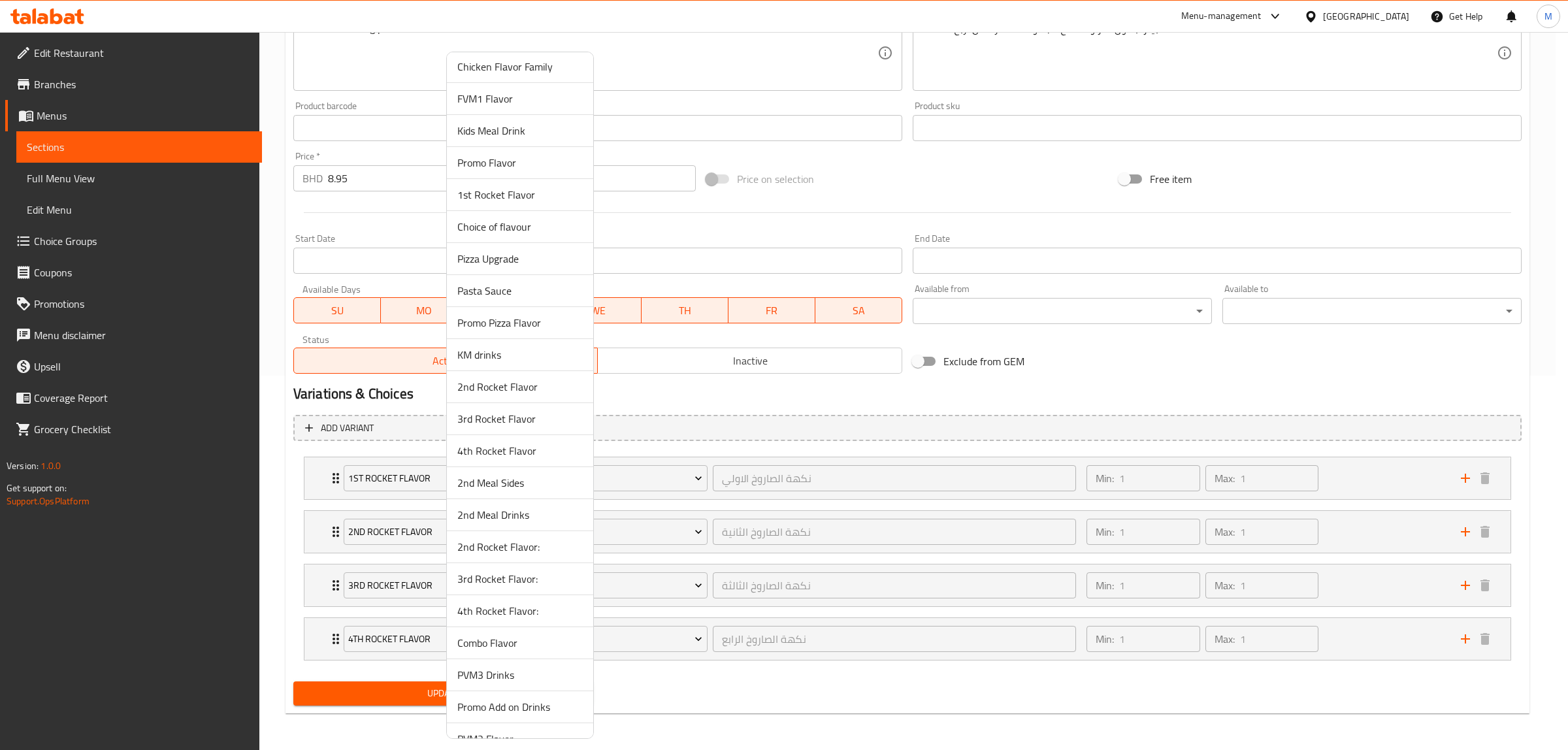
click at [509, 550] on span "2nd Rocket Flavor:" at bounding box center [520, 547] width 126 height 16
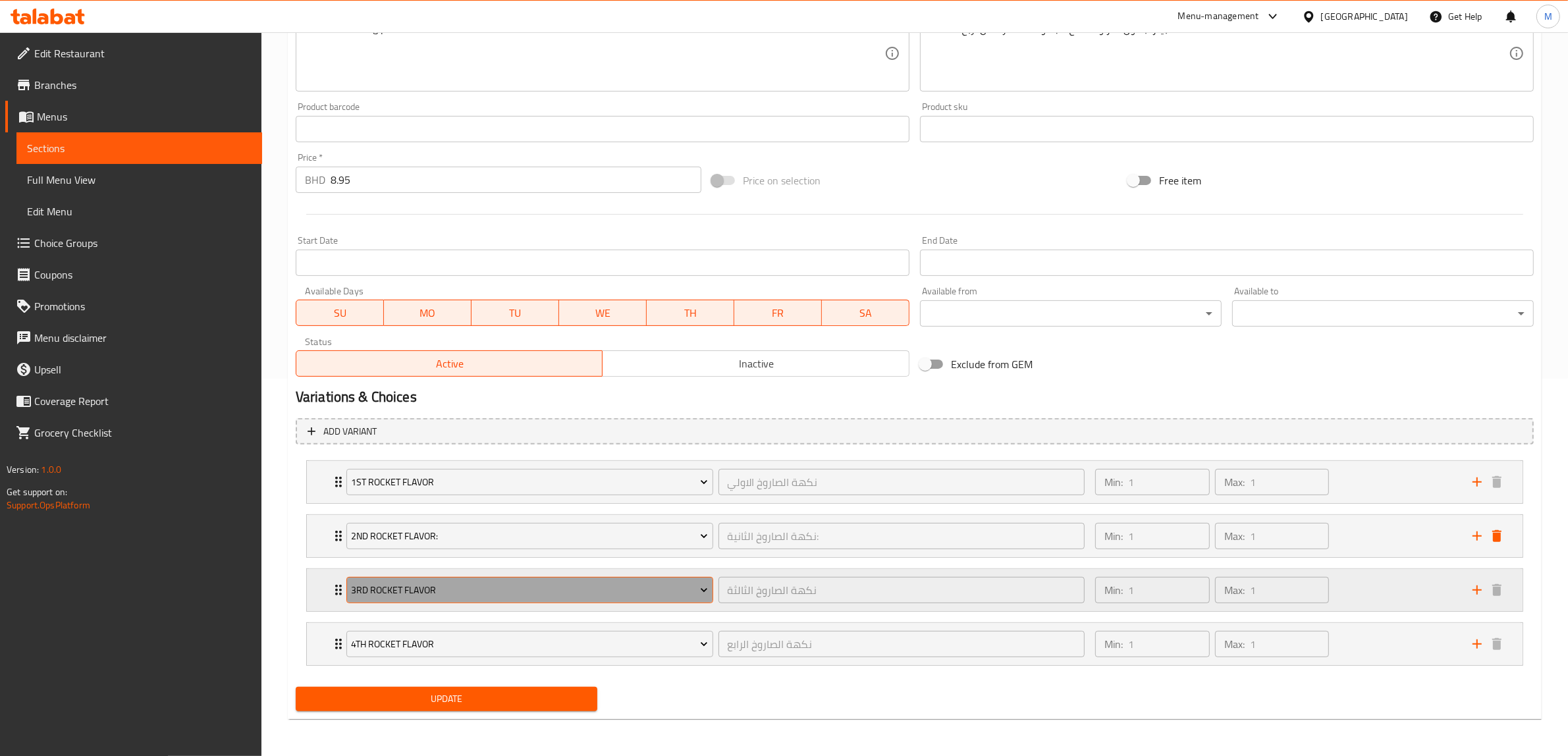
click at [469, 585] on span "3rd Rocket Flavor" at bounding box center [529, 590] width 357 height 17
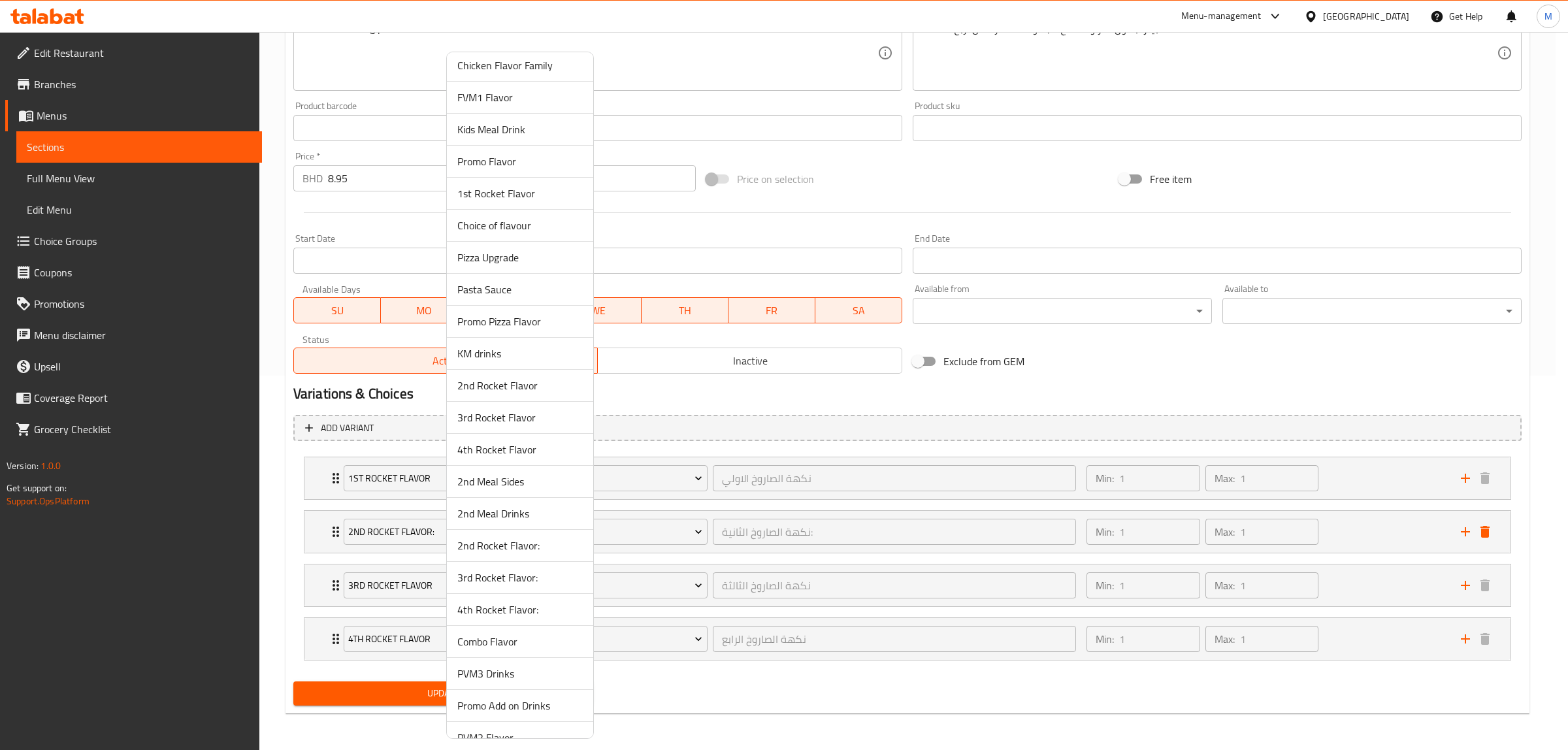
scroll to position [571, 0]
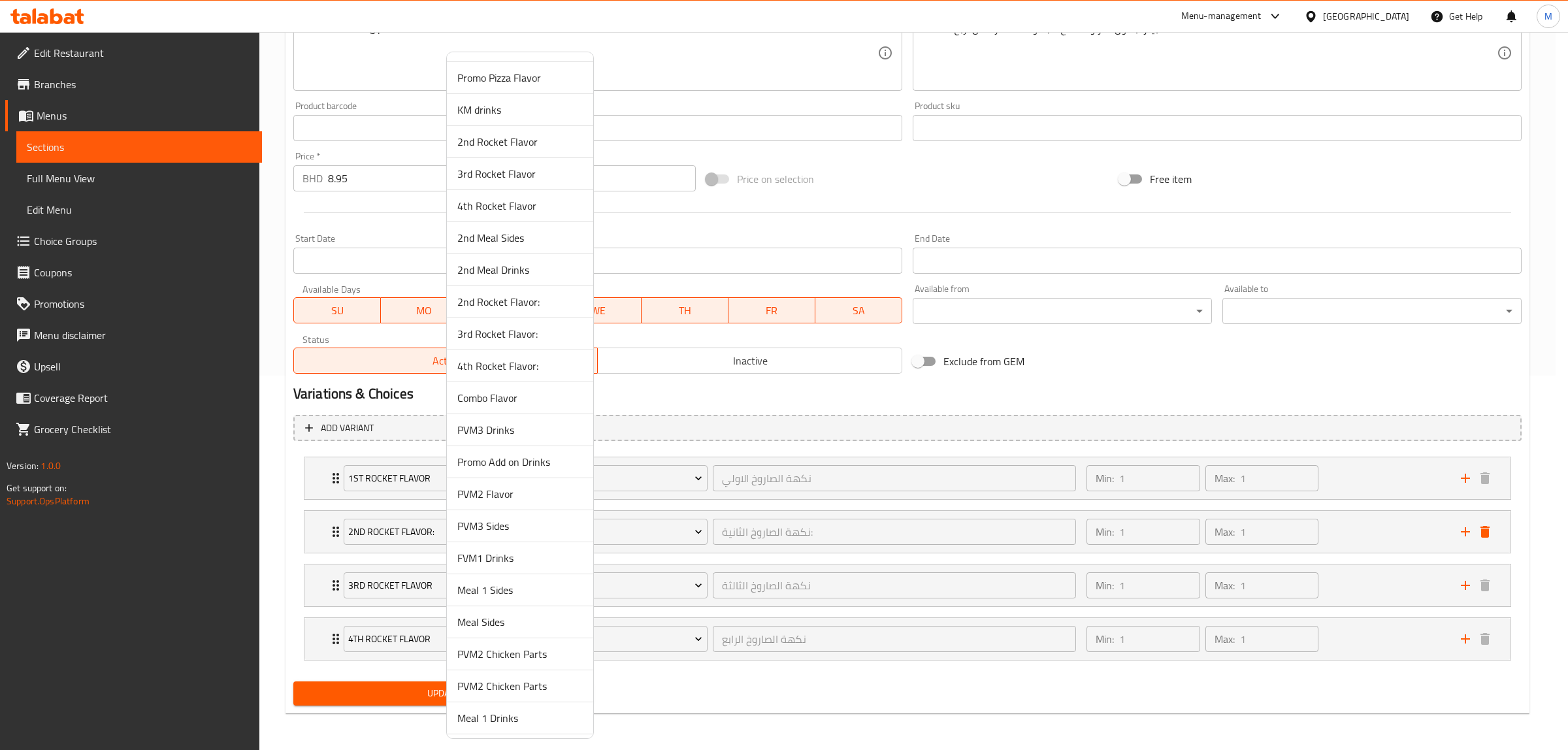
click at [524, 335] on span "3rd Rocket Flavor:" at bounding box center [520, 334] width 126 height 16
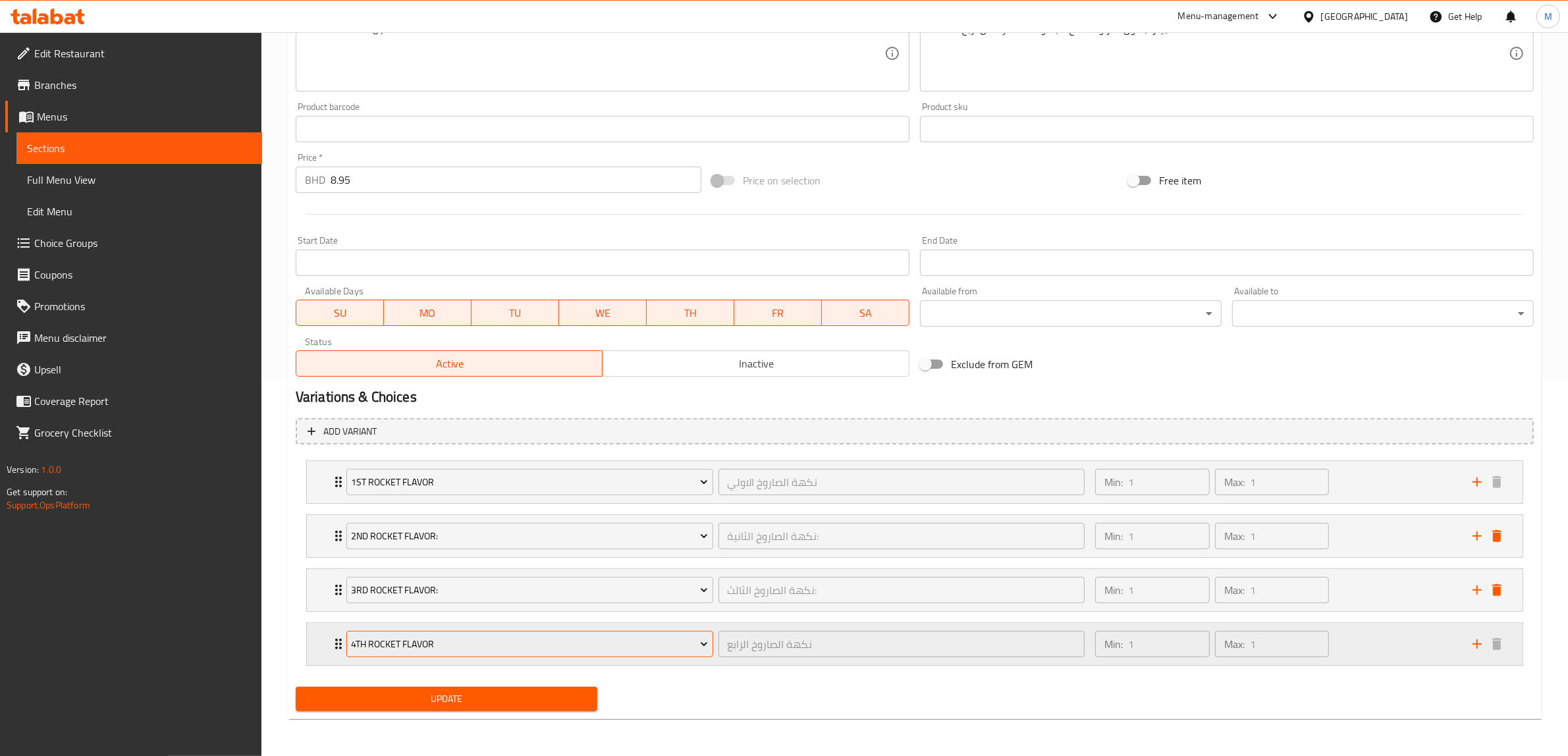
click at [464, 640] on span "4th Rocket Flavor" at bounding box center [529, 644] width 357 height 17
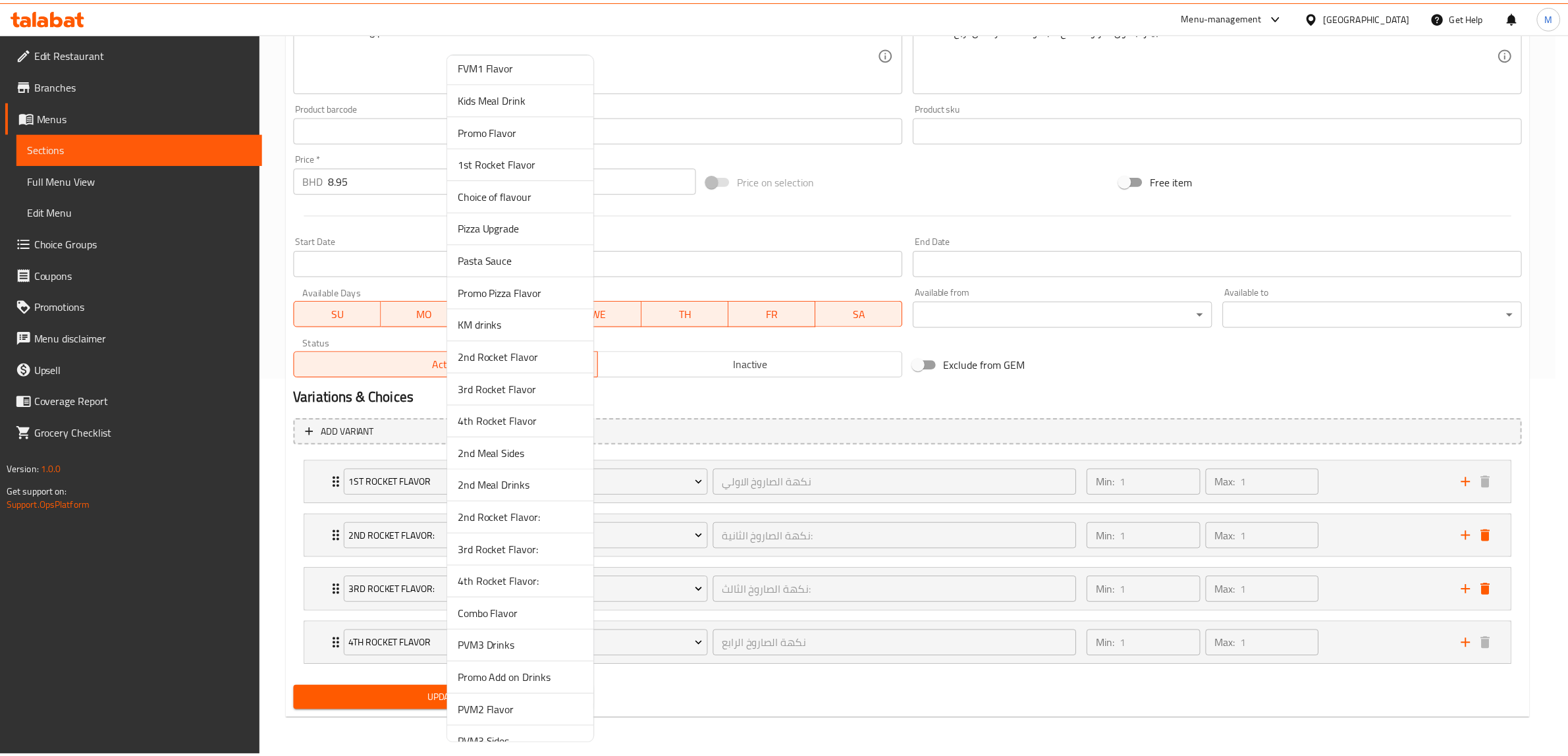
scroll to position [411, 0]
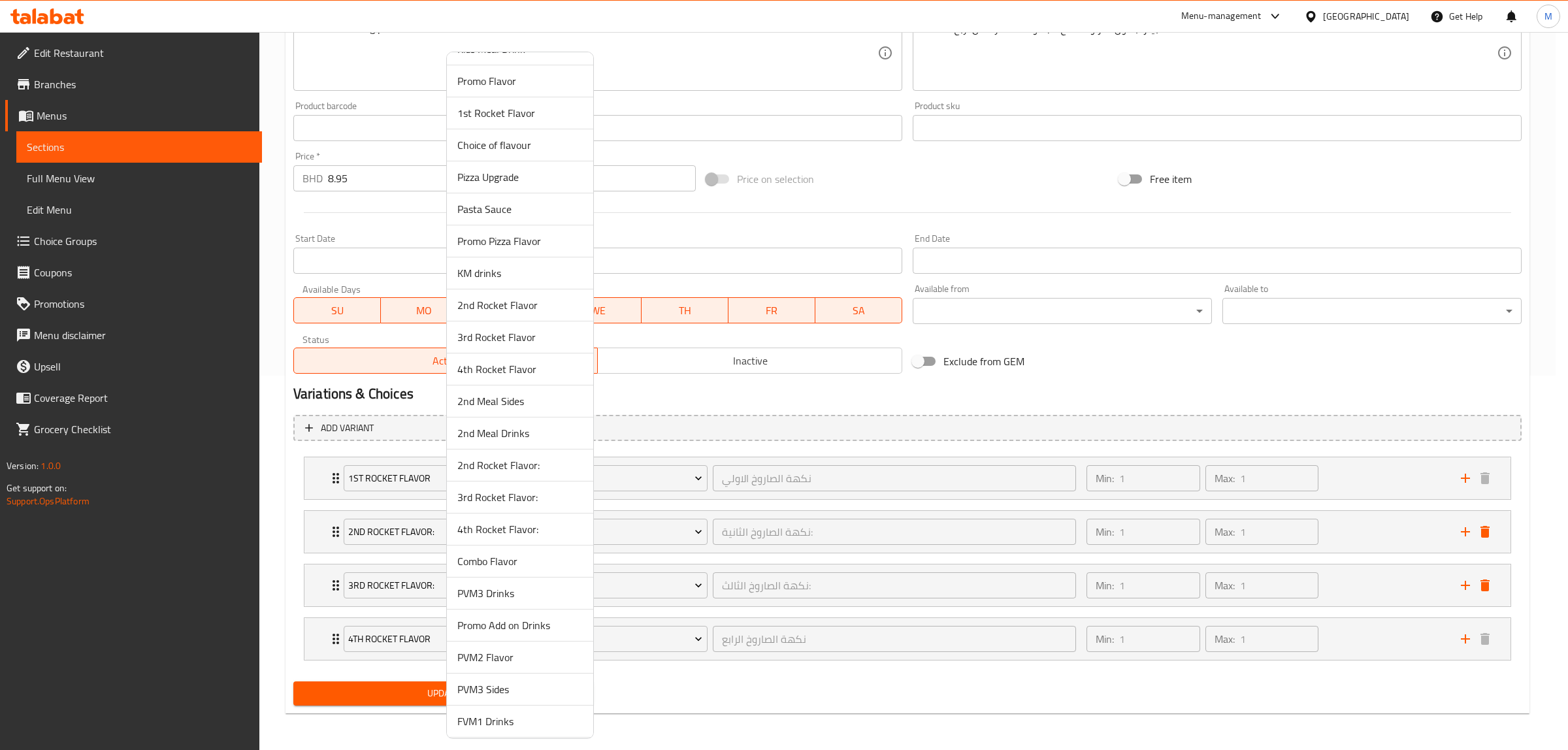
click at [527, 529] on span "4th Rocket Flavor:" at bounding box center [520, 529] width 126 height 16
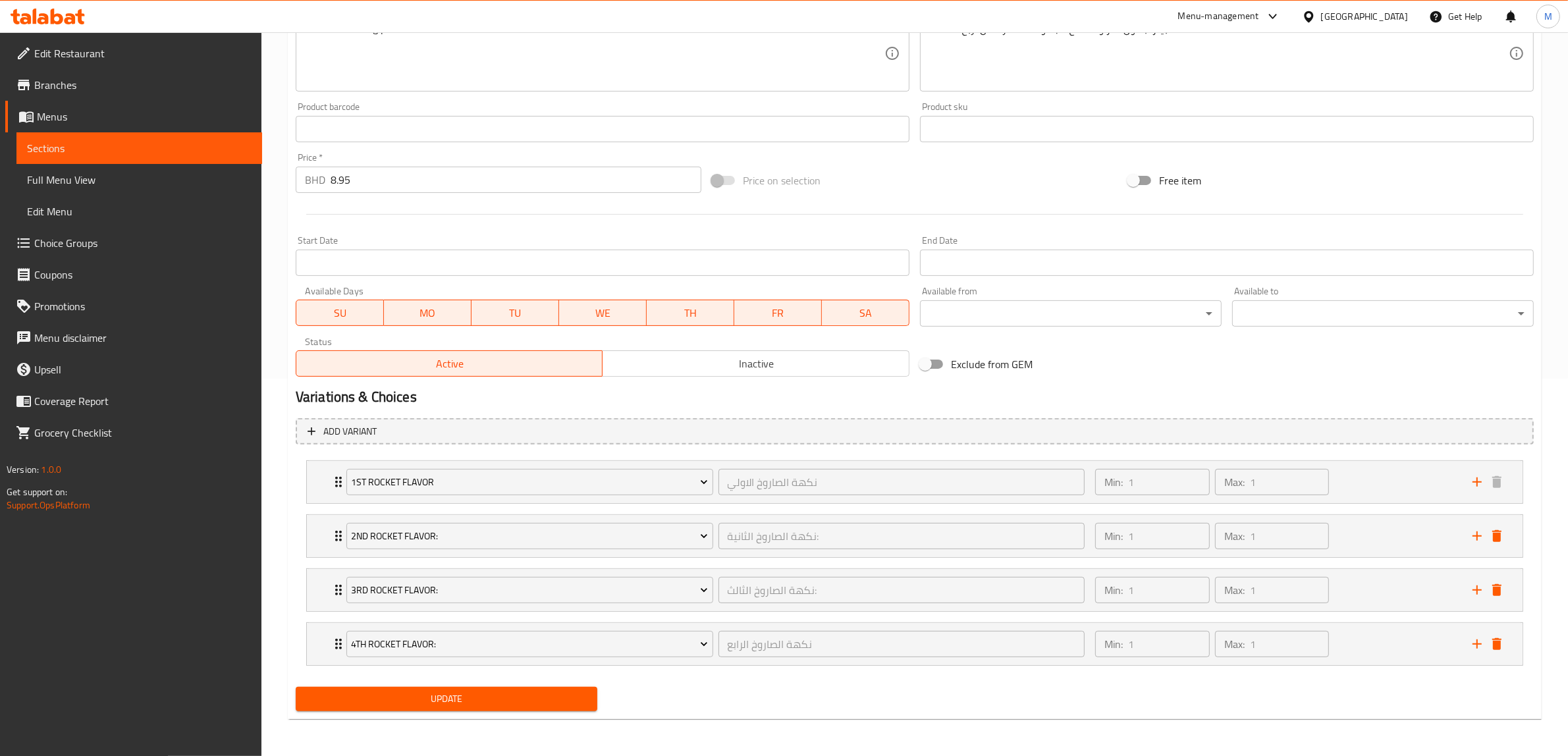
click at [500, 694] on span "Update" at bounding box center [446, 699] width 281 height 17
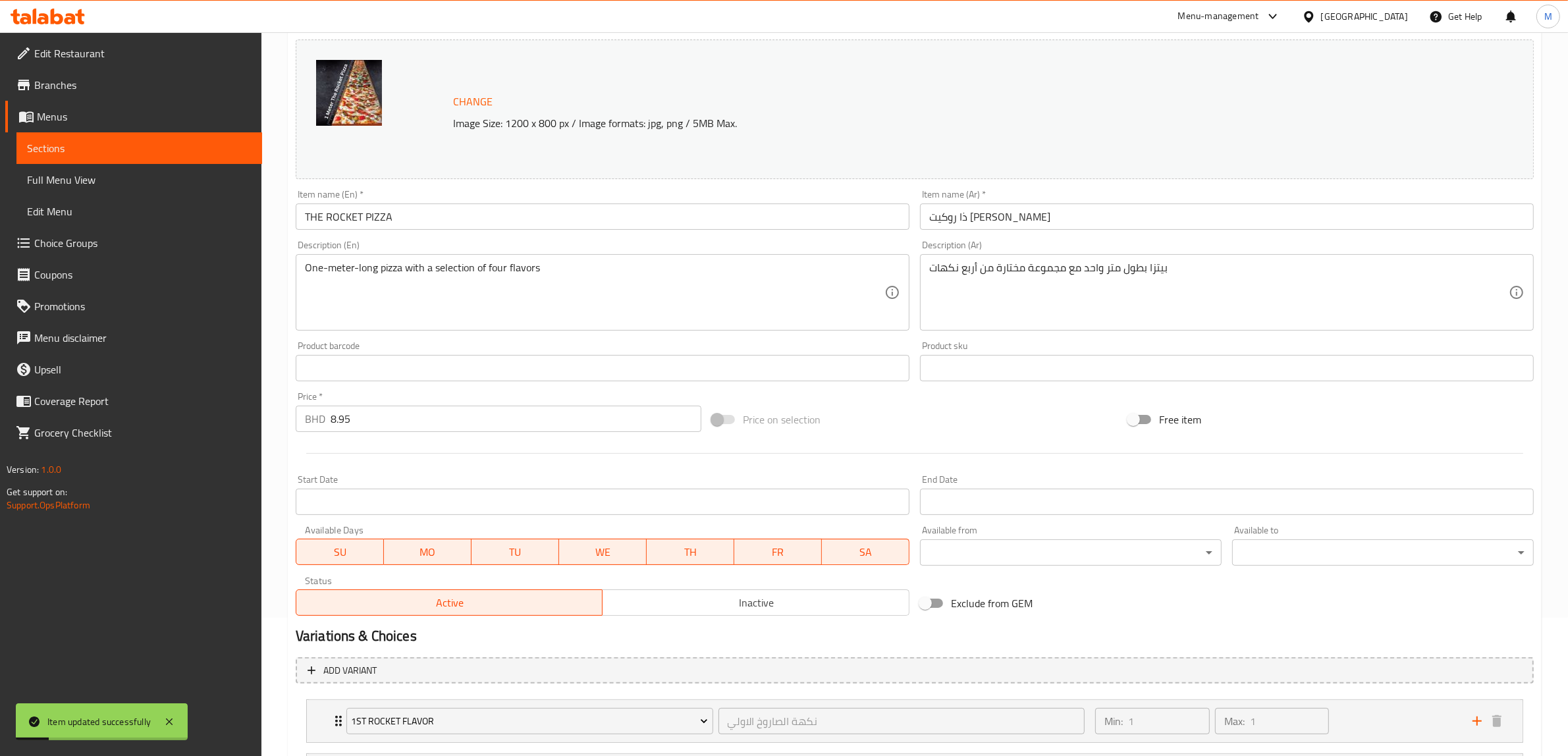
scroll to position [0, 0]
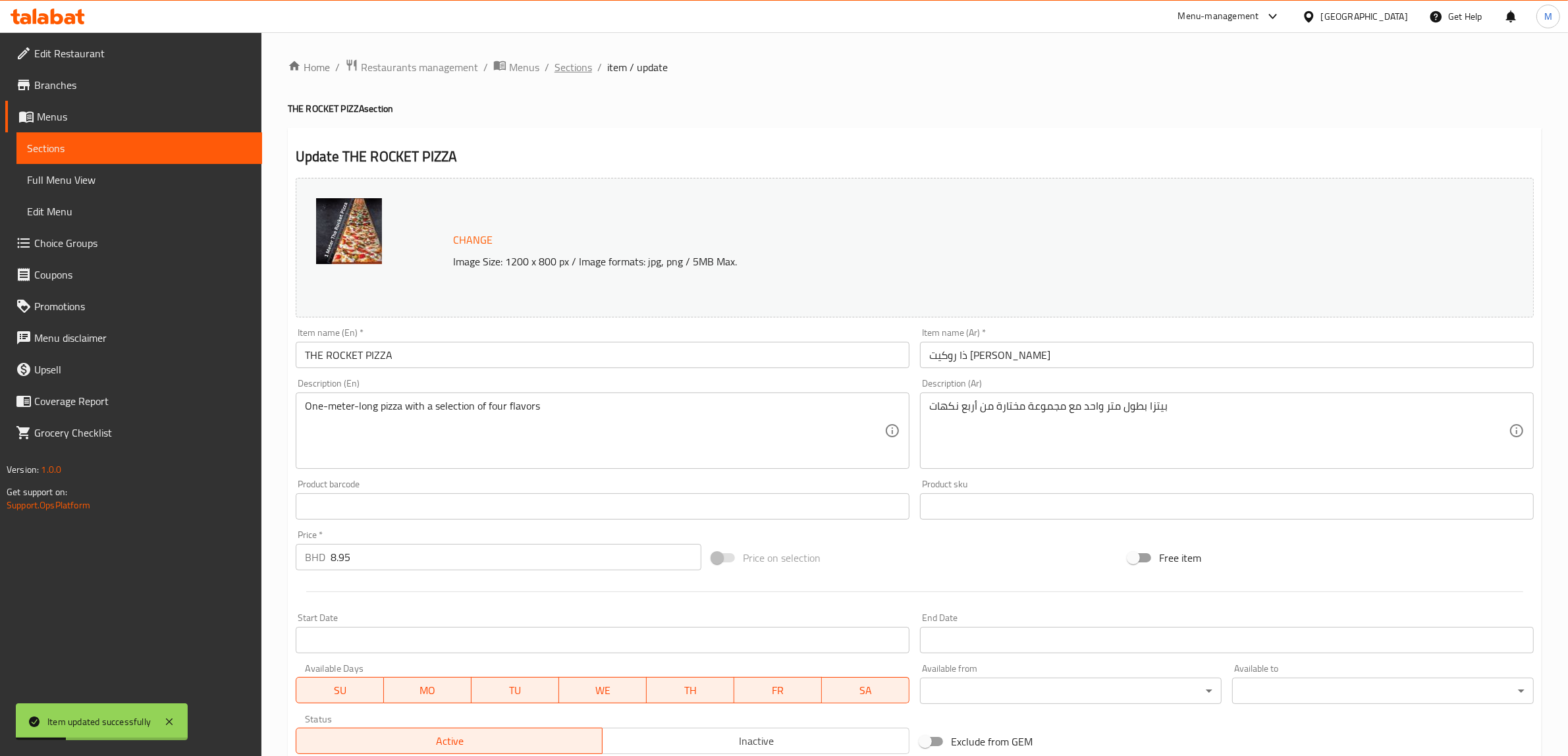
click at [573, 74] on span "Sections" at bounding box center [573, 67] width 38 height 16
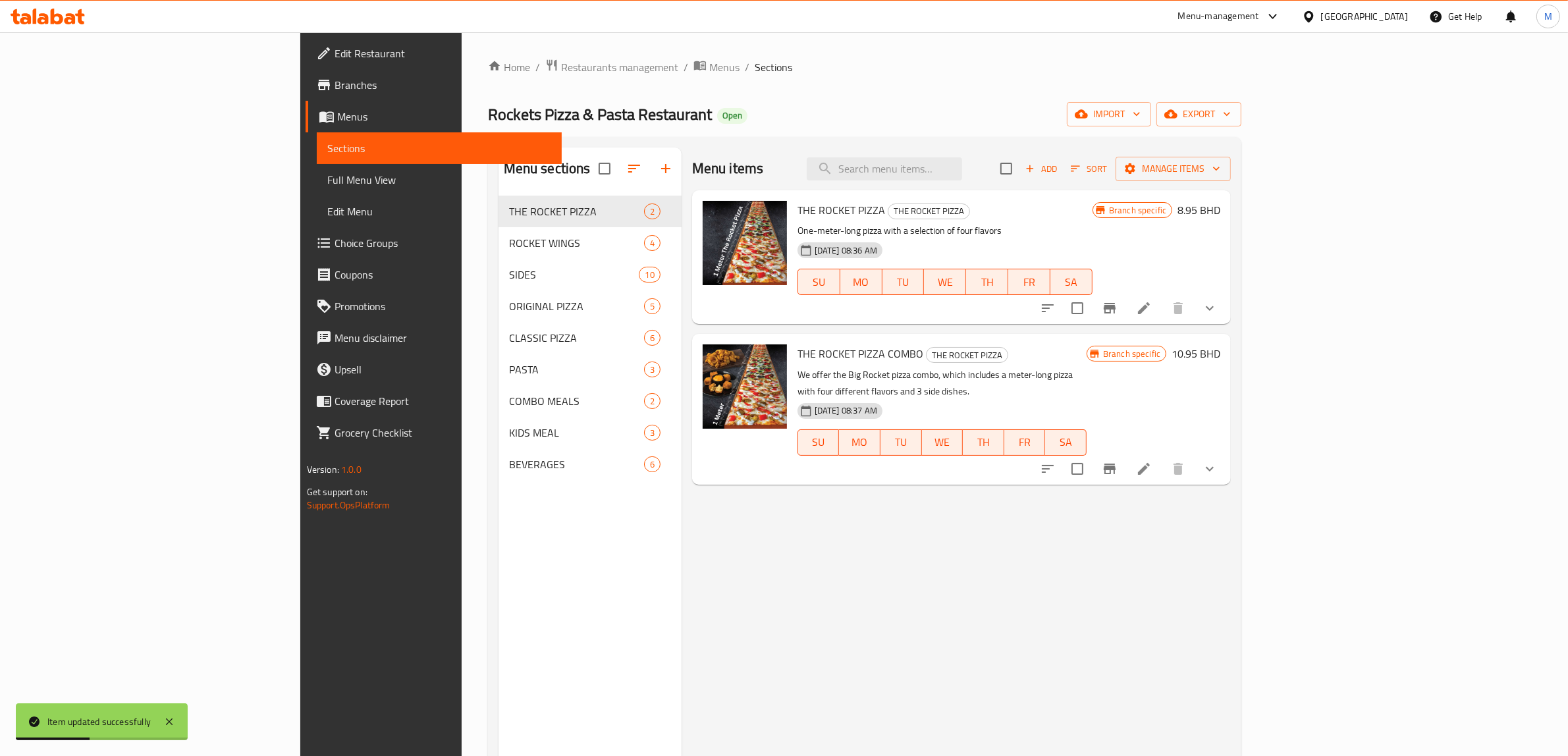
click at [1093, 216] on h6 "THE ROCKET PIZZA THE ROCKET PIZZA" at bounding box center [945, 209] width 295 height 18
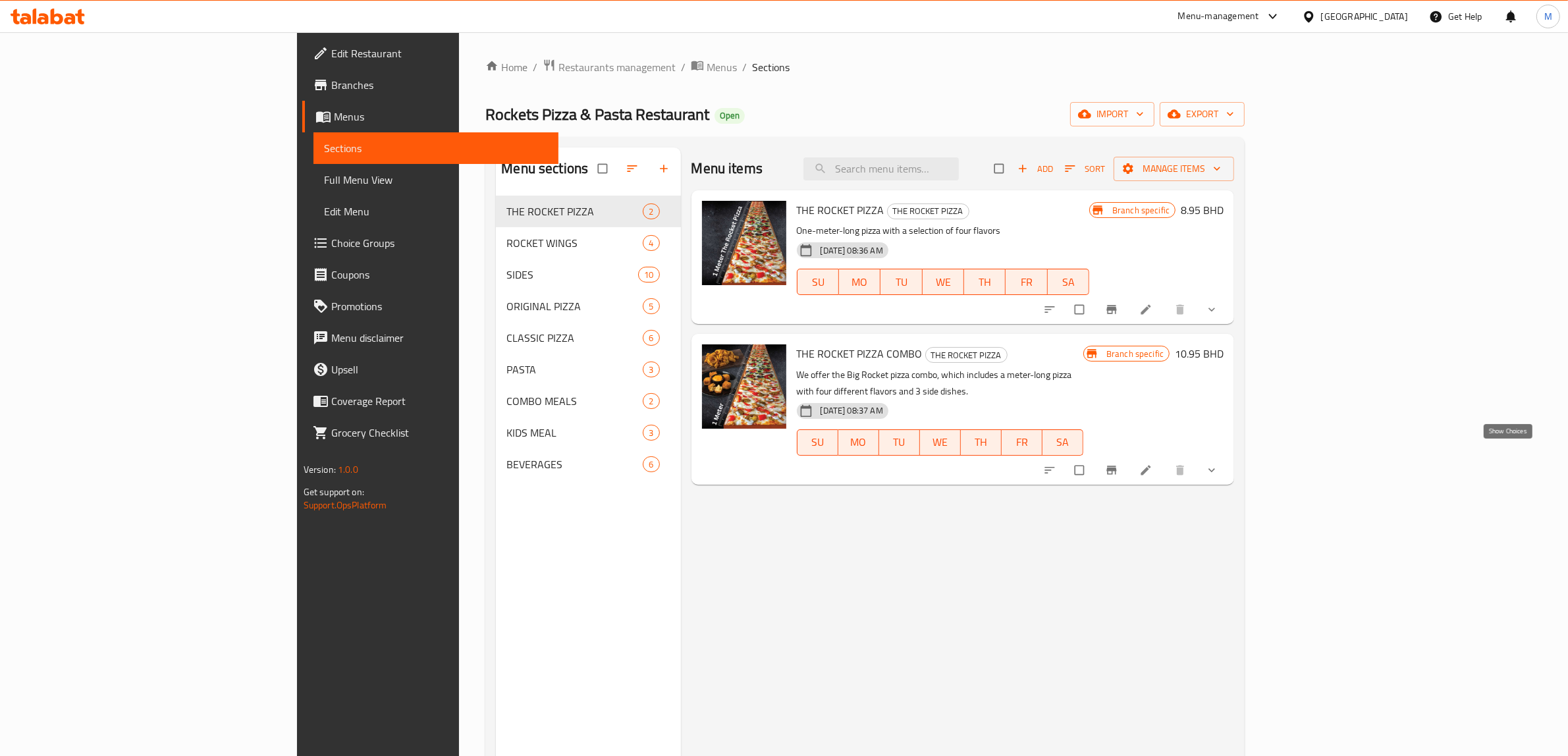
click at [1219, 463] on icon "show more" at bounding box center [1212, 469] width 13 height 13
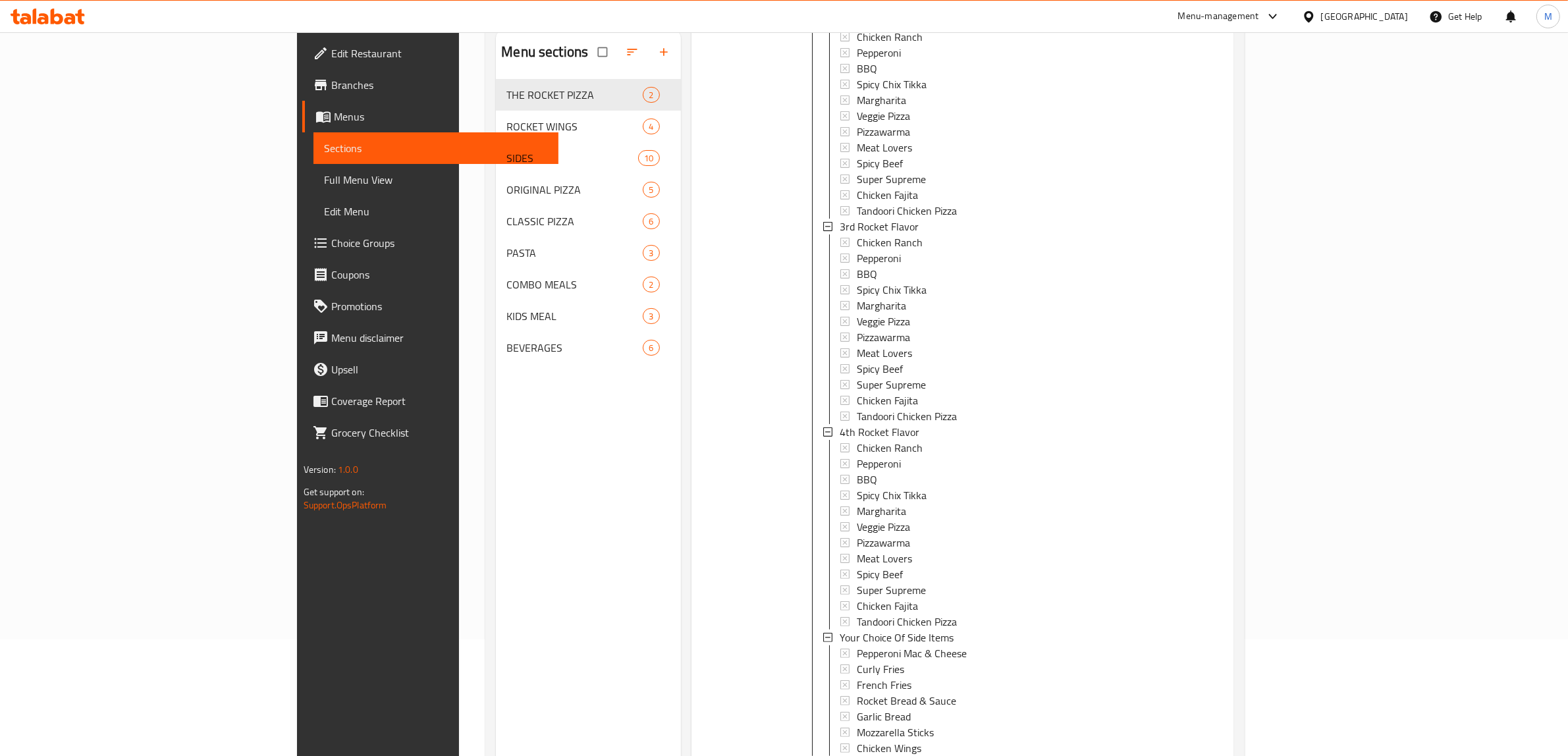
scroll to position [185, 0]
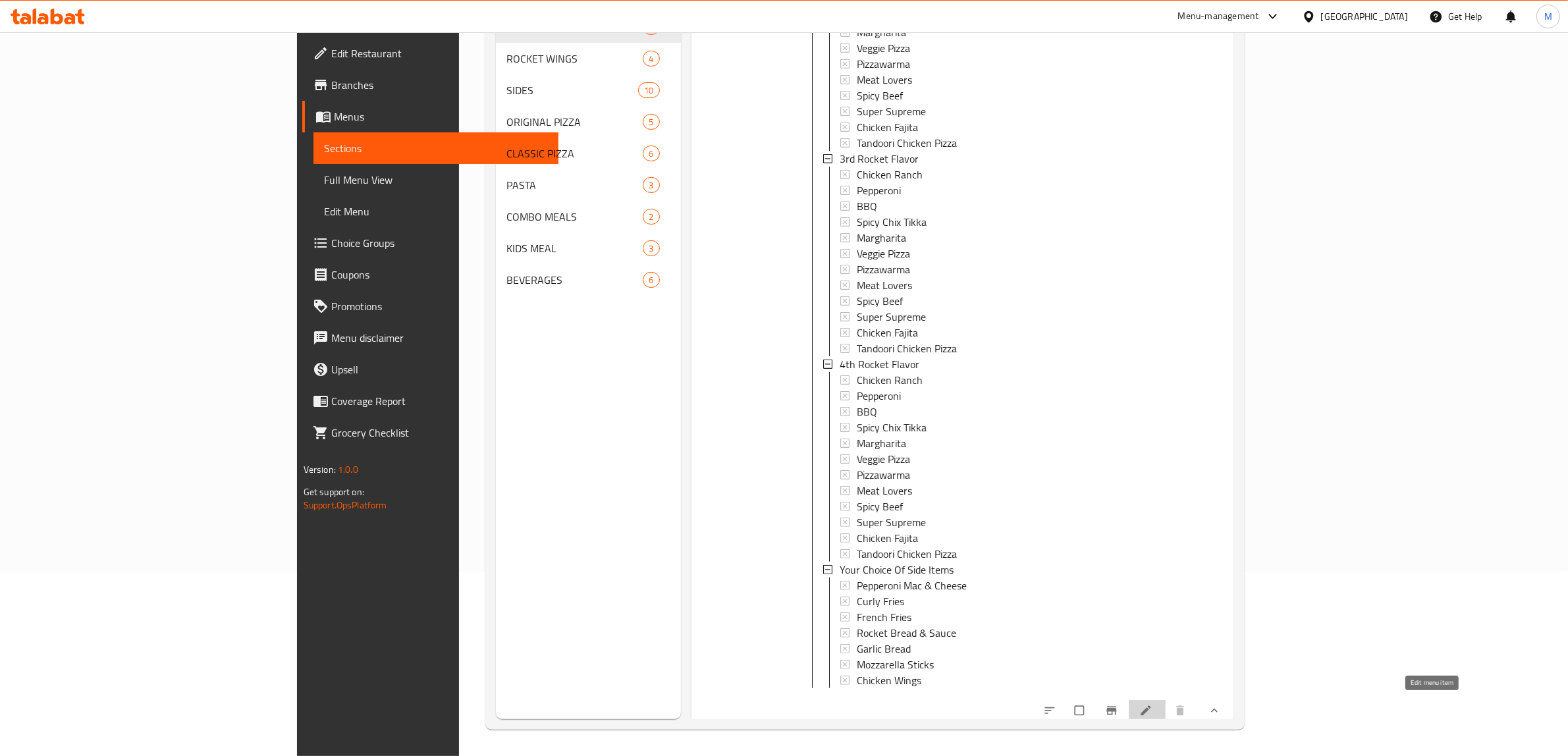
click at [1153, 704] on icon at bounding box center [1146, 710] width 13 height 13
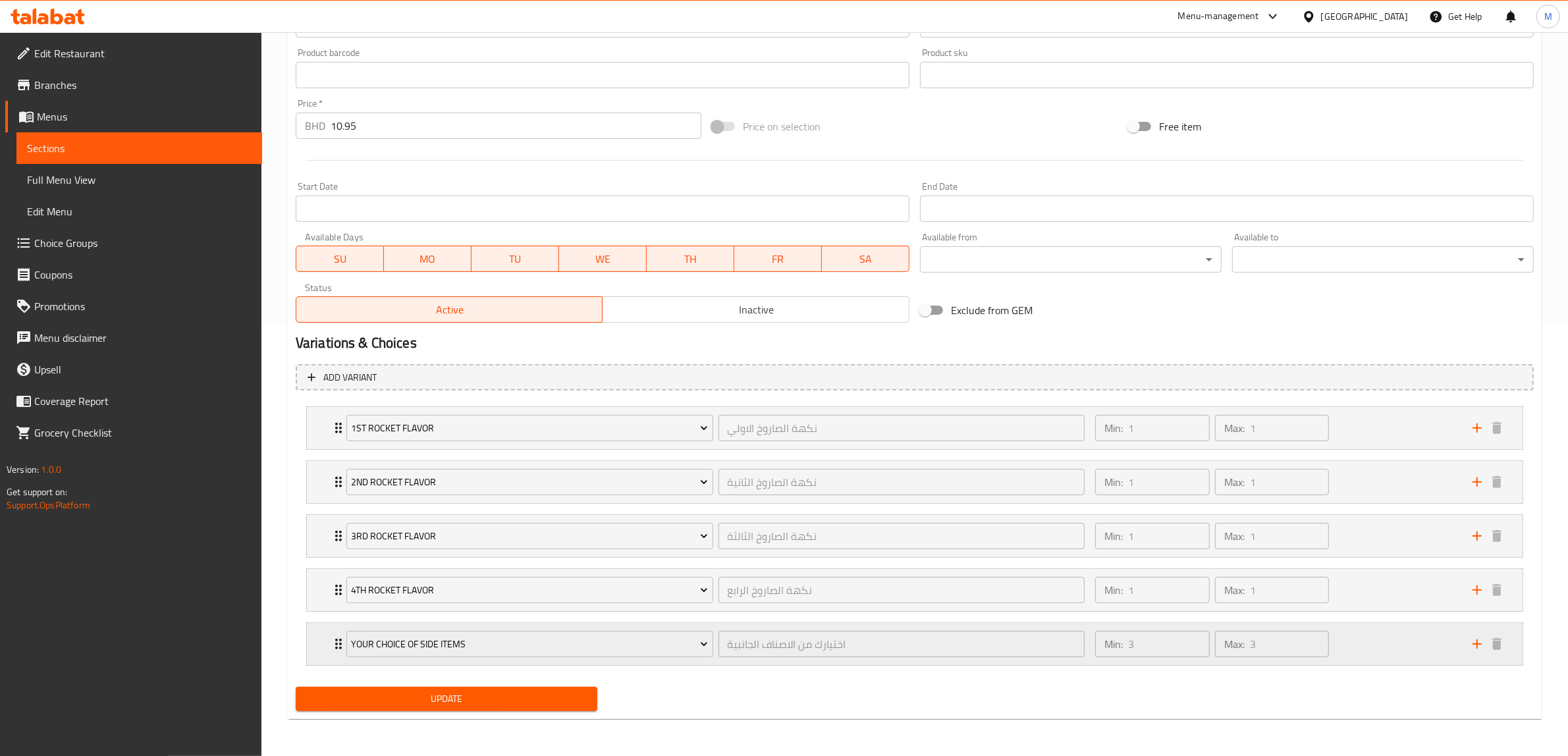
scroll to position [433, 0]
click at [341, 636] on div "Your Choice Of Side Items اختيارك من الاصناف الجانبية ​" at bounding box center [716, 644] width 755 height 42
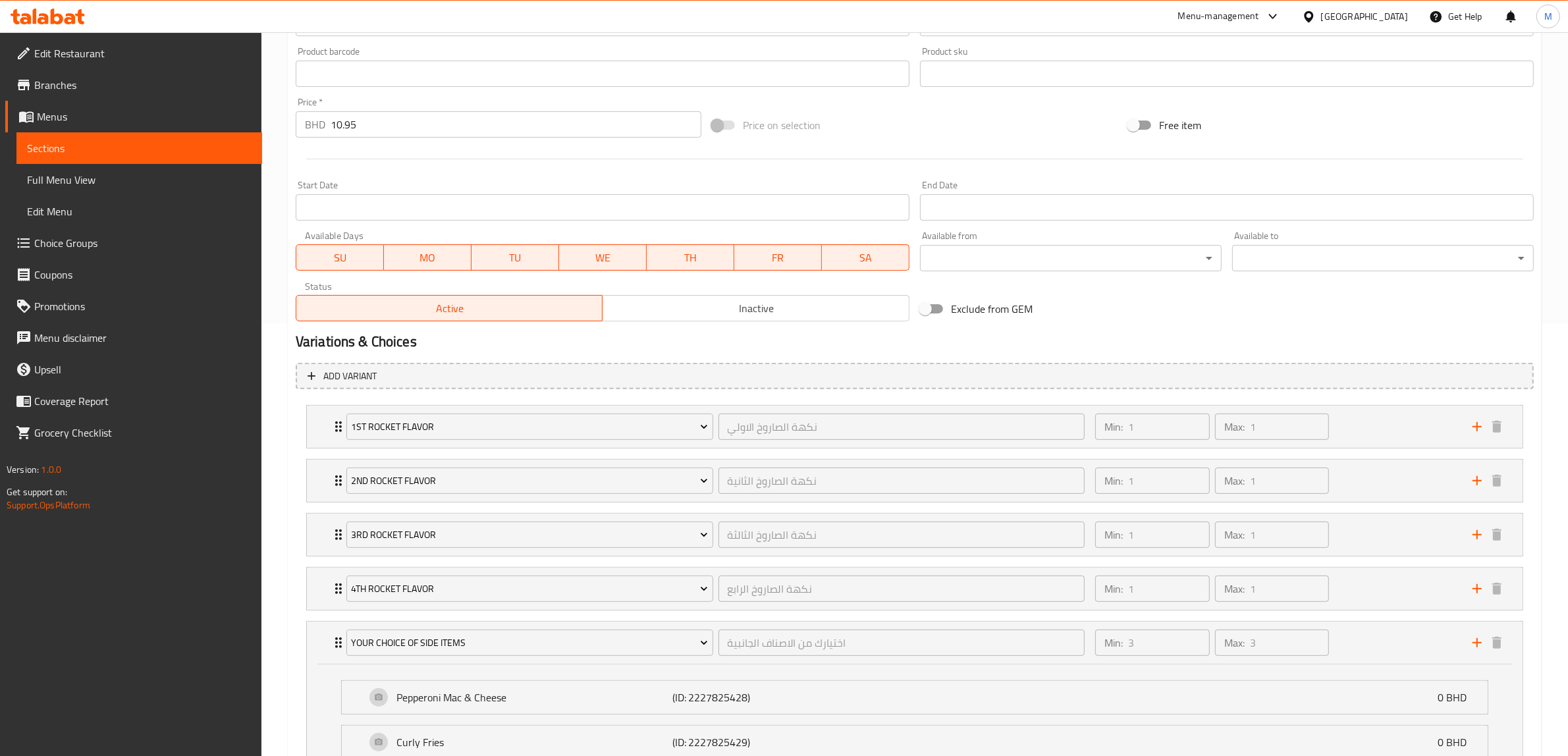
scroll to position [517, 0]
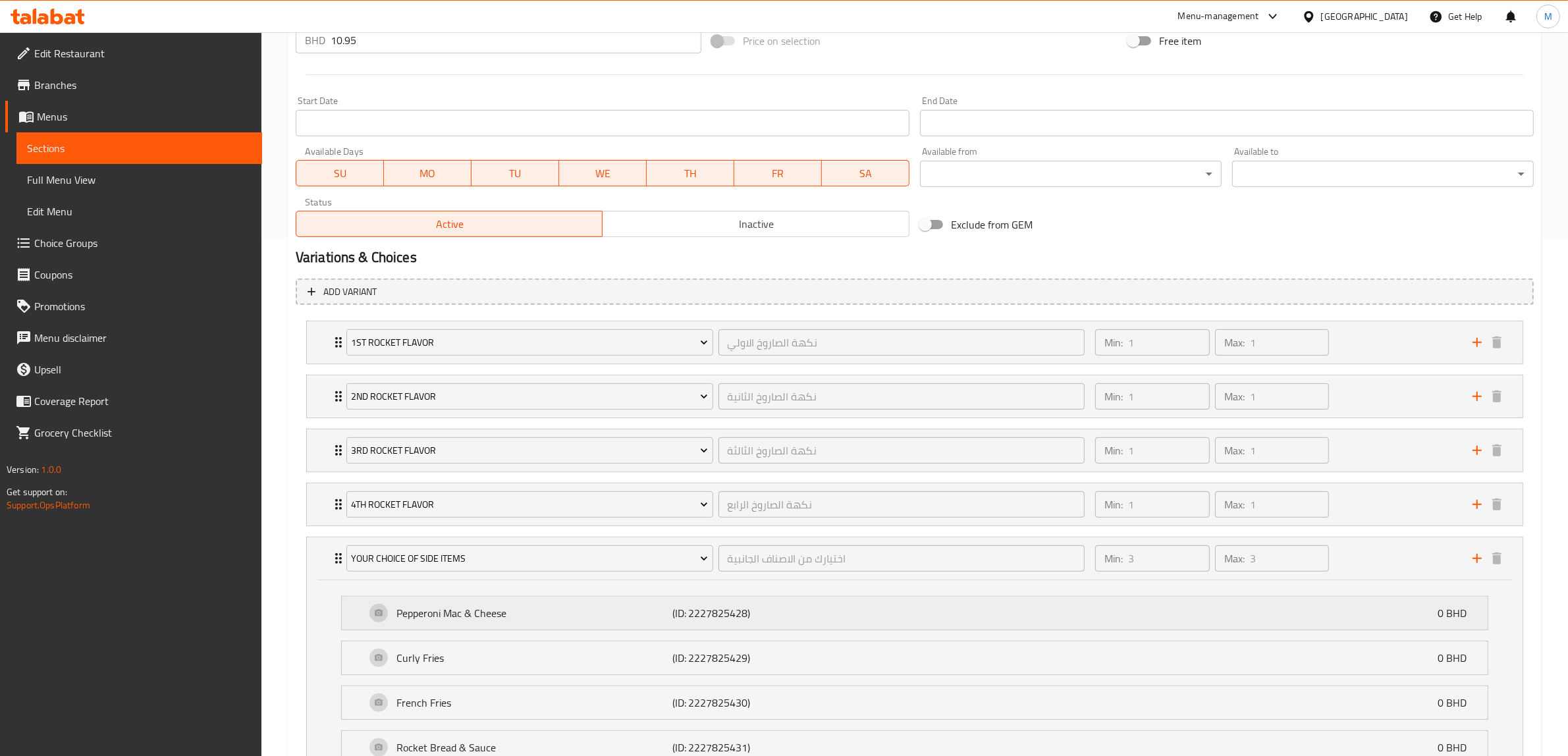
click at [456, 624] on div "Pepperoni Mac & Cheese (ID: 2227825428) 0 BHD" at bounding box center [919, 613] width 1106 height 33
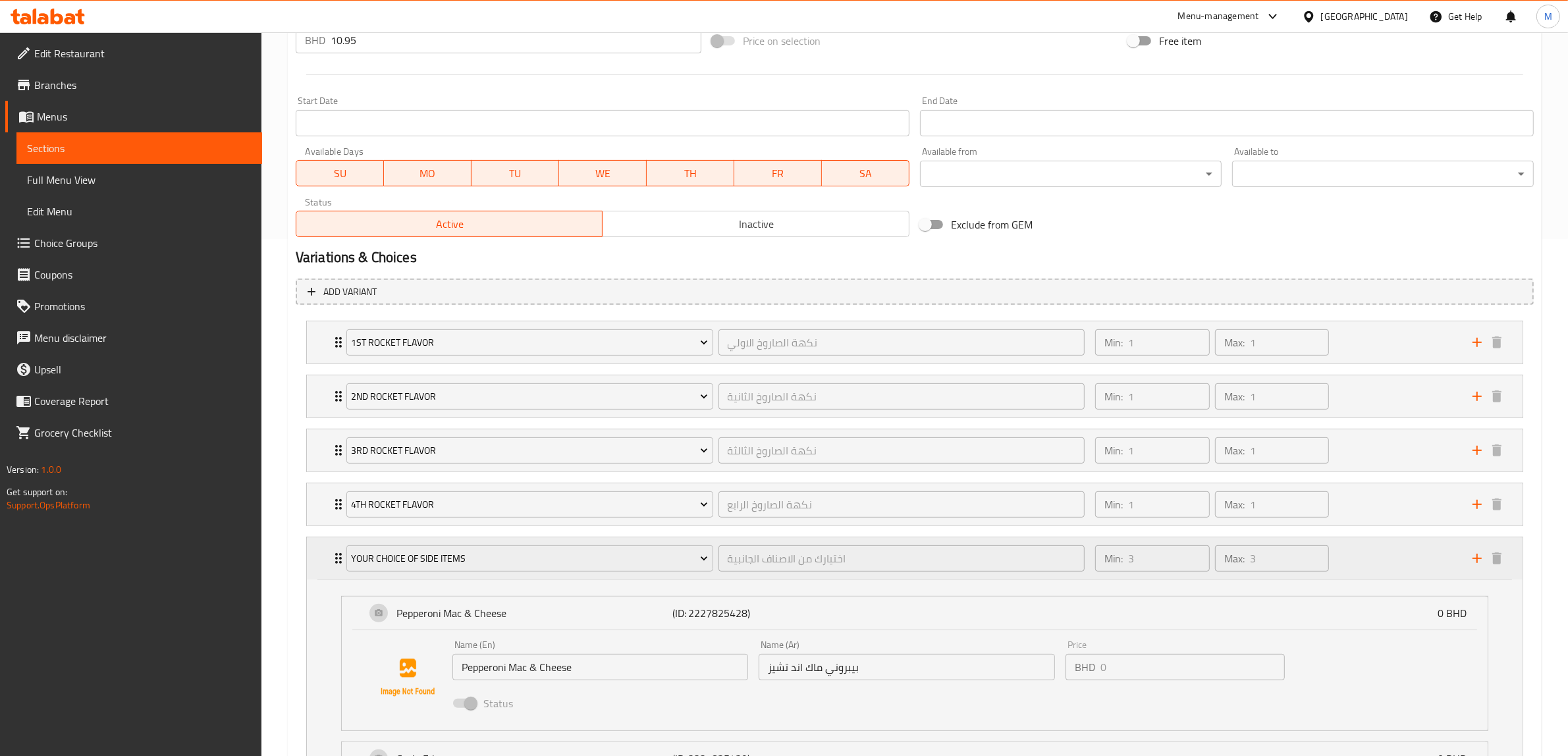
click at [337, 555] on icon "Expand" at bounding box center [338, 558] width 6 height 11
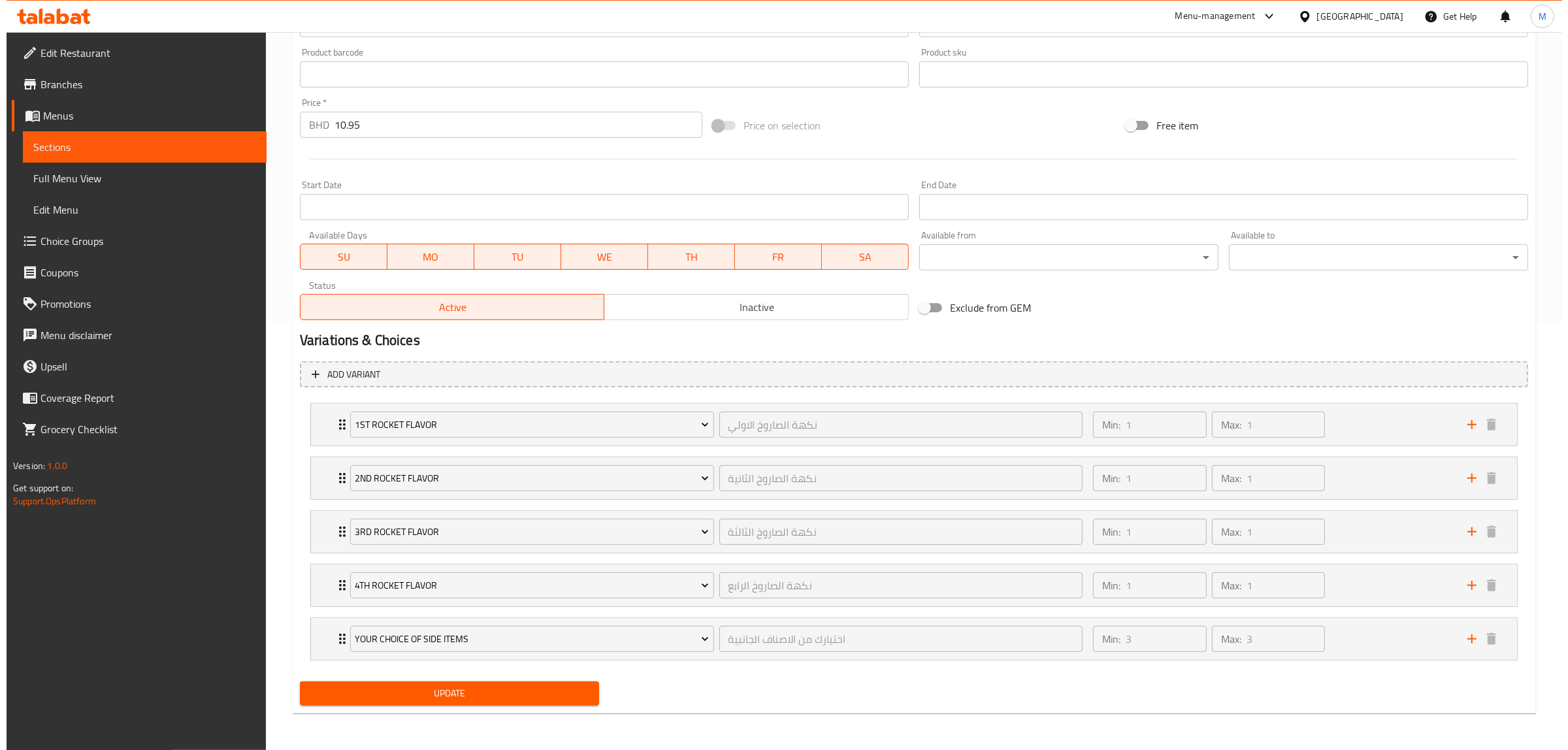
scroll to position [429, 0]
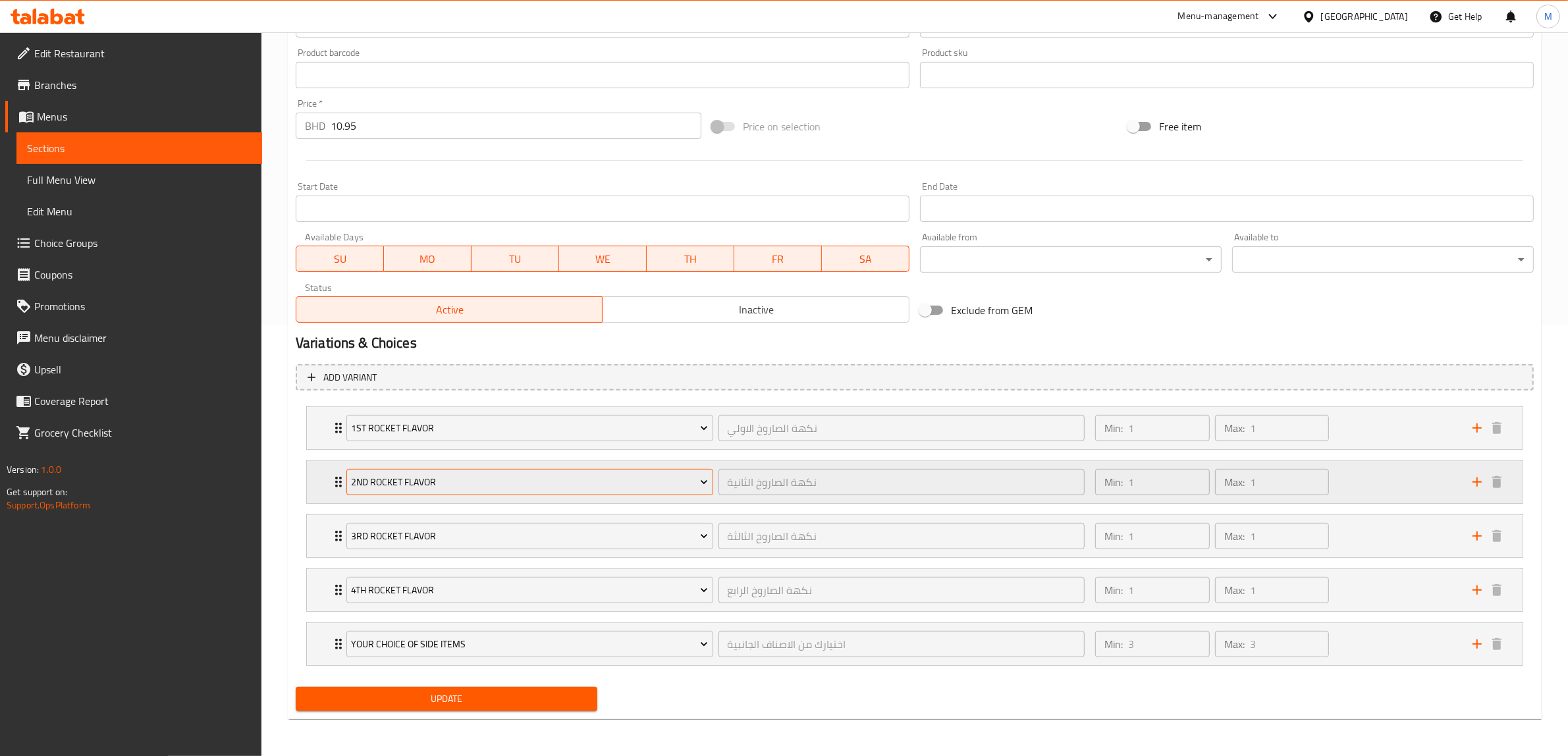
click at [626, 474] on span "2nd Rocket Flavor" at bounding box center [529, 482] width 357 height 17
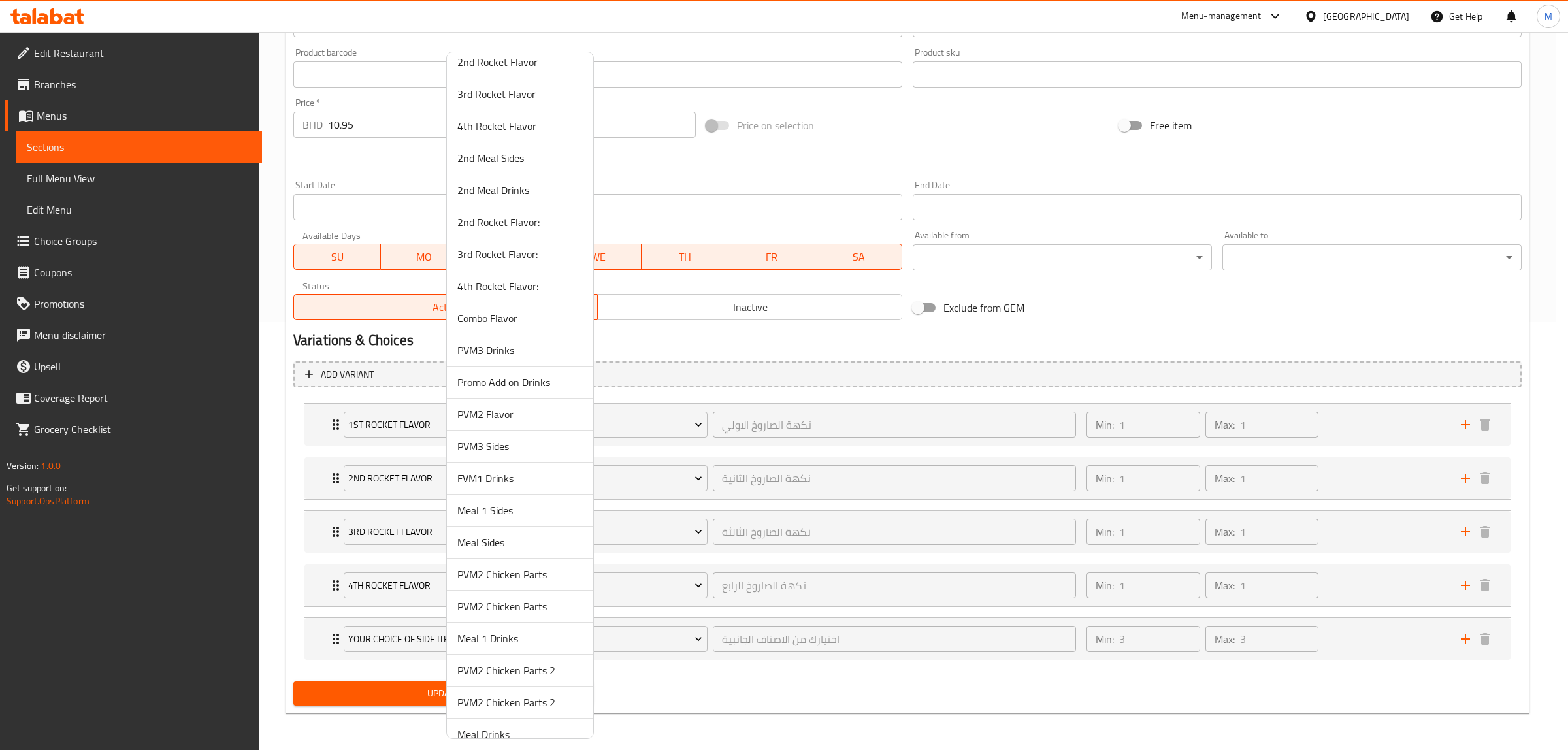
scroll to position [706, 0]
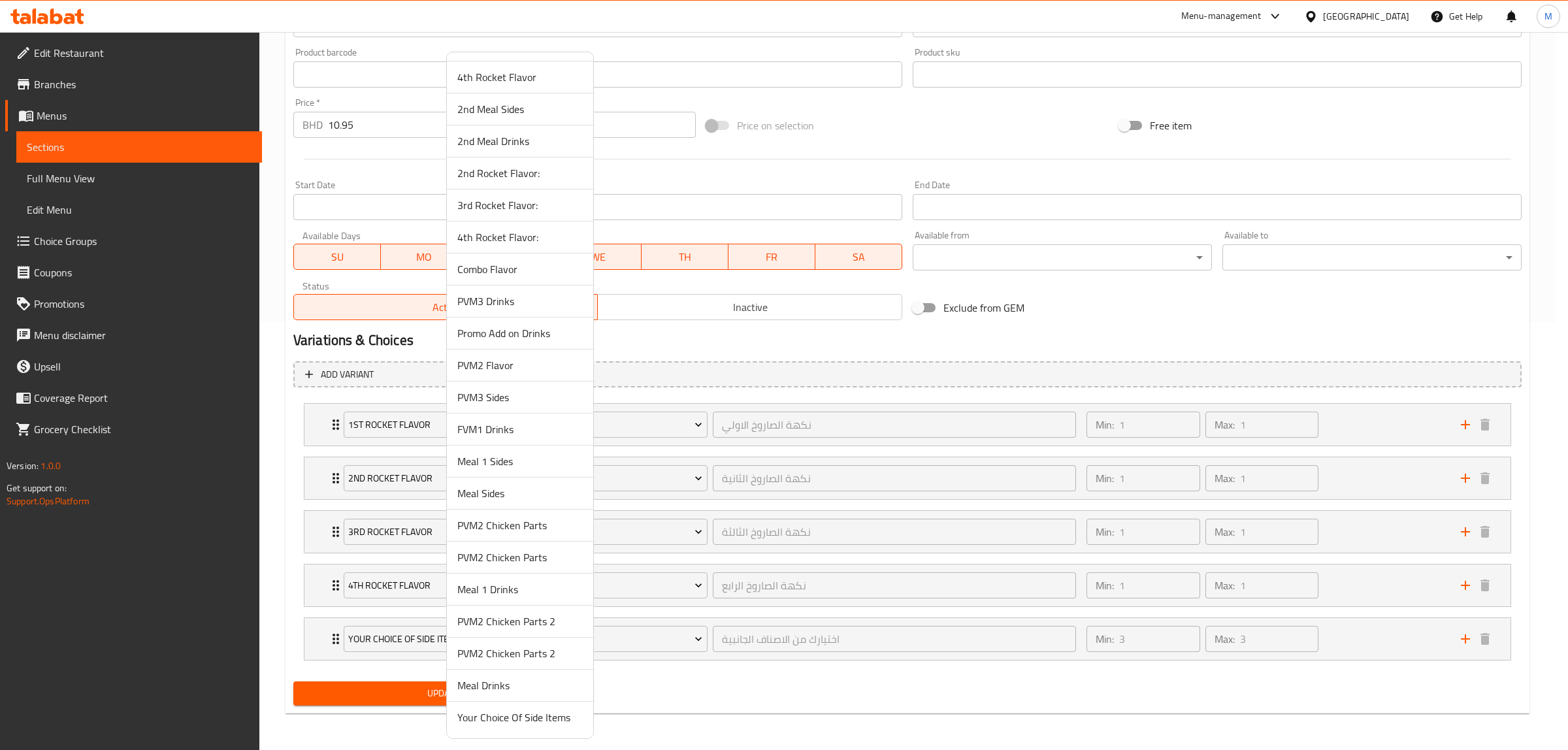
click at [521, 167] on span "2nd Rocket Flavor:" at bounding box center [520, 173] width 126 height 16
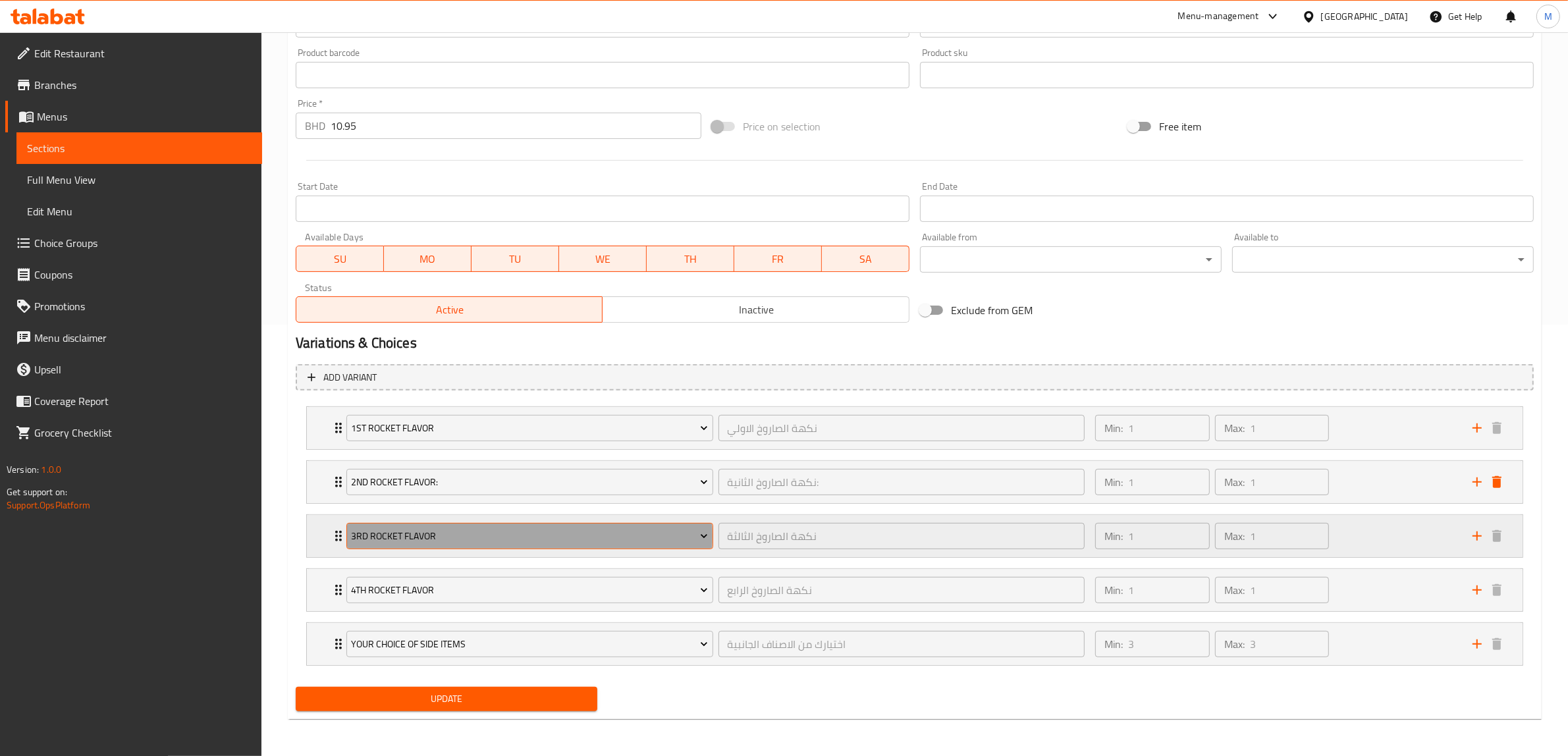
click at [453, 534] on span "3rd Rocket Flavor" at bounding box center [529, 536] width 357 height 17
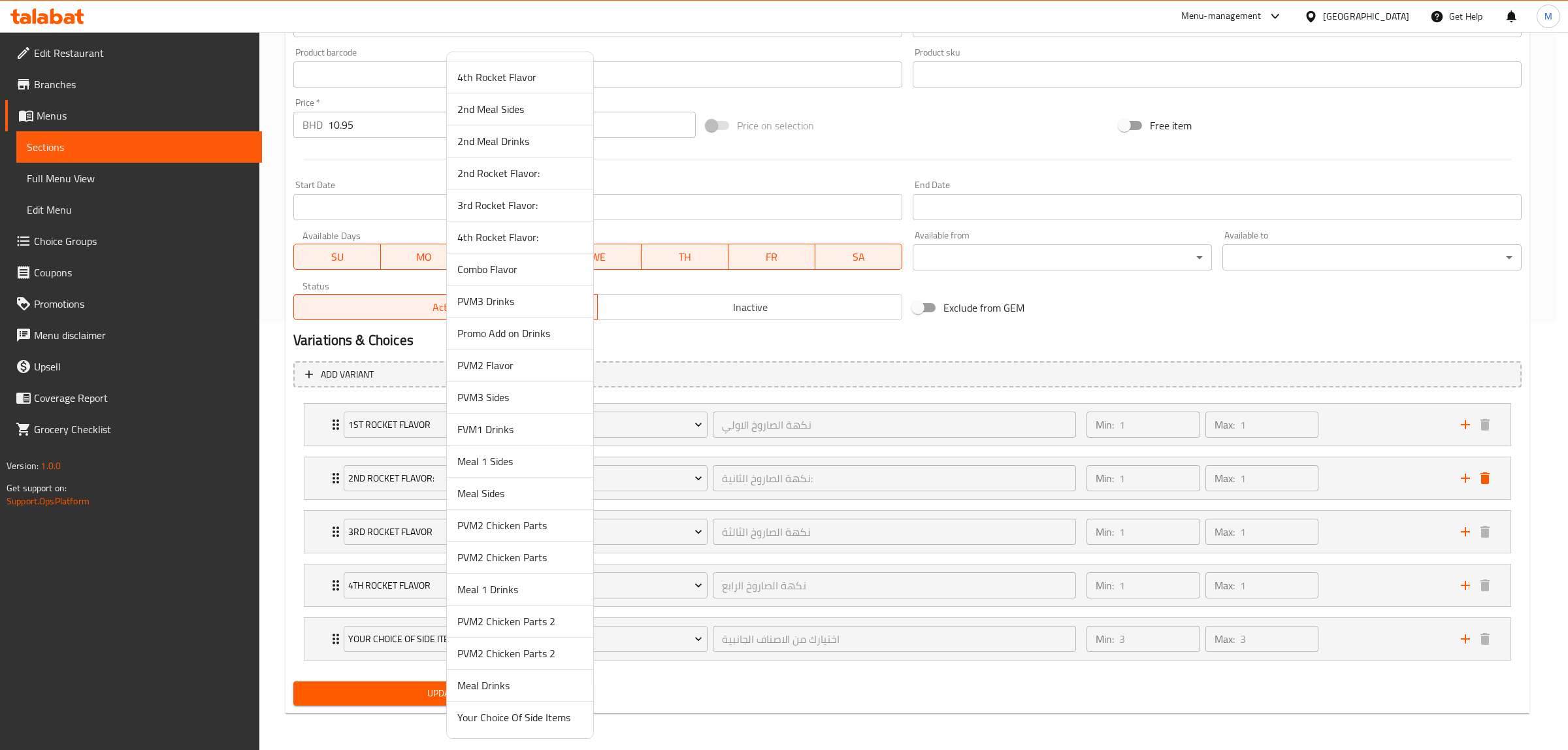
click at [509, 199] on span "3rd Rocket Flavor:" at bounding box center [520, 205] width 126 height 16
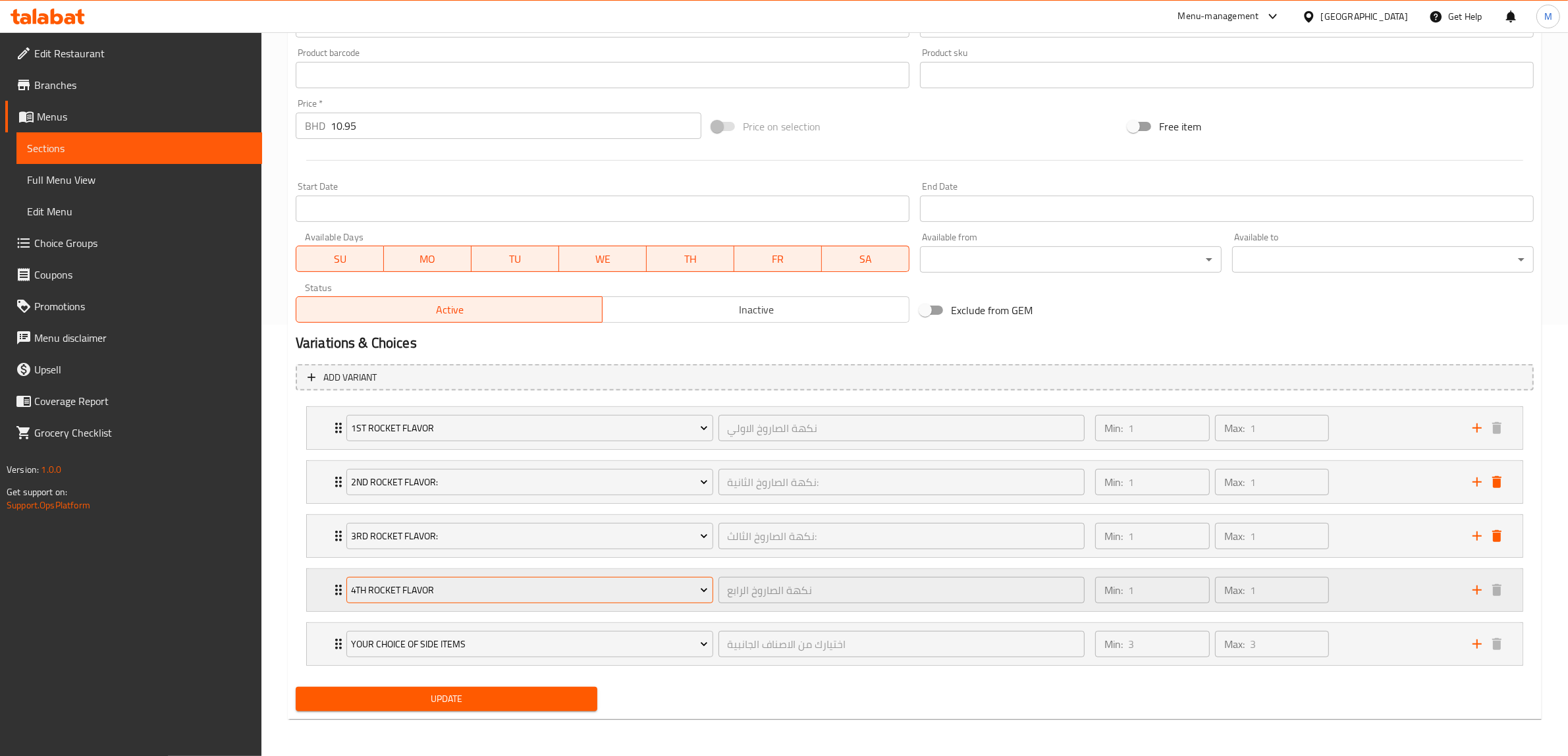
click at [452, 592] on span "4th Rocket Flavor" at bounding box center [529, 590] width 357 height 17
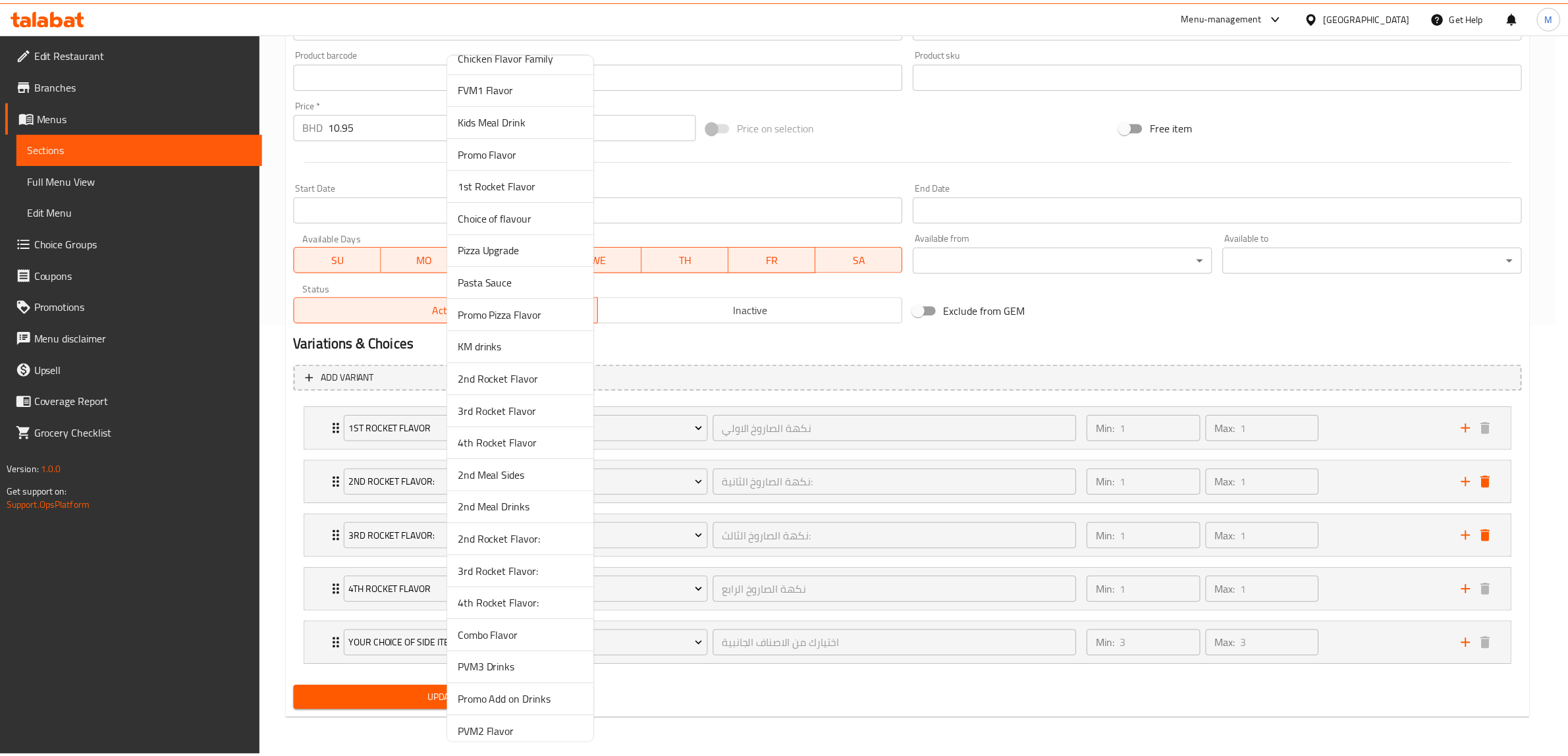
scroll to position [576, 0]
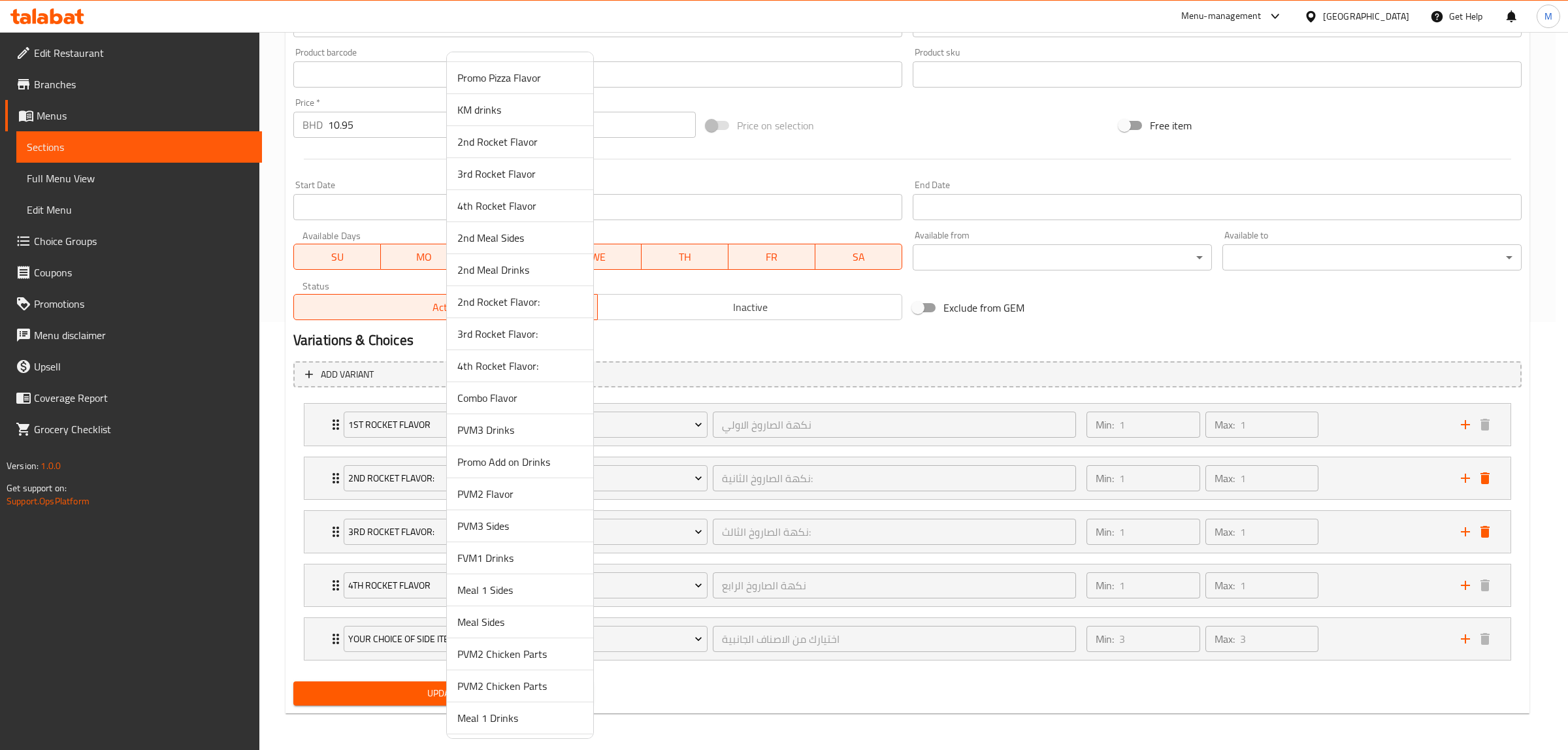
click at [528, 371] on span "4th Rocket Flavor:" at bounding box center [520, 365] width 126 height 16
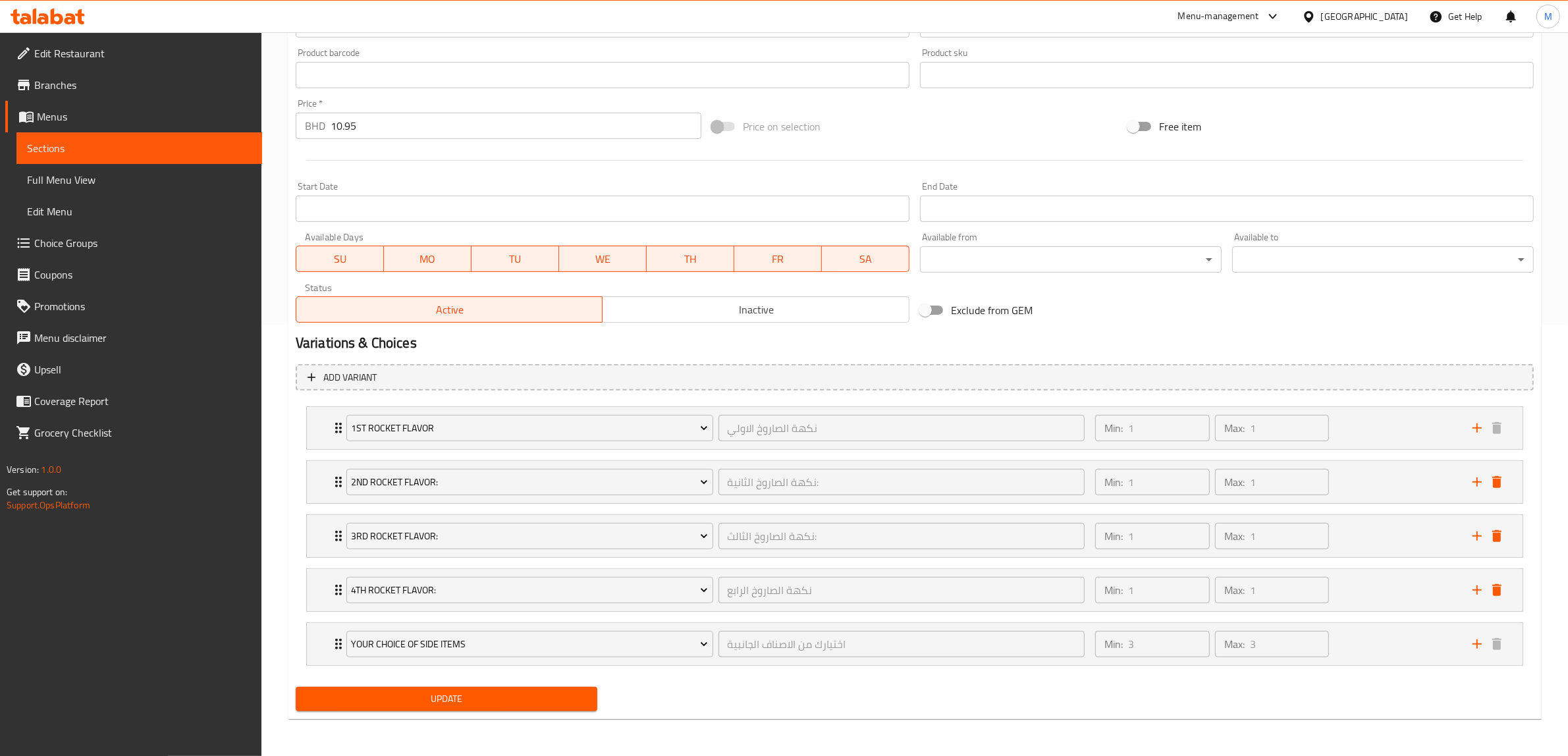
click at [456, 692] on span "Update" at bounding box center [446, 699] width 281 height 17
click at [674, 347] on h2 "Variations & Choices" at bounding box center [915, 343] width 1238 height 19
click at [675, 333] on h2 "Variations & Choices" at bounding box center [915, 343] width 1238 height 19
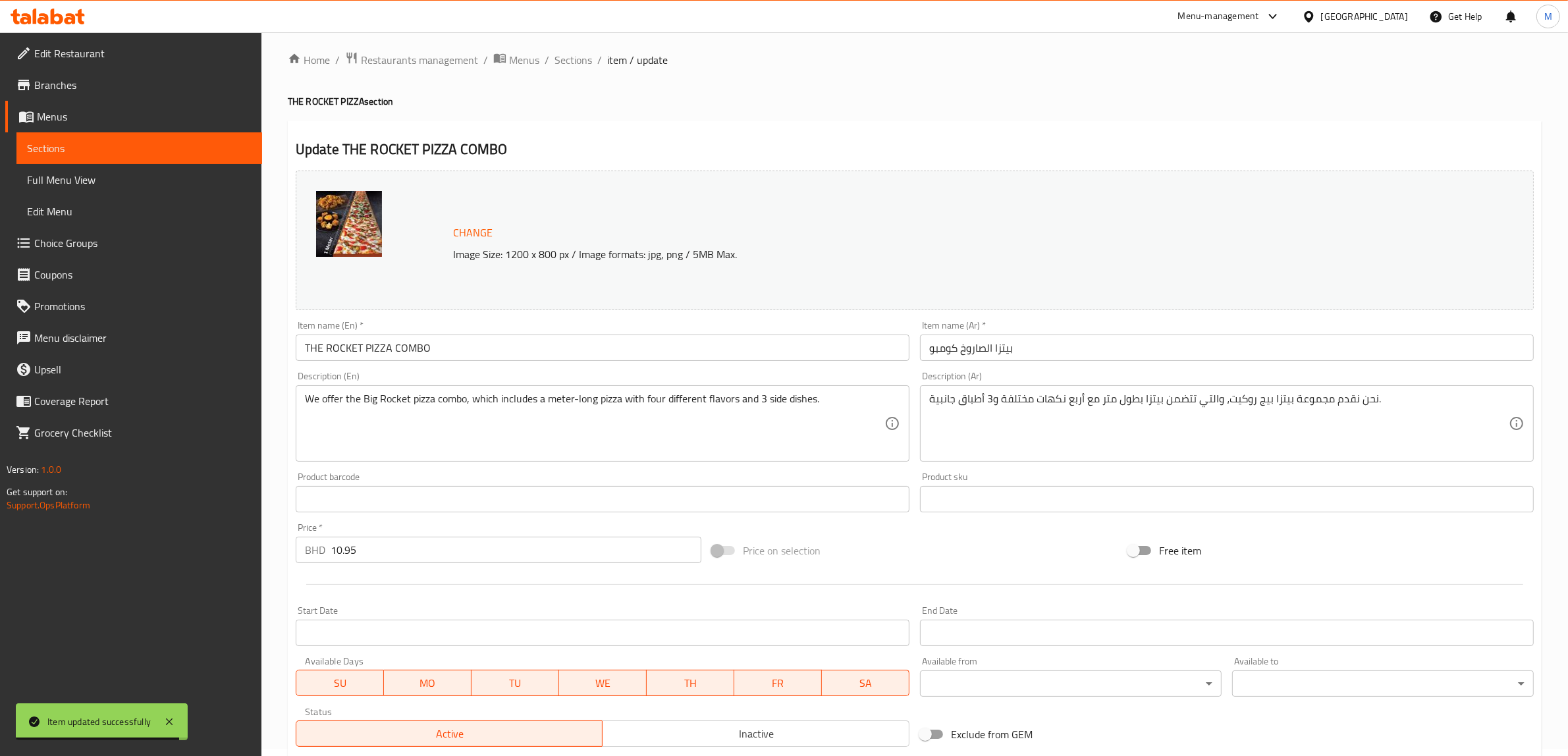
scroll to position [0, 0]
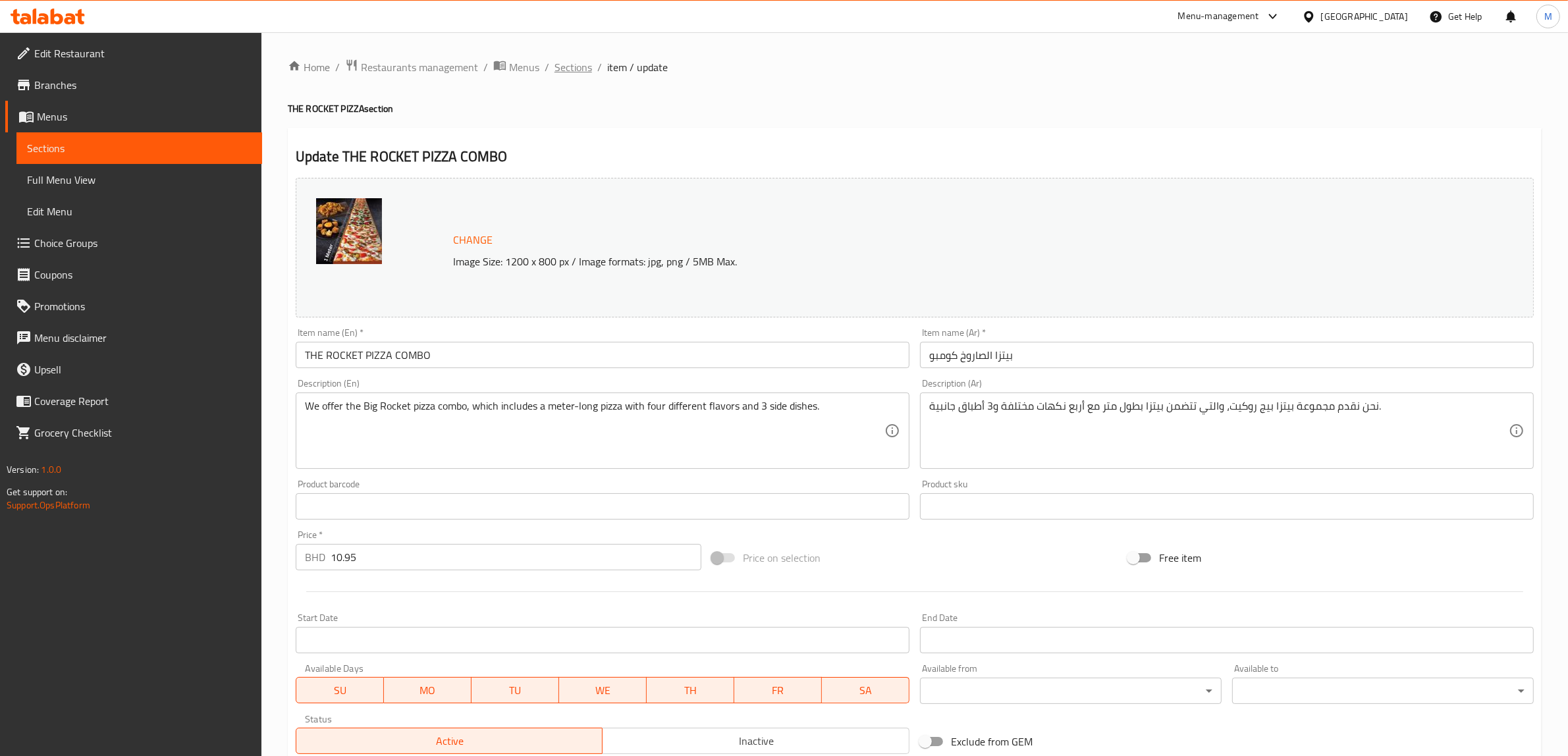
click at [571, 66] on span "Sections" at bounding box center [573, 67] width 38 height 16
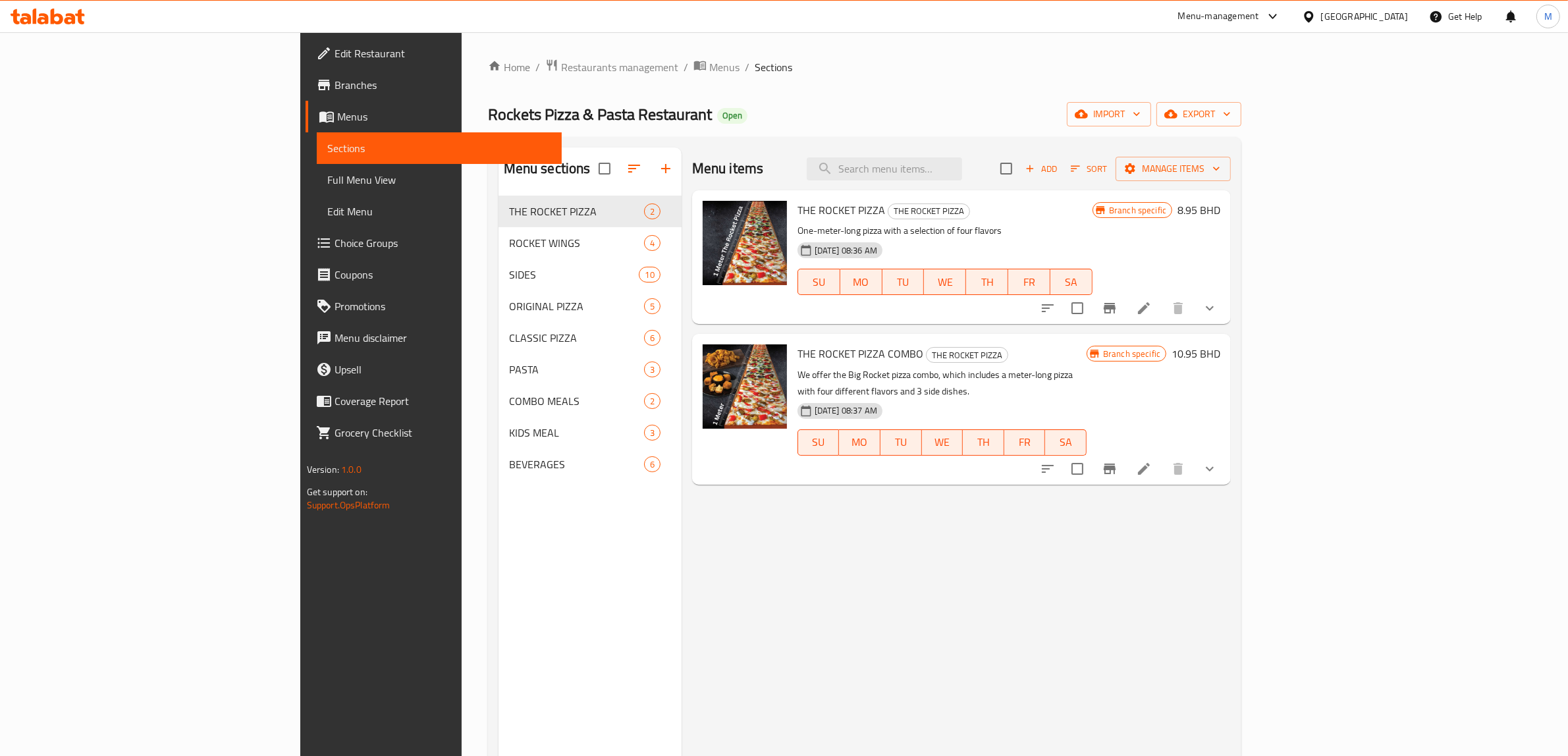
click at [772, 92] on div "Home / Restaurants management / Menus / Sections Rockets Pizza & Pasta Restaura…" at bounding box center [865, 486] width 755 height 855
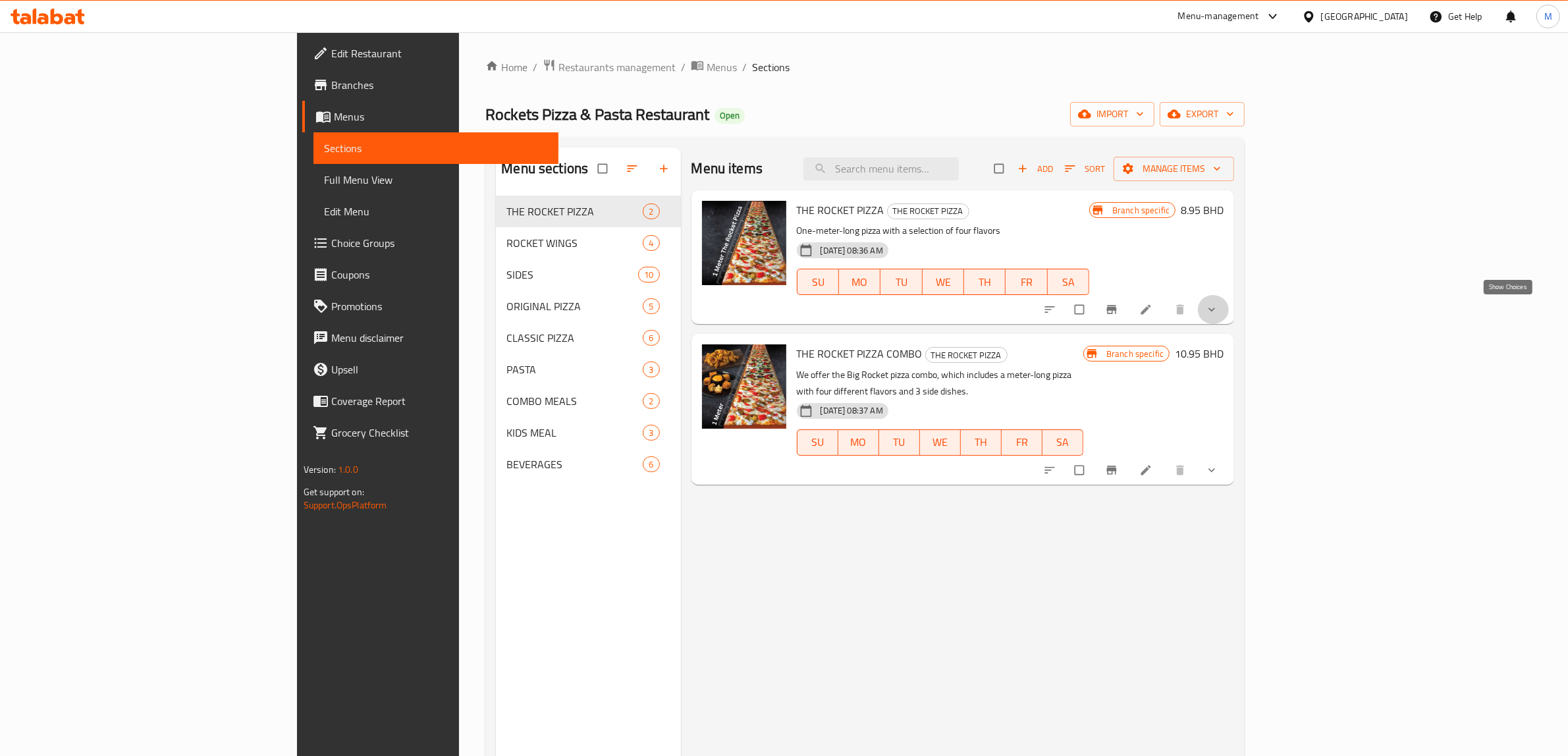
click at [1219, 313] on icon "show more" at bounding box center [1212, 309] width 13 height 13
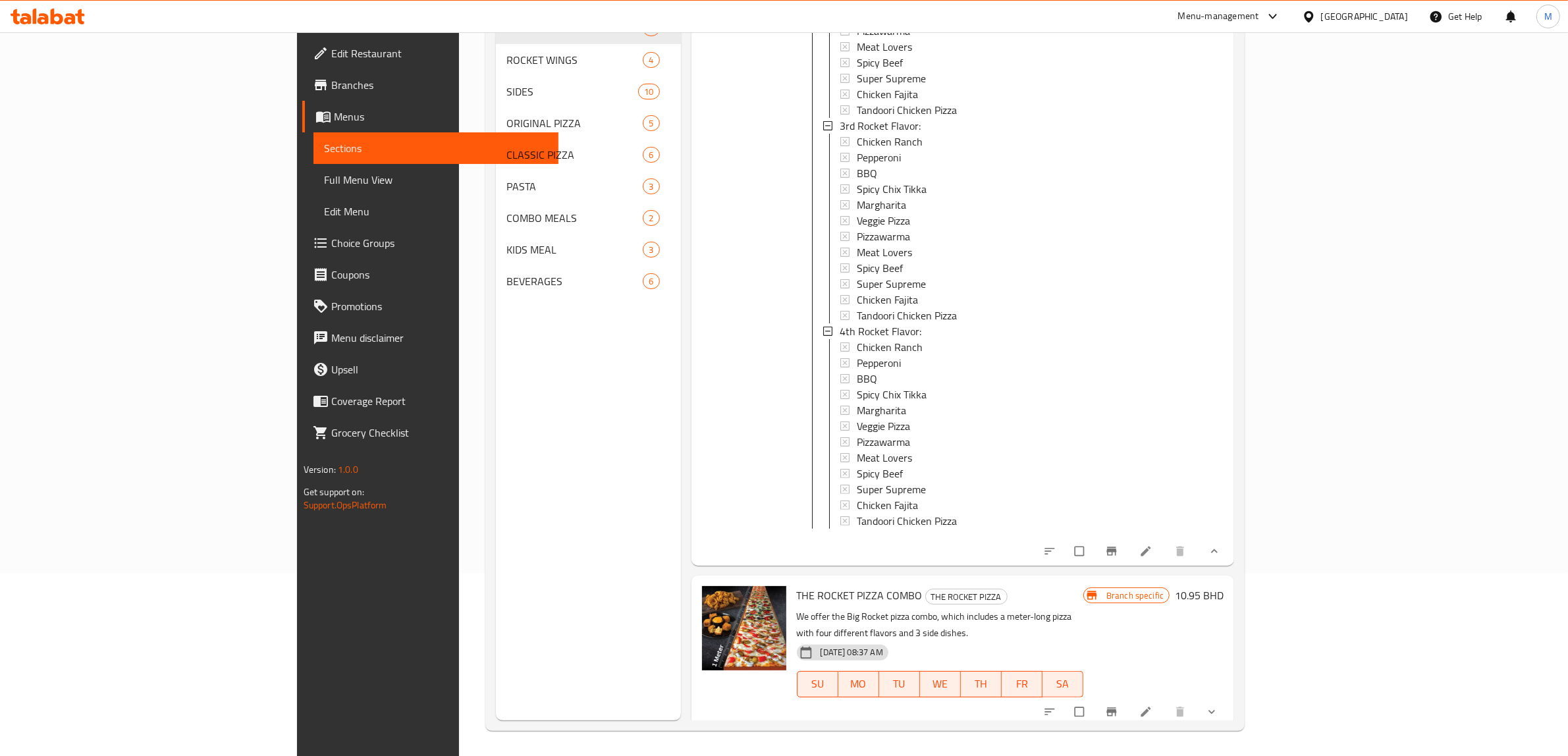
scroll to position [185, 0]
click at [1166, 557] on li at bounding box center [1148, 549] width 37 height 21
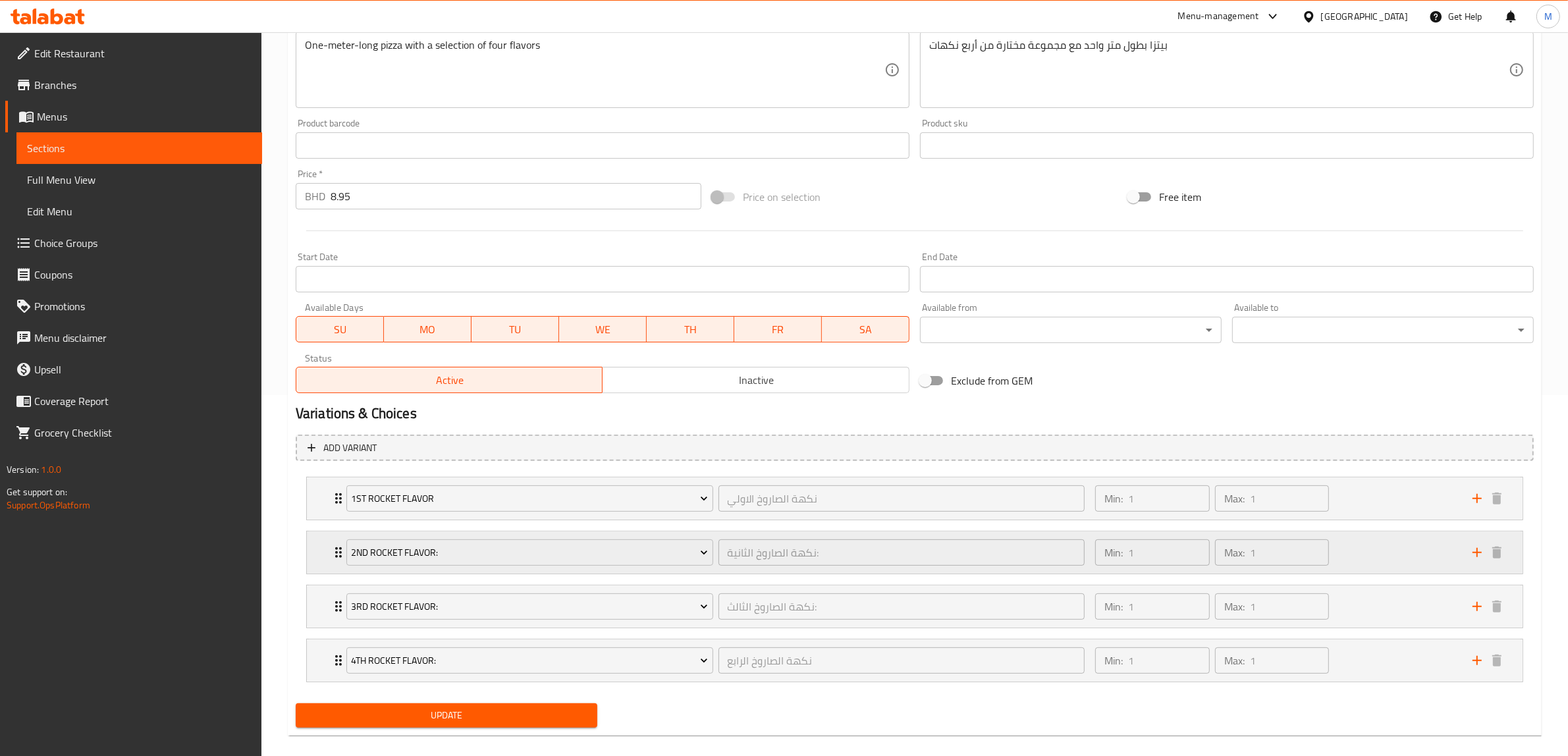
scroll to position [379, 0]
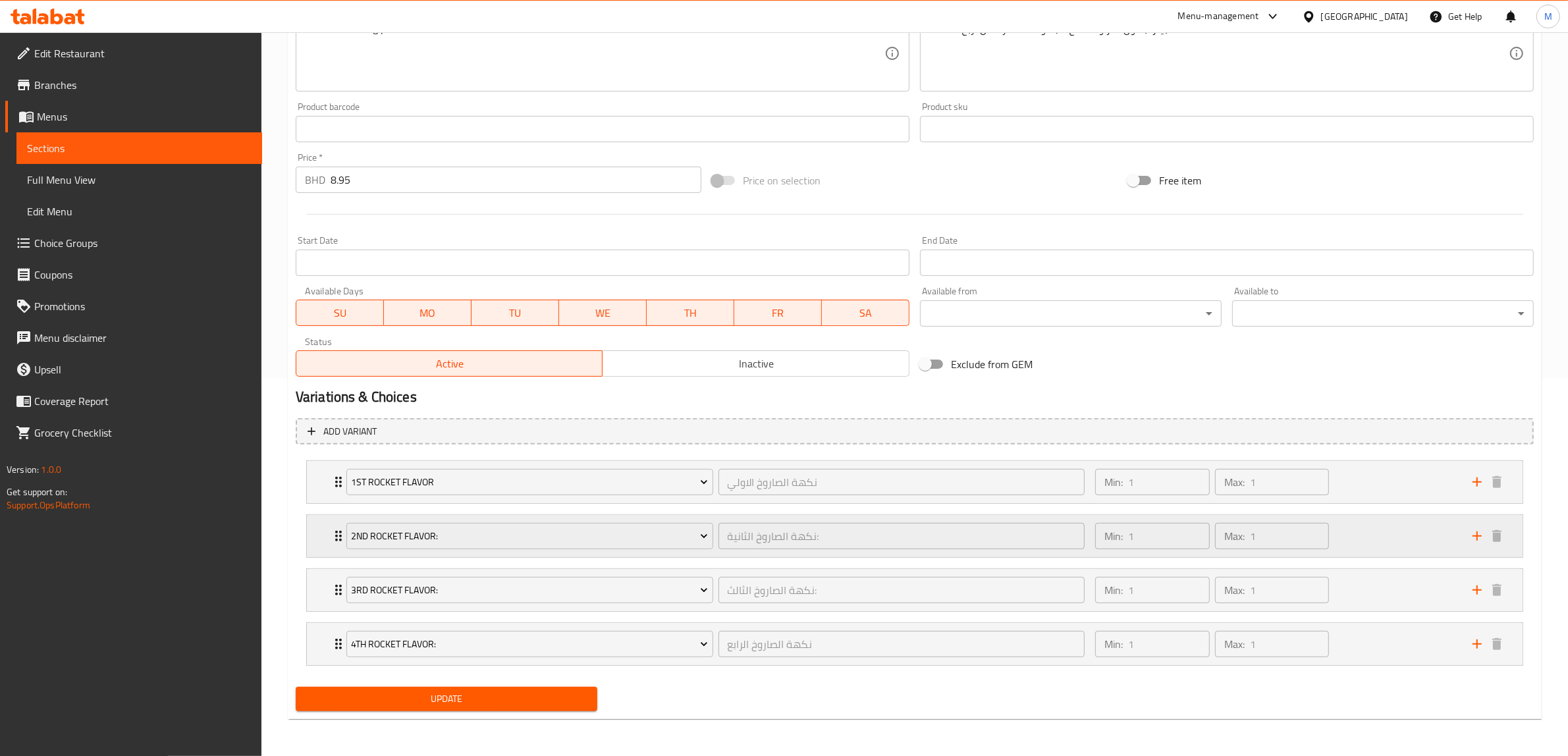
click at [336, 532] on icon "Expand" at bounding box center [339, 536] width 16 height 16
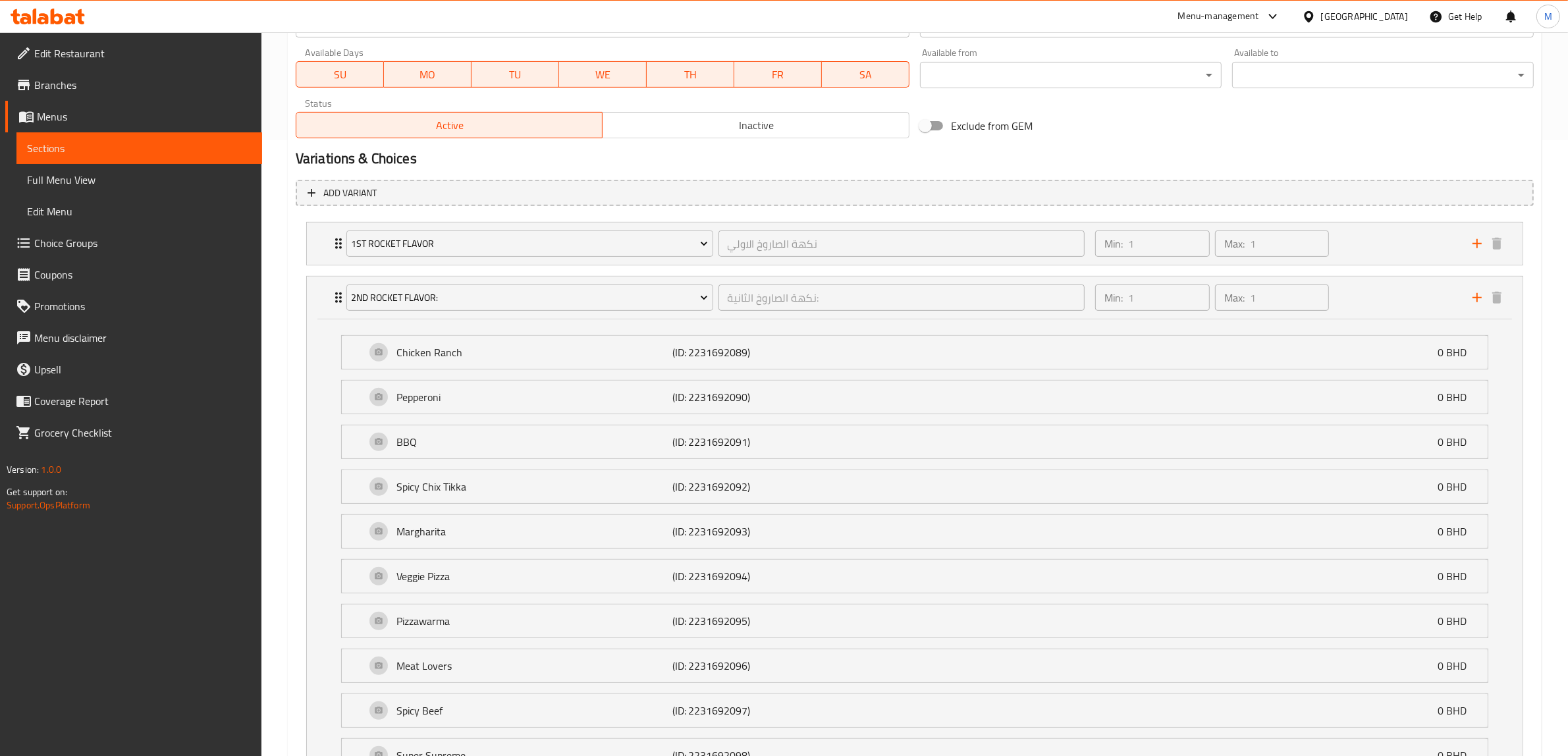
scroll to position [626, 0]
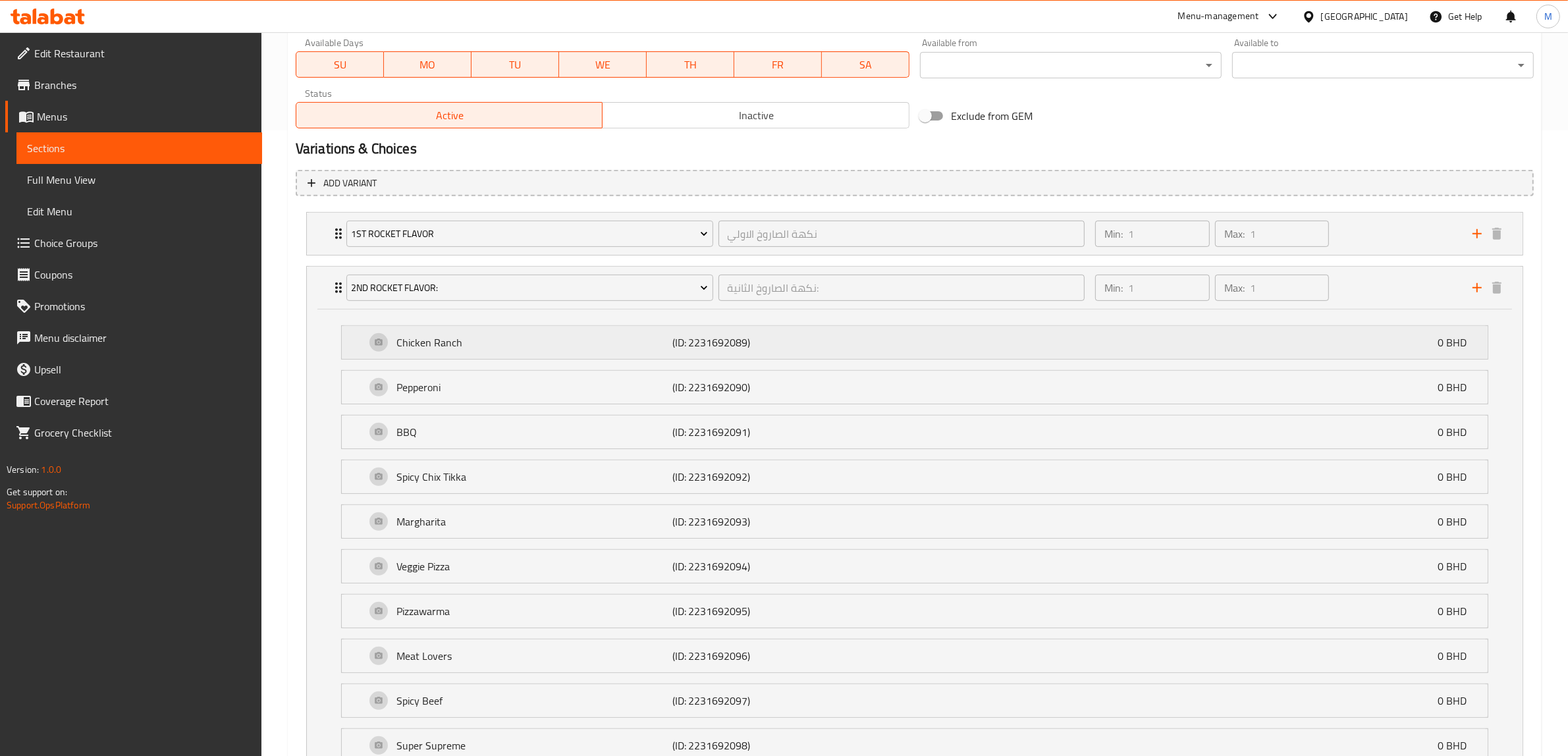
click at [416, 340] on p "Chicken Ranch" at bounding box center [535, 342] width 276 height 16
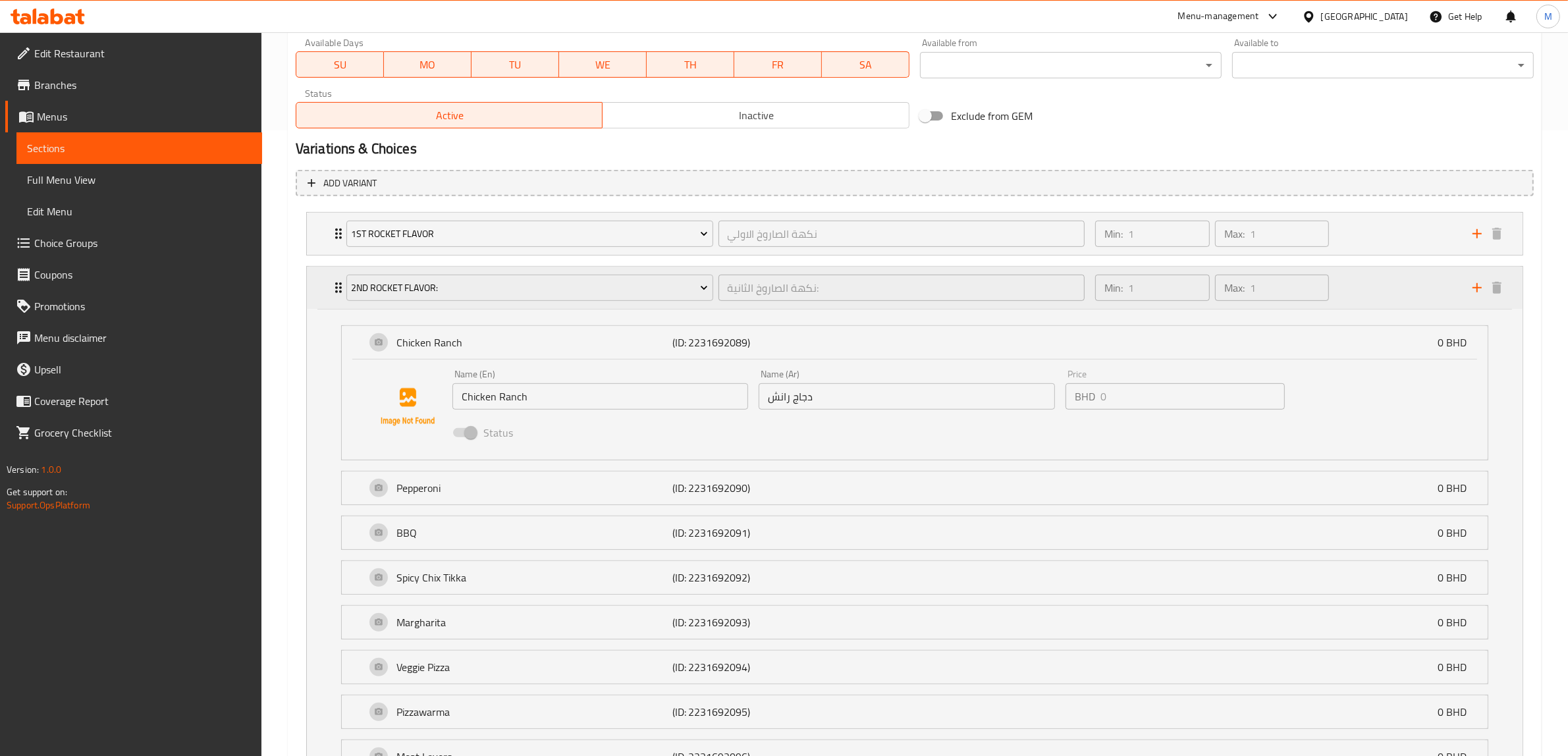
click at [334, 287] on icon "Expand" at bounding box center [339, 287] width 16 height 16
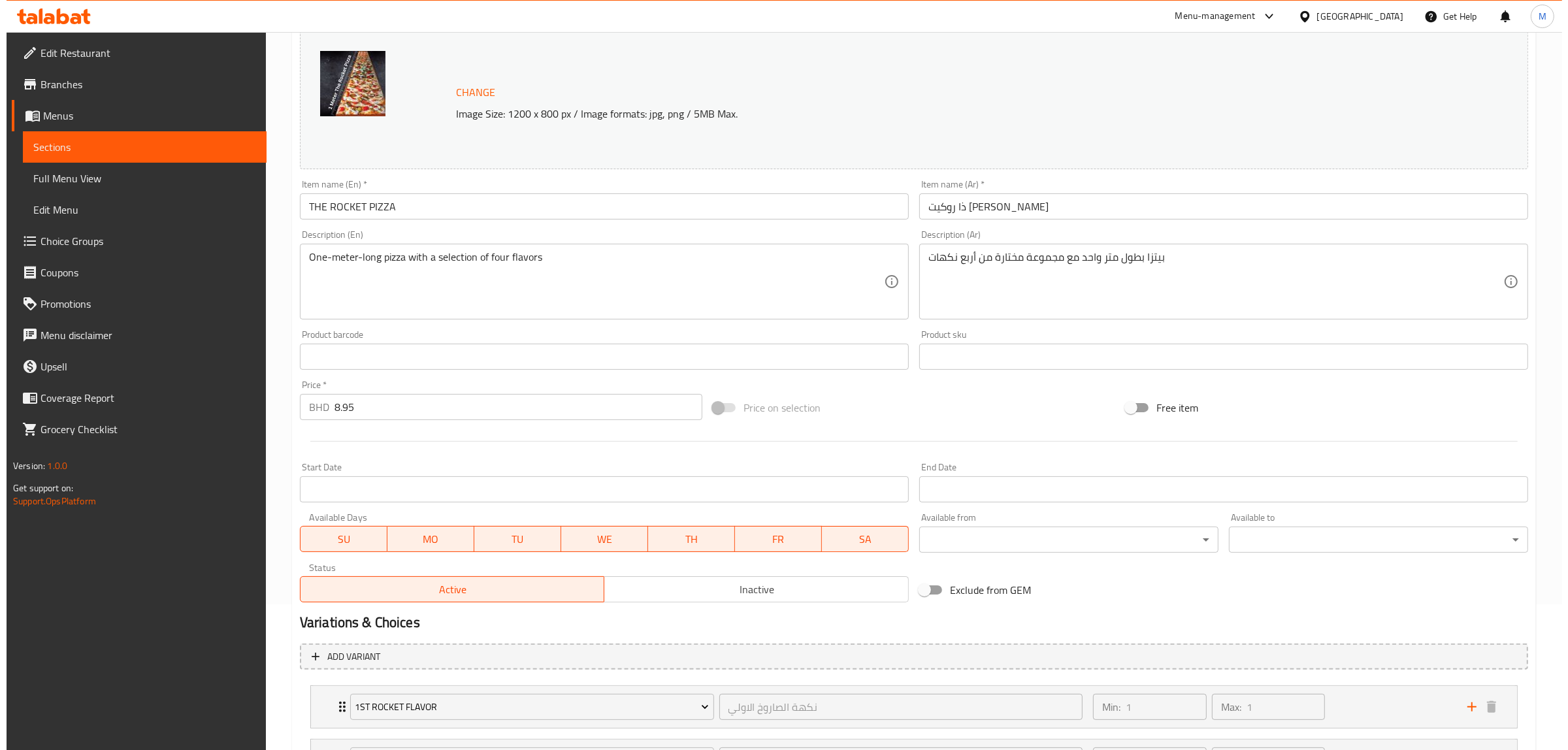
scroll to position [0, 0]
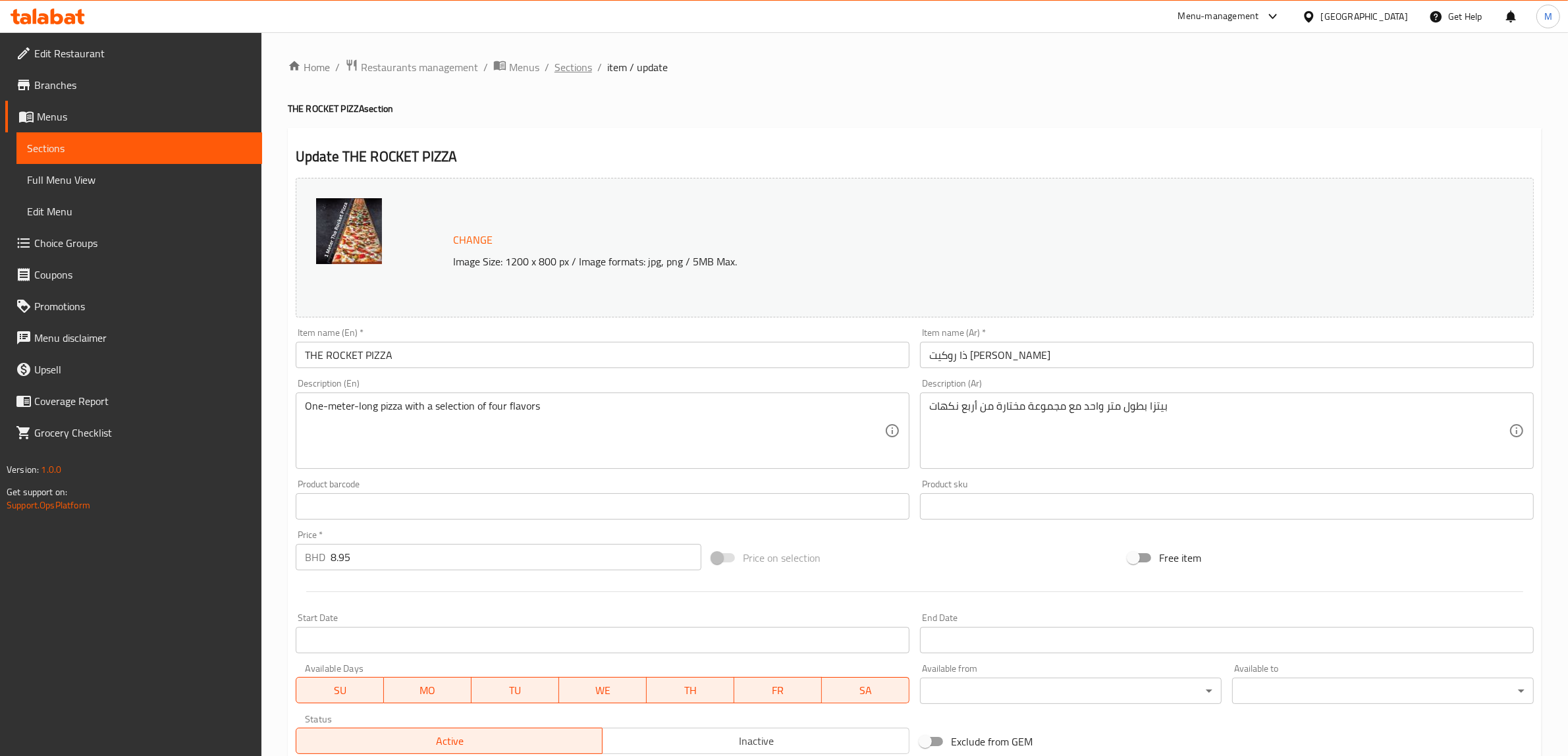
click at [573, 63] on span "Sections" at bounding box center [573, 67] width 38 height 16
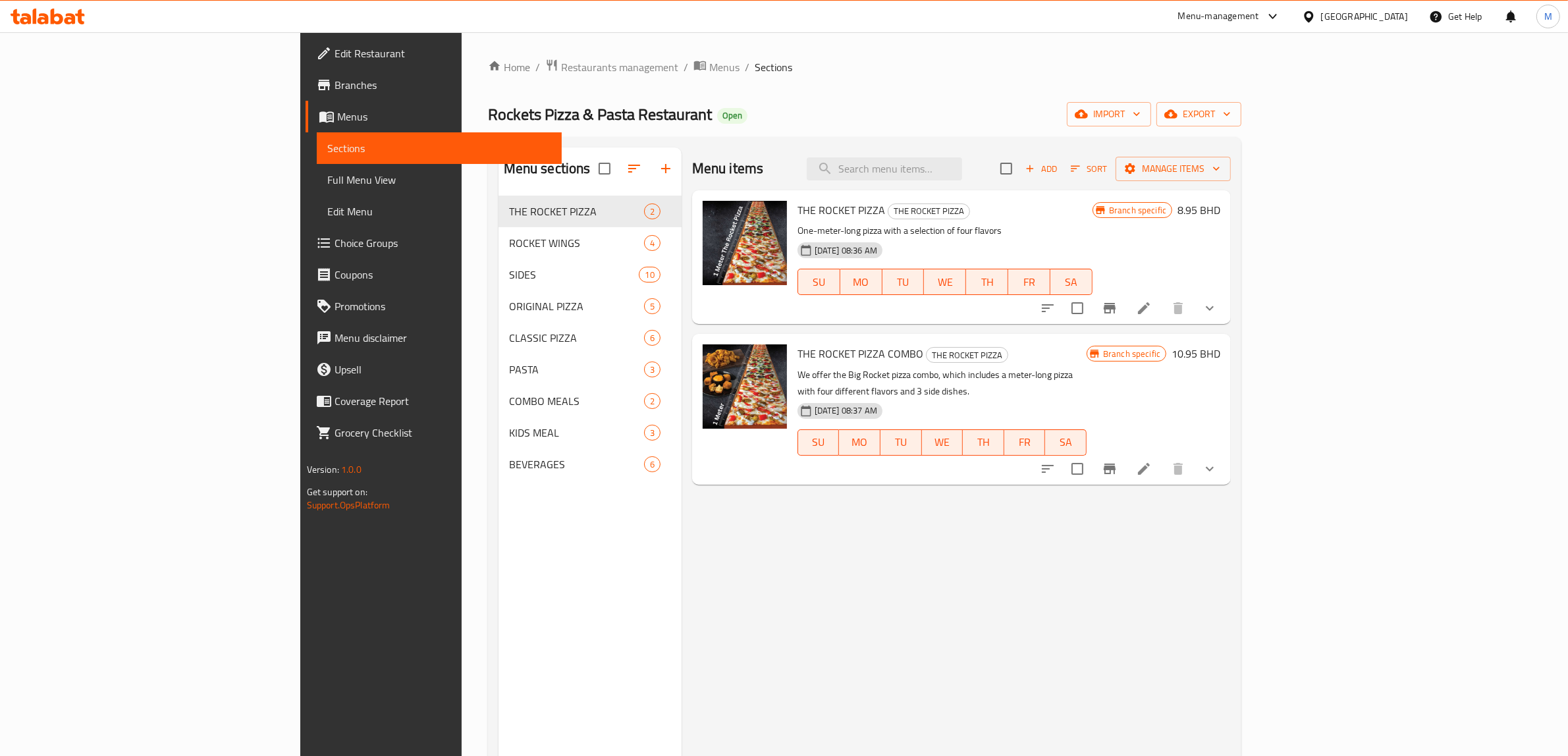
click at [720, 115] on div "Rockets Pizza & Pasta Restaurant Open import export" at bounding box center [865, 114] width 755 height 25
click at [1152, 461] on icon at bounding box center [1144, 469] width 16 height 16
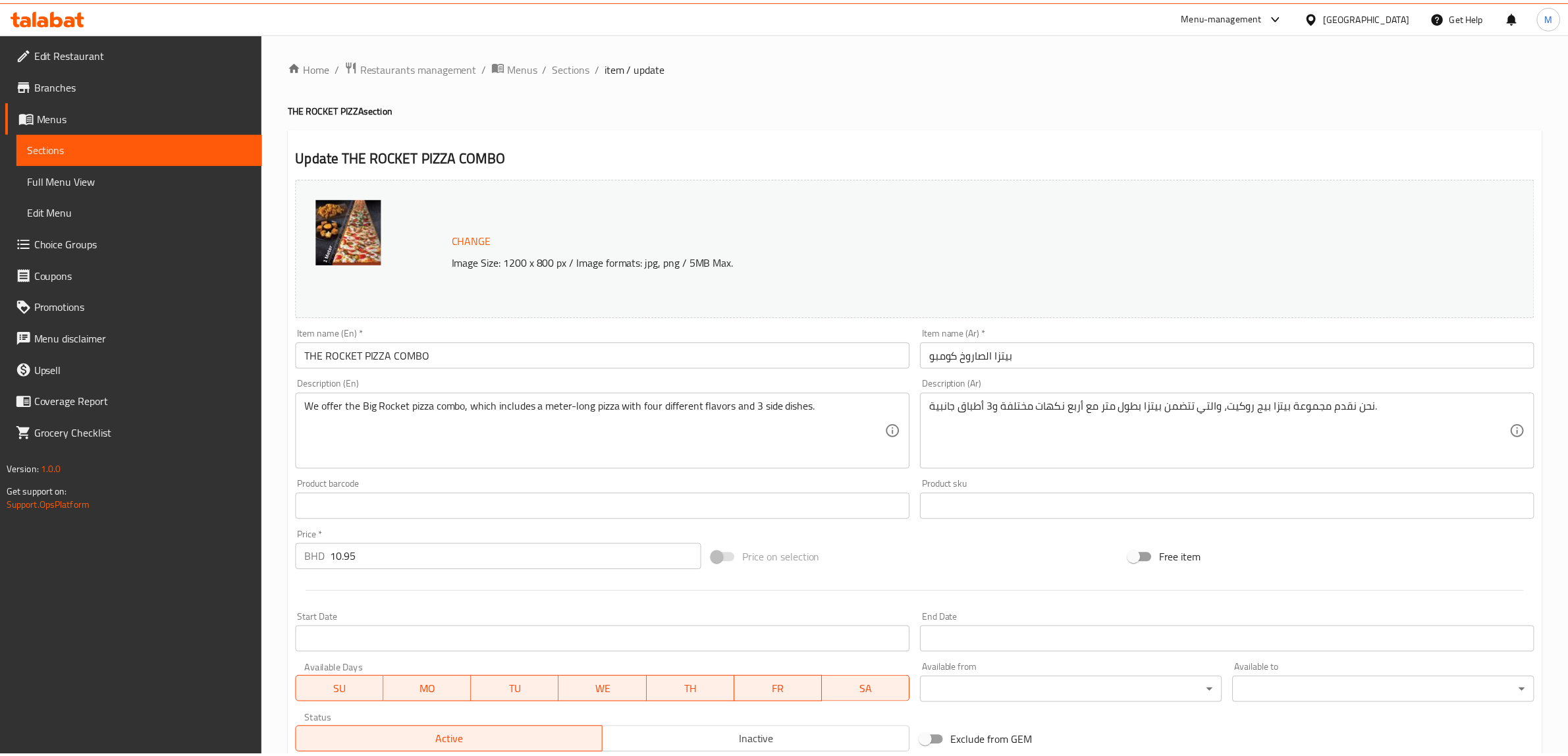
scroll to position [433, 0]
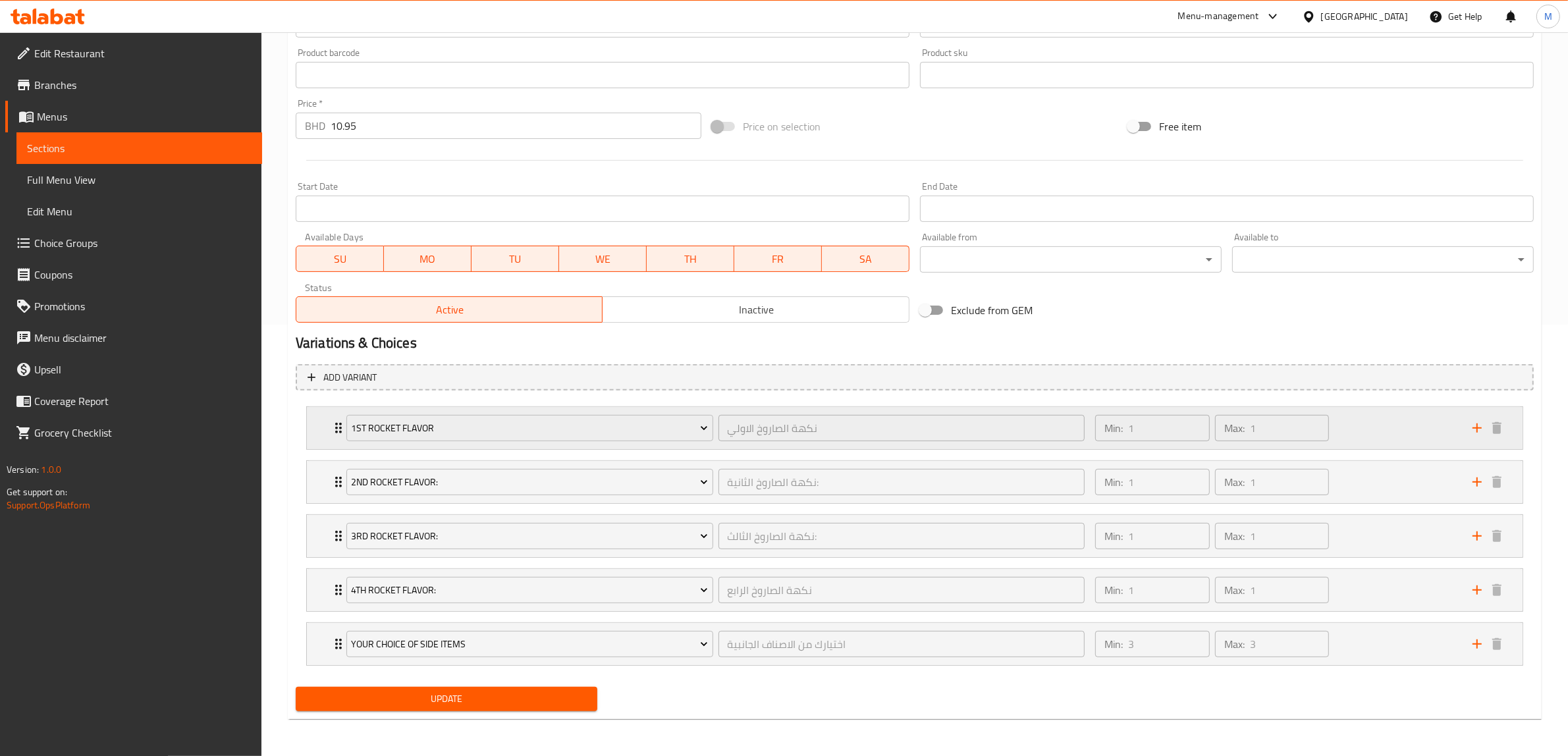
click at [333, 420] on icon "Expand" at bounding box center [339, 428] width 16 height 16
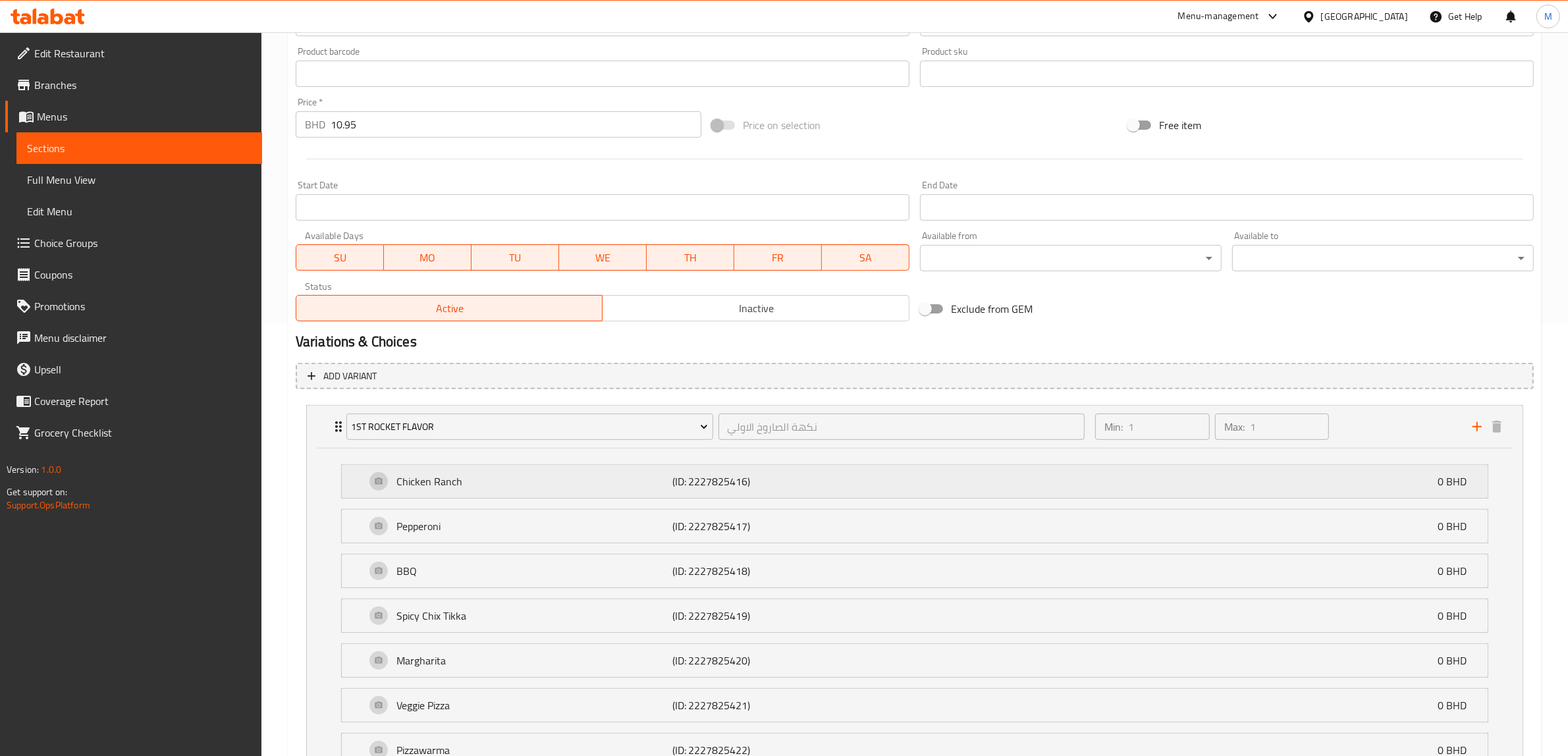
click at [434, 466] on div "Chicken Ranch (ID: 2227825416) 0 BHD" at bounding box center [919, 481] width 1106 height 33
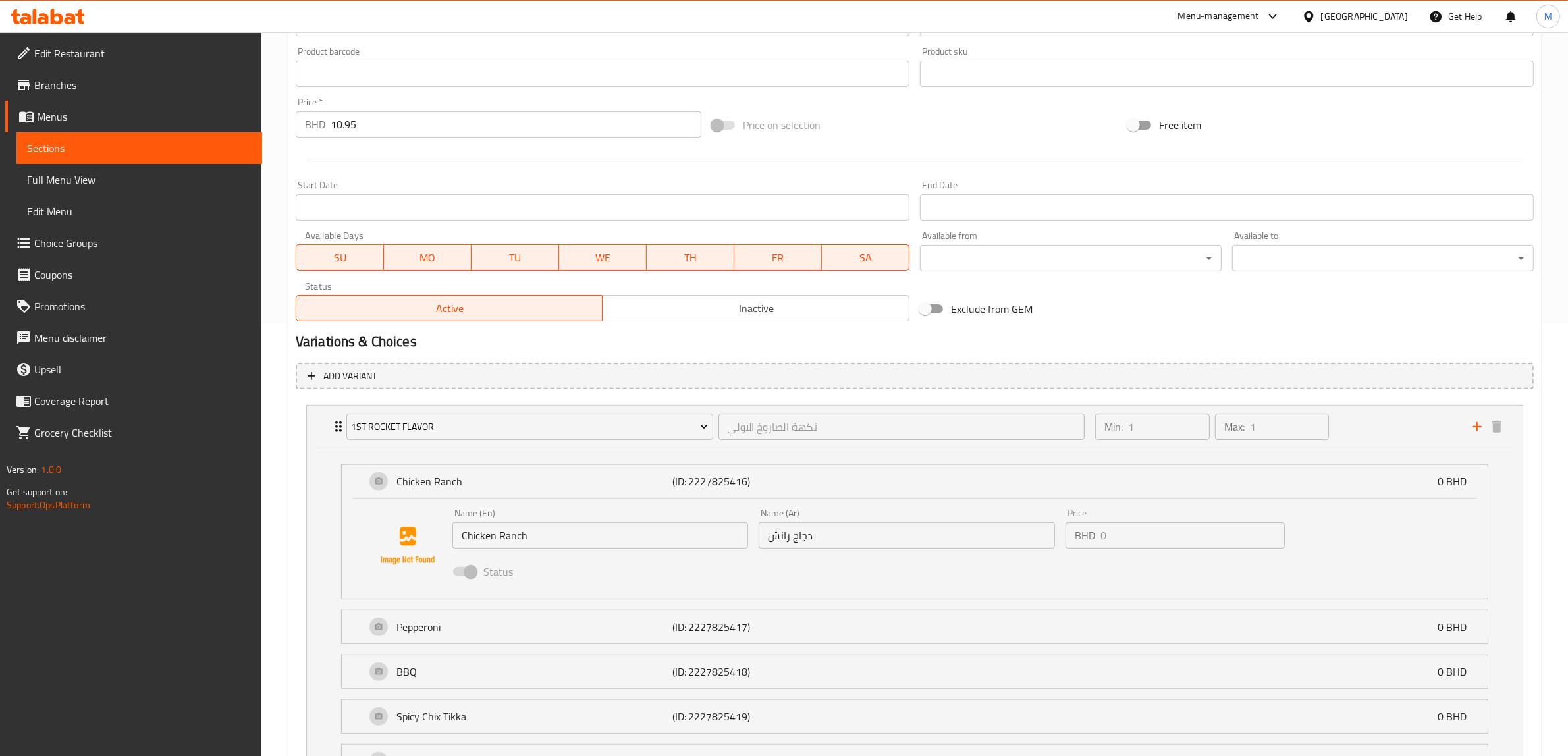
click at [479, 185] on div "Start Date Start Date" at bounding box center [602, 200] width 614 height 40
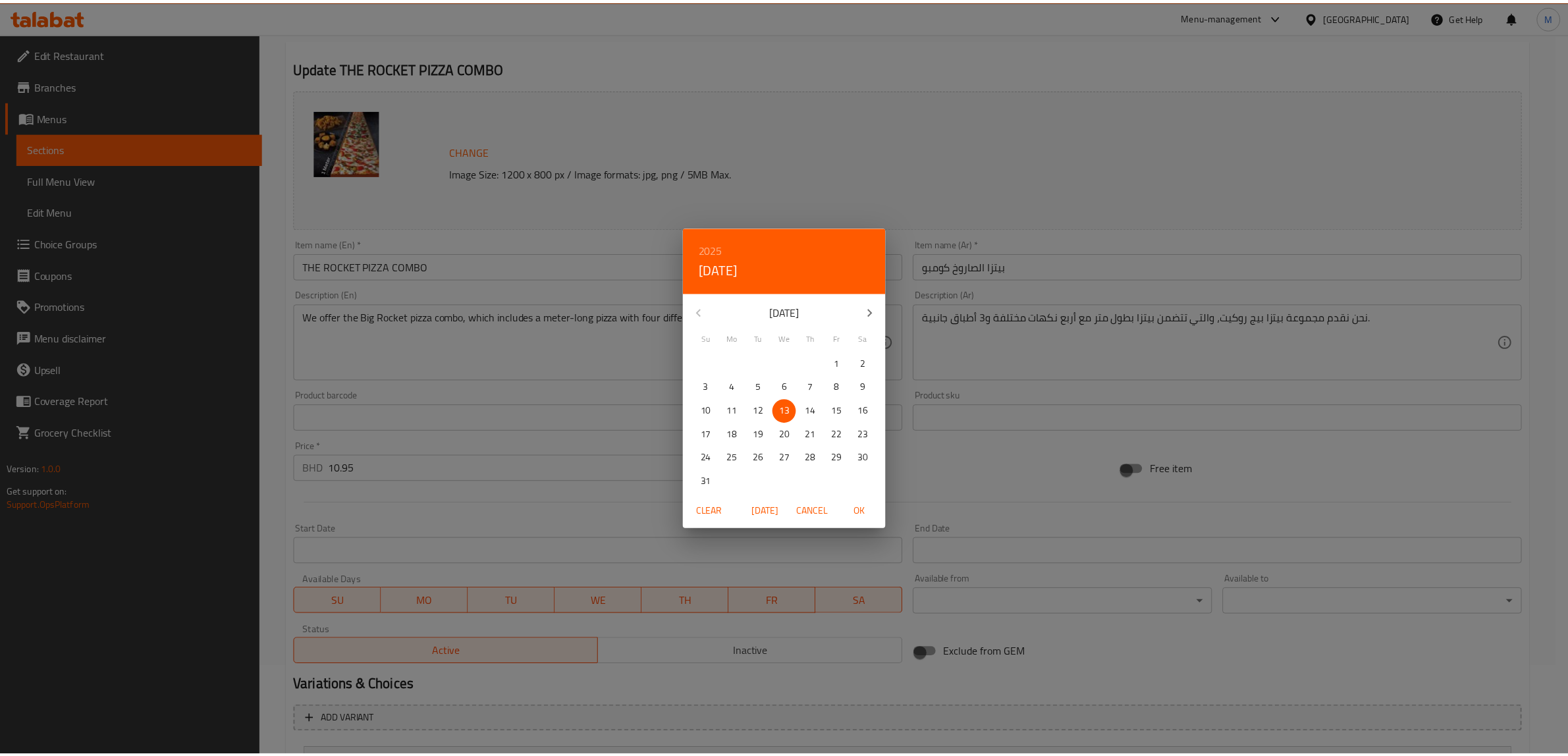
scroll to position [21, 0]
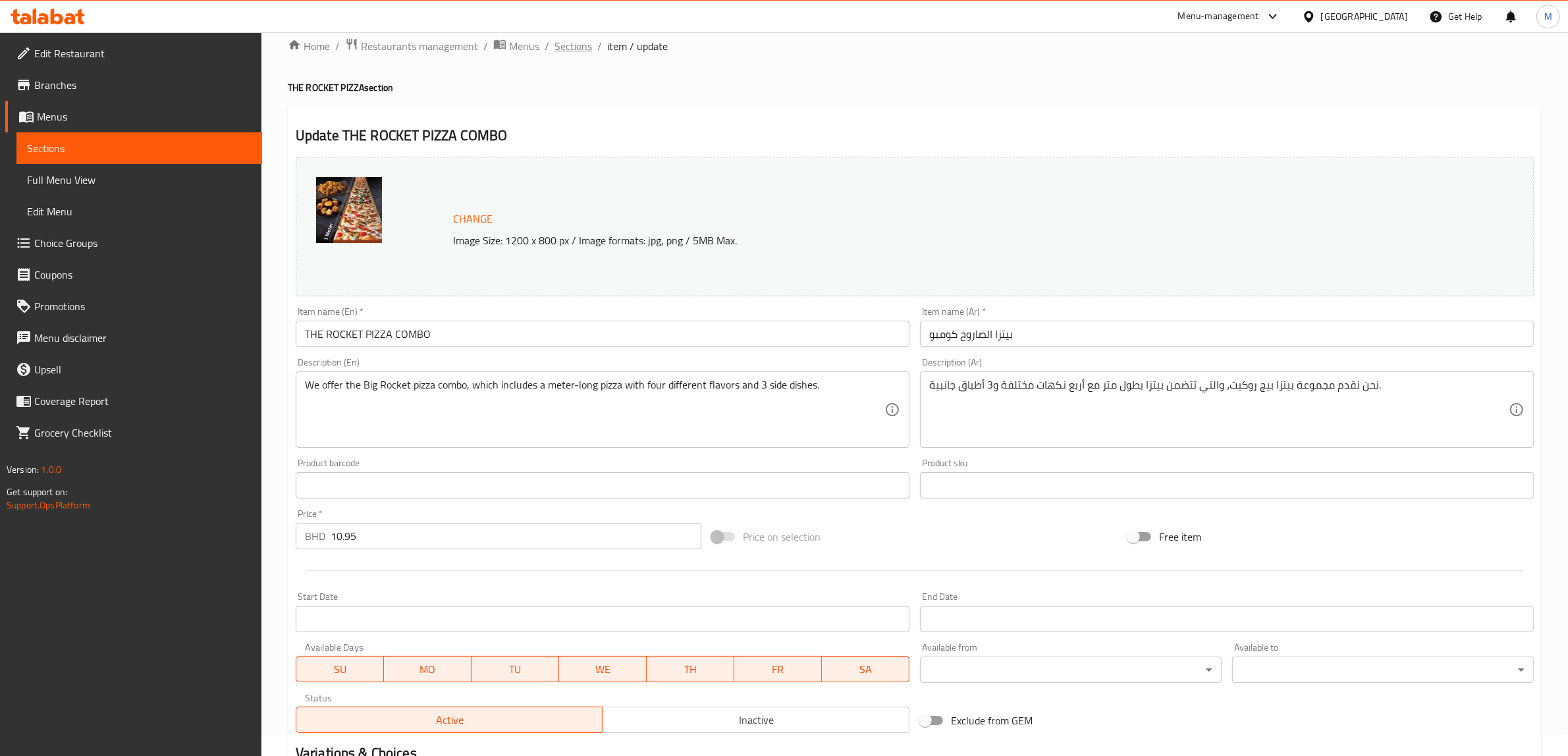
click at [573, 47] on span "Sections" at bounding box center [573, 46] width 38 height 16
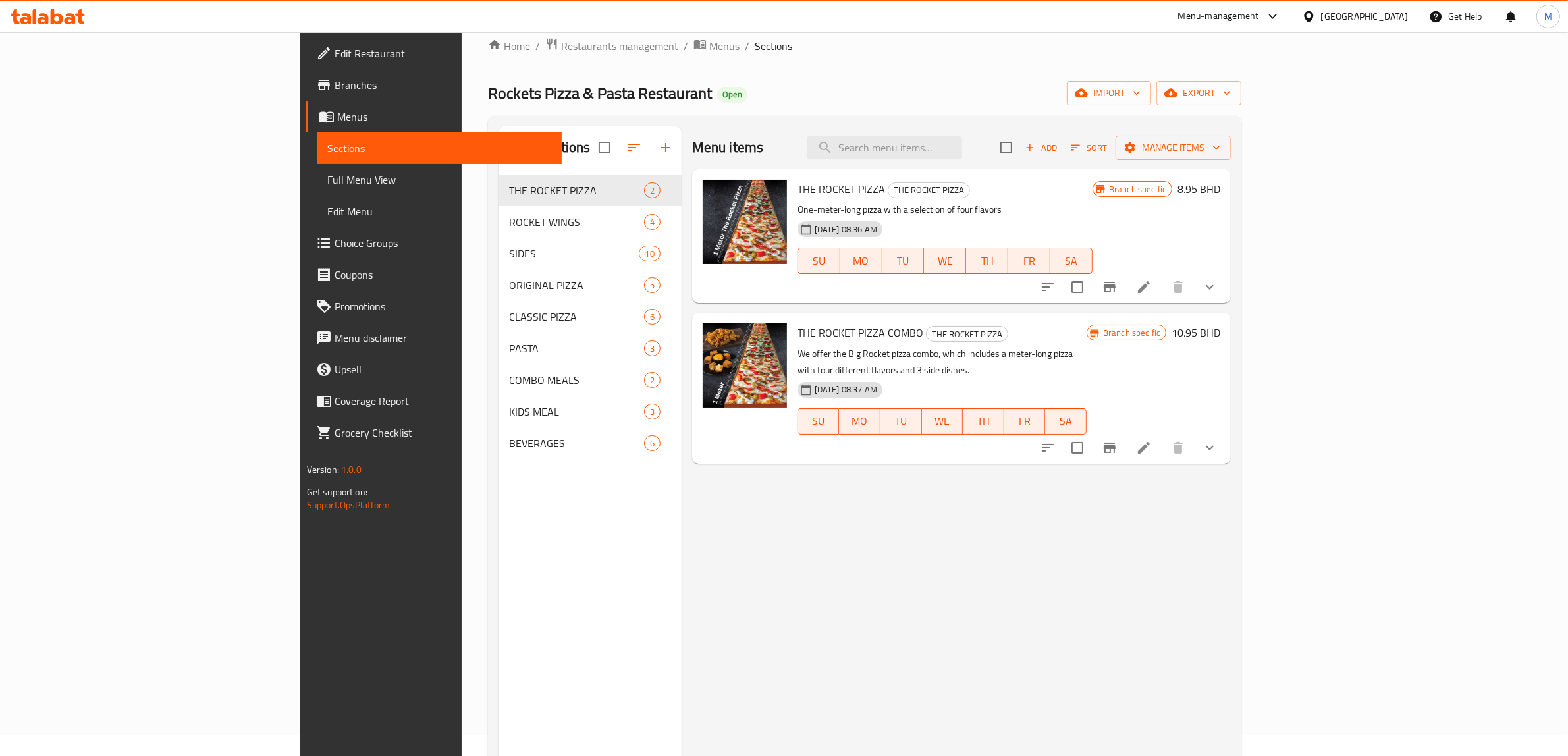
click at [730, 109] on div "Home / Restaurants management / Menus / Sections Rockets Pizza & Pasta Restaura…" at bounding box center [865, 465] width 755 height 855
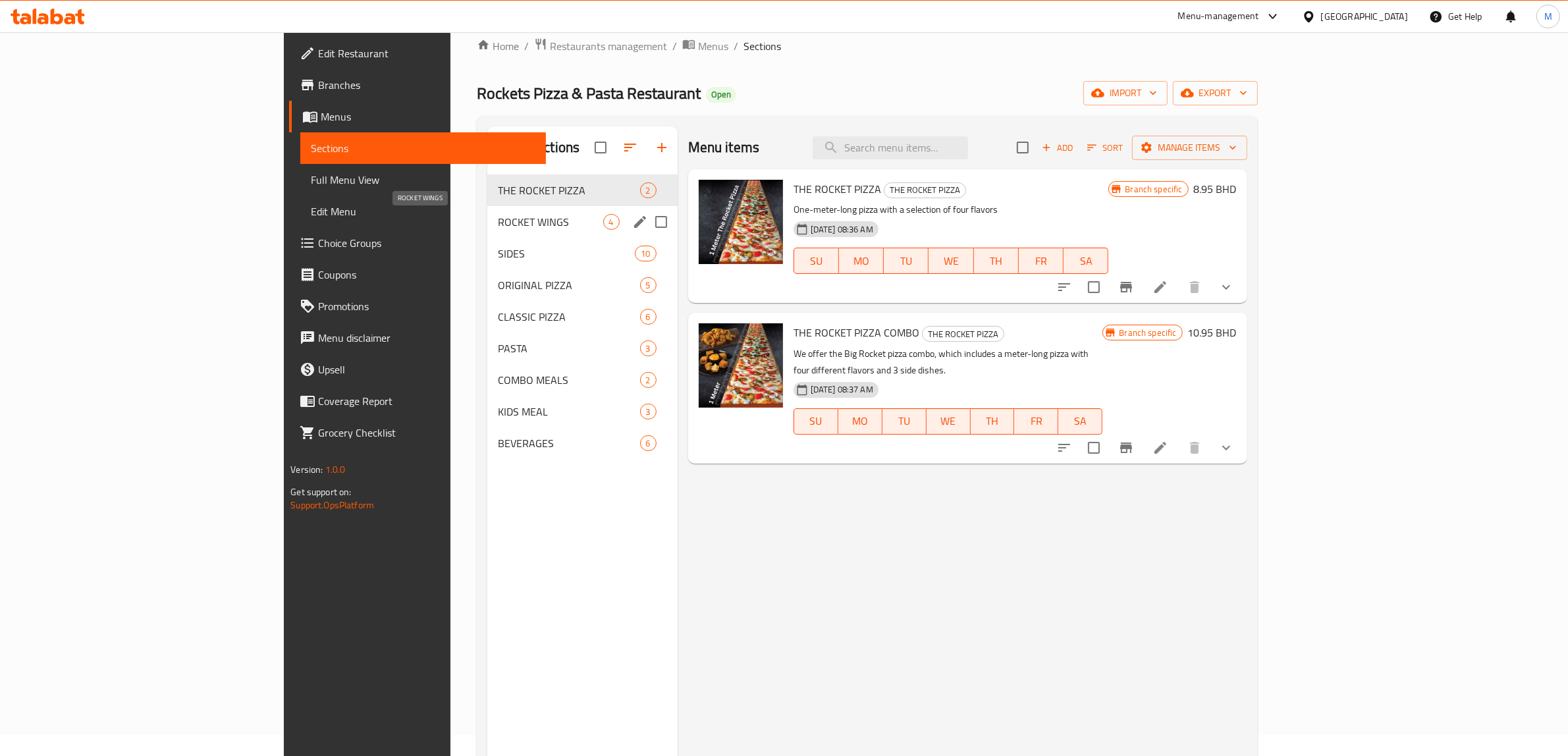
click at [498, 219] on span "ROCKET WINGS" at bounding box center [550, 222] width 105 height 16
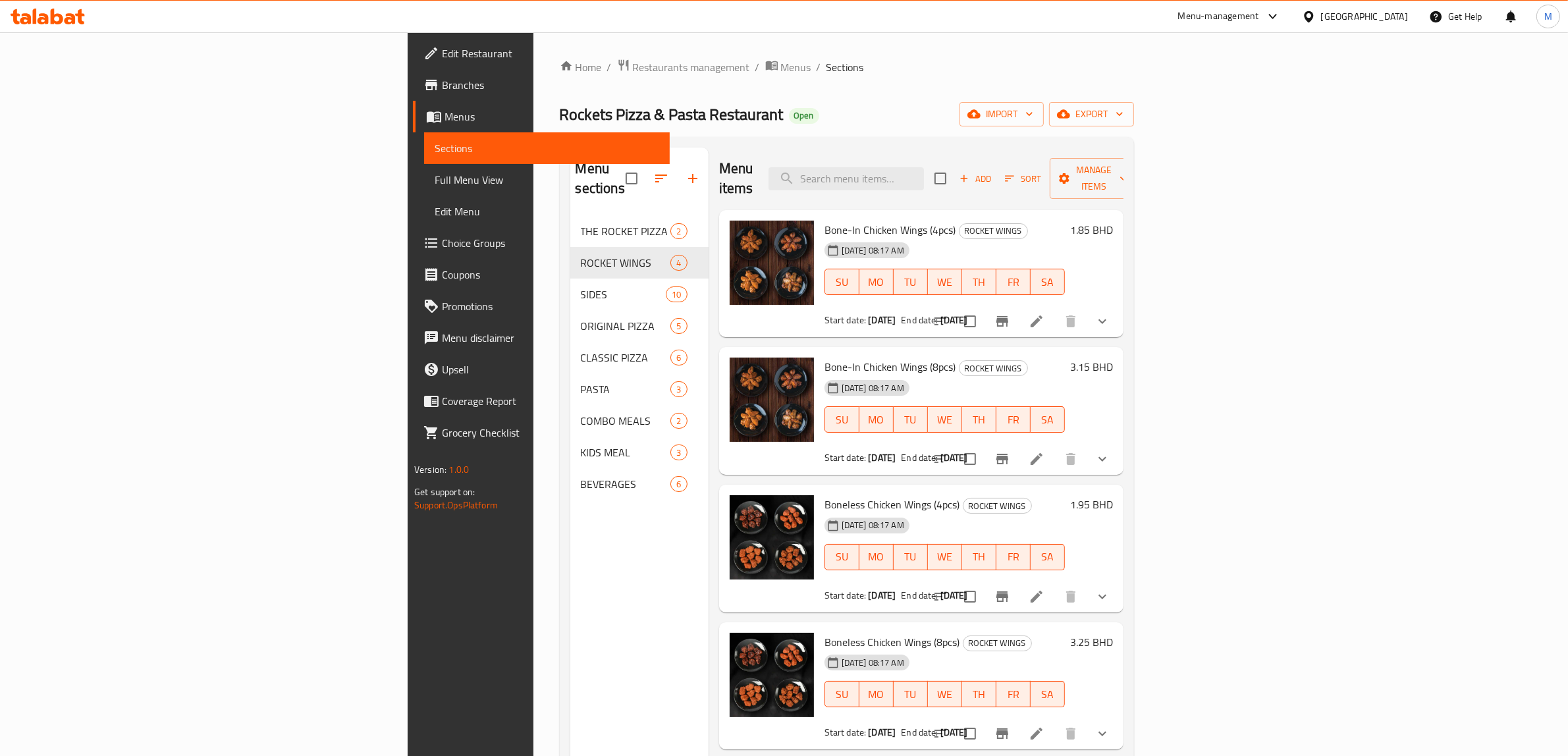
click at [710, 109] on div "Rockets Pizza & Pasta Restaurant Open import export" at bounding box center [847, 114] width 574 height 25
click at [1111, 314] on icon "show more" at bounding box center [1103, 322] width 16 height 16
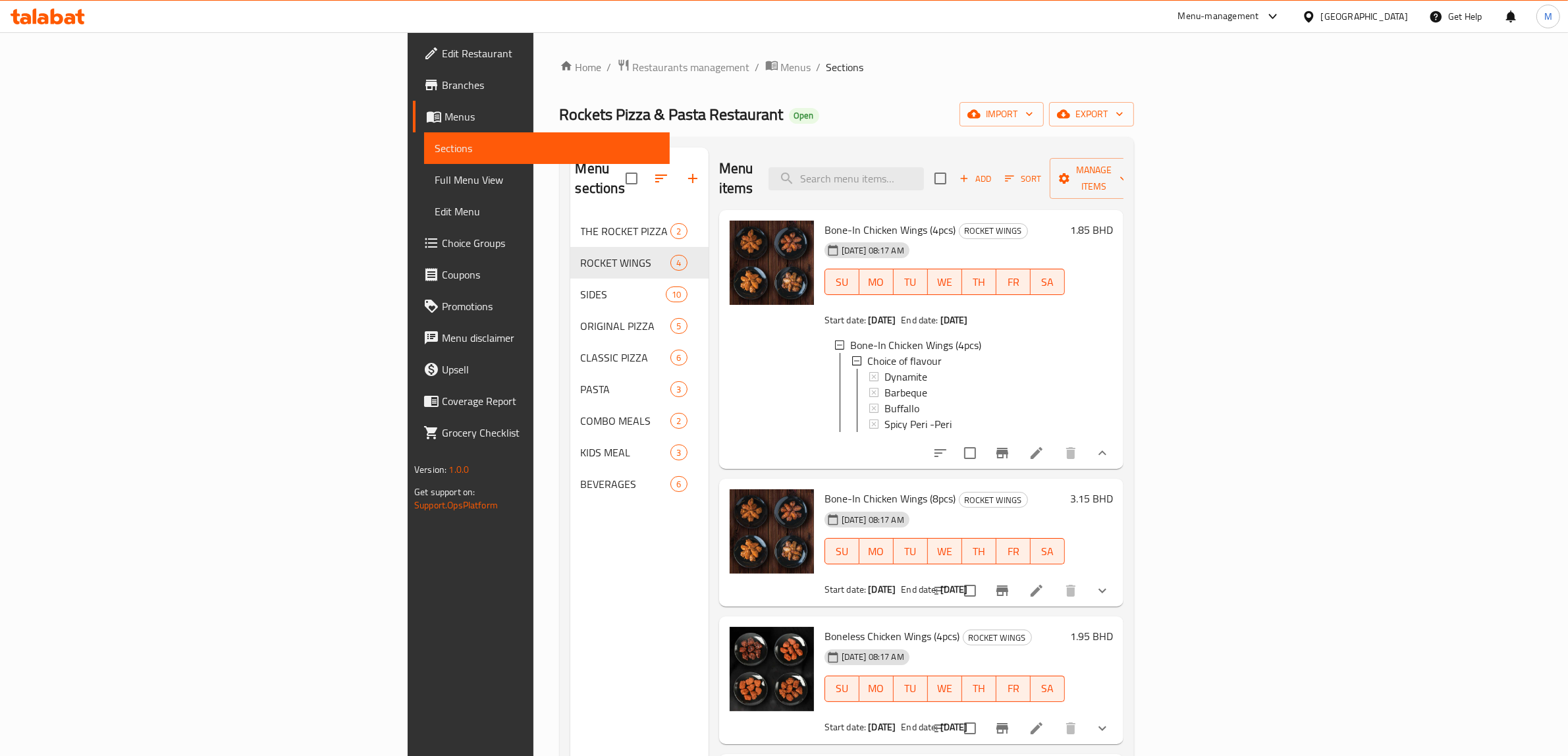
click at [1043, 447] on icon at bounding box center [1036, 453] width 11 height 11
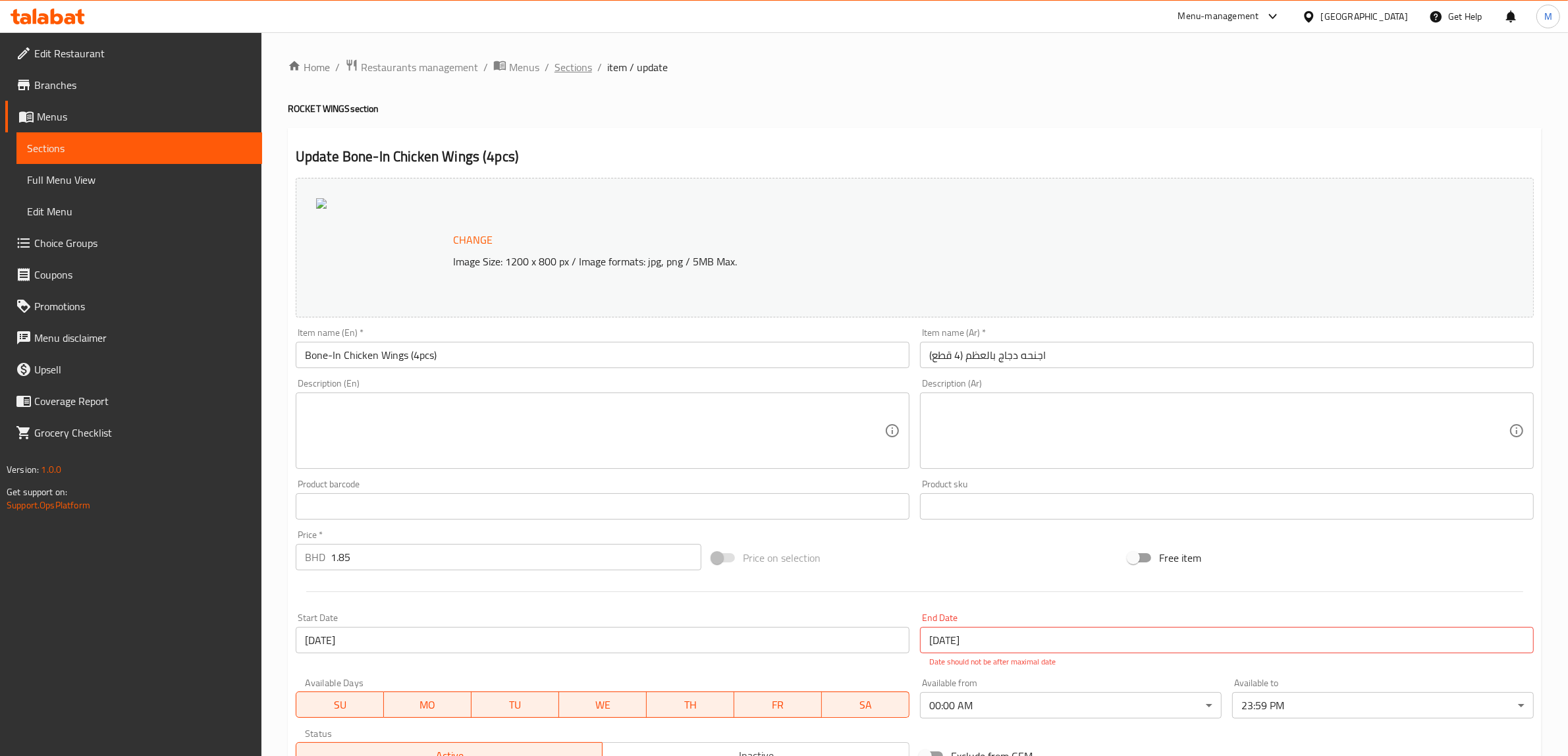
click at [565, 71] on span "Sections" at bounding box center [573, 67] width 38 height 16
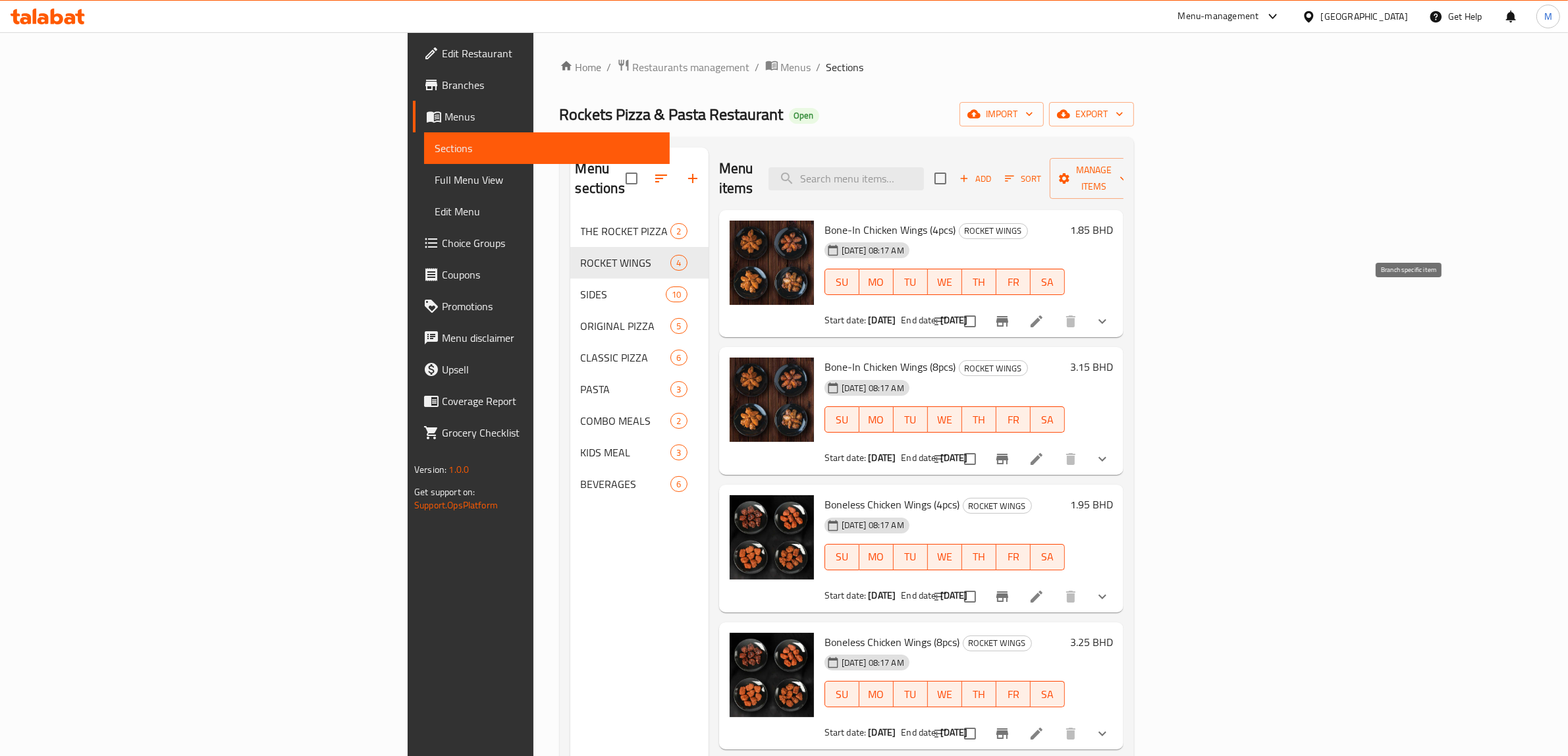
click at [1009, 316] on icon "Branch-specific-item" at bounding box center [1002, 322] width 11 height 11
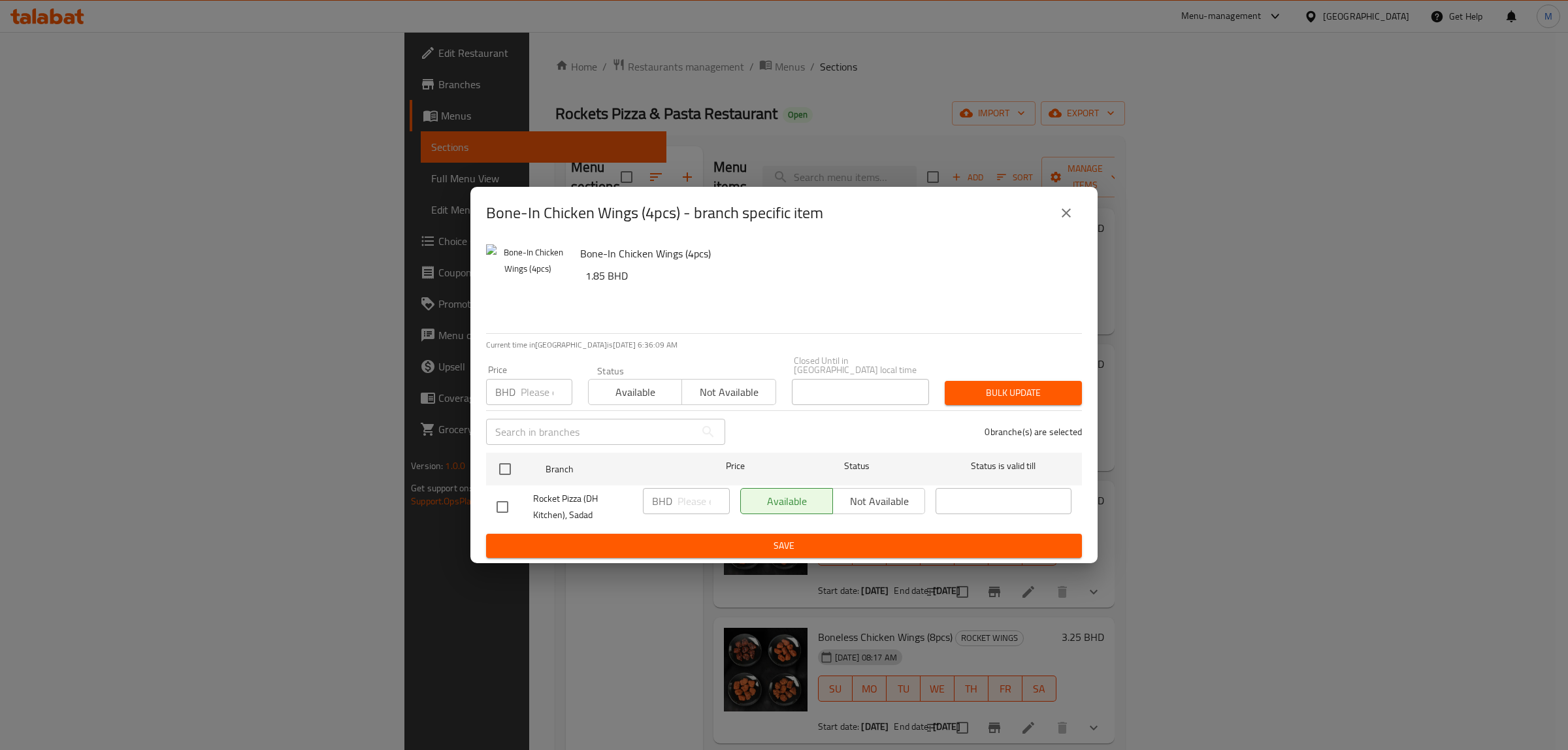
click at [1066, 217] on icon "close" at bounding box center [1066, 213] width 9 height 9
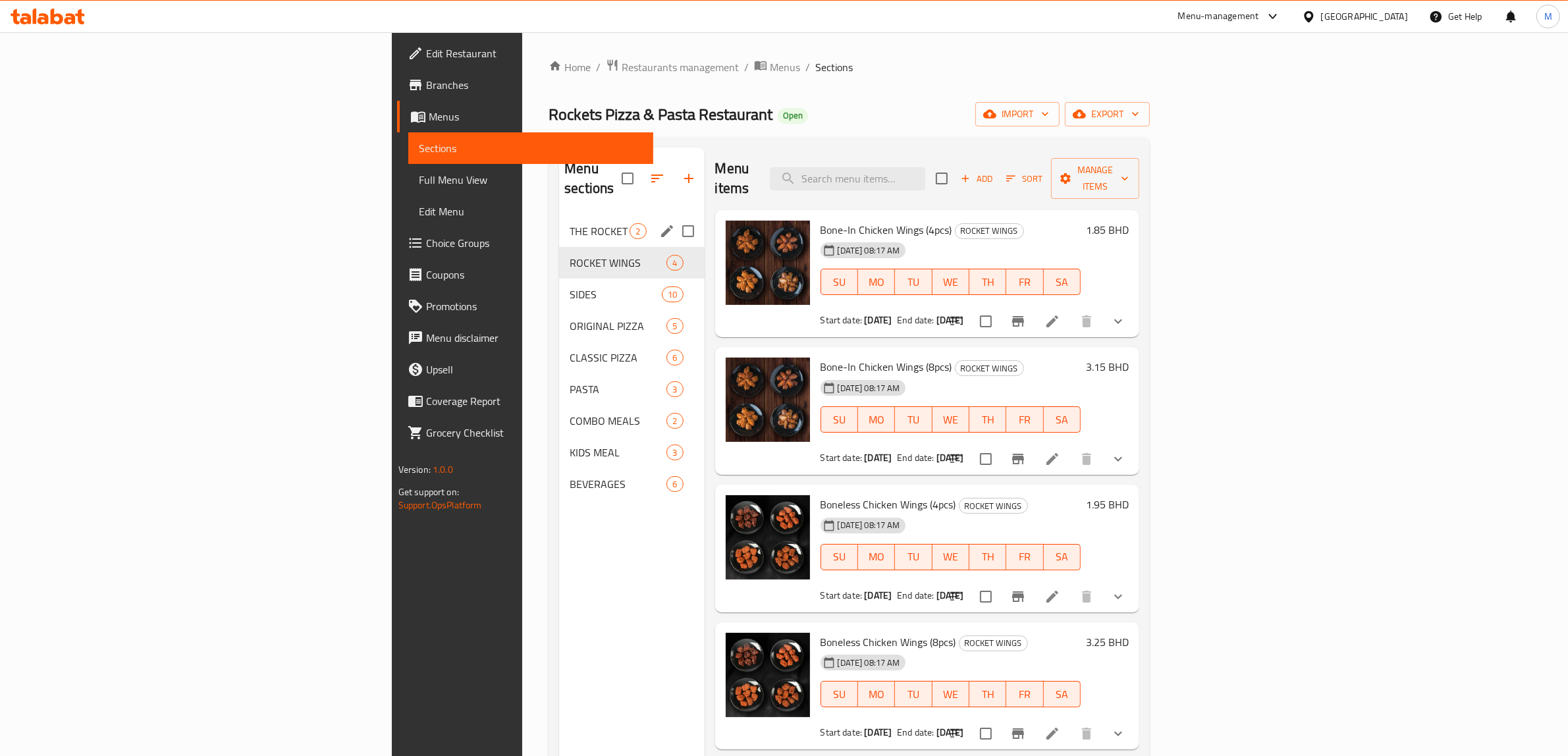
click at [570, 223] on span "THE ROCKET PIZZA" at bounding box center [600, 231] width 60 height 16
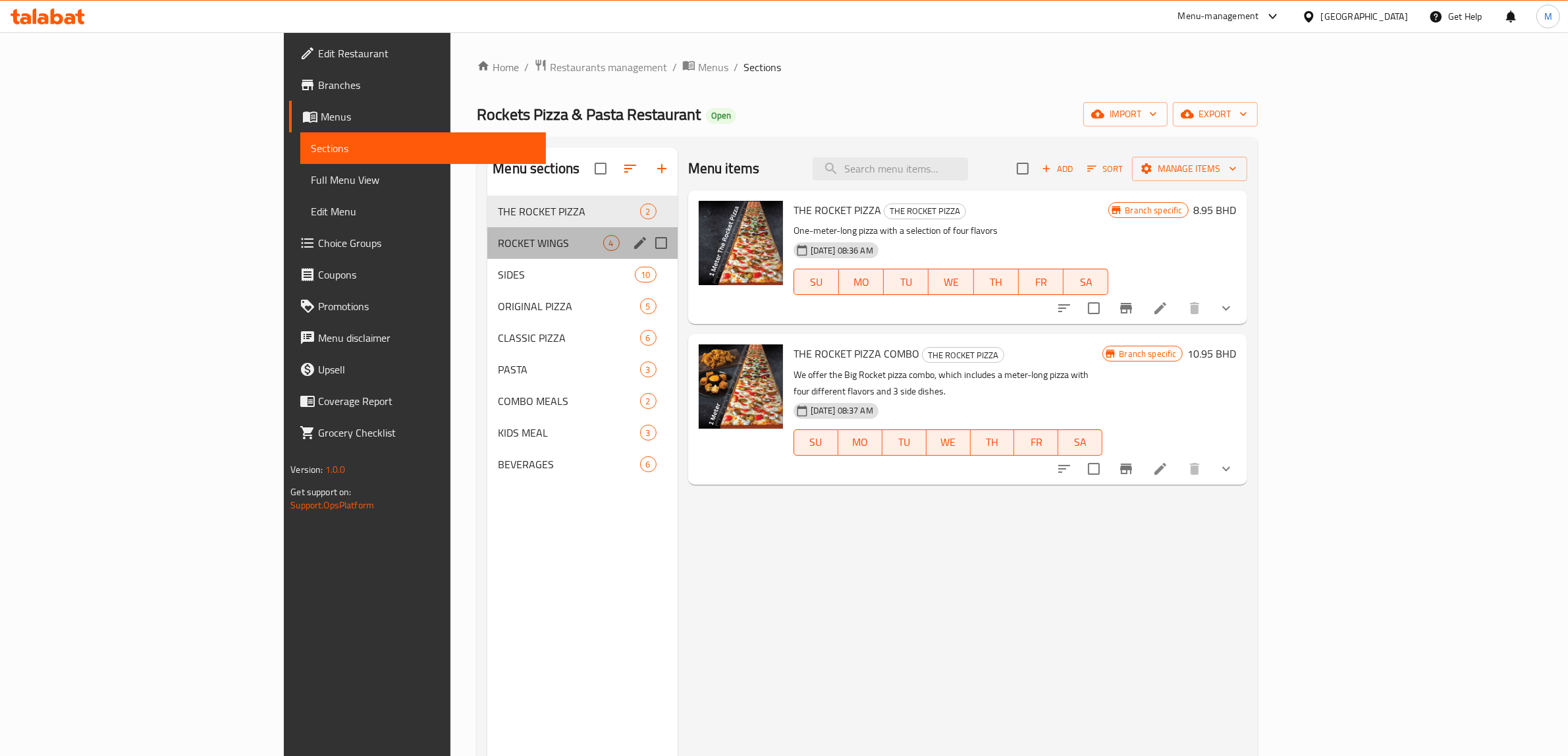
click at [487, 235] on div "ROCKET WINGS 4" at bounding box center [582, 243] width 190 height 32
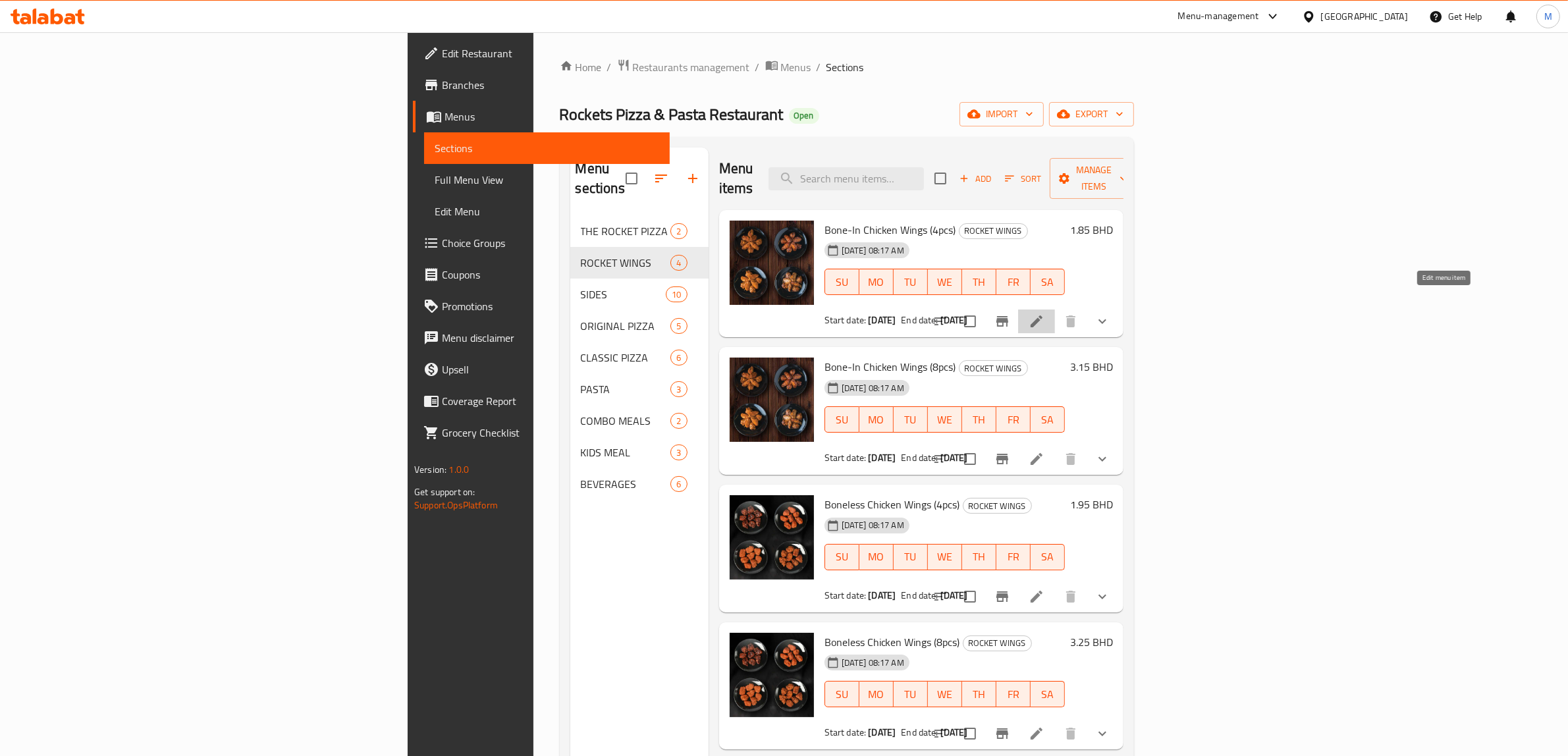
click at [1043, 316] on icon at bounding box center [1036, 321] width 11 height 11
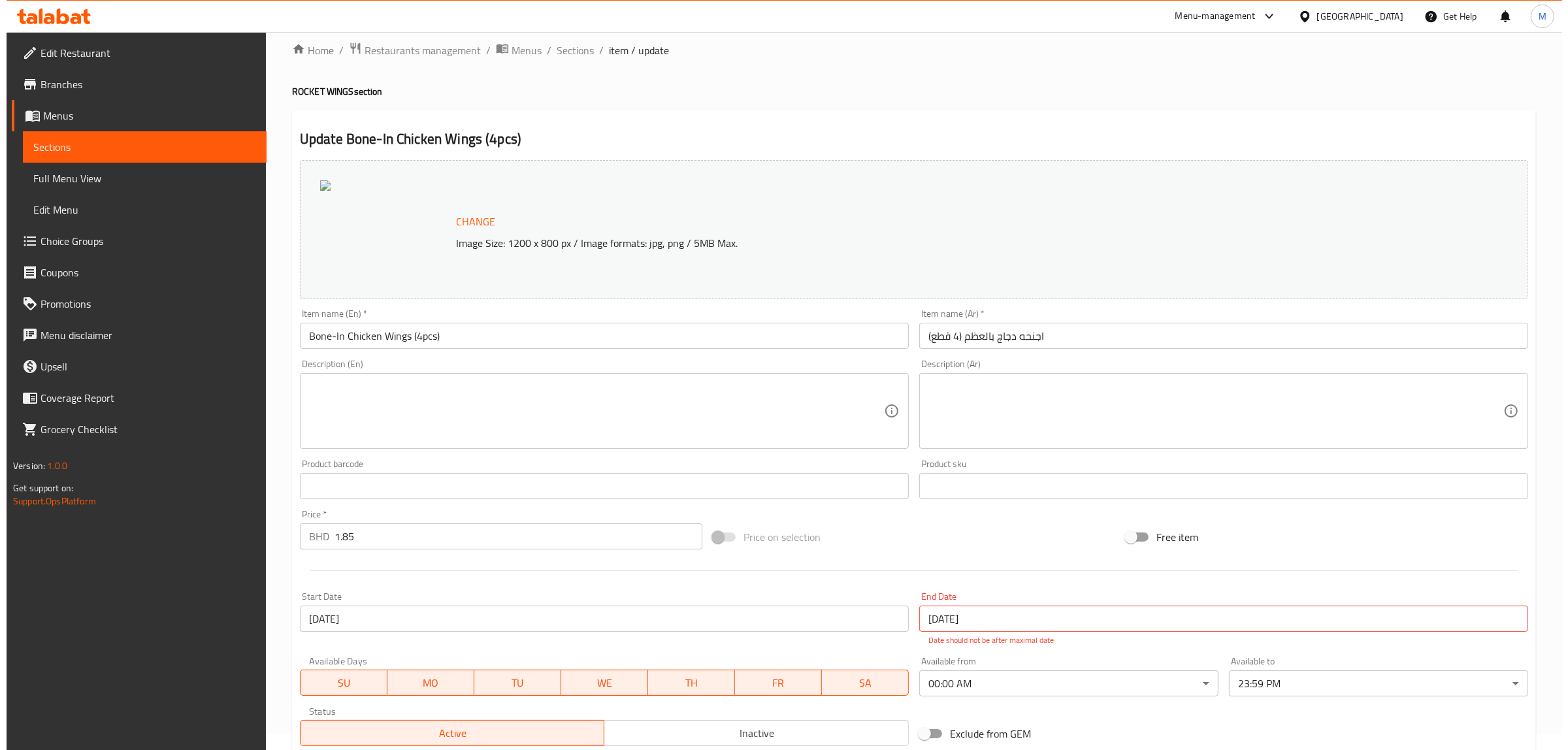
scroll to position [228, 0]
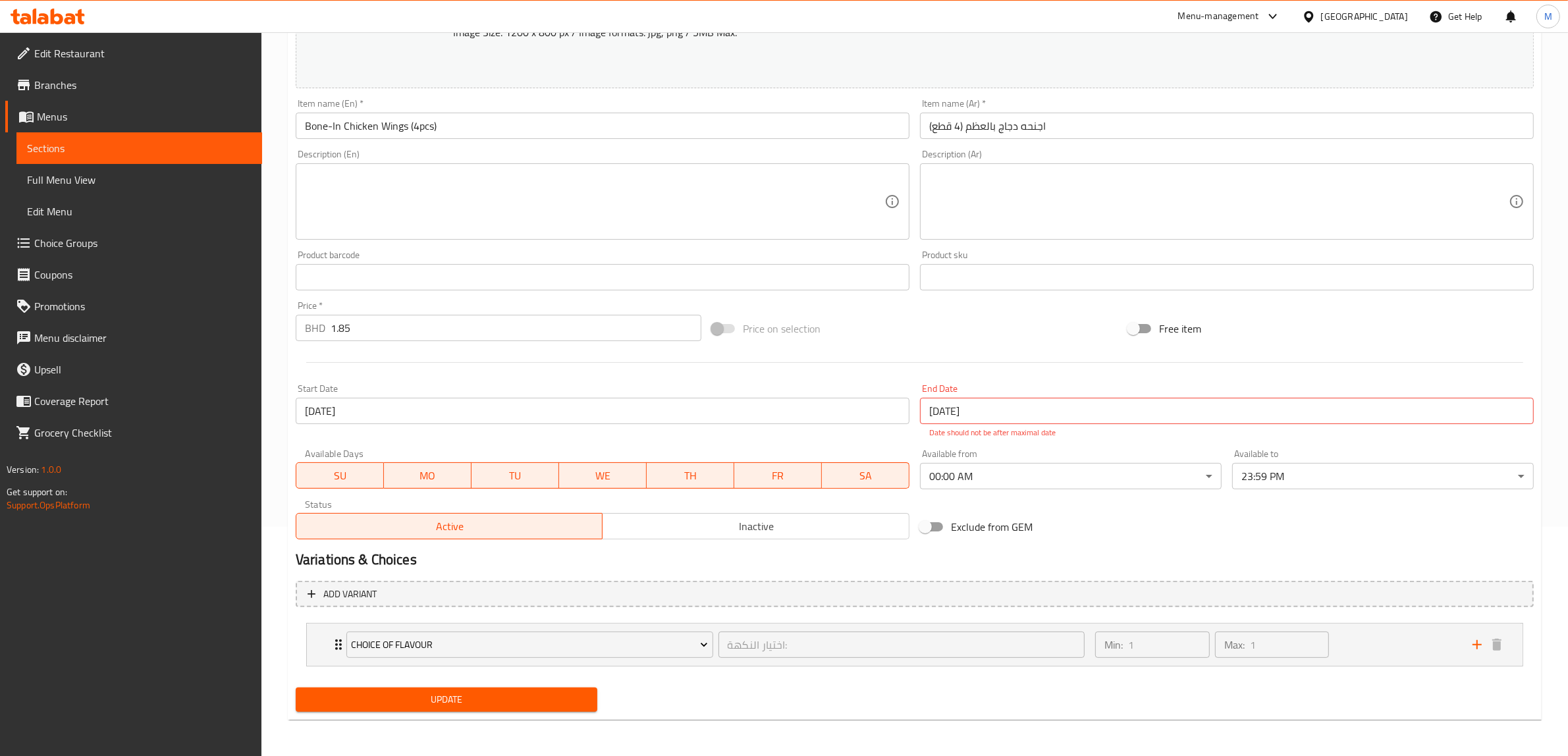
click at [963, 415] on input "[DATE]" at bounding box center [1227, 411] width 614 height 26
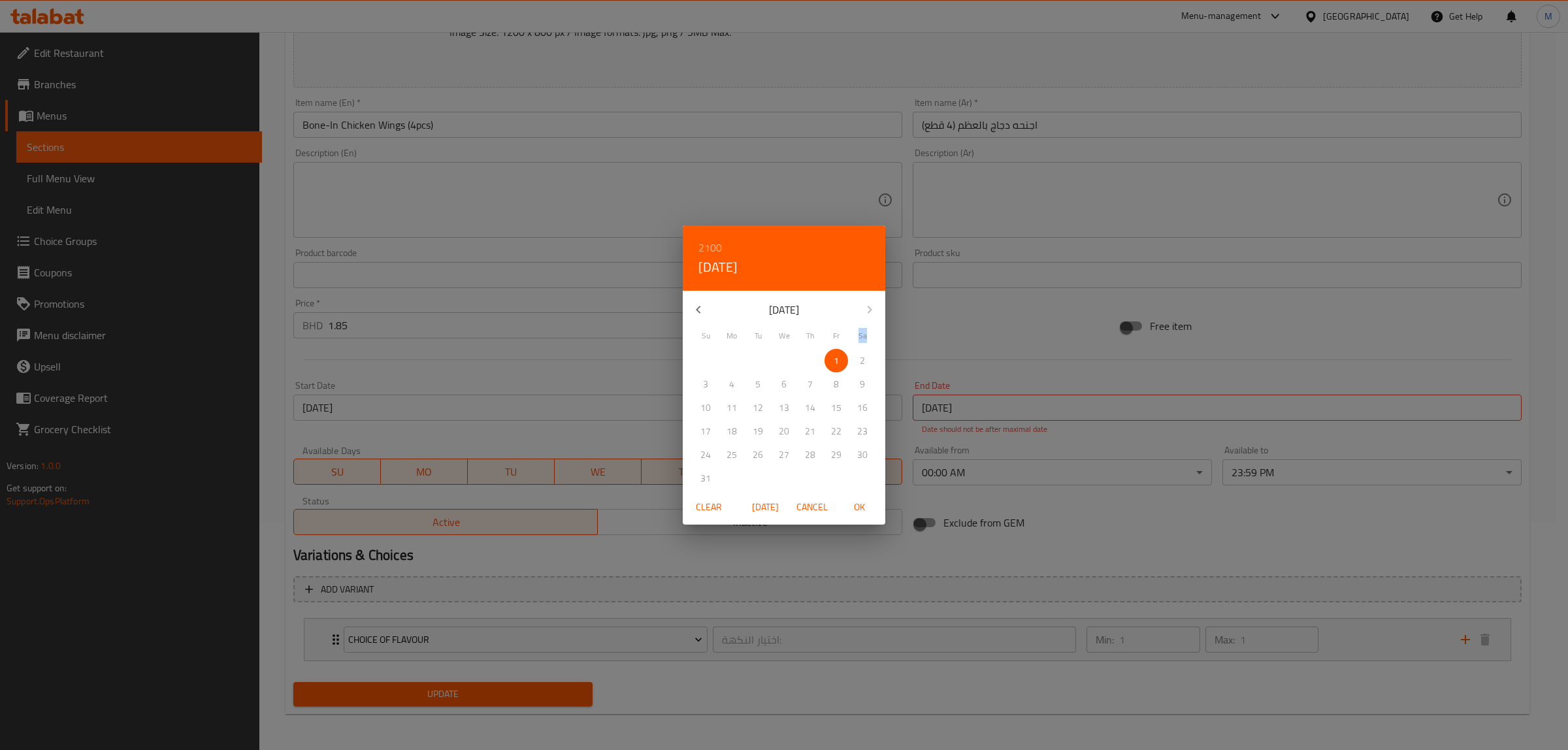
click at [955, 412] on div "2100 Fri, Jan 1 January 2100 June 2125 Su Mo Tu We Th Fr Sa 27 28 29 30 31 1 2 …" at bounding box center [784, 375] width 1568 height 750
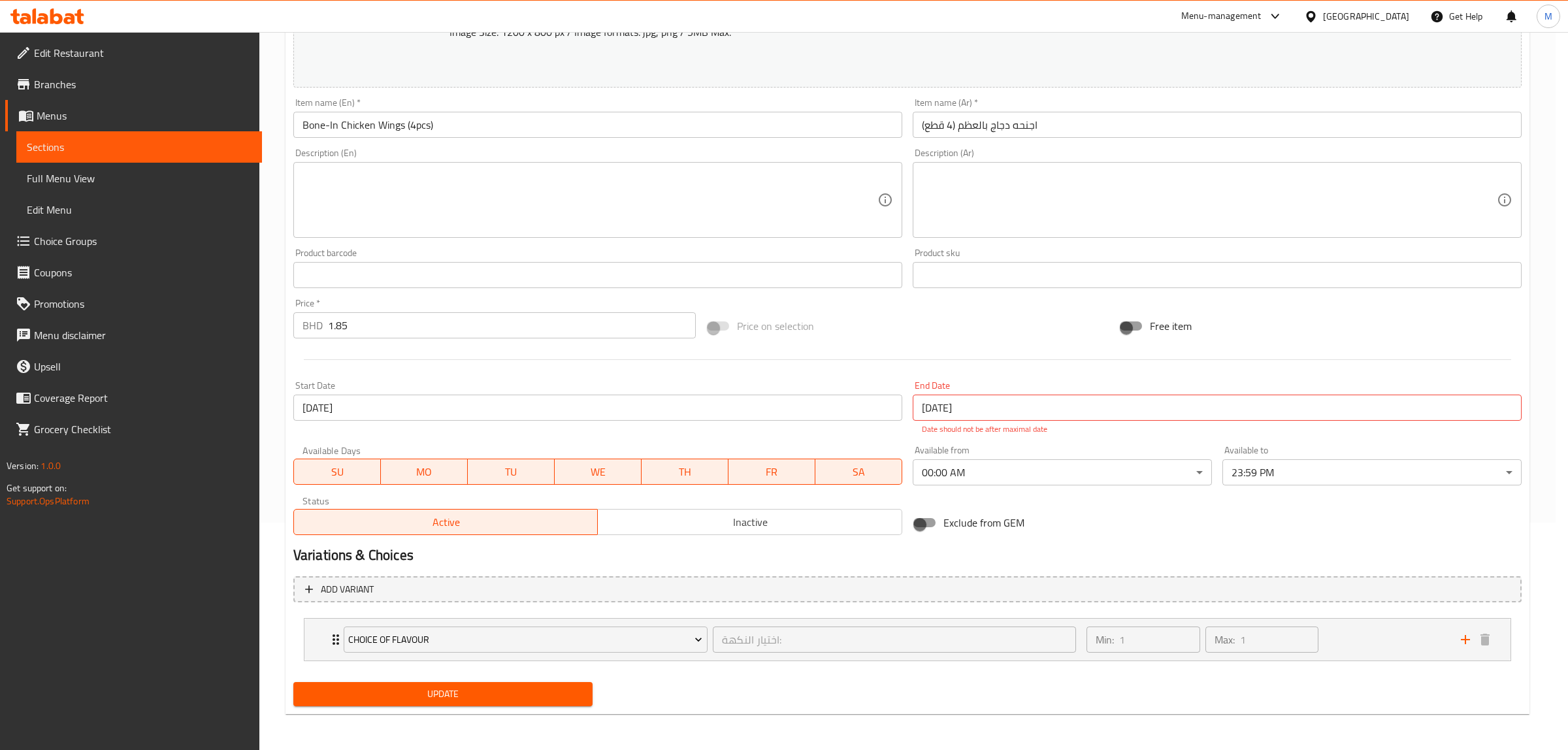
click at [955, 412] on div "2125 Sun, Jun 3 January 2100 June 2125 Su Mo Tu We Th Fr Sa 27 28 29 30 31 1 2 …" at bounding box center [784, 375] width 1568 height 750
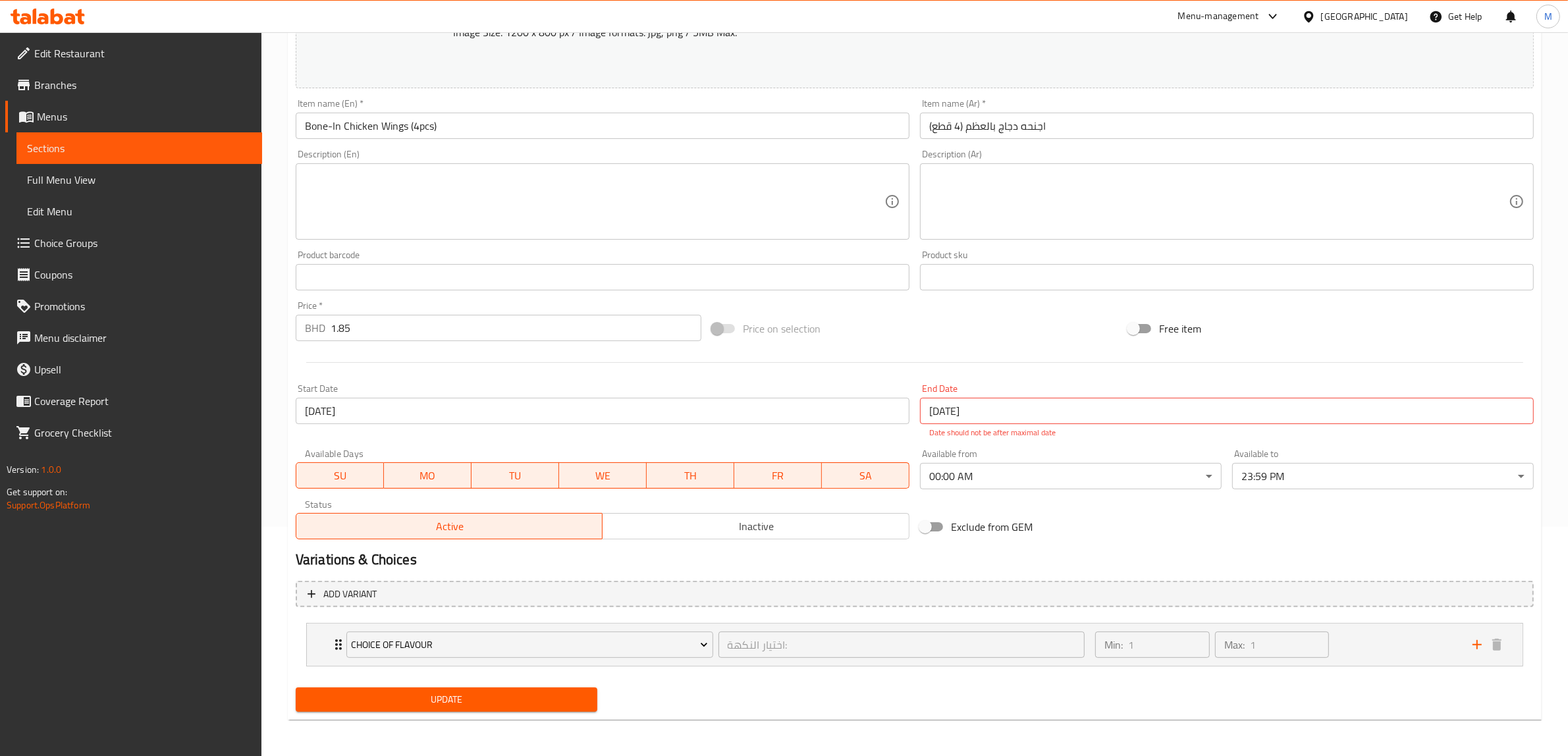
click at [966, 415] on input "[DATE]" at bounding box center [1227, 411] width 614 height 26
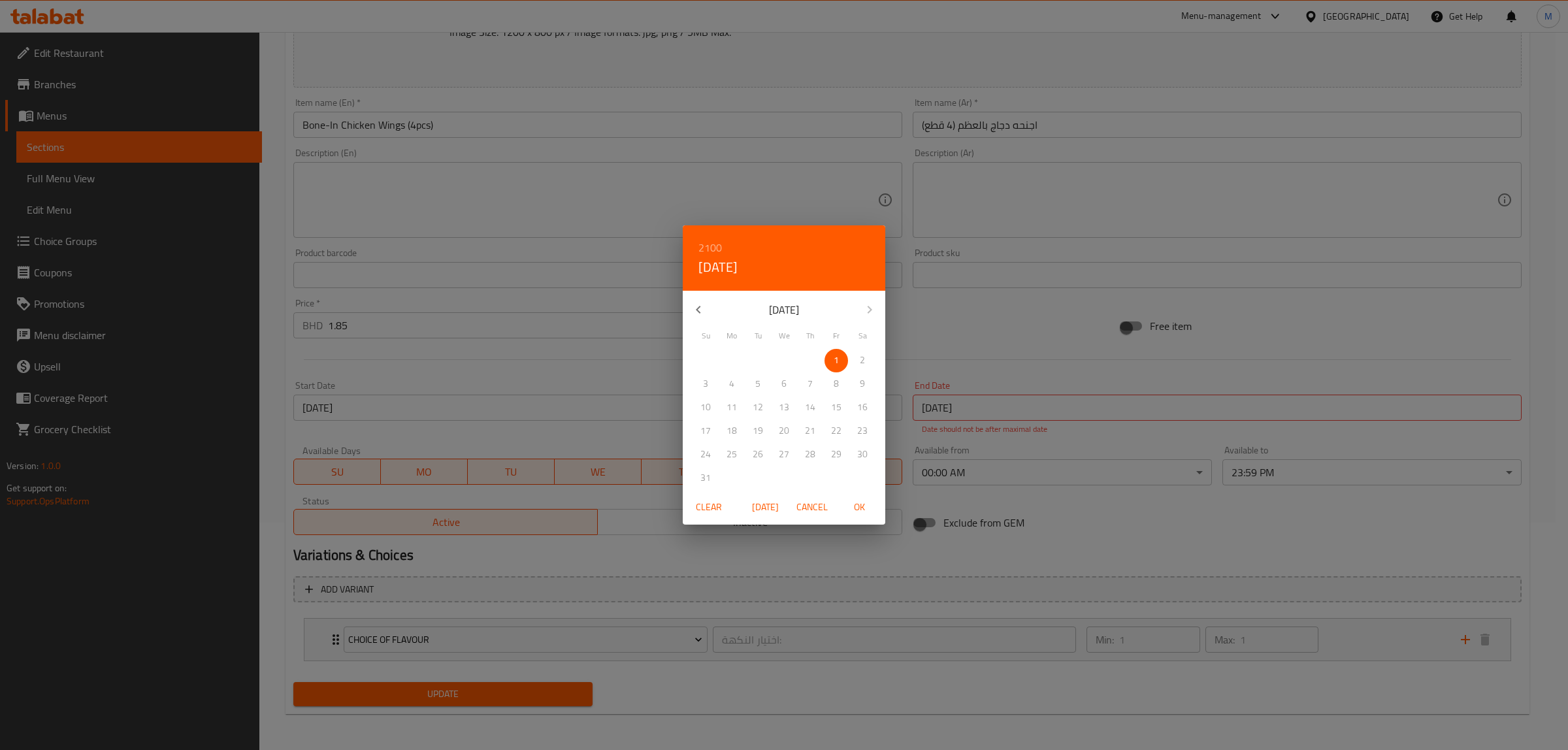
click at [716, 508] on span "Clear" at bounding box center [709, 507] width 31 height 17
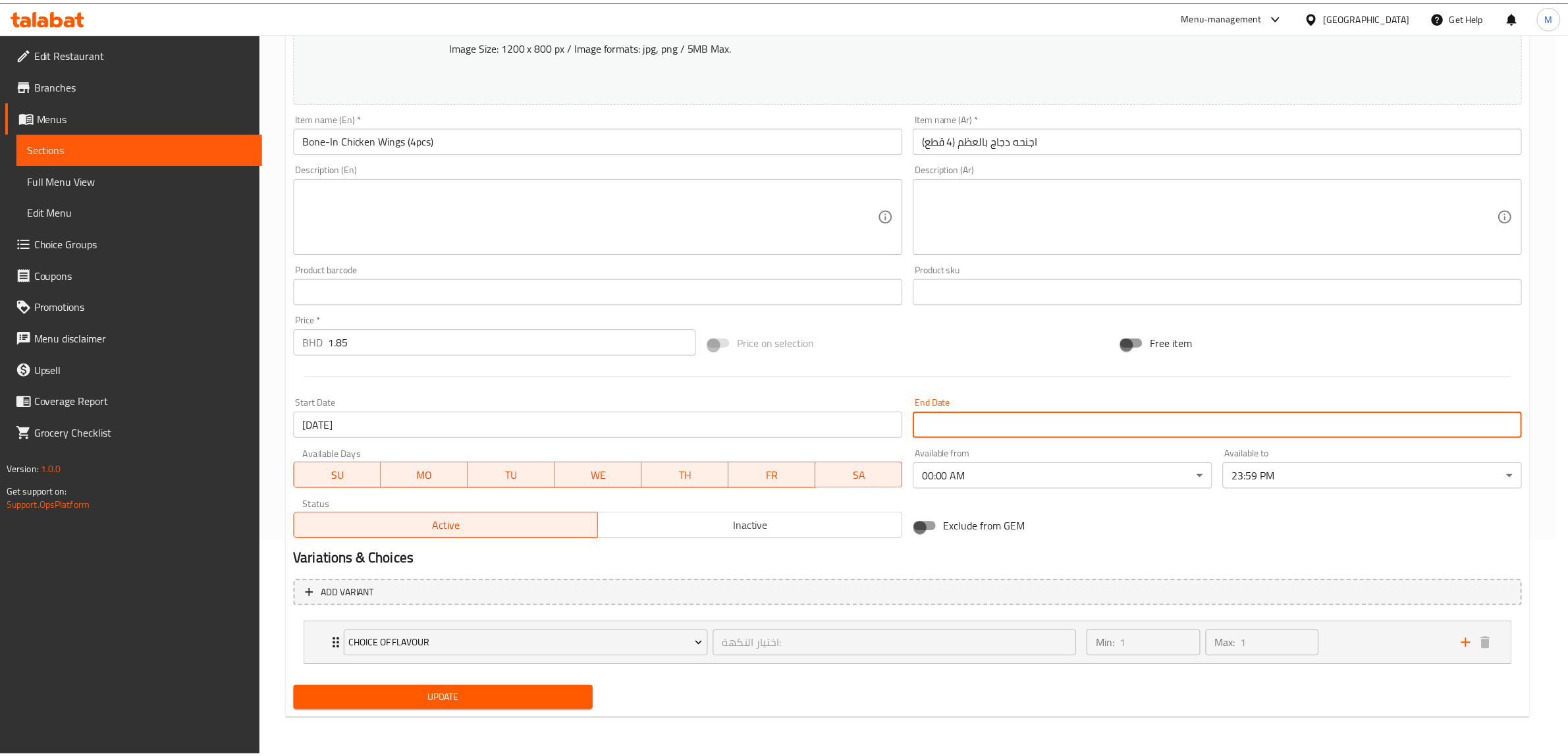
scroll to position [214, 0]
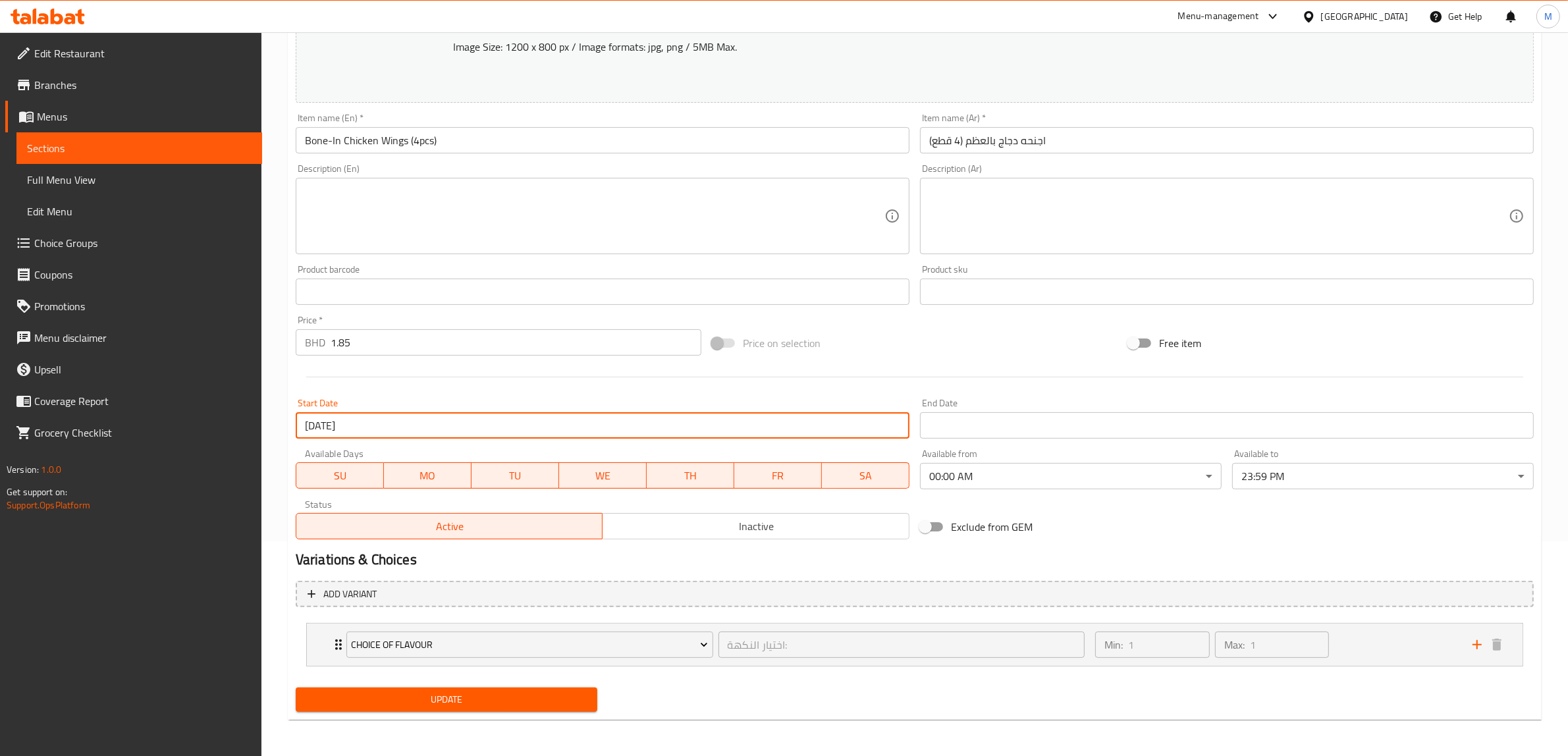
click at [522, 426] on input "[DATE]" at bounding box center [602, 425] width 614 height 26
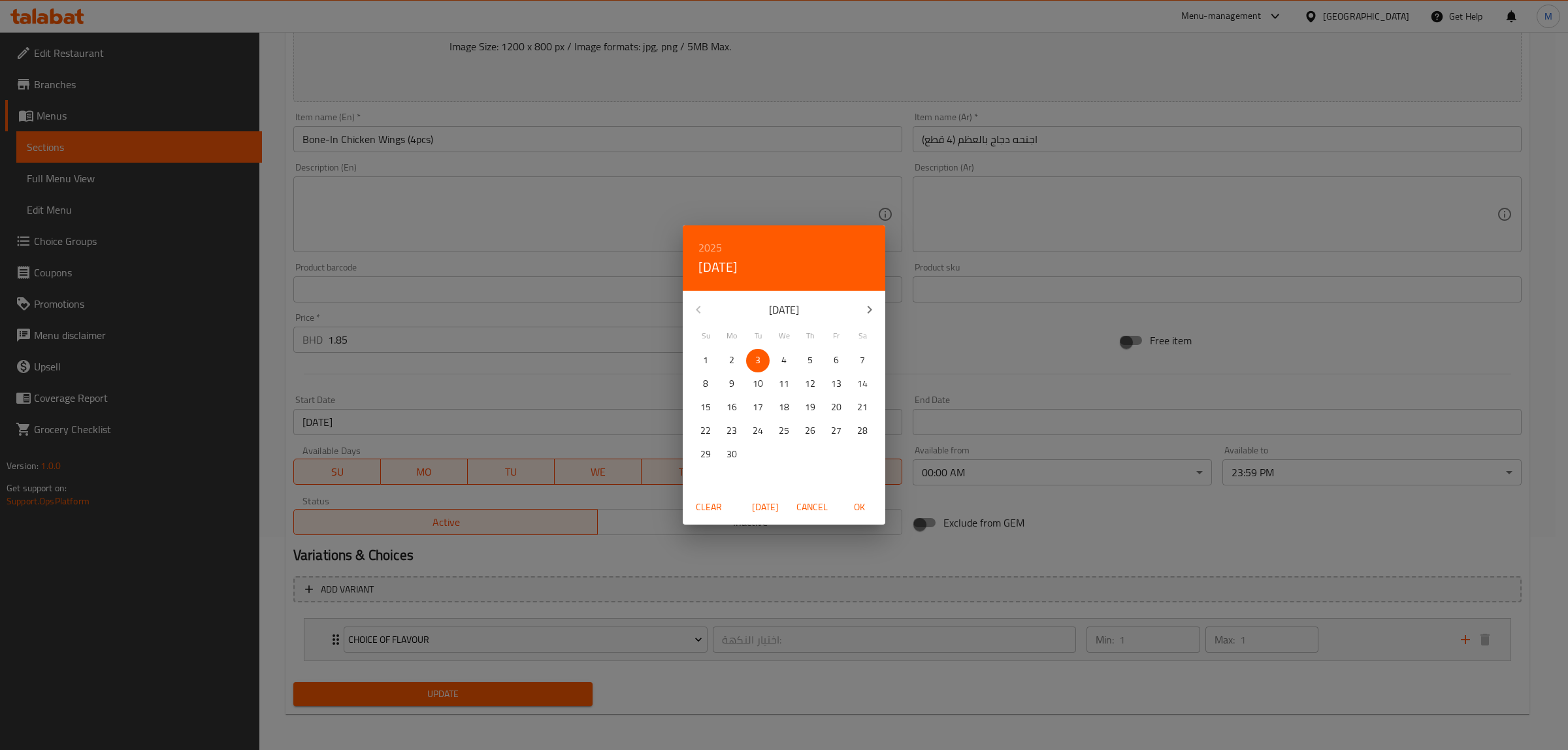
click at [703, 508] on span "Clear" at bounding box center [709, 507] width 31 height 17
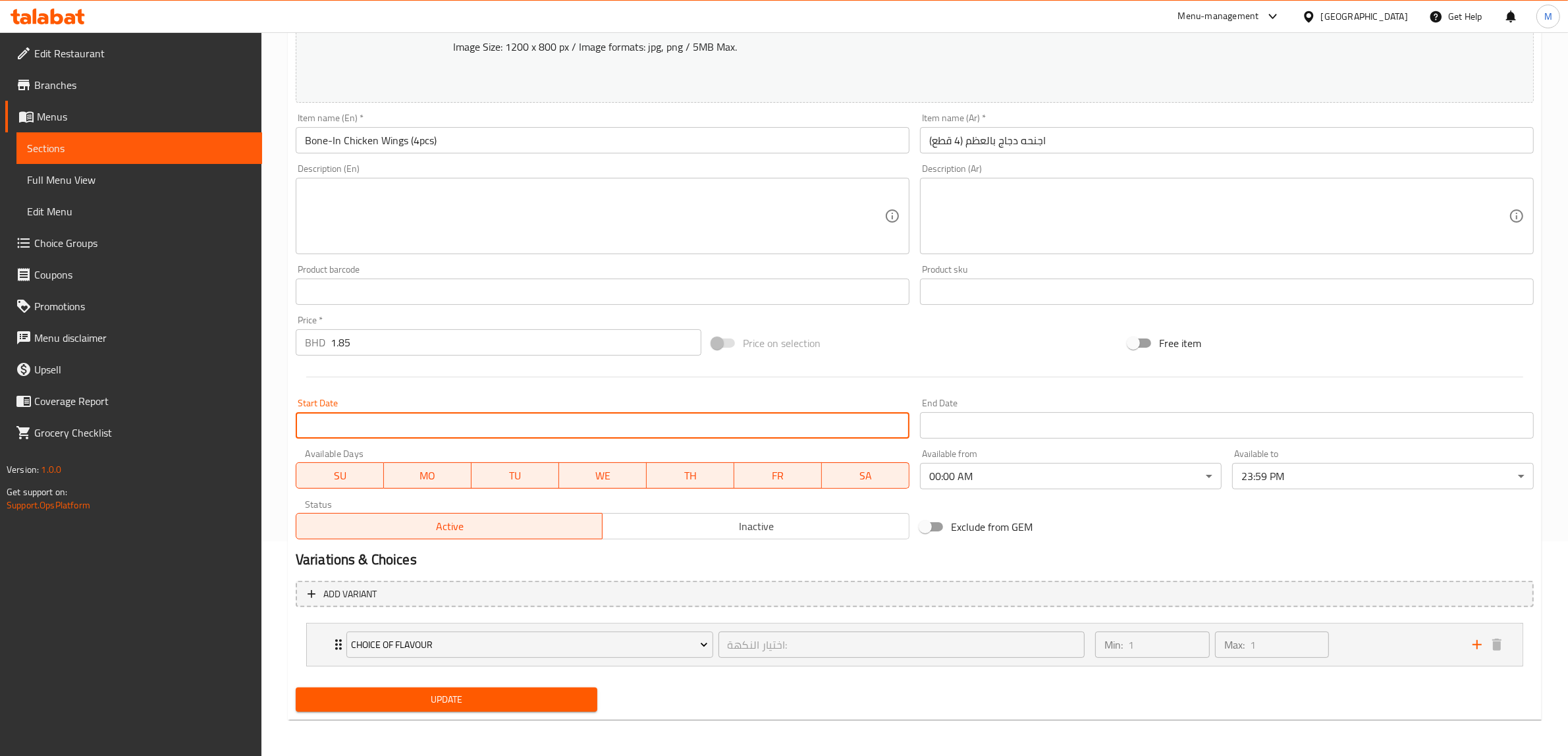
click at [602, 396] on div "Start Date Start Date" at bounding box center [602, 418] width 624 height 51
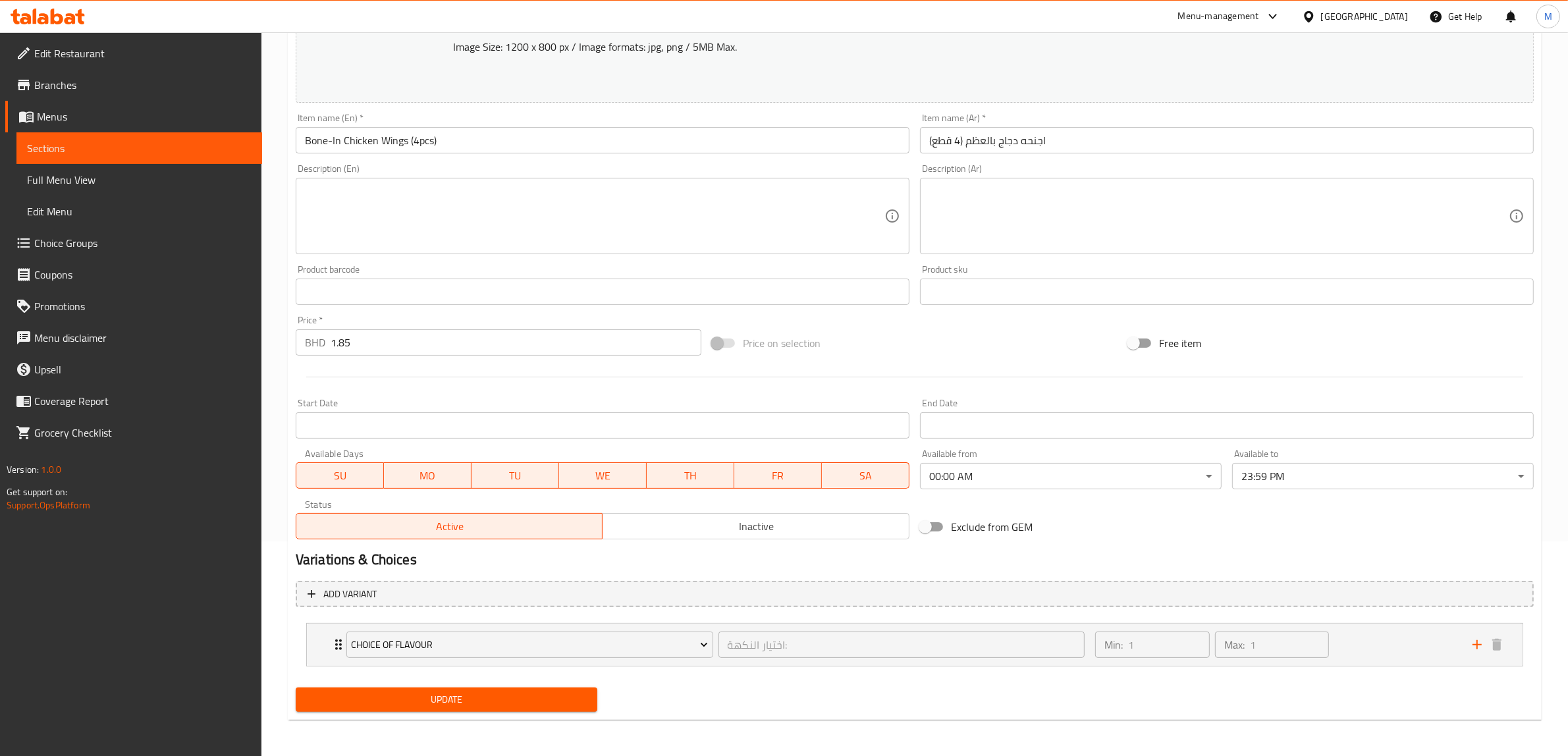
click at [478, 696] on span "Update" at bounding box center [446, 699] width 281 height 17
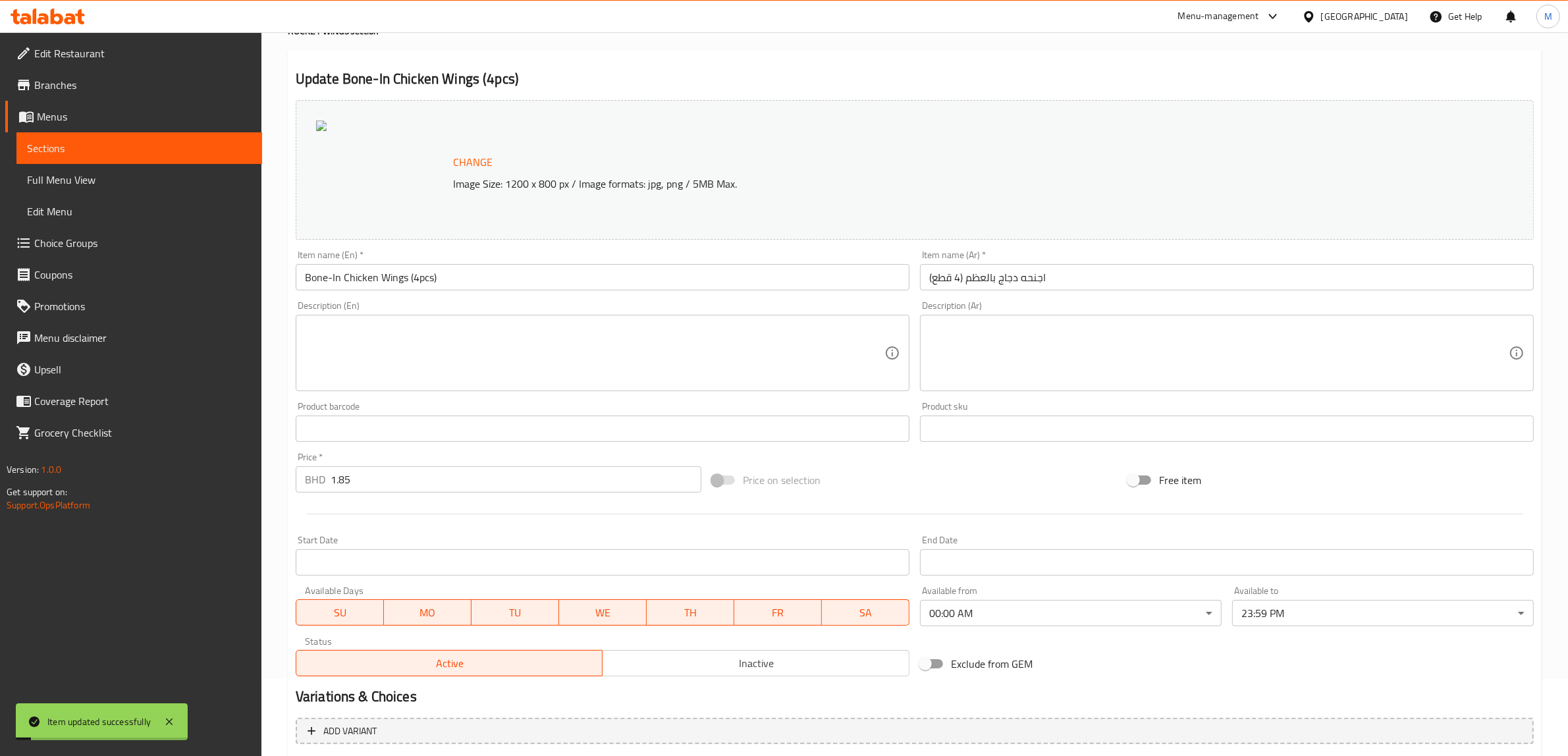
scroll to position [0, 0]
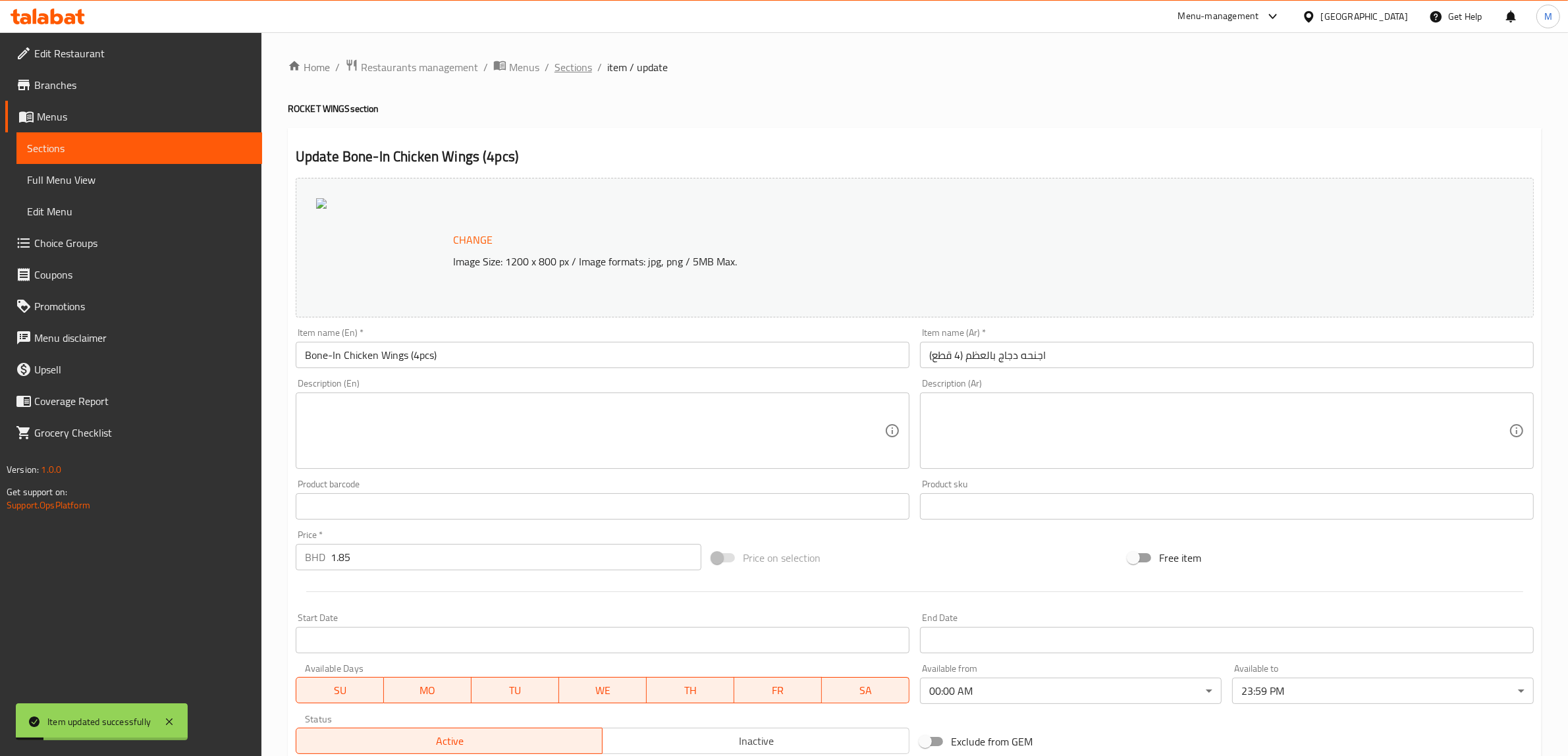
click at [558, 72] on span "Sections" at bounding box center [573, 67] width 38 height 16
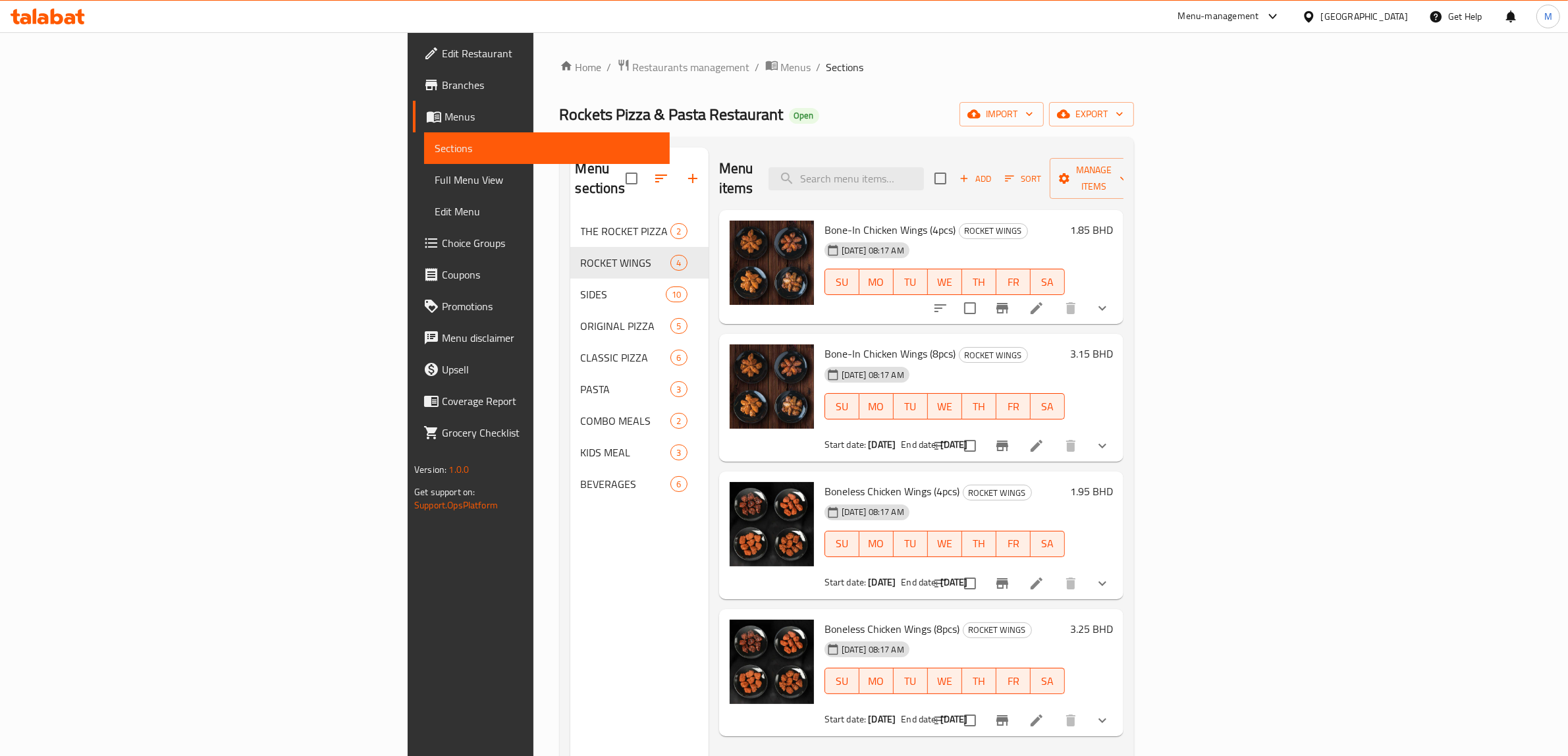
click at [789, 99] on div "Home / Restaurants management / Menus / Sections Rockets Pizza & Pasta Restaura…" at bounding box center [847, 486] width 574 height 855
click at [870, 103] on div "Rockets Pizza & Pasta Restaurant Open import export" at bounding box center [847, 114] width 574 height 25
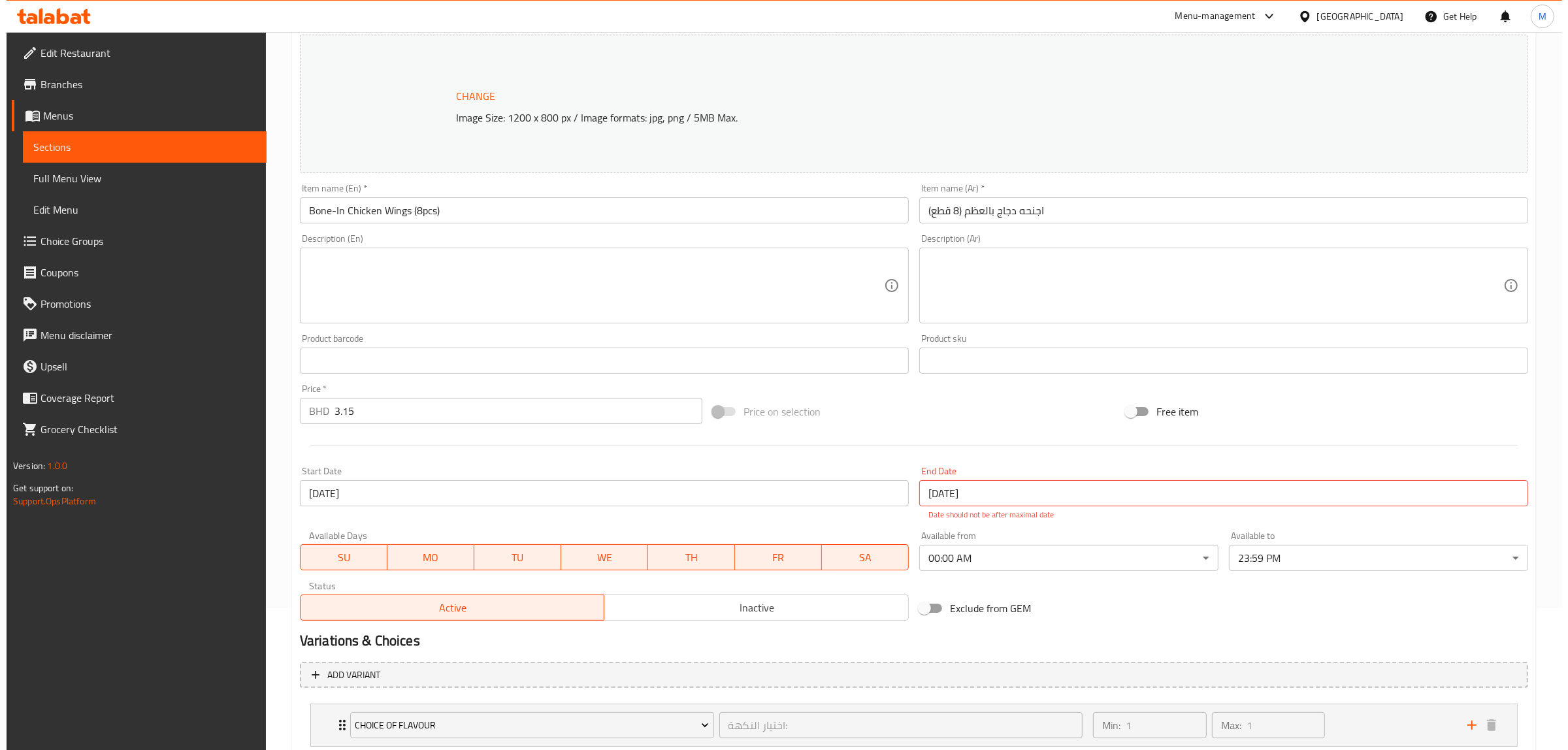
scroll to position [228, 0]
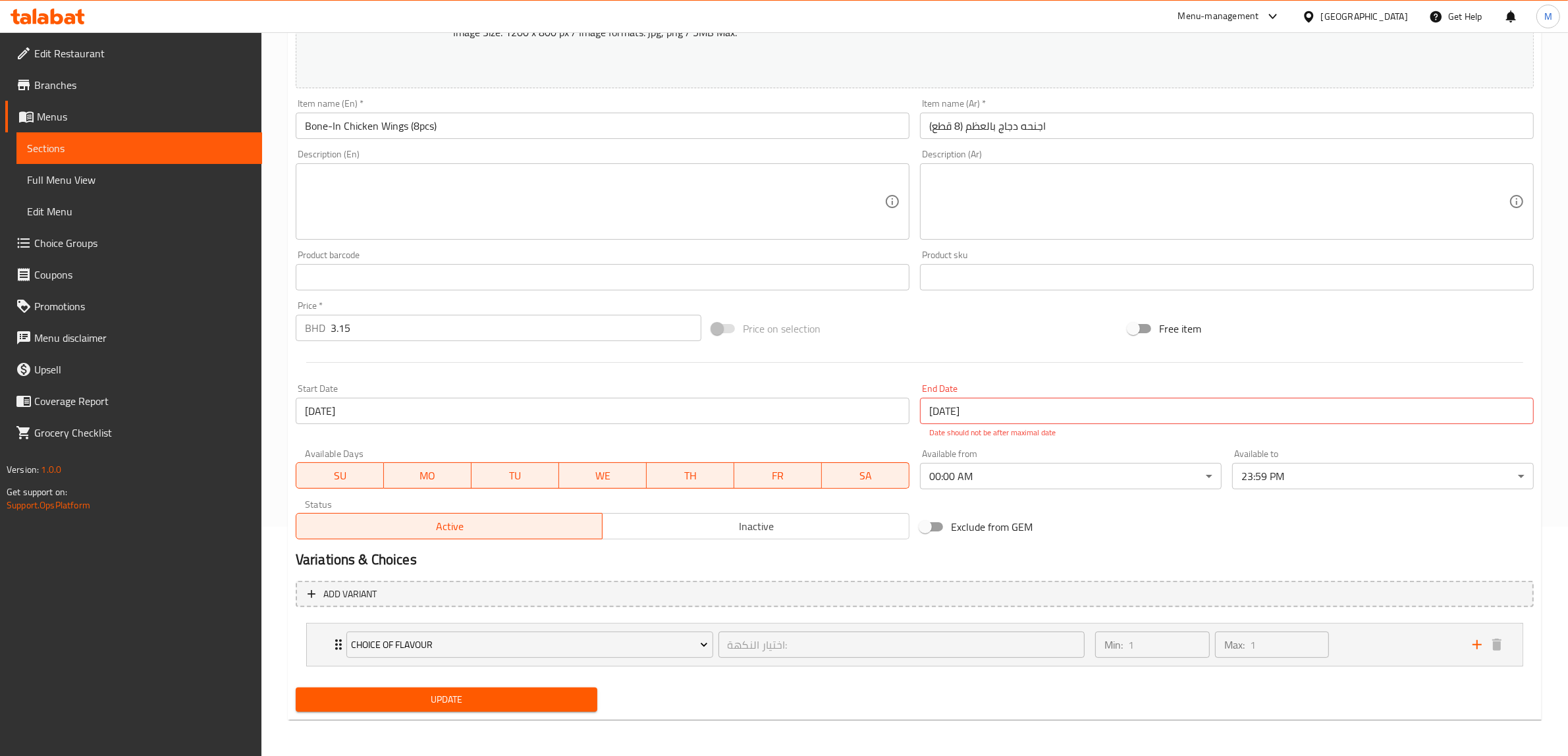
click at [412, 416] on input "[DATE]" at bounding box center [602, 411] width 614 height 26
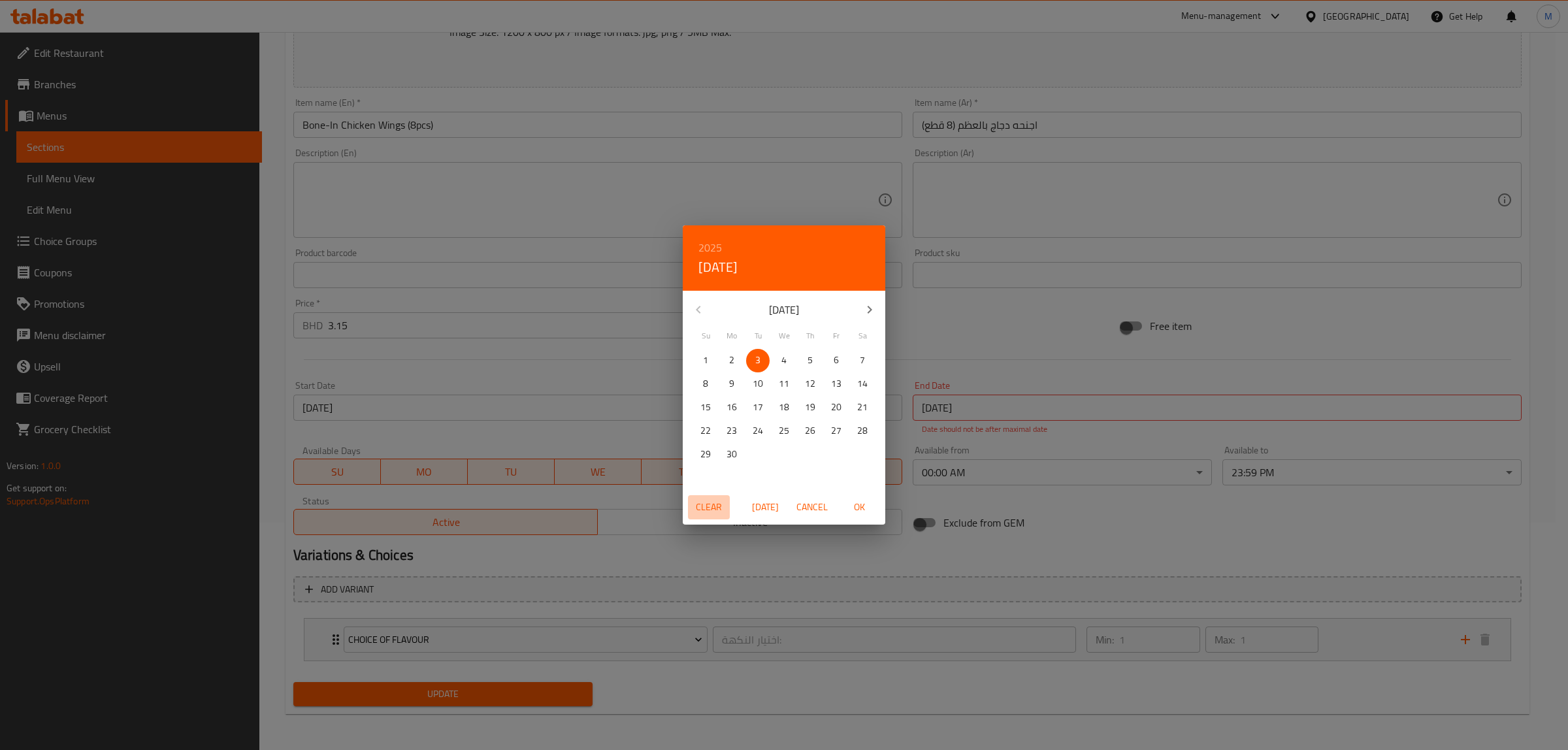
click at [706, 504] on span "Clear" at bounding box center [709, 507] width 31 height 17
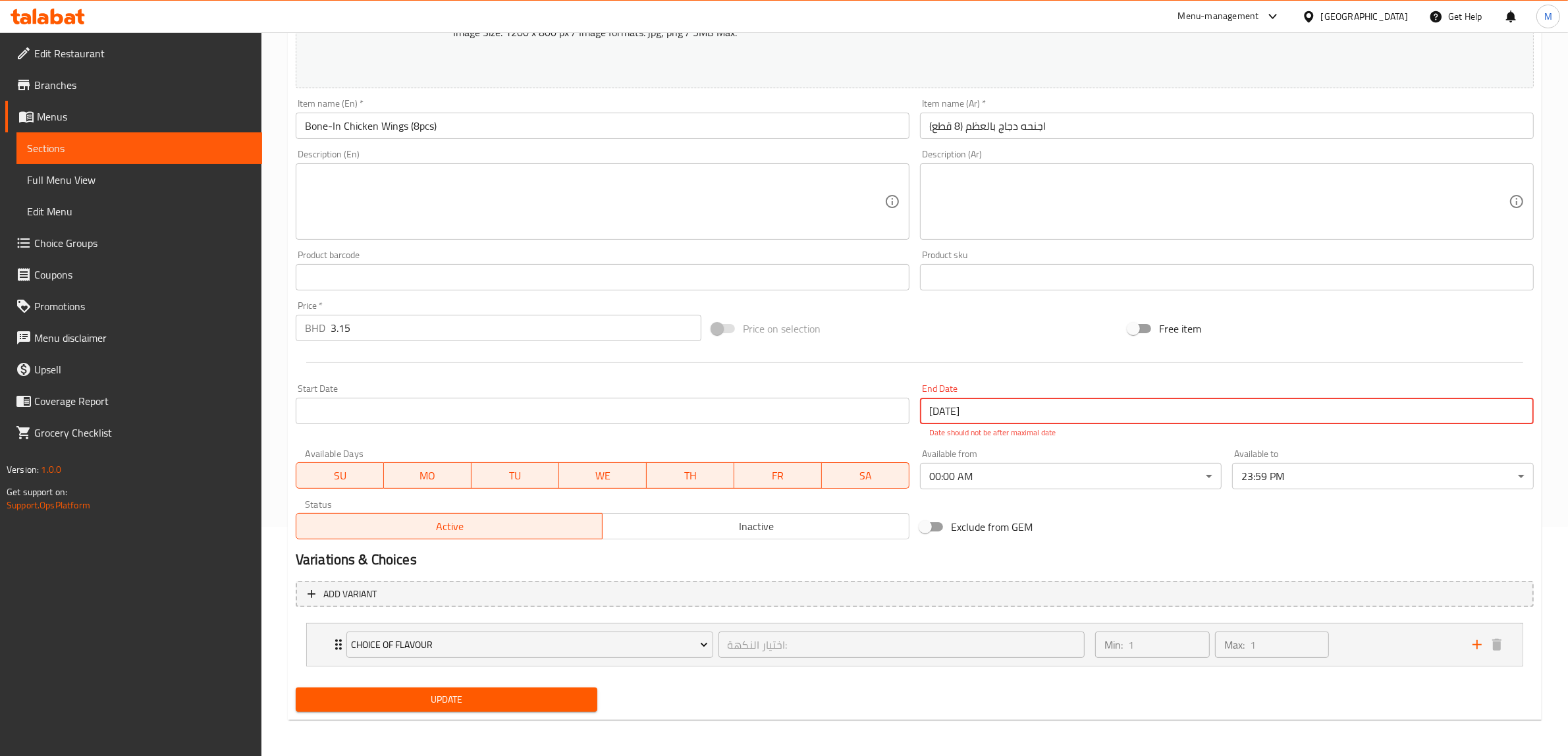
click at [1002, 413] on input "[DATE]" at bounding box center [1227, 411] width 614 height 26
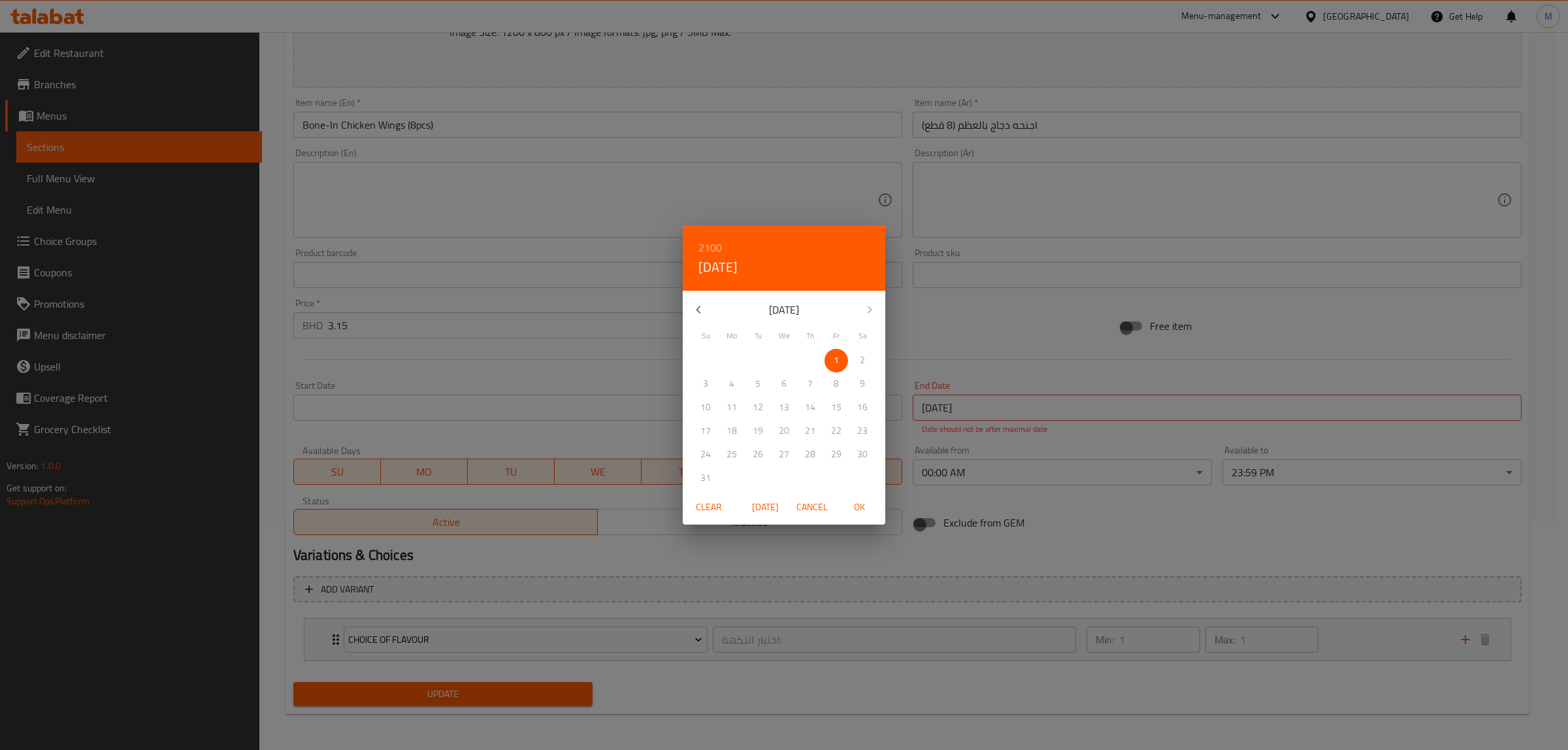
click at [706, 503] on span "Clear" at bounding box center [709, 507] width 31 height 17
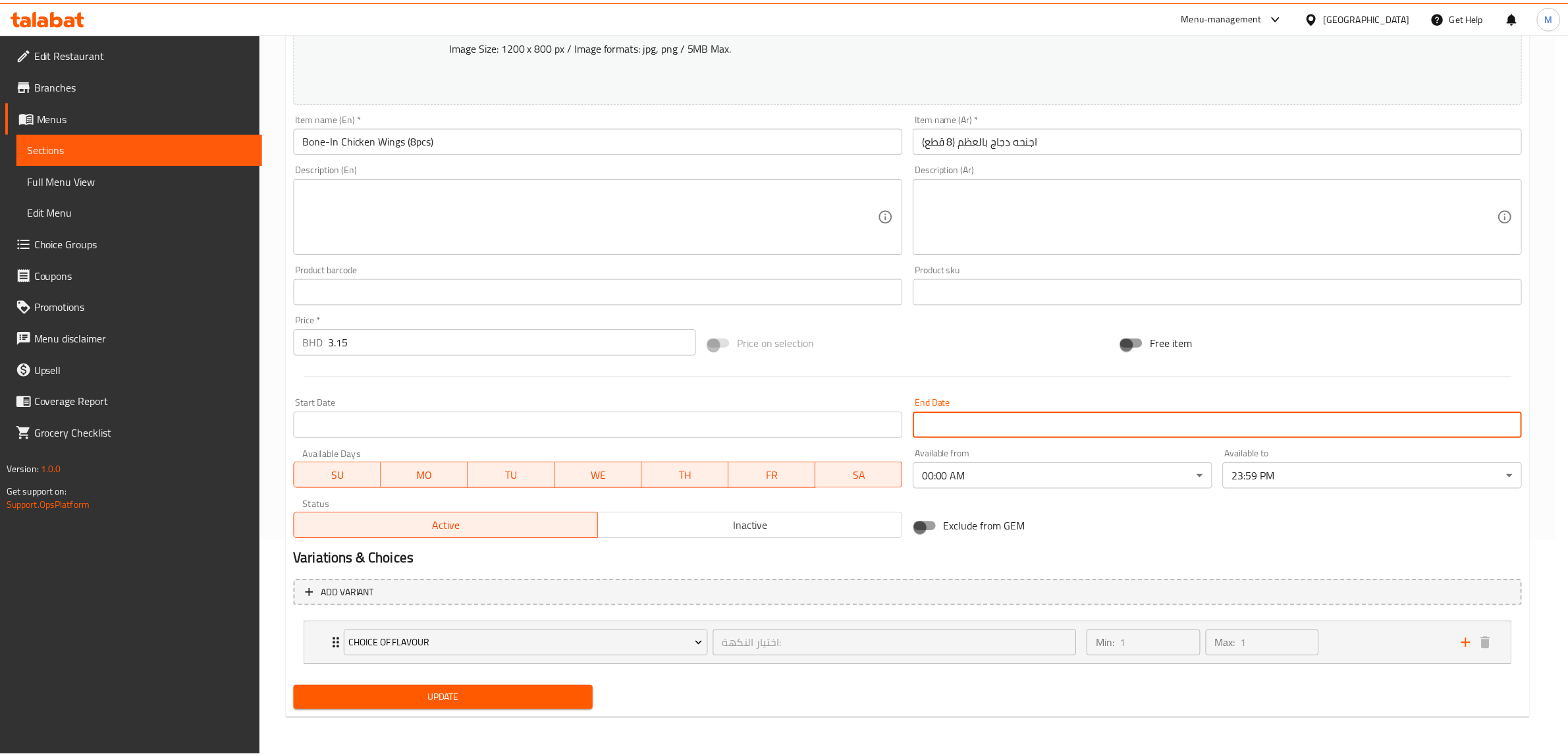
scroll to position [214, 0]
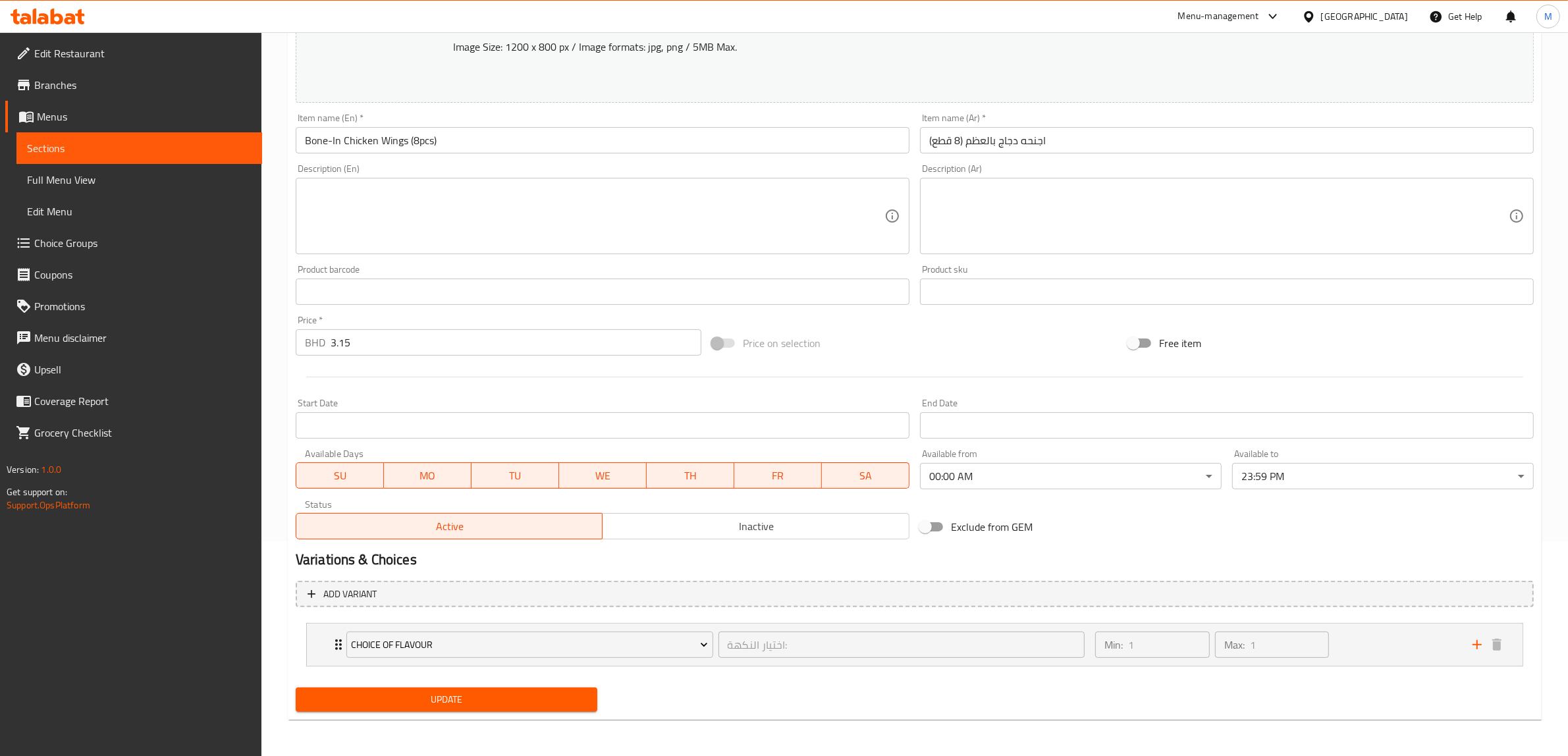
click at [1113, 501] on div "Change Image Size: 1200 x 800 px / Image formats: jpg, png / 5MB Max. Item name…" at bounding box center [915, 251] width 1249 height 586
click at [506, 689] on button "Update" at bounding box center [446, 700] width 302 height 25
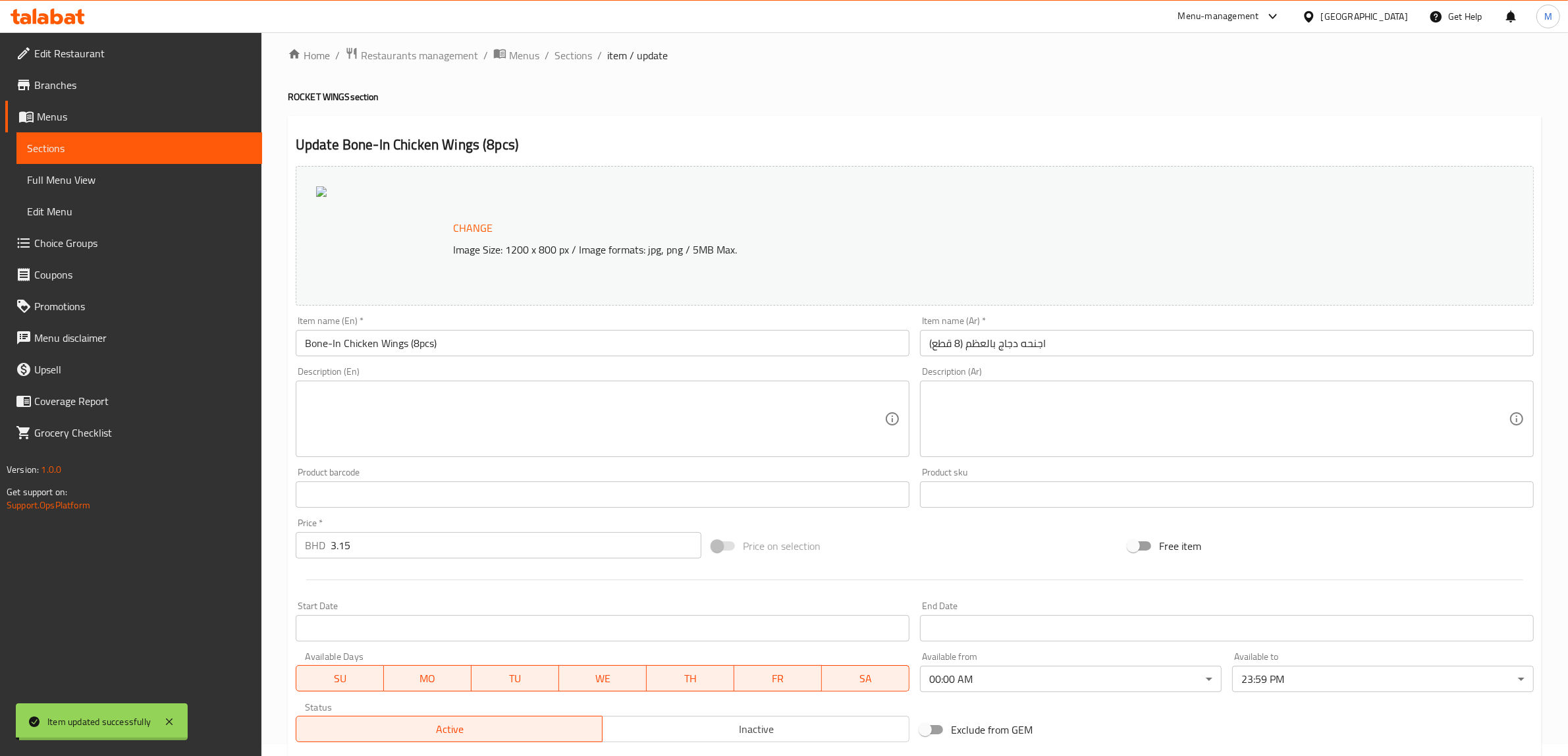
scroll to position [0, 0]
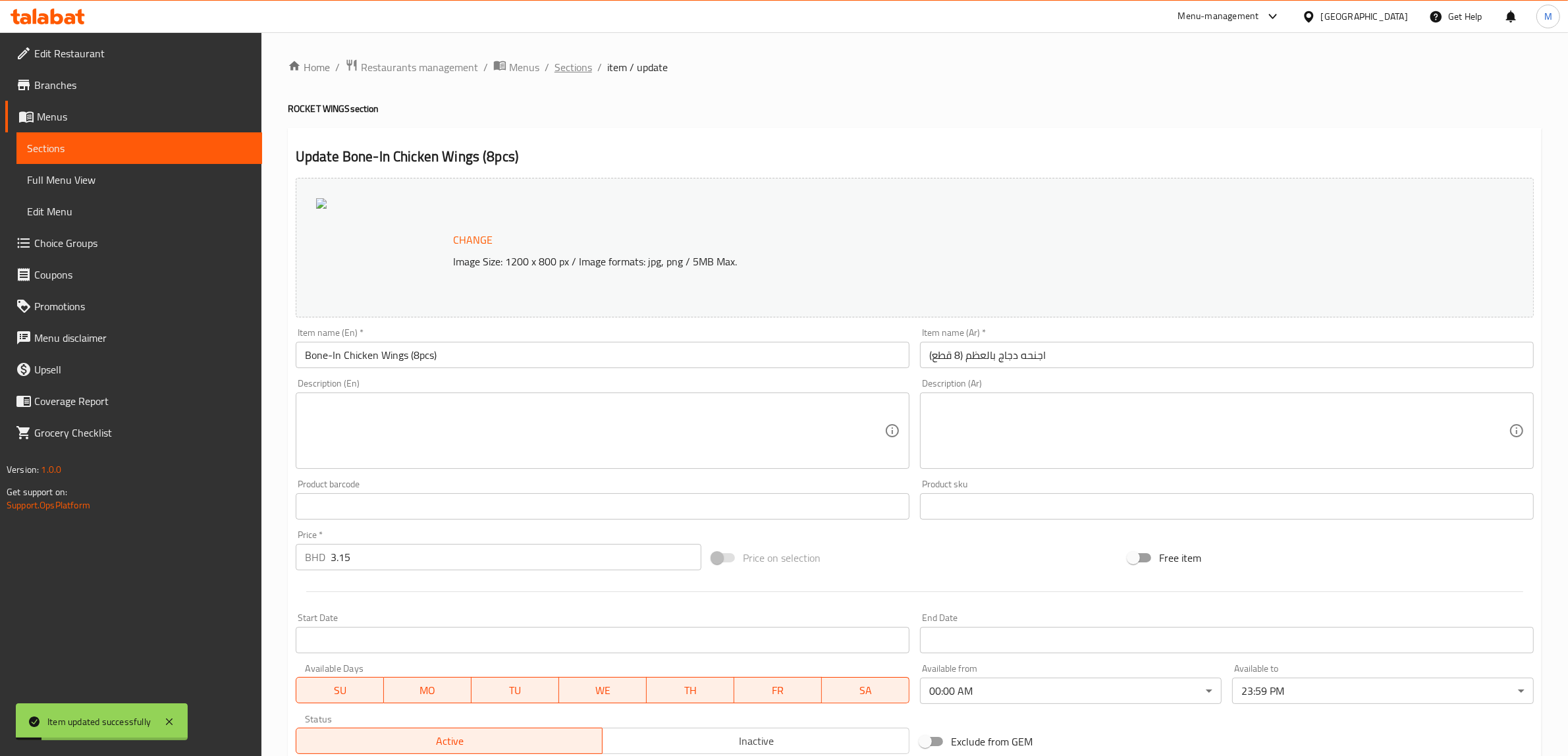
click at [565, 68] on span "Sections" at bounding box center [573, 67] width 38 height 16
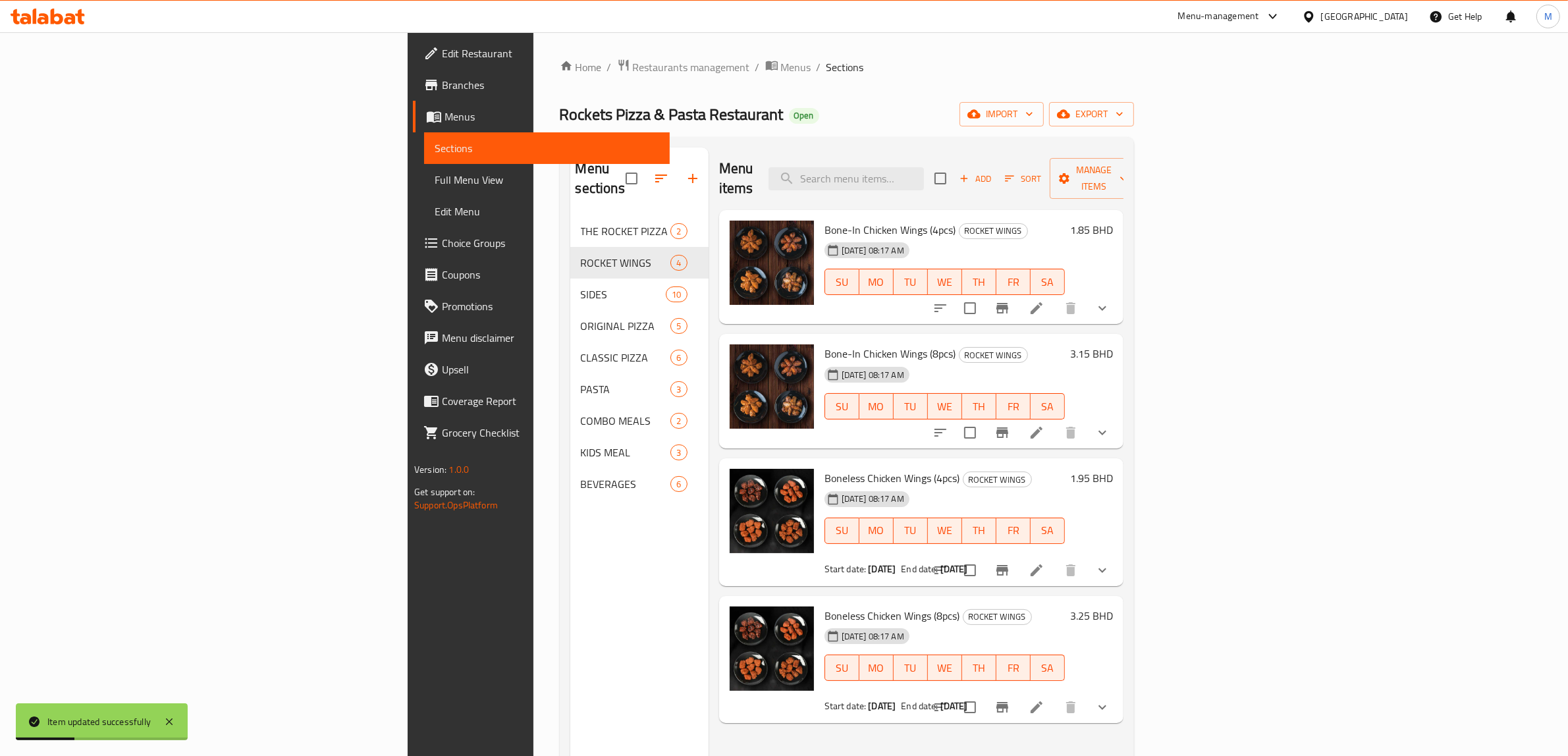
click at [670, 106] on div "Rockets Pizza & Pasta Restaurant Open import export" at bounding box center [847, 114] width 574 height 25
click at [718, 105] on div "Rockets Pizza & Pasta Restaurant Open import export" at bounding box center [847, 114] width 574 height 25
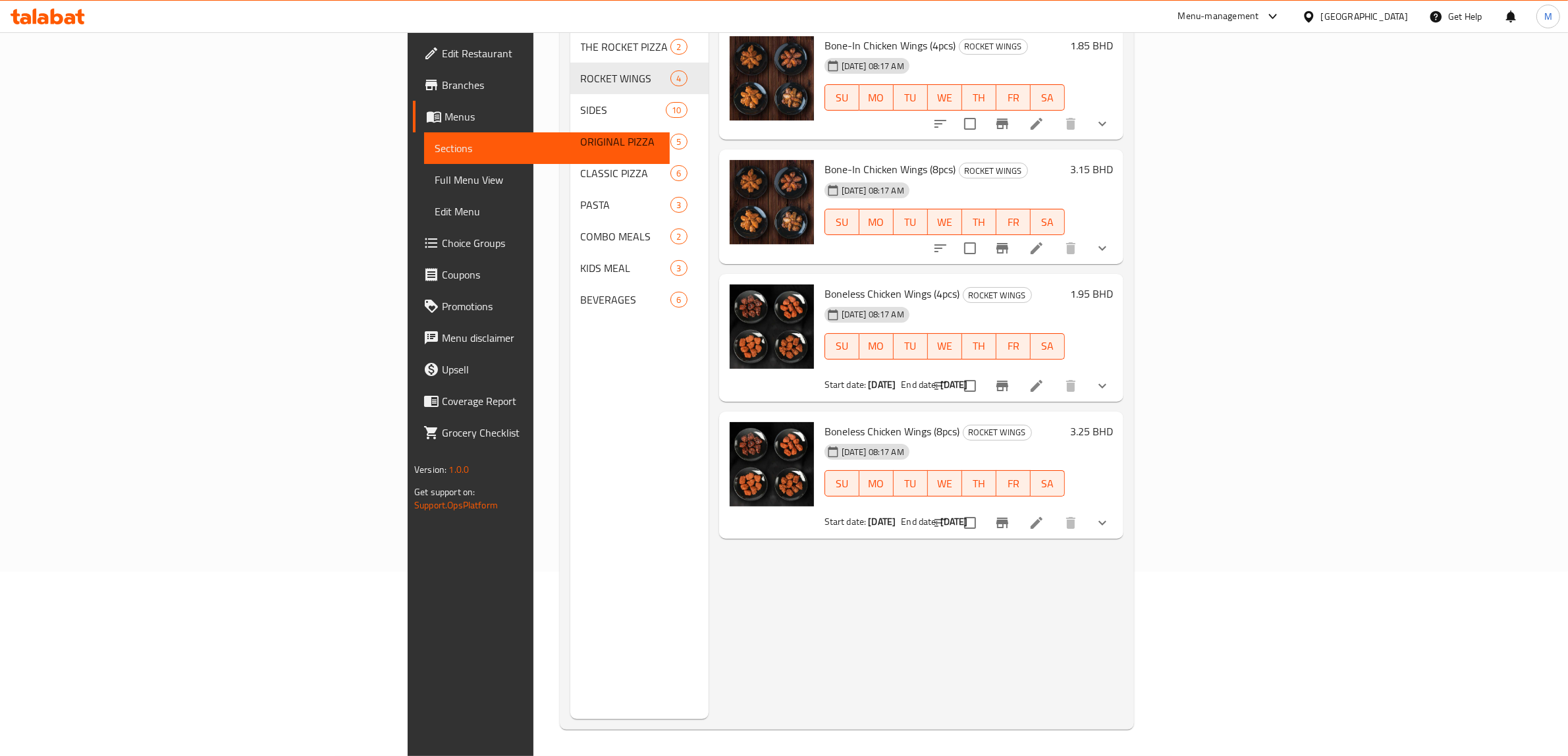
click at [1070, 302] on div "[DATE] 08:17 AM SU MO TU WE TH FR SA" at bounding box center [944, 337] width 251 height 71
click at [1045, 378] on icon at bounding box center [1037, 386] width 16 height 16
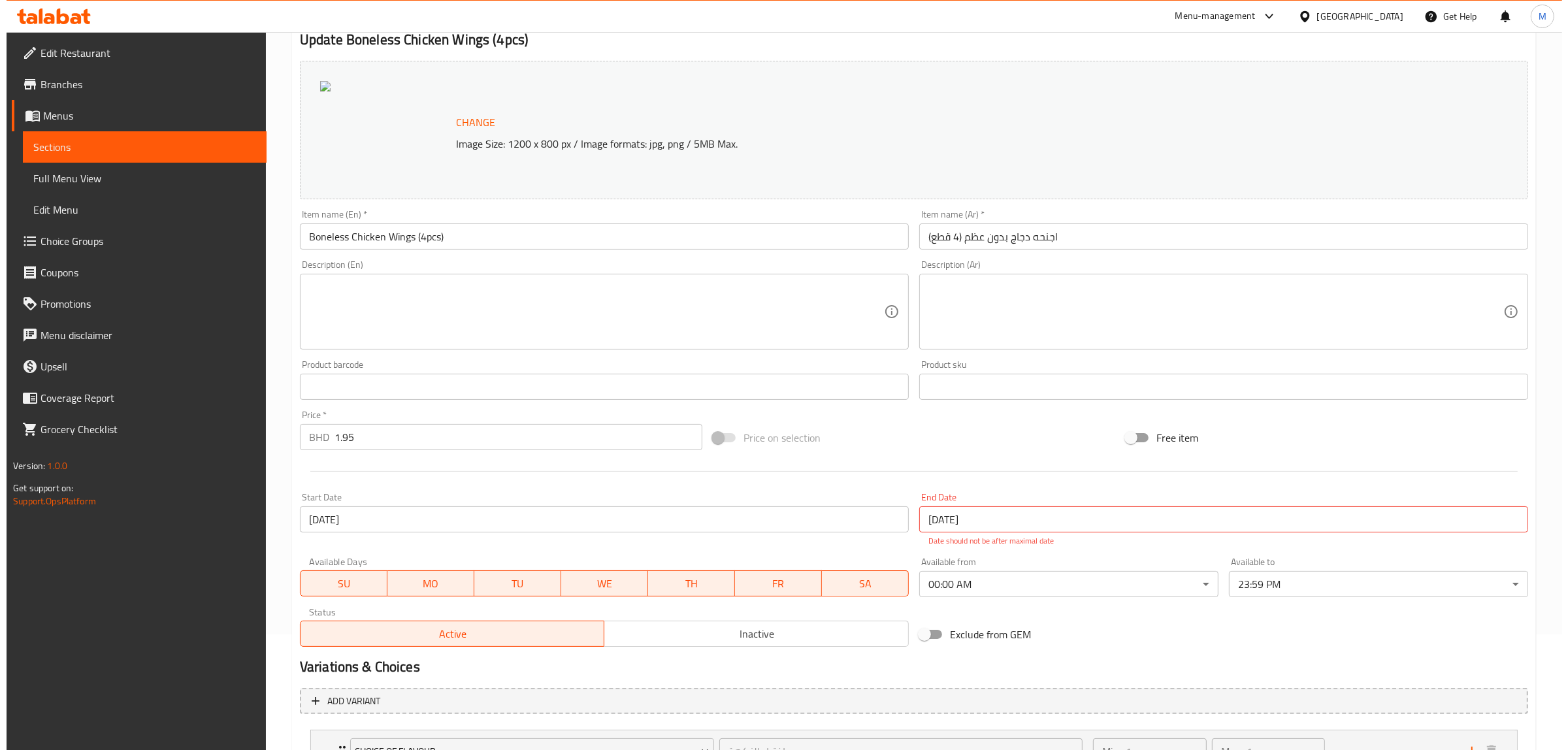
scroll to position [228, 0]
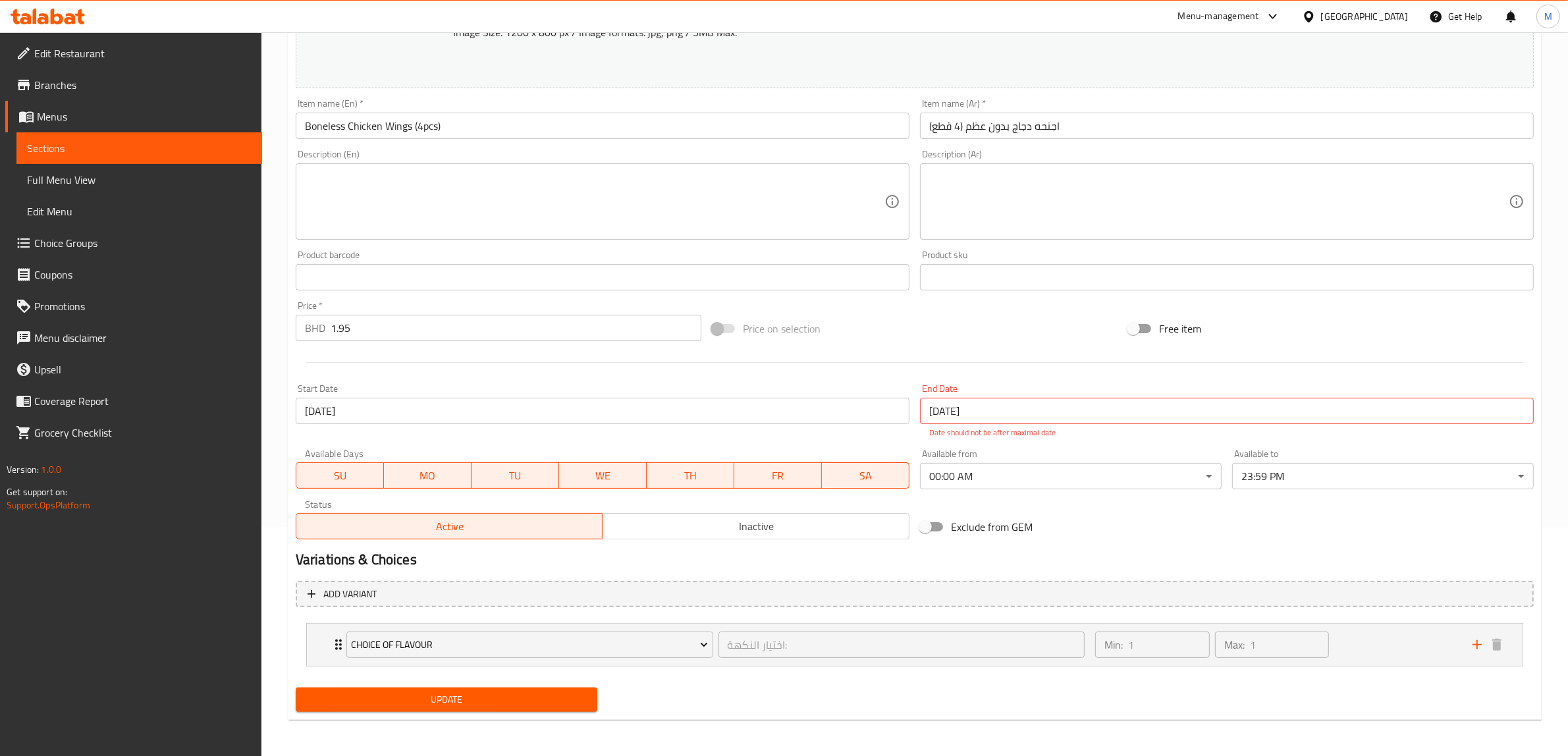
click at [521, 410] on input "[DATE]" at bounding box center [602, 411] width 614 height 26
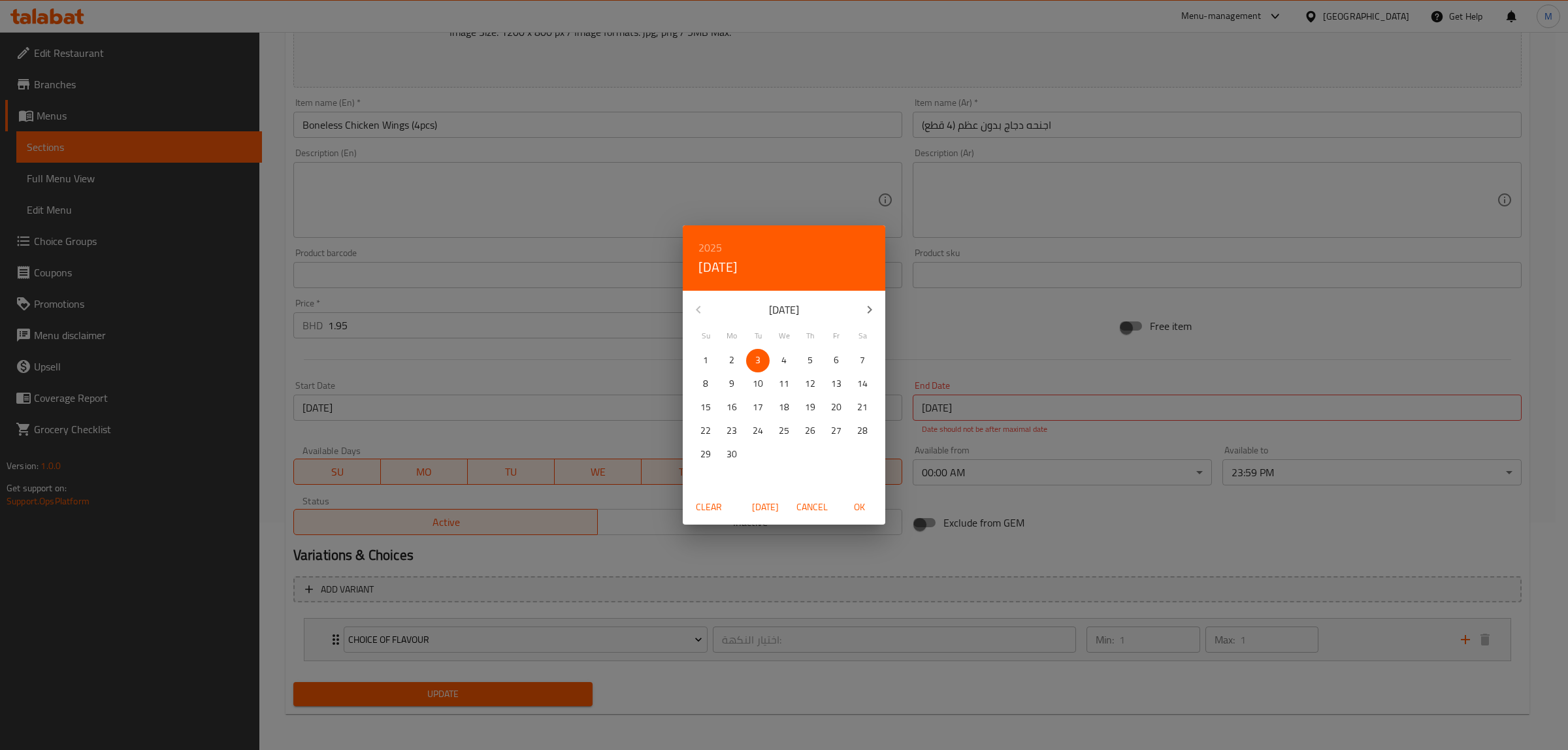
click at [706, 511] on span "Clear" at bounding box center [709, 507] width 31 height 17
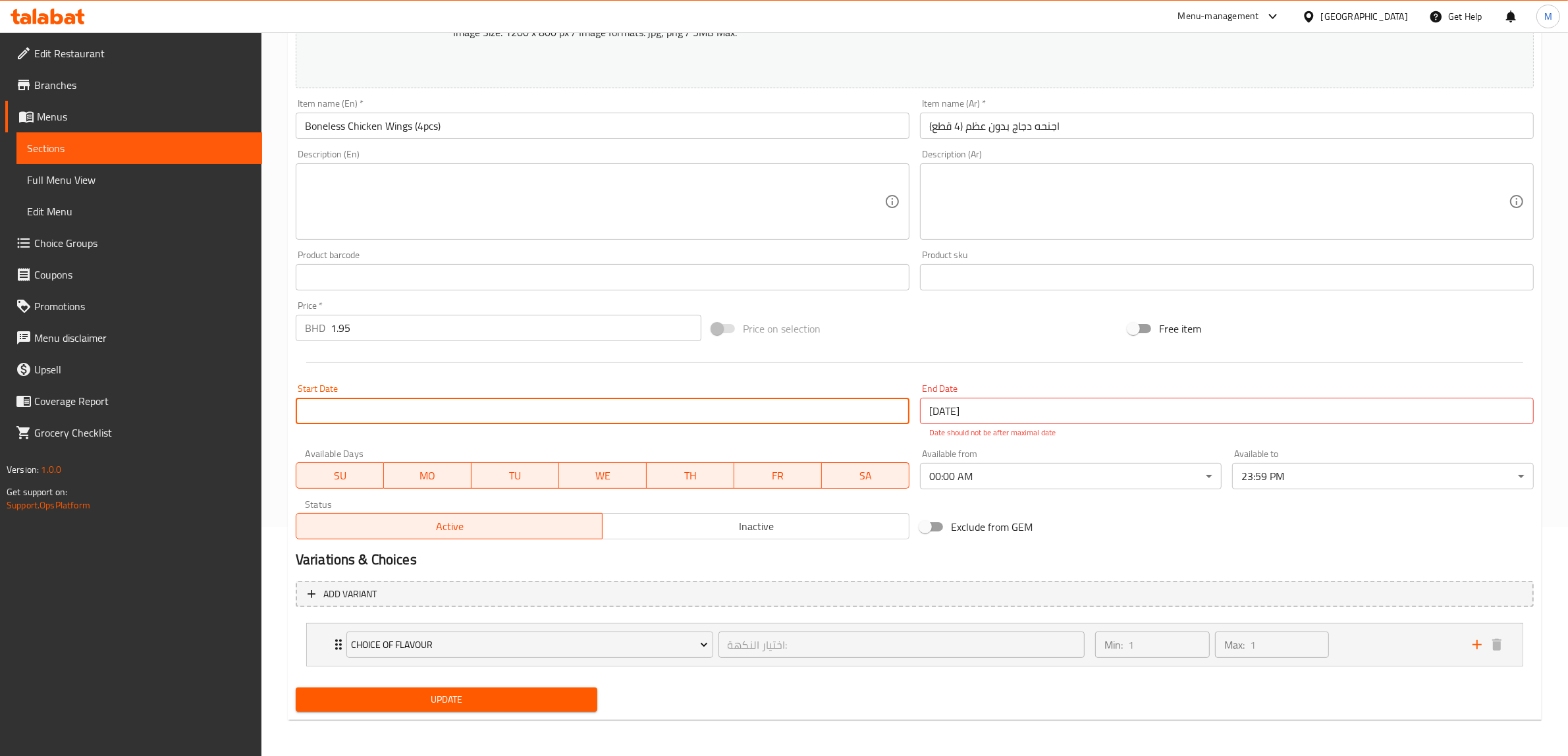
click at [1047, 410] on input "[DATE]" at bounding box center [1227, 411] width 614 height 26
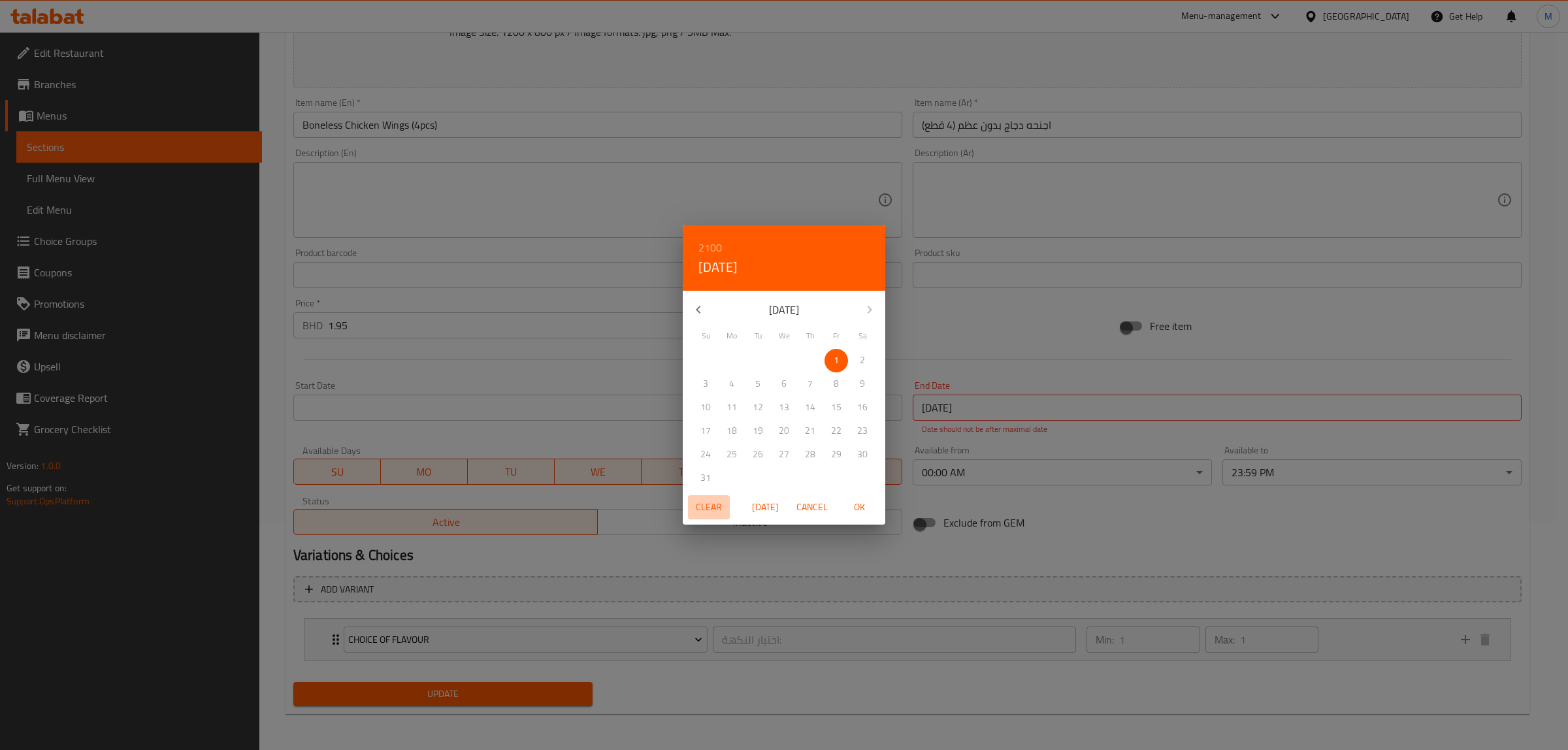
click at [712, 500] on span "Clear" at bounding box center [709, 507] width 31 height 17
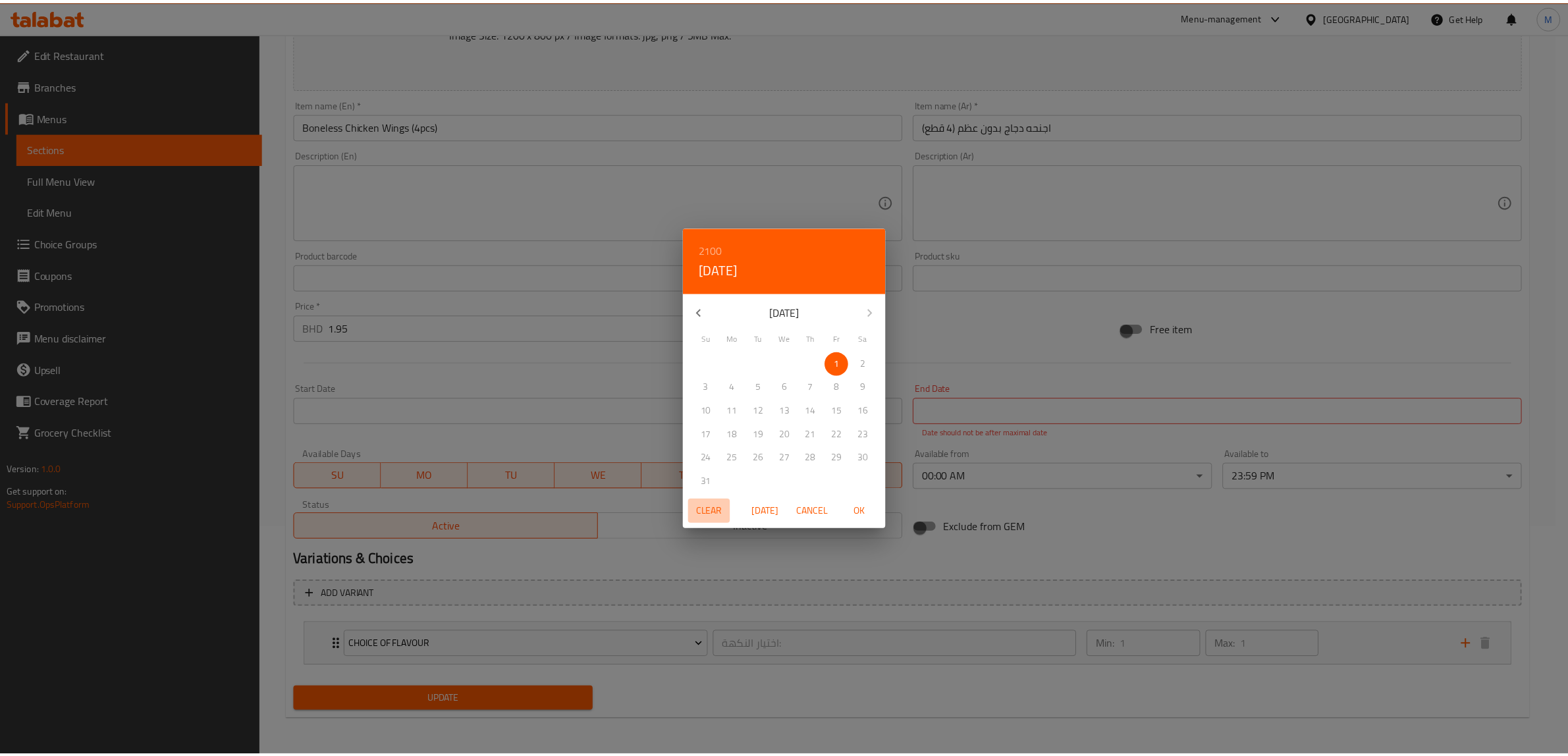
scroll to position [214, 0]
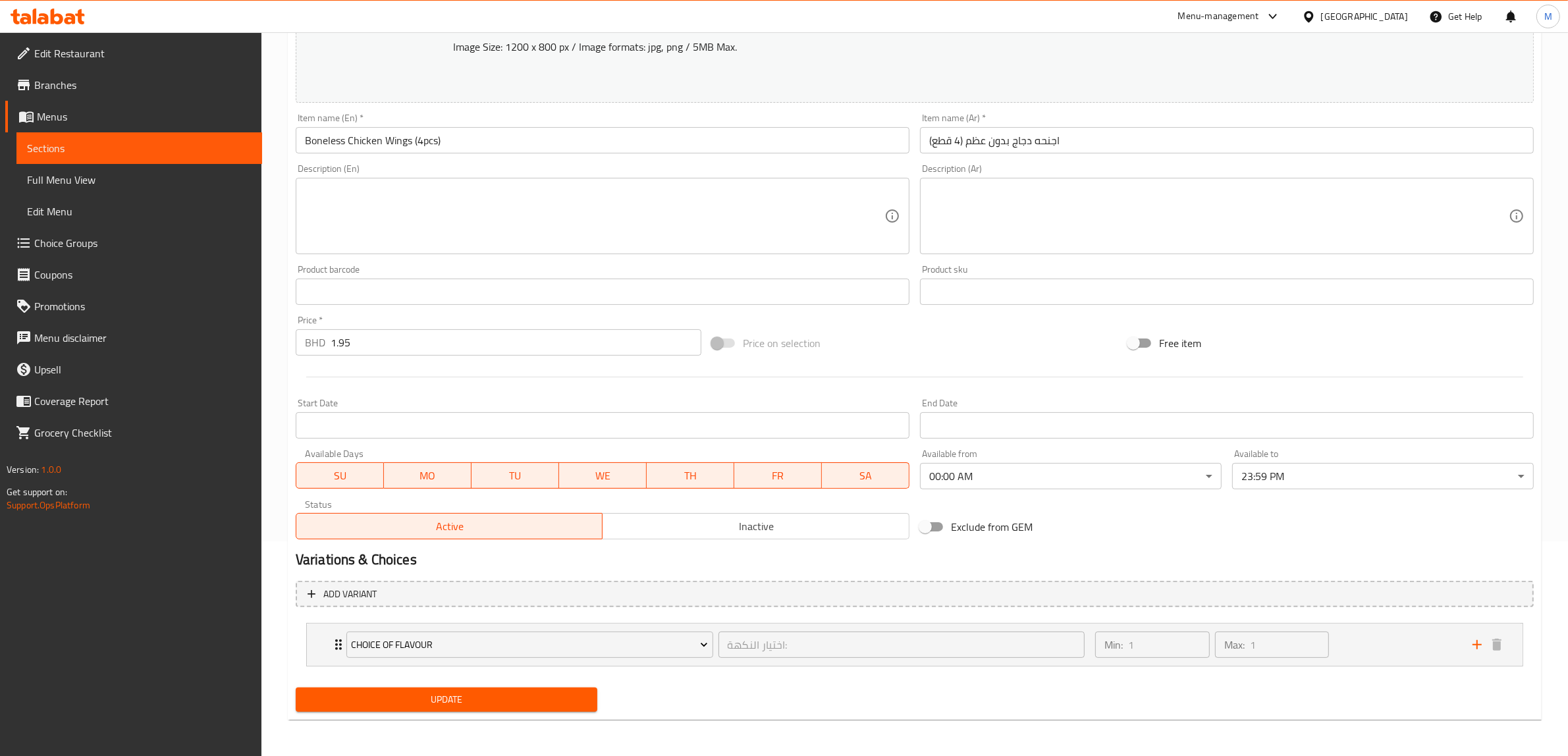
click at [678, 501] on div "Active Inactive" at bounding box center [602, 519] width 614 height 40
click at [468, 699] on span "Update" at bounding box center [446, 699] width 281 height 17
click at [518, 316] on div "Price   * BHD 1.95 Price *" at bounding box center [498, 336] width 405 height 40
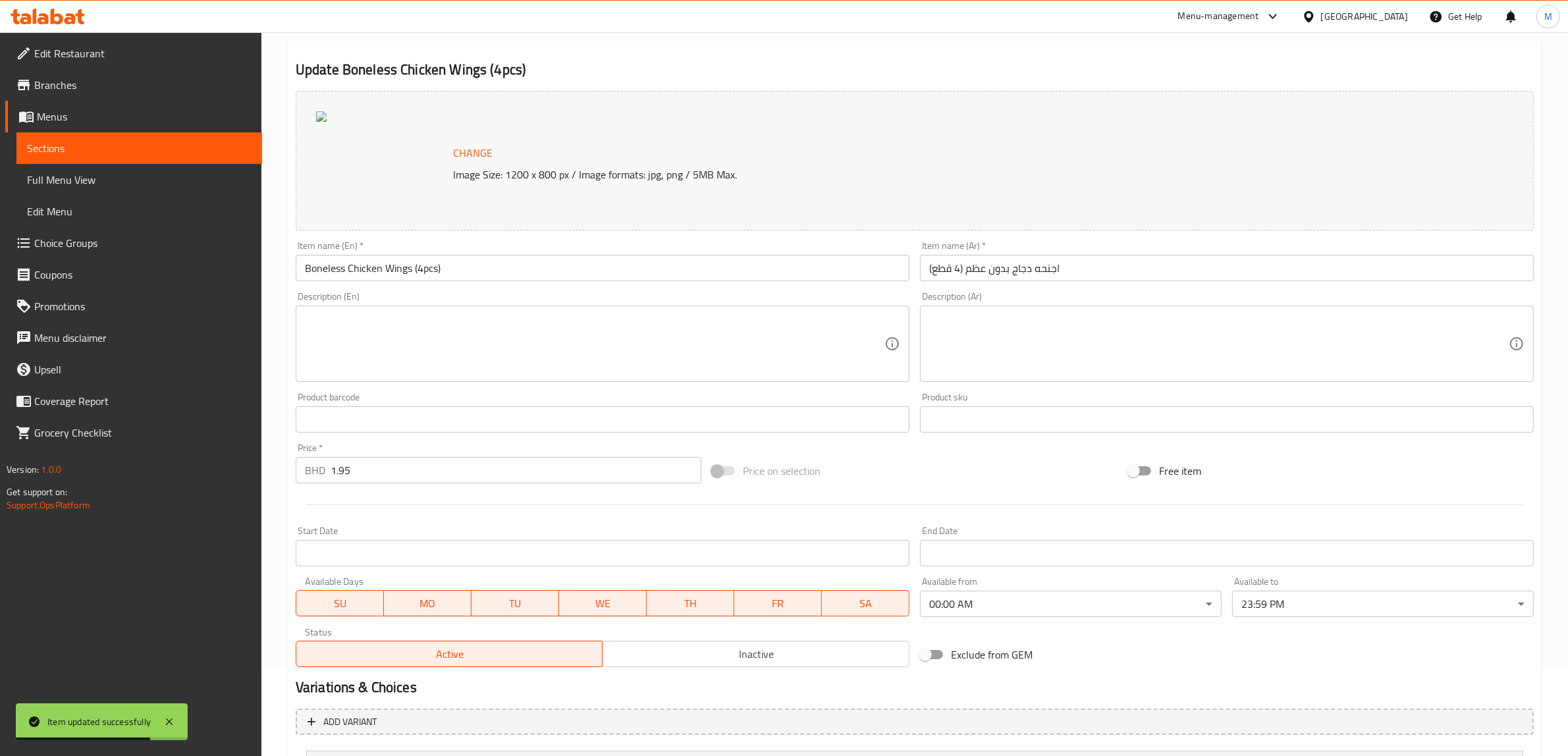
scroll to position [0, 0]
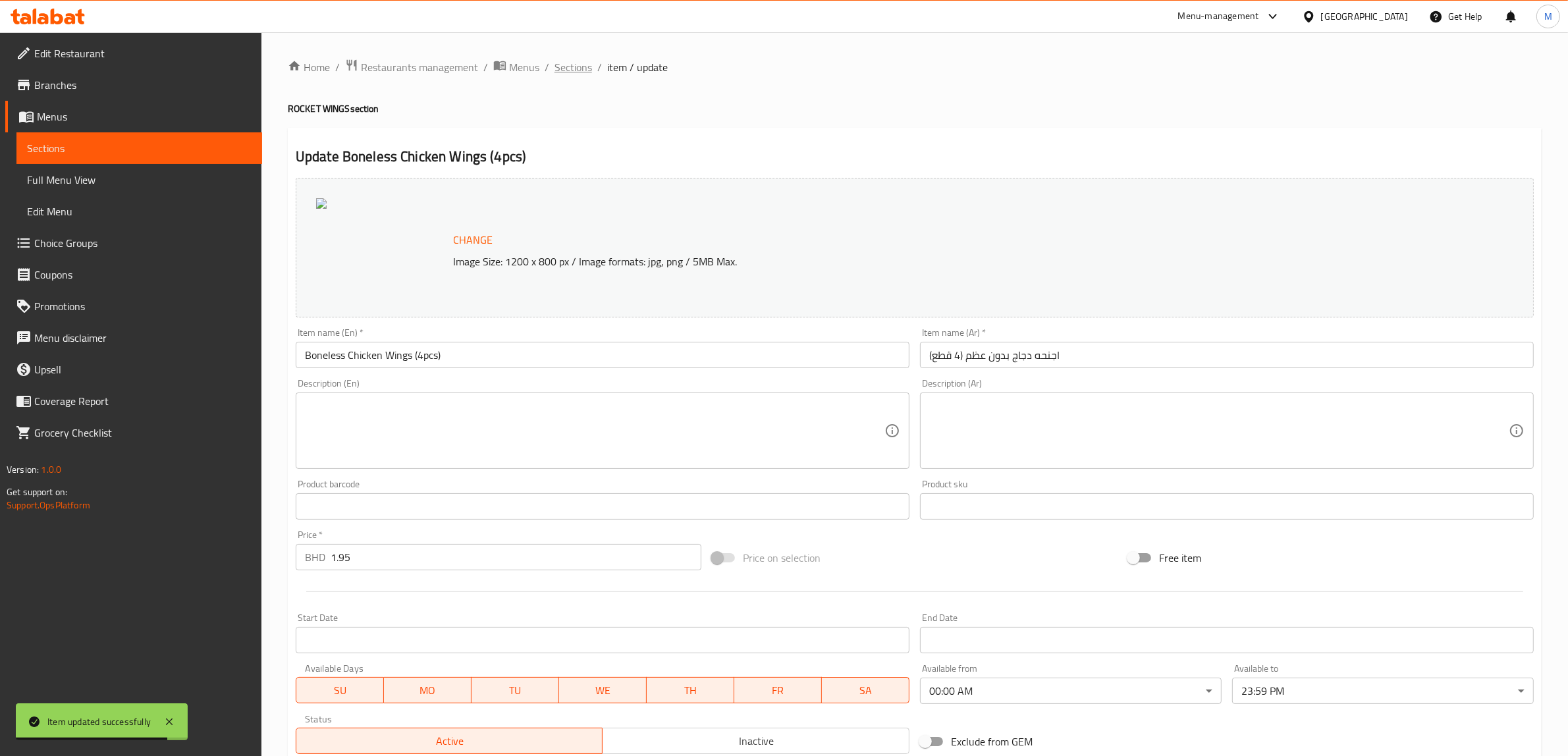
click at [558, 64] on span "Sections" at bounding box center [573, 67] width 38 height 16
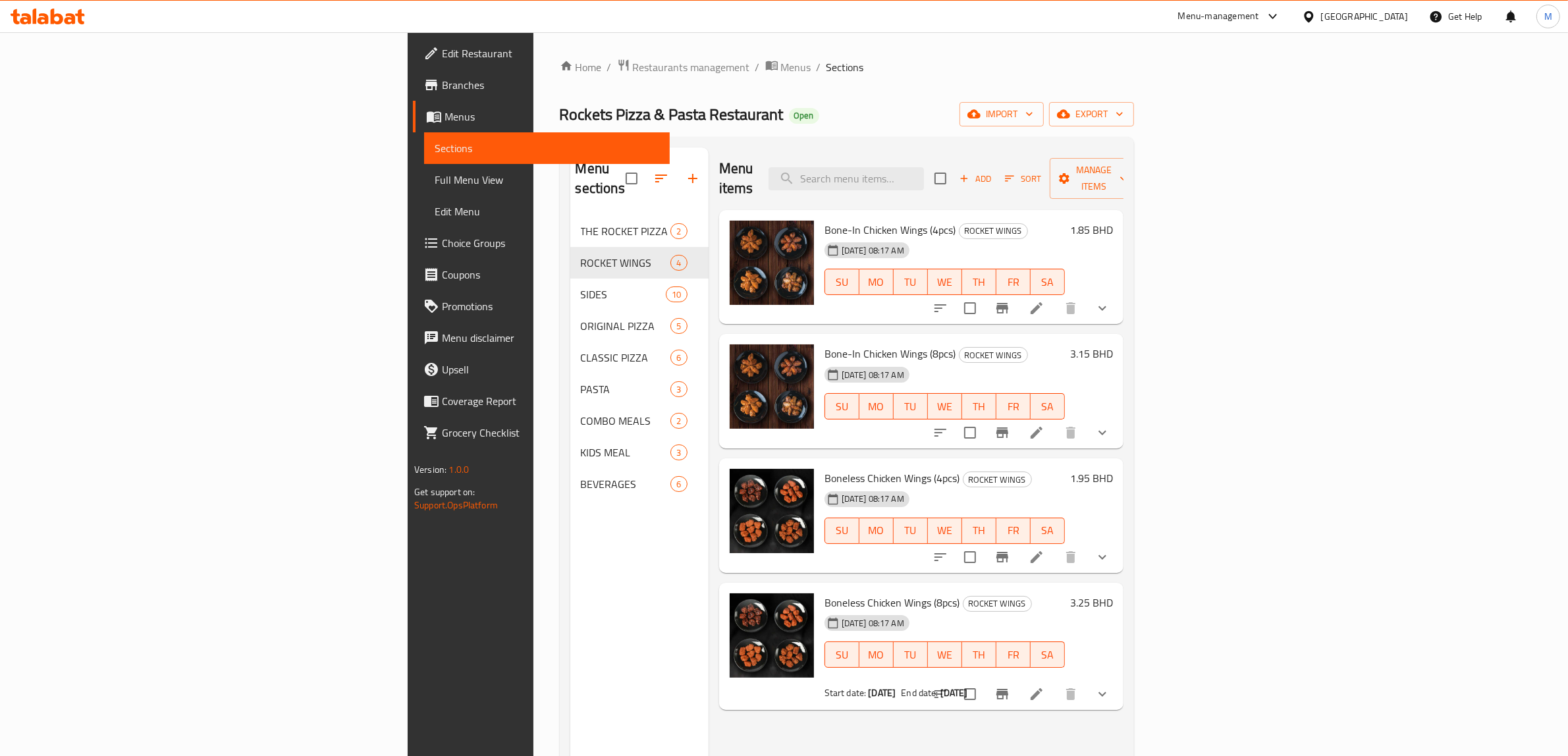
click at [1055, 682] on li at bounding box center [1037, 694] width 37 height 24
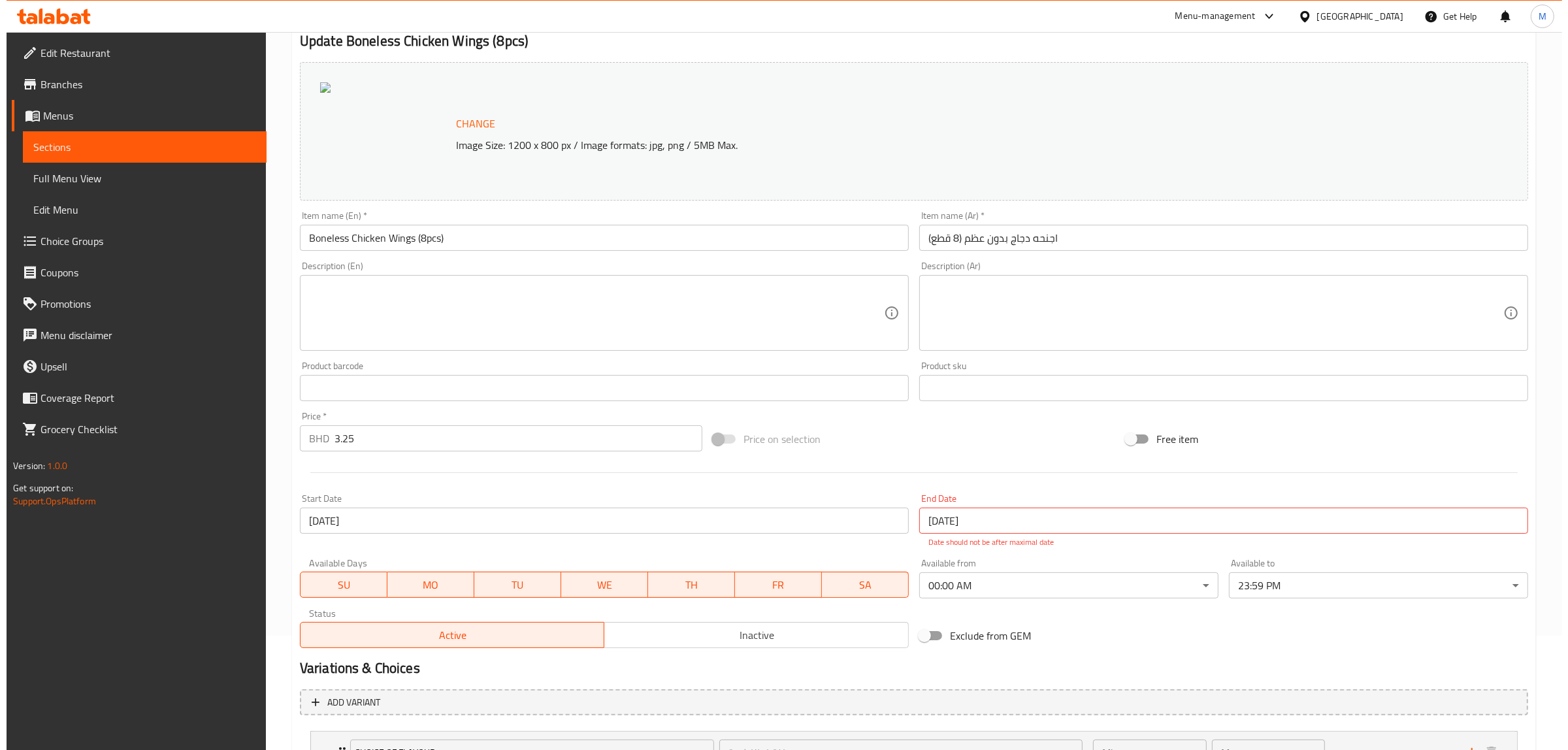
scroll to position [228, 0]
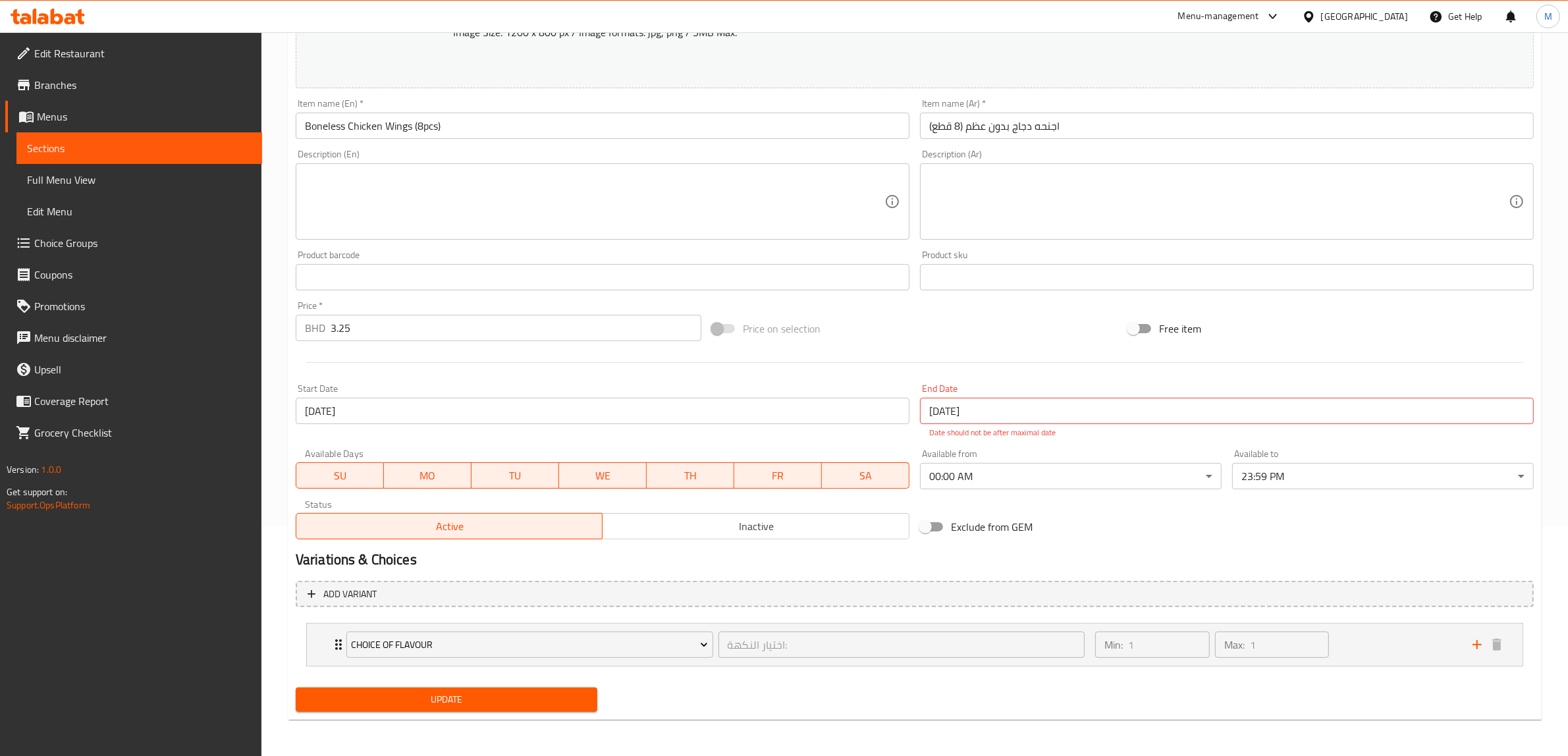
click at [593, 415] on input "[DATE]" at bounding box center [602, 411] width 614 height 26
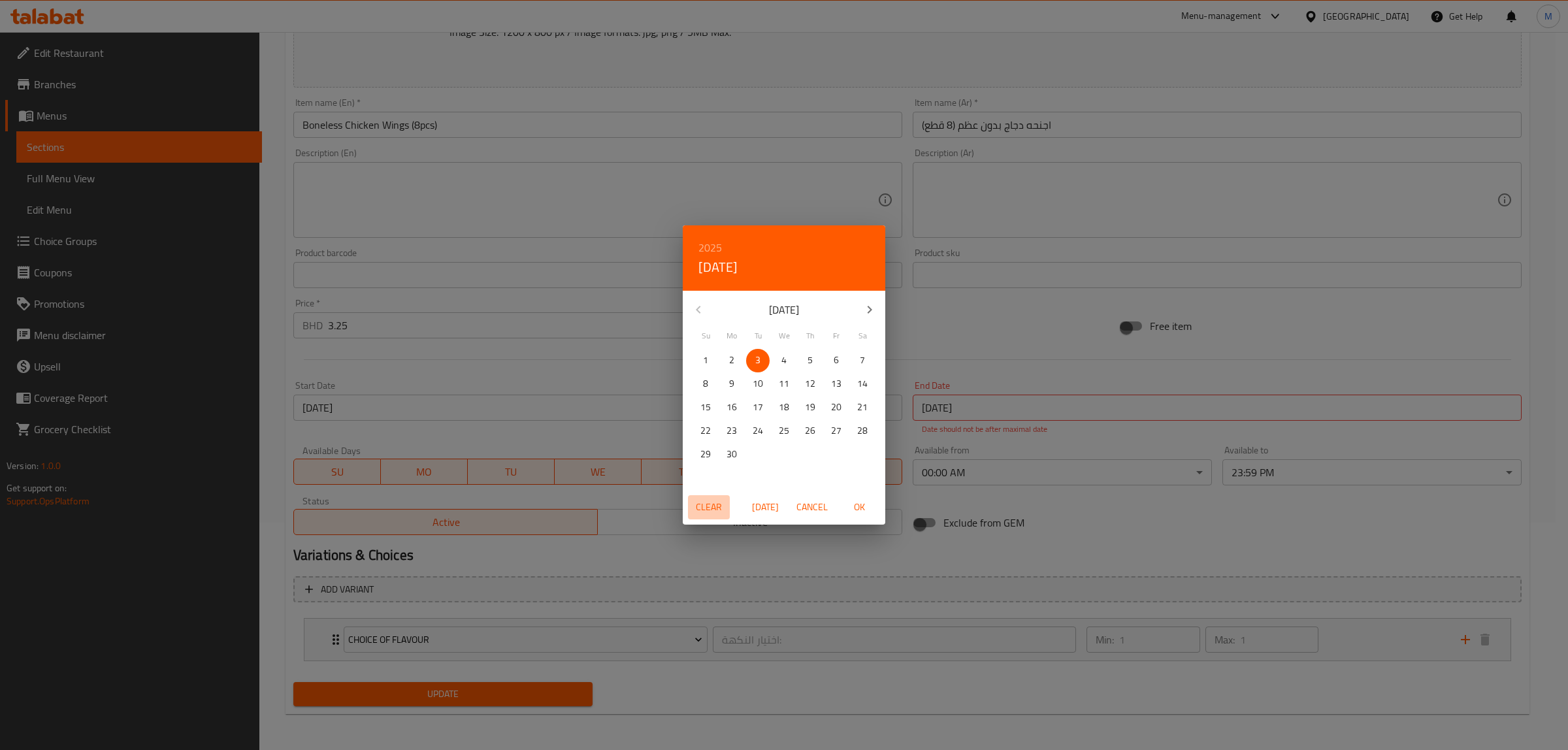
click at [712, 508] on span "Clear" at bounding box center [709, 507] width 31 height 17
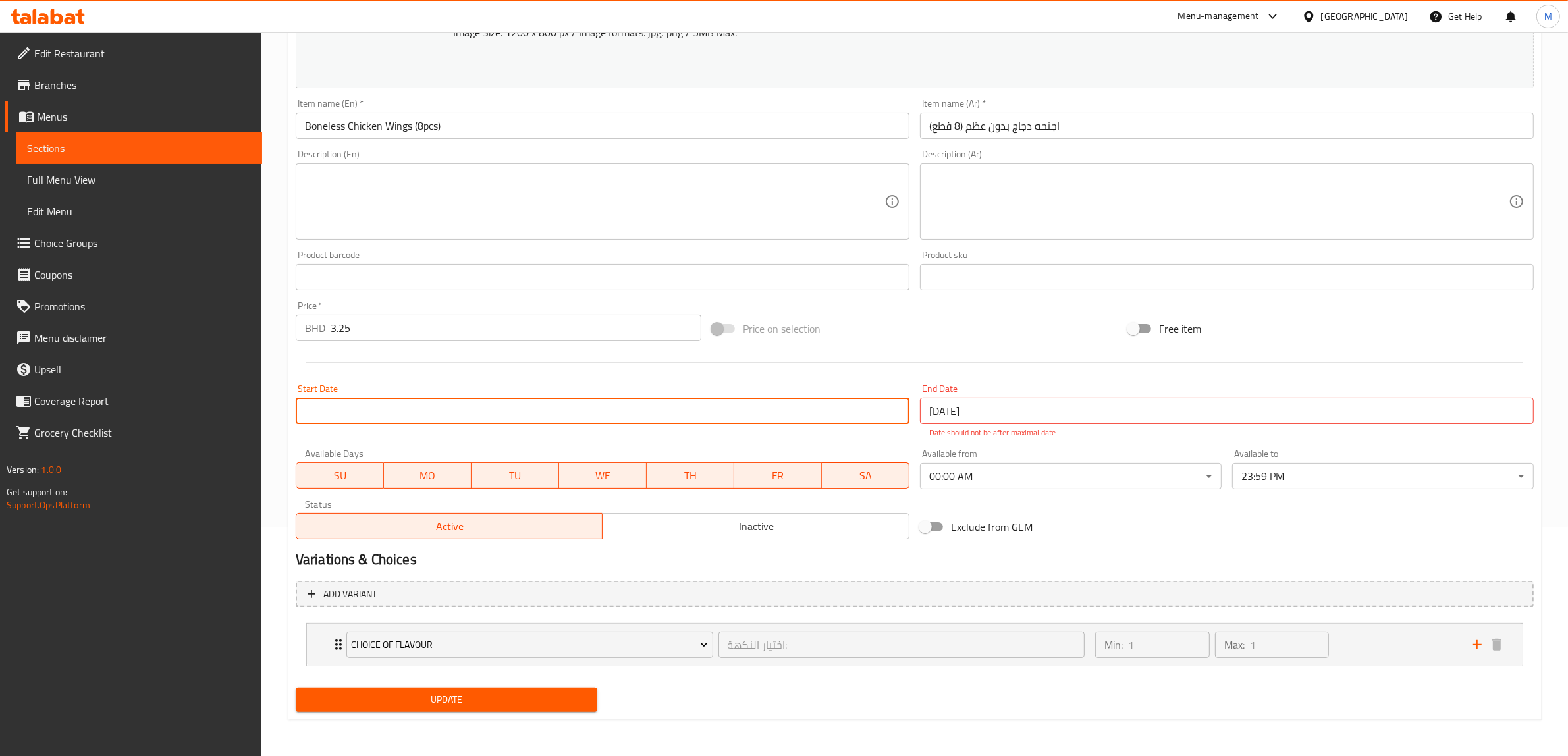
click at [1011, 415] on input "[DATE]" at bounding box center [1227, 411] width 614 height 26
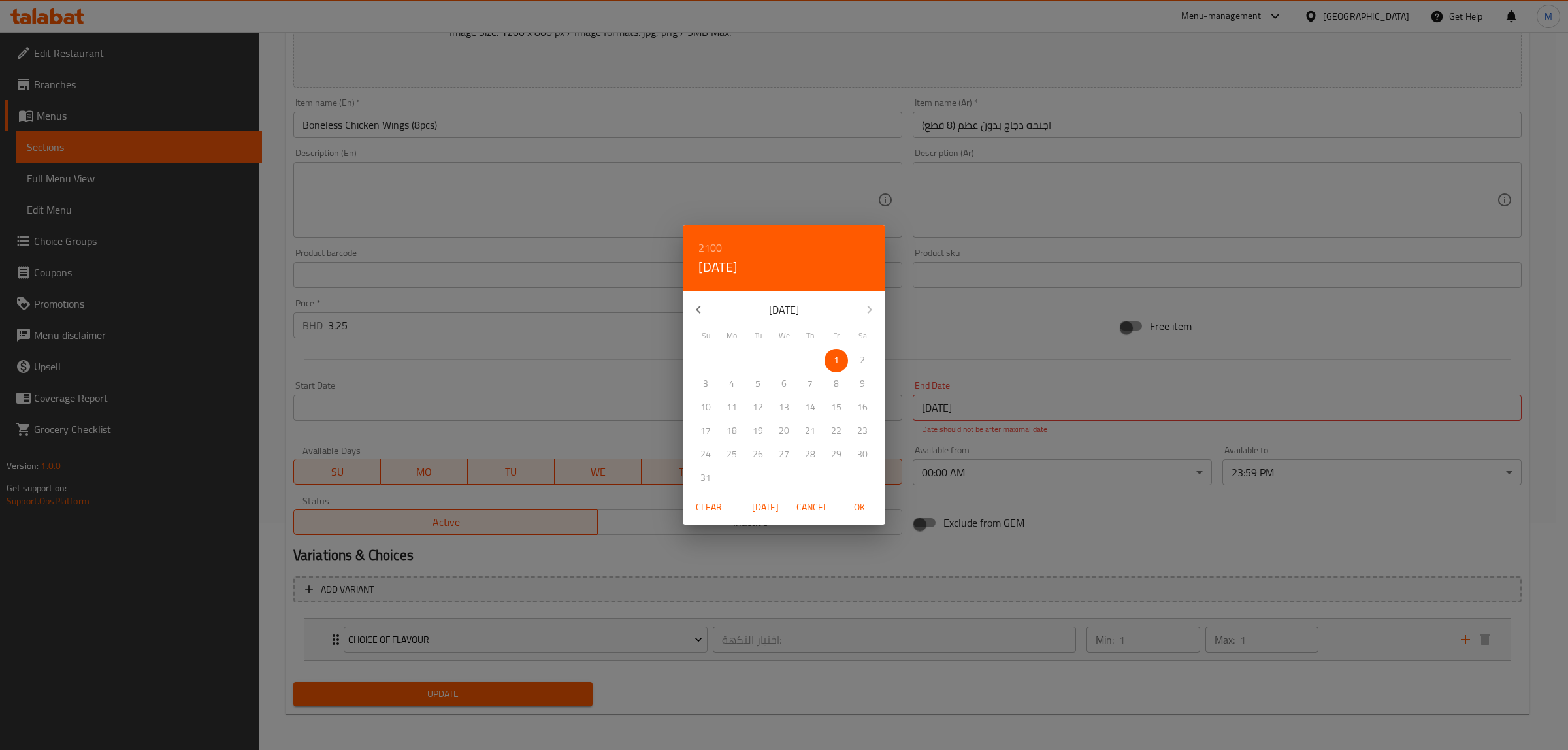
click at [699, 503] on span "Clear" at bounding box center [709, 507] width 31 height 17
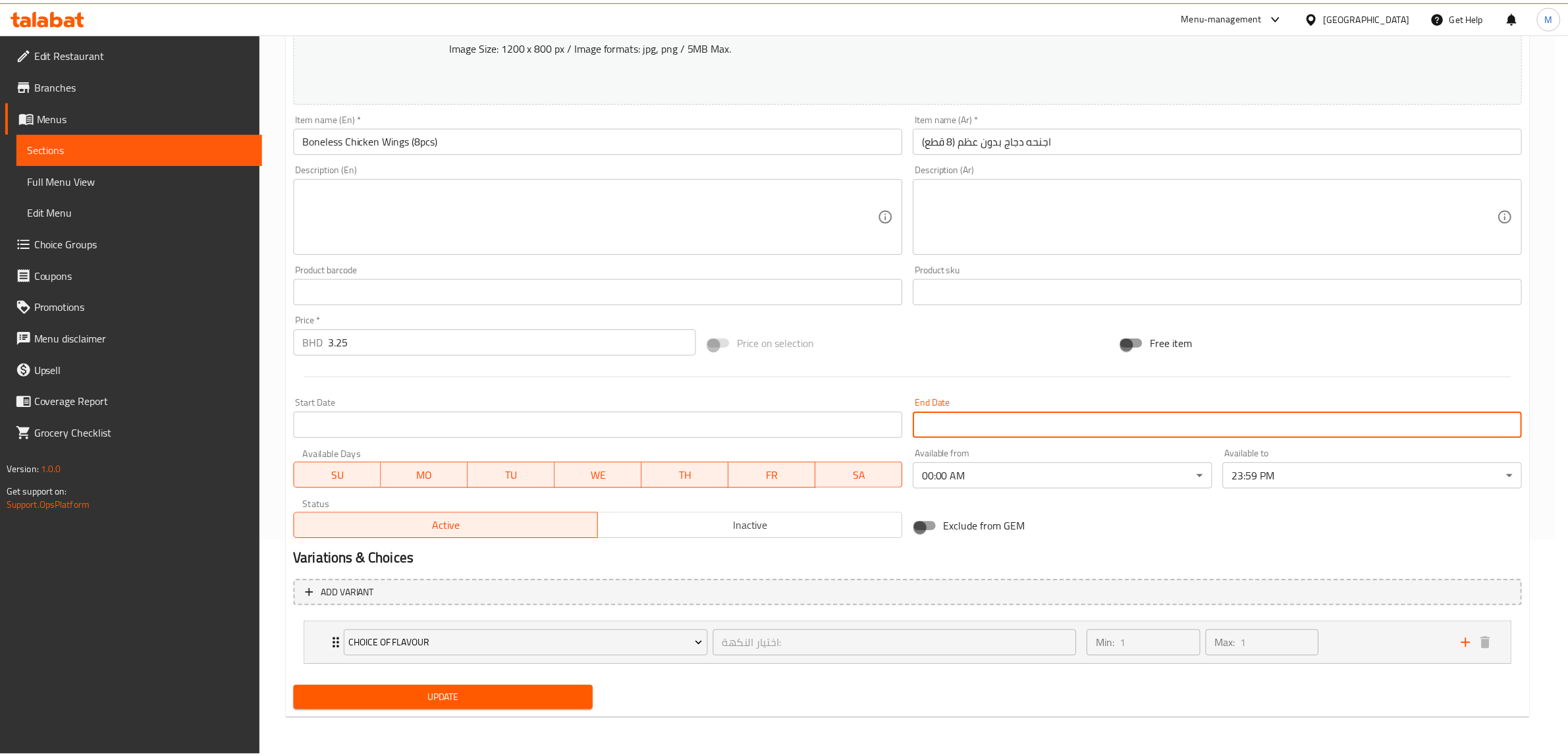
scroll to position [214, 0]
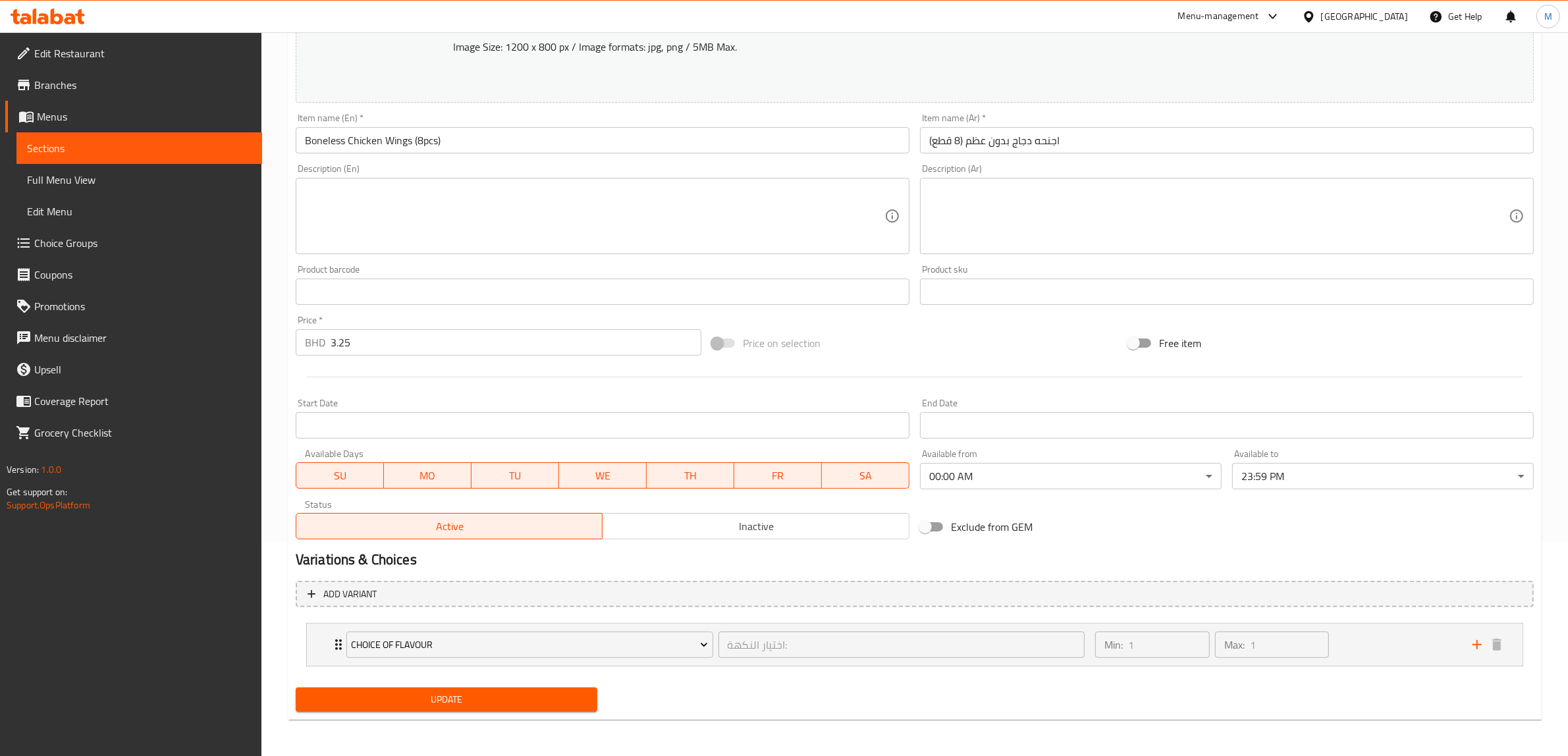
click at [686, 449] on div "SU MO TU WE TH FR SA" at bounding box center [602, 469] width 614 height 40
click at [472, 707] on span "Update" at bounding box center [446, 699] width 281 height 17
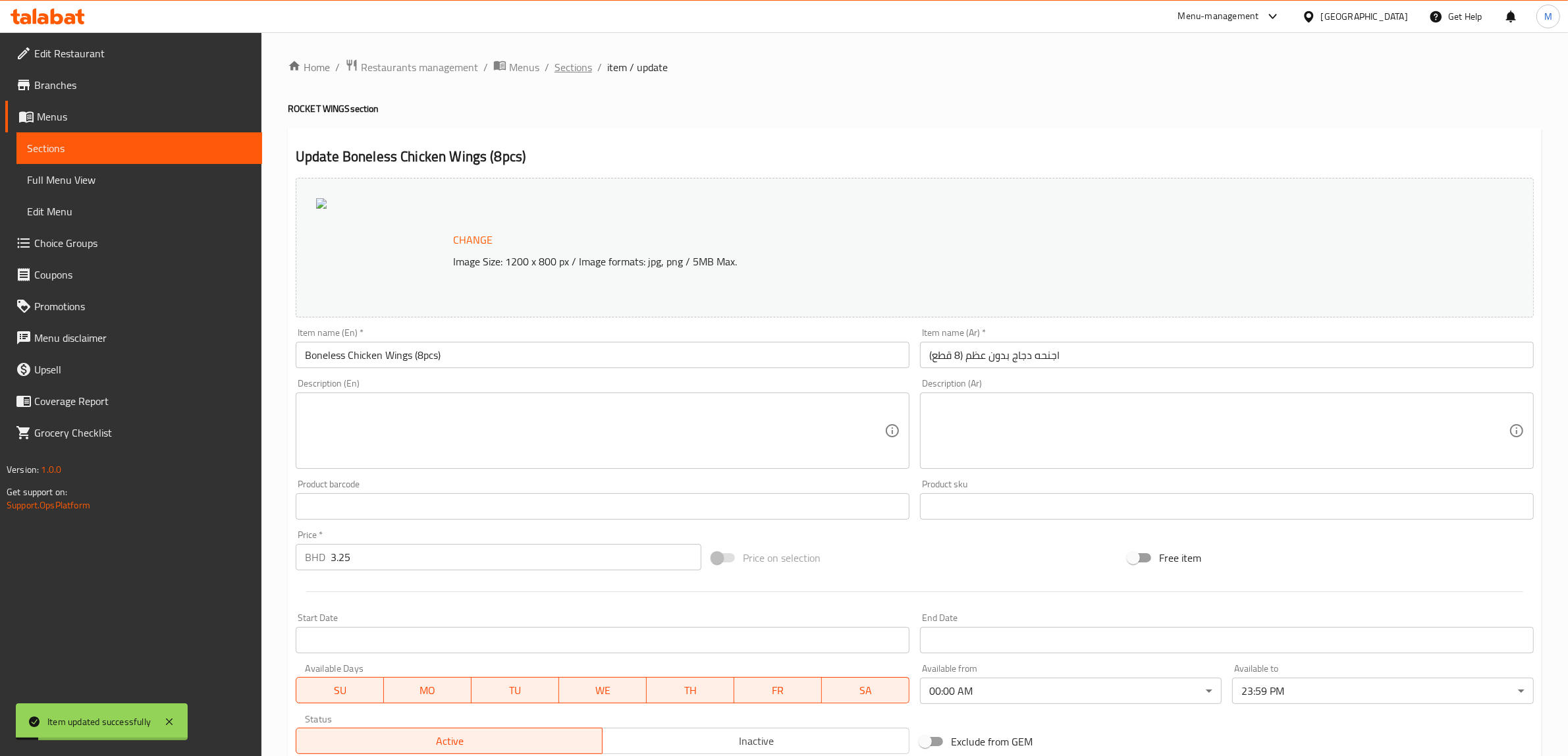
click at [568, 63] on span "Sections" at bounding box center [573, 67] width 38 height 16
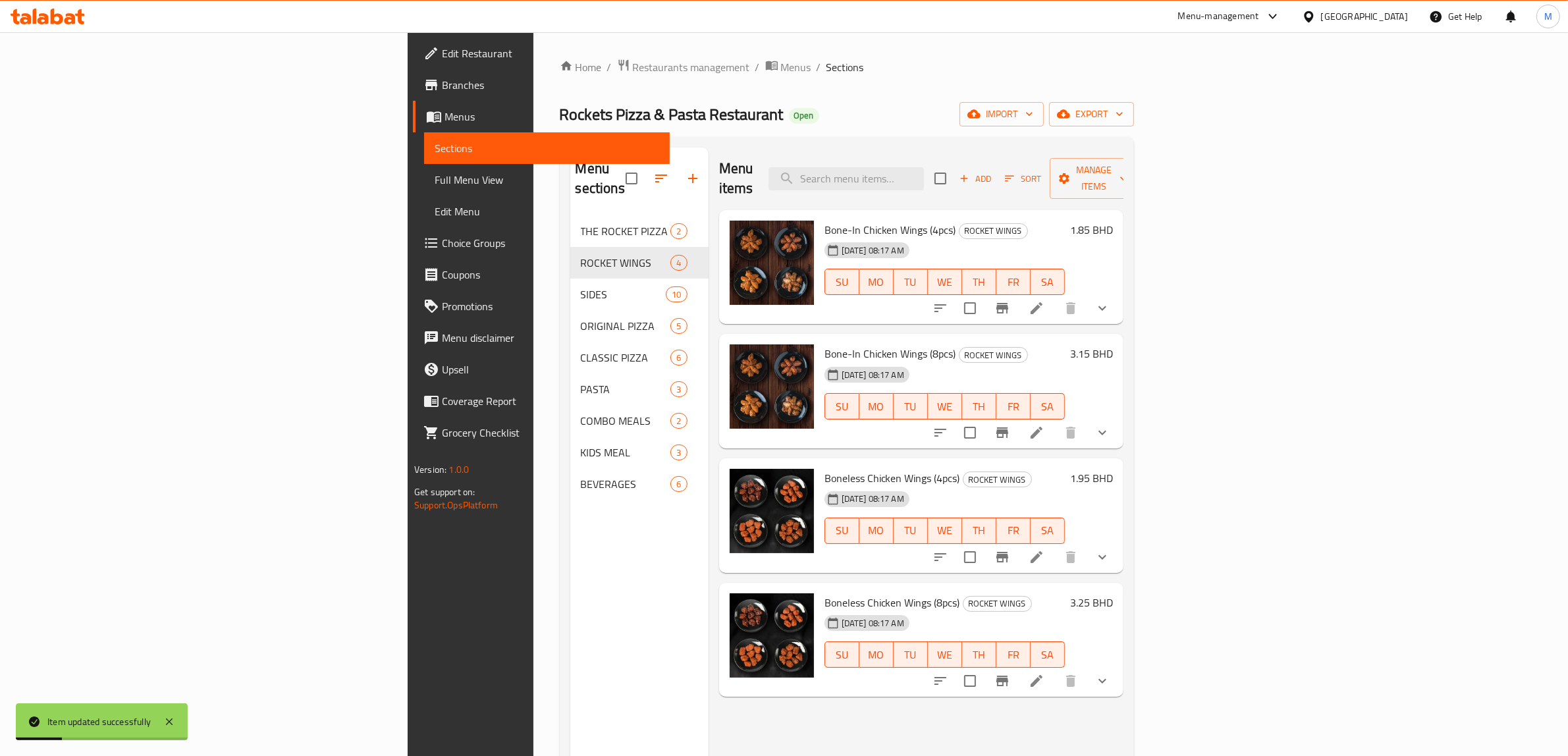
click at [760, 93] on div "Home / Restaurants management / Menus / Sections Rockets Pizza & Pasta Restaura…" at bounding box center [847, 486] width 574 height 855
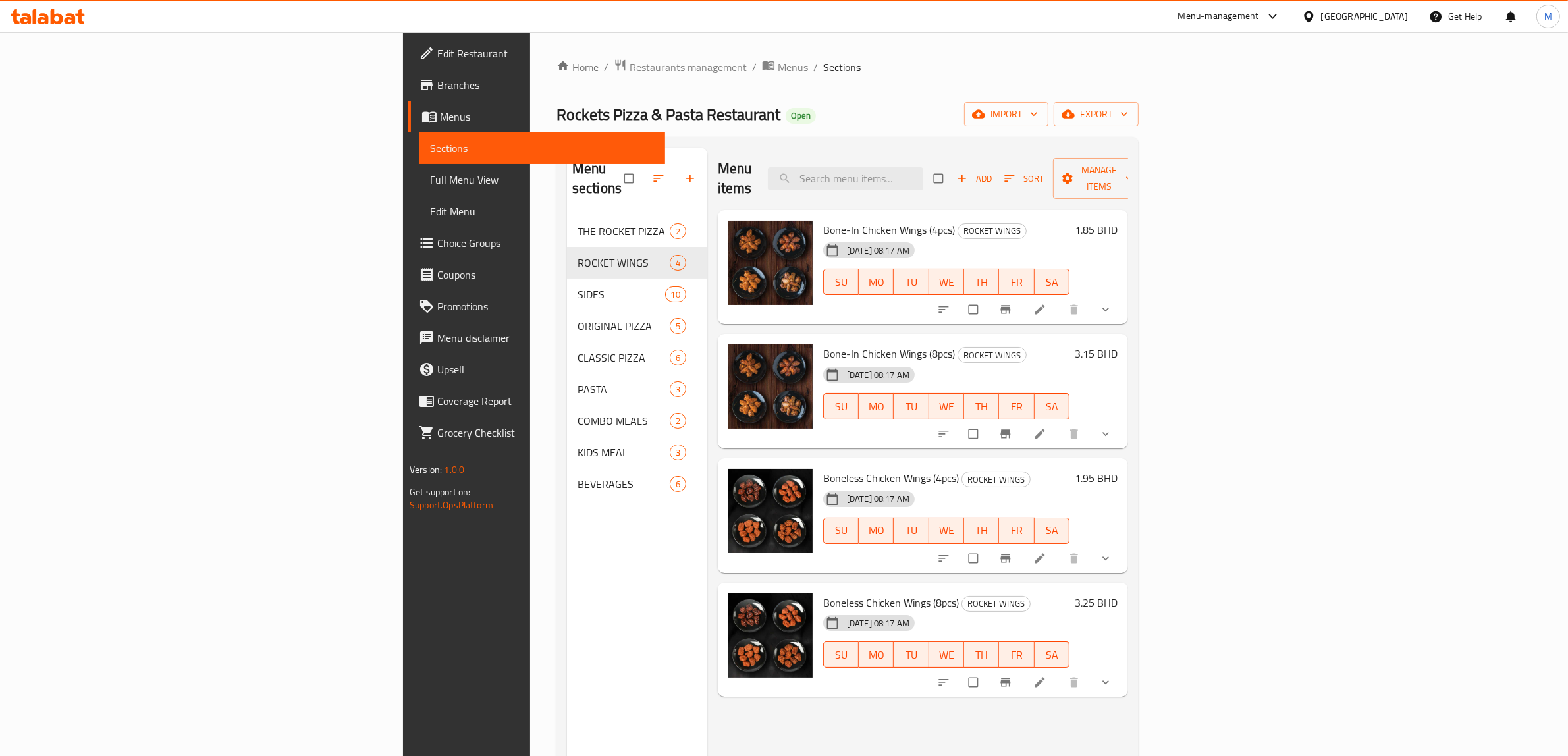
click at [740, 109] on div "Rockets Pizza & Pasta Restaurant Open import export" at bounding box center [848, 114] width 582 height 25
click at [741, 111] on div "Rockets Pizza & Pasta Restaurant Open import export" at bounding box center [848, 114] width 582 height 25
click at [726, 98] on div "Home / Restaurants management / Menus / Sections Rockets Pizza & Pasta Restaura…" at bounding box center [848, 486] width 582 height 855
click at [996, 237] on div "[DATE] 08:17 AM SU MO TU WE TH FR SA" at bounding box center [946, 273] width 257 height 71
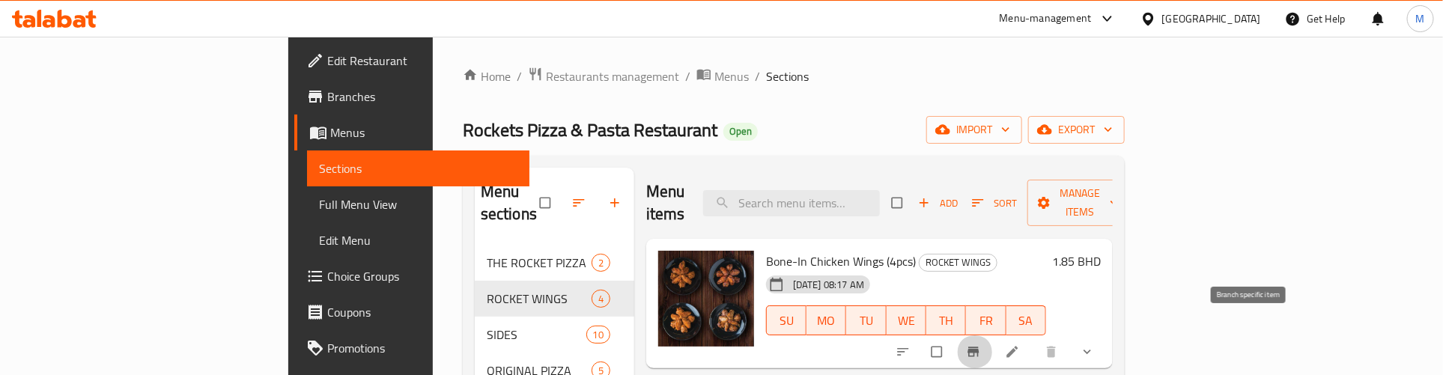
click at [979, 348] on icon "Branch-specific-item" at bounding box center [973, 353] width 11 height 10
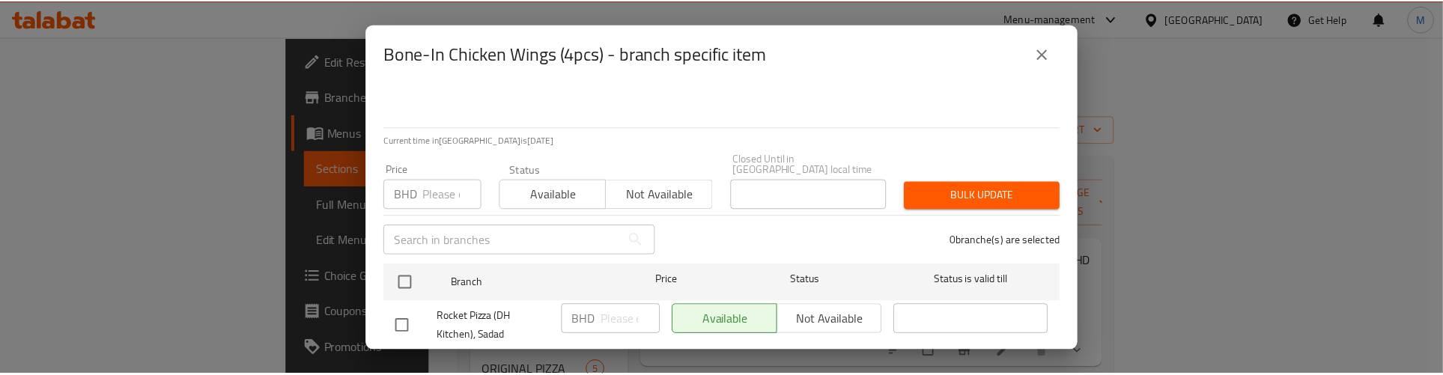
scroll to position [92, 0]
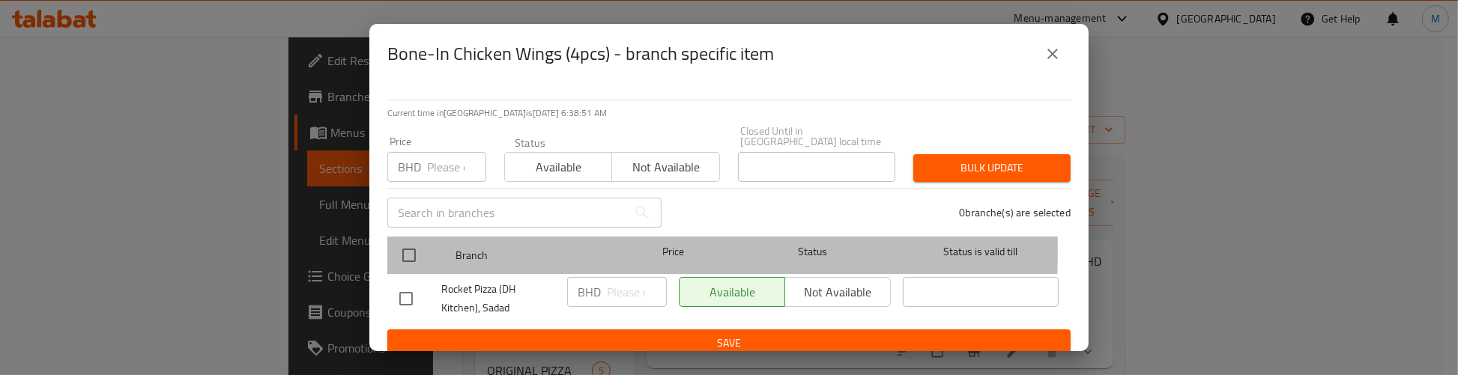
drag, startPoint x: 392, startPoint y: 240, endPoint x: 405, endPoint y: 238, distance: 13.6
click at [393, 238] on div "Branch Price Status Status is valid till" at bounding box center [728, 255] width 683 height 37
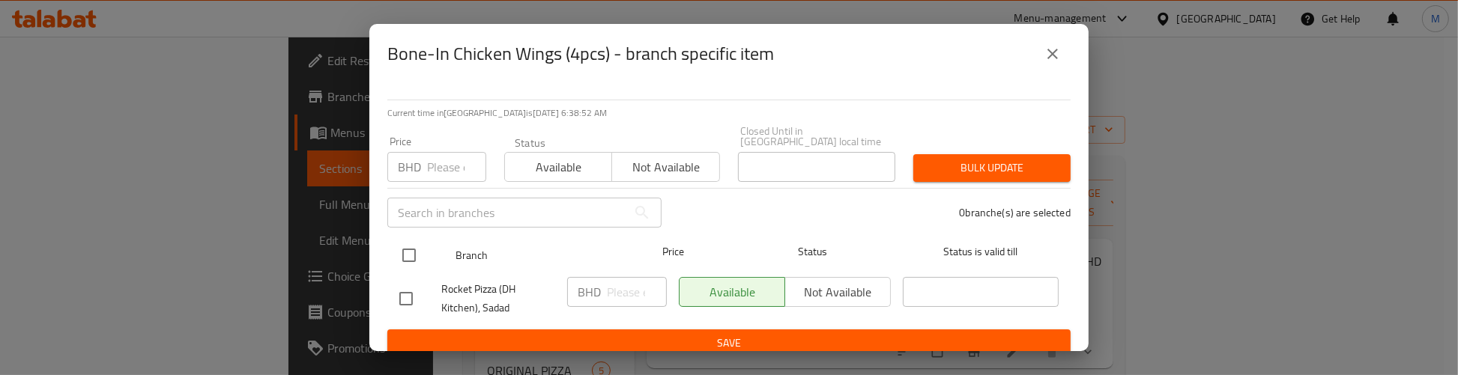
drag, startPoint x: 406, startPoint y: 243, endPoint x: 443, endPoint y: 174, distance: 79.1
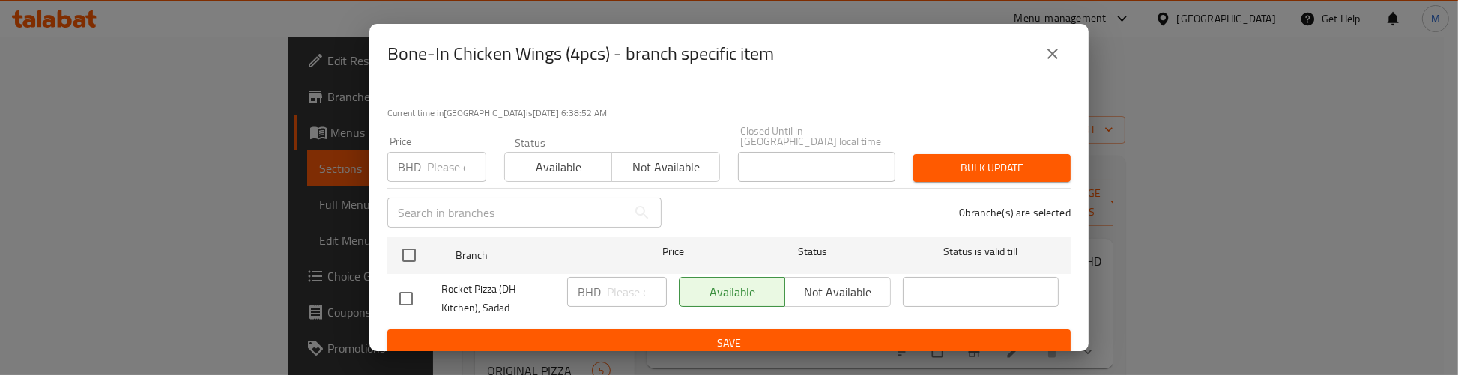
click at [409, 240] on input "checkbox" at bounding box center [408, 255] width 31 height 31
checkbox input "true"
click at [443, 174] on div "Price BHD Price" at bounding box center [436, 159] width 117 height 64
click at [443, 163] on input "number" at bounding box center [456, 167] width 59 height 30
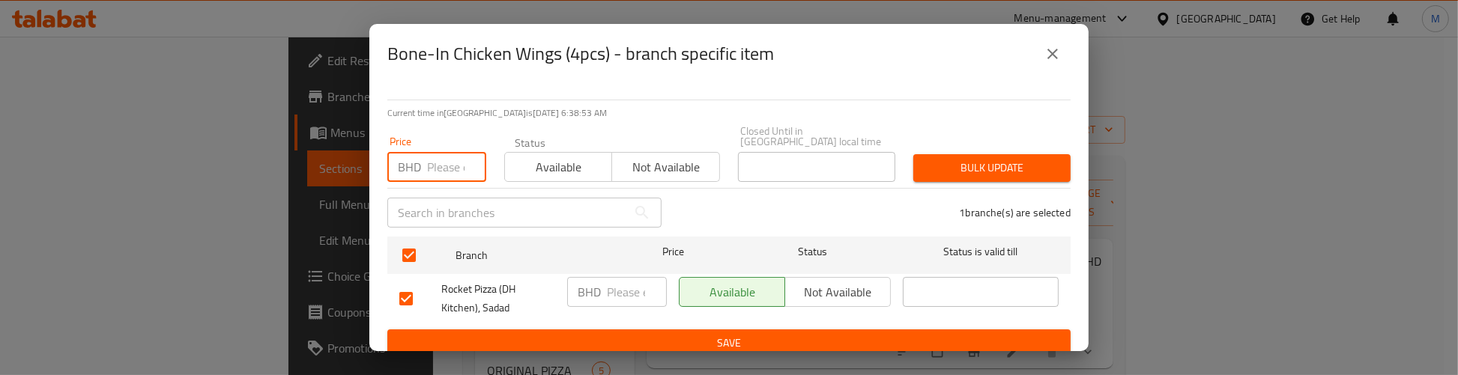
paste input "1.85"
type input "1.85"
click at [961, 163] on span "Bulk update" at bounding box center [991, 168] width 133 height 19
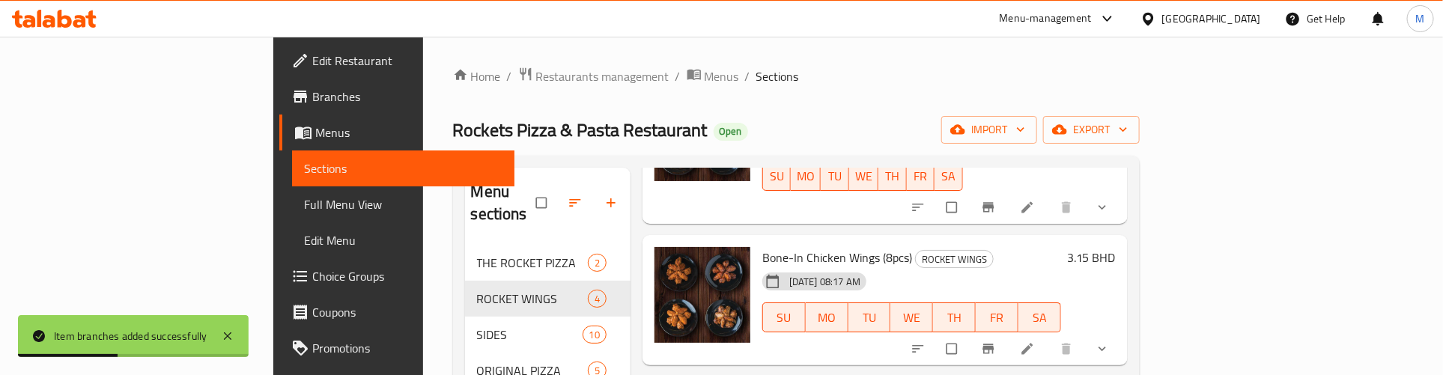
scroll to position [187, 0]
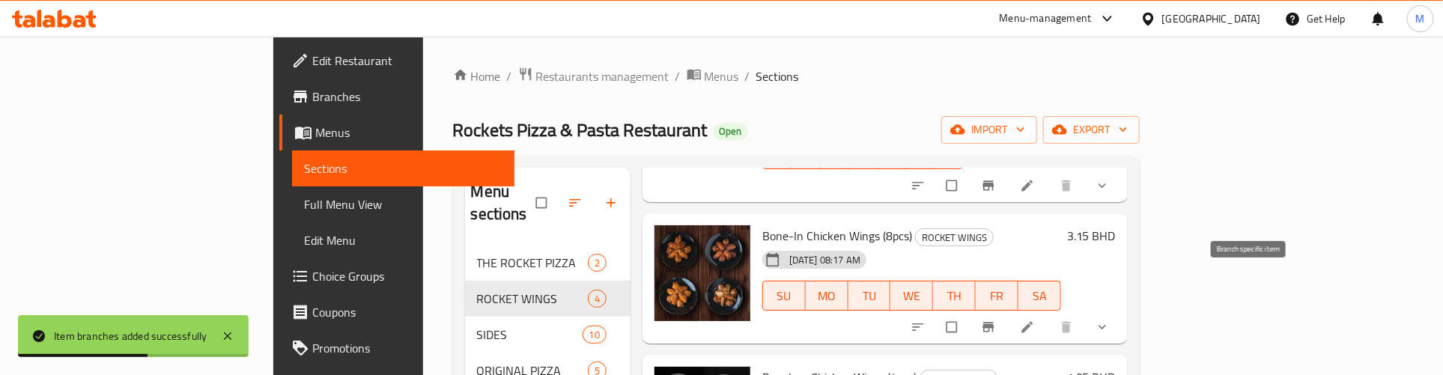
click at [996, 320] on icon "Branch-specific-item" at bounding box center [988, 327] width 15 height 15
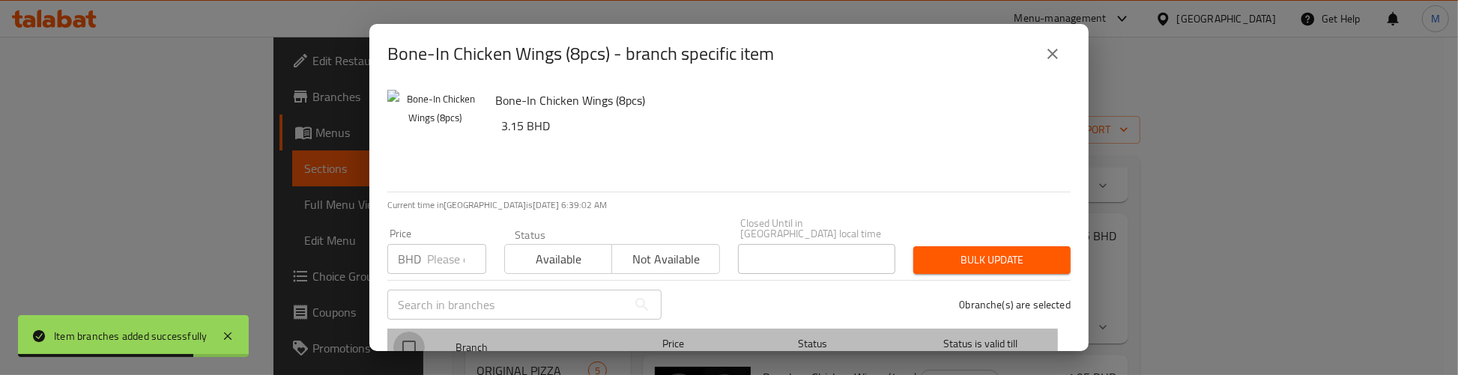
click at [410, 332] on input "checkbox" at bounding box center [408, 347] width 31 height 31
checkbox input "true"
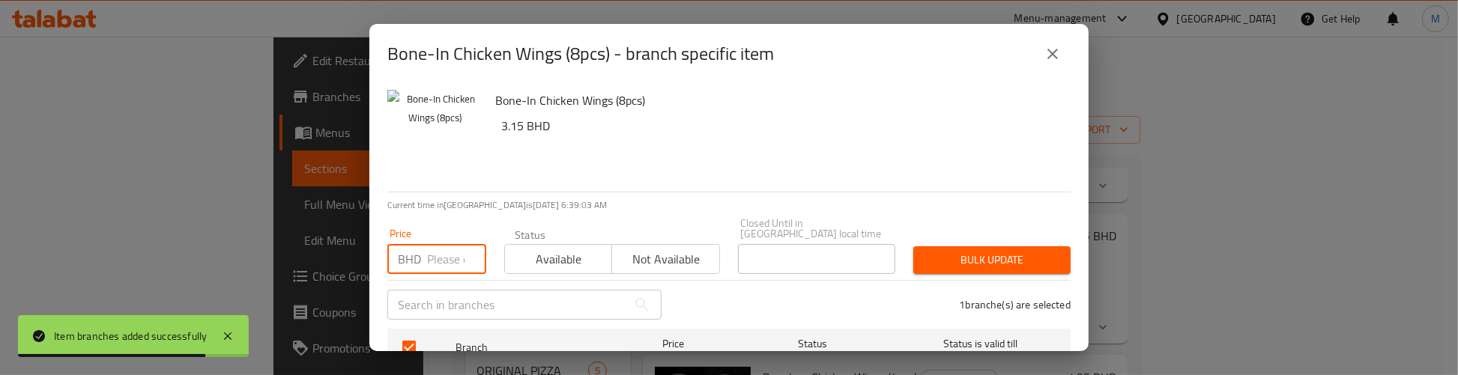
click at [435, 249] on input "number" at bounding box center [456, 259] width 59 height 30
paste input "3.15"
type input "3.15"
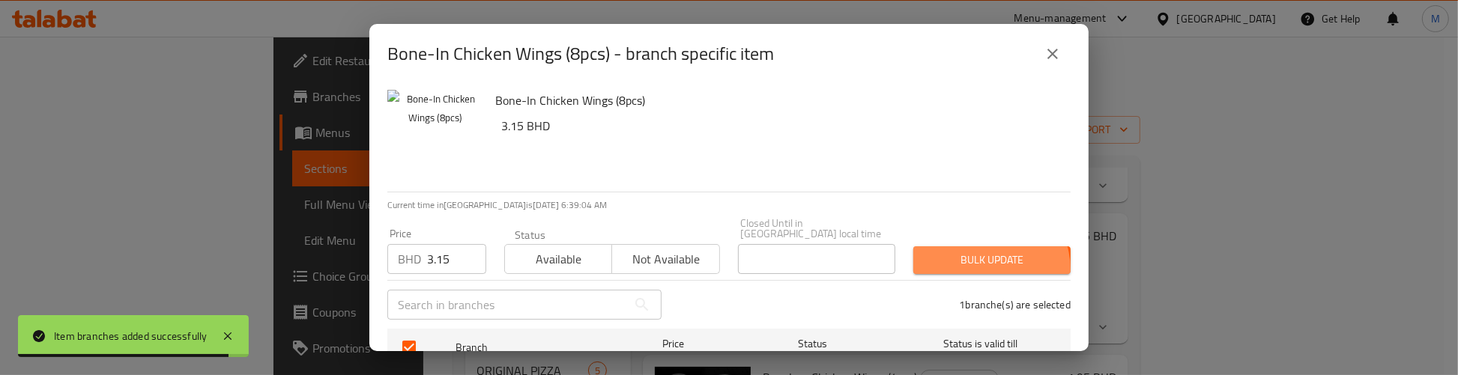
click at [972, 259] on button "Bulk update" at bounding box center [991, 260] width 157 height 28
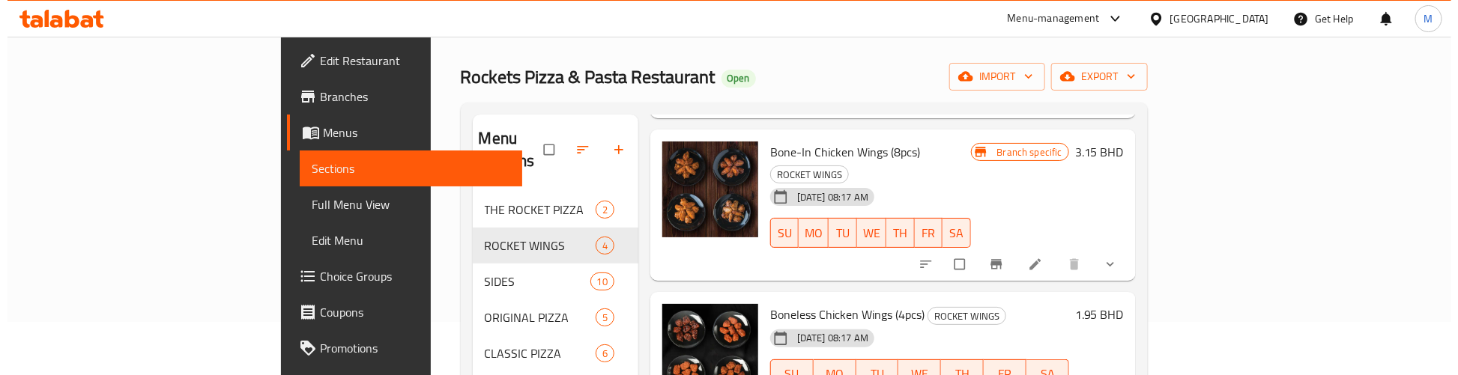
scroll to position [94, 0]
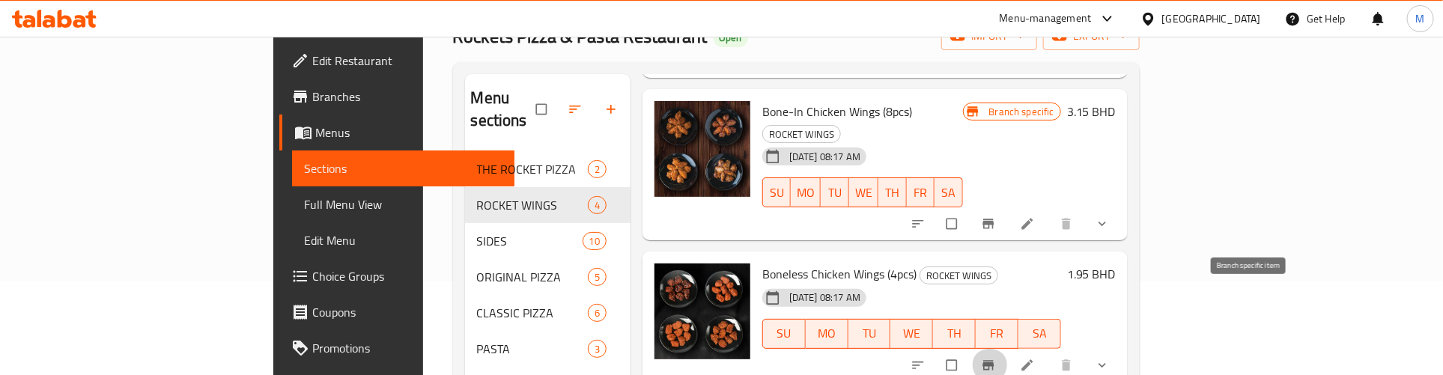
click at [996, 358] on icon "Branch-specific-item" at bounding box center [988, 365] width 15 height 15
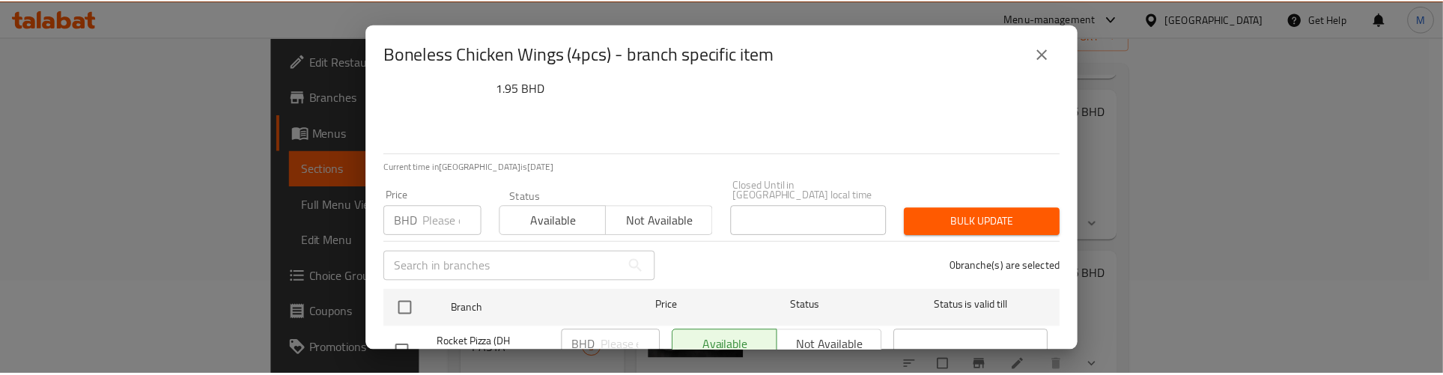
scroll to position [92, 0]
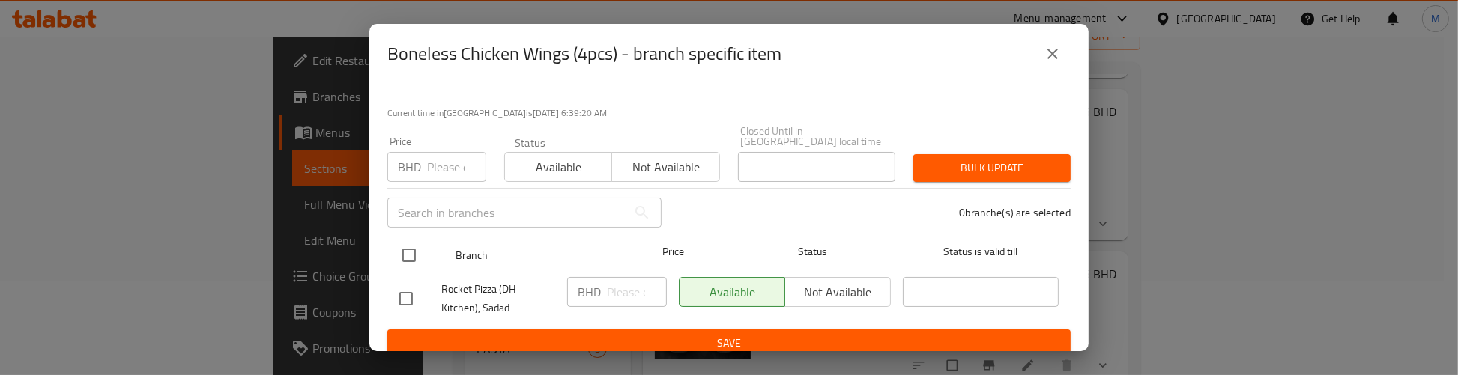
click at [403, 246] on input "checkbox" at bounding box center [408, 255] width 31 height 31
checkbox input "true"
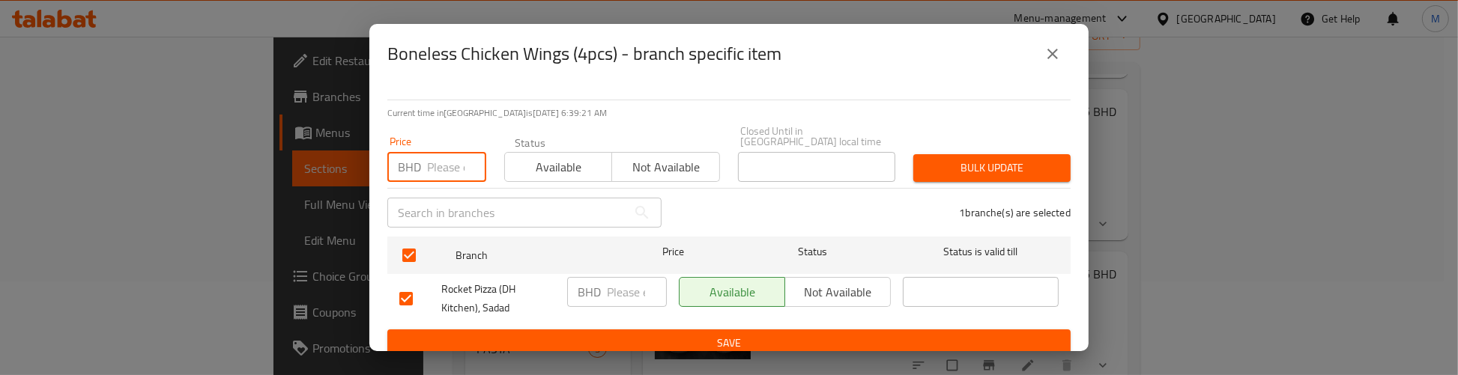
click at [440, 152] on input "number" at bounding box center [456, 167] width 59 height 30
paste input "1.95"
type input "1.95"
click at [949, 166] on span "Bulk update" at bounding box center [991, 168] width 133 height 19
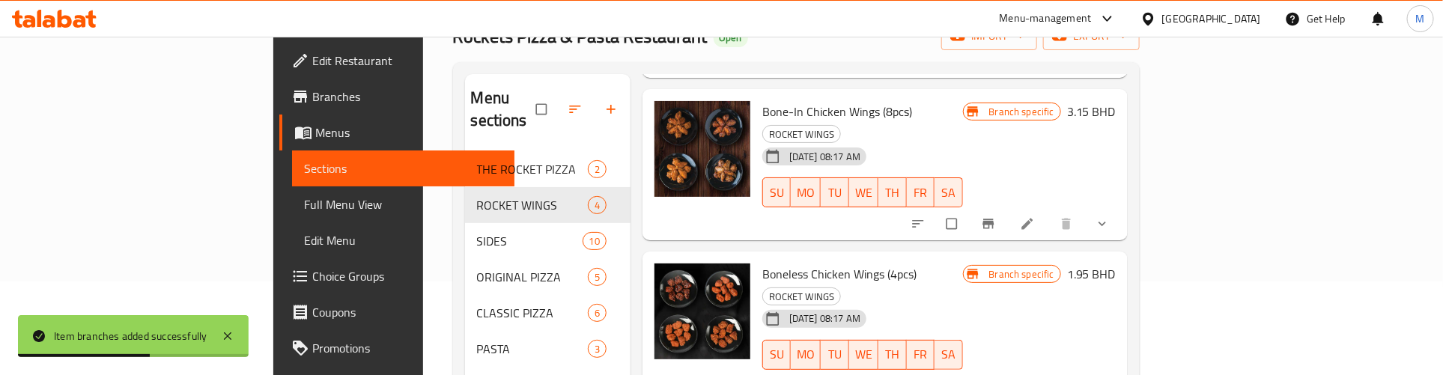
click at [963, 264] on h6 "Boneless Chicken Wings (4pcs) ROCKET WINGS" at bounding box center [862, 285] width 201 height 42
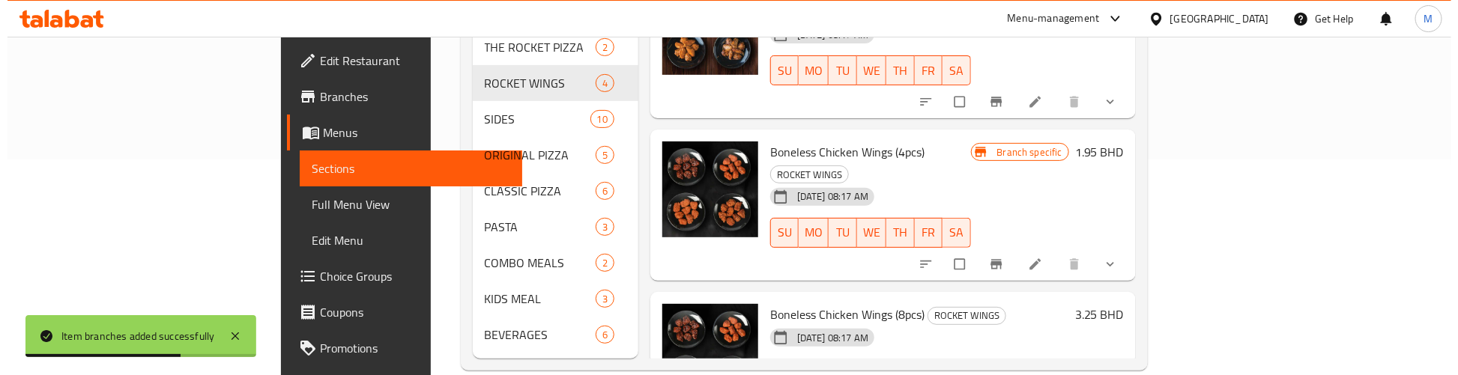
scroll to position [219, 0]
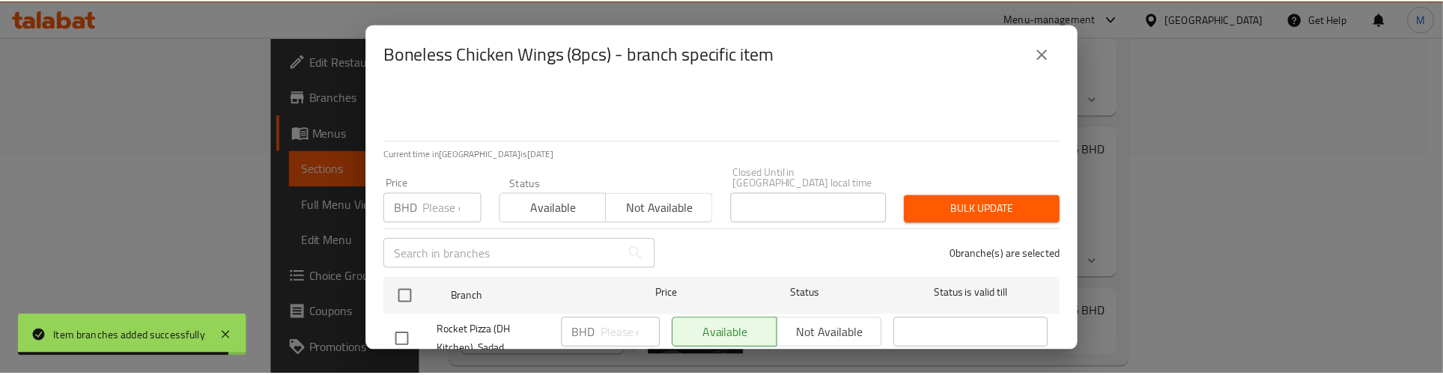
scroll to position [92, 0]
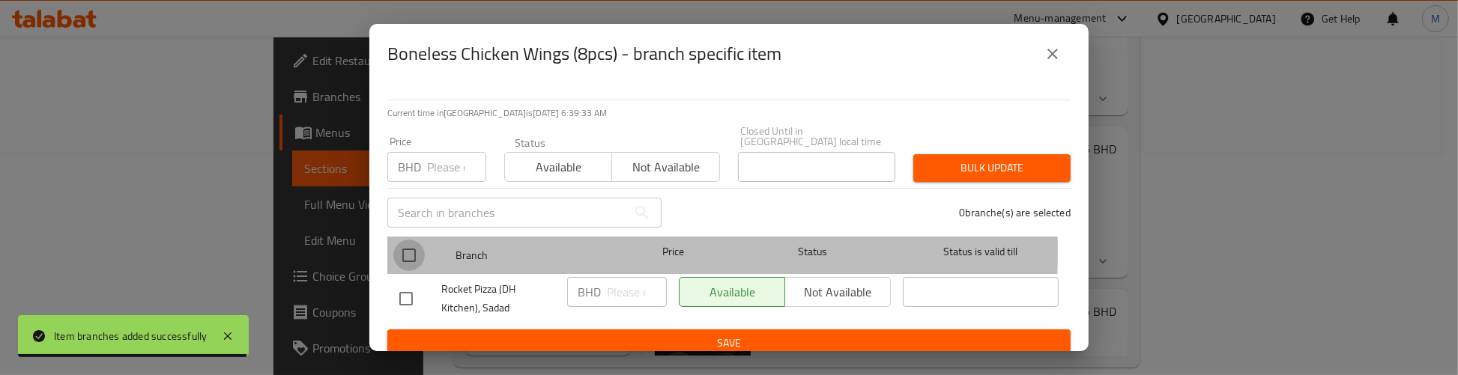
click at [410, 240] on input "checkbox" at bounding box center [408, 255] width 31 height 31
checkbox input "true"
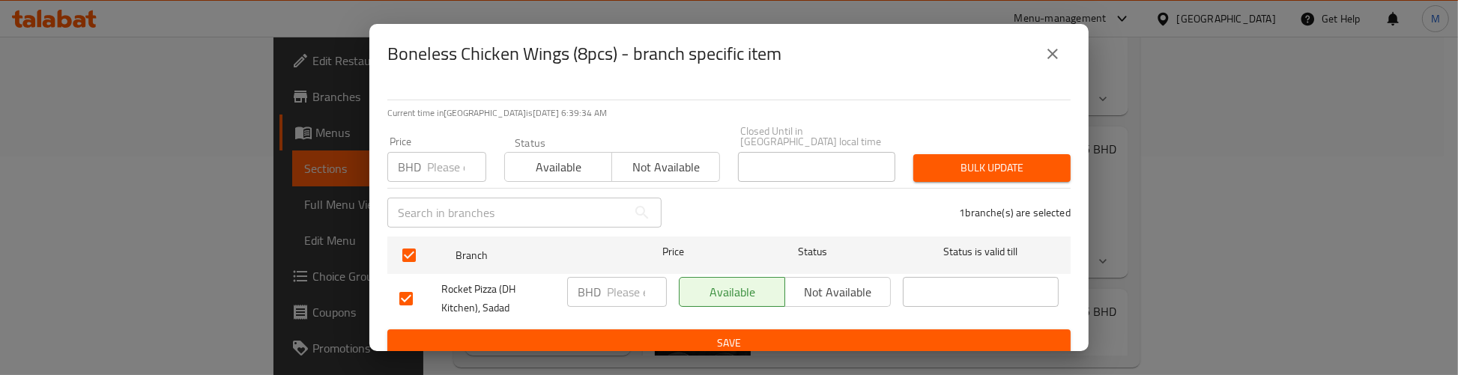
click at [431, 158] on input "number" at bounding box center [456, 167] width 59 height 30
paste input "3.25"
type input "3.25"
click at [925, 159] on span "Bulk update" at bounding box center [991, 168] width 133 height 19
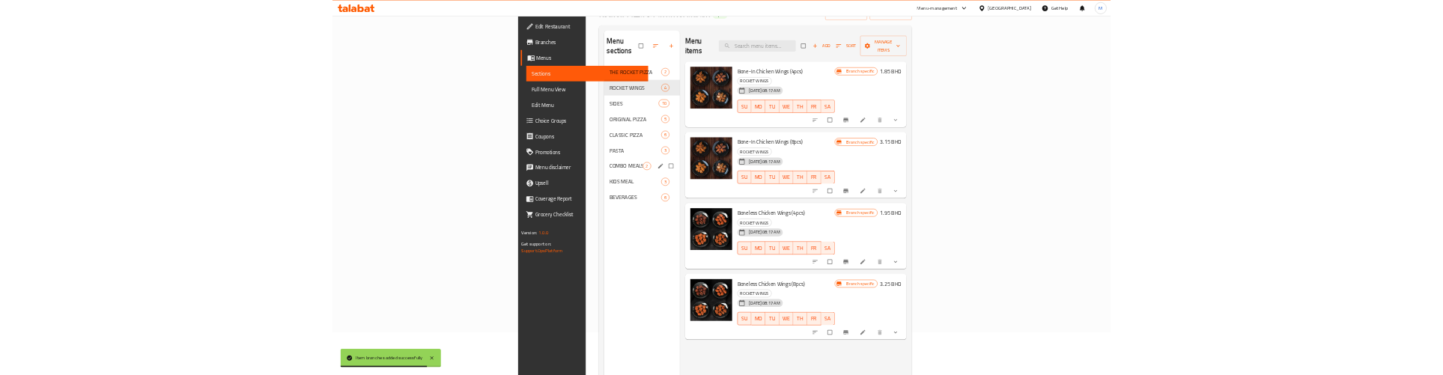
scroll to position [0, 0]
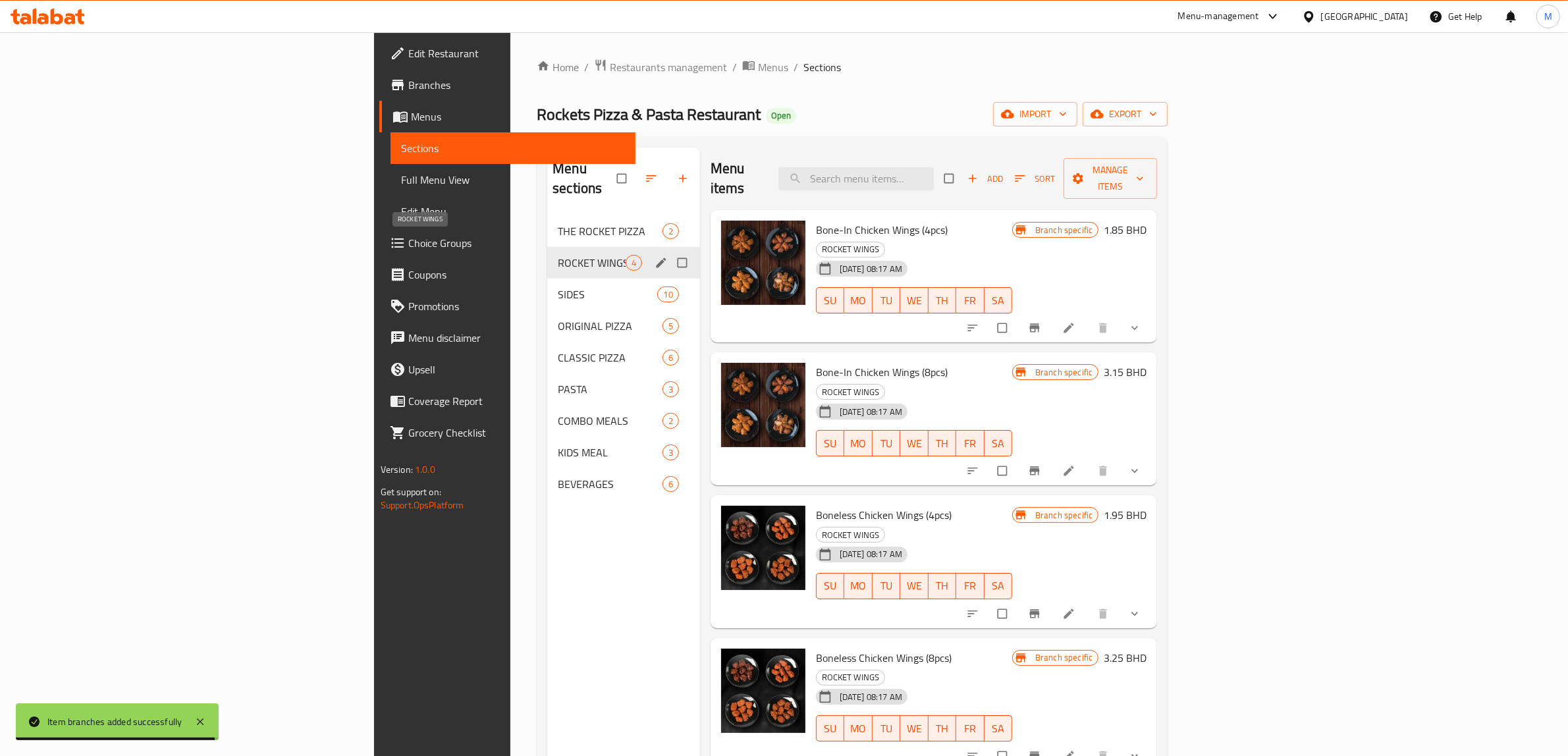
click at [558, 255] on span "ROCKET WINGS" at bounding box center [591, 263] width 67 height 16
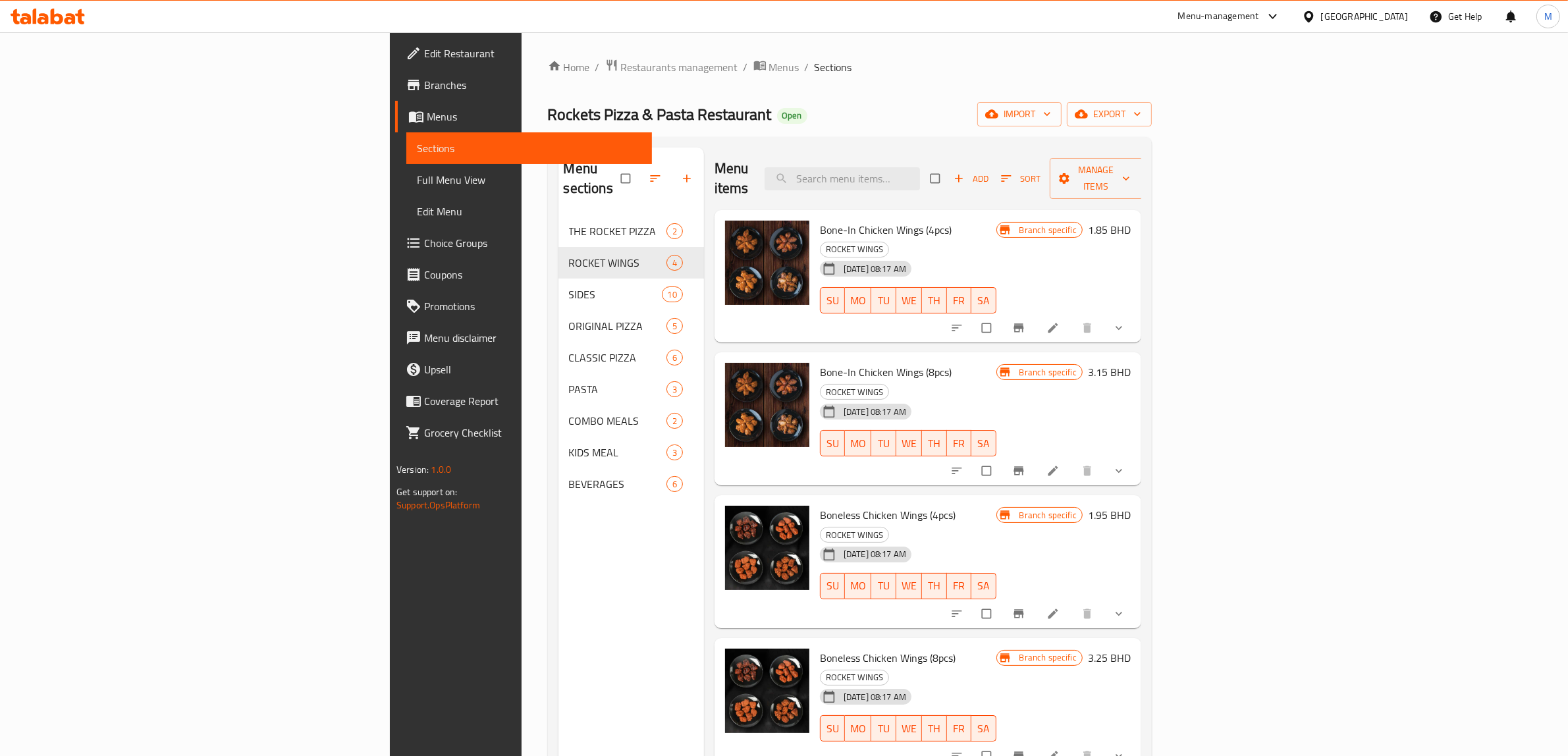
click at [1002, 256] on div "11-08-2025 08:17 AM SU MO TU WE TH FR SA" at bounding box center [908, 291] width 187 height 71
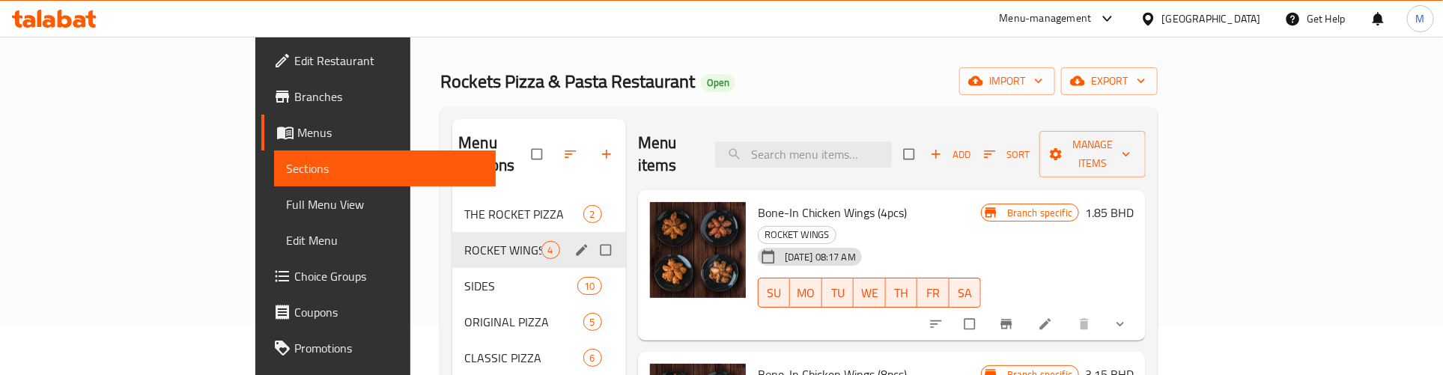
scroll to position [94, 0]
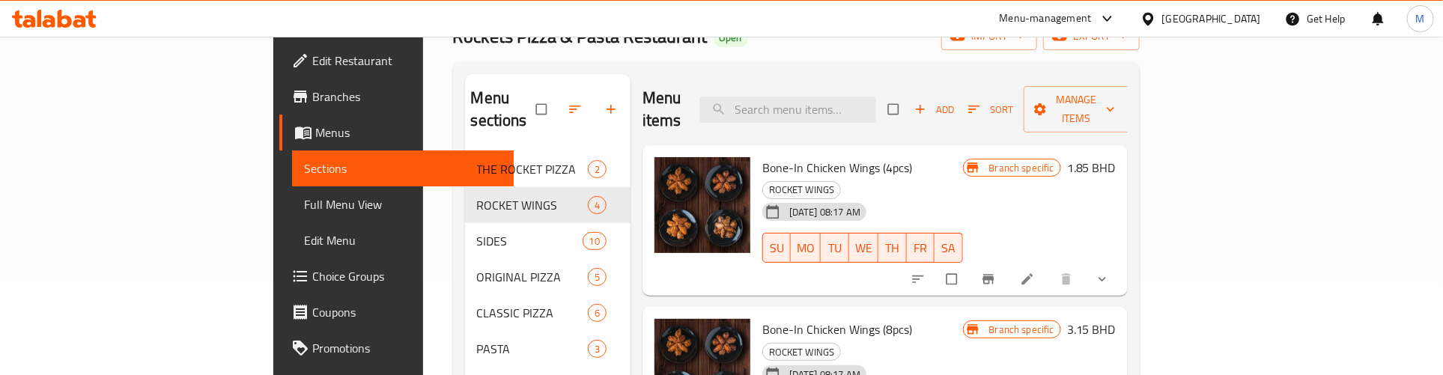
click at [631, 231] on div "Menu items Add Sort Manage items Bone-In Chicken Wings (4pcs) ROCKET WINGS 11-0…" at bounding box center [879, 277] width 497 height 407
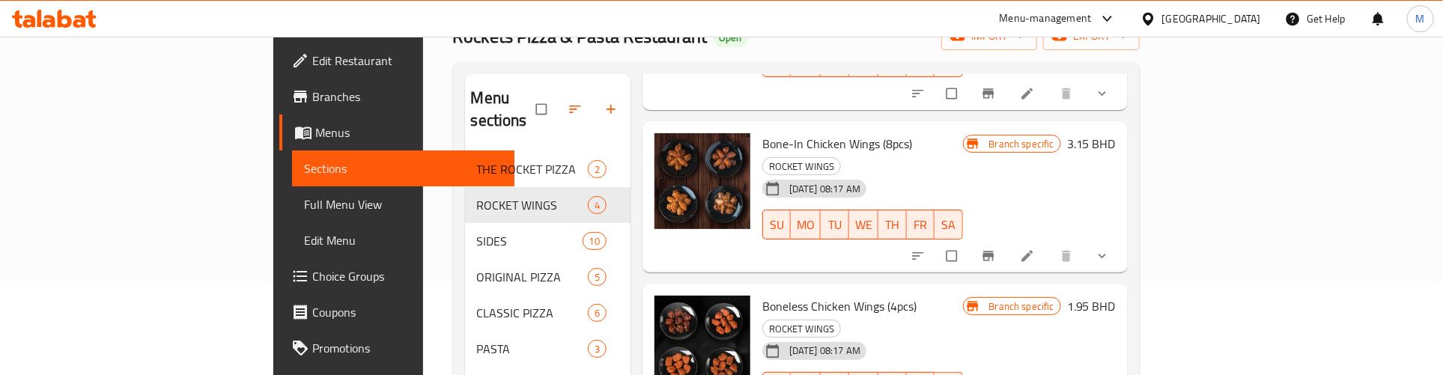
scroll to position [187, 0]
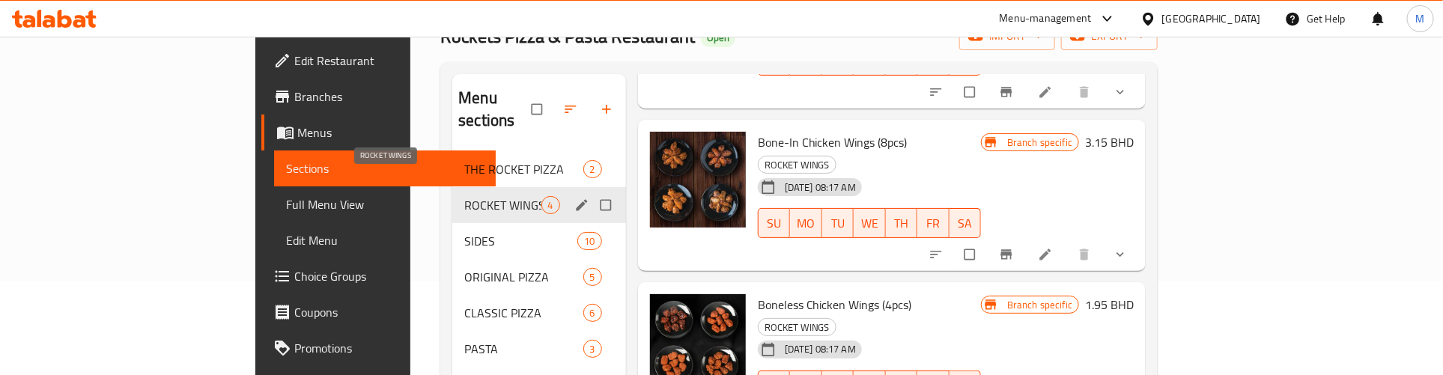
click at [464, 196] on span "ROCKET WINGS" at bounding box center [502, 205] width 76 height 18
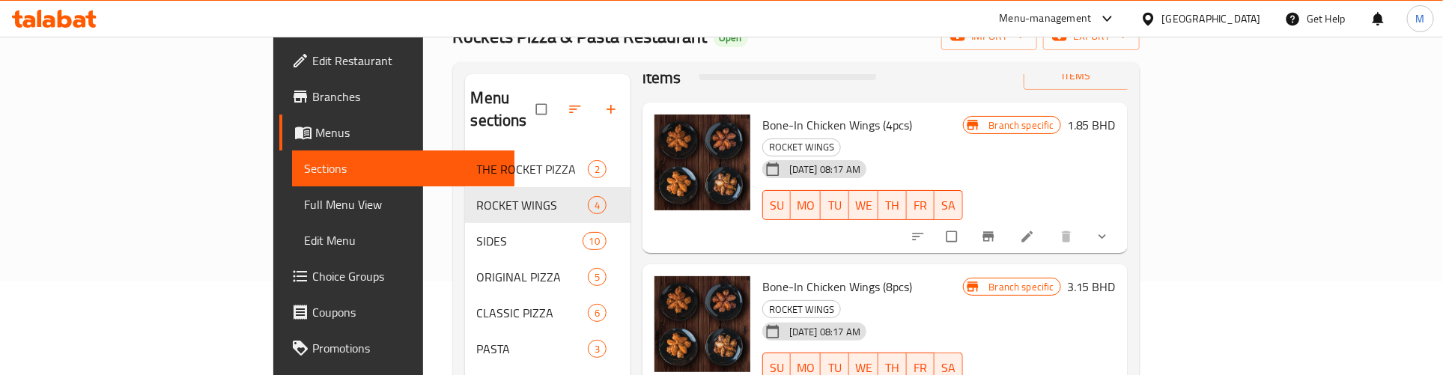
scroll to position [0, 0]
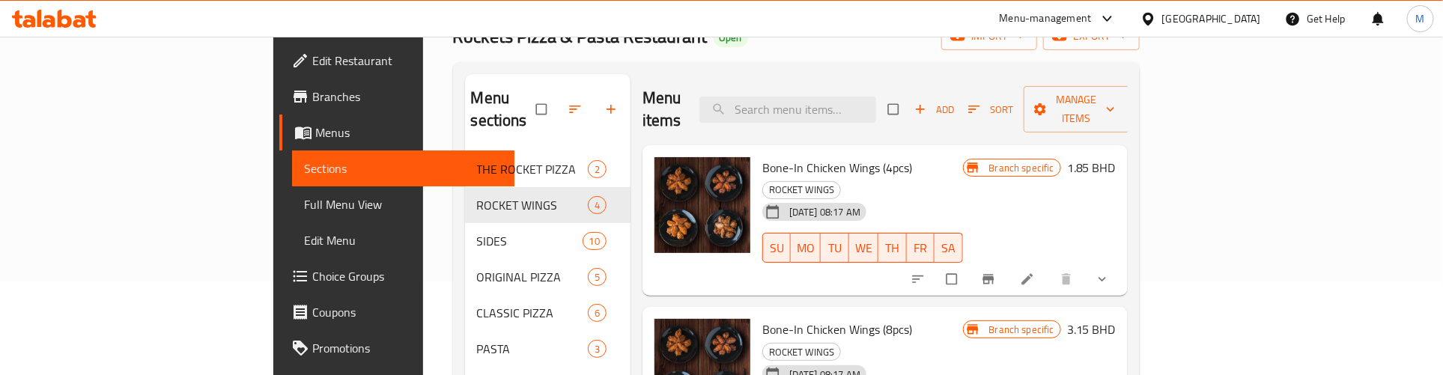
click at [1110, 272] on icon "show more" at bounding box center [1102, 279] width 15 height 15
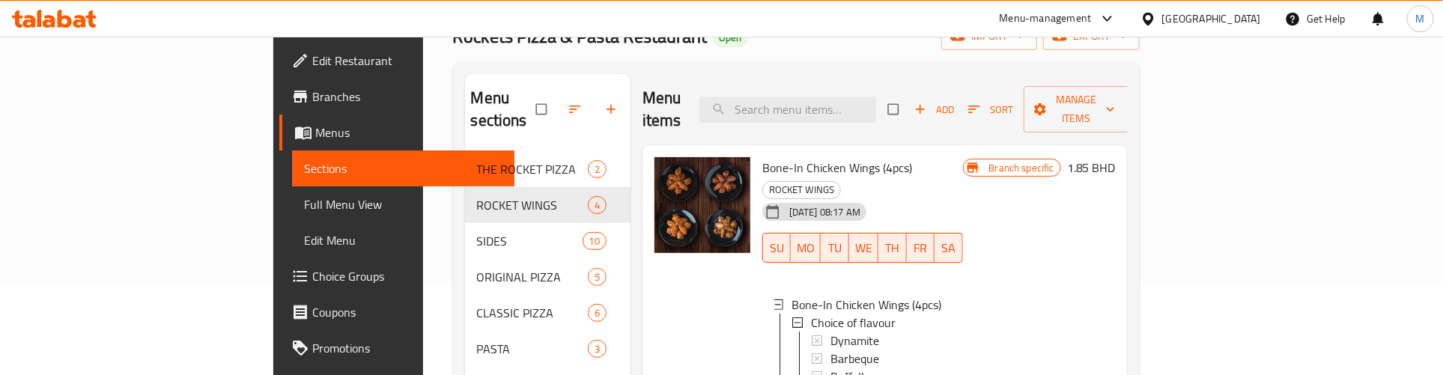
click at [649, 285] on div at bounding box center [703, 295] width 108 height 289
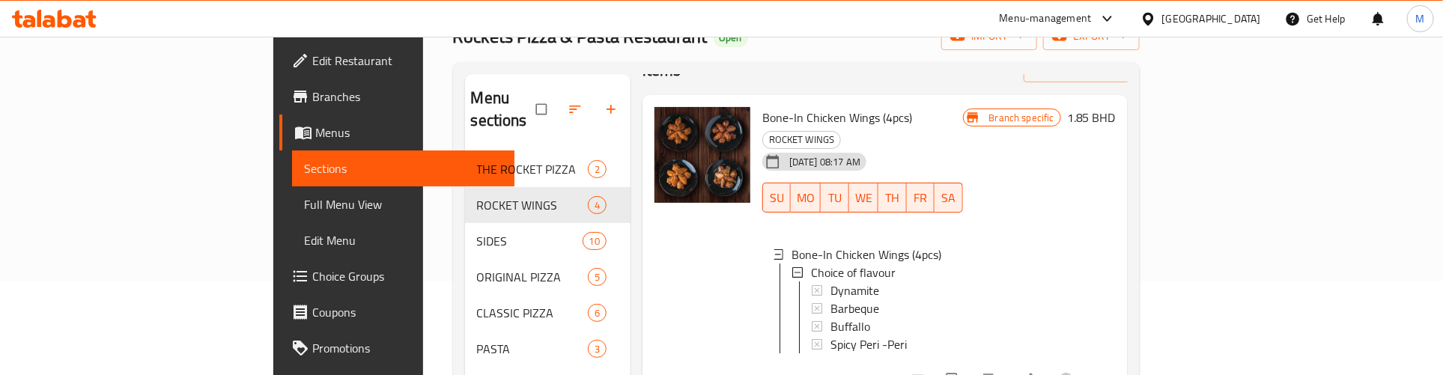
scroll to position [94, 0]
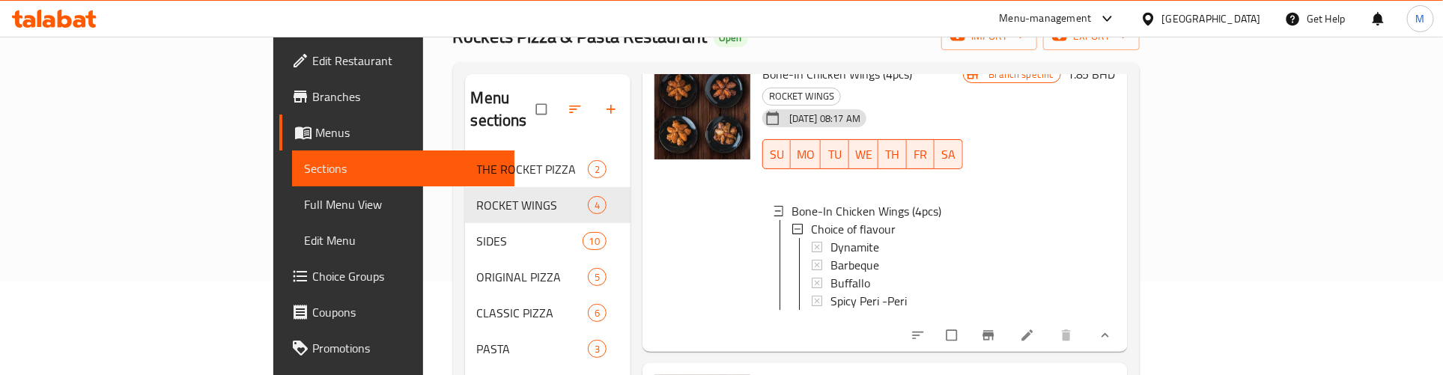
click at [649, 186] on div at bounding box center [703, 202] width 108 height 289
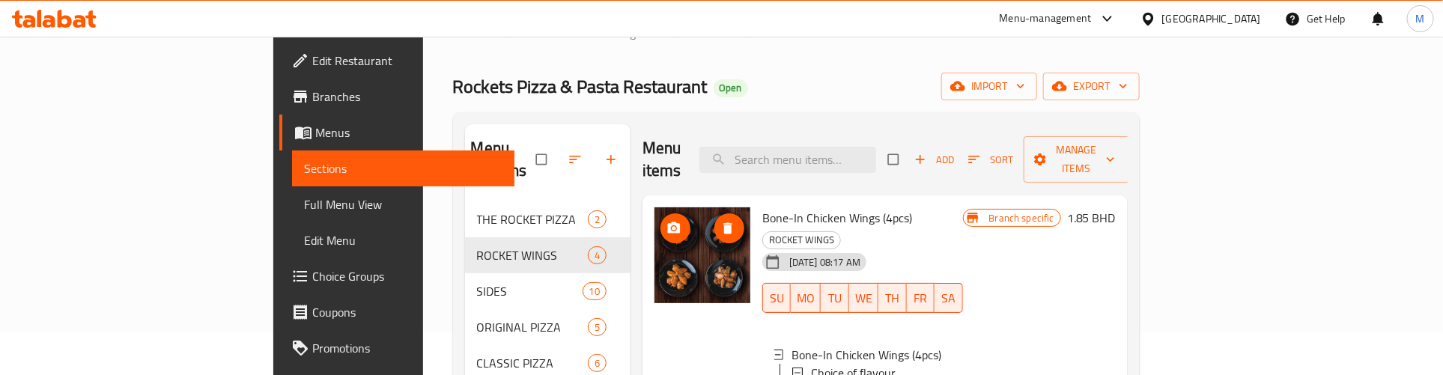
scroll to position [0, 0]
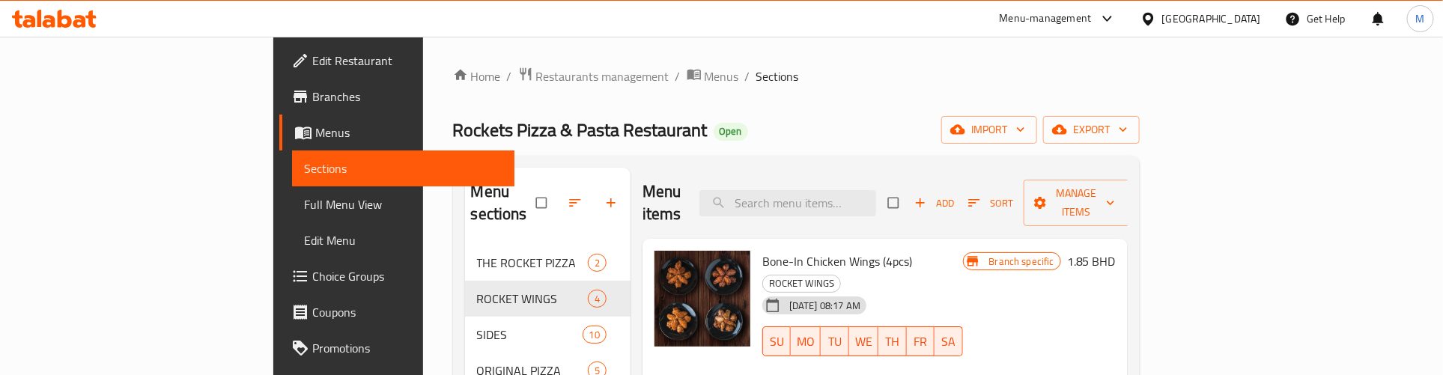
click at [682, 112] on div "Home / Restaurants management / Menus / Sections Rockets Pizza & Pasta Restaura…" at bounding box center [796, 327] width 687 height 520
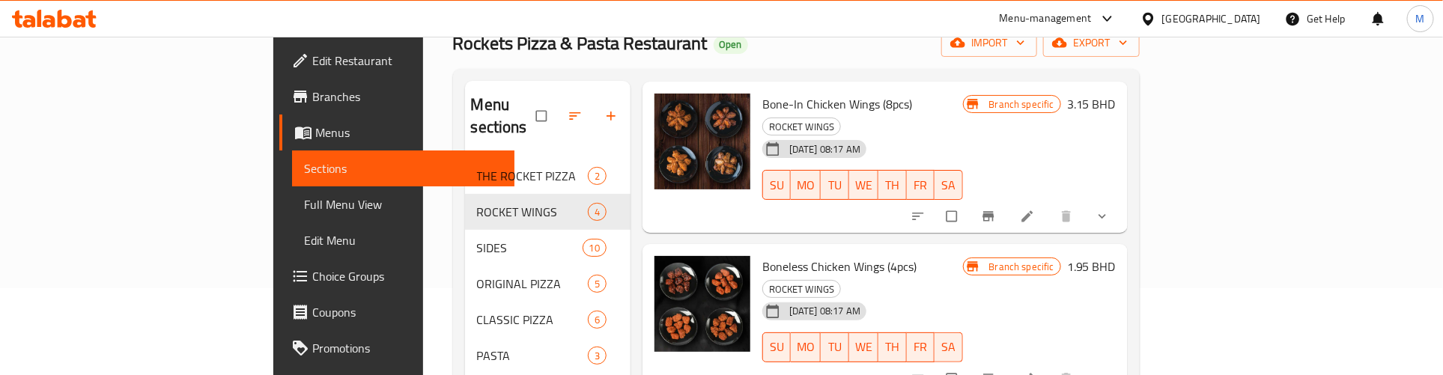
scroll to position [219, 0]
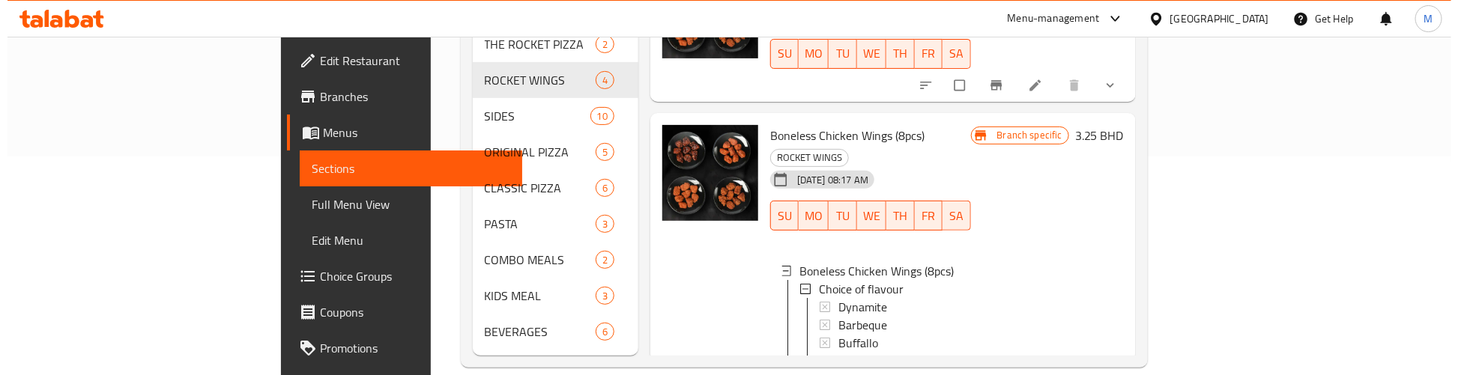
scroll to position [545, 0]
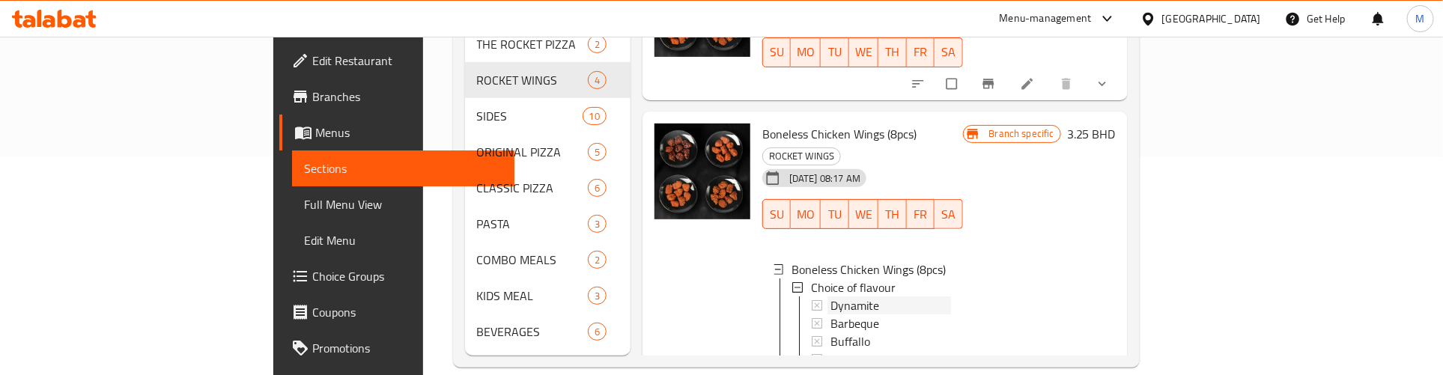
click at [831, 297] on span "Dynamite" at bounding box center [855, 306] width 49 height 18
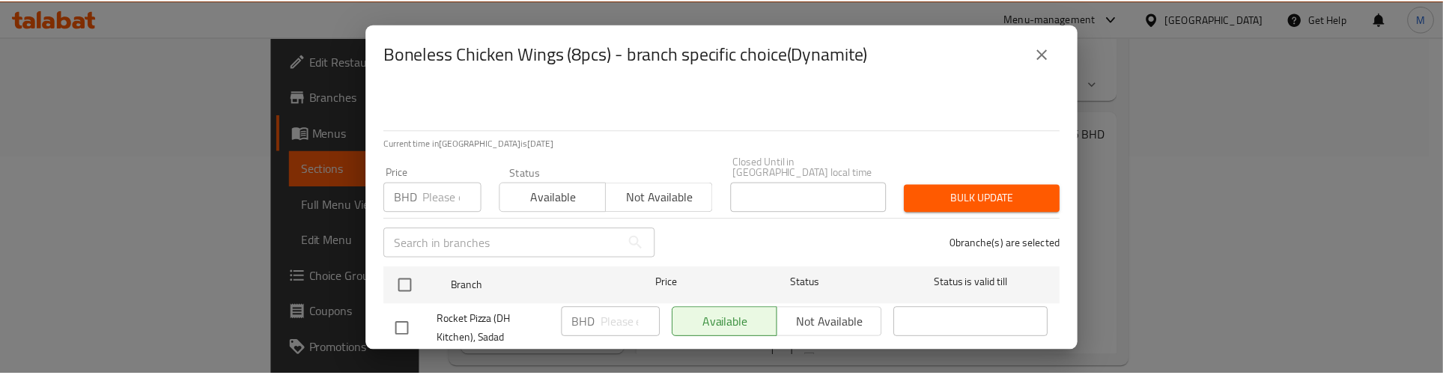
scroll to position [92, 0]
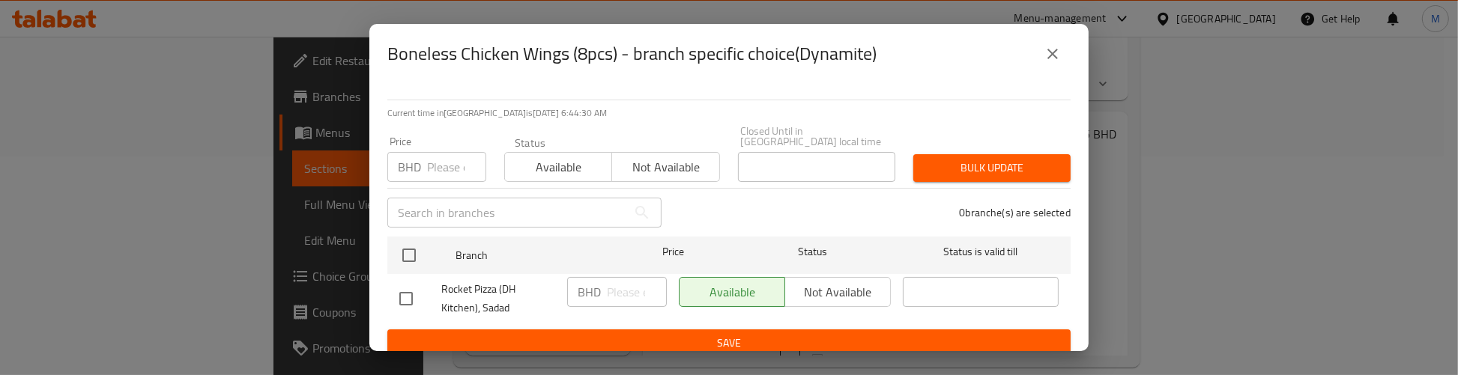
click at [1049, 55] on icon "close" at bounding box center [1052, 54] width 18 height 18
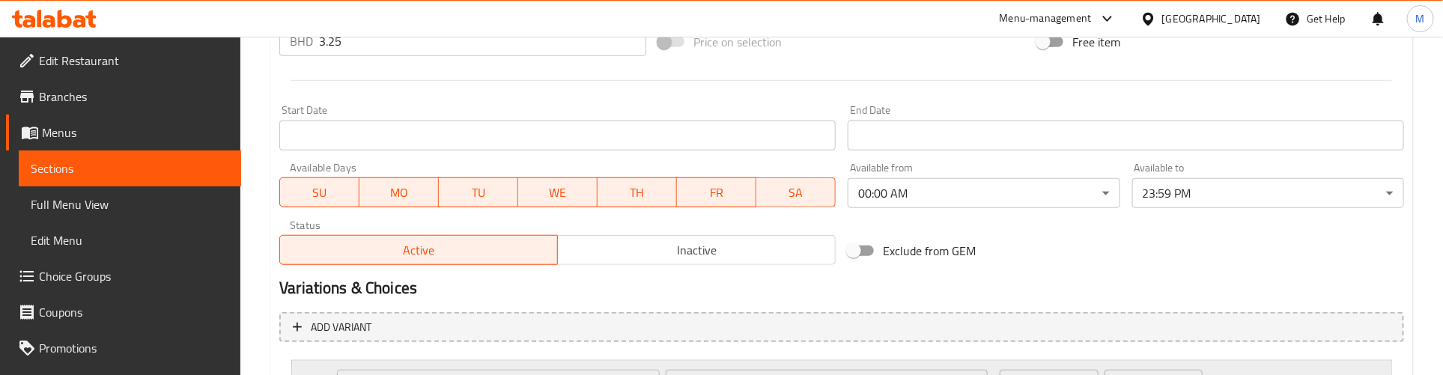
scroll to position [729, 0]
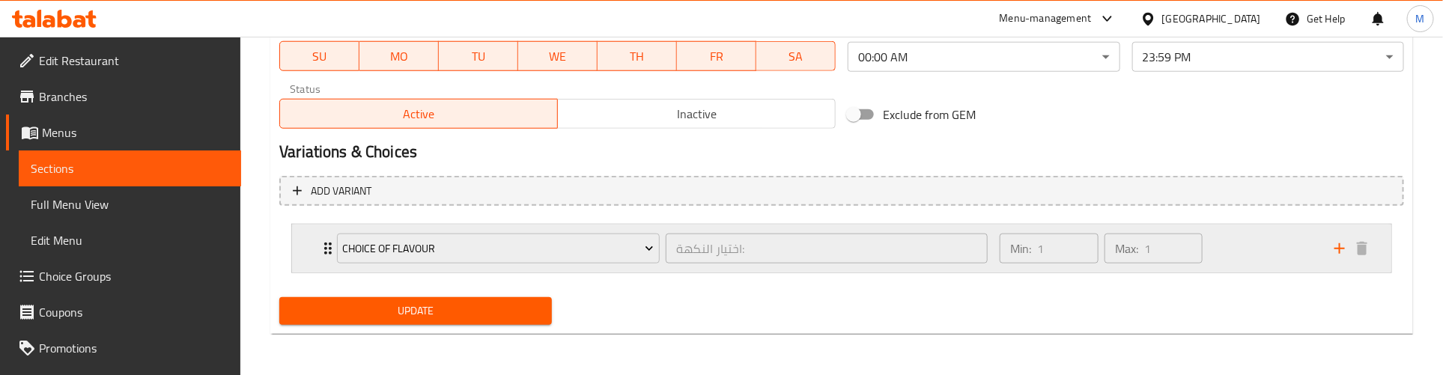
click at [322, 243] on icon "Expand" at bounding box center [328, 249] width 18 height 18
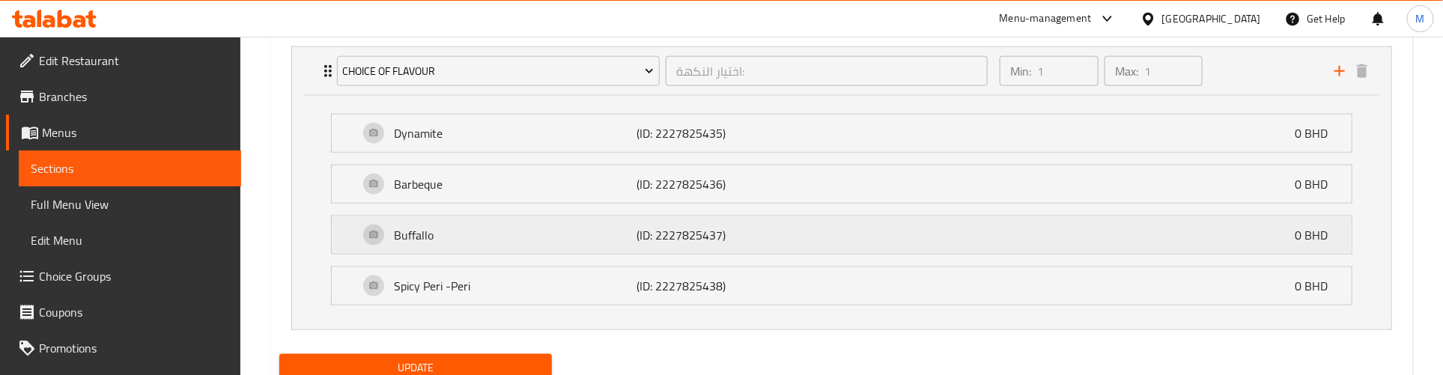
scroll to position [916, 0]
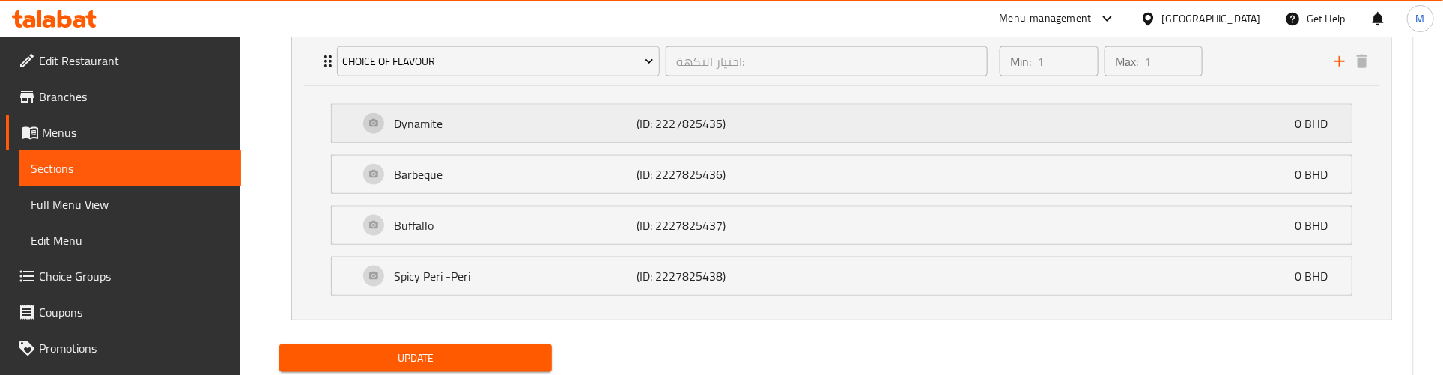
click at [399, 120] on p "Dynamite" at bounding box center [515, 124] width 243 height 18
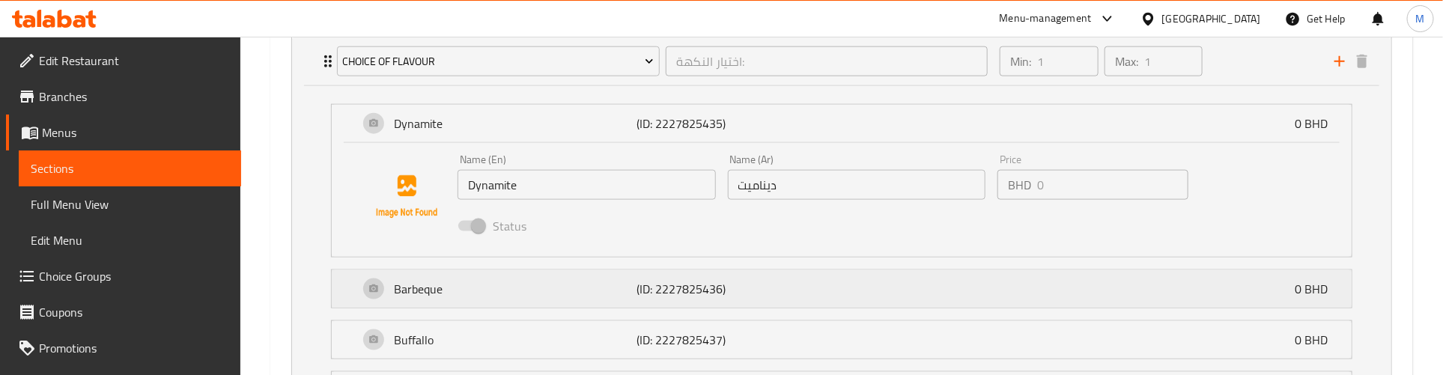
click at [446, 286] on p "Barbeque" at bounding box center [515, 289] width 243 height 18
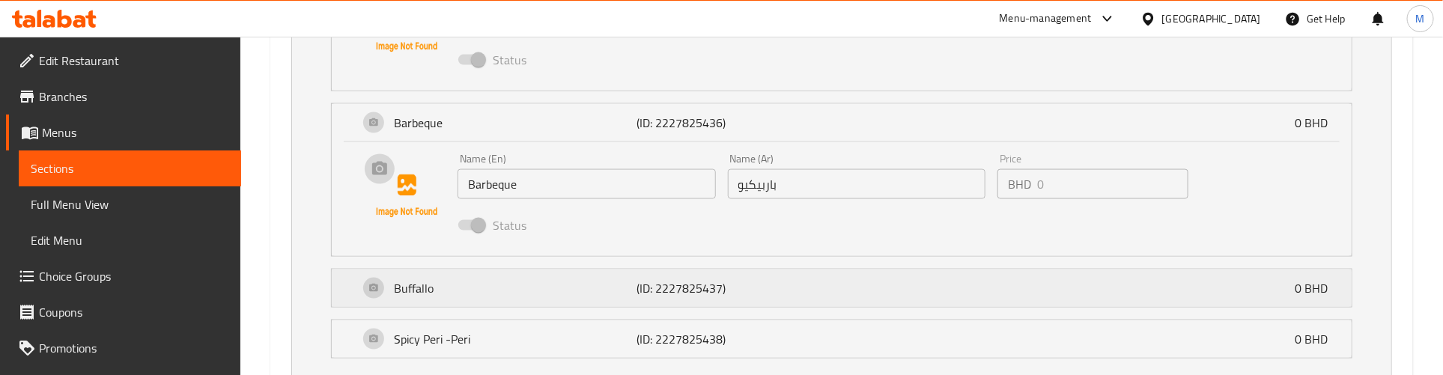
scroll to position [1103, 0]
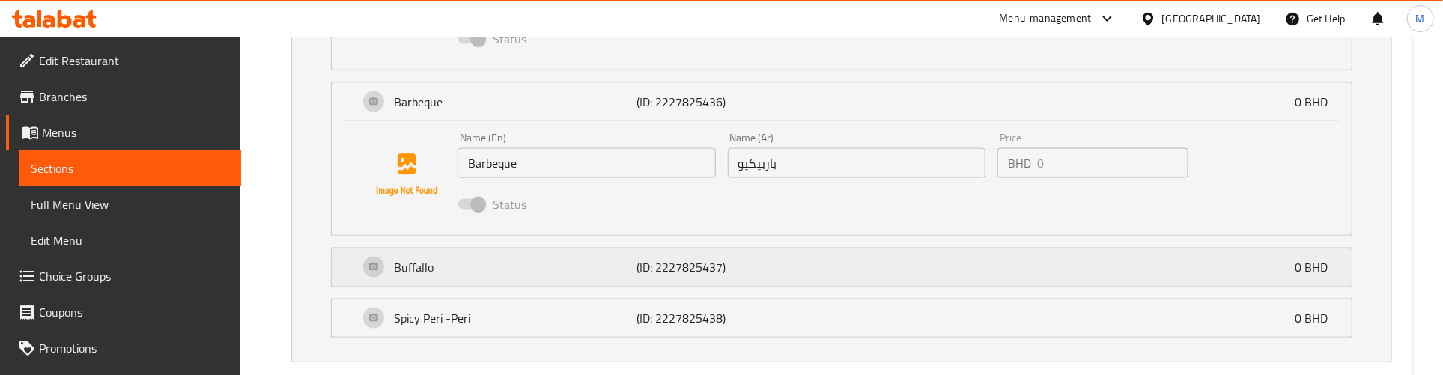
click at [442, 267] on p "Buffallo" at bounding box center [515, 267] width 243 height 18
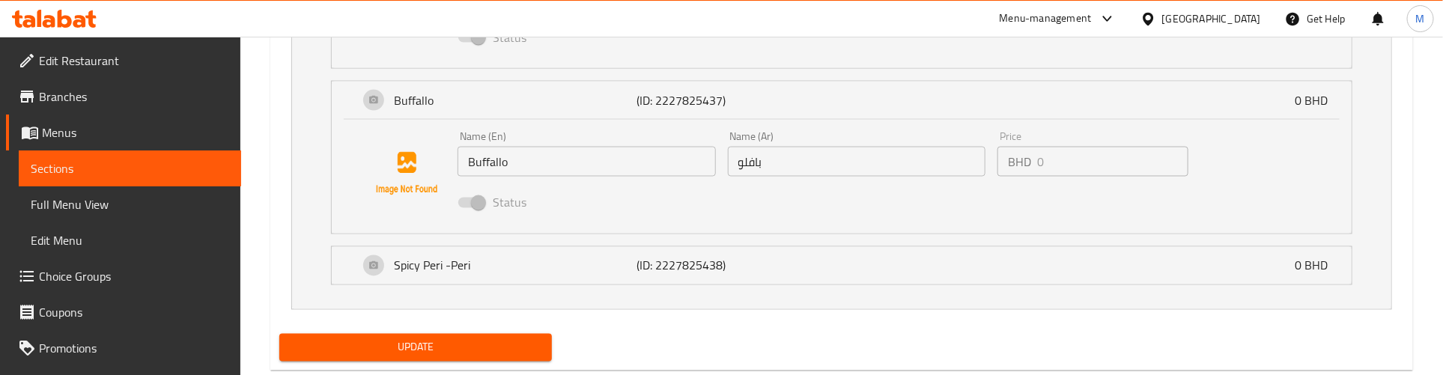
scroll to position [1308, 0]
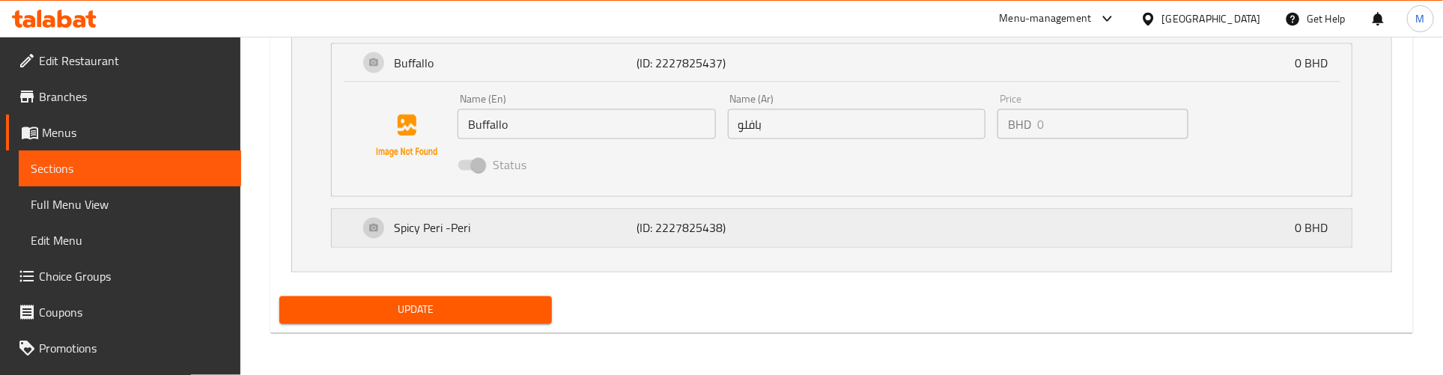
click at [440, 238] on div "Spicy Peri -Peri (ID: 2227825438) 0 BHD" at bounding box center [846, 228] width 975 height 37
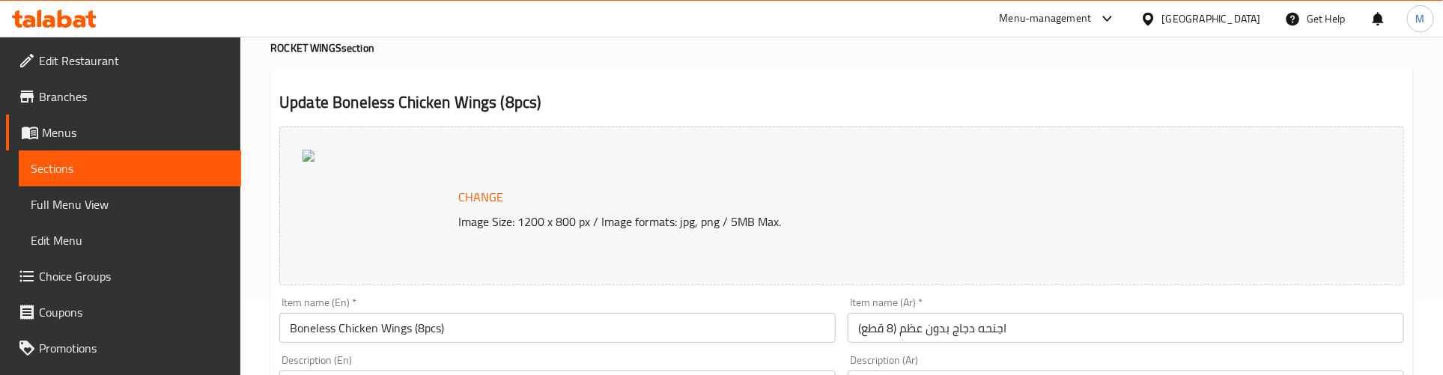
scroll to position [0, 0]
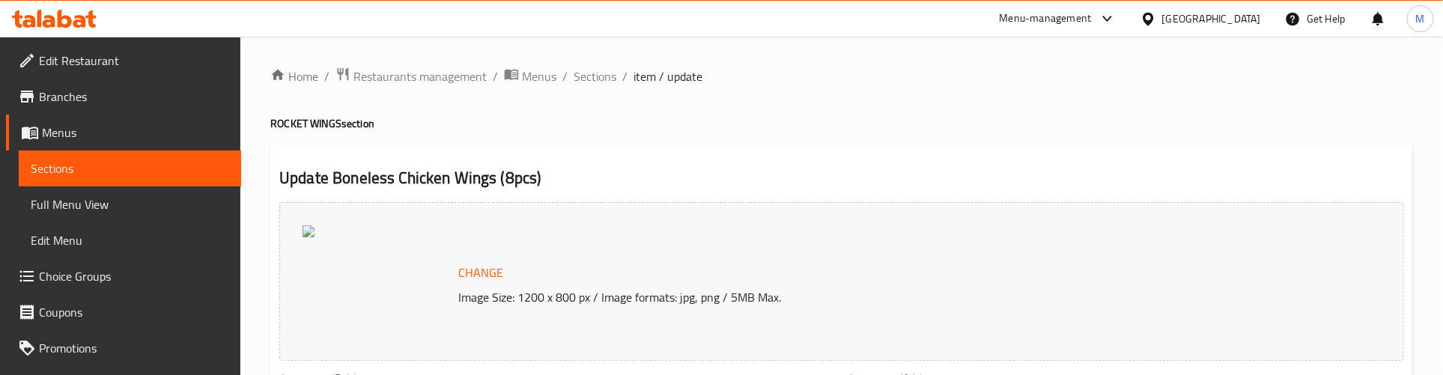
click at [604, 69] on span "Sections" at bounding box center [595, 76] width 43 height 18
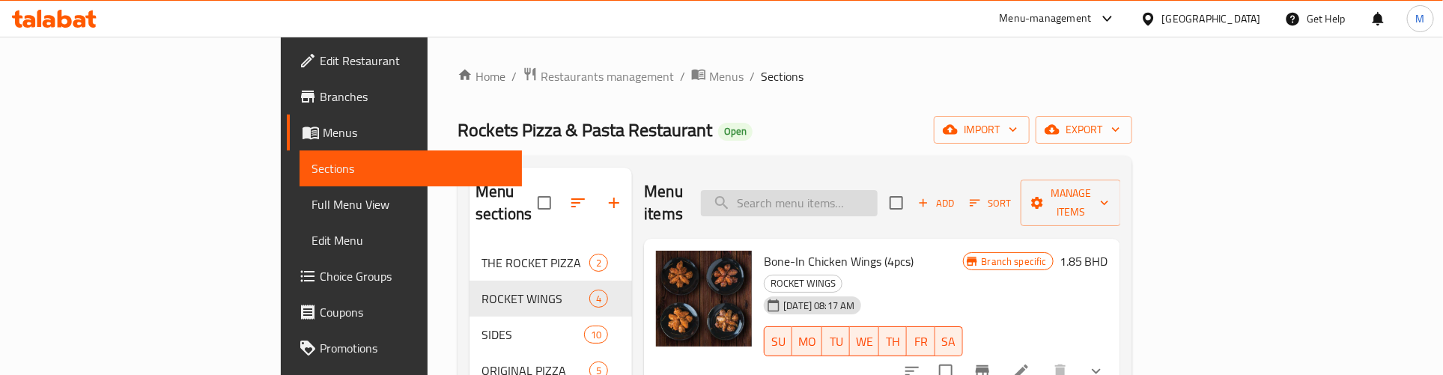
click at [878, 190] on input "search" at bounding box center [789, 203] width 177 height 26
paste input "MEAL FOR 1"
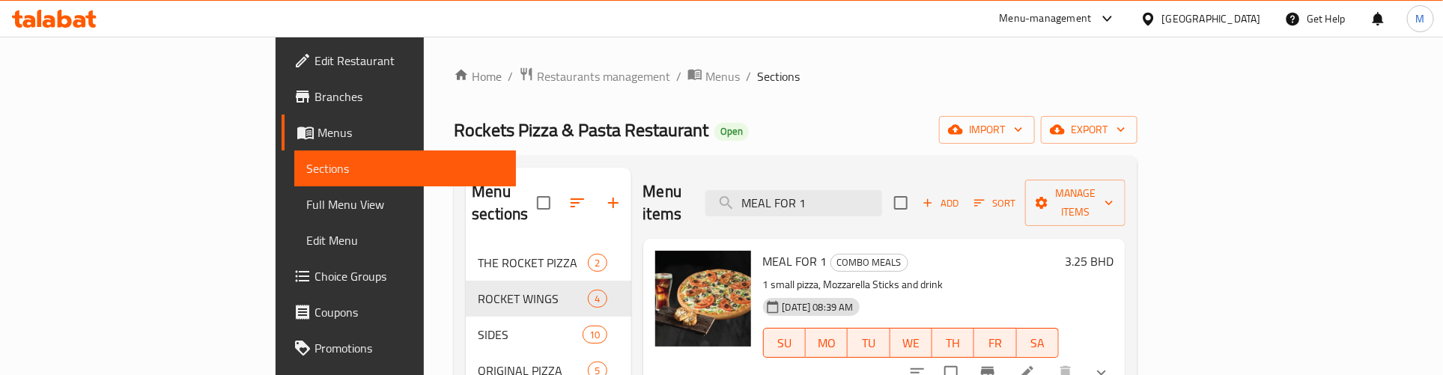
scroll to position [187, 0]
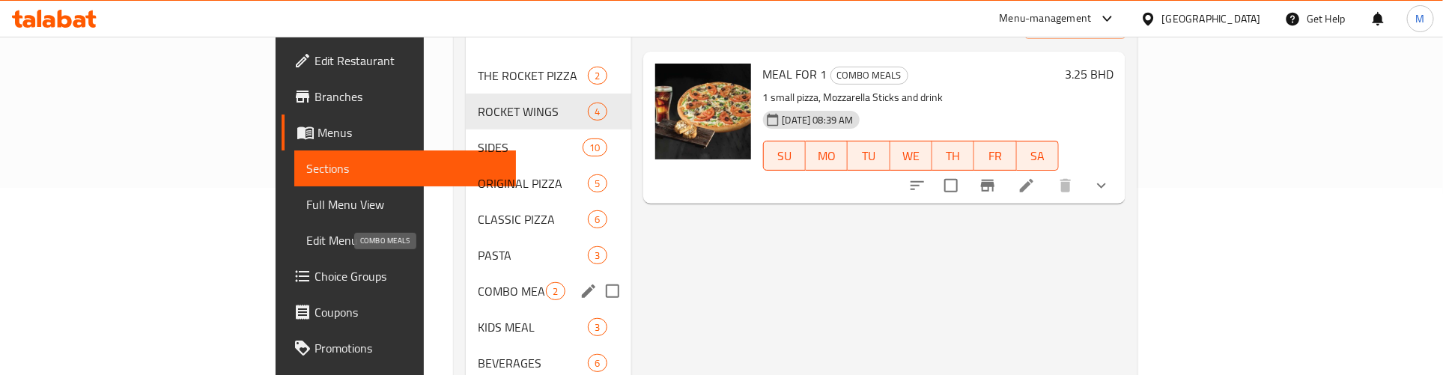
type input "MEAL FOR 1"
click at [478, 282] on span "COMBO MEALS" at bounding box center [512, 291] width 68 height 18
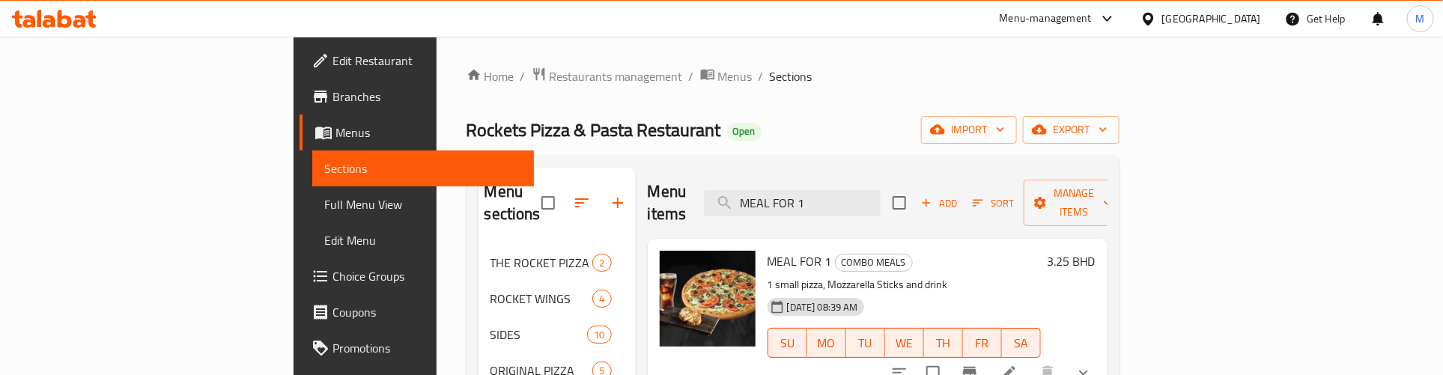
drag, startPoint x: 931, startPoint y: 182, endPoint x: 765, endPoint y: 211, distance: 168.1
click at [765, 211] on div "Menu items MEAL FOR 1 Add Sort Manage items" at bounding box center [878, 203] width 460 height 71
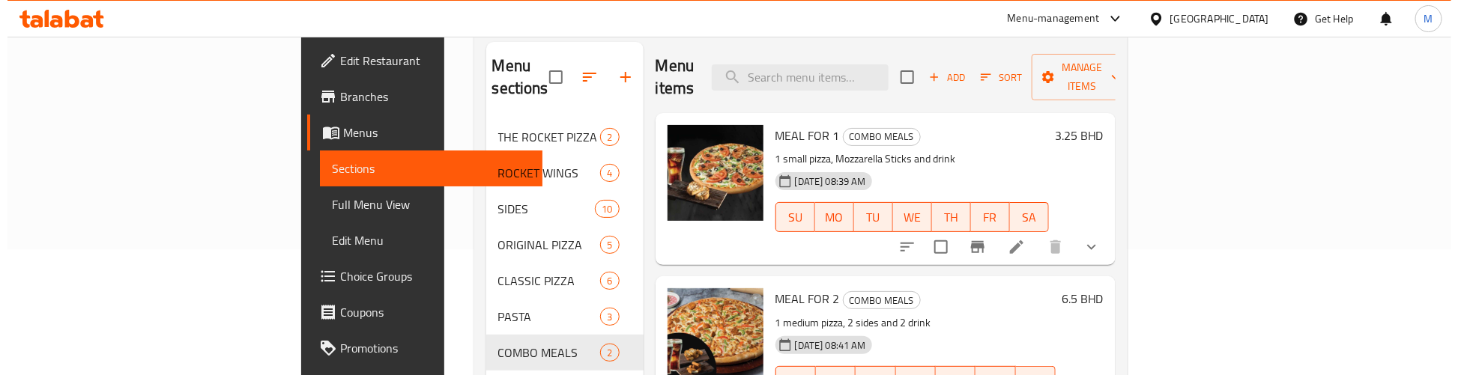
scroll to position [94, 0]
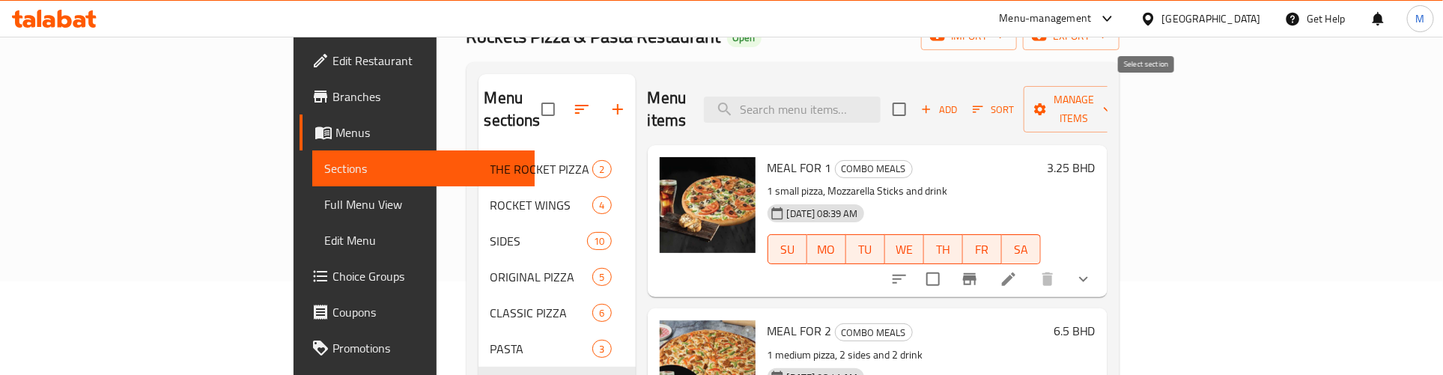
drag, startPoint x: 1144, startPoint y: 103, endPoint x: 1156, endPoint y: 103, distance: 12.0
click at [915, 103] on input "checkbox" at bounding box center [899, 109] width 31 height 31
checkbox input "true"
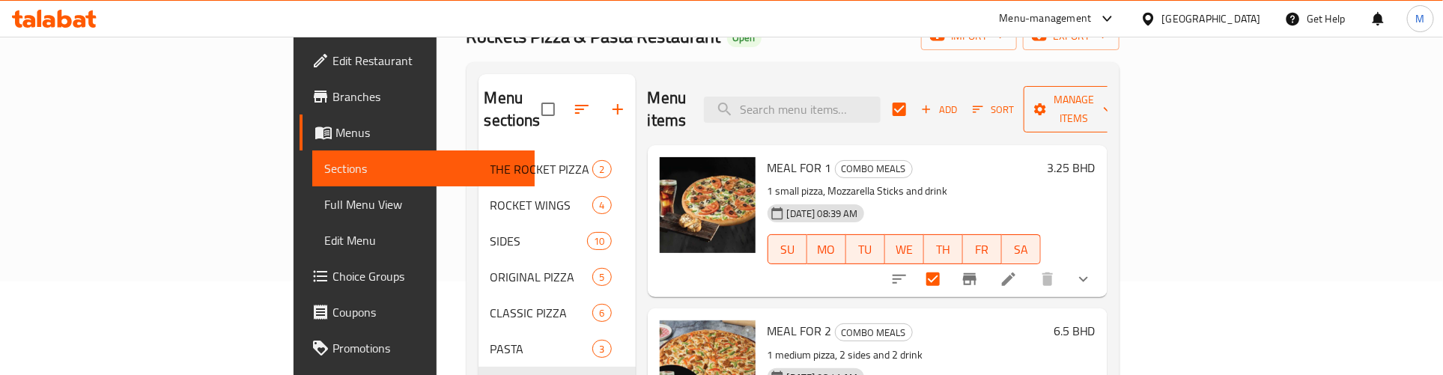
click at [1112, 91] on span "Manage items" at bounding box center [1074, 109] width 76 height 37
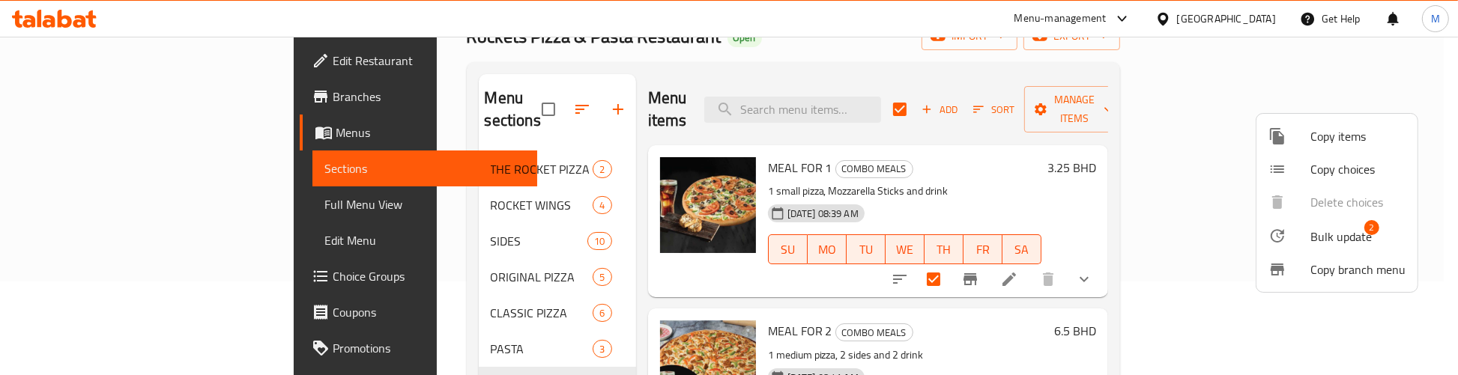
click at [1329, 236] on span "Bulk update" at bounding box center [1340, 237] width 61 height 18
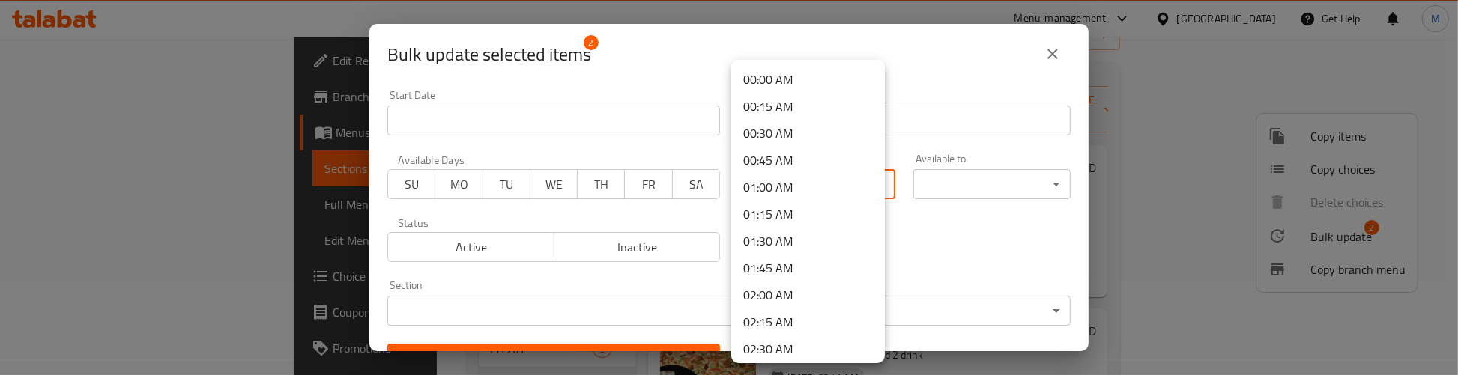
click at [794, 178] on body "​ Menu-management Bahrain Get Help M Edit Restaurant Branches Menus Sections Fu…" at bounding box center [729, 112] width 1458 height 339
click at [777, 81] on li "00:00 AM" at bounding box center [808, 79] width 154 height 27
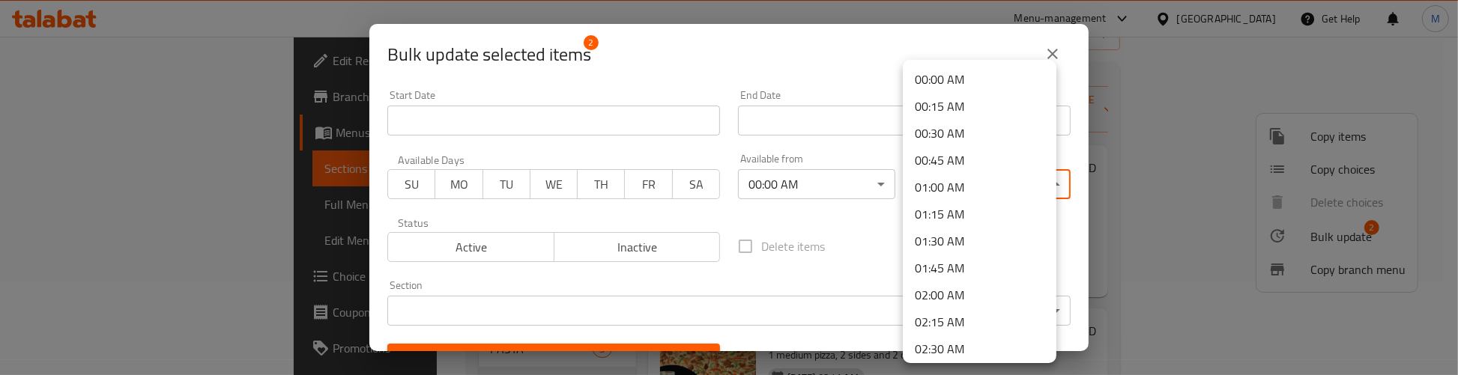
click at [929, 183] on body "​ Menu-management Bahrain Get Help M Edit Restaurant Branches Menus Sections Fu…" at bounding box center [729, 112] width 1458 height 339
click at [951, 341] on li "23:59 PM" at bounding box center [980, 345] width 154 height 27
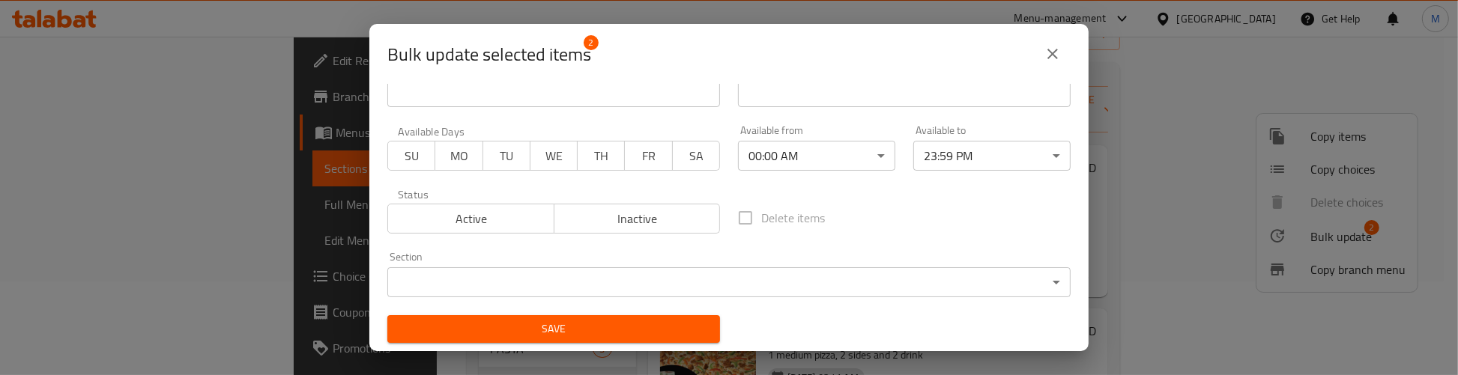
click at [575, 312] on div "Save" at bounding box center [553, 329] width 351 height 46
click at [575, 320] on span "Save" at bounding box center [553, 329] width 309 height 19
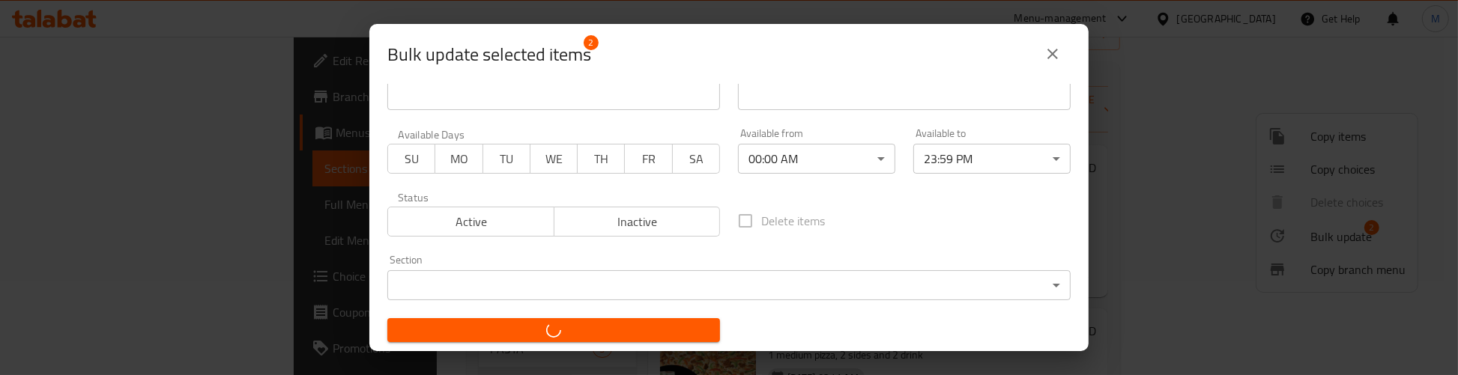
scroll to position [25, 0]
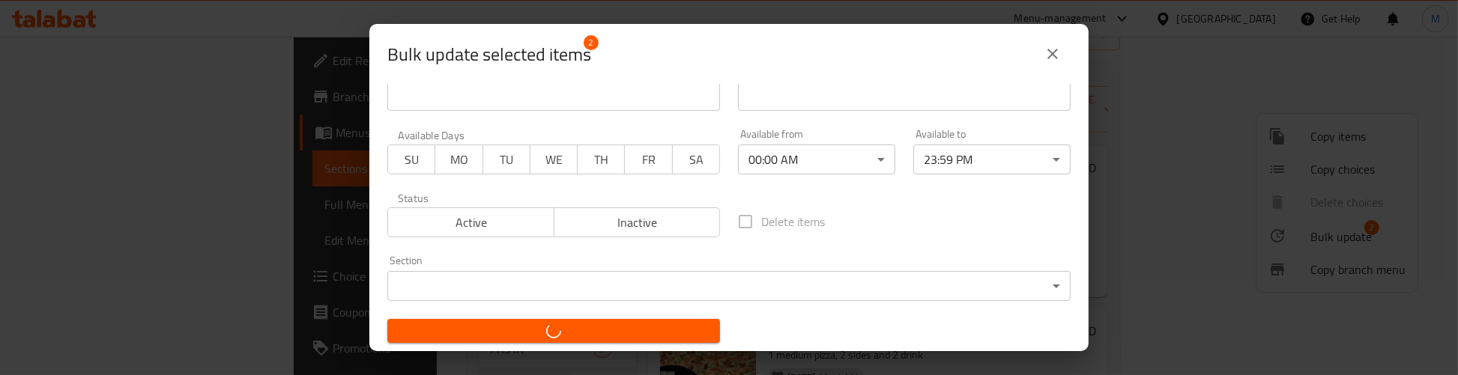
checkbox input "false"
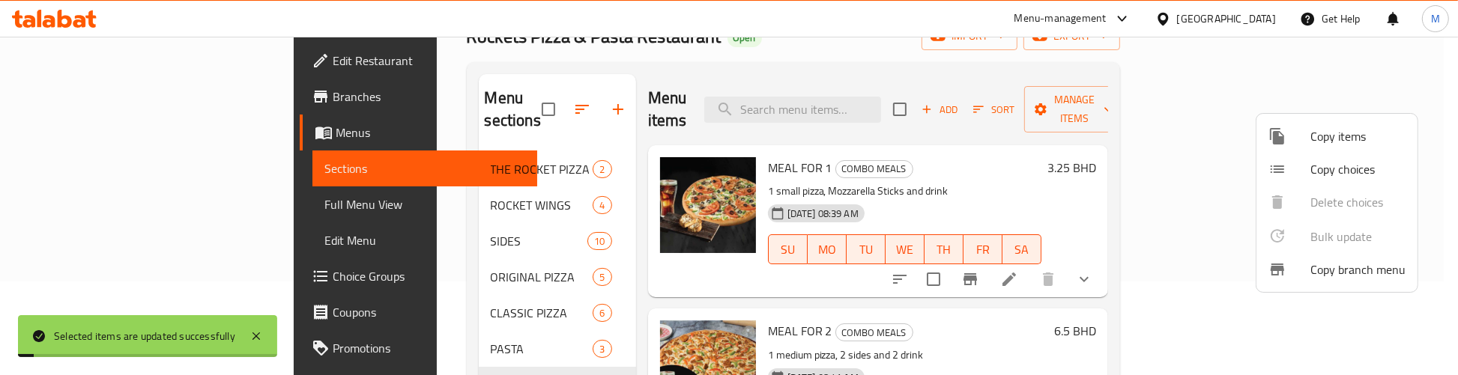
click at [440, 145] on div at bounding box center [729, 187] width 1458 height 375
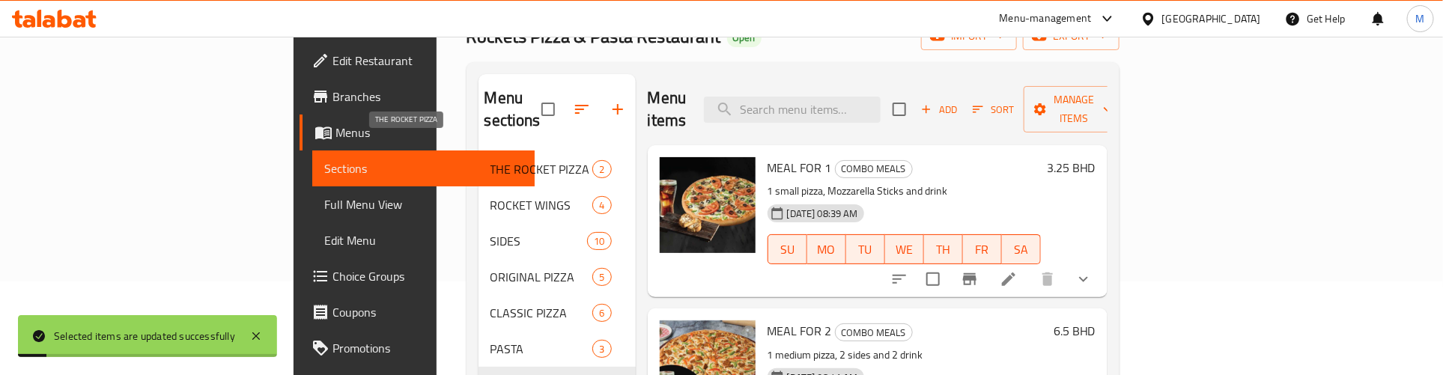
click at [491, 160] on span "THE ROCKET PIZZA" at bounding box center [542, 169] width 103 height 18
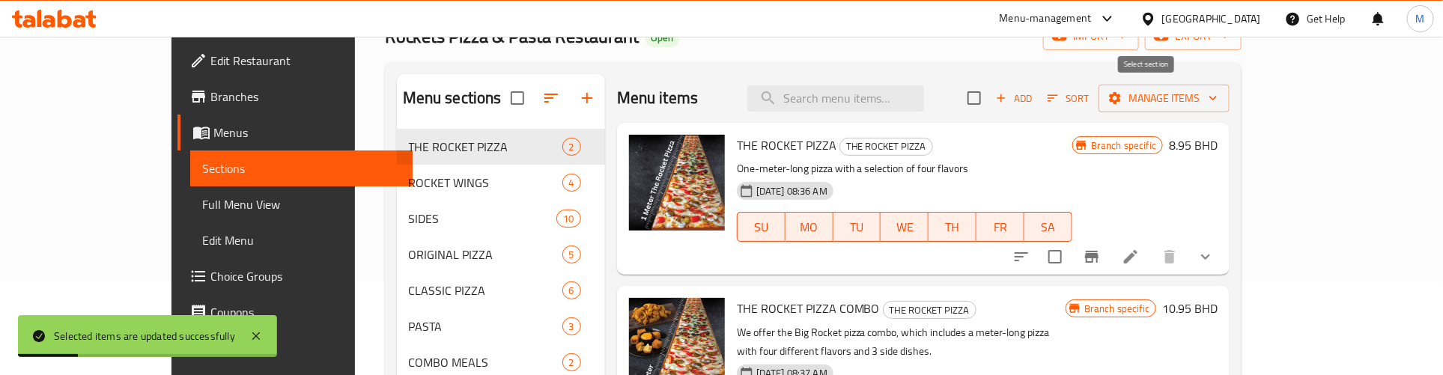
drag, startPoint x: 1139, startPoint y: 100, endPoint x: 1172, endPoint y: 105, distance: 33.4
click at [990, 99] on input "checkbox" at bounding box center [974, 97] width 31 height 31
checkbox input "true"
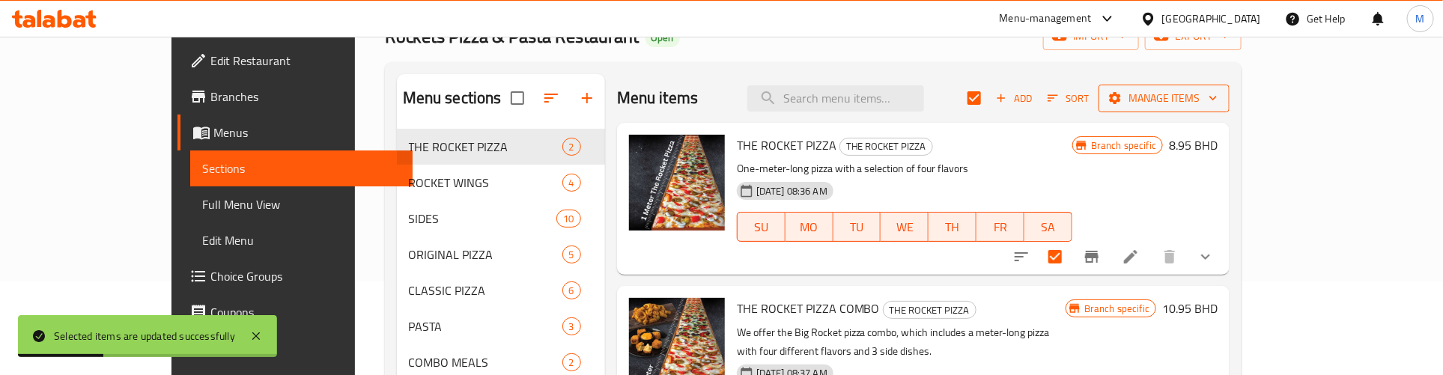
click at [1218, 103] on span "Manage items" at bounding box center [1164, 98] width 107 height 19
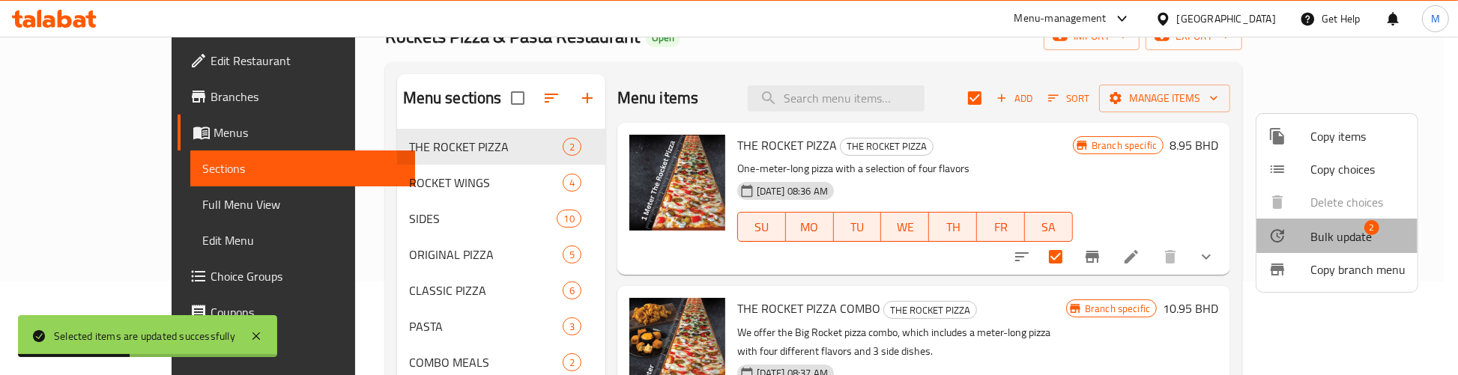
click at [1353, 233] on span "Bulk update" at bounding box center [1340, 237] width 61 height 18
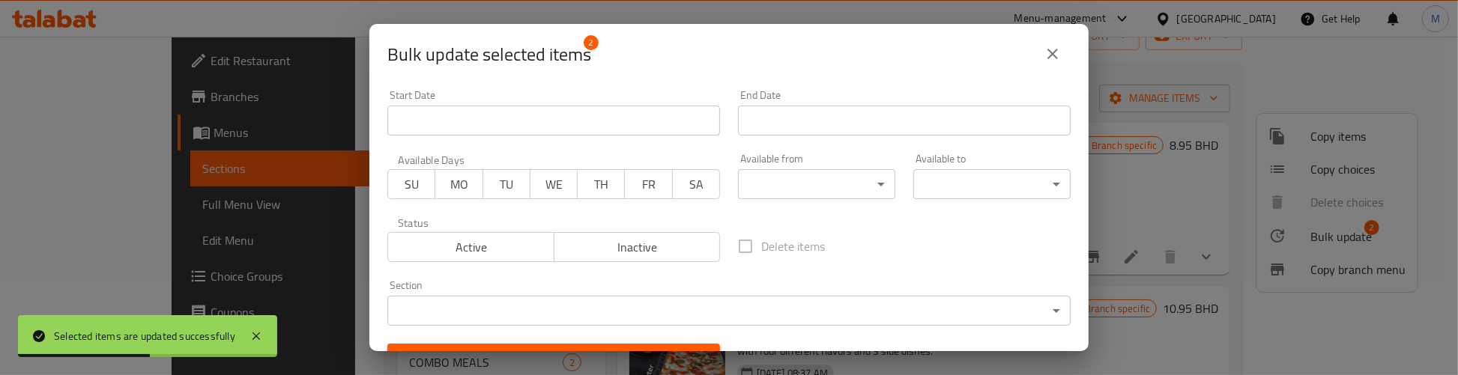
click at [803, 165] on div "Available from ​ ​" at bounding box center [816, 177] width 157 height 46
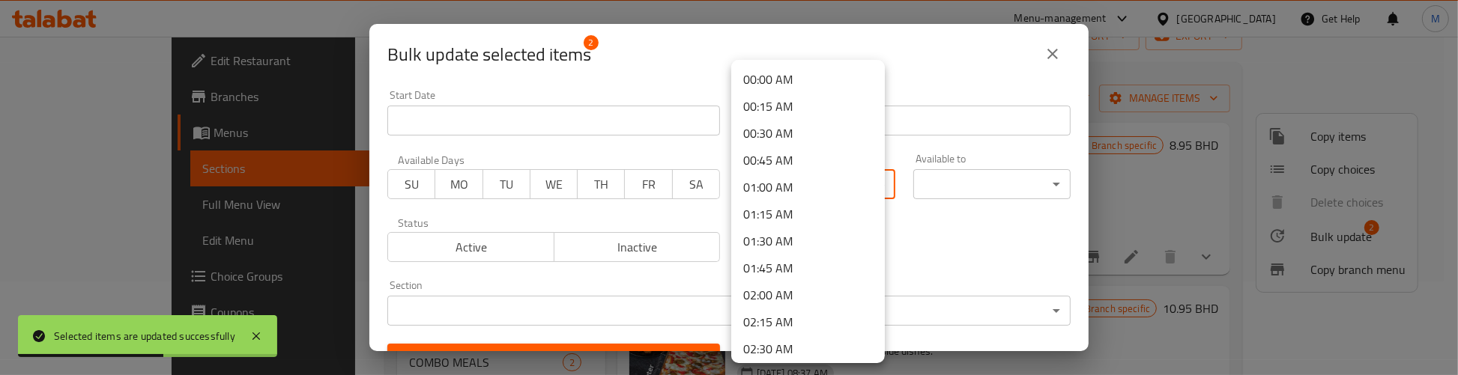
click at [806, 175] on body "Selected items are updated successfully ​ Menu-management Bahrain Get Help M Ed…" at bounding box center [729, 112] width 1458 height 339
click at [801, 79] on li "00:00 AM" at bounding box center [808, 79] width 154 height 27
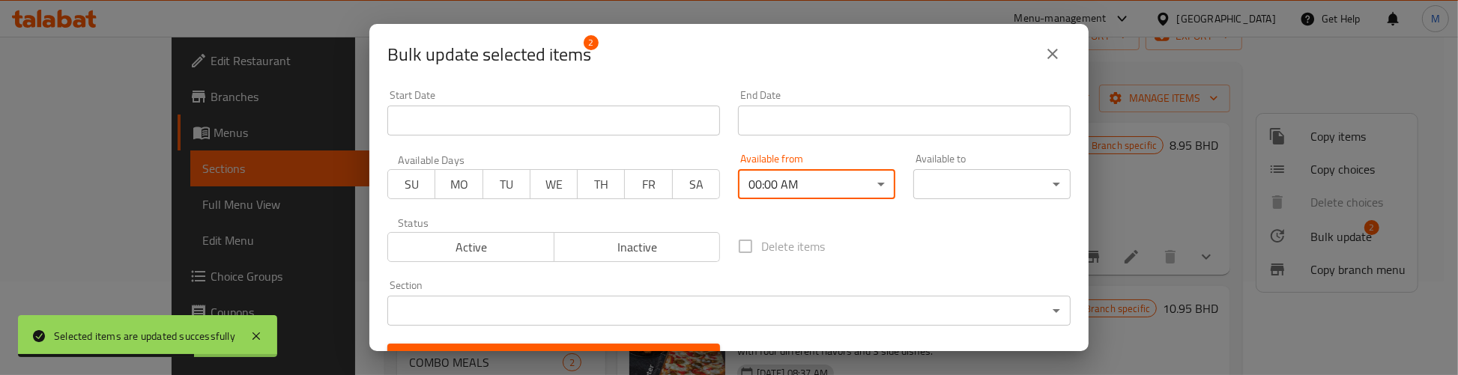
click at [972, 181] on body "Selected items are updated successfully ​ Menu-management Bahrain Get Help M Ed…" at bounding box center [729, 112] width 1458 height 339
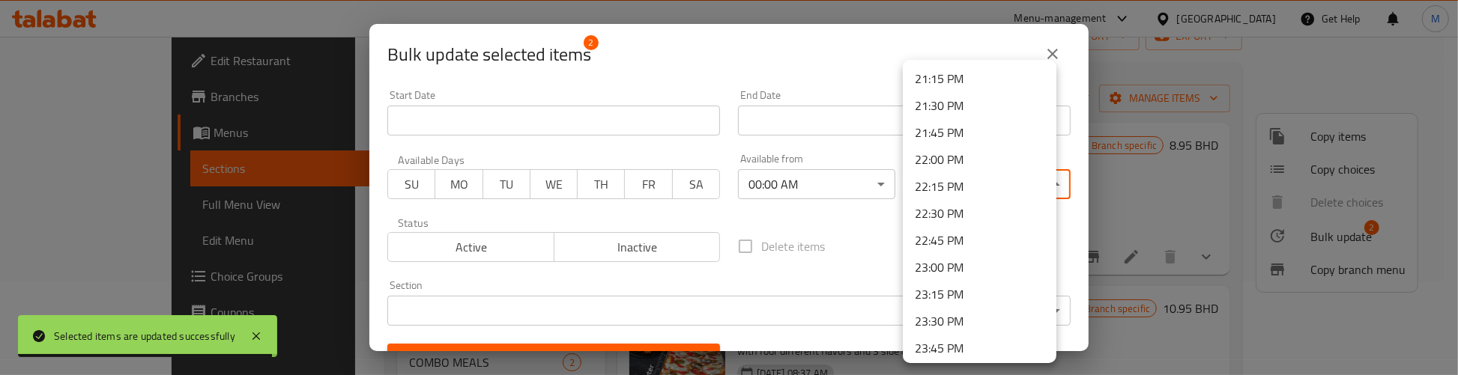
scroll to position [2323, 0]
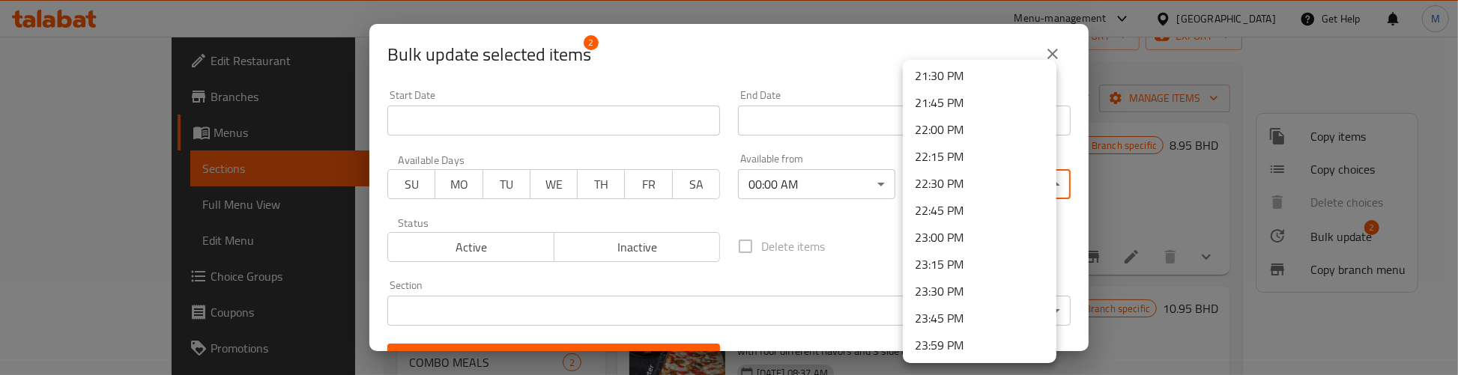
click at [959, 335] on li "23:59 PM" at bounding box center [980, 345] width 154 height 27
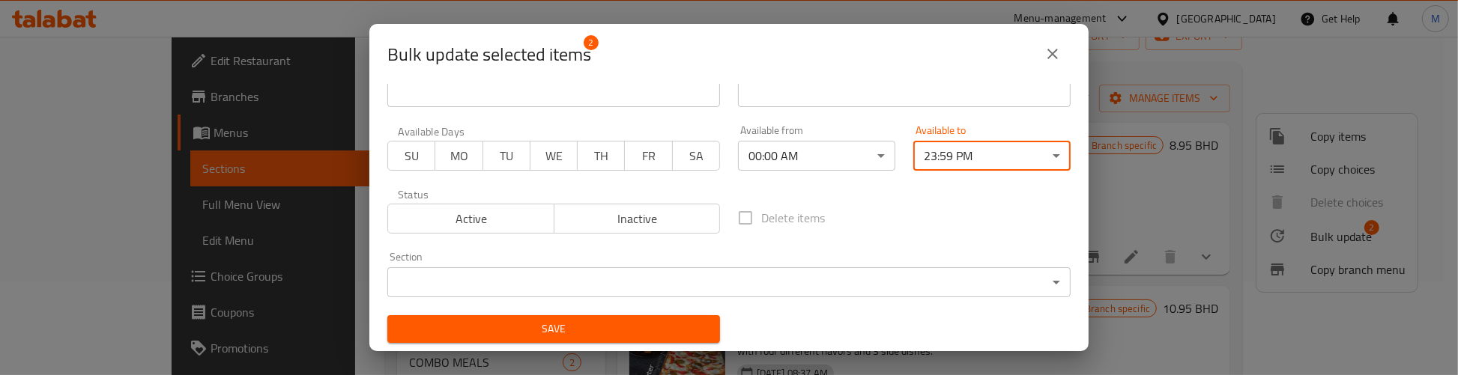
click at [649, 323] on span "Save" at bounding box center [553, 329] width 309 height 19
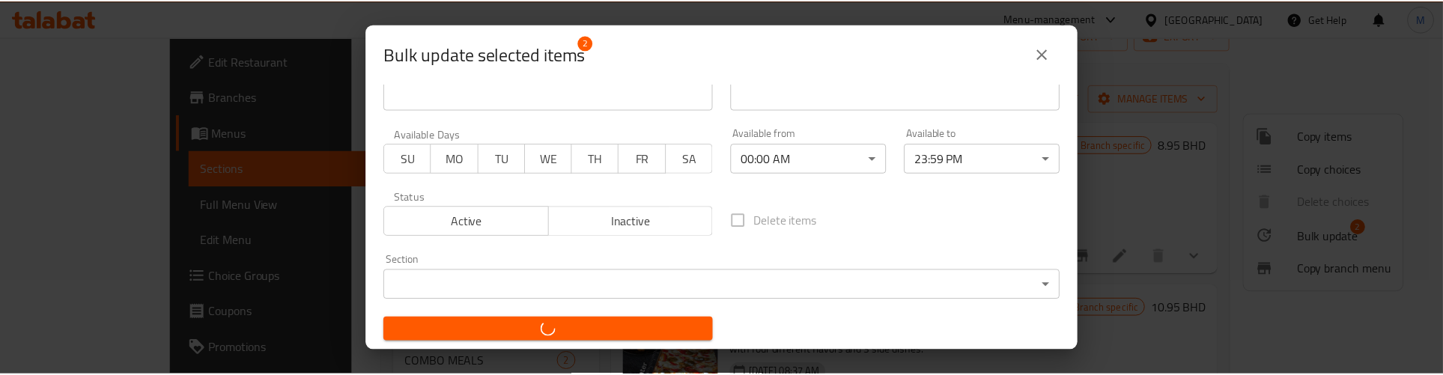
scroll to position [25, 0]
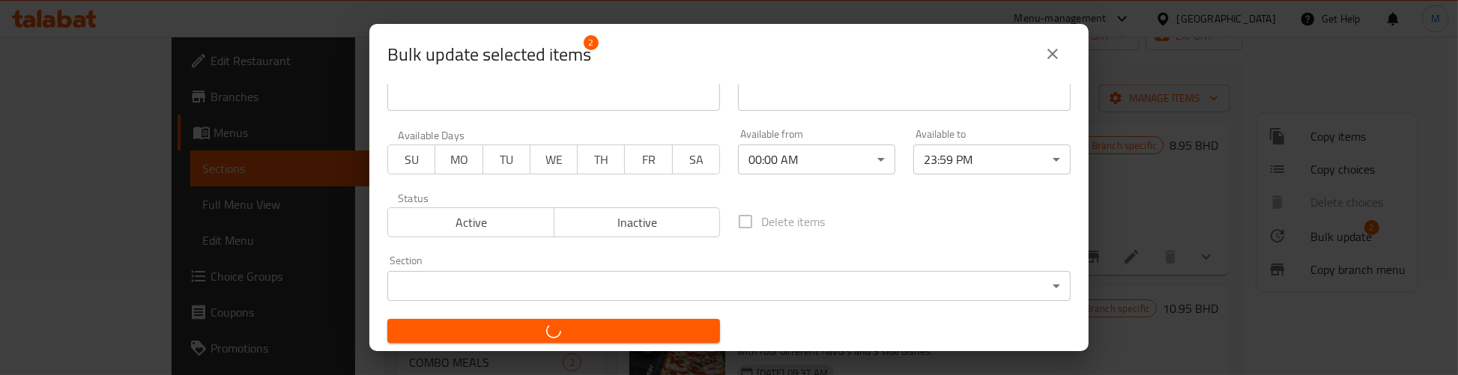
checkbox input "false"
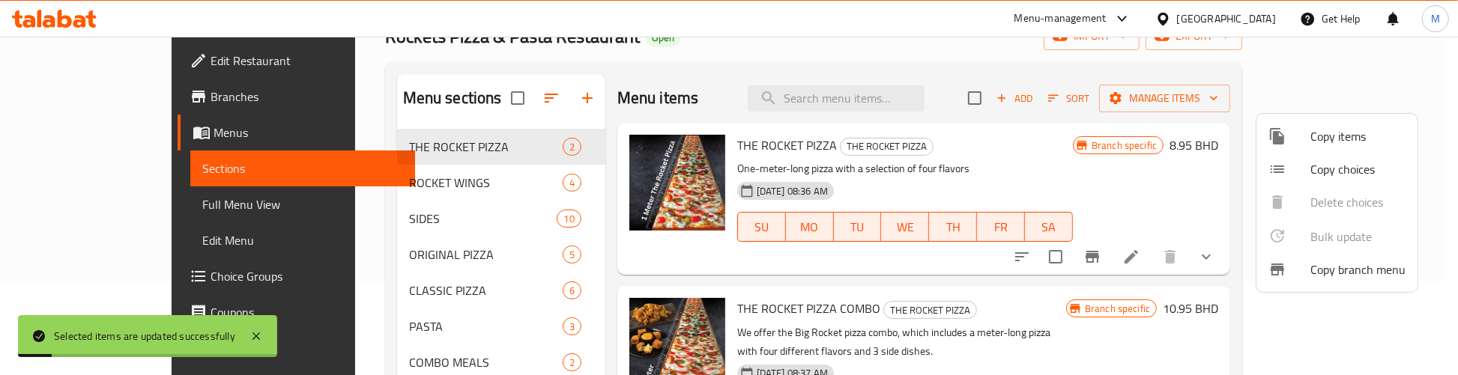
click at [1002, 144] on div at bounding box center [729, 187] width 1458 height 375
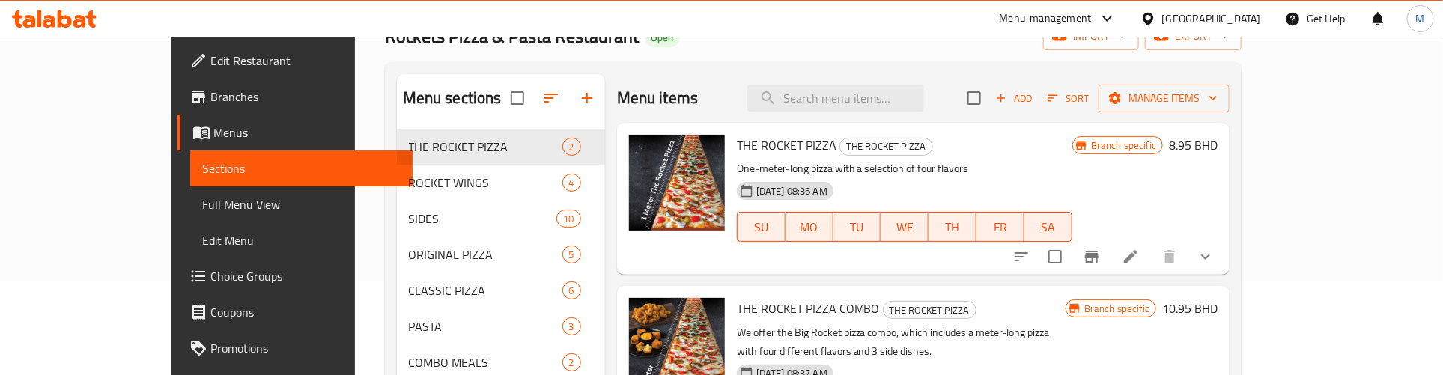
click at [712, 74] on div "Menu items Add Sort Manage items" at bounding box center [923, 98] width 613 height 49
click at [1006, 173] on p "One-meter-long pizza with a selection of four flavors" at bounding box center [905, 169] width 336 height 19
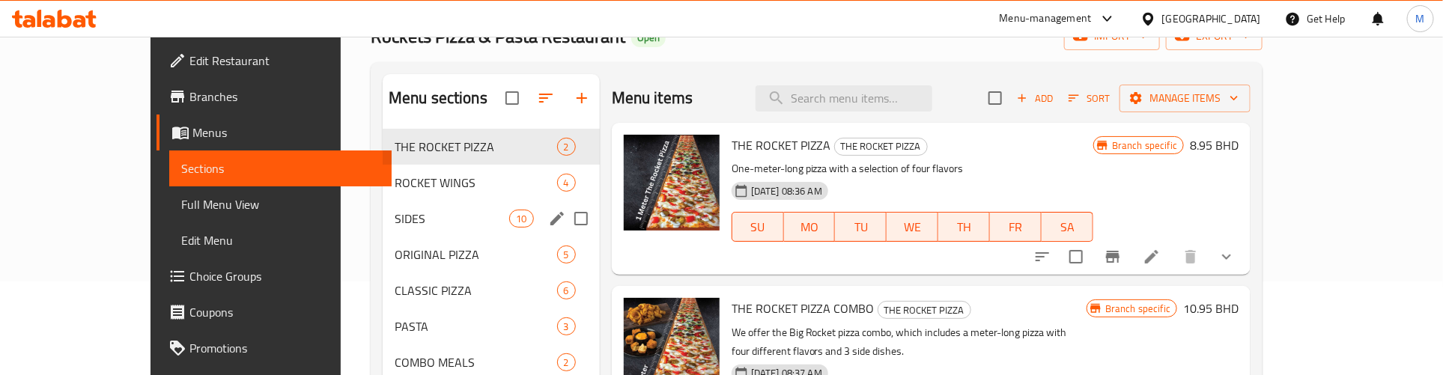
click at [383, 208] on div "SIDES 10" at bounding box center [491, 219] width 217 height 36
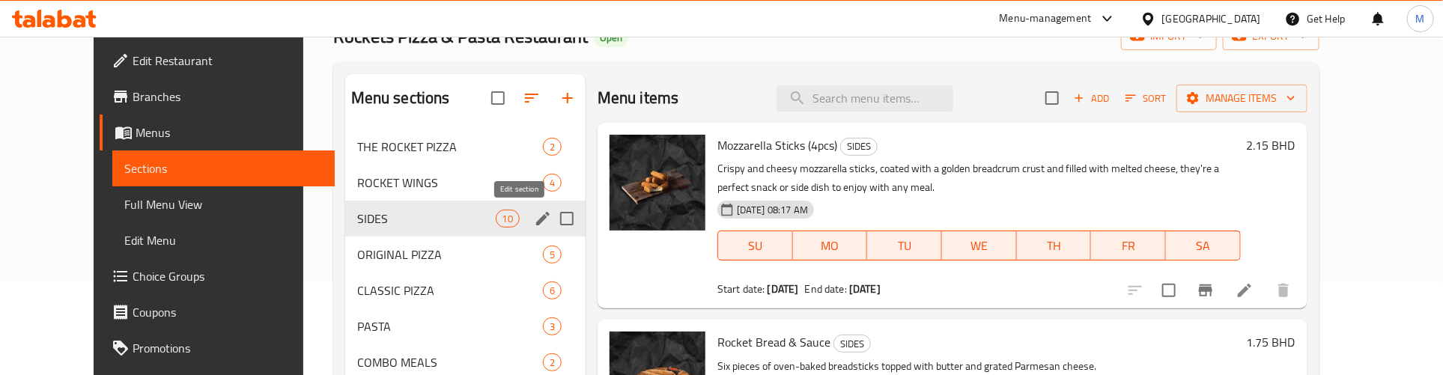
click at [534, 217] on icon "edit" at bounding box center [543, 219] width 18 height 18
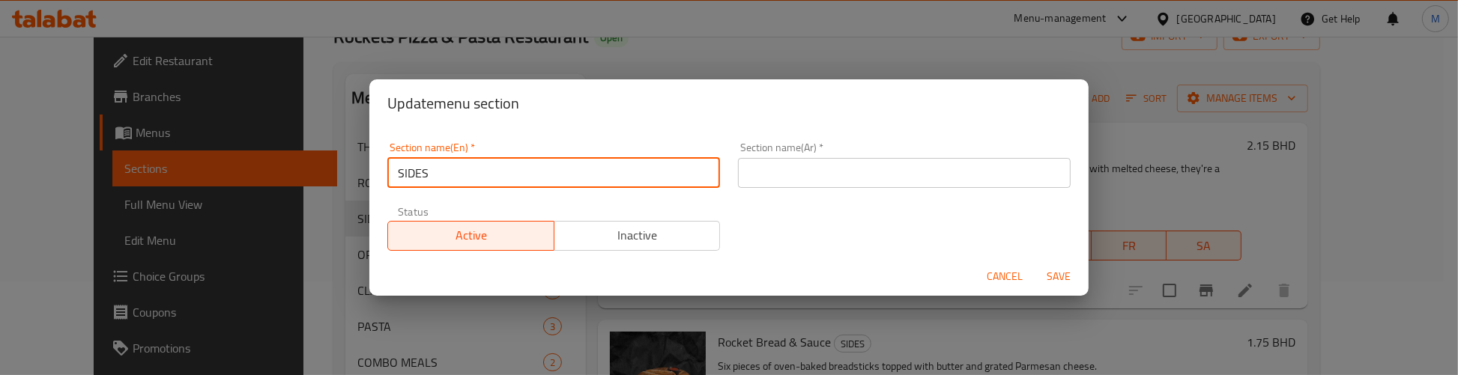
drag, startPoint x: 468, startPoint y: 171, endPoint x: 377, endPoint y: 175, distance: 91.5
click at [377, 175] on div "Section name(En)   * SIDES Section name(En) * Section name(Ar)   * Section name…" at bounding box center [728, 192] width 719 height 130
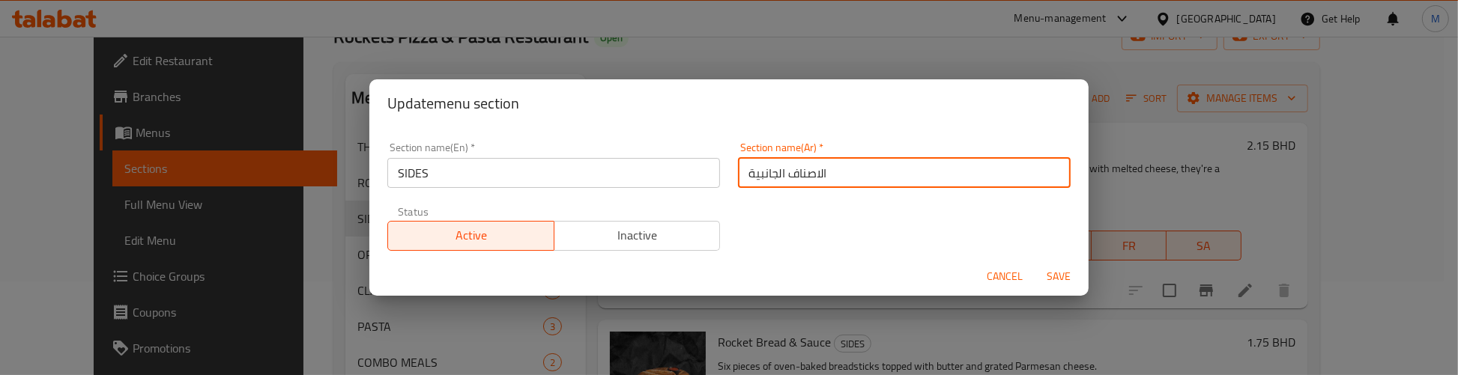
type input "الاصناف الجانبية"
type button "0"
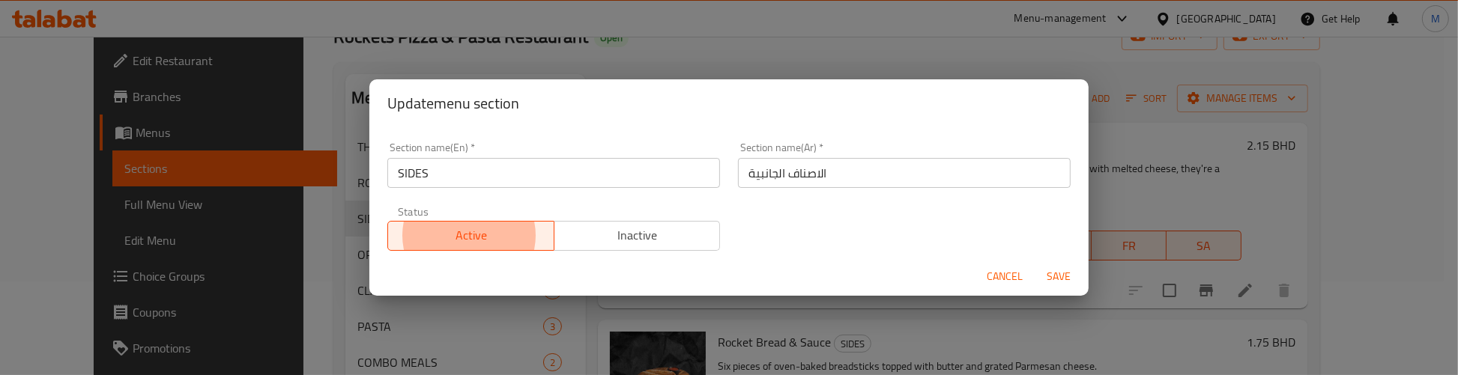
type button "1"
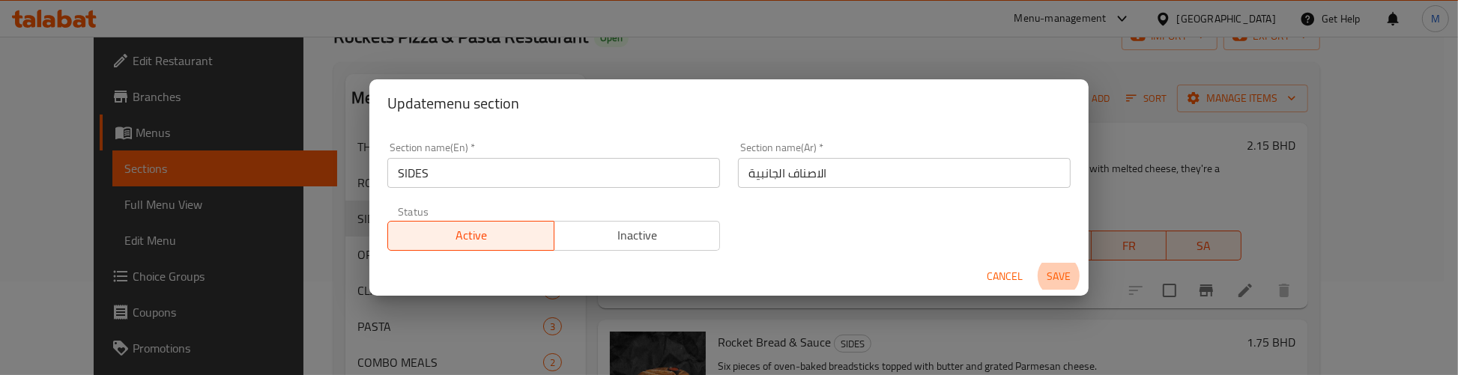
click at [1034, 263] on button "Save" at bounding box center [1058, 277] width 48 height 28
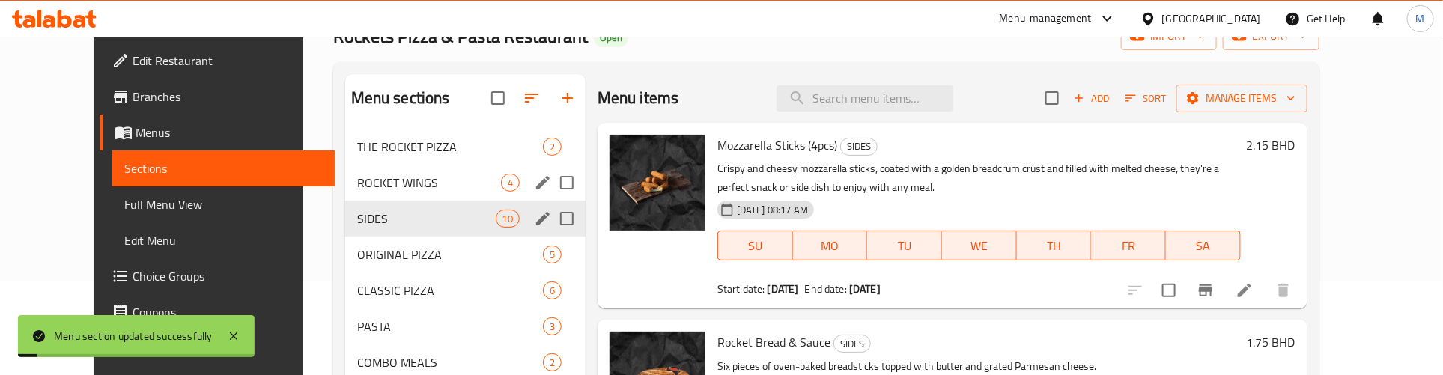
click at [387, 178] on span "ROCKET WINGS" at bounding box center [429, 183] width 144 height 18
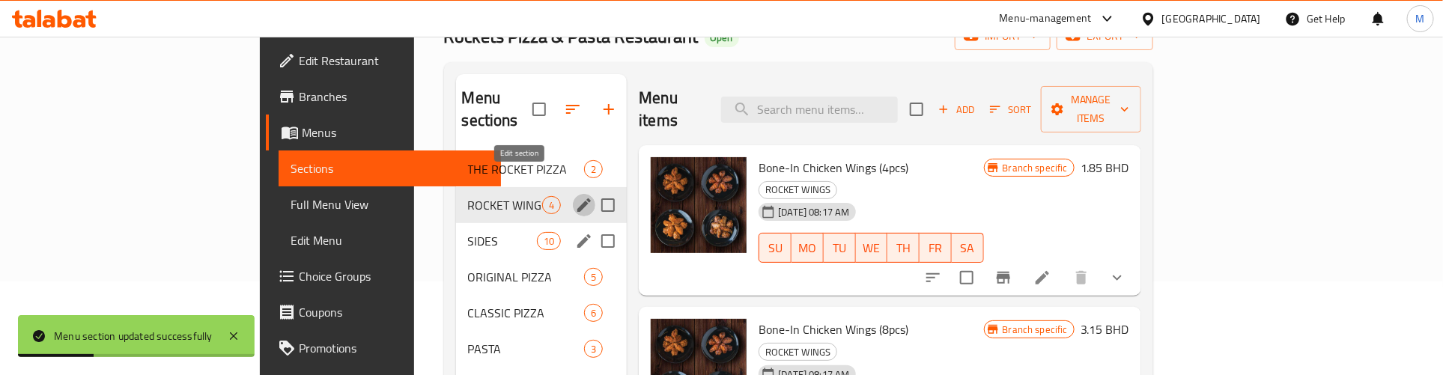
click at [575, 196] on icon "edit" at bounding box center [584, 205] width 18 height 18
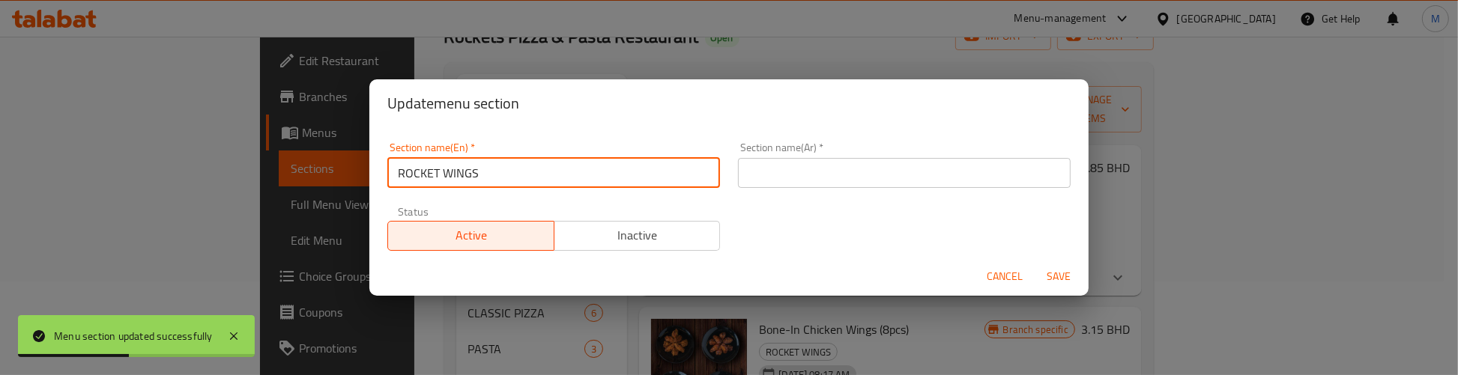
drag, startPoint x: 521, startPoint y: 175, endPoint x: 364, endPoint y: 174, distance: 156.5
click at [364, 174] on div "Update menu section Section name(En)   * ROCKET WINGS Section name(En) * Sectio…" at bounding box center [729, 187] width 1458 height 375
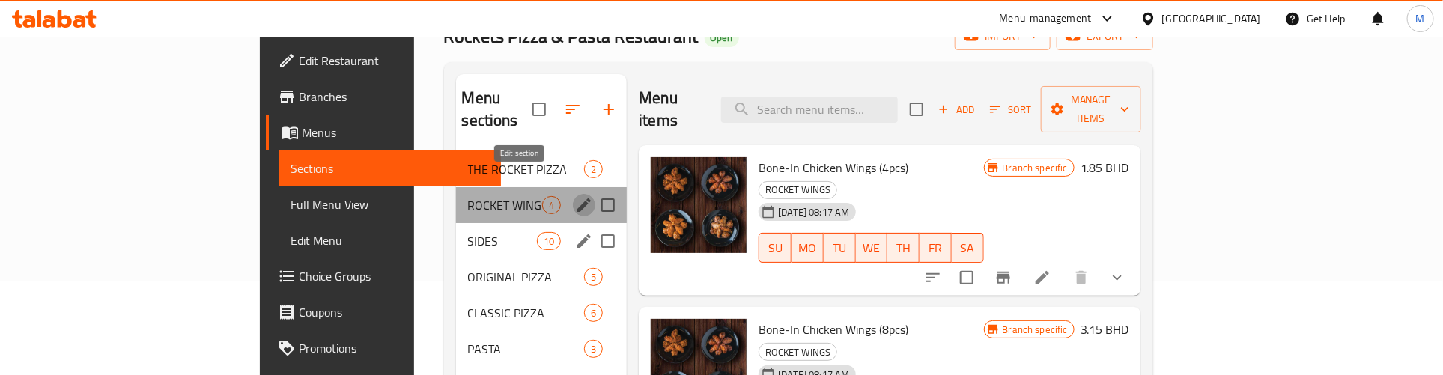
click at [573, 194] on button "edit" at bounding box center [584, 205] width 22 height 22
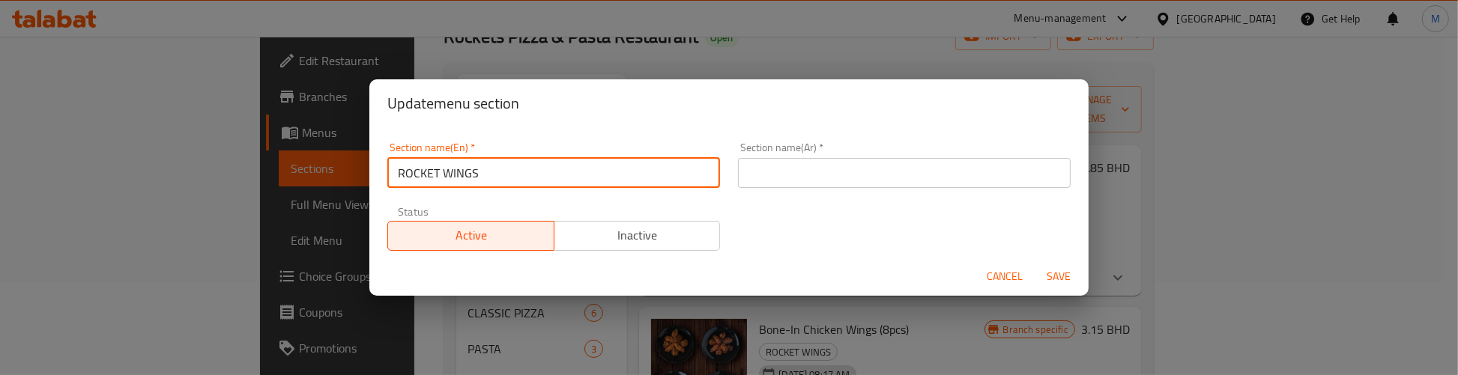
paste input "ocket Wings"
type input "Rocket Wings"
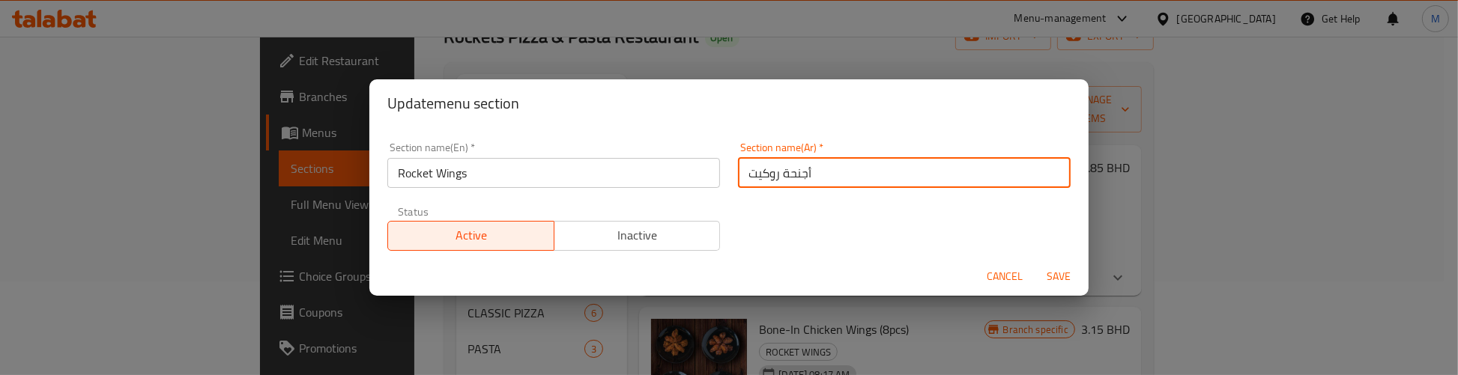
type input "أجنحة روكيت"
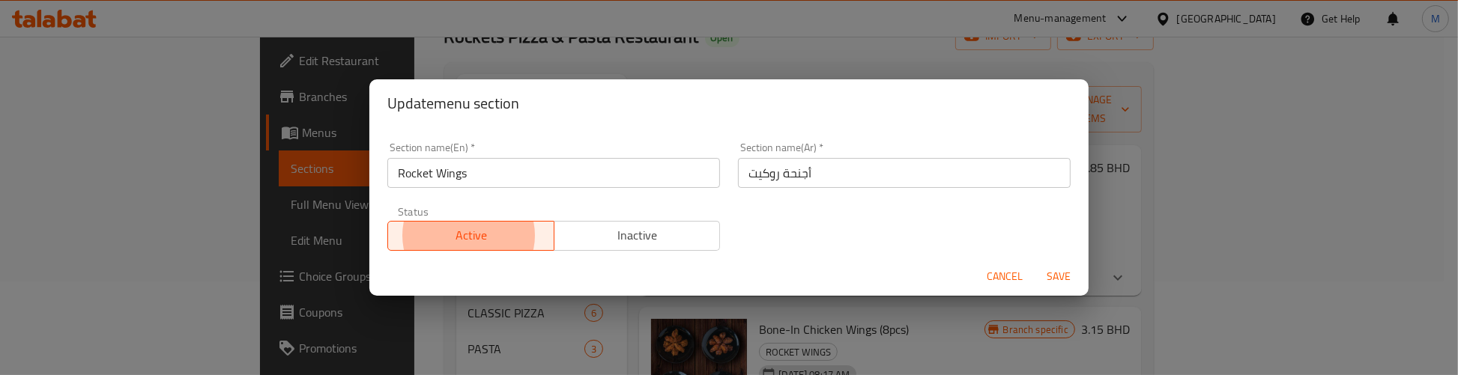
type button "0"
type button "1"
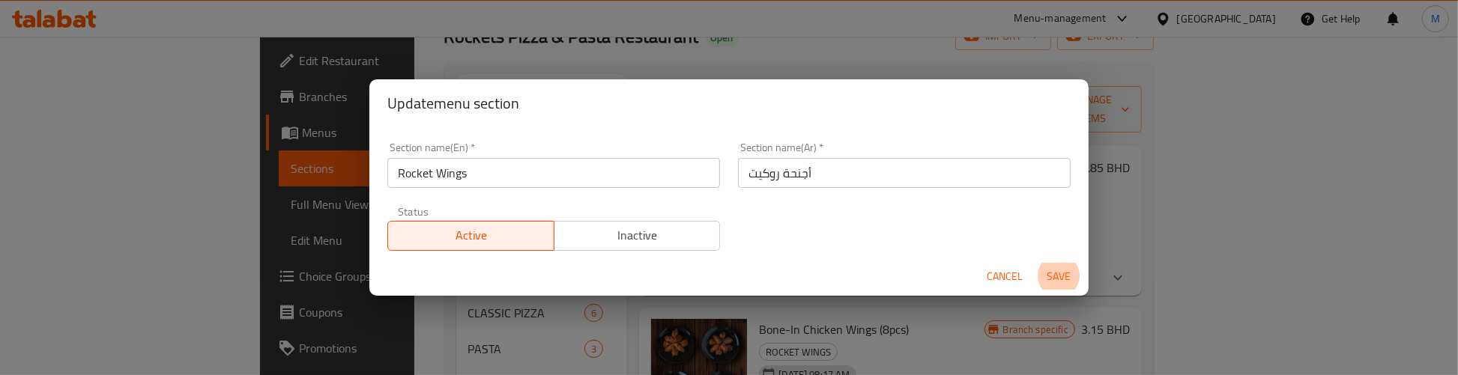
click at [1034, 263] on button "Save" at bounding box center [1058, 277] width 48 height 28
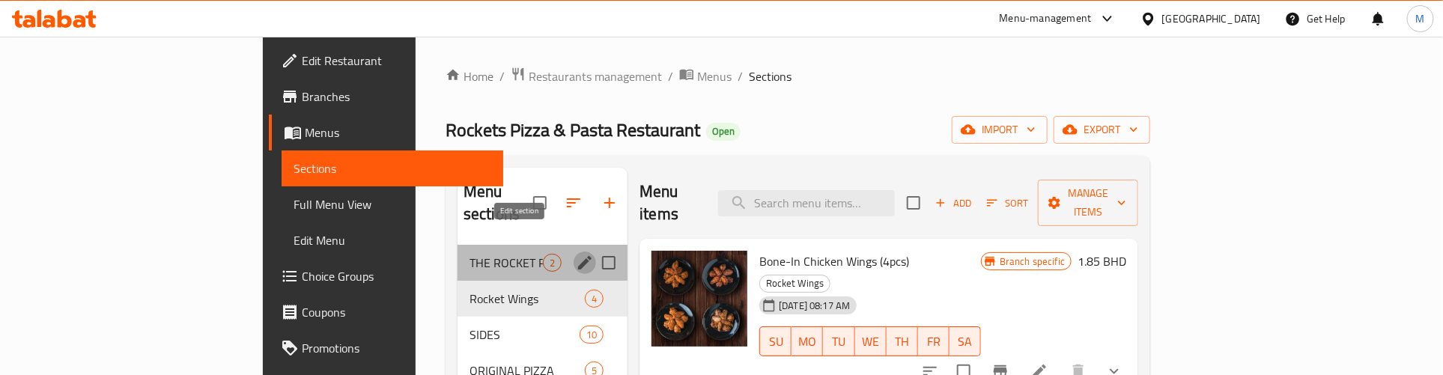
click at [578, 256] on icon "edit" at bounding box center [584, 262] width 13 height 13
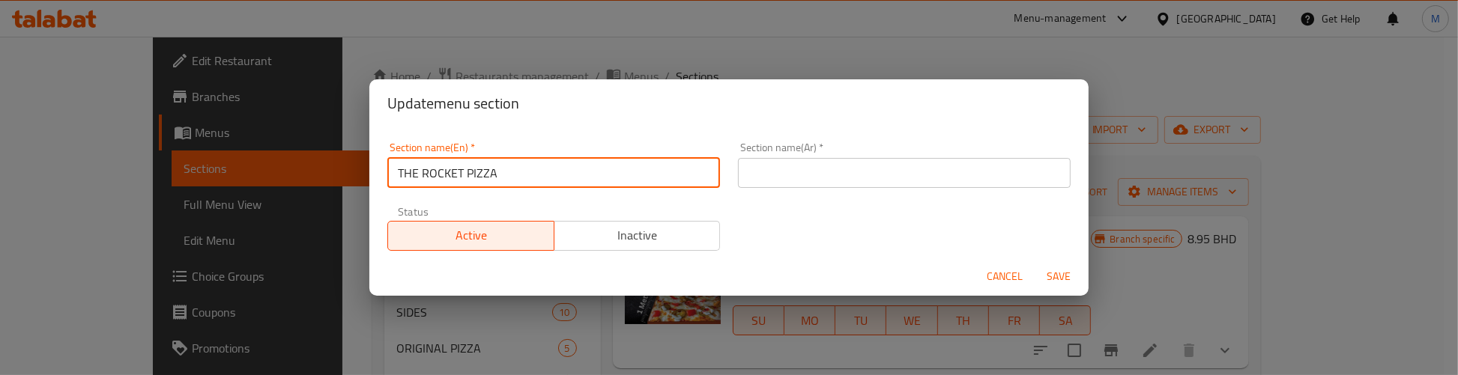
drag, startPoint x: 518, startPoint y: 165, endPoint x: 377, endPoint y: 163, distance: 141.6
click at [377, 163] on div "Section name(En)   * THE ROCKET PIZZA Section name(En) * Section name(Ar)   * S…" at bounding box center [728, 192] width 719 height 130
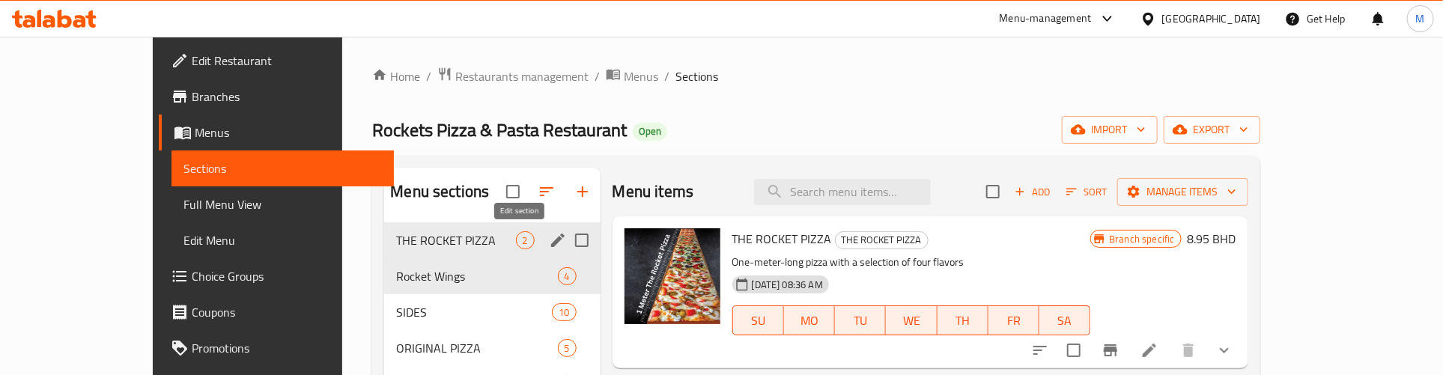
click at [549, 234] on icon "edit" at bounding box center [558, 240] width 18 height 18
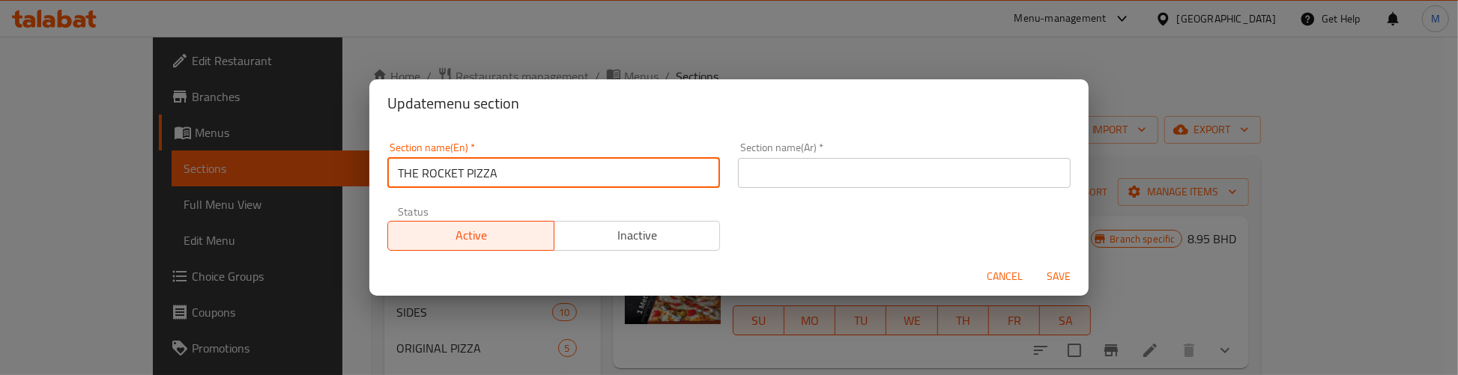
paste input "he Rocket Pizza"
type input "The Rocket Pizza"
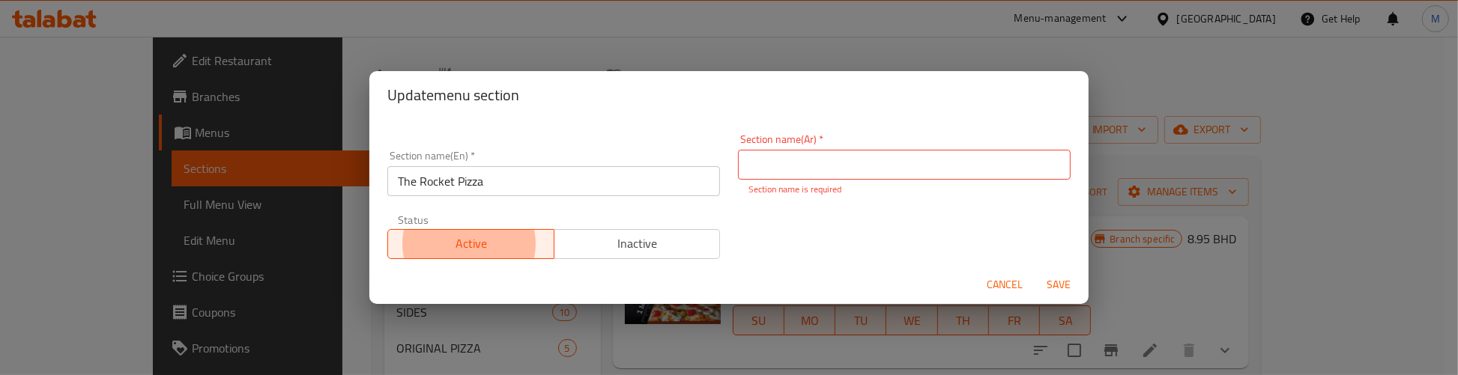
type button "0"
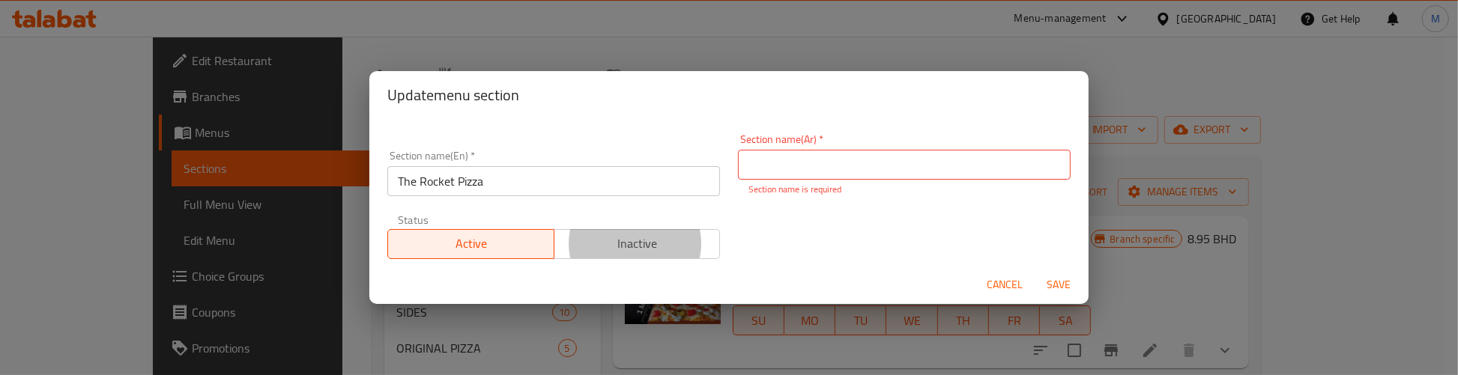
type button "1"
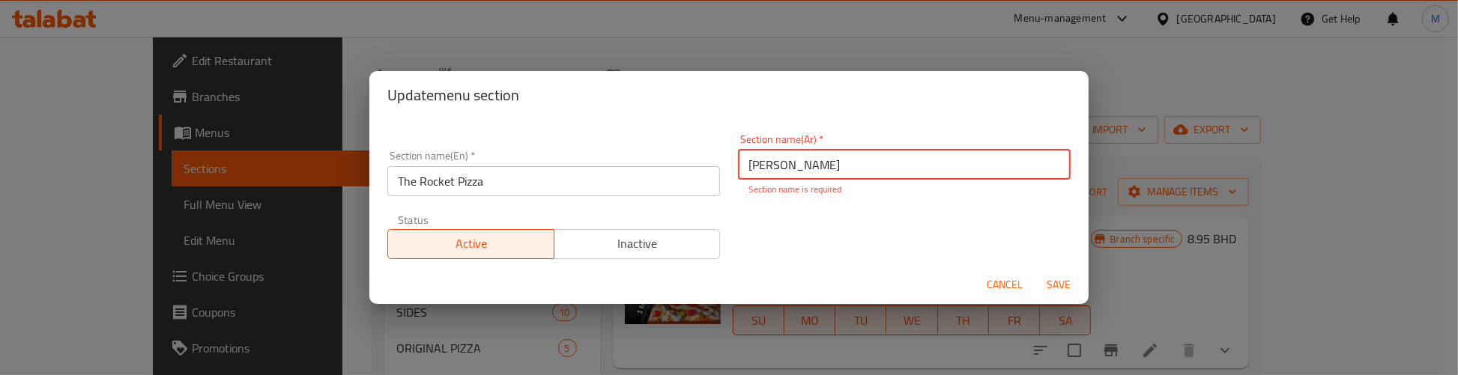
type input "[PERSON_NAME]"
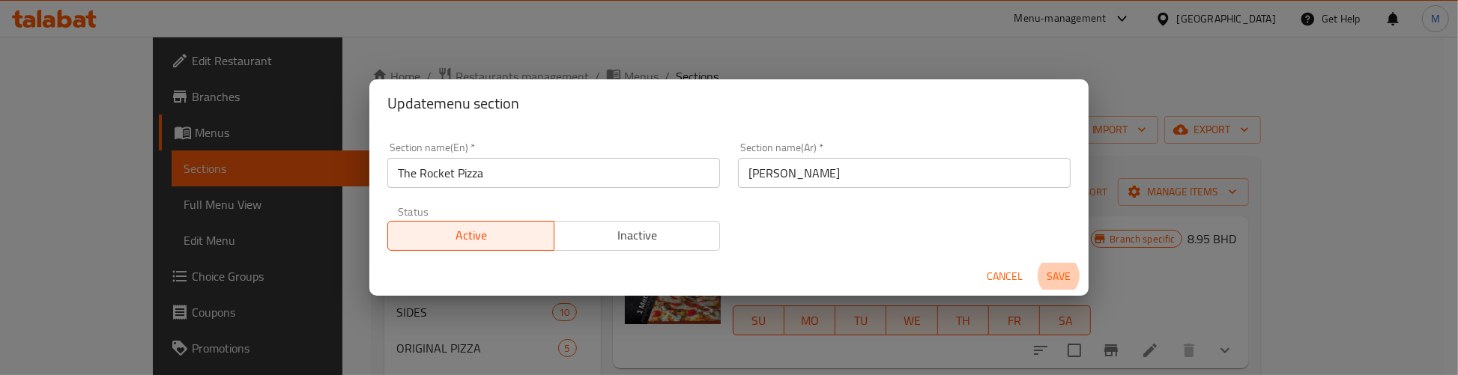
click at [1034, 263] on button "Save" at bounding box center [1058, 277] width 48 height 28
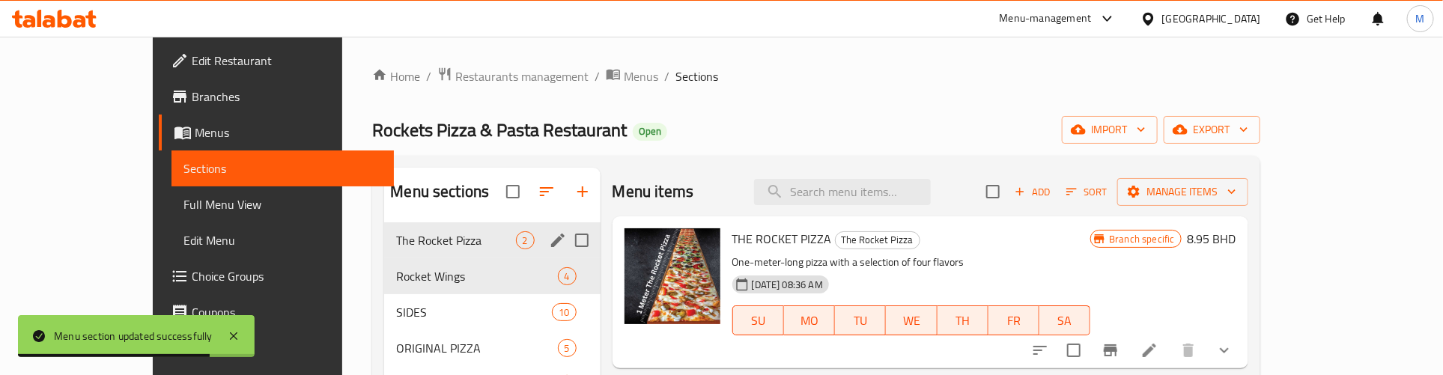
click at [762, 114] on div "Home / Restaurants management / Menus / Sections Rockets Pizza & Pasta Restaura…" at bounding box center [816, 315] width 888 height 497
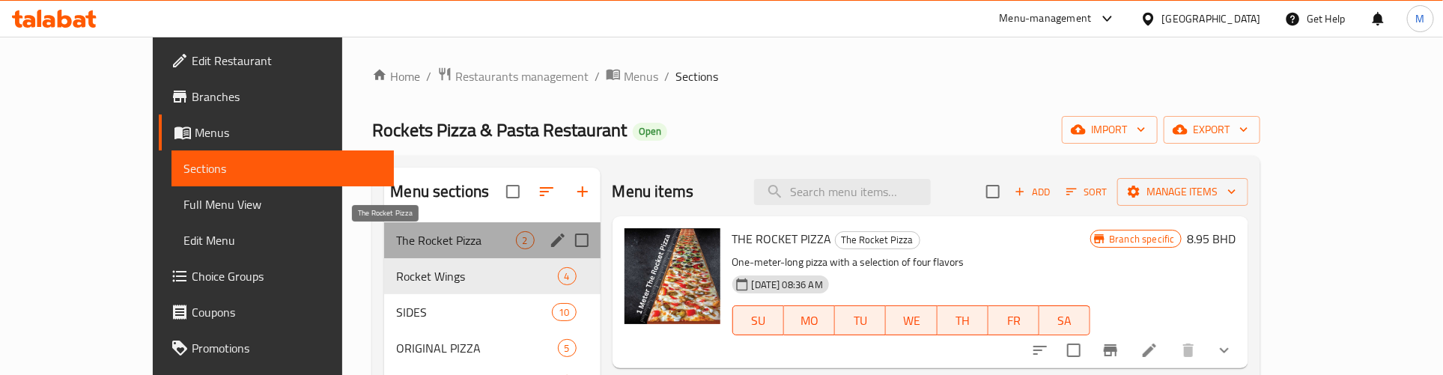
click at [396, 244] on span "The Rocket Pizza" at bounding box center [455, 240] width 119 height 18
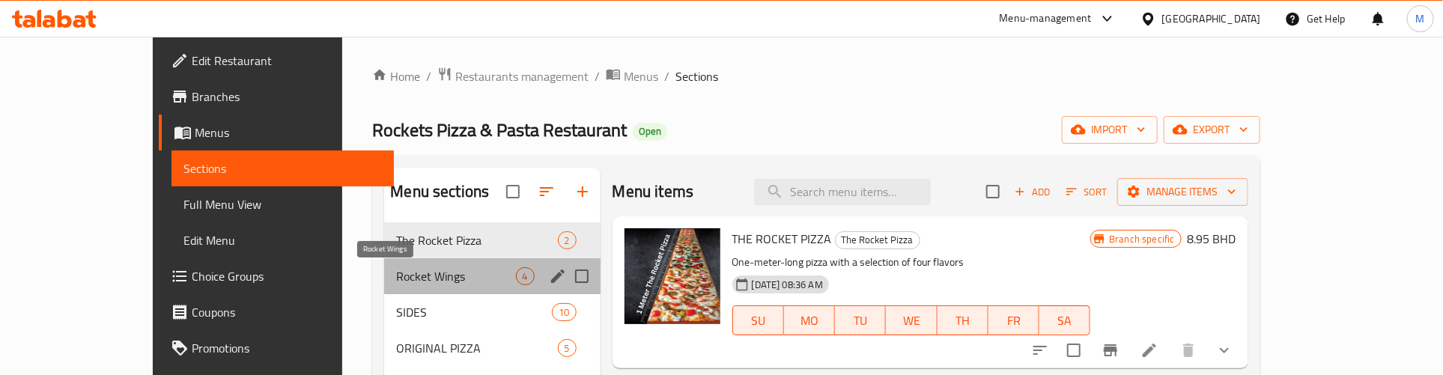
click at [401, 278] on span "Rocket Wings" at bounding box center [455, 276] width 119 height 18
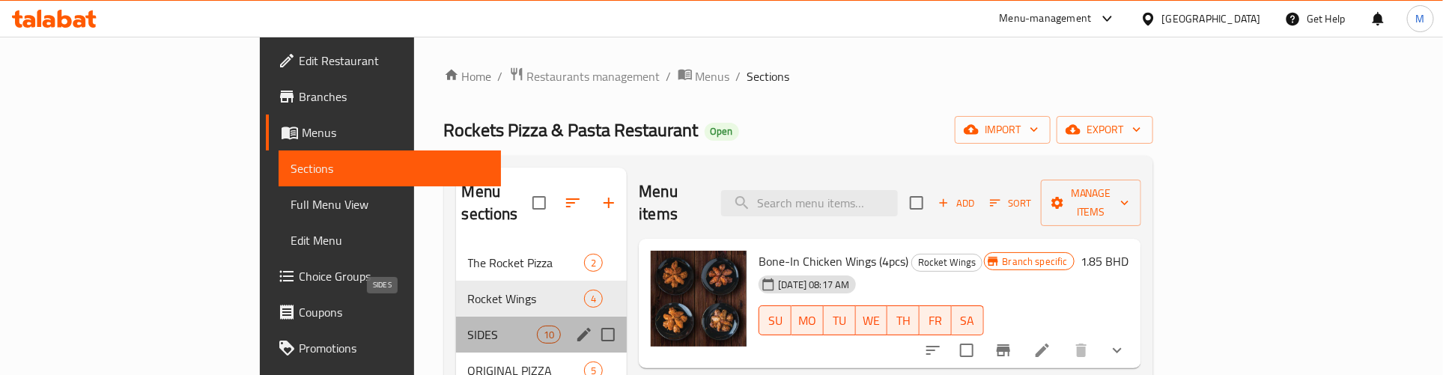
click at [468, 326] on span "SIDES" at bounding box center [503, 335] width 70 height 18
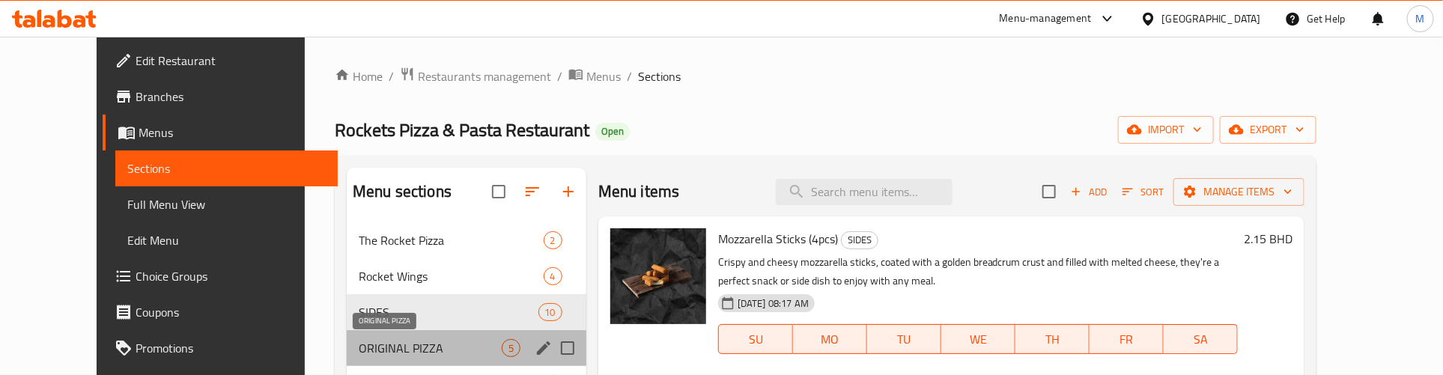
click at [359, 342] on span "ORIGINAL PIZZA" at bounding box center [430, 348] width 143 height 18
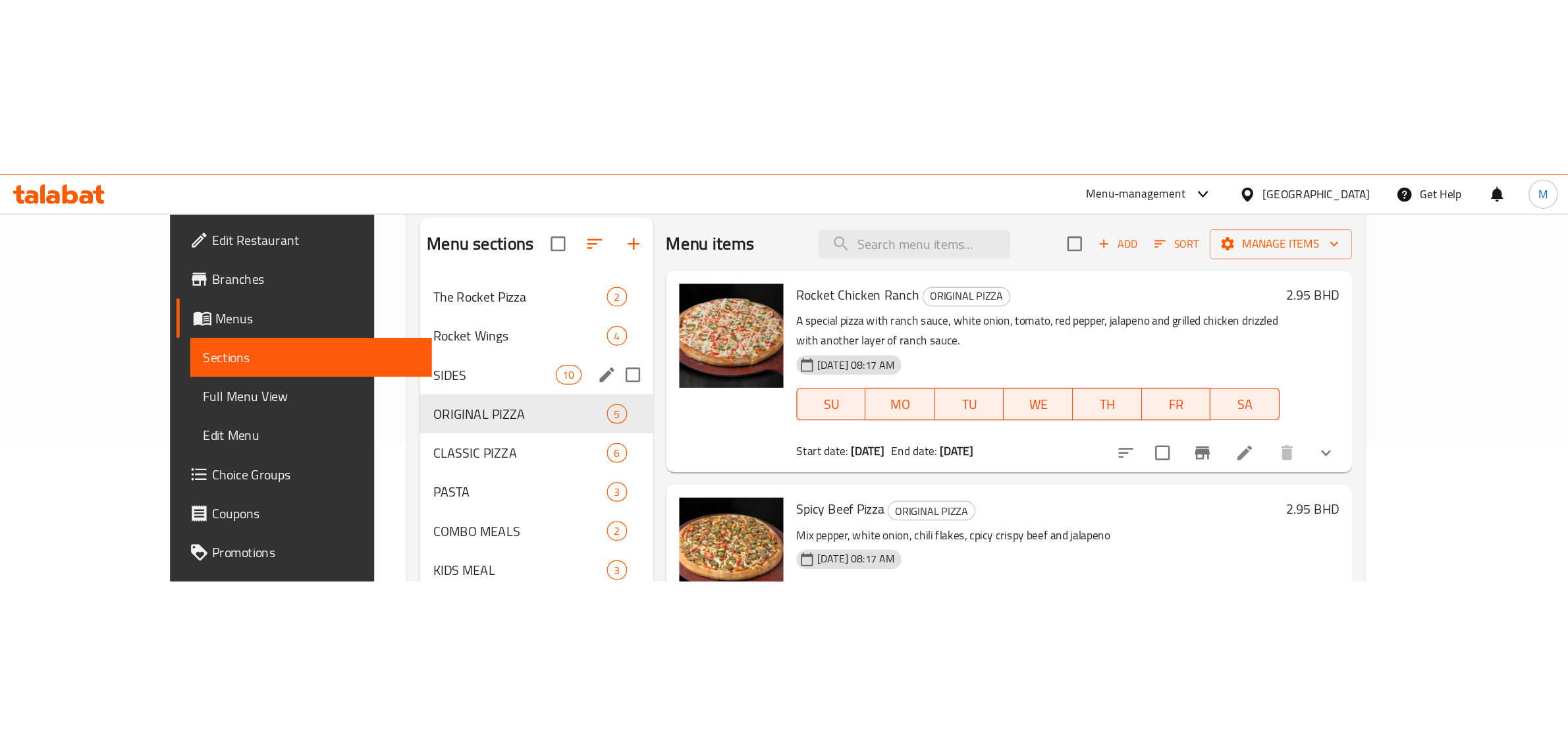
scroll to position [83, 0]
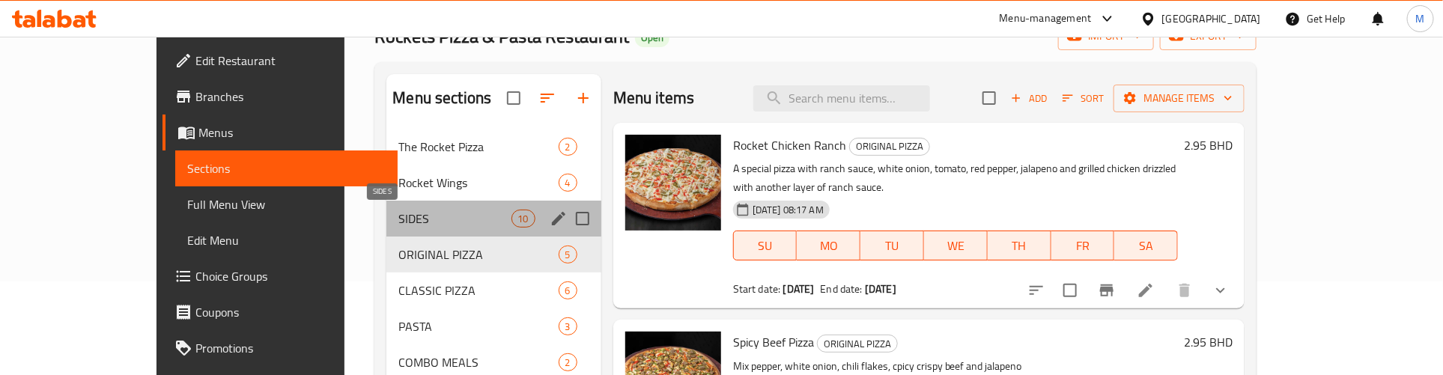
click at [398, 219] on span "SIDES" at bounding box center [454, 219] width 112 height 18
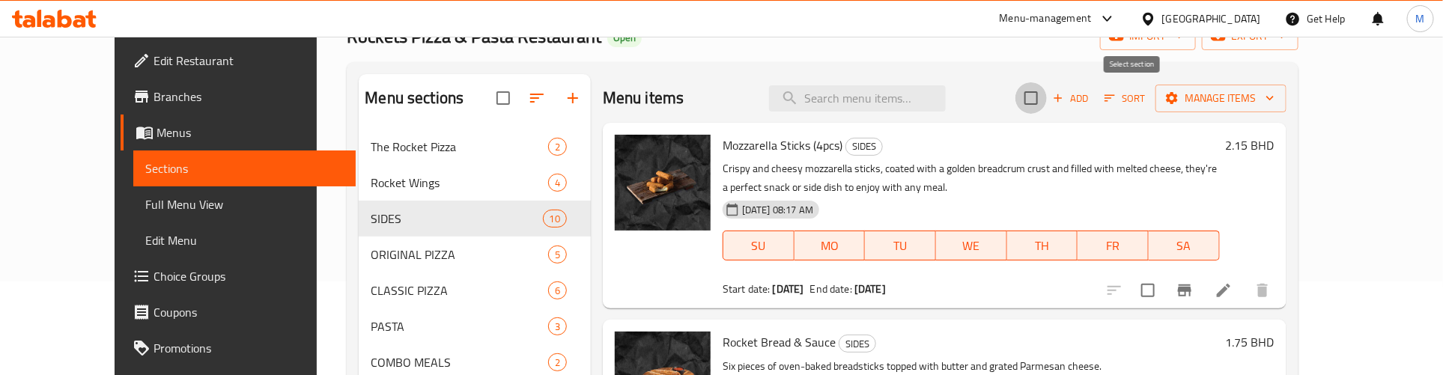
click at [1047, 98] on input "checkbox" at bounding box center [1031, 97] width 31 height 31
checkbox input "true"
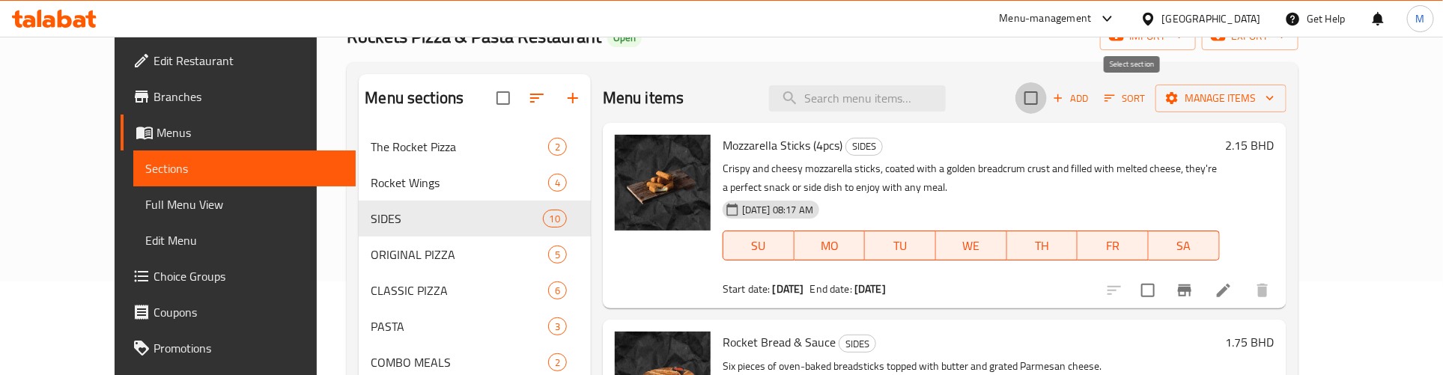
checkbox input "true"
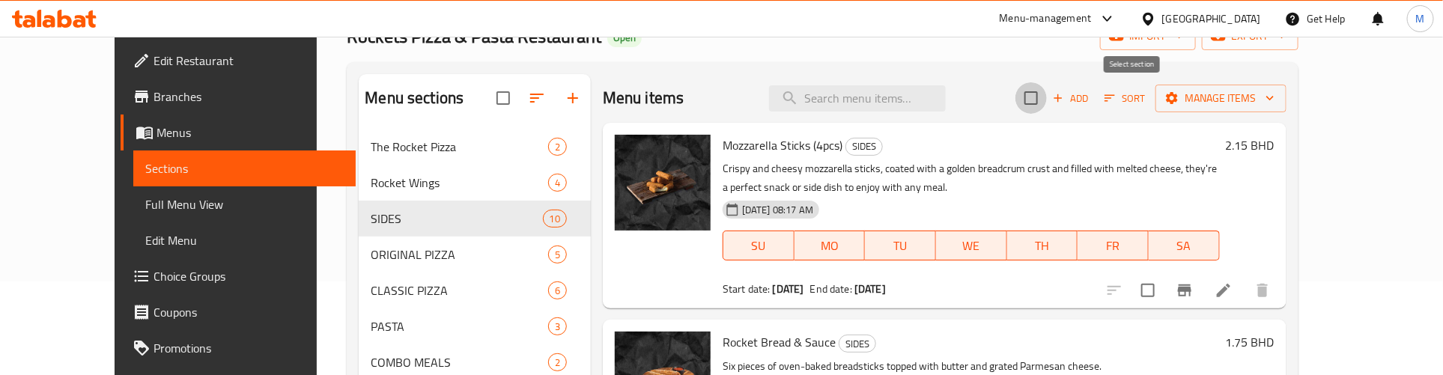
checkbox input "true"
click at [1275, 105] on span "Manage items" at bounding box center [1221, 98] width 107 height 19
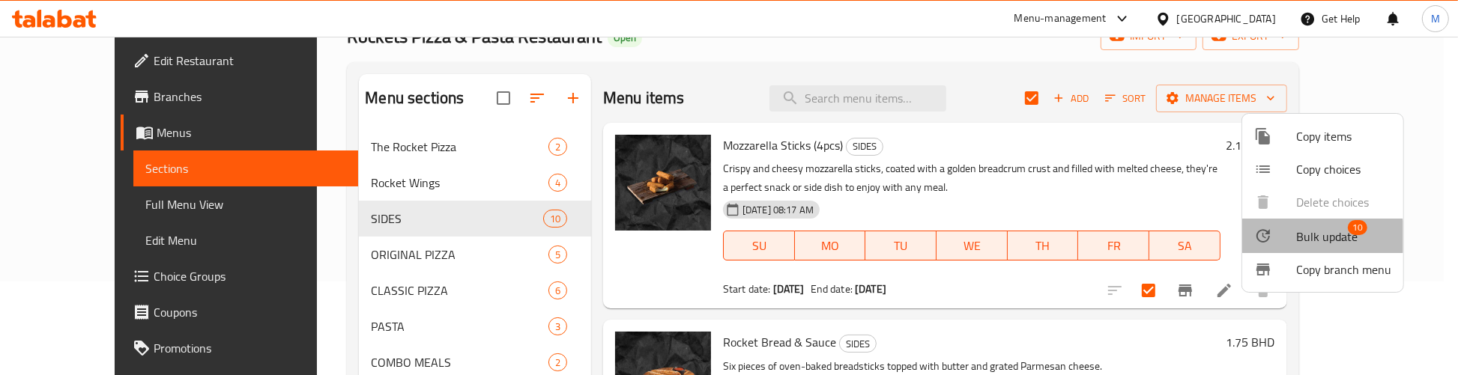
click at [1320, 237] on span "Bulk update" at bounding box center [1326, 237] width 61 height 18
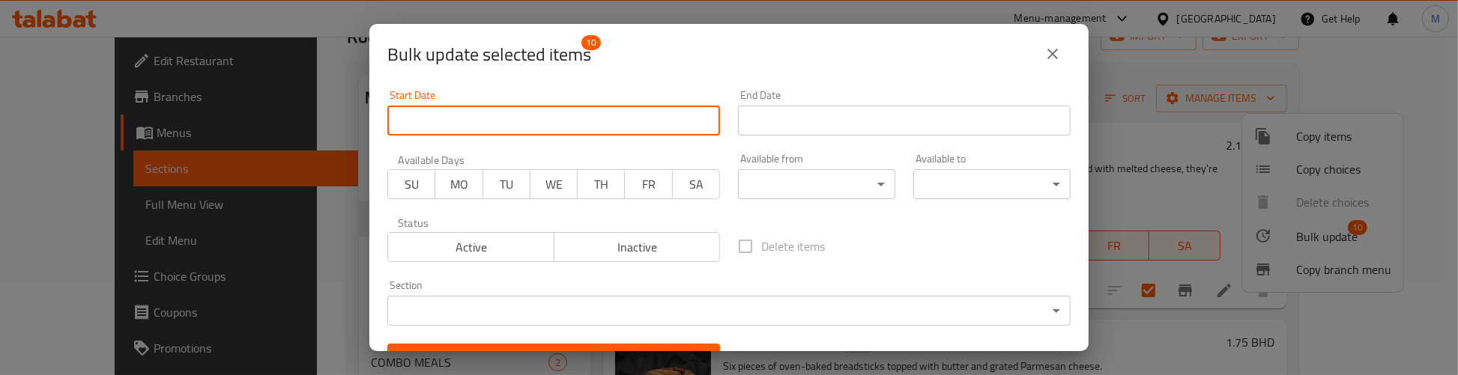
click at [529, 126] on input "Start Date" at bounding box center [553, 121] width 333 height 30
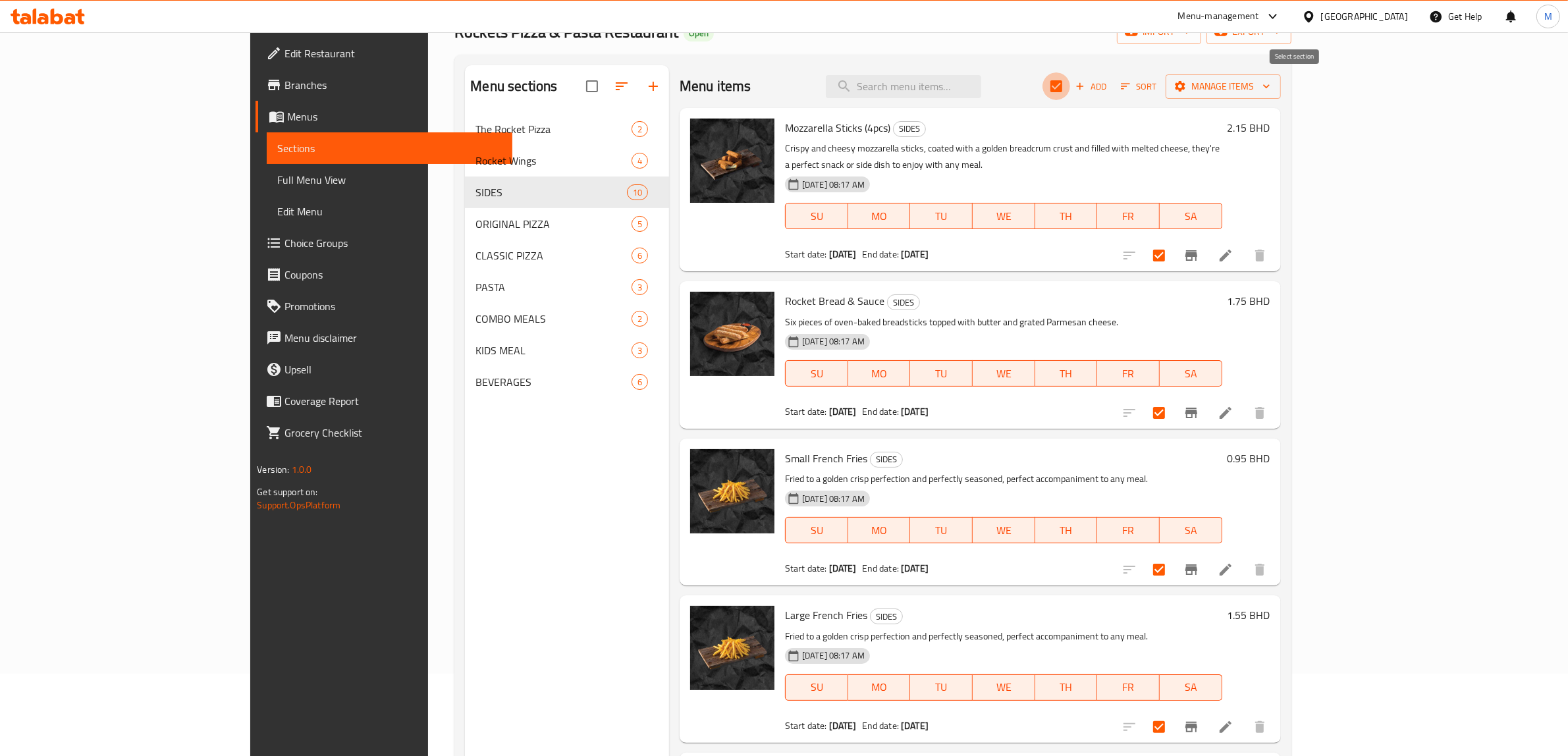
click at [1070, 86] on input "checkbox" at bounding box center [1056, 85] width 27 height 27
checkbox input "false"
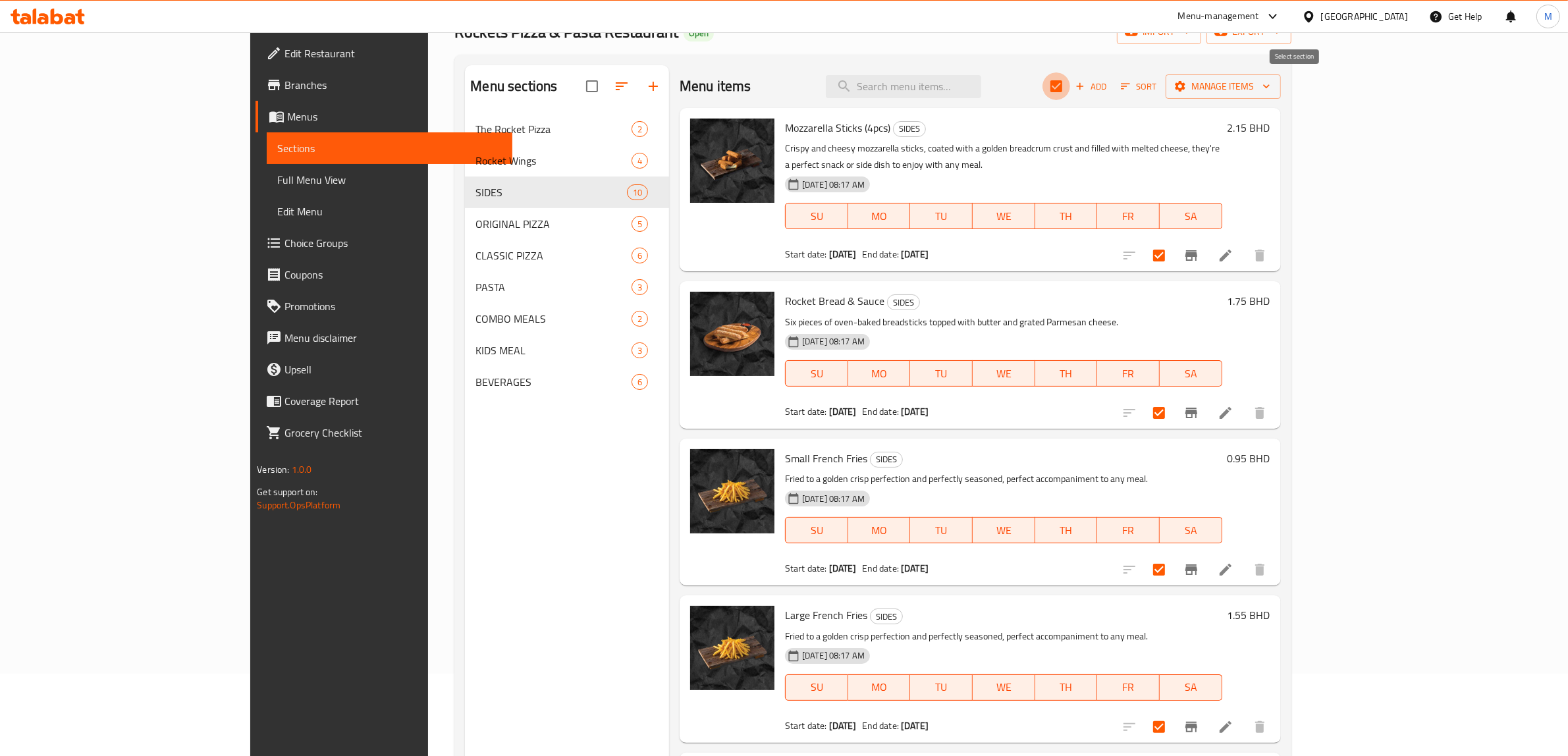
checkbox input "false"
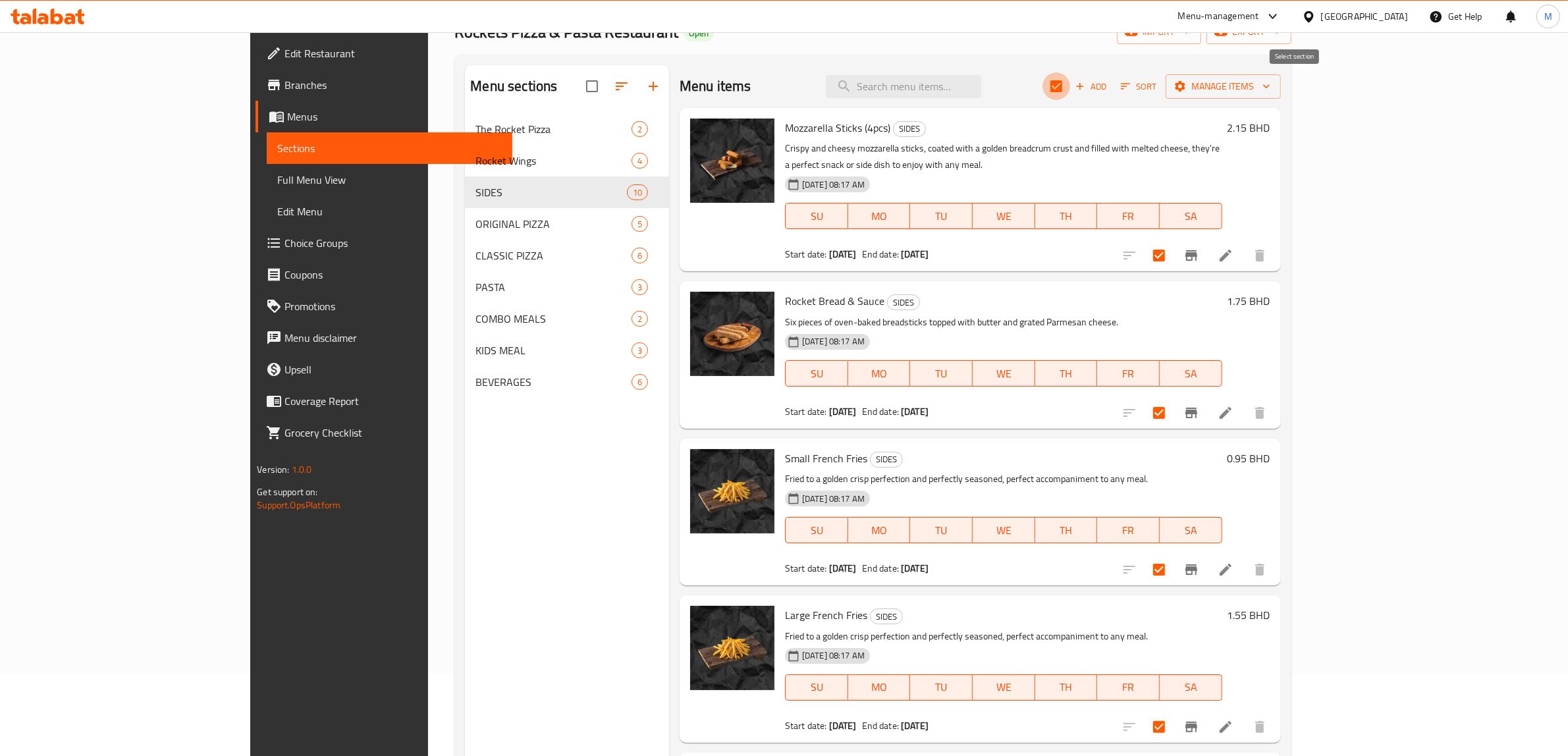
checkbox input "false"
click at [1234, 248] on icon at bounding box center [1226, 256] width 16 height 16
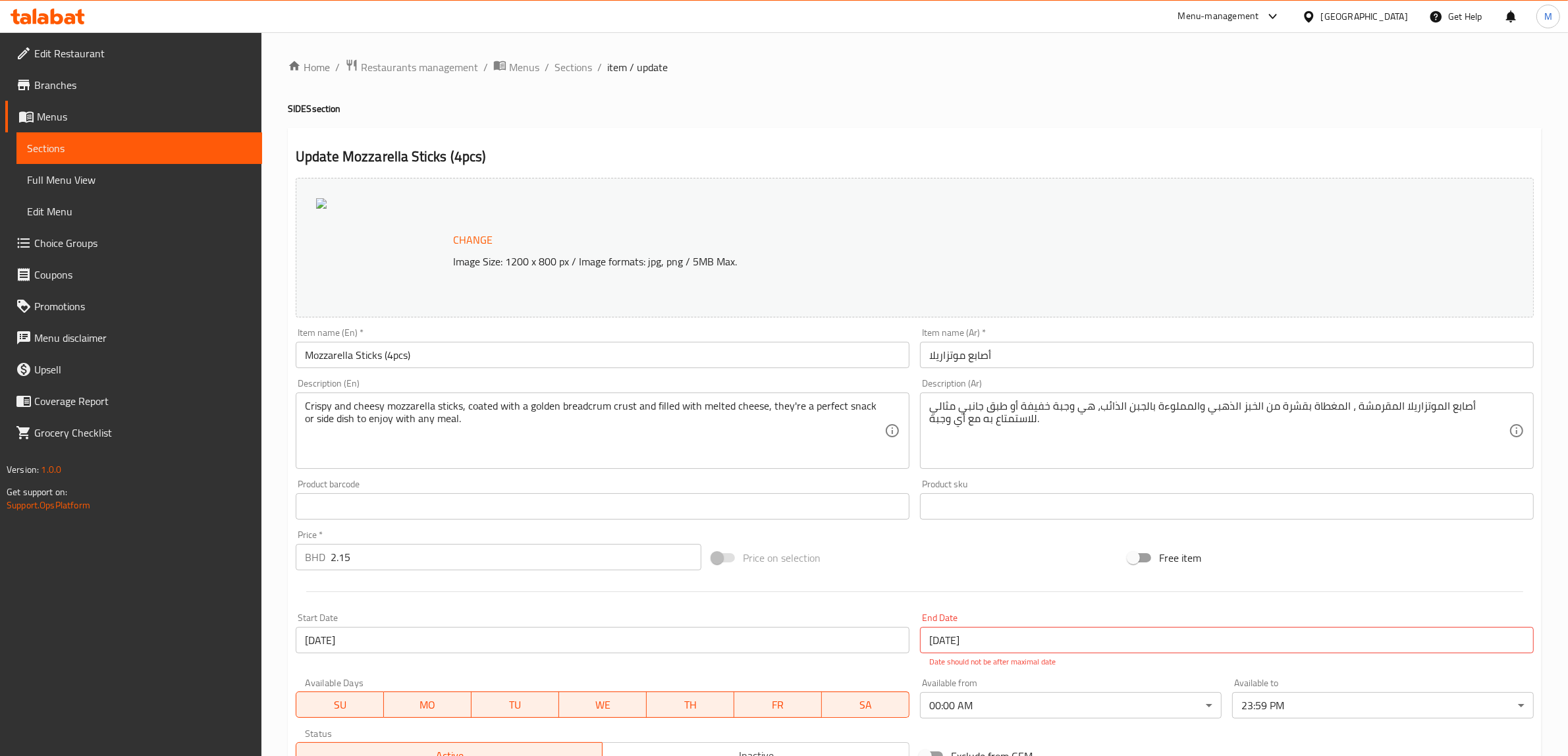
click at [575, 76] on div "Home / Restaurants management / Menus / Sections / item / update SIDES section …" at bounding box center [915, 498] width 1254 height 879
click at [573, 72] on span "Sections" at bounding box center [573, 67] width 38 height 16
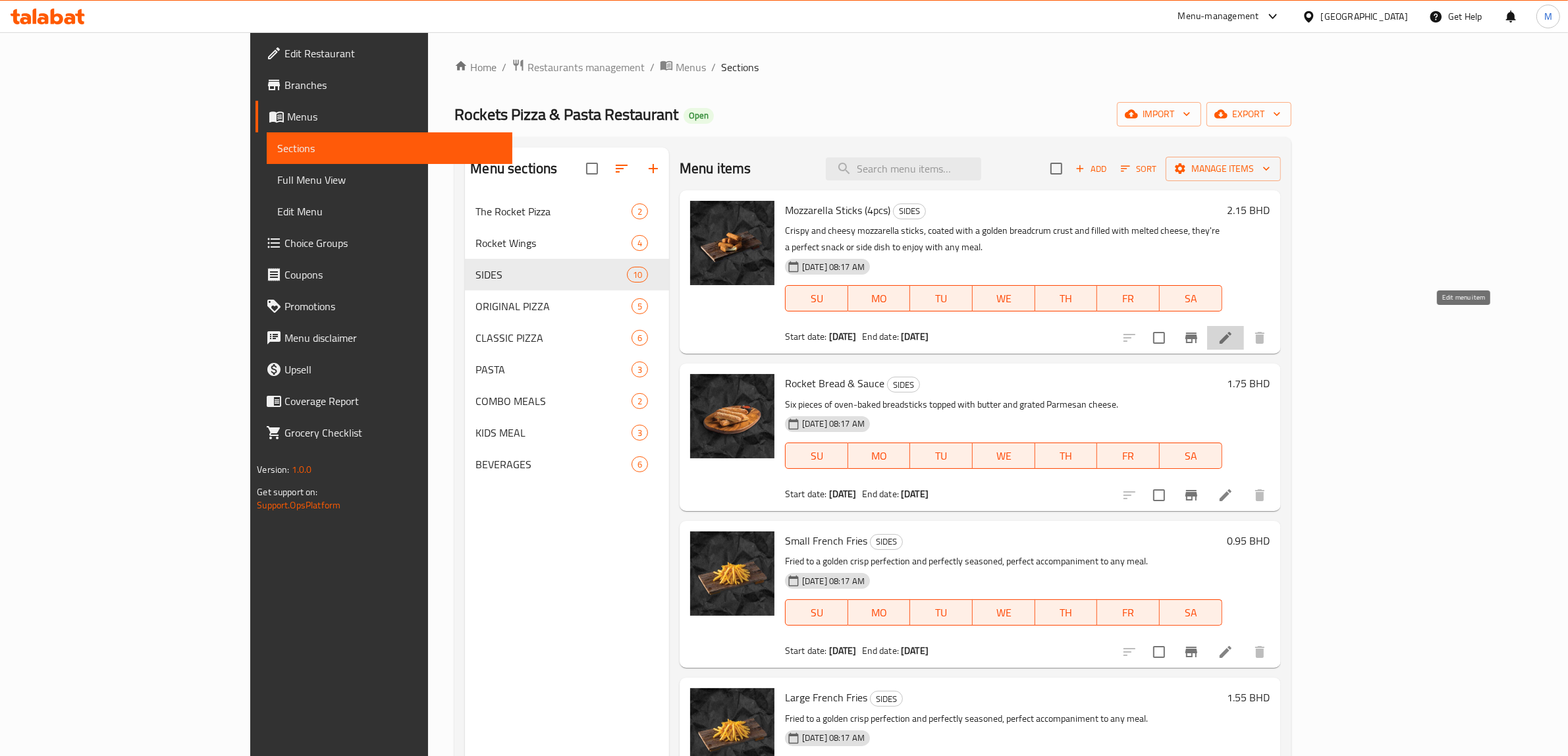
click at [1234, 330] on icon at bounding box center [1226, 338] width 16 height 16
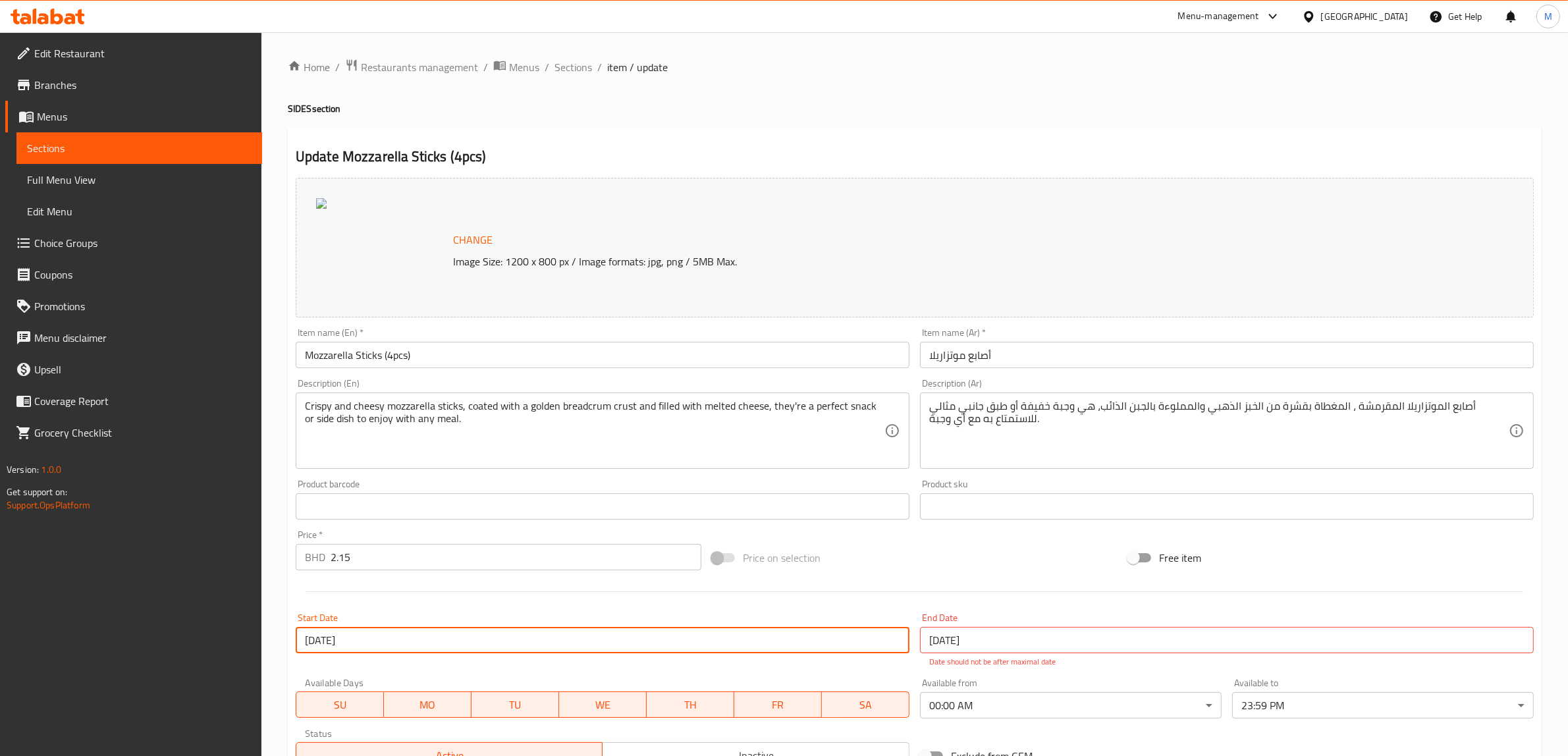
click at [410, 646] on input "[DATE]" at bounding box center [602, 640] width 614 height 26
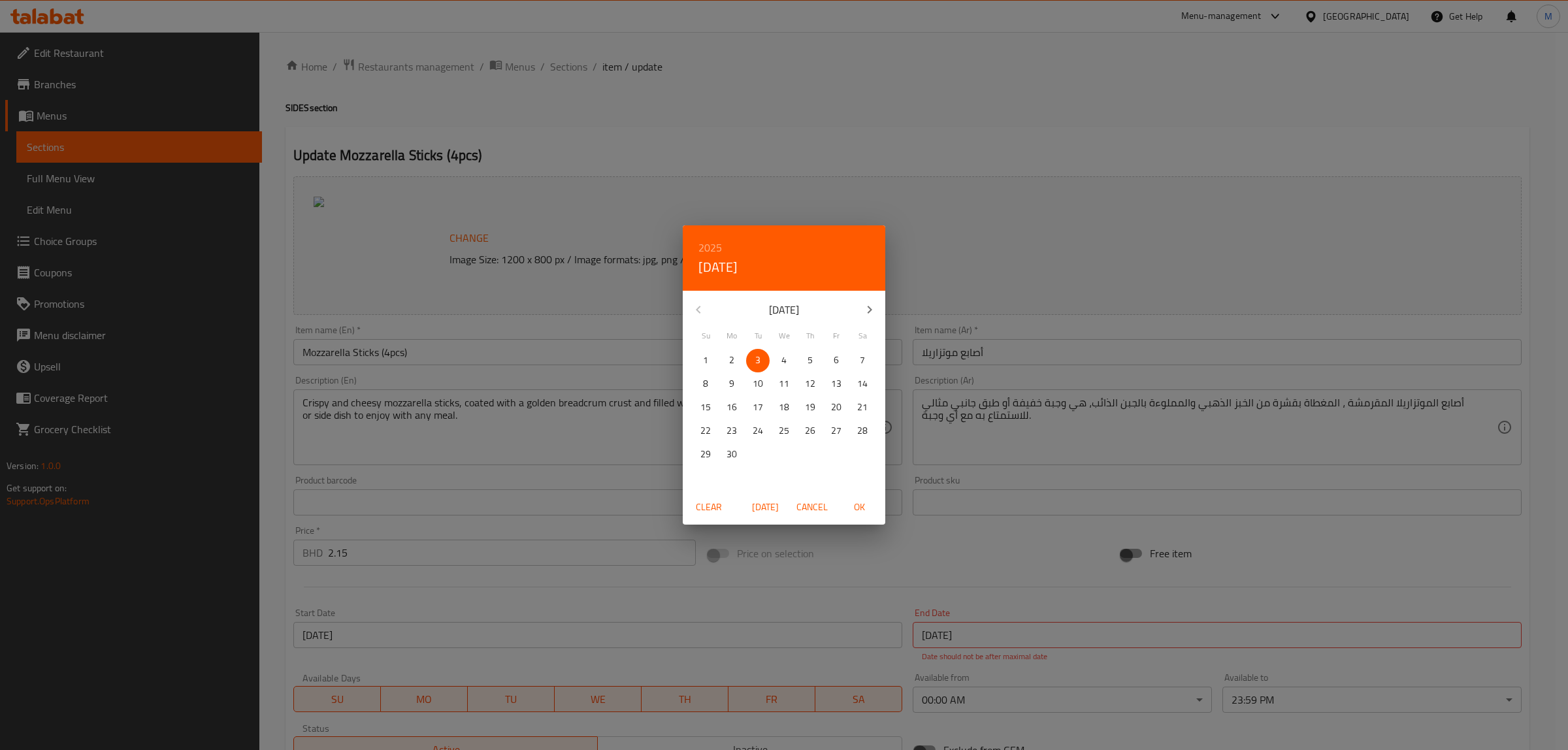
click at [679, 494] on div "2025 Tue, Jun 3 June 2025 Su Mo Tu We Th Fr Sa 1 2 3 4 5 6 7 8 9 10 11 12 13 14…" at bounding box center [784, 375] width 1568 height 750
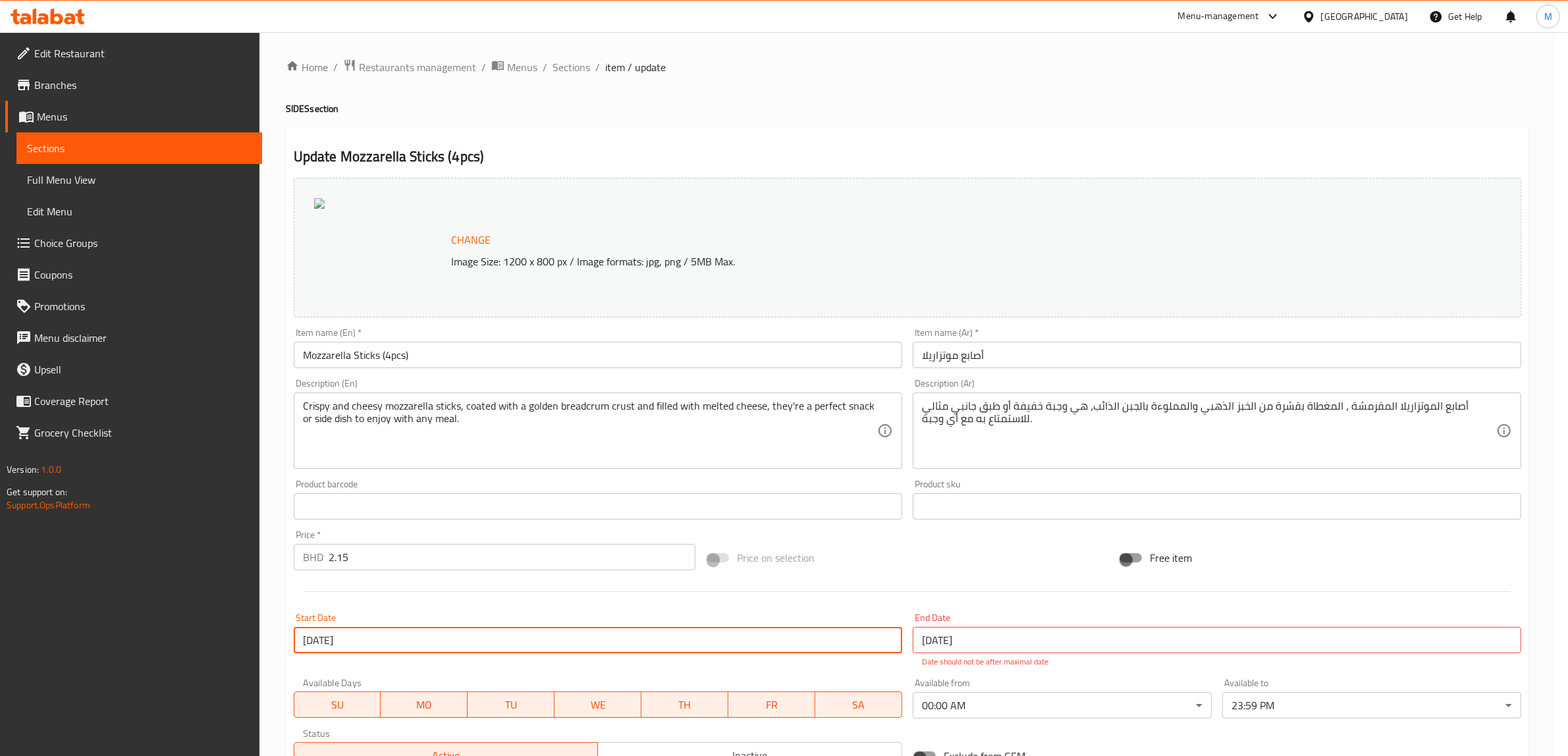
click at [710, 507] on input "text" at bounding box center [598, 506] width 609 height 26
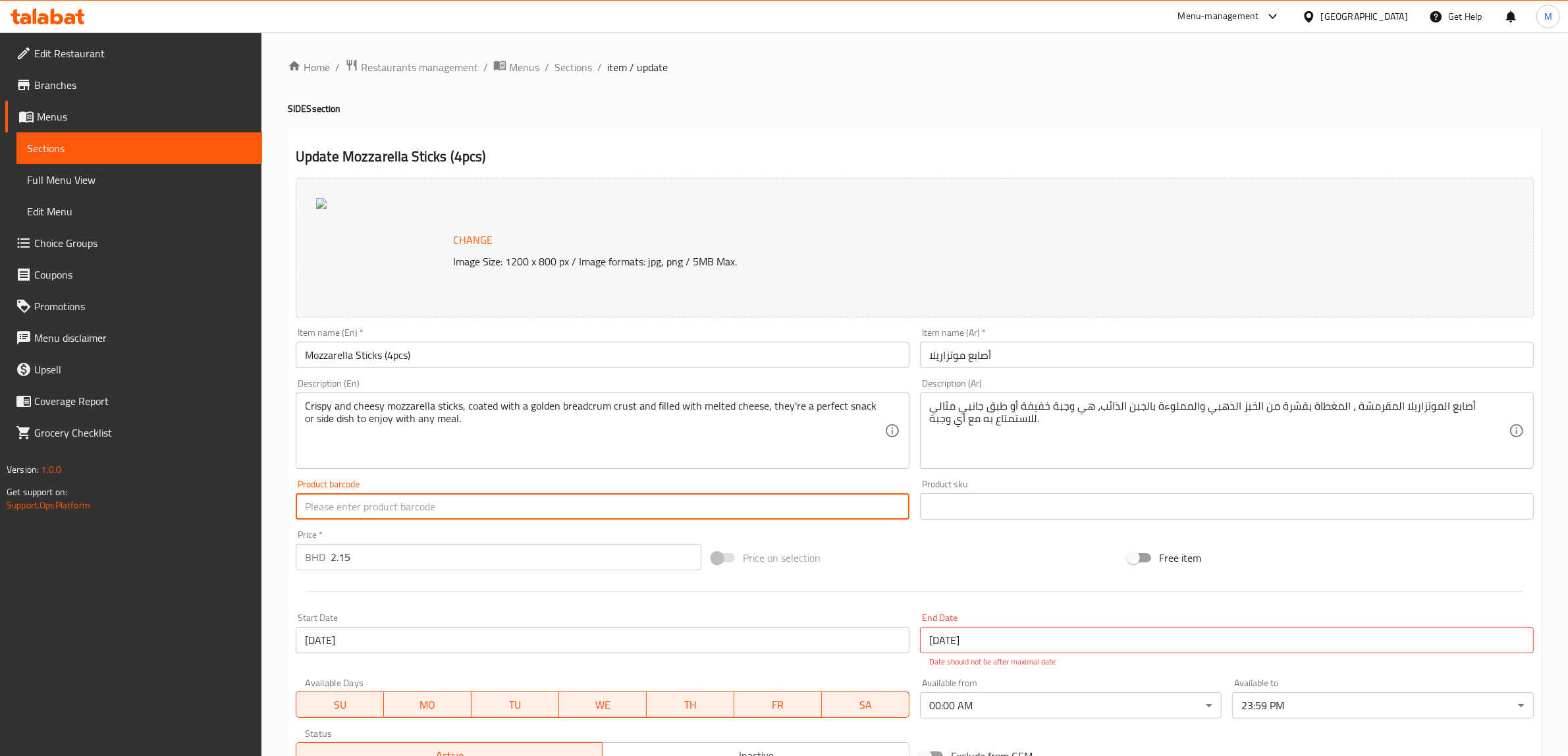
click at [587, 645] on input "[DATE]" at bounding box center [602, 640] width 614 height 26
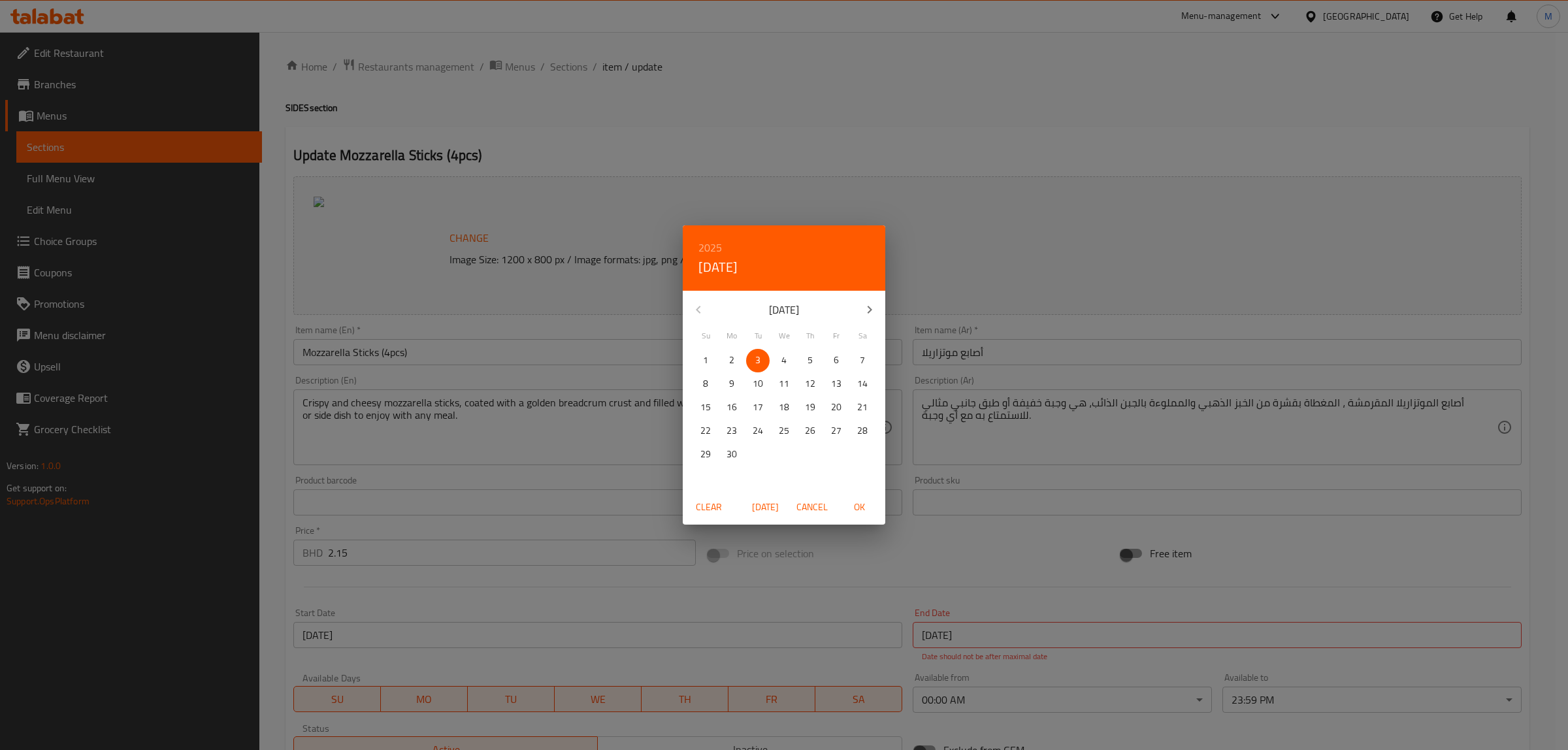
click at [706, 506] on span "Clear" at bounding box center [709, 507] width 31 height 17
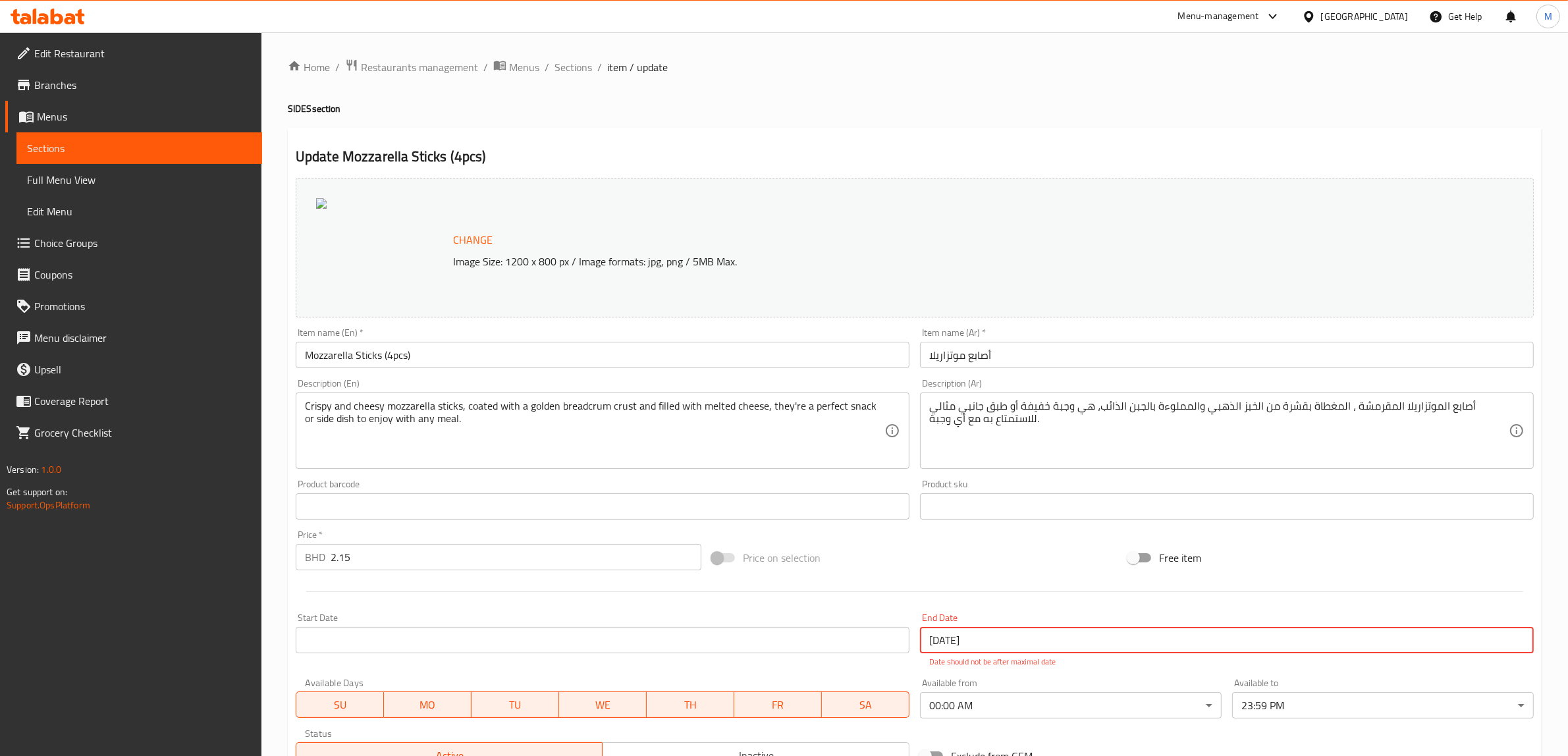
click at [1003, 643] on input "[DATE]" at bounding box center [1227, 640] width 614 height 26
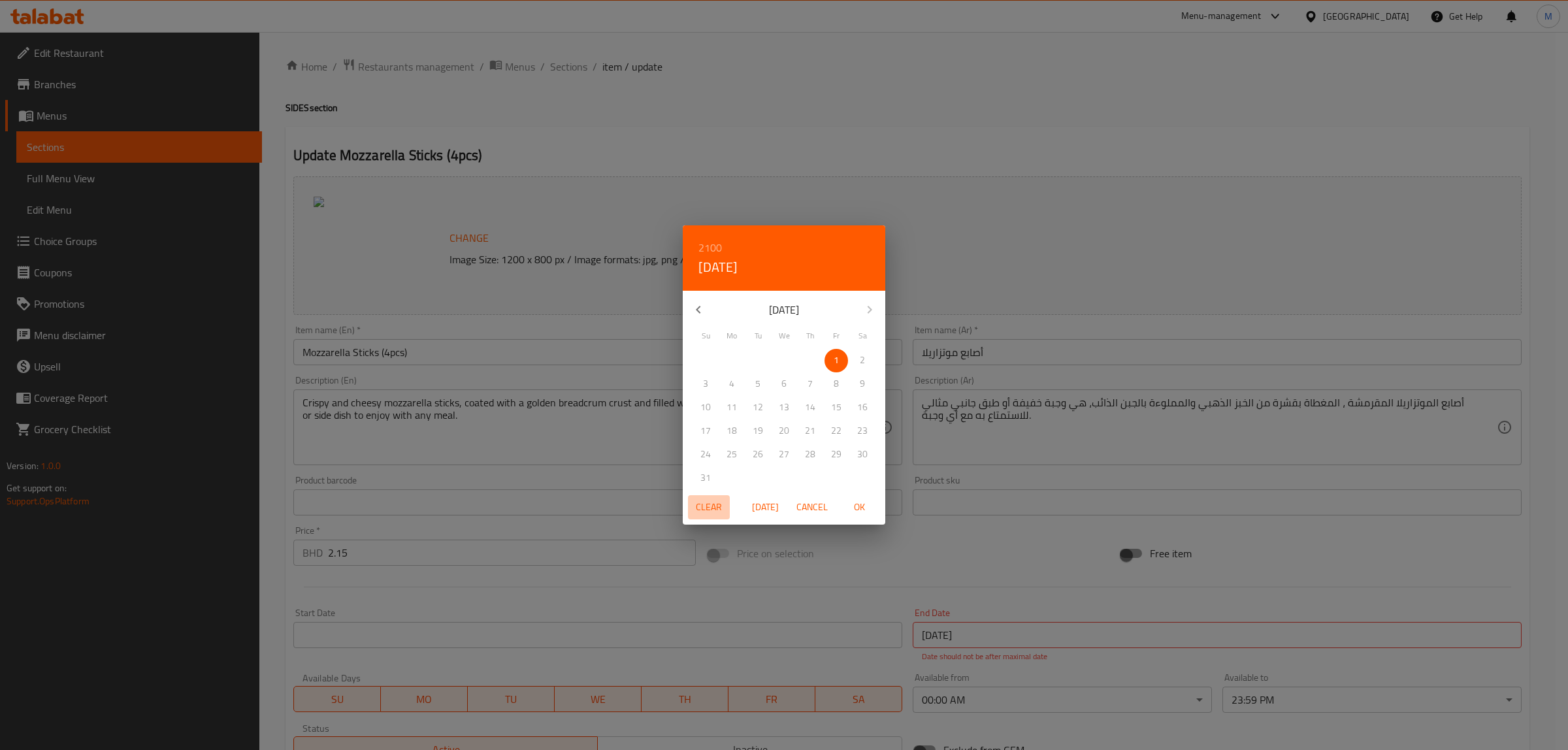
click at [709, 503] on span "Clear" at bounding box center [709, 507] width 31 height 17
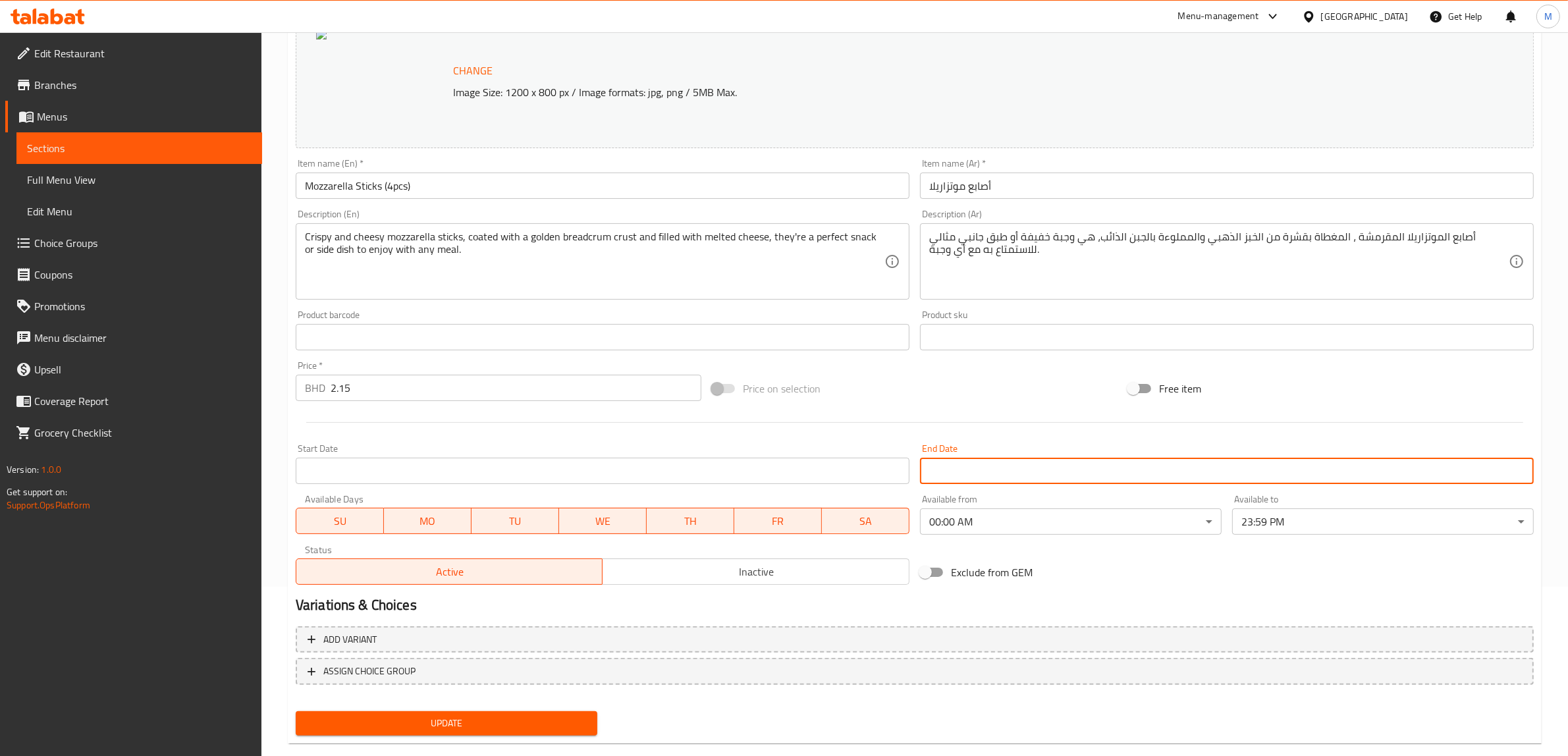
scroll to position [192, 0]
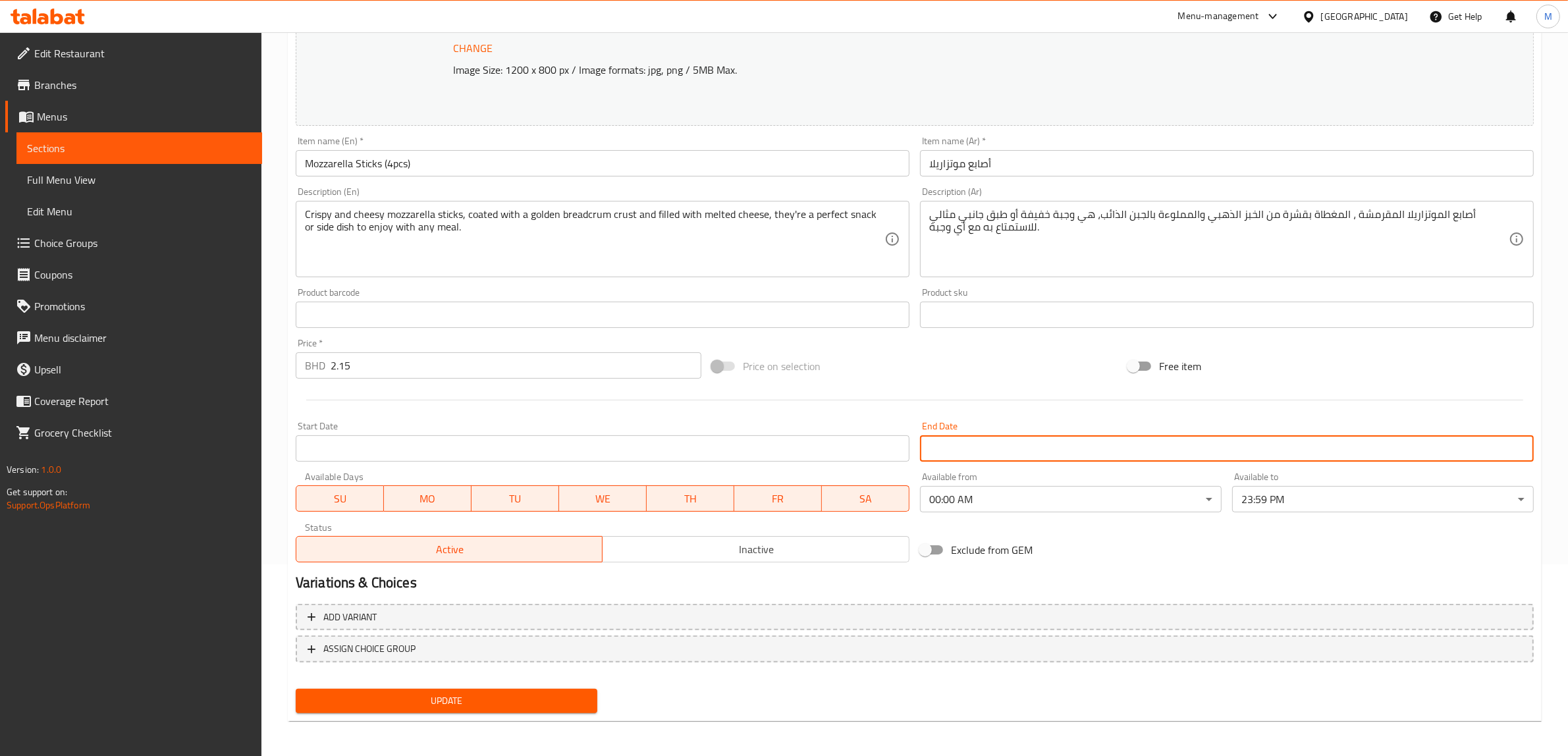
click at [501, 702] on span "Update" at bounding box center [446, 701] width 281 height 17
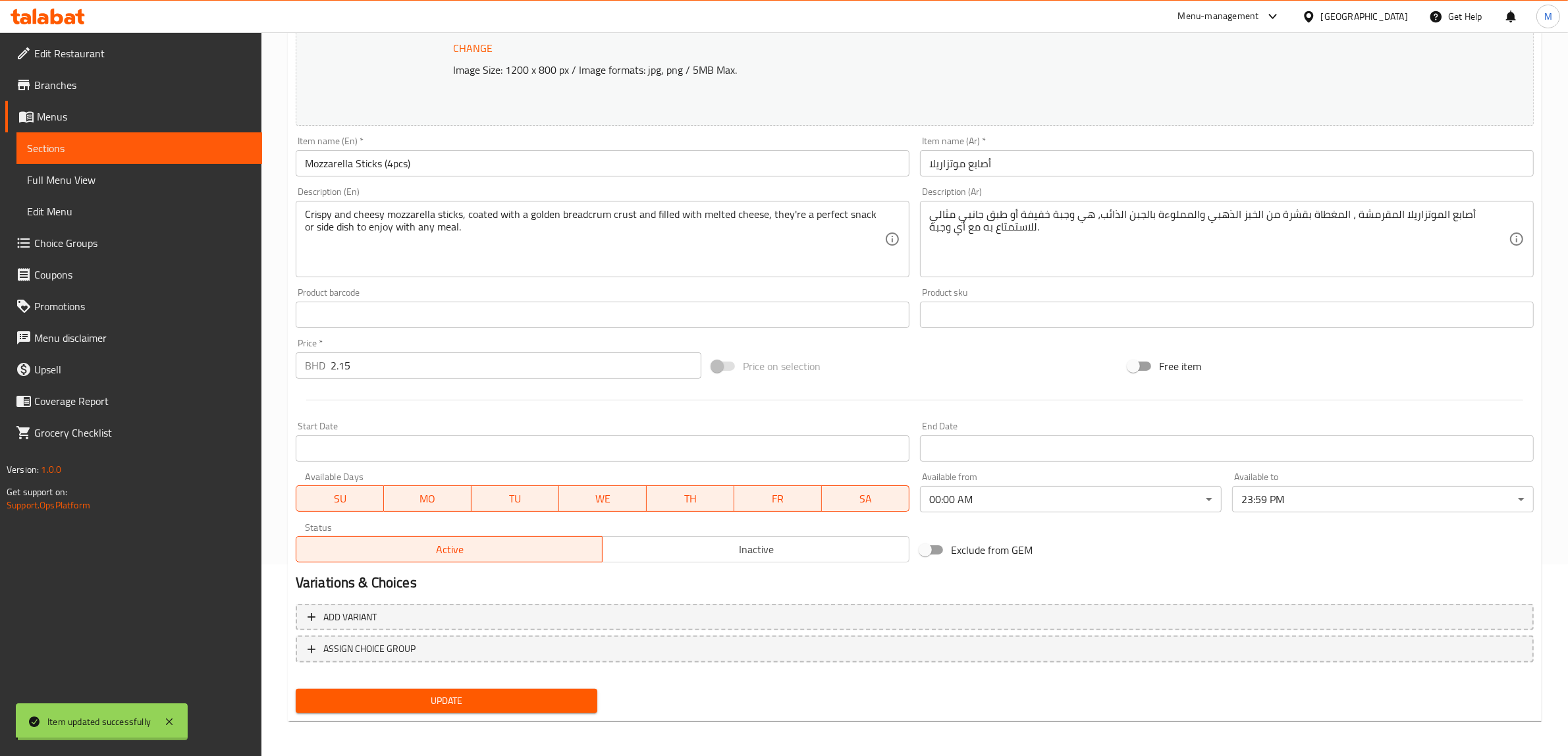
scroll to position [0, 0]
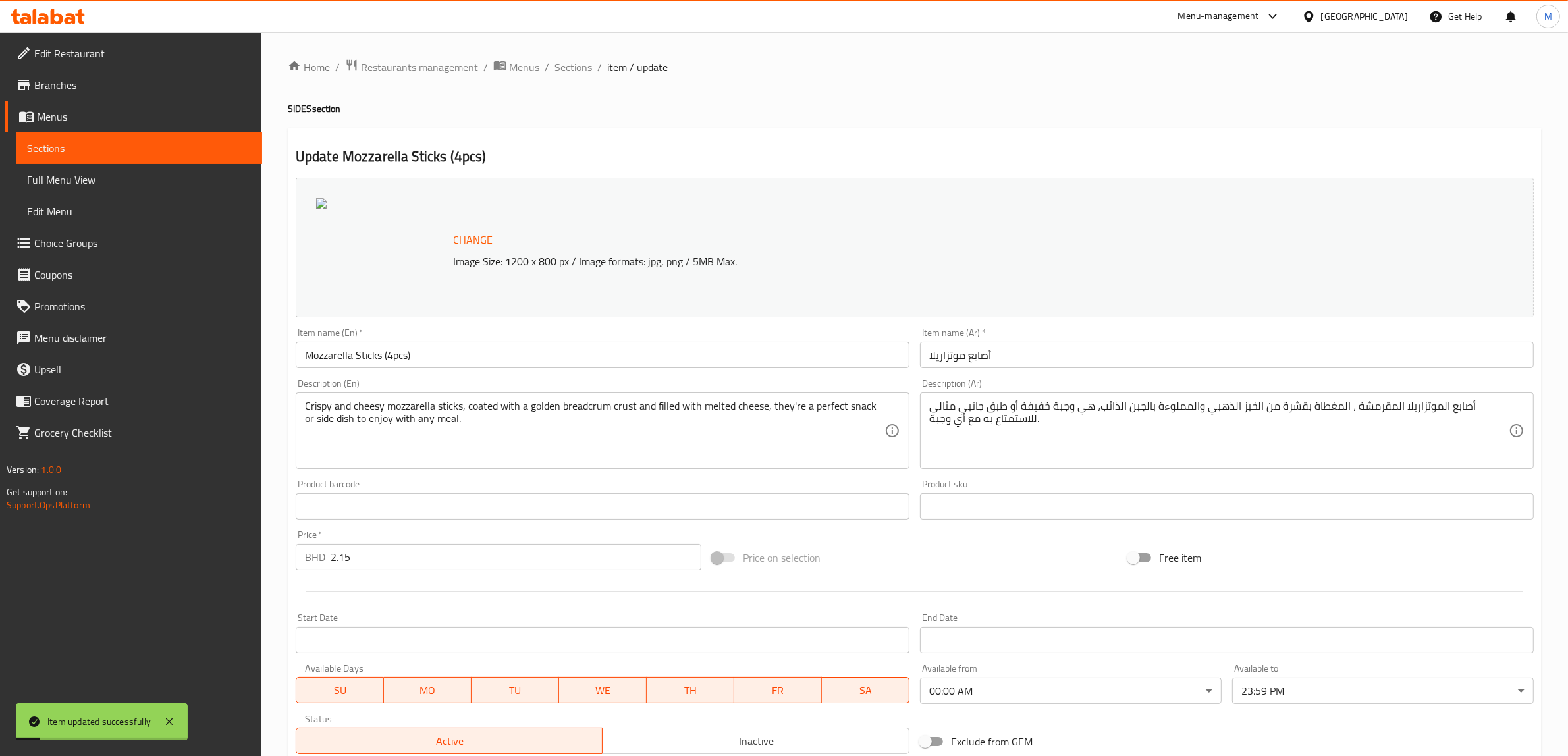
click at [570, 66] on span "Sections" at bounding box center [573, 67] width 38 height 16
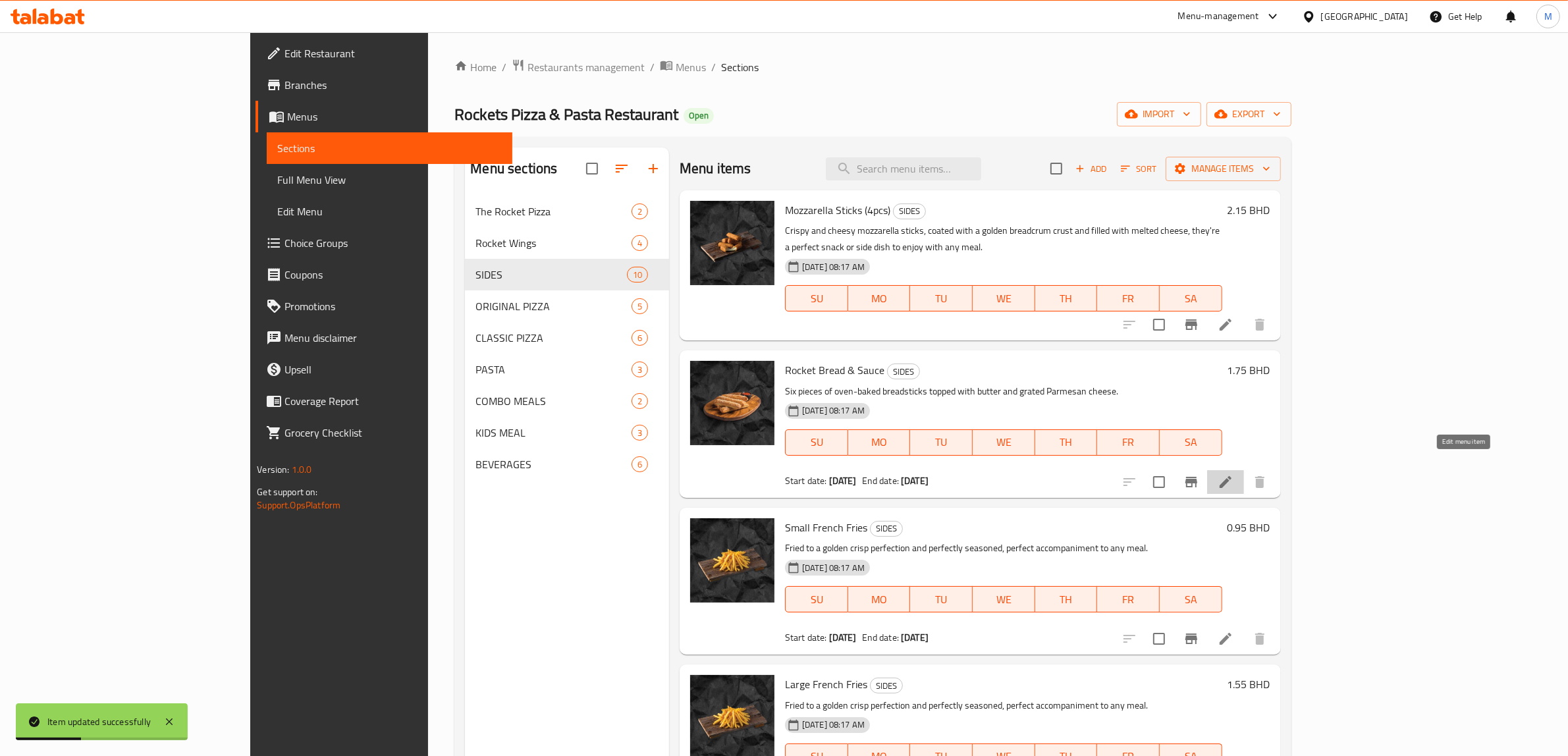
click at [1234, 474] on icon at bounding box center [1226, 482] width 16 height 16
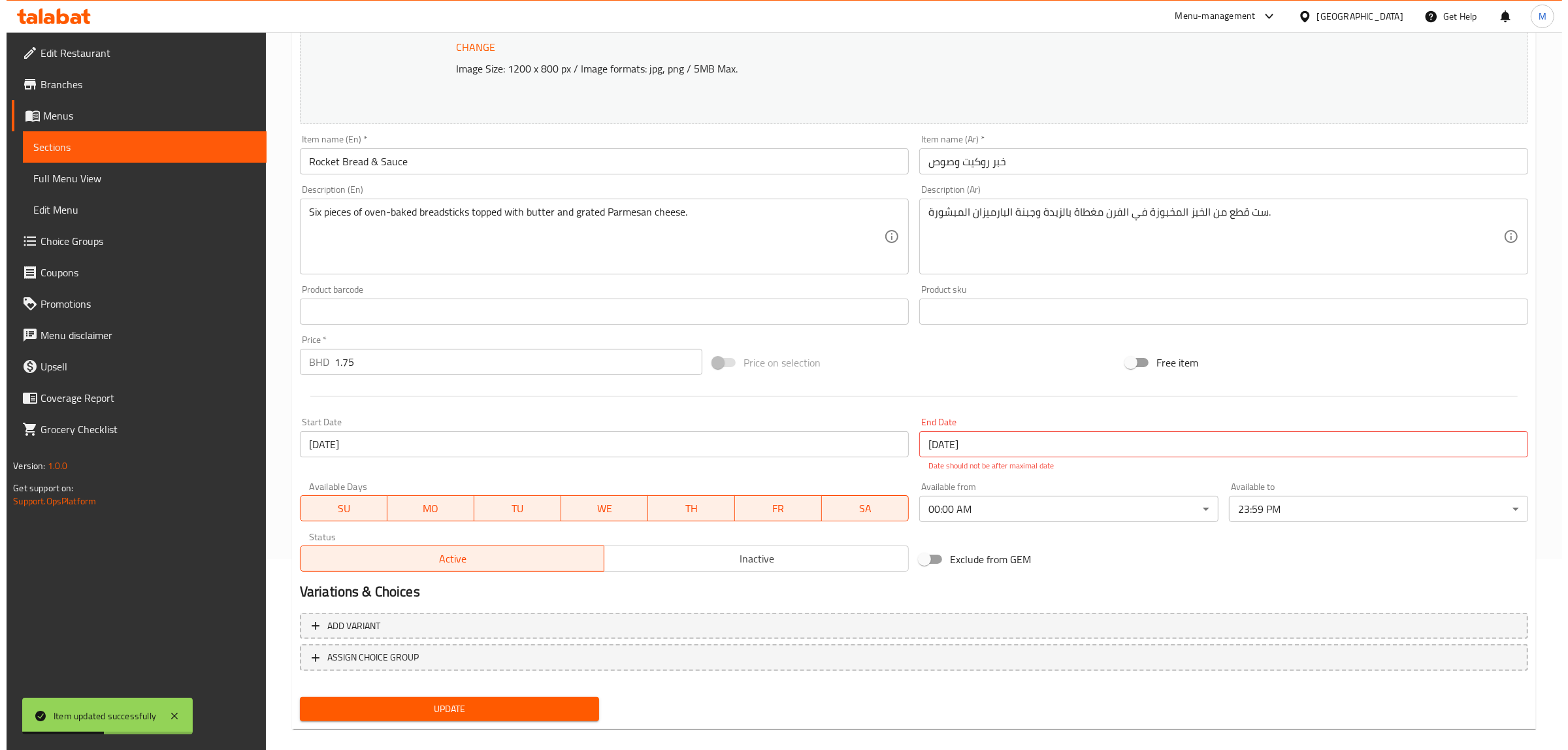
scroll to position [204, 0]
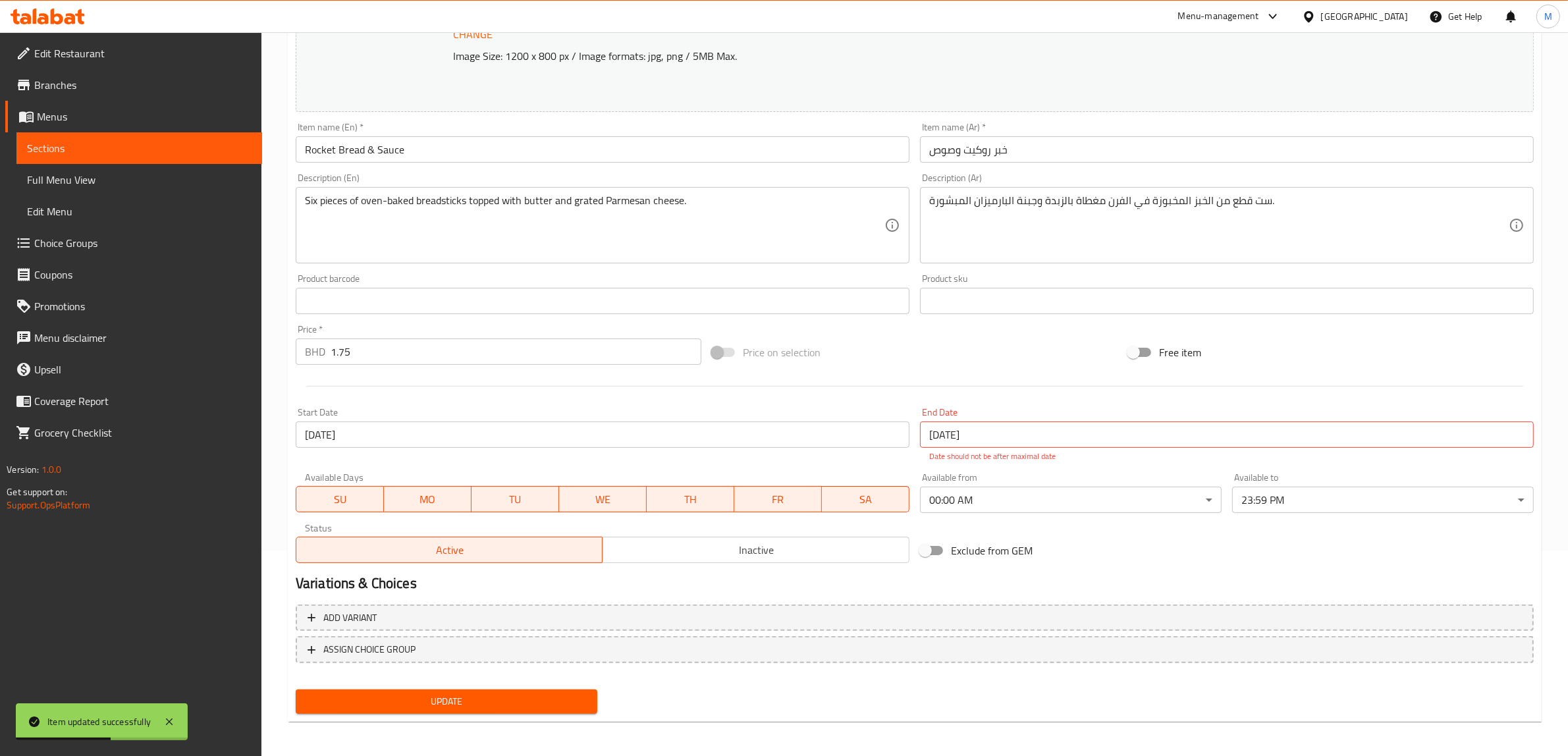
click at [440, 442] on input "[DATE]" at bounding box center [602, 434] width 614 height 26
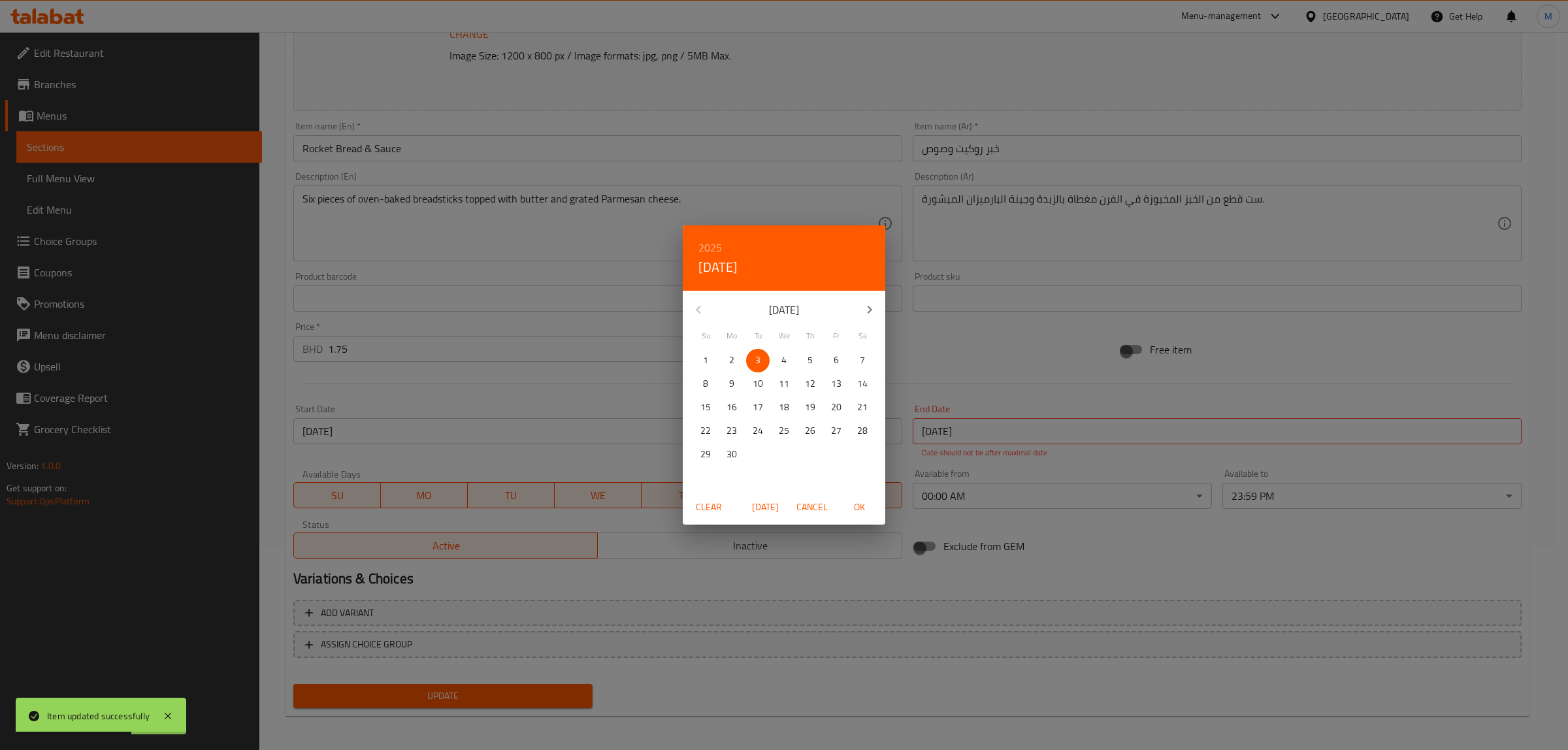
click at [712, 508] on span "Clear" at bounding box center [709, 507] width 31 height 17
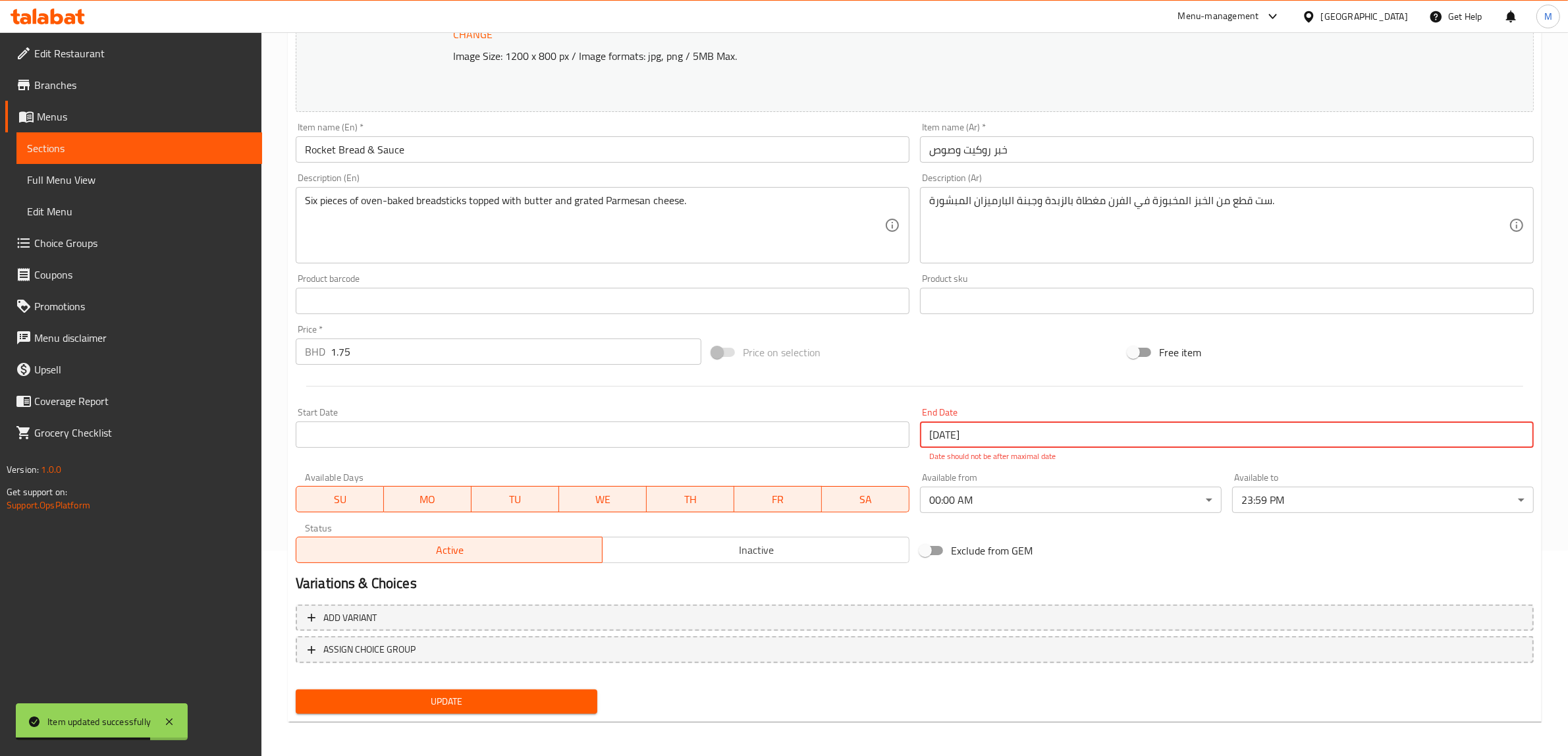
click at [1000, 439] on input "[DATE]" at bounding box center [1227, 434] width 614 height 26
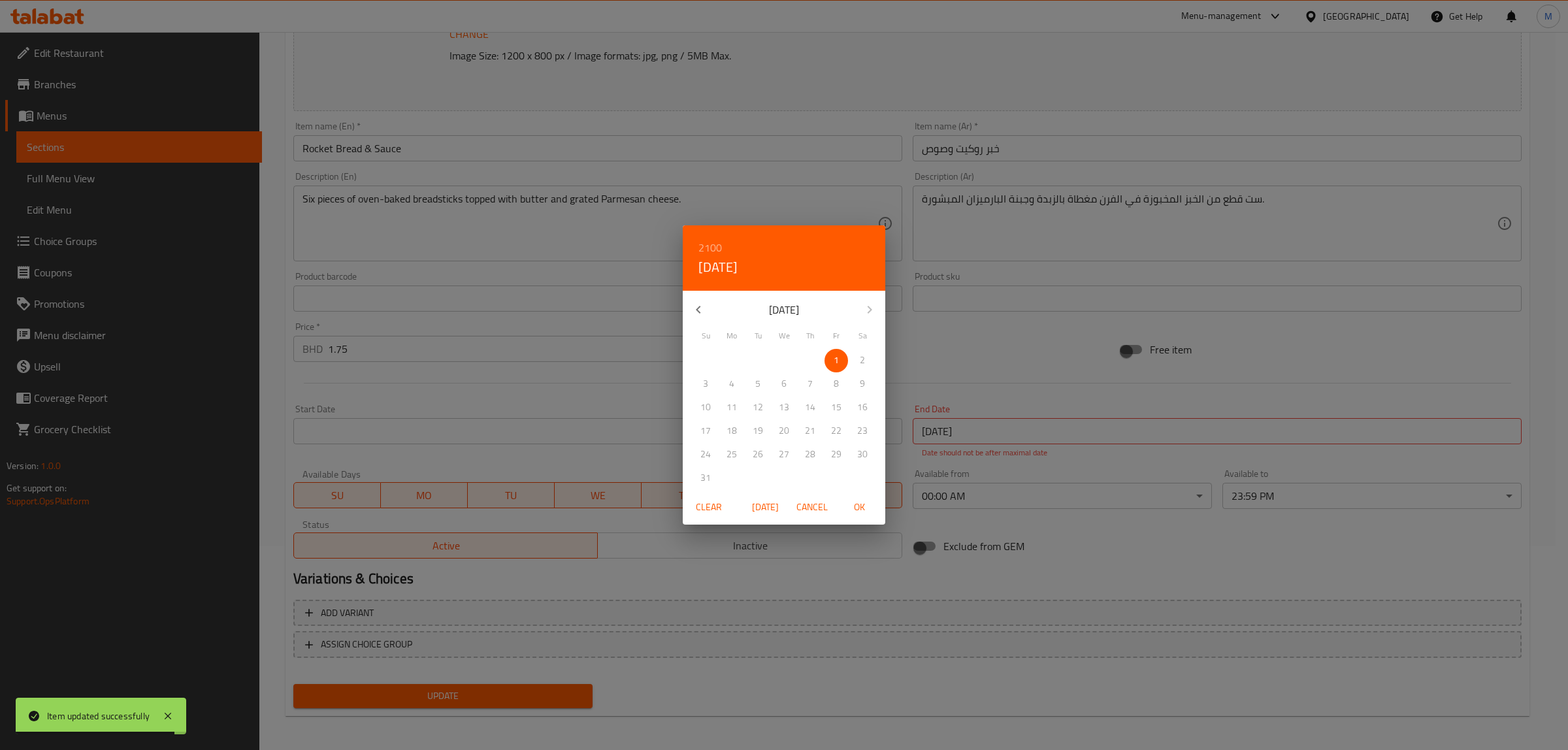
click at [712, 509] on span "Clear" at bounding box center [709, 507] width 31 height 17
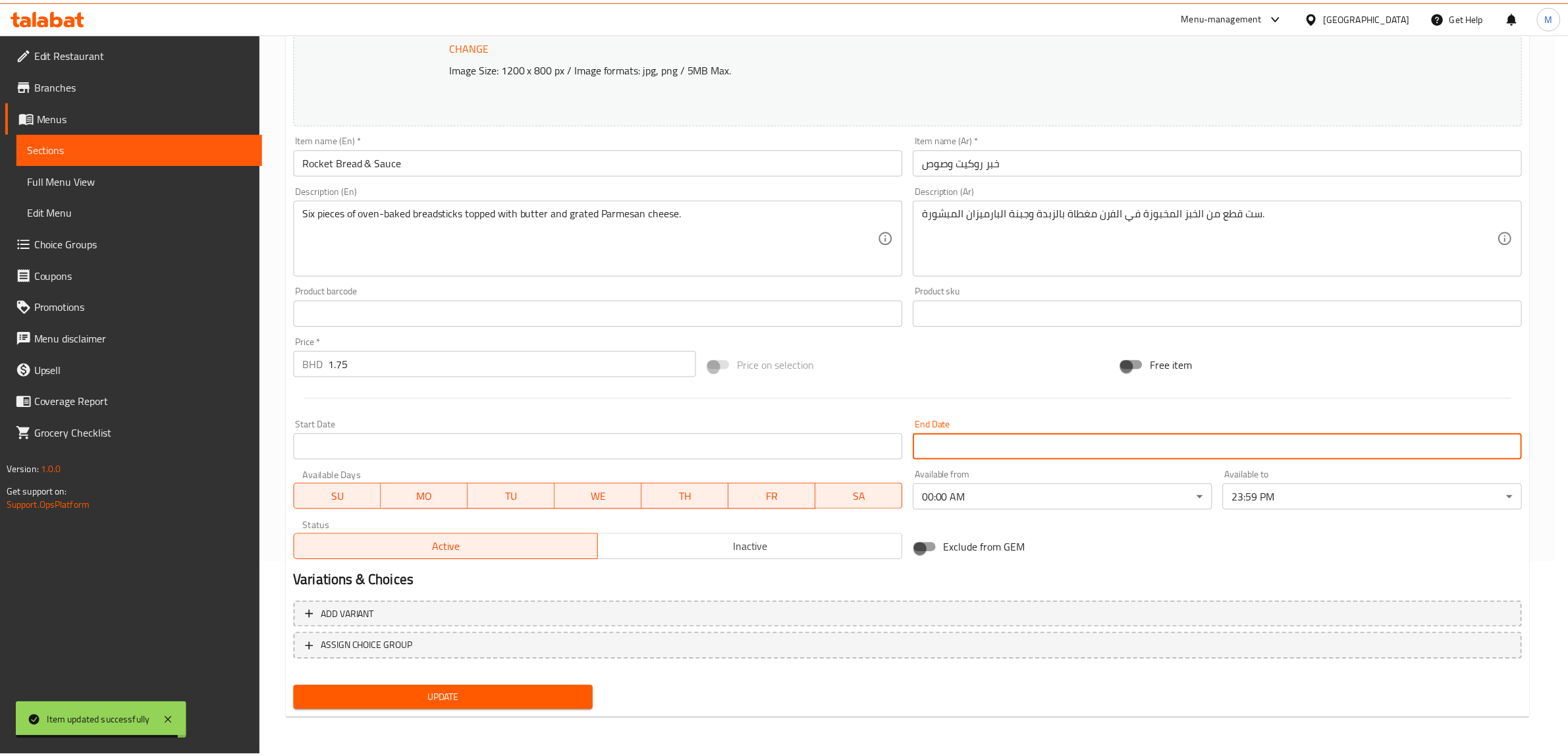
scroll to position [192, 0]
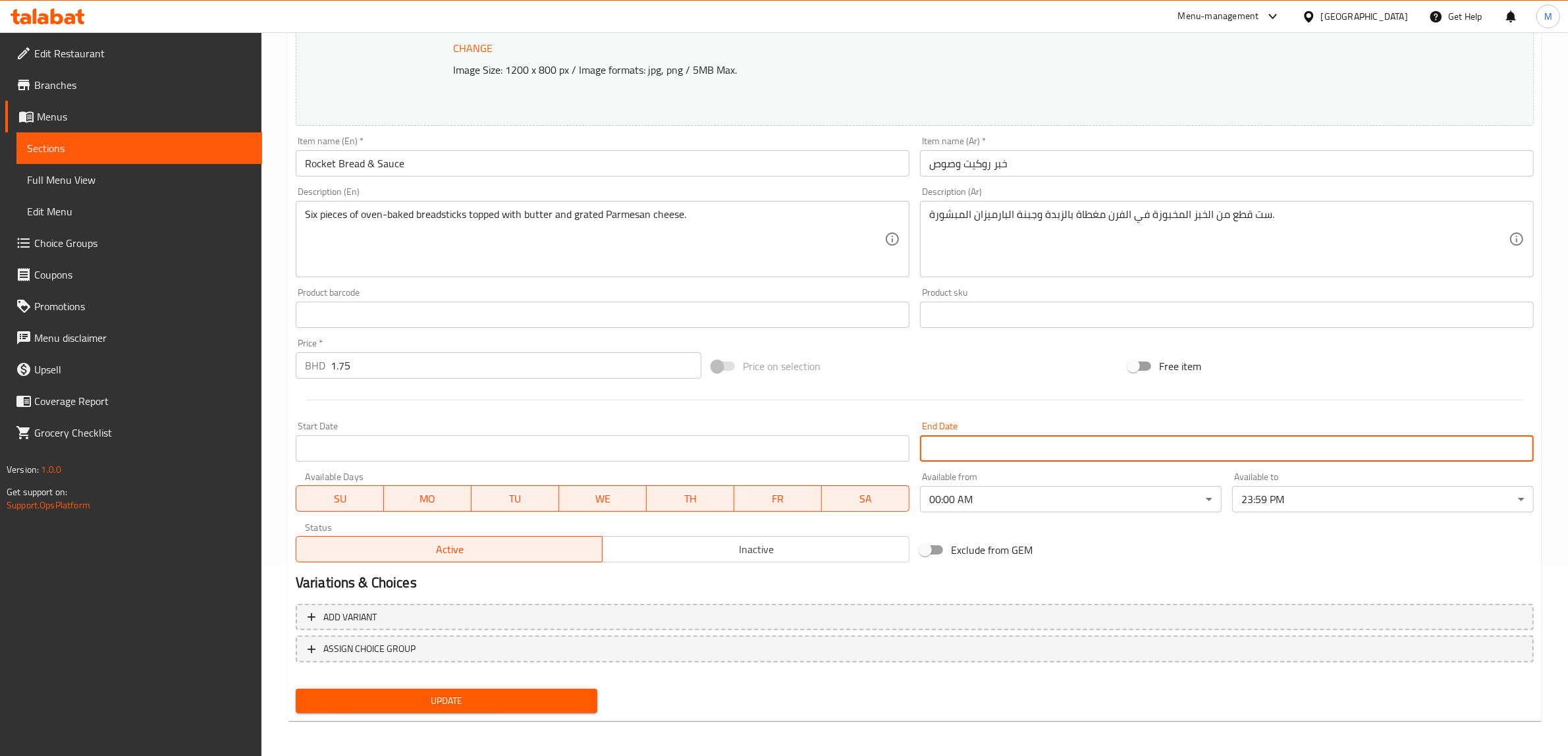
click at [396, 701] on span "Update" at bounding box center [446, 701] width 281 height 17
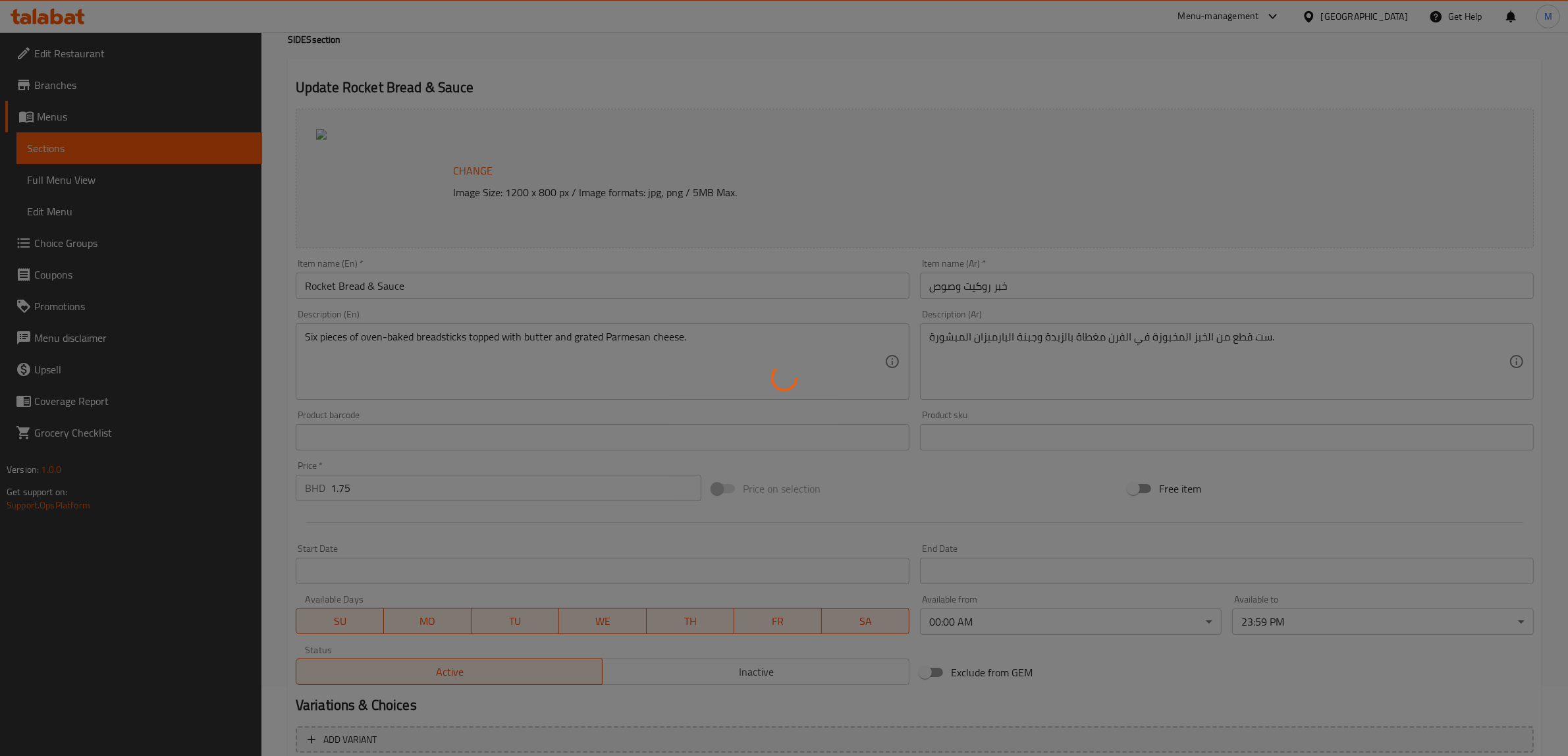
scroll to position [0, 0]
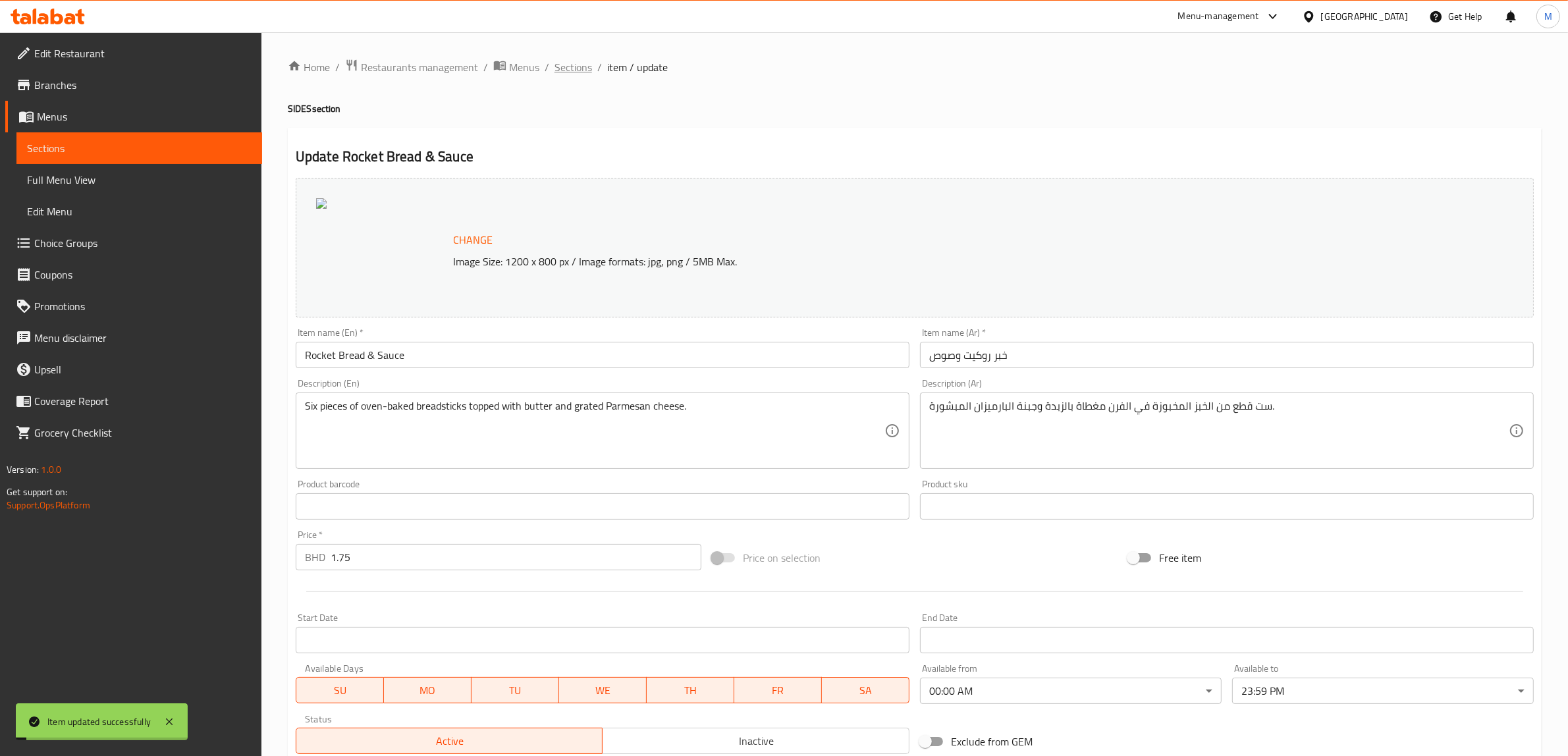
click at [566, 67] on span "Sections" at bounding box center [573, 67] width 38 height 16
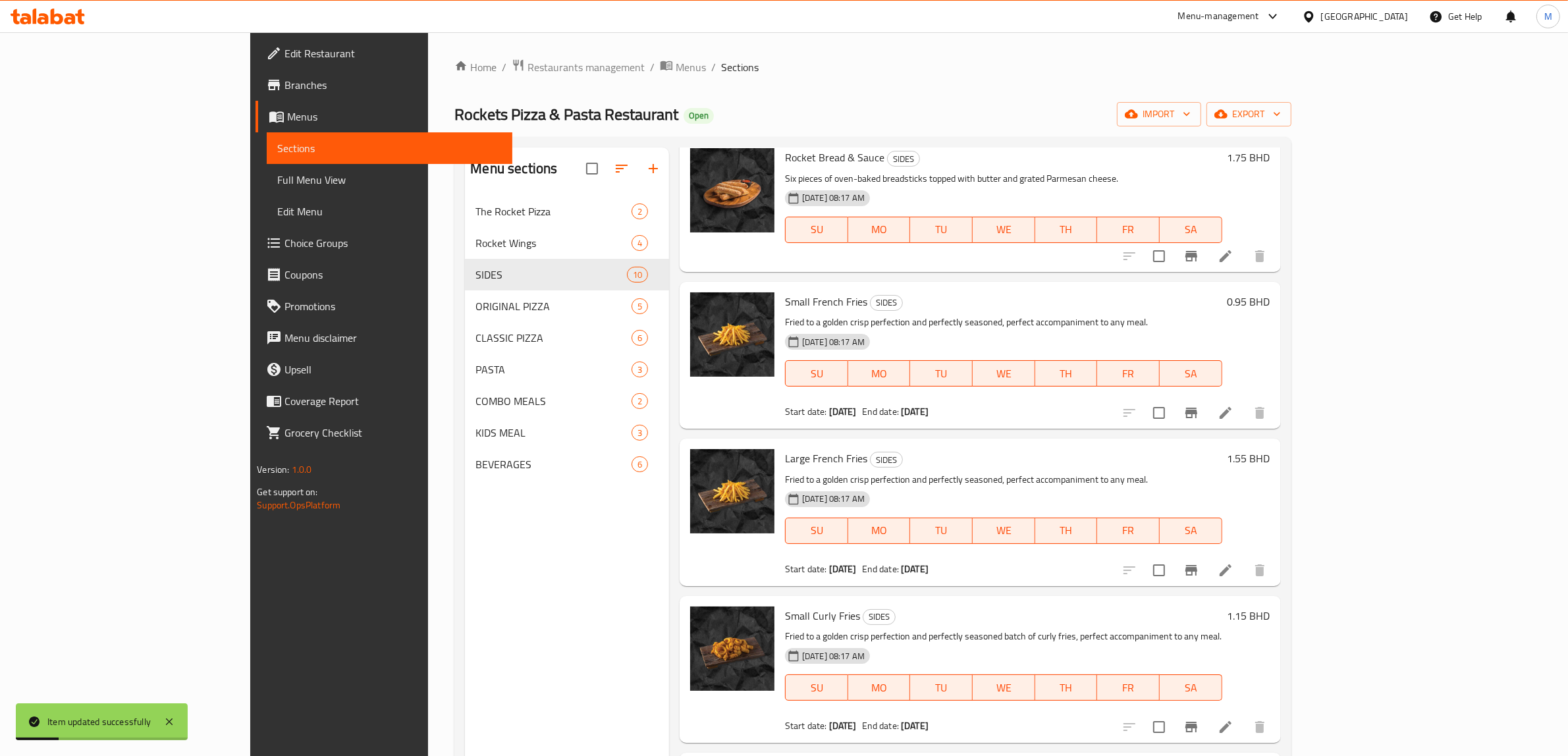
scroll to position [247, 0]
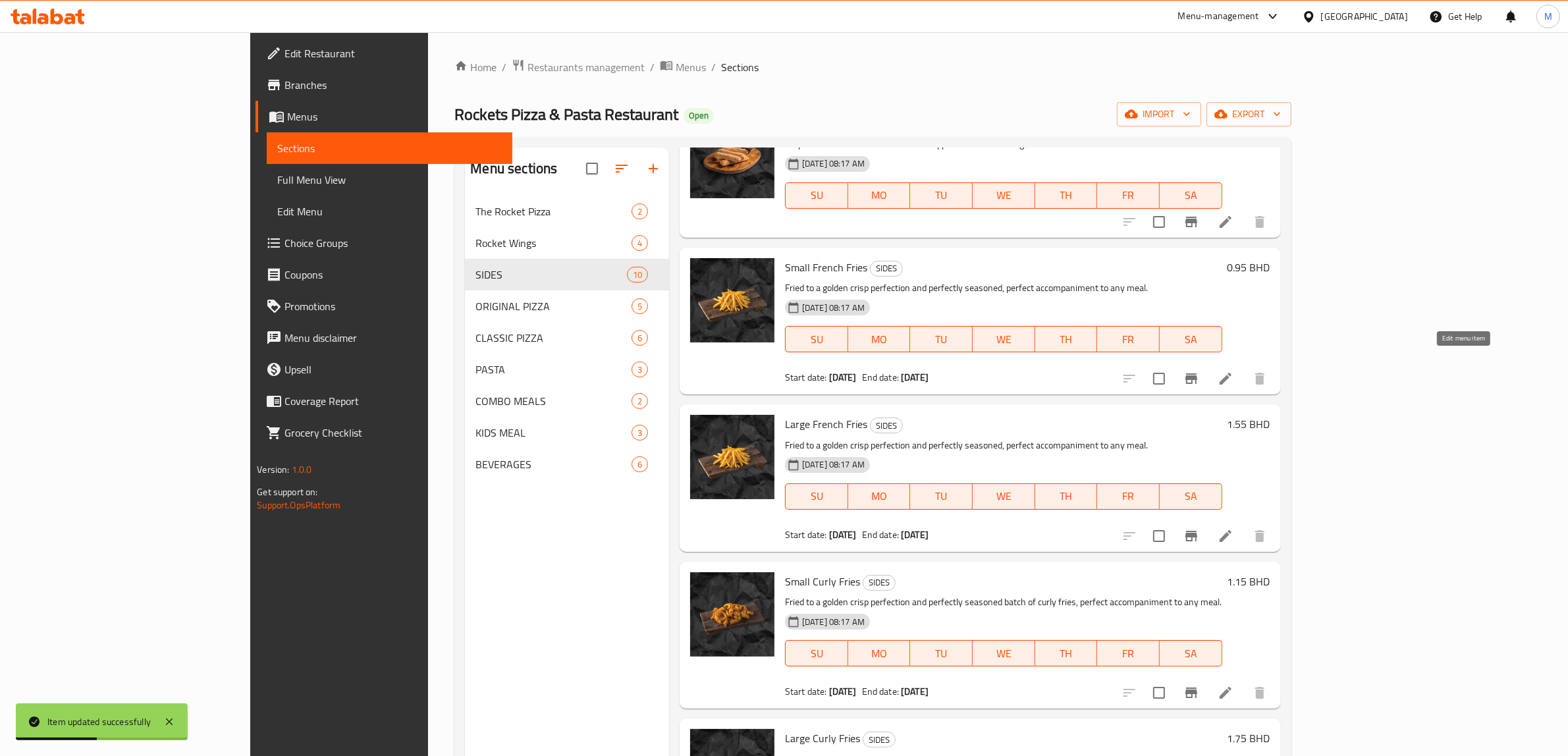
click at [1234, 371] on icon at bounding box center [1226, 379] width 16 height 16
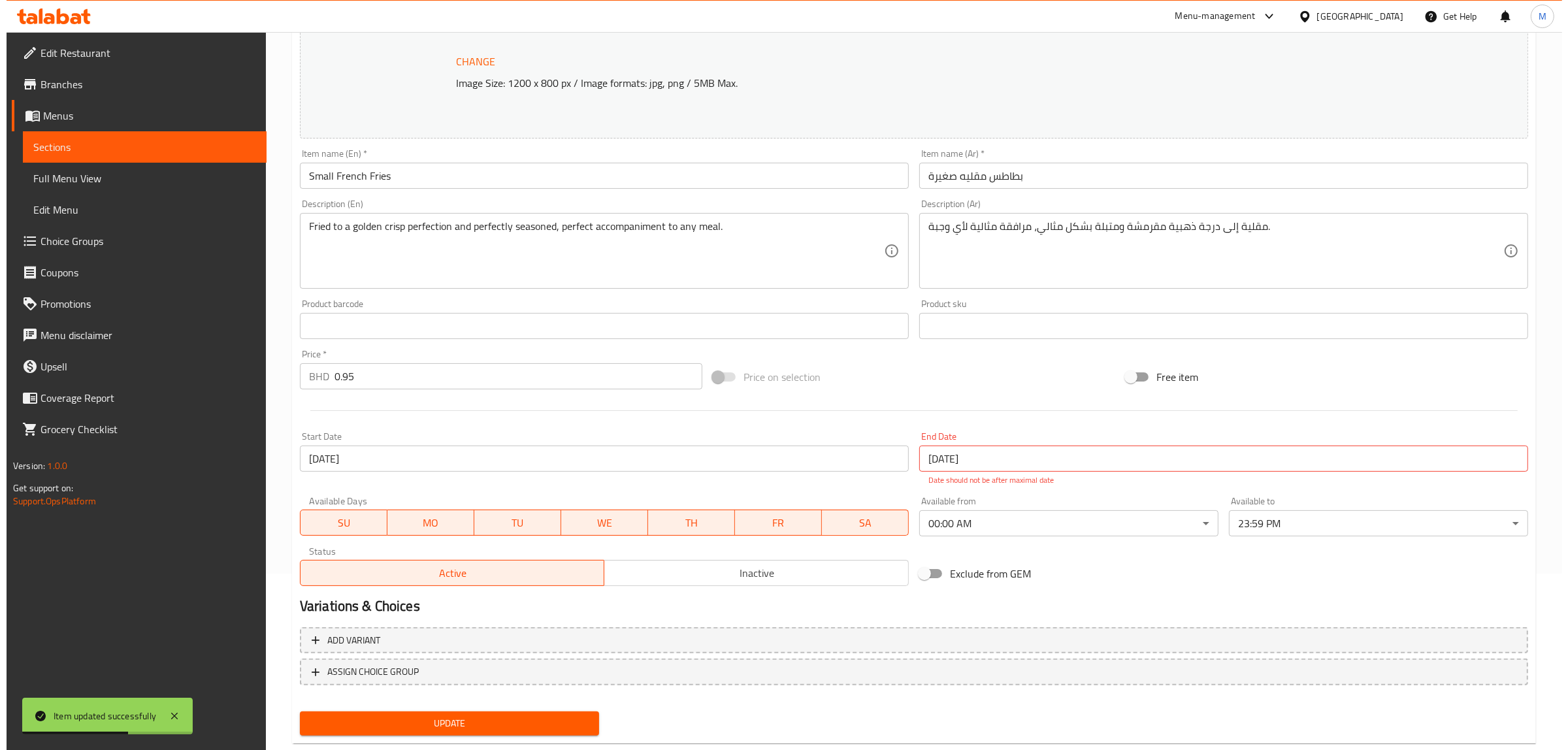
scroll to position [204, 0]
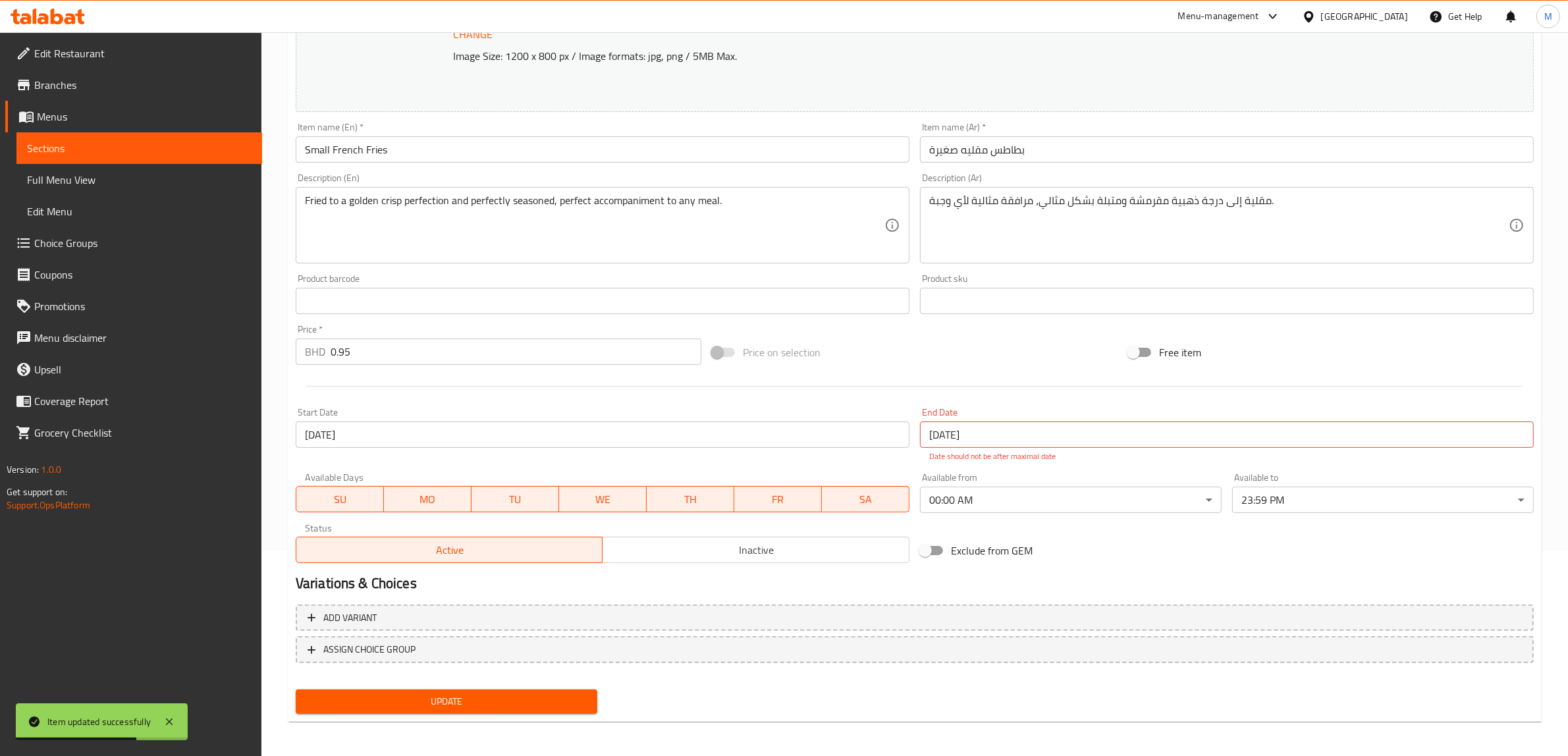
click at [629, 435] on input "[DATE]" at bounding box center [602, 434] width 614 height 26
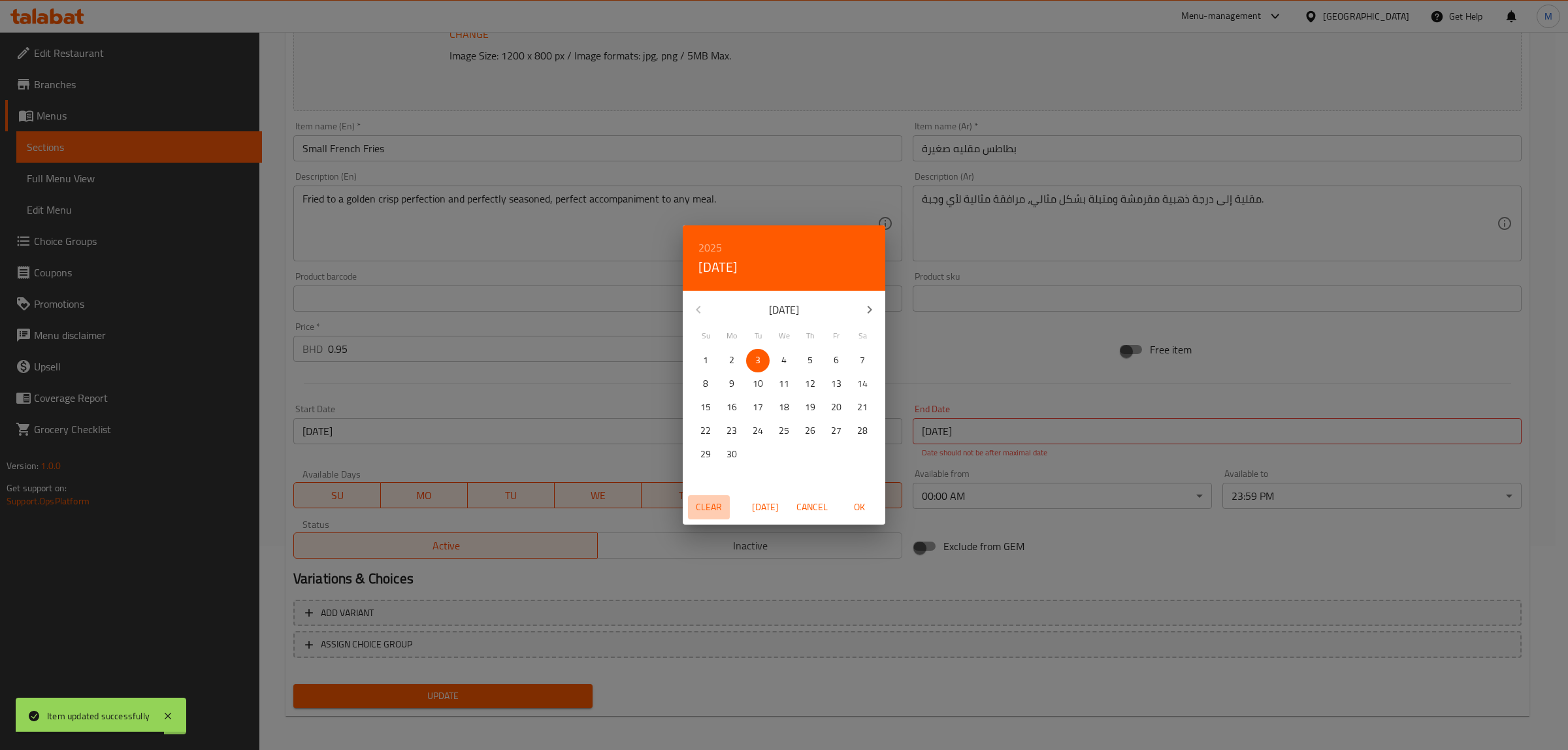
click at [690, 507] on button "Clear" at bounding box center [709, 508] width 42 height 24
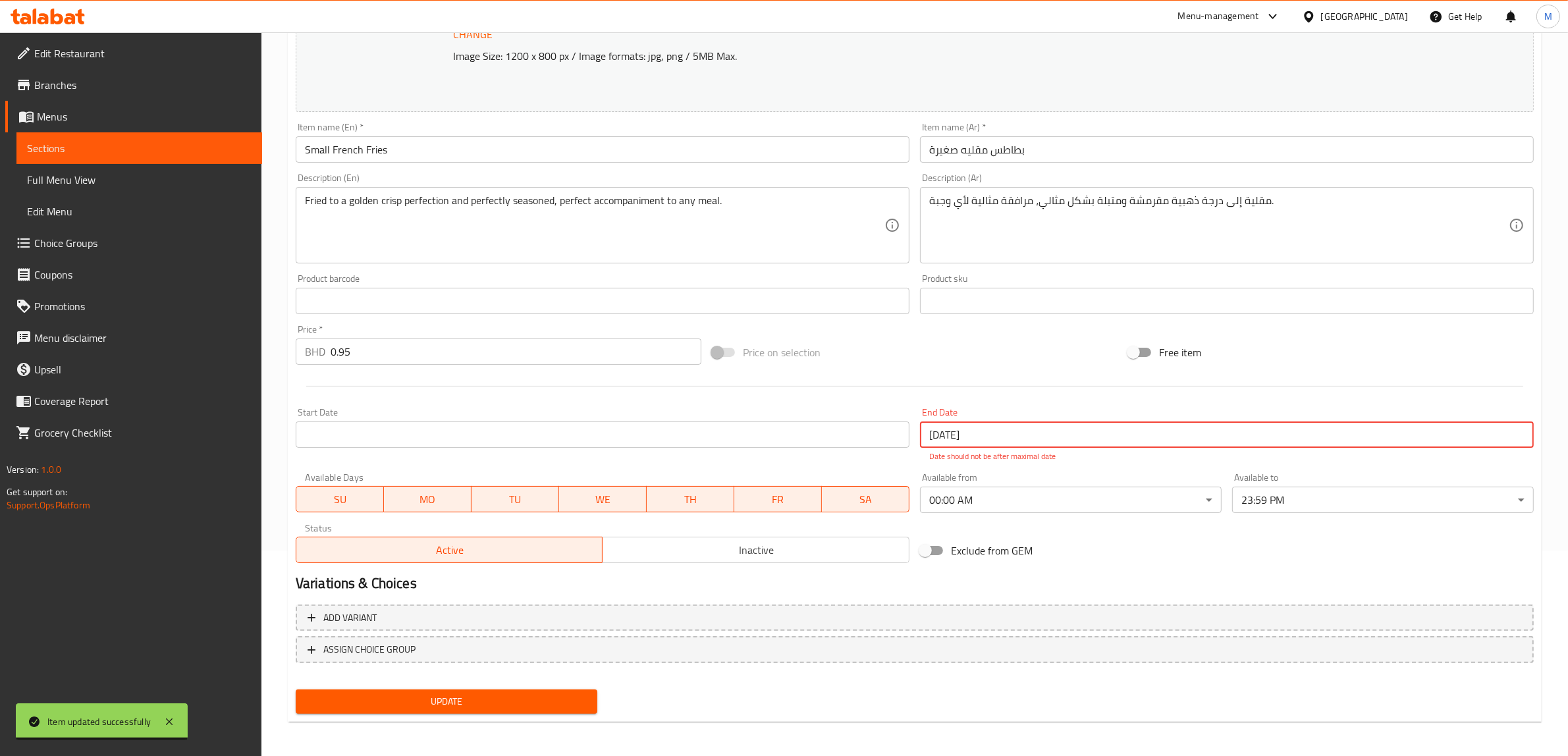
click at [966, 432] on input "[DATE]" at bounding box center [1227, 434] width 614 height 26
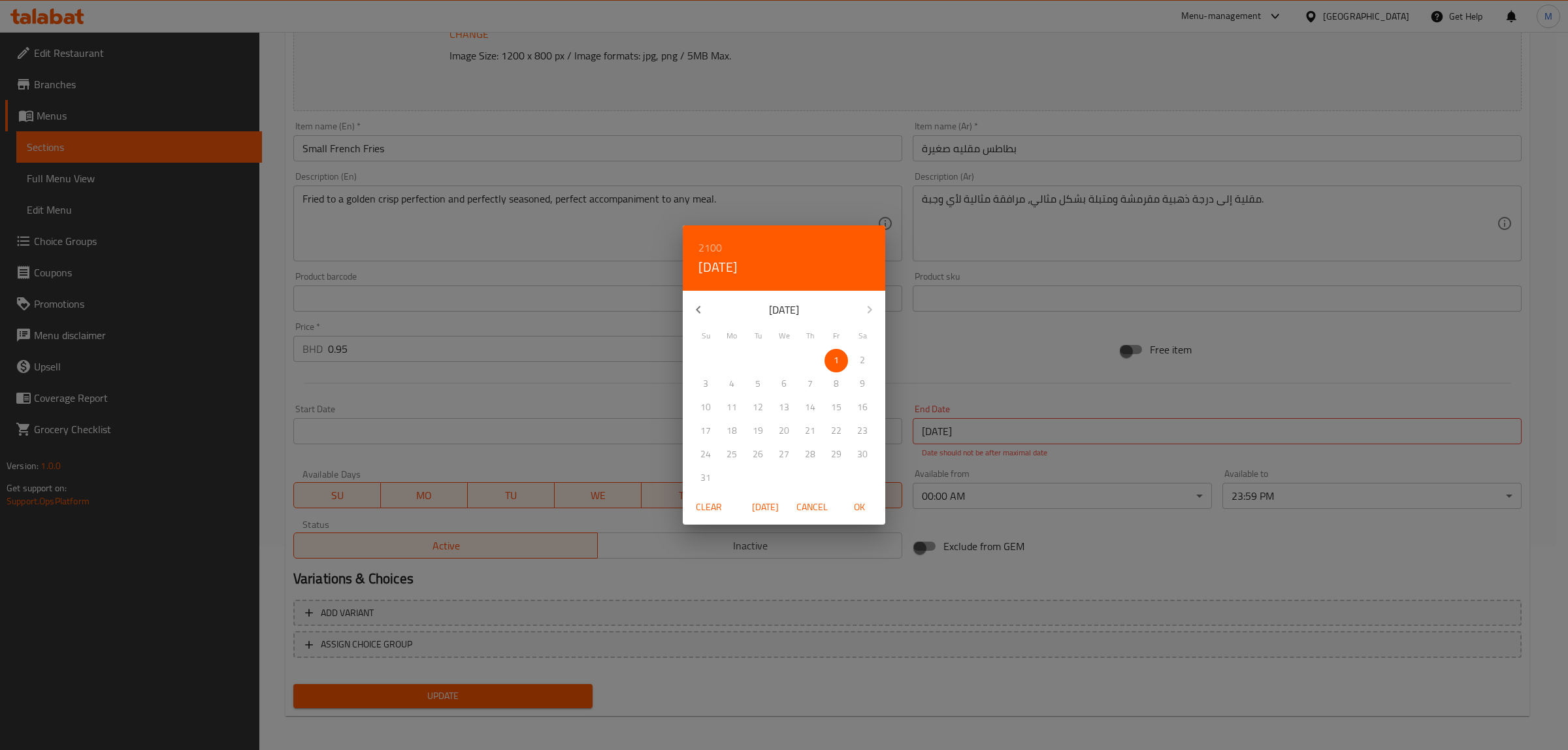
click at [712, 507] on span "Clear" at bounding box center [709, 507] width 31 height 17
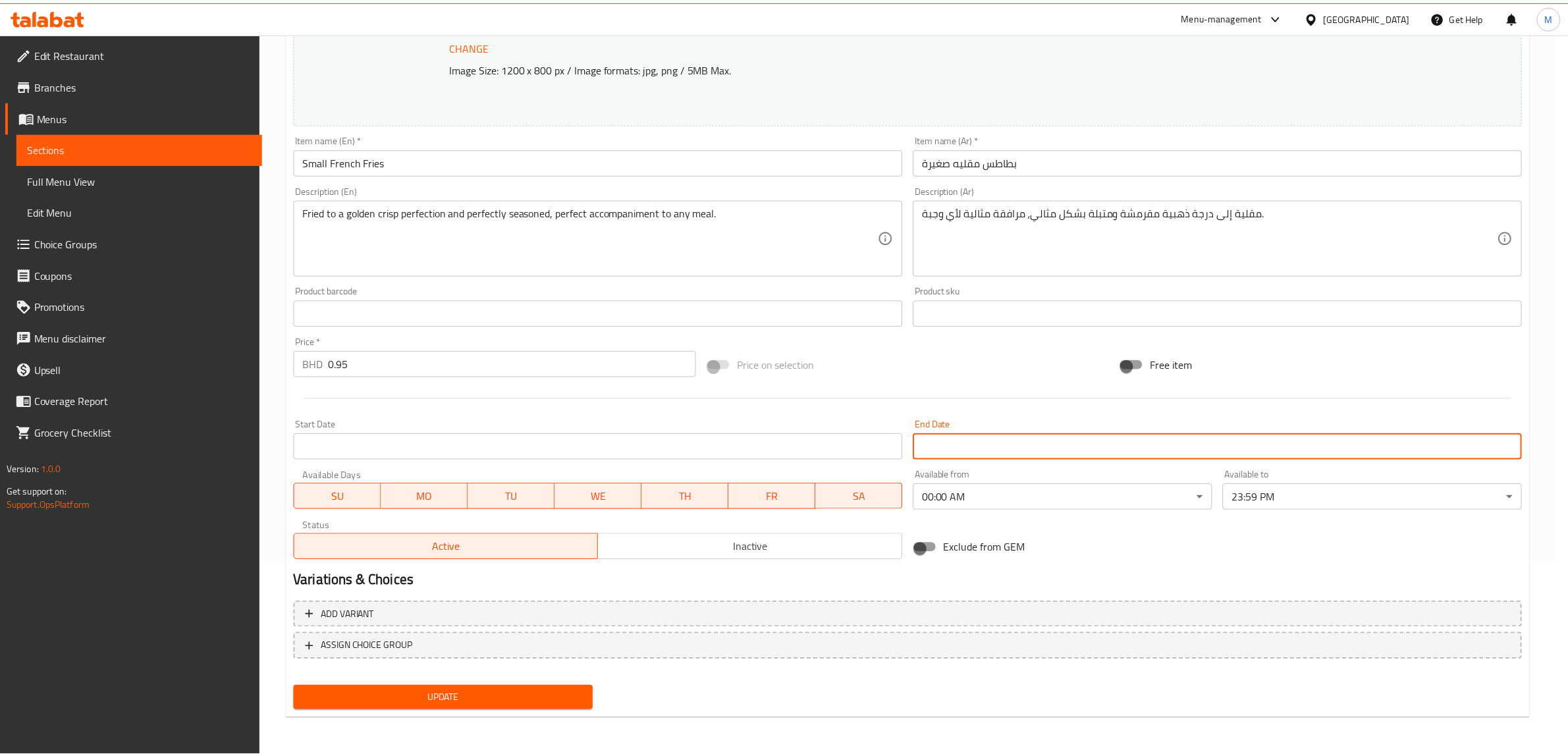
scroll to position [192, 0]
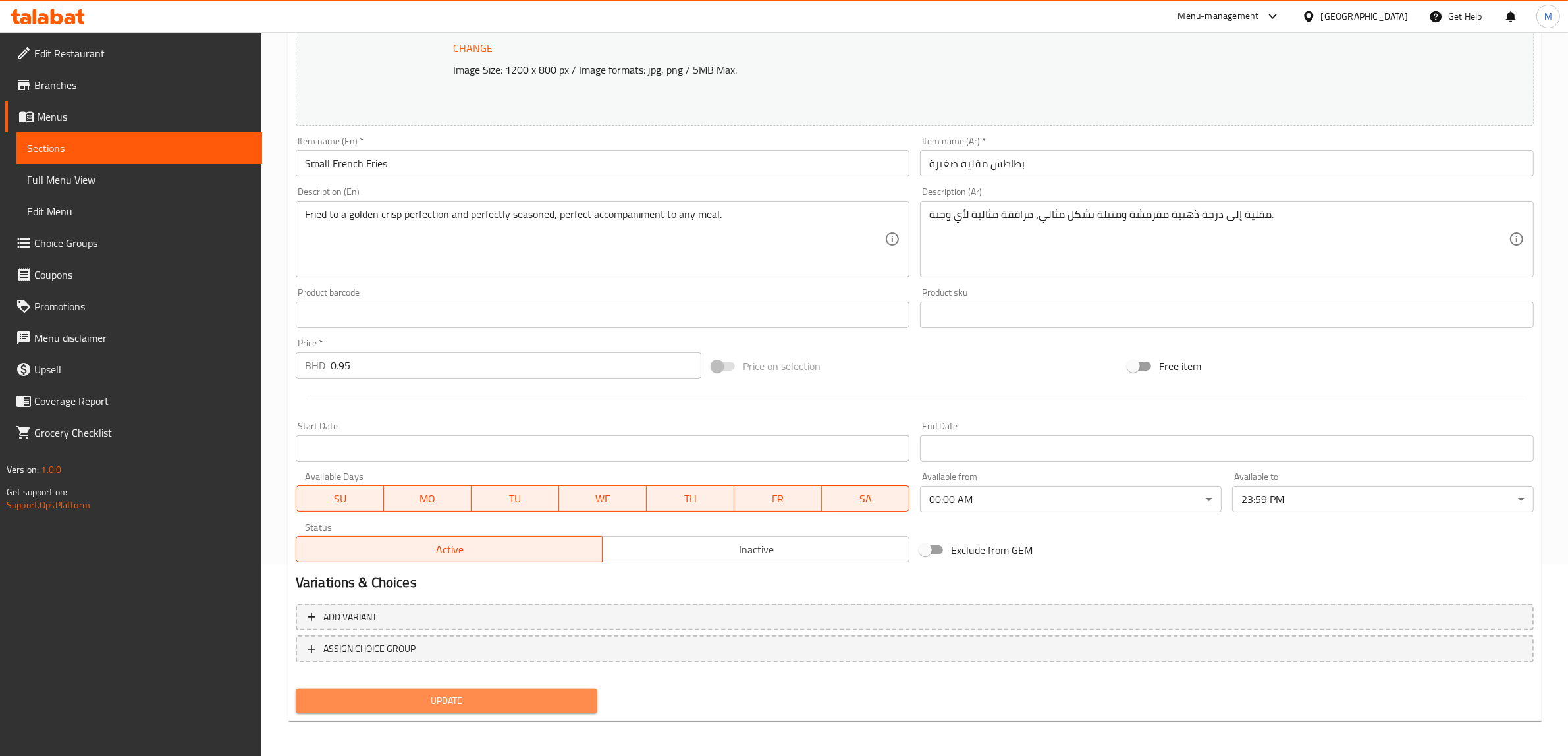
click at [469, 702] on span "Update" at bounding box center [446, 701] width 281 height 17
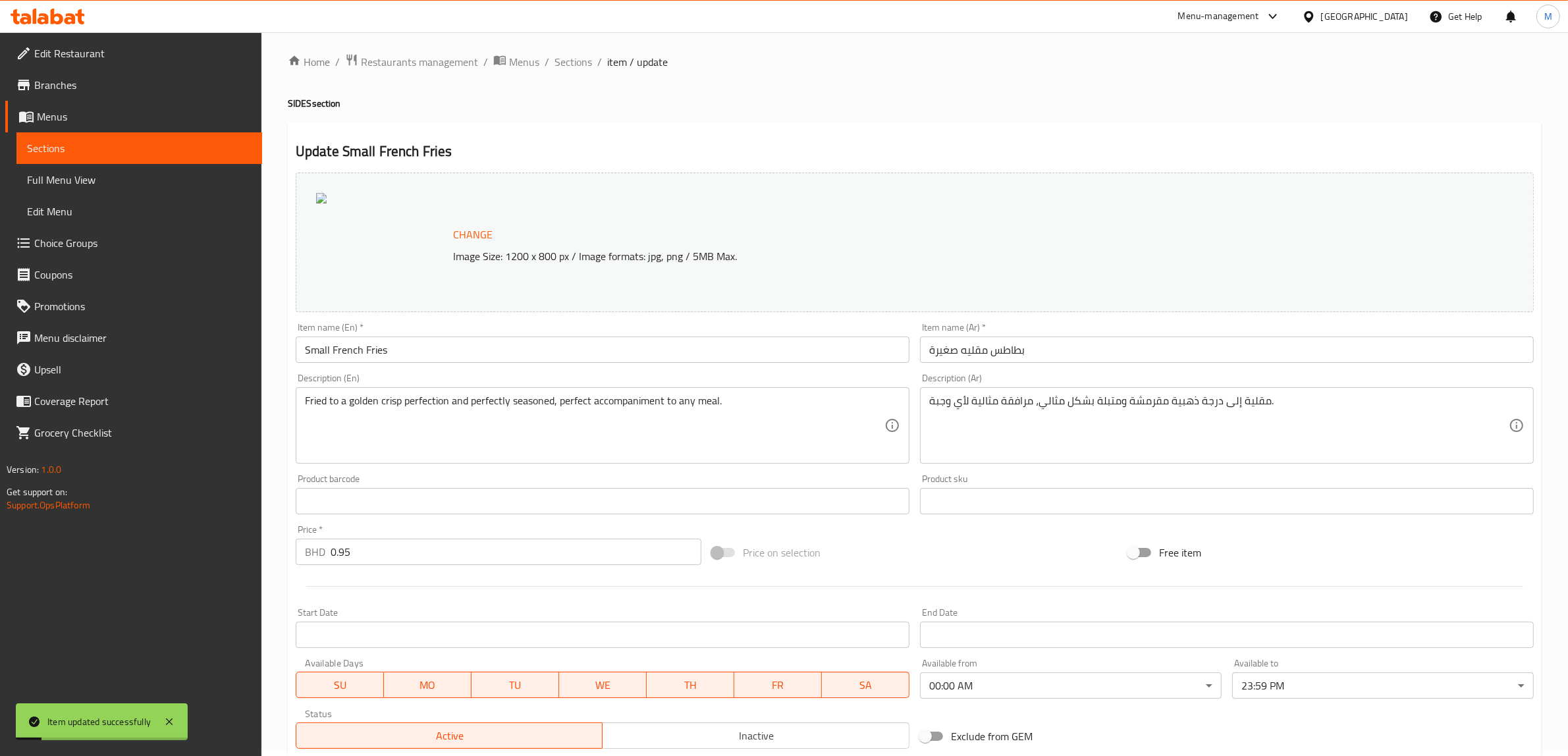
scroll to position [0, 0]
click at [567, 64] on span "Sections" at bounding box center [573, 67] width 38 height 16
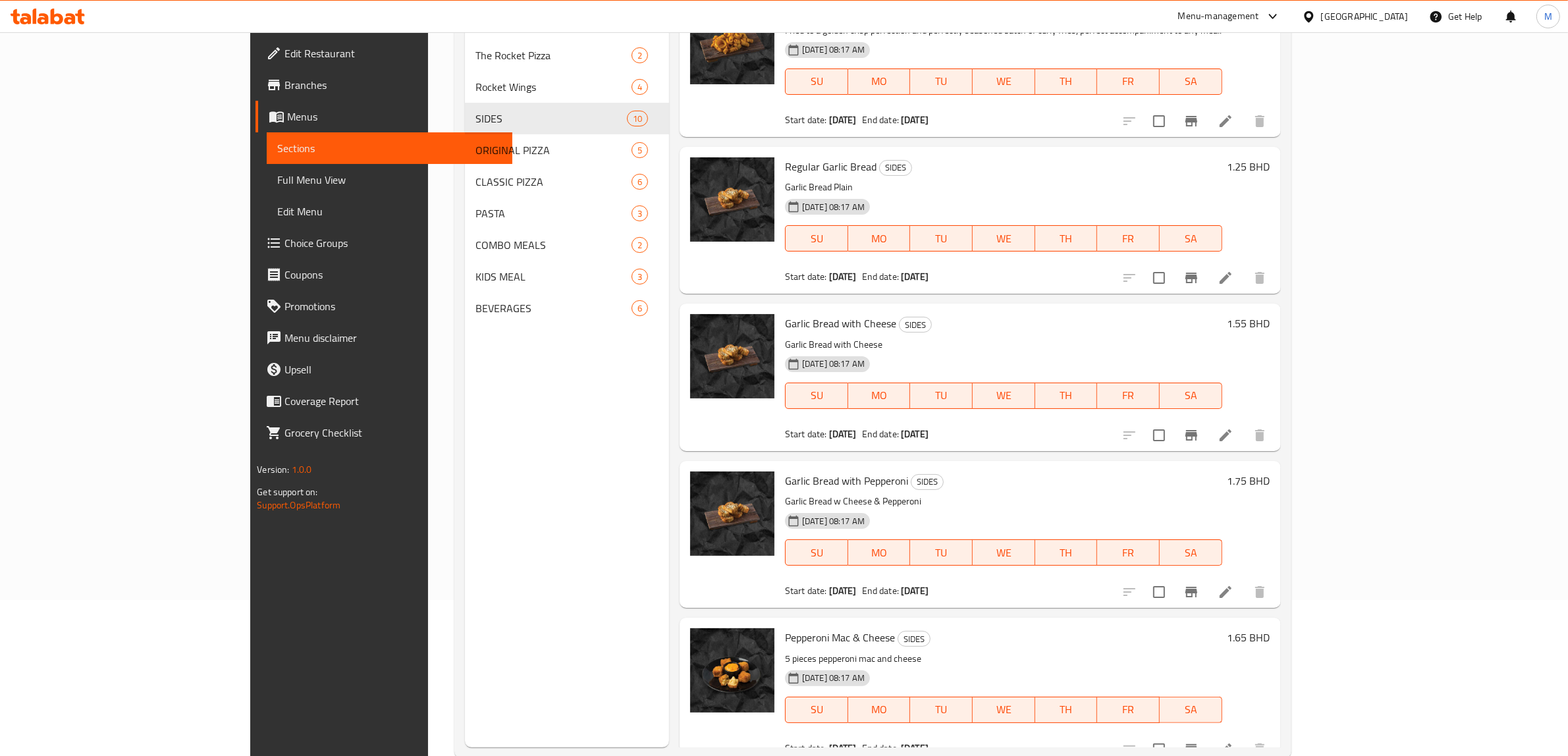
scroll to position [185, 0]
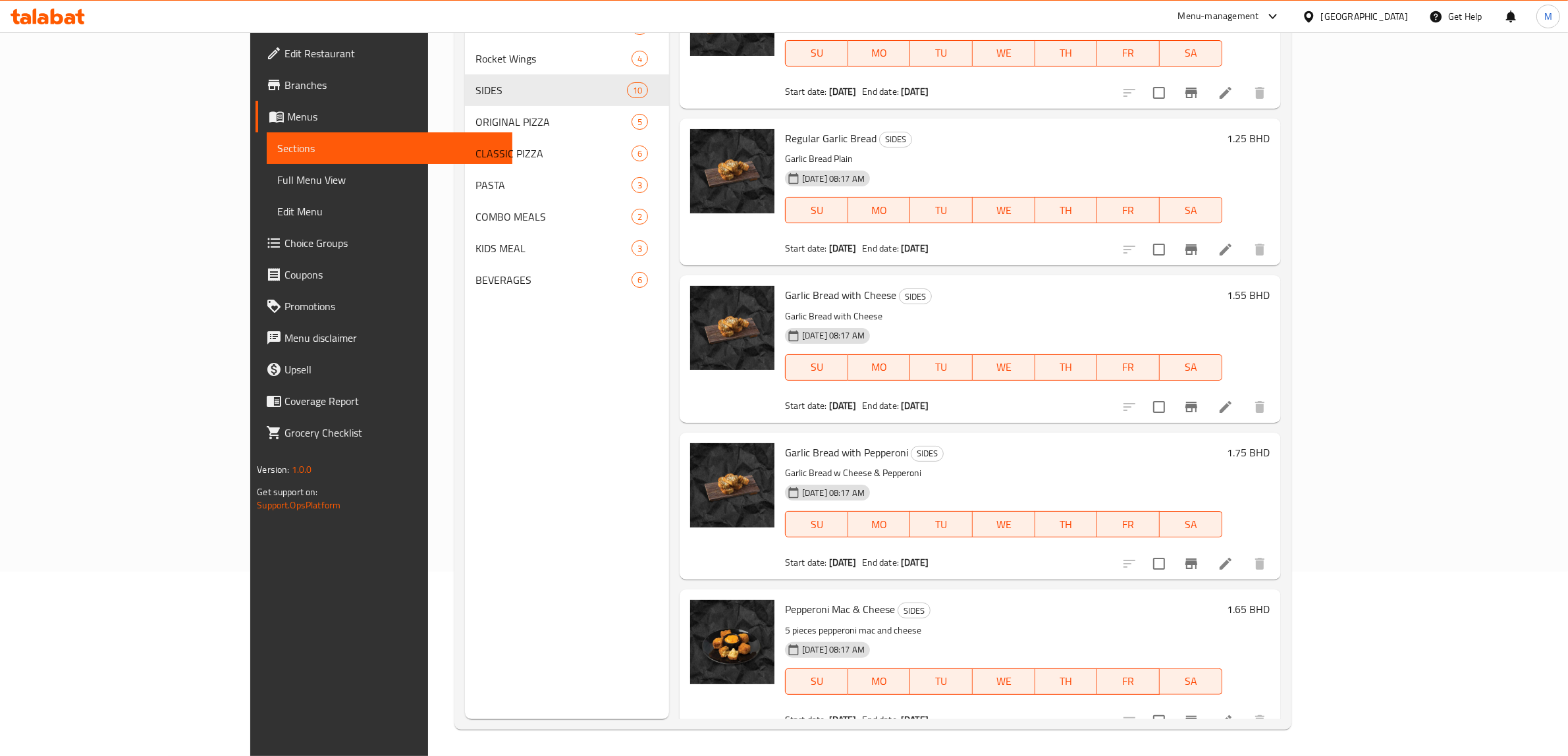
click at [510, 433] on div "Menu sections The Rocket Pizza 2 Rocket Wings 4 SIDES 10 ORIGINAL PIZZA 5 CLASS…" at bounding box center [567, 341] width 204 height 756
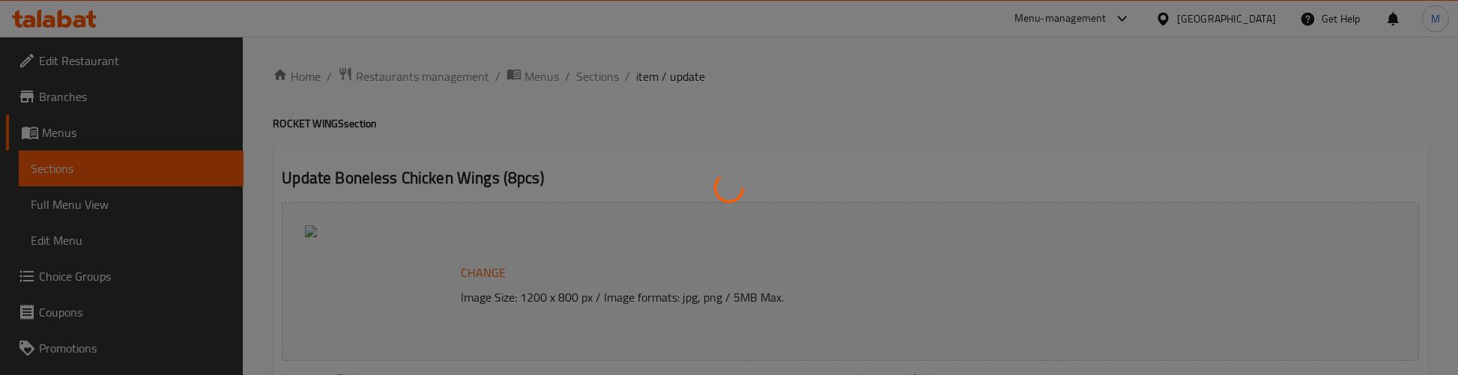
type input "اختيار النكهة:"
type input "1"
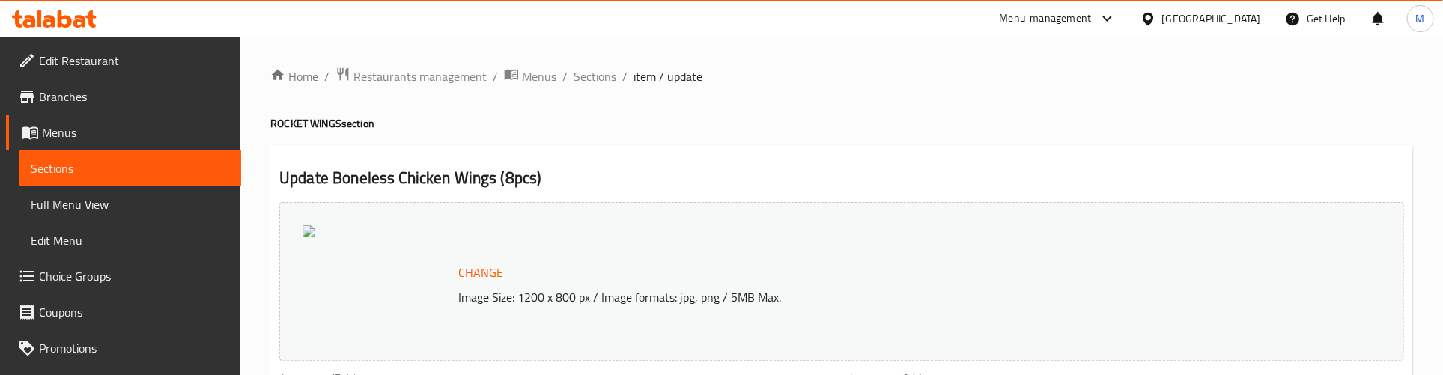
click at [91, 202] on span "Full Menu View" at bounding box center [130, 204] width 198 height 18
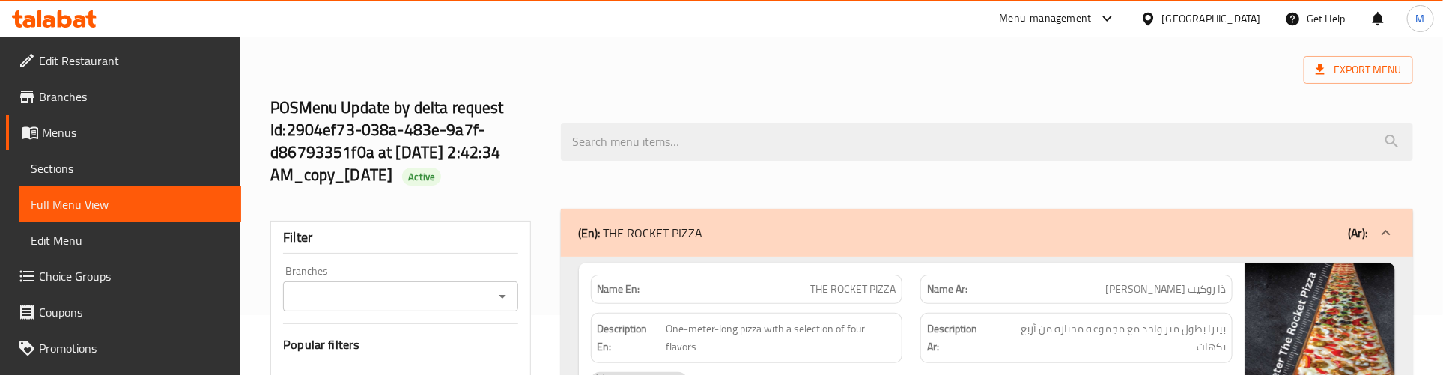
scroll to position [94, 0]
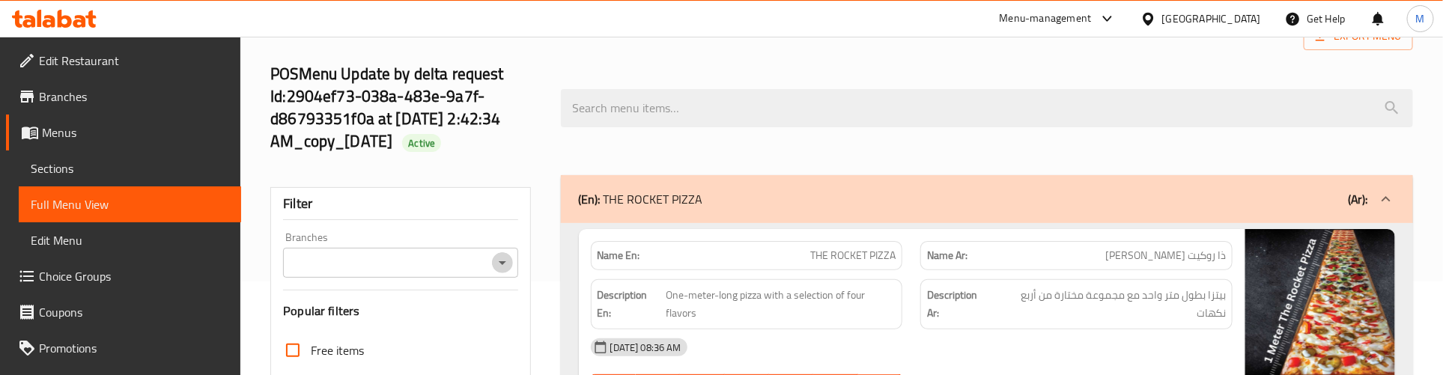
click at [502, 264] on icon "Open" at bounding box center [502, 263] width 7 height 4
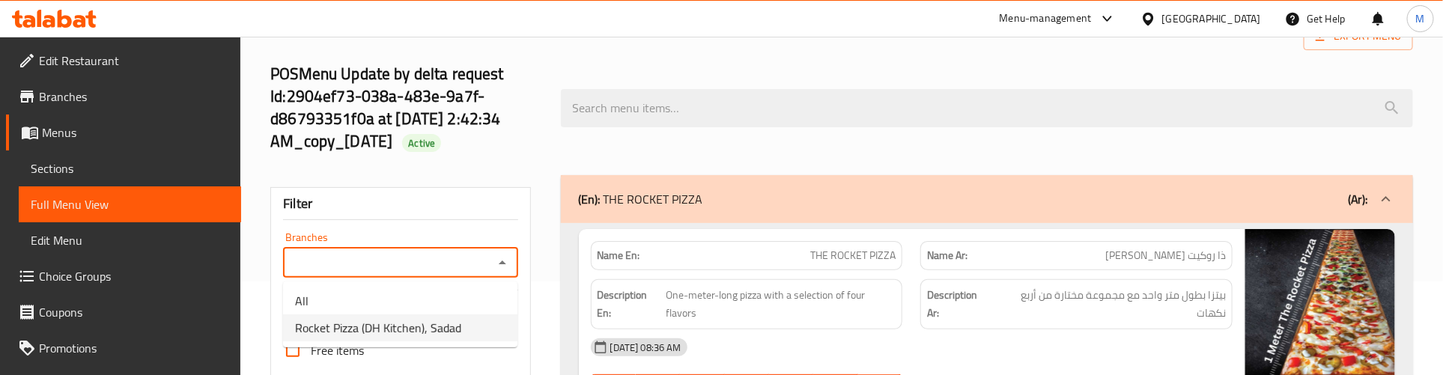
click at [416, 330] on span "Rocket Pizza (DH Kitchen), Sadad" at bounding box center [378, 328] width 166 height 18
type input "Rocket Pizza (DH Kitchen), Sadad"
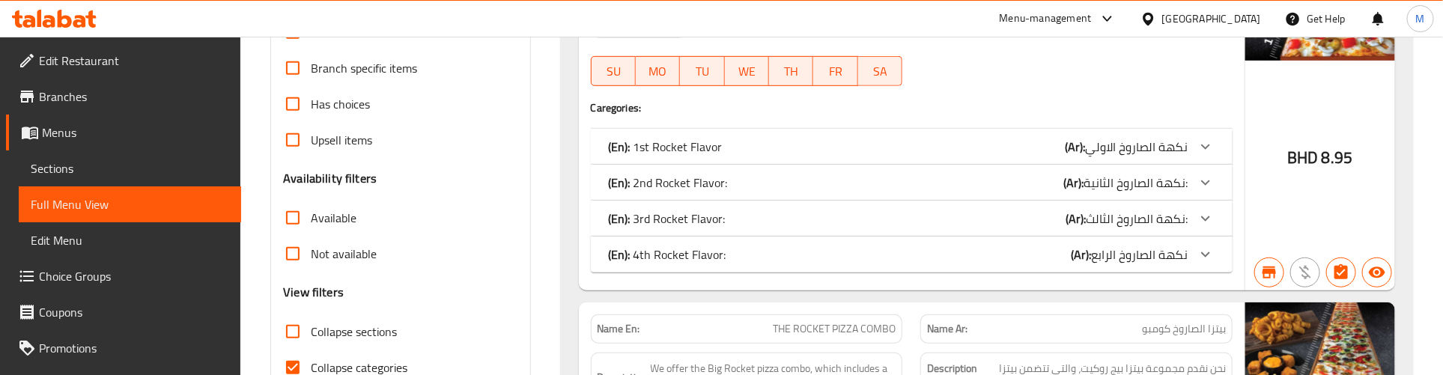
scroll to position [468, 0]
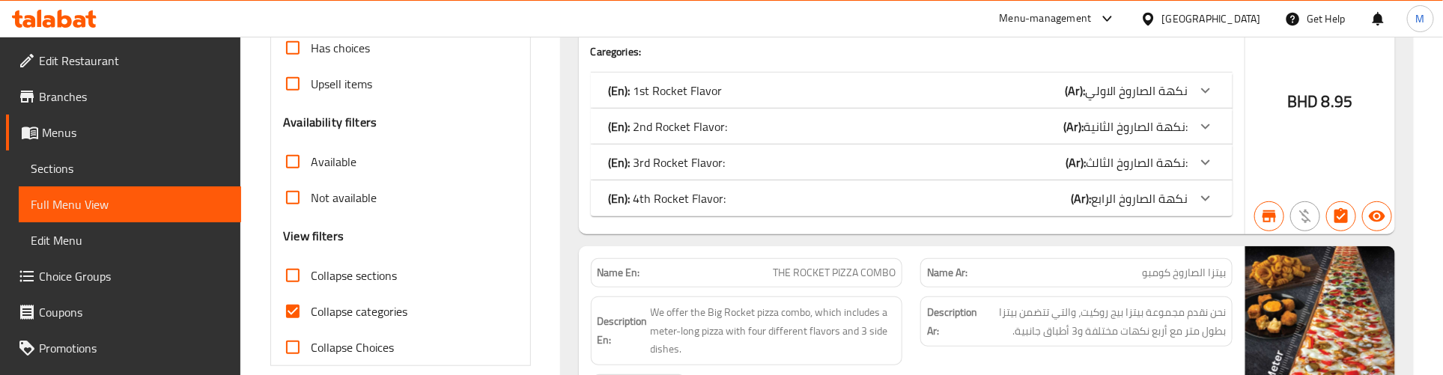
click at [293, 317] on input "Collapse categories" at bounding box center [293, 312] width 36 height 36
checkbox input "false"
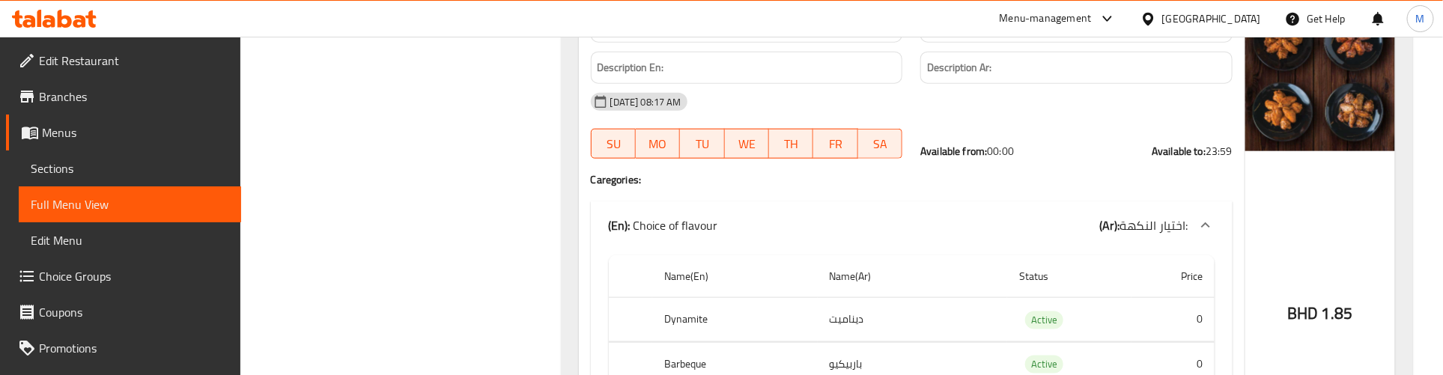
scroll to position [6647, 0]
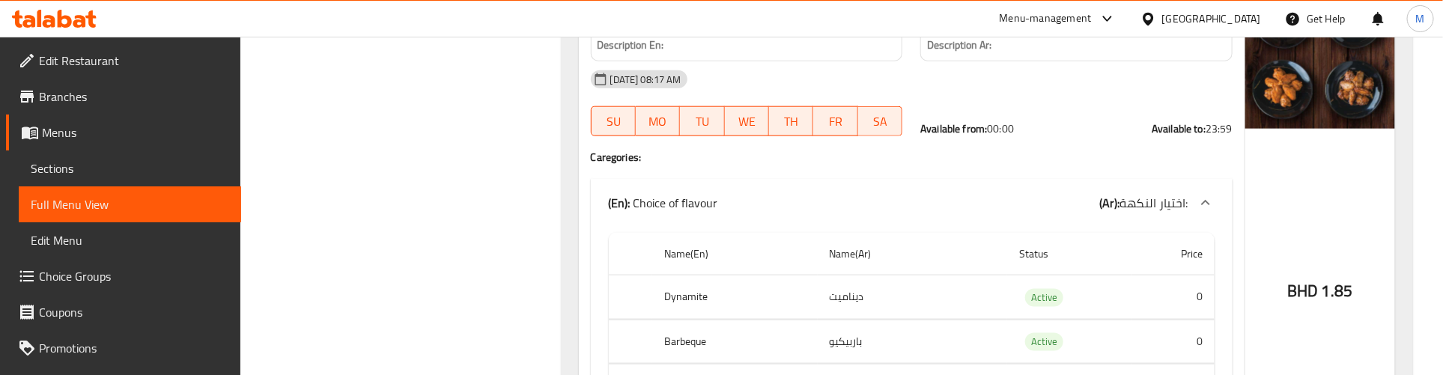
click at [1221, 139] on span "23:59" at bounding box center [1219, 128] width 27 height 19
copy div "Available to: 23:59"
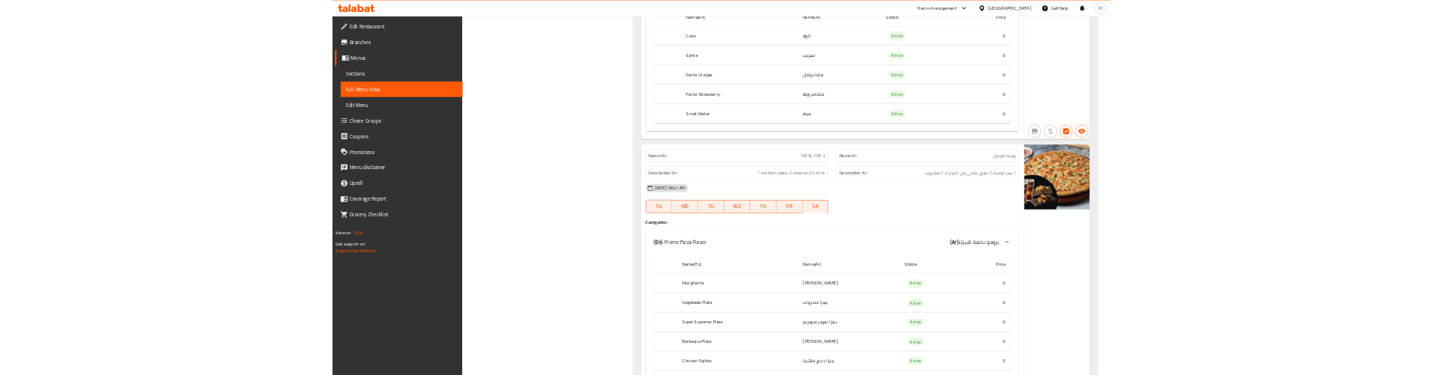
scroll to position [20580, 0]
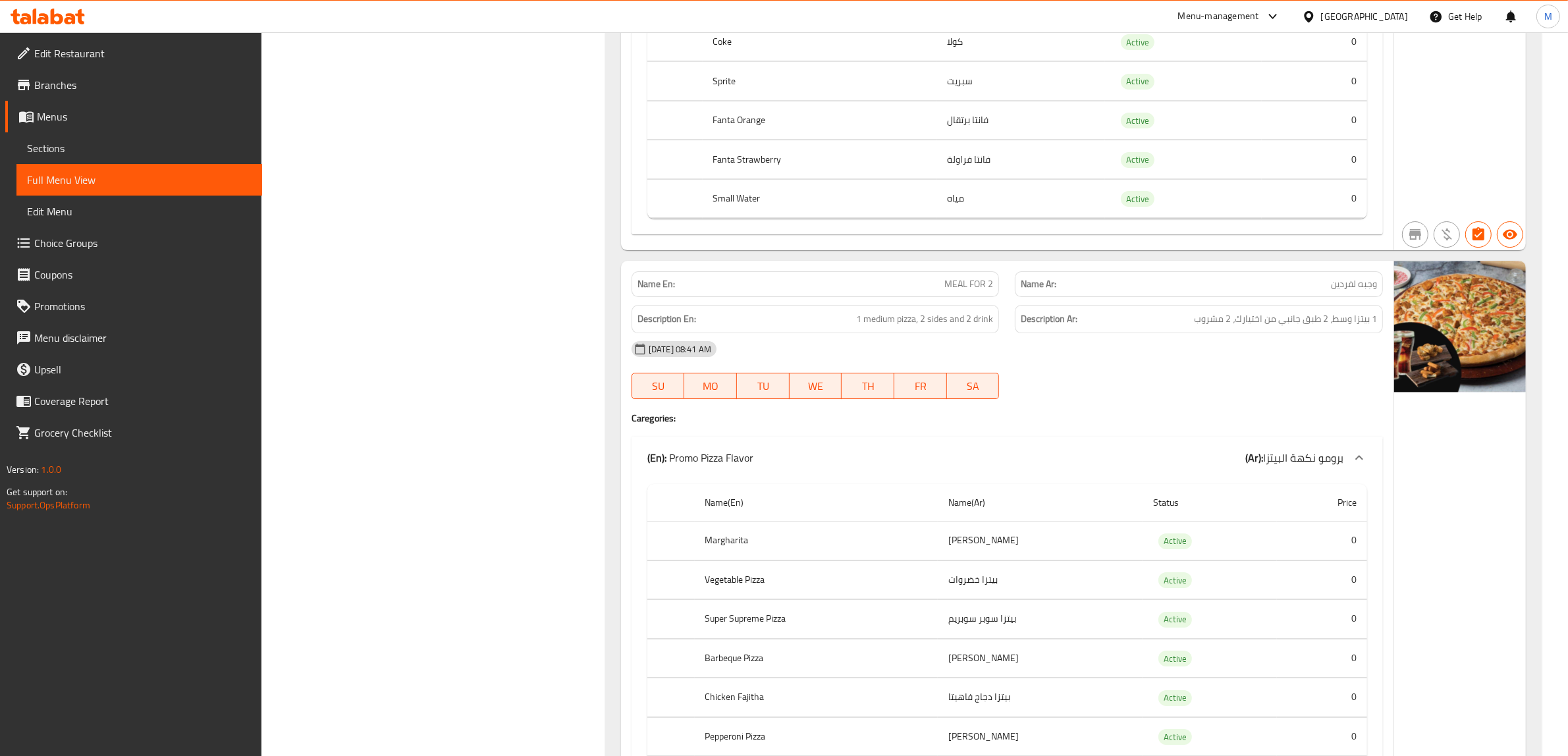
copy span "MEAL FOR 2"
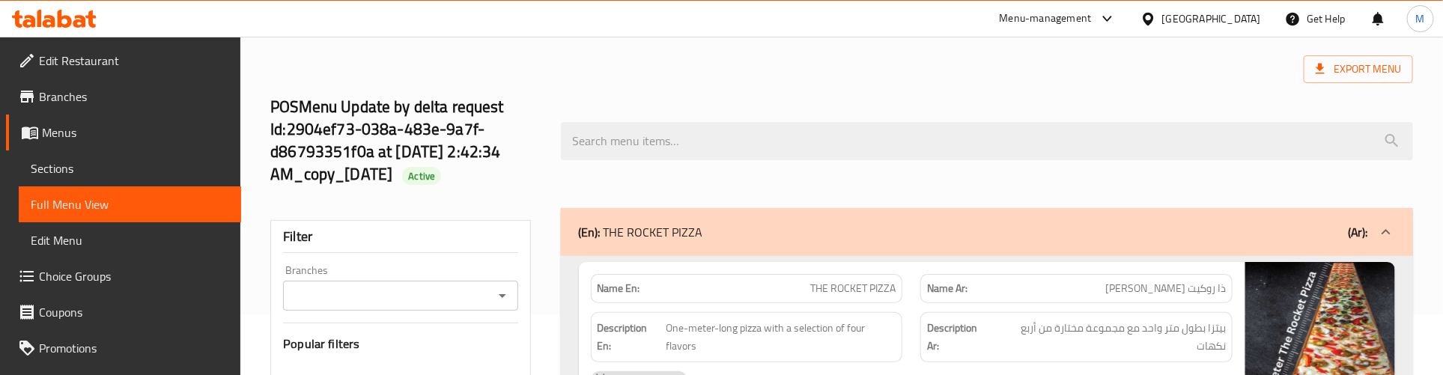
scroll to position [94, 0]
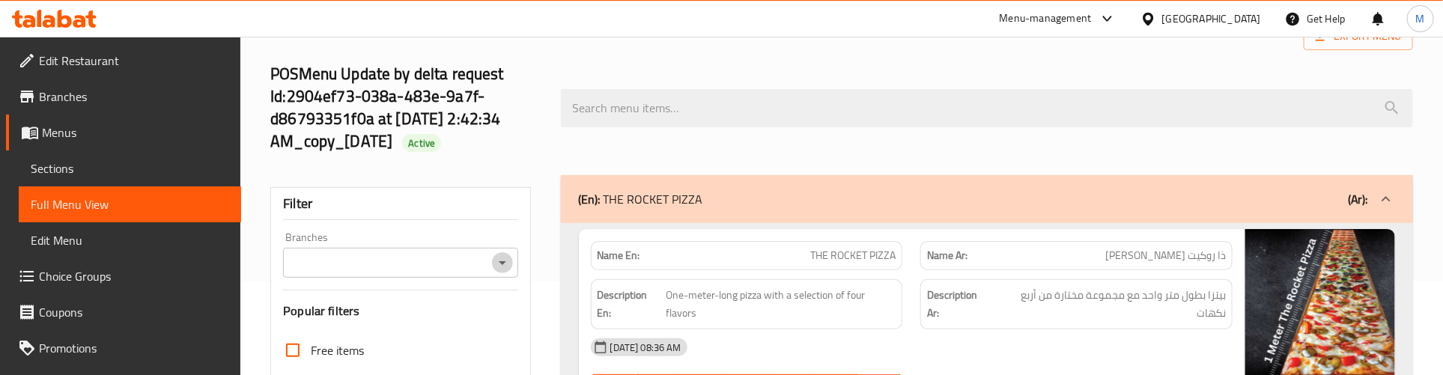
click at [500, 264] on icon "Open" at bounding box center [502, 263] width 7 height 4
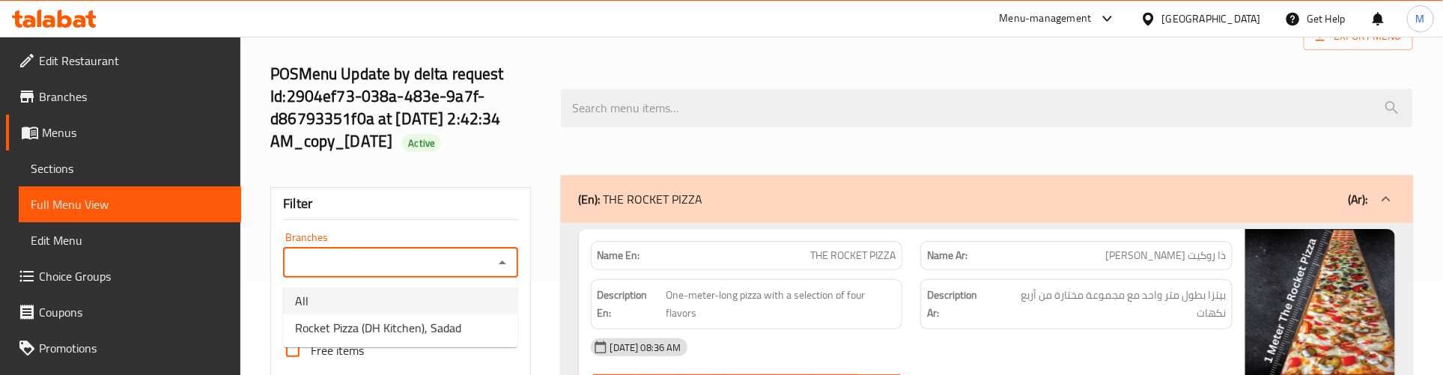
click at [434, 319] on span "Rocket Pizza (DH Kitchen), Sadad" at bounding box center [378, 328] width 166 height 18
type input "Rocket Pizza (DH Kitchen), Sadad"
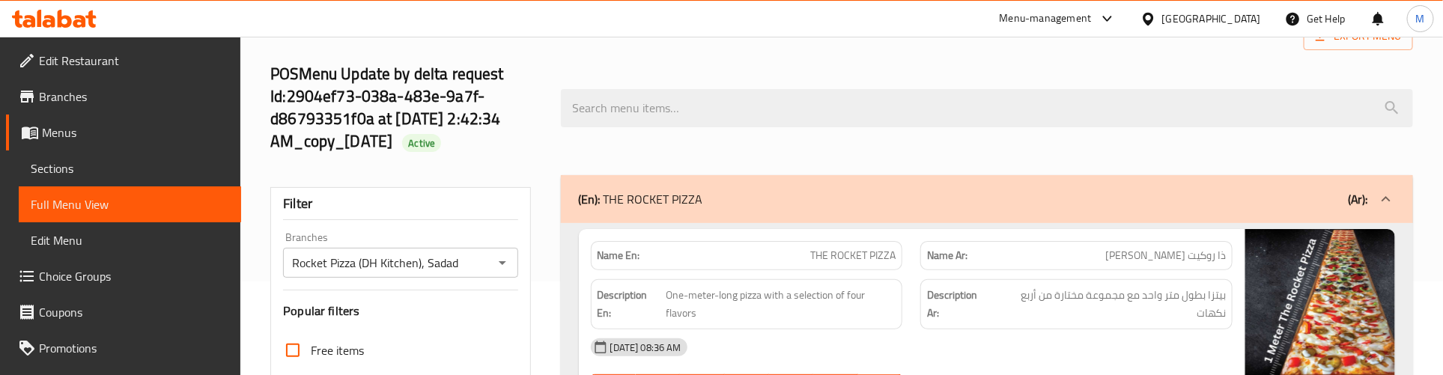
drag, startPoint x: 1386, startPoint y: 197, endPoint x: 1189, endPoint y: 197, distance: 197.0
click at [1386, 197] on icon at bounding box center [1386, 198] width 9 height 5
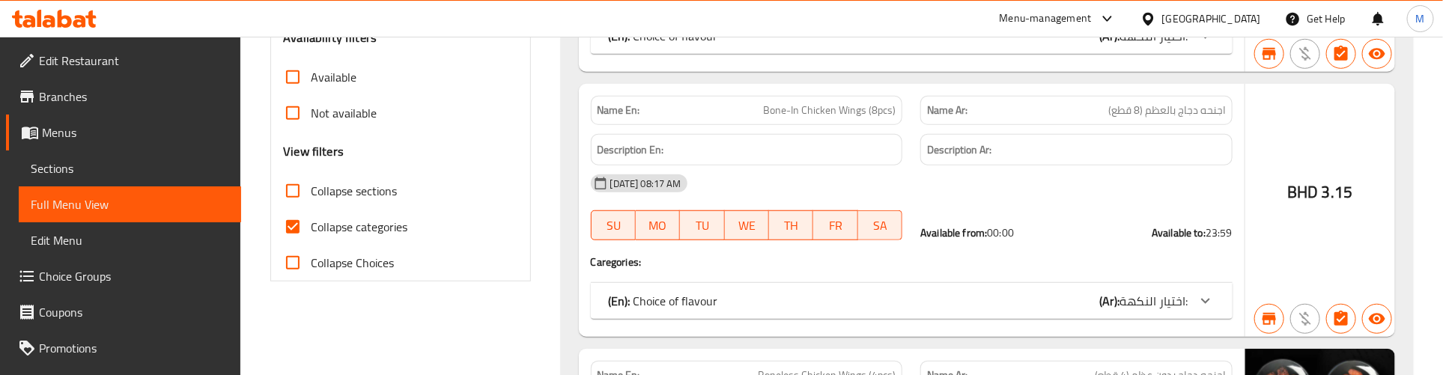
scroll to position [562, 0]
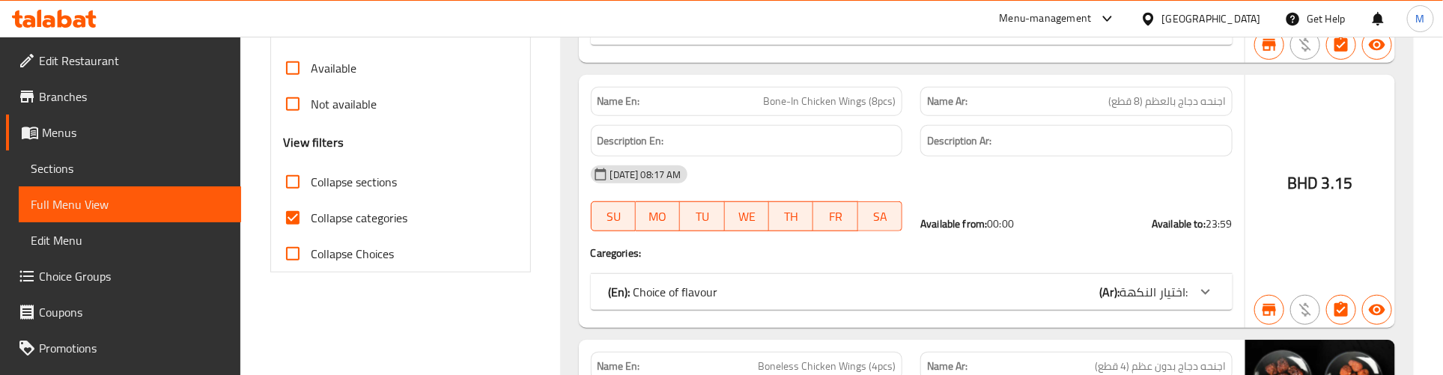
click at [300, 217] on input "Collapse categories" at bounding box center [293, 218] width 36 height 36
checkbox input "false"
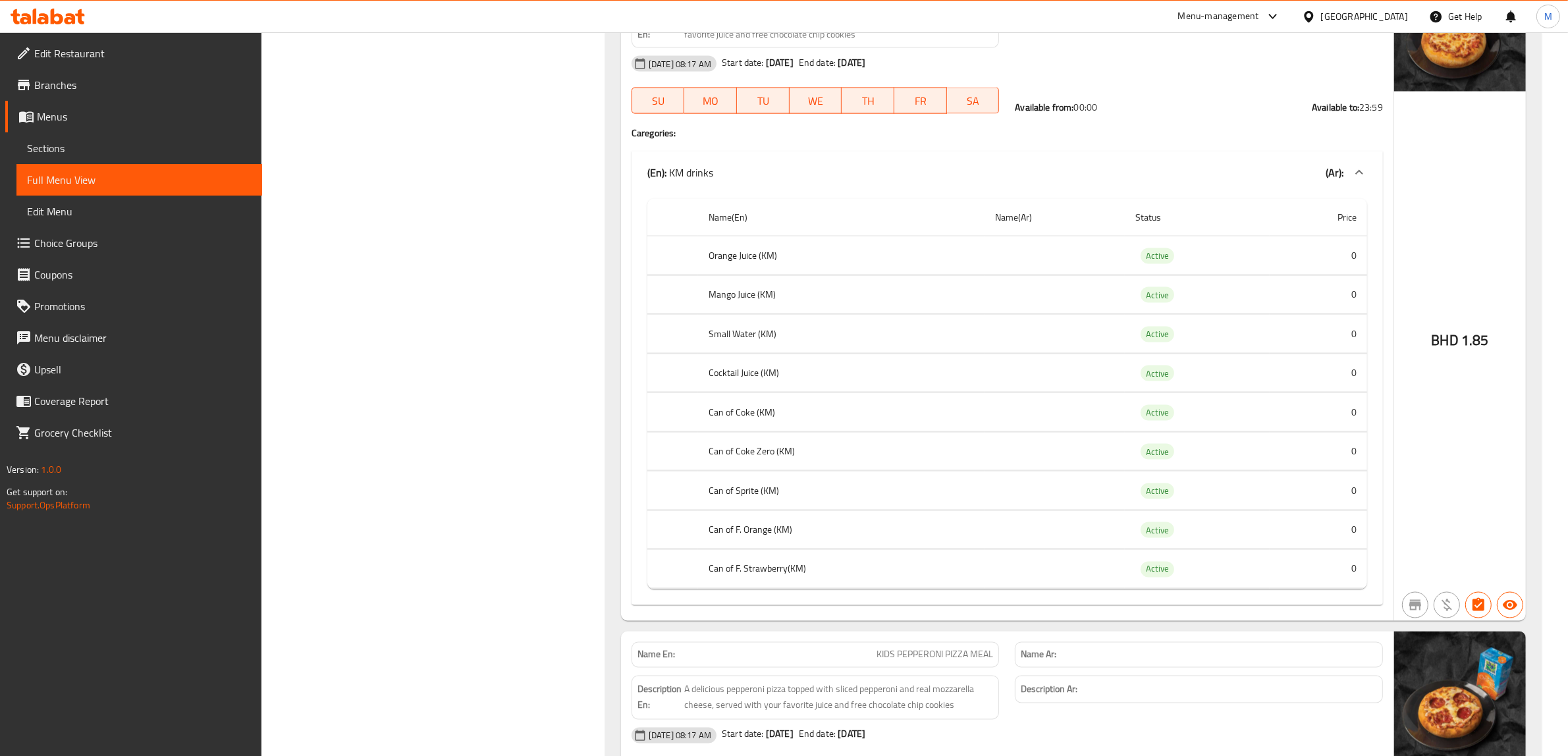
scroll to position [15143, 0]
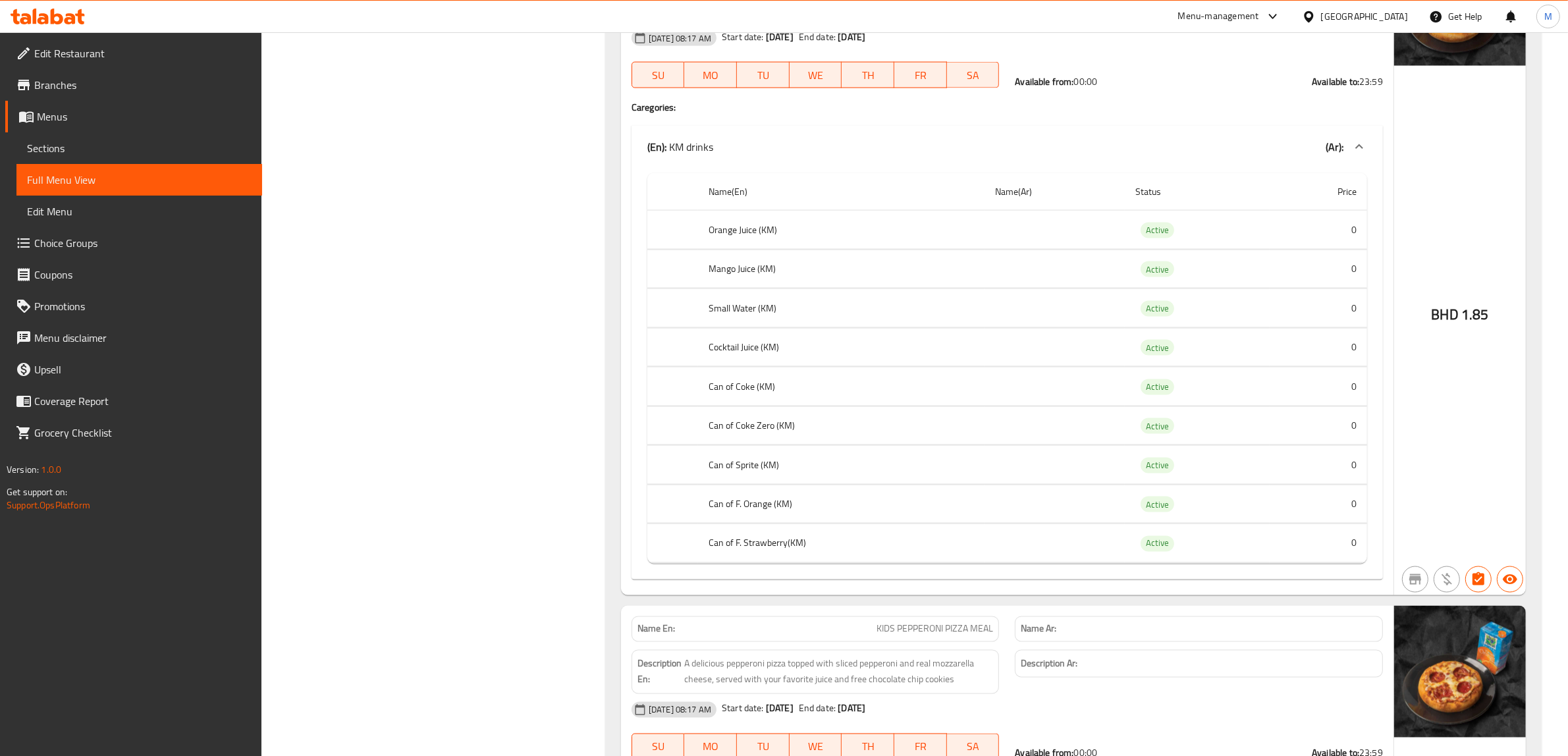
drag, startPoint x: 506, startPoint y: 200, endPoint x: 532, endPoint y: 229, distance: 38.9
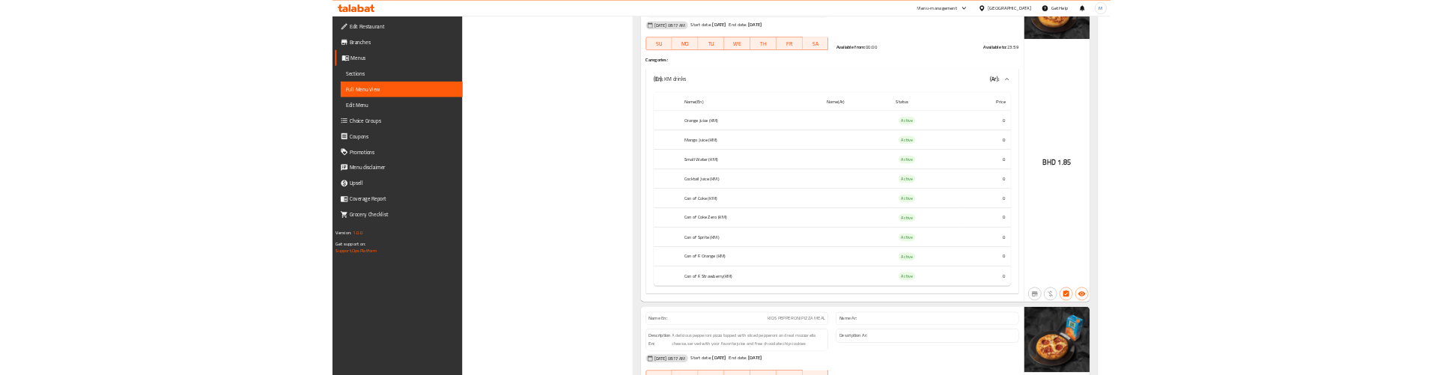
scroll to position [16758, 0]
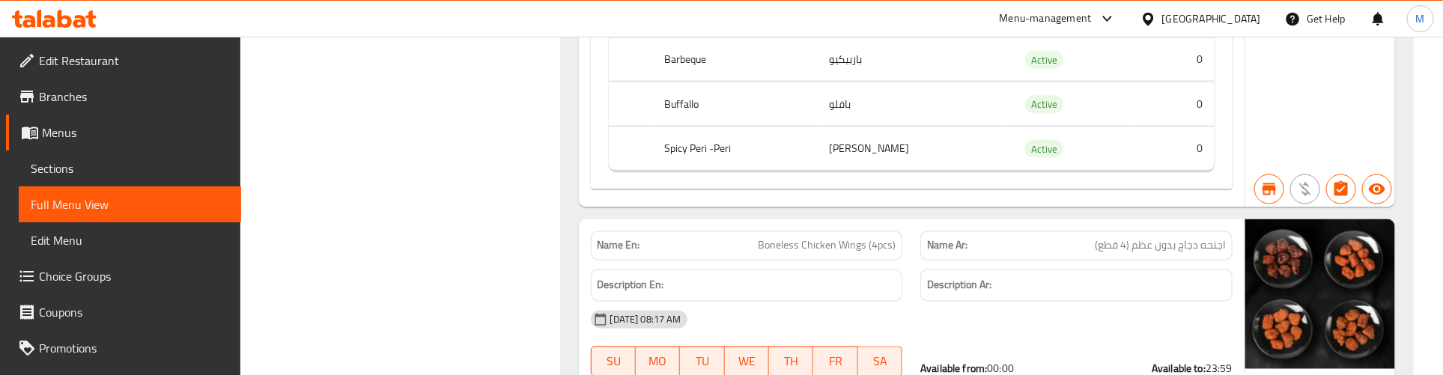
scroll to position [0, 0]
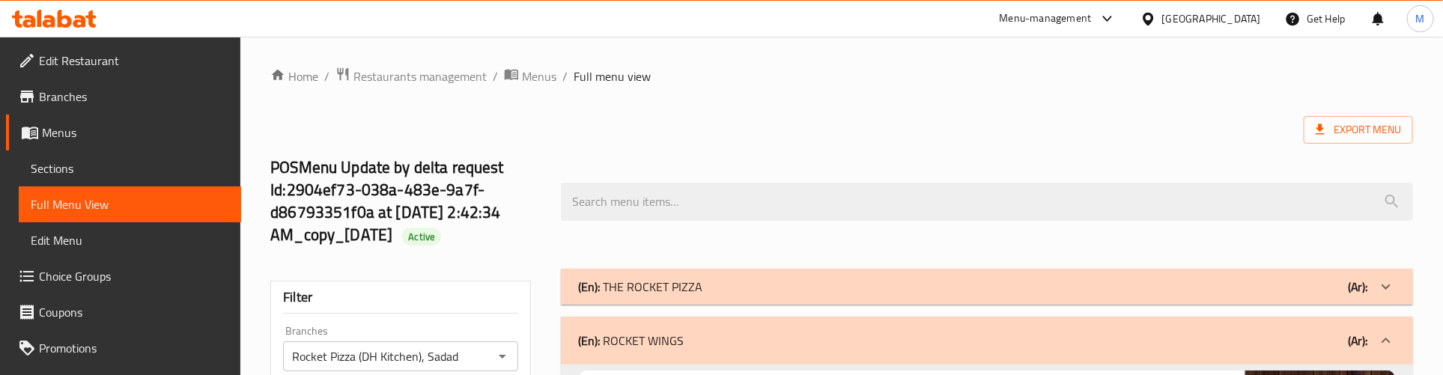
click at [54, 17] on icon at bounding box center [49, 21] width 13 height 13
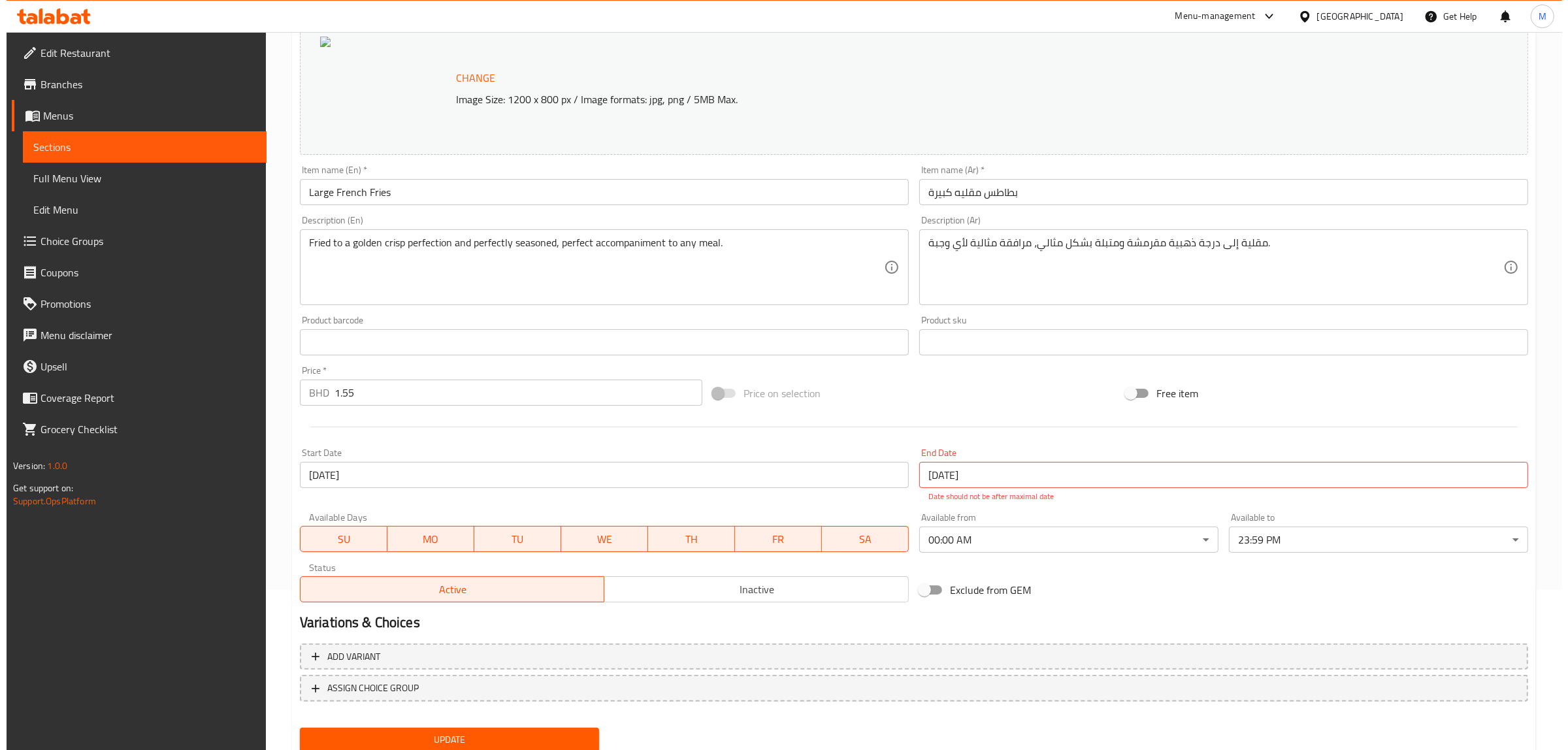
scroll to position [204, 0]
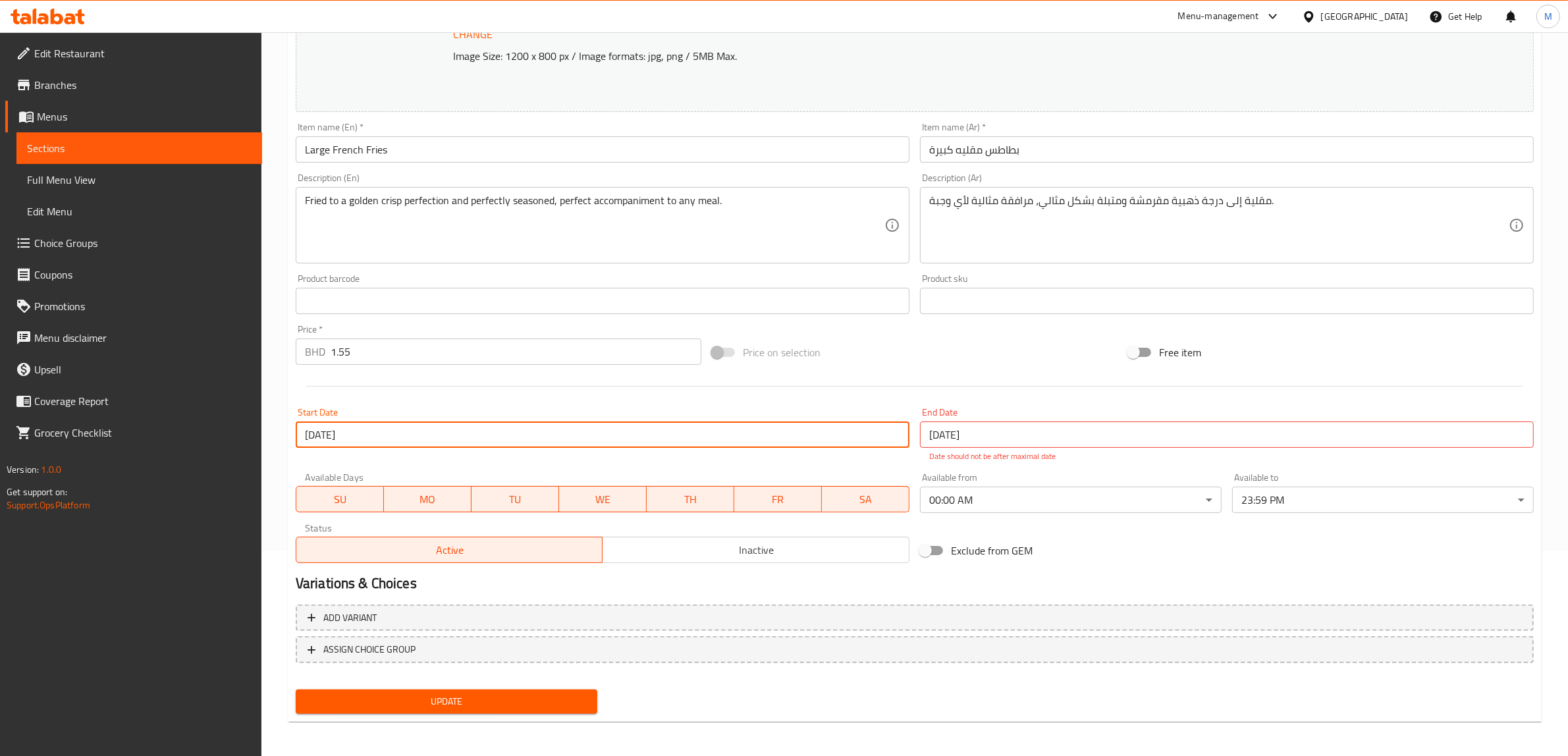
click at [427, 433] on input "[DATE]" at bounding box center [602, 434] width 614 height 26
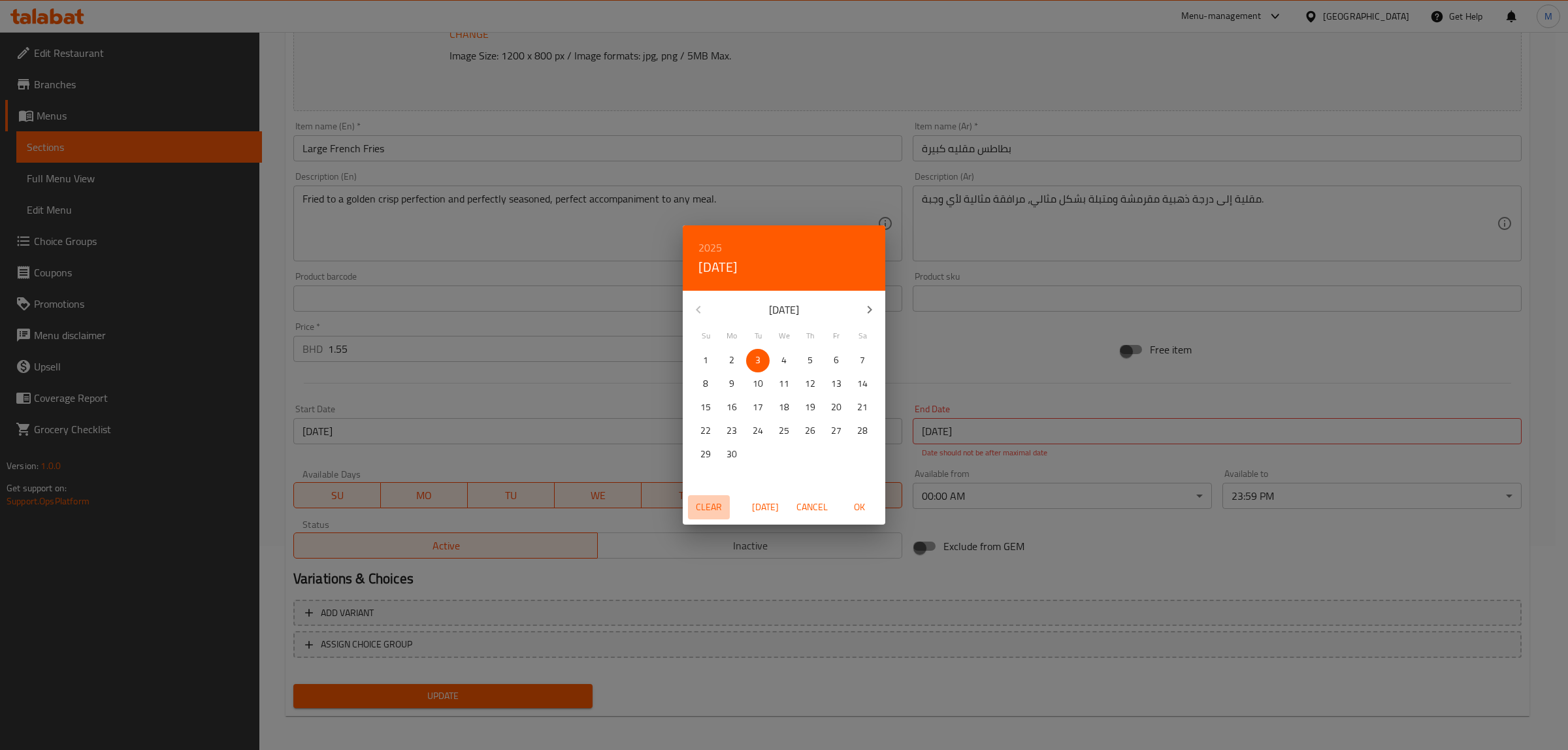
click at [709, 508] on span "Clear" at bounding box center [709, 507] width 31 height 17
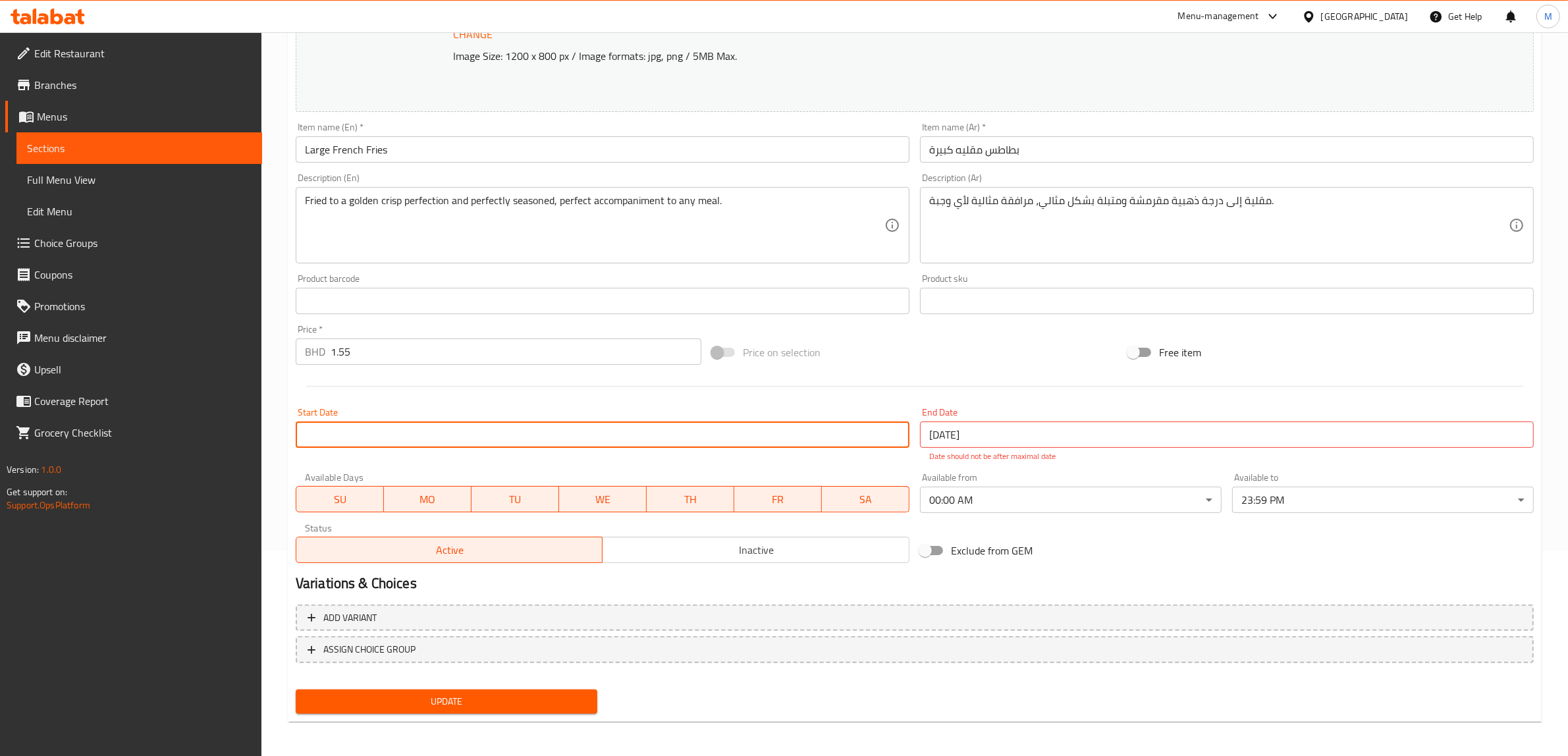
click at [999, 435] on input "[DATE]" at bounding box center [1227, 434] width 614 height 26
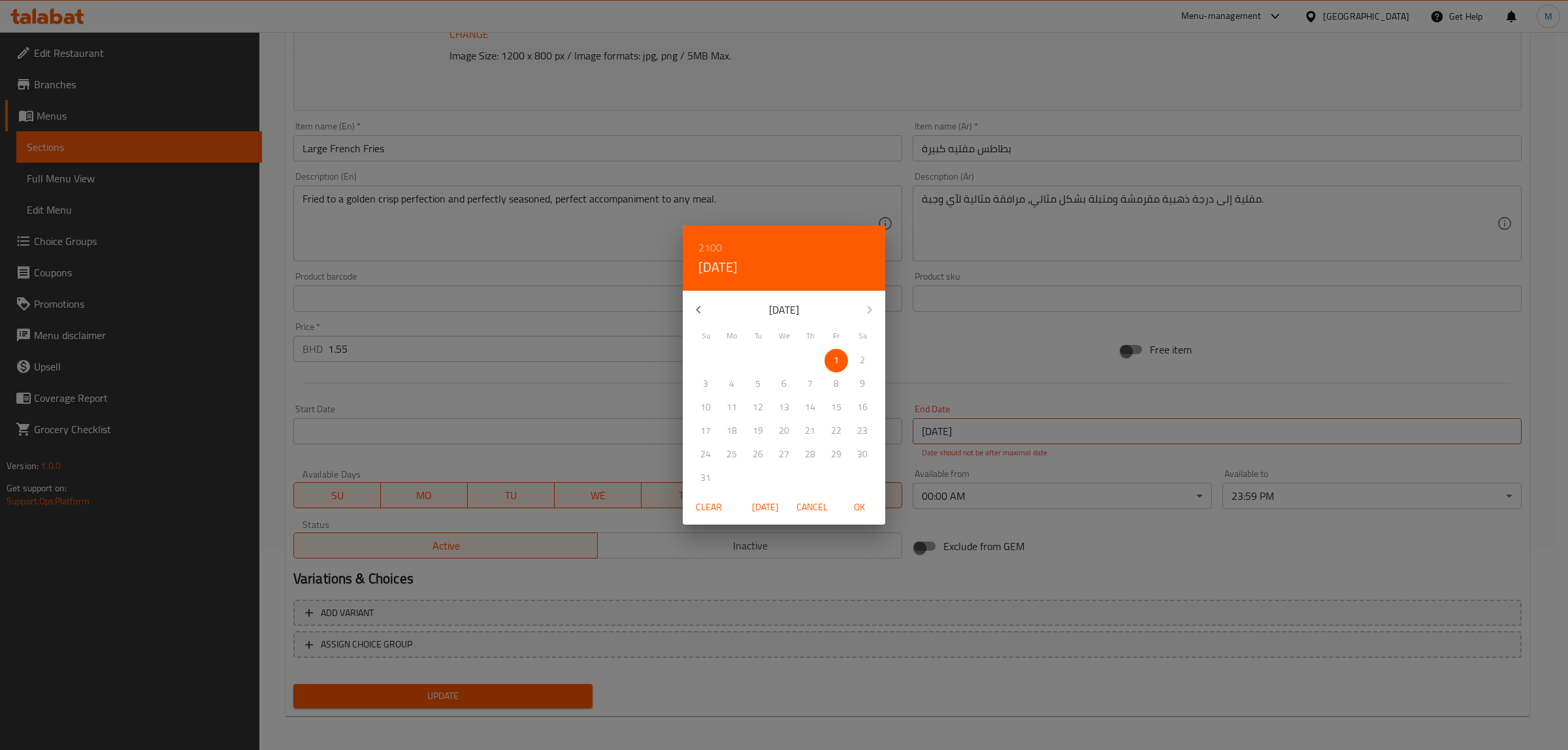
click at [712, 505] on span "Clear" at bounding box center [709, 507] width 31 height 17
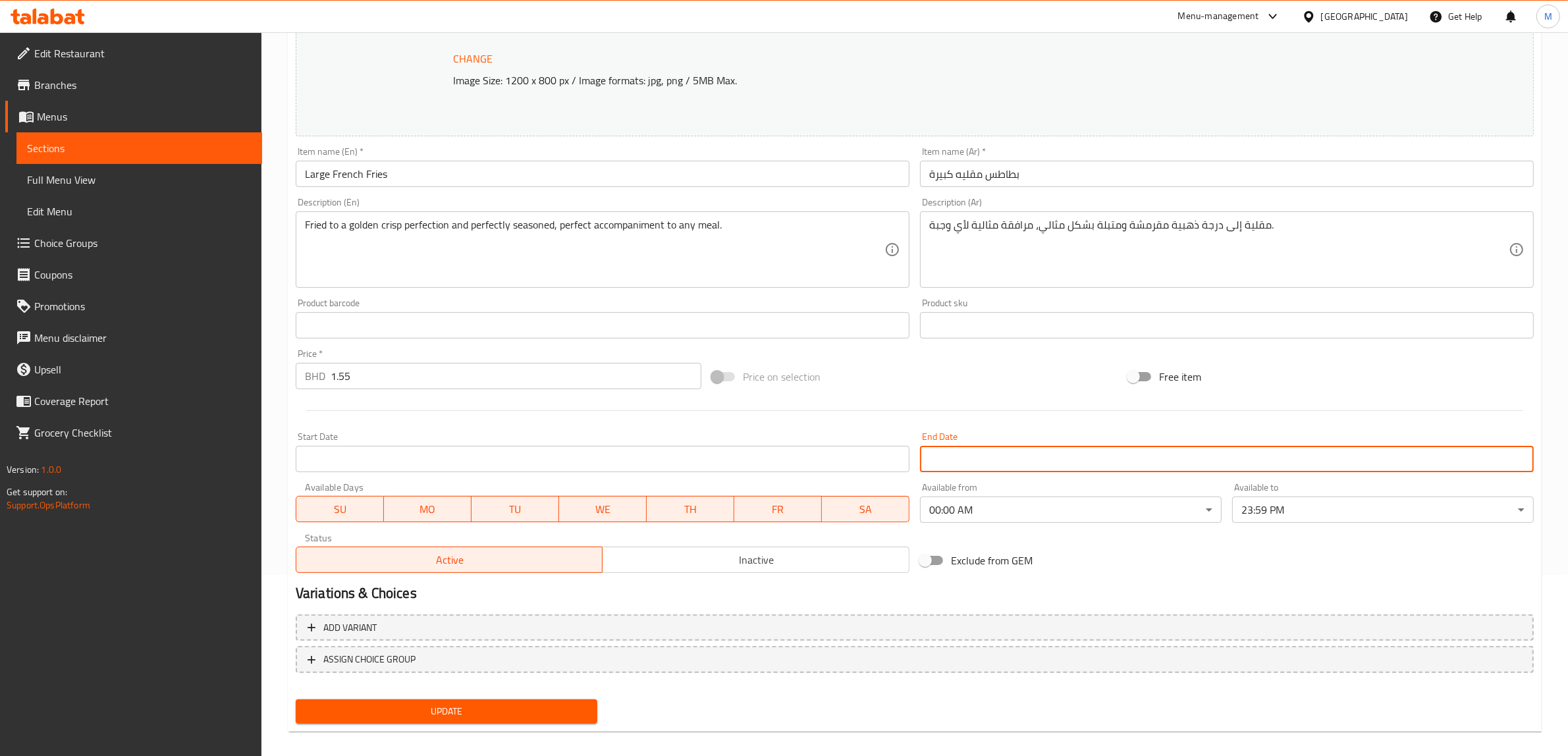
scroll to position [109, 0]
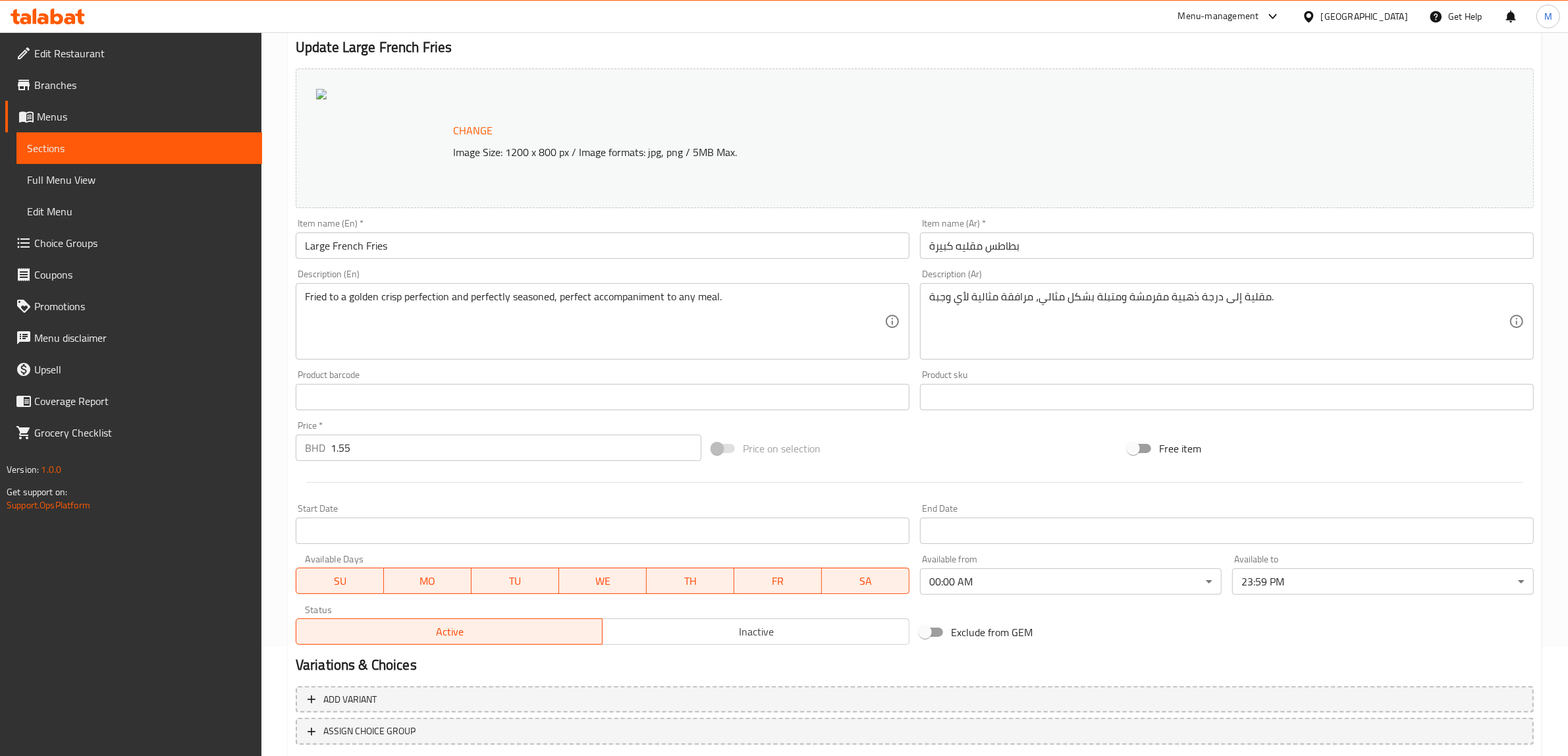
click at [624, 505] on div "Start Date Start Date" at bounding box center [602, 524] width 614 height 40
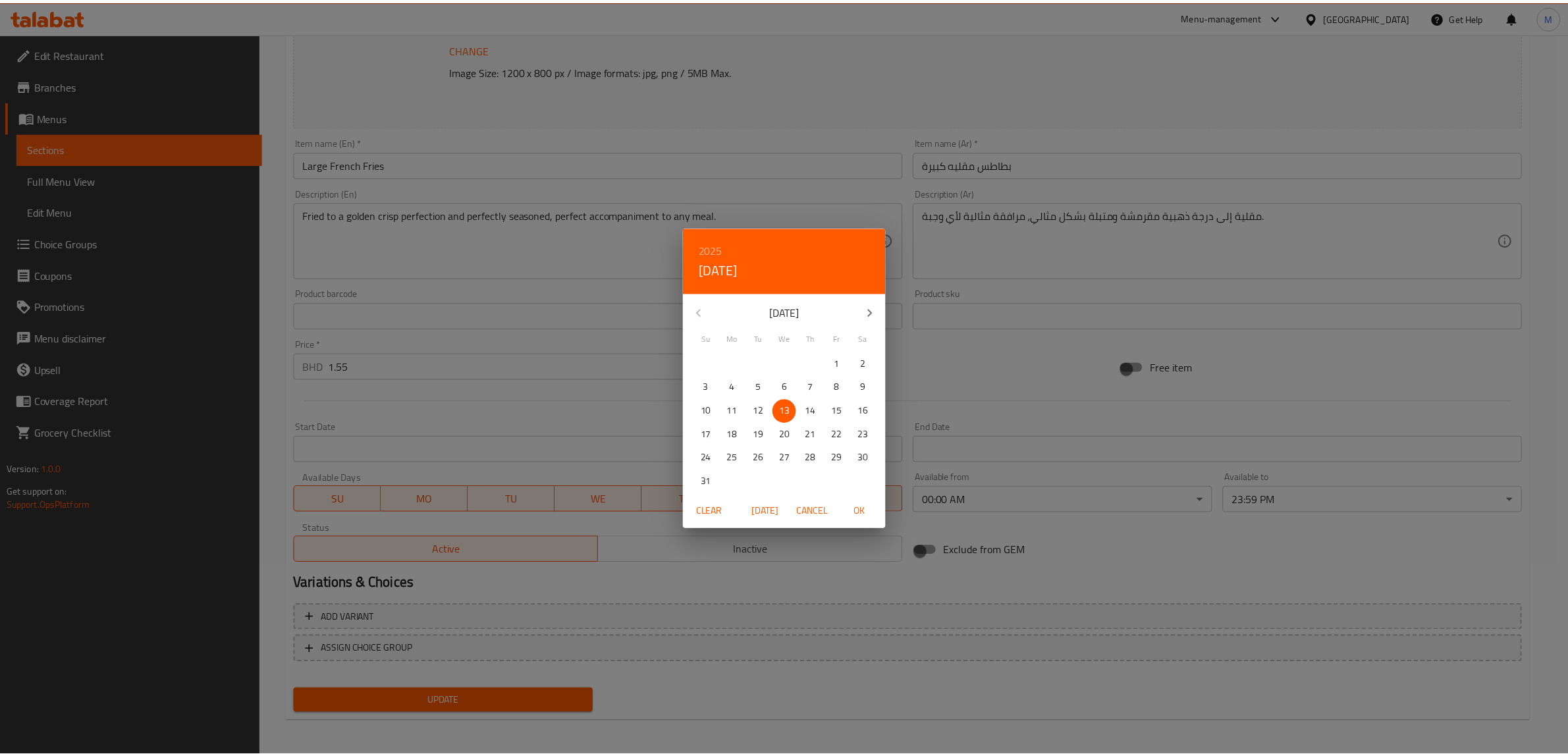
scroll to position [192, 0]
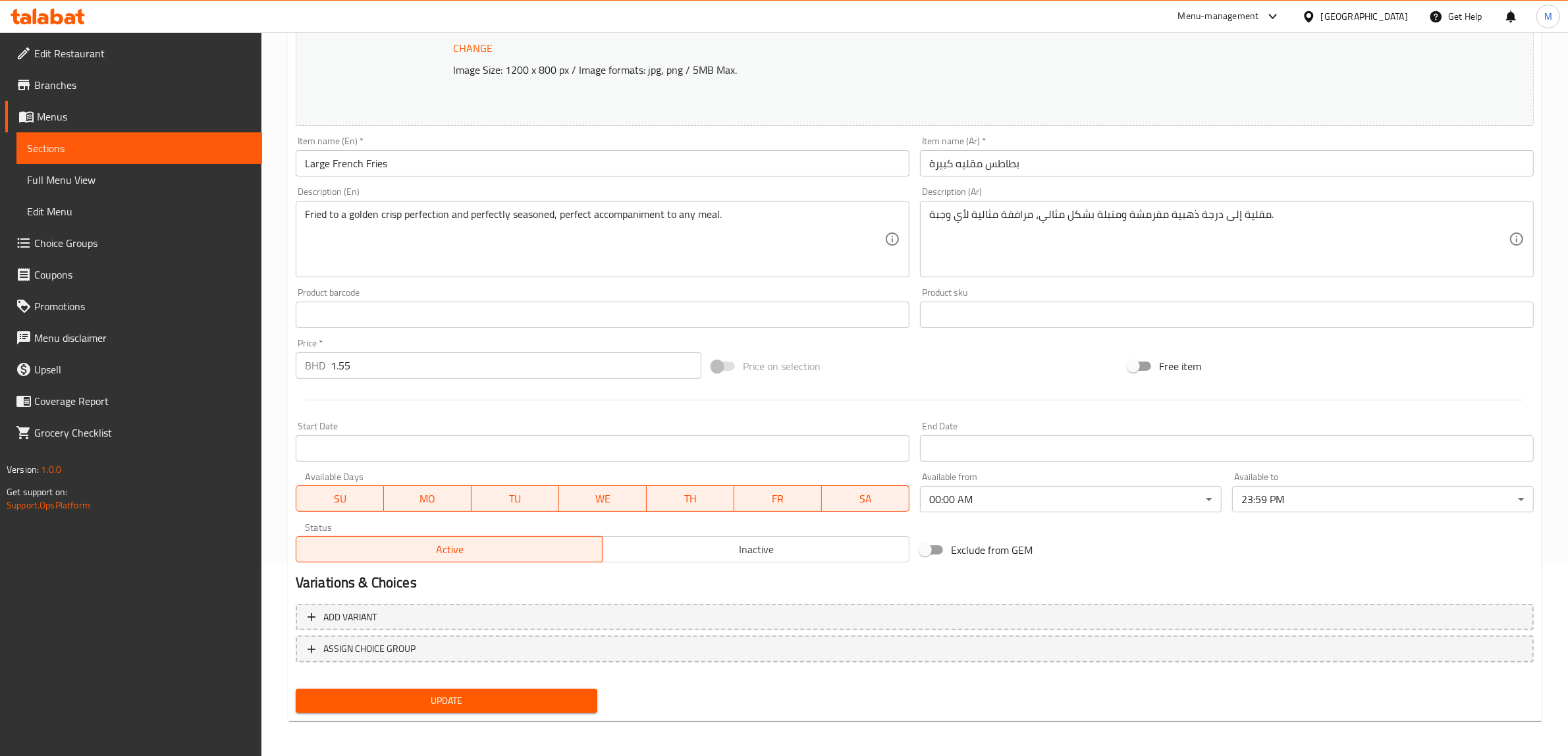
click at [519, 702] on span "Update" at bounding box center [446, 701] width 281 height 17
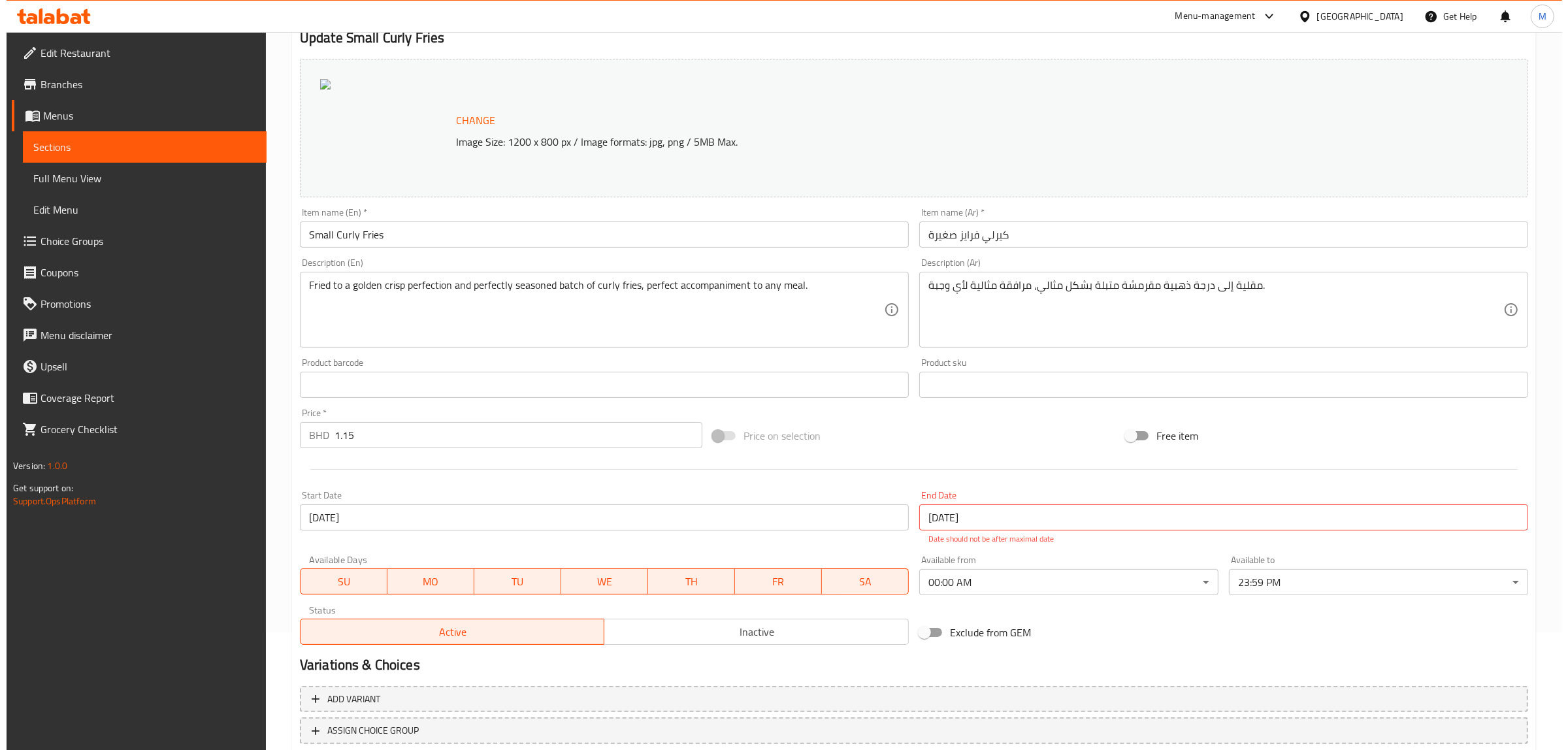
scroll to position [204, 0]
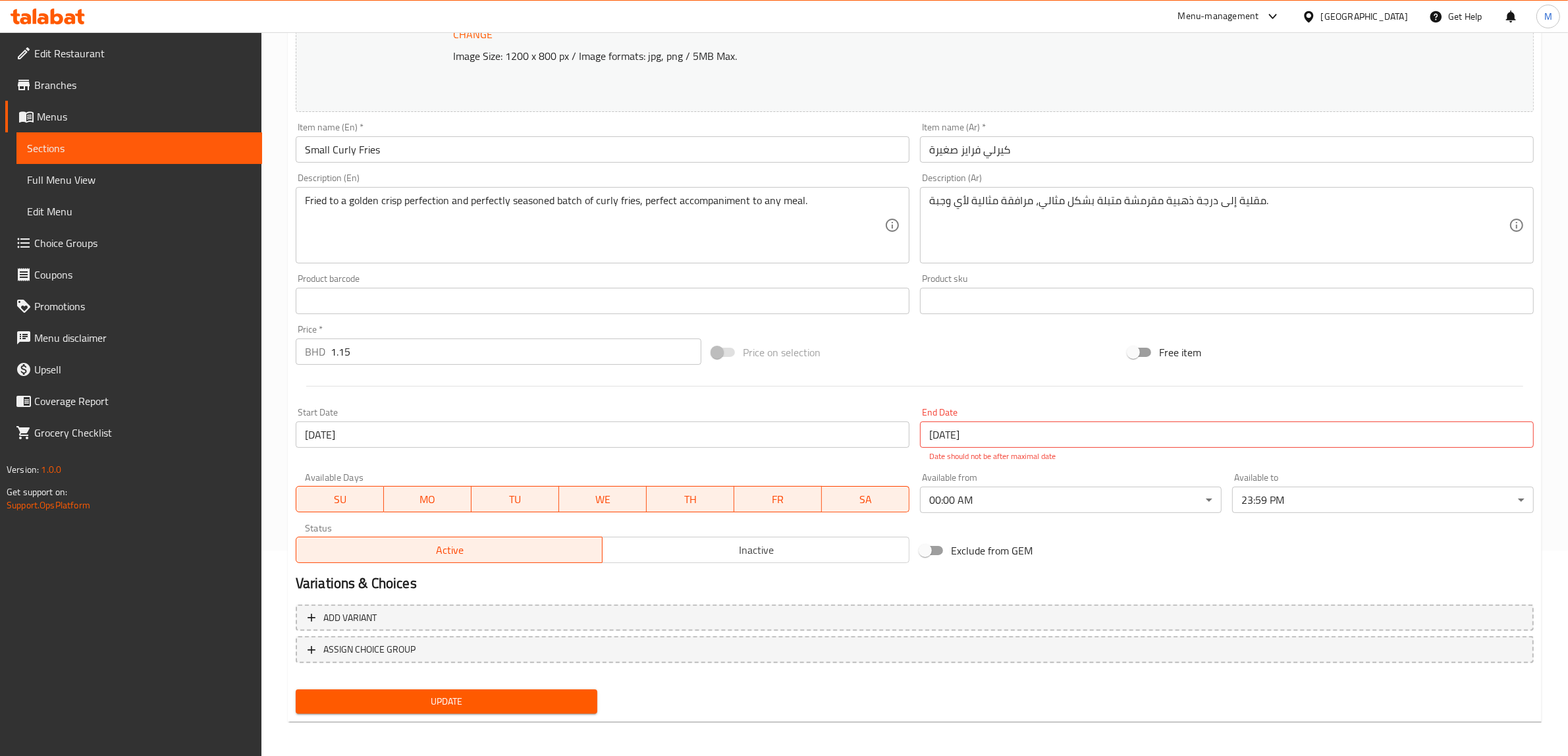
click at [374, 432] on input "[DATE]" at bounding box center [602, 434] width 614 height 26
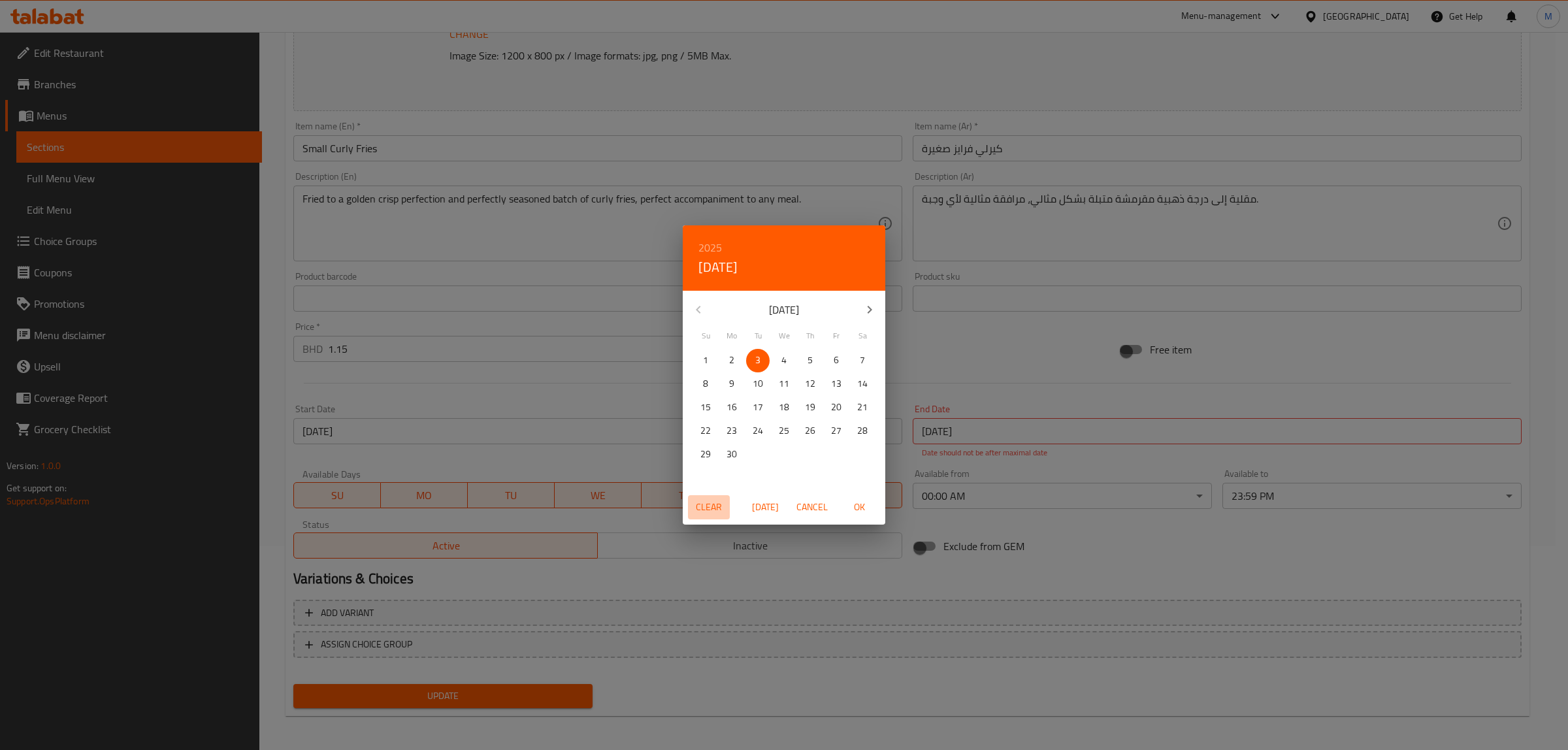
click at [706, 507] on span "Clear" at bounding box center [709, 507] width 31 height 17
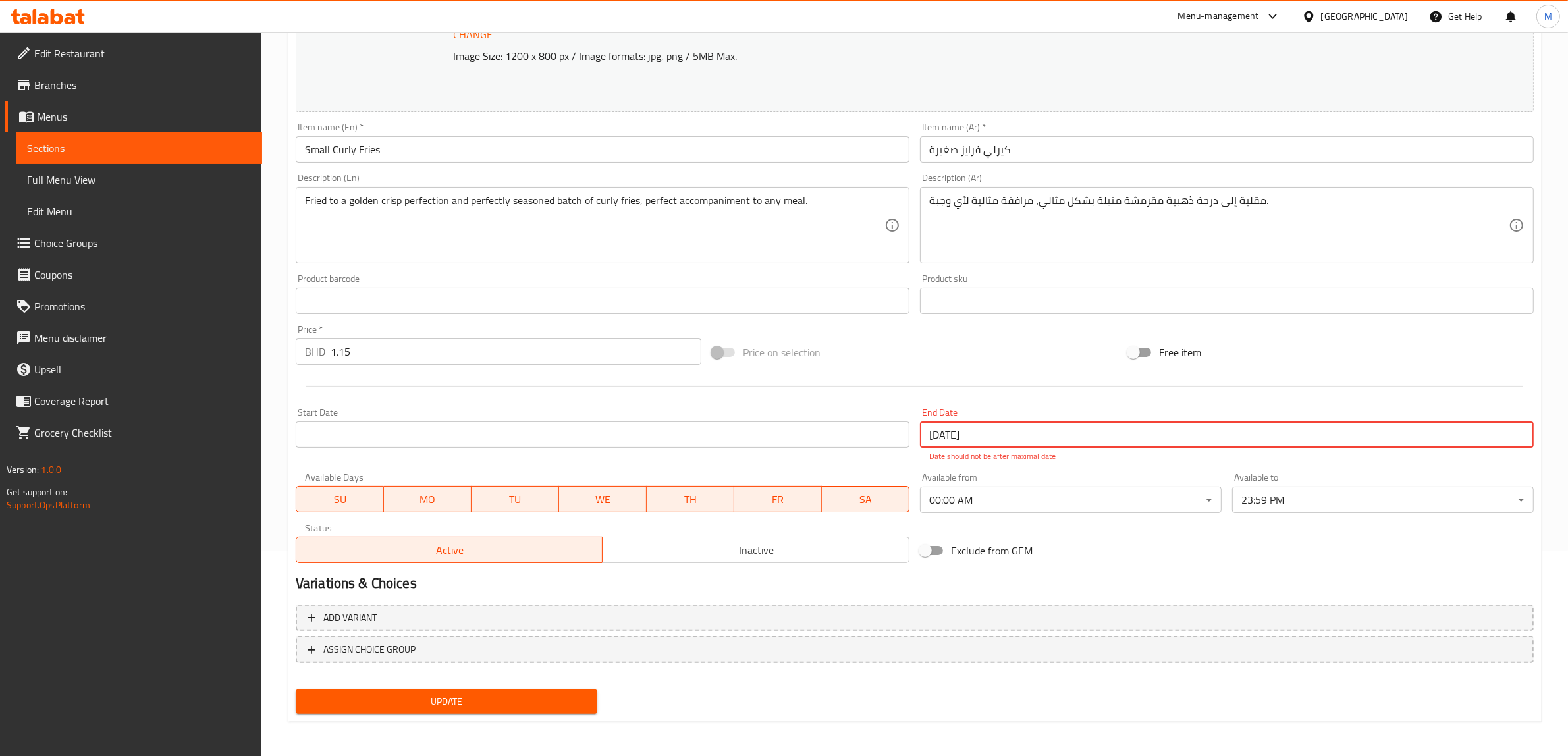
click at [992, 436] on input "[DATE]" at bounding box center [1227, 434] width 614 height 26
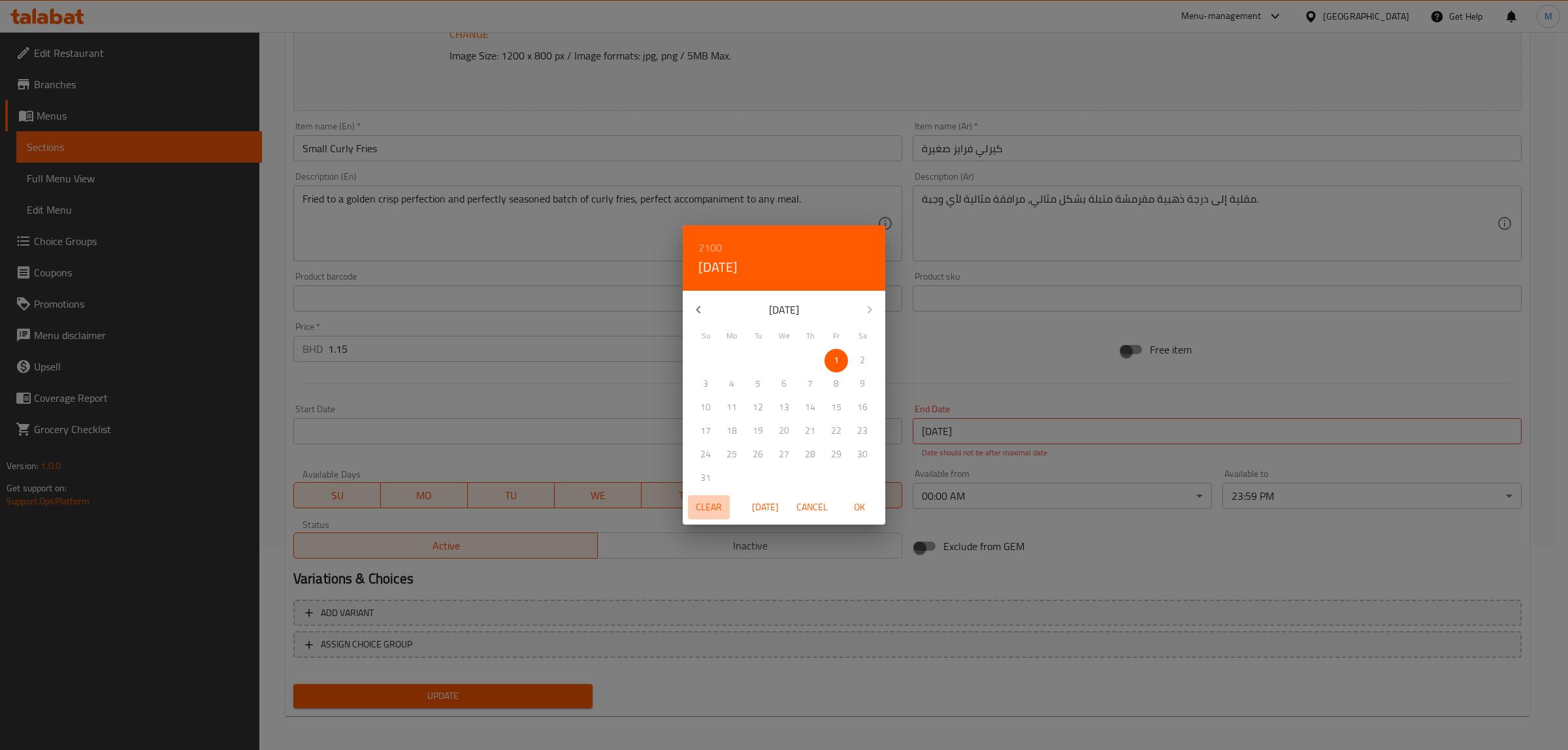
click at [709, 507] on span "Clear" at bounding box center [709, 507] width 31 height 17
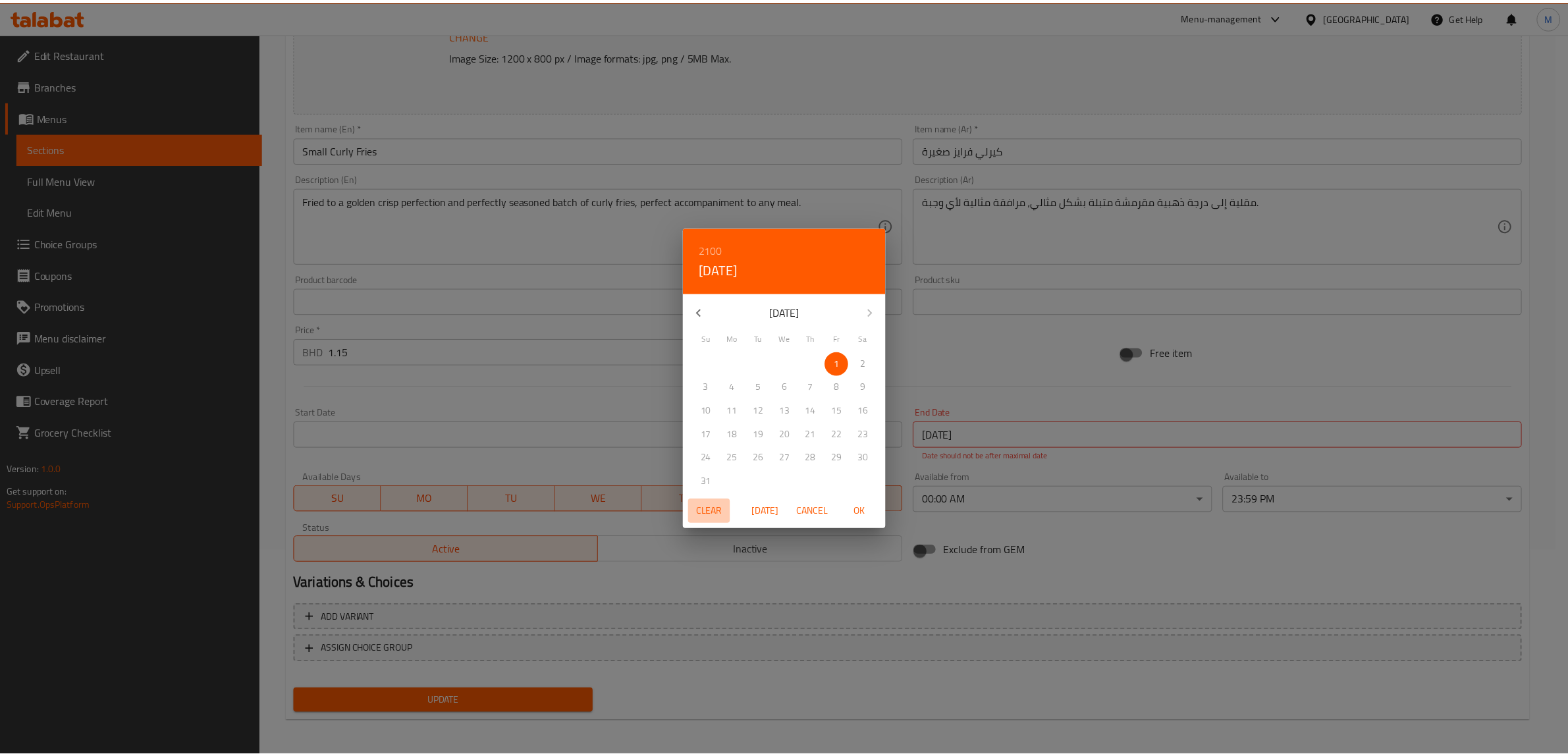
scroll to position [192, 0]
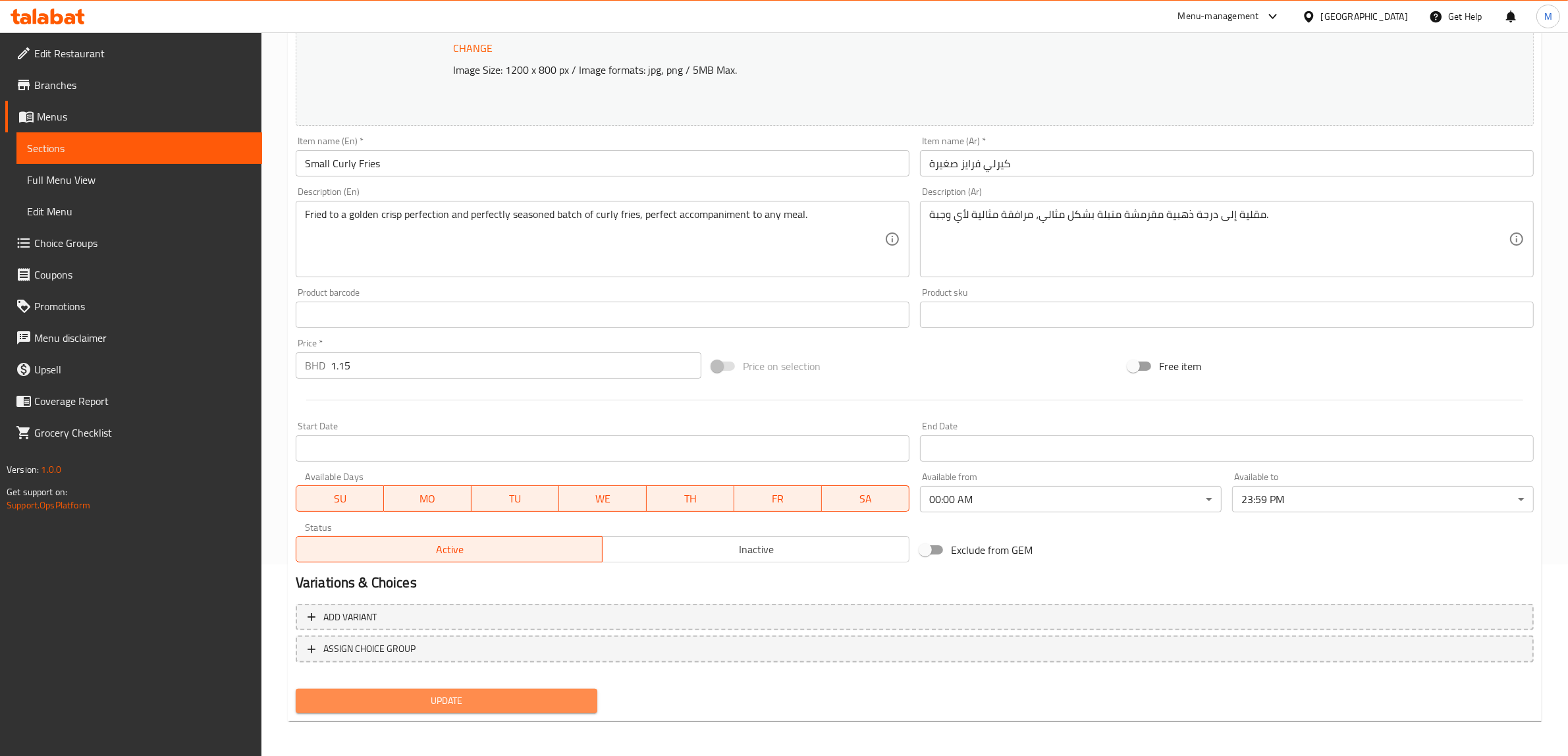
click at [507, 696] on span "Update" at bounding box center [446, 701] width 281 height 17
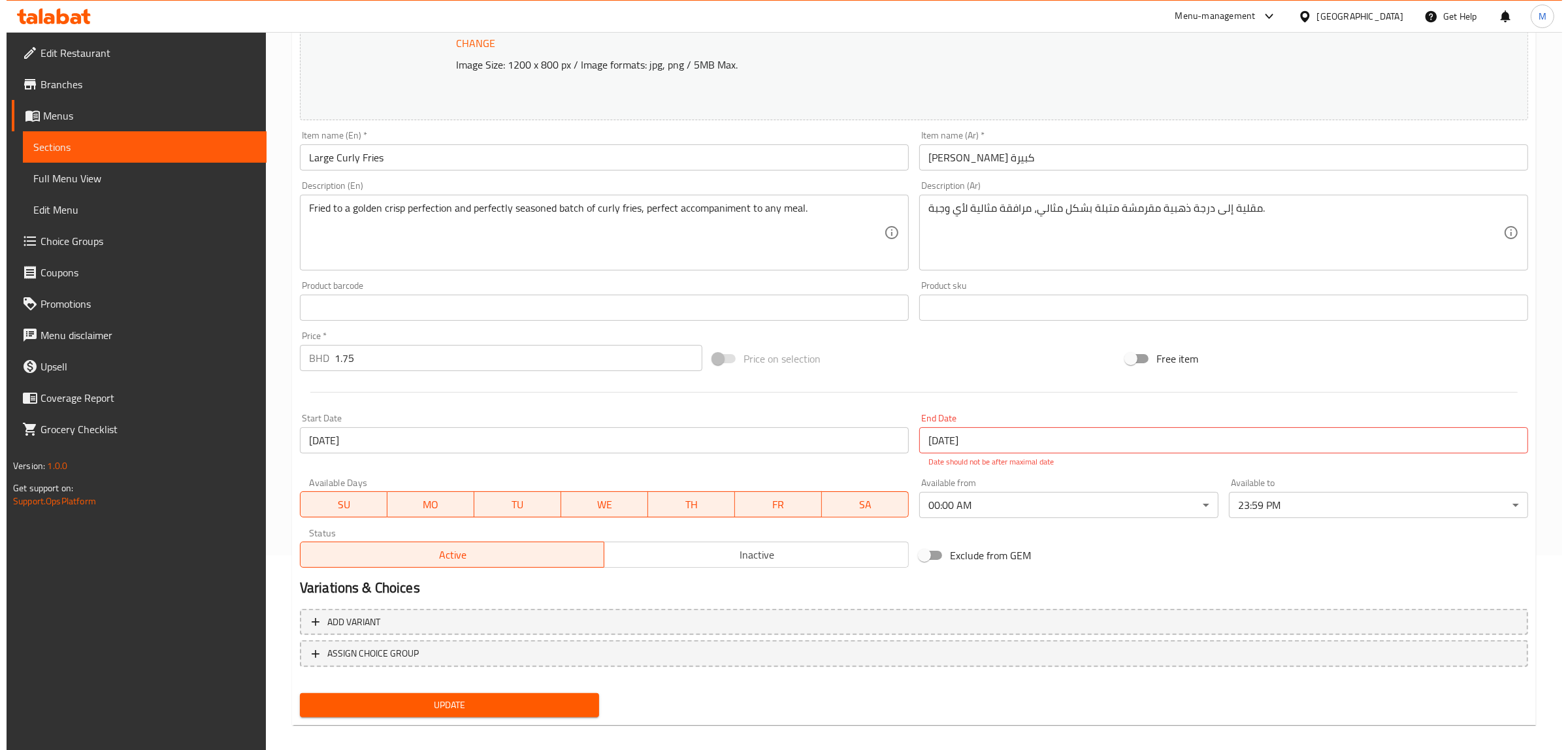
scroll to position [204, 0]
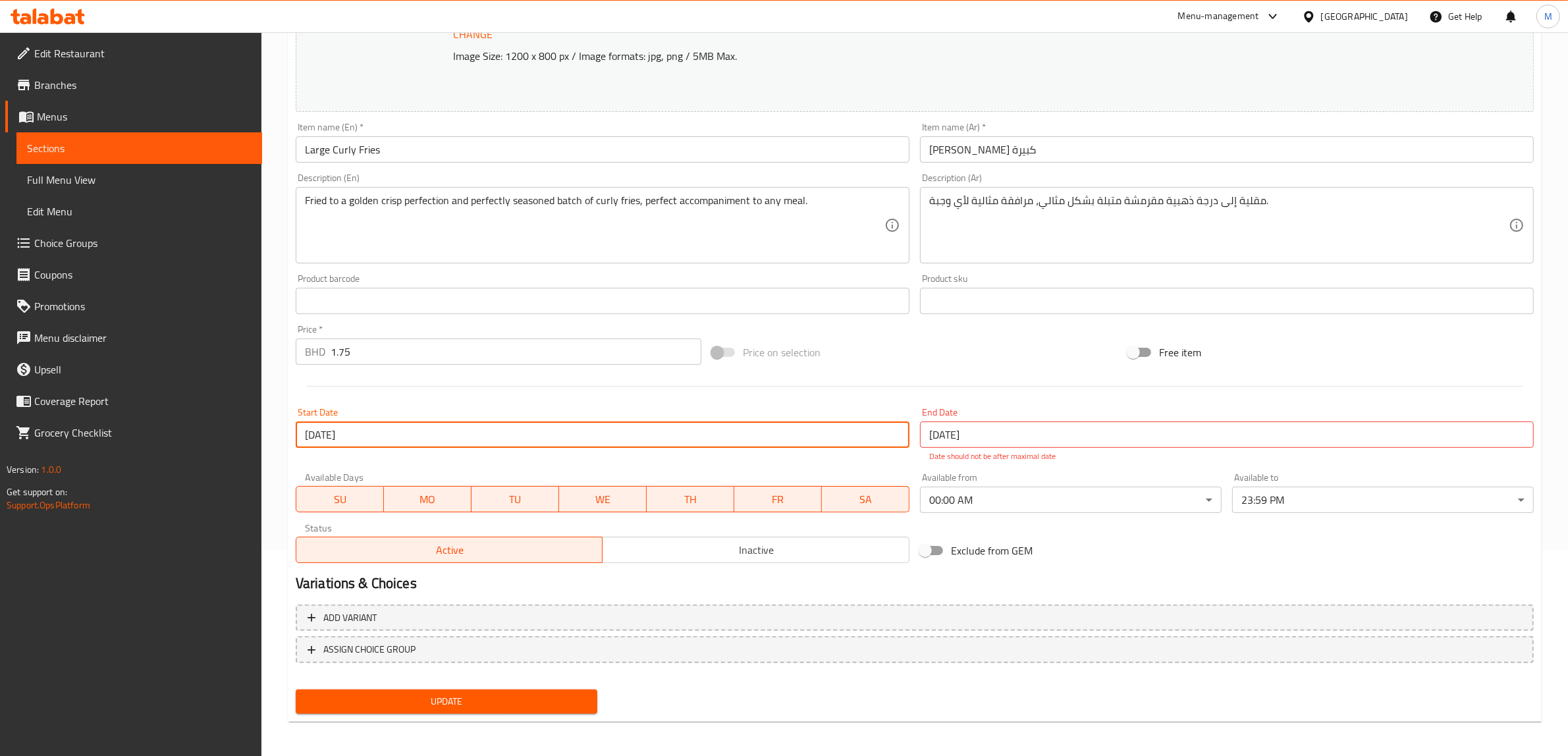
click at [429, 441] on input "[DATE]" at bounding box center [602, 434] width 614 height 26
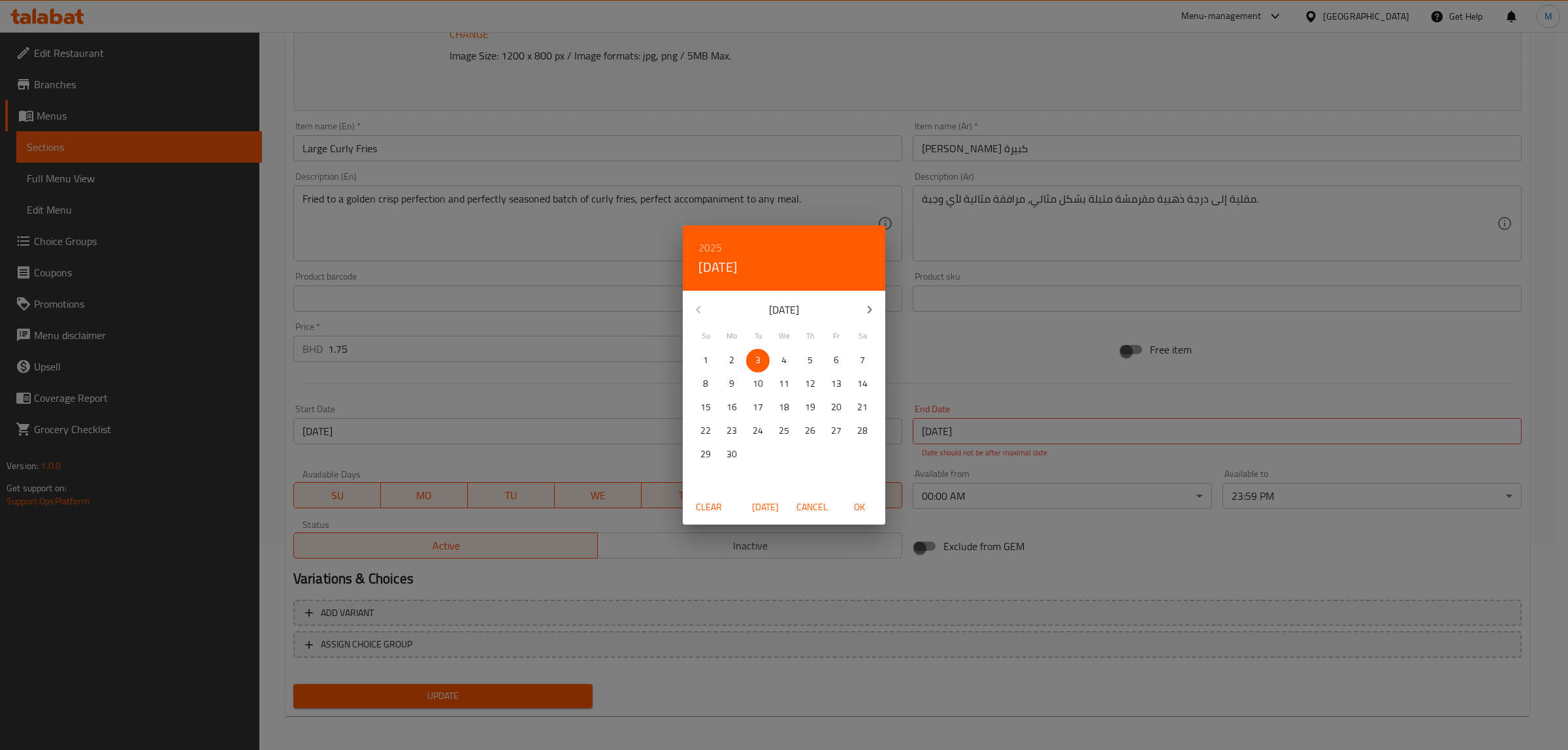
click at [704, 511] on span "Clear" at bounding box center [709, 507] width 31 height 17
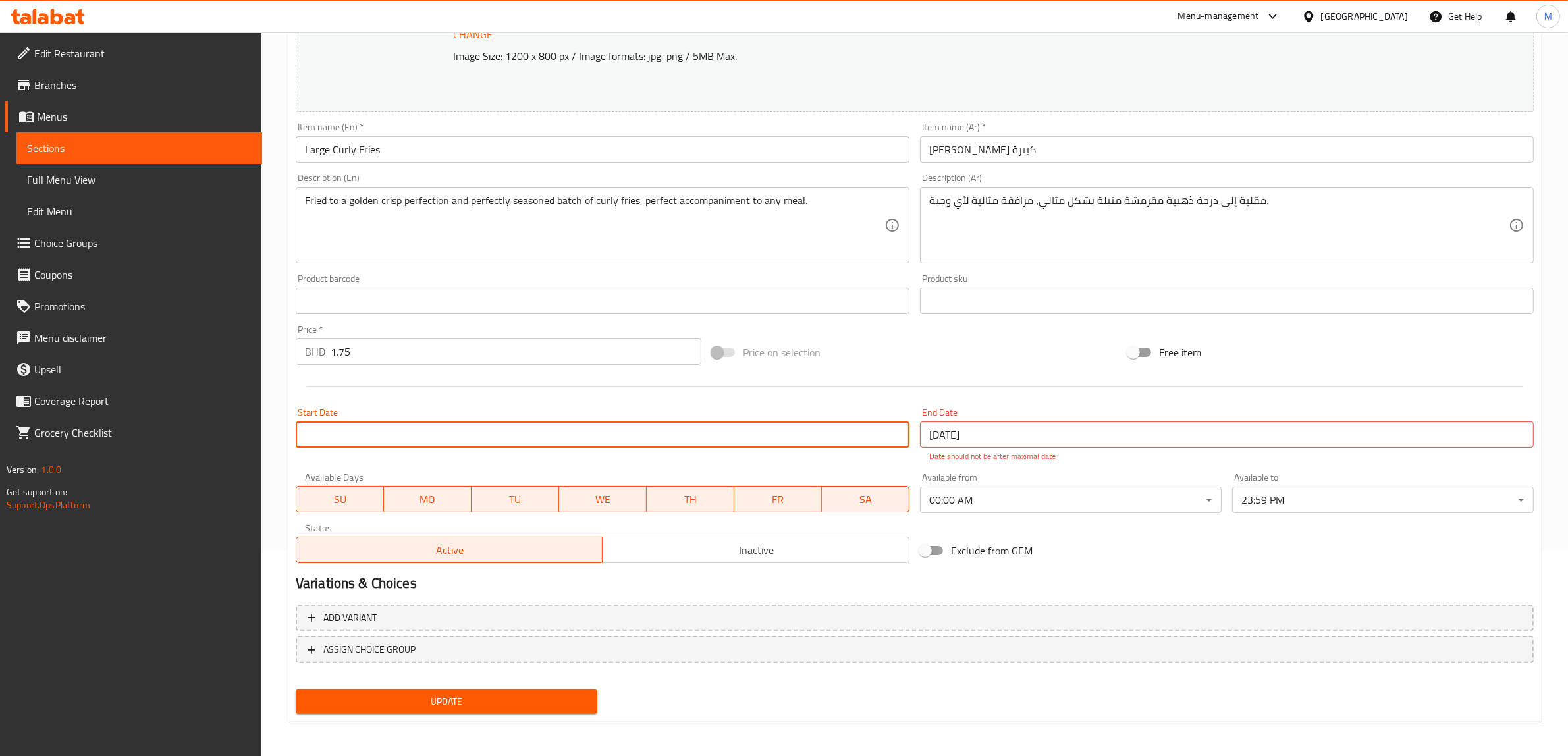
click at [1003, 435] on input "[DATE]" at bounding box center [1227, 434] width 614 height 26
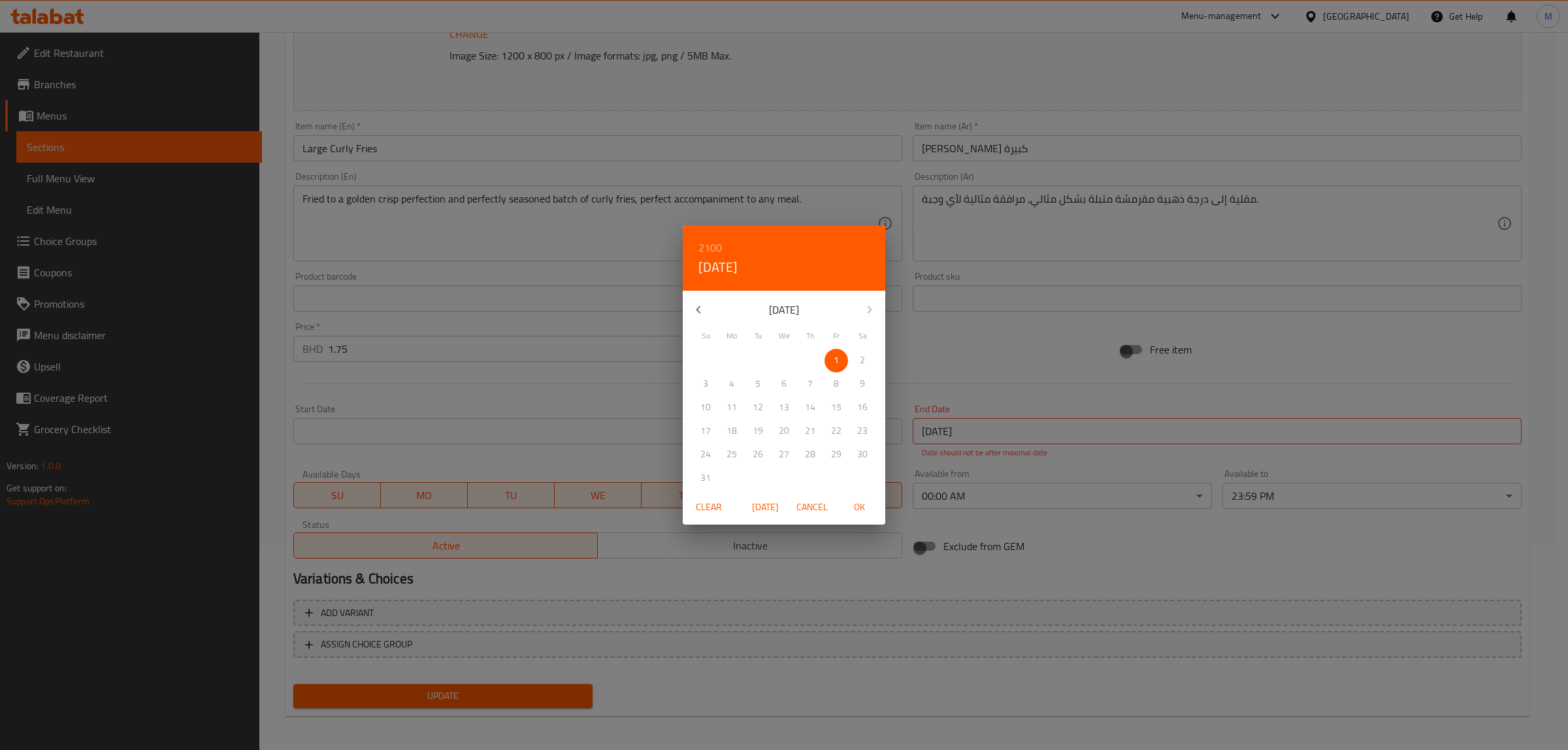
click at [712, 504] on span "Clear" at bounding box center [709, 507] width 31 height 17
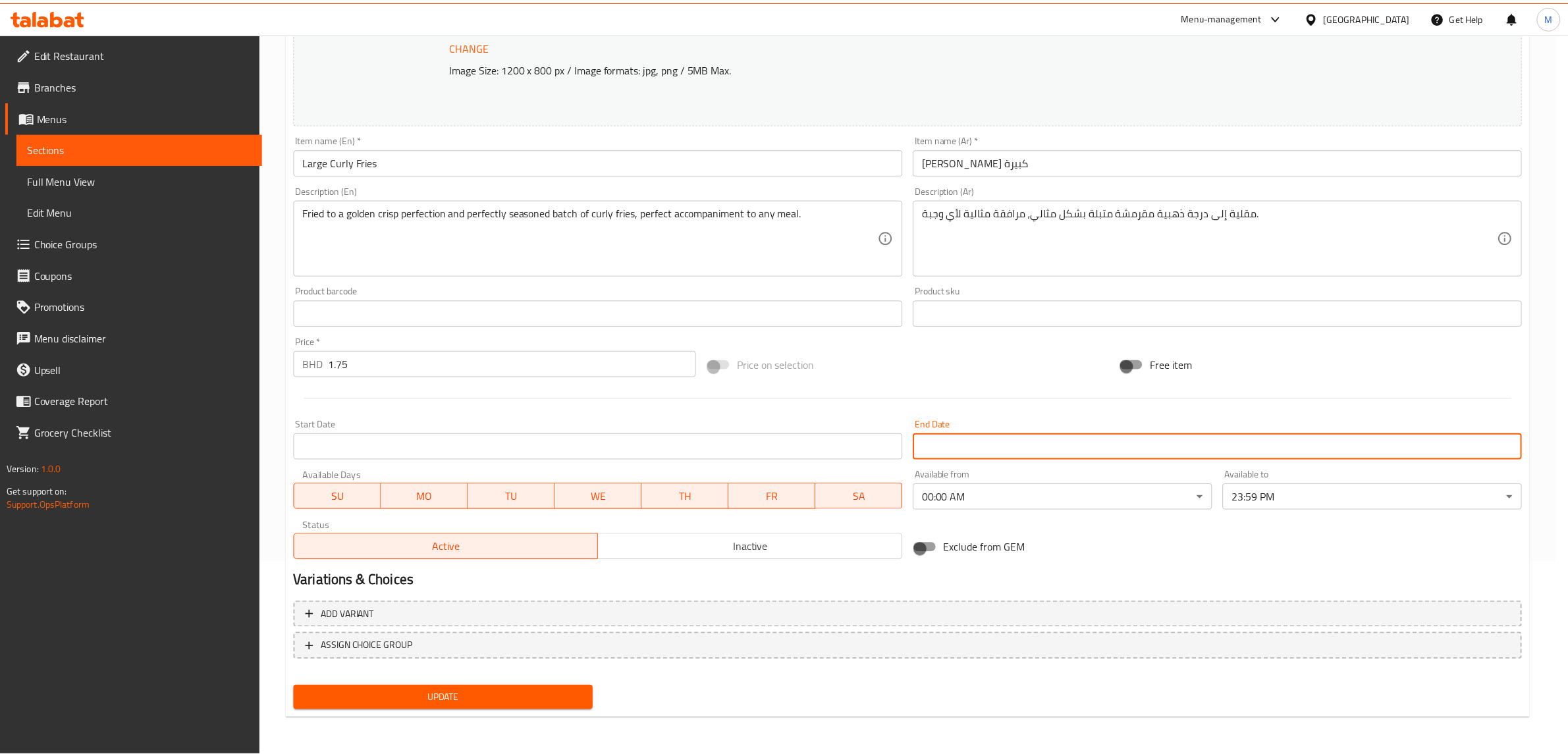
scroll to position [192, 0]
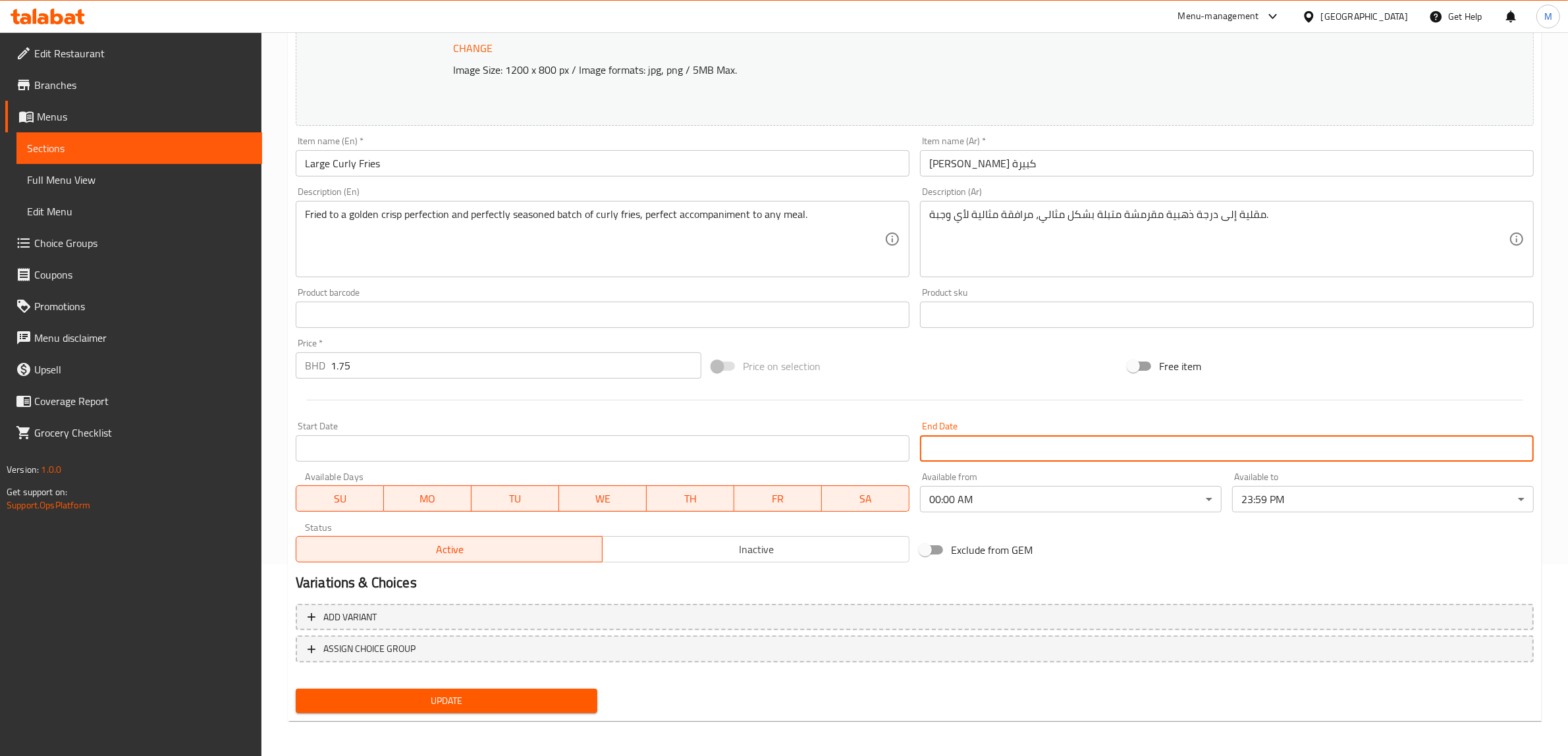
click at [488, 696] on span "Update" at bounding box center [446, 701] width 281 height 17
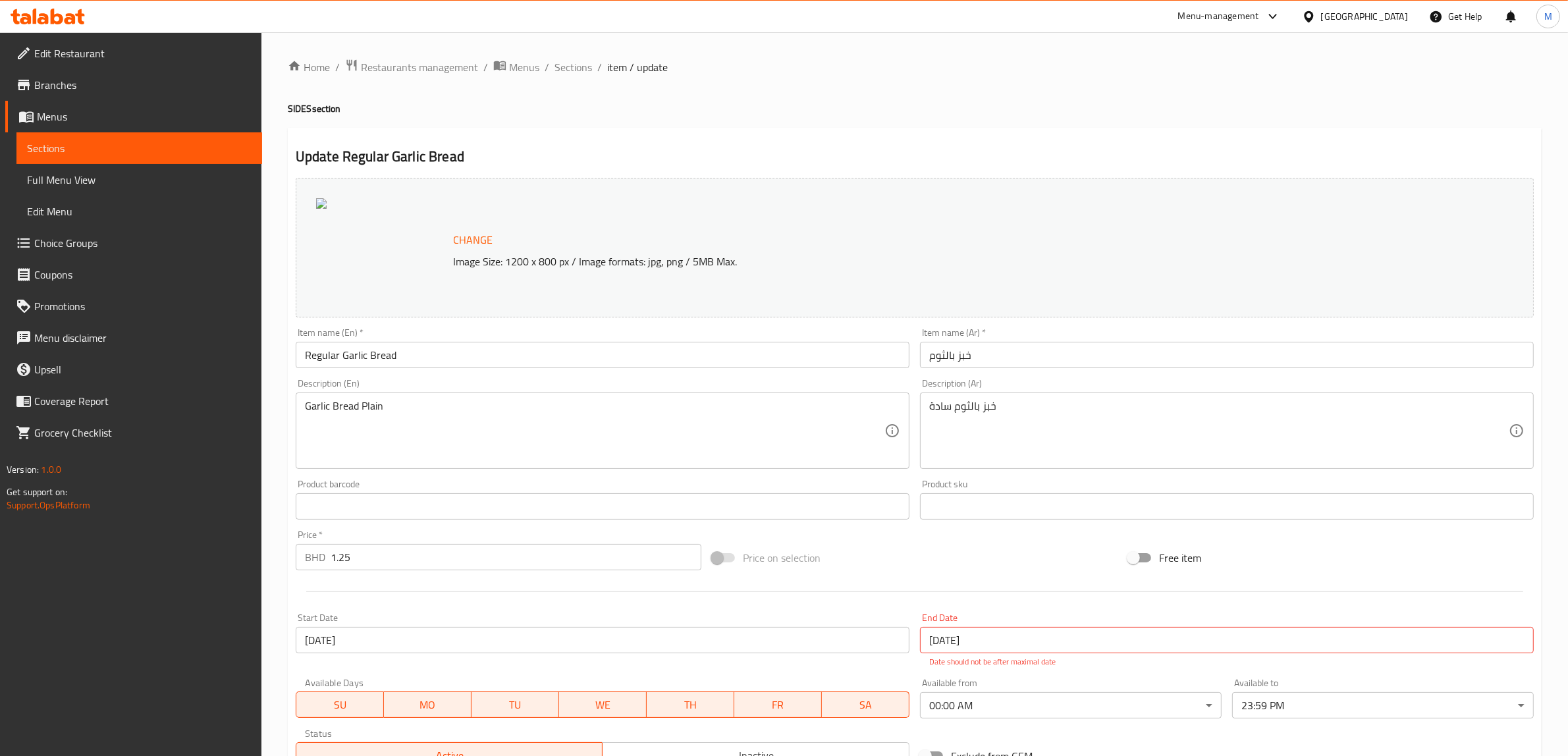
click at [461, 639] on input "[DATE]" at bounding box center [602, 640] width 614 height 26
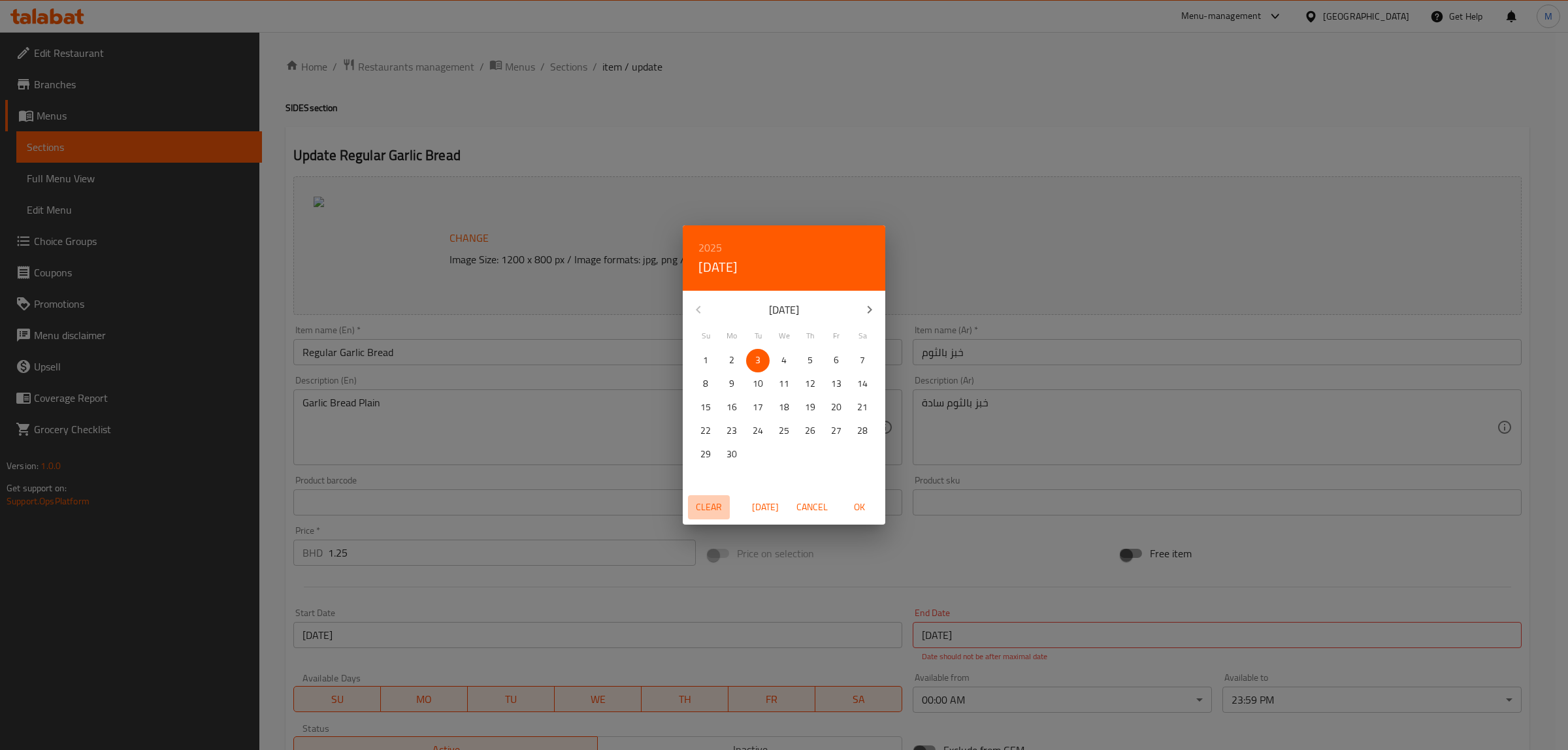
click at [715, 503] on span "Clear" at bounding box center [709, 507] width 31 height 17
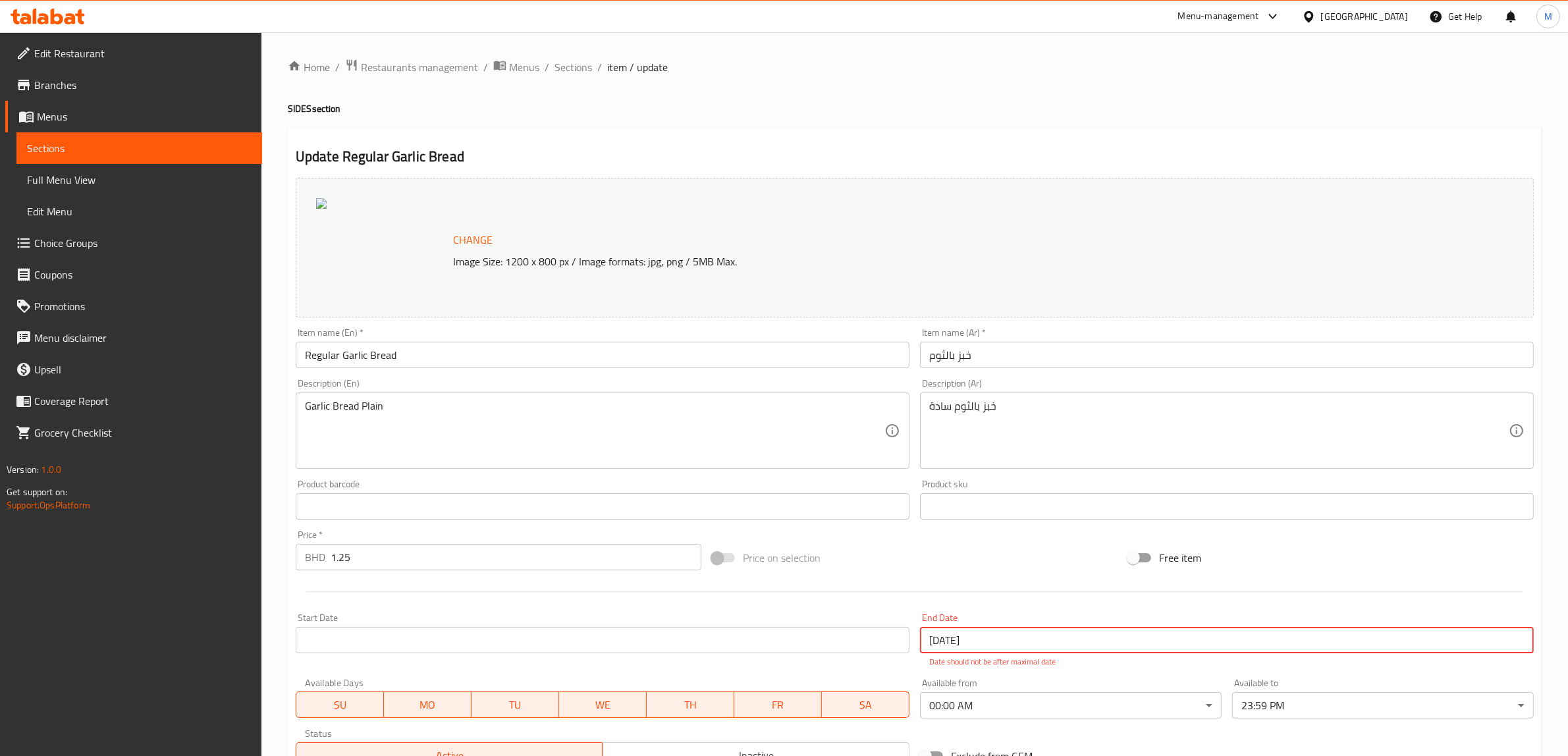
click at [1025, 643] on input "[DATE]" at bounding box center [1227, 640] width 614 height 26
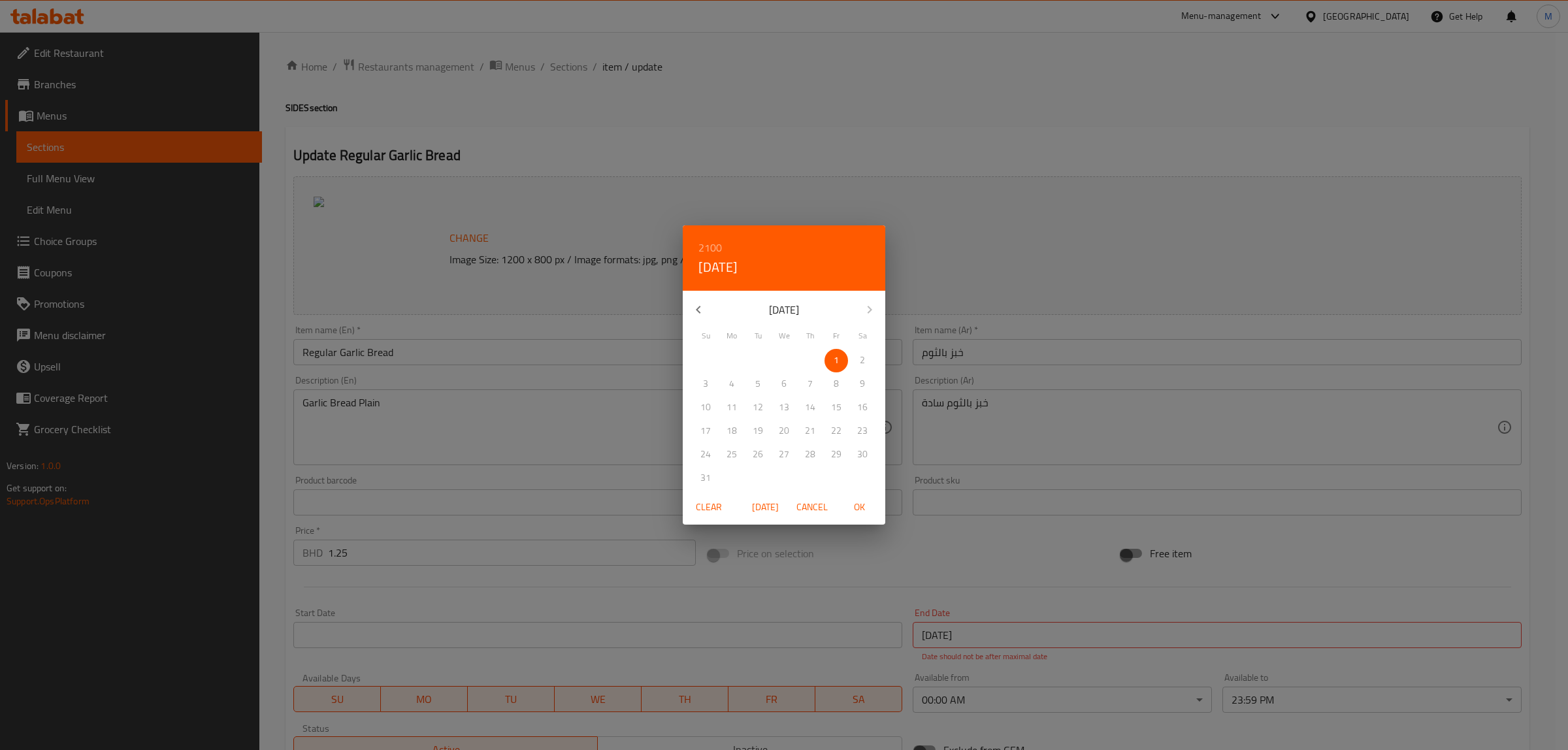
click at [711, 503] on span "Clear" at bounding box center [709, 507] width 31 height 17
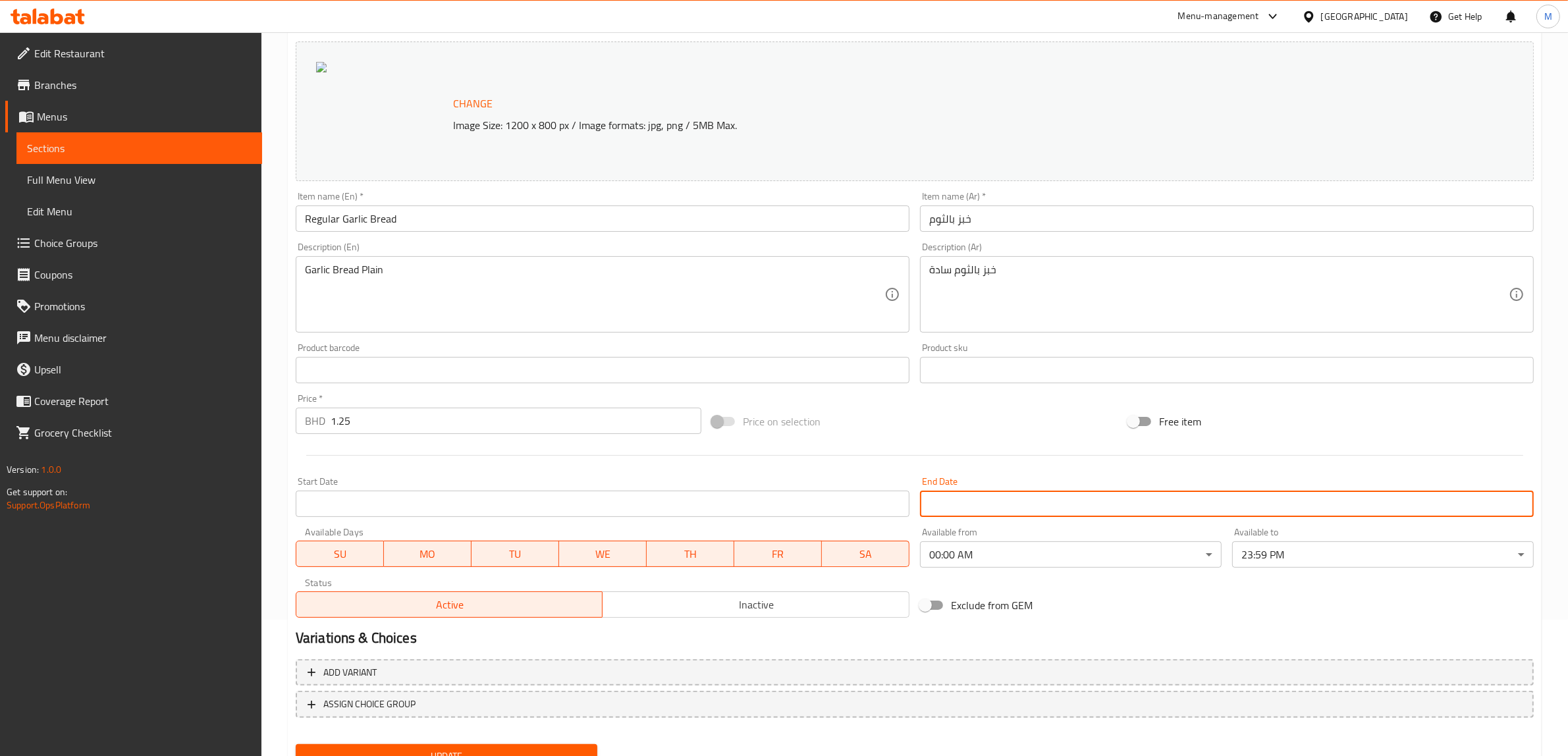
scroll to position [192, 0]
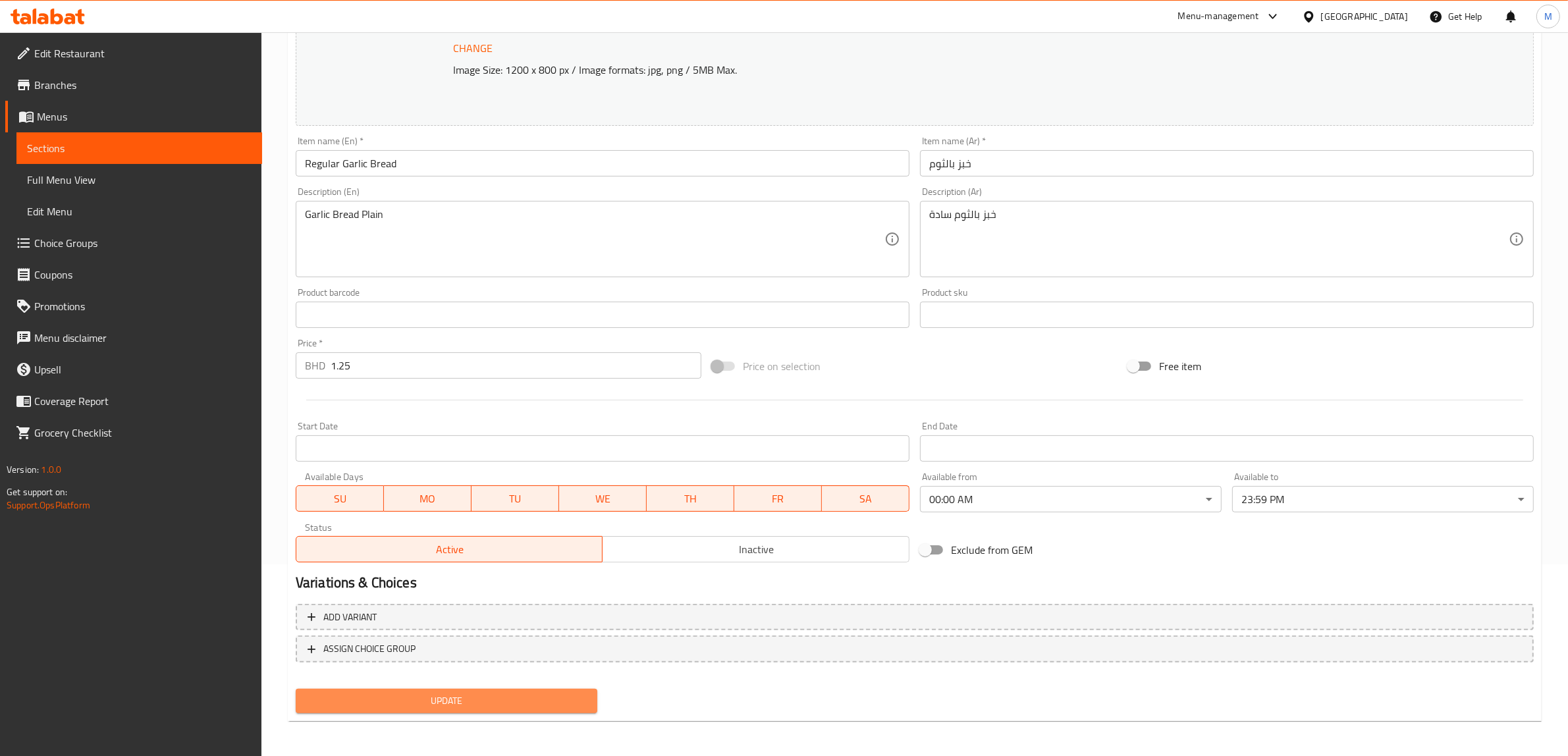
click at [386, 701] on span "Update" at bounding box center [446, 701] width 281 height 17
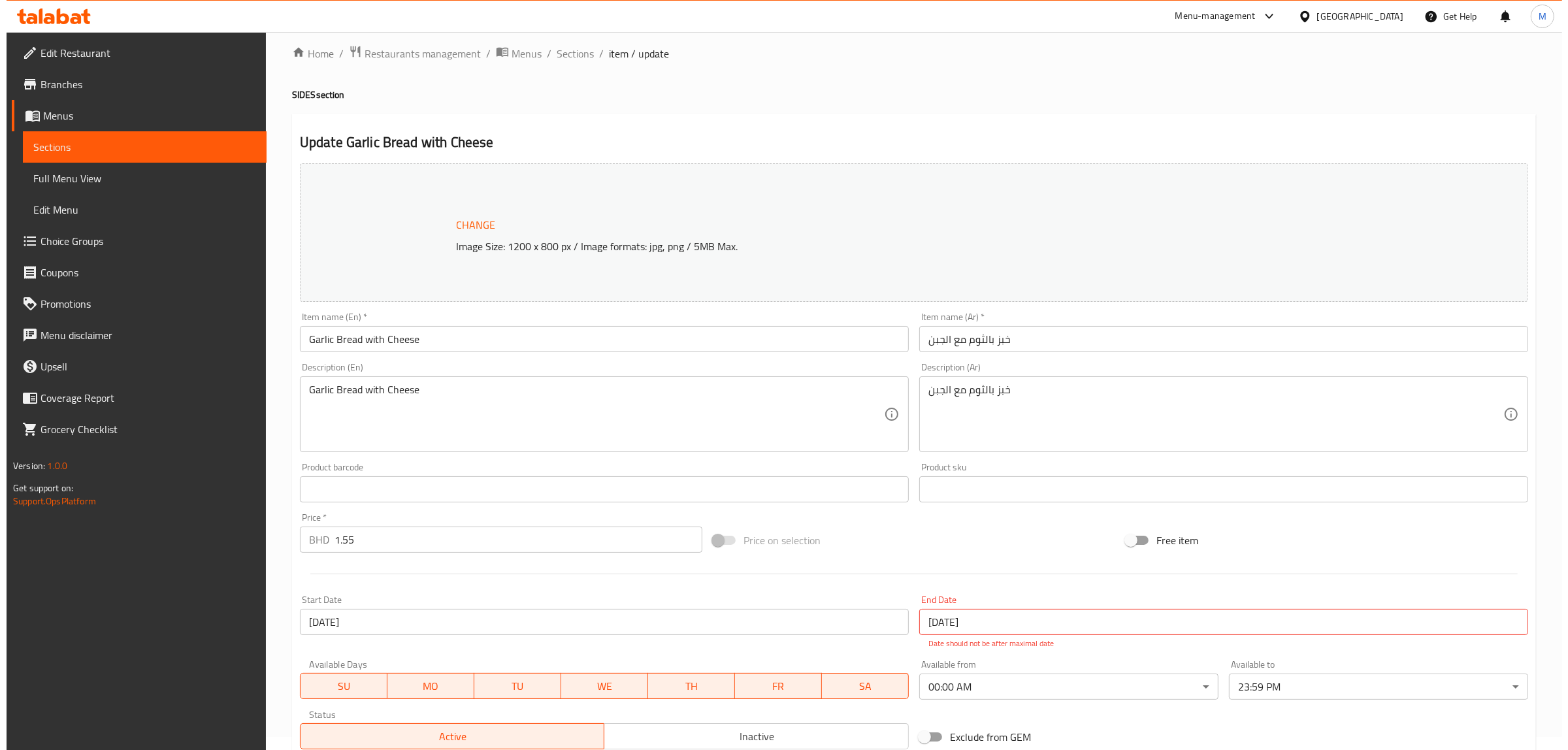
scroll to position [204, 0]
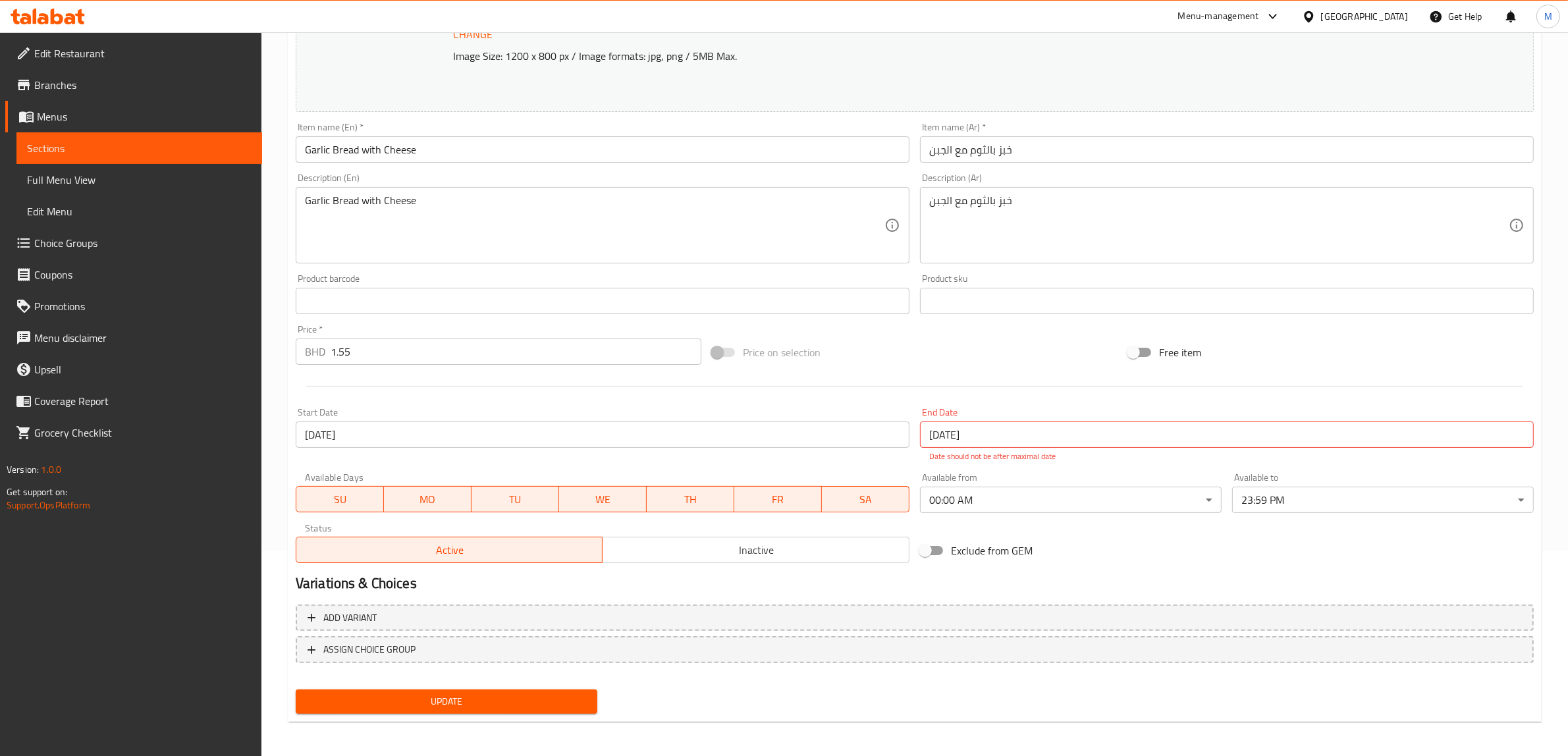
click at [383, 433] on input "[DATE]" at bounding box center [602, 434] width 614 height 26
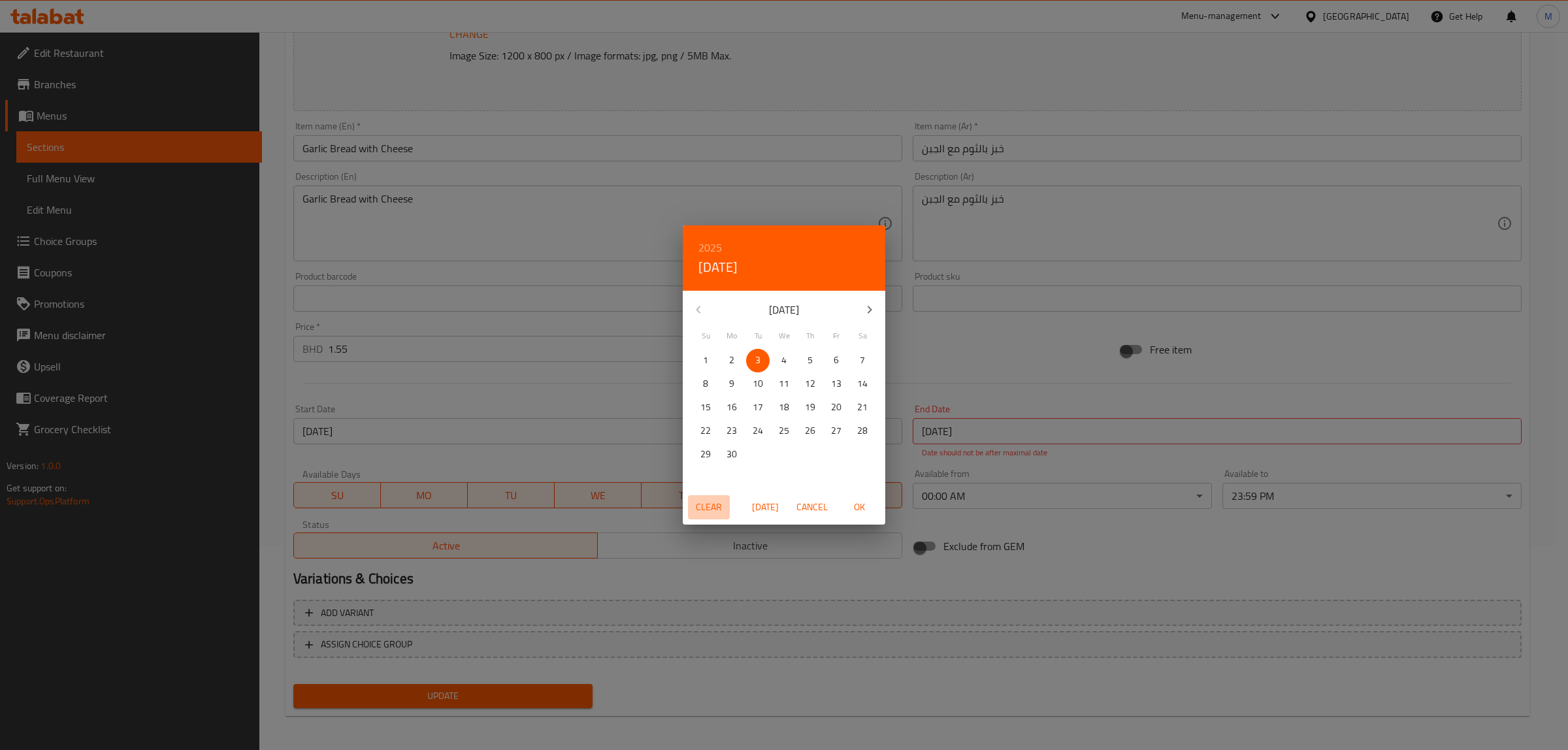
click at [715, 505] on span "Clear" at bounding box center [709, 507] width 31 height 17
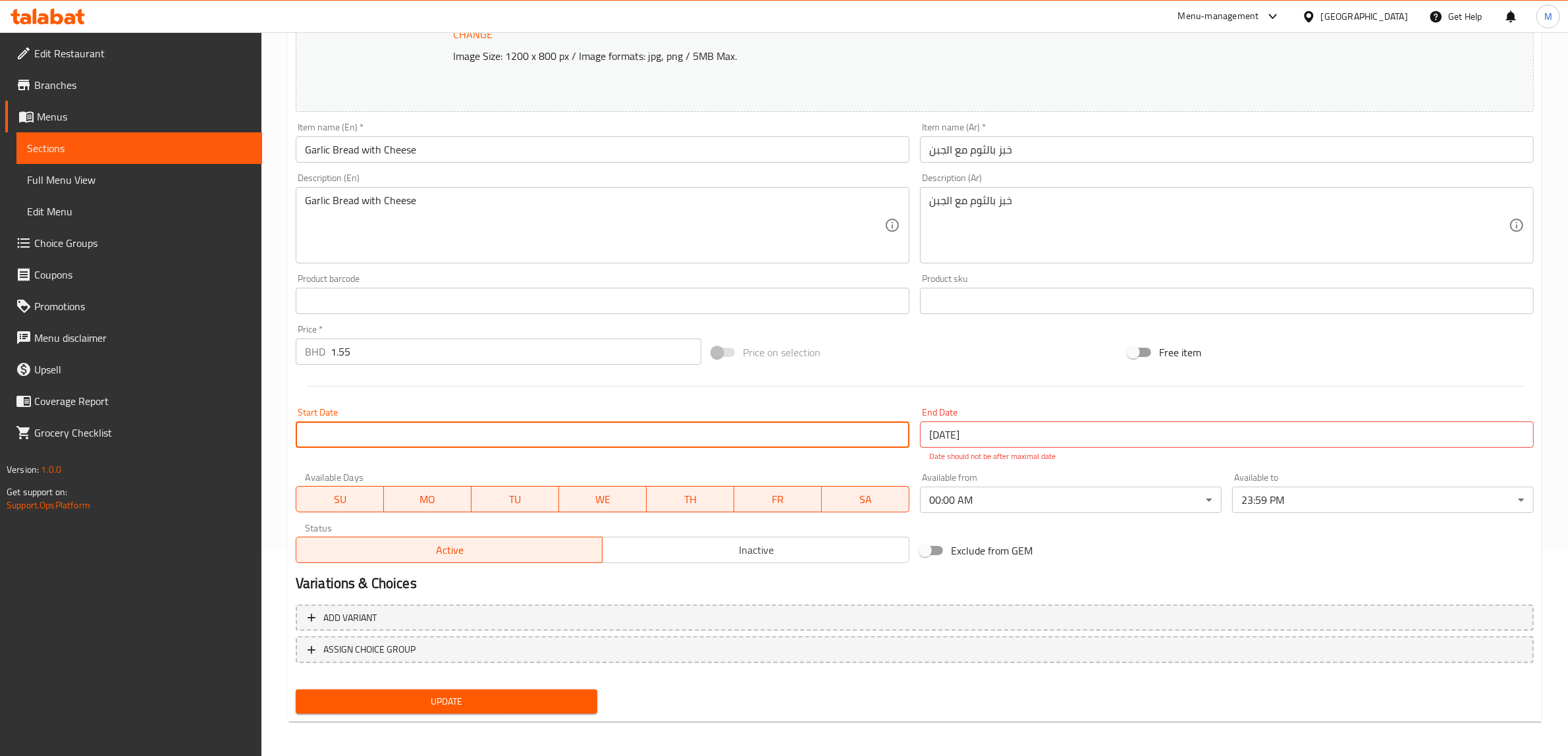
click at [1038, 434] on input "[DATE]" at bounding box center [1227, 434] width 614 height 26
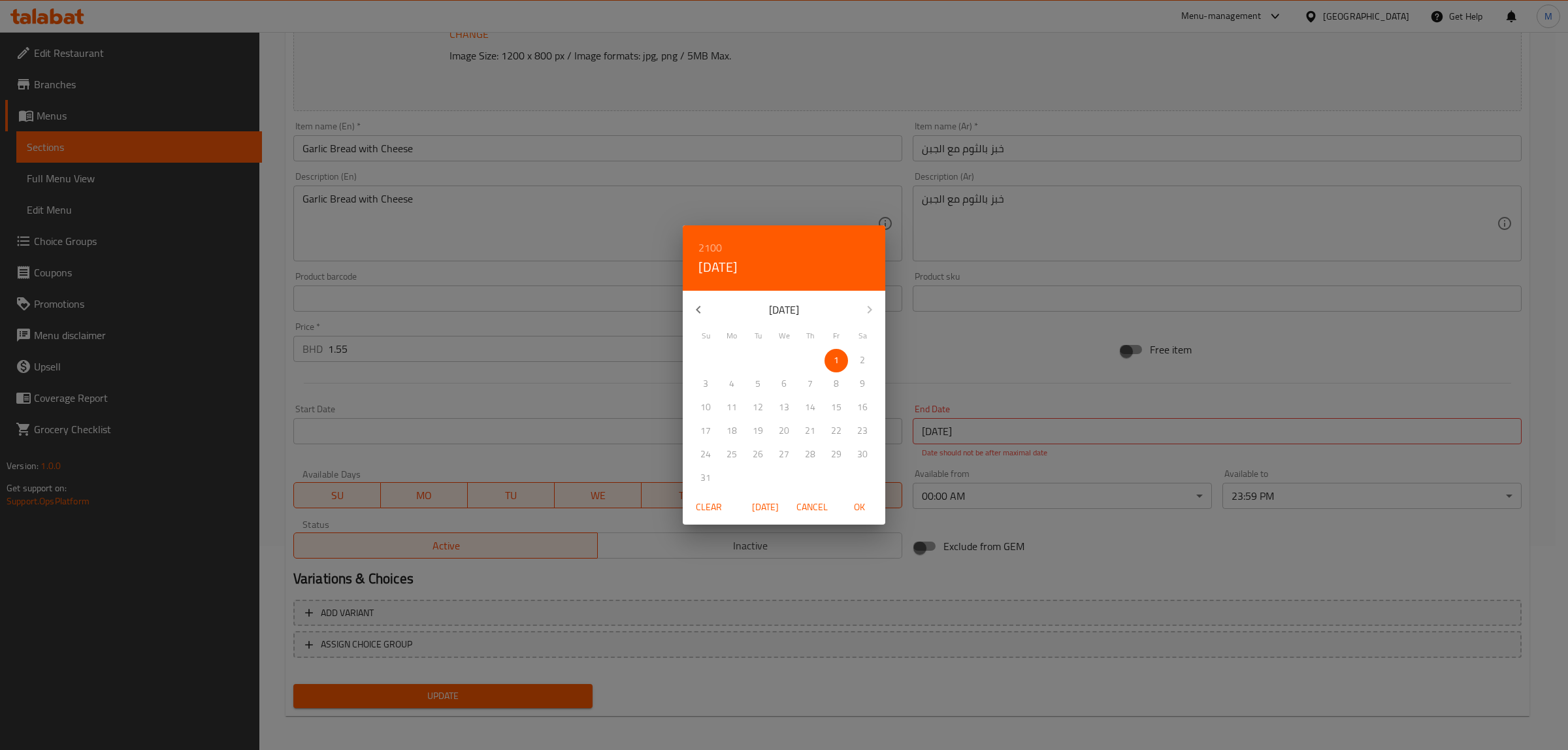
click at [717, 503] on span "Clear" at bounding box center [709, 507] width 31 height 17
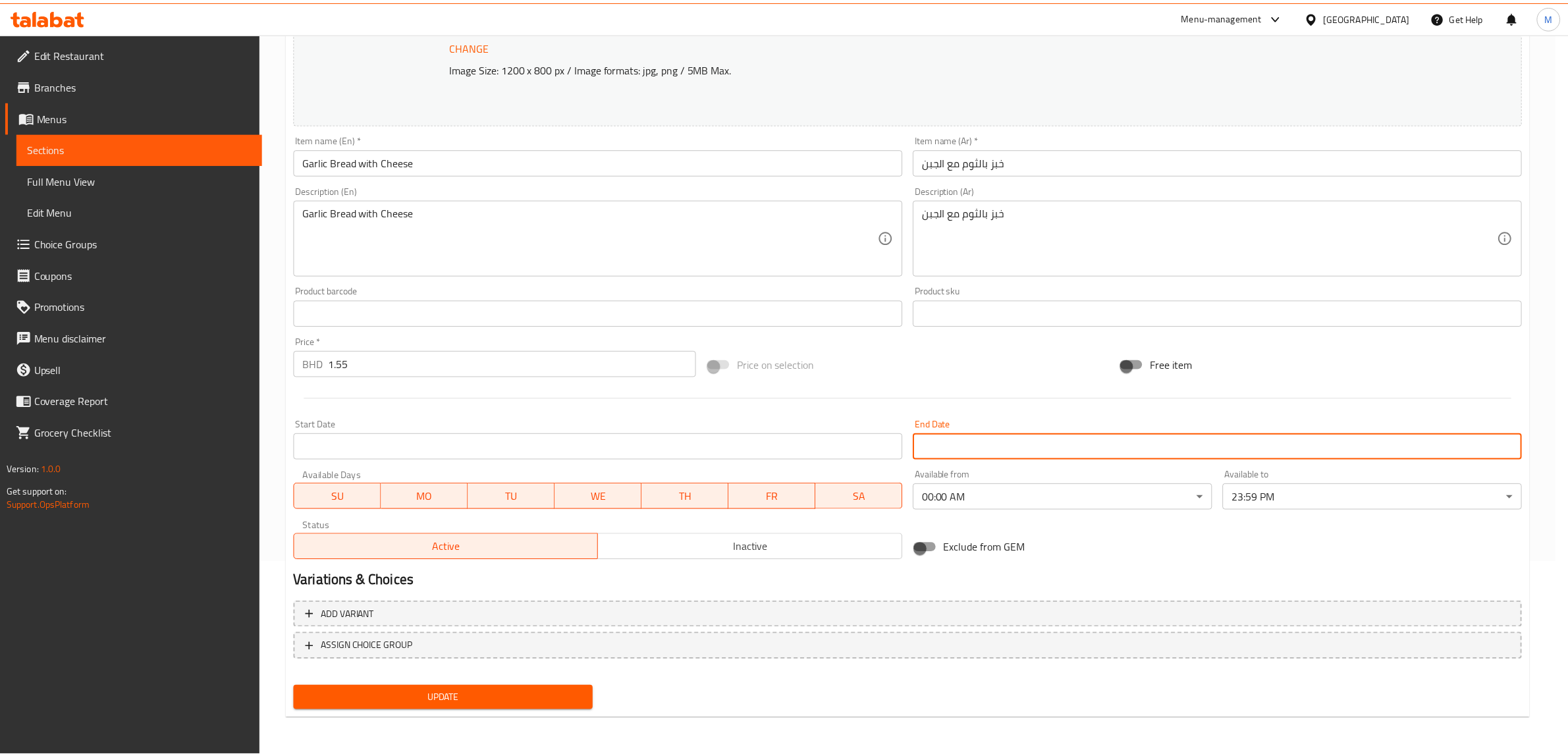
scroll to position [192, 0]
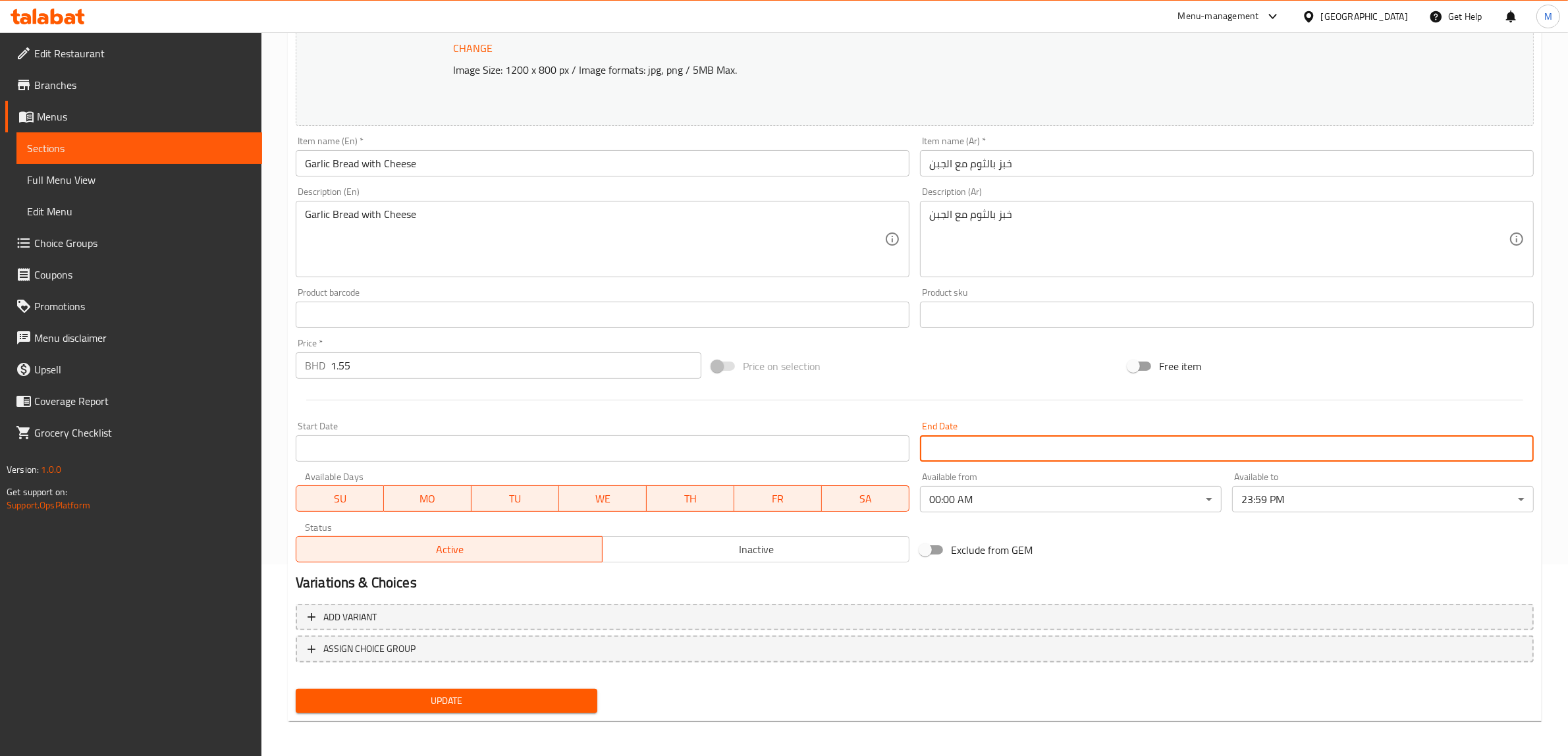
click at [720, 411] on div at bounding box center [915, 400] width 1249 height 33
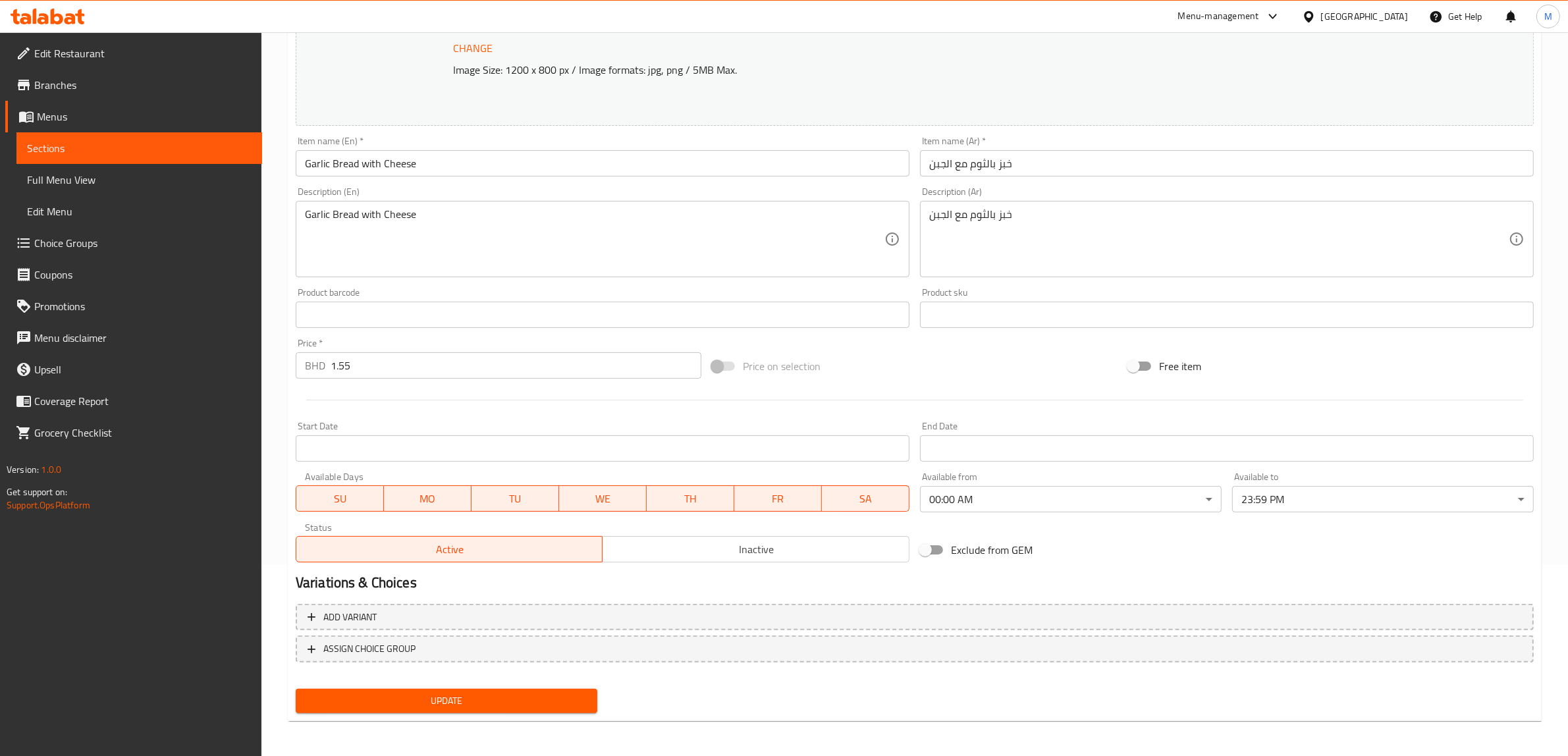
click at [443, 694] on span "Update" at bounding box center [446, 701] width 281 height 17
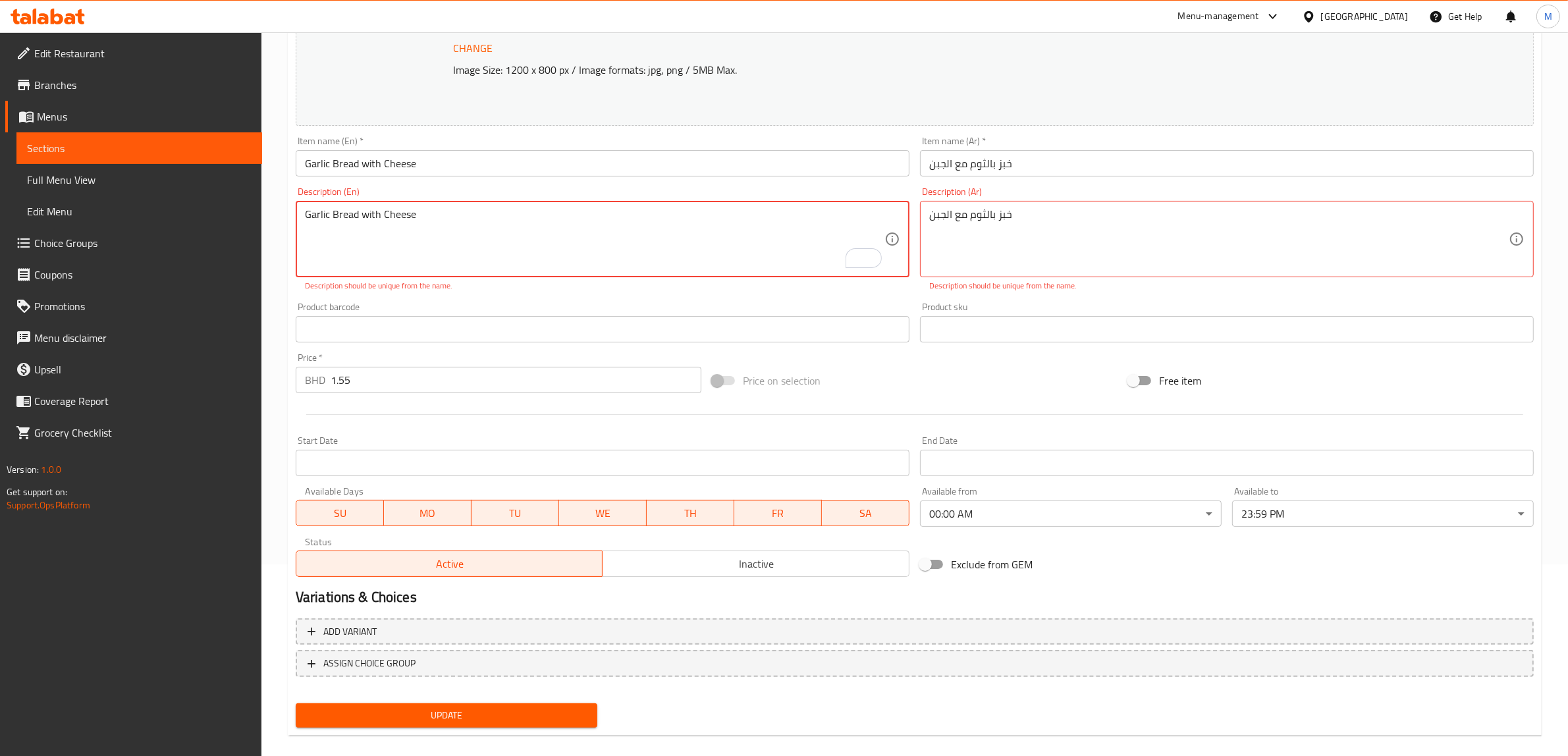
click at [460, 212] on textarea "Garlic Bread with Cheese" at bounding box center [594, 239] width 580 height 62
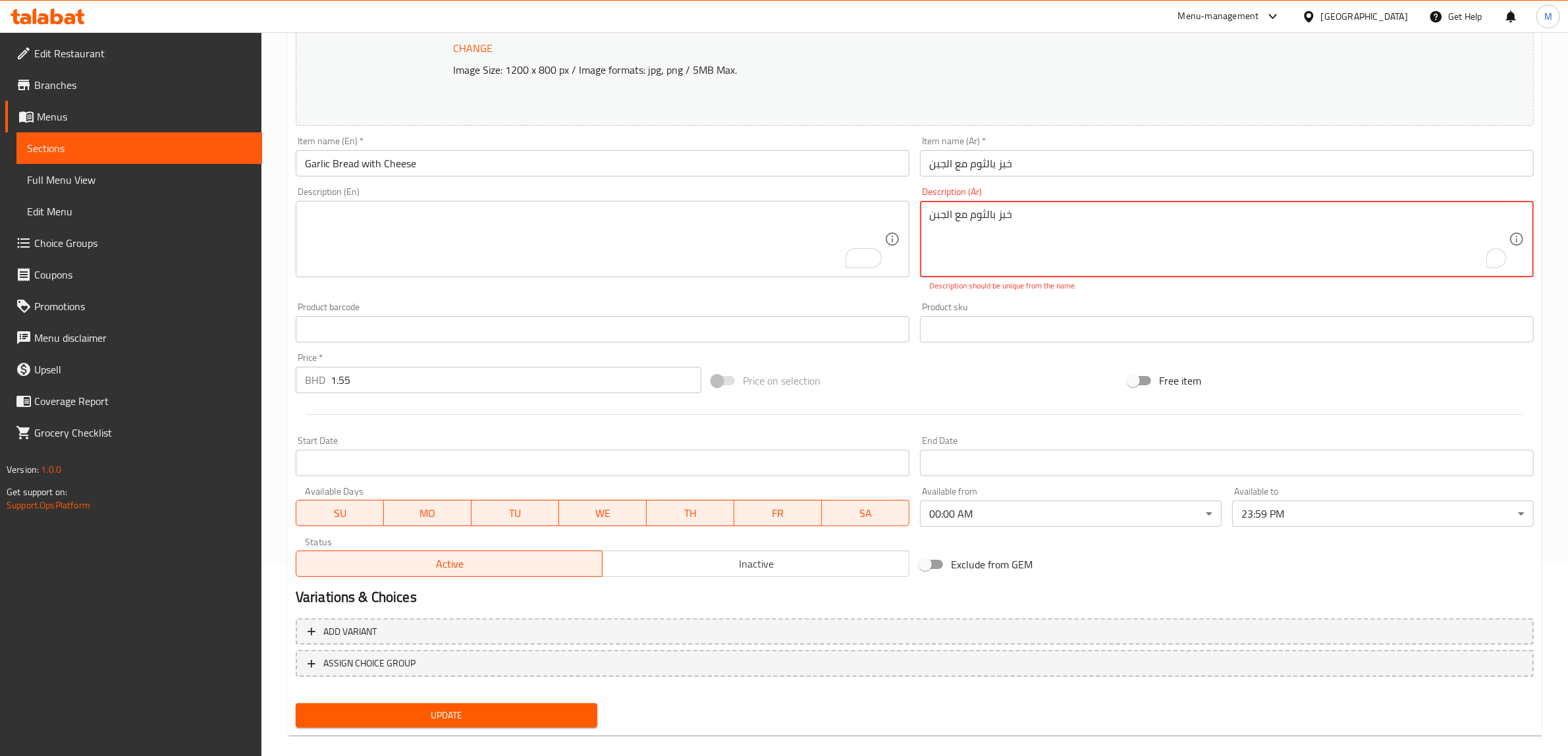
click at [985, 226] on textarea "خبز بالثوم مع الجبن" at bounding box center [1219, 239] width 580 height 62
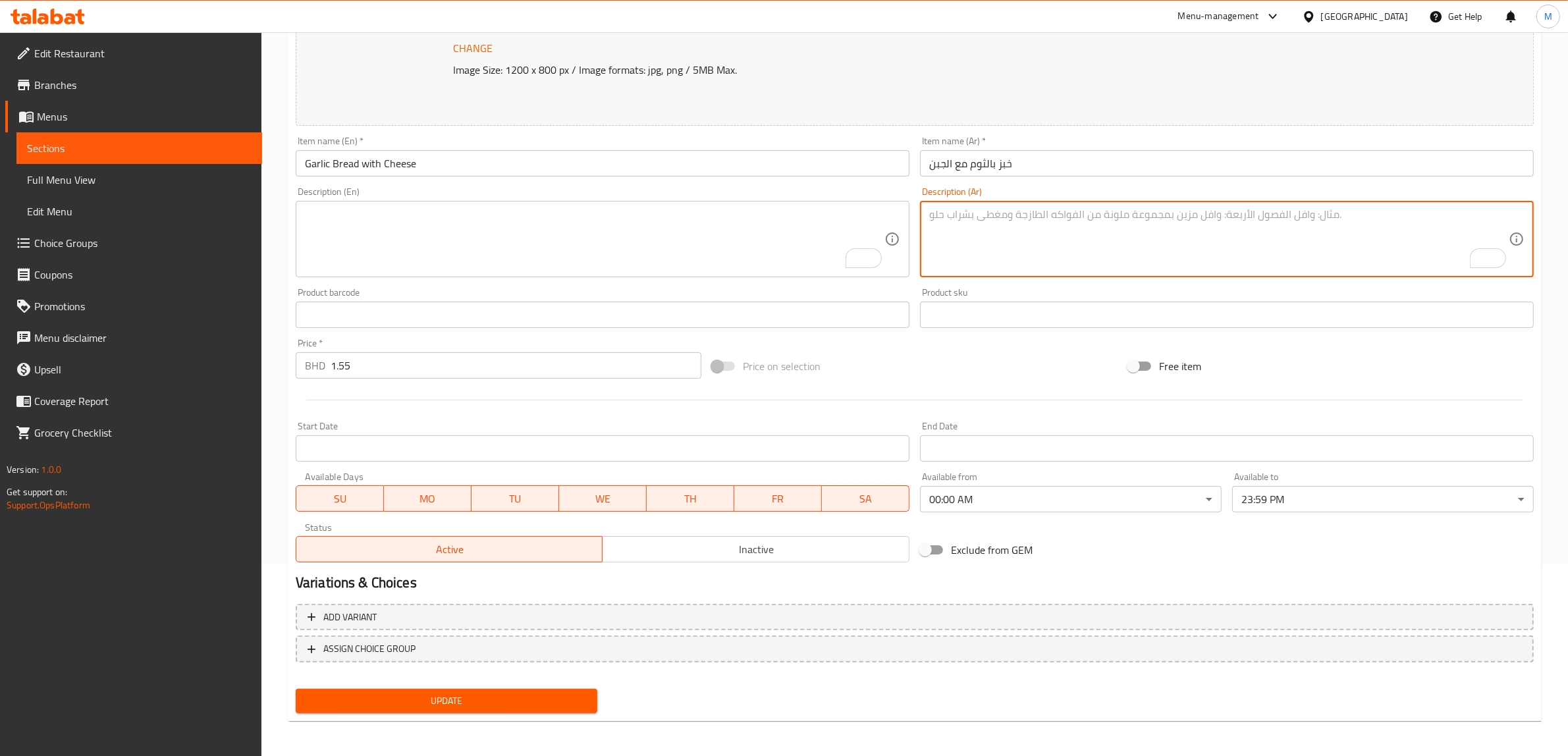
click at [446, 700] on span "Update" at bounding box center [446, 701] width 281 height 17
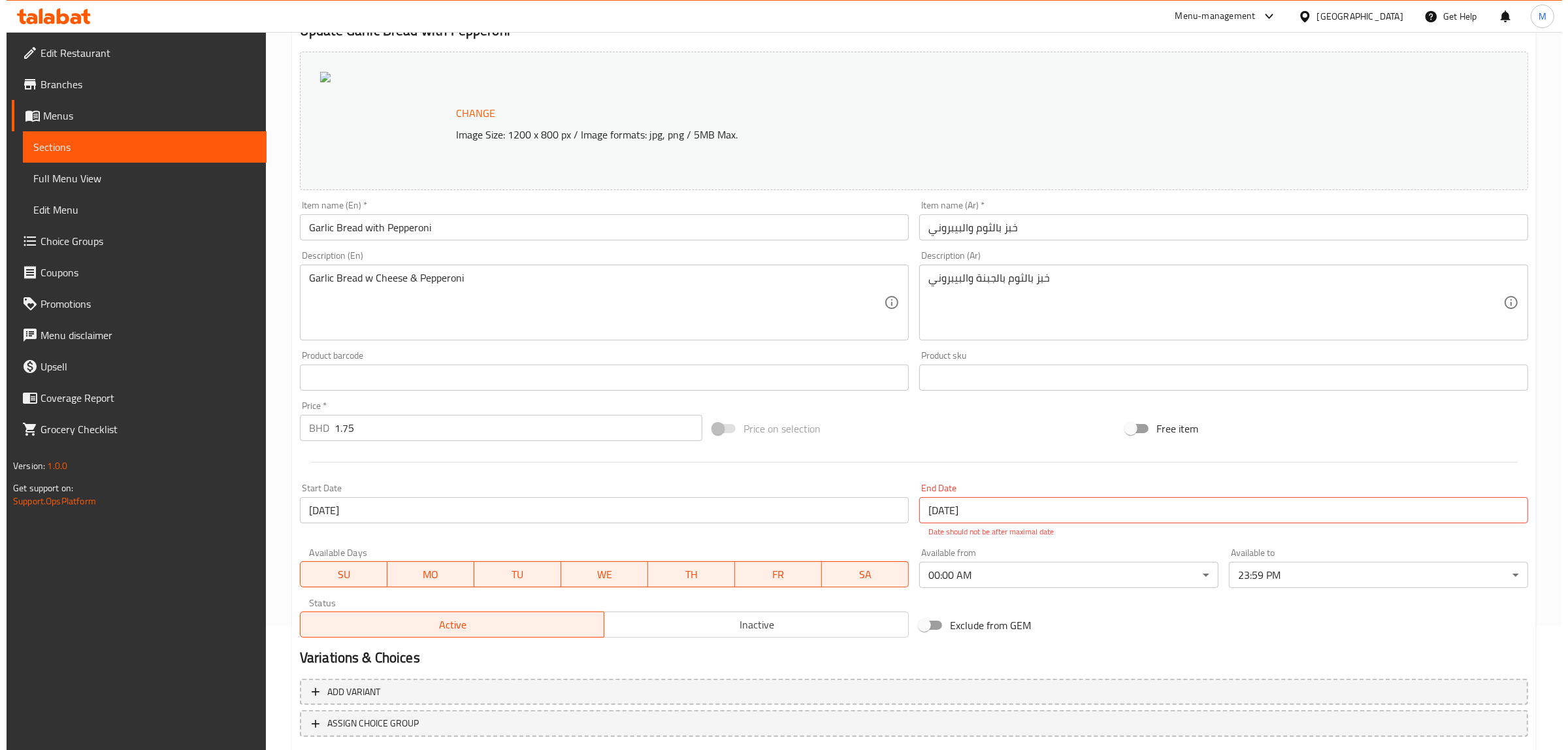
scroll to position [204, 0]
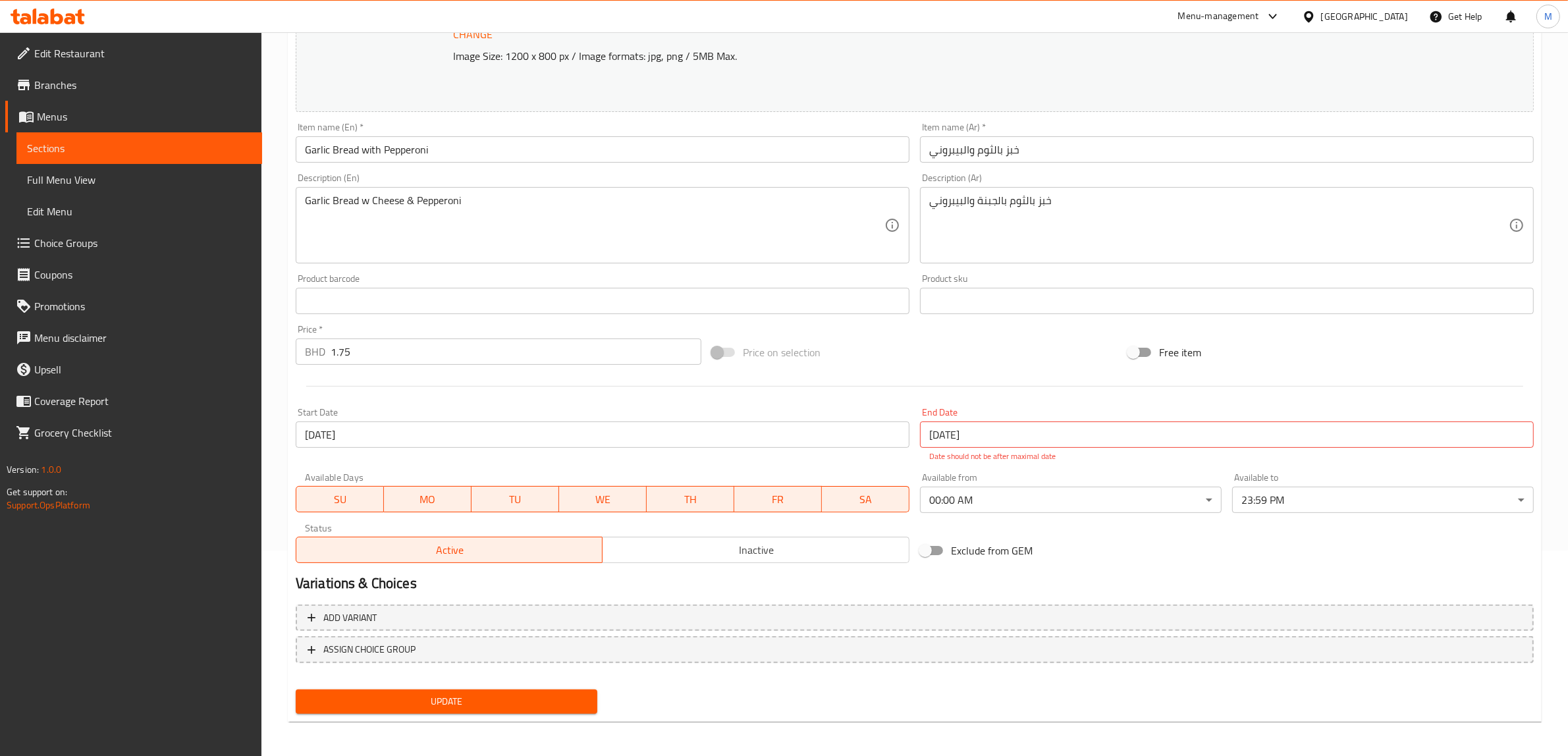
click at [427, 433] on input "[DATE]" at bounding box center [602, 434] width 614 height 26
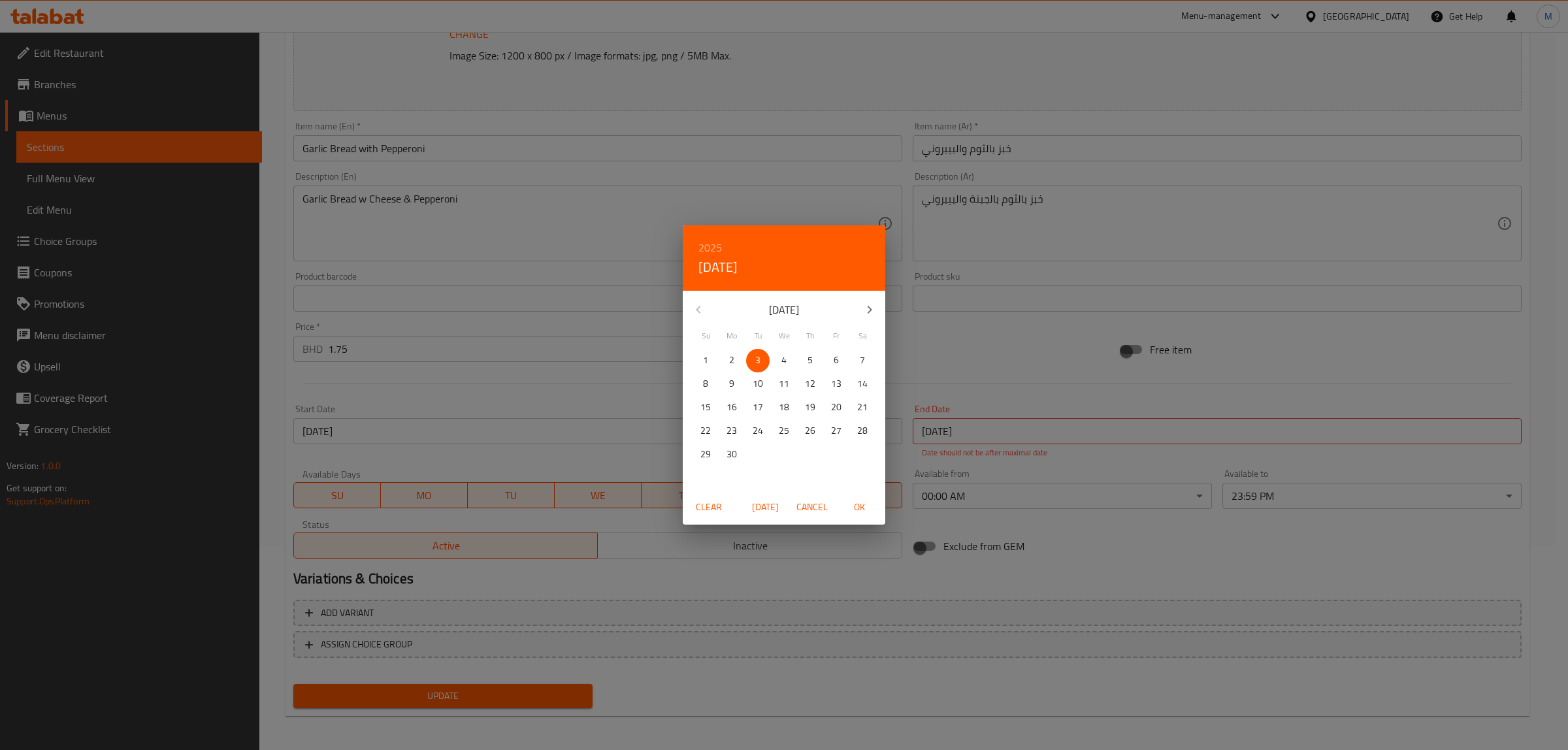
click at [702, 503] on span "Clear" at bounding box center [709, 507] width 31 height 17
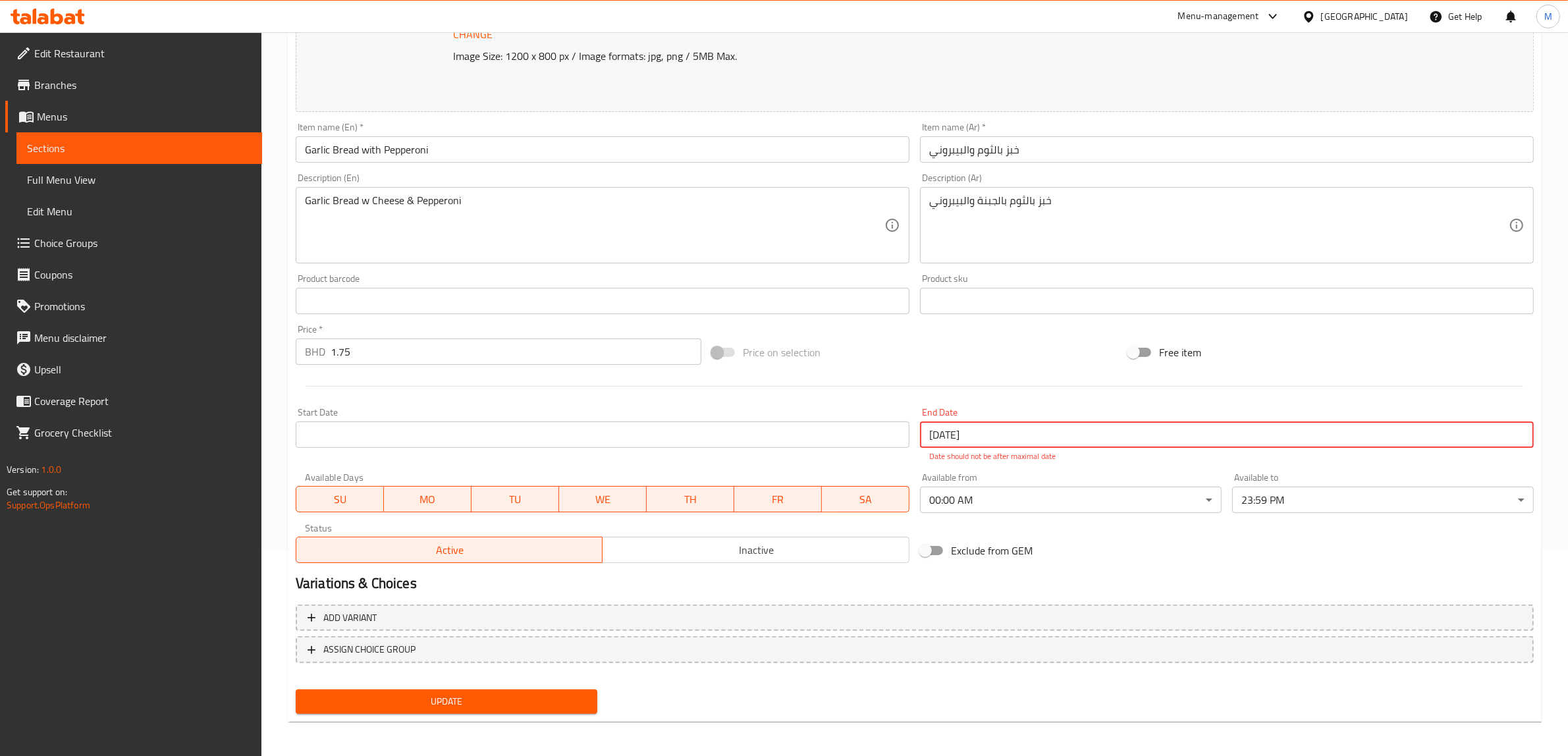
click at [1022, 440] on input "[DATE]" at bounding box center [1227, 434] width 614 height 26
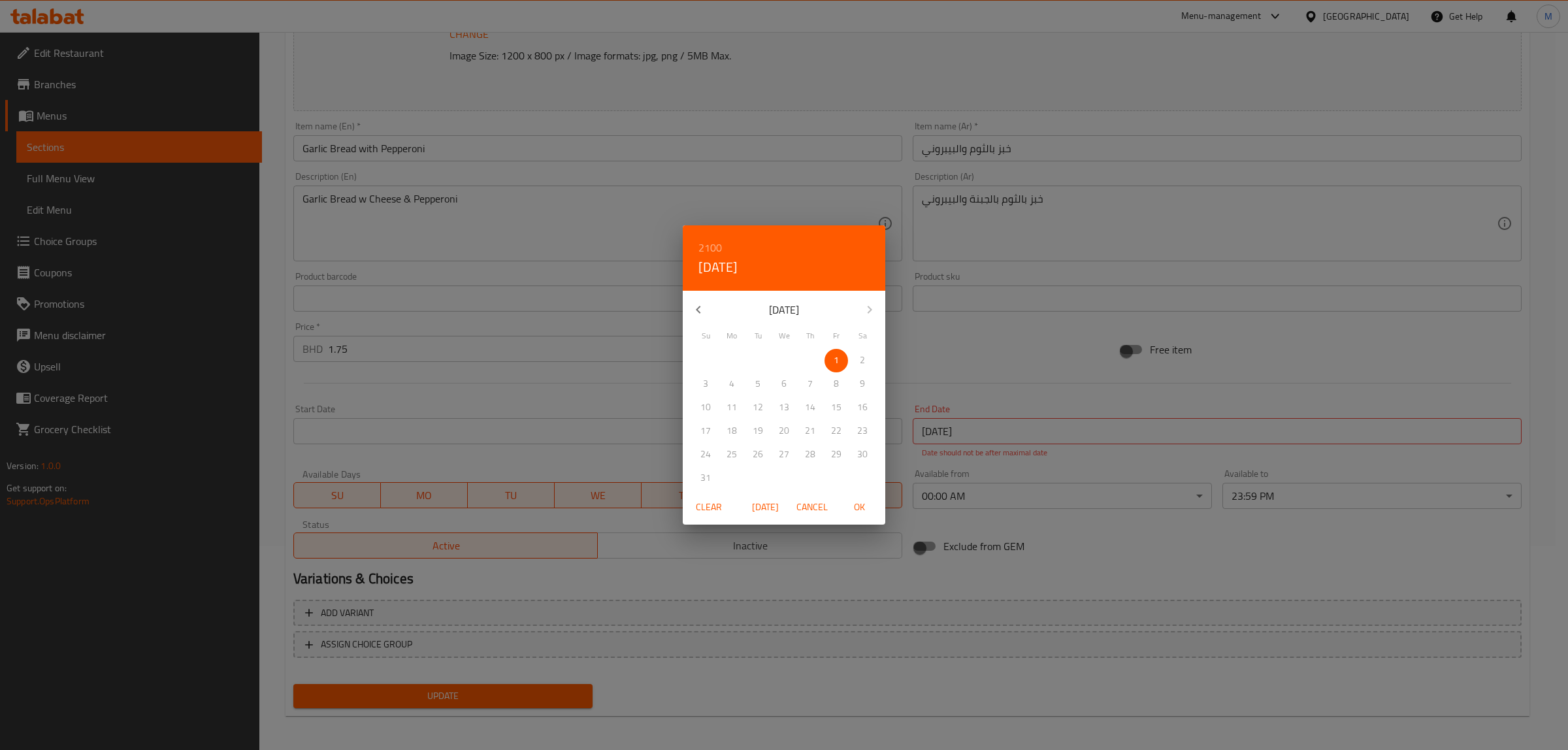
drag, startPoint x: 717, startPoint y: 509, endPoint x: 693, endPoint y: 540, distance: 39.2
click at [717, 509] on span "Clear" at bounding box center [709, 507] width 31 height 17
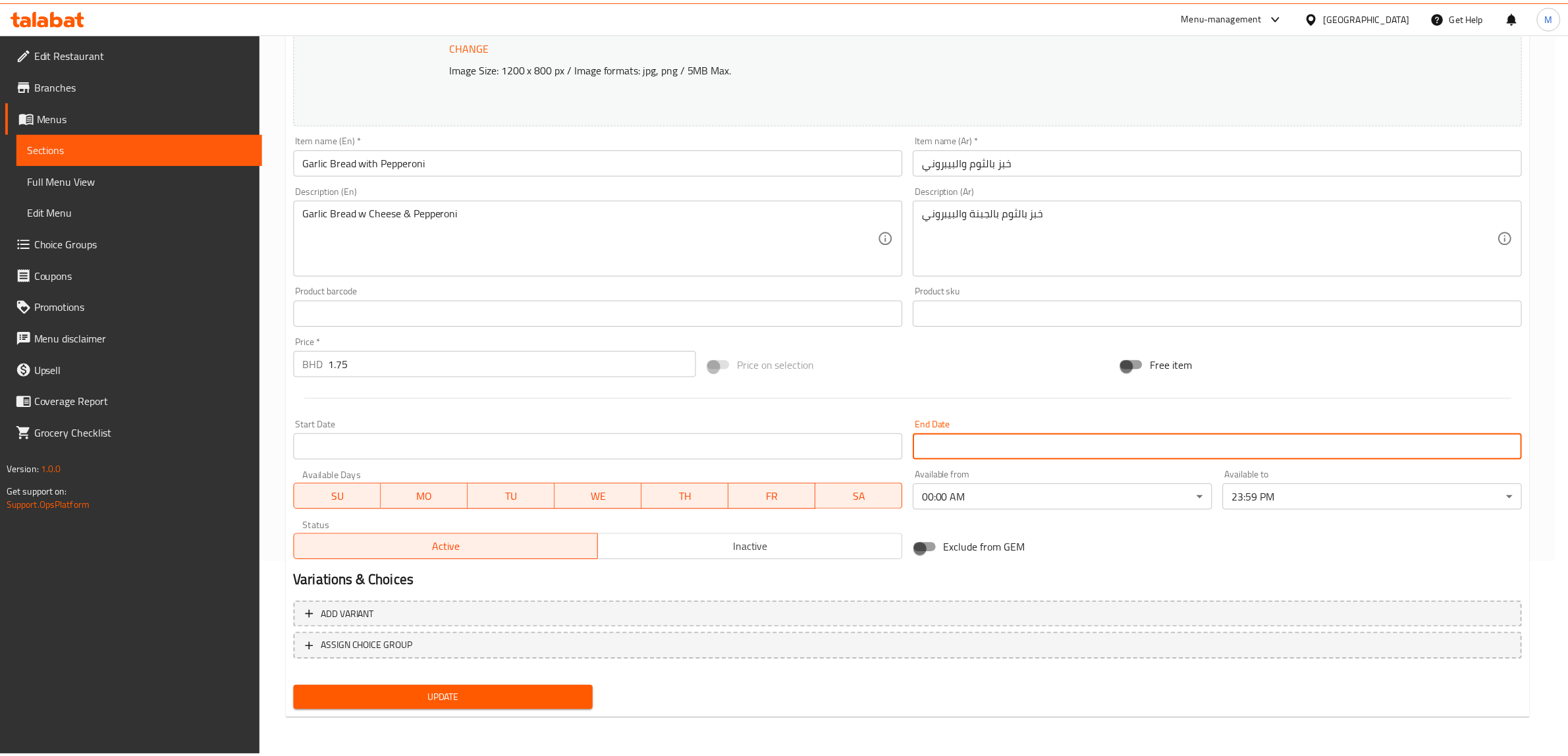
scroll to position [192, 0]
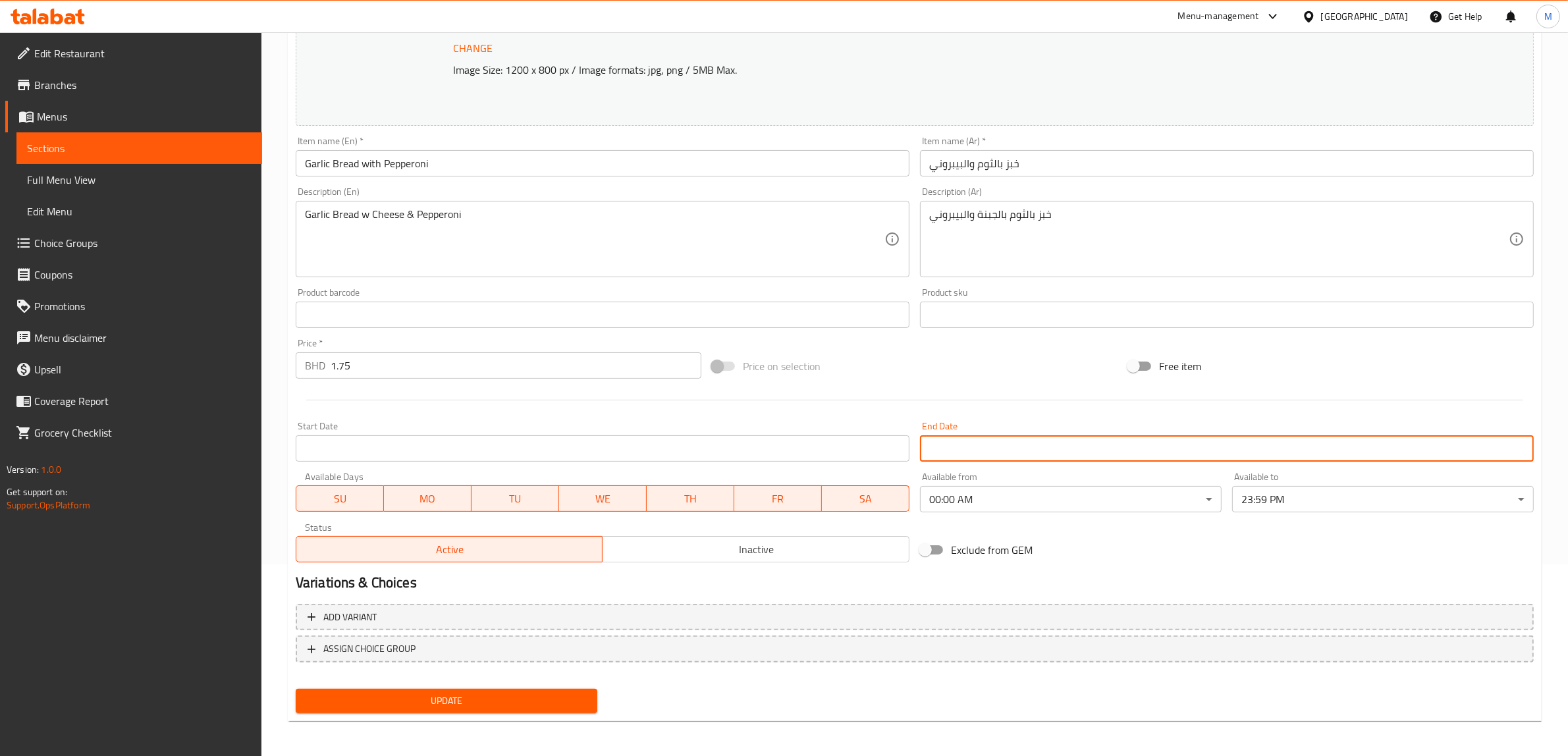
click at [510, 688] on button "Update" at bounding box center [446, 701] width 302 height 25
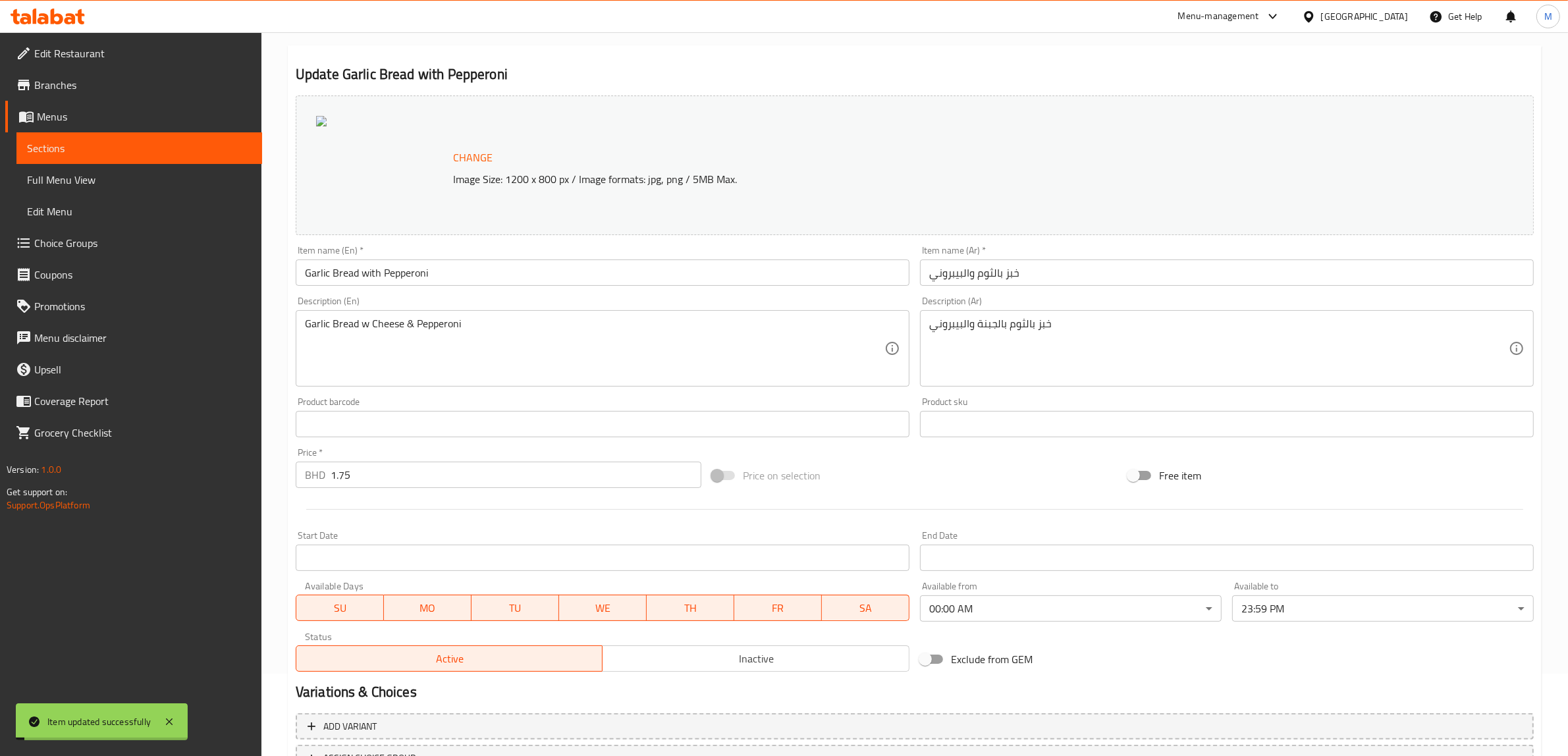
scroll to position [0, 0]
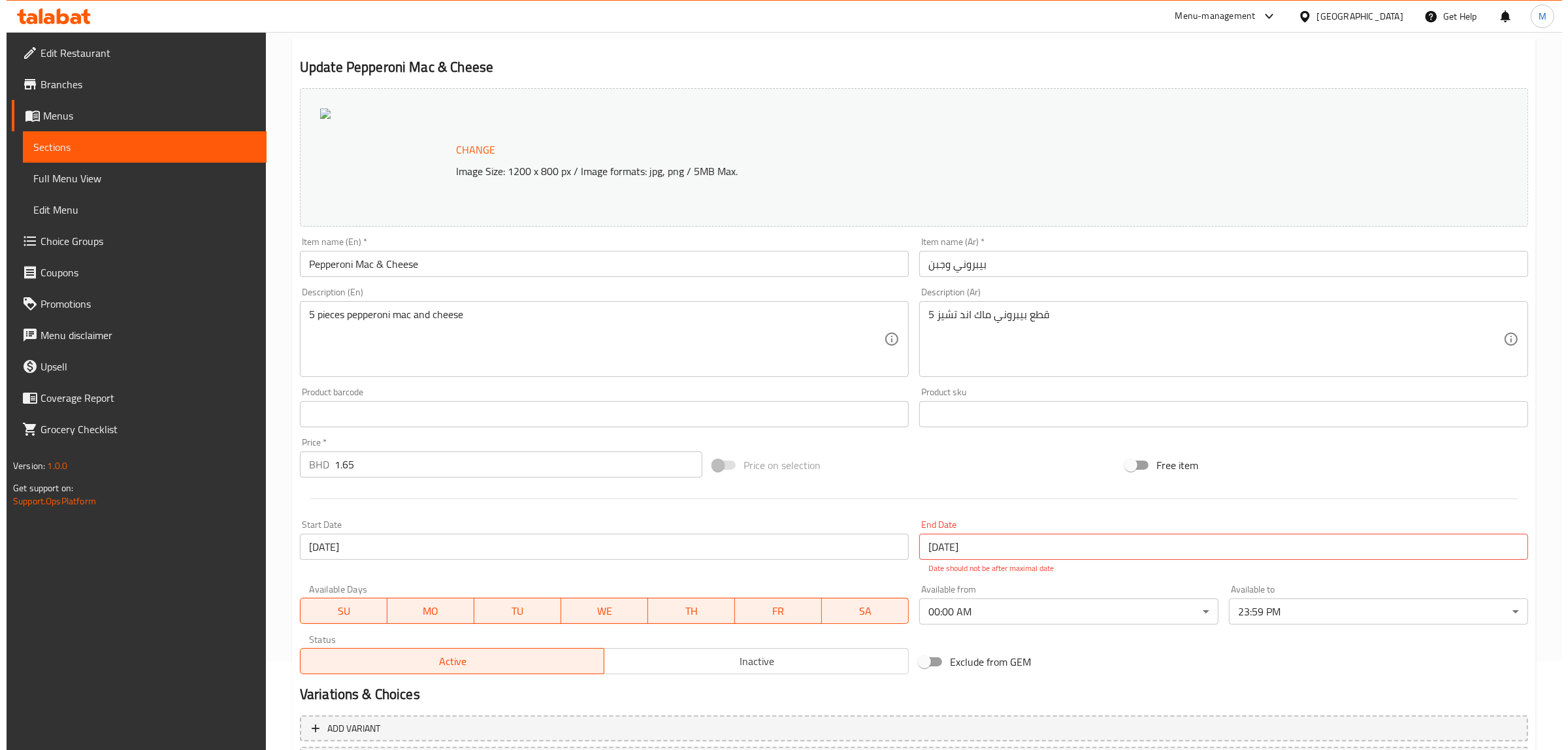
scroll to position [204, 0]
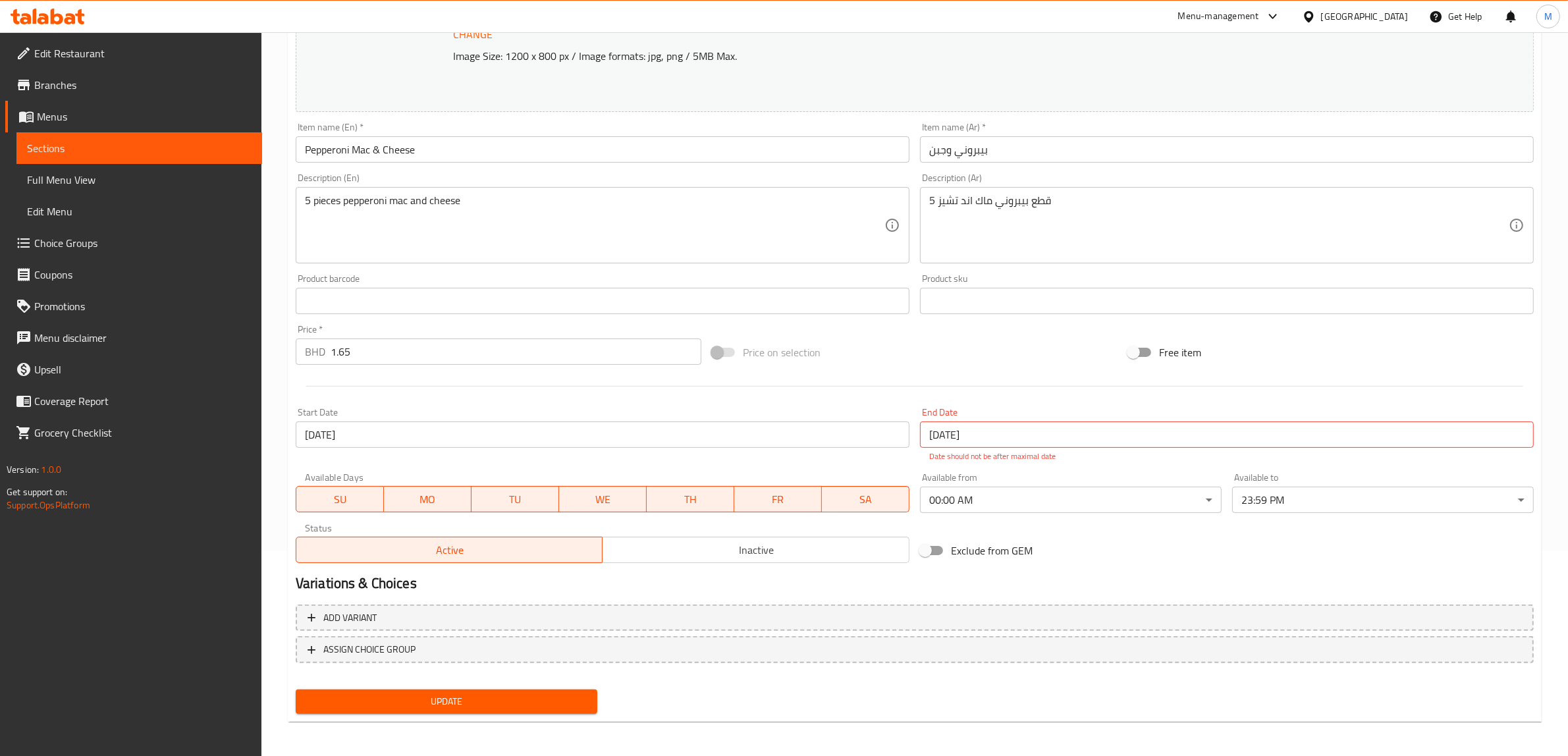
click at [358, 439] on input "[DATE]" at bounding box center [602, 434] width 614 height 26
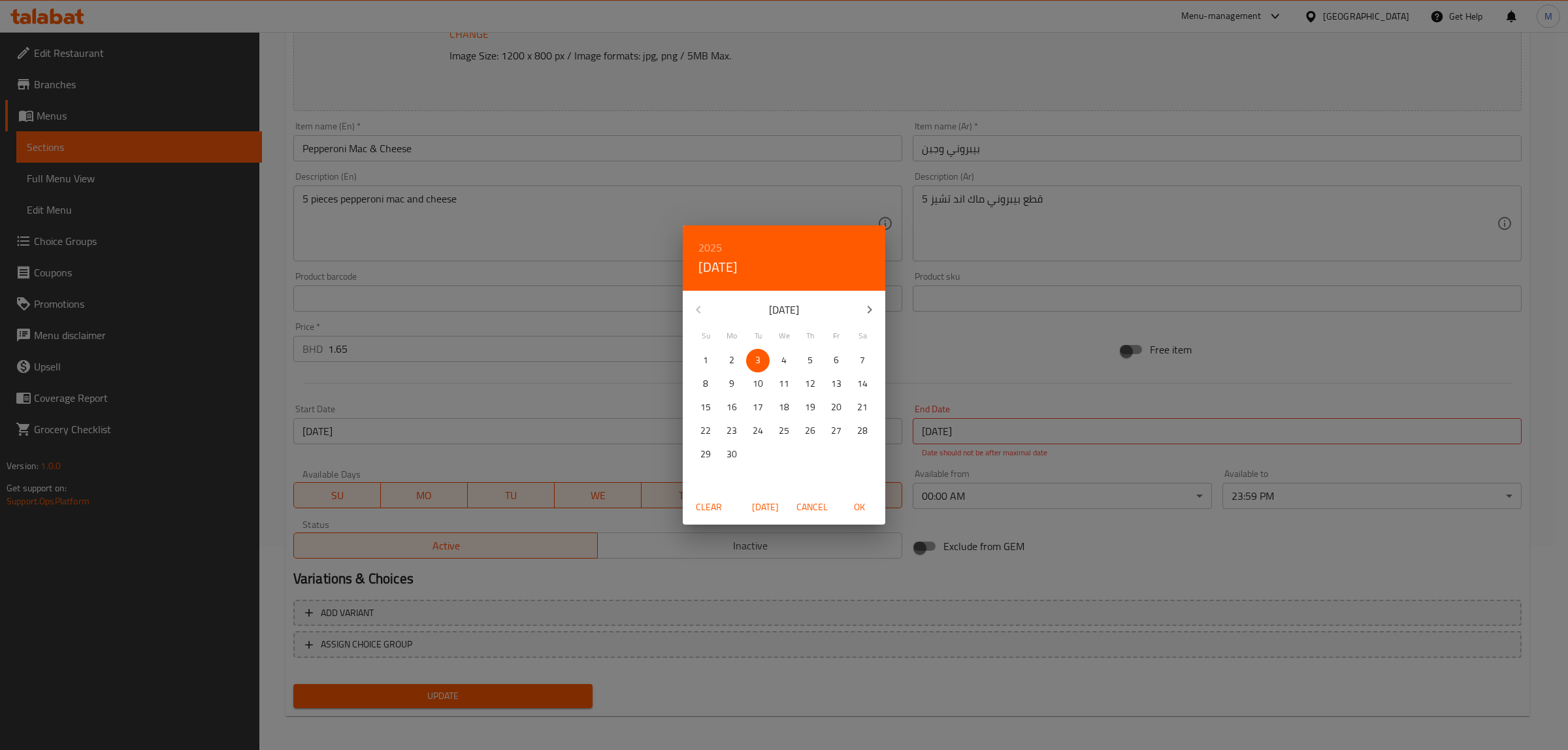
click at [707, 509] on span "Clear" at bounding box center [709, 507] width 31 height 17
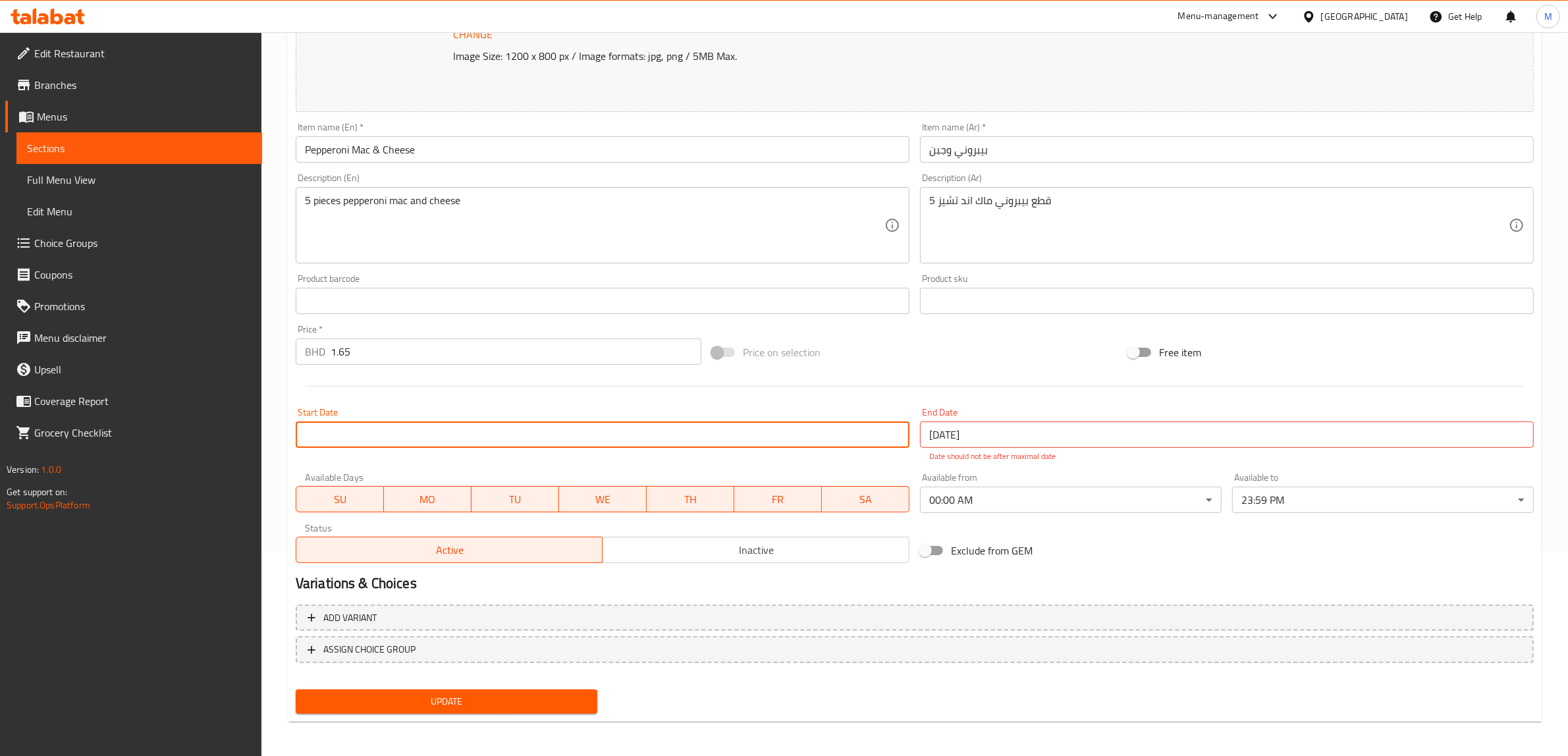
click at [1035, 438] on input "[DATE]" at bounding box center [1227, 434] width 614 height 26
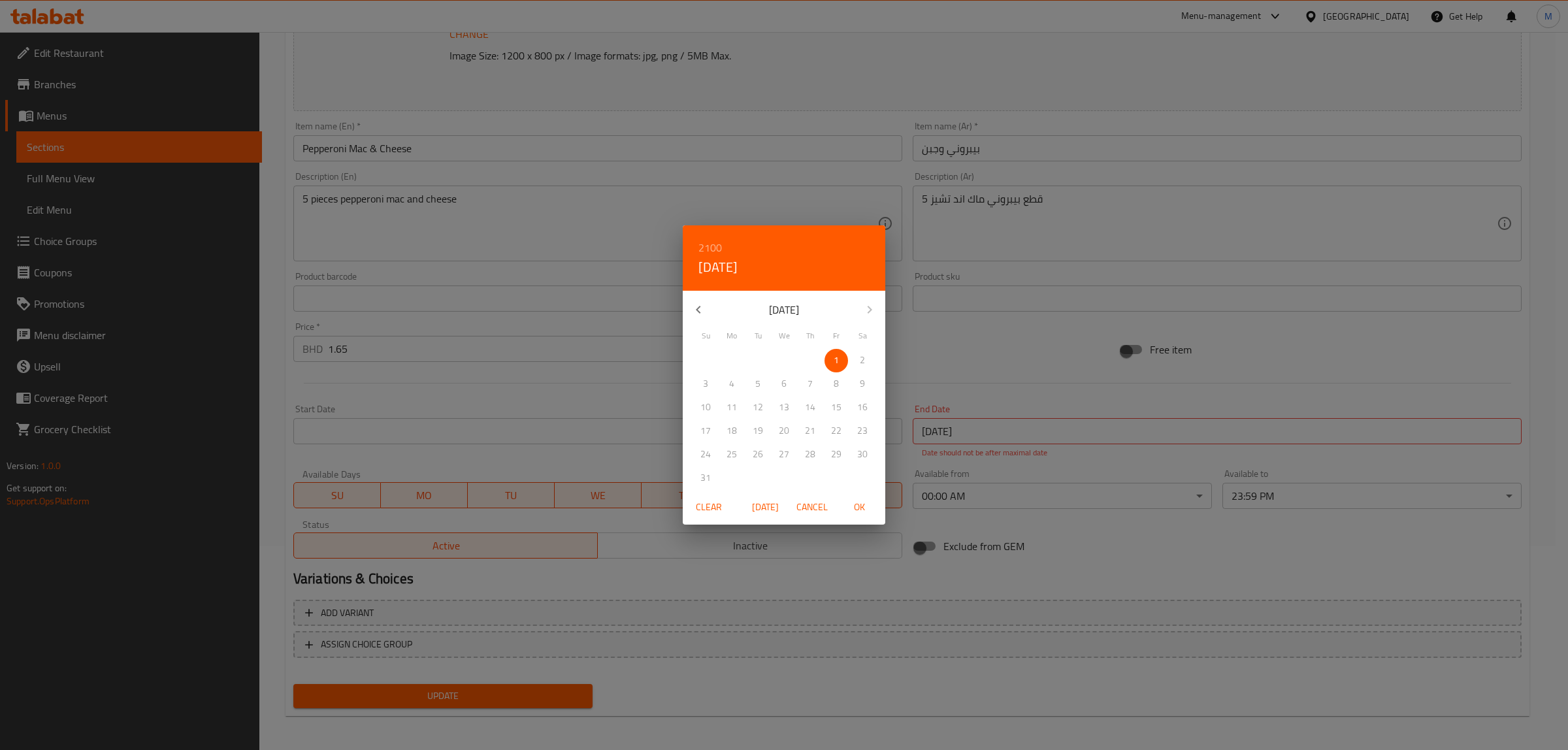
click at [704, 508] on span "Clear" at bounding box center [709, 507] width 31 height 17
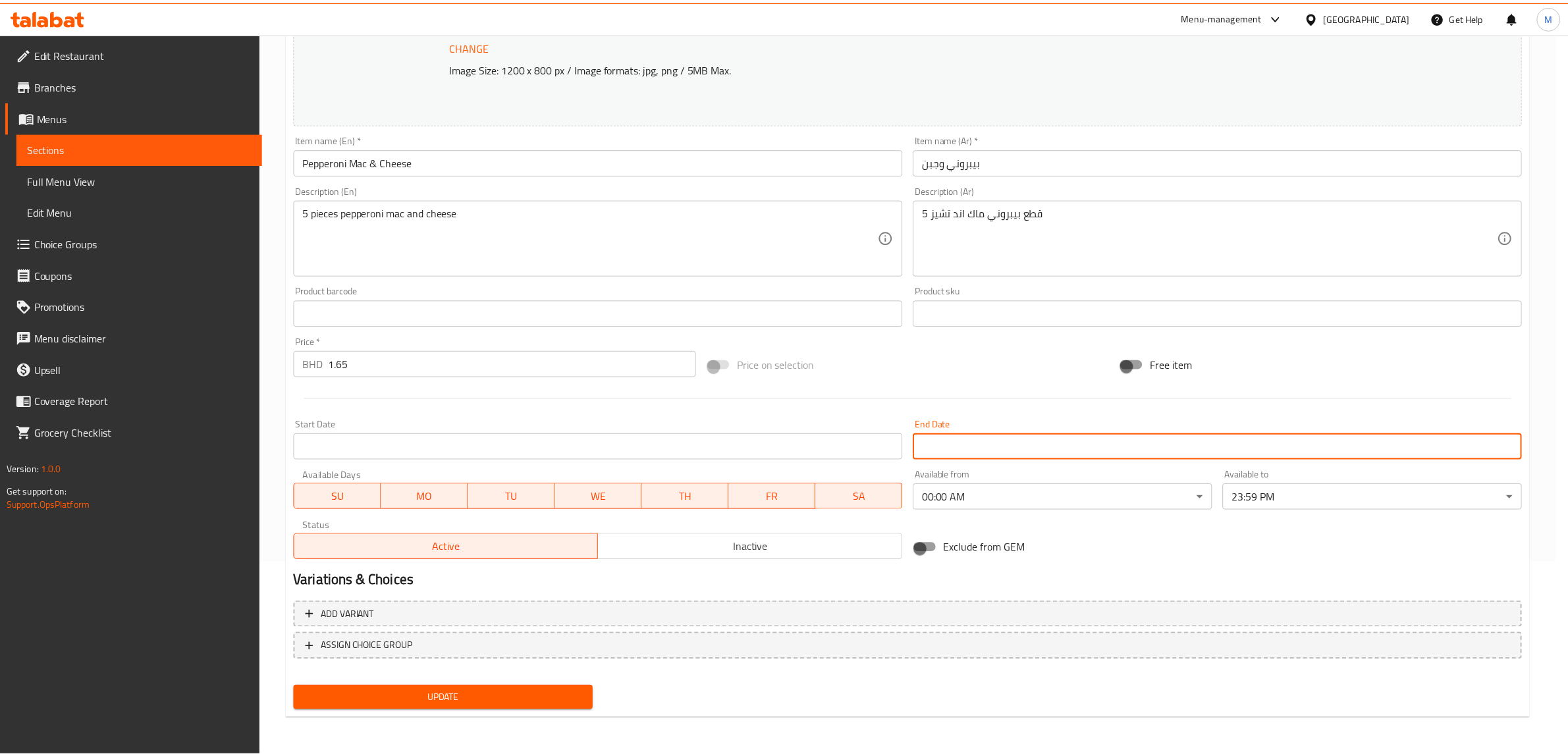
scroll to position [192, 0]
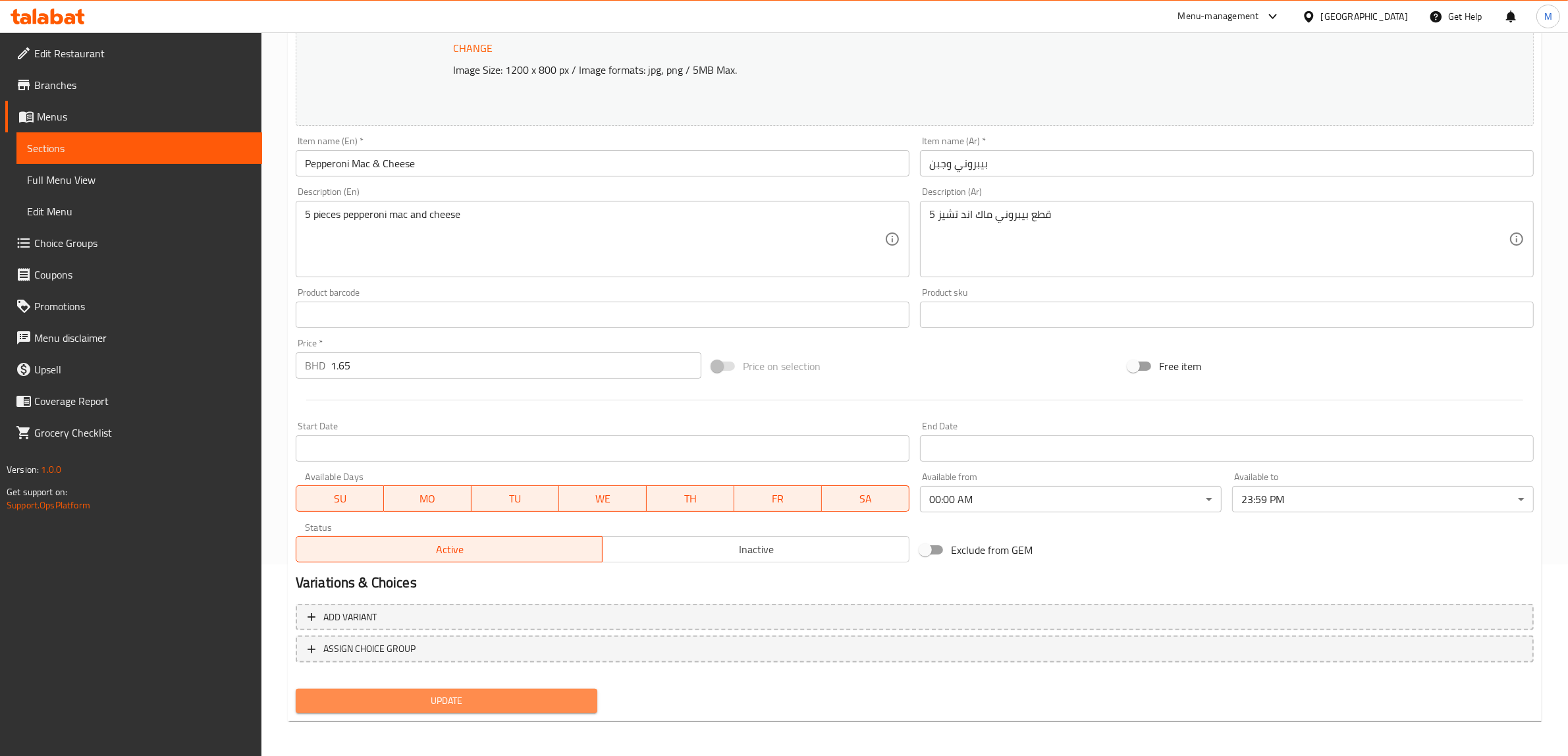
click at [496, 694] on span "Update" at bounding box center [446, 701] width 281 height 17
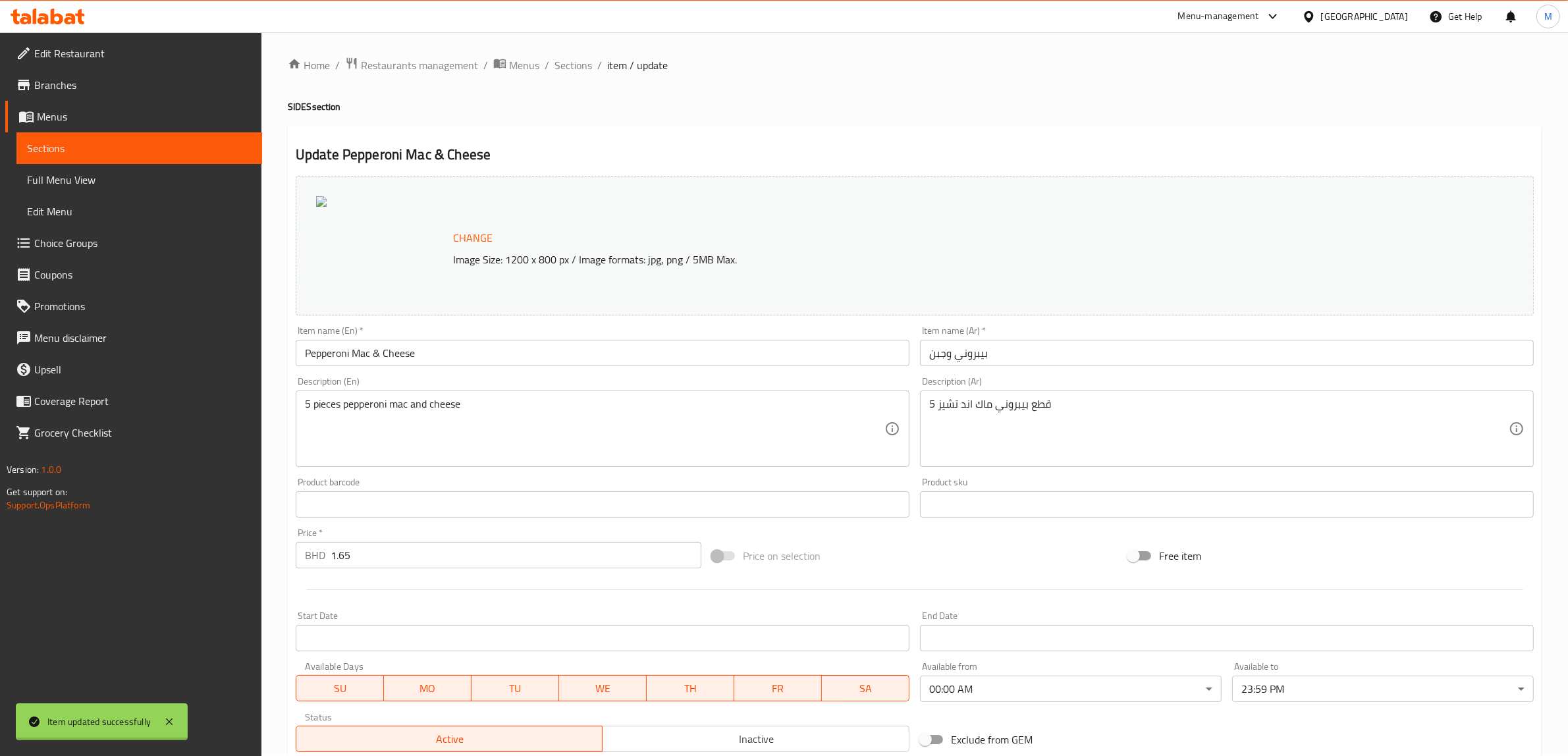
scroll to position [0, 0]
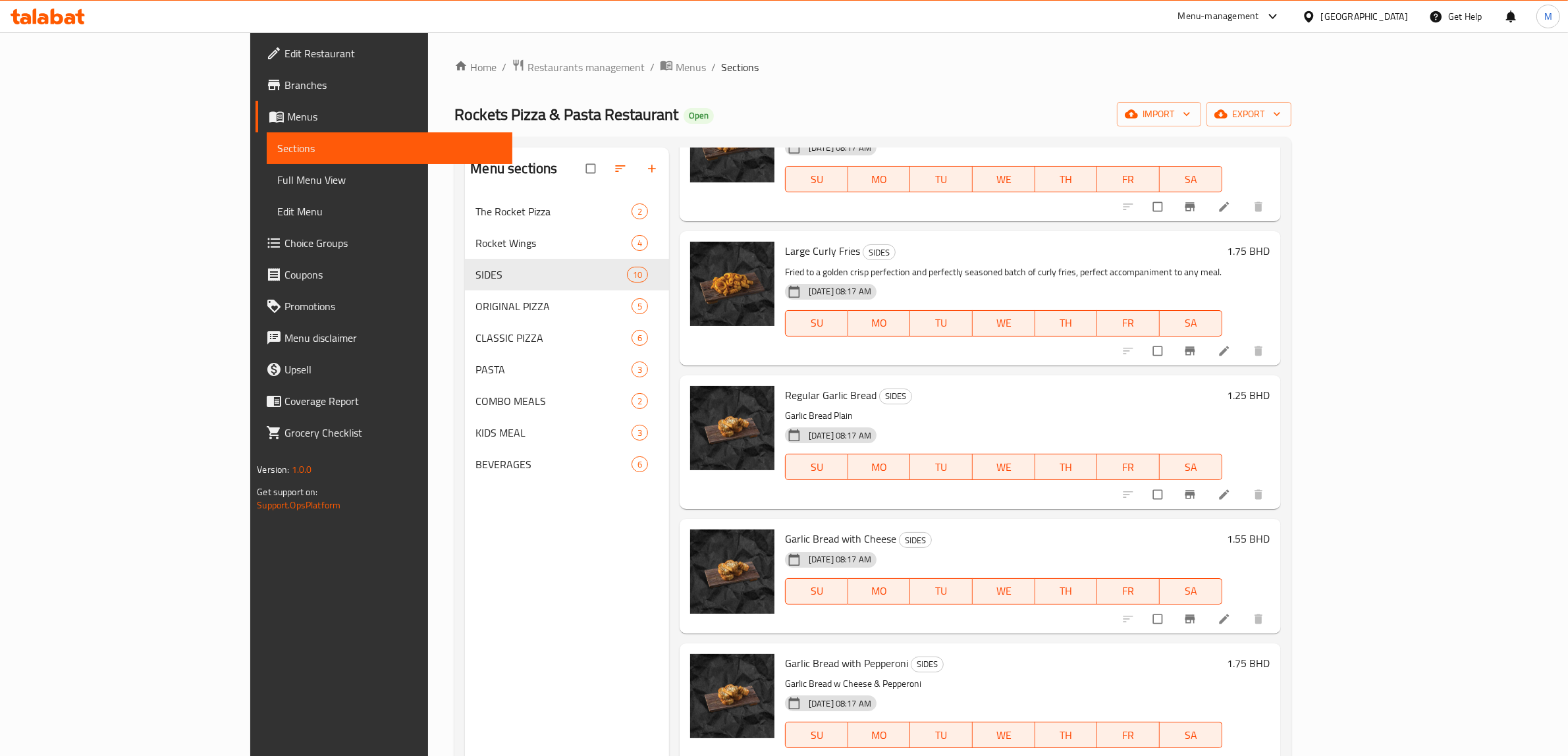
scroll to position [185, 0]
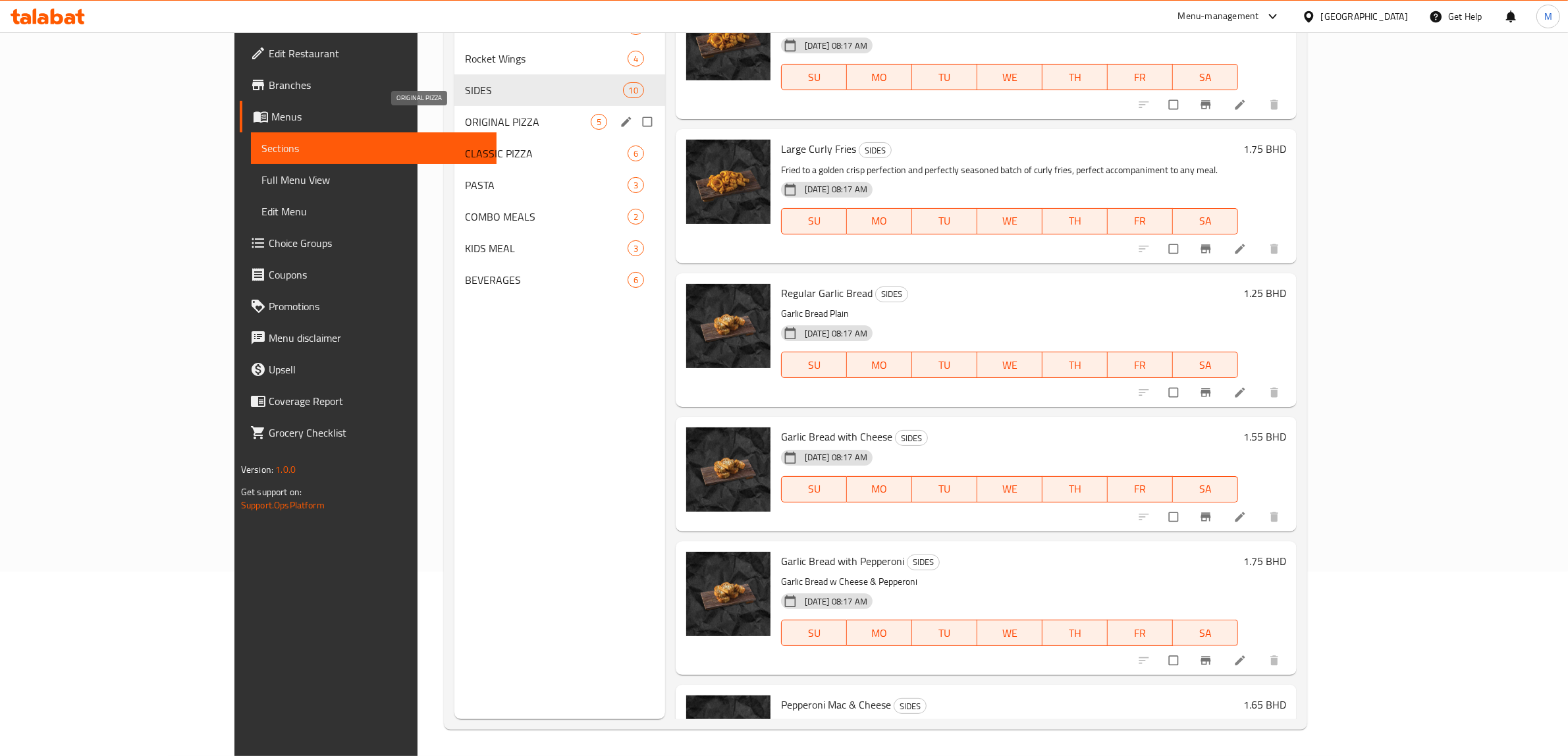
click at [465, 120] on span "ORIGINAL PIZZA" at bounding box center [528, 122] width 126 height 16
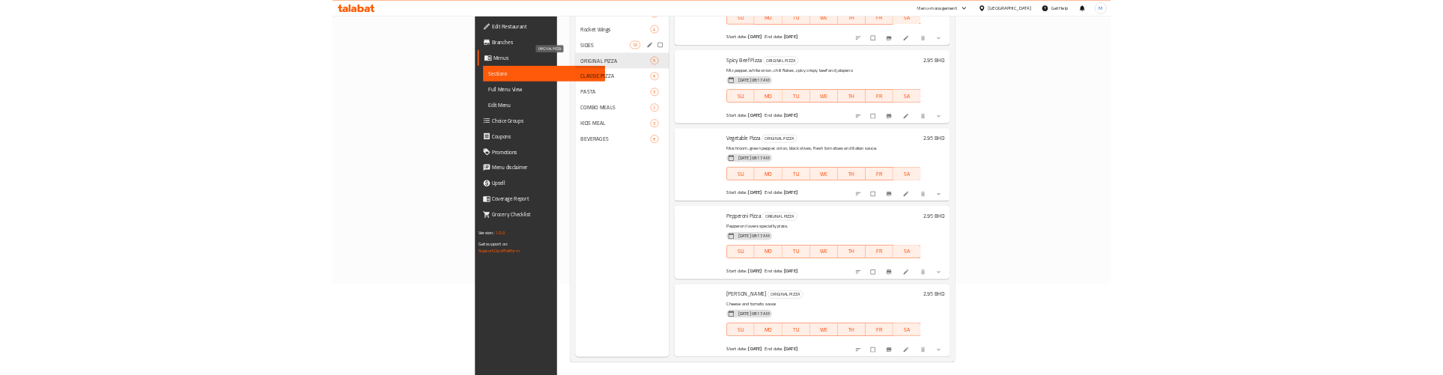
scroll to position [69, 0]
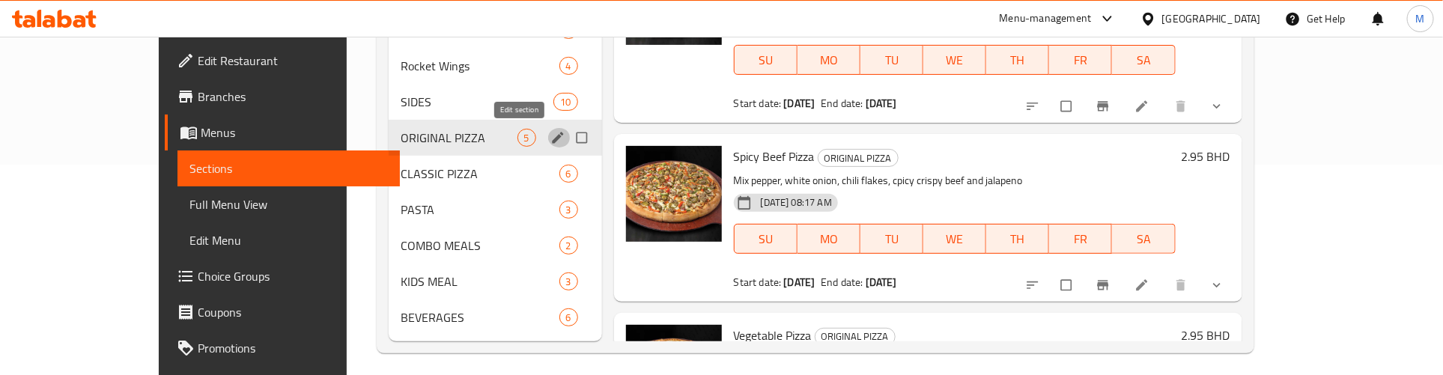
click at [550, 133] on icon "edit" at bounding box center [557, 137] width 15 height 15
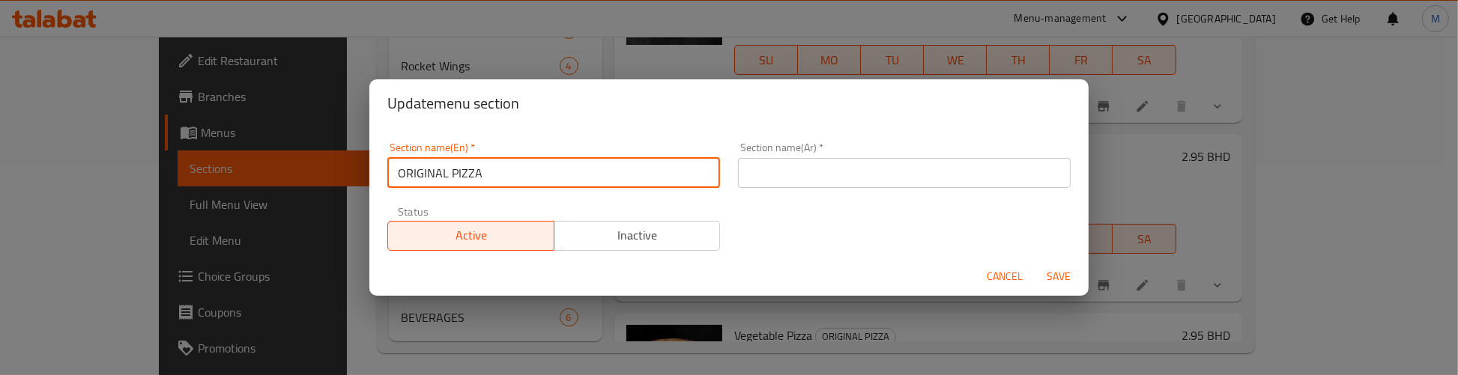
drag, startPoint x: 510, startPoint y: 177, endPoint x: 391, endPoint y: 181, distance: 119.1
click at [391, 181] on input "ORIGINAL PIZZA" at bounding box center [553, 173] width 333 height 30
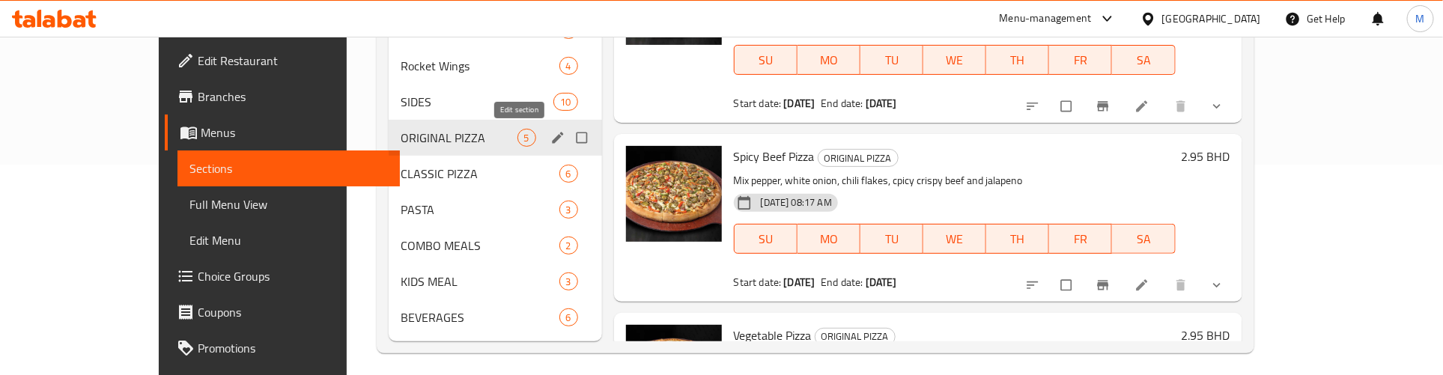
click at [552, 139] on icon "edit" at bounding box center [557, 137] width 11 height 11
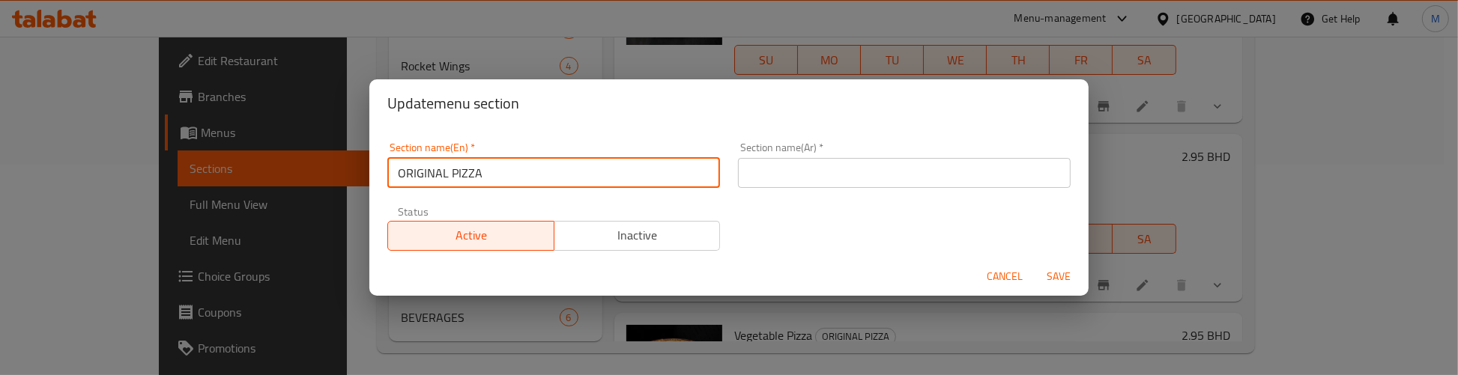
drag, startPoint x: 540, startPoint y: 169, endPoint x: 339, endPoint y: 169, distance: 200.7
click at [339, 169] on div "Update menu section Section name(En)   * ORIGINAL PIZZA Section name(En) * Sect…" at bounding box center [729, 187] width 1458 height 375
paste input "riginal Pizza"
type input "Original Pizza"
click at [1064, 273] on span "Save" at bounding box center [1058, 276] width 36 height 19
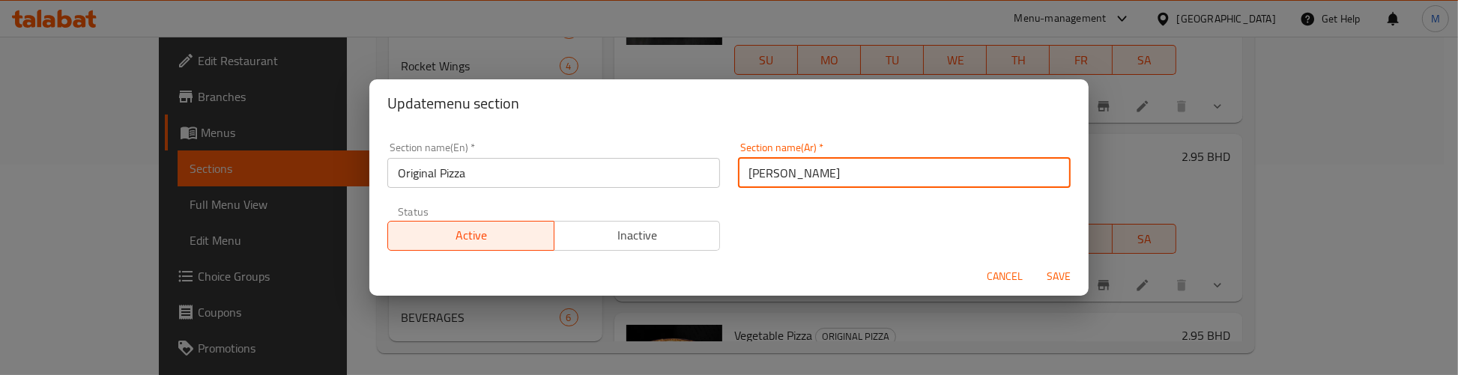
type input "[PERSON_NAME]"
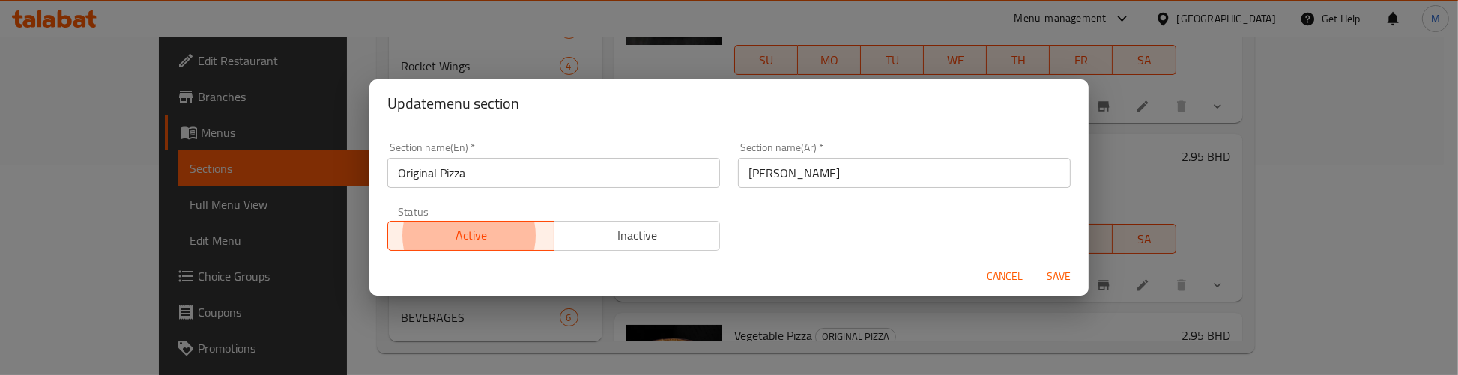
type button "0"
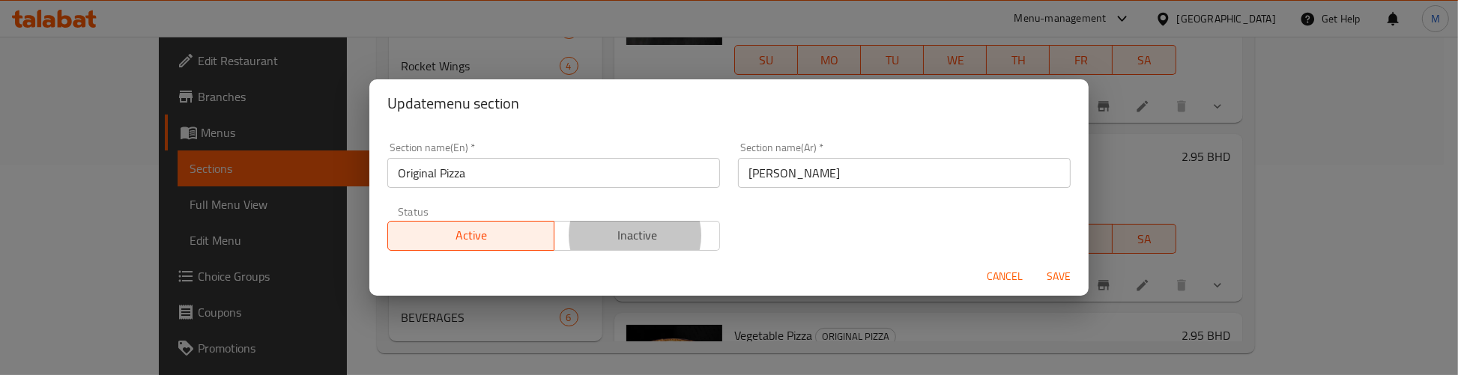
type button "1"
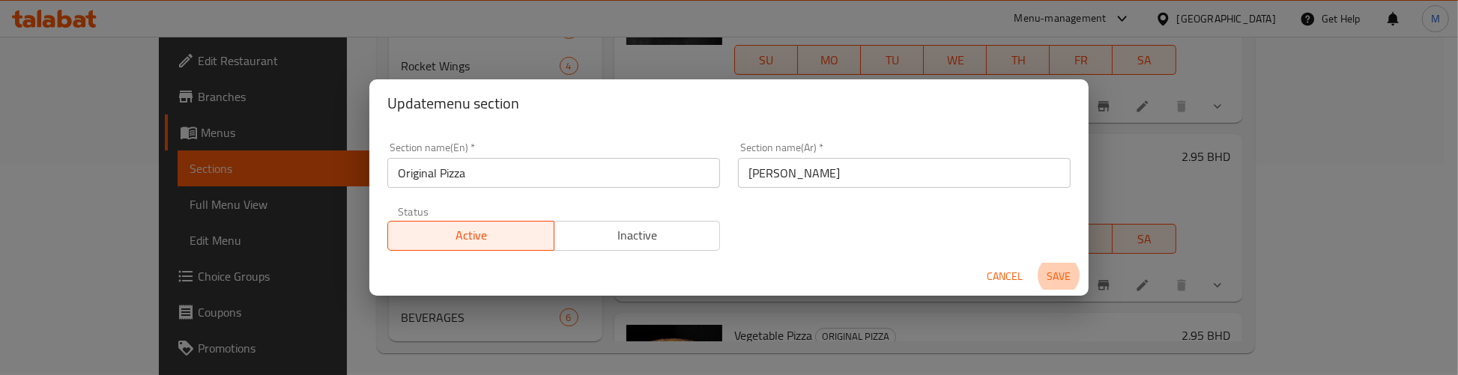
click at [1034, 263] on button "Save" at bounding box center [1058, 277] width 48 height 28
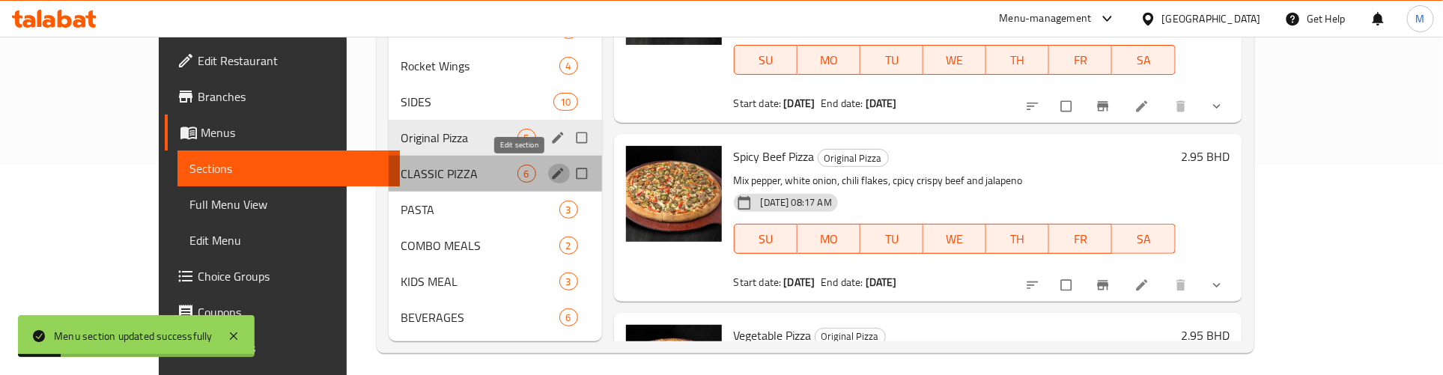
click at [550, 171] on icon "edit" at bounding box center [557, 173] width 15 height 15
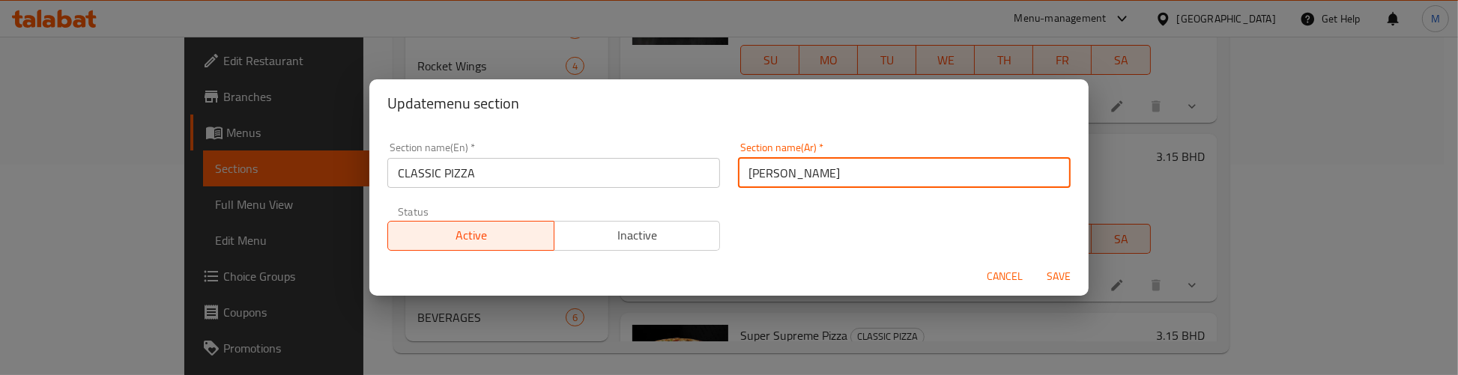
type input "[PERSON_NAME]"
click at [1069, 274] on span "Save" at bounding box center [1058, 276] width 36 height 19
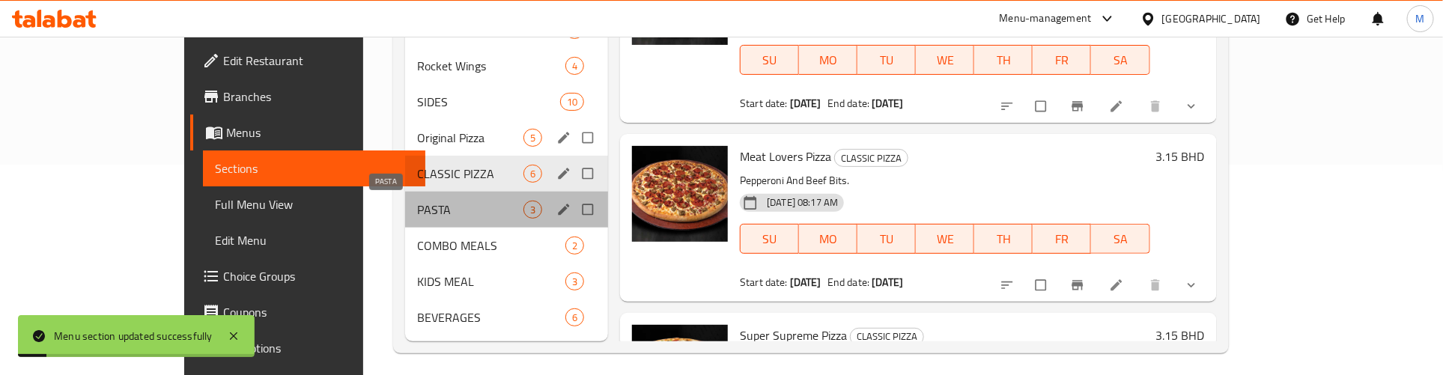
click at [417, 211] on span "PASTA" at bounding box center [470, 210] width 106 height 18
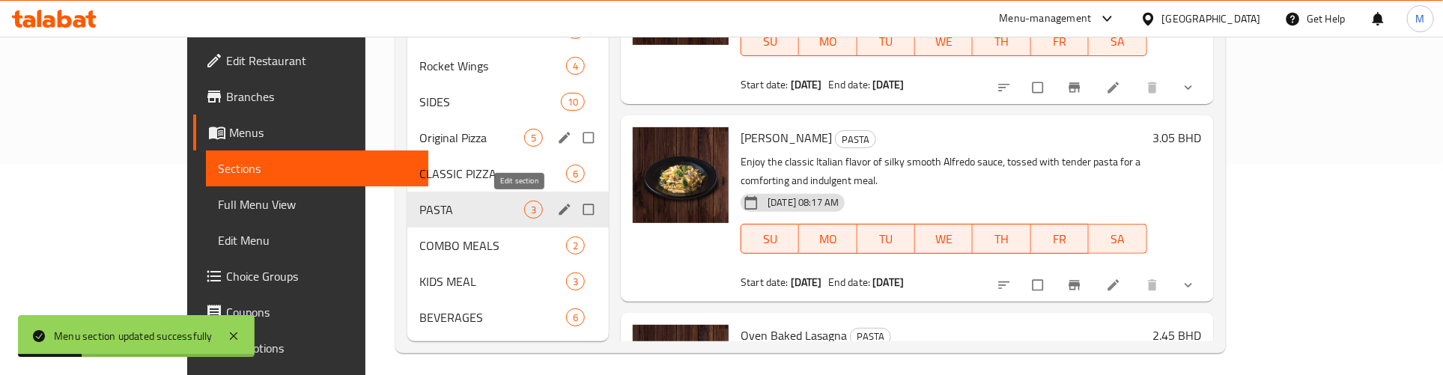
click at [559, 208] on icon "edit" at bounding box center [564, 209] width 11 height 11
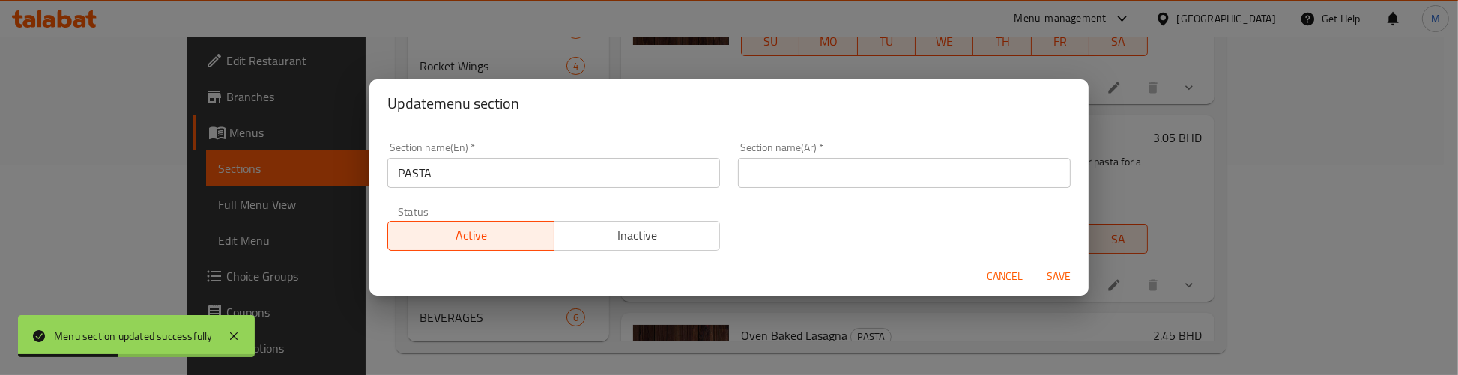
click at [781, 169] on input "text" at bounding box center [904, 173] width 333 height 30
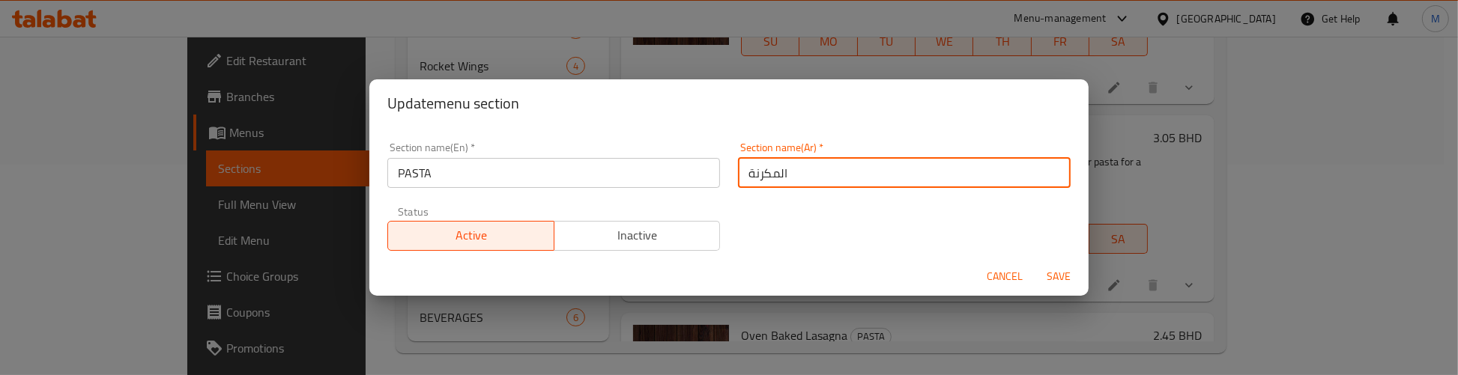
click at [753, 173] on input "المكرنة" at bounding box center [904, 173] width 333 height 30
type input "المكرونة"
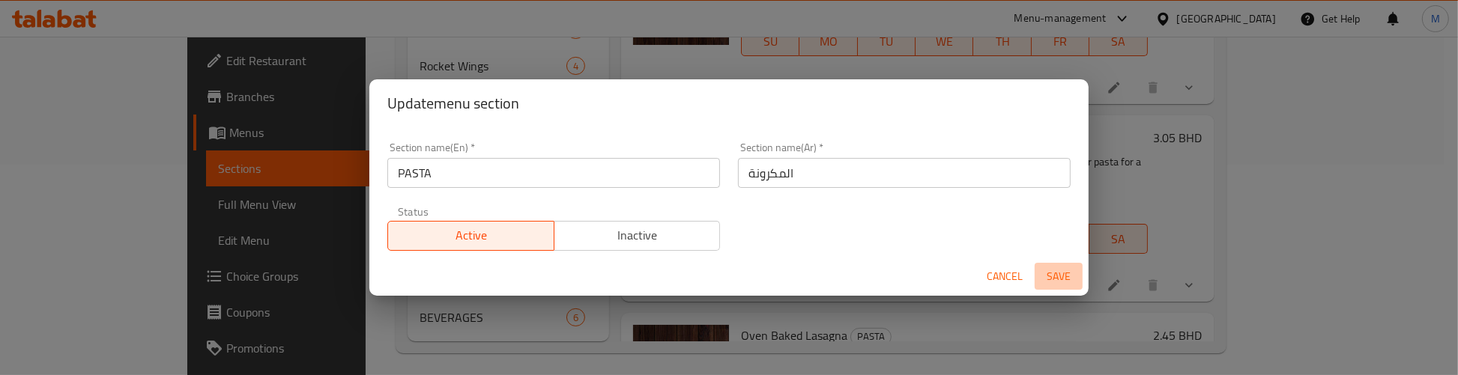
click at [1068, 272] on span "Save" at bounding box center [1058, 276] width 36 height 19
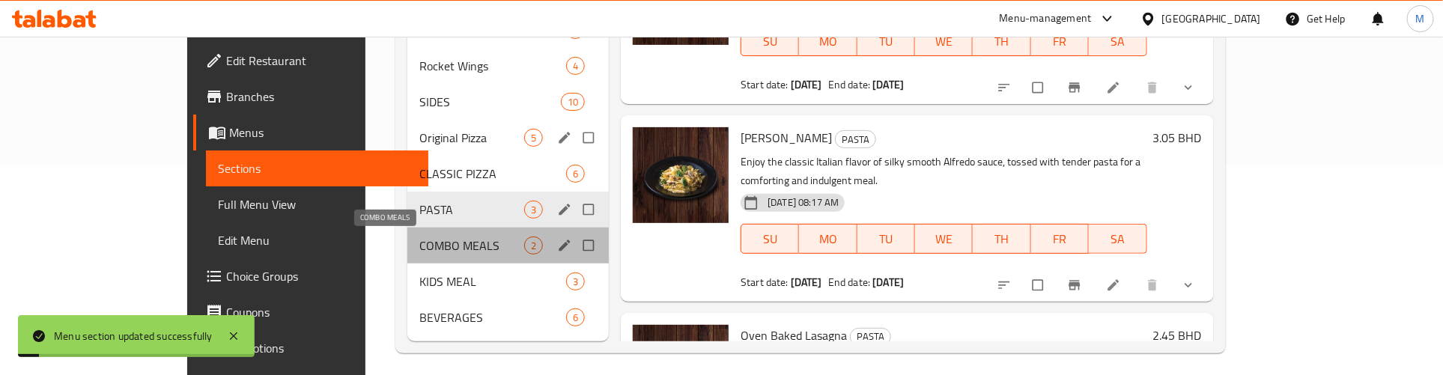
click at [424, 247] on span "COMBO MEALS" at bounding box center [471, 246] width 105 height 18
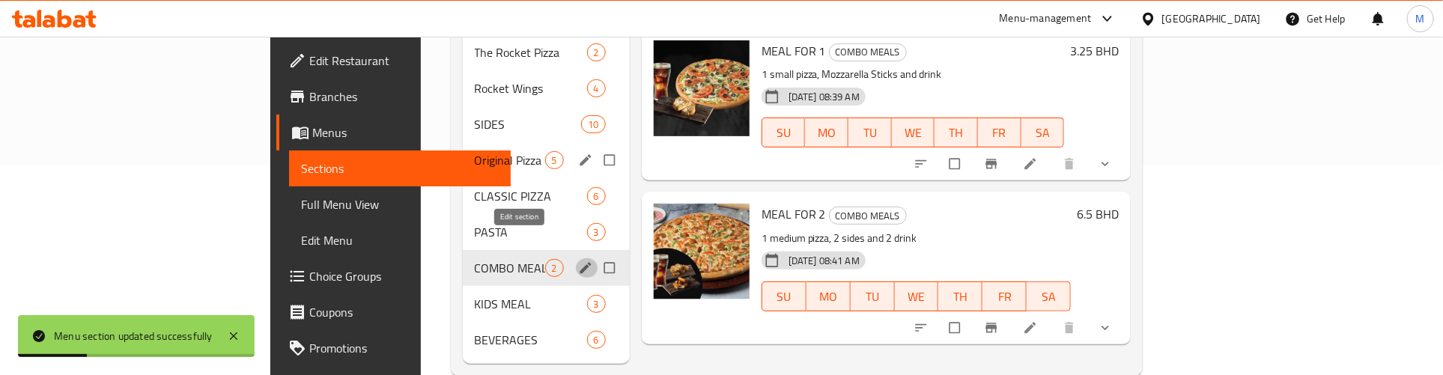
click at [578, 261] on icon "edit" at bounding box center [585, 268] width 15 height 15
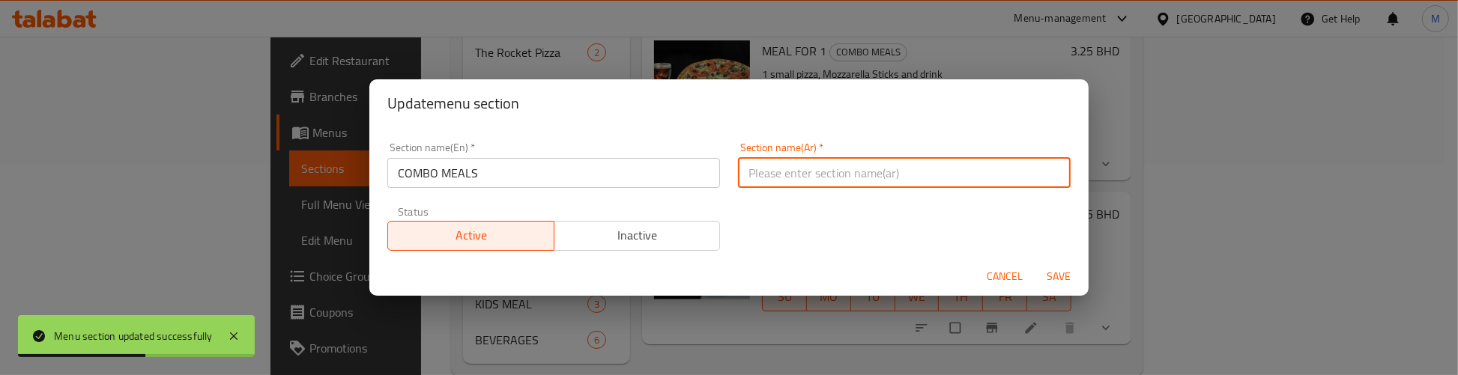
click at [789, 173] on input "text" at bounding box center [904, 173] width 333 height 30
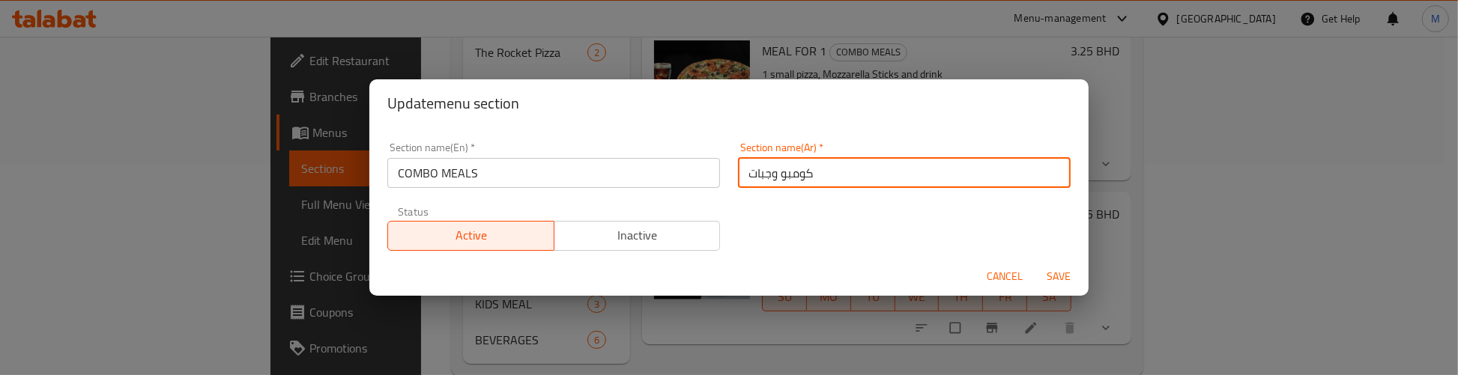
type input "كومبو وجبات"
click at [1055, 268] on span "Save" at bounding box center [1058, 276] width 36 height 19
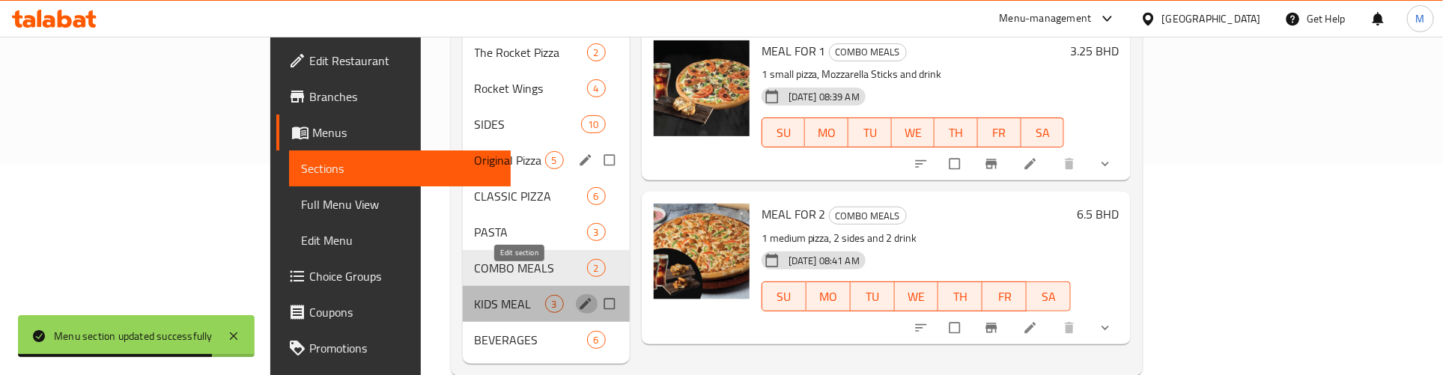
click at [580, 298] on icon "edit" at bounding box center [585, 303] width 11 height 11
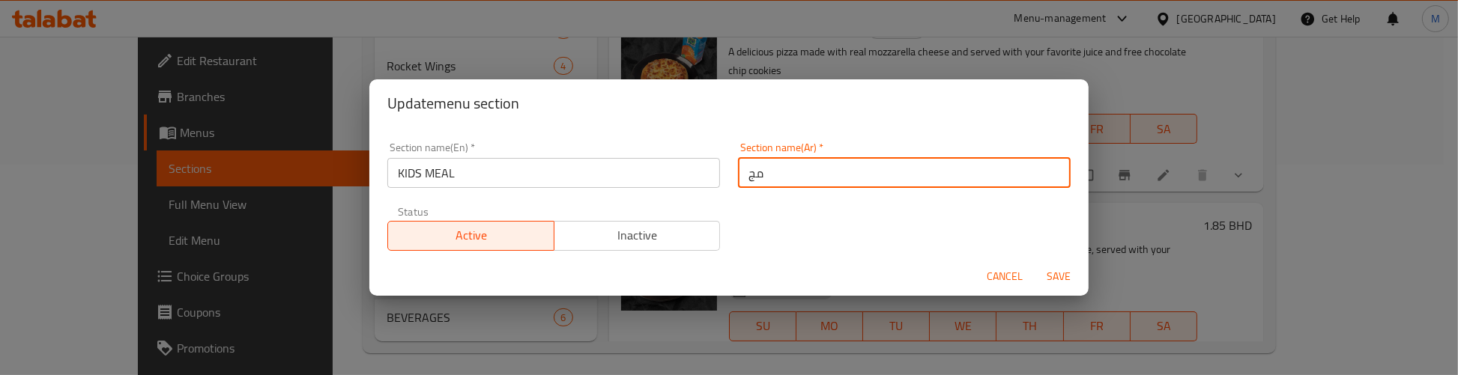
type input "م"
type input "وجبة الاطفال"
click at [1053, 272] on span "Save" at bounding box center [1058, 276] width 36 height 19
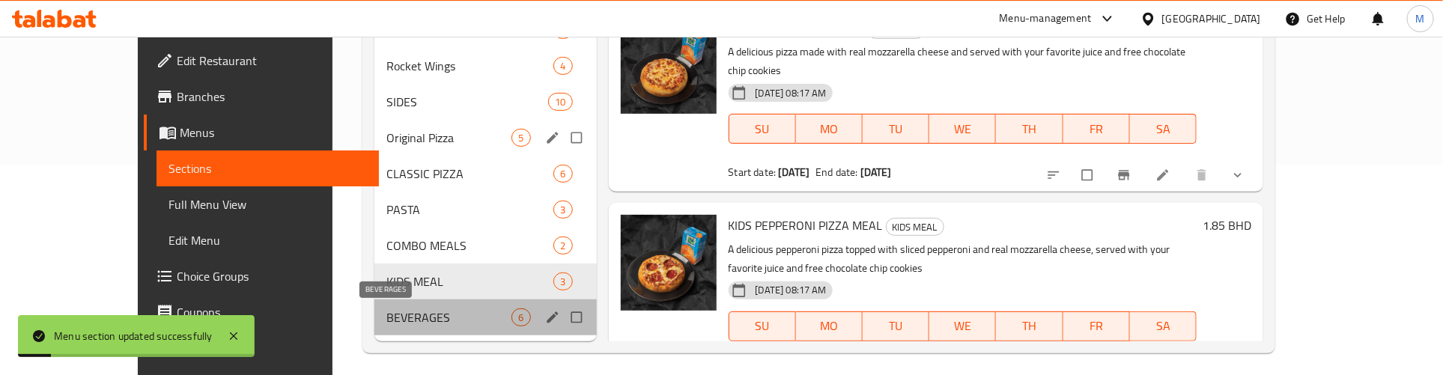
click at [432, 317] on span "BEVERAGES" at bounding box center [449, 318] width 126 height 18
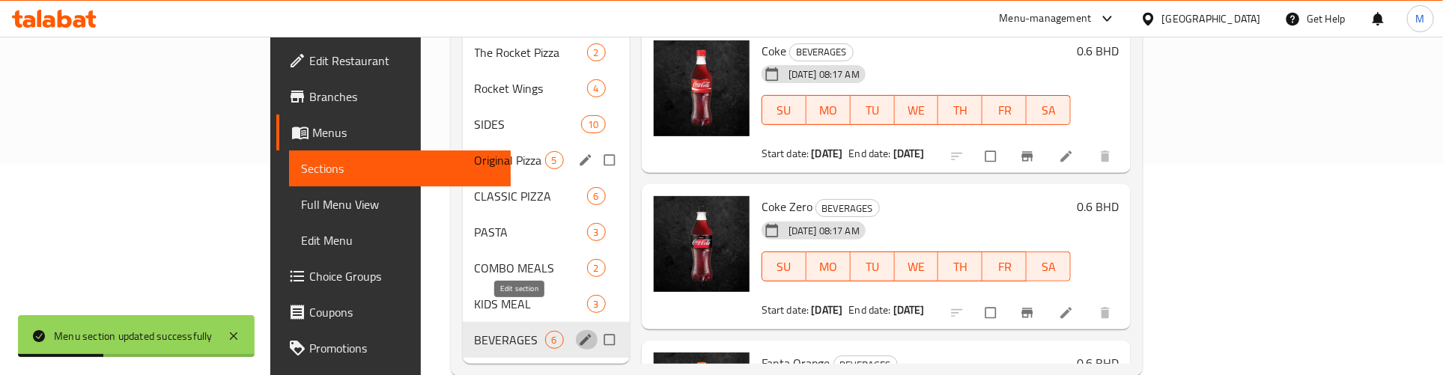
click at [580, 334] on icon "edit" at bounding box center [585, 339] width 11 height 11
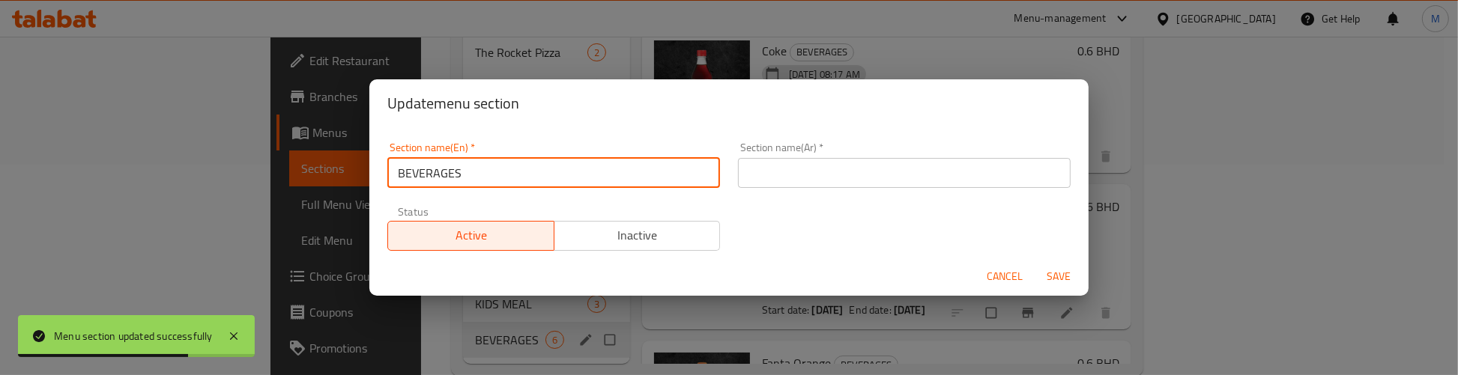
drag, startPoint x: 481, startPoint y: 173, endPoint x: 346, endPoint y: 173, distance: 134.8
click at [346, 173] on div "Update menu section Section name(En)   * BEVERAGES Section name(En) * Section n…" at bounding box center [729, 187] width 1458 height 375
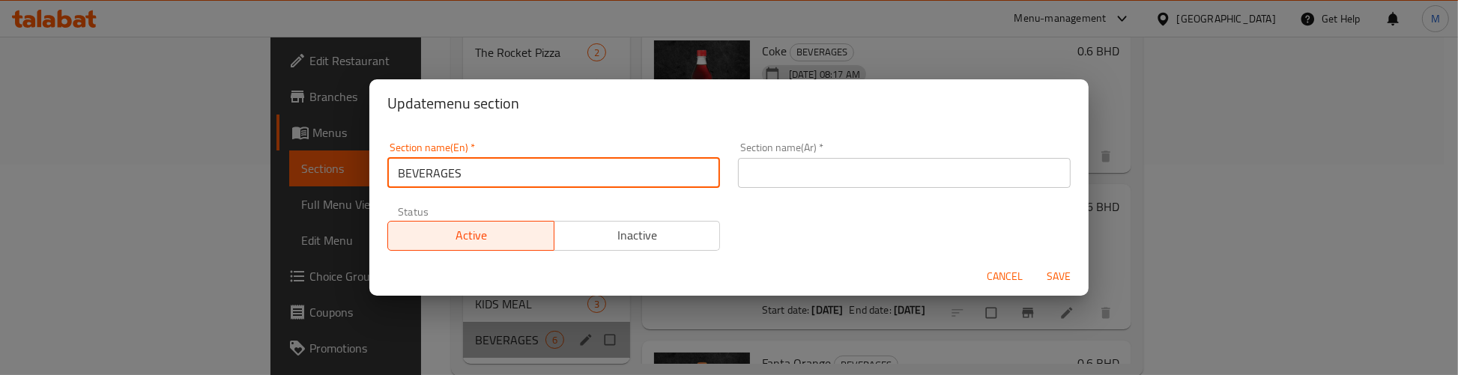
click at [470, 175] on input "BEVERAGES" at bounding box center [553, 173] width 333 height 30
drag, startPoint x: 485, startPoint y: 173, endPoint x: 399, endPoint y: 169, distance: 86.2
click at [399, 169] on input "BEVERAGES" at bounding box center [553, 173] width 333 height 30
click at [818, 181] on input "text" at bounding box center [904, 173] width 333 height 30
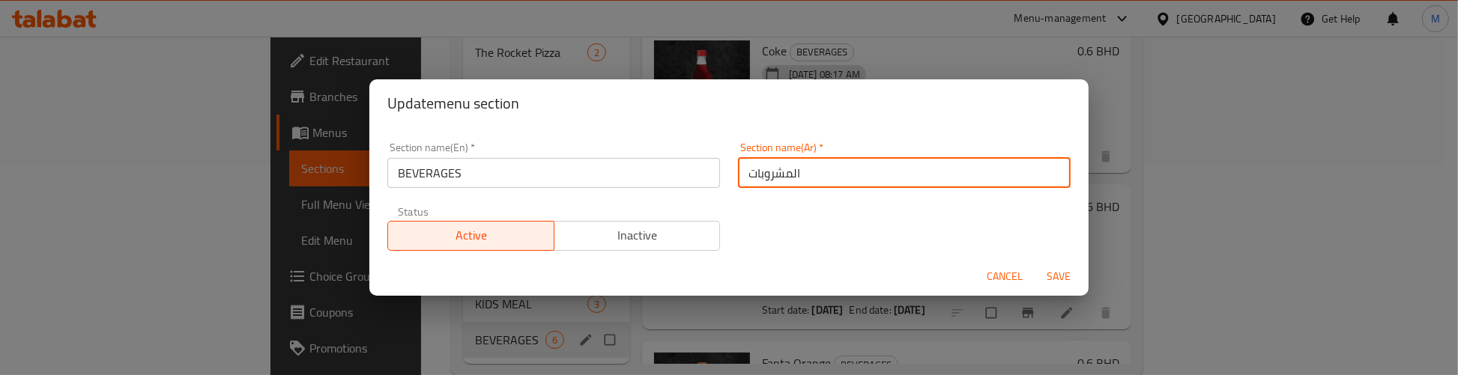
type input "المشروبات"
click at [1051, 273] on span "Save" at bounding box center [1058, 276] width 36 height 19
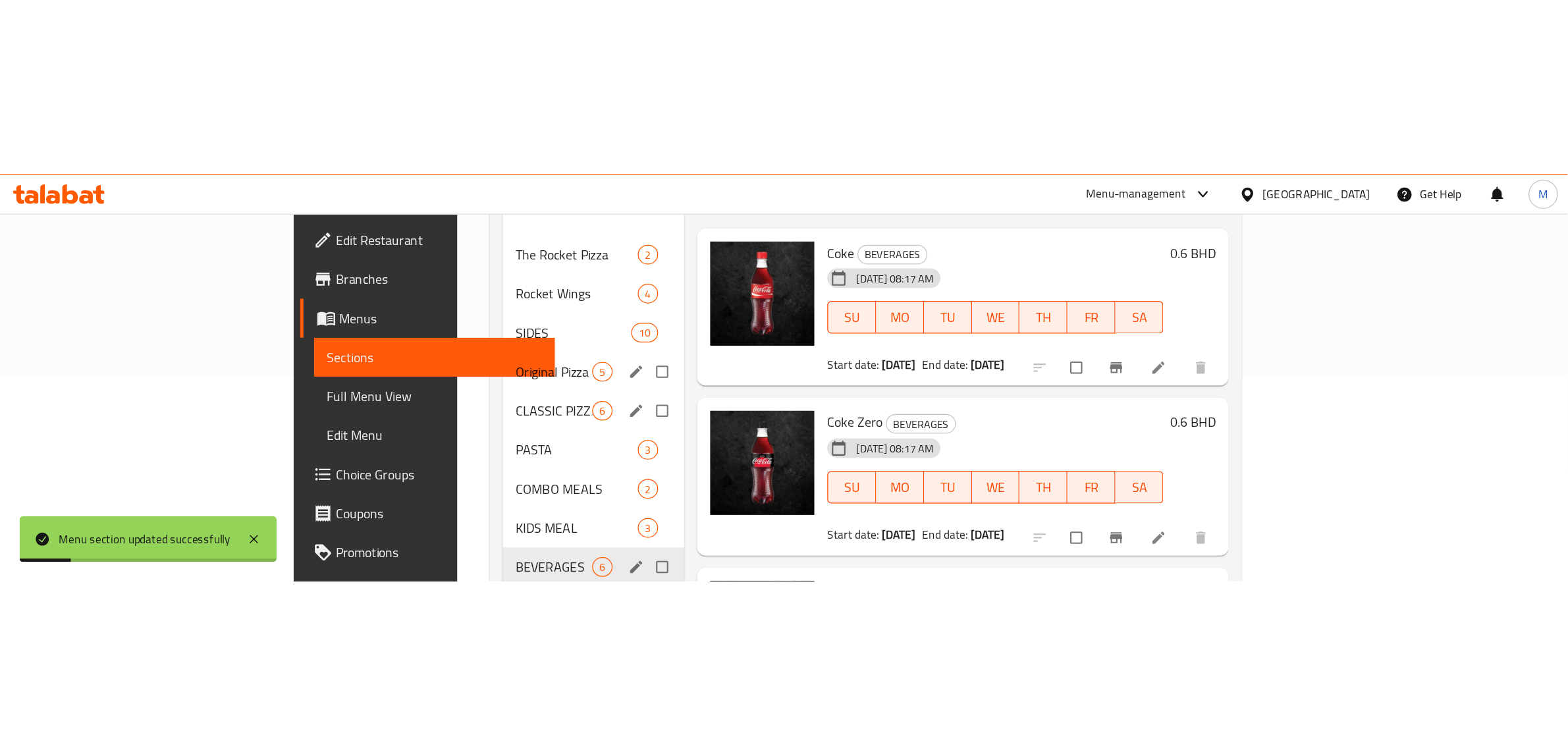
scroll to position [103, 0]
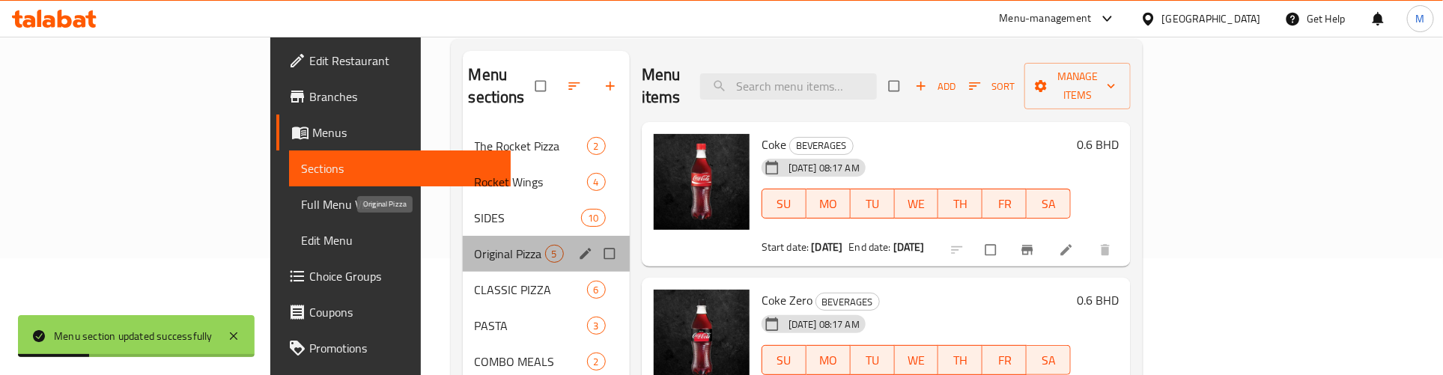
click at [475, 245] on span "Original Pizza" at bounding box center [510, 254] width 70 height 18
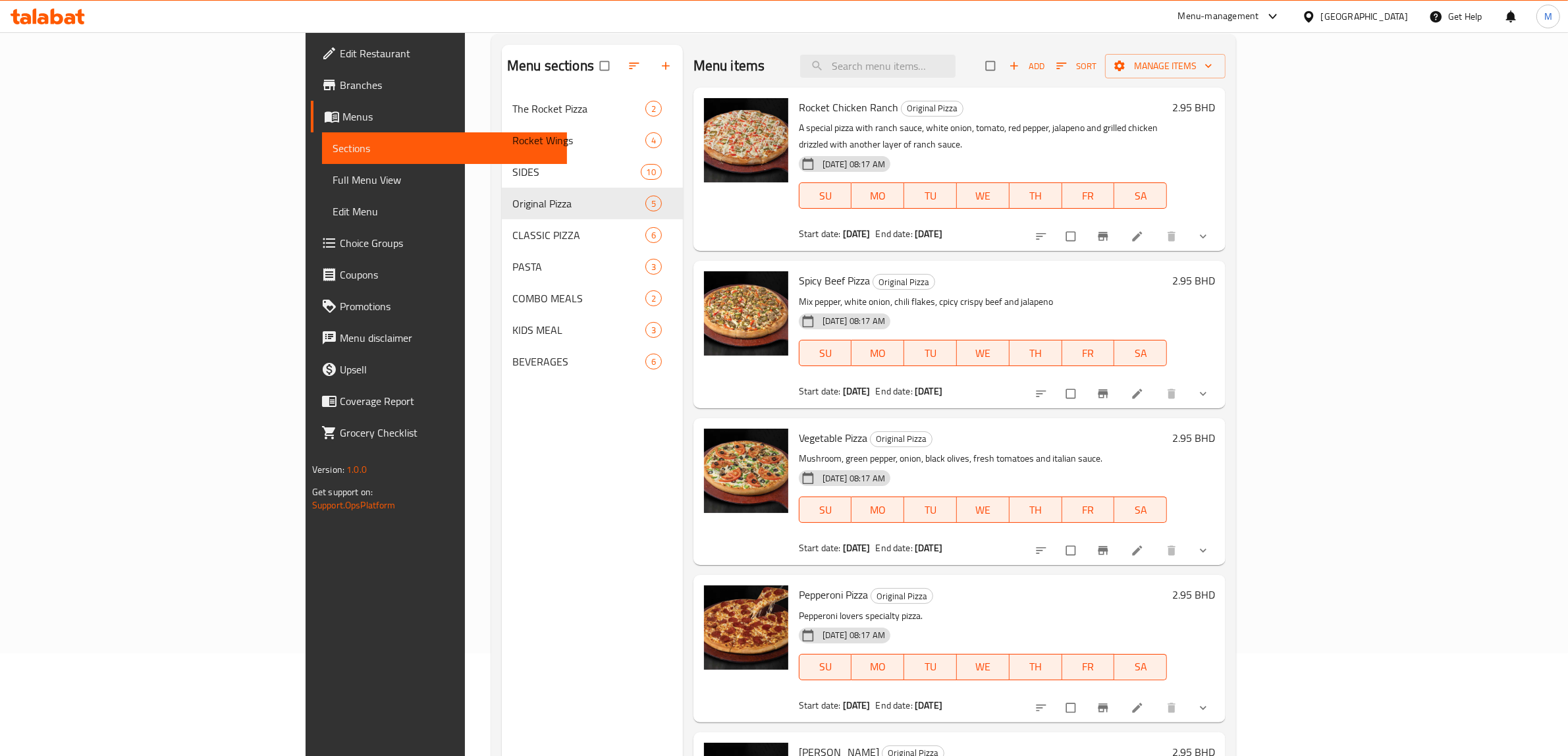
click at [502, 473] on div "Menu sections The Rocket Pizza 2 Rocket Wings 4 SIDES 10 Original Pizza 5 CLASS…" at bounding box center [593, 423] width 181 height 756
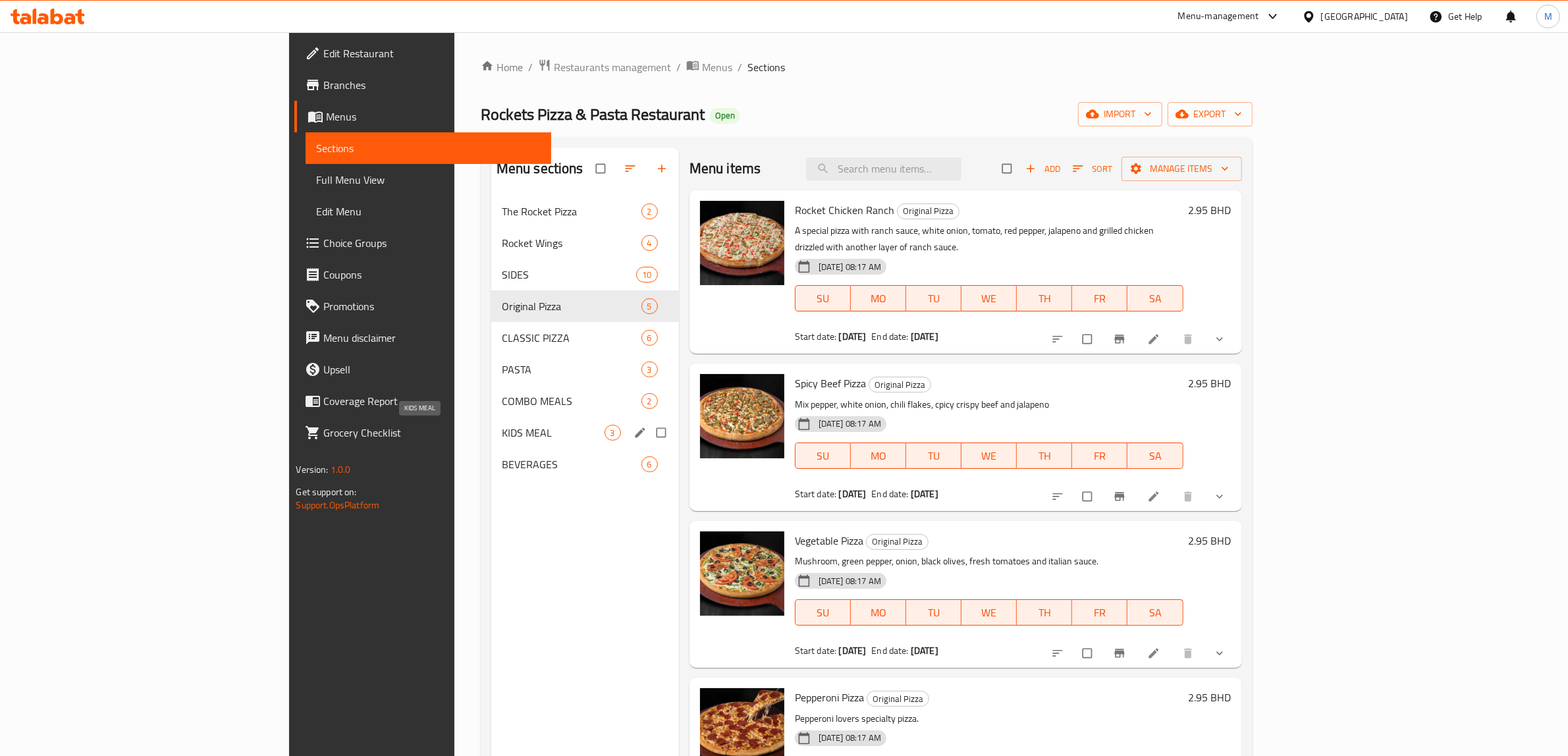
click at [502, 436] on span "KIDS MEAL" at bounding box center [553, 433] width 103 height 16
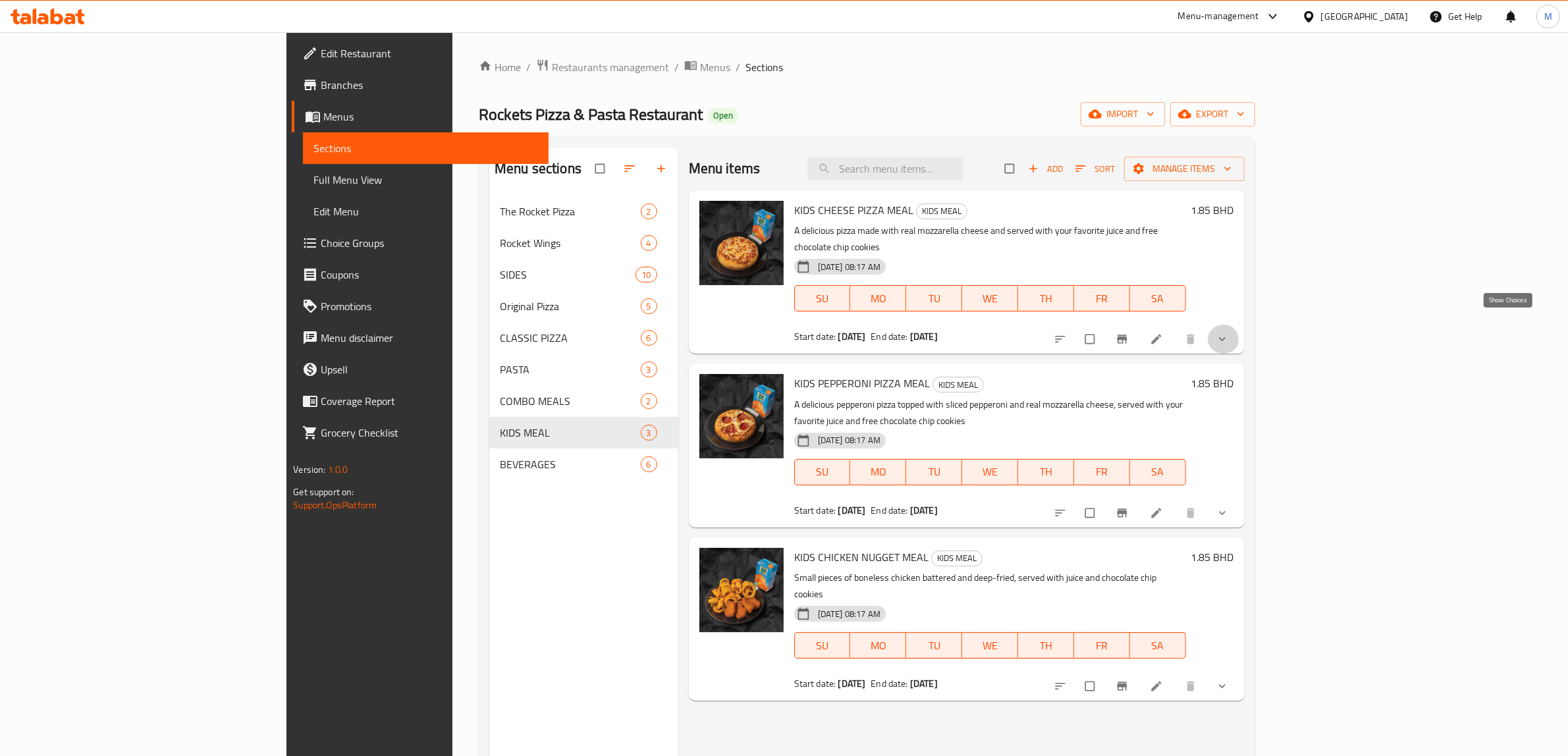
click at [1229, 332] on icon "show more" at bounding box center [1222, 338] width 13 height 13
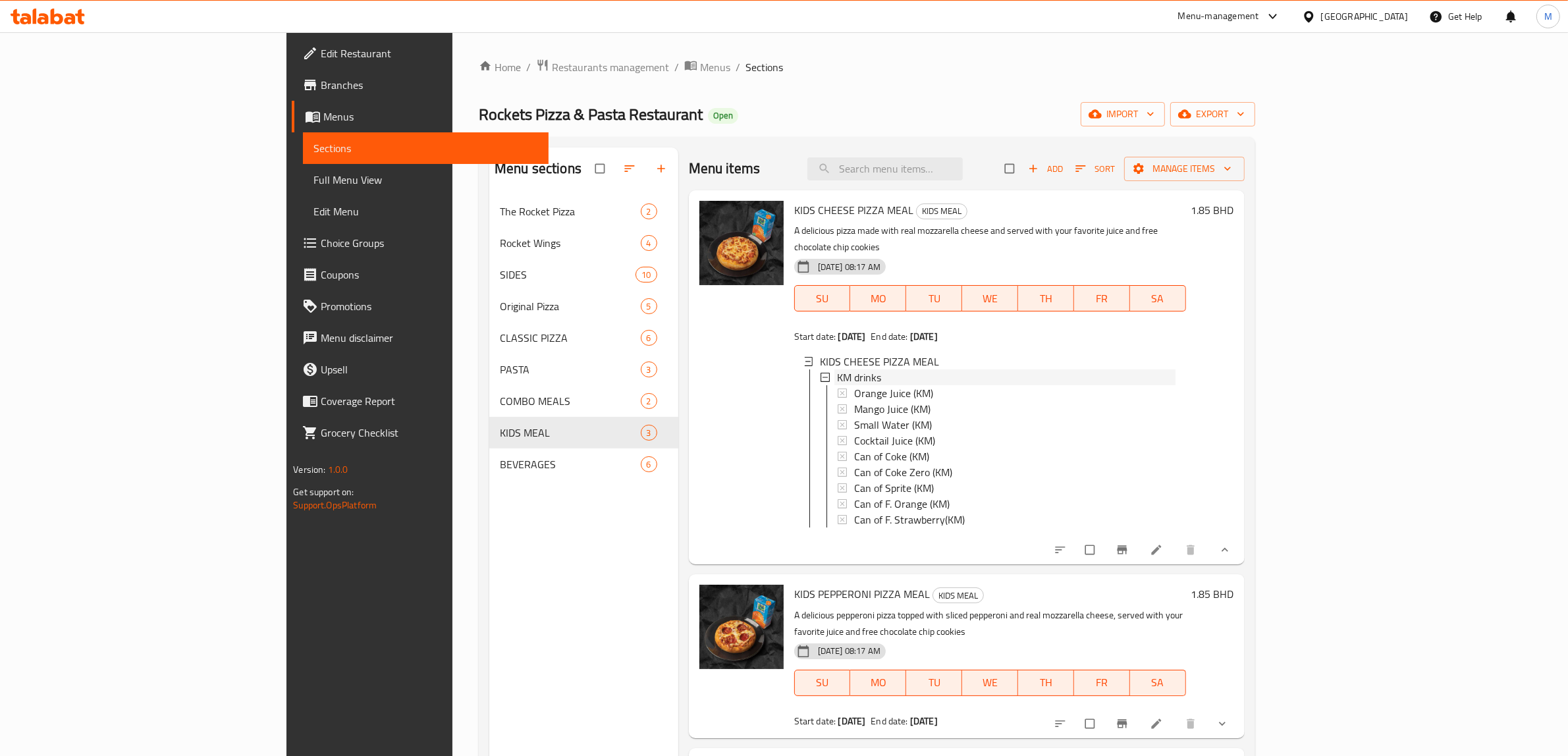
click at [837, 369] on span "KM drinks" at bounding box center [859, 377] width 44 height 16
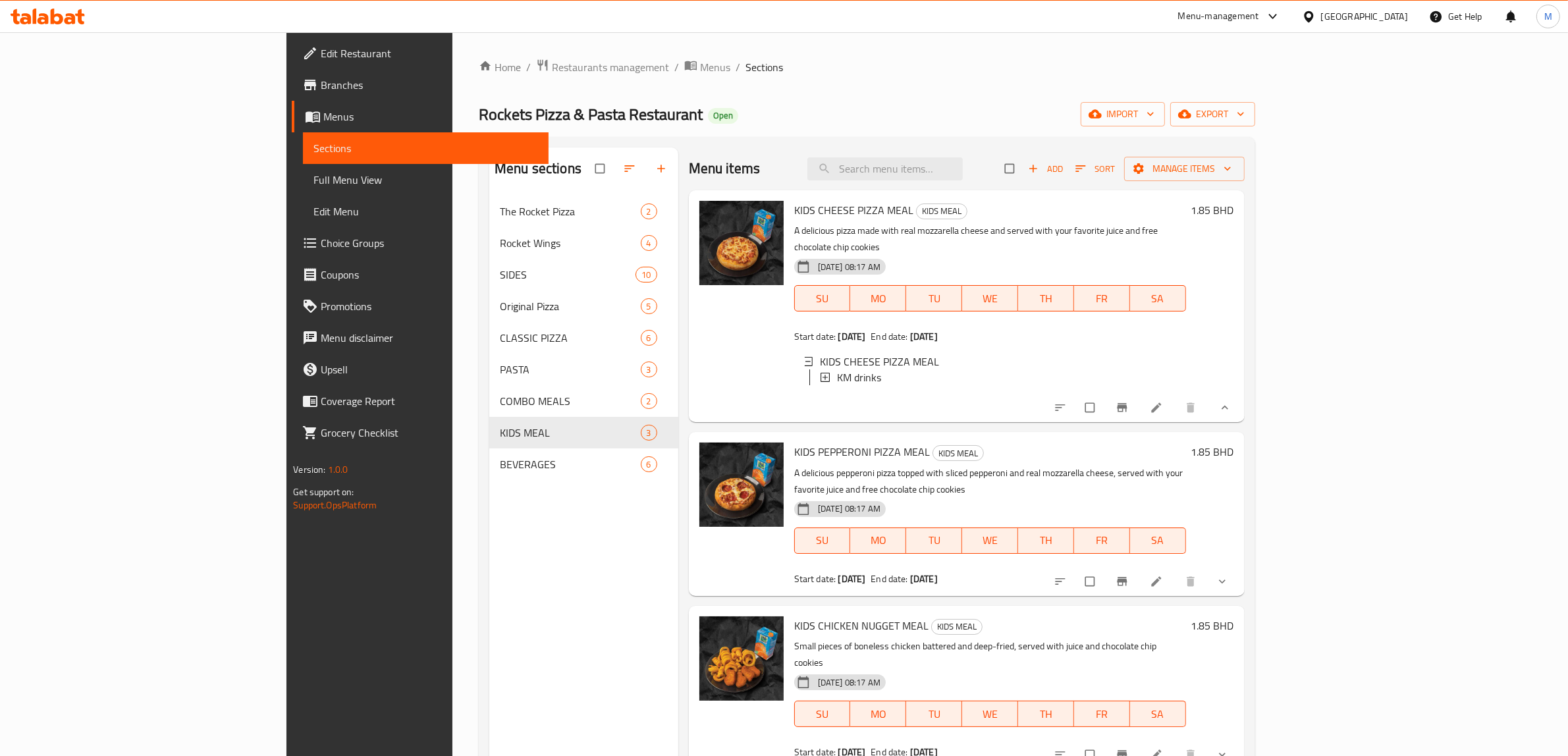
click at [1240, 567] on button "show more" at bounding box center [1224, 581] width 32 height 29
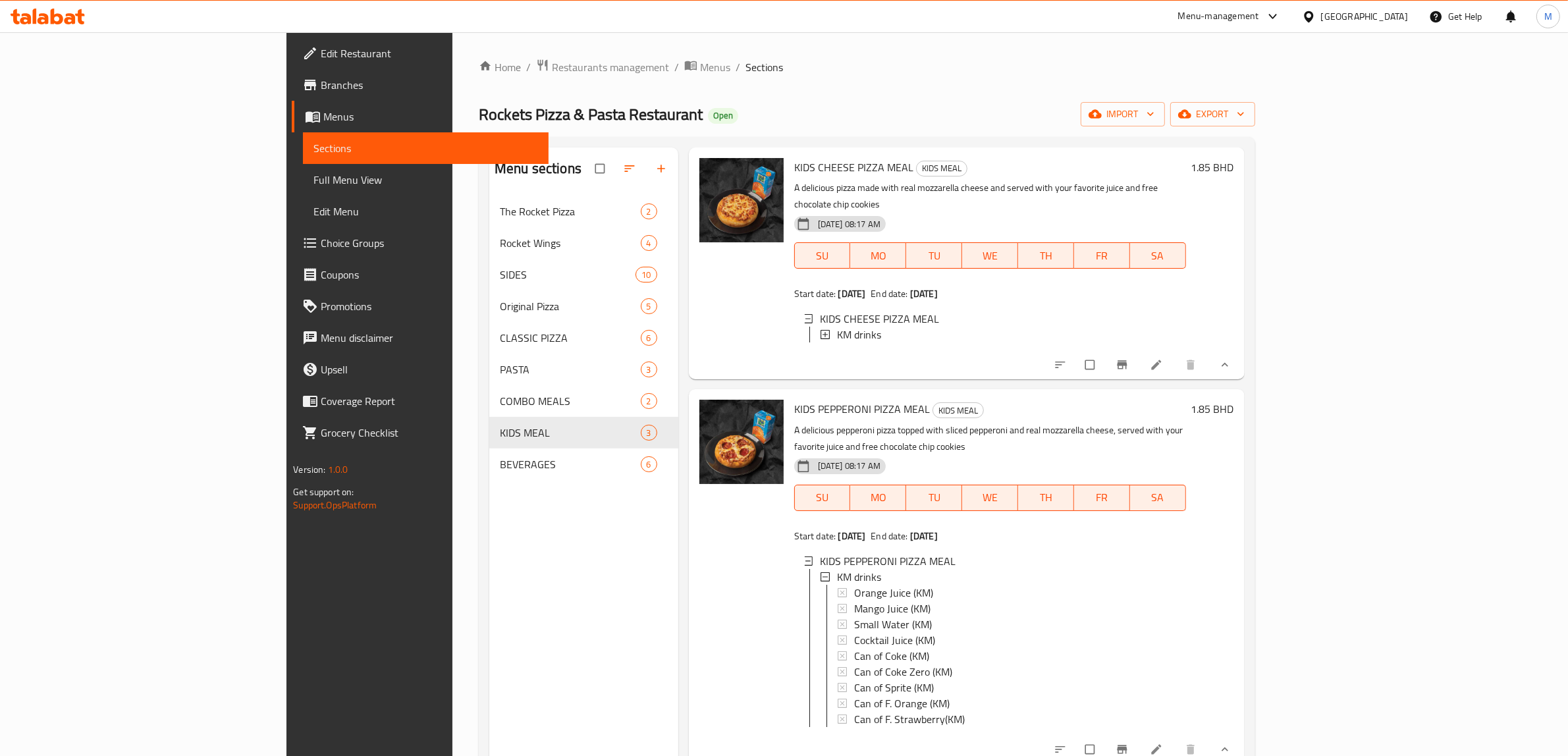
scroll to position [51, 0]
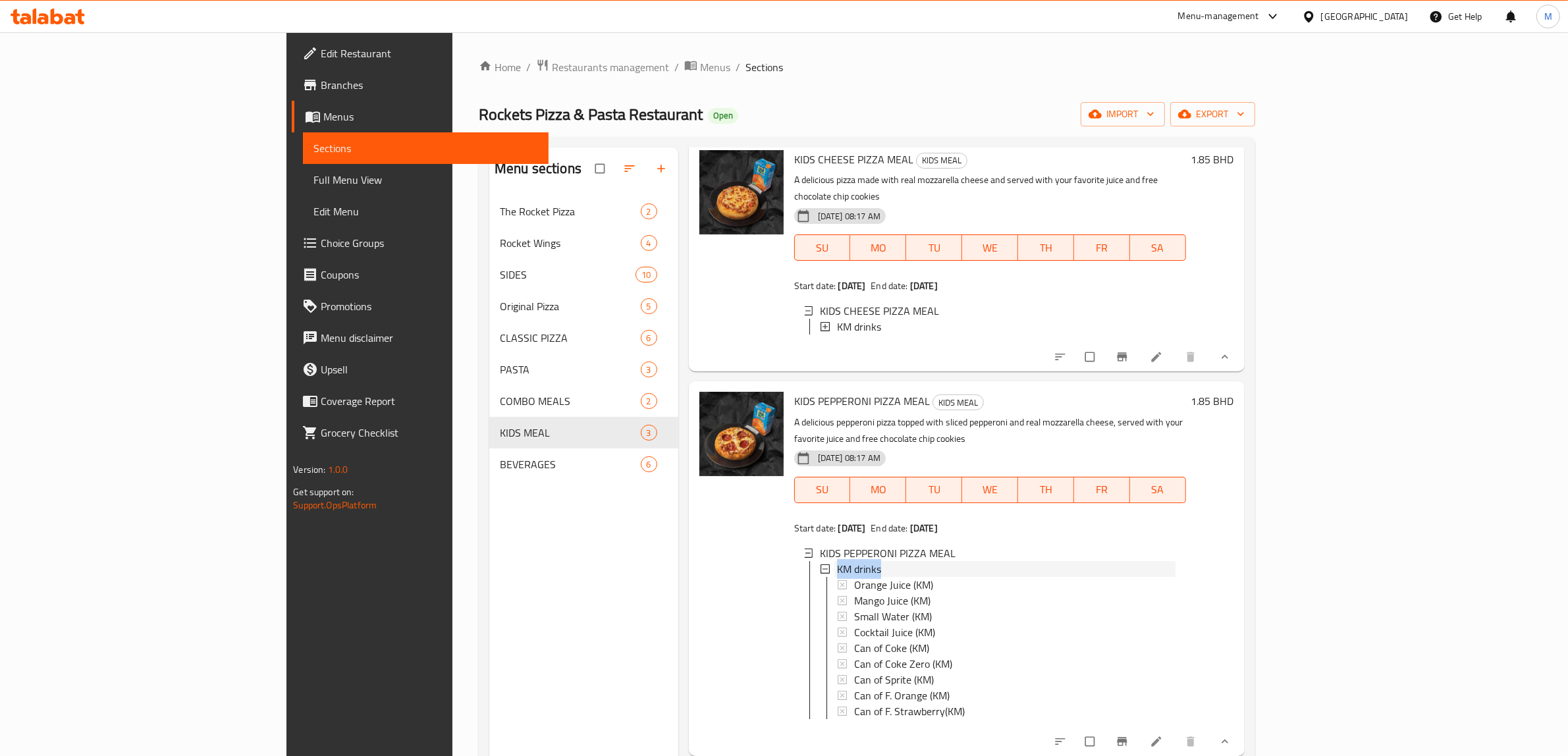
drag, startPoint x: 817, startPoint y: 549, endPoint x: 764, endPoint y: 547, distance: 53.0
click at [835, 561] on div "KM drinks" at bounding box center [1005, 569] width 341 height 16
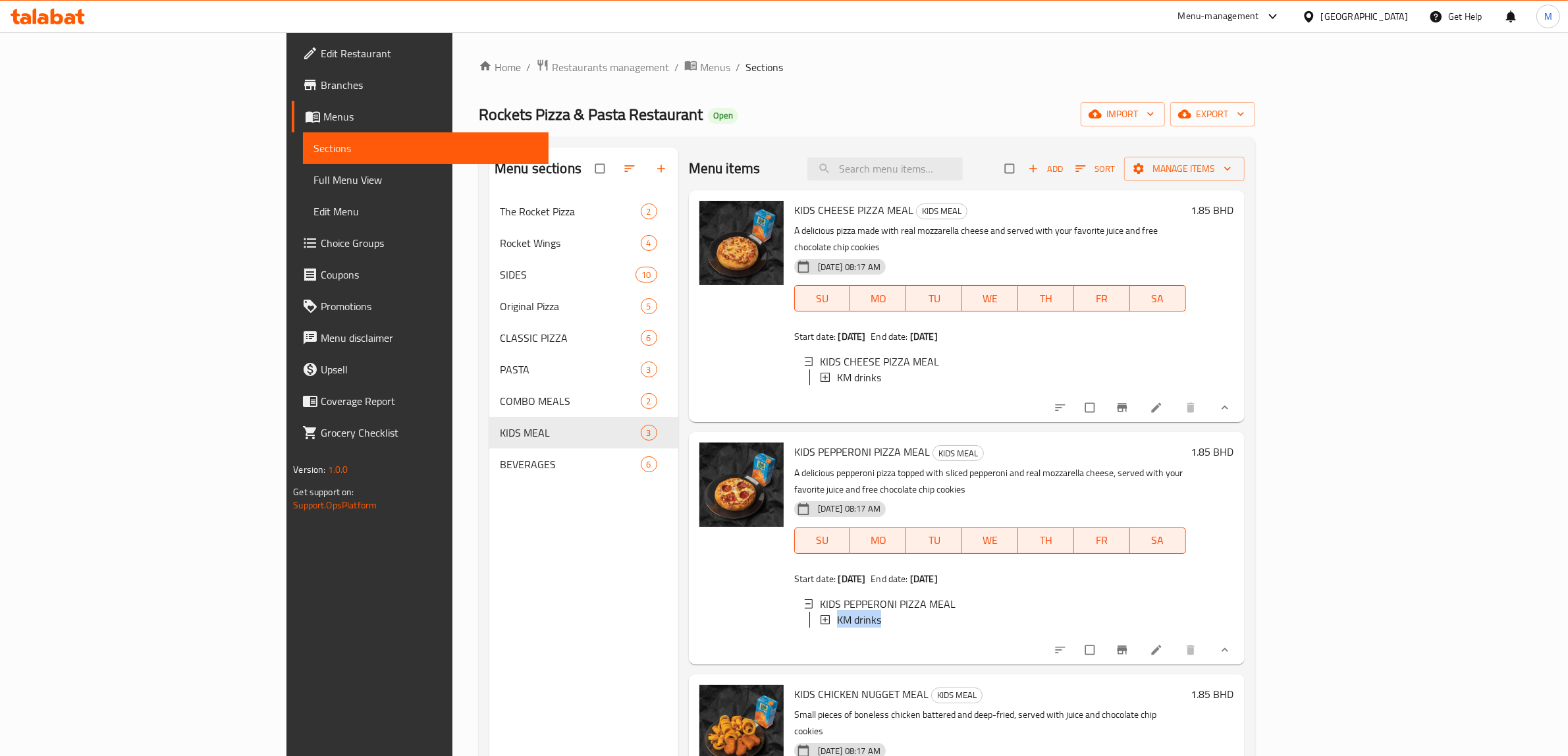
scroll to position [0, 0]
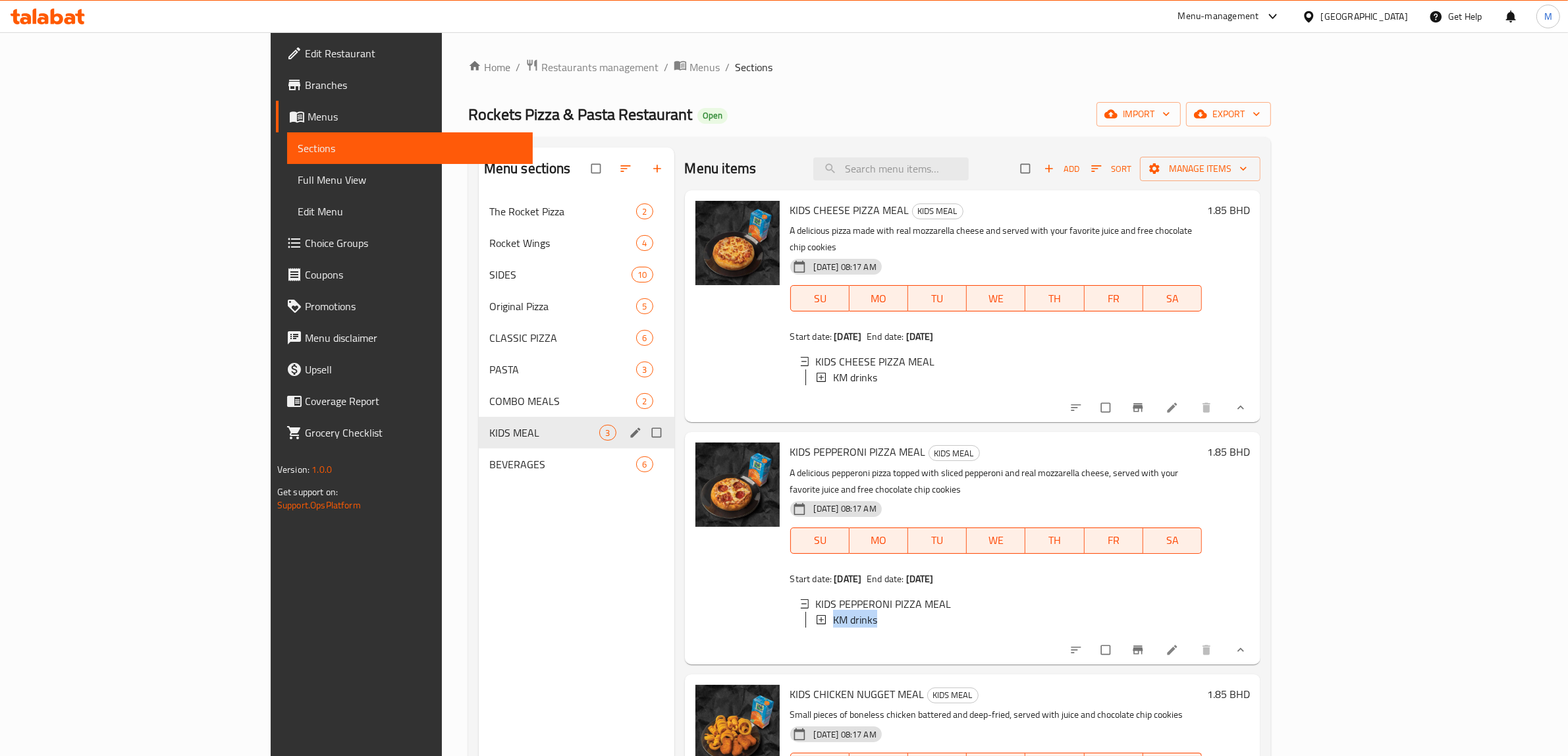
click at [629, 429] on icon "edit" at bounding box center [635, 433] width 13 height 13
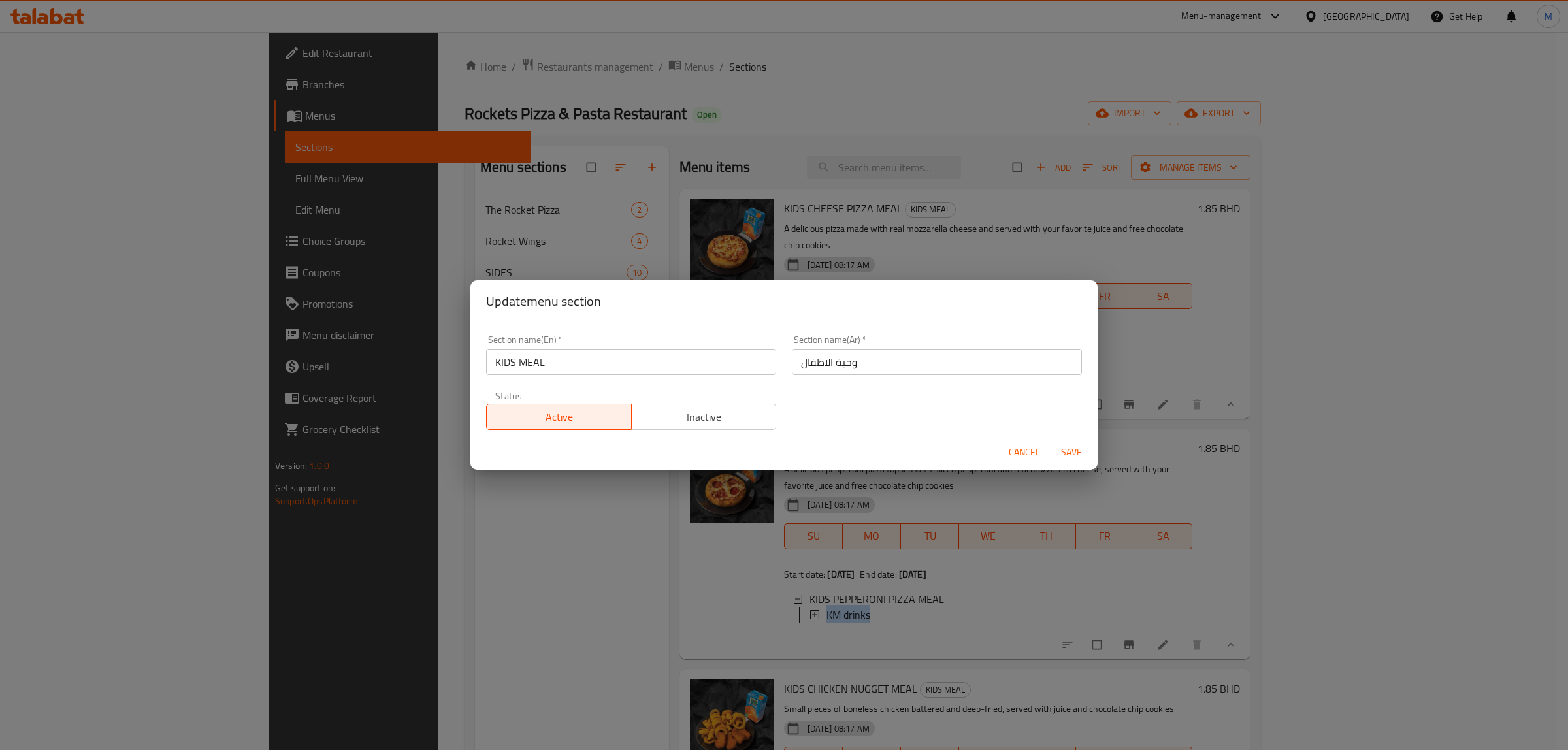
click at [1029, 449] on span "Cancel" at bounding box center [1024, 452] width 31 height 17
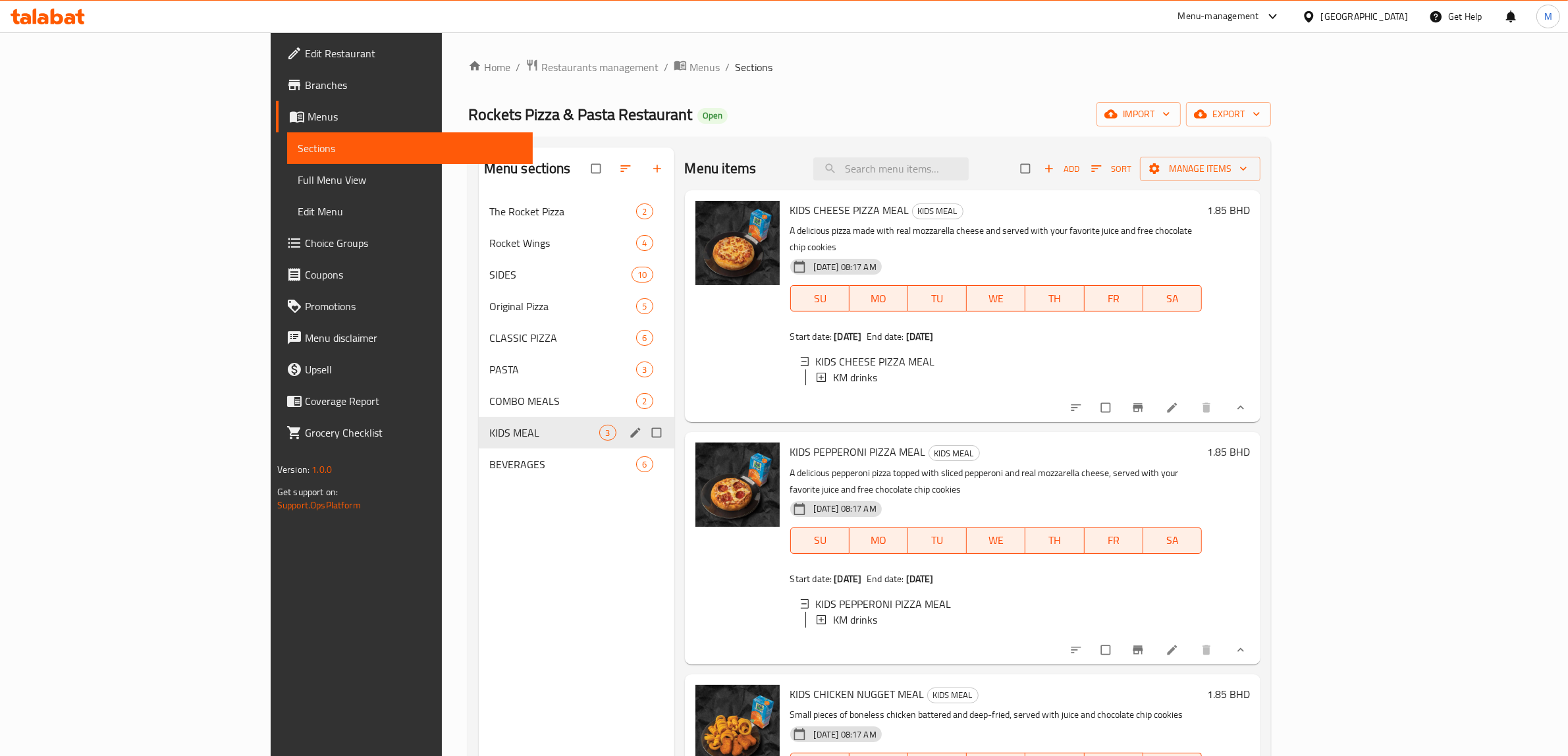
click at [814, 93] on div "Home / Restaurants management / Menus / Sections Rockets Pizza & Pasta Restaura…" at bounding box center [870, 486] width 803 height 855
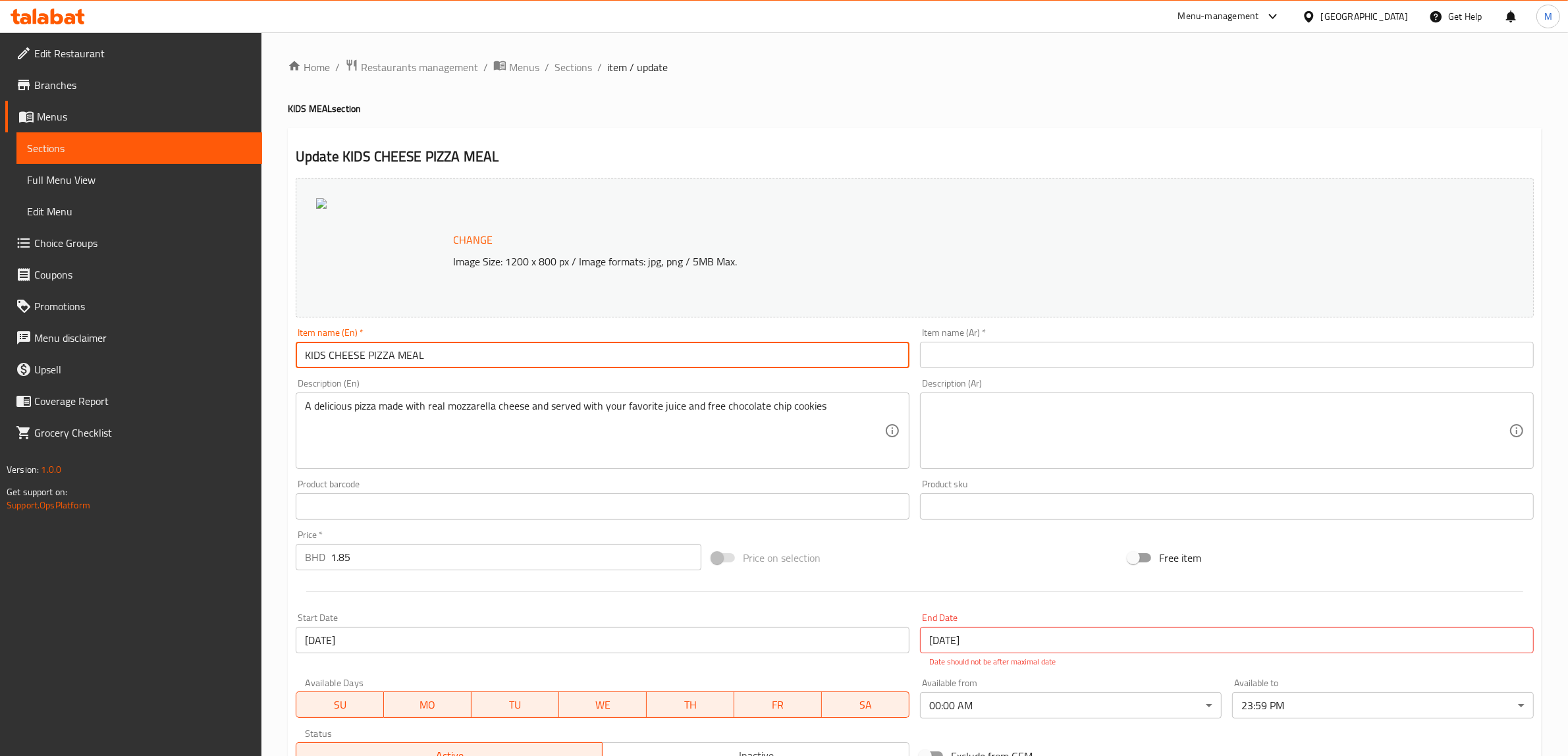
click at [396, 360] on input "KIDS CHEESE PIZZA MEAL" at bounding box center [602, 355] width 614 height 26
click at [415, 353] on input "KIDS CHEESE PIZZA MEAL" at bounding box center [602, 355] width 614 height 26
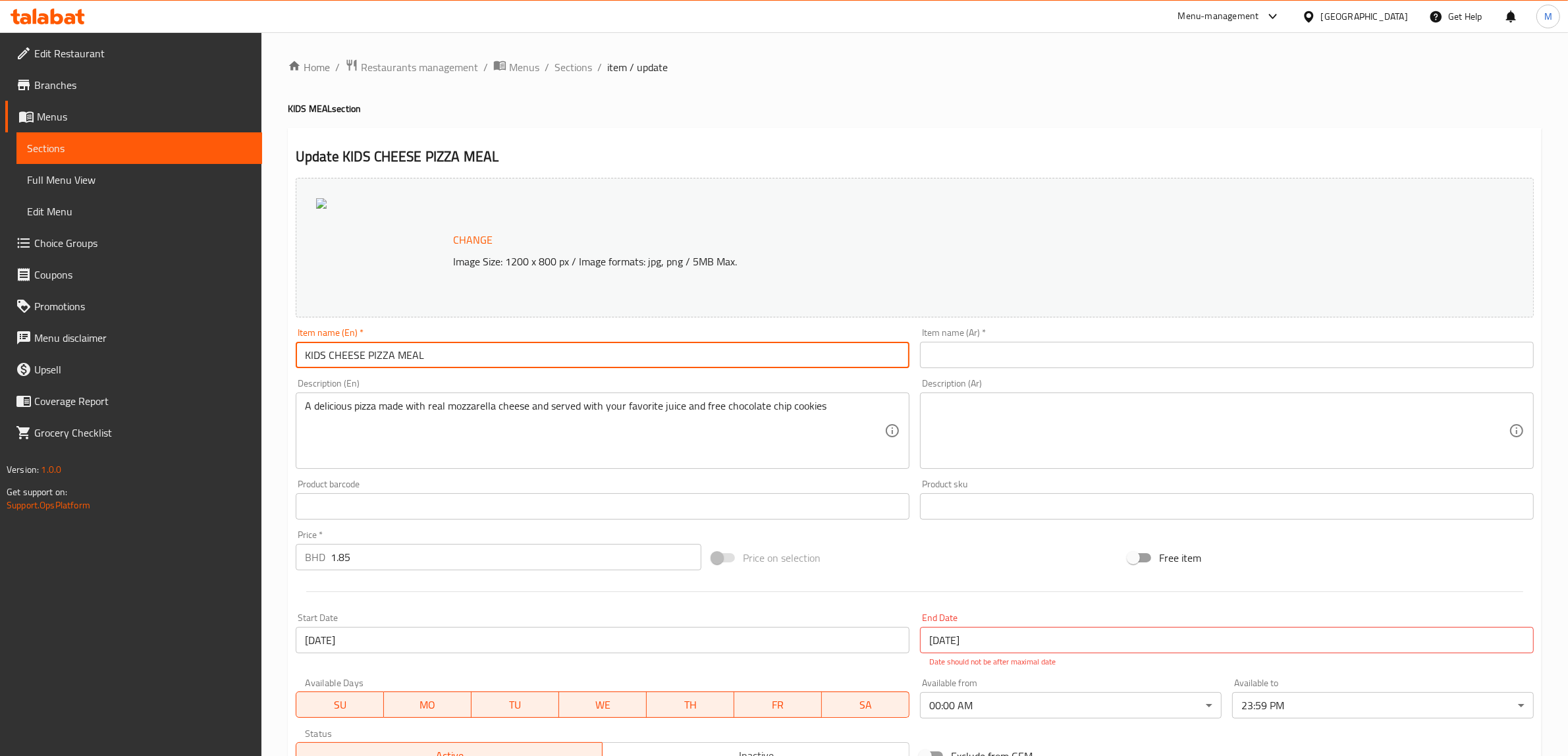
click at [415, 353] on input "KIDS CHEESE PIZZA MEAL" at bounding box center [602, 355] width 614 height 26
paste input "ids Cheese Pizza Meal"
type input "Kids Cheese Pizza Meal"
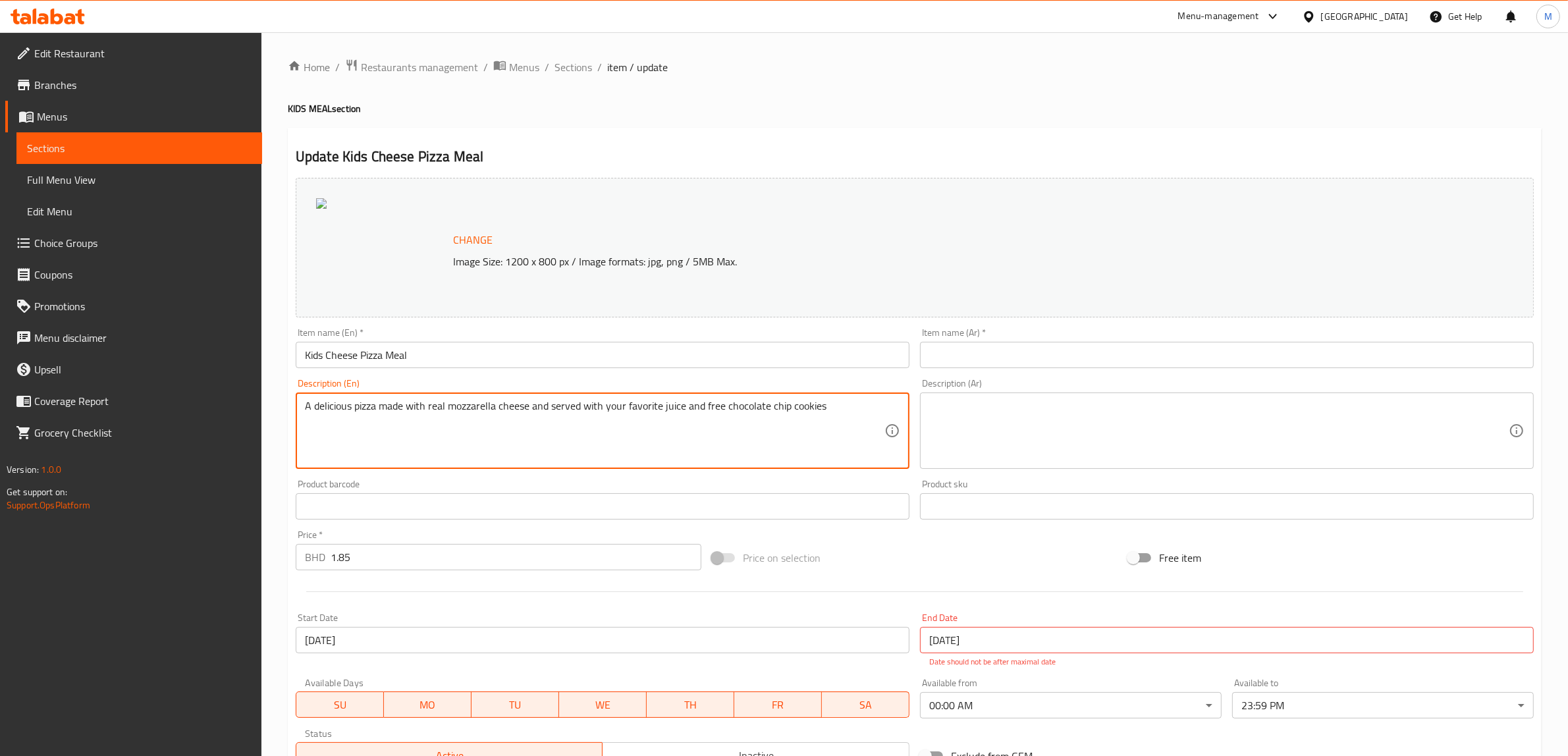
click at [472, 405] on textarea "A delicious pizza made with real mozzarella cheese and served with your favorit…" at bounding box center [594, 431] width 580 height 62
click at [1017, 411] on textarea at bounding box center [1219, 431] width 580 height 62
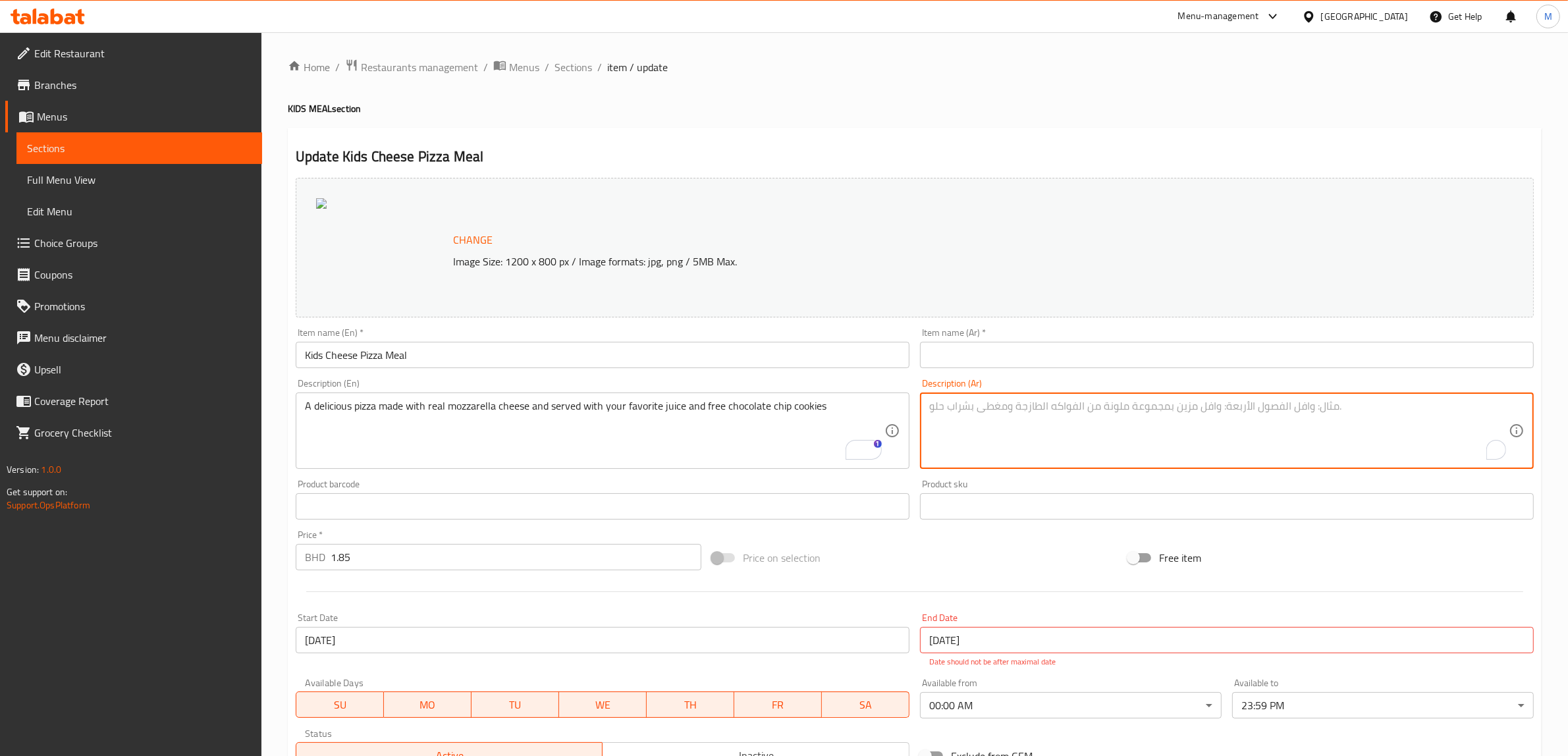
paste textarea "بيتزا لذيذة مصنوعة من جبن موزاريلا حقيقي وتقدم مع عصيرك المفضل وكعكات رقائق الش…"
type textarea "بيتزا لذيذة مصنوعة من جبن موزاريلا حقيقي وتقدم مع عصيرك المفضل وكعكات رقائق الش…"
click at [383, 353] on input "Kids Cheese Pizza Meal" at bounding box center [602, 355] width 614 height 26
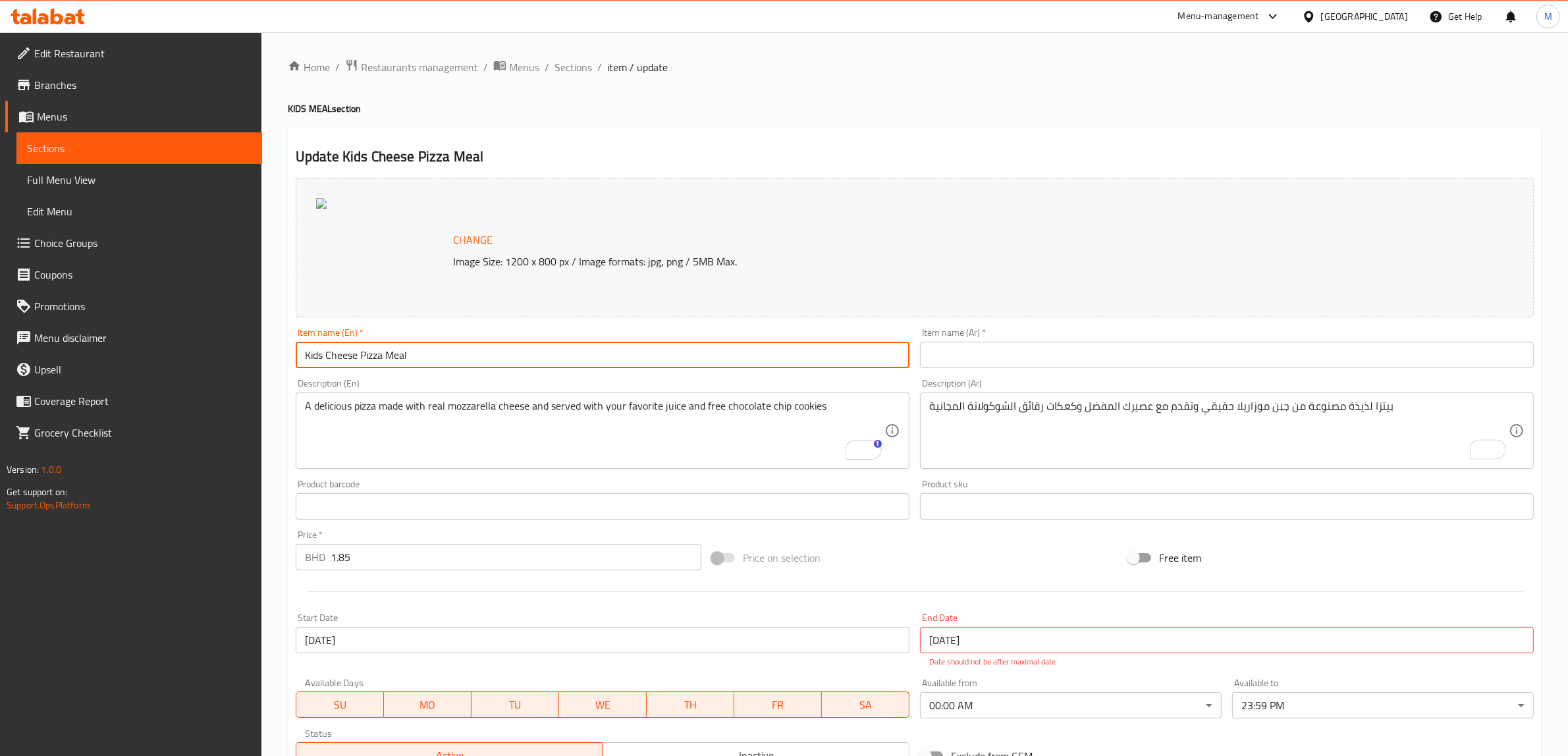
click at [383, 353] on input "Kids Cheese Pizza Meal" at bounding box center [602, 355] width 614 height 26
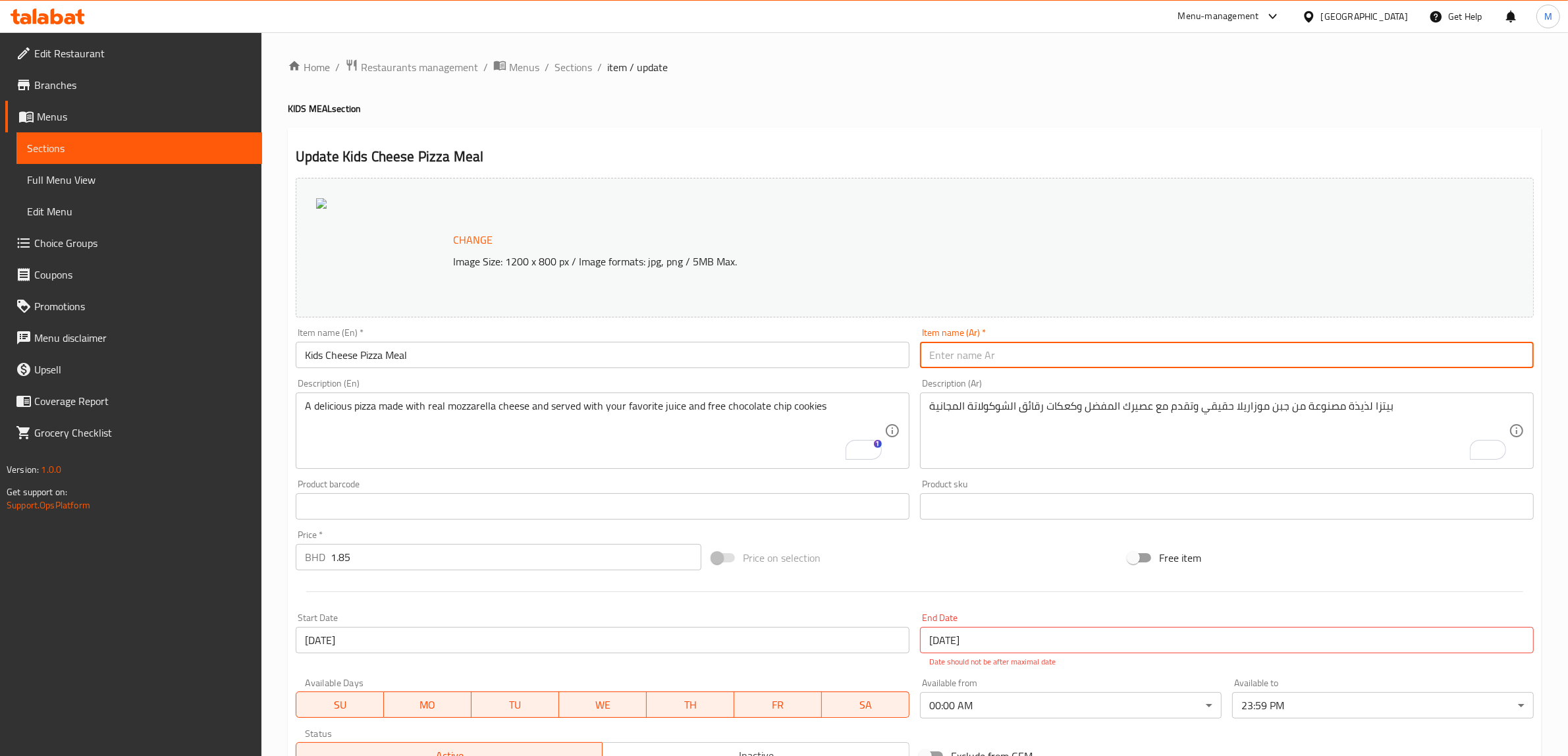
click at [1022, 364] on input "text" at bounding box center [1227, 355] width 614 height 26
paste input "وجبة بيتزا بالجبن للأطفال"
type input "وجبة بيتزا بالجبن للأطفال"
click at [841, 336] on div "Item name (En)   * Kids Cheese Pizza Meal Item name (En) *" at bounding box center [602, 348] width 614 height 40
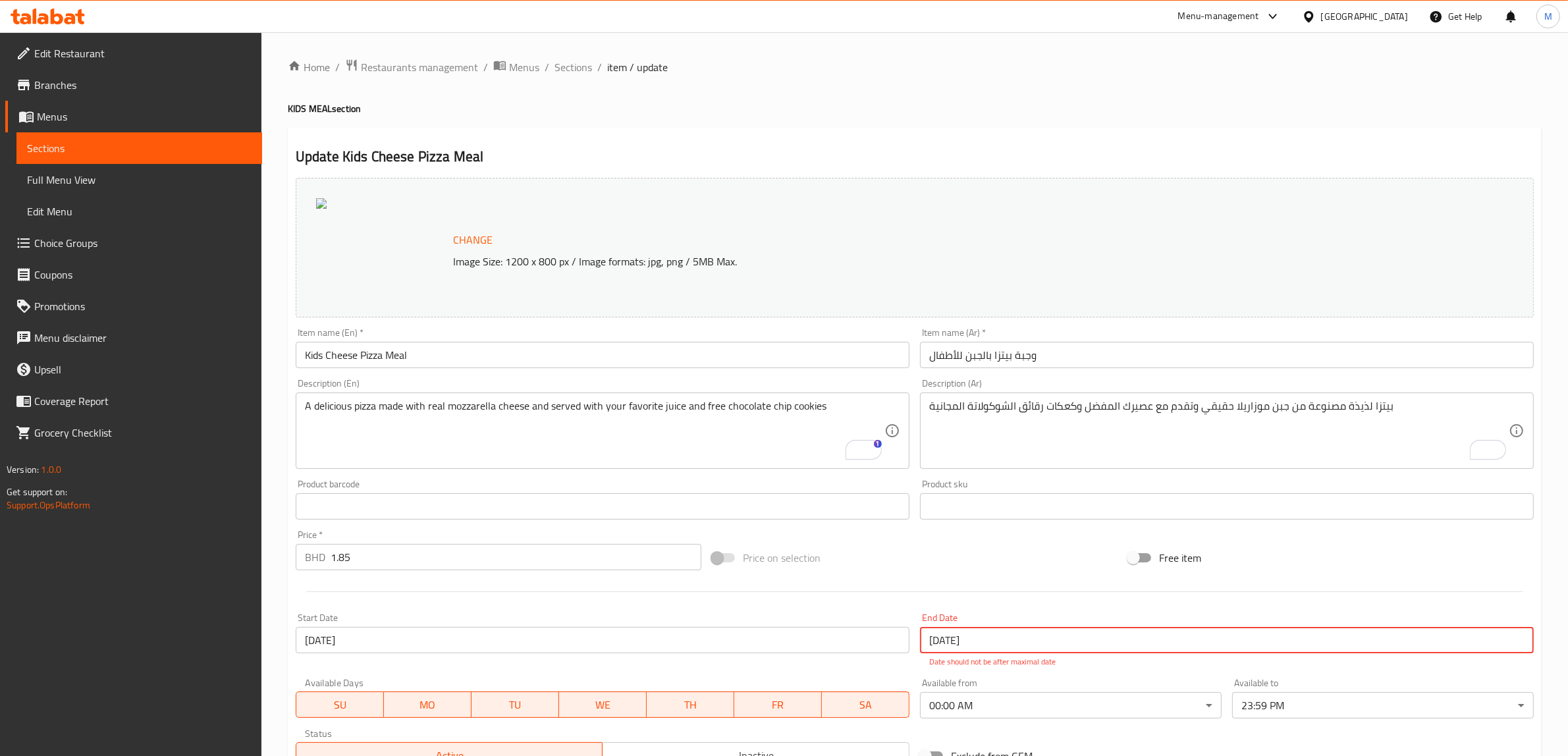
click at [1002, 642] on input "[DATE]" at bounding box center [1227, 640] width 614 height 26
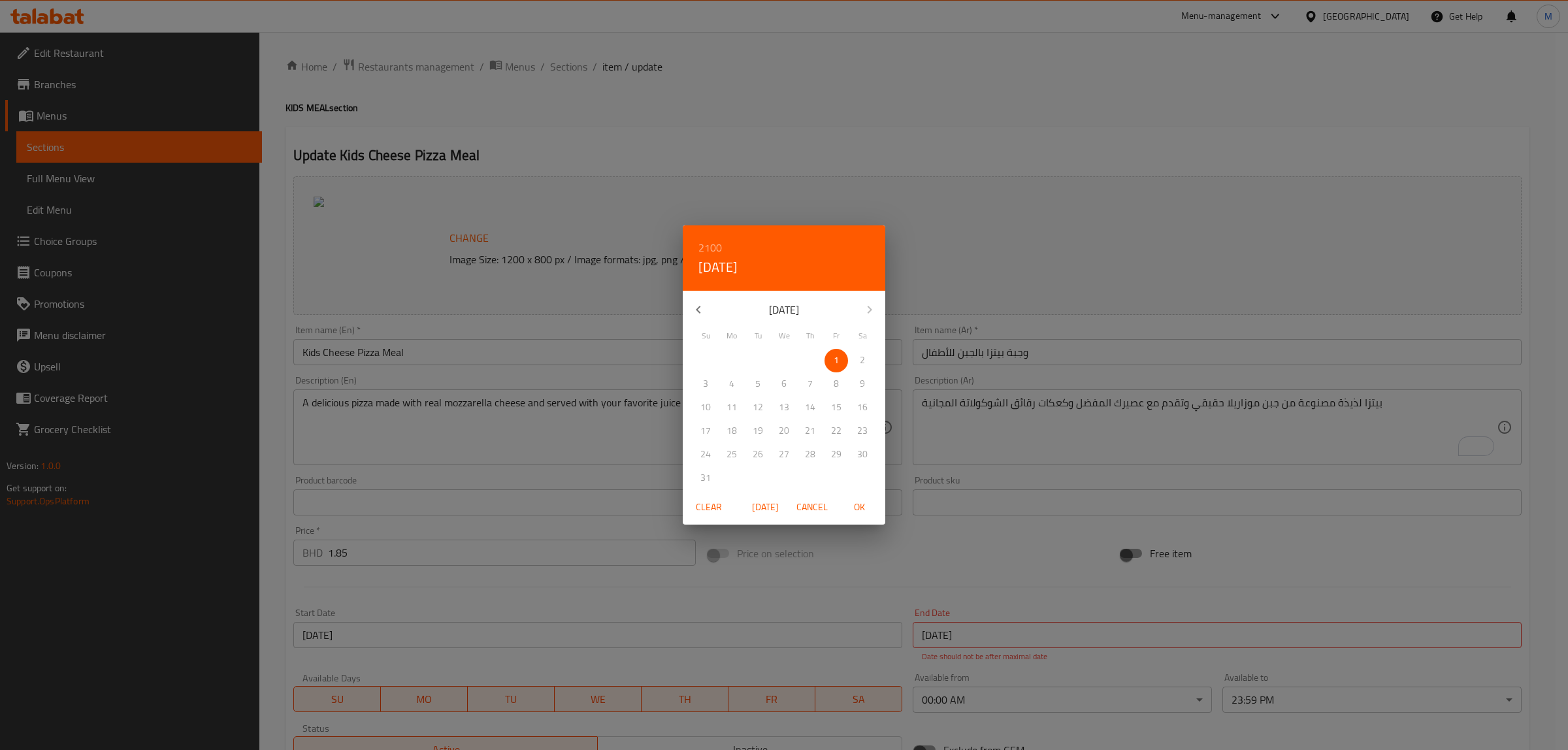
click at [720, 507] on span "Clear" at bounding box center [709, 507] width 31 height 17
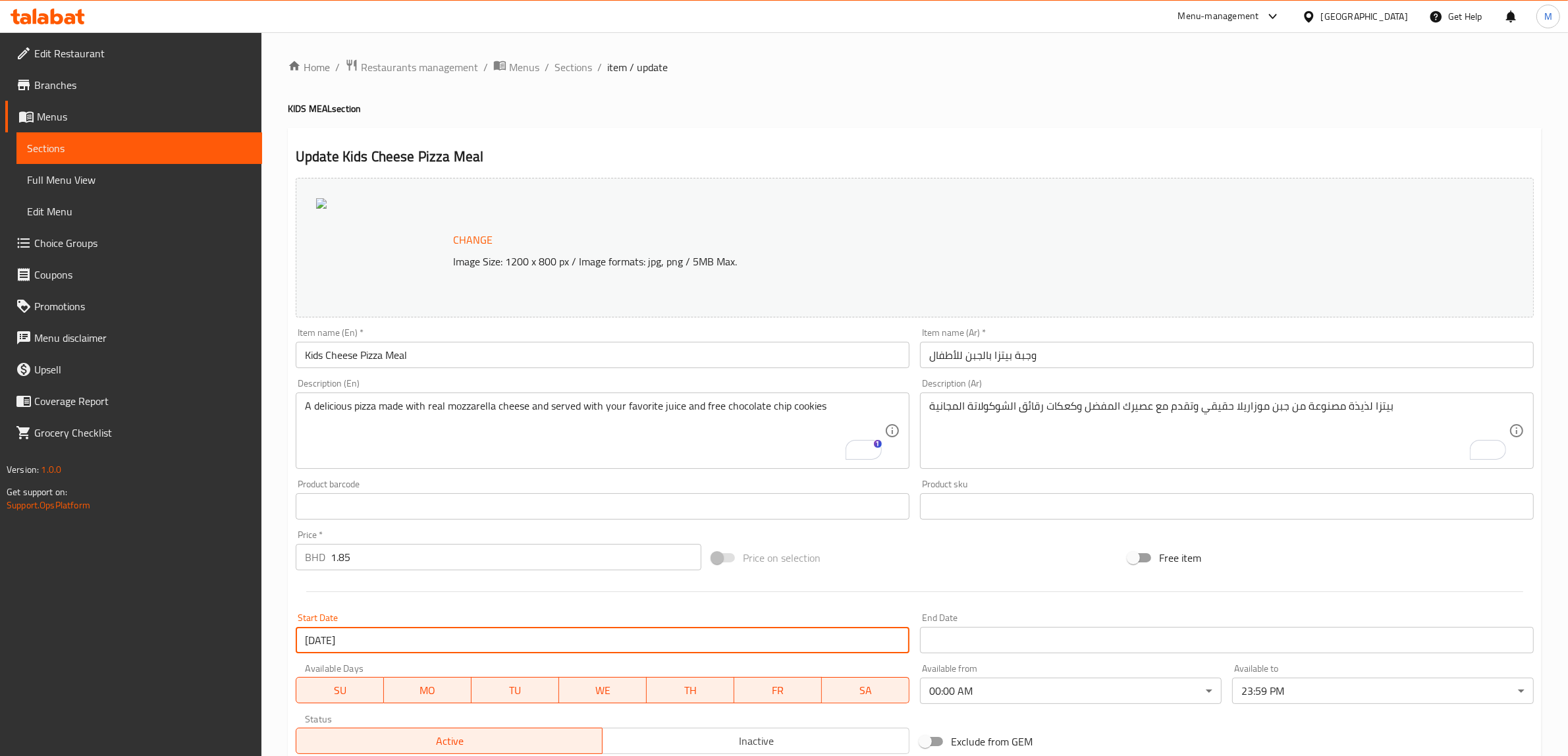
click at [564, 640] on input "[DATE]" at bounding box center [602, 640] width 614 height 26
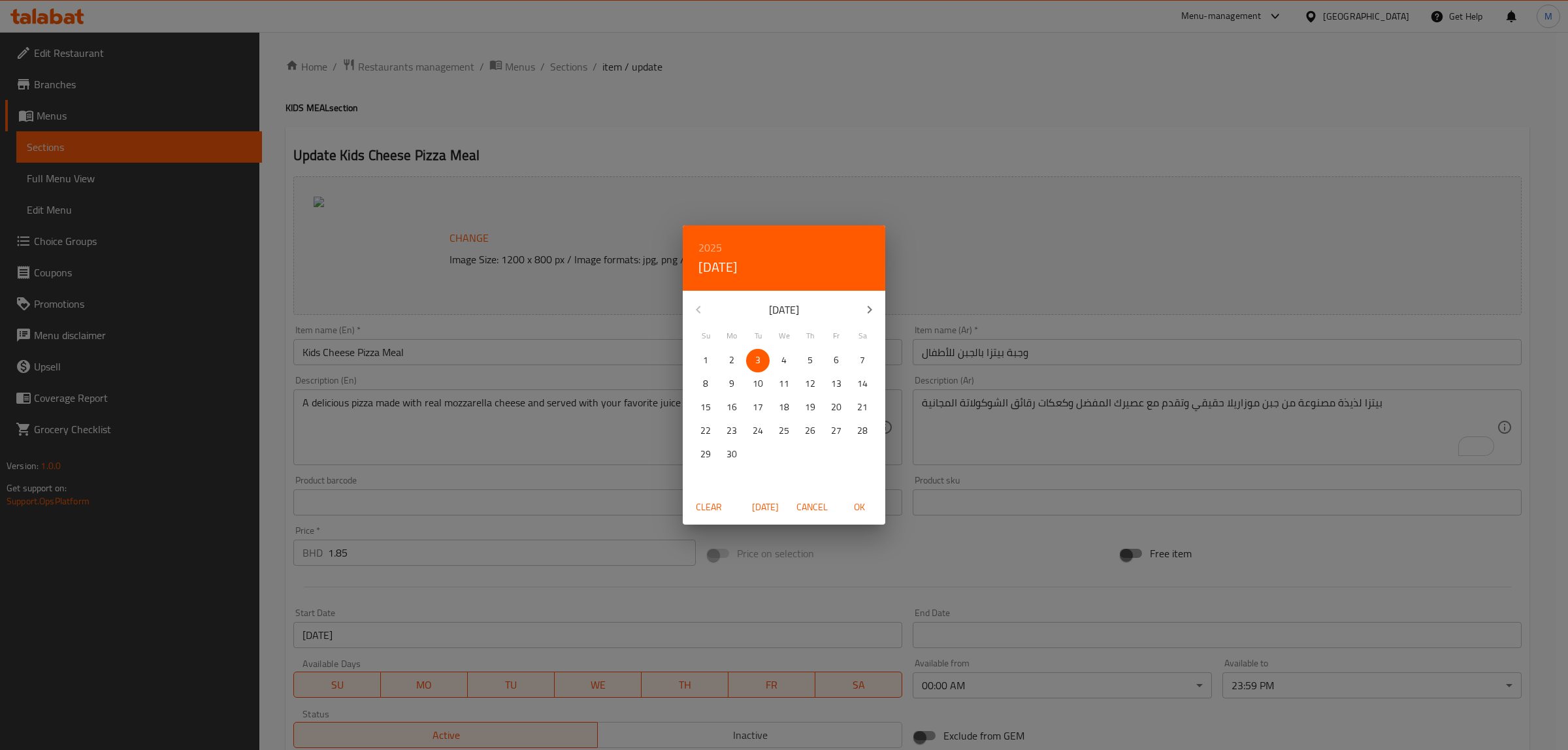
click at [706, 508] on span "Clear" at bounding box center [709, 507] width 31 height 17
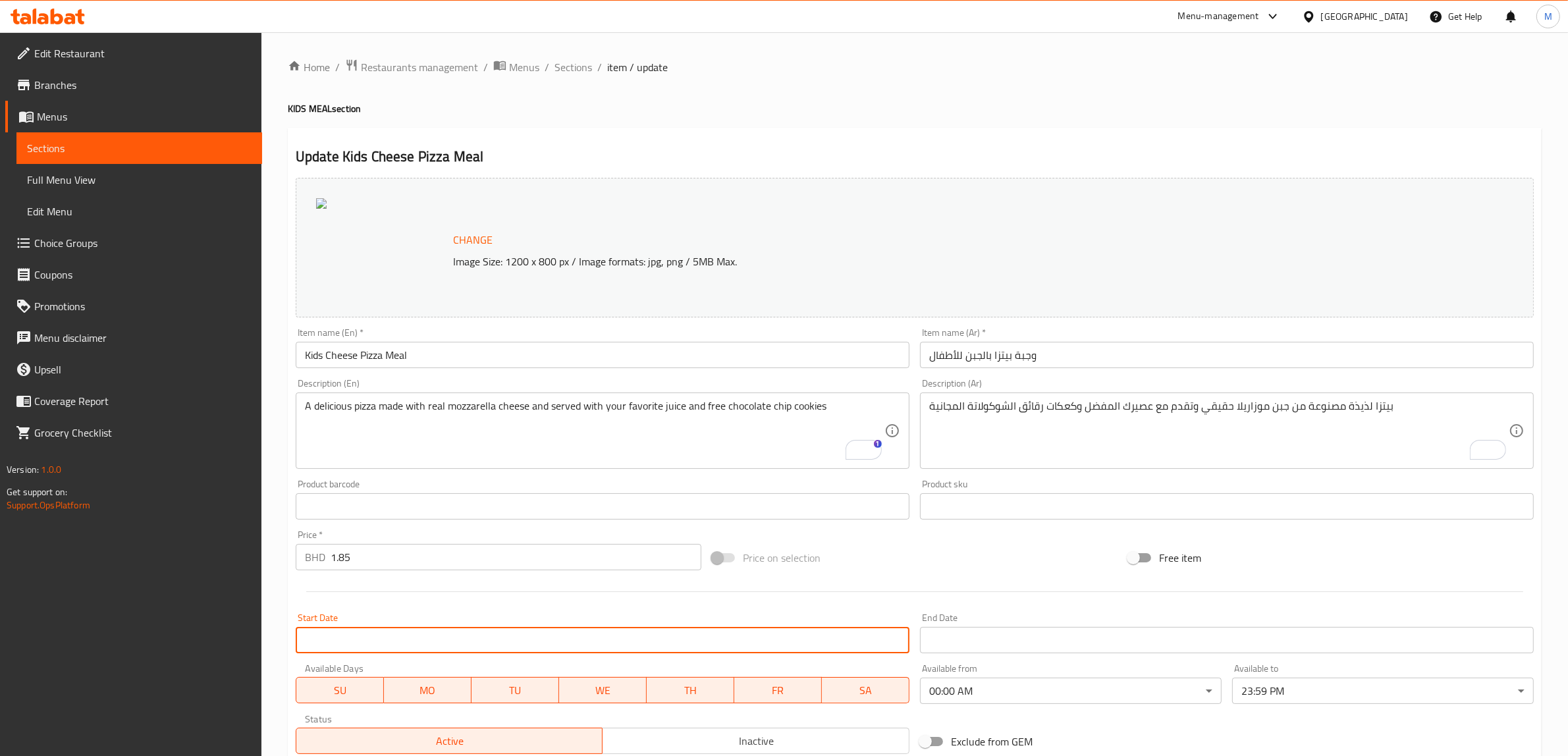
scroll to position [214, 0]
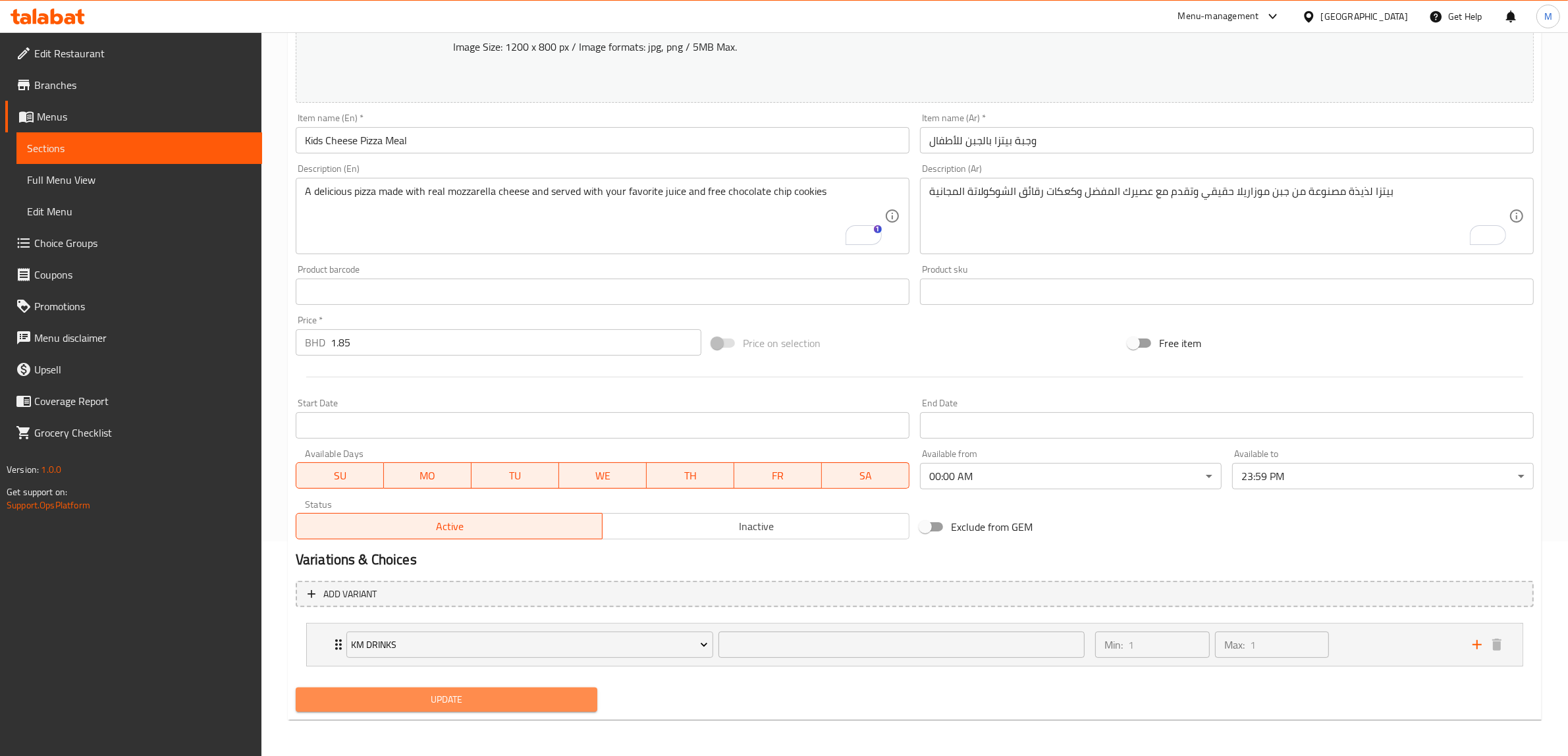
click at [508, 695] on span "Update" at bounding box center [446, 699] width 281 height 17
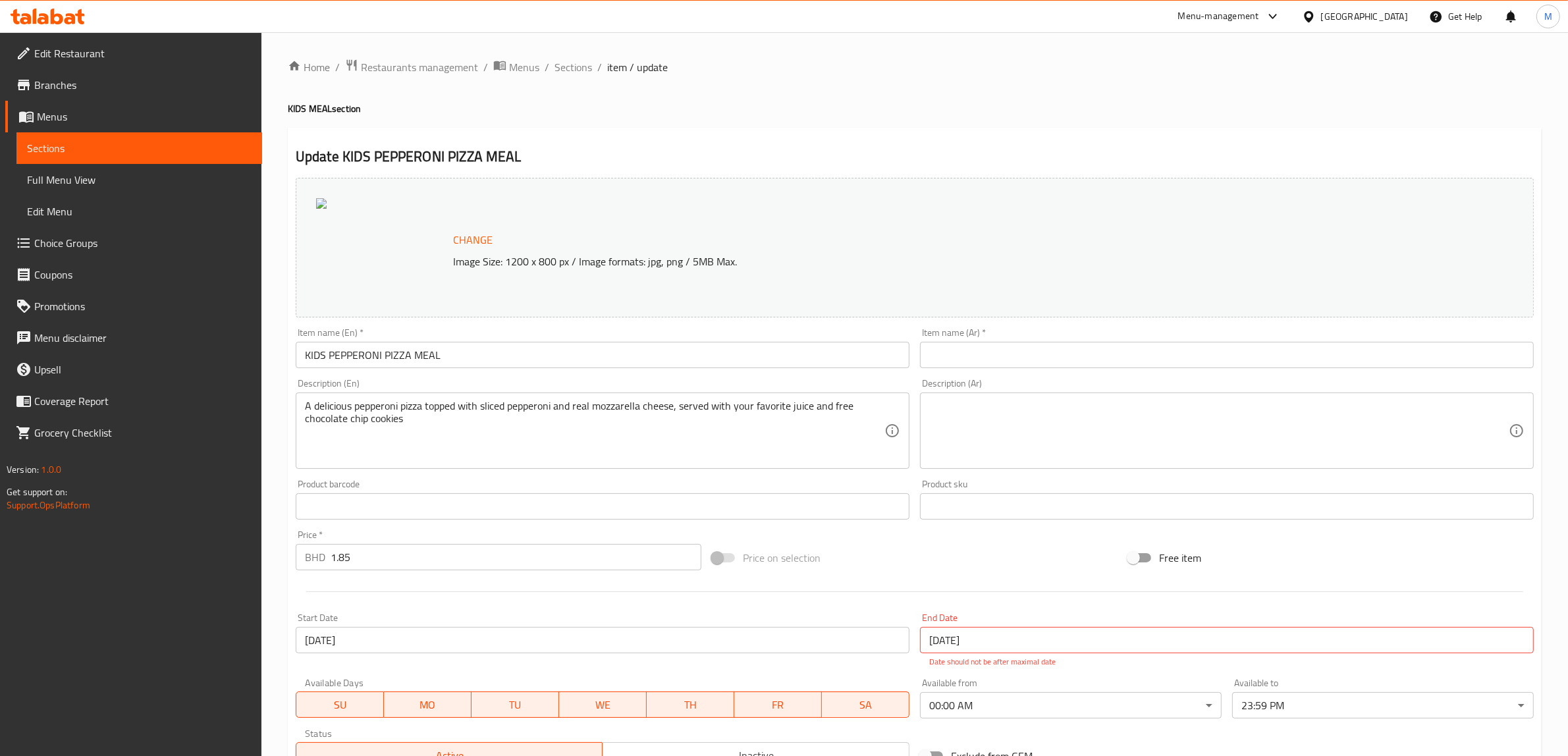
click at [393, 357] on input "KIDS PEPPERONI PIZZA MEAL" at bounding box center [602, 355] width 614 height 26
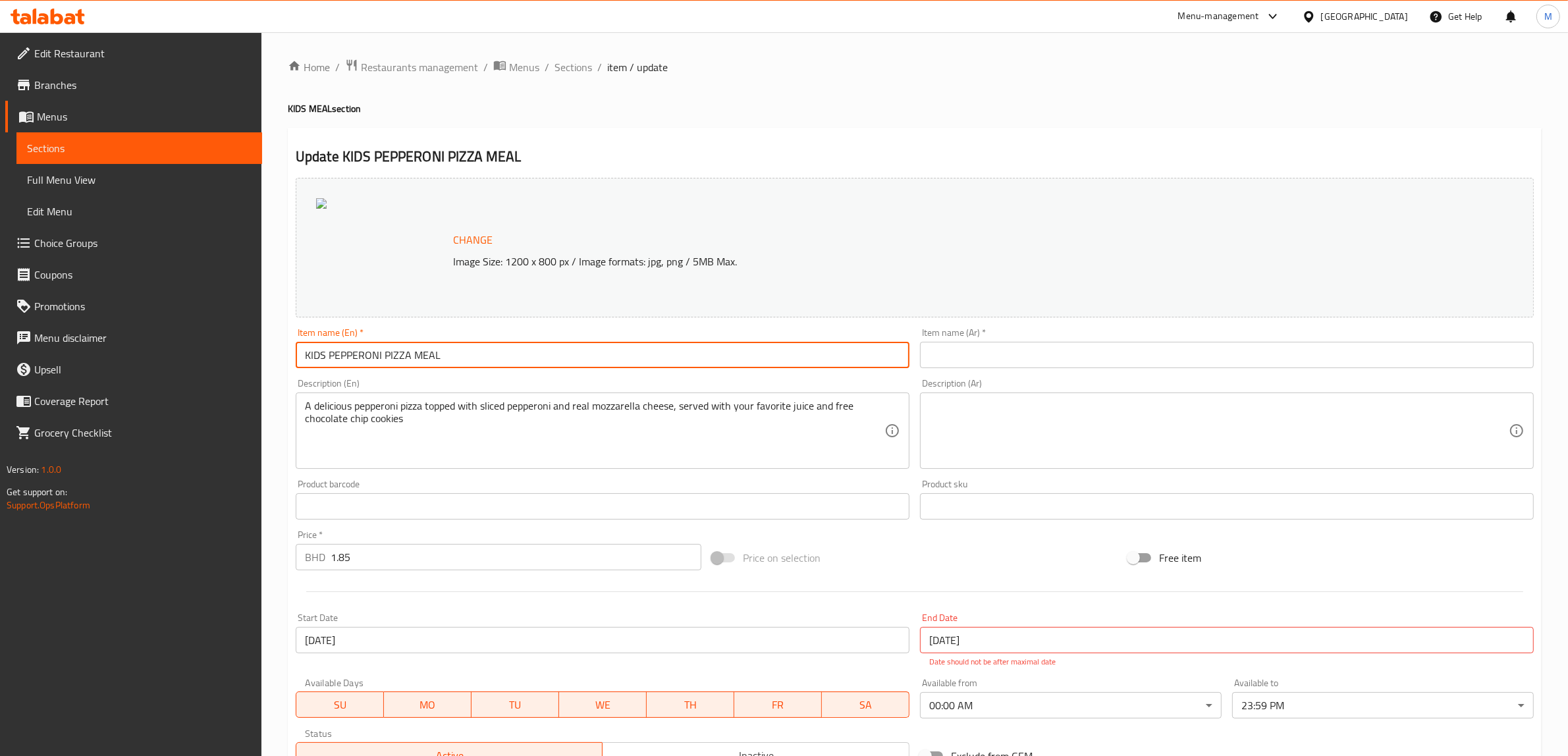
click at [393, 357] on input "KIDS PEPPERONI PIZZA MEAL" at bounding box center [602, 355] width 614 height 26
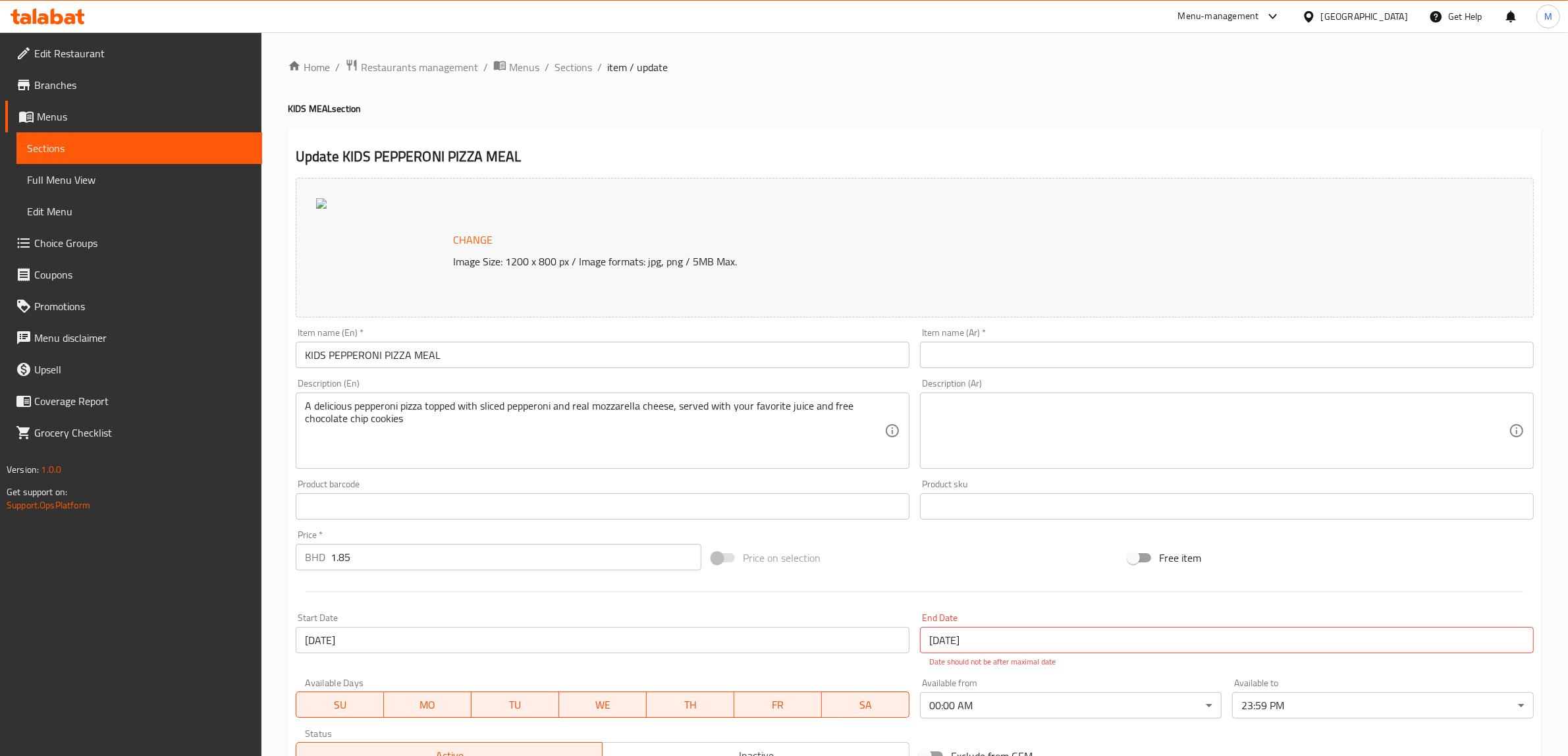
click at [413, 358] on input "KIDS PEPPERONI PIZZA MEAL" at bounding box center [602, 355] width 614 height 26
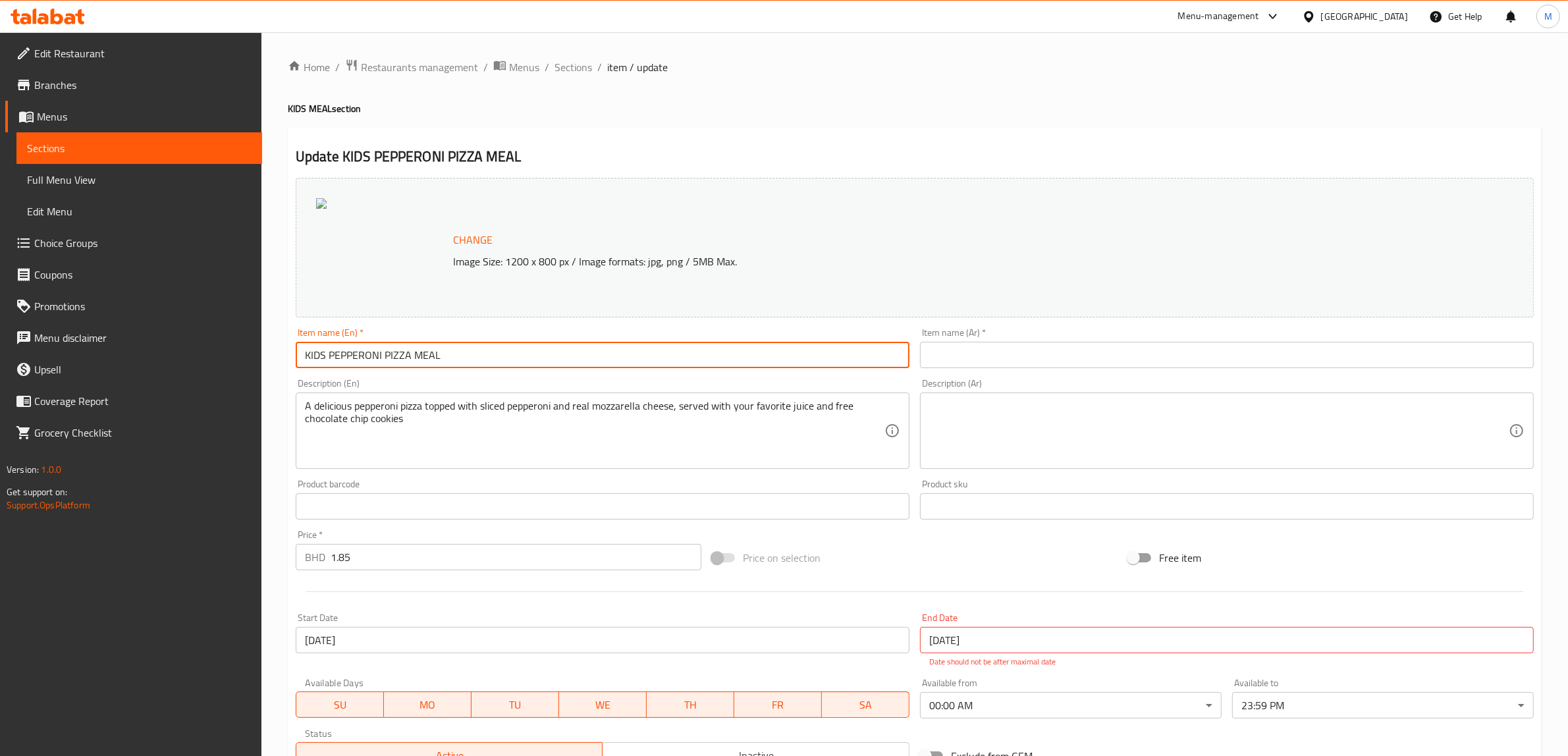
click at [413, 358] on input "KIDS PEPPERONI PIZZA MEAL" at bounding box center [602, 355] width 614 height 26
paste input "ids Pepperoni Pizza Meal"
type input "Kids Pepperoni Pizza Meal"
click at [434, 402] on textarea "A delicious pepperoni pizza topped with sliced pepperoni and real mozzarella ch…" at bounding box center [594, 431] width 580 height 62
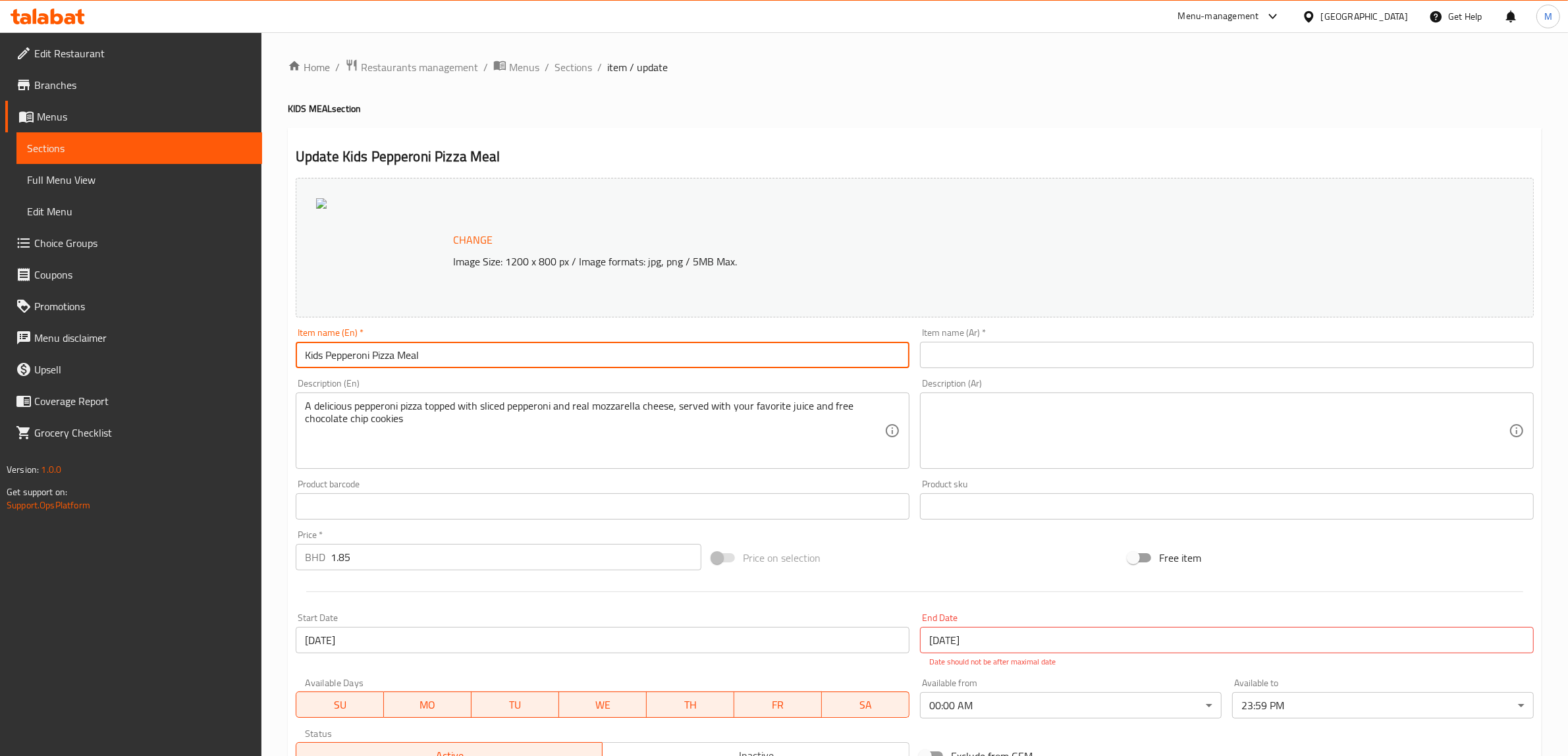
click at [434, 402] on textarea "A delicious pepperoni pizza topped with sliced pepperoni and real mozzarella ch…" at bounding box center [594, 431] width 580 height 62
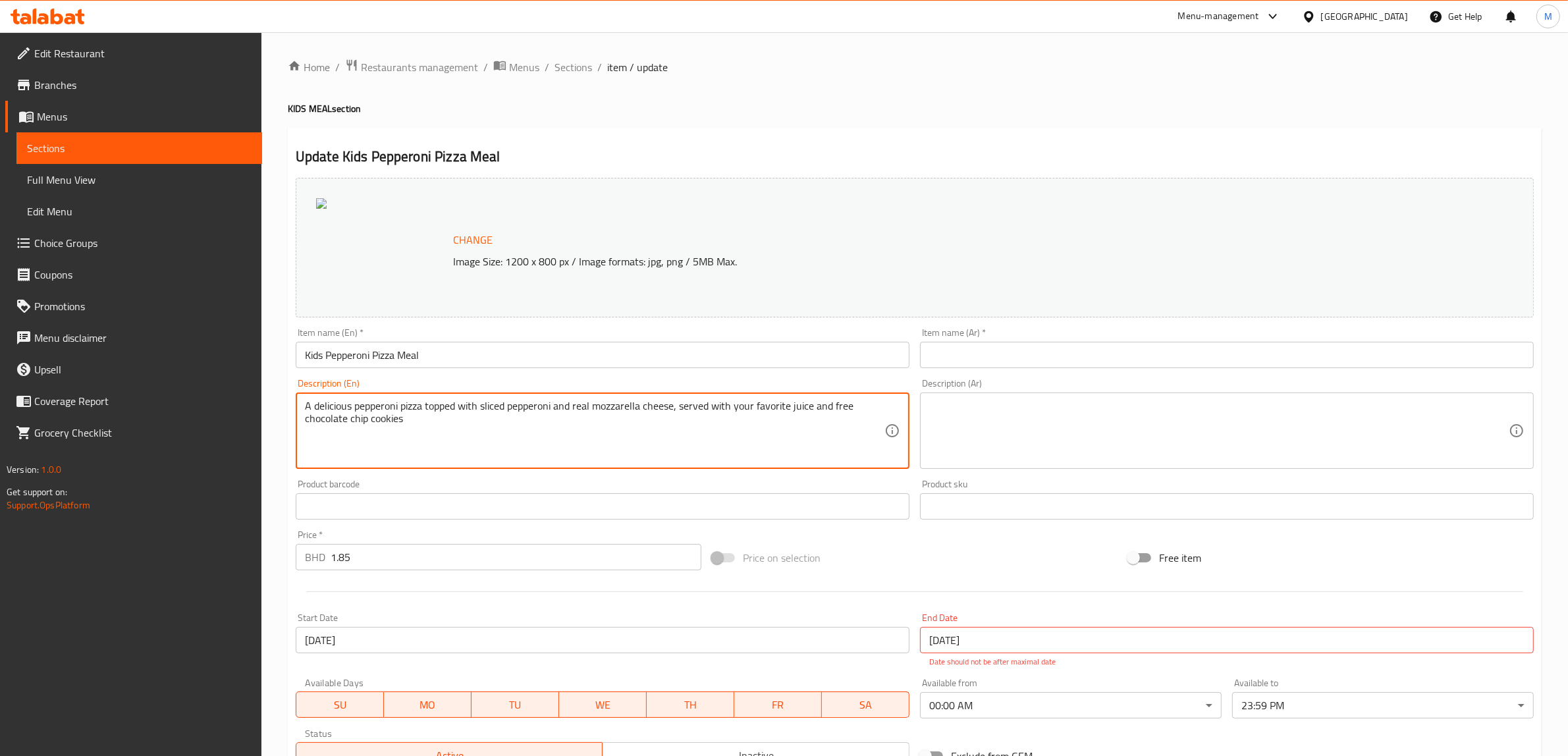
click at [432, 402] on textarea "A delicious pepperoni pizza topped with sliced pepperoni and real mozzarella ch…" at bounding box center [594, 431] width 580 height 62
click at [1010, 420] on textarea at bounding box center [1219, 431] width 580 height 62
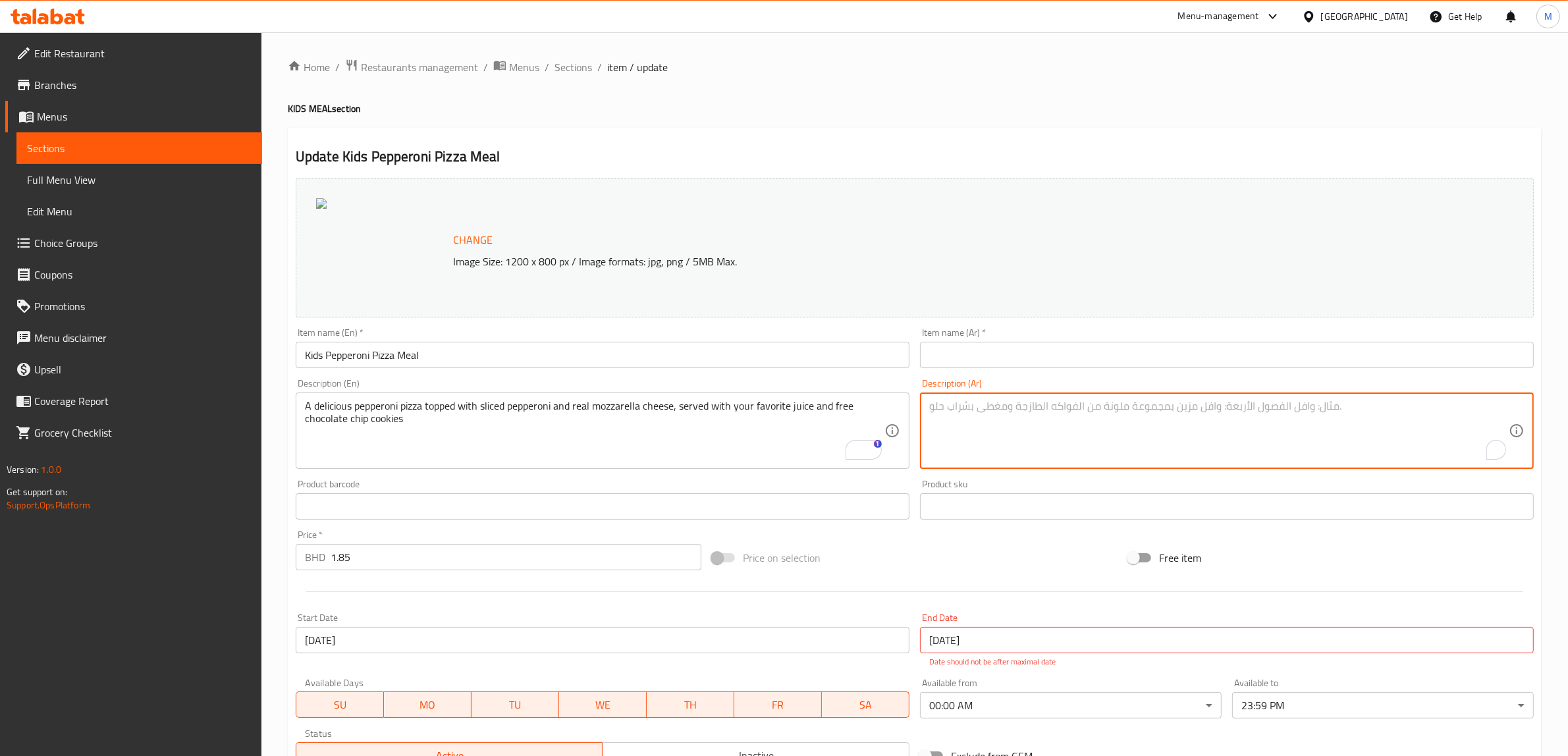
paste textarea "[PERSON_NAME] لذيذة مغطاة بشرائح البيبروني وجبنة موزاريلا حقيقية، تقدم مع عصيرك…"
type textarea "[PERSON_NAME] لذيذة مغطاة بشرائح البيبروني وجبنة موزاريلا حقيقية، تقدم مع عصيرك…"
click at [376, 357] on input "Kids Pepperoni Pizza Meal" at bounding box center [602, 355] width 614 height 26
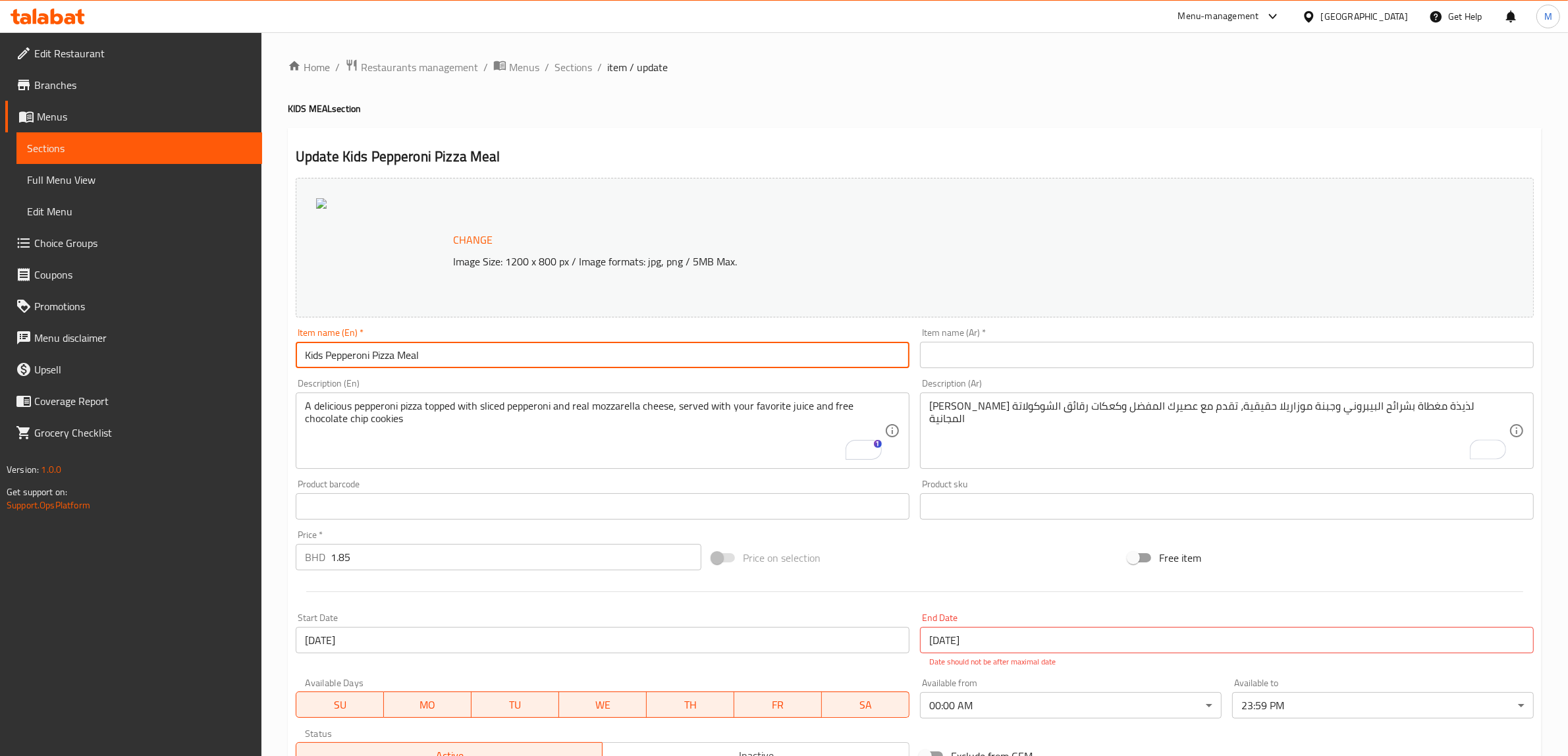
click at [374, 357] on input "Kids Pepperoni Pizza Meal" at bounding box center [602, 355] width 614 height 26
click at [374, 358] on input "Kids Pepperoni Pizza Meal" at bounding box center [602, 355] width 614 height 26
click at [939, 360] on input "text" at bounding box center [1227, 355] width 614 height 26
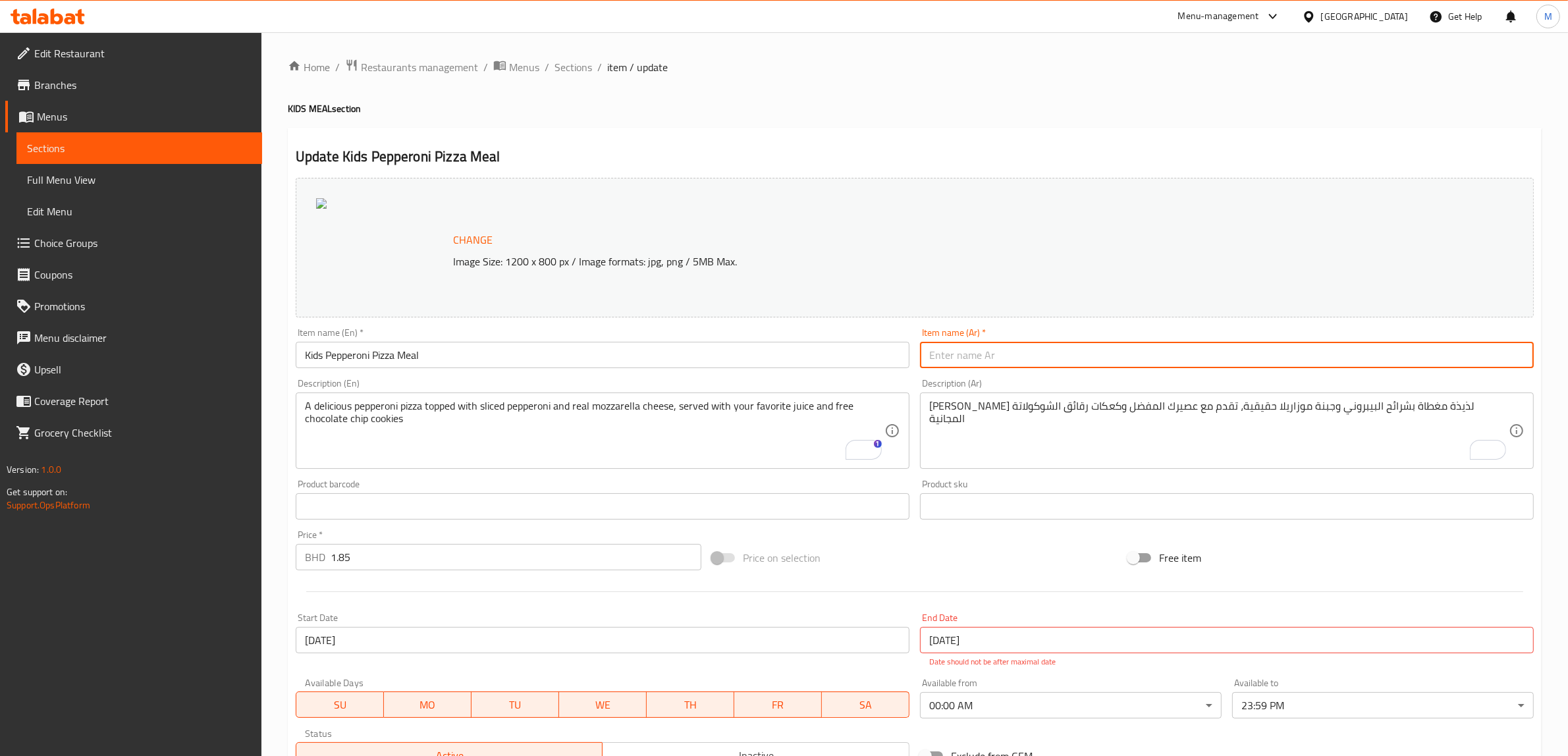
paste input "وجبة [PERSON_NAME] للأطفال"
type input "وجبة [PERSON_NAME] للأطفال"
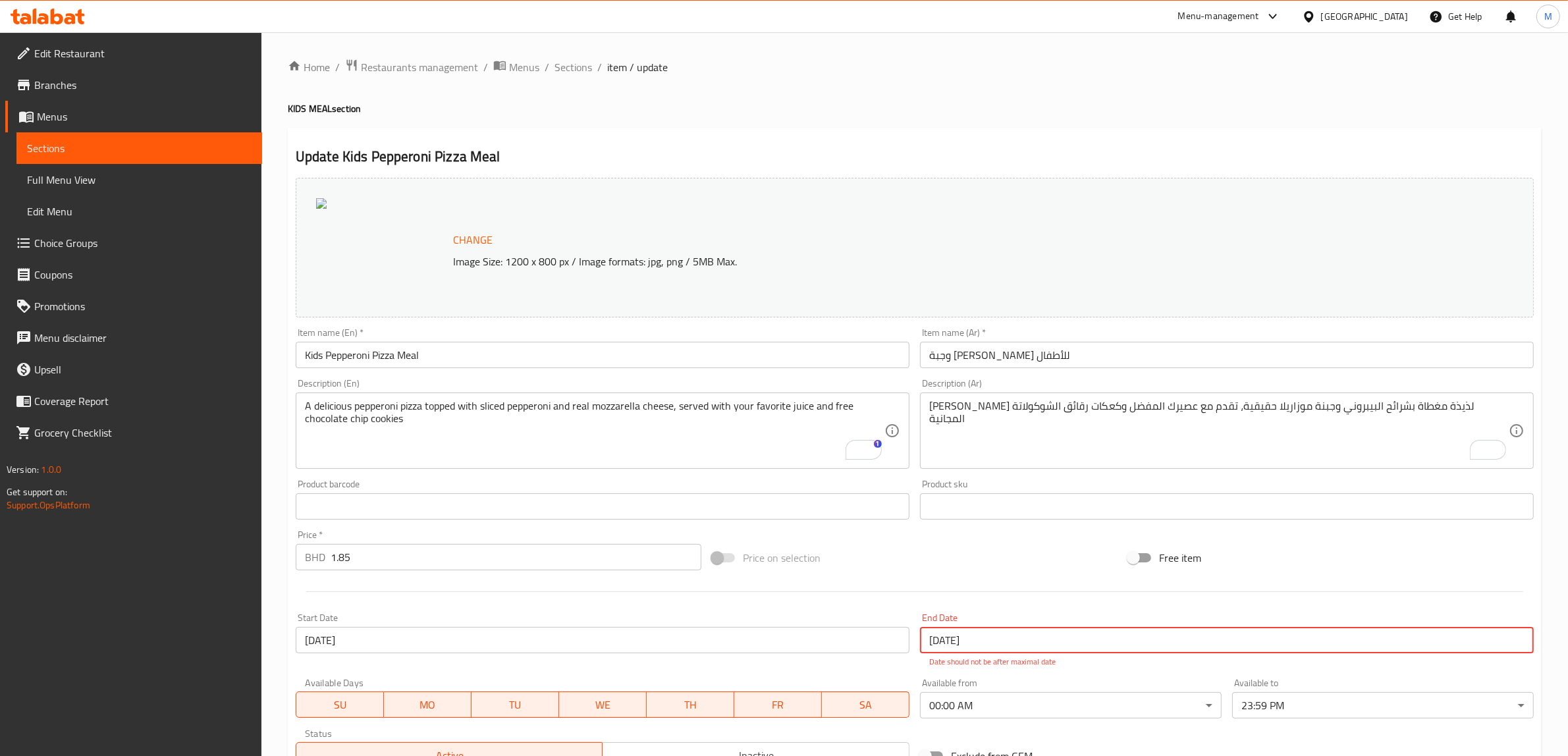
click at [981, 636] on input "[DATE]" at bounding box center [1227, 640] width 614 height 26
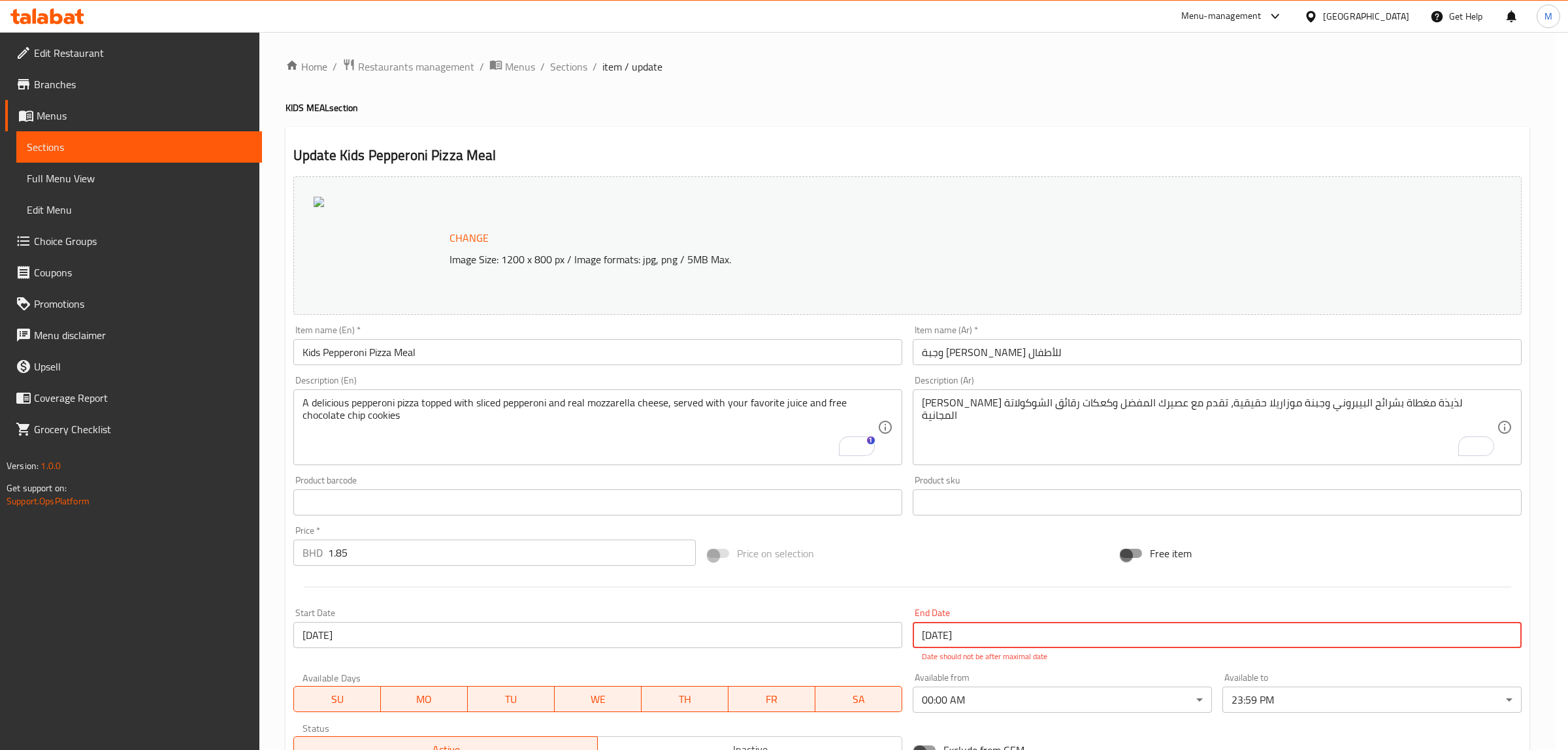
click at [973, 631] on div "2125 [DATE] January 2100 [DATE] Su Mo Tu We Th Fr Sa 27 28 29 30 31 1 2 3 4 5 6…" at bounding box center [784, 375] width 1568 height 750
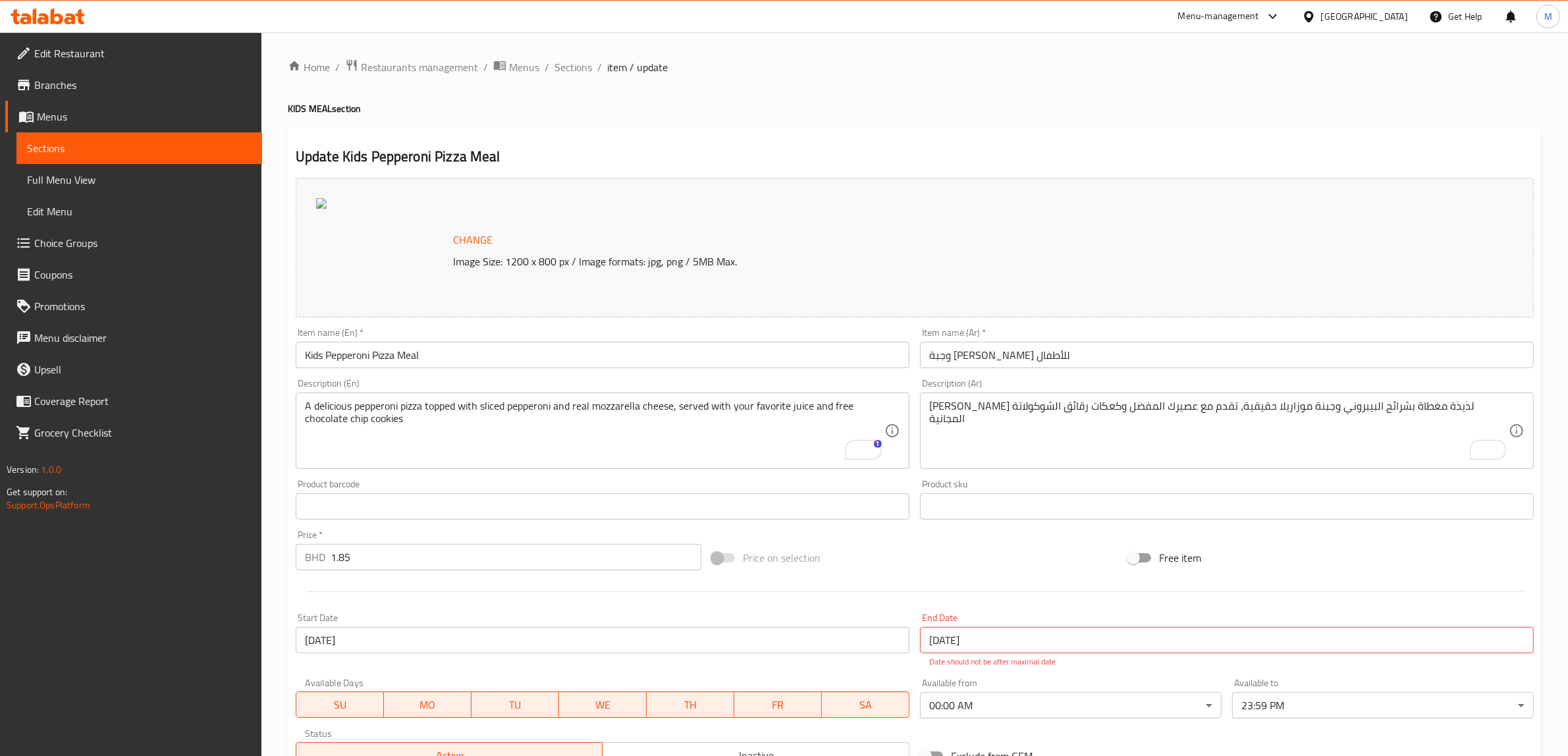
click at [981, 636] on input "[DATE]" at bounding box center [1227, 640] width 614 height 26
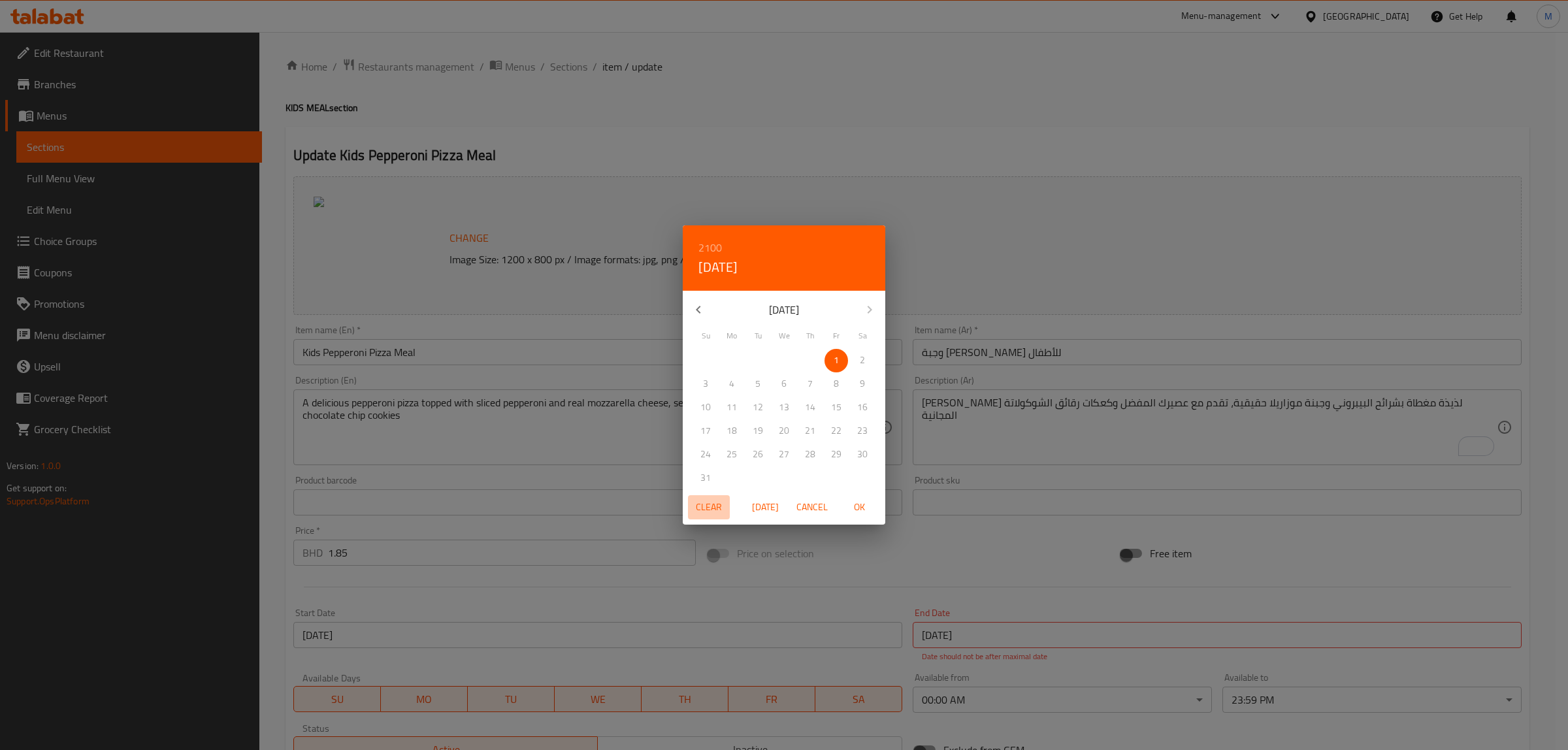
click at [714, 501] on span "Clear" at bounding box center [709, 507] width 31 height 17
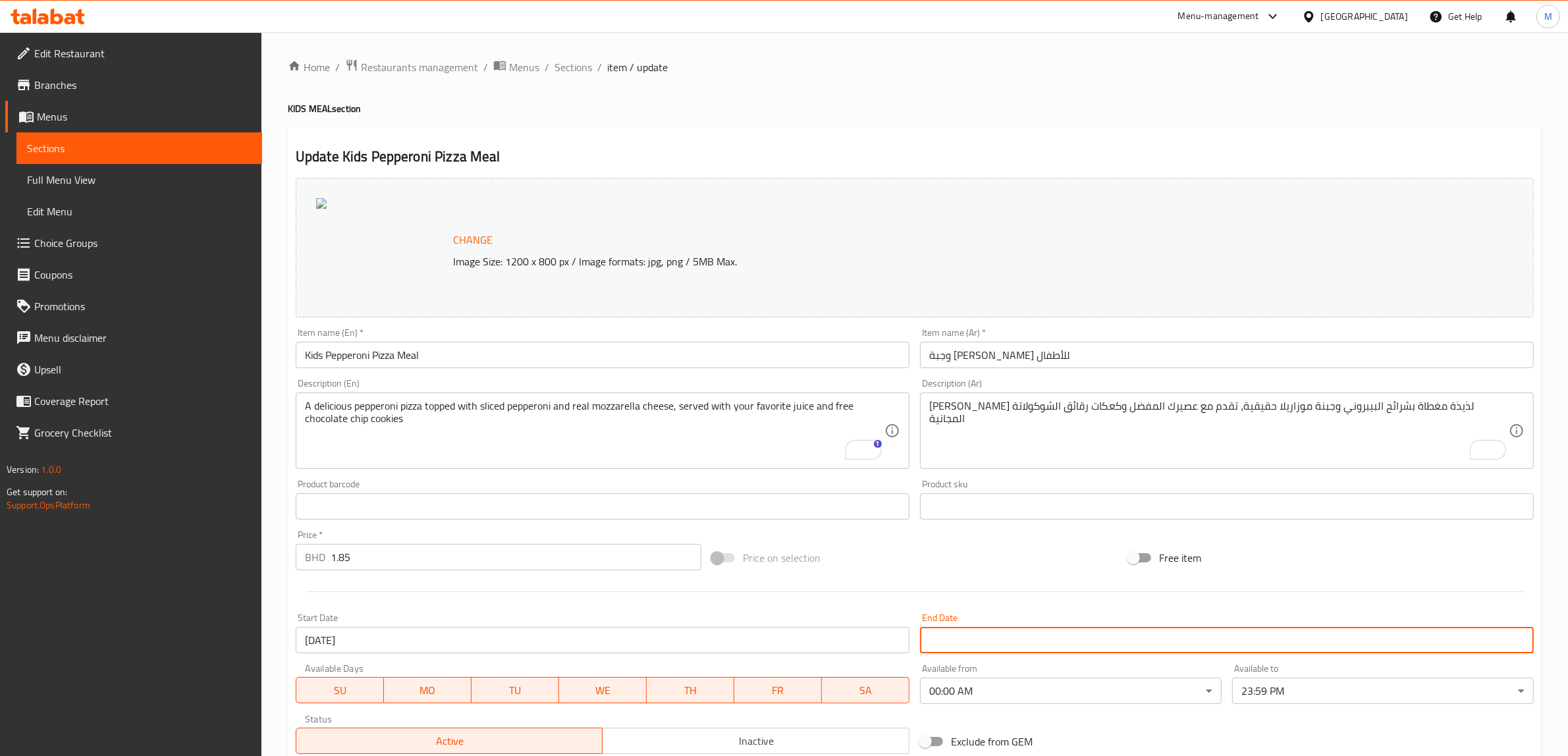
click at [380, 637] on input "[DATE]" at bounding box center [602, 640] width 614 height 26
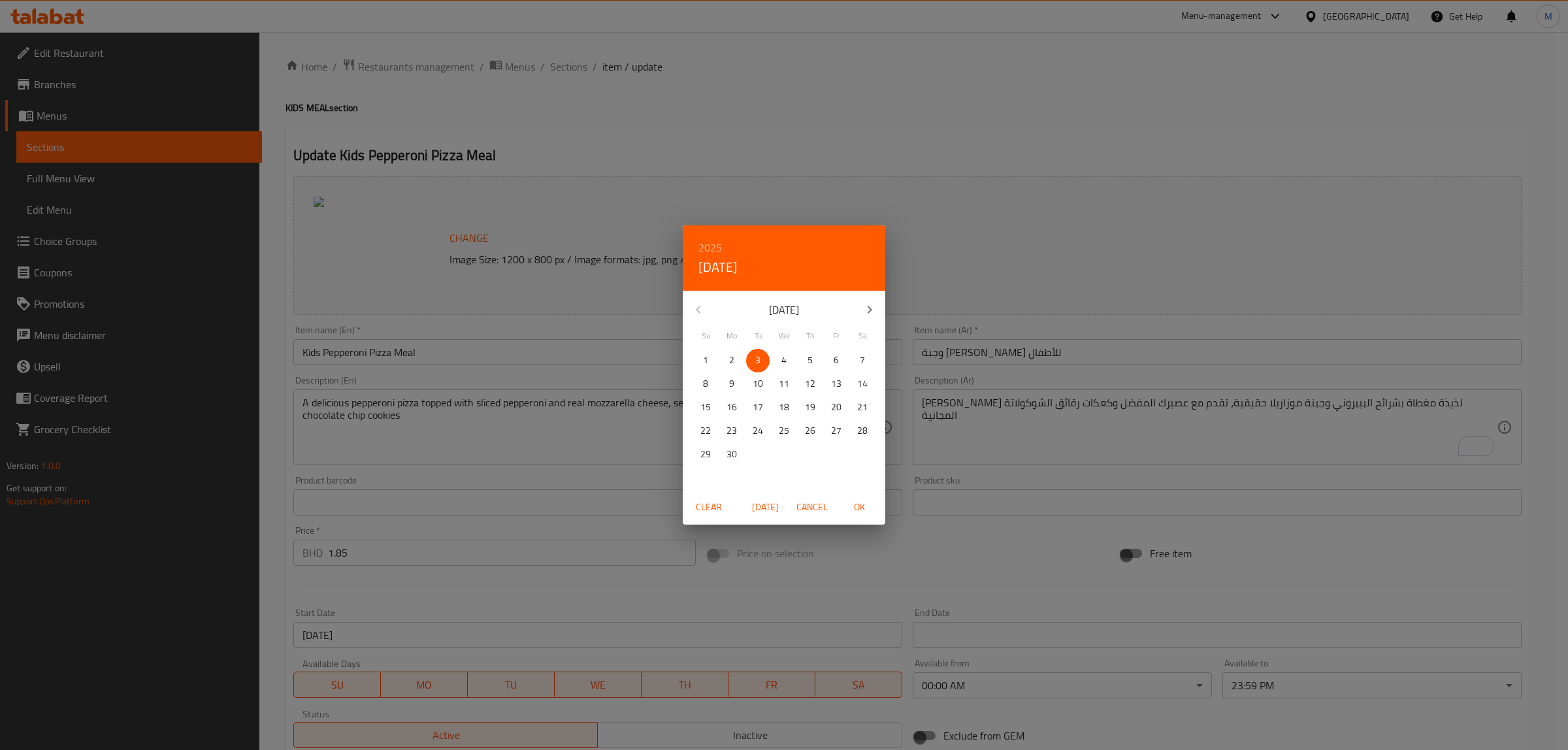
click at [701, 508] on span "Clear" at bounding box center [709, 507] width 31 height 17
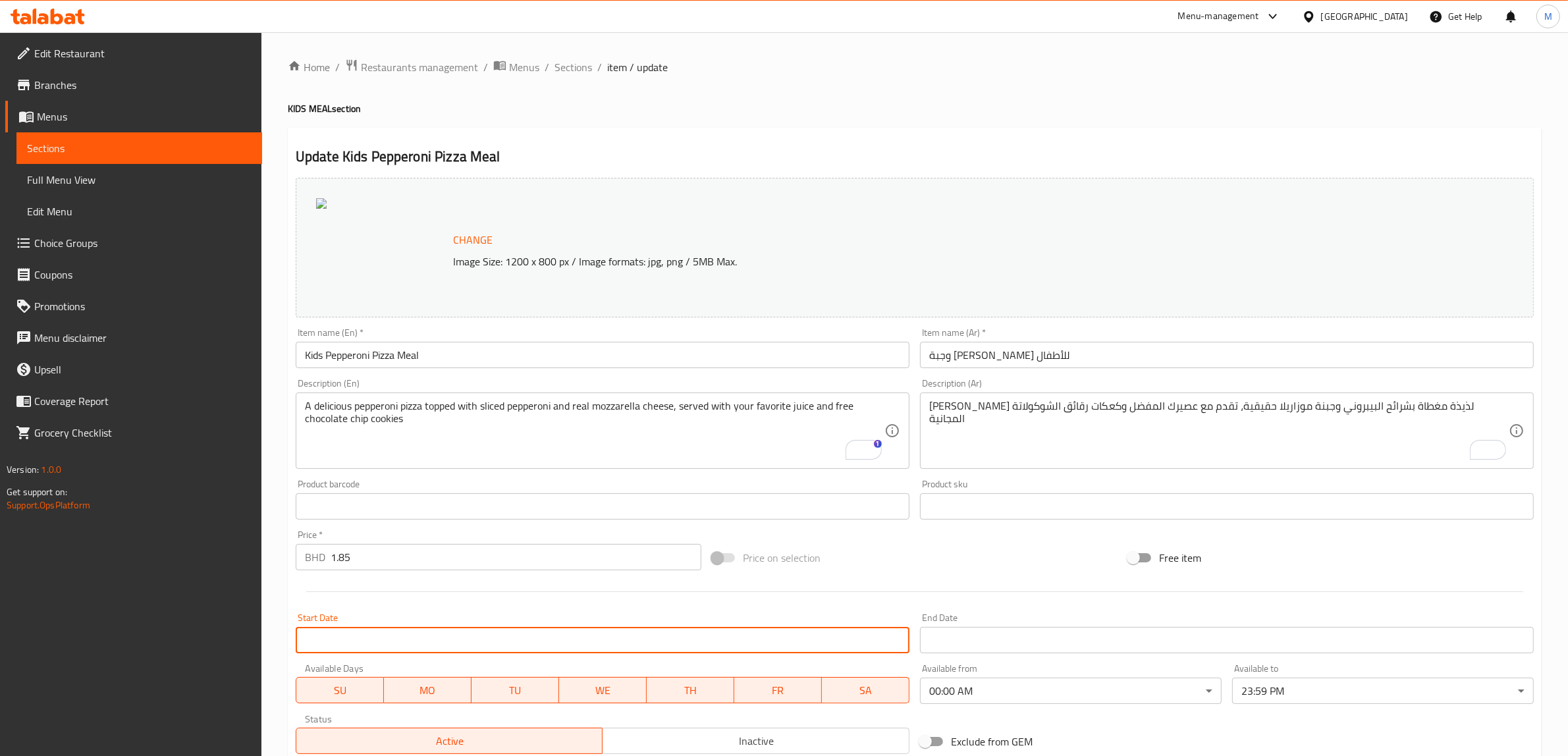
click at [929, 570] on div "Price on selection" at bounding box center [915, 557] width 416 height 35
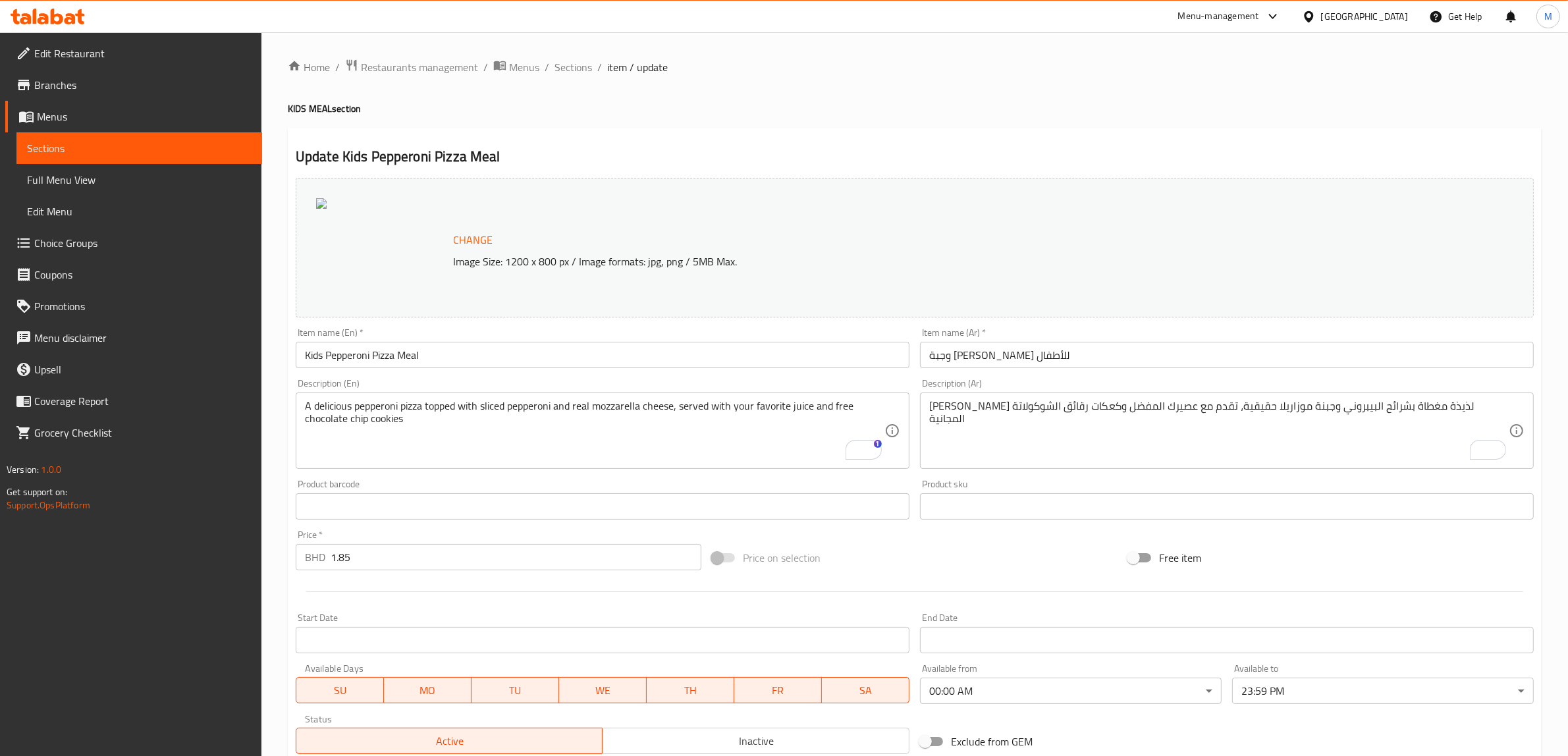
scroll to position [214, 0]
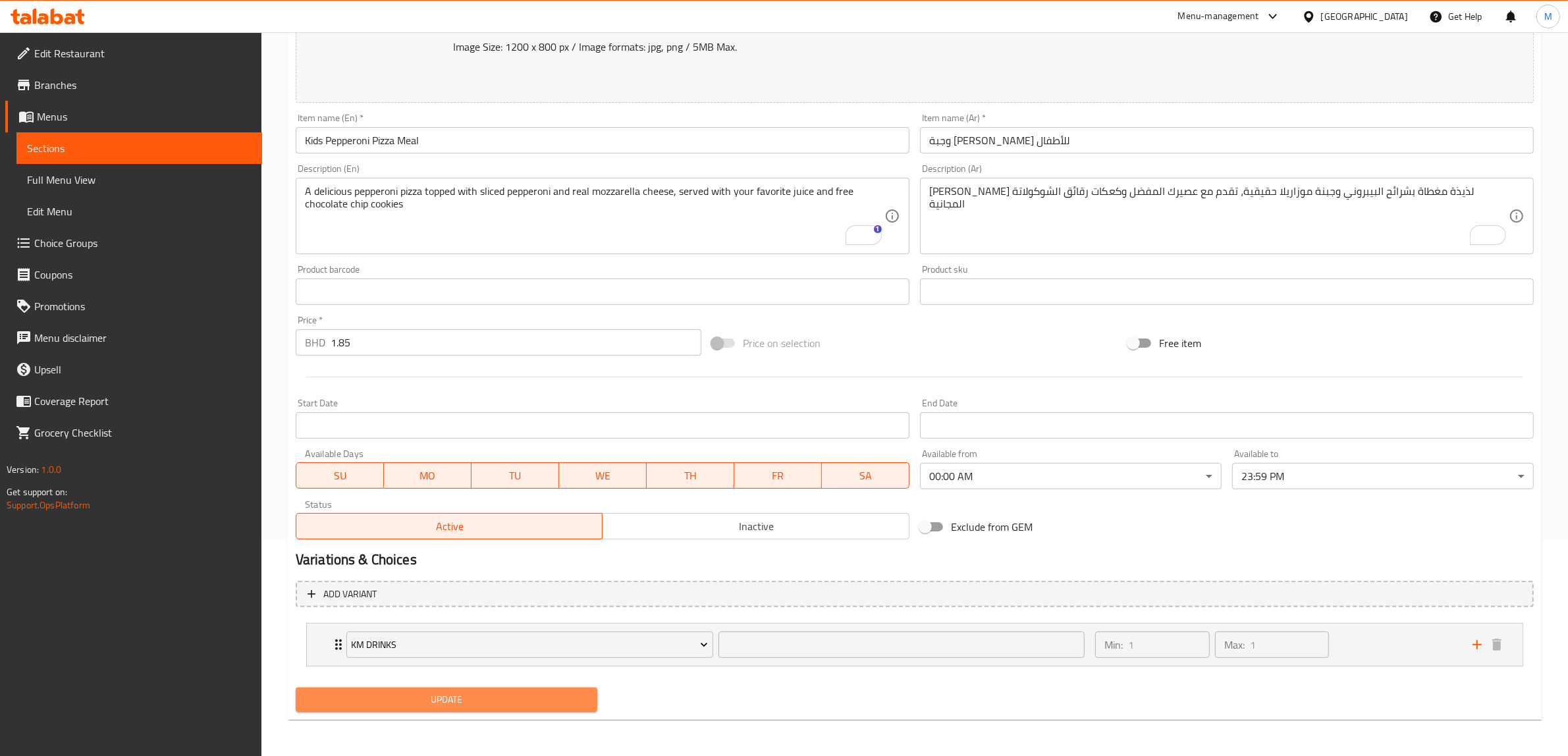
click at [500, 703] on span "Update" at bounding box center [446, 699] width 281 height 17
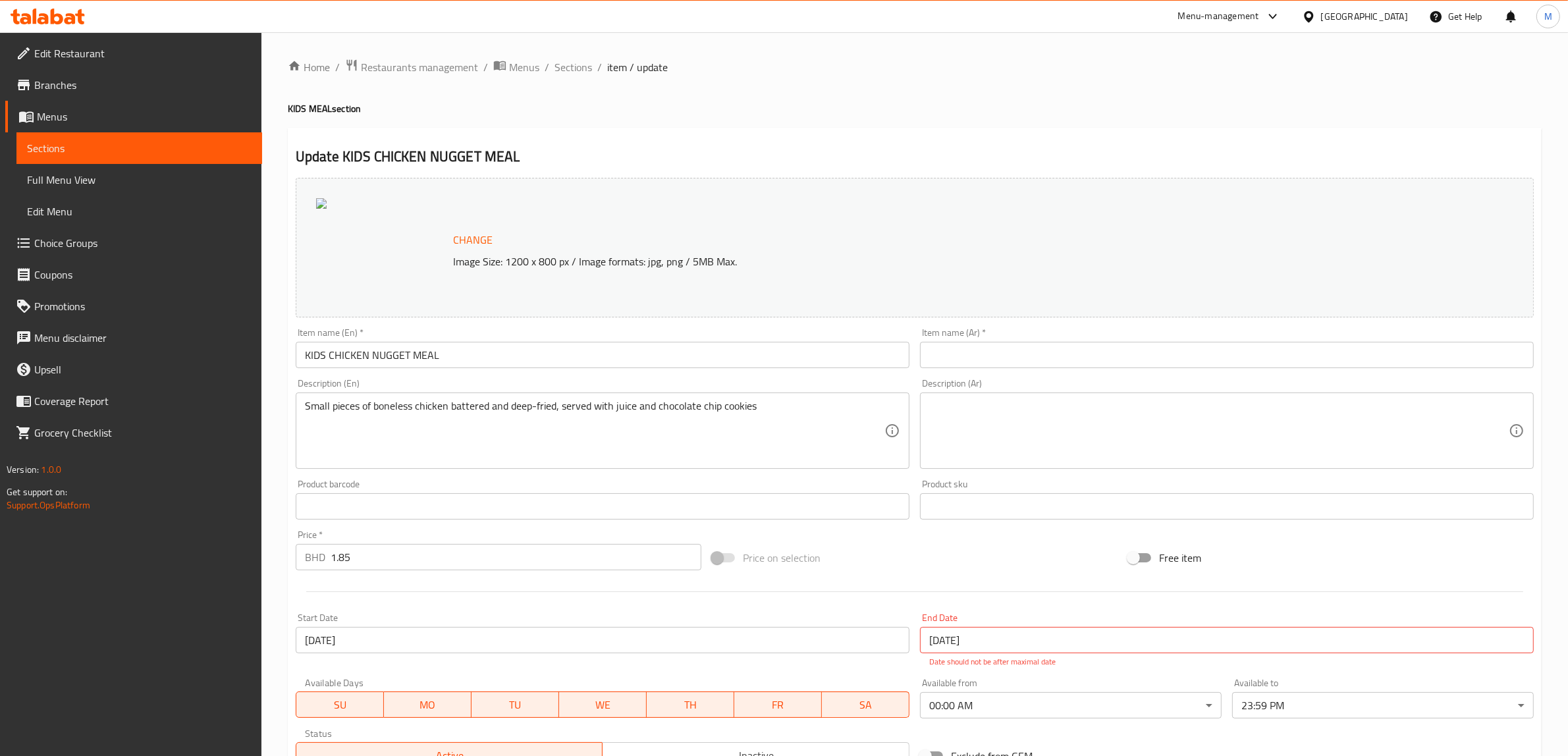
click at [505, 350] on input "KIDS CHICKEN NUGGET MEAL" at bounding box center [602, 355] width 614 height 26
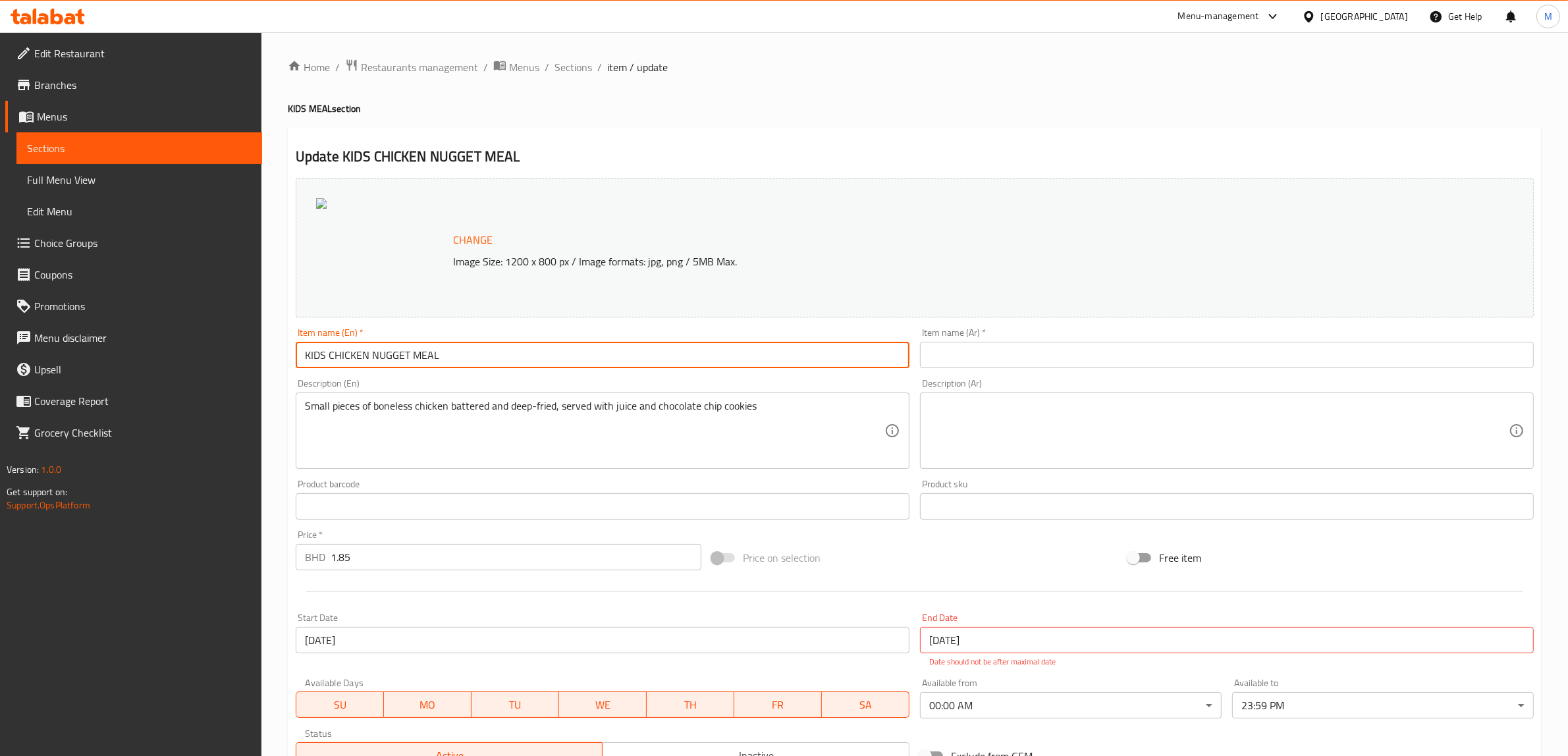
click at [505, 350] on input "KIDS CHICKEN NUGGET MEAL" at bounding box center [602, 355] width 614 height 26
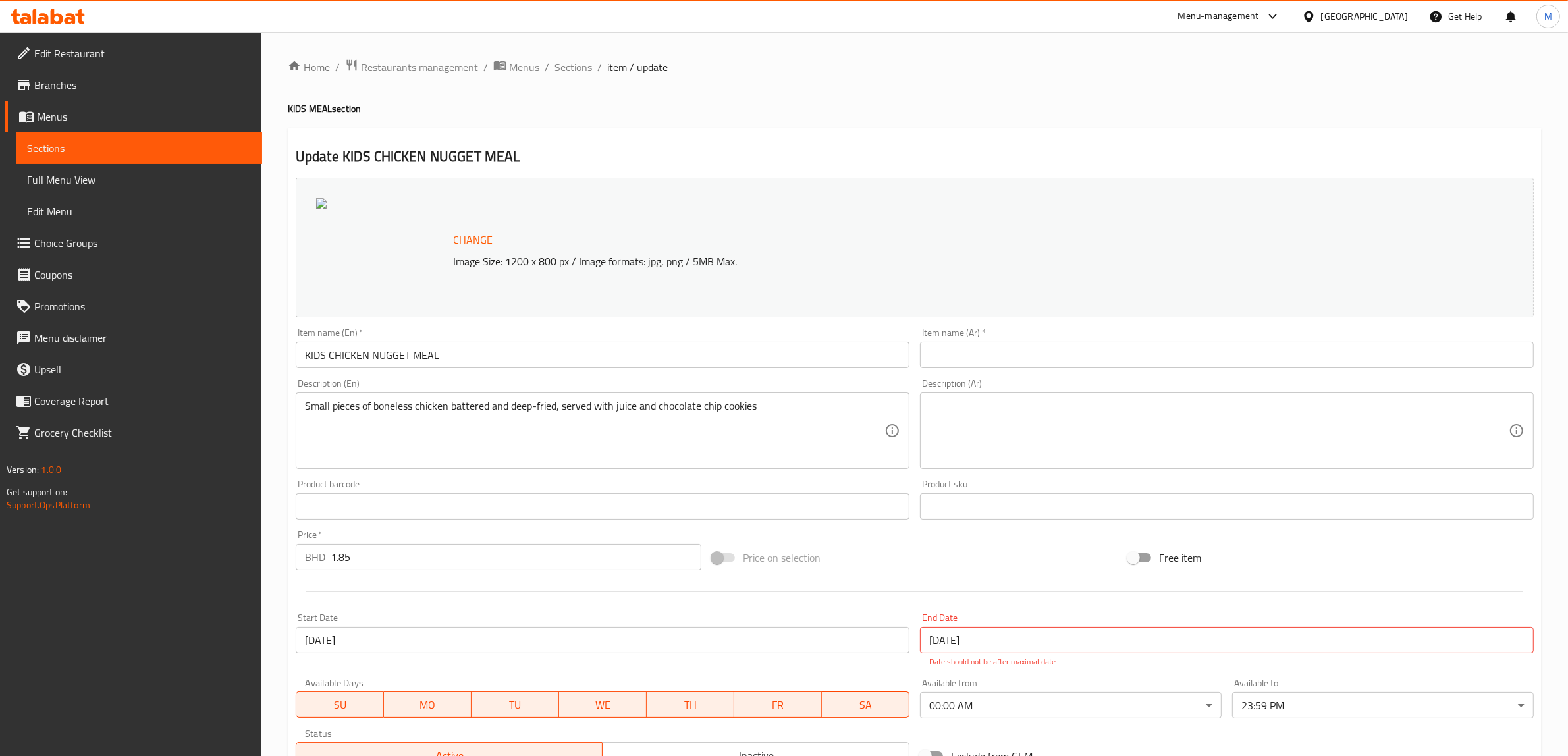
click at [1019, 372] on div "Item name (Ar)   * Item name (Ar) *" at bounding box center [1227, 348] width 624 height 51
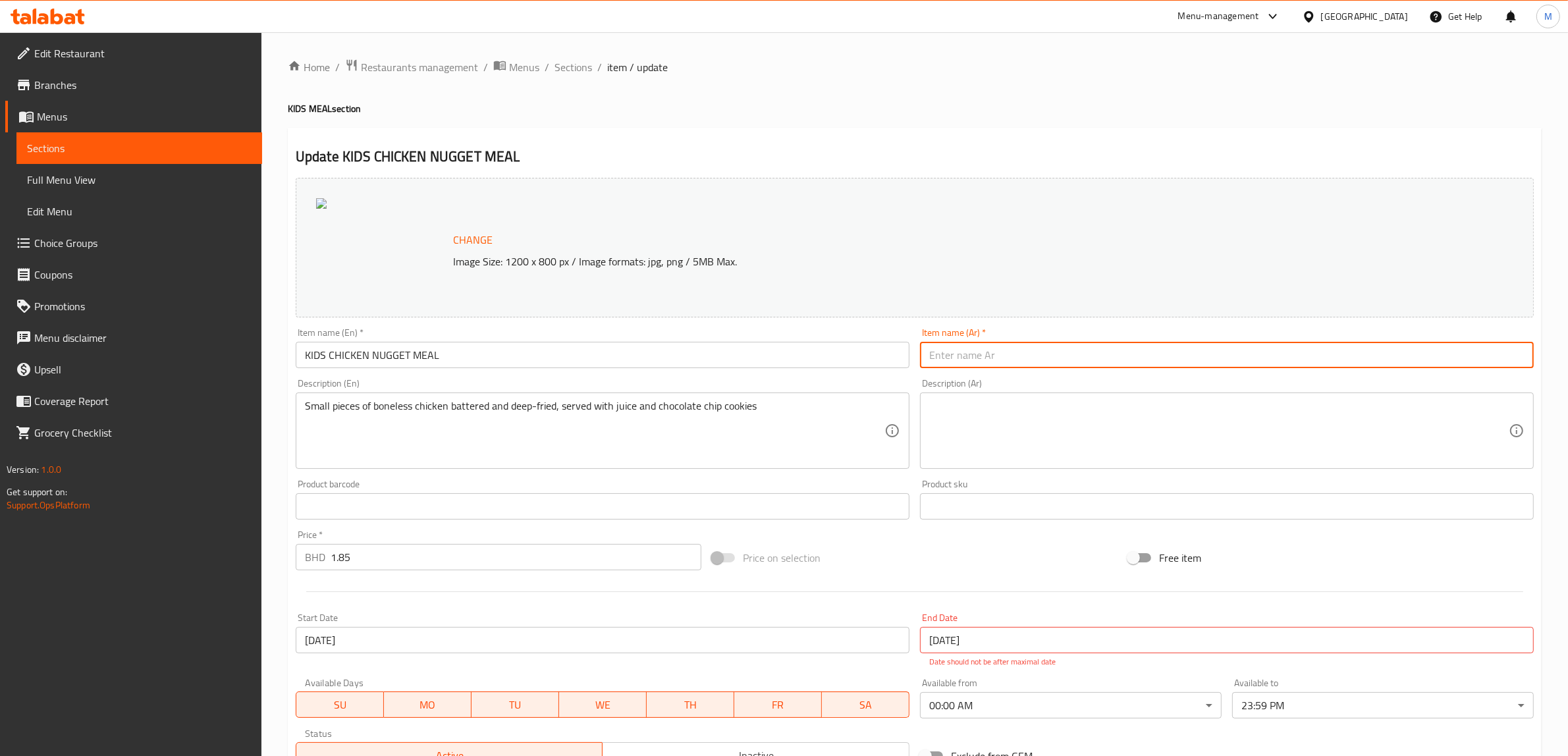
click at [1019, 360] on input "text" at bounding box center [1227, 355] width 614 height 26
paste input "وجبة قطع دجاج للأطفال"
type input "وجبة قطع دجاج للأطفال"
click at [734, 405] on textarea "Small pieces of boneless chicken battered and deep-fried, served with juice and…" at bounding box center [594, 431] width 580 height 62
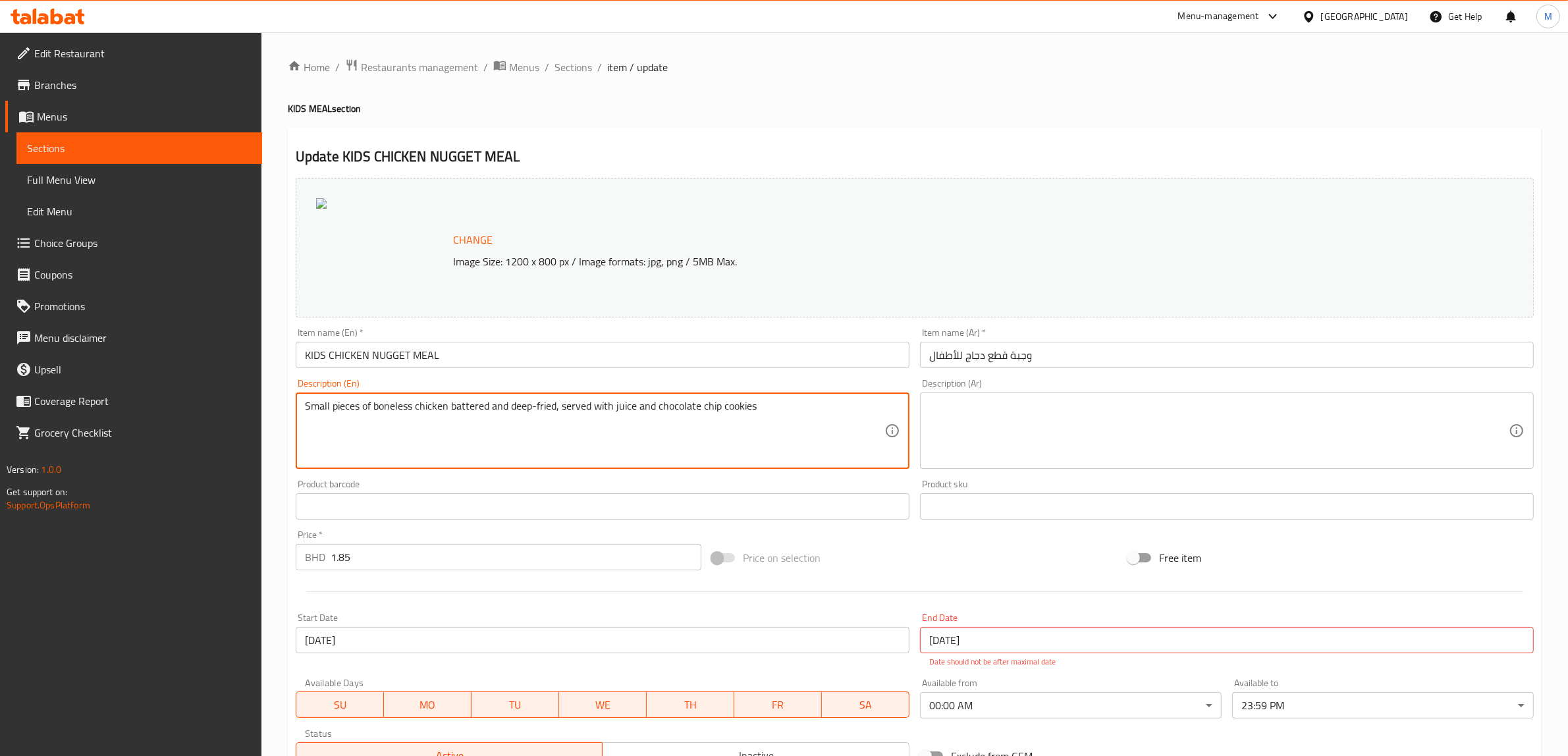
click at [734, 405] on textarea "Small pieces of boneless chicken battered and deep-fried, served with juice and…" at bounding box center [594, 431] width 580 height 62
click at [1089, 403] on textarea at bounding box center [1219, 431] width 580 height 62
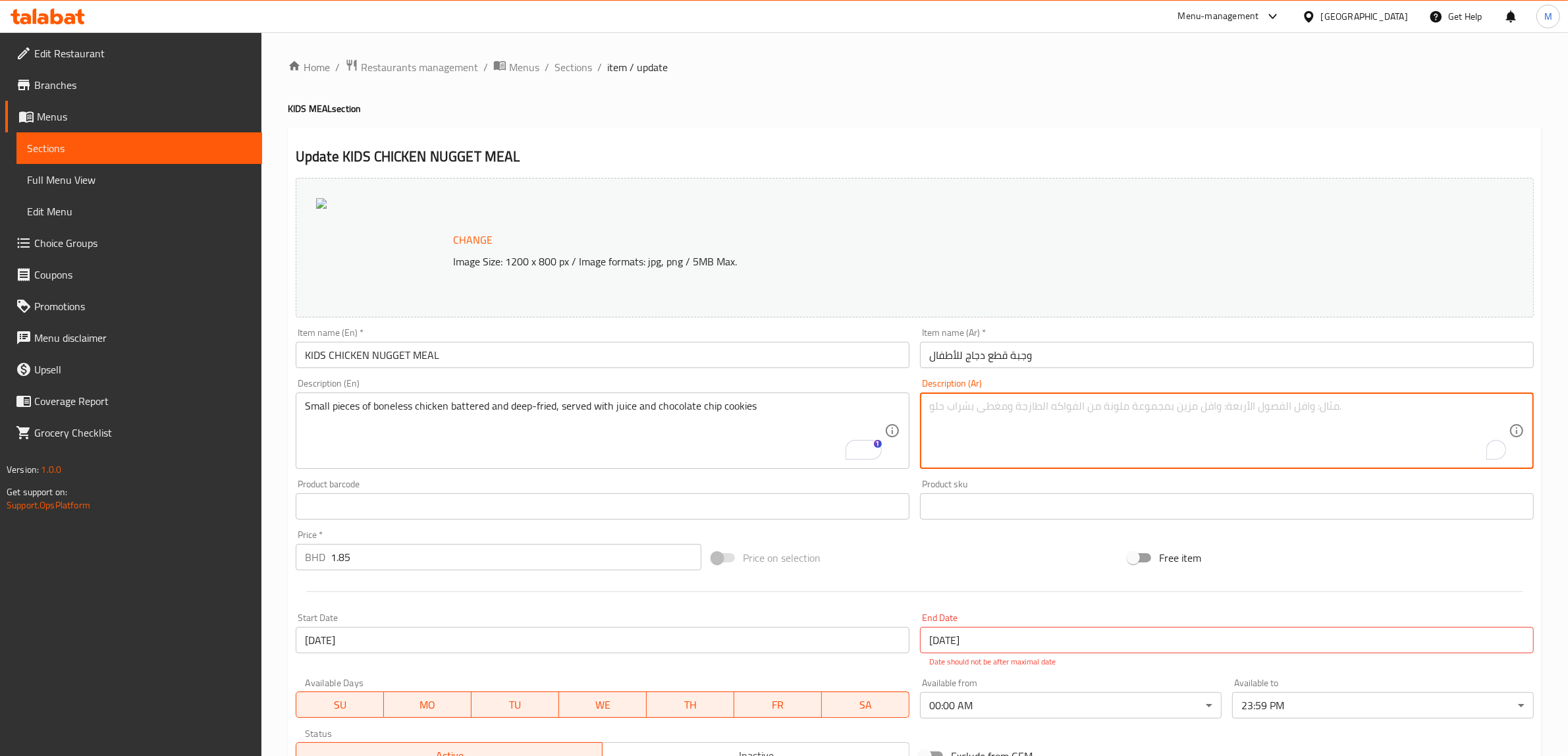
paste textarea "قطع صغيرة من الدجاج منزوع العظم ومغطاة بالبقسماط ومقلية، تقدم مع العصير وكعكات …"
type textarea "قطع صغيرة من الدجاج منزوع العظم ومغطاة بالبقسماط ومقلية، تقدم مع العصير وكعكات …"
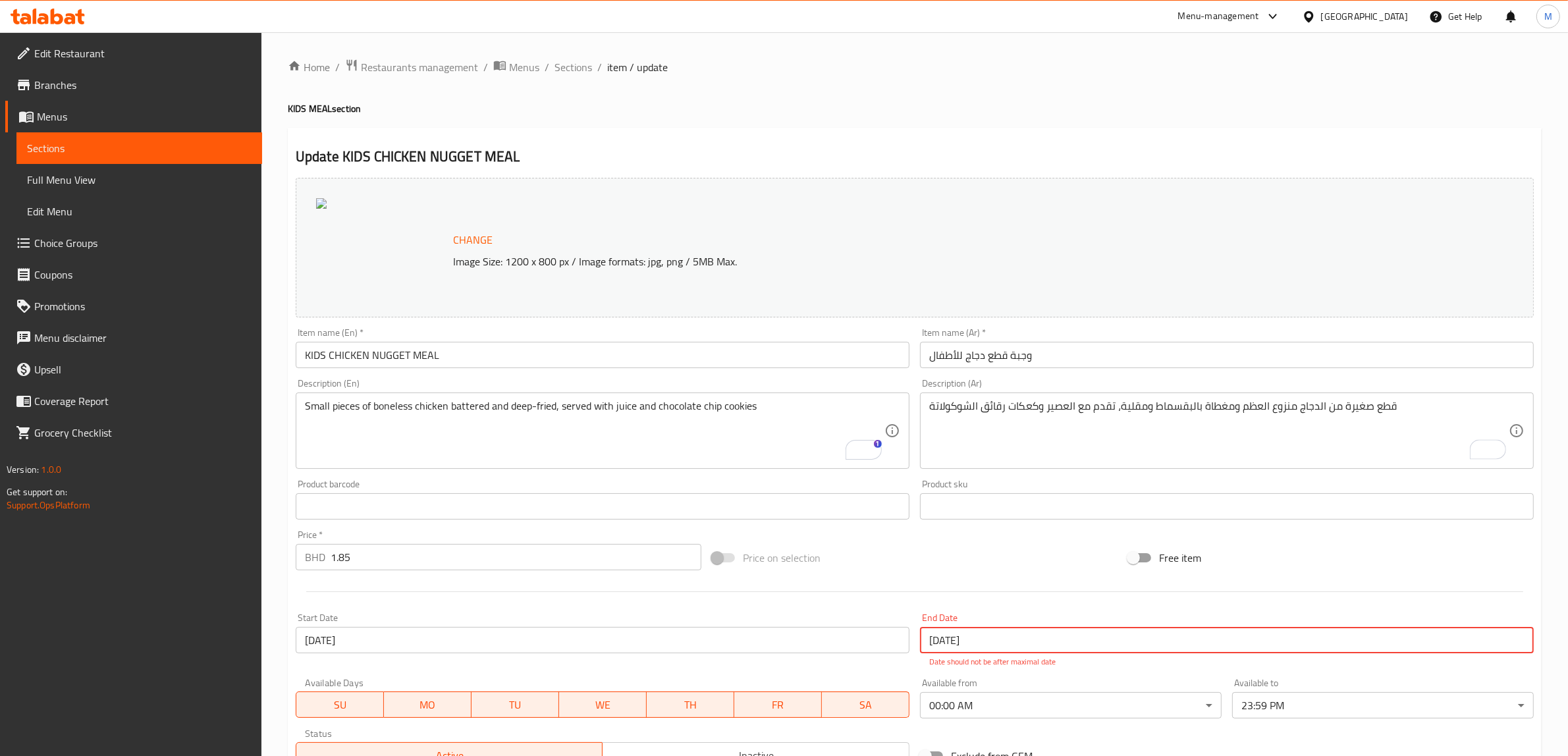
click at [1046, 637] on input "[DATE]" at bounding box center [1227, 640] width 614 height 26
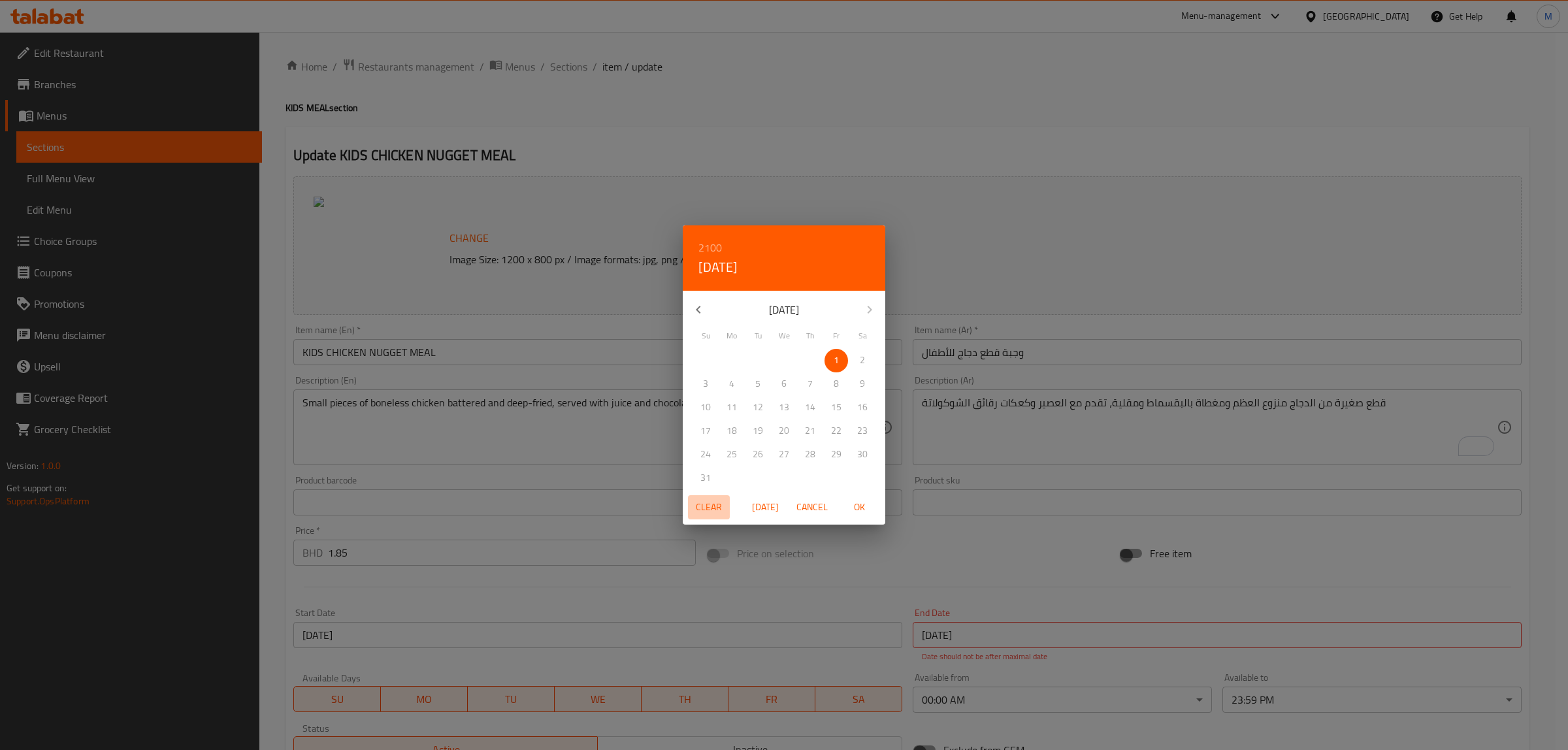
click at [699, 506] on span "Clear" at bounding box center [709, 507] width 31 height 17
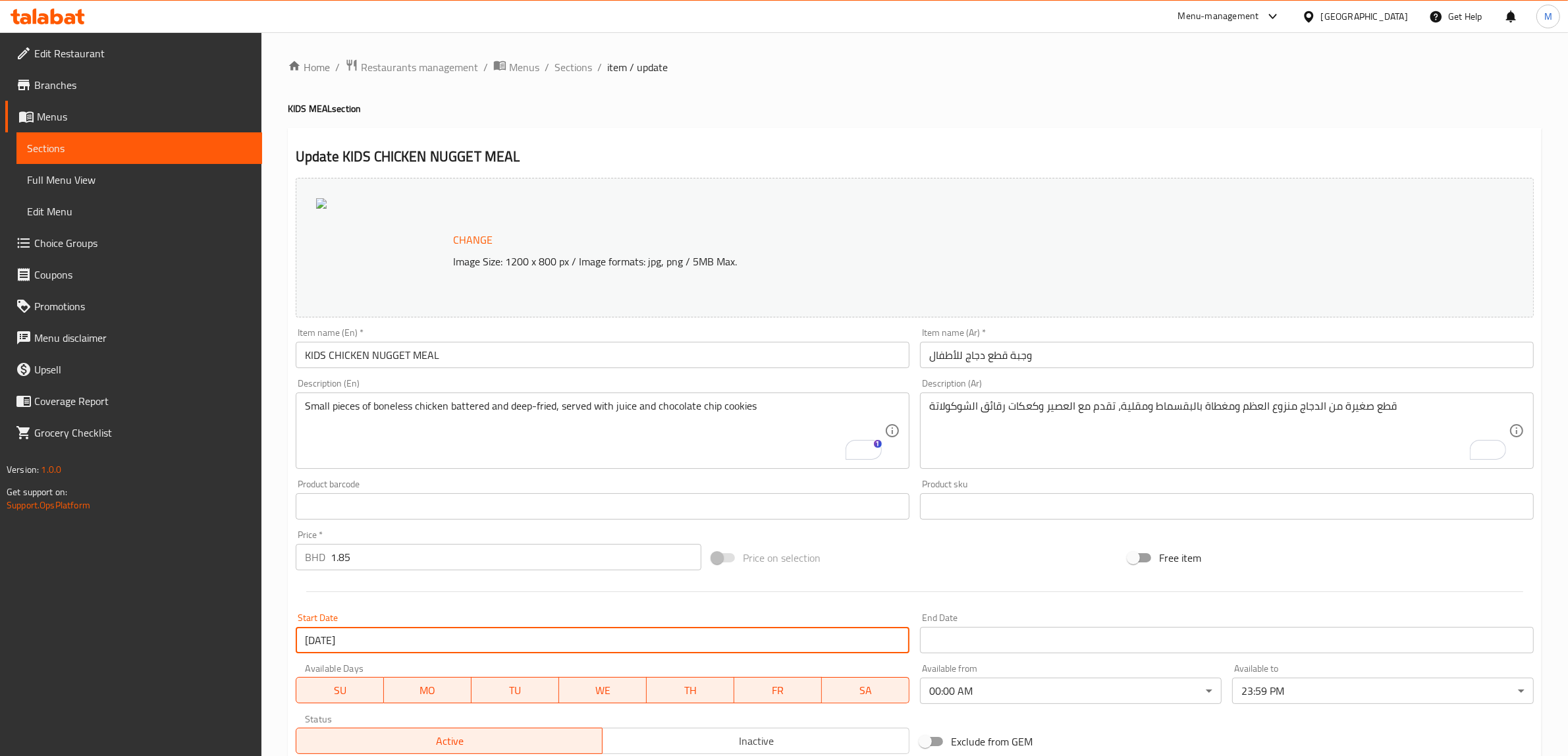
click at [514, 651] on input "[DATE]" at bounding box center [602, 640] width 614 height 26
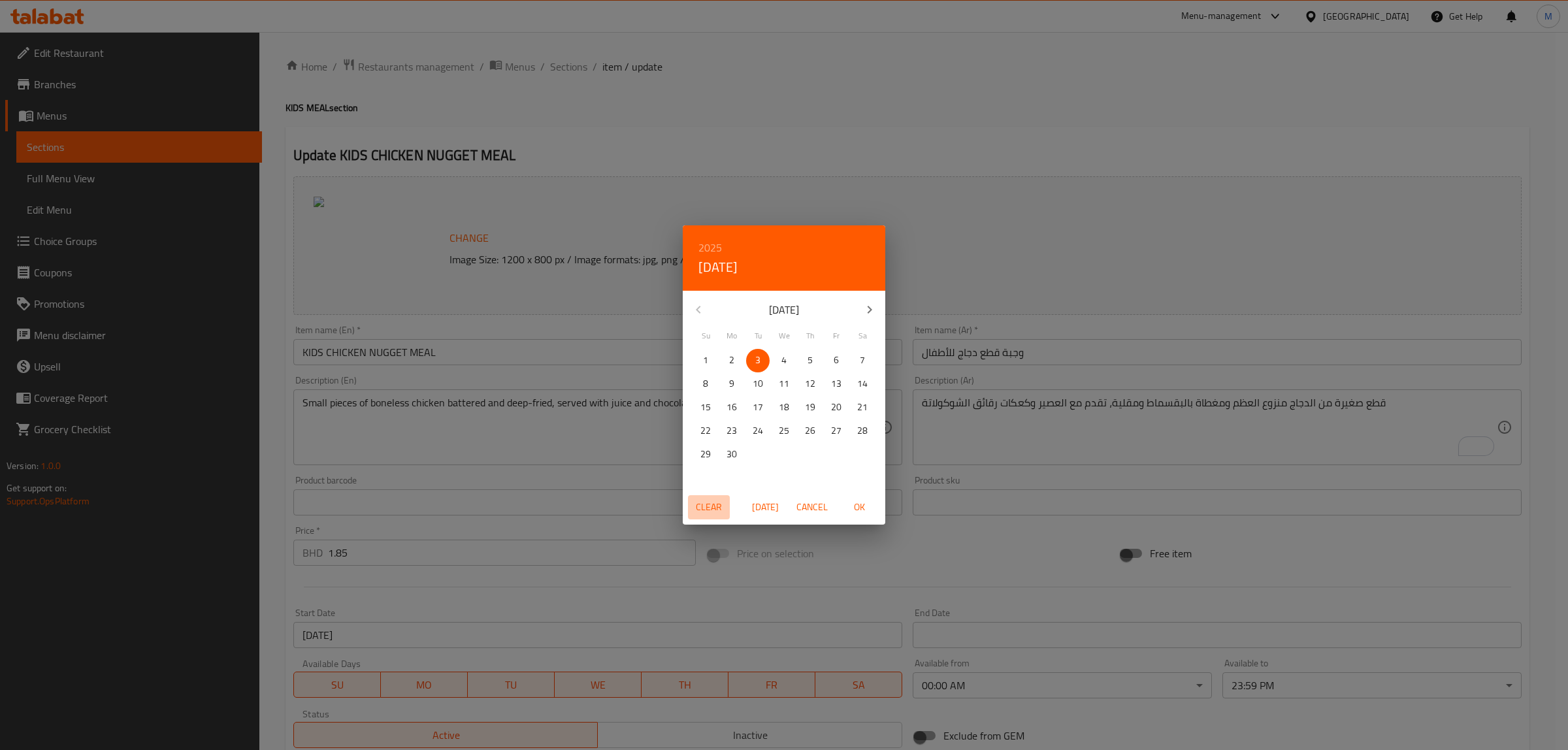
click at [707, 506] on span "Clear" at bounding box center [709, 507] width 31 height 17
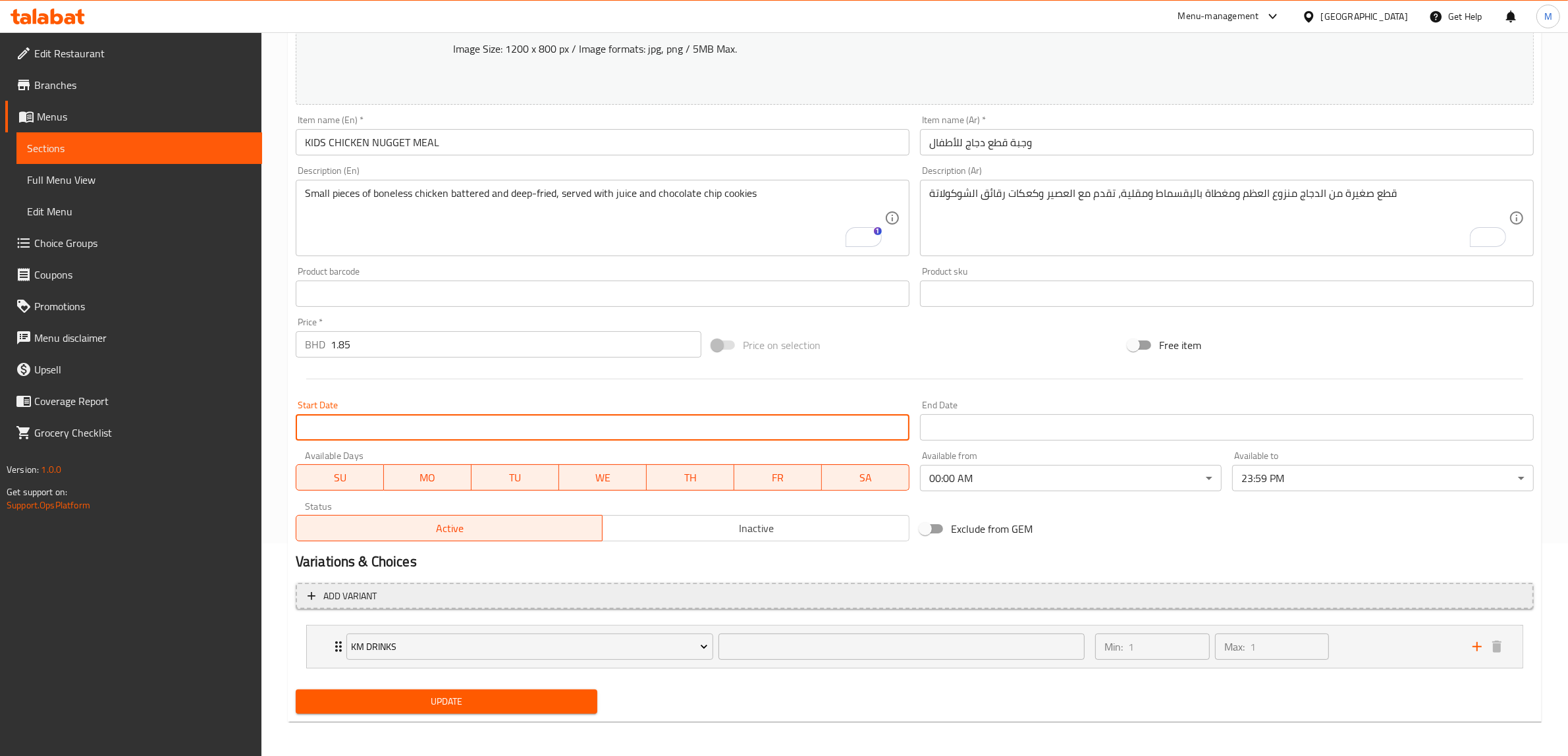
scroll to position [214, 0]
click at [538, 699] on span "Update" at bounding box center [446, 699] width 281 height 17
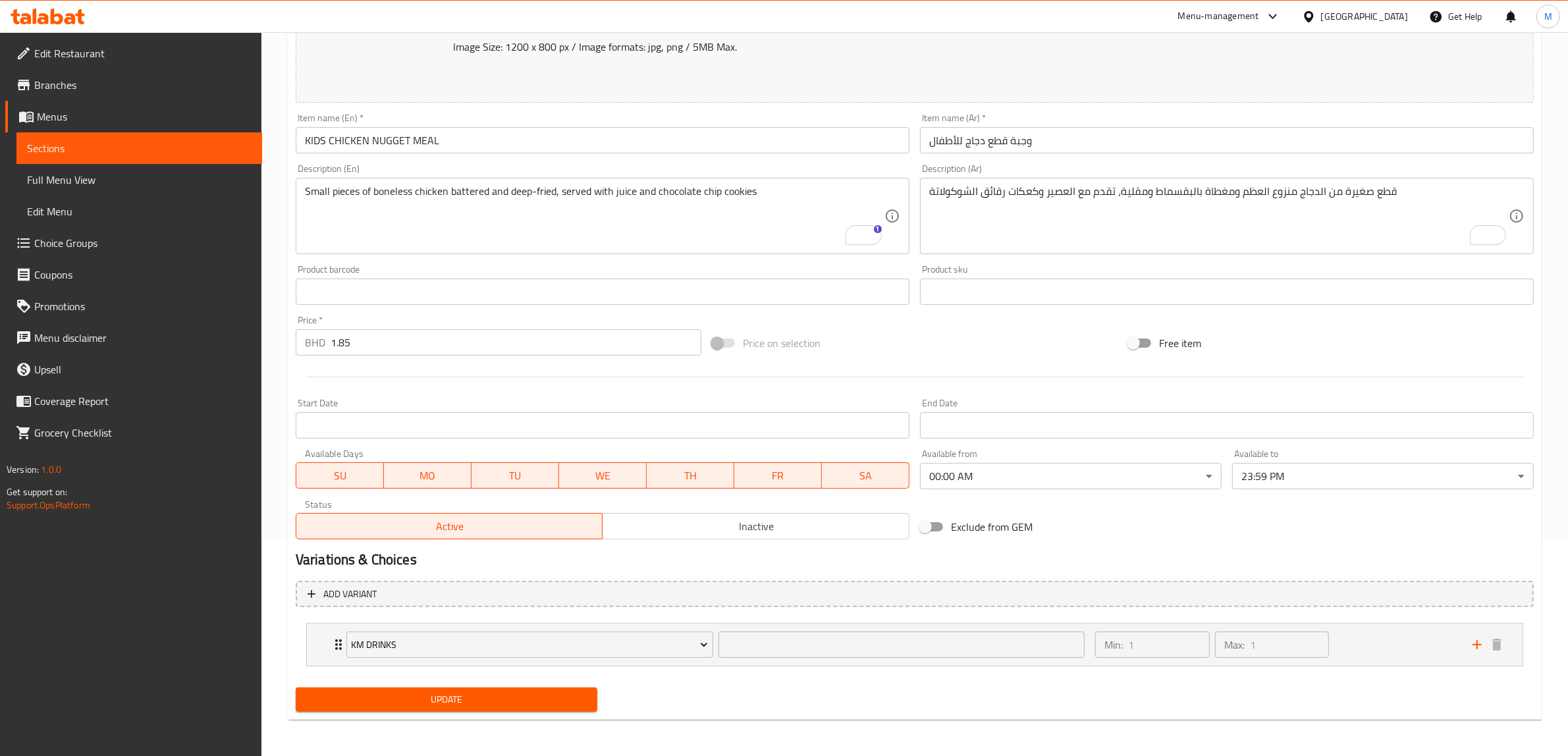
click at [665, 680] on div "Add variant KM drinks ​ Min: 1 ​ Max: 1 ​ Orange Juice (KM) (ID: 2227825477) 0 …" at bounding box center [915, 629] width 1249 height 107
click at [514, 699] on span "Update" at bounding box center [446, 699] width 281 height 17
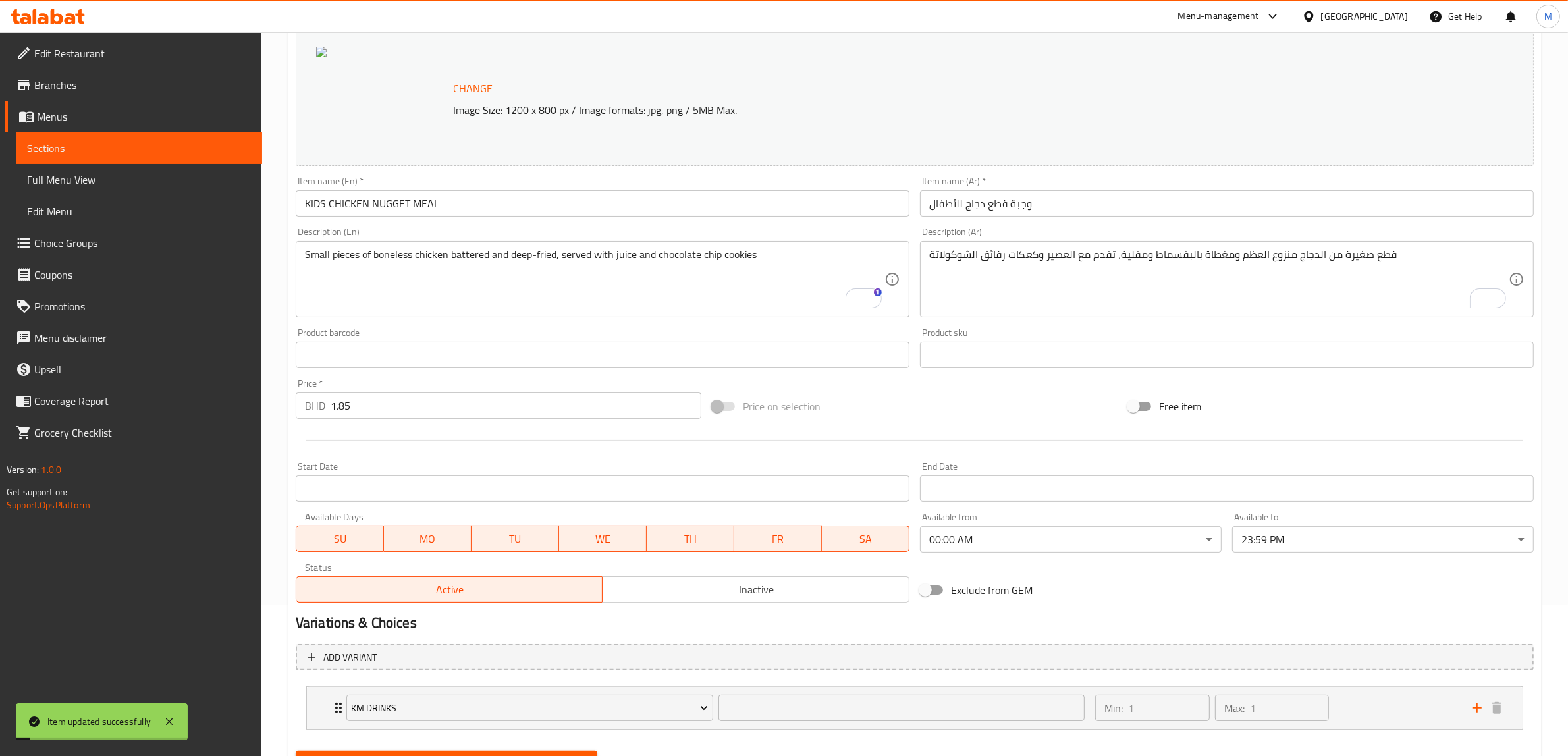
scroll to position [0, 0]
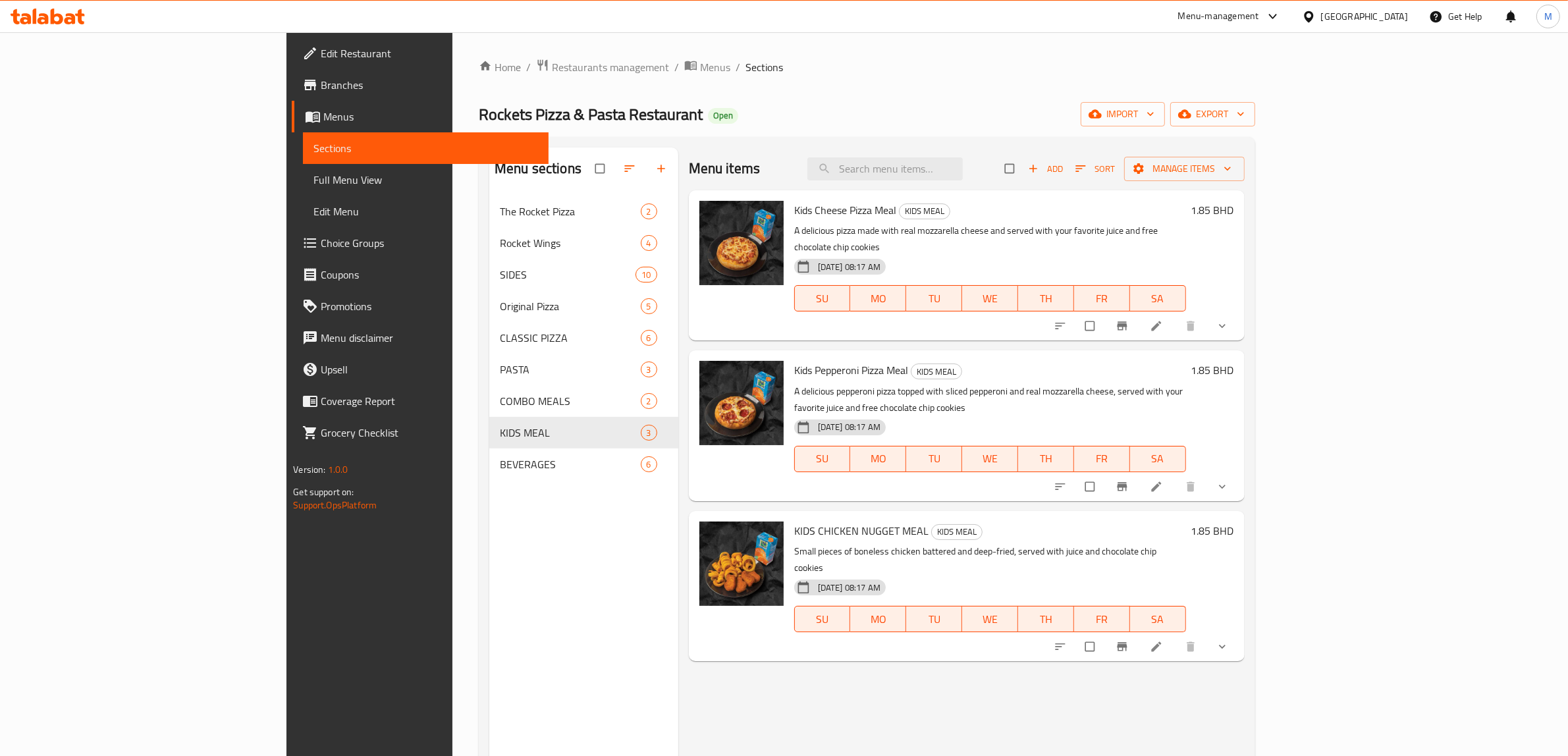
drag, startPoint x: 1502, startPoint y: 588, endPoint x: 1512, endPoint y: 500, distance: 88.6
click at [1240, 632] on button "show more" at bounding box center [1224, 646] width 32 height 29
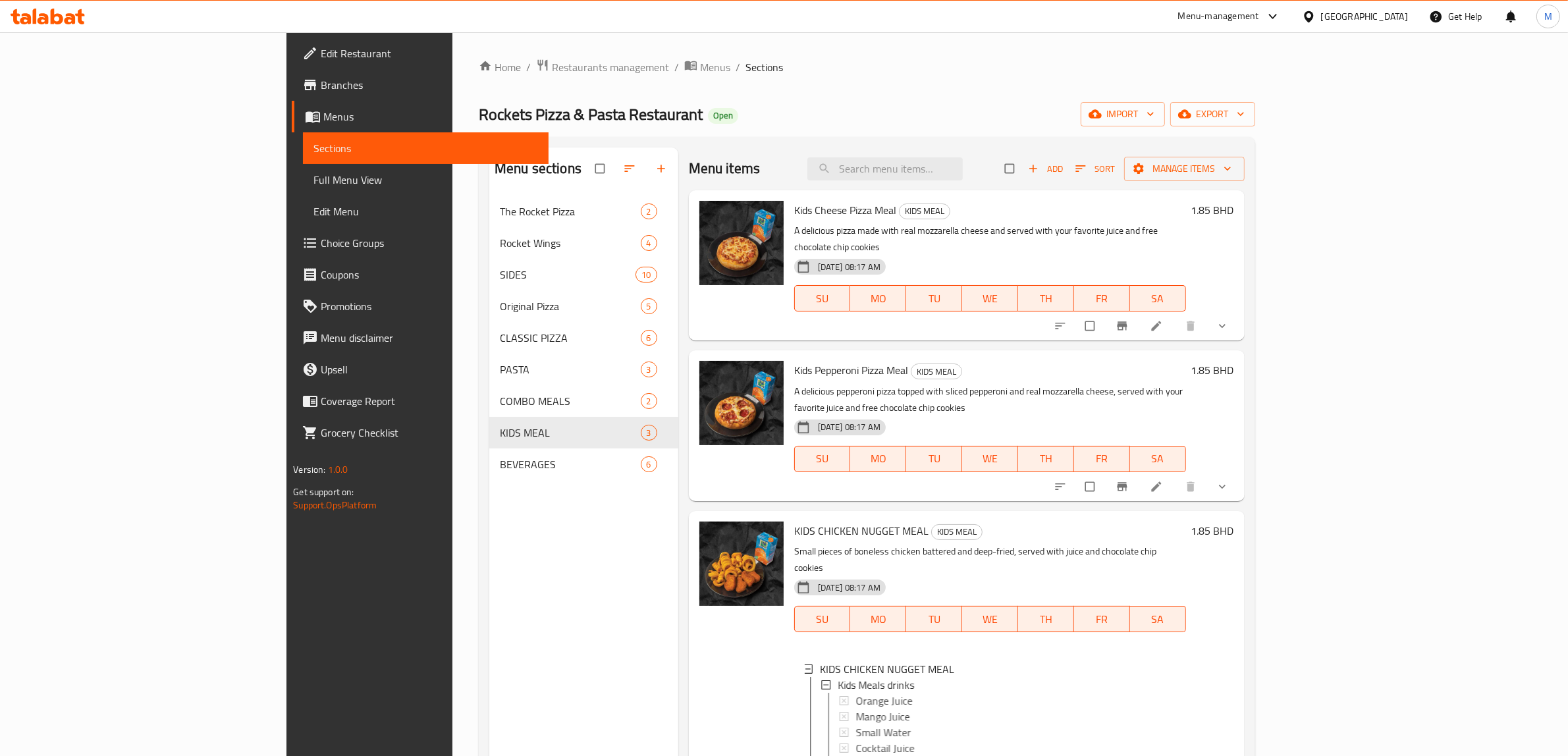
drag, startPoint x: 1512, startPoint y: 455, endPoint x: 1512, endPoint y: 399, distance: 56.0
click at [1229, 480] on icon "show more" at bounding box center [1222, 486] width 13 height 13
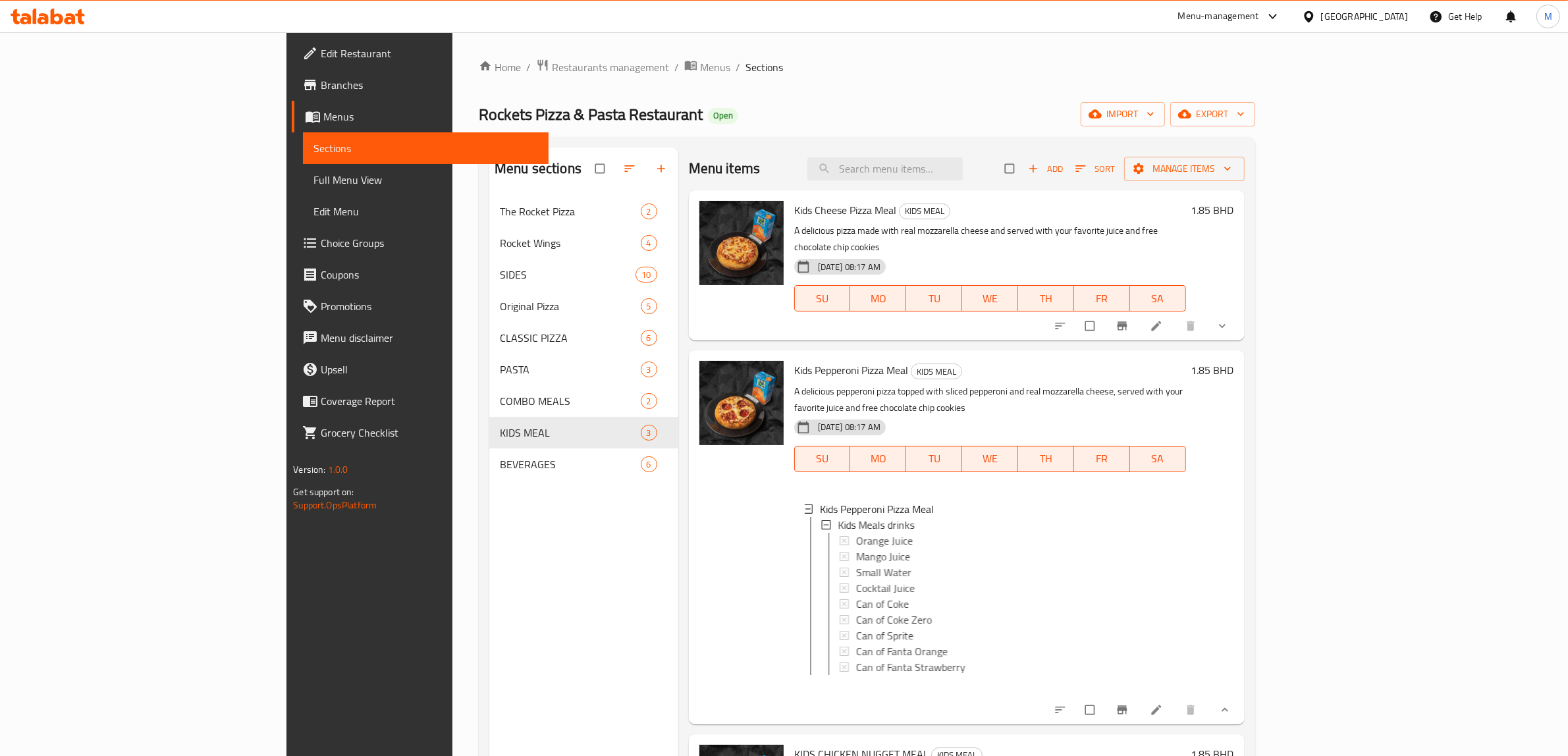
click at [1240, 311] on button "show more" at bounding box center [1224, 325] width 32 height 29
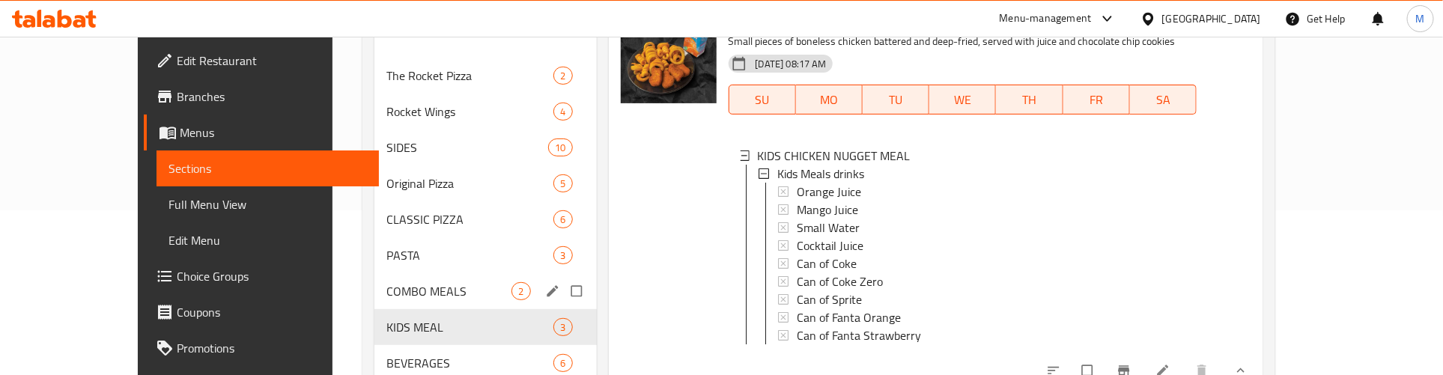
scroll to position [219, 0]
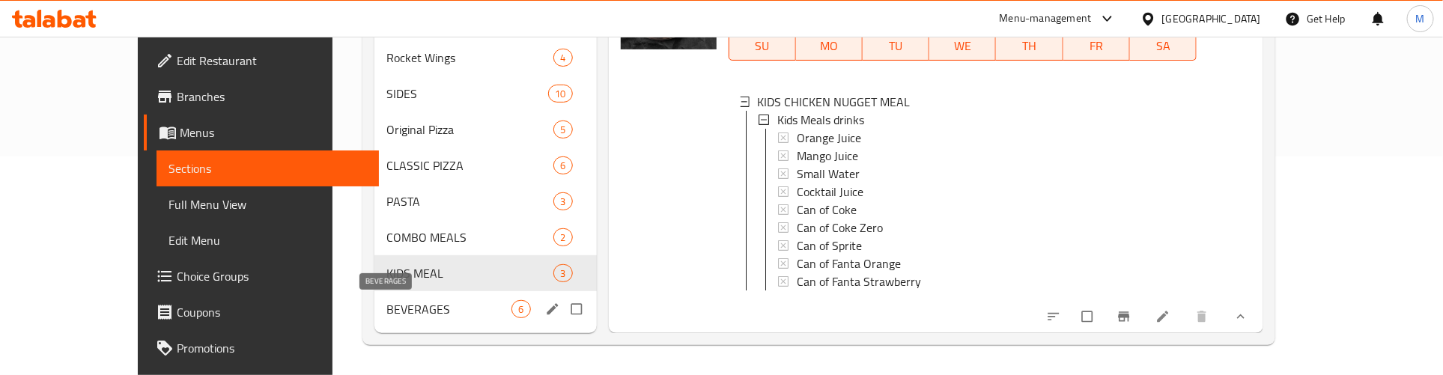
click at [397, 311] on span "BEVERAGES" at bounding box center [449, 309] width 126 height 18
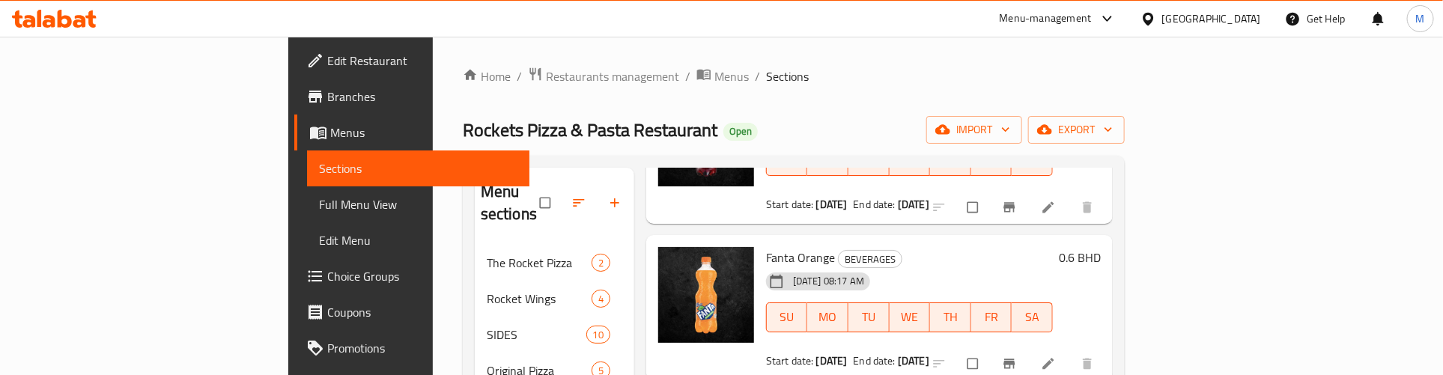
scroll to position [374, 0]
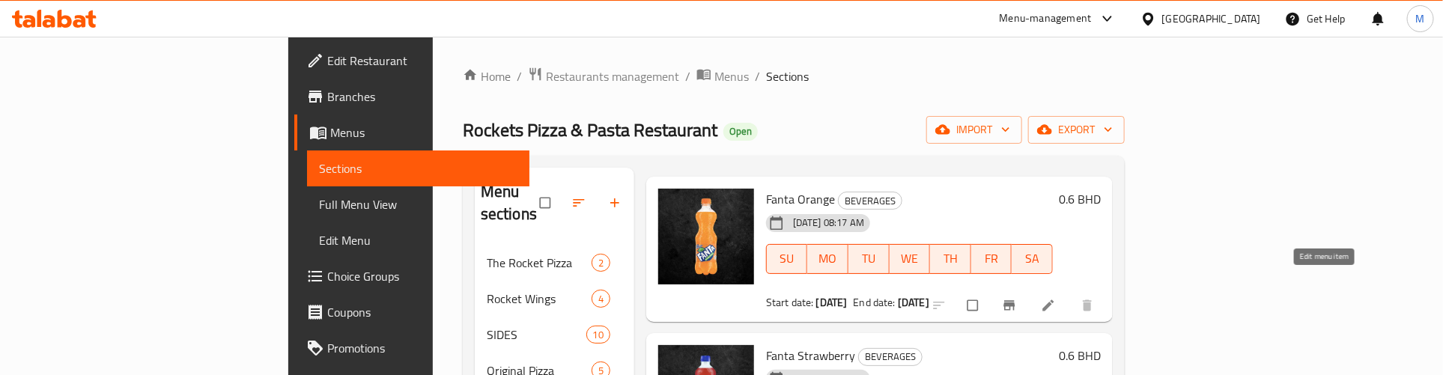
click at [1056, 298] on icon at bounding box center [1048, 305] width 15 height 15
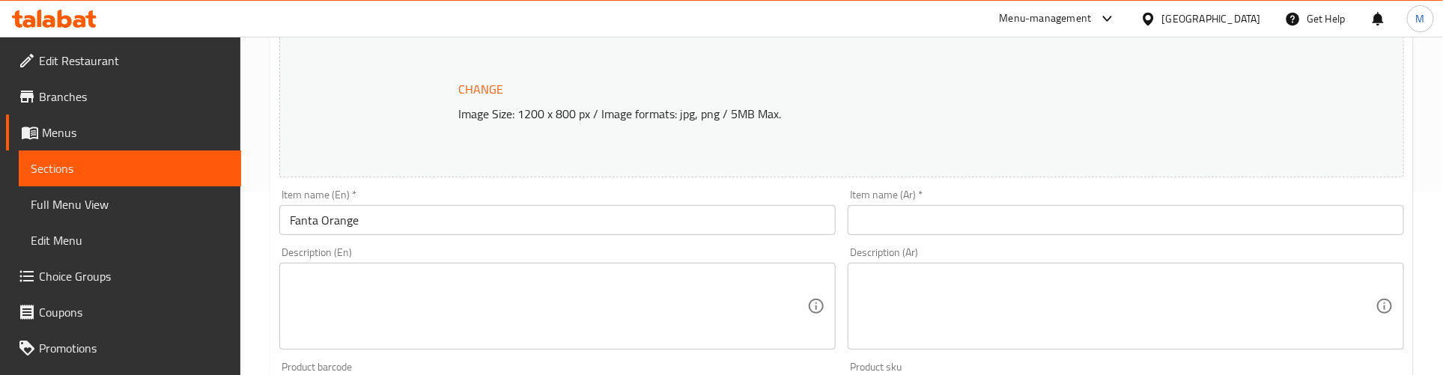
scroll to position [187, 0]
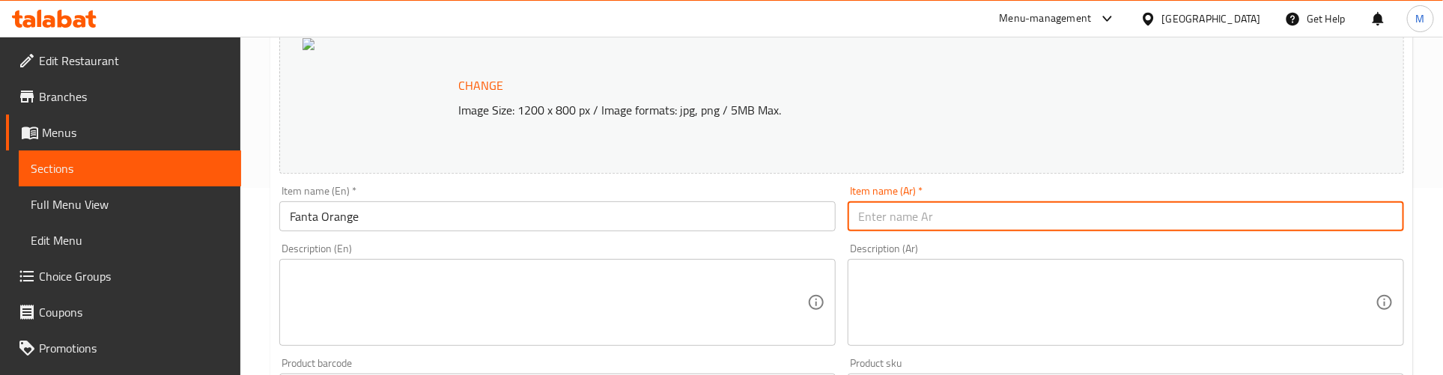
click at [1001, 206] on input "text" at bounding box center [1126, 216] width 556 height 30
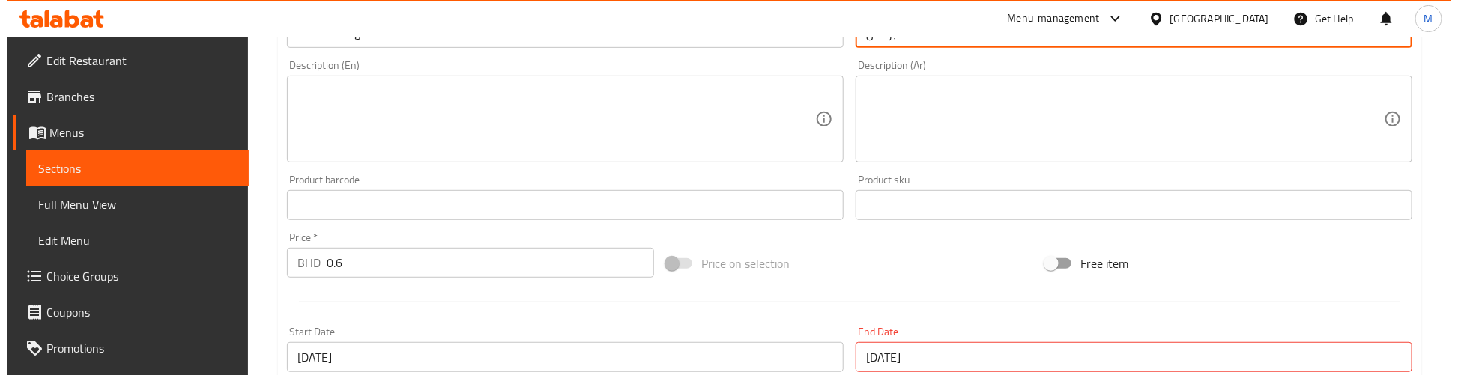
scroll to position [468, 0]
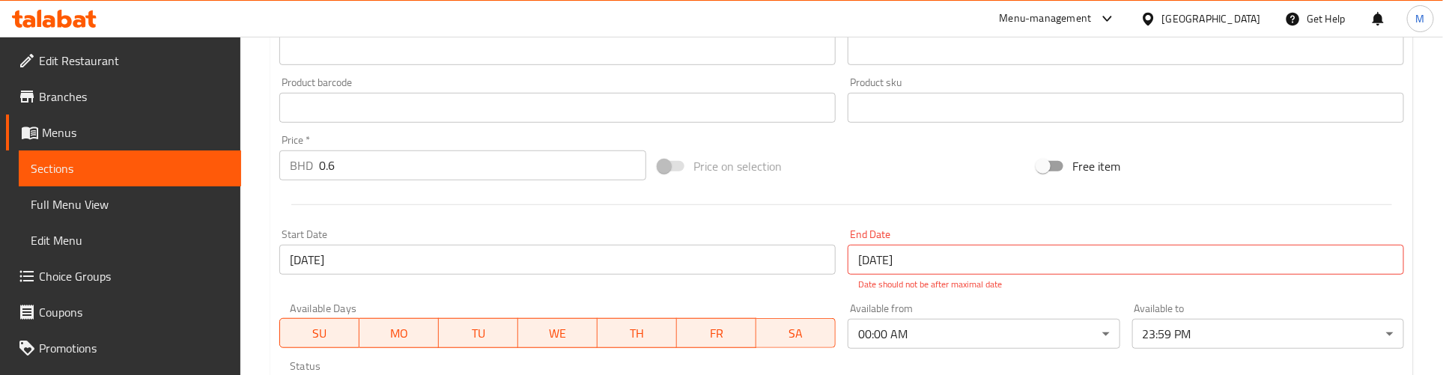
type input "فانتا برتقال"
click at [929, 252] on input "[DATE]" at bounding box center [1126, 260] width 556 height 30
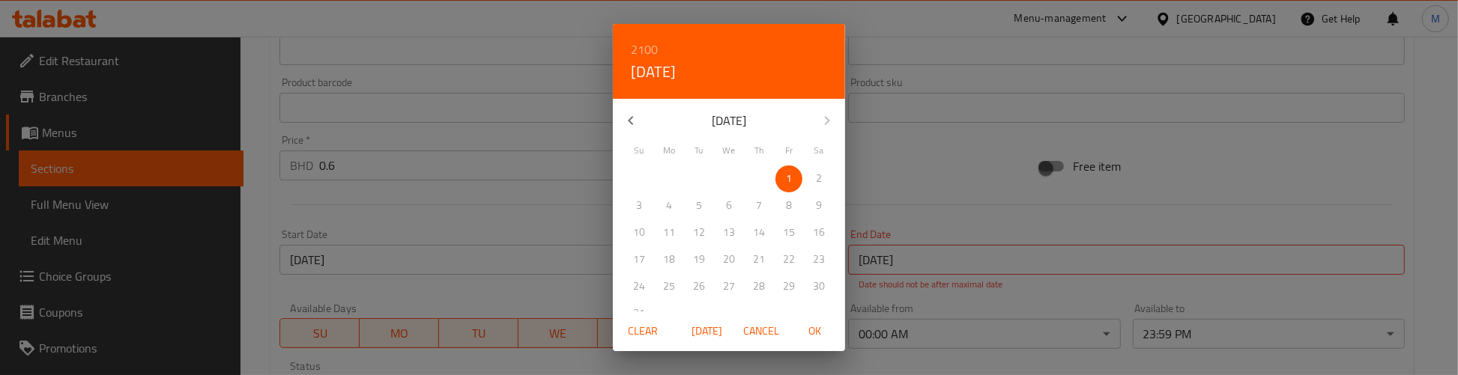
click at [628, 333] on span "Clear" at bounding box center [643, 331] width 36 height 19
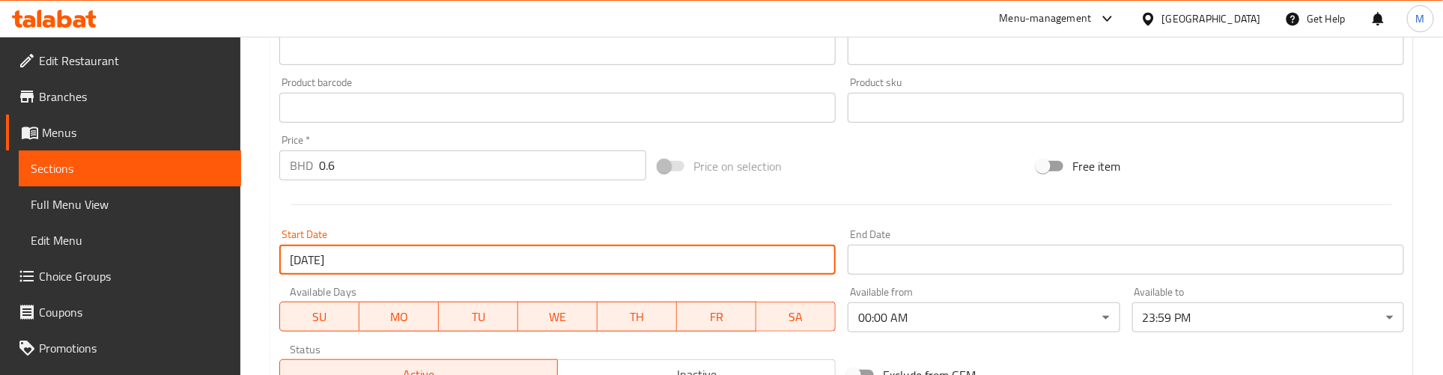
click at [443, 267] on input "[DATE]" at bounding box center [557, 260] width 556 height 30
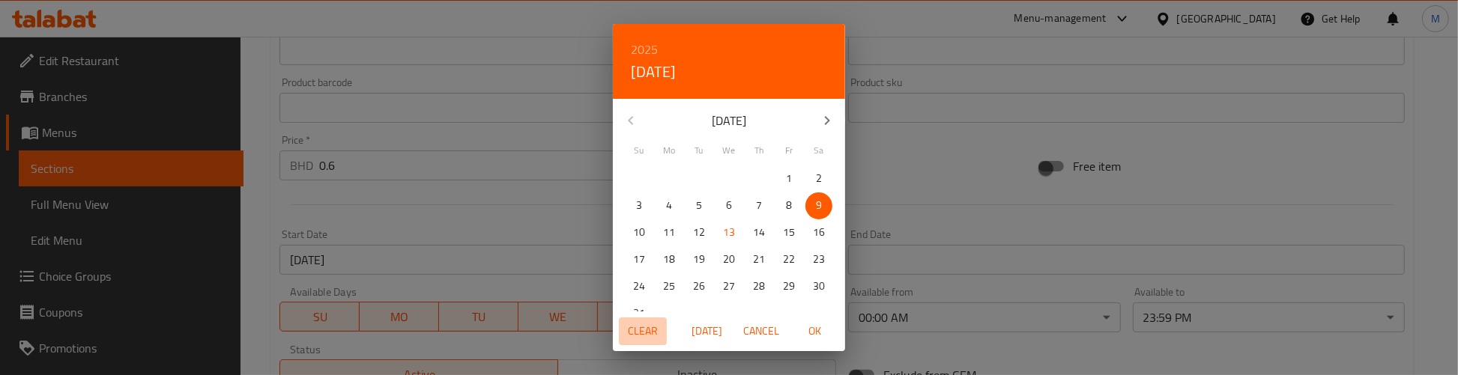
click at [644, 323] on span "Clear" at bounding box center [643, 331] width 36 height 19
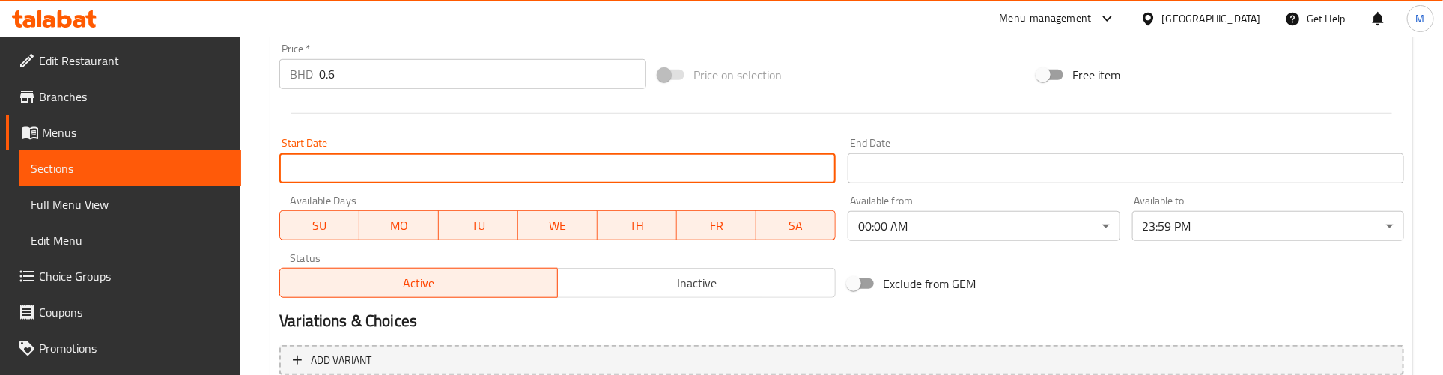
scroll to position [703, 0]
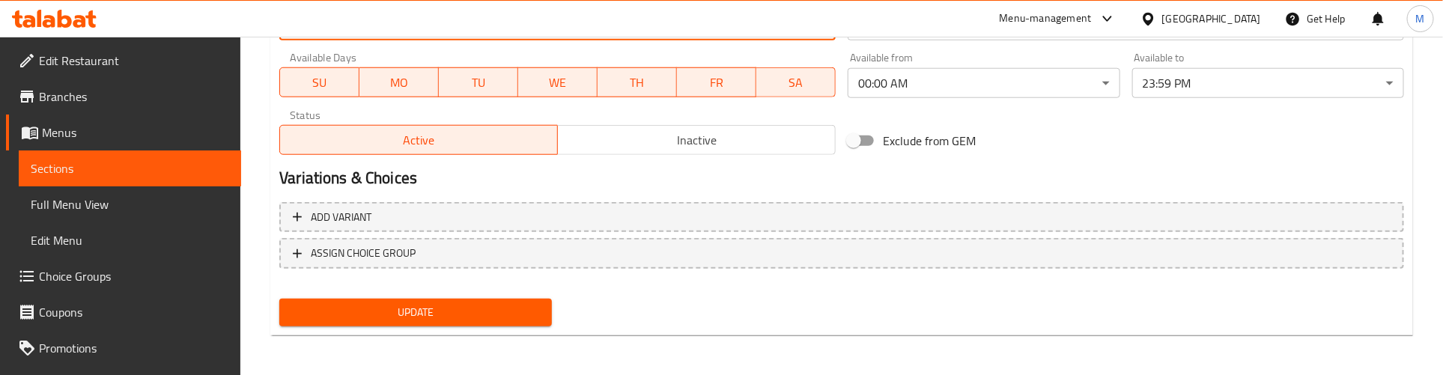
click at [469, 316] on span "Update" at bounding box center [415, 312] width 248 height 19
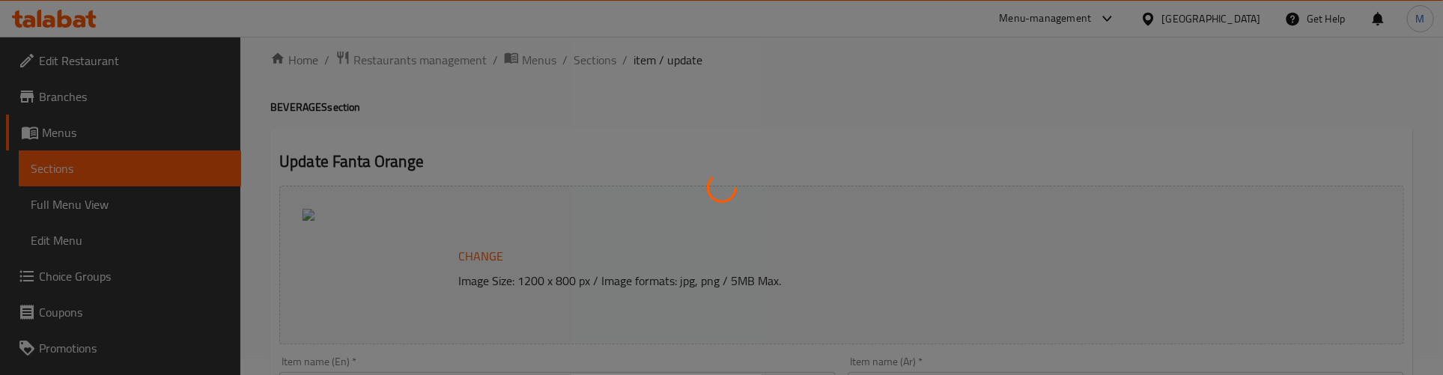
scroll to position [0, 0]
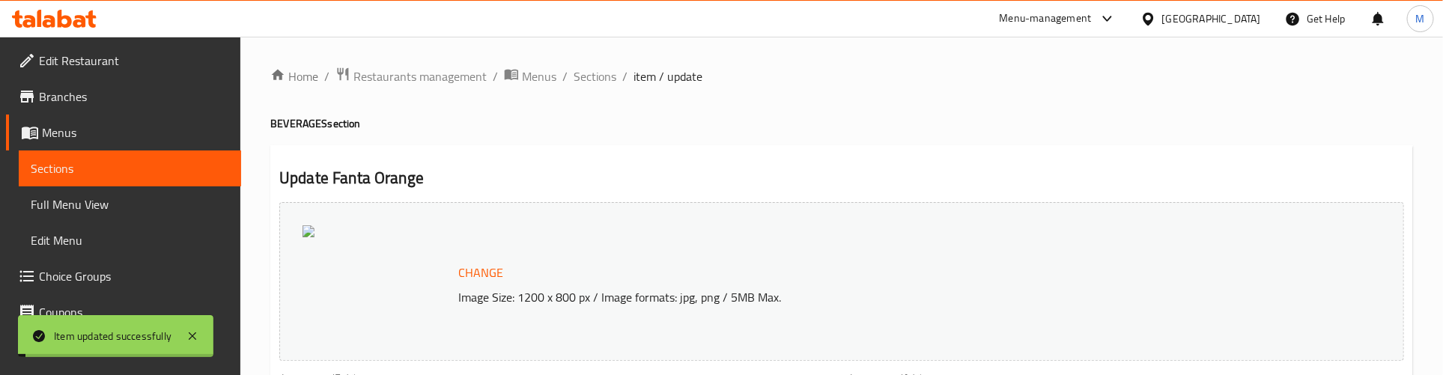
click at [593, 73] on span "Sections" at bounding box center [595, 76] width 43 height 18
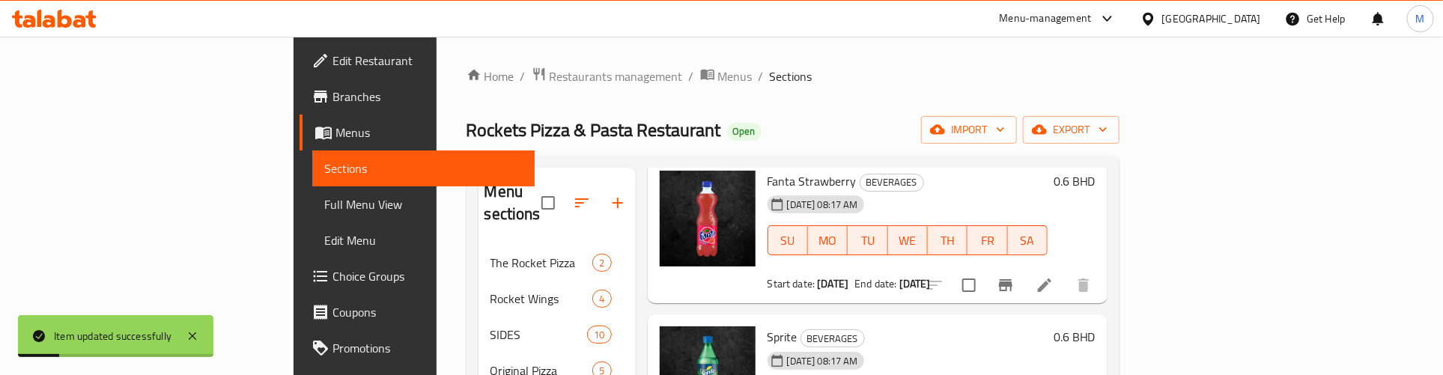
scroll to position [562, 0]
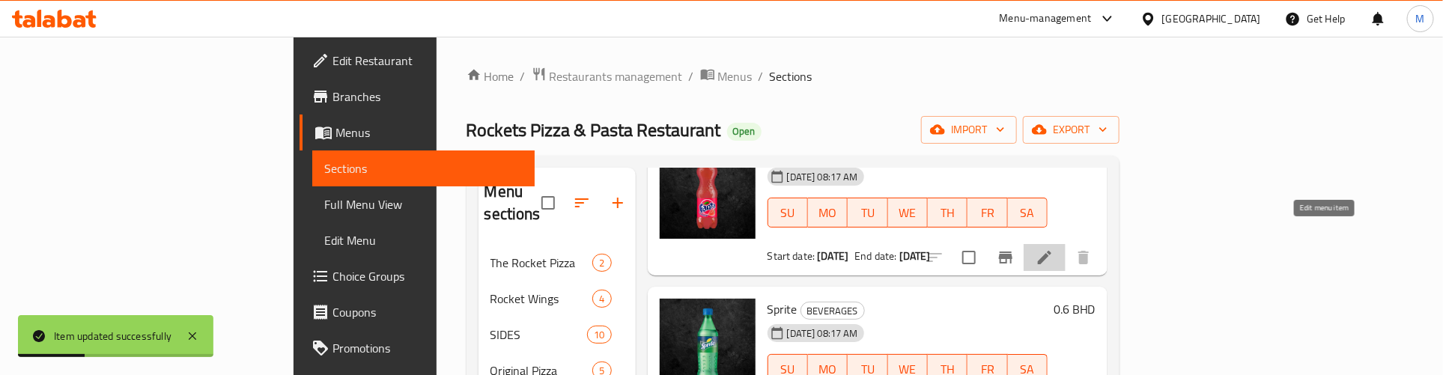
click at [1054, 249] on icon at bounding box center [1045, 258] width 18 height 18
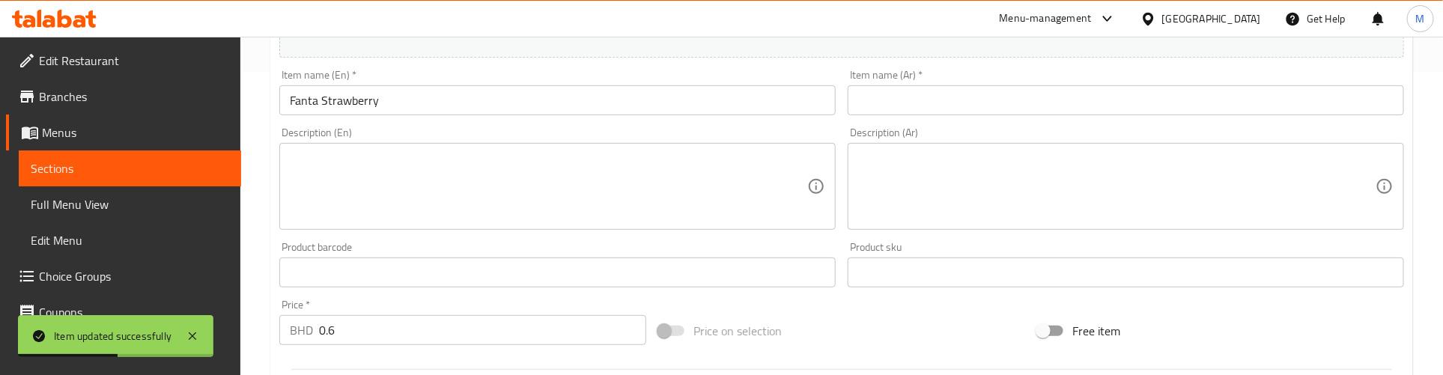
scroll to position [187, 0]
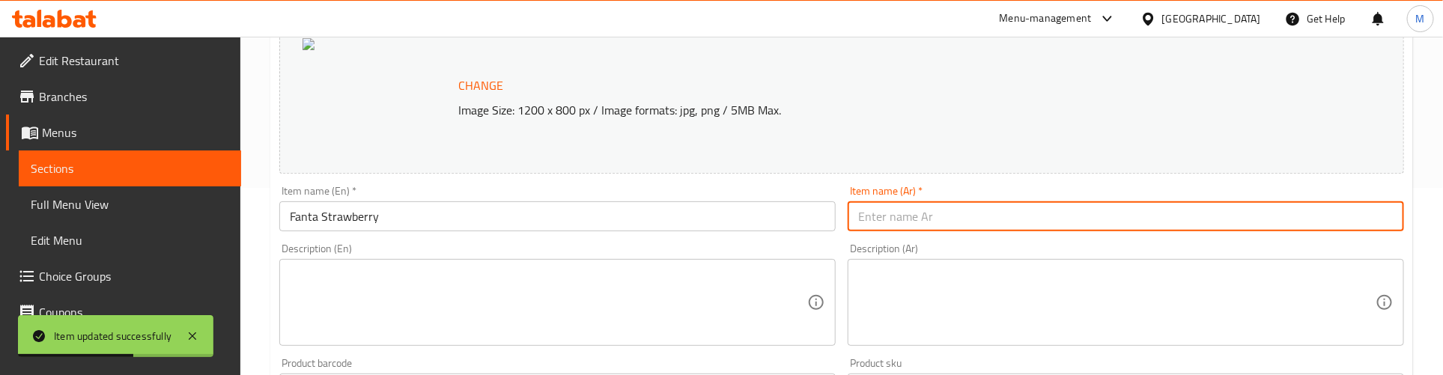
click at [926, 227] on input "text" at bounding box center [1126, 216] width 556 height 30
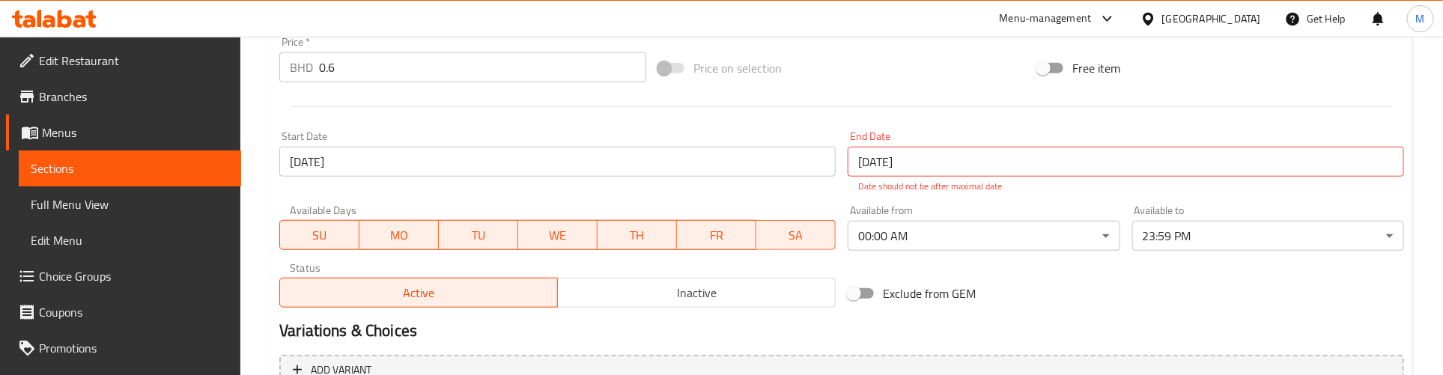
scroll to position [719, 0]
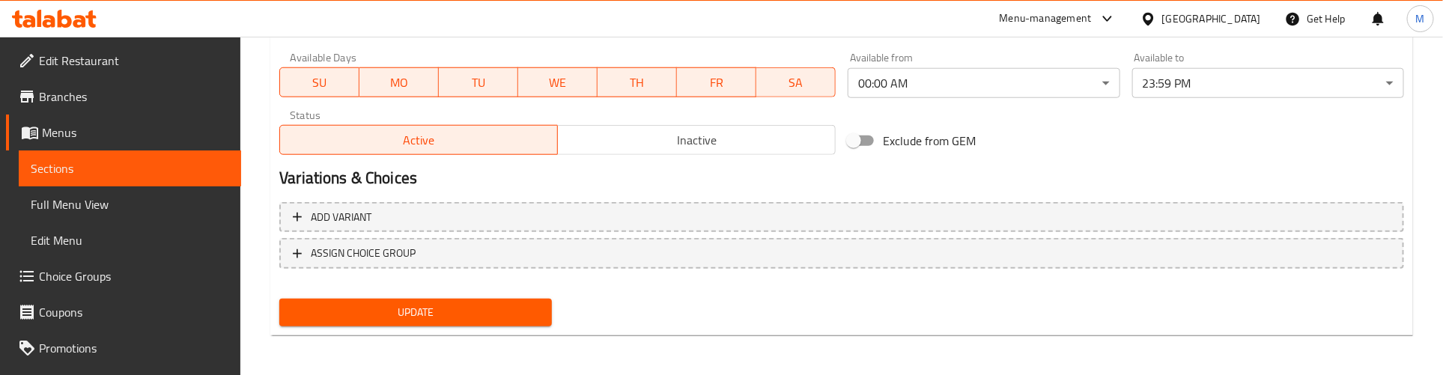
type input "فانتا فراولة"
click at [518, 305] on span "Update" at bounding box center [415, 312] width 248 height 19
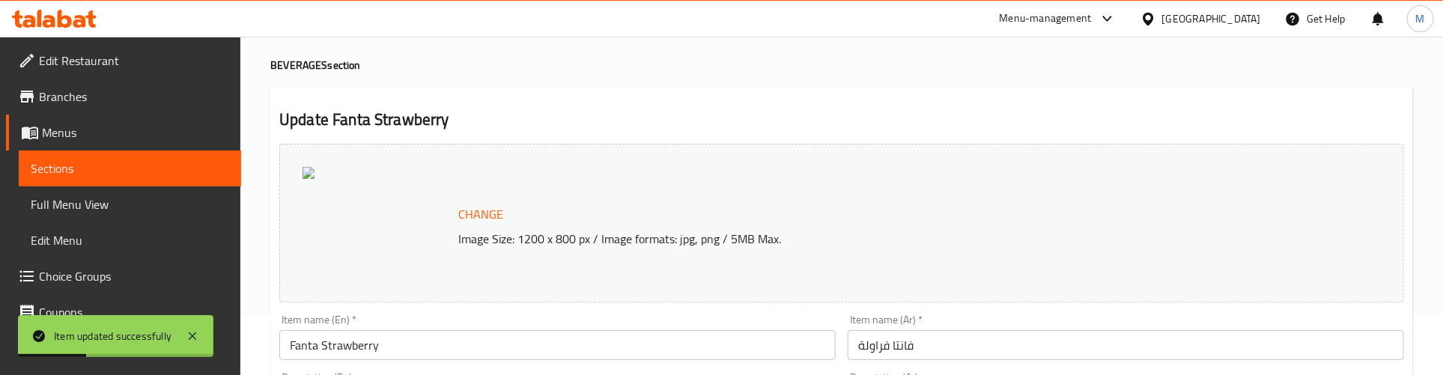
scroll to position [0, 0]
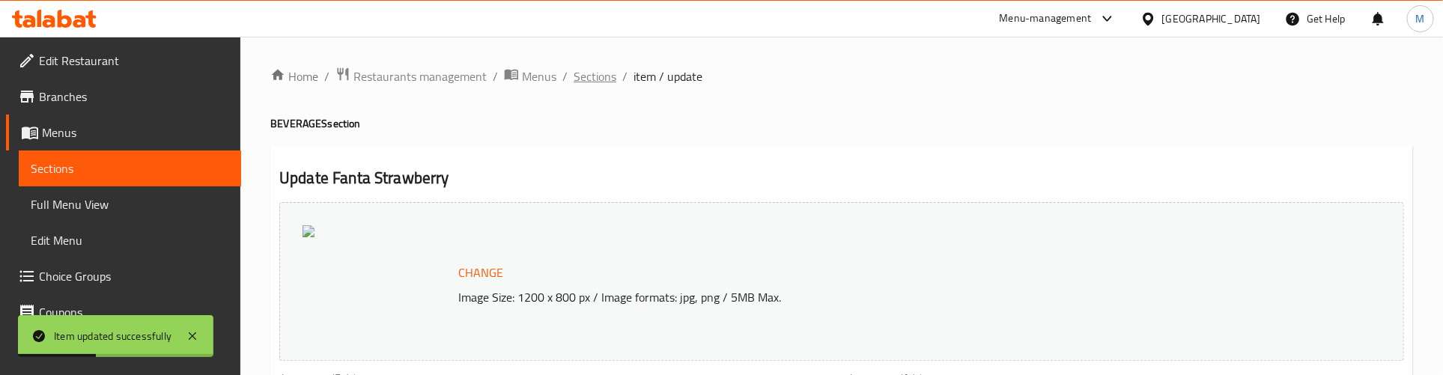
click at [584, 76] on span "Sections" at bounding box center [595, 76] width 43 height 18
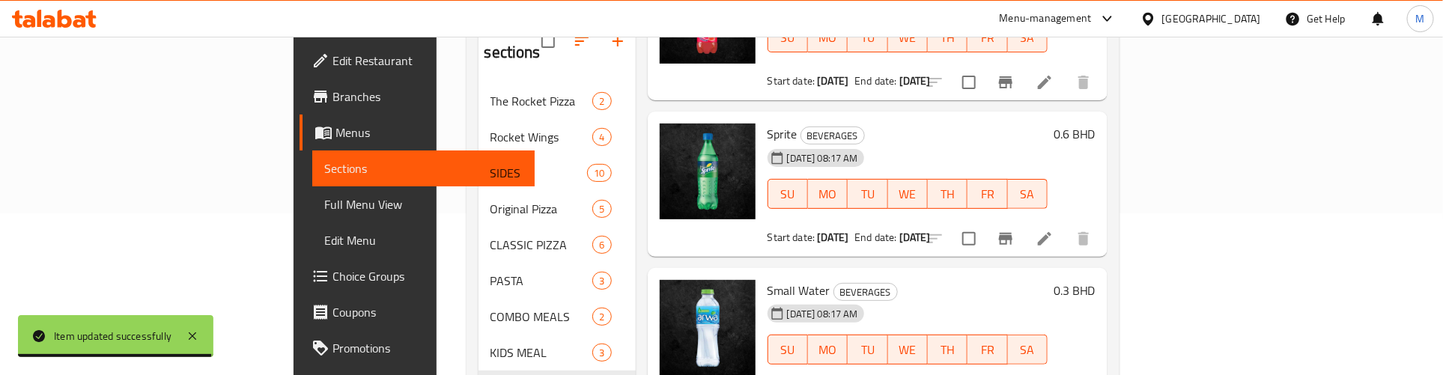
scroll to position [187, 0]
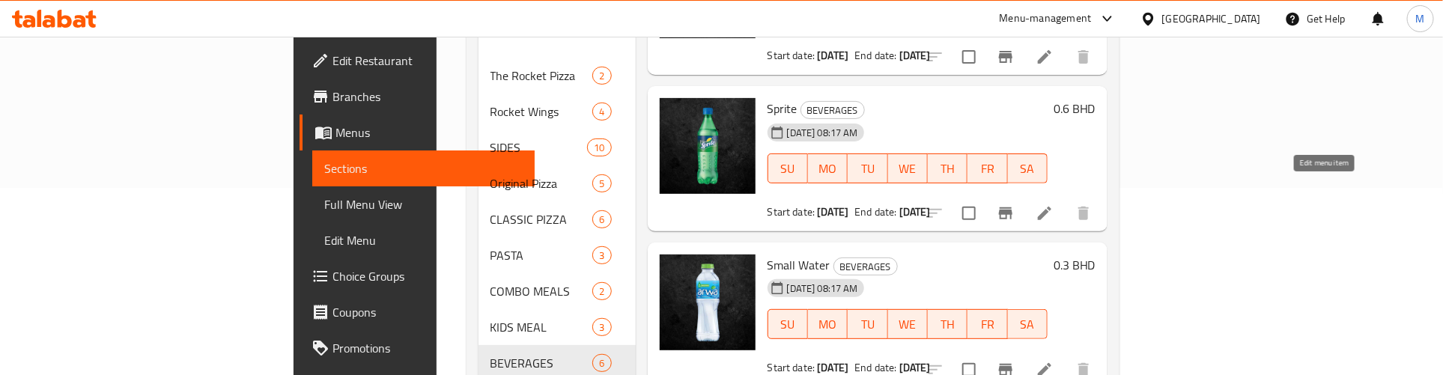
click at [1054, 204] on icon at bounding box center [1045, 213] width 18 height 18
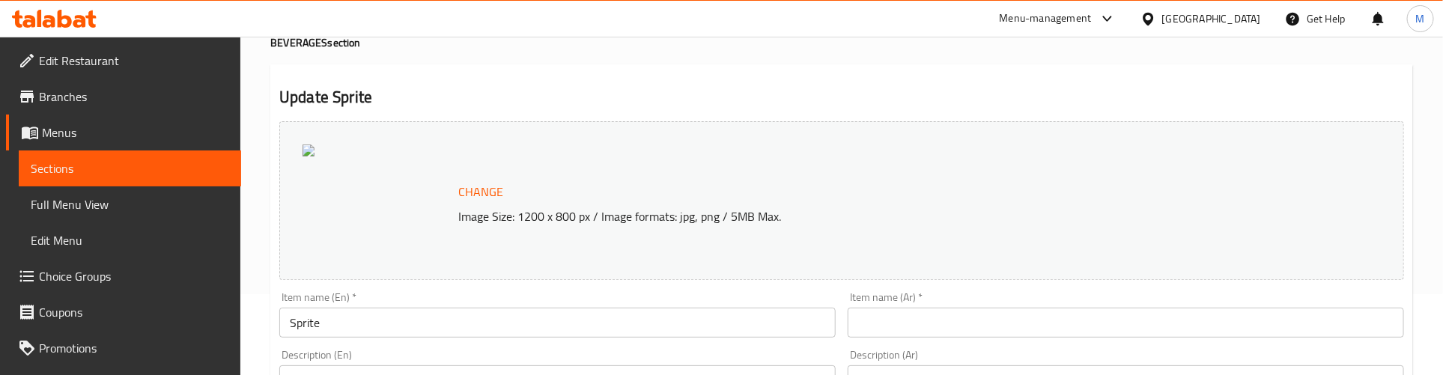
scroll to position [187, 0]
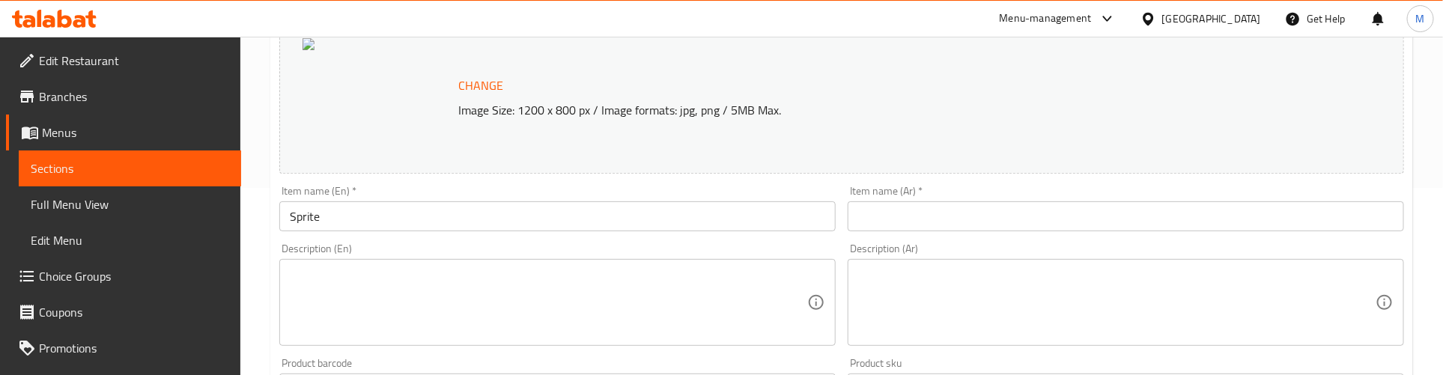
click at [1101, 201] on div "Item name (Ar)   * Item name (Ar) *" at bounding box center [1126, 209] width 556 height 46
click at [1107, 207] on input "text" at bounding box center [1126, 216] width 556 height 30
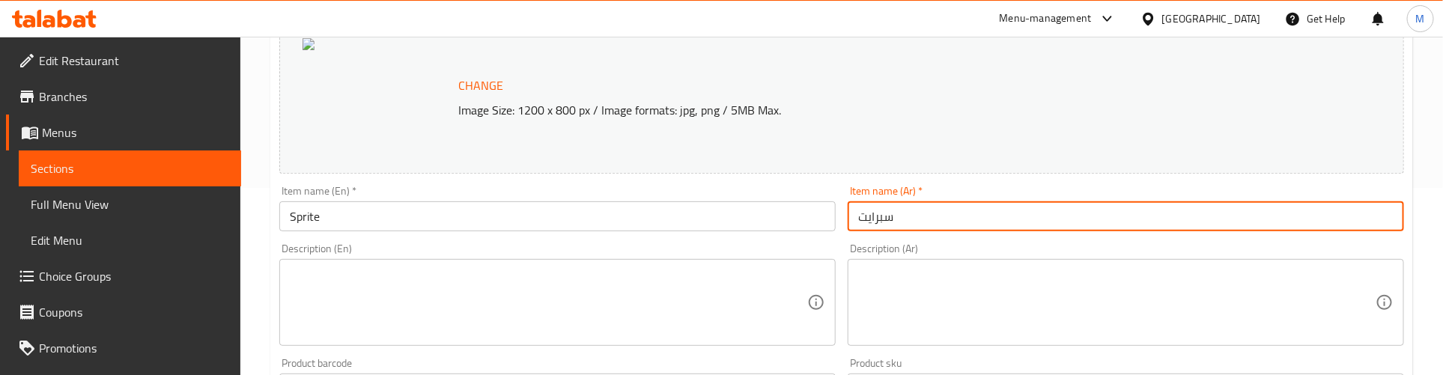
type input "سبرايت"
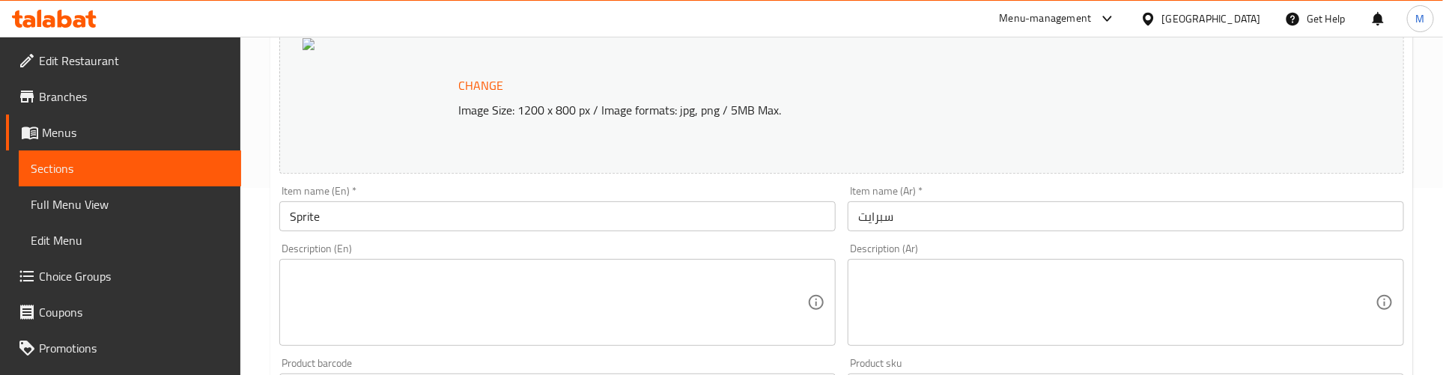
click at [1073, 243] on div "Description (Ar) Description (Ar)" at bounding box center [1126, 294] width 568 height 115
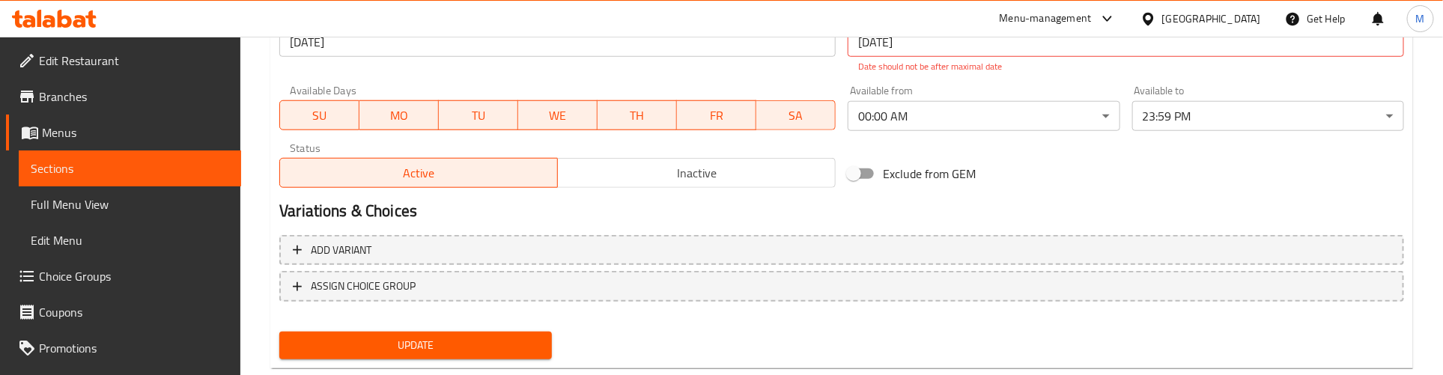
scroll to position [719, 0]
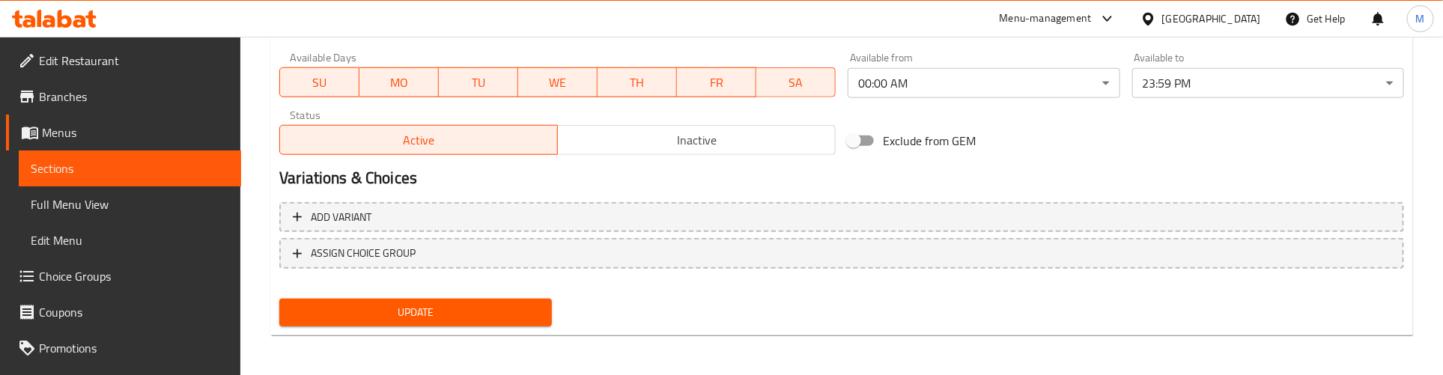
click at [477, 315] on span "Update" at bounding box center [415, 312] width 248 height 19
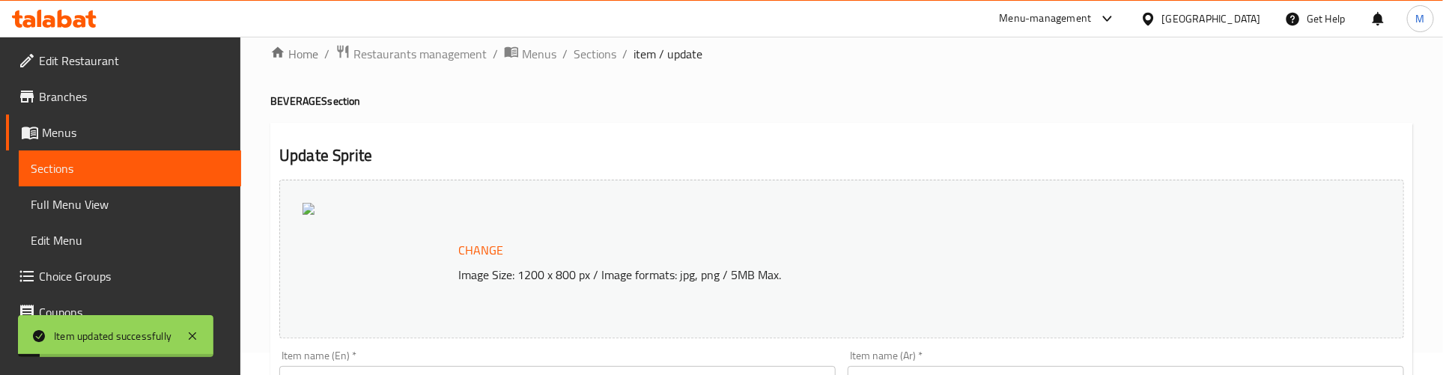
scroll to position [0, 0]
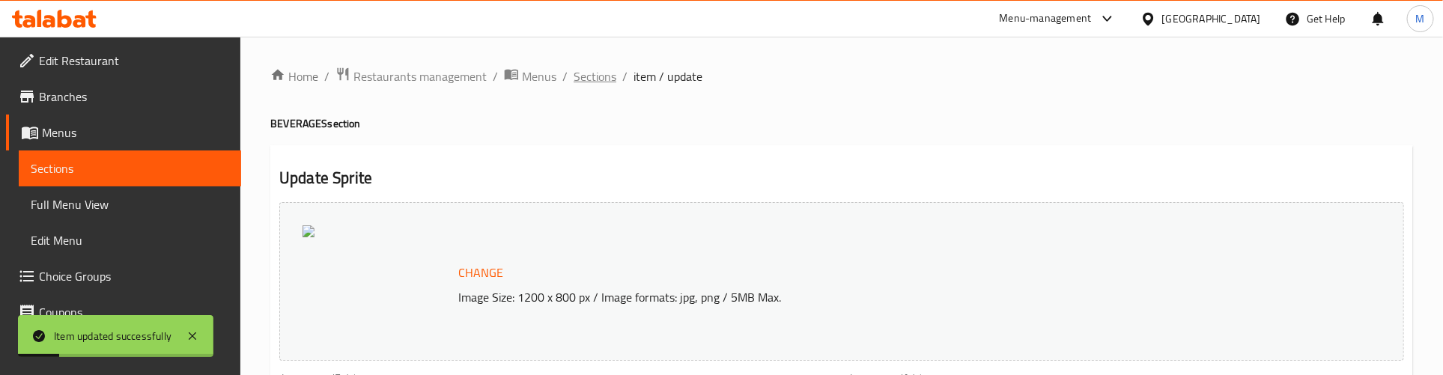
click at [604, 76] on span "Sections" at bounding box center [595, 76] width 43 height 18
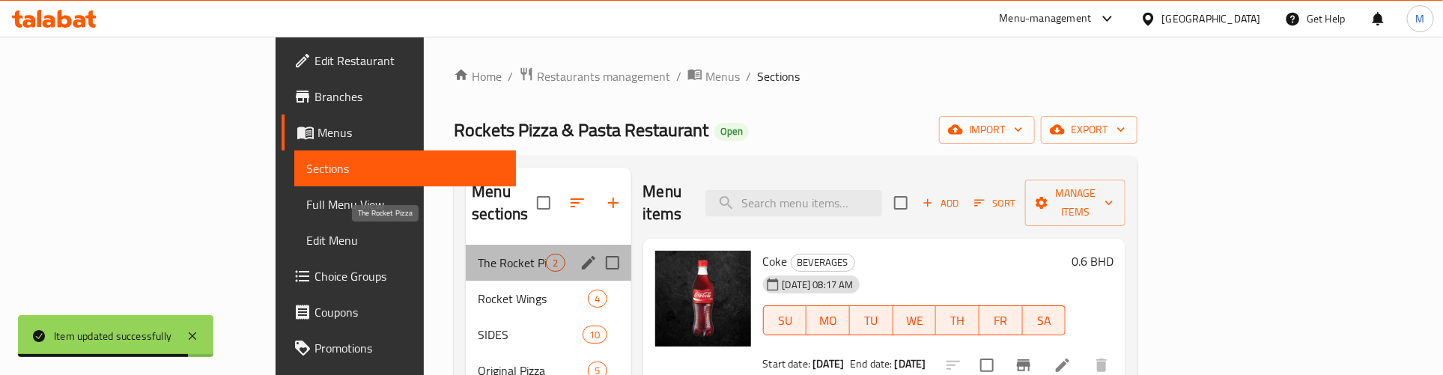
click at [478, 254] on span "The Rocket Pizza" at bounding box center [512, 263] width 68 height 18
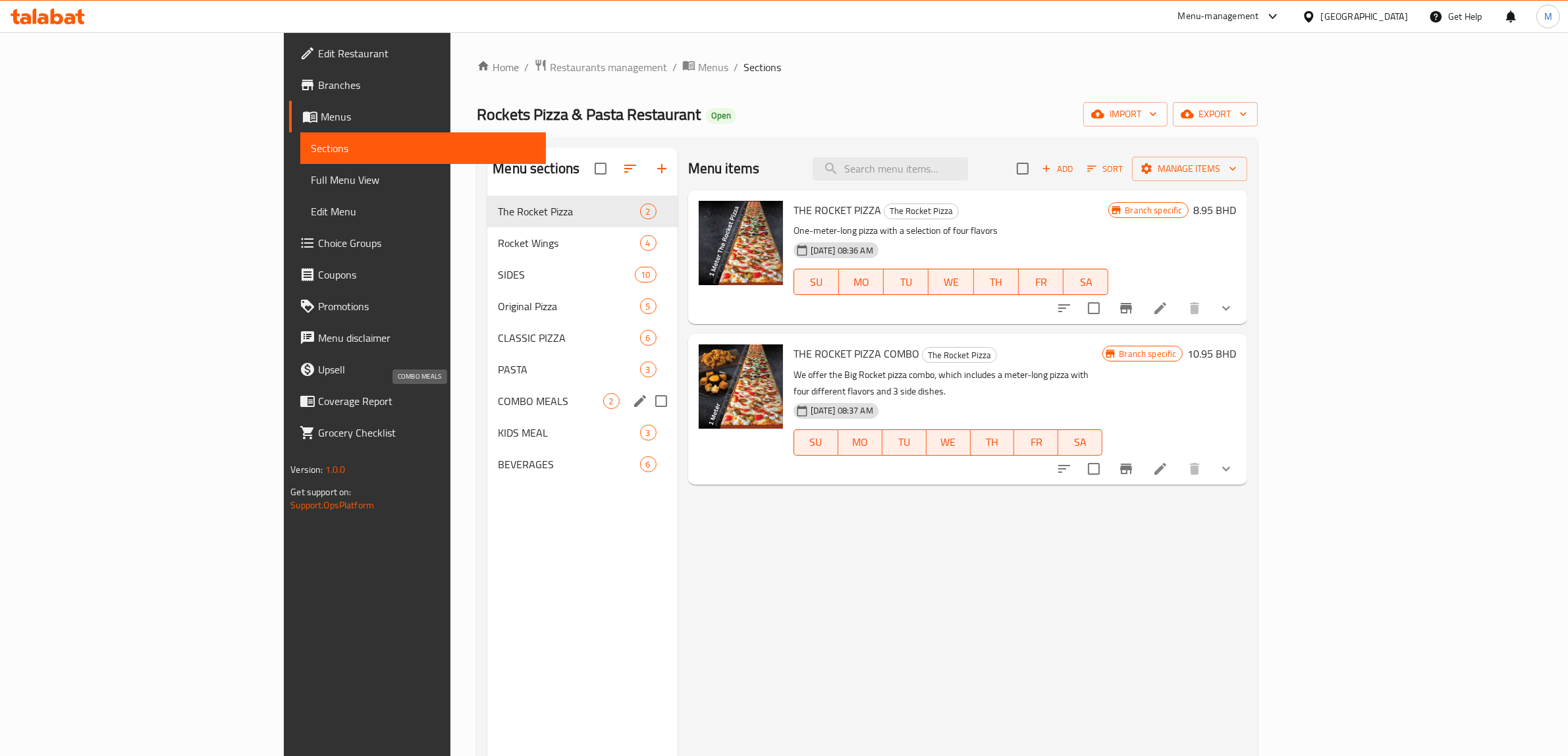
click at [498, 403] on span "COMBO MEALS" at bounding box center [550, 401] width 105 height 16
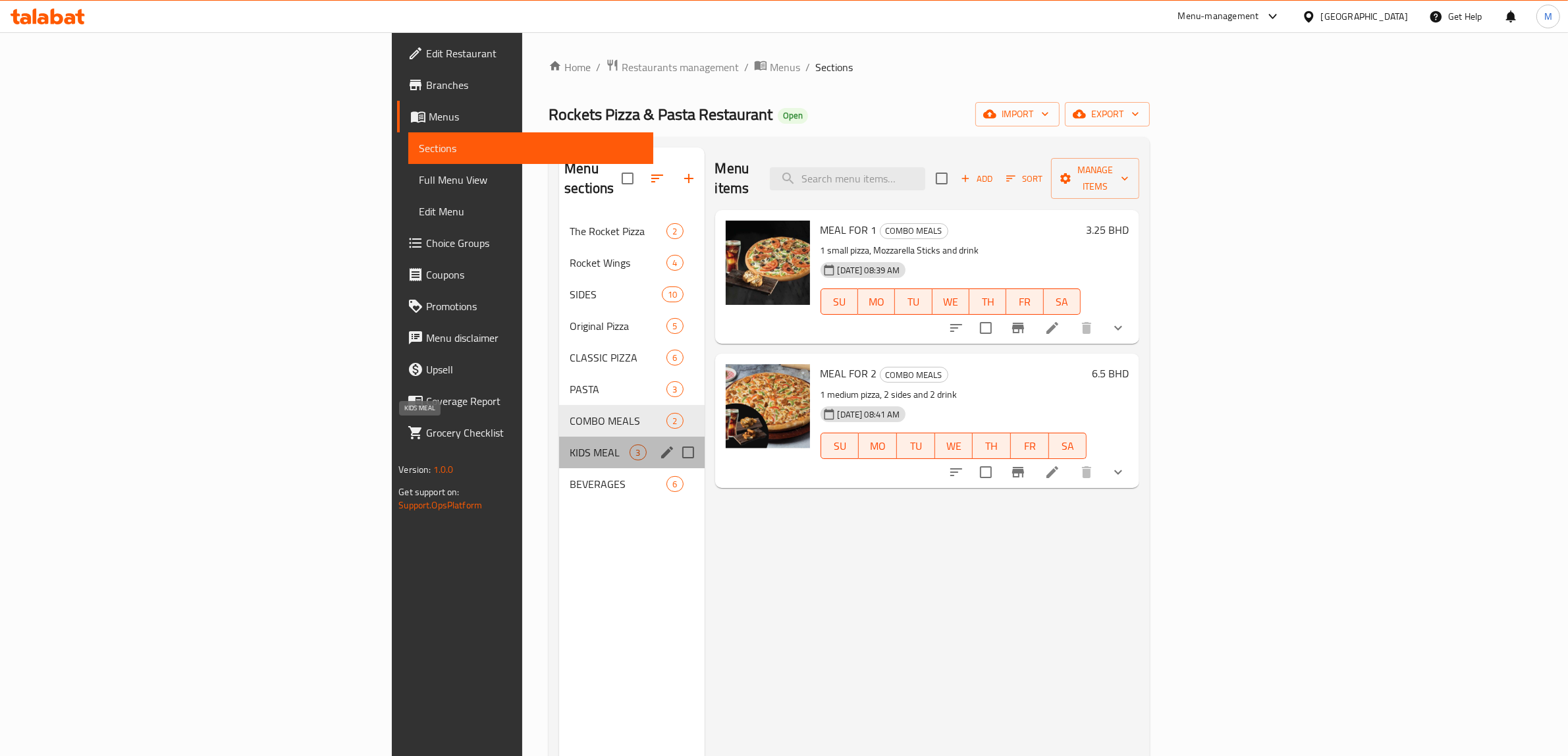
click at [570, 445] on span "KIDS MEAL" at bounding box center [600, 453] width 60 height 16
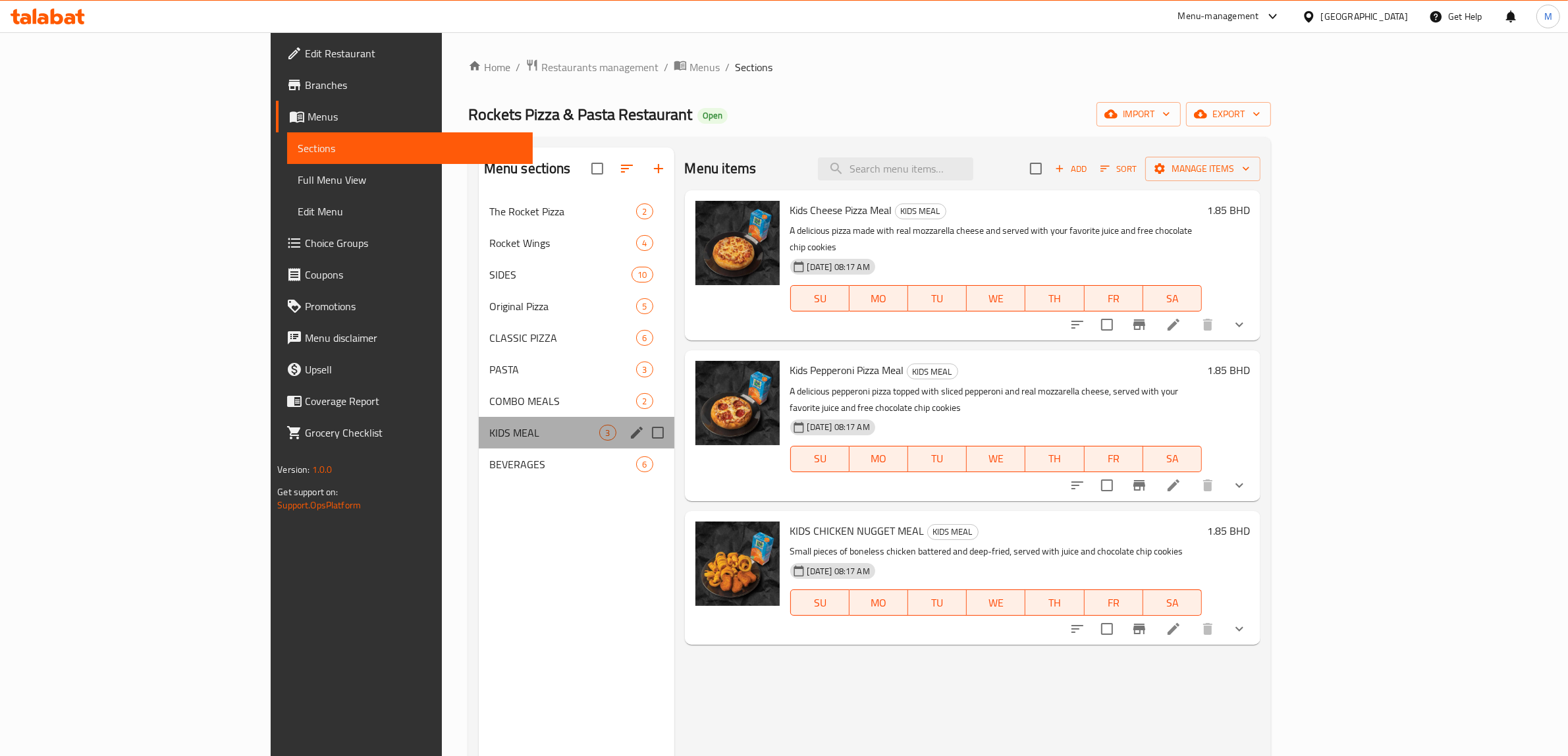
click at [479, 442] on div "KIDS MEAL 3" at bounding box center [577, 433] width 195 height 32
click at [479, 451] on div "BEVERAGES 6" at bounding box center [577, 464] width 195 height 32
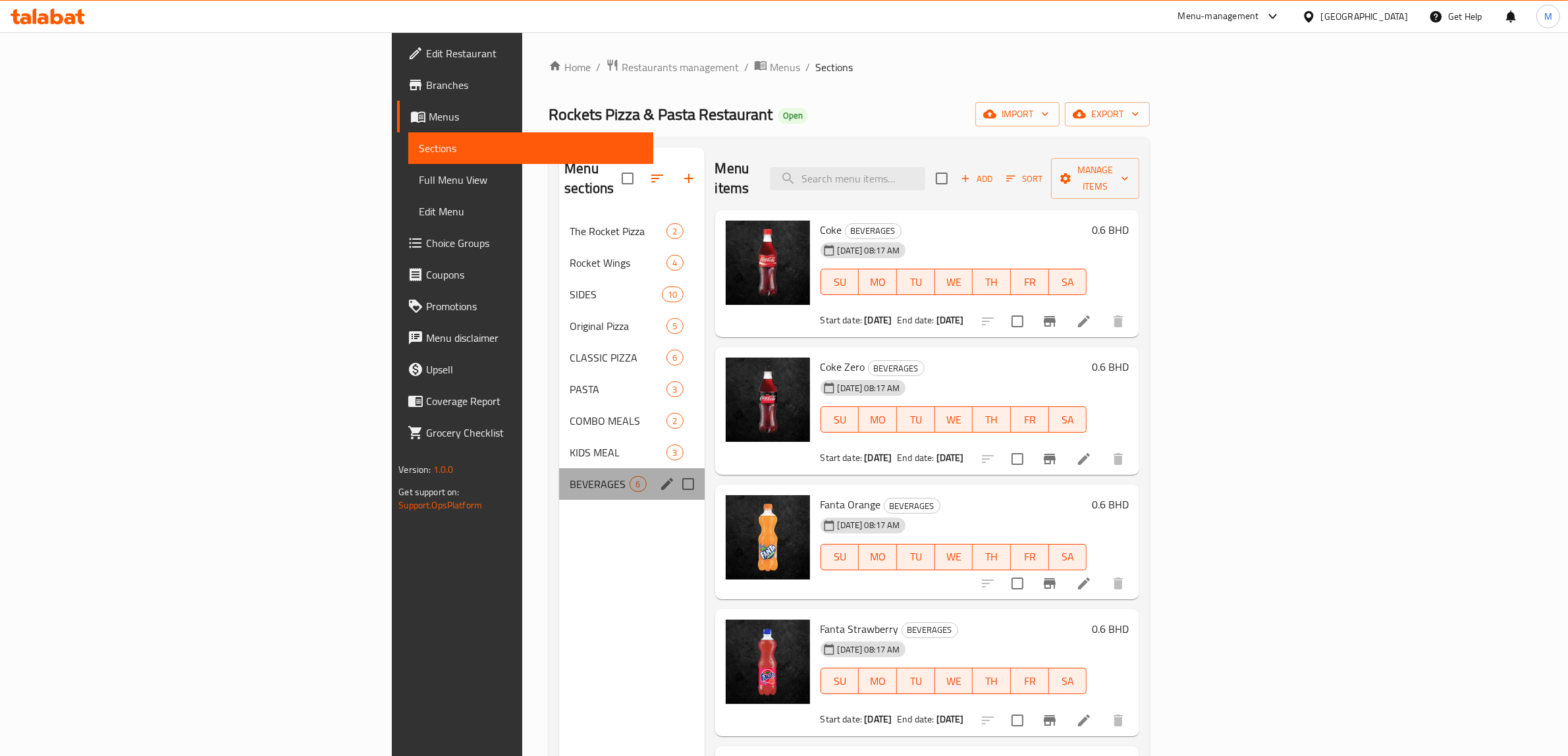
click at [559, 469] on div "BEVERAGES 6" at bounding box center [631, 484] width 145 height 32
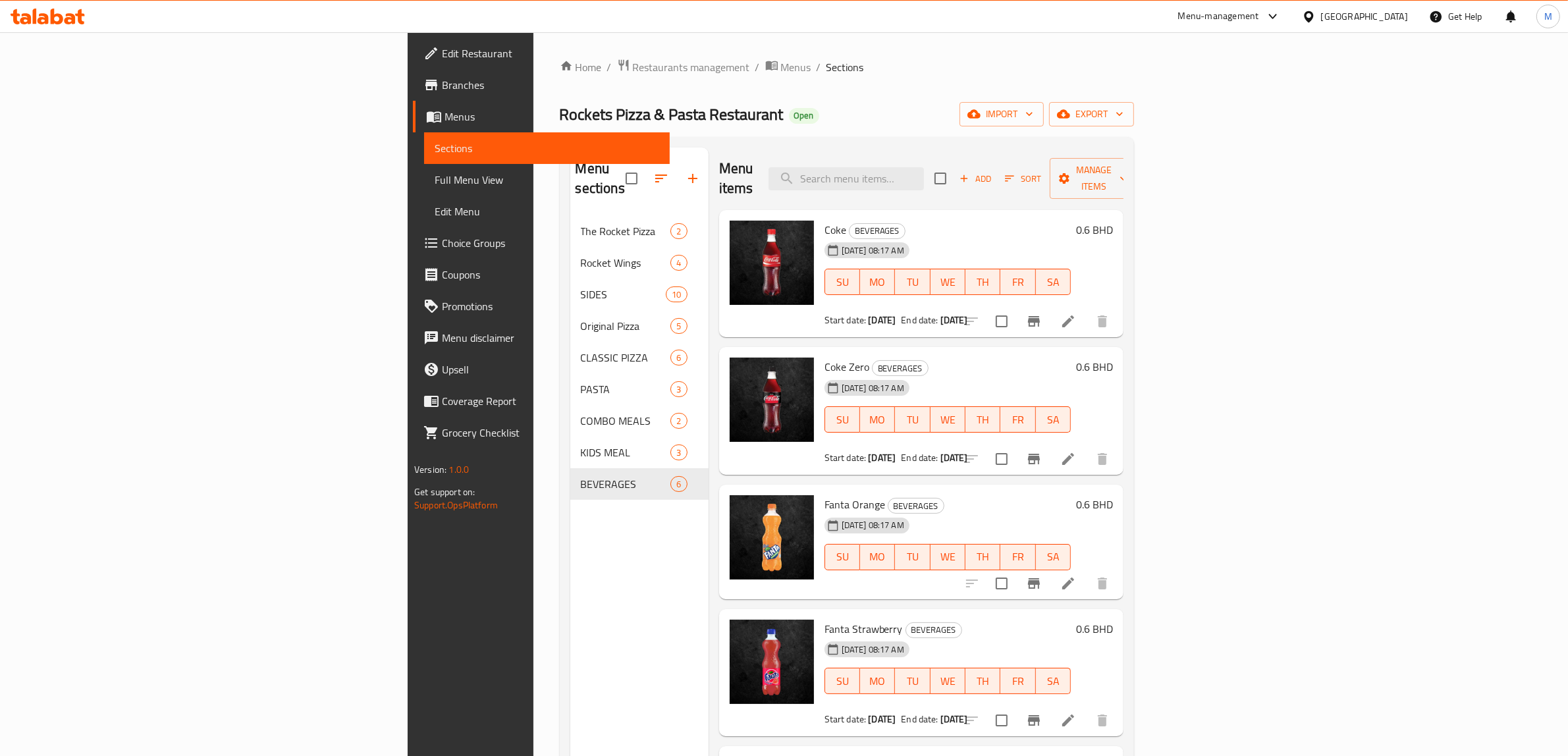
click at [1131, 77] on div "Home / Restaurants management / Menus / Sections Rockets Pizza & Pasta Restaura…" at bounding box center [847, 486] width 574 height 855
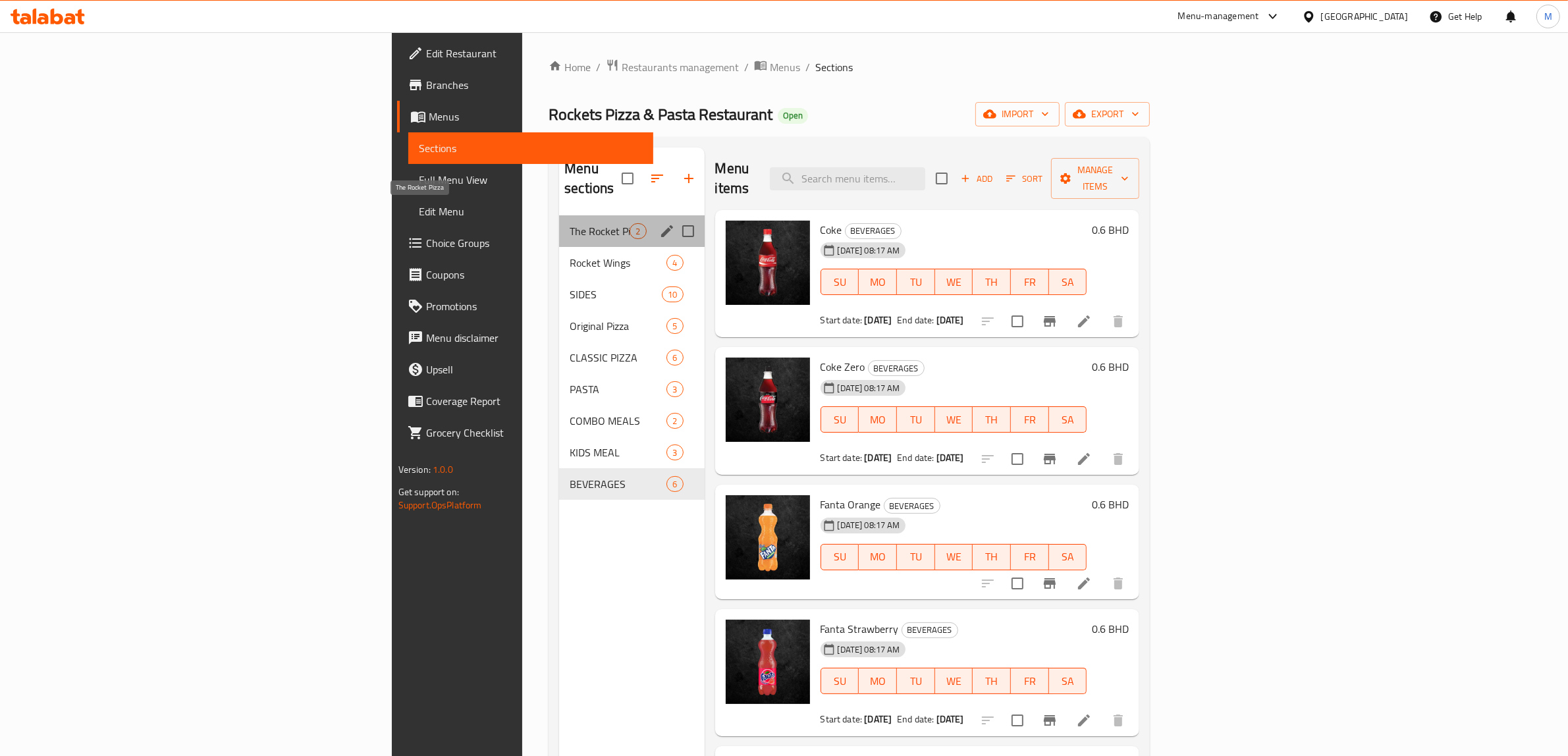
click at [570, 223] on span "The Rocket Pizza" at bounding box center [600, 231] width 60 height 16
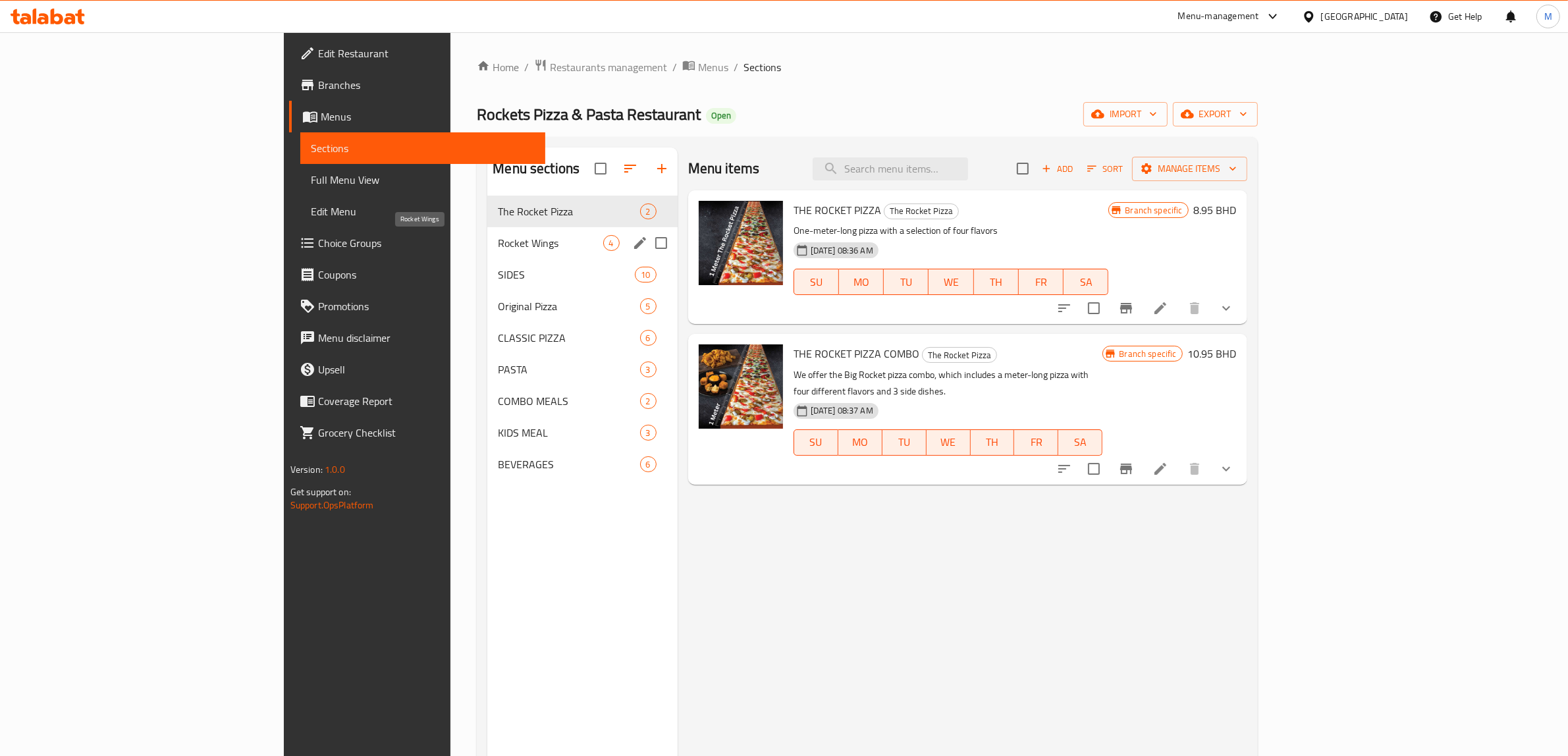
click at [498, 245] on span "Rocket Wings" at bounding box center [550, 243] width 105 height 16
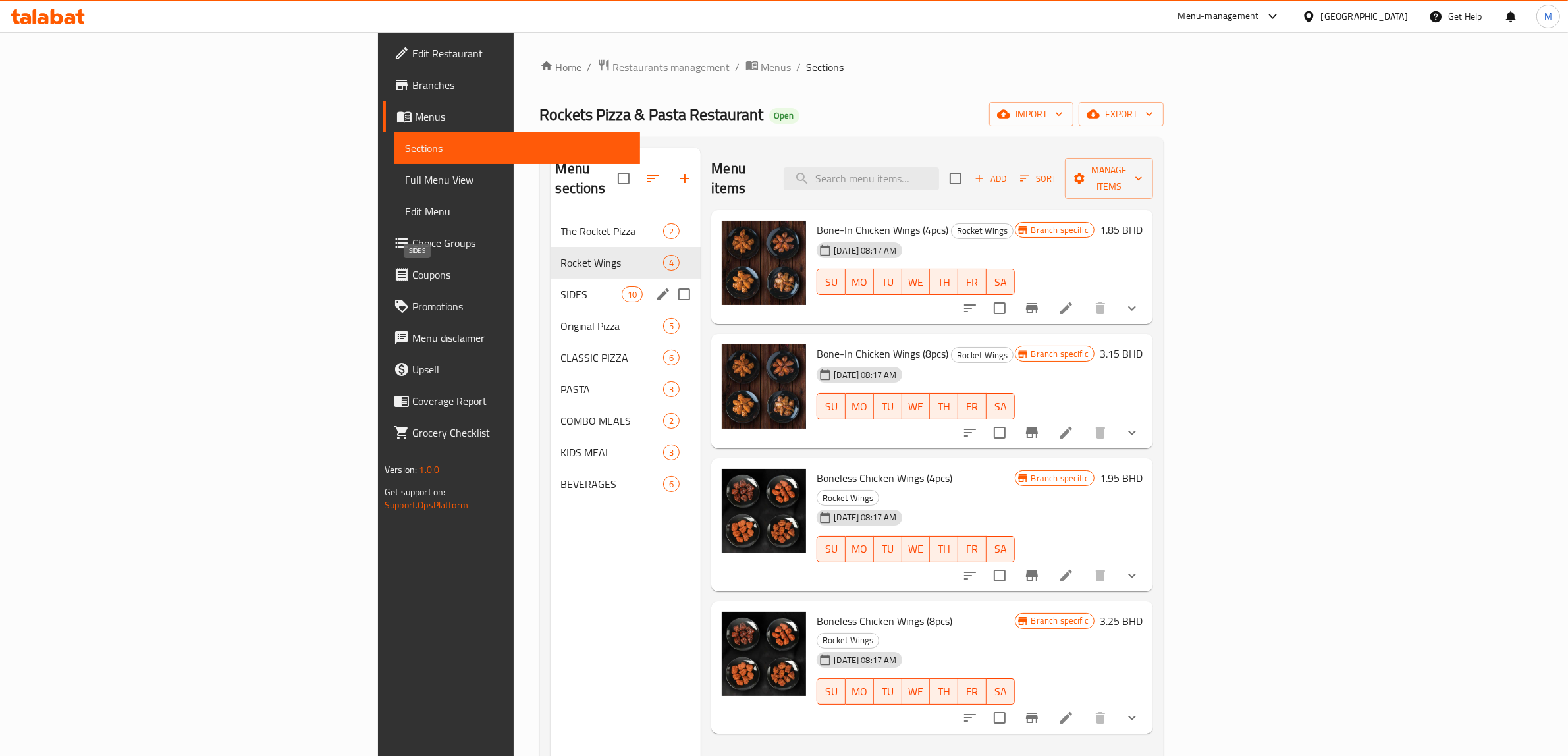
click at [561, 287] on span "SIDES" at bounding box center [592, 294] width 62 height 16
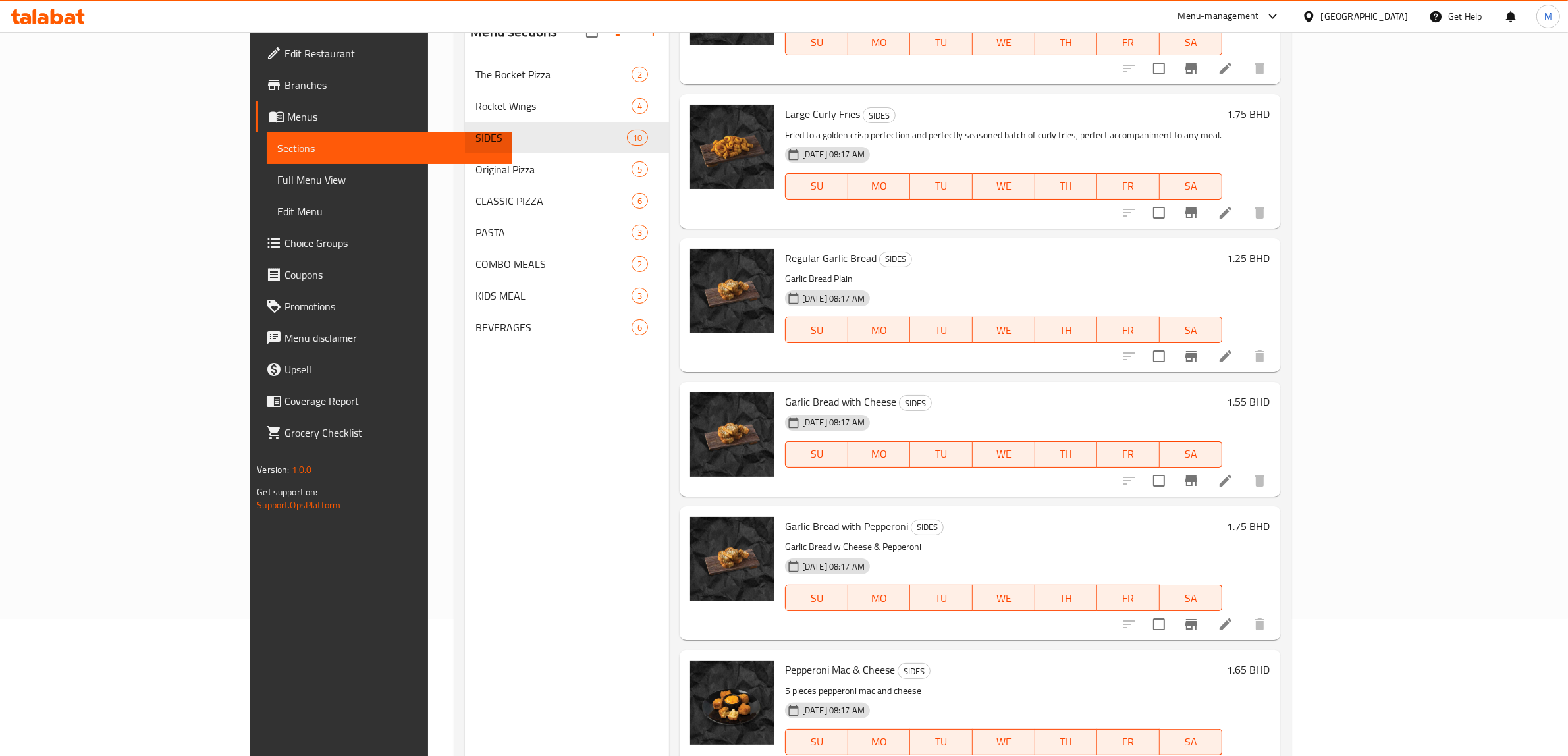
scroll to position [185, 0]
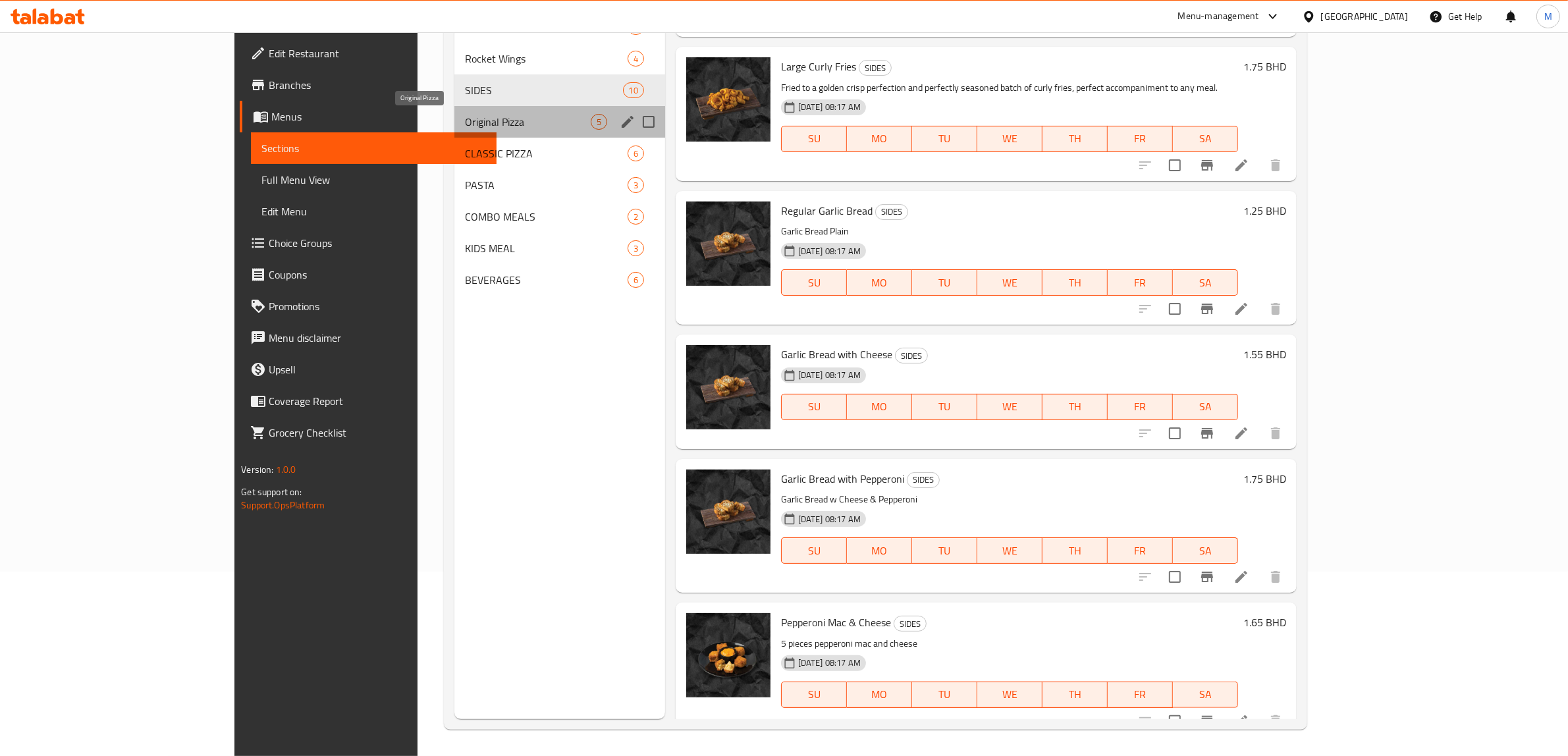
click at [465, 117] on span "Original Pizza" at bounding box center [528, 122] width 126 height 16
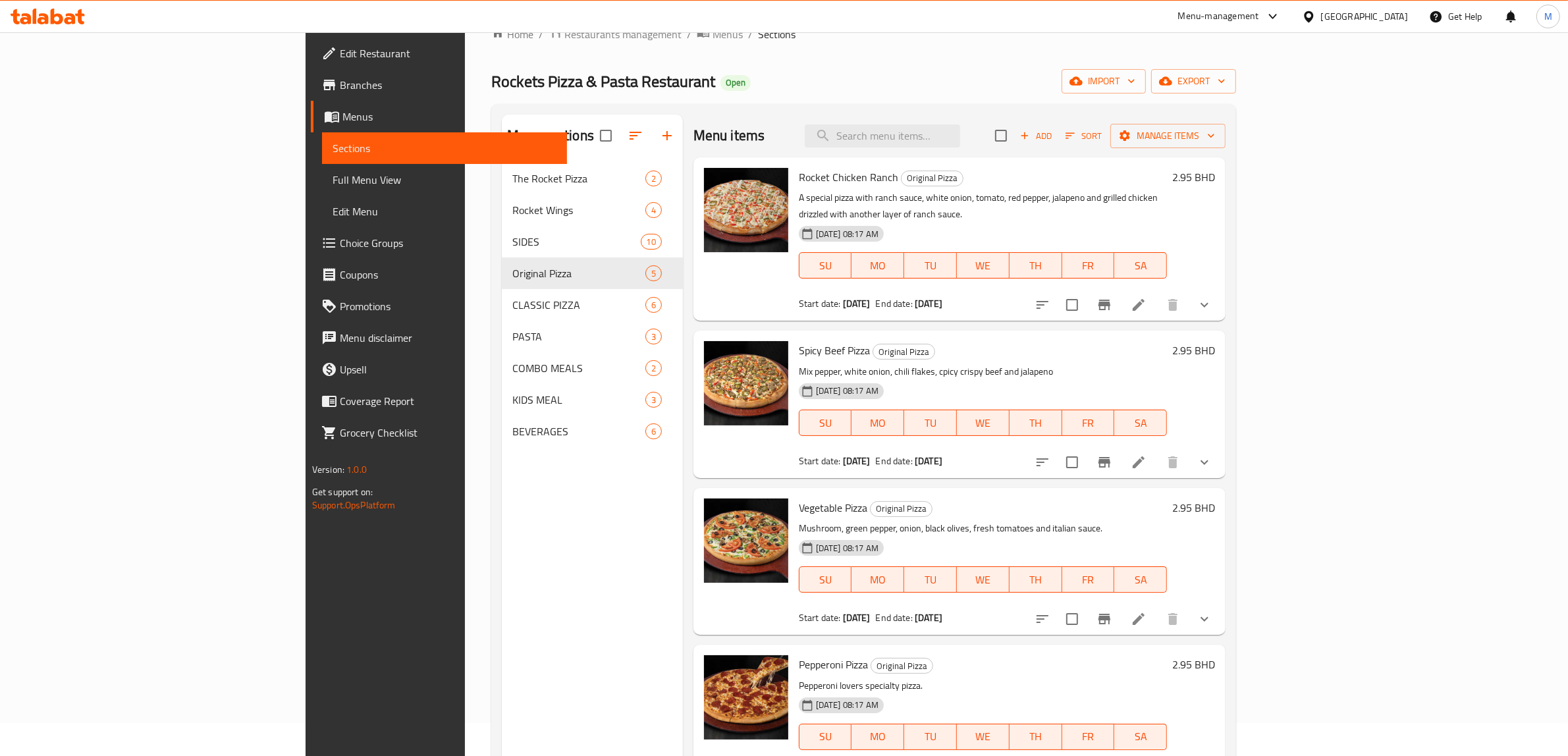
scroll to position [20, 0]
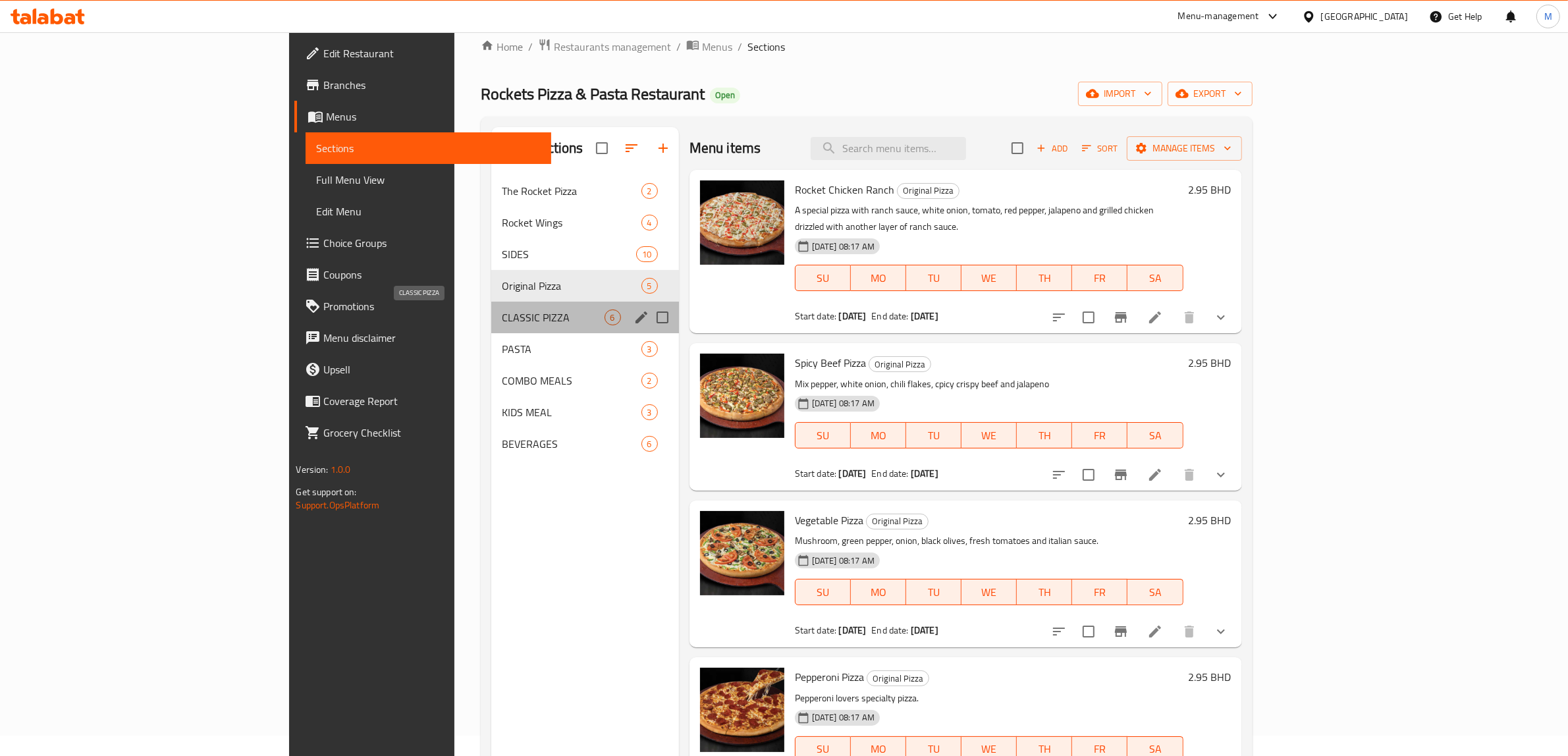
click at [502, 311] on span "CLASSIC PIZZA" at bounding box center [553, 317] width 103 height 16
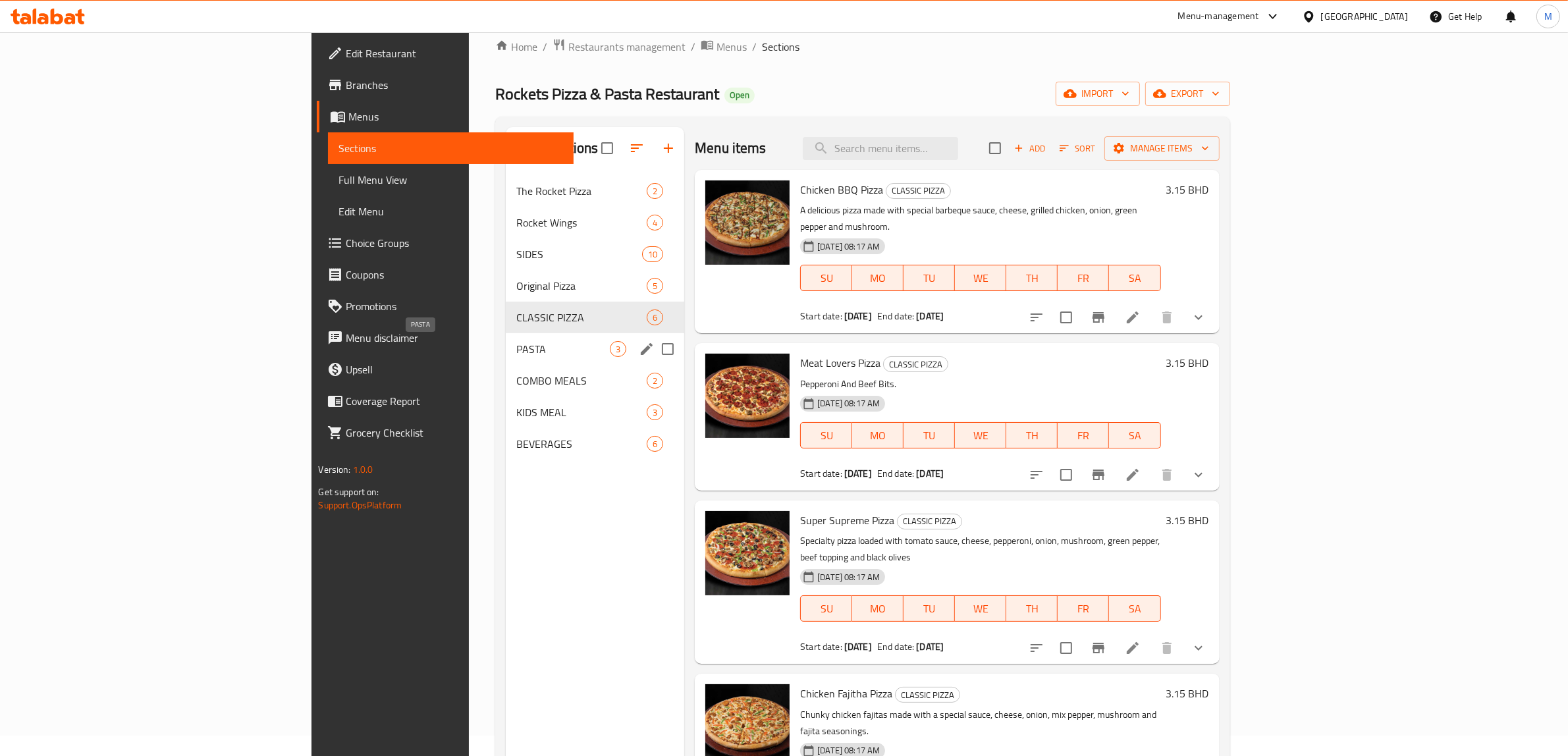
click at [516, 344] on span "PASTA" at bounding box center [563, 349] width 93 height 16
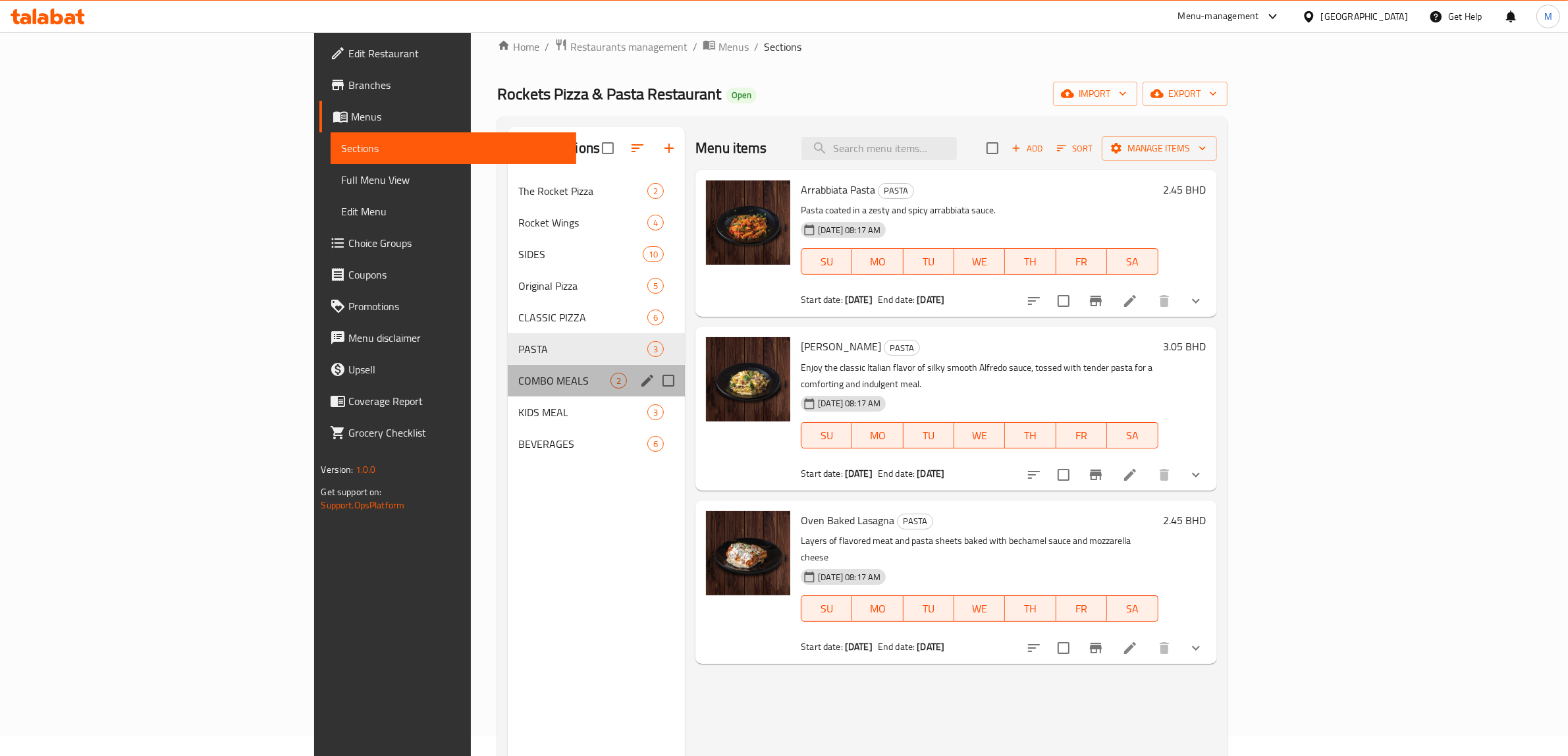
click at [507, 394] on div "COMBO MEALS 2" at bounding box center [595, 381] width 177 height 32
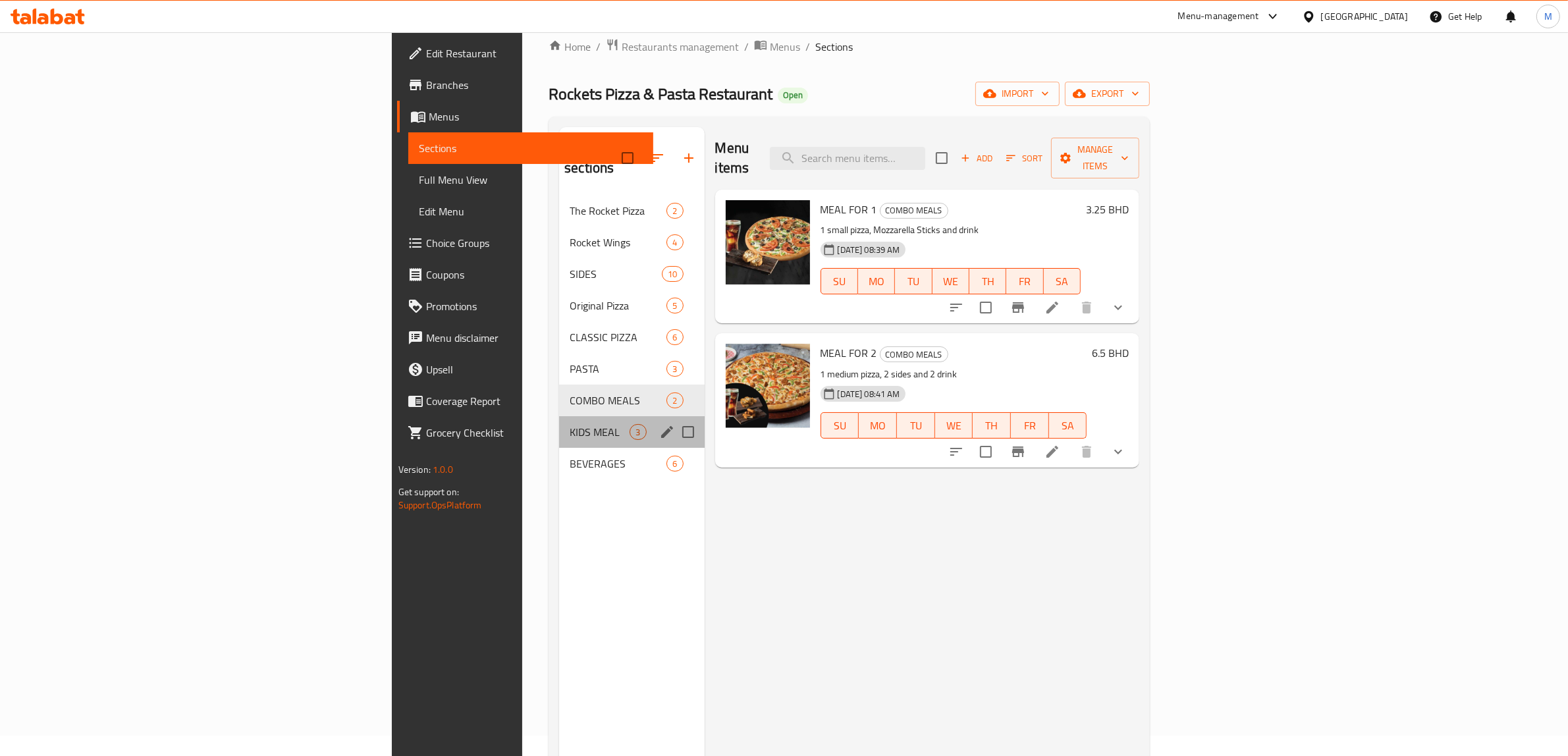
click at [559, 424] on div "KIDS MEAL 3" at bounding box center [631, 432] width 145 height 32
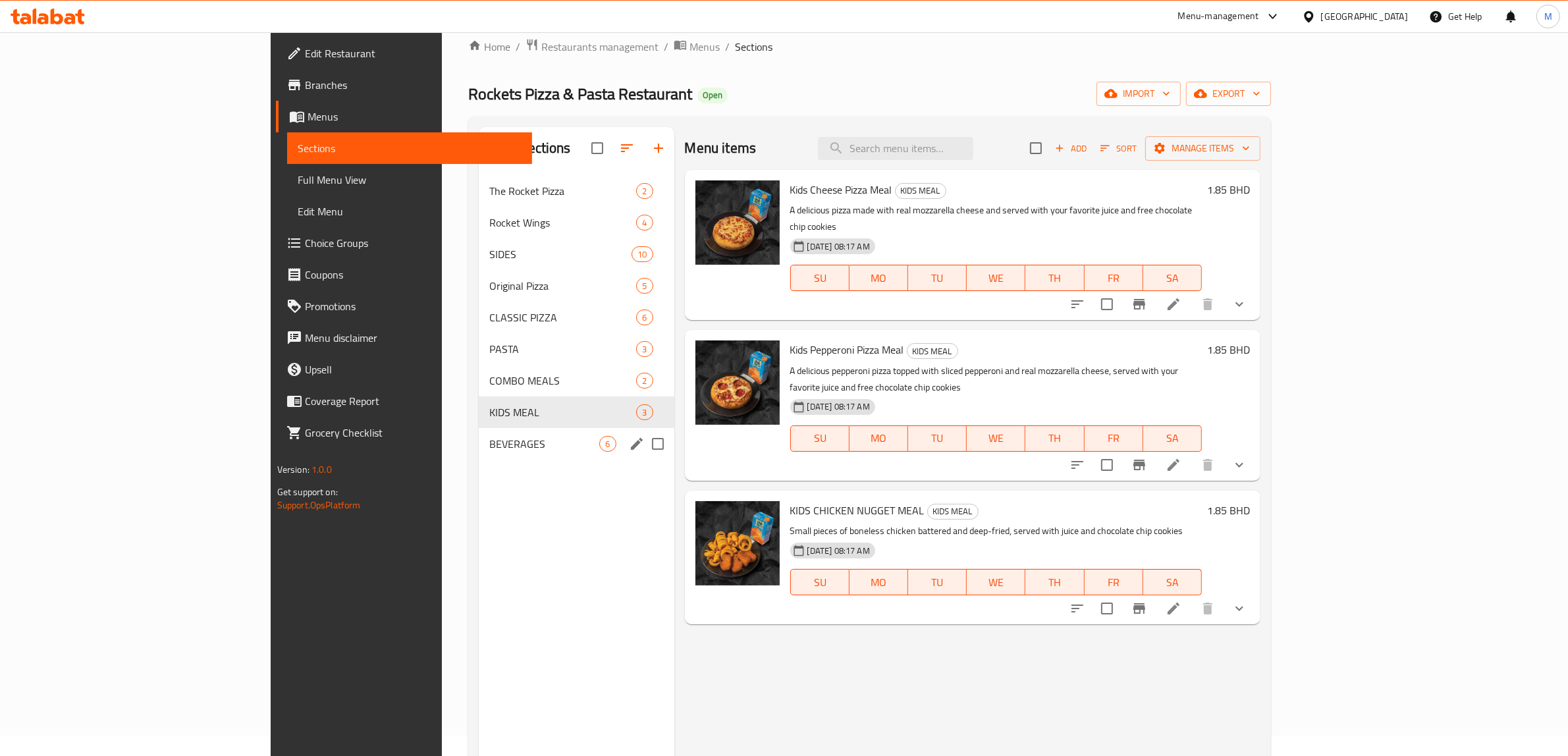
click at [489, 442] on span "BEVERAGES" at bounding box center [544, 444] width 111 height 16
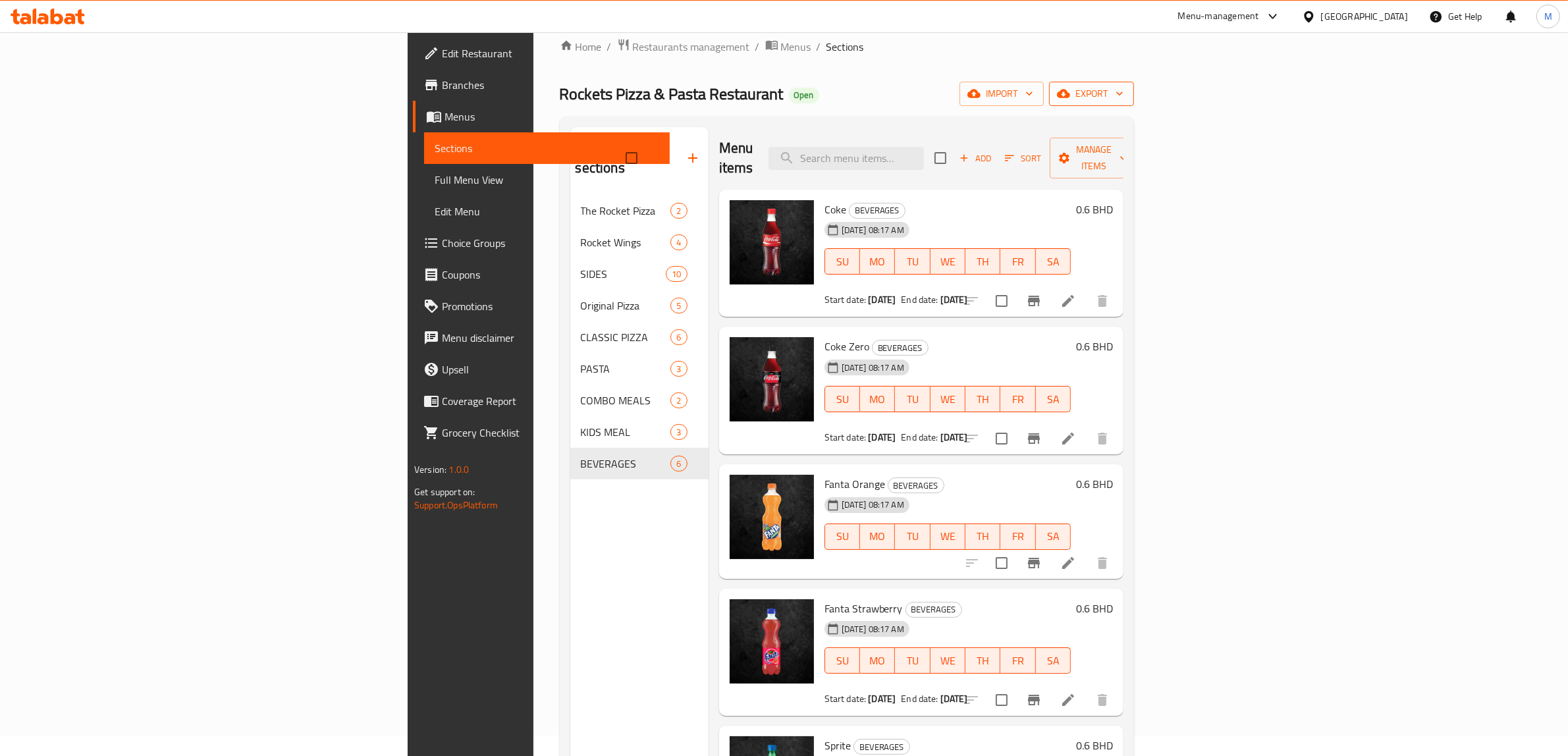
click at [1123, 93] on icon "button" at bounding box center [1119, 94] width 6 height 4
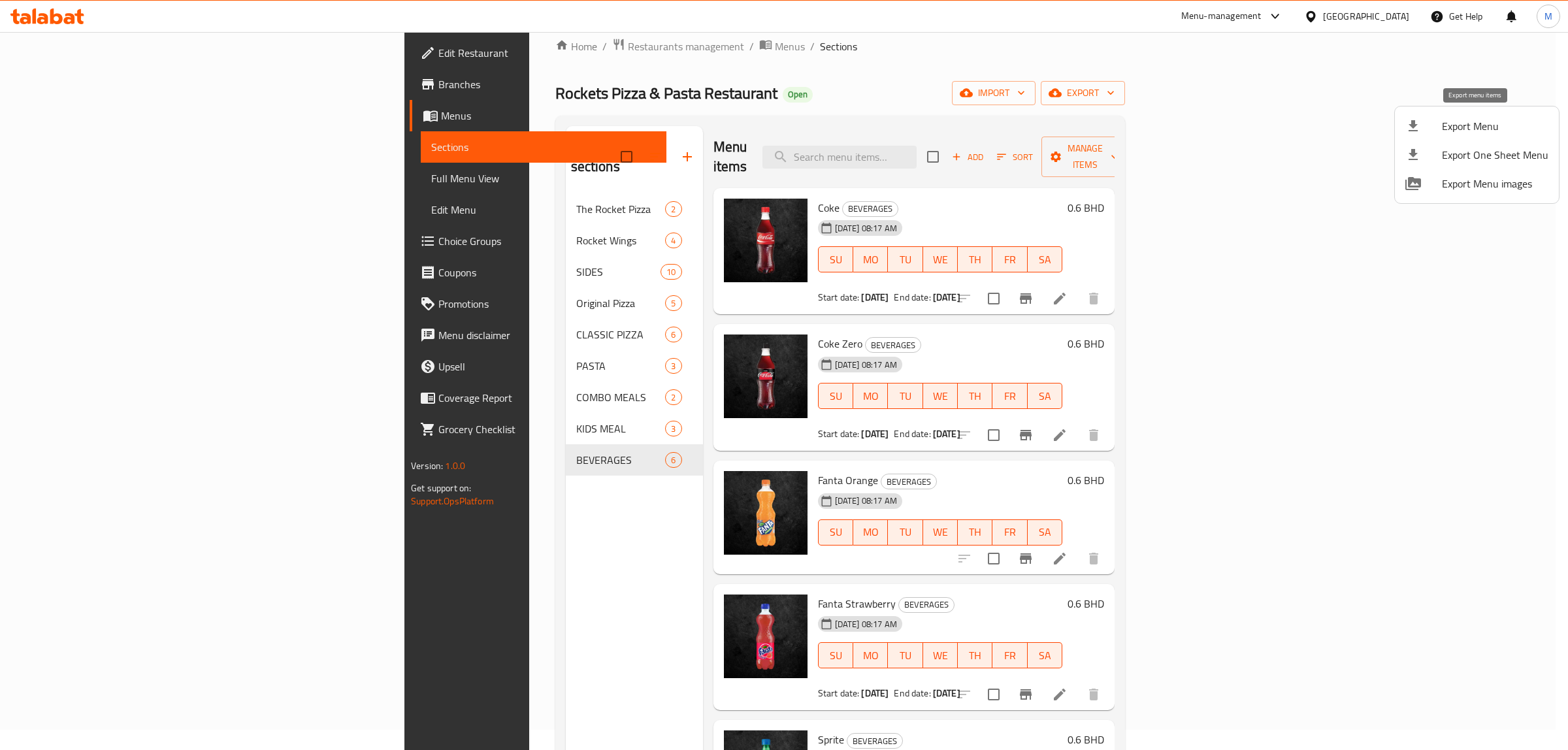
click at [1437, 129] on div at bounding box center [1423, 126] width 37 height 16
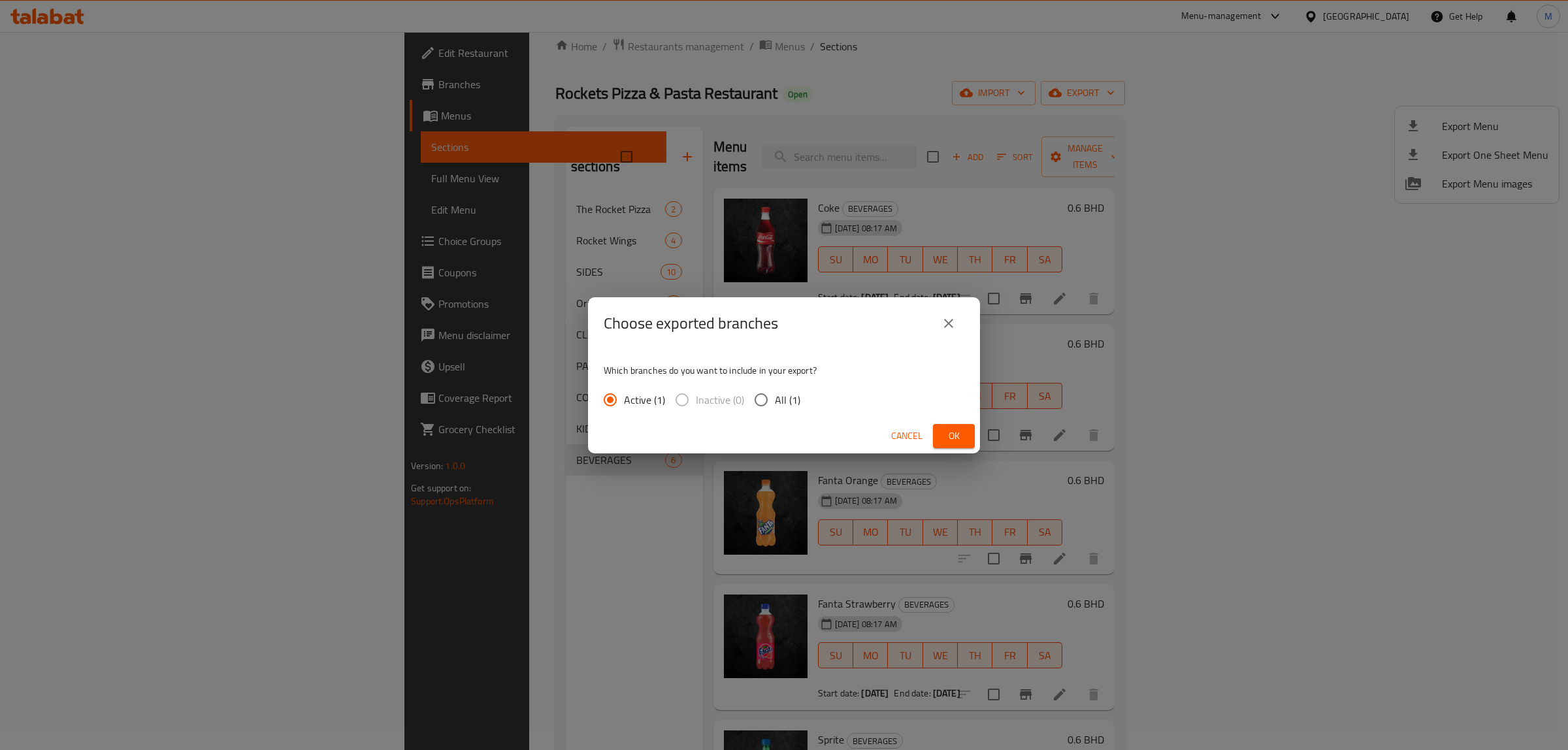
click at [776, 407] on span "All (1)" at bounding box center [787, 399] width 25 height 16
click at [774, 408] on input "All (1)" at bounding box center [760, 399] width 27 height 27
radio input "true"
click at [946, 433] on span "Ok" at bounding box center [954, 436] width 21 height 17
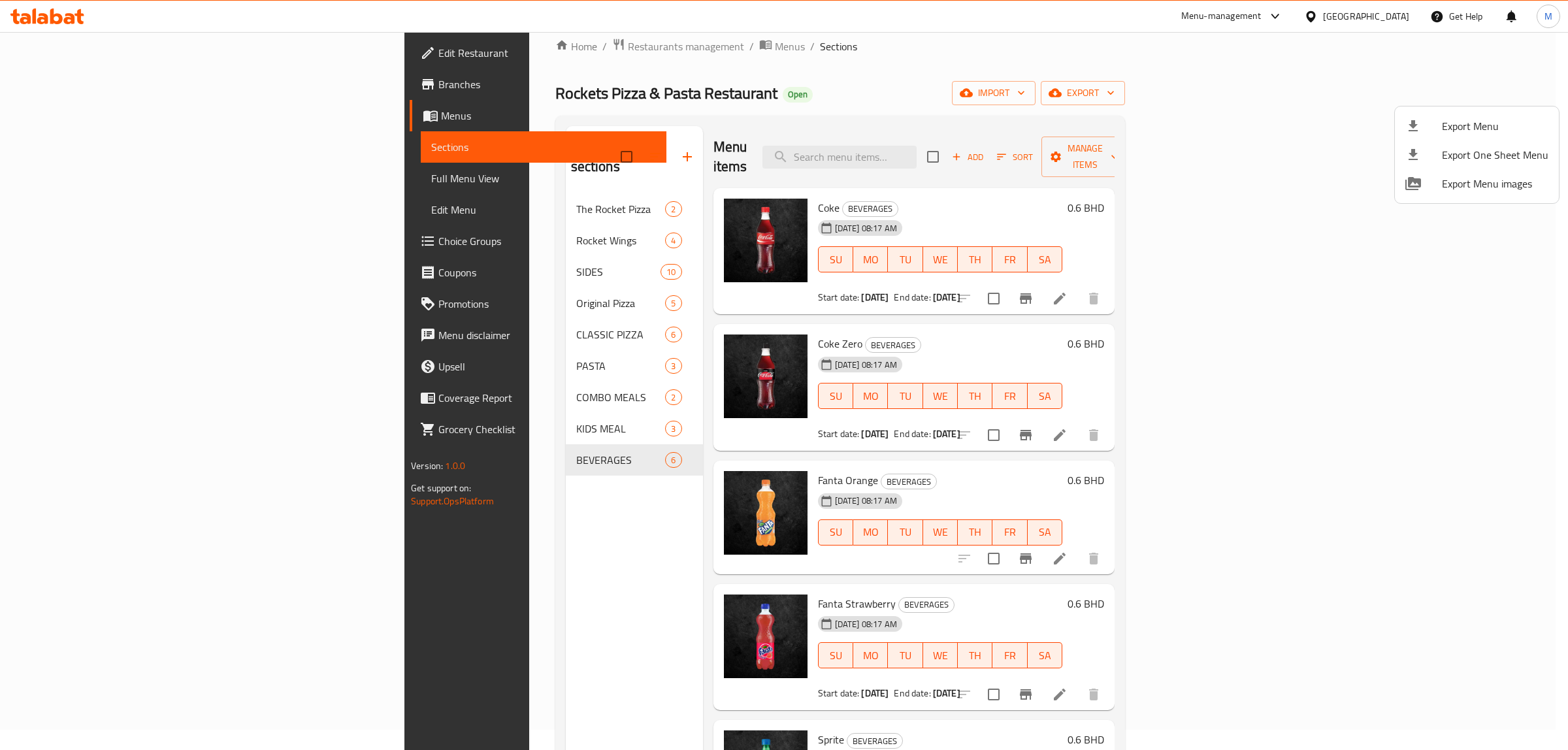
click at [1115, 62] on div at bounding box center [784, 375] width 1568 height 750
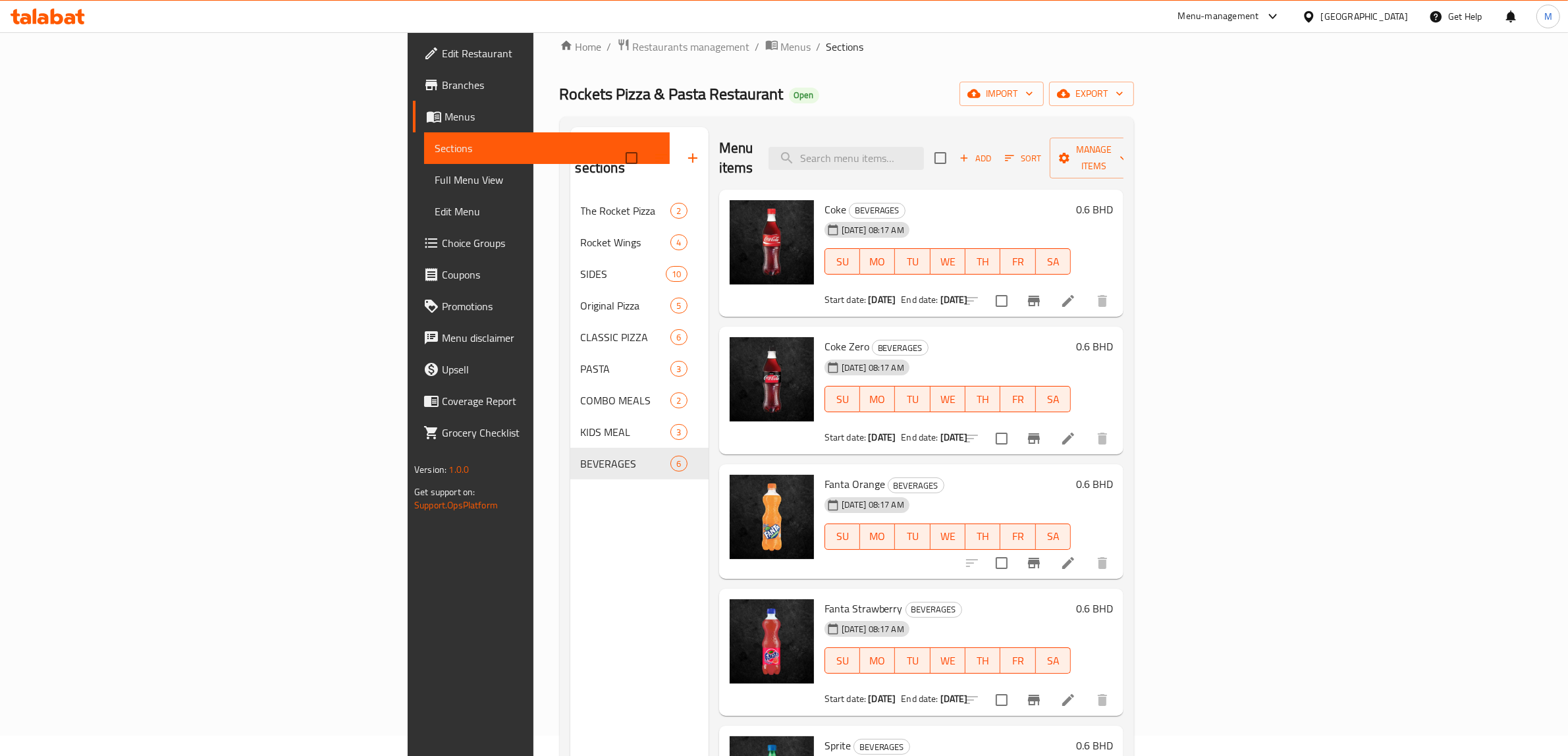
click at [442, 84] on span "Branches" at bounding box center [551, 85] width 217 height 16
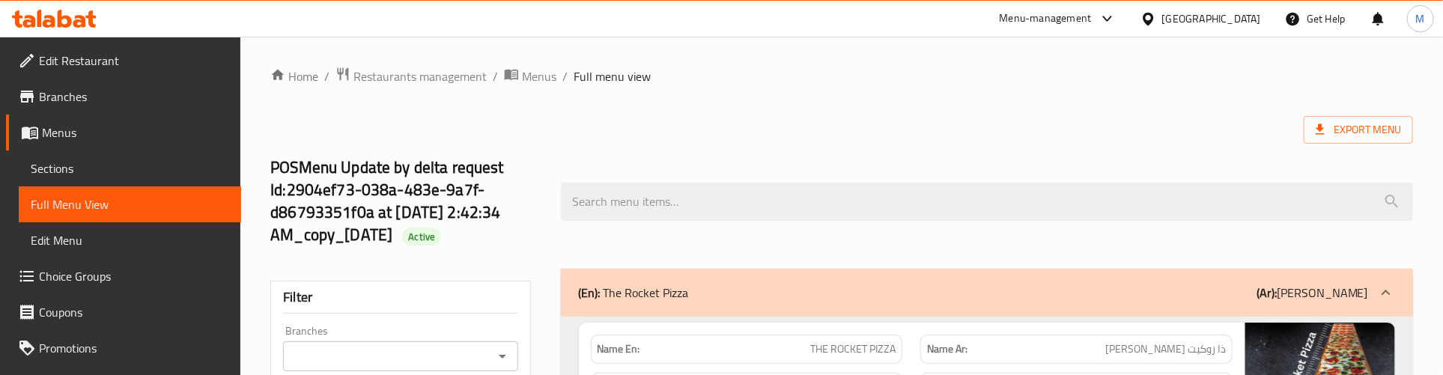
scroll to position [187, 0]
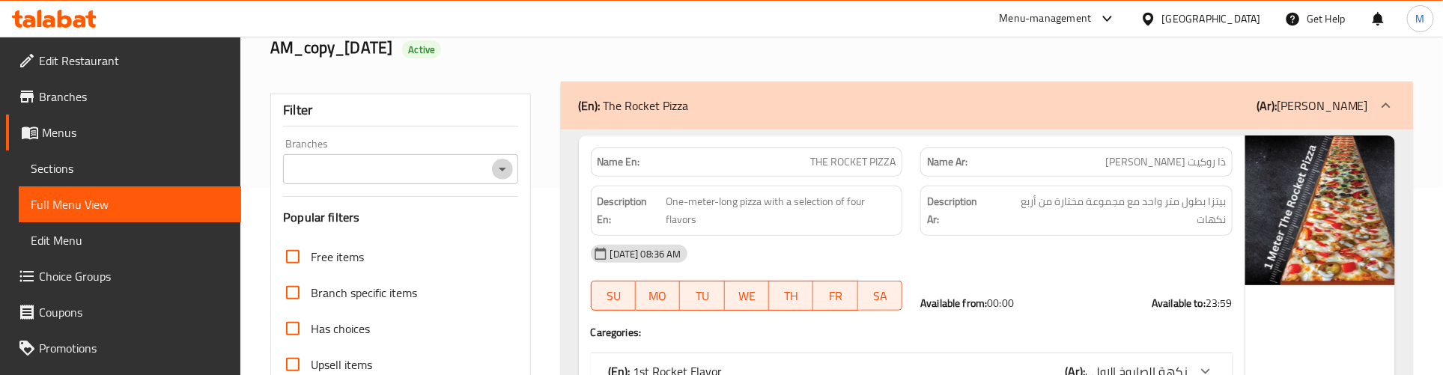
click at [502, 169] on icon "Open" at bounding box center [502, 170] width 7 height 4
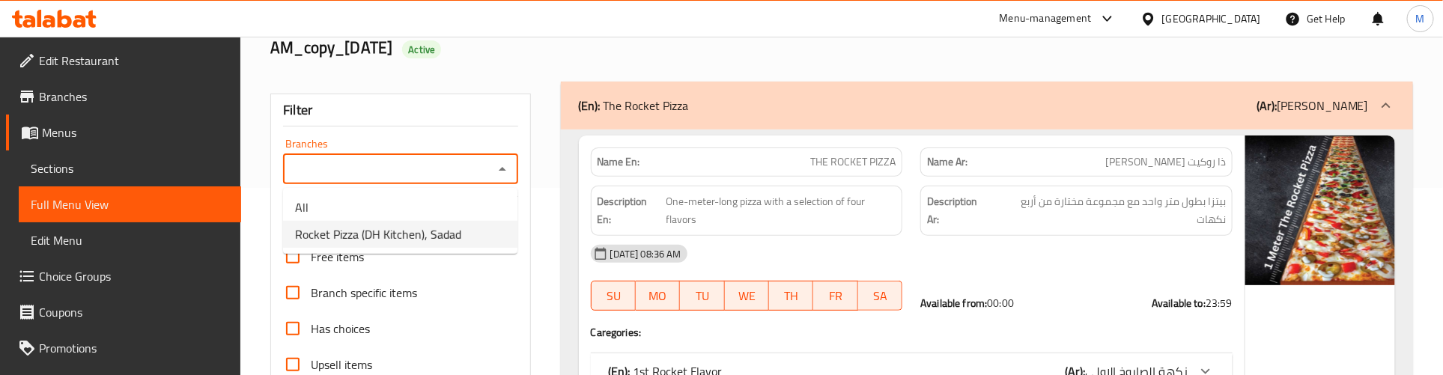
click at [341, 237] on span "Rocket Pizza (DH Kitchen), Sadad" at bounding box center [378, 234] width 166 height 18
type input "Rocket Pizza (DH Kitchen), Sadad"
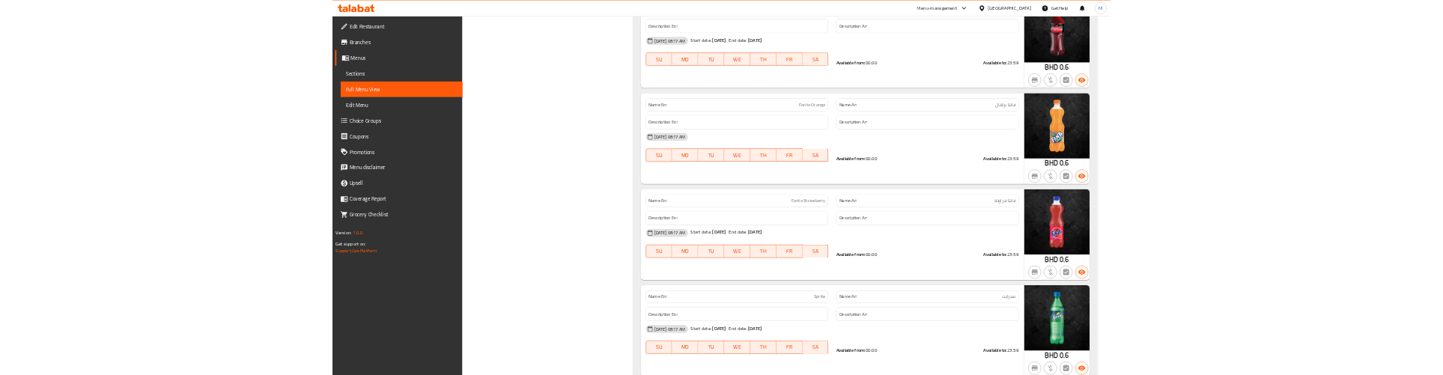
scroll to position [11050, 0]
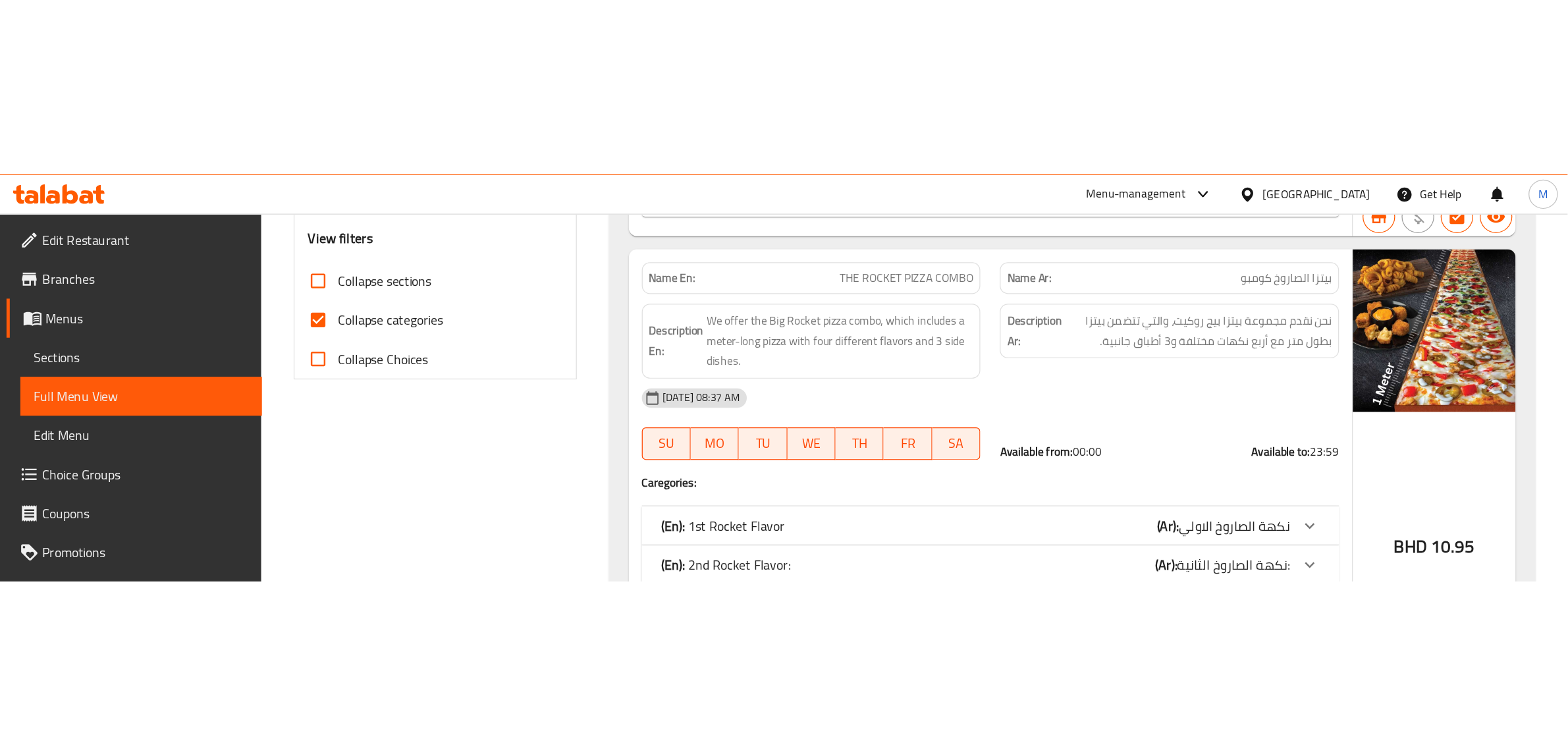
scroll to position [576, 0]
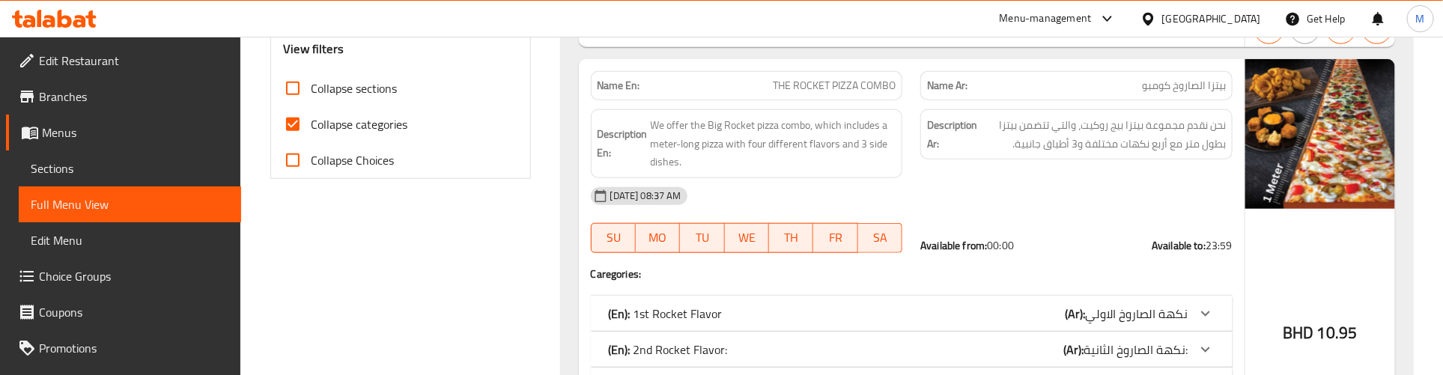
click at [311, 118] on input "Collapse categories" at bounding box center [293, 124] width 36 height 36
checkbox input "false"
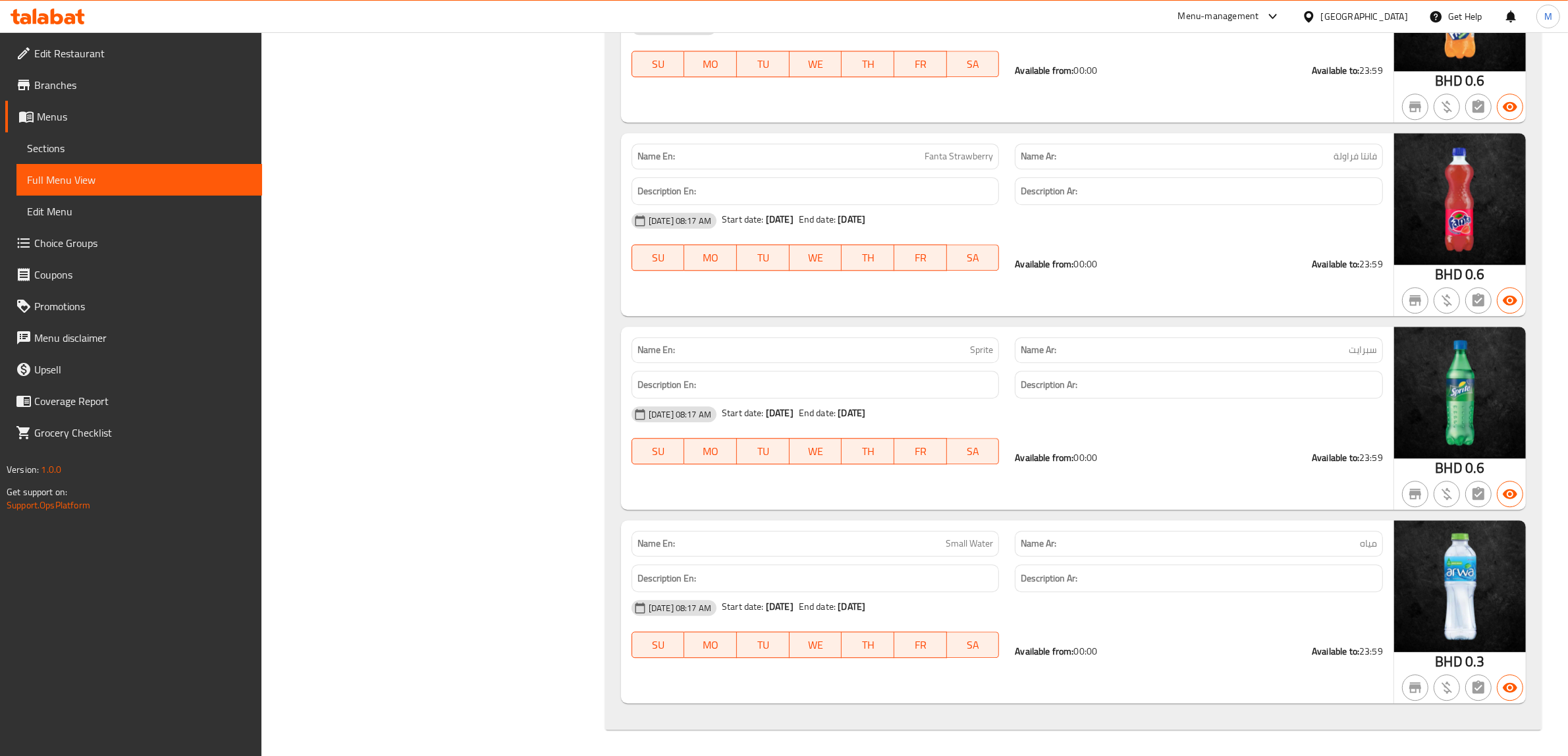
scroll to position [23276, 0]
